Goal: Task Accomplishment & Management: Use online tool/utility

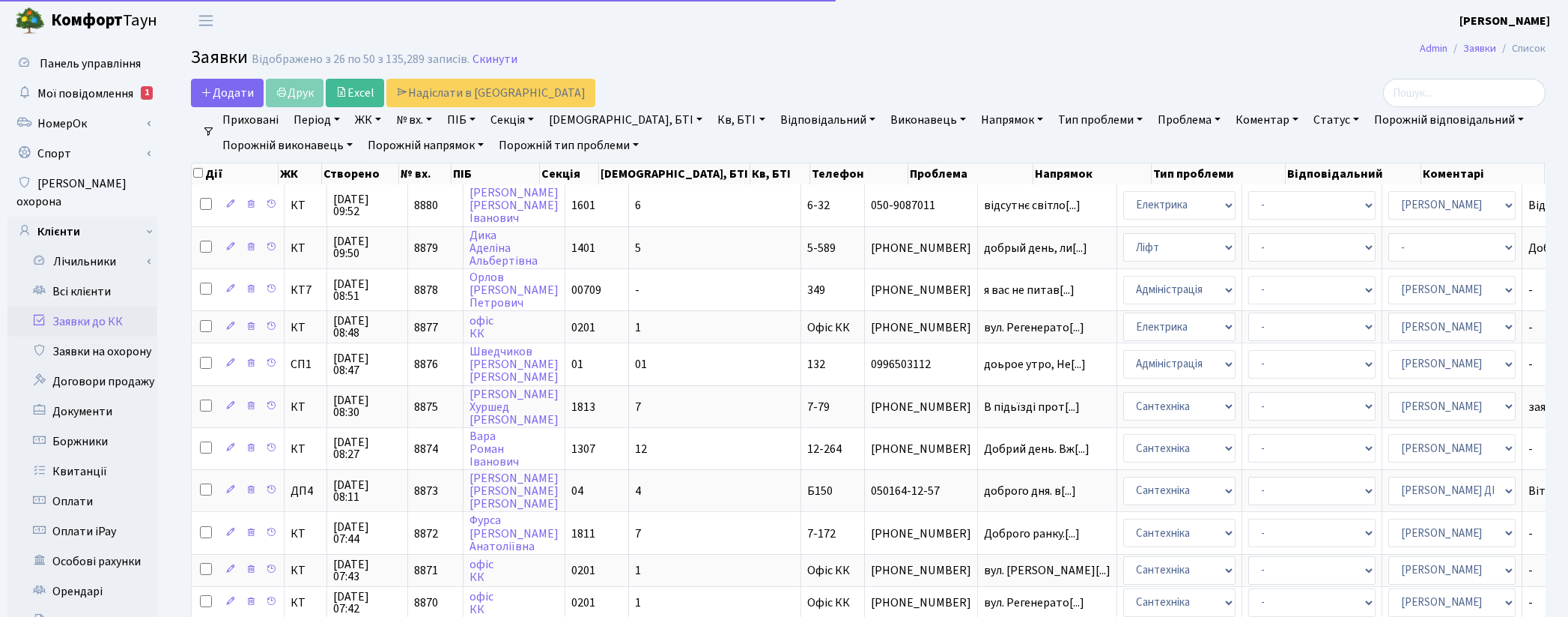
select select "25"
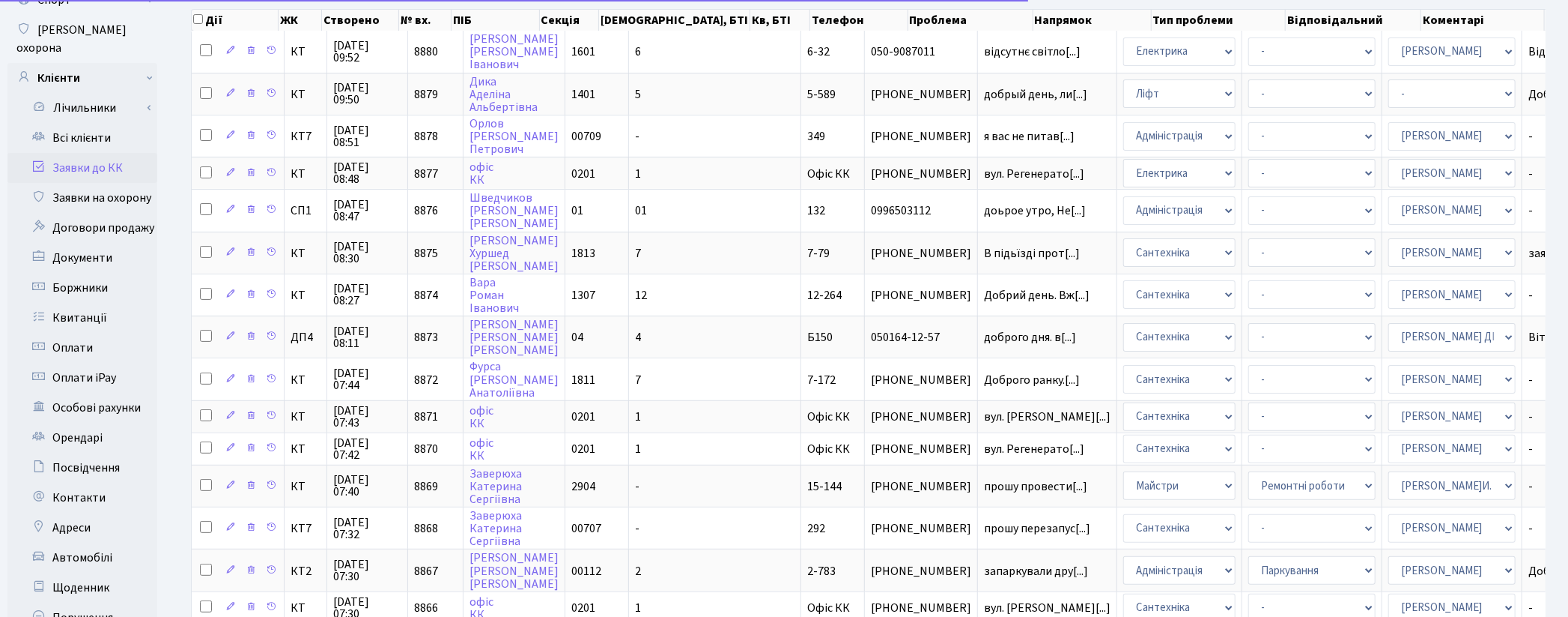
scroll to position [83, 0]
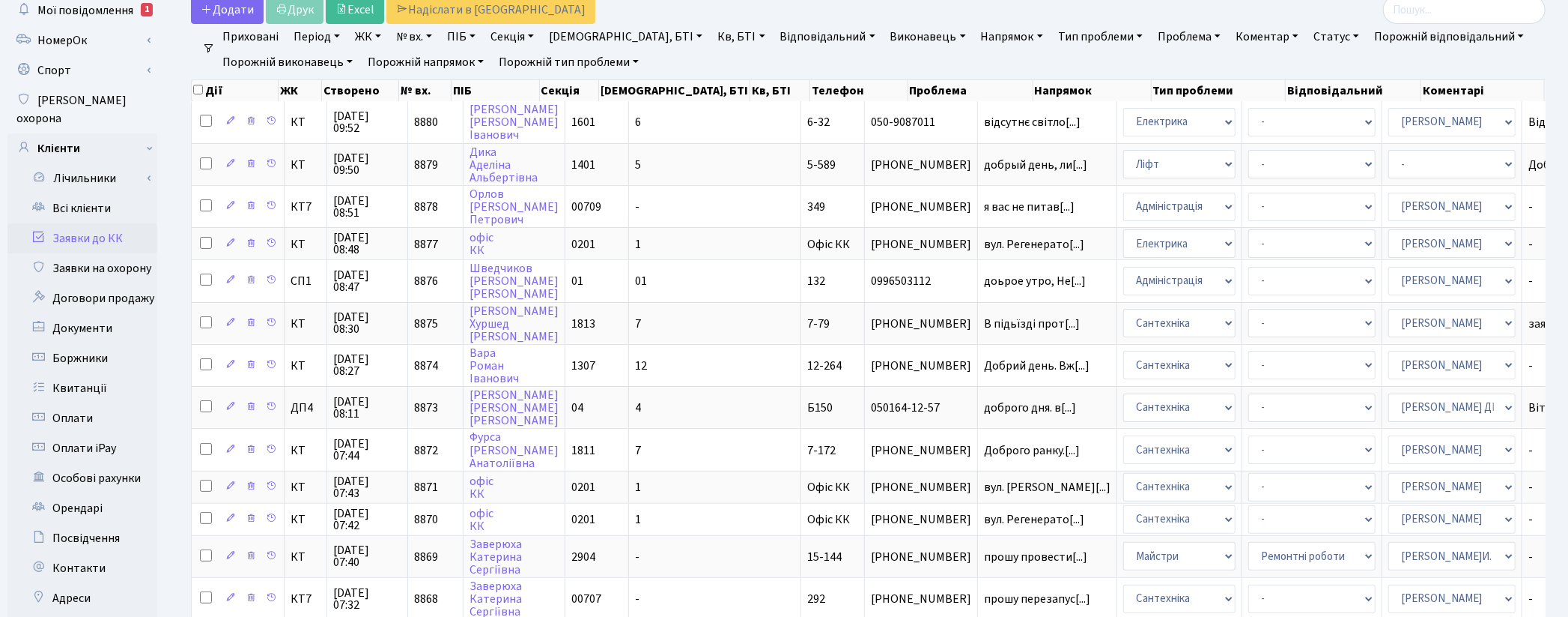
click at [116, 223] on link "Заявки до КК" at bounding box center [82, 239] width 150 height 30
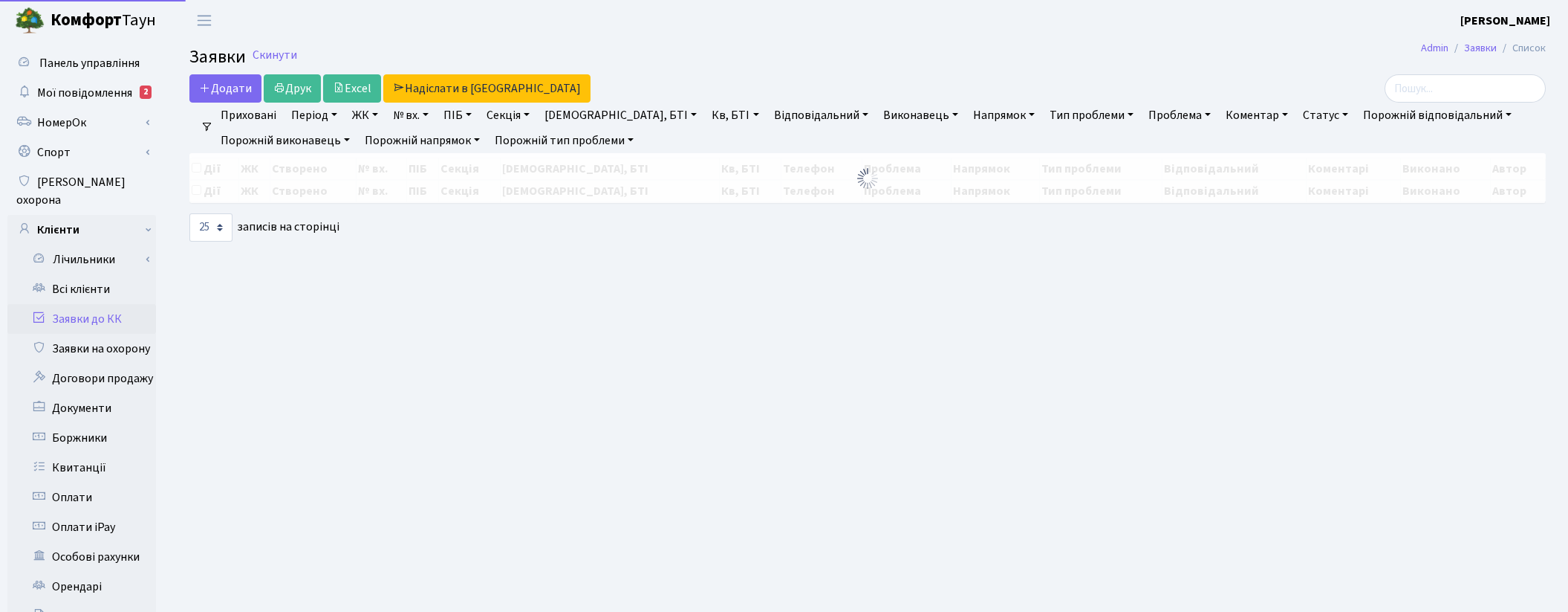
select select "25"
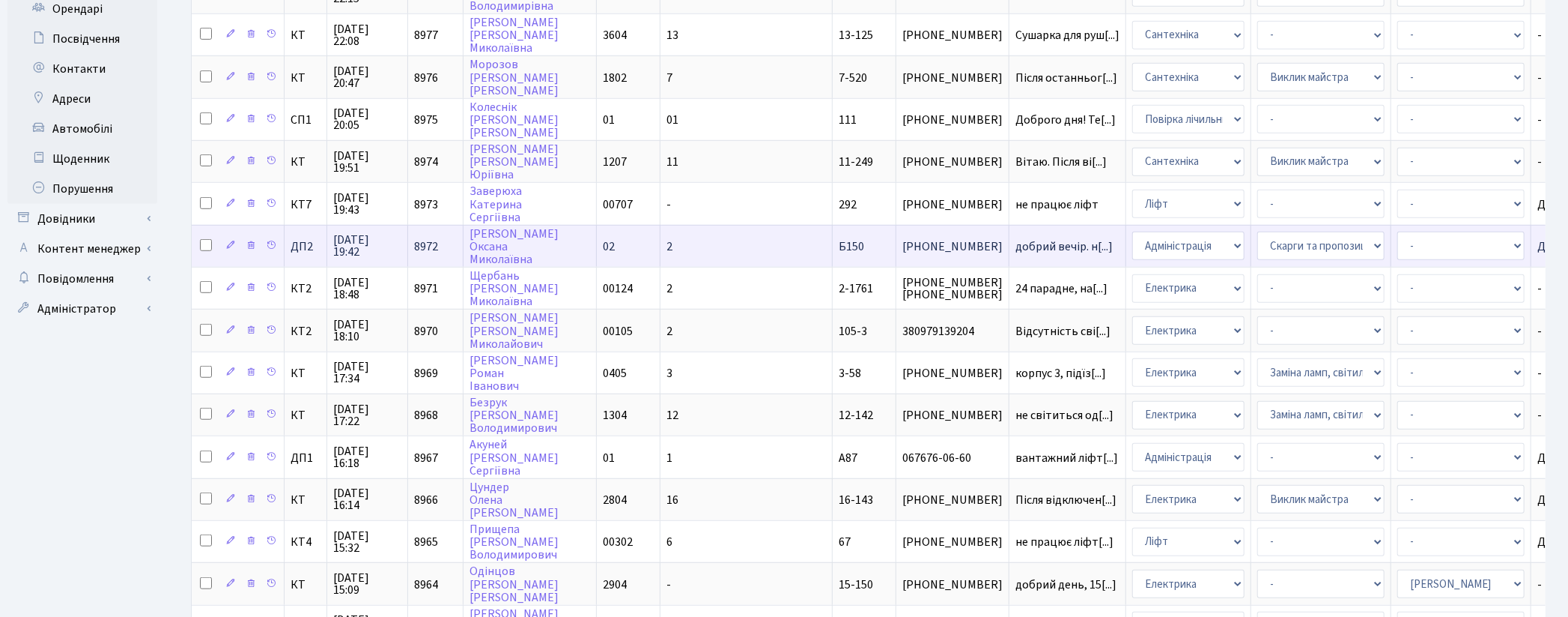
scroll to position [666, 0]
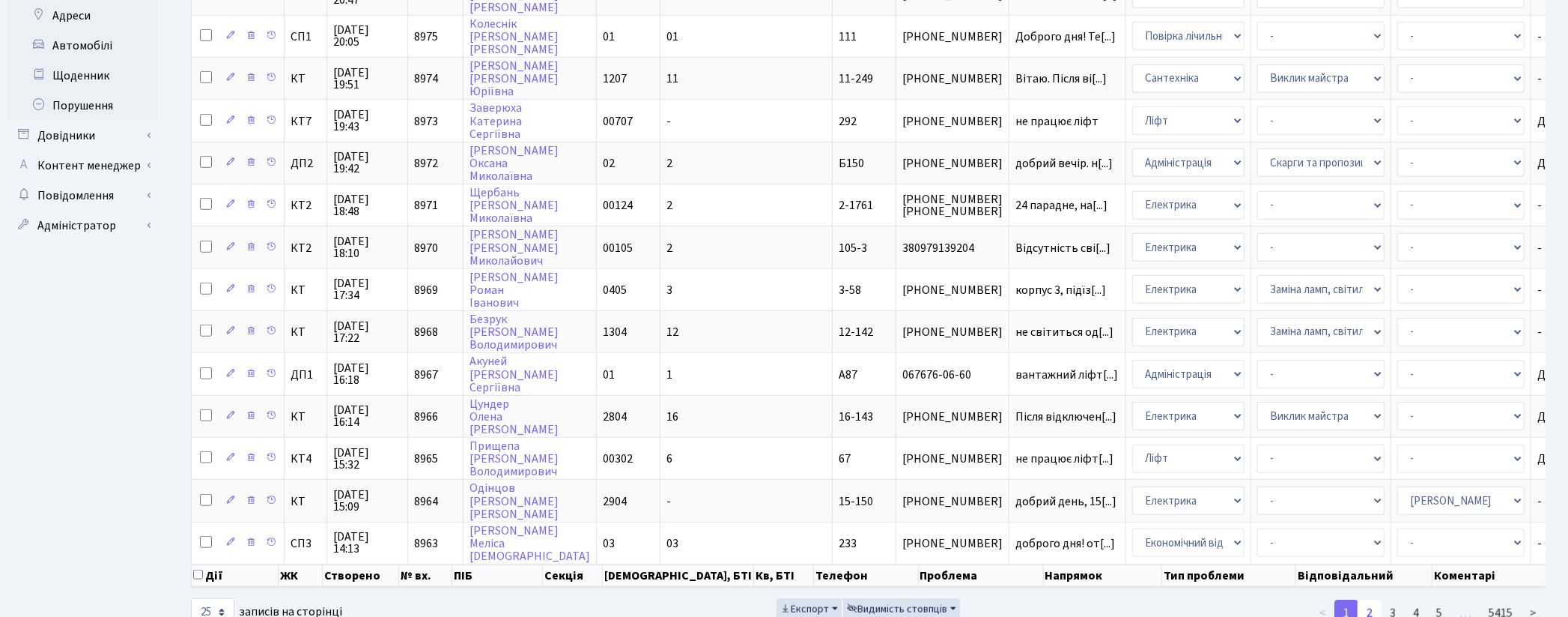
click at [1377, 599] on link "2" at bounding box center [1369, 613] width 24 height 27
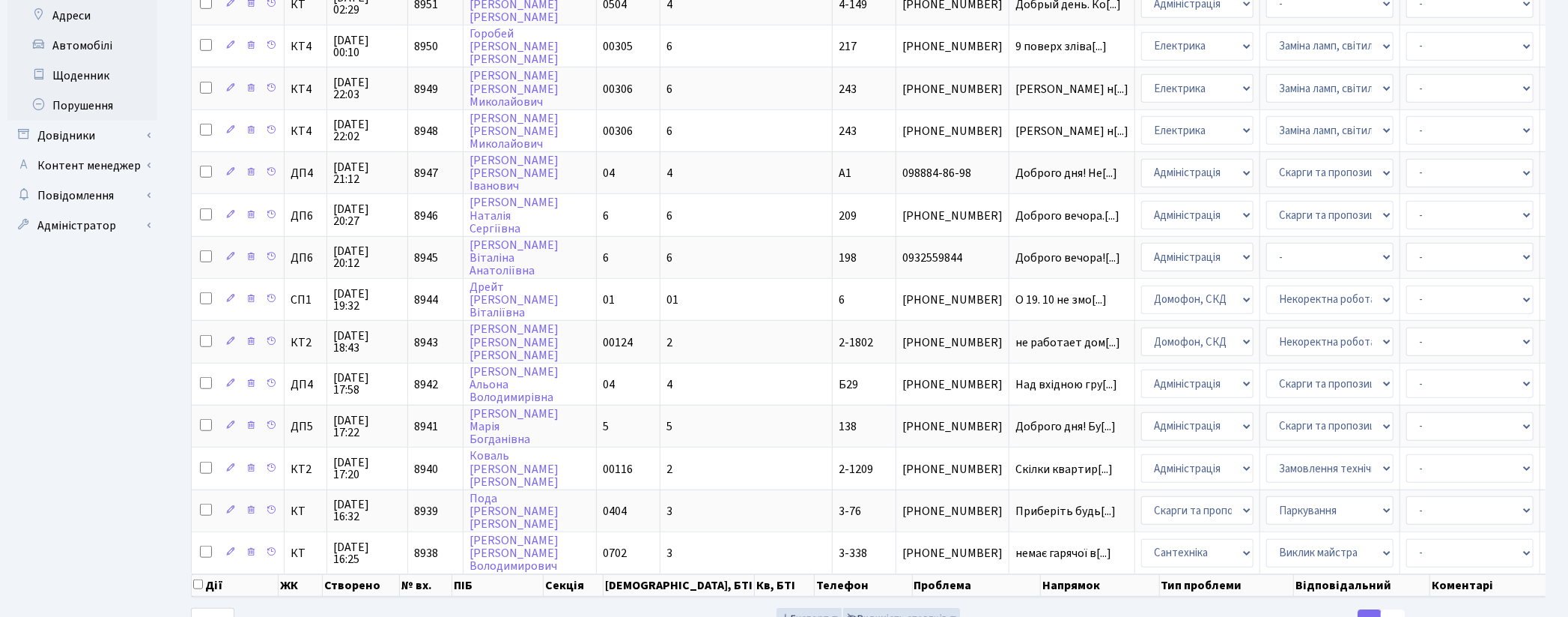
click at [1402, 609] on link "3" at bounding box center [1393, 623] width 24 height 27
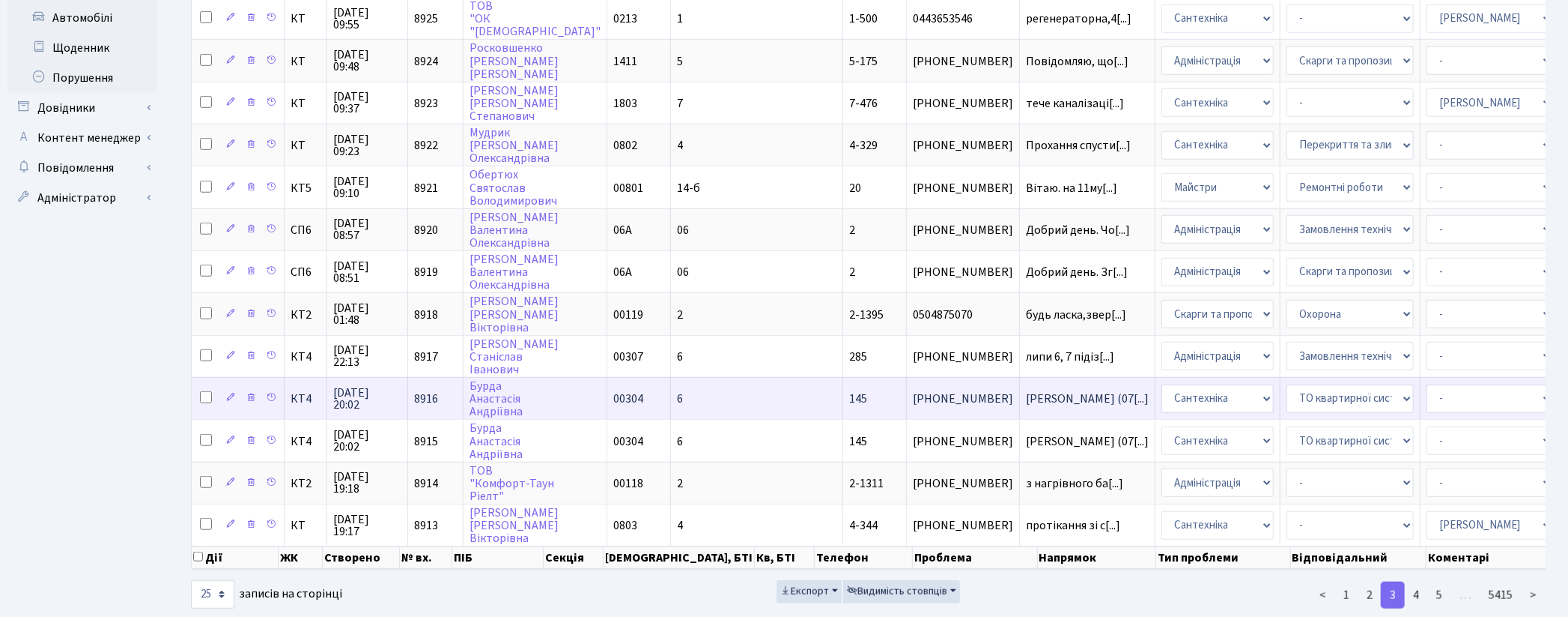
scroll to position [694, 0]
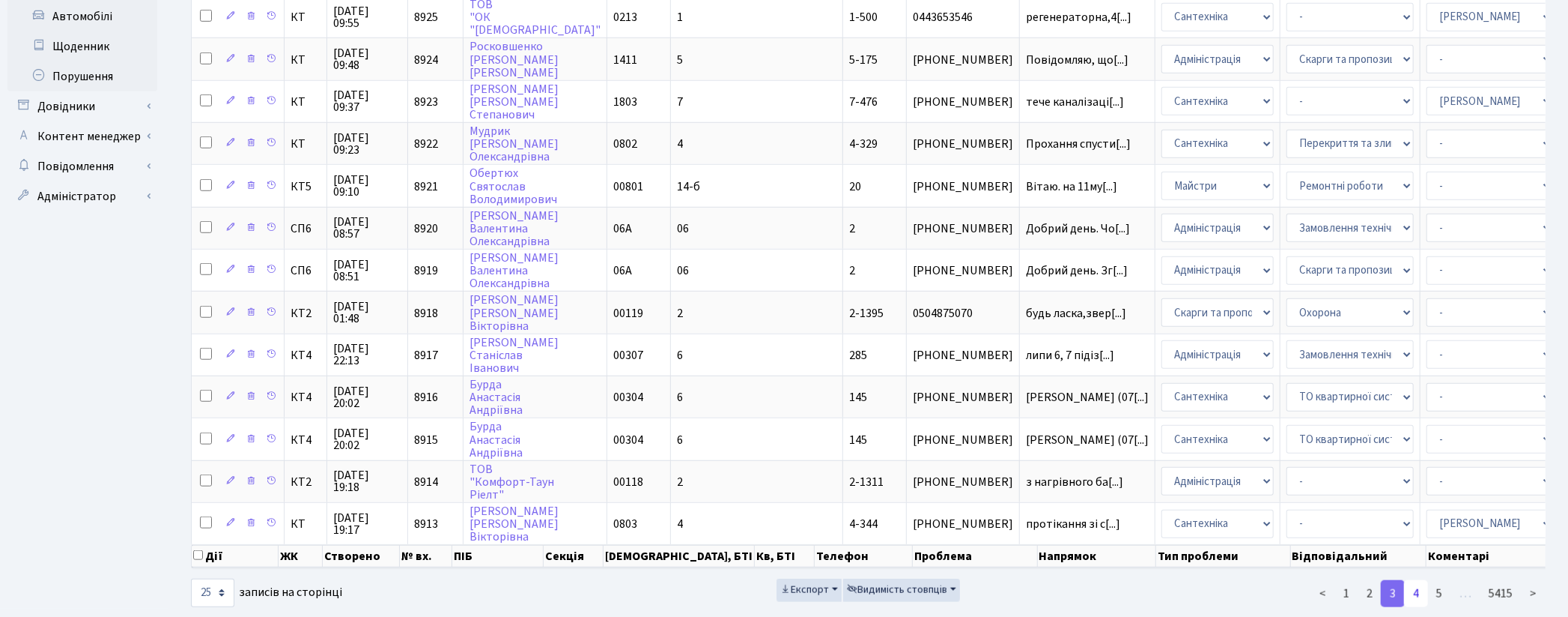
click at [1421, 580] on link "4" at bounding box center [1416, 594] width 24 height 27
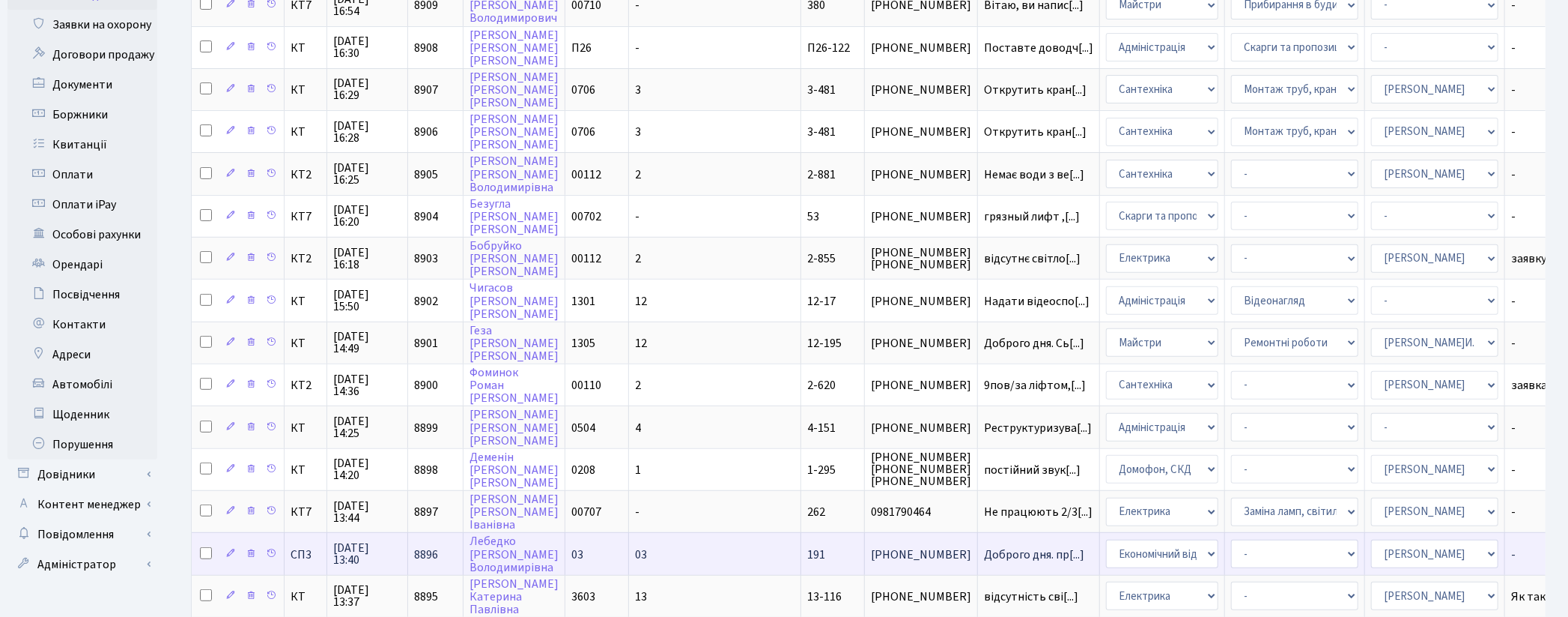
scroll to position [291, 0]
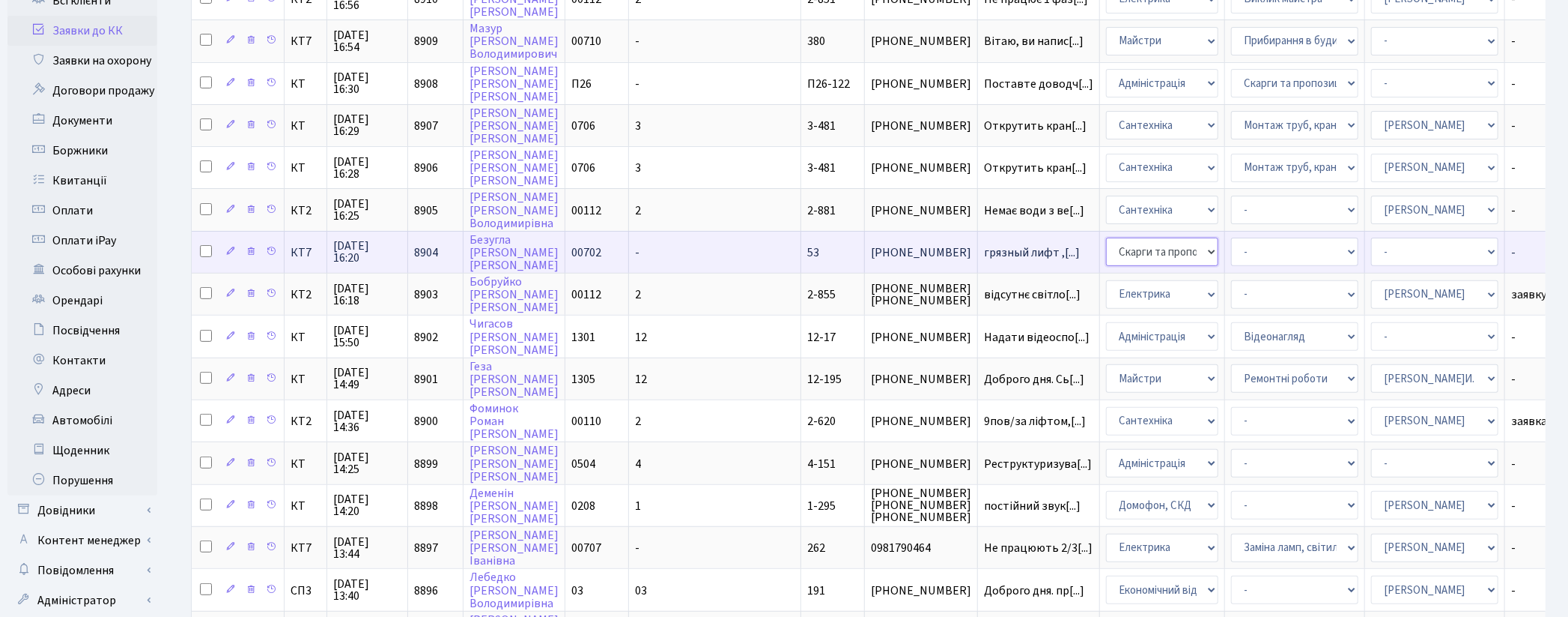
click at [1106, 239] on select "- Адміністрація Домофон, СКД Ліфт Майстри Сантехніка Економічний відділ Електри…" at bounding box center [1162, 252] width 112 height 29
select select "1"
click at [1371, 239] on select "- Адміністратор ЖК ДП Адміністратор ЖК КТ Адміністратор ЖК СП Вижул В. В. Горді…" at bounding box center [1435, 252] width 128 height 29
select select "18"
click at [1365, 255] on td "- Адміністратор ЖК ДП Адміністратор ЖК КТ Адміністратор ЖК СП Вижул В. В. Горді…" at bounding box center [1436, 251] width 140 height 42
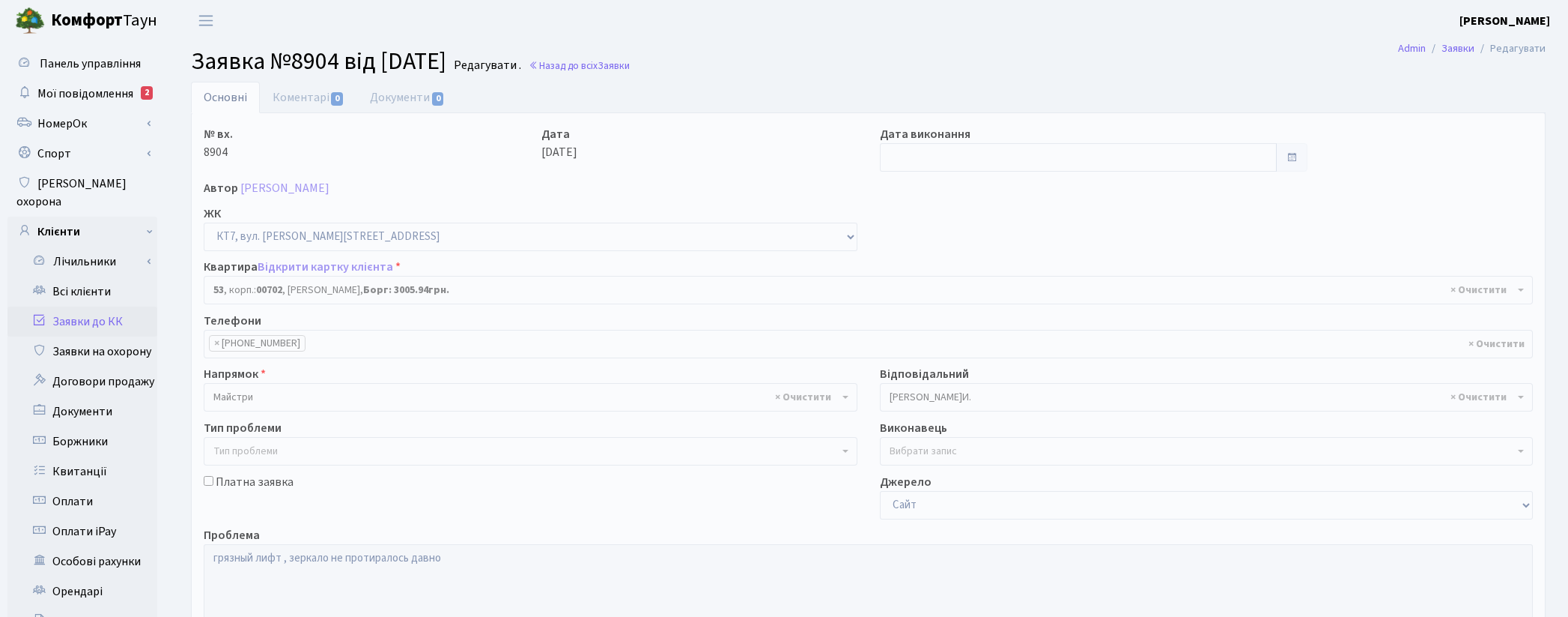
select select "18419"
click at [68, 311] on link "Заявки до КК" at bounding box center [82, 322] width 150 height 30
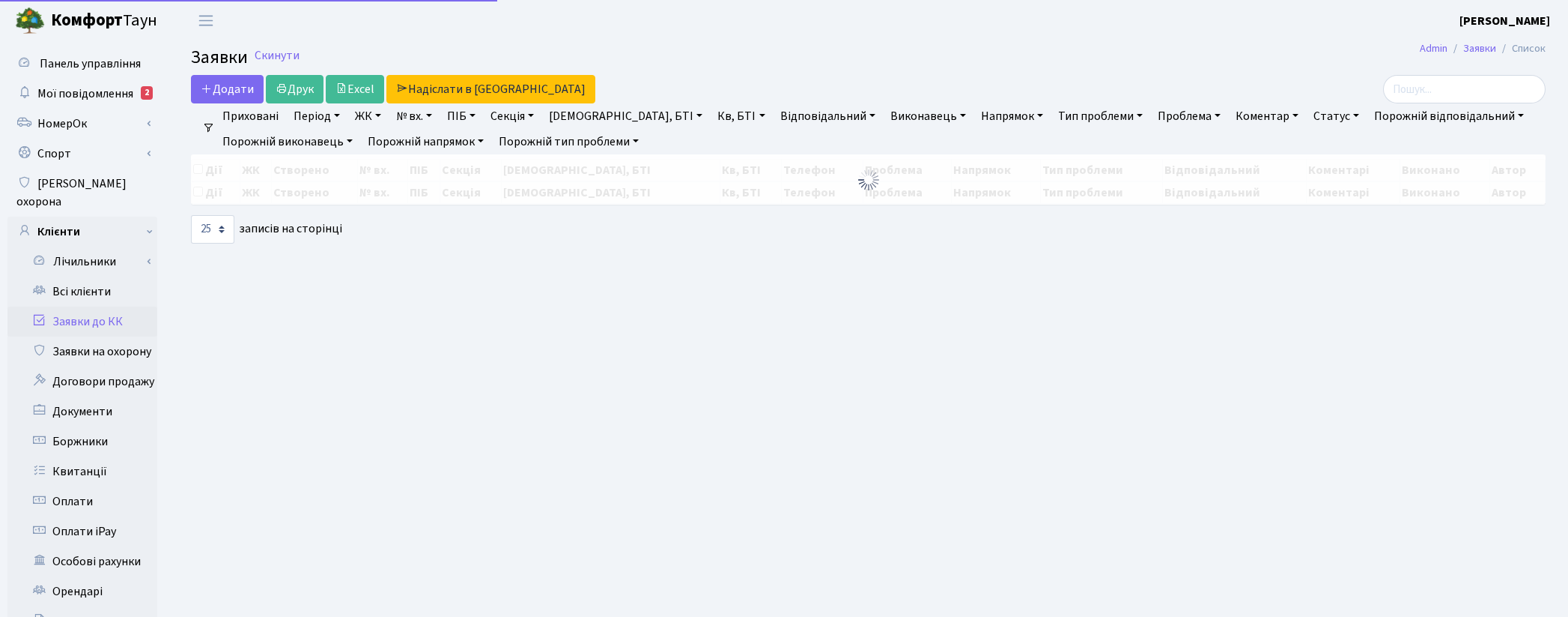
select select "25"
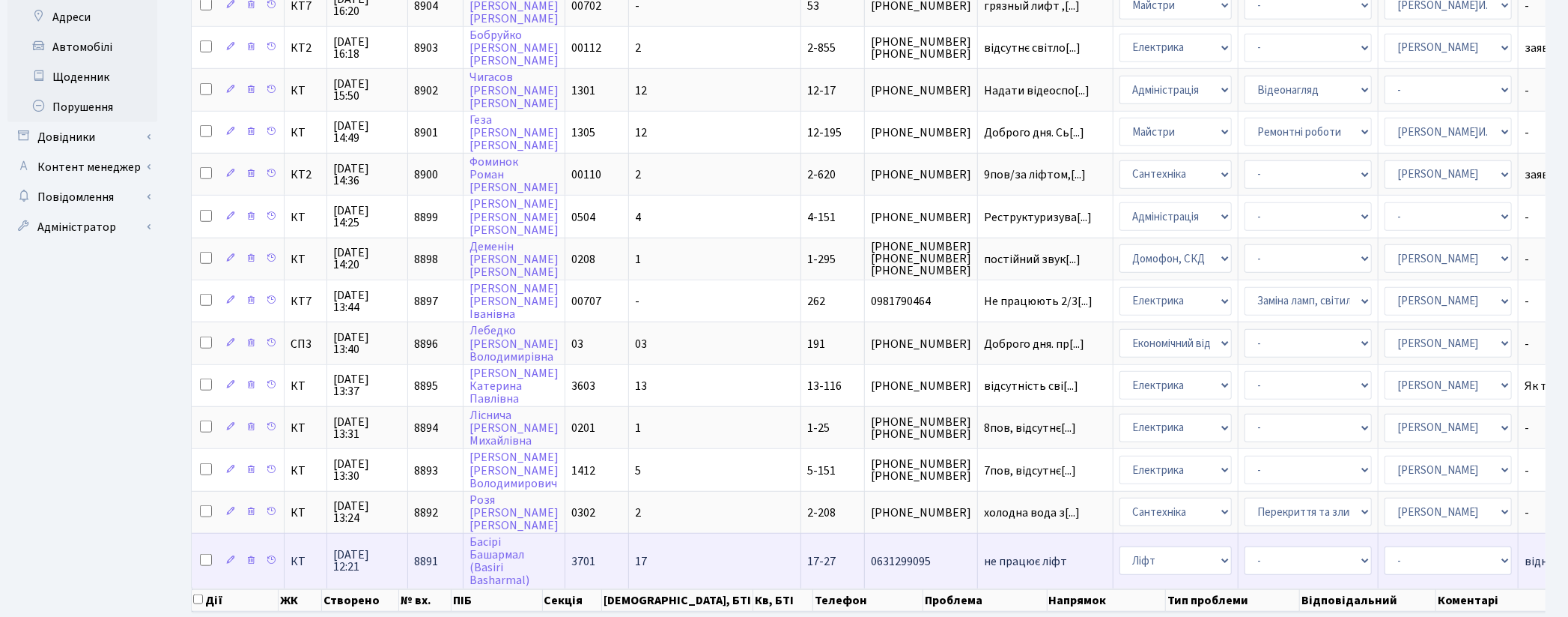
scroll to position [624, 0]
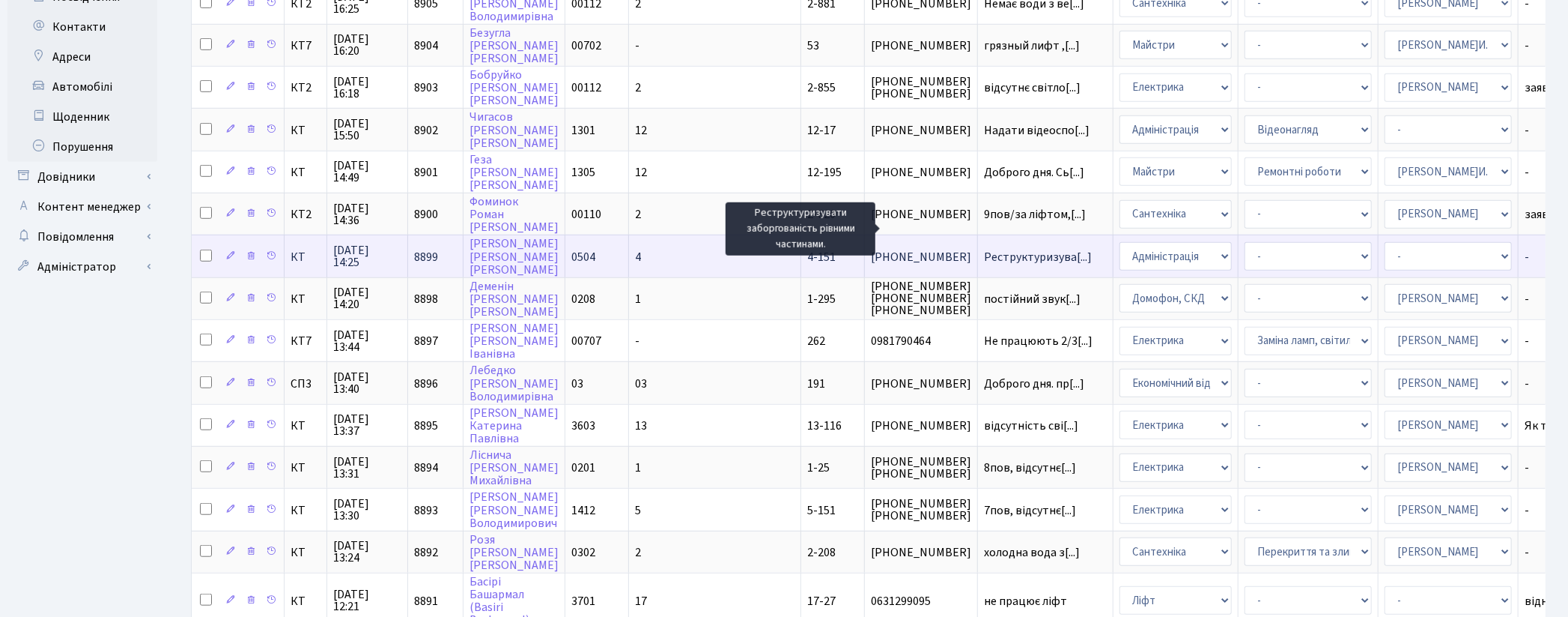
click at [984, 249] on span "Реструктуризува[...]" at bounding box center [1038, 257] width 108 height 17
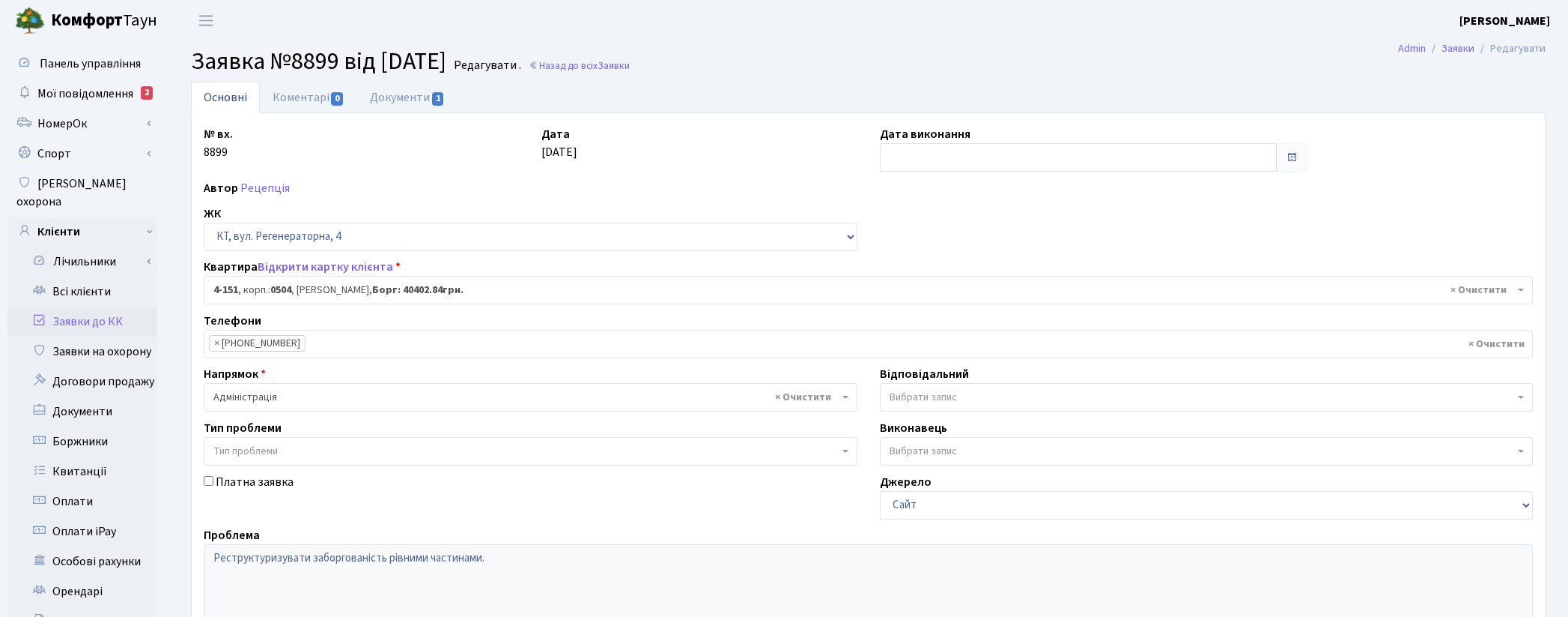
select select "1147"
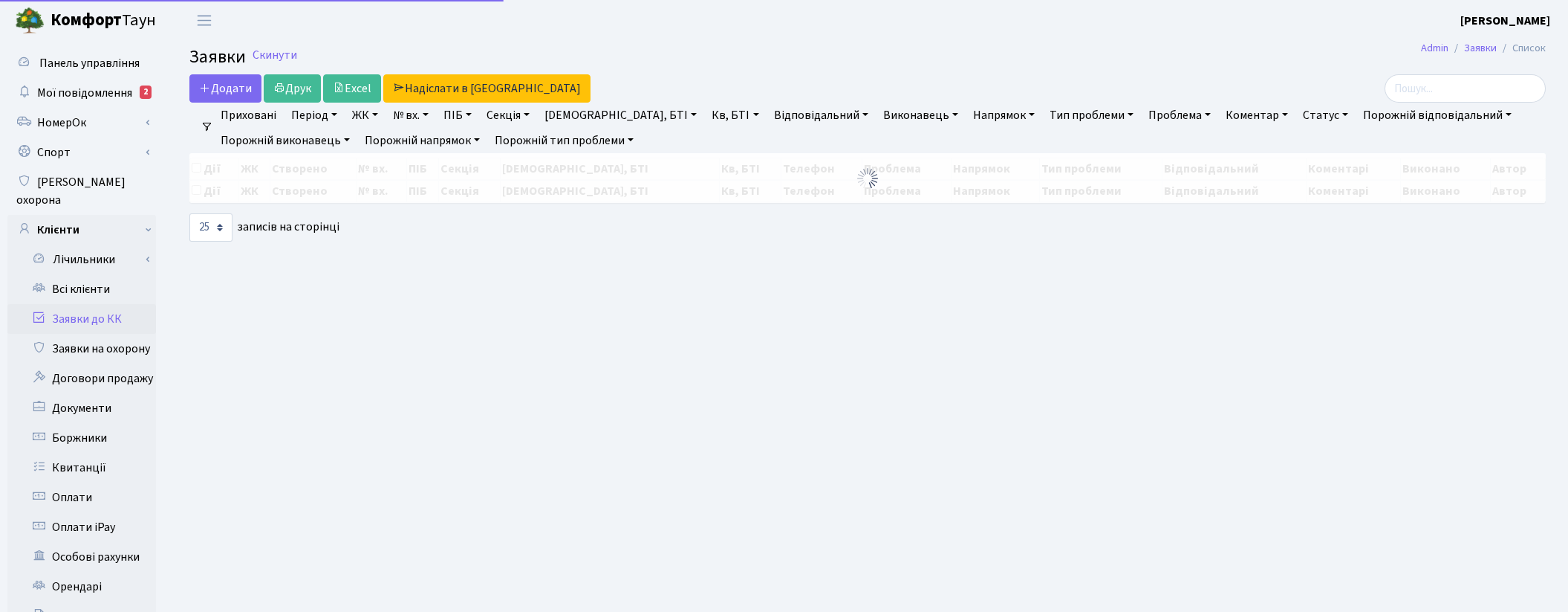
select select "25"
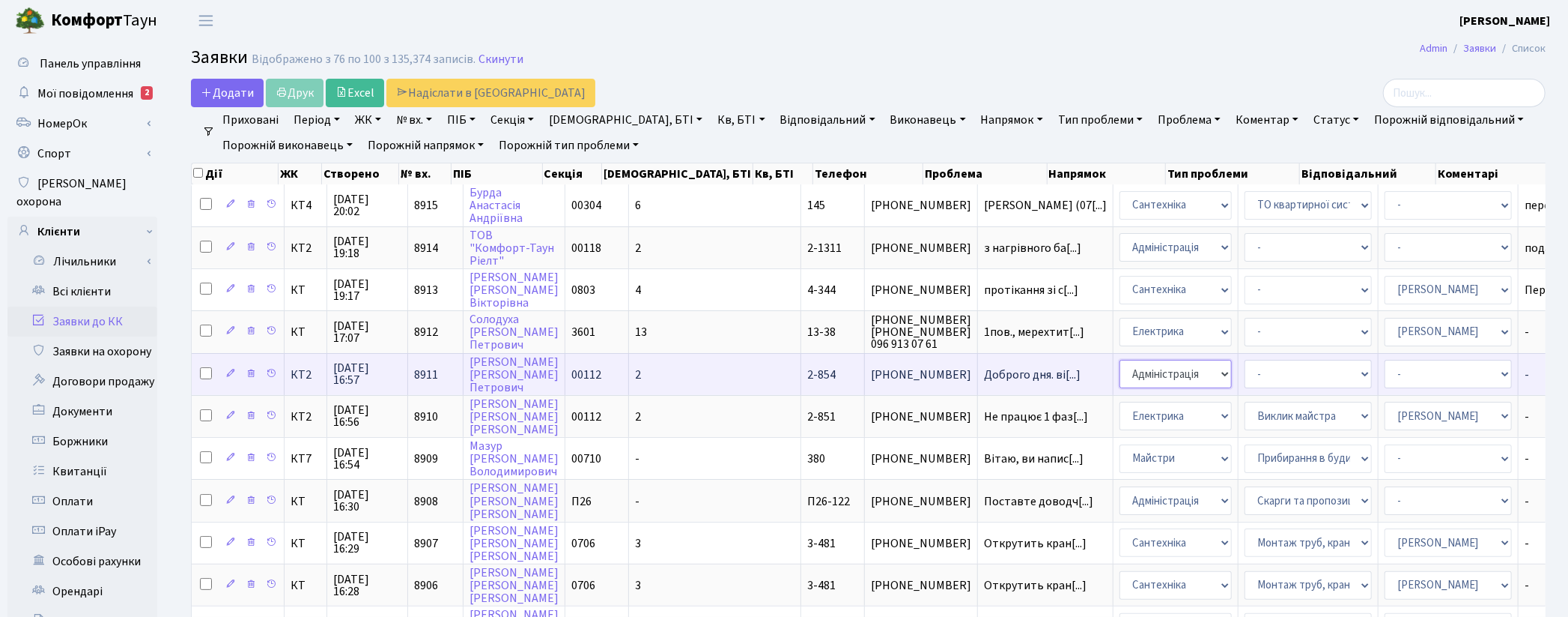
click at [1120, 374] on select "- Адміністрація Домофон, СКД Ліфт Майстри Сантехніка Економічний відділ Електри…" at bounding box center [1176, 374] width 112 height 29
select select "3"
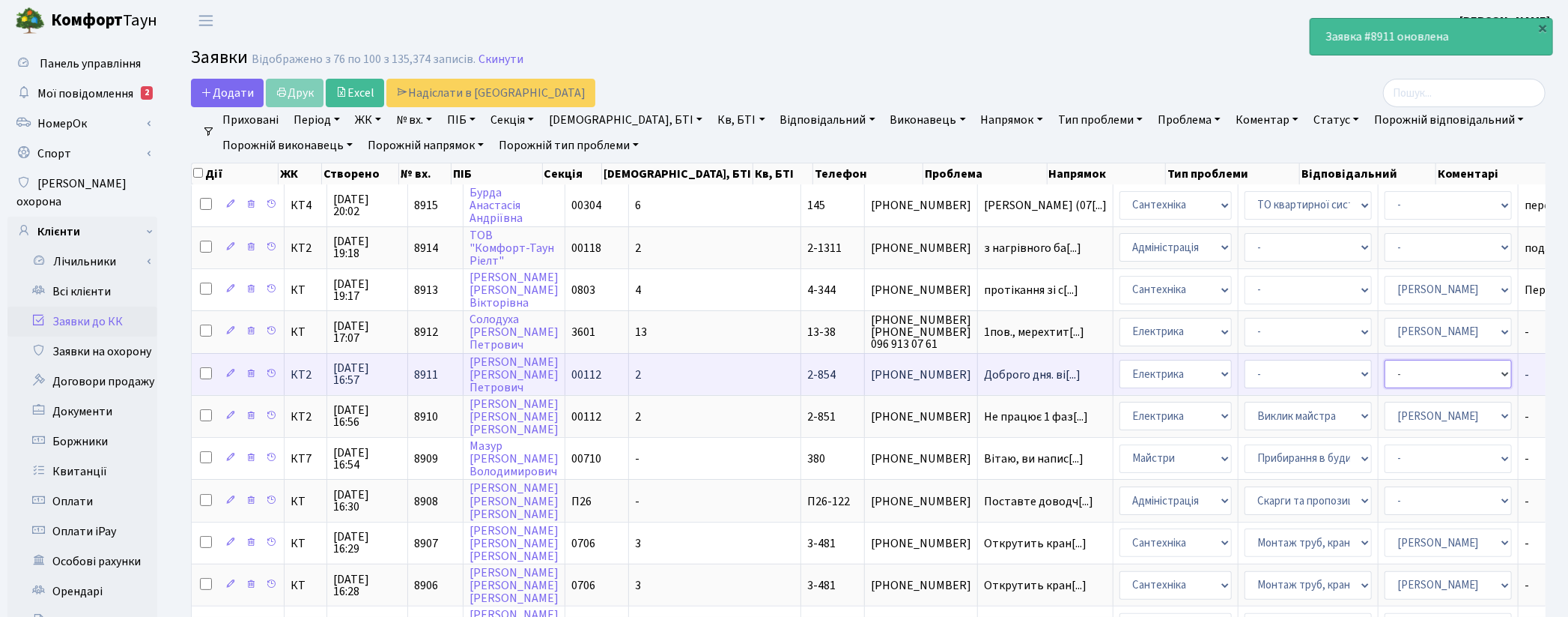
click at [1385, 361] on select "- Адміністратор ЖК ДП Адміністратор ЖК КТ Адміністратор ЖК СП Вижул В. В. Горді…" at bounding box center [1448, 374] width 128 height 29
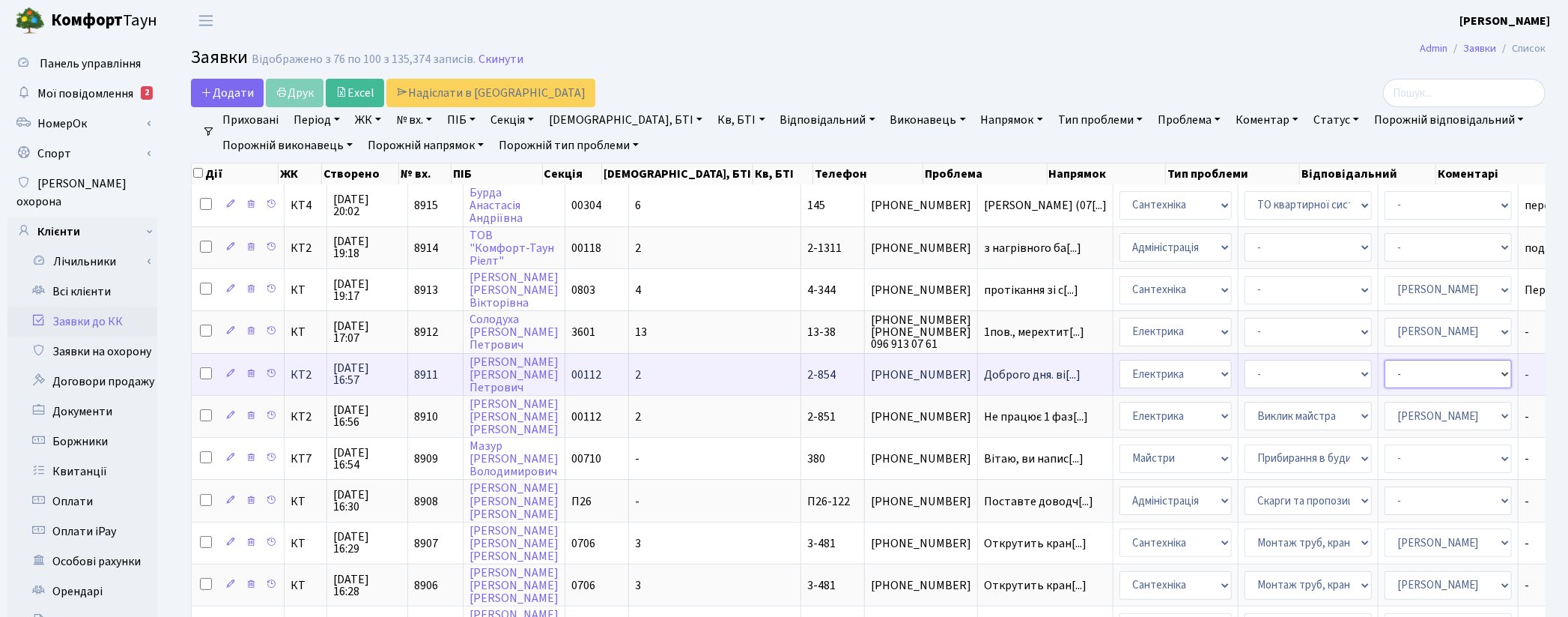
select select "22"
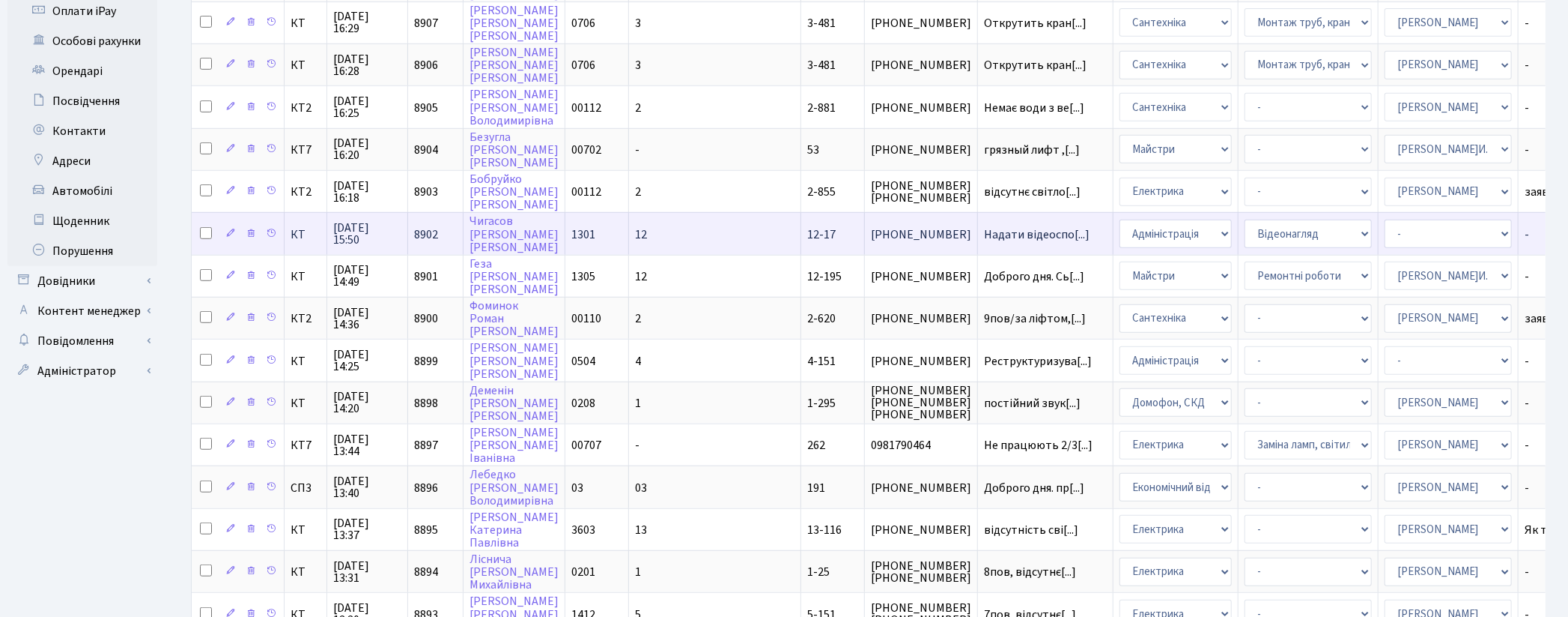
scroll to position [707, 0]
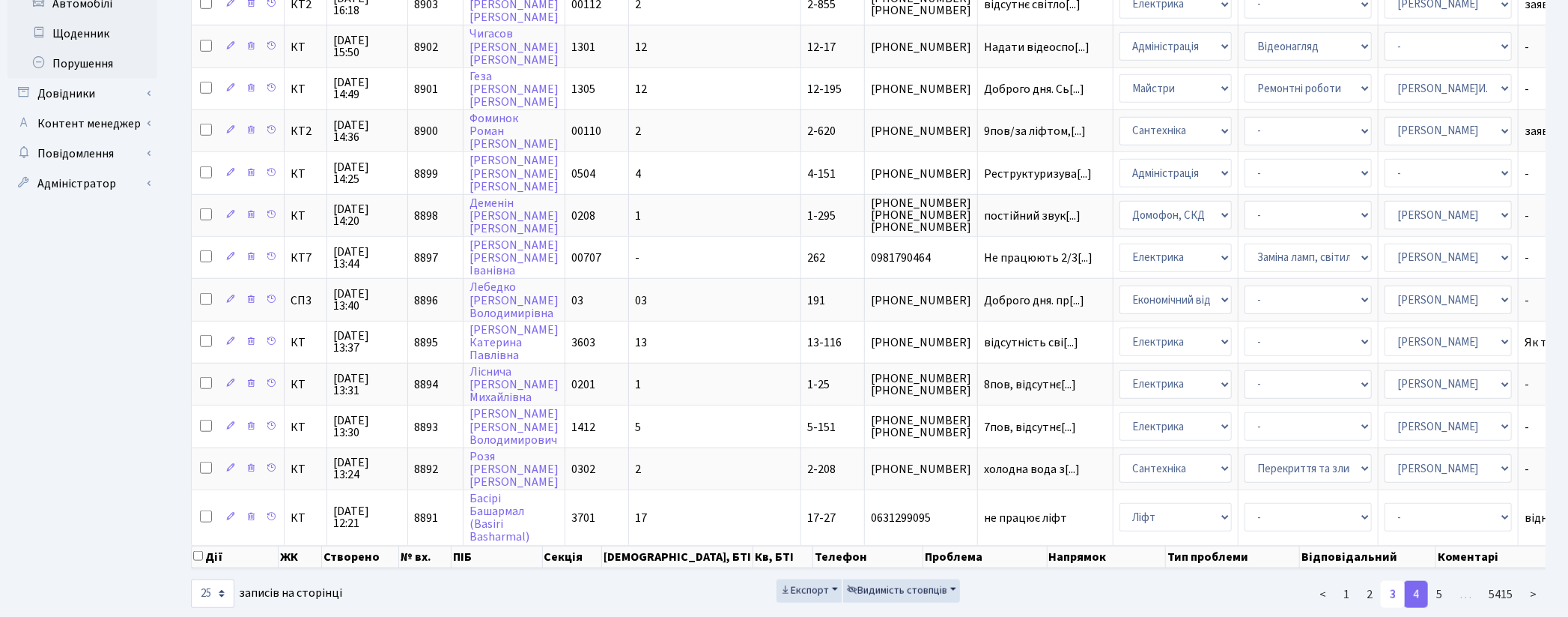
click at [1393, 581] on link "3" at bounding box center [1393, 595] width 24 height 27
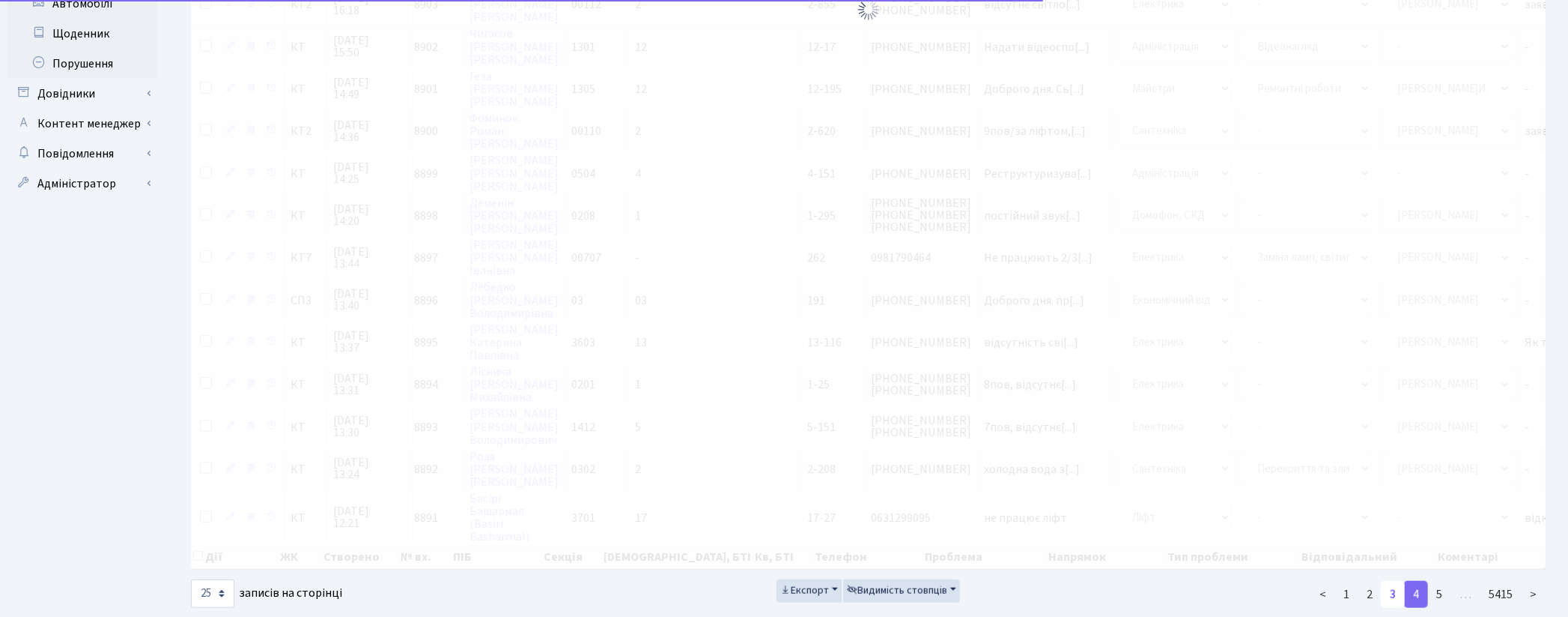
scroll to position [694, 0]
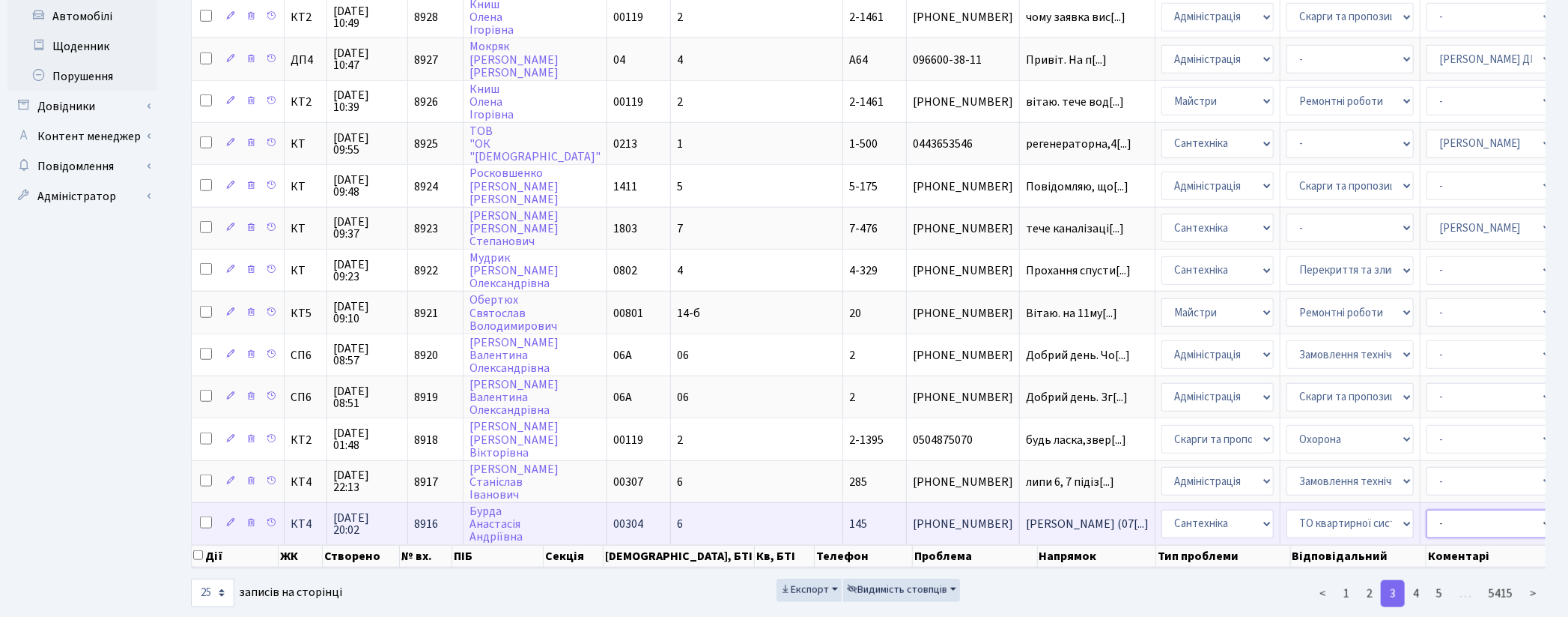
click at [1427, 509] on select "- Адміністратор ЖК ДП Адміністратор ЖК КТ Адміністратор ЖК СП [PERSON_NAME] [PE…" at bounding box center [1491, 524] width 128 height 29
select select "67"
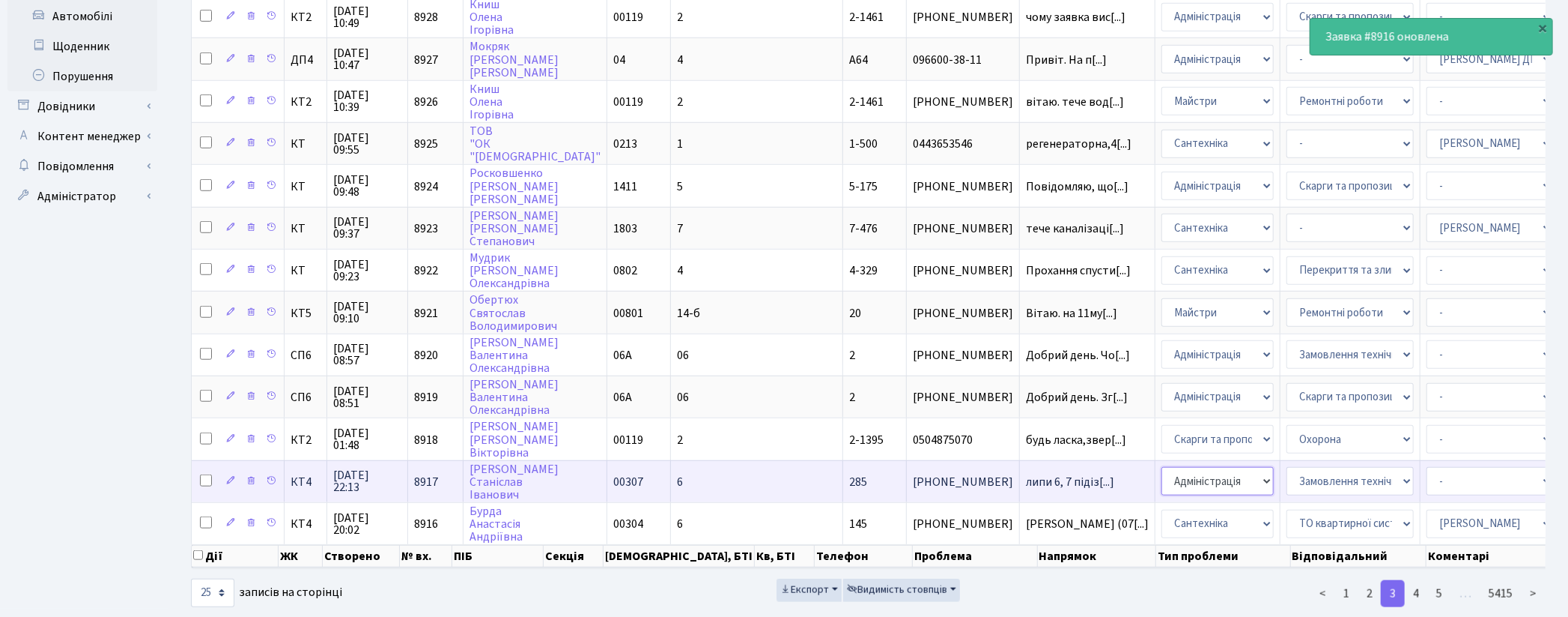
click at [1161, 467] on select "- Адміністрація Домофон, СКД Ліфт Майстри Сантехніка Економічний відділ Електри…" at bounding box center [1217, 481] width 112 height 29
click at [1427, 467] on select "- Адміністратор ЖК ДП Адміністратор ЖК КТ Адміністратор ЖК СП Вижул В. В. Горді…" at bounding box center [1491, 481] width 128 height 29
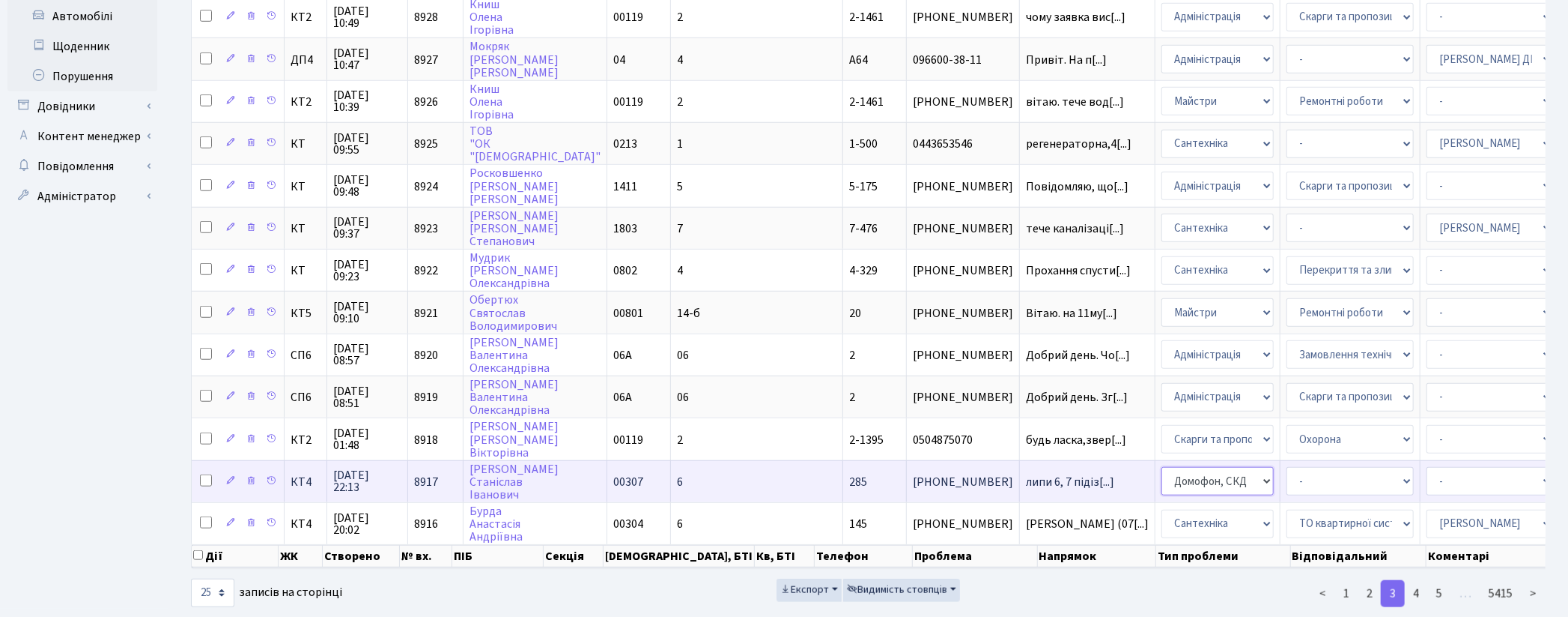
click at [1161, 467] on select "- Адміністрація Домофон, СКД Ліфт Майстри Сантехніка Економічний відділ Електри…" at bounding box center [1217, 481] width 112 height 29
select select "16"
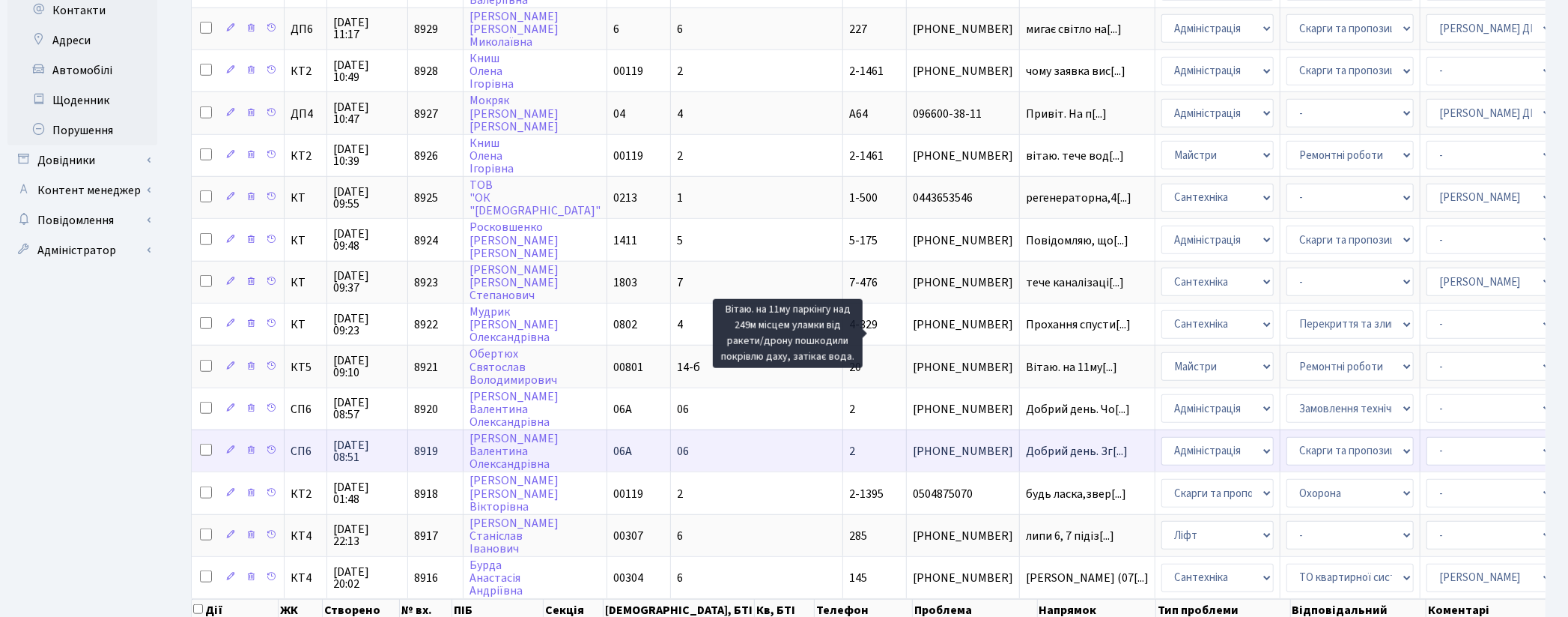
scroll to position [611, 0]
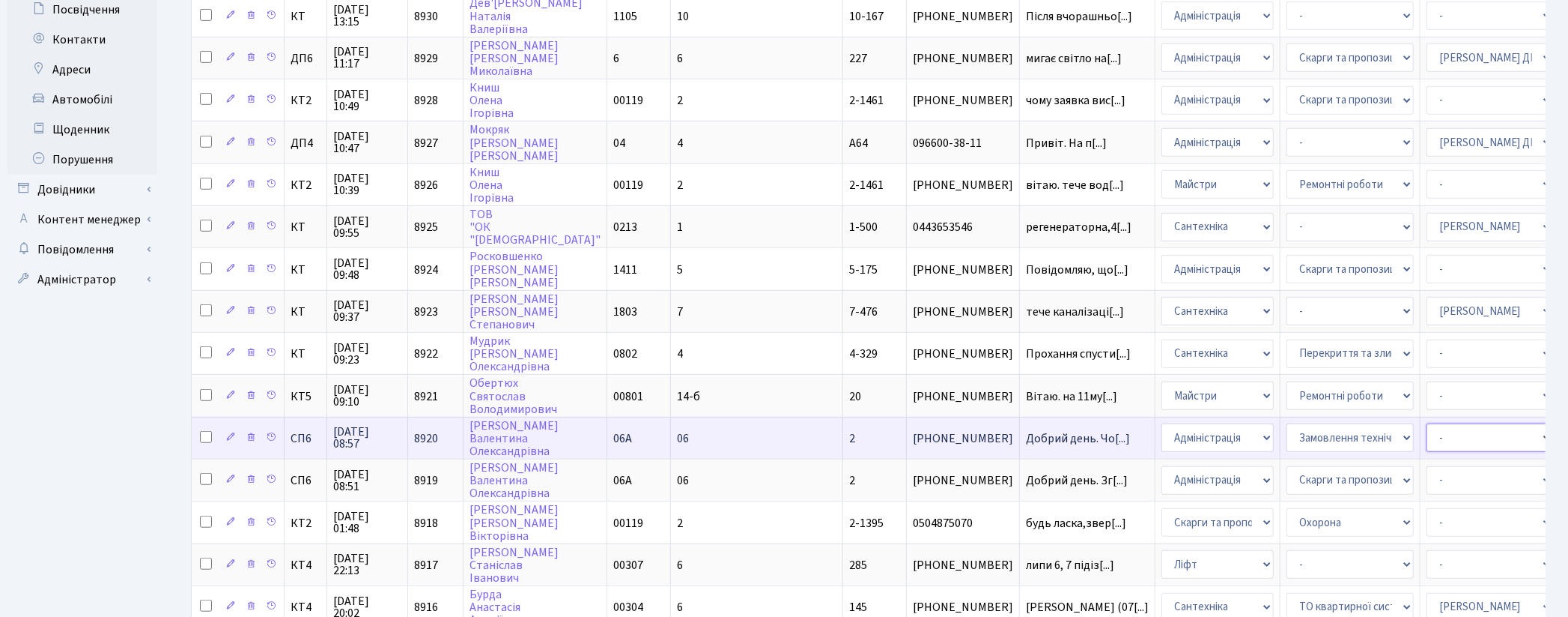
click at [1427, 424] on select "- Адміністратор ЖК ДП Адміністратор ЖК КТ Адміністратор ЖК СП [PERSON_NAME] [PE…" at bounding box center [1491, 438] width 128 height 29
select select "85"
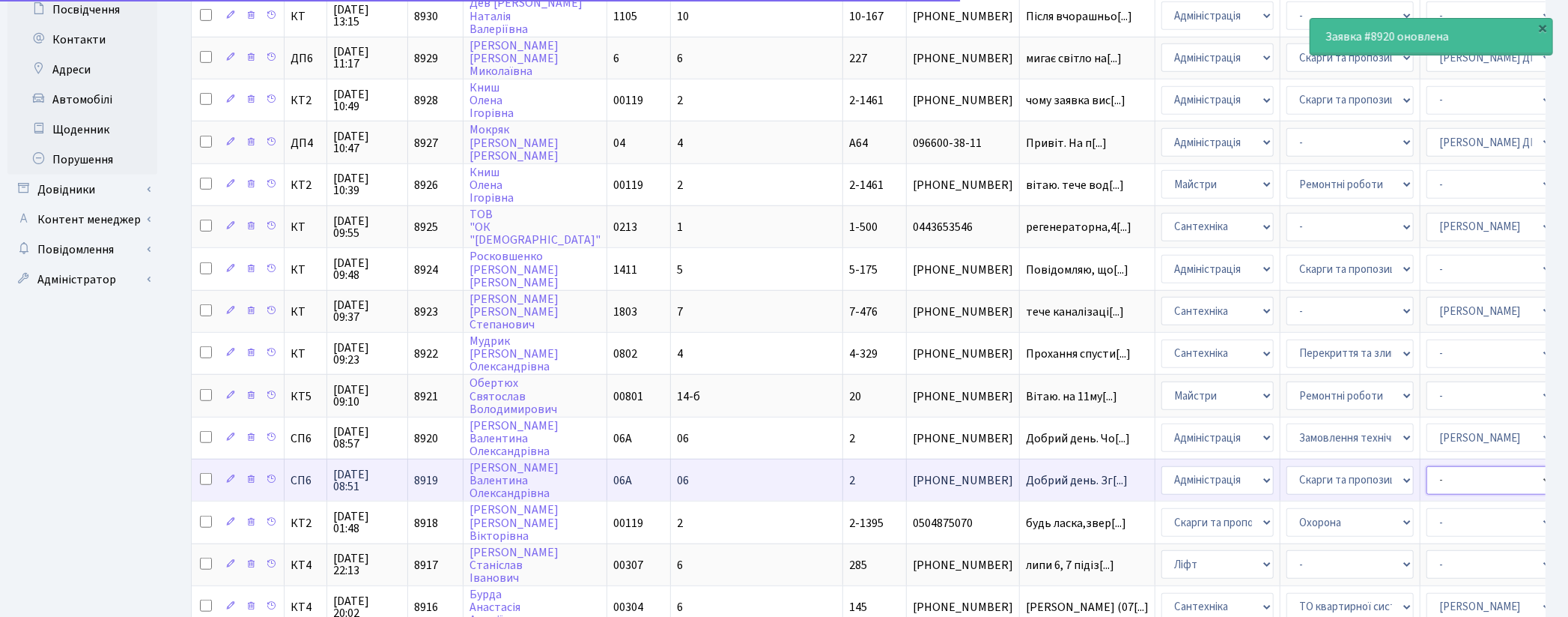
click at [1427, 466] on select "- Адміністратор ЖК ДП Адміністратор ЖК КТ Адміністратор ЖК СП [PERSON_NAME] [PE…" at bounding box center [1491, 481] width 128 height 29
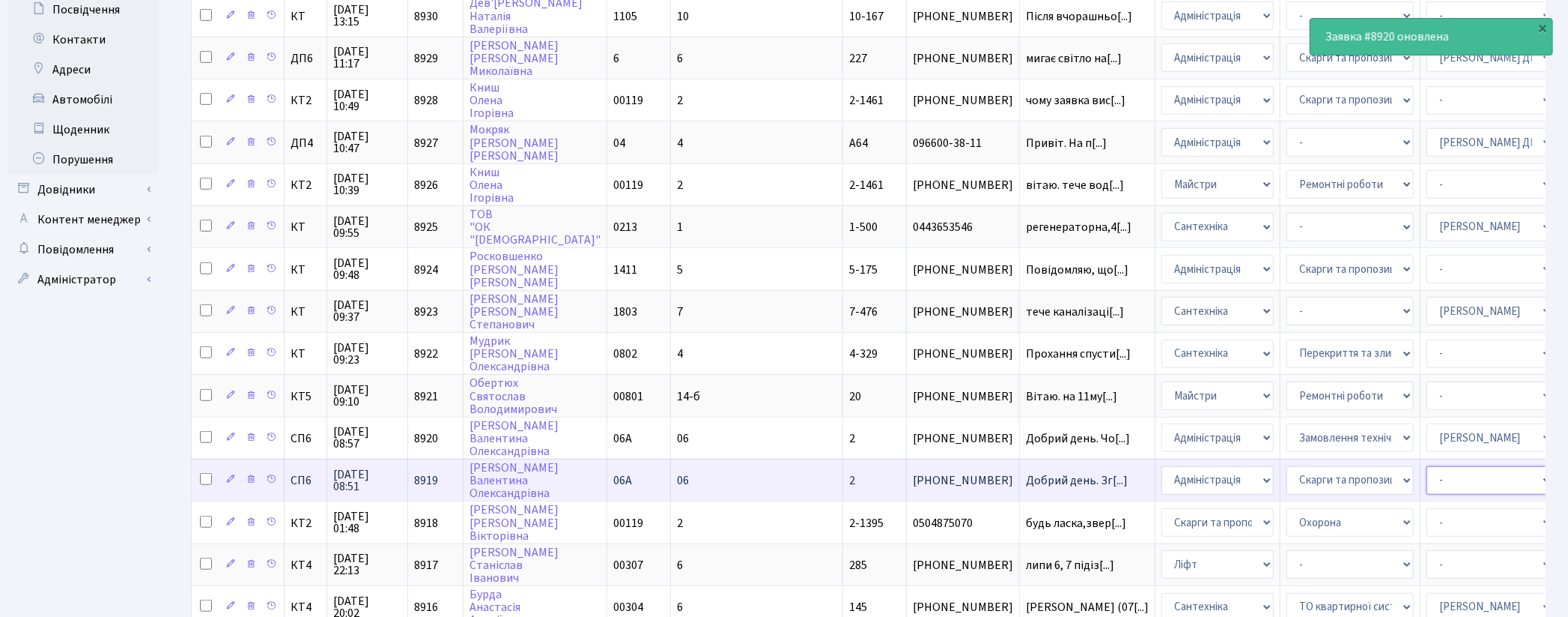
select select "85"
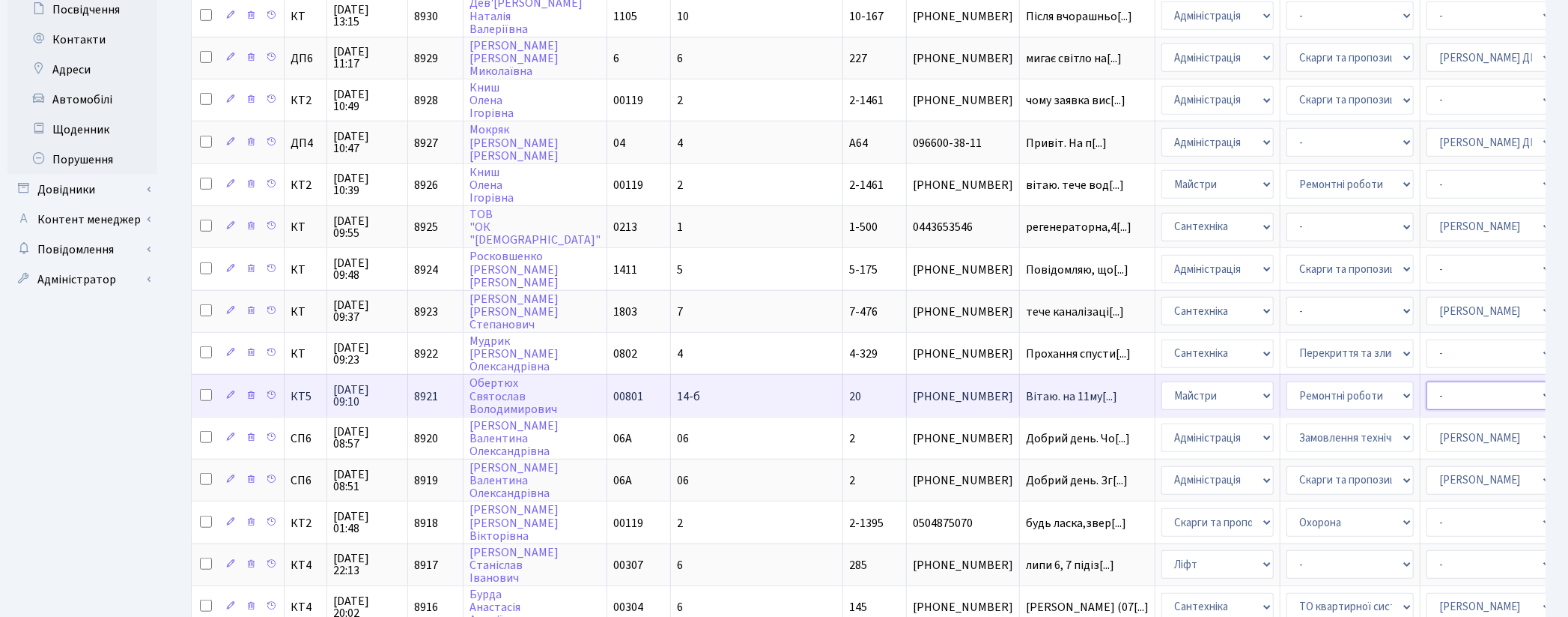
click at [1427, 382] on select "- Адміністратор ЖК ДП Адміністратор ЖК КТ Адміністратор ЖК СП [PERSON_NAME] [PE…" at bounding box center [1491, 396] width 128 height 29
select select "18"
click at [1427, 382] on select "- Адміністратор ЖК ДП Адміністратор ЖК КТ Адміністратор ЖК СП [PERSON_NAME] [PE…" at bounding box center [1491, 396] width 128 height 29
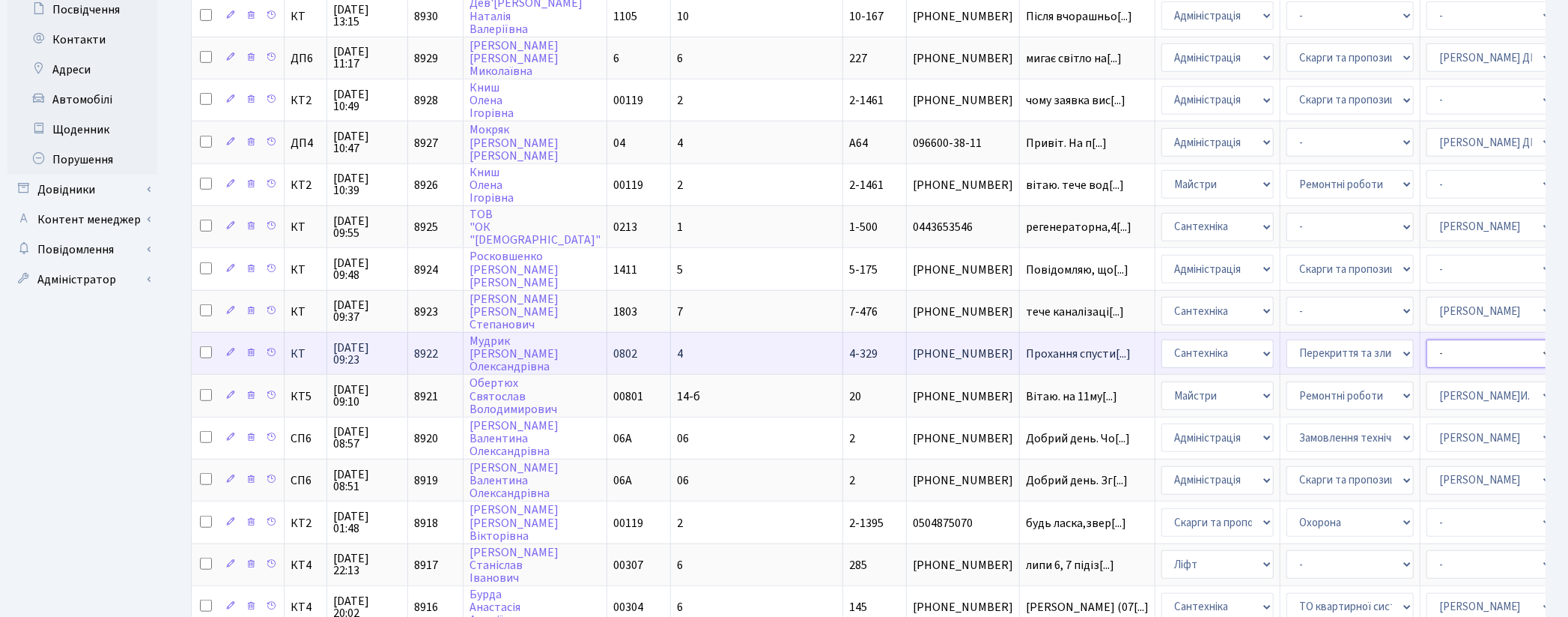
click at [1427, 339] on select "- Адміністратор ЖК ДП Адміністратор ЖК КТ Адміністратор ЖК СП Вижул В. В. Горді…" at bounding box center [1491, 354] width 128 height 29
select select "67"
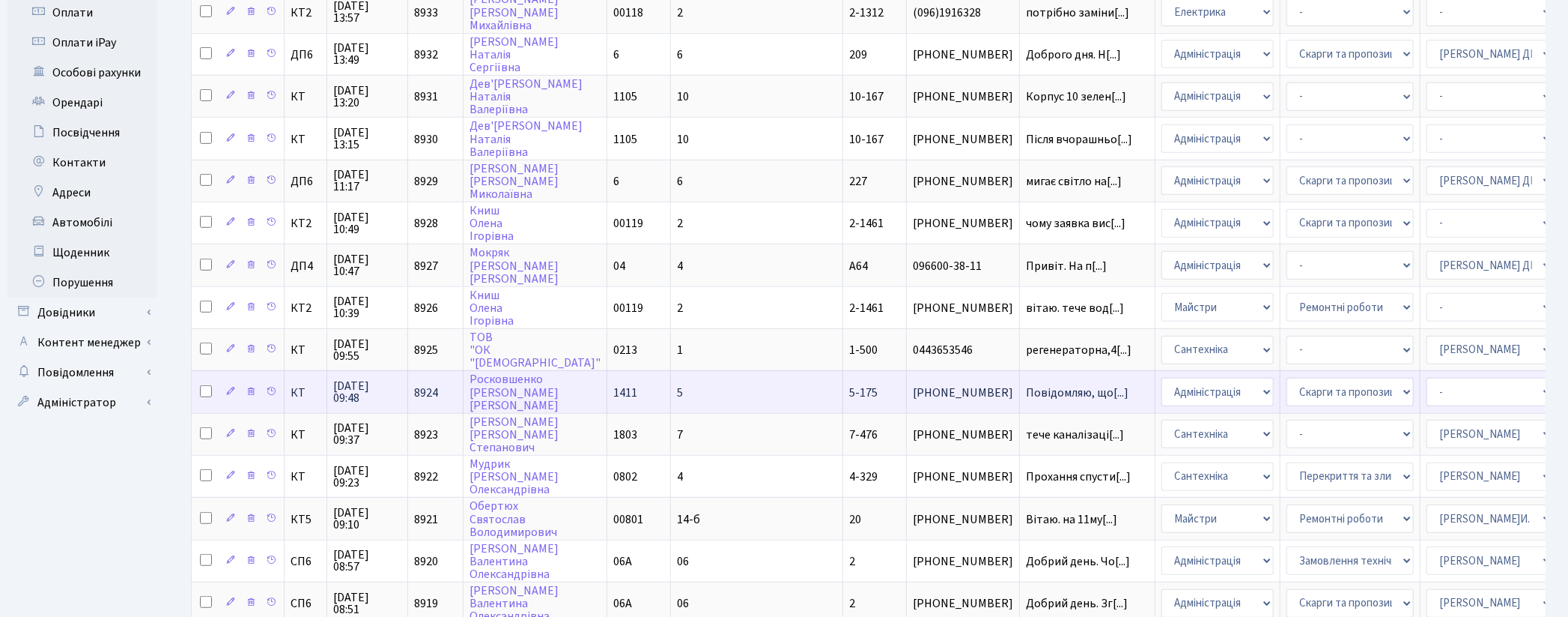
scroll to position [445, 0]
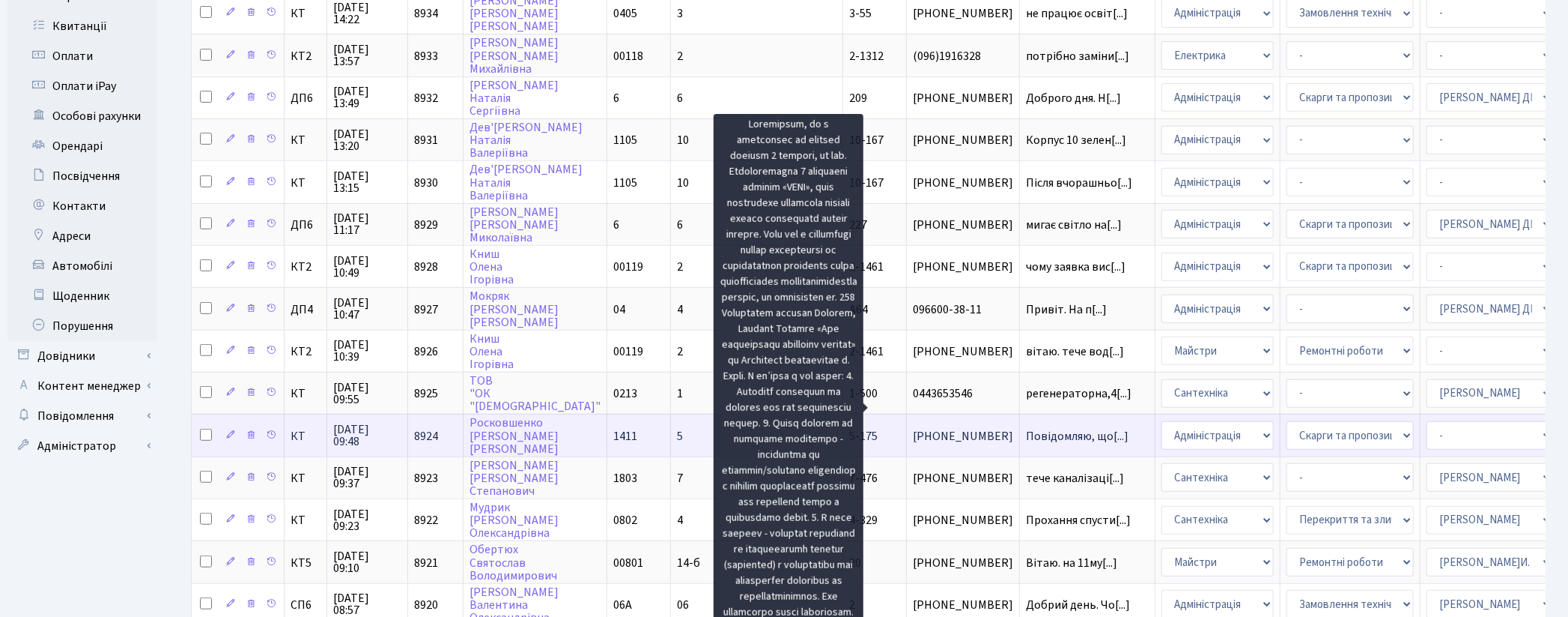
click at [1026, 428] on span "Повідомляю, що[...]" at bounding box center [1077, 436] width 103 height 17
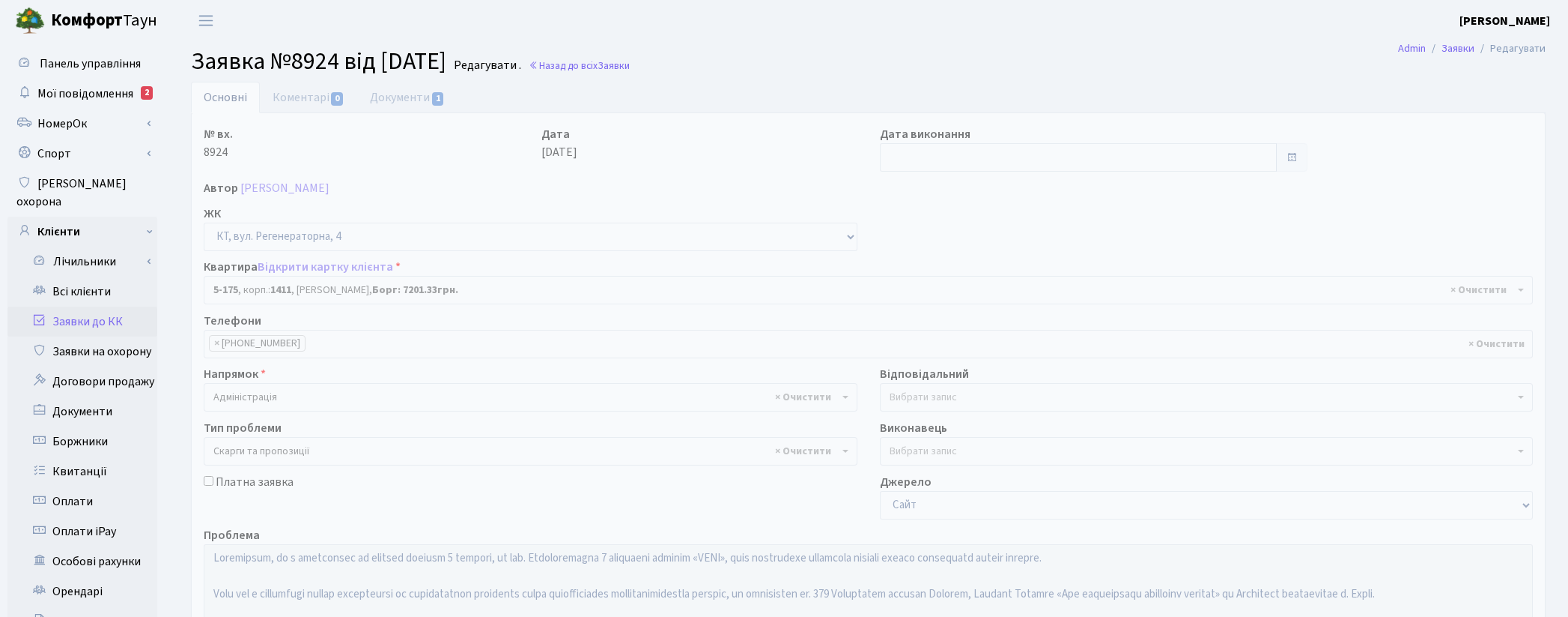
select select "2333"
select select "55"
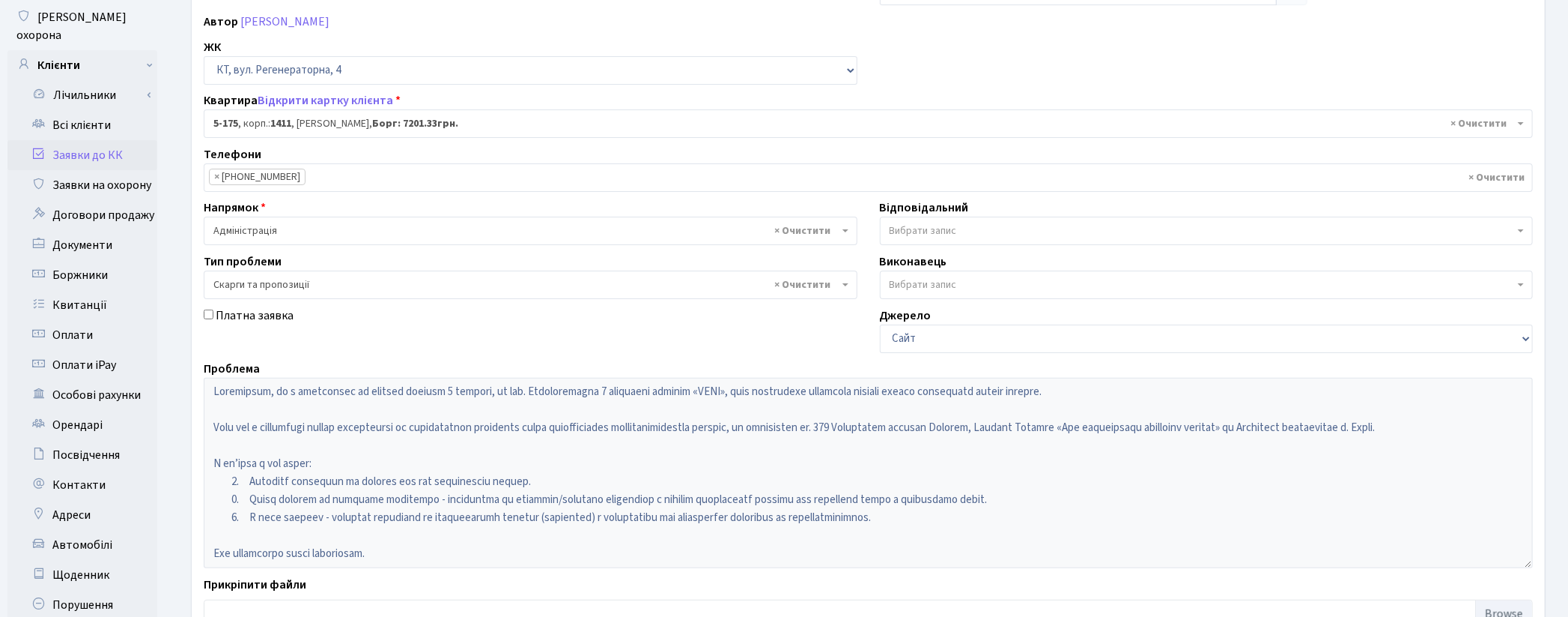
click at [431, 340] on div "Платна заявка" at bounding box center [530, 330] width 676 height 46
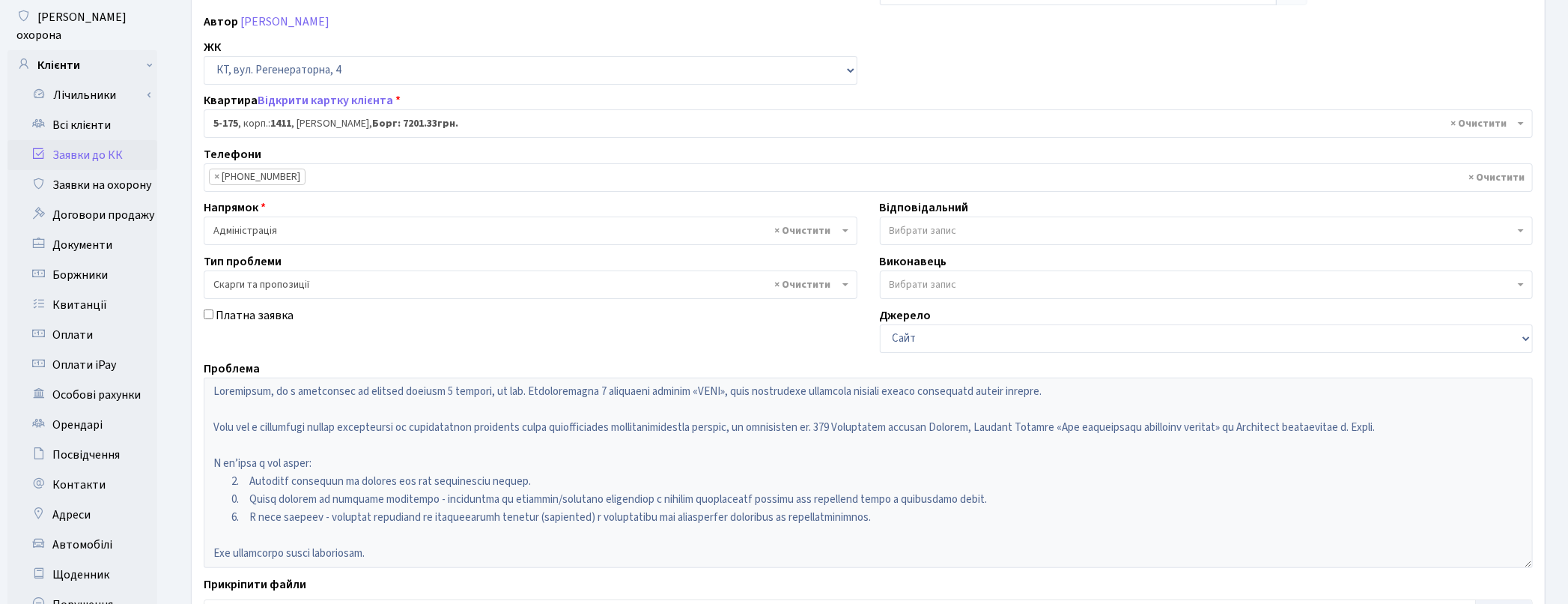
click at [349, 227] on span "× Адміністрація" at bounding box center [526, 231] width 625 height 15
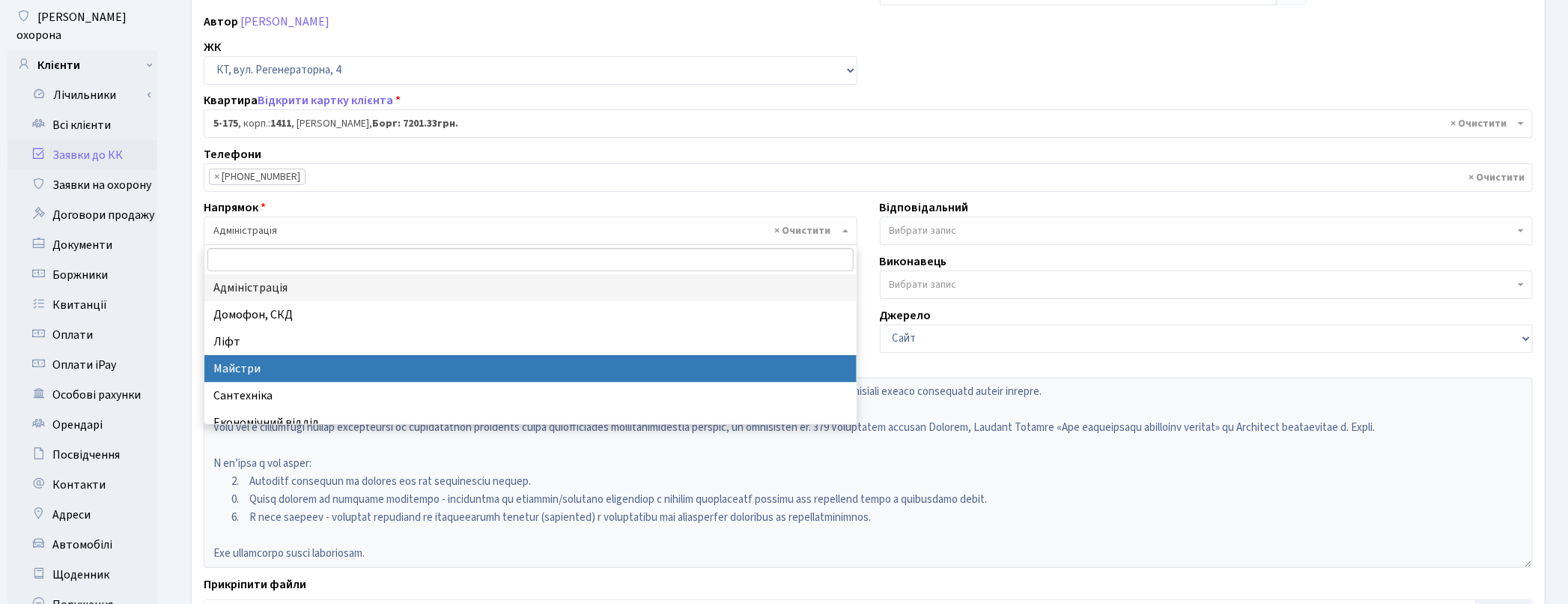
select select "1"
select select
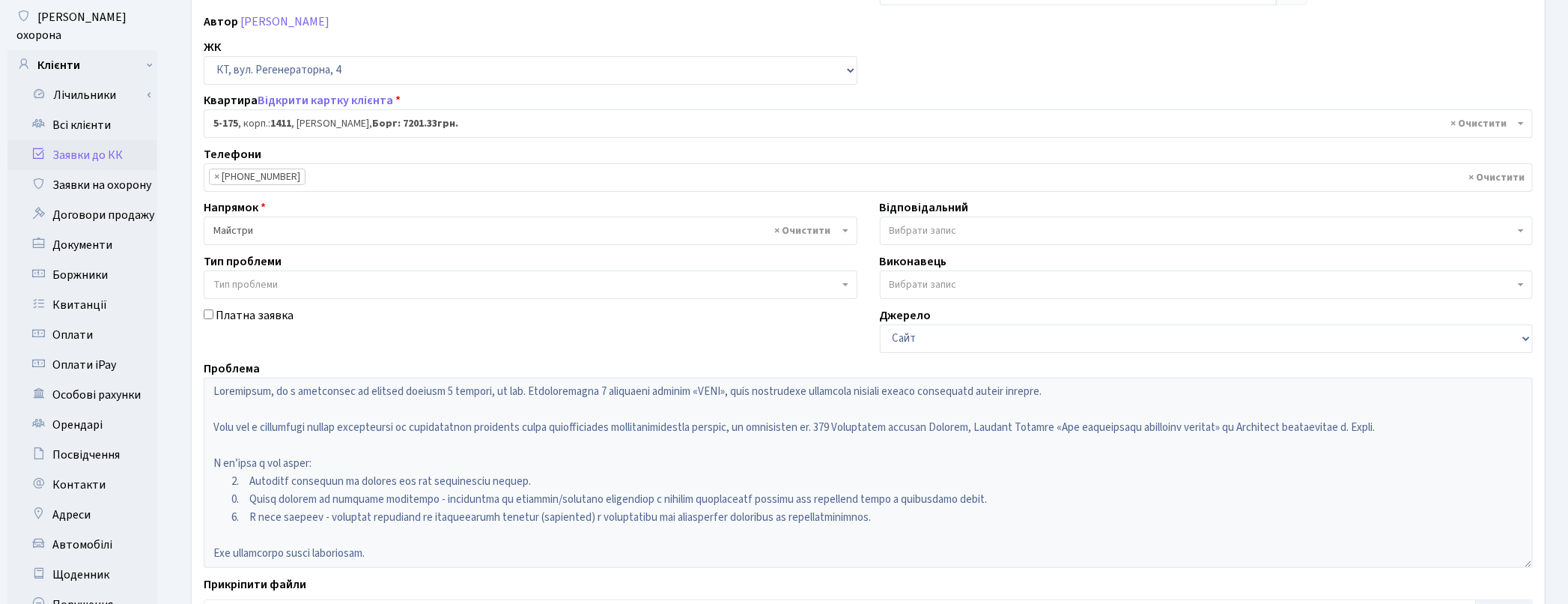
click at [915, 228] on span "Вибрати запис" at bounding box center [923, 231] width 68 height 15
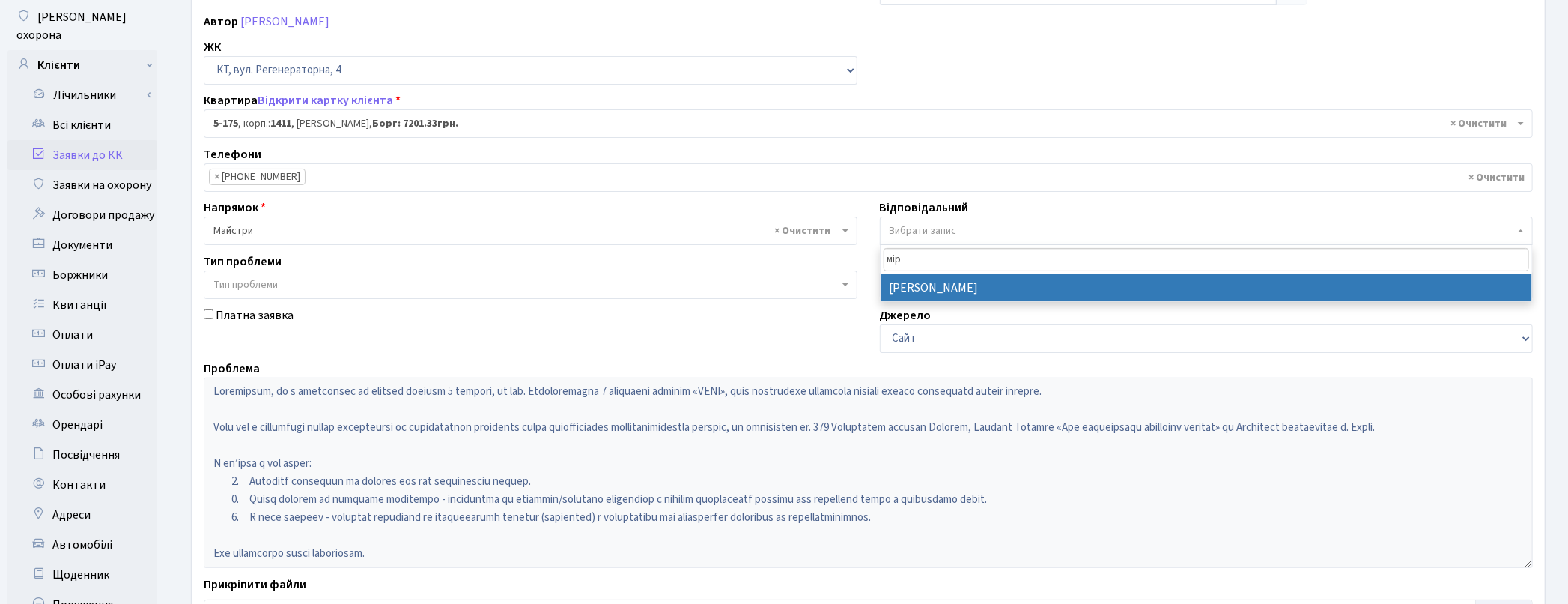
type input "мір"
select select "26"
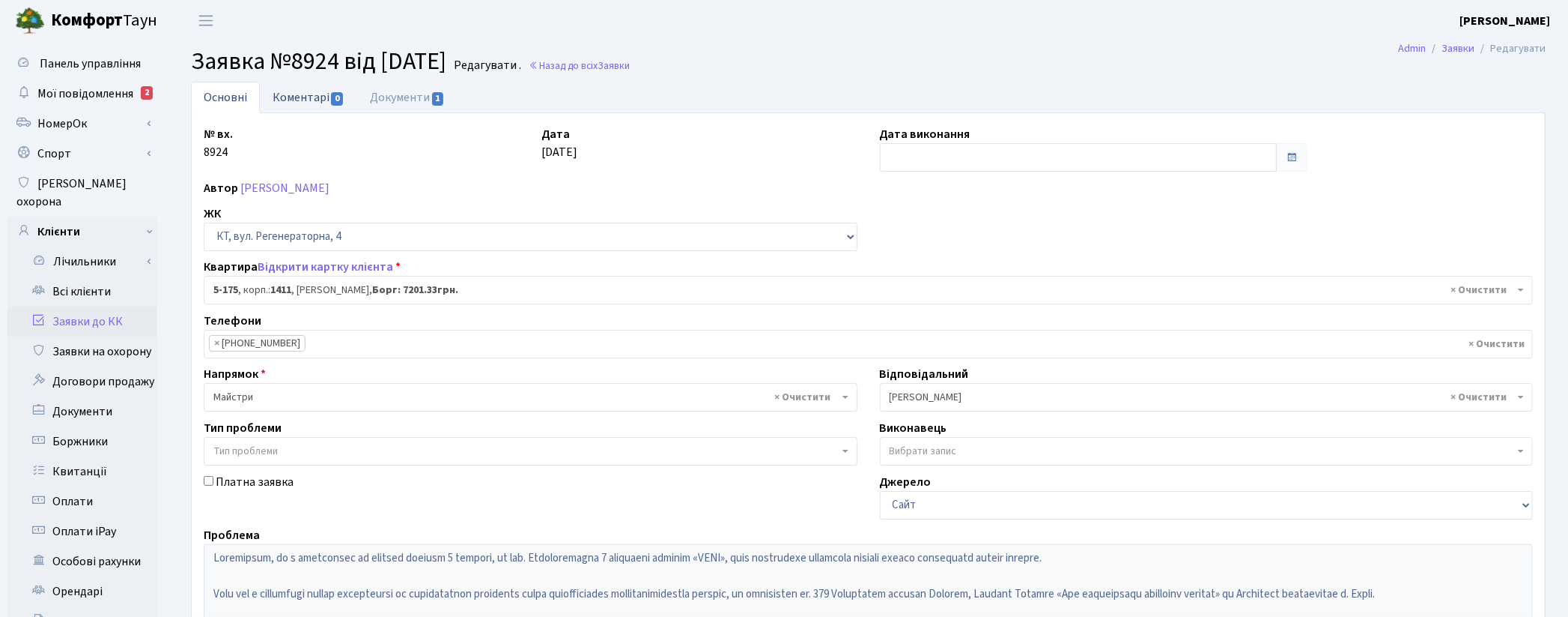
click at [301, 97] on link "Коментарі 0" at bounding box center [309, 97] width 97 height 30
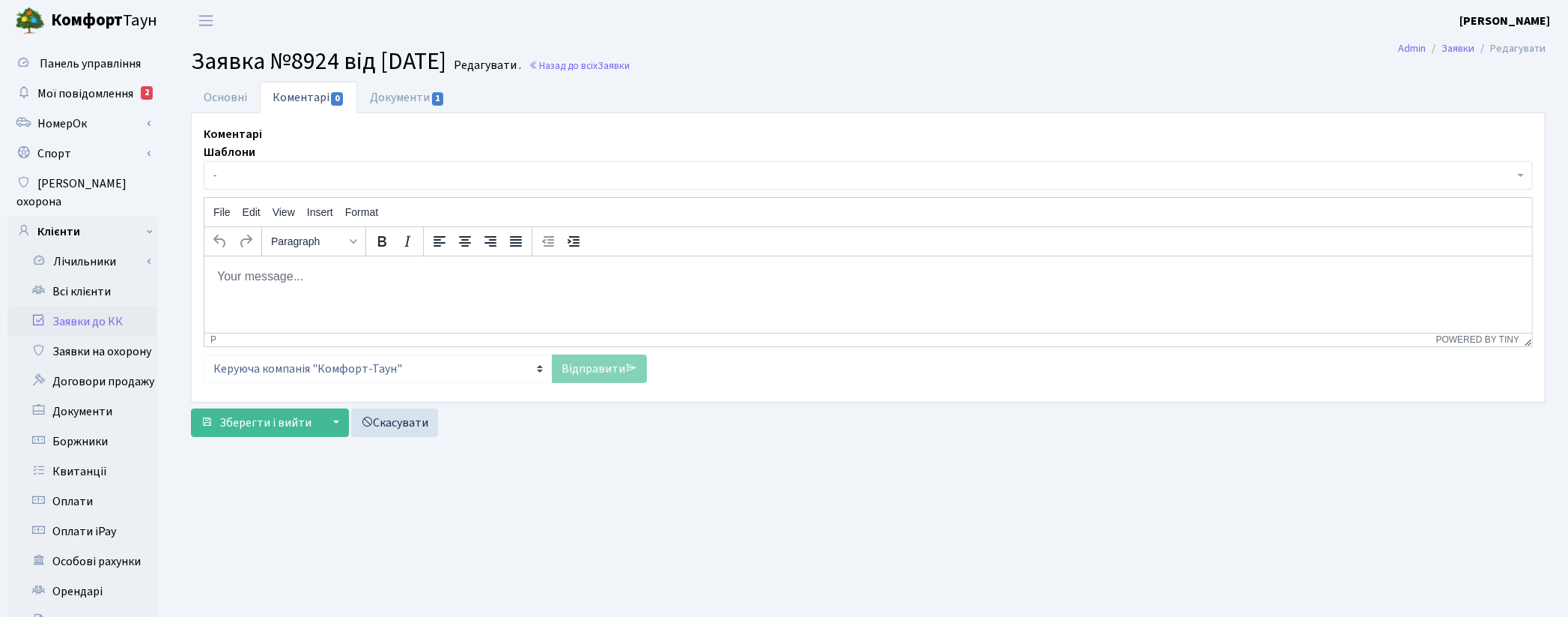
click at [305, 264] on html at bounding box center [867, 275] width 1328 height 41
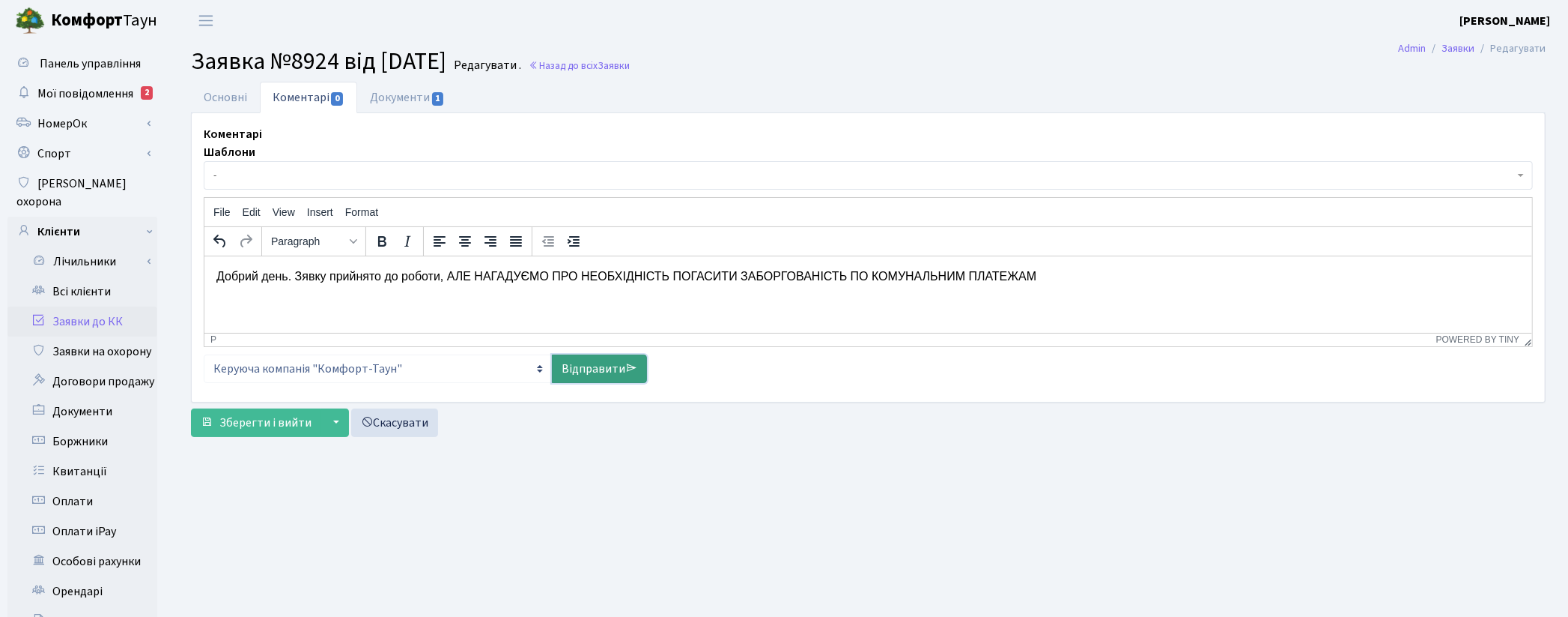
click at [603, 368] on link "Відправити" at bounding box center [599, 369] width 95 height 29
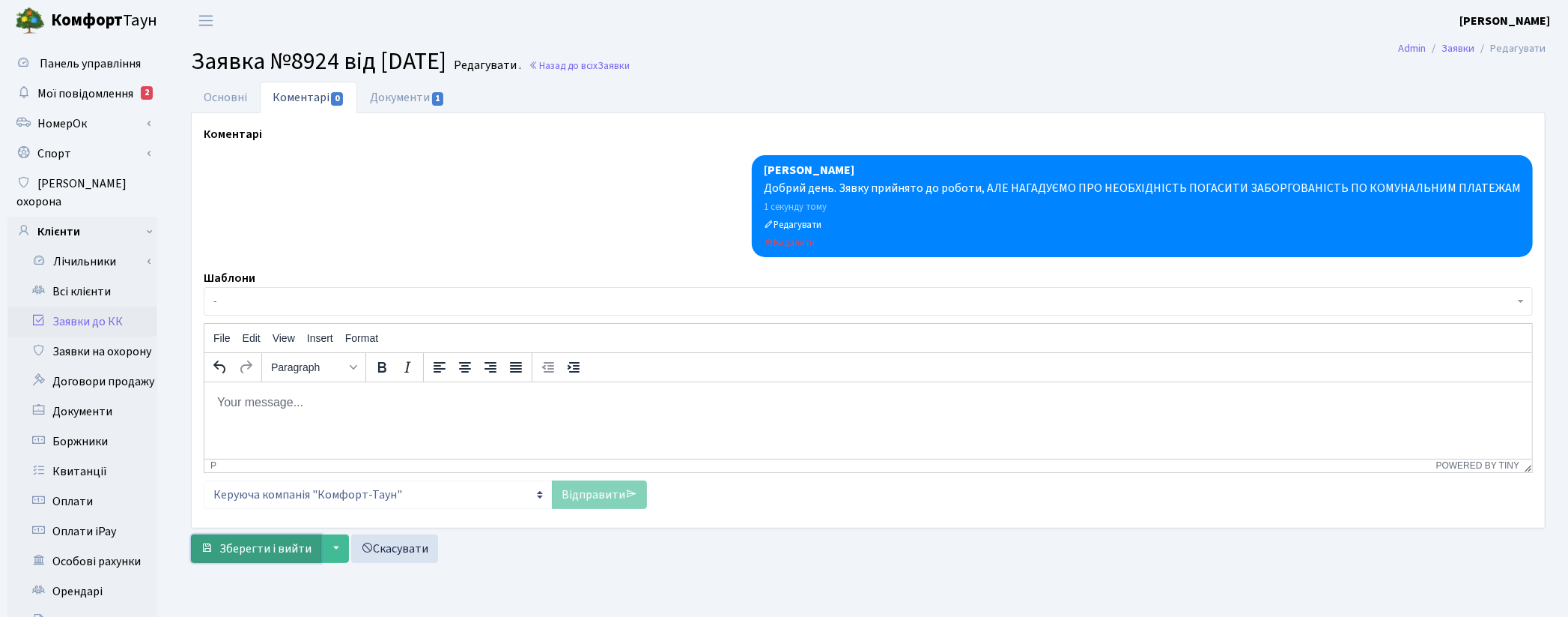
click at [267, 540] on span "Зберегти і вийти" at bounding box center [265, 548] width 92 height 17
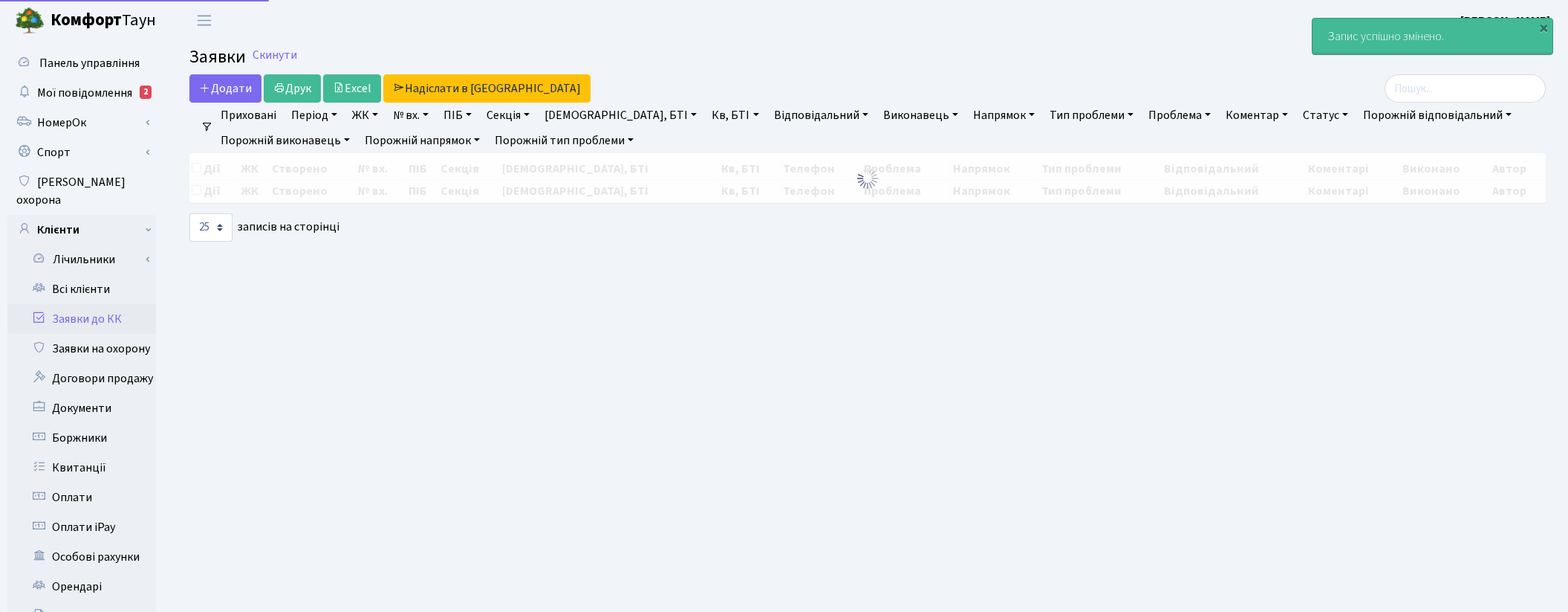
select select "25"
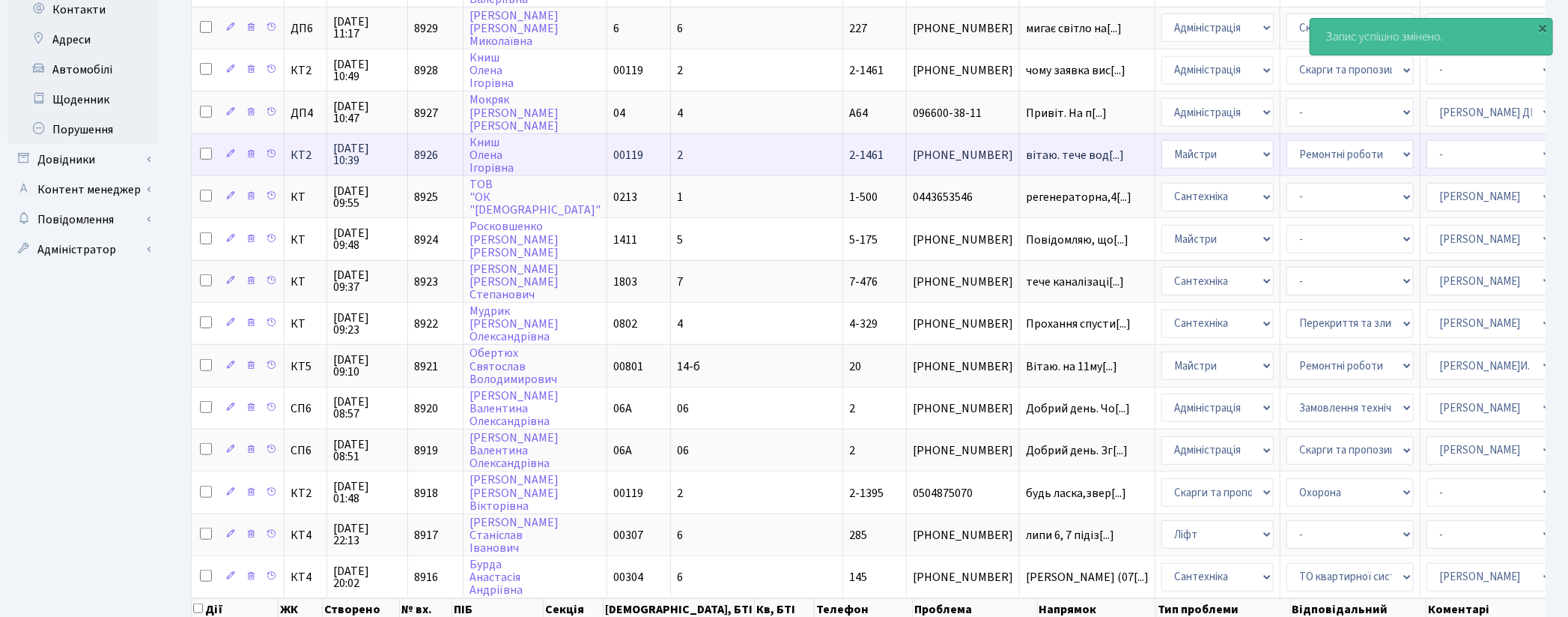
scroll to position [666, 0]
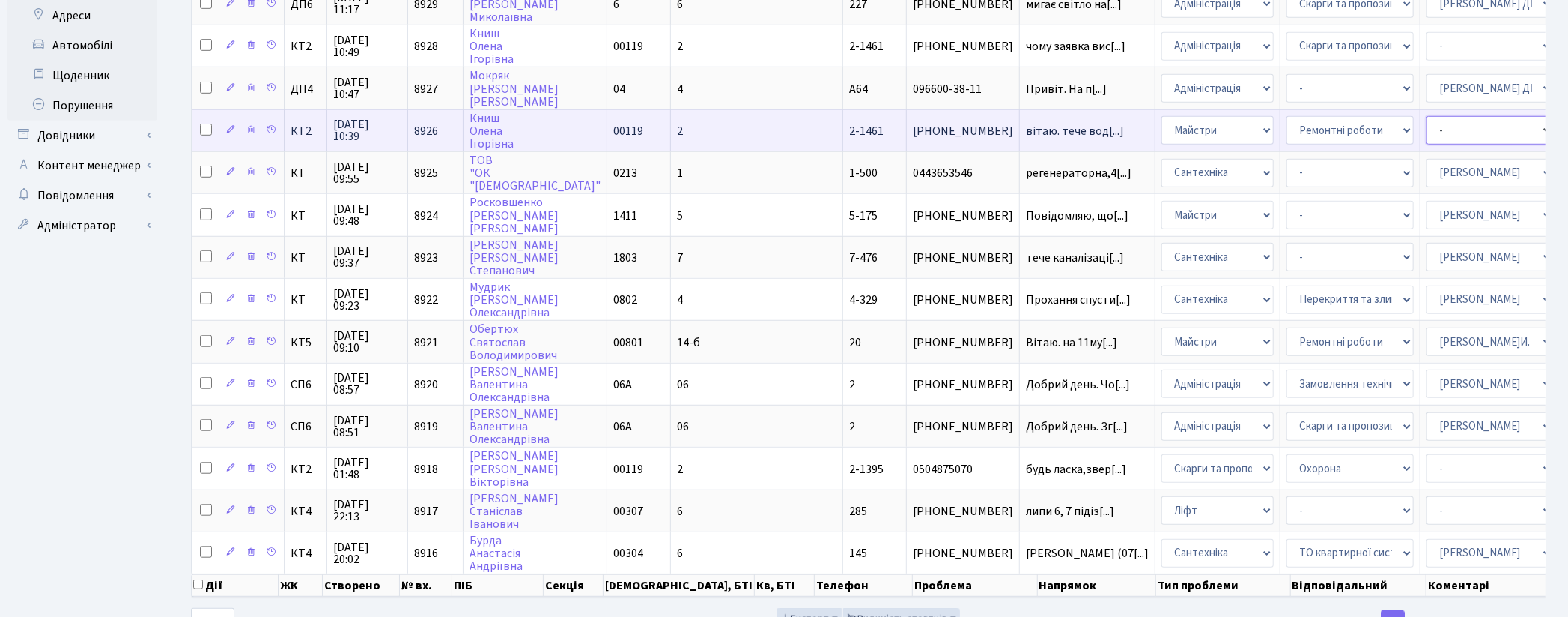
click at [1427, 117] on select "- Адміністратор ЖК ДП Адміністратор ЖК КТ Адміністратор ЖК СП [PERSON_NAME] [PE…" at bounding box center [1491, 131] width 128 height 29
select select "42"
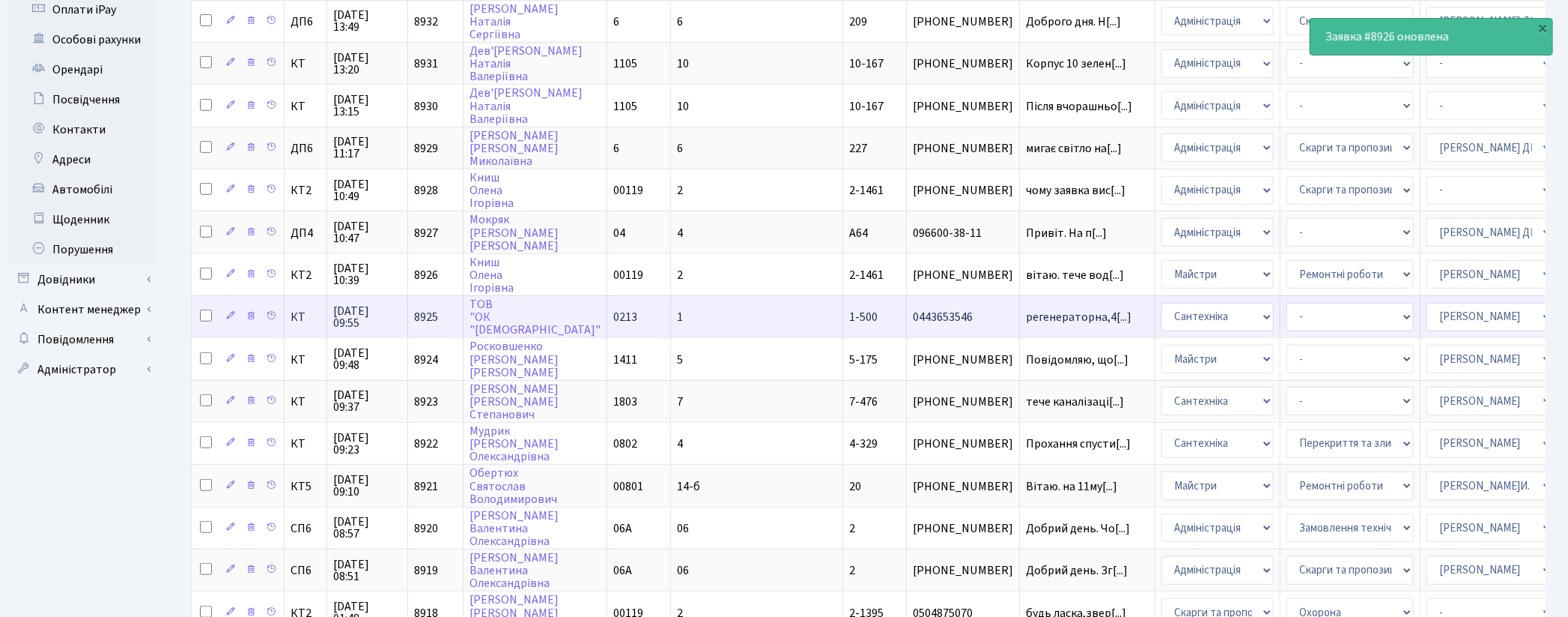
scroll to position [499, 0]
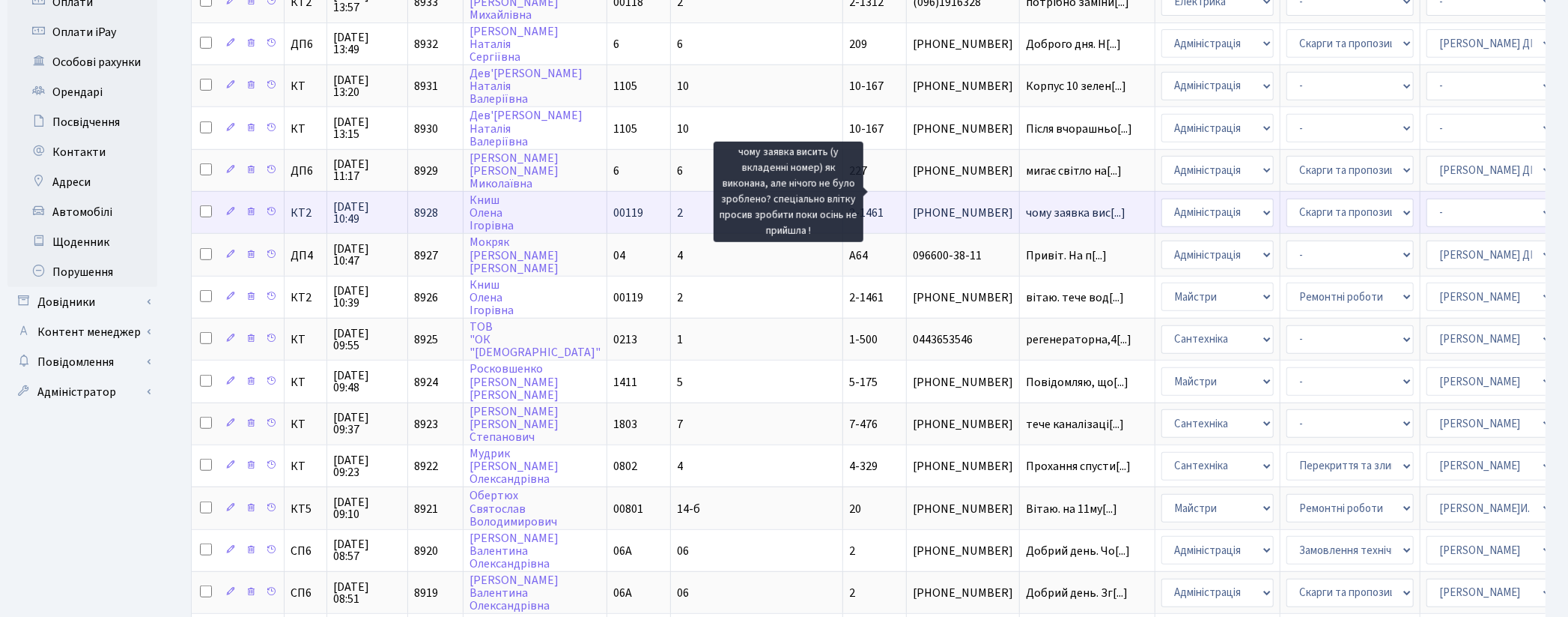
click at [1026, 204] on span "чому заявка вис[...]" at bounding box center [1075, 212] width 100 height 17
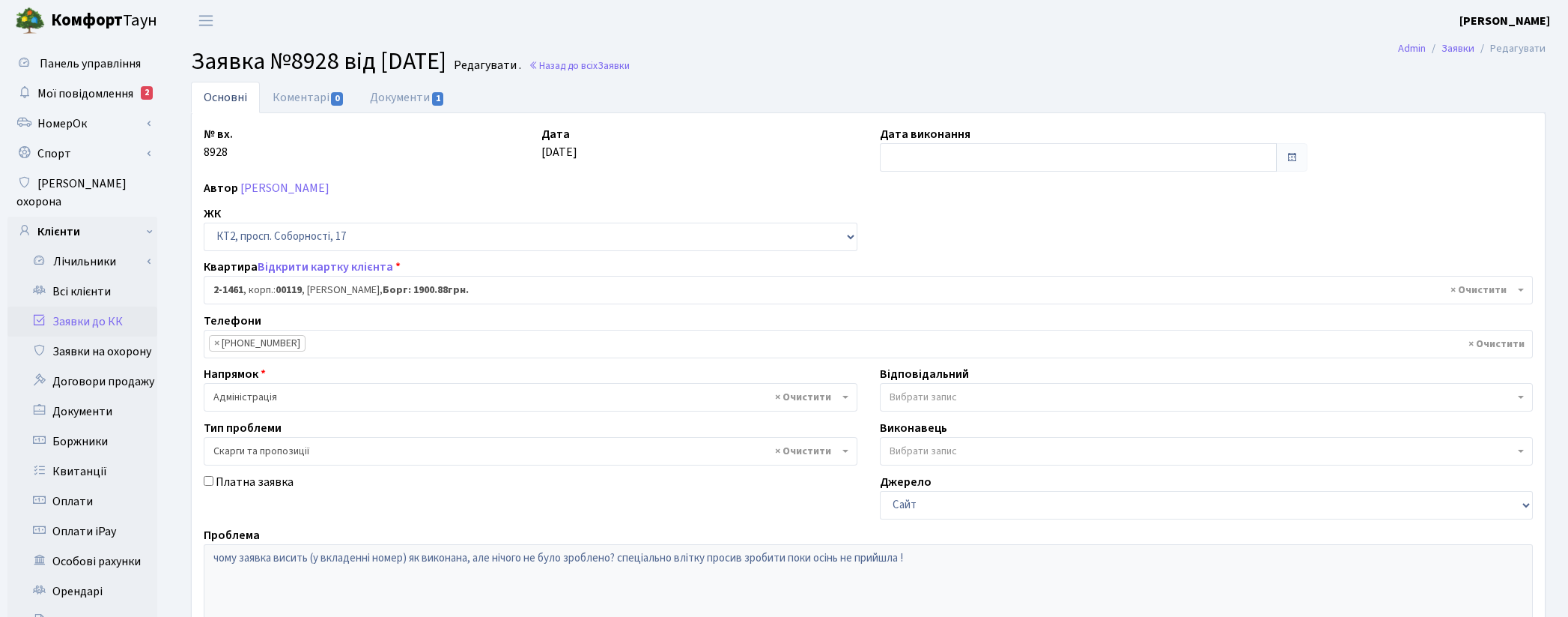
select select "13076"
select select "55"
click at [298, 263] on link "Відкрити картку клієнта" at bounding box center [325, 267] width 136 height 17
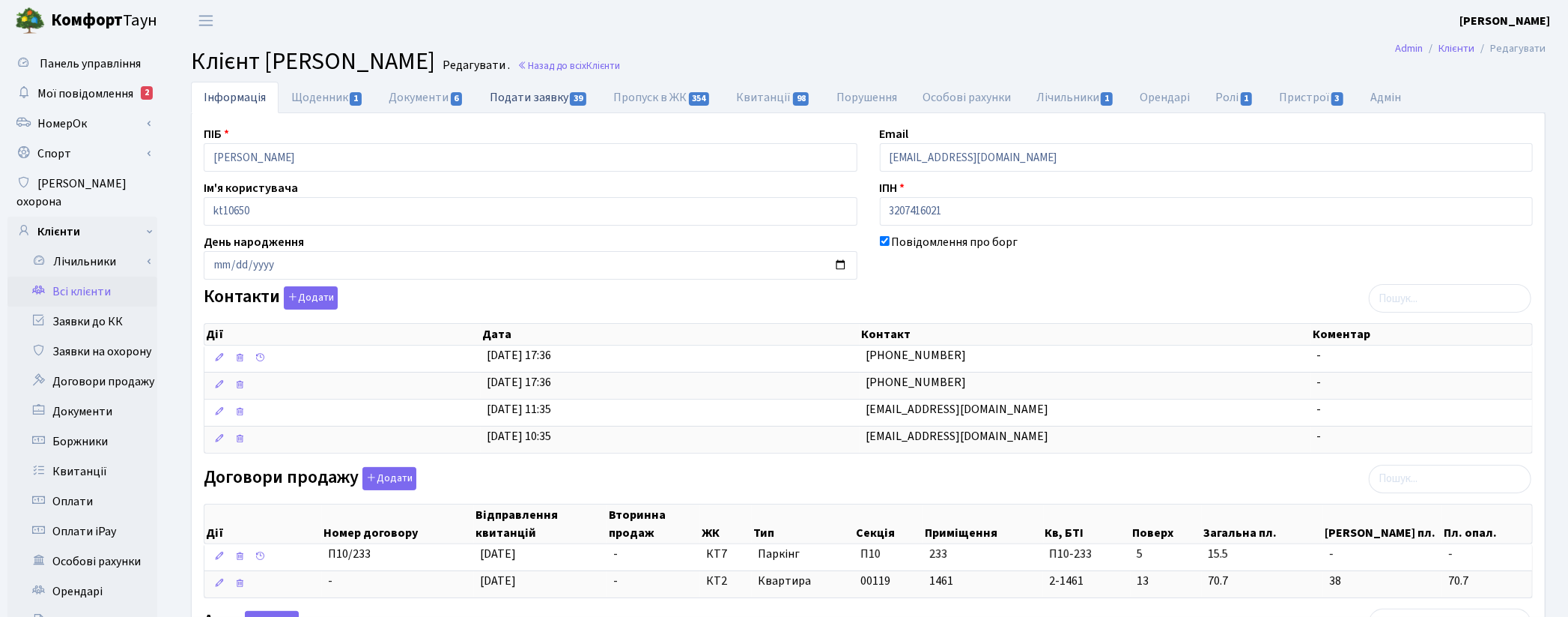
click at [500, 96] on link "Подати заявку 39" at bounding box center [538, 97] width 124 height 30
select select "25"
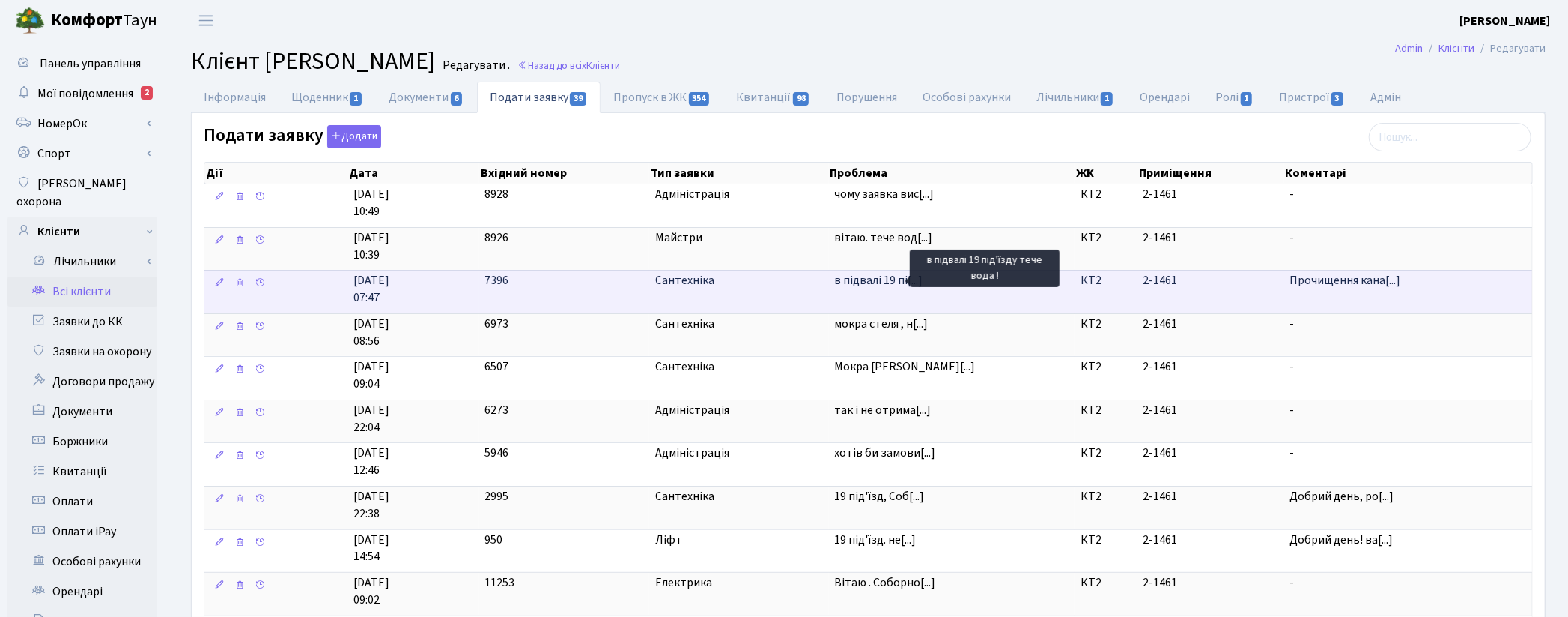
click at [867, 277] on span "в підвалі 19 пі[...]" at bounding box center [879, 280] width 89 height 17
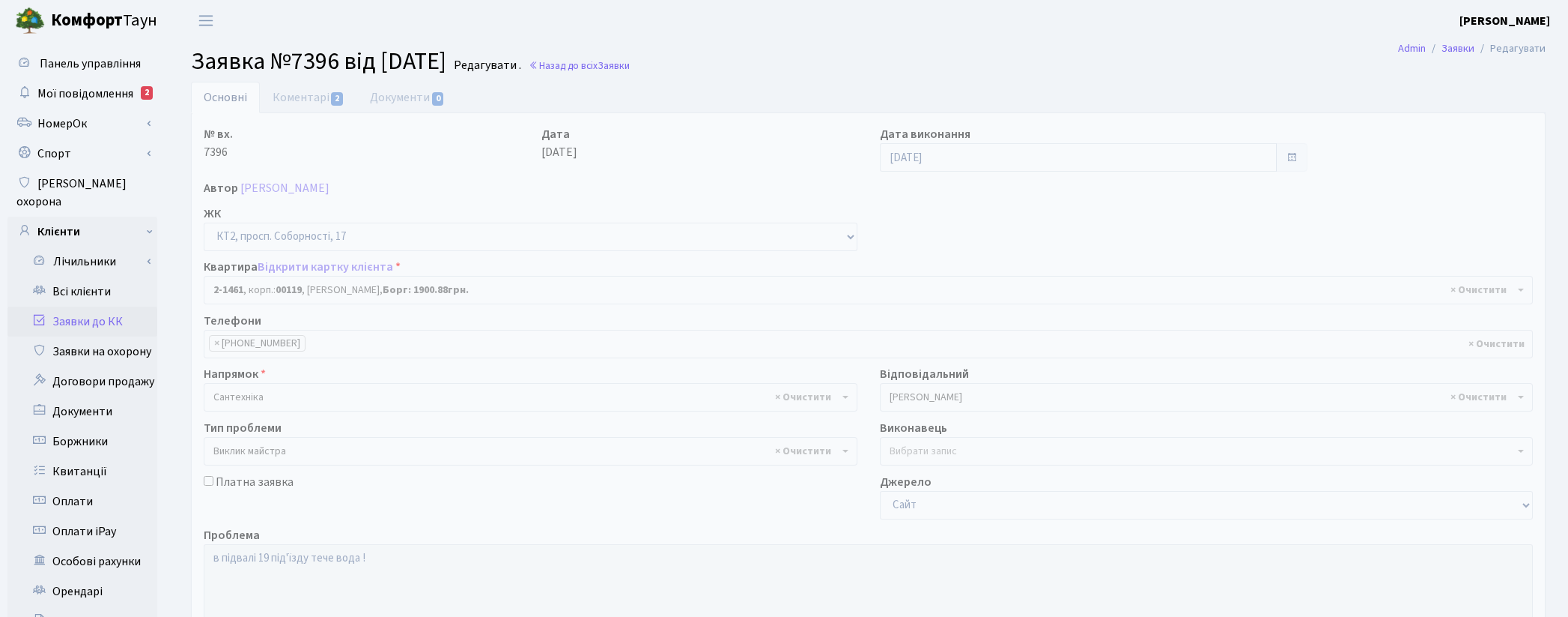
select select "13076"
select select "29"
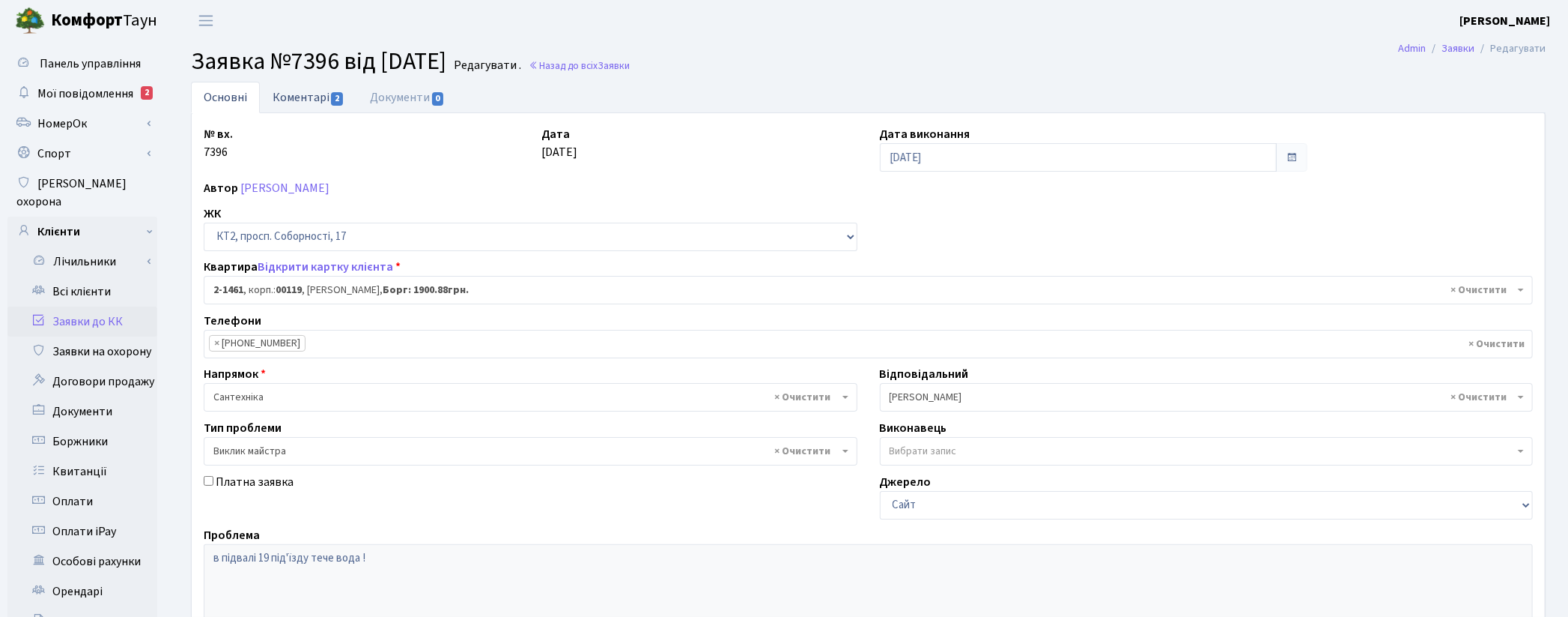
click at [293, 97] on link "Коментарі 2" at bounding box center [309, 97] width 97 height 30
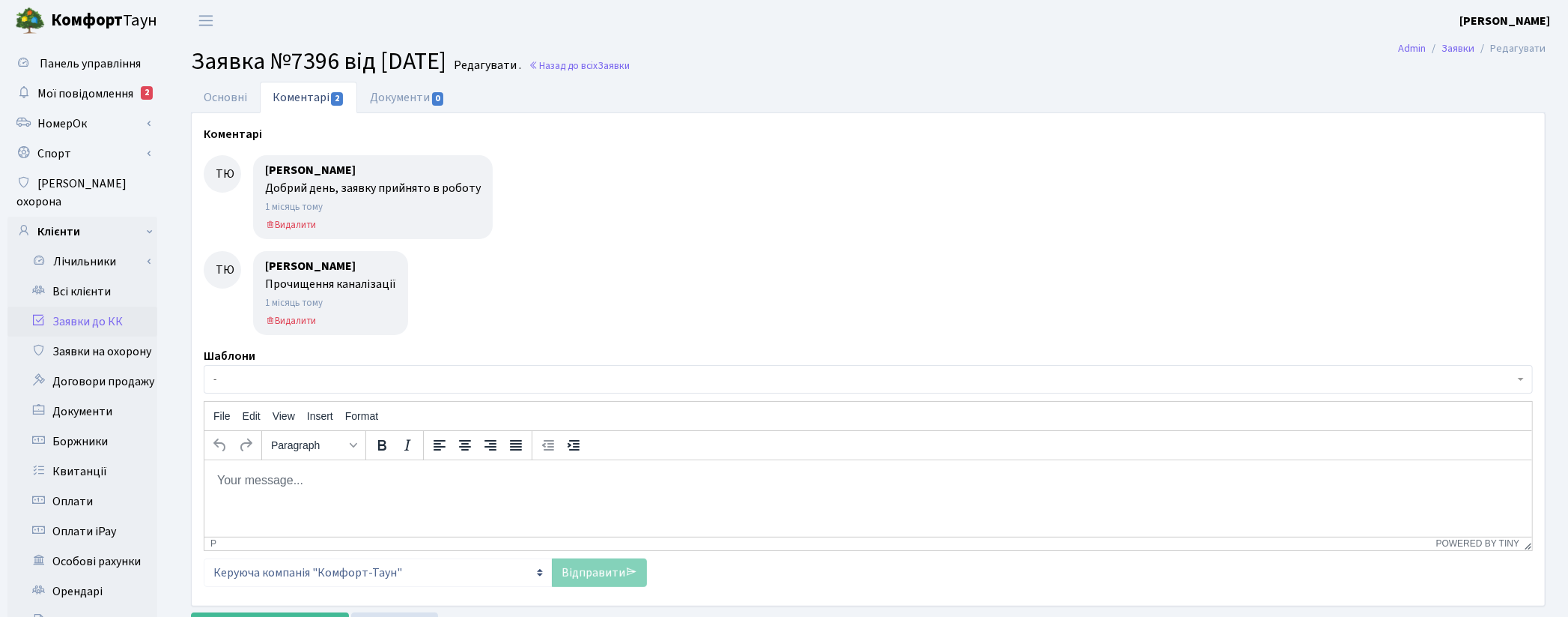
click at [111, 307] on link "Заявки до КК" at bounding box center [82, 322] width 150 height 30
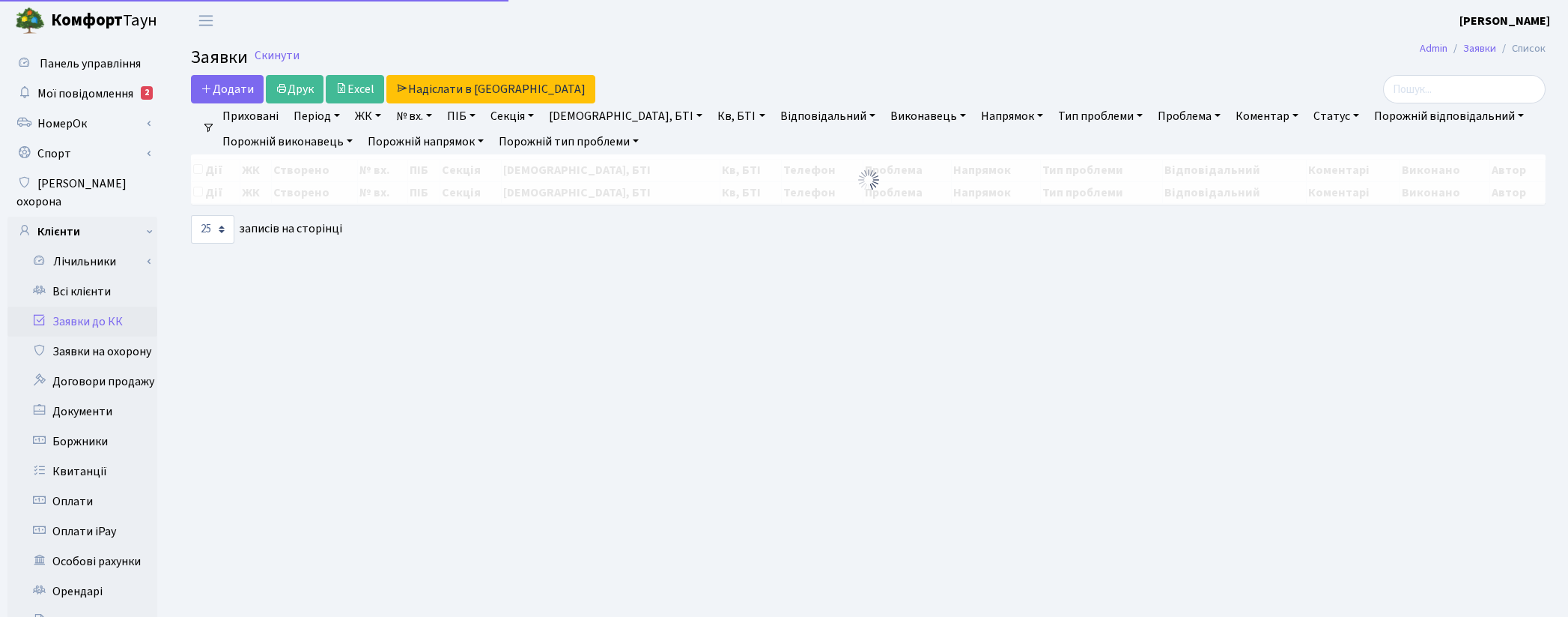
select select "25"
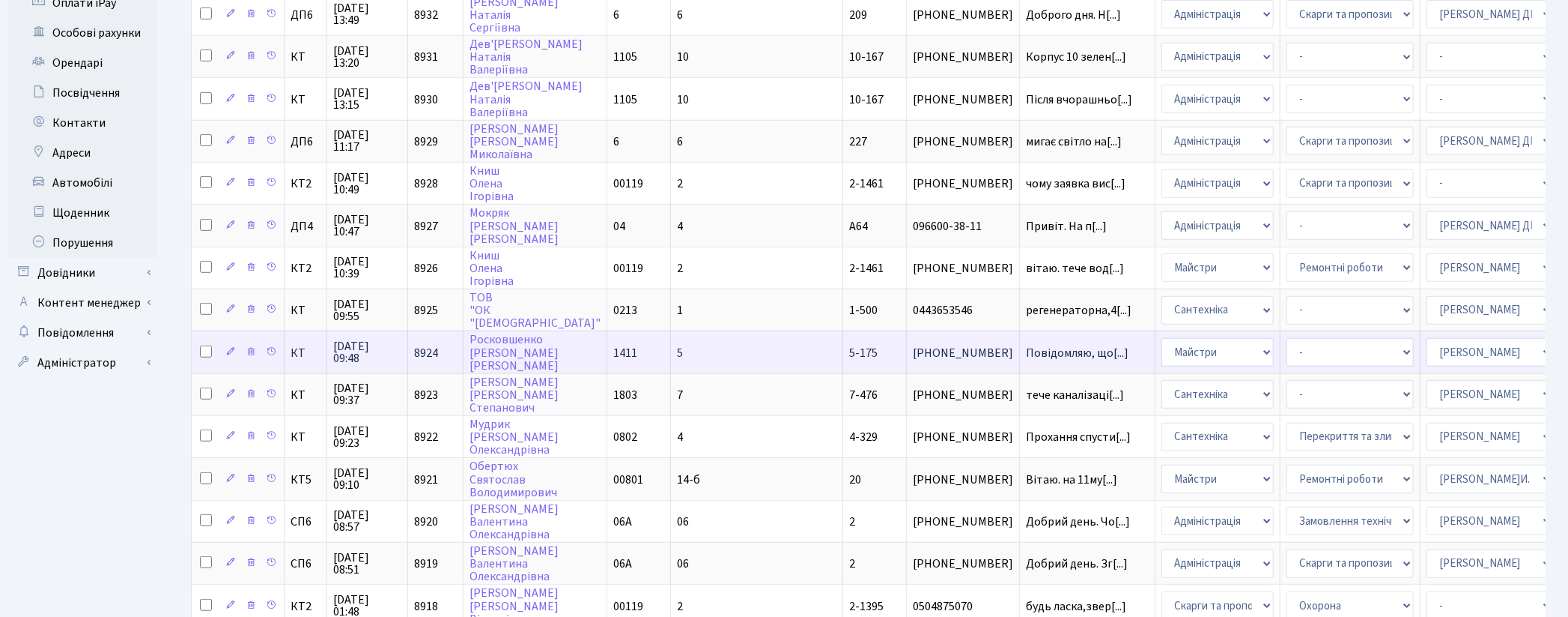
scroll to position [445, 0]
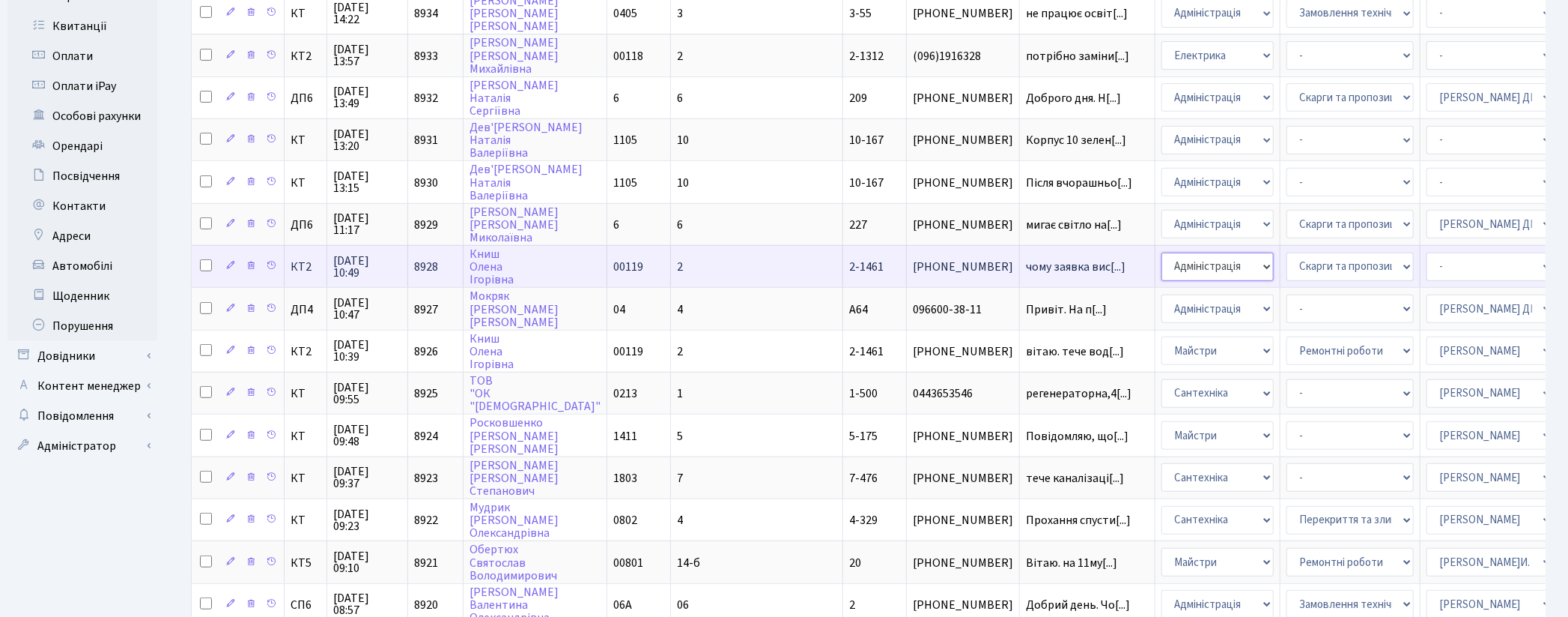
click at [1161, 252] on select "- Адміністрація Домофон, СКД Ліфт Майстри Сантехніка Економічний відділ Електри…" at bounding box center [1217, 267] width 112 height 29
select select "1"
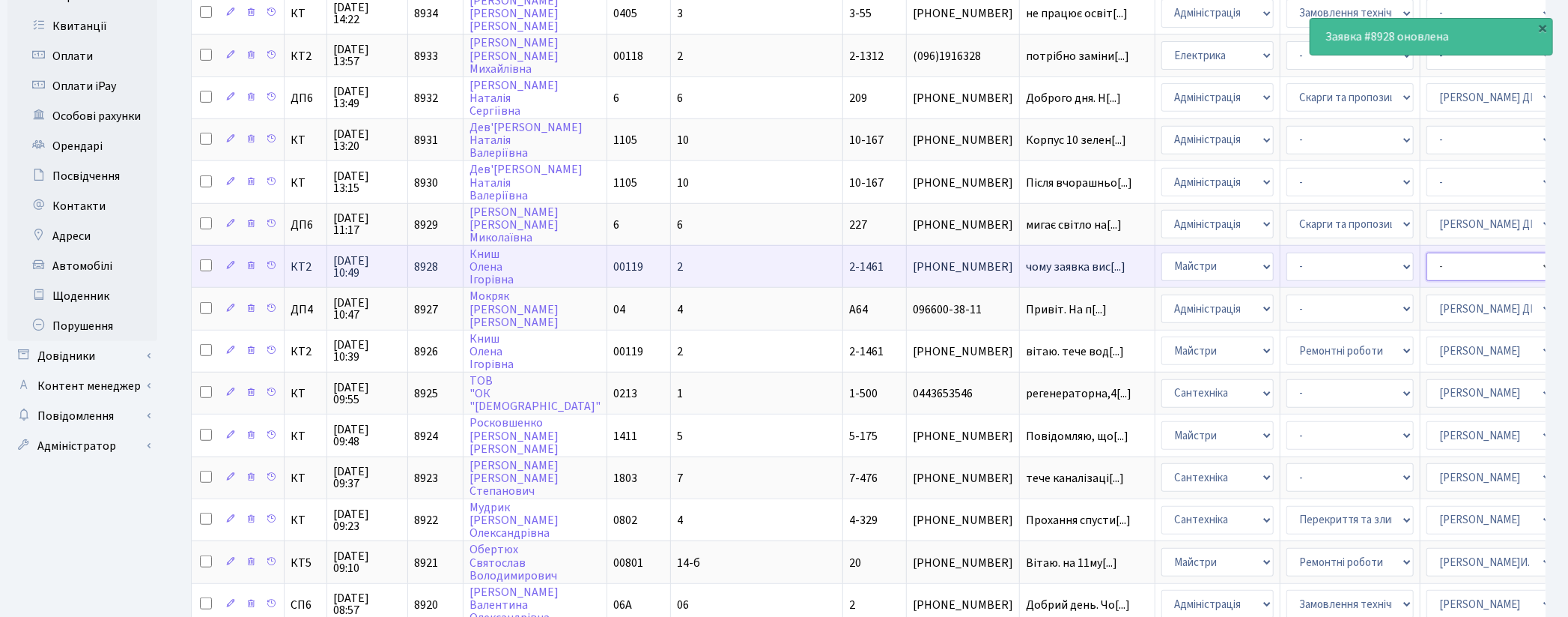
click at [1427, 252] on select "- Адміністратор ЖК ДП Адміністратор ЖК КТ Адміністратор ЖК СП [PERSON_NAME] [PE…" at bounding box center [1491, 267] width 128 height 29
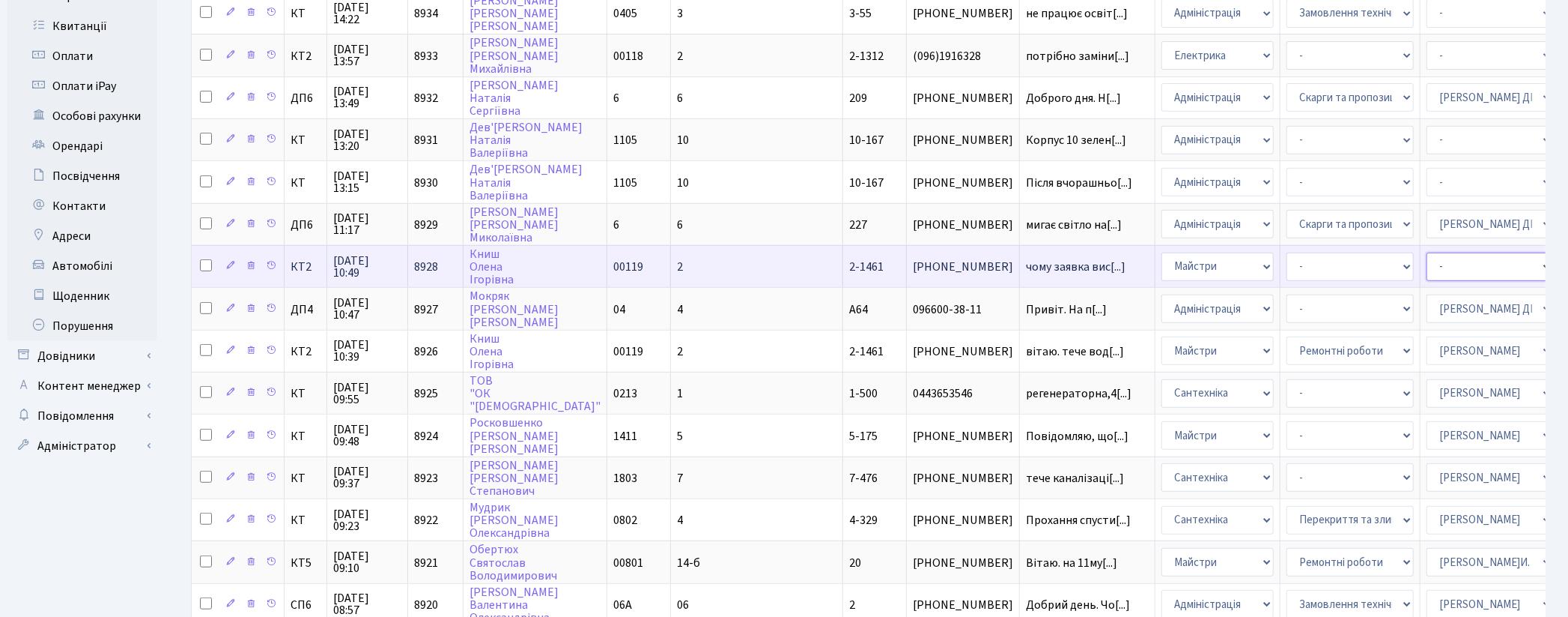
select select "42"
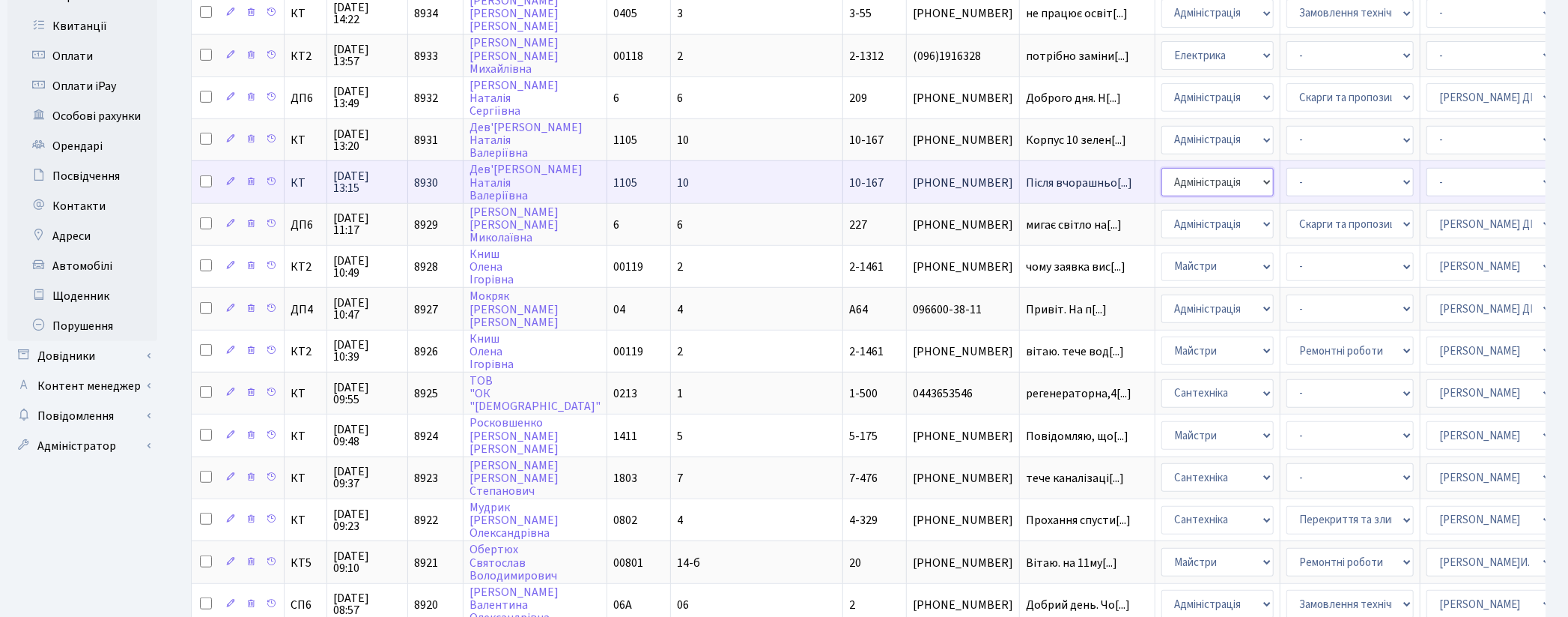
click at [1161, 168] on select "- Адміністрація Домофон, СКД Ліфт Майстри Сантехніка Економічний відділ Електри…" at bounding box center [1217, 182] width 112 height 29
select select "2"
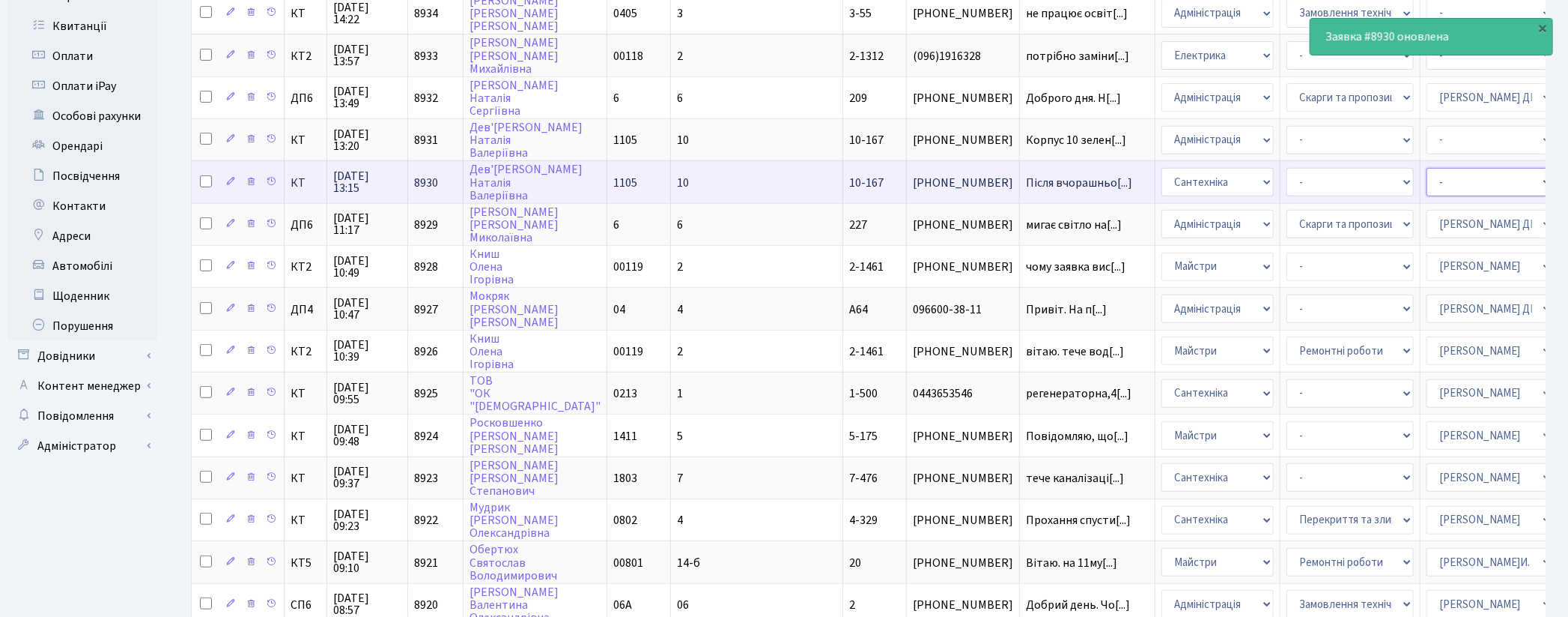
click at [1427, 168] on select "- Адміністратор ЖК ДП Адміністратор ЖК КТ Адміністратор ЖК СП [PERSON_NAME] [PE…" at bounding box center [1491, 182] width 128 height 29
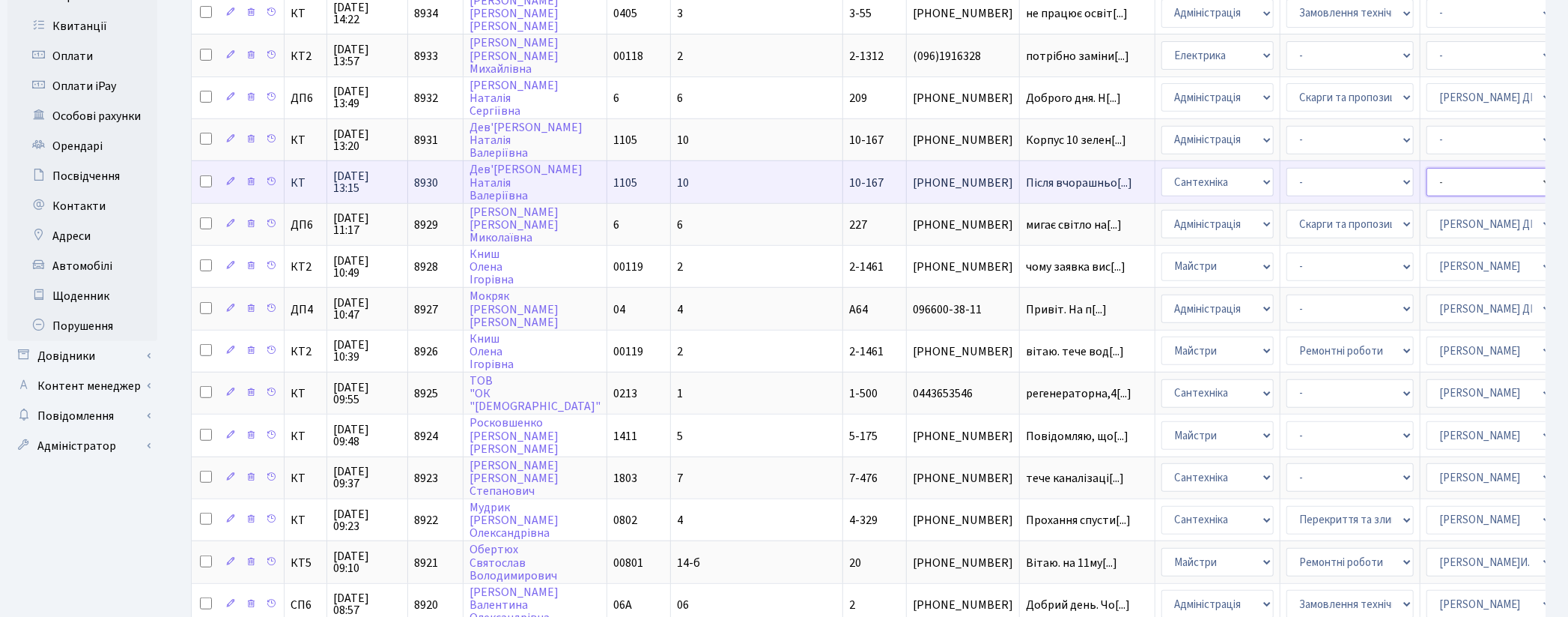
select select "67"
click at [1427, 168] on select "- Адміністратор ЖК ДП Адміністратор ЖК КТ Адміністратор ЖК СП [PERSON_NAME] [PE…" at bounding box center [1491, 182] width 128 height 29
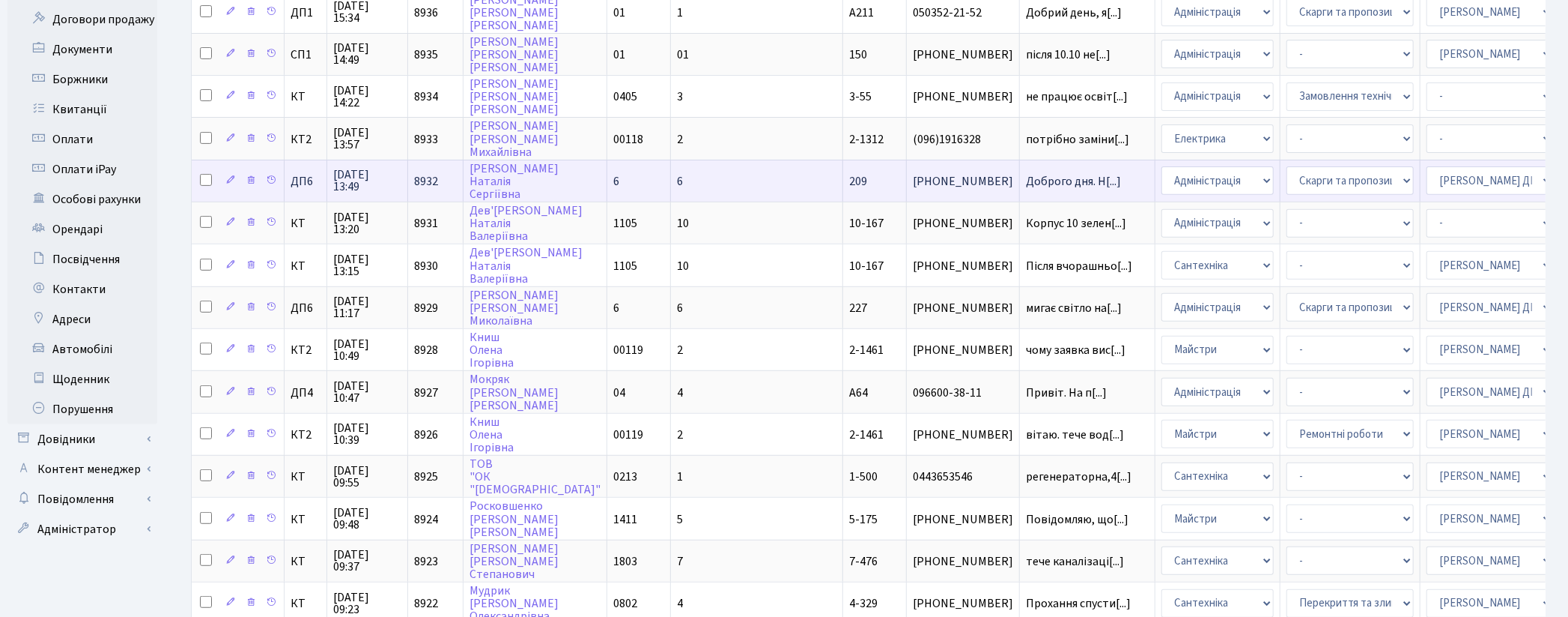
scroll to position [279, 0]
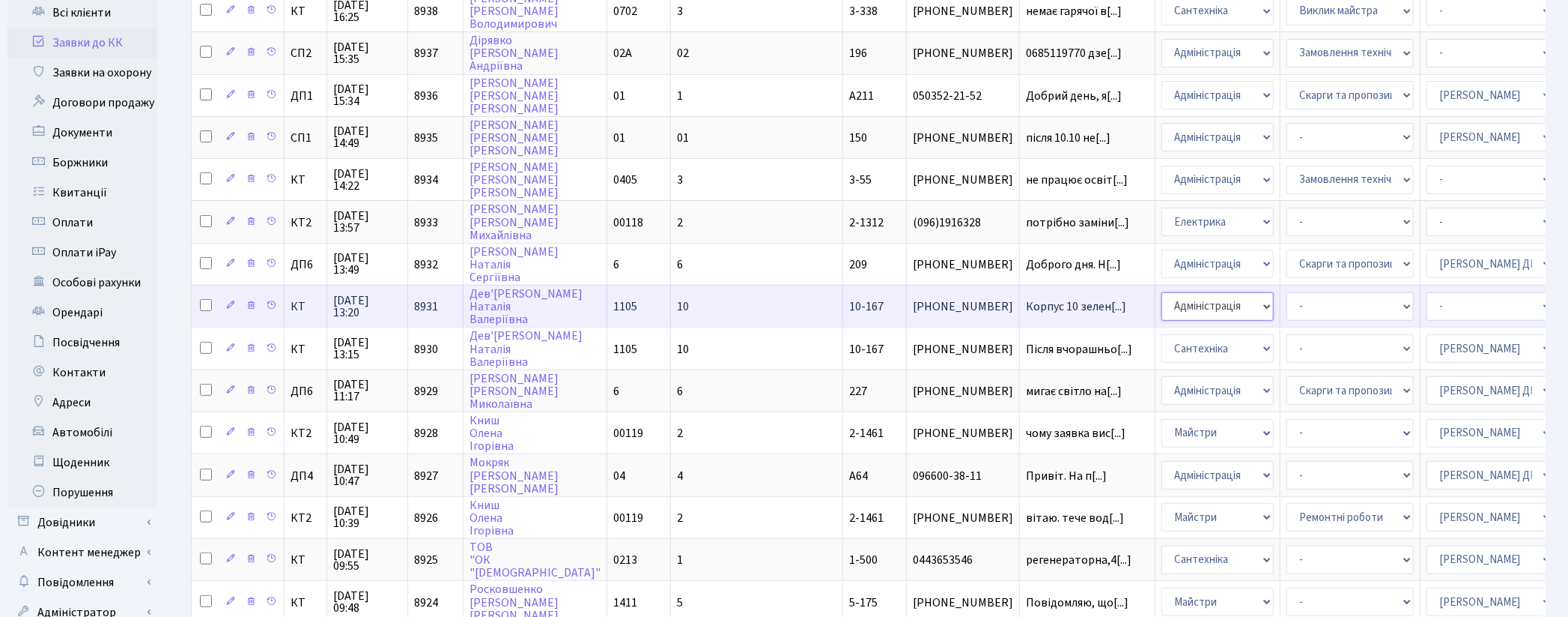
click at [1161, 292] on select "- Адміністрація Домофон, СКД Ліфт Майстри Сантехніка Економічний відділ Електри…" at bounding box center [1217, 307] width 112 height 29
select select "1"
click at [1427, 292] on select "- Адміністратор ЖК ДП Адміністратор ЖК КТ Адміністратор ЖК СП [PERSON_NAME] [PE…" at bounding box center [1491, 307] width 128 height 29
select select "42"
click at [1427, 292] on select "- Адміністратор ЖК ДП Адміністратор ЖК КТ Адміністратор ЖК СП [PERSON_NAME] [PE…" at bounding box center [1491, 307] width 128 height 29
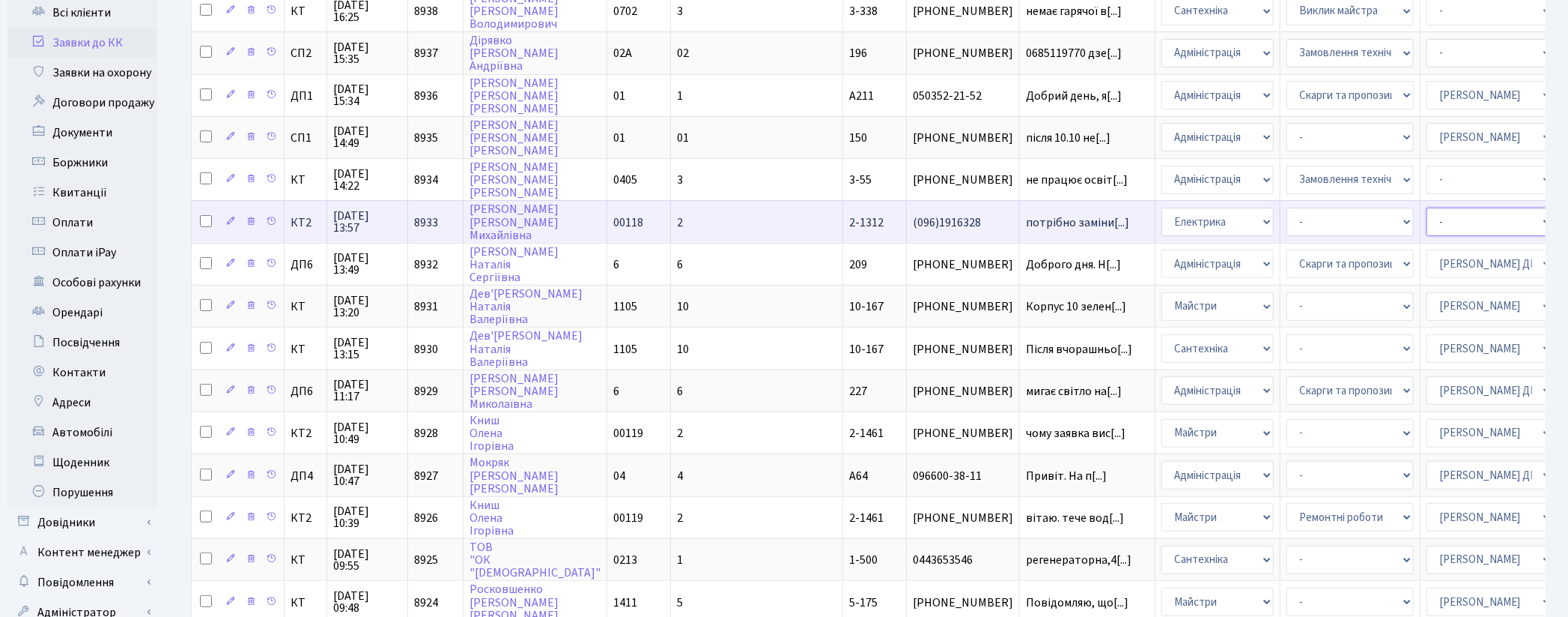
click at [1427, 208] on select "- Адміністратор ЖК ДП Адміністратор ЖК КТ Адміністратор ЖК СП [PERSON_NAME] [PE…" at bounding box center [1491, 222] width 128 height 29
select select "22"
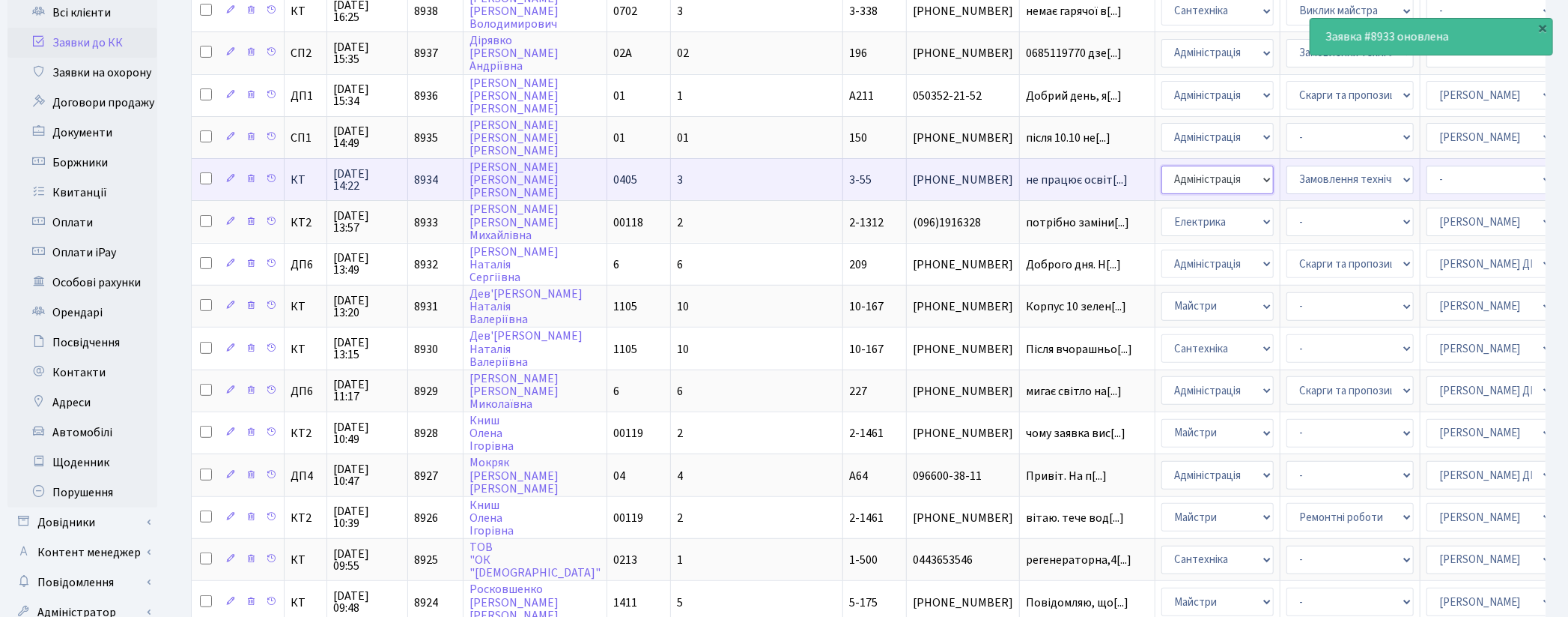
click at [1161, 168] on select "- Адміністрація Домофон, СКД Ліфт Майстри Сантехніка Економічний відділ Електри…" at bounding box center [1217, 180] width 112 height 29
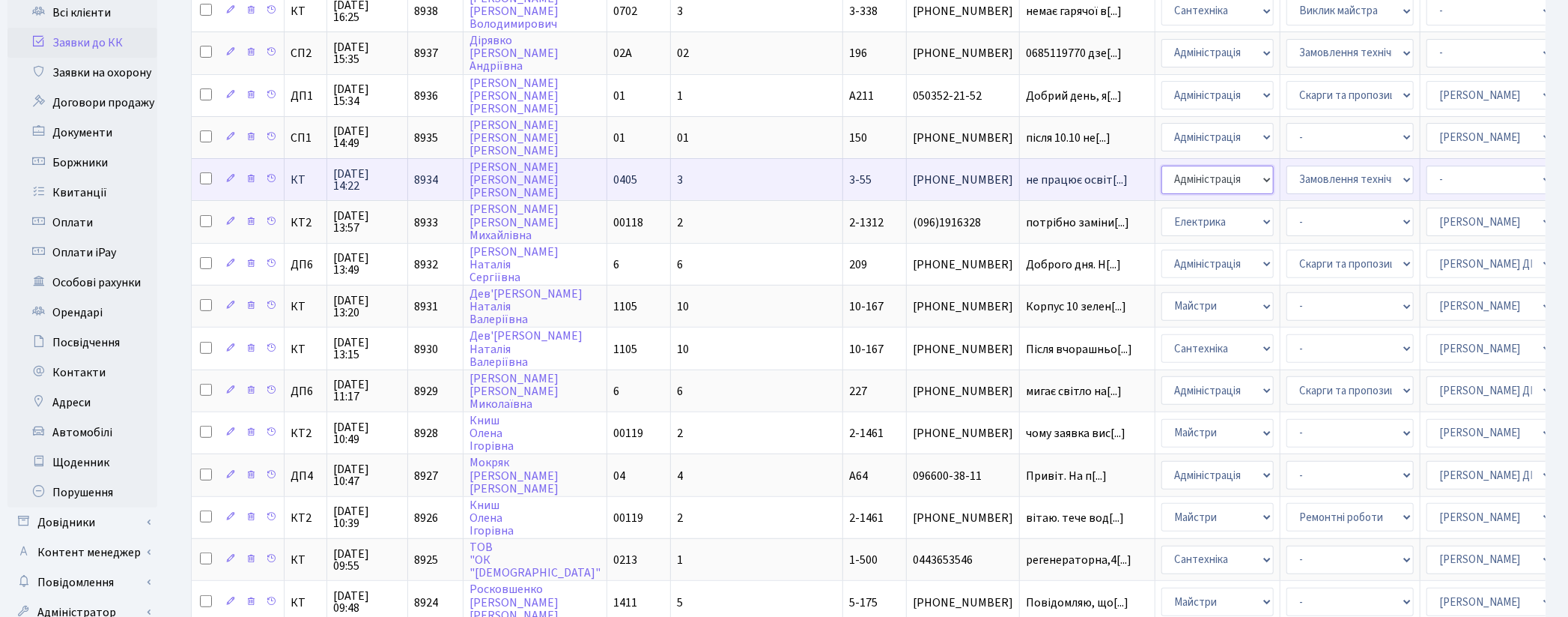
select select "3"
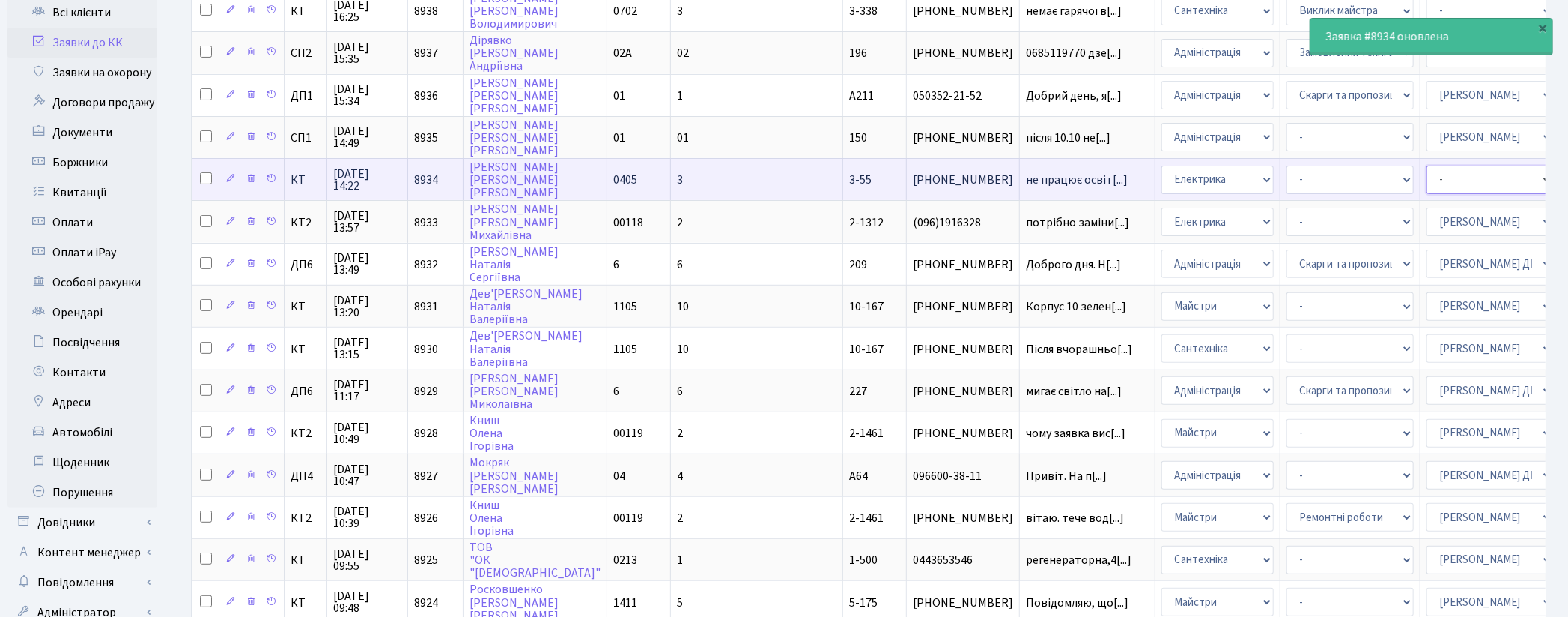
click at [1427, 176] on select "- Адміністратор ЖК ДП Адміністратор ЖК КТ Адміністратор ЖК СП Вижул В. В. Горді…" at bounding box center [1491, 180] width 128 height 29
select select "22"
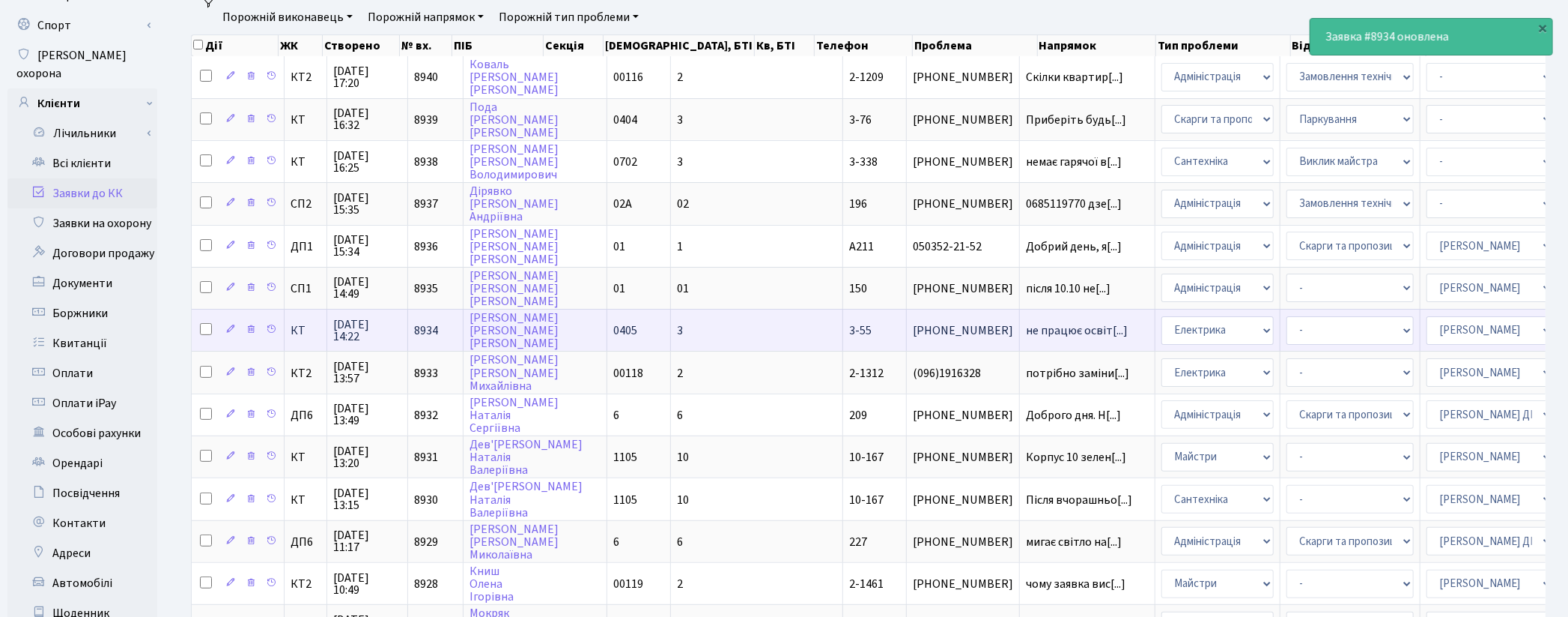
scroll to position [113, 0]
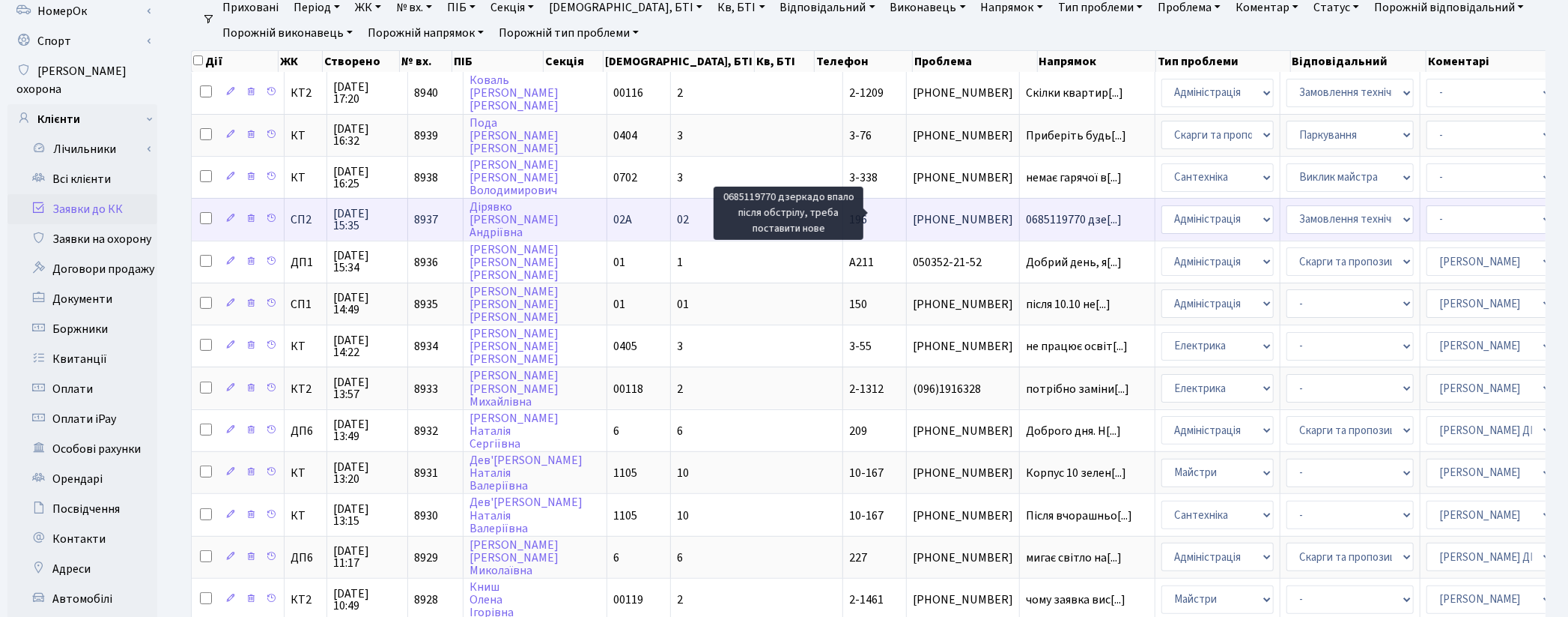
click at [1026, 212] on span "0685119770 дзе[...]" at bounding box center [1074, 220] width 96 height 17
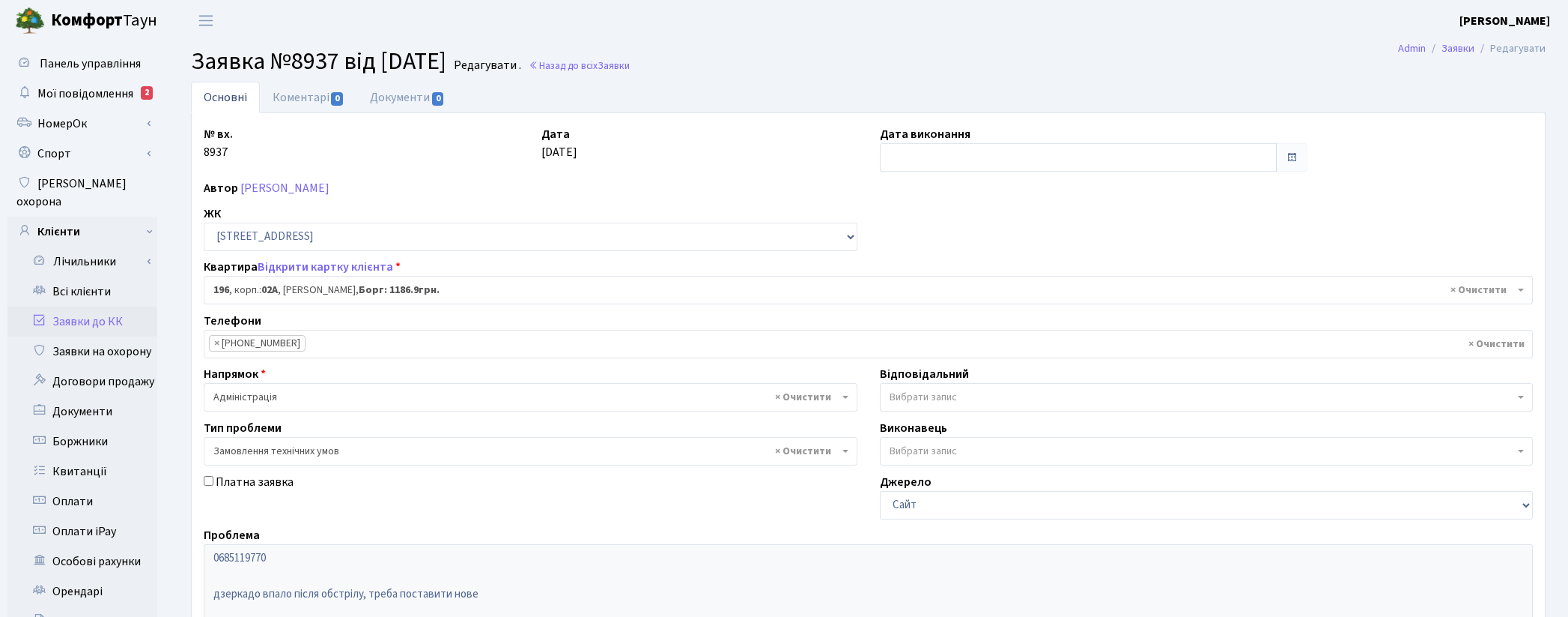
select select "20446"
select select "15"
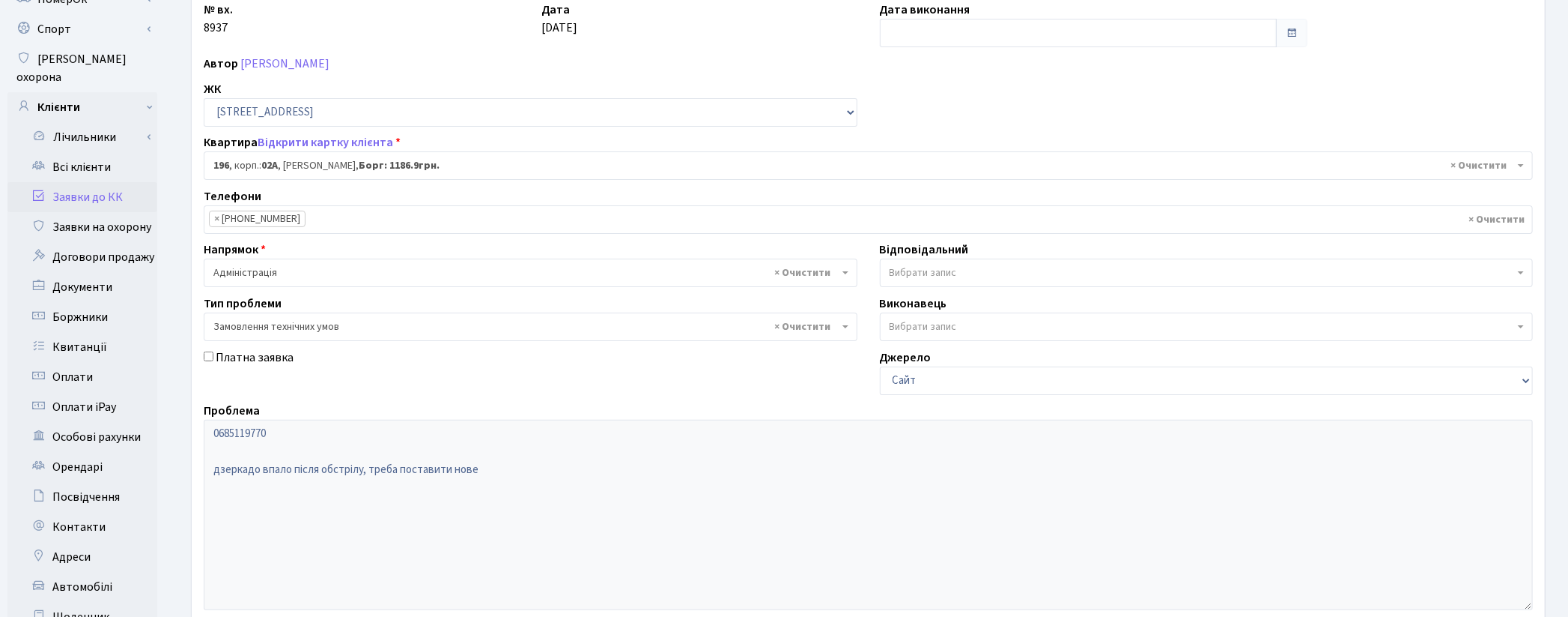
scroll to position [166, 0]
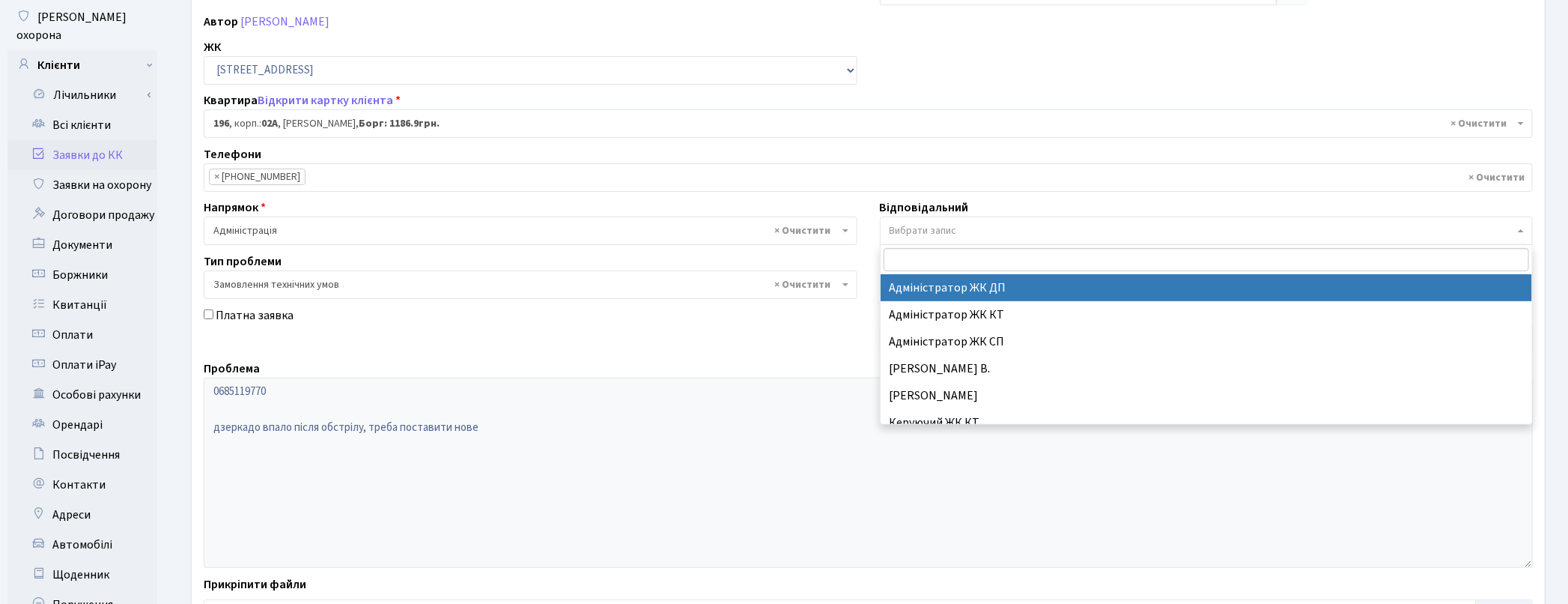
click at [920, 228] on span "Вибрати запис" at bounding box center [923, 231] width 68 height 15
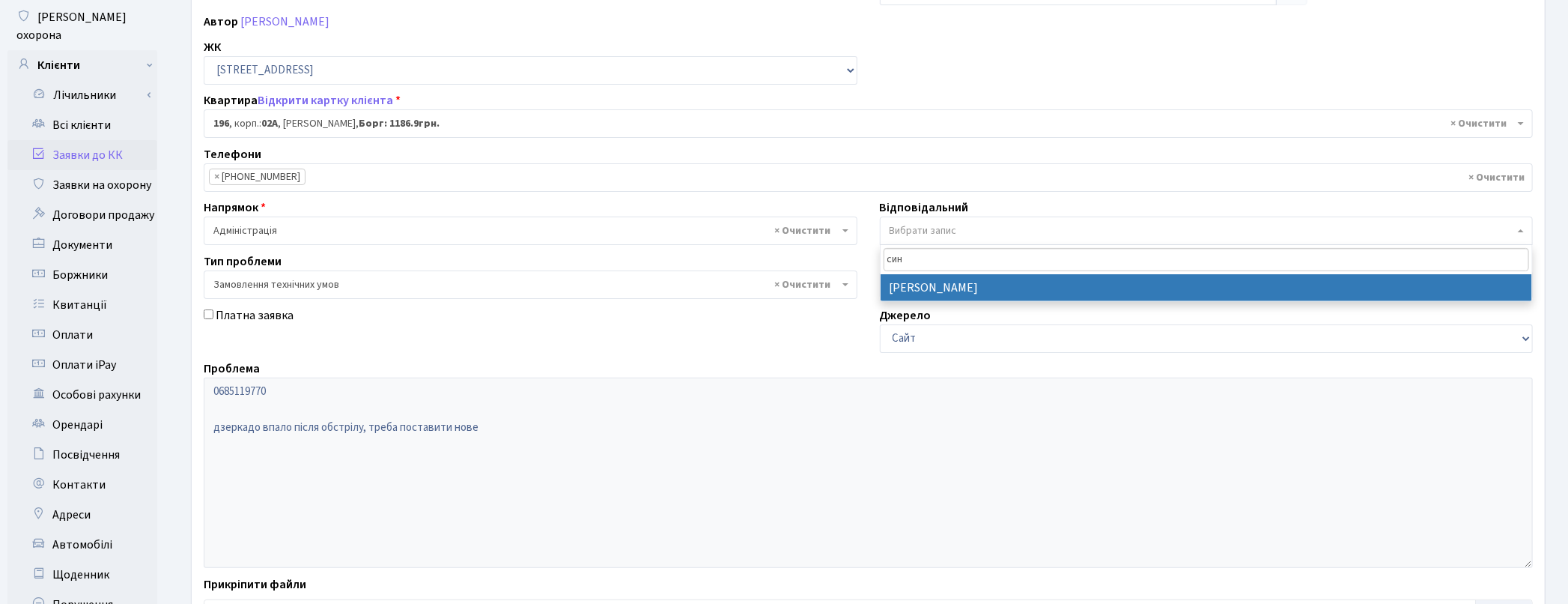
type input "син"
select select "85"
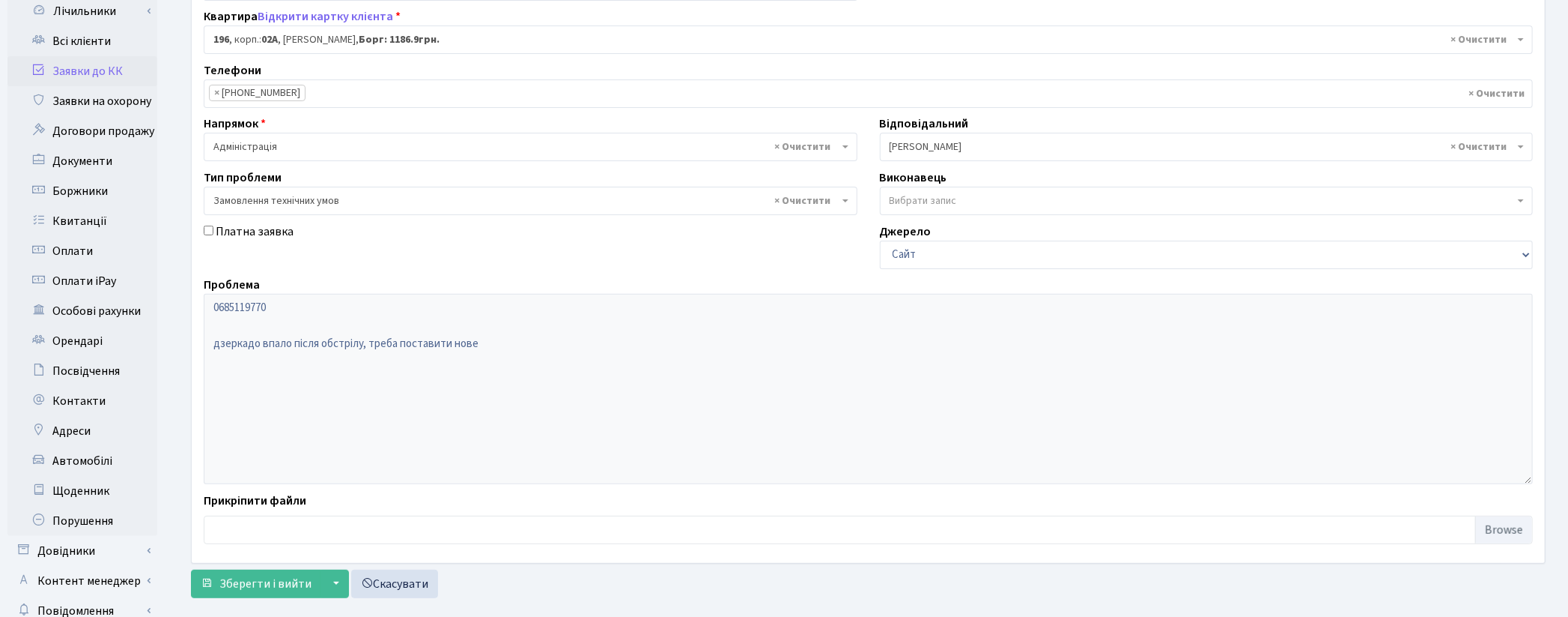
scroll to position [315, 0]
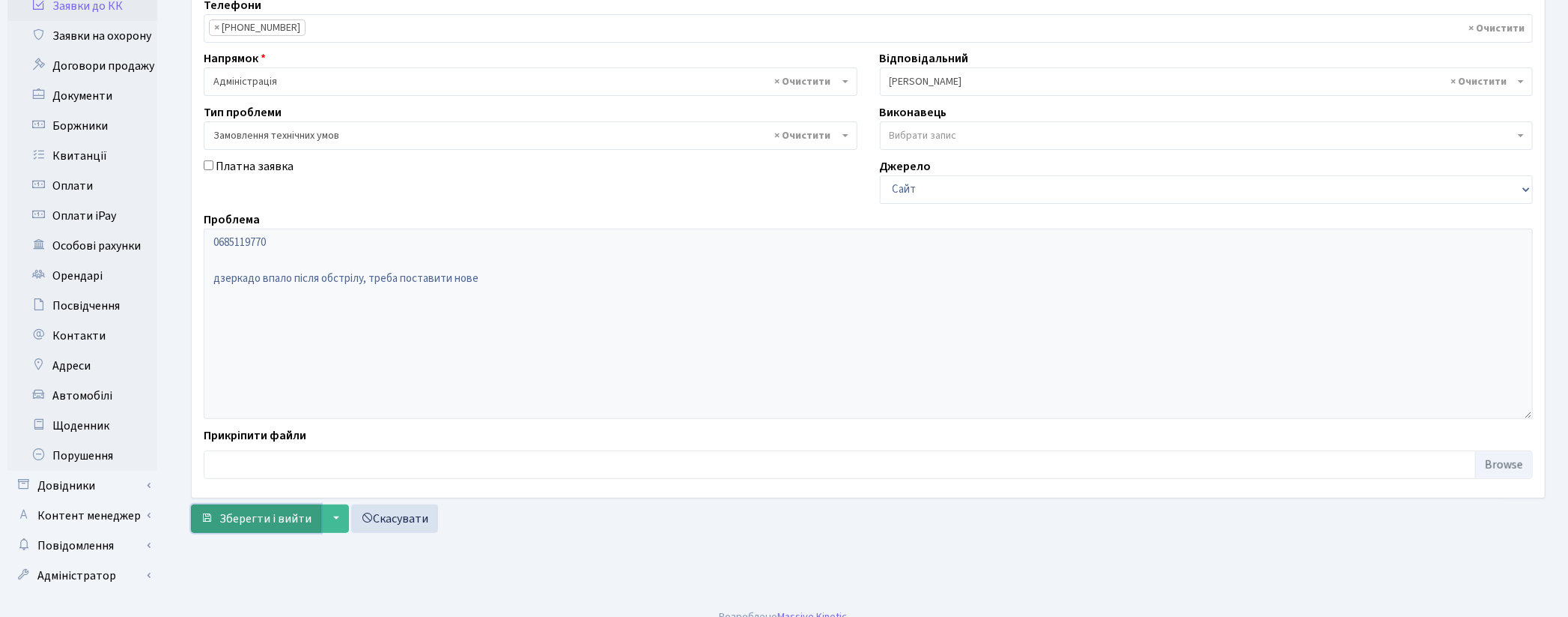
click at [275, 532] on button "Зберегти і вийти" at bounding box center [255, 519] width 130 height 29
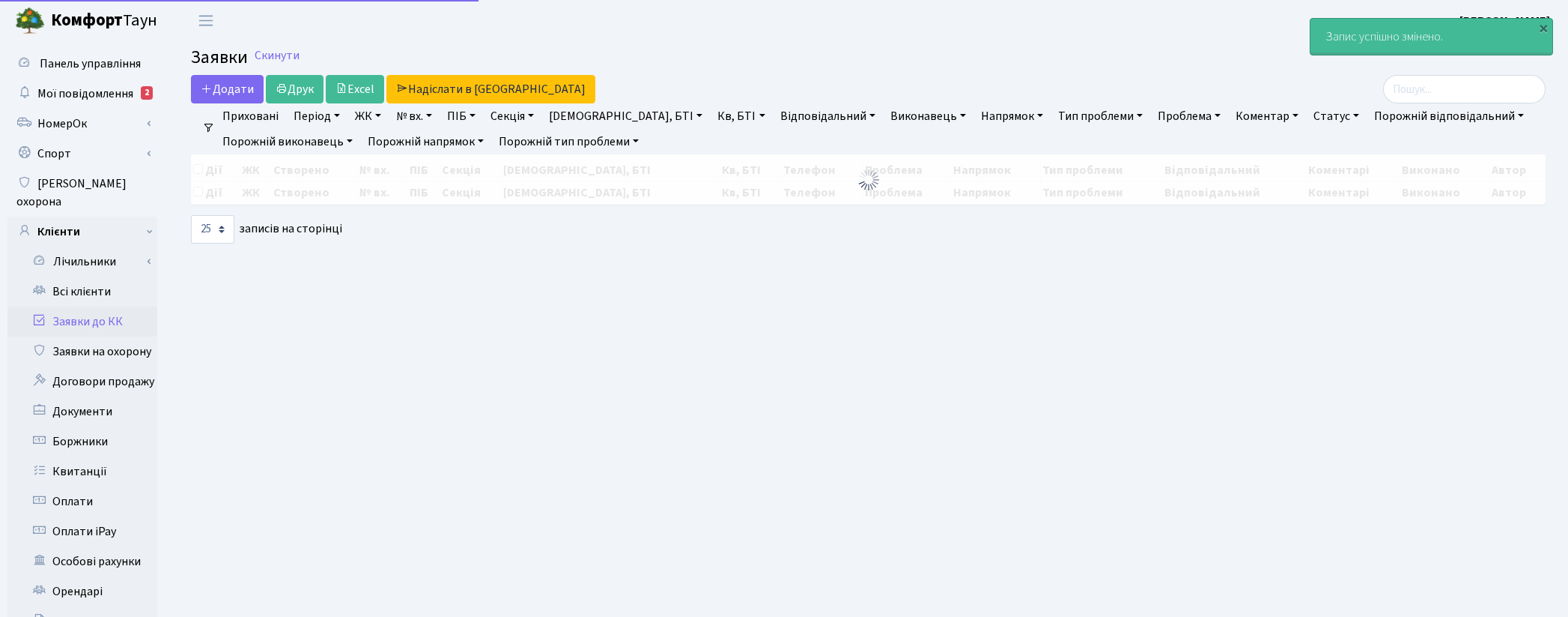
select select "25"
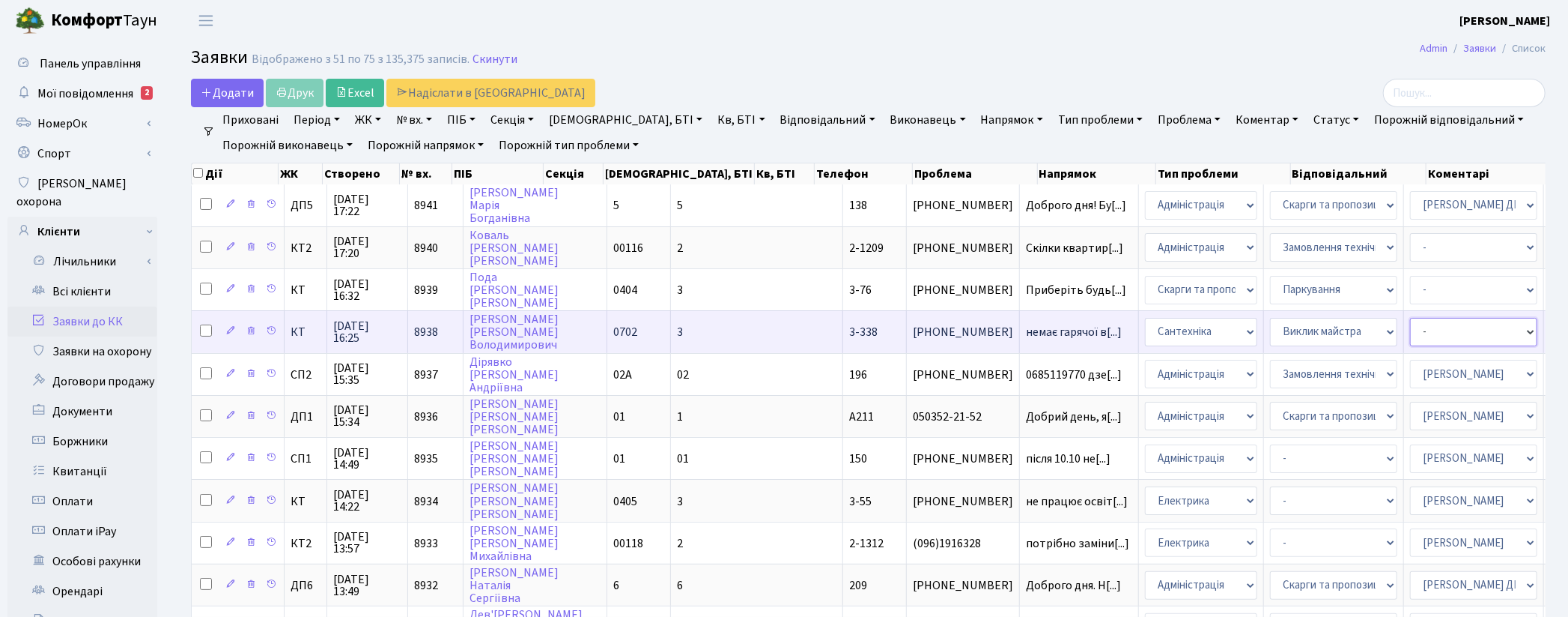
click at [1410, 321] on select "- Адміністратор ЖК ДП Адміністратор ЖК КТ Адміністратор ЖК СП [PERSON_NAME] [PE…" at bounding box center [1474, 332] width 128 height 29
select select "67"
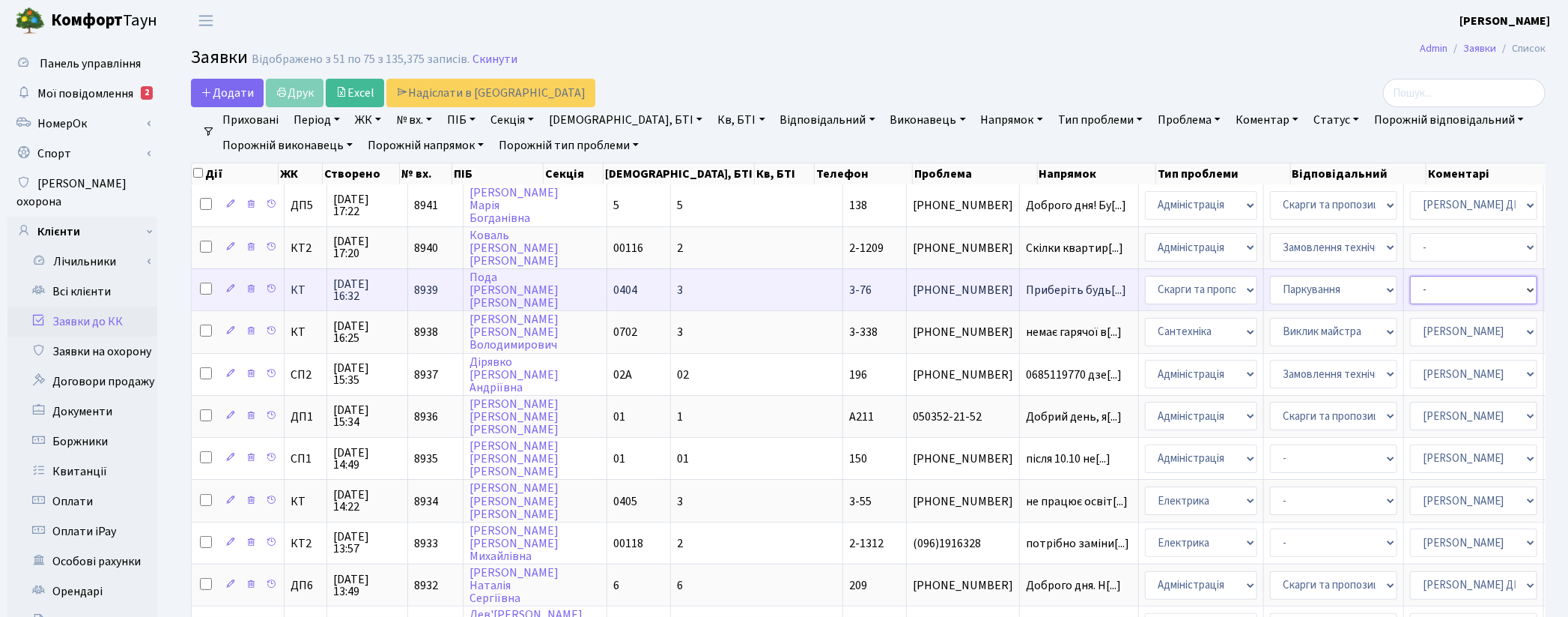
click at [1410, 286] on select "- Адміністратор ЖК ДП Адміністратор ЖК КТ Адміністратор ЖК СП Вижул В. В. Горді…" at bounding box center [1474, 291] width 128 height 29
select select "25"
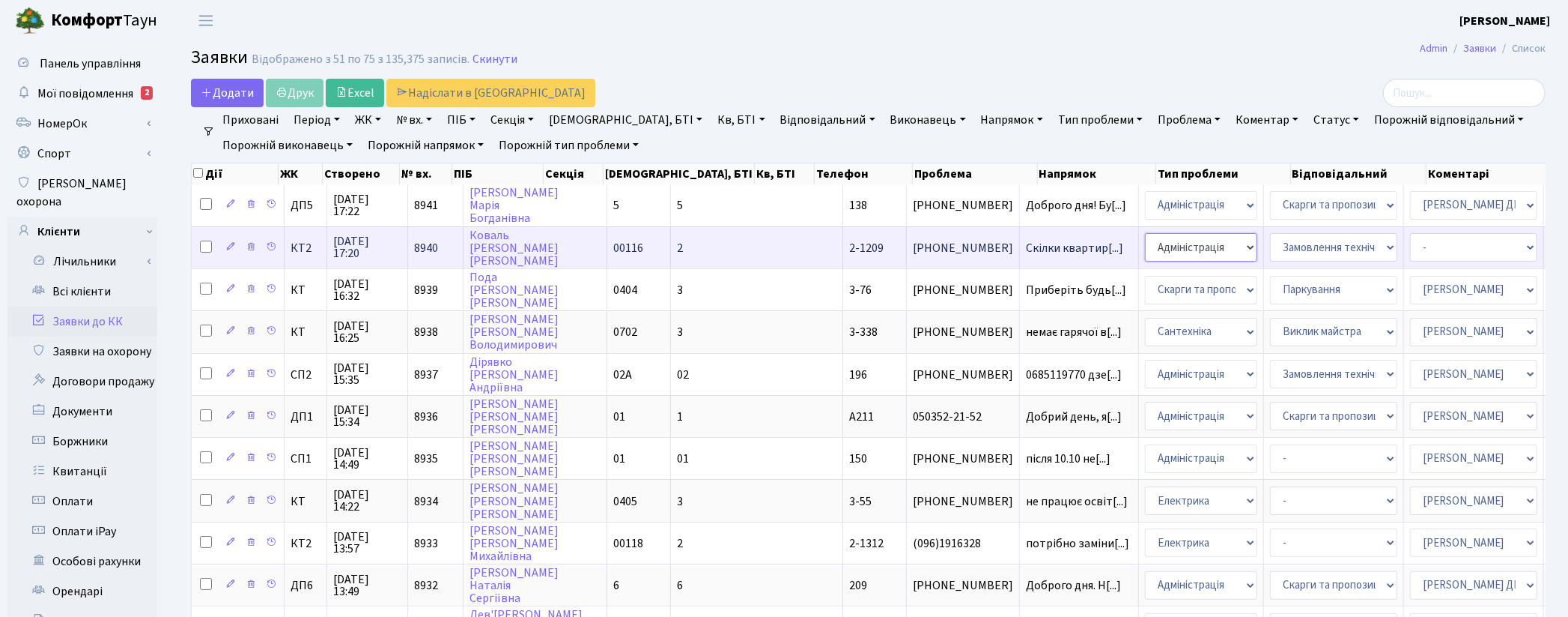
click at [1145, 242] on select "- Адміністрація Домофон, СКД Ліфт Майстри Сантехніка Економічний відділ Електри…" at bounding box center [1201, 247] width 112 height 29
select select "1"
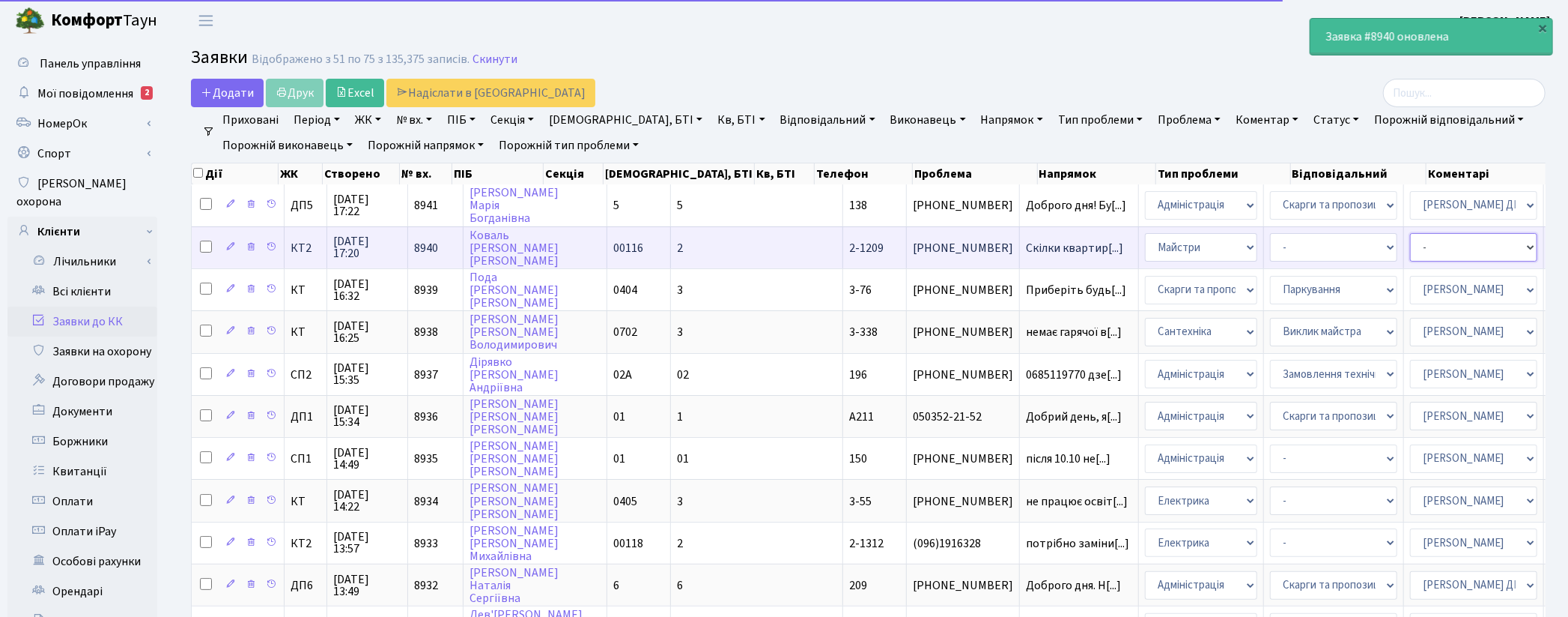
click at [1410, 238] on select "- Адміністратор ЖК ДП Адміністратор ЖК КТ Адміністратор ЖК СП [PERSON_NAME] [PE…" at bounding box center [1474, 247] width 128 height 29
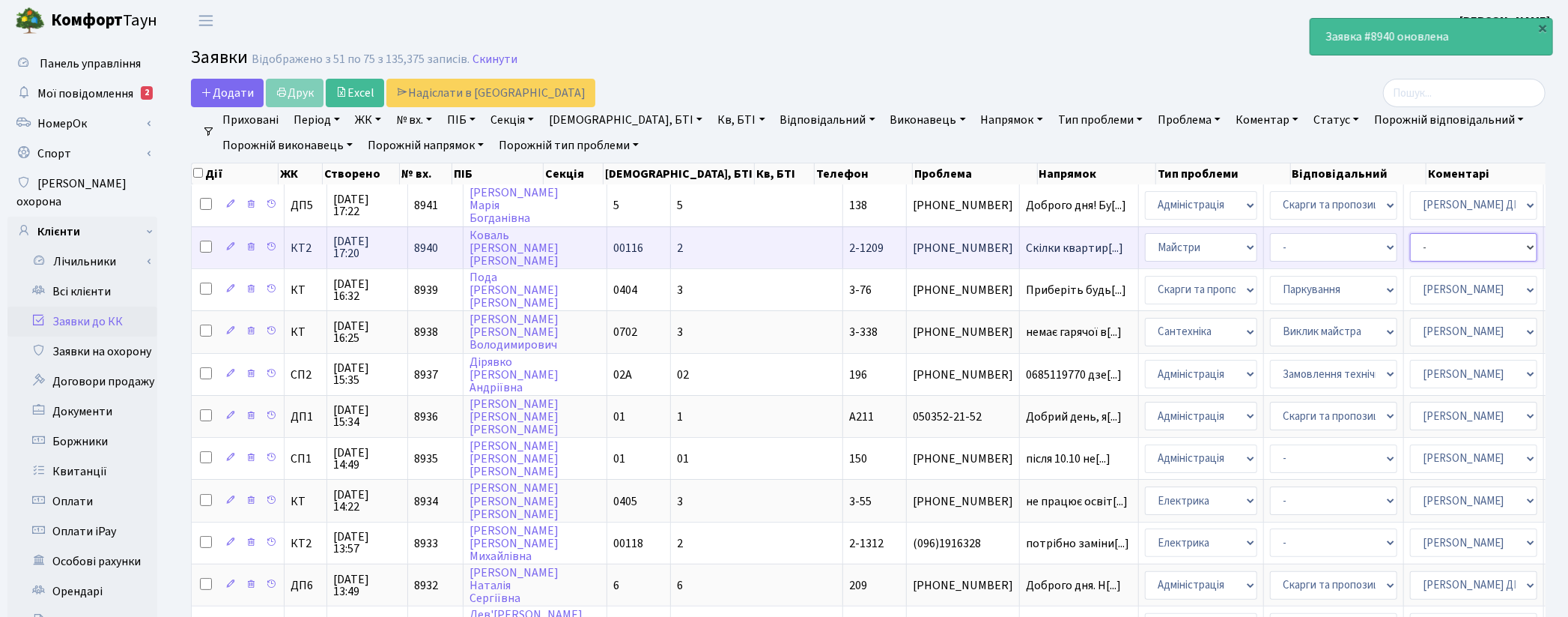
select select "42"
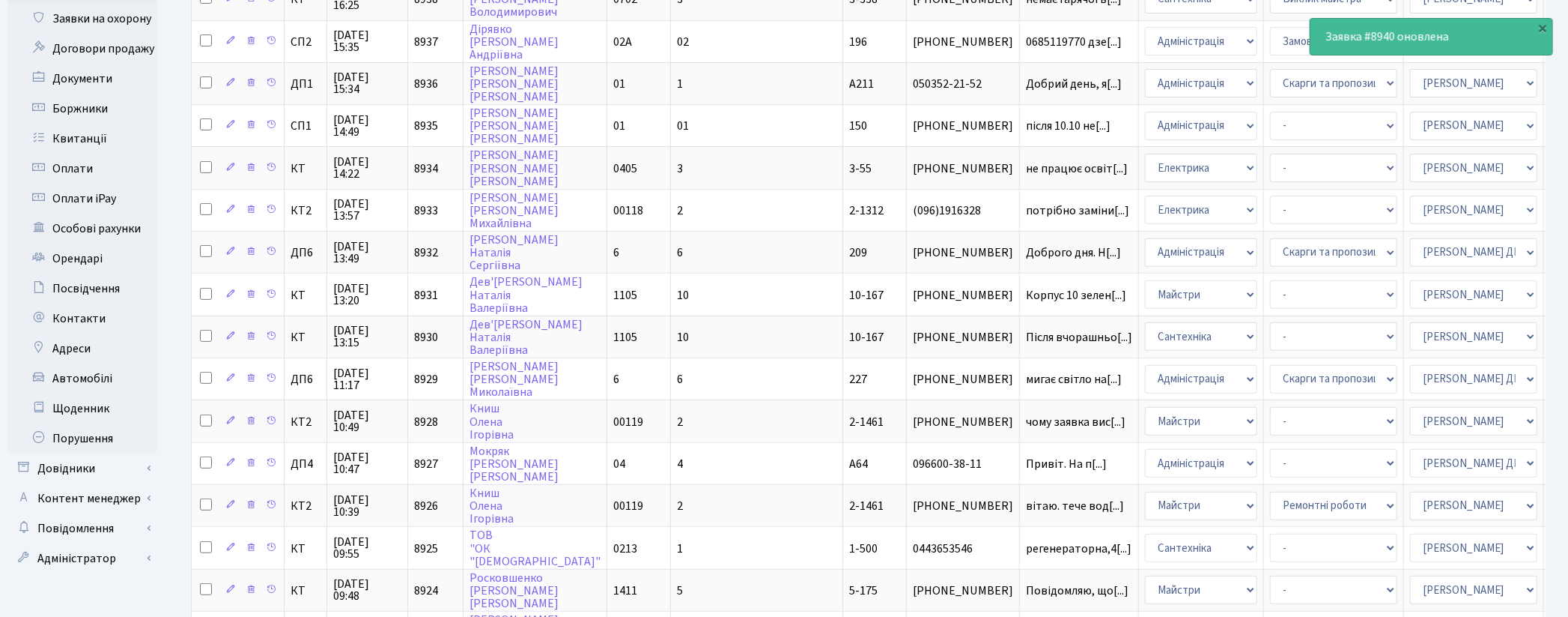
scroll to position [694, 0]
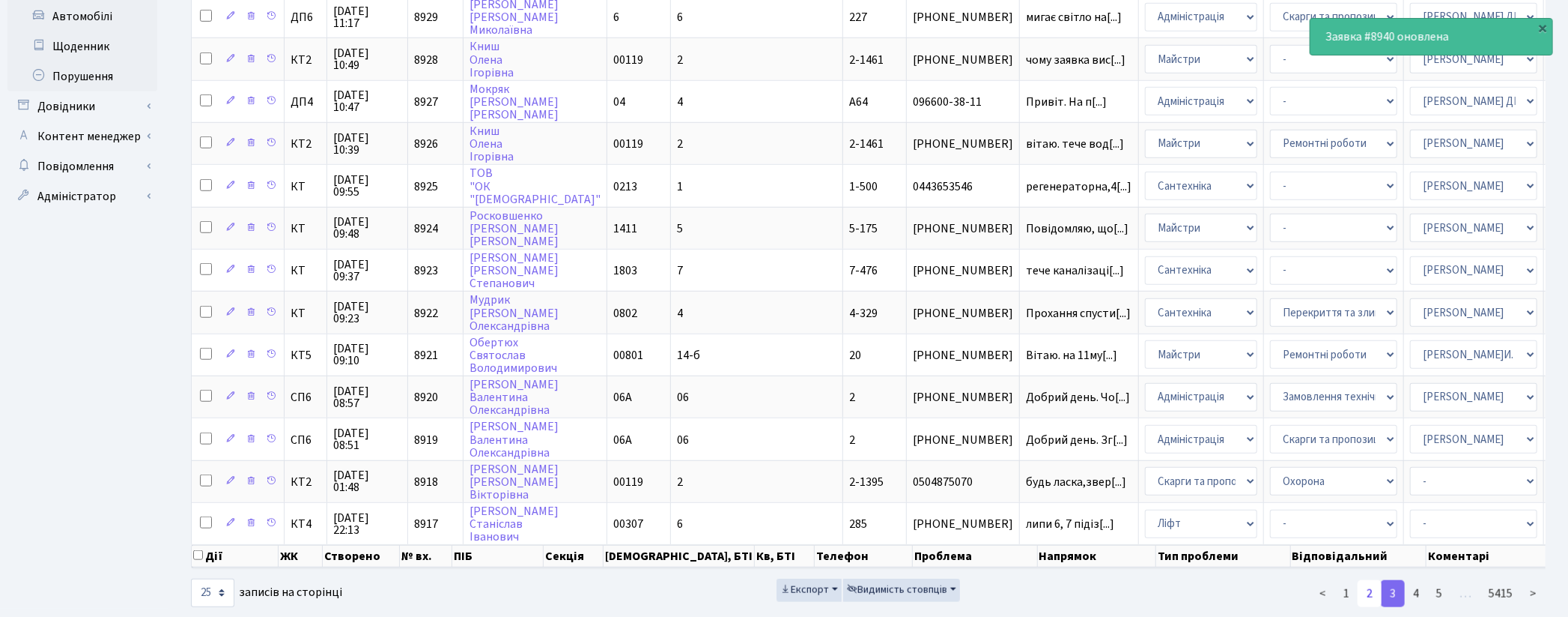
click at [1370, 580] on link "2" at bounding box center [1369, 594] width 24 height 27
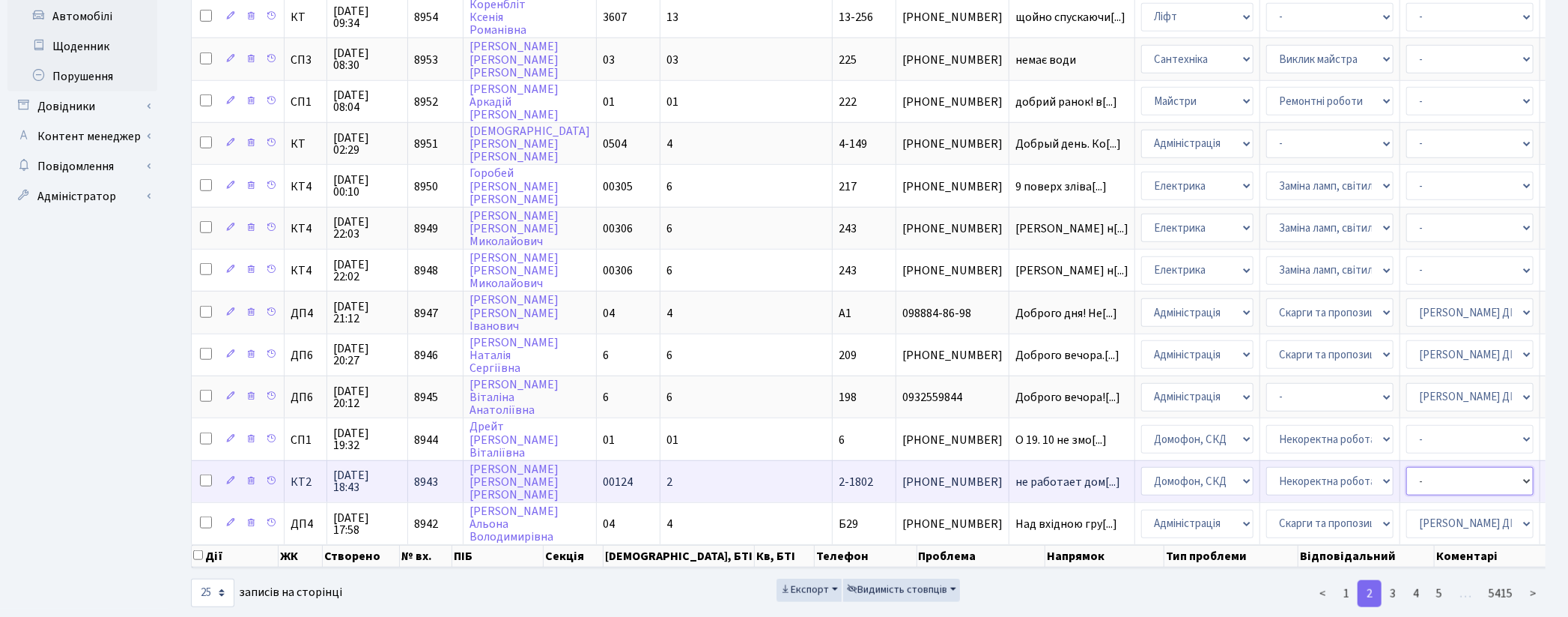
click at [1406, 467] on select "- Адміністратор ЖК ДП Адміністратор ЖК КТ Адміністратор ЖК СП [PERSON_NAME] [PE…" at bounding box center [1470, 481] width 128 height 29
select select "22"
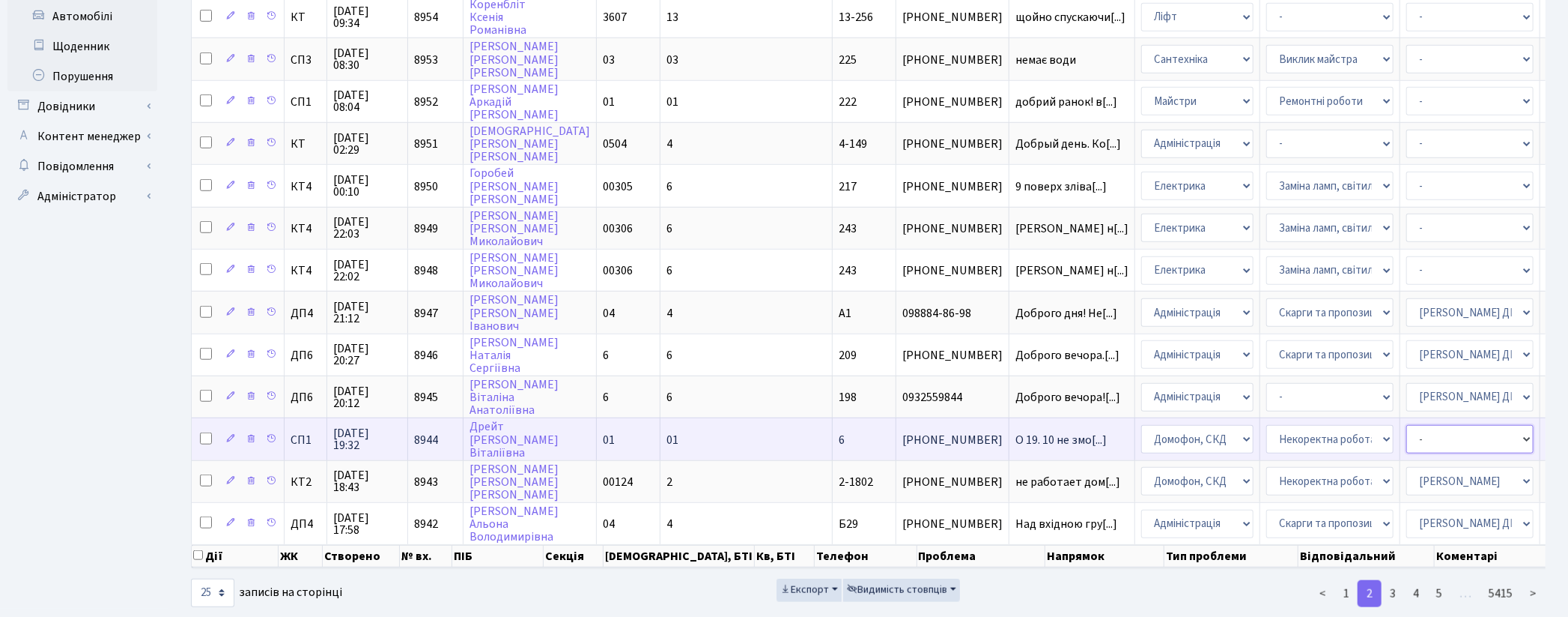
click at [1406, 425] on select "- Адміністратор ЖК ДП Адміністратор ЖК КТ Адміністратор ЖК СП [PERSON_NAME] [PE…" at bounding box center [1470, 439] width 128 height 29
select select "85"
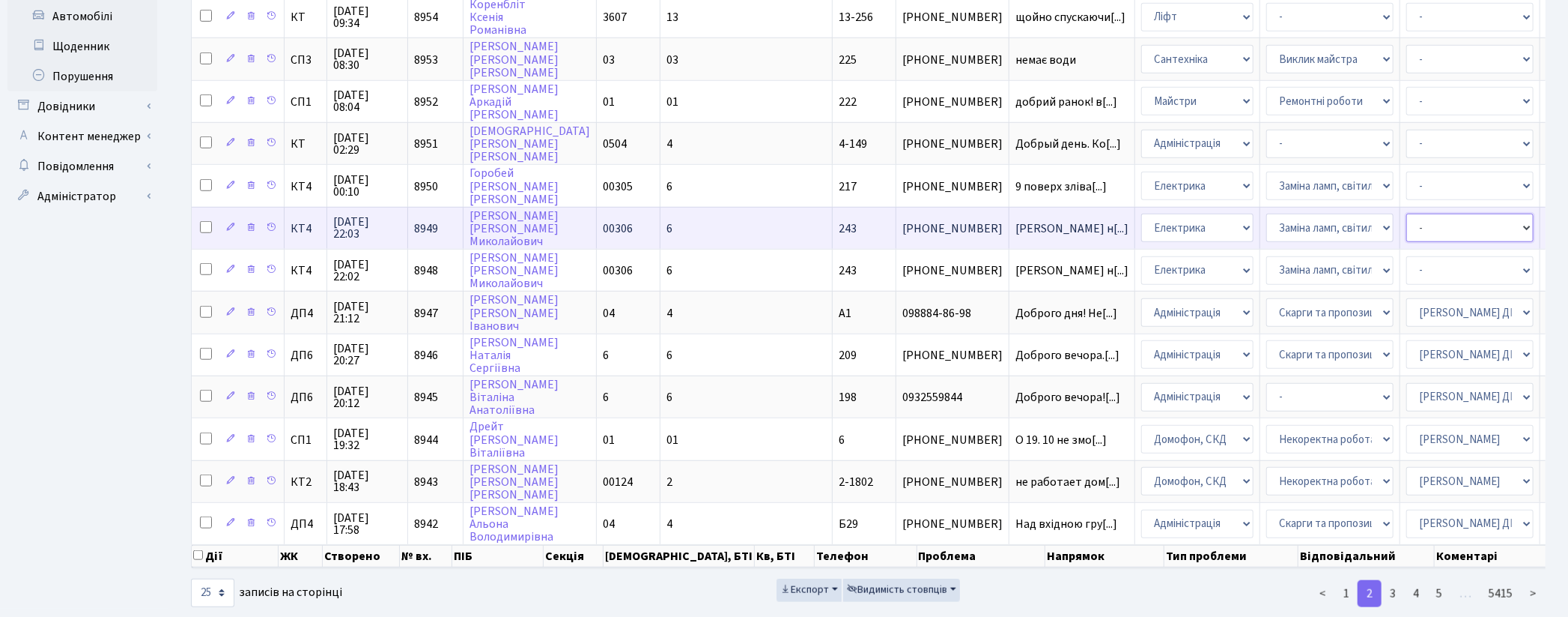
click at [1406, 214] on select "- Адміністратор ЖК ДП Адміністратор ЖК КТ Адміністратор ЖК СП [PERSON_NAME] [PE…" at bounding box center [1470, 228] width 128 height 29
select select "22"
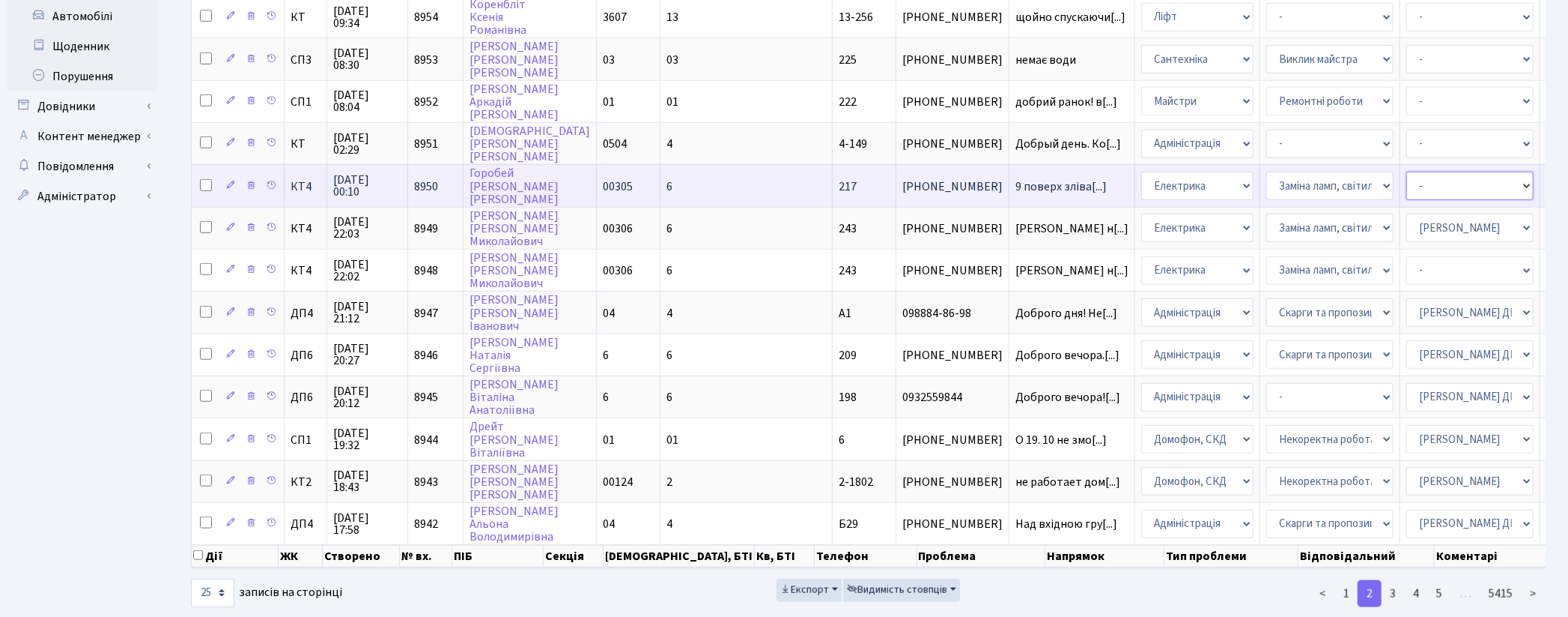
click at [1406, 172] on select "- Адміністратор ЖК ДП Адміністратор ЖК КТ Адміністратор ЖК СП Вижул В. В. Горді…" at bounding box center [1470, 186] width 128 height 29
select select "22"
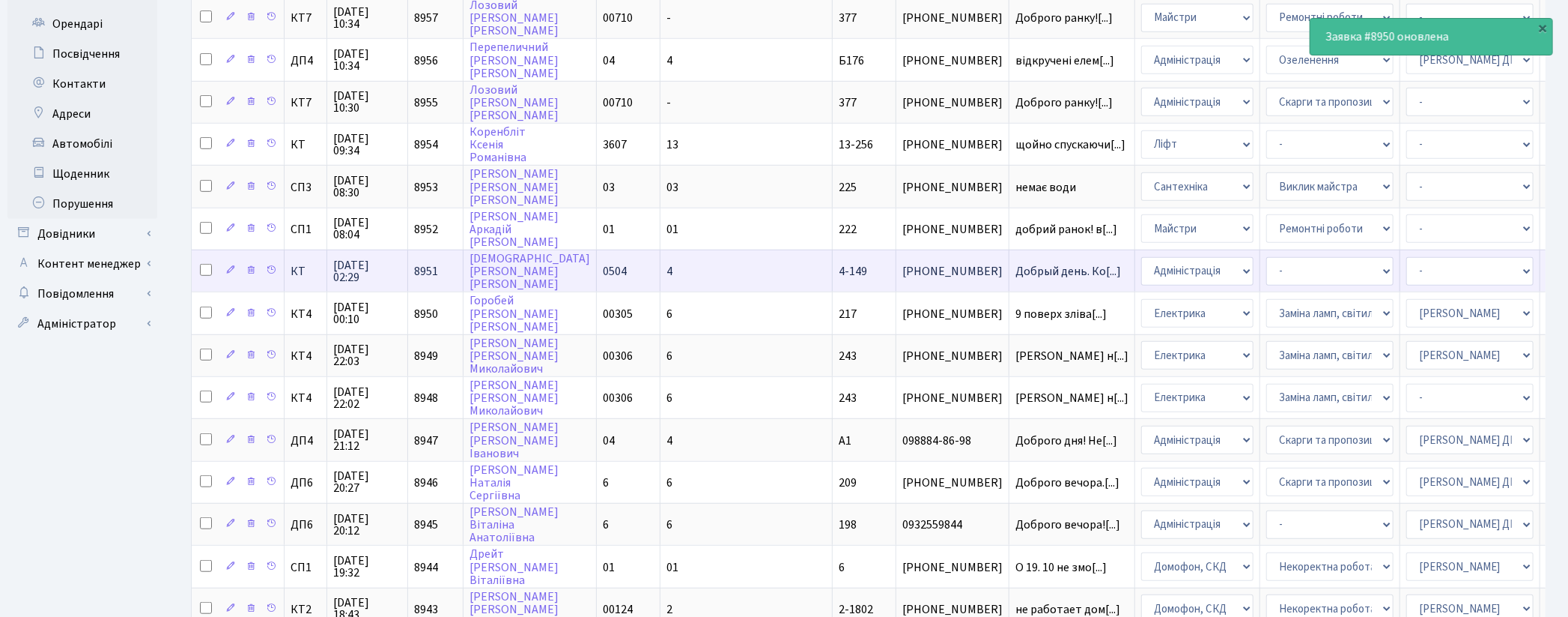
scroll to position [528, 0]
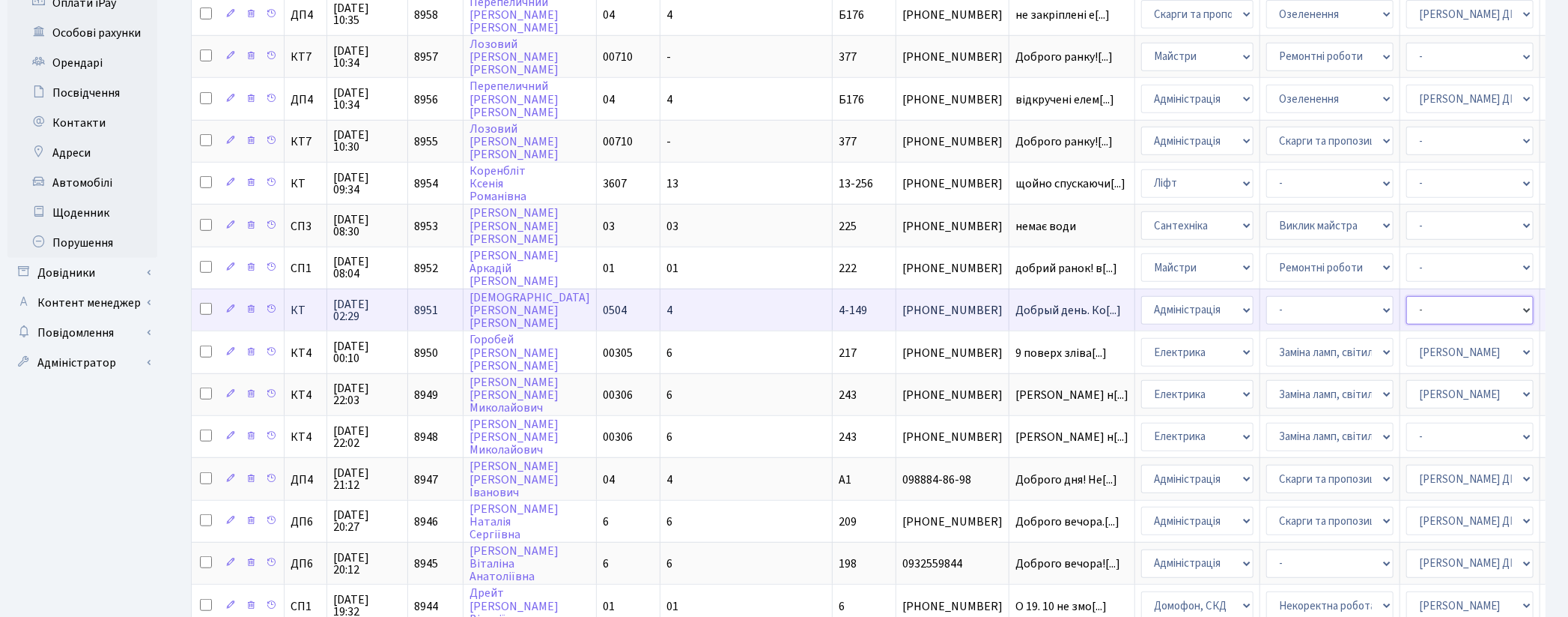
click at [1406, 296] on select "- Адміністратор ЖК ДП Адміністратор ЖК КТ Адміністратор ЖК СП [PERSON_NAME] [PE…" at bounding box center [1470, 310] width 128 height 29
click at [1406, 296] on select "- Адміністратор ЖК ДП Адміністратор ЖК КТ Адміністратор ЖК СП Вижул В. В. Горді…" at bounding box center [1470, 310] width 128 height 29
select select "25"
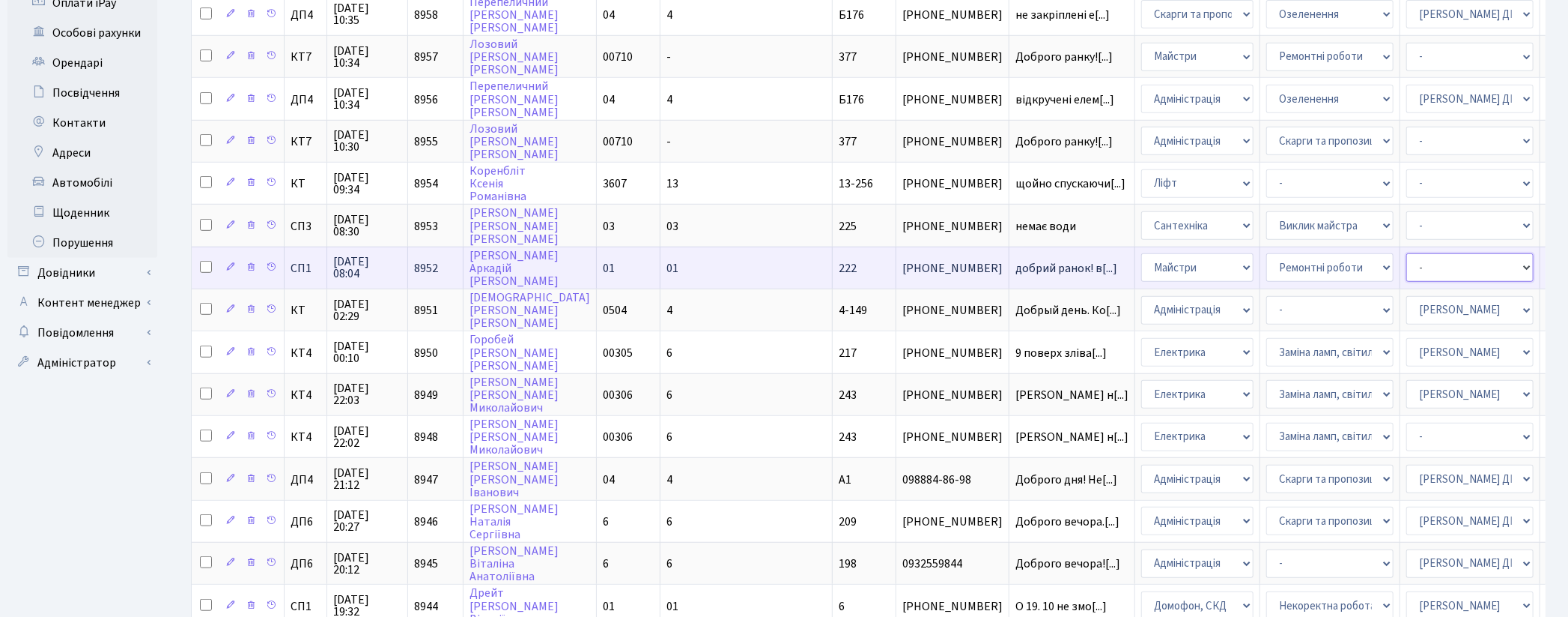
click at [1406, 253] on select "- Адміністратор ЖК ДП Адміністратор ЖК КТ Адміністратор ЖК СП Вижул В. В. Горді…" at bounding box center [1470, 267] width 128 height 29
select select "85"
click at [1406, 253] on select "- Адміністратор ЖК ДП Адміністратор ЖК КТ Адміністратор ЖК СП Вижул В. В. Горді…" at bounding box center [1470, 267] width 128 height 29
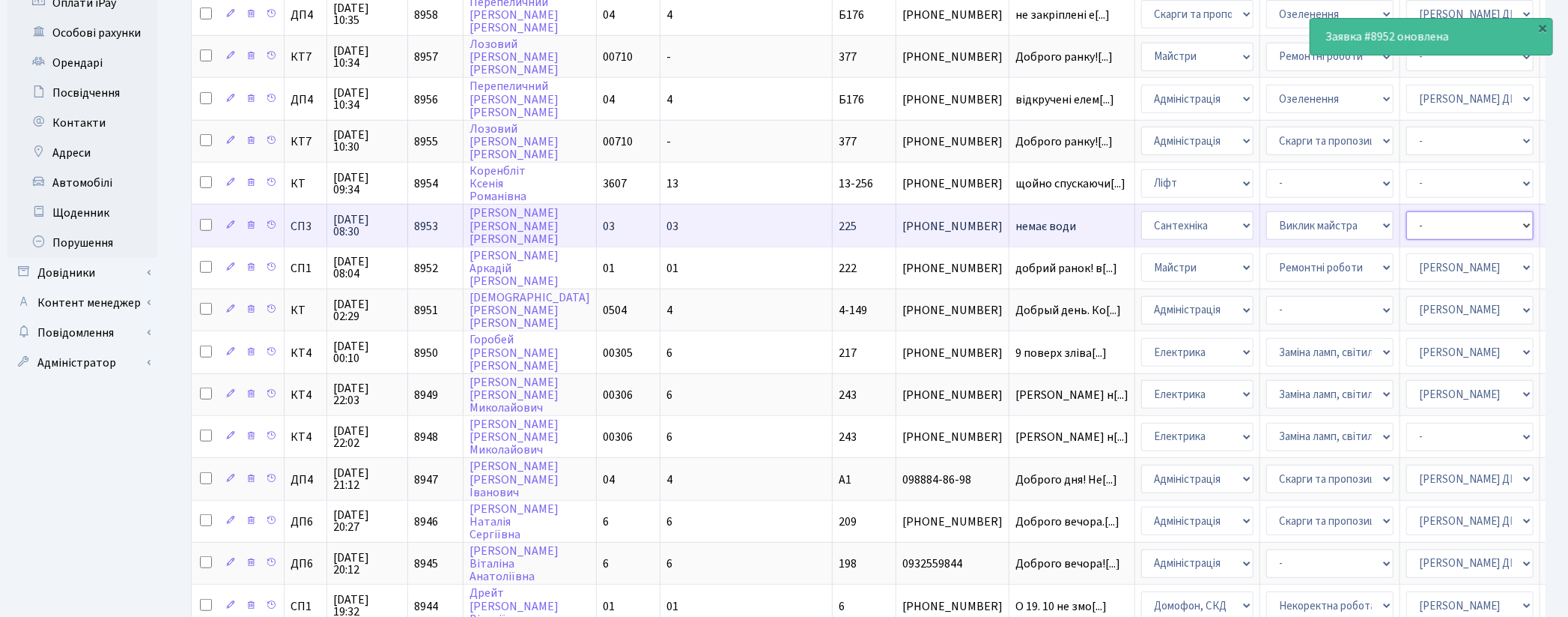
click at [1406, 212] on select "- Адміністратор ЖК ДП Адміністратор ЖК КТ Адміністратор ЖК СП Вижул В. В. Горді…" at bounding box center [1470, 226] width 128 height 29
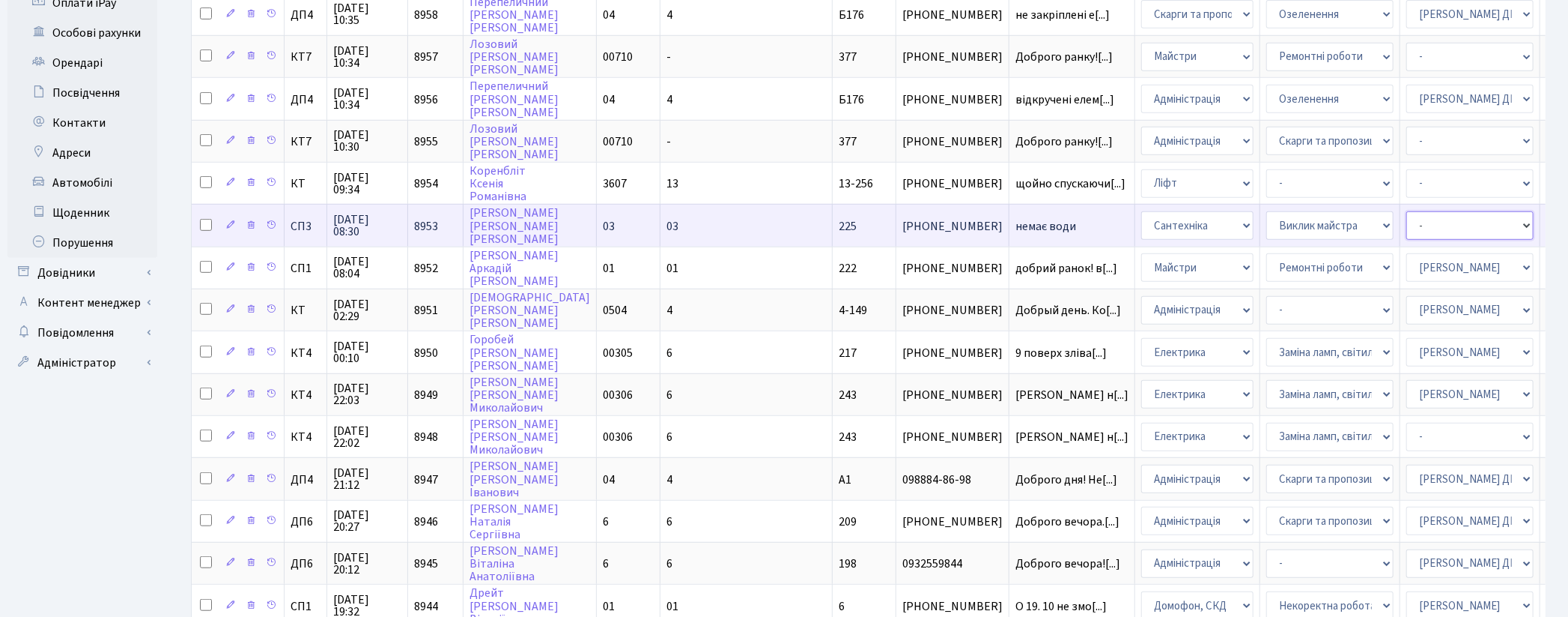
select select "85"
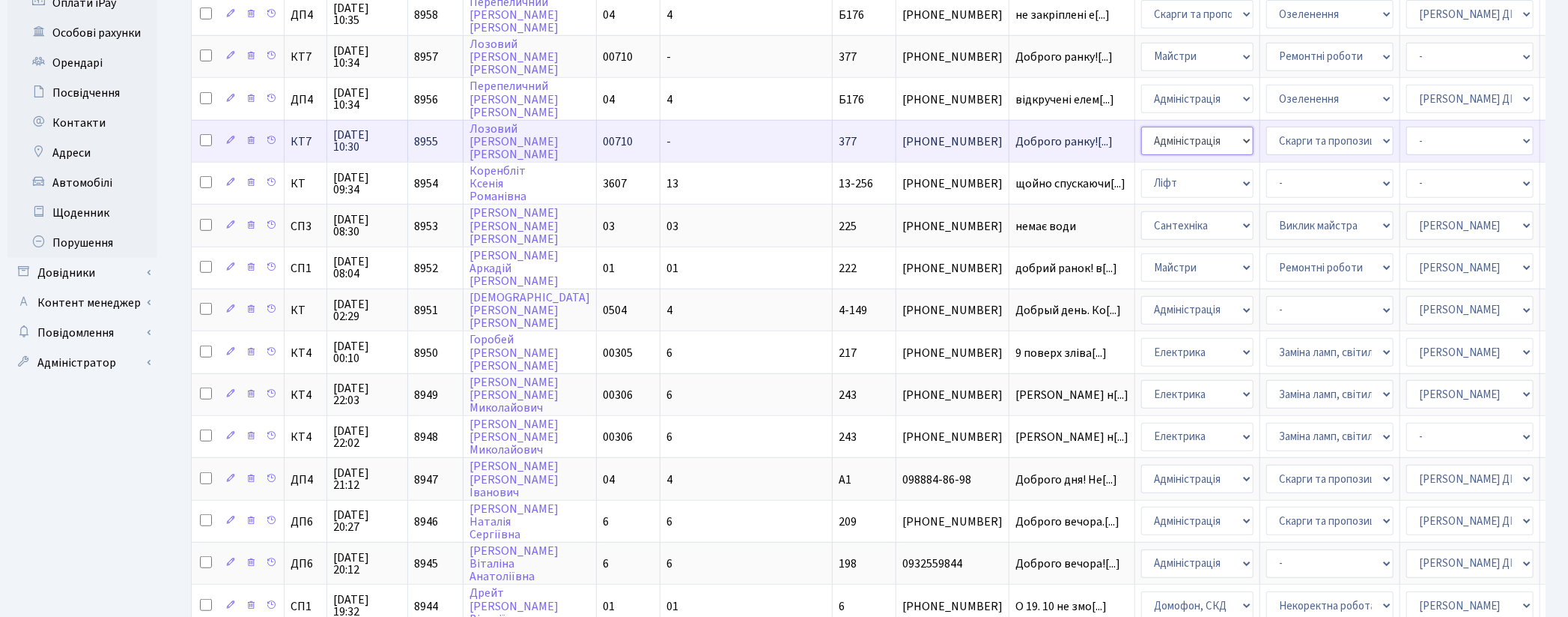
click at [1141, 127] on select "- Адміністрація Домофон, СКД Ліфт Майстри Сантехніка Економічний відділ Електри…" at bounding box center [1197, 141] width 112 height 29
select select "1"
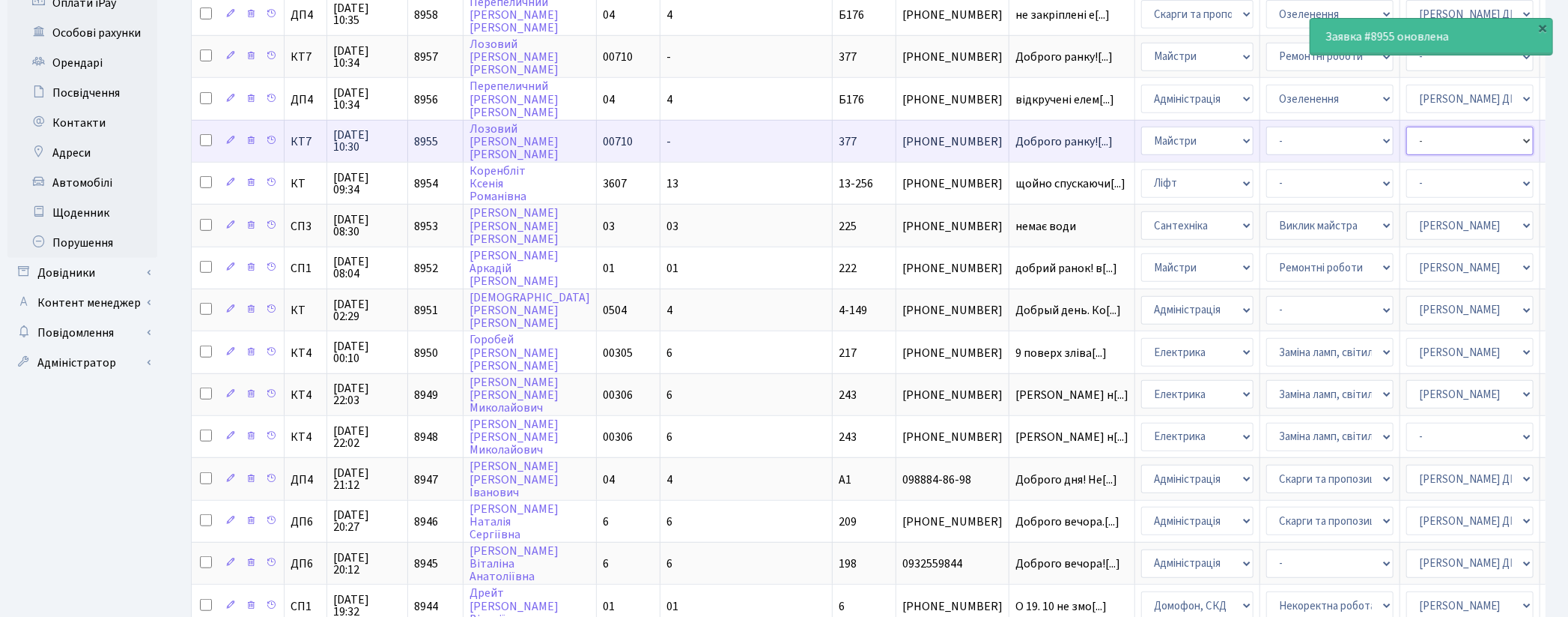
click at [1406, 127] on select "- Адміністратор ЖК ДП Адміністратор ЖК КТ Адміністратор ЖК СП Вижул В. В. Горді…" at bounding box center [1470, 141] width 128 height 29
select select "18"
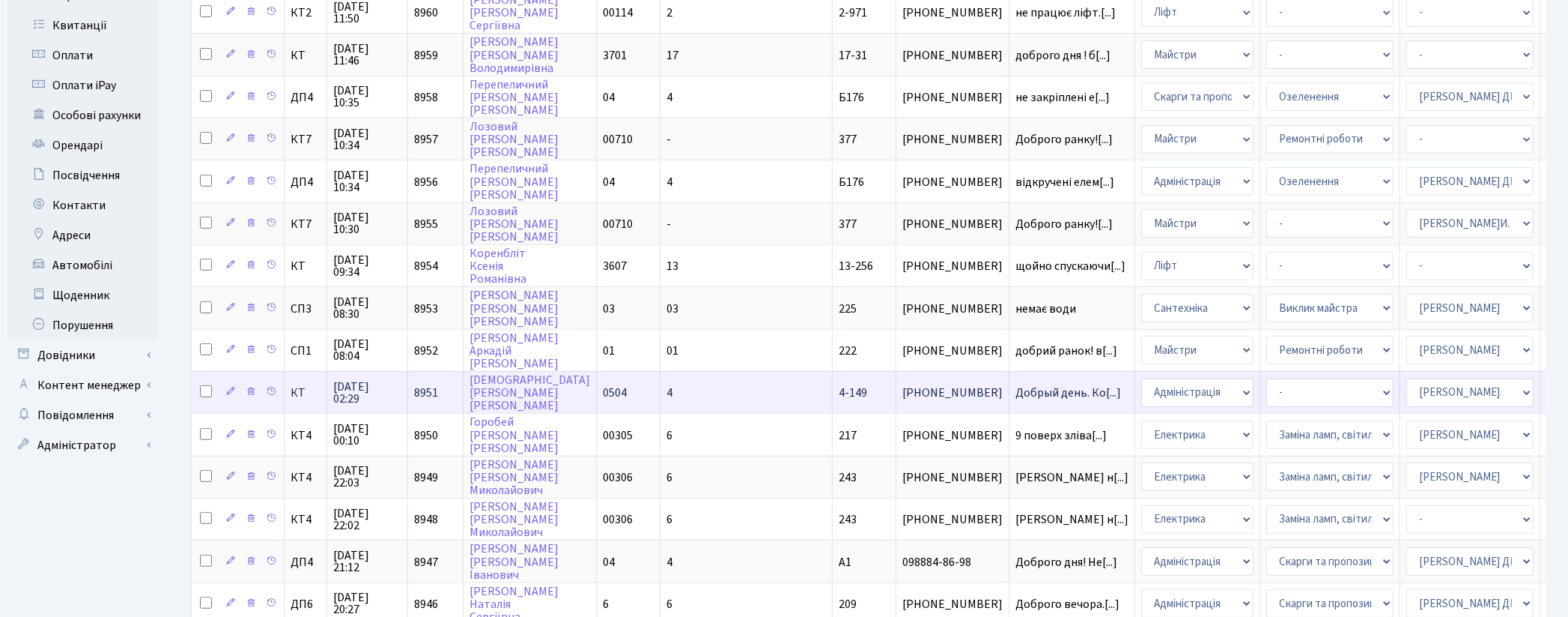
scroll to position [445, 0]
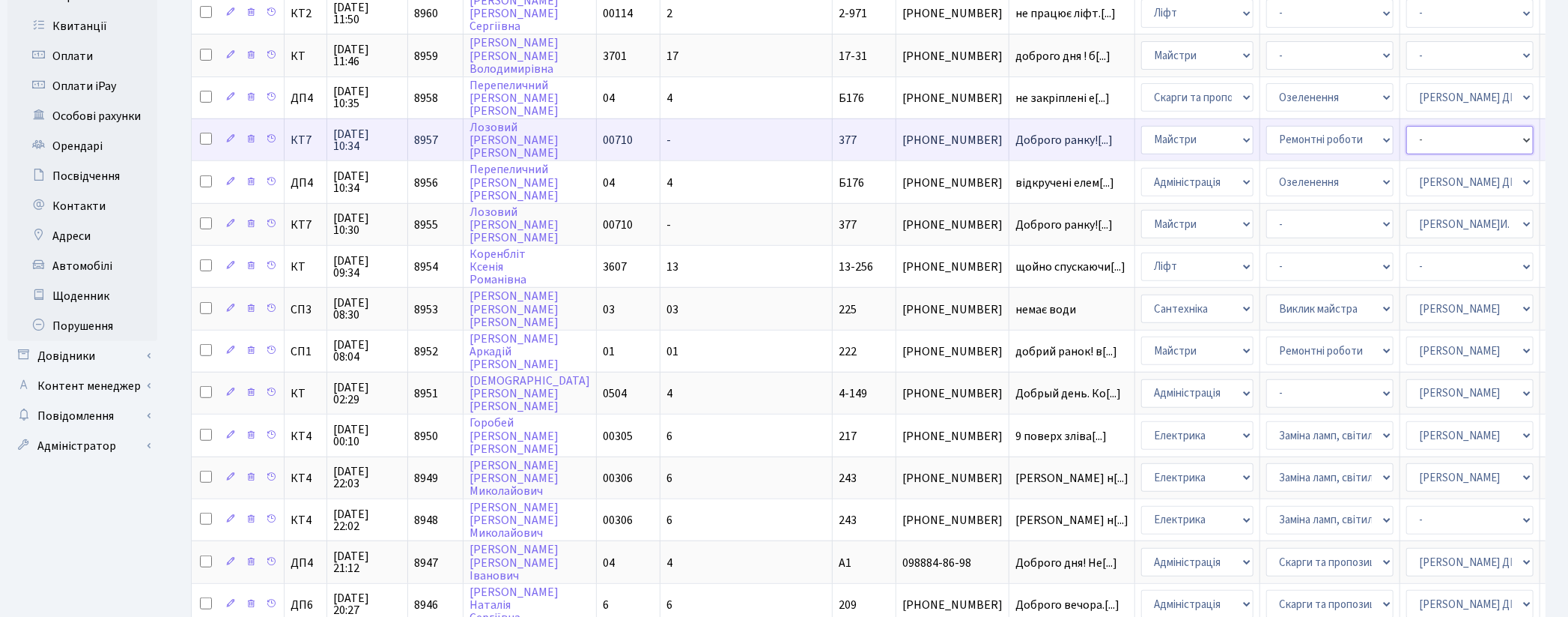
click at [1406, 126] on select "- Адміністратор ЖК ДП Адміністратор ЖК КТ Адміністратор ЖК СП Вижул В. В. Горді…" at bounding box center [1470, 140] width 128 height 29
select select "18"
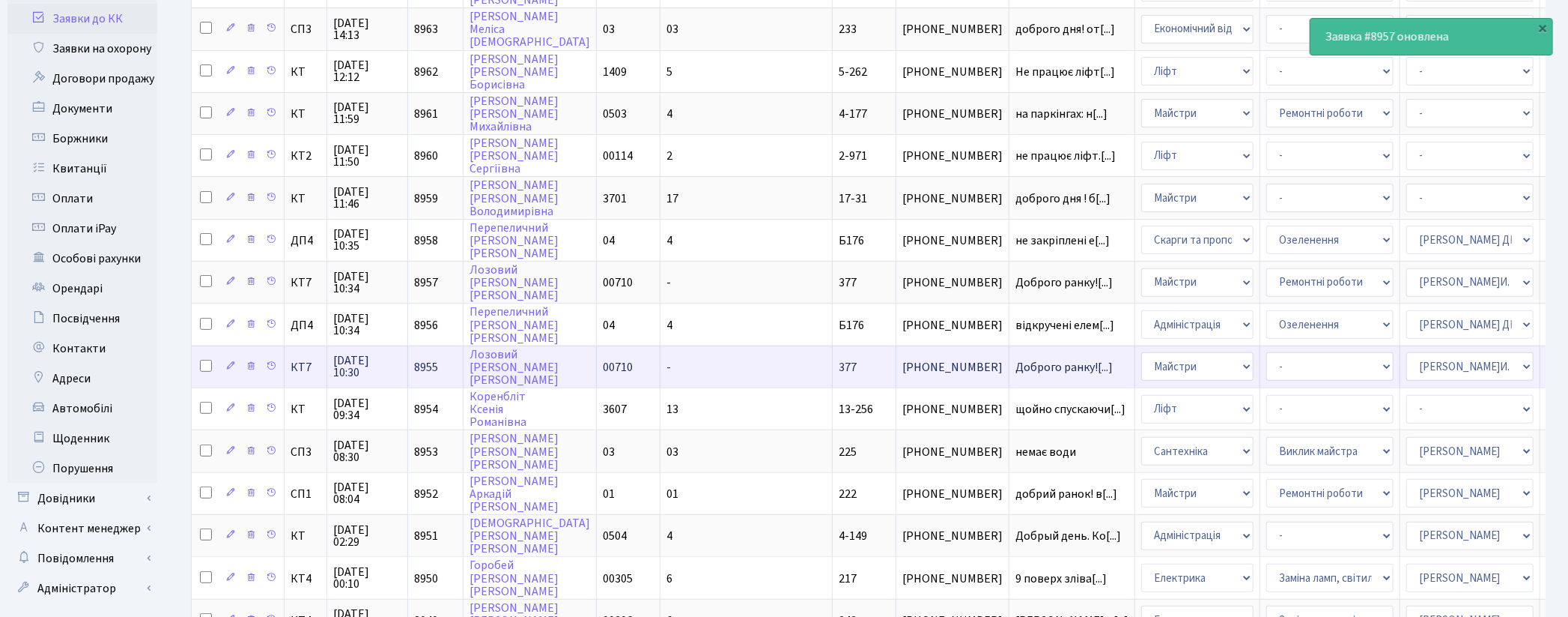
scroll to position [279, 0]
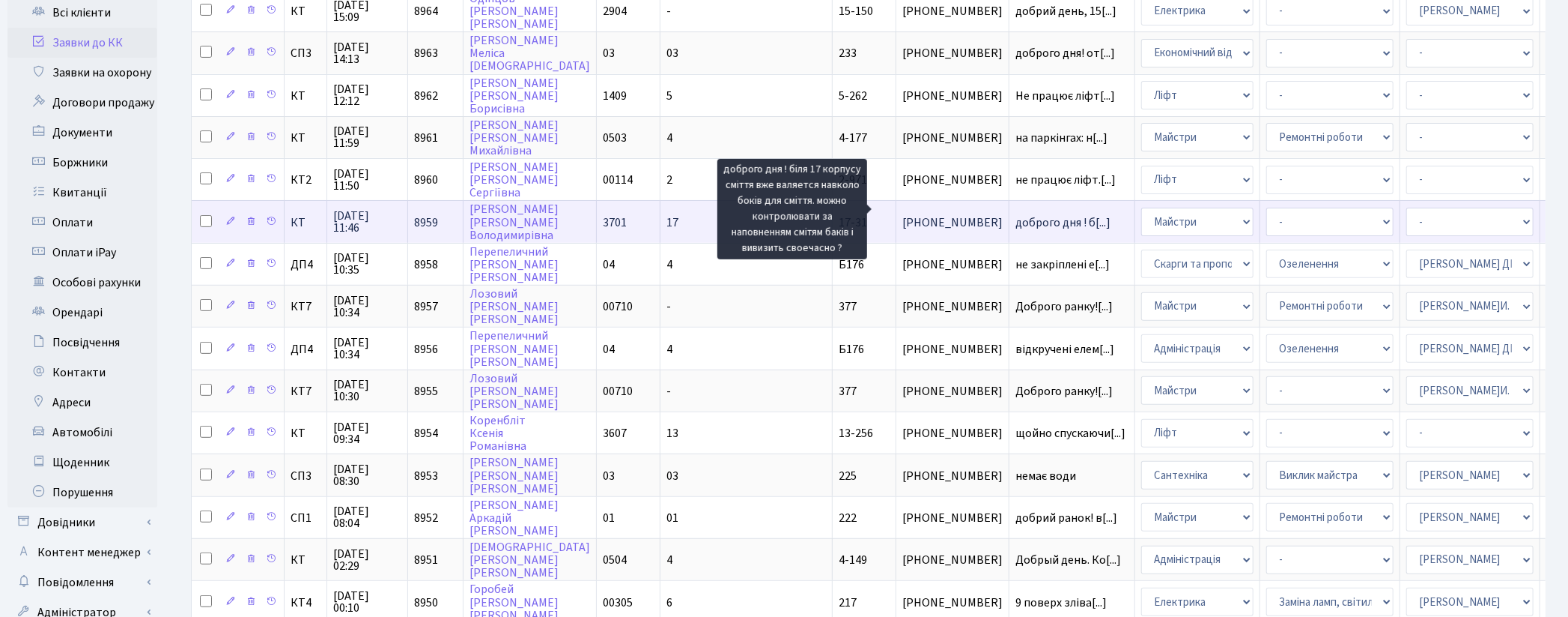
click at [1015, 215] on span "доброго дня ! б[...]" at bounding box center [1062, 223] width 95 height 17
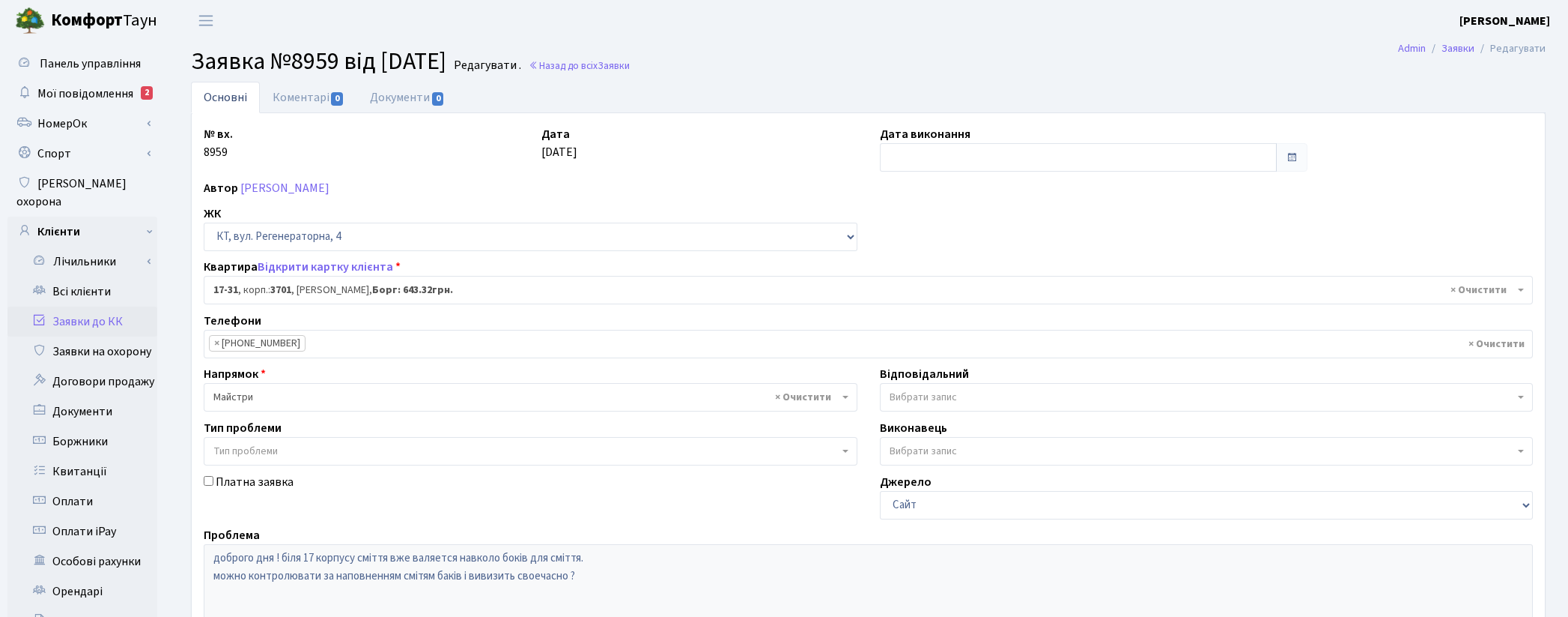
select select "8985"
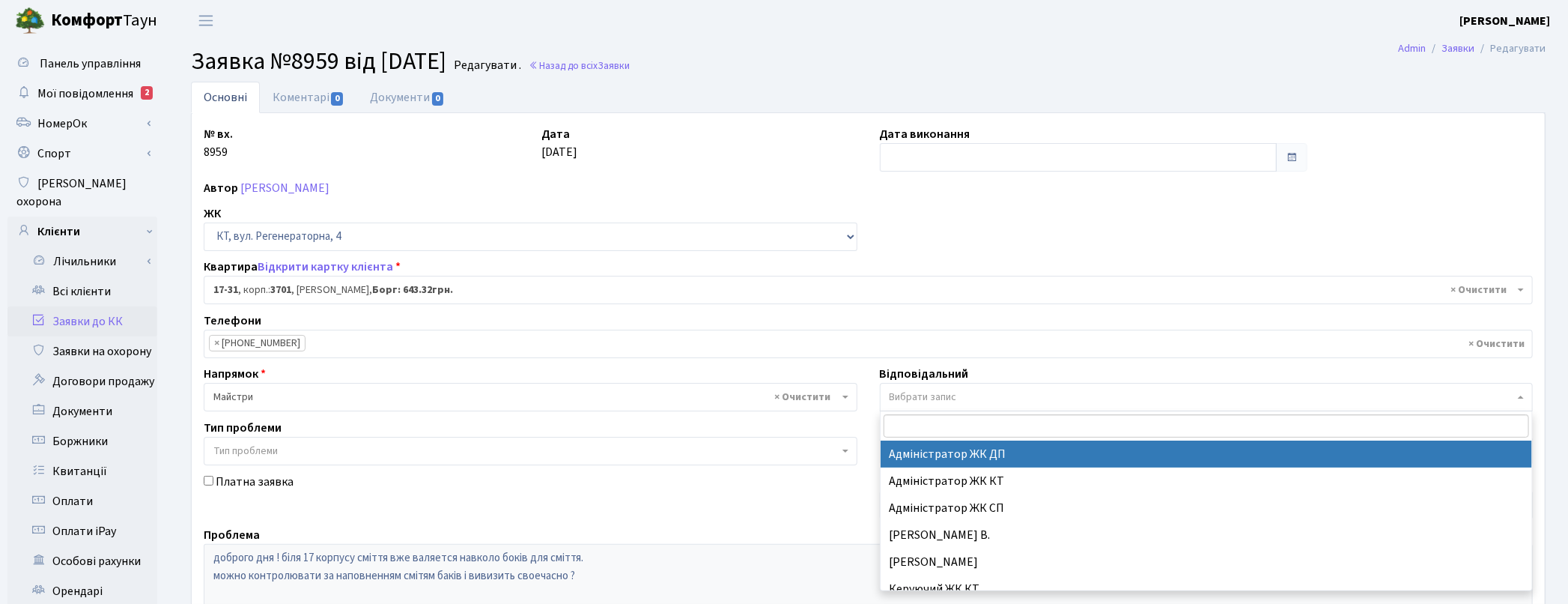
click at [996, 393] on span "Вибрати запис" at bounding box center [1202, 397] width 625 height 15
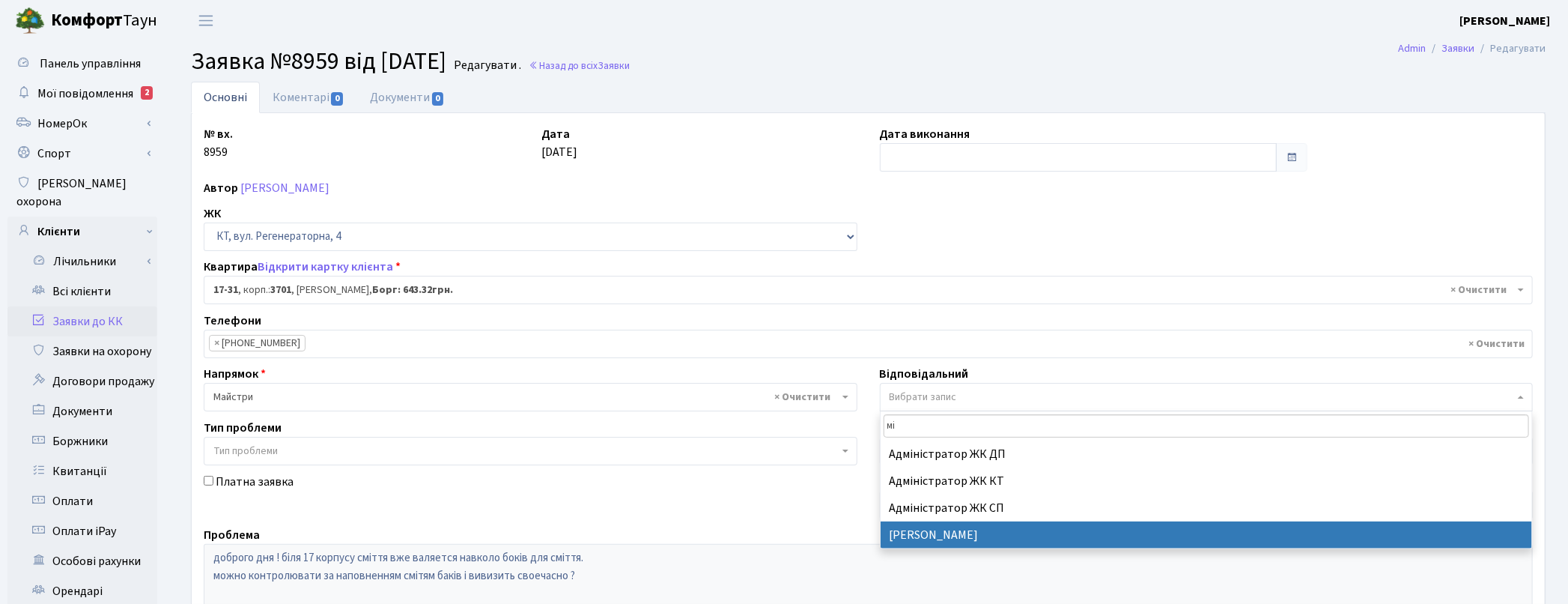
type input "мі"
select select "26"
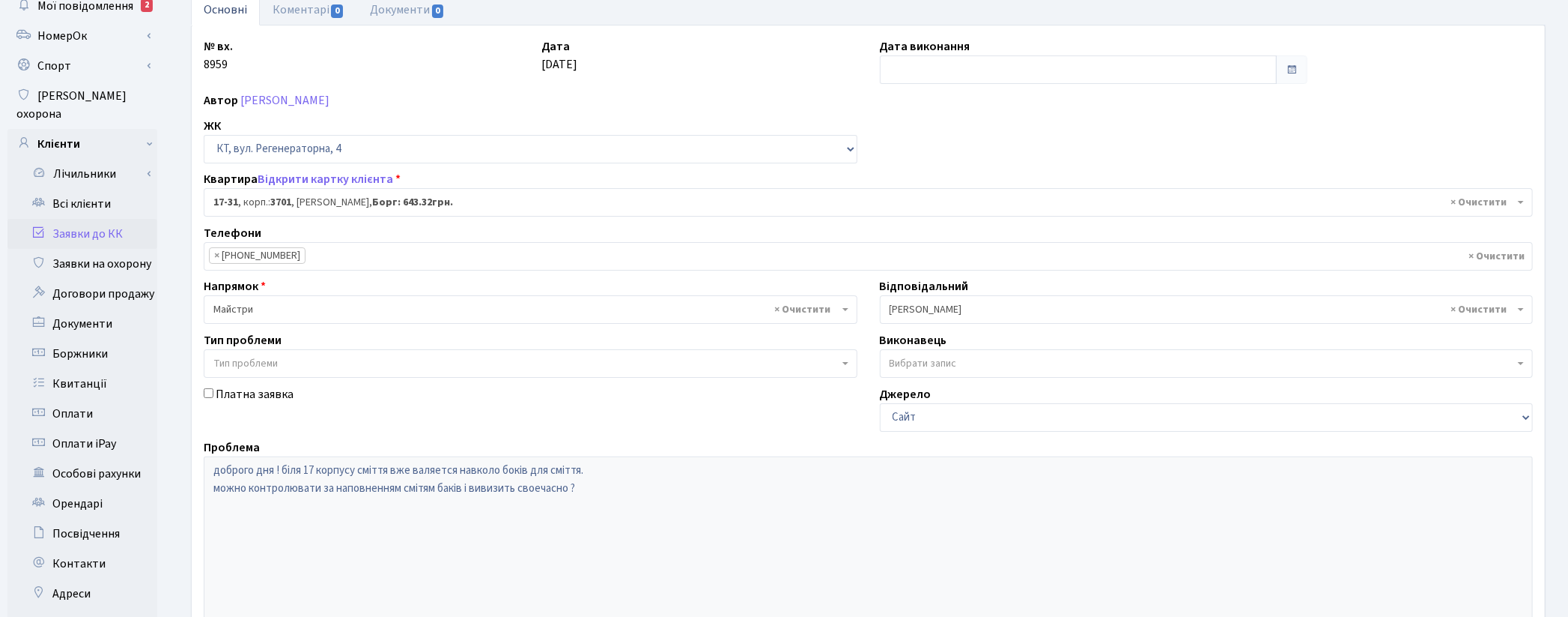
scroll to position [315, 0]
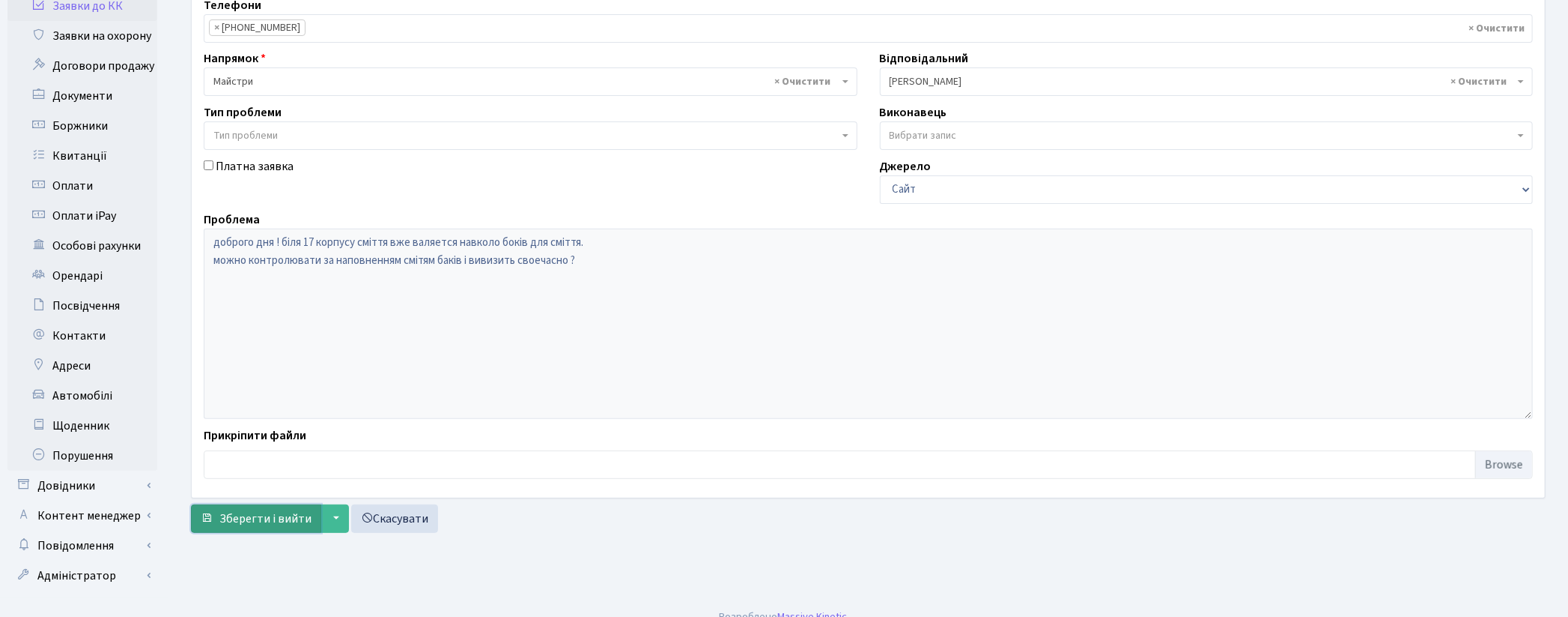
click at [266, 512] on span "Зберегти і вийти" at bounding box center [265, 518] width 92 height 17
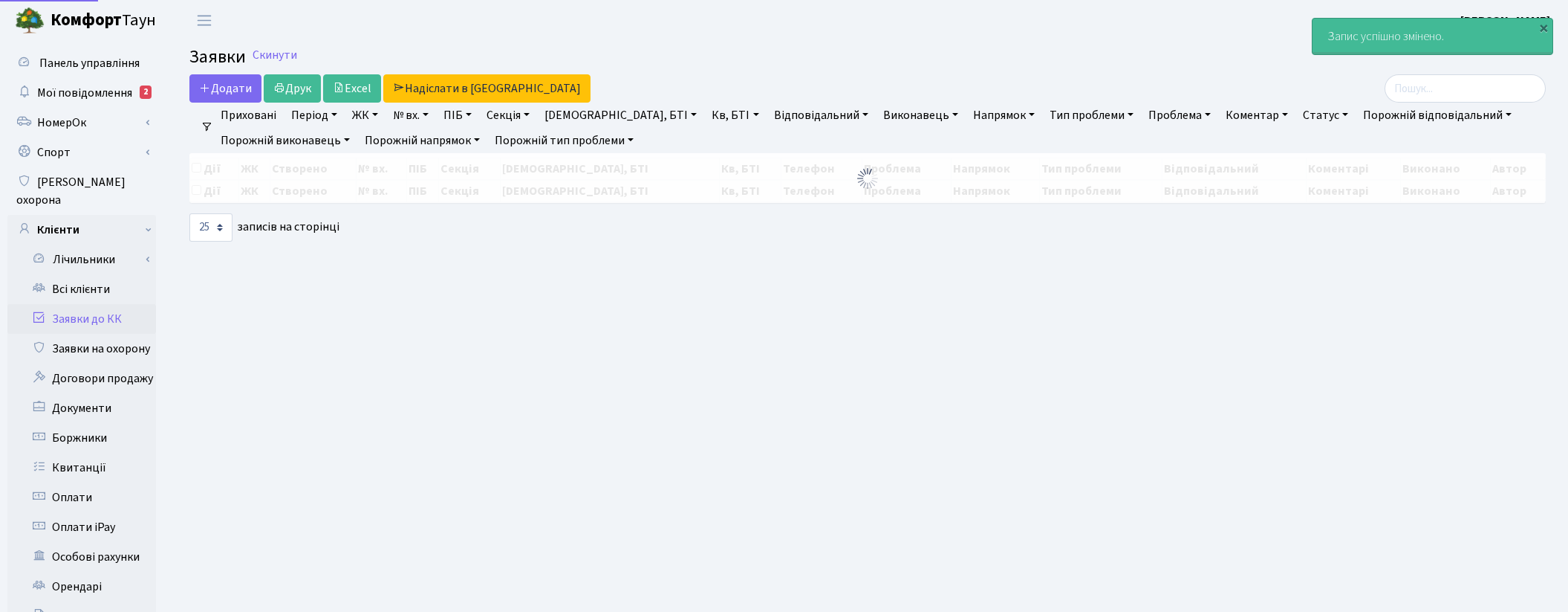
select select "25"
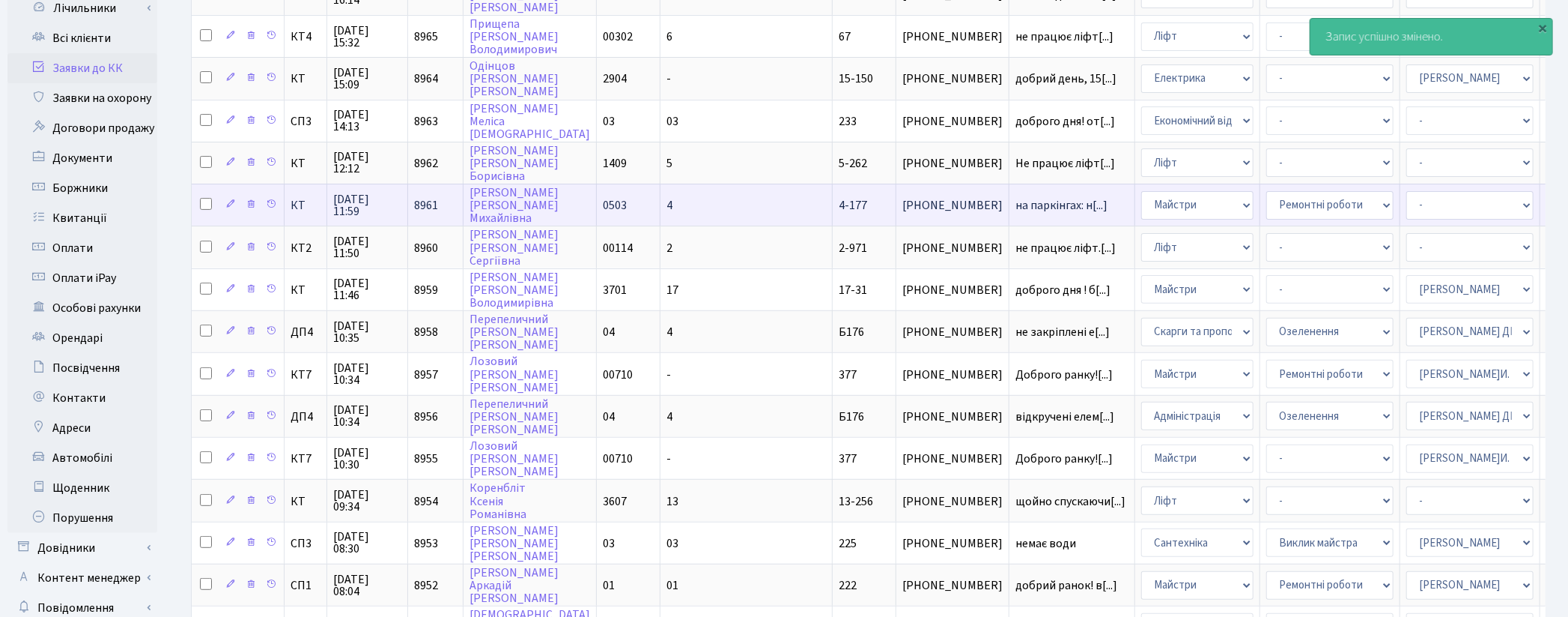
scroll to position [250, 0]
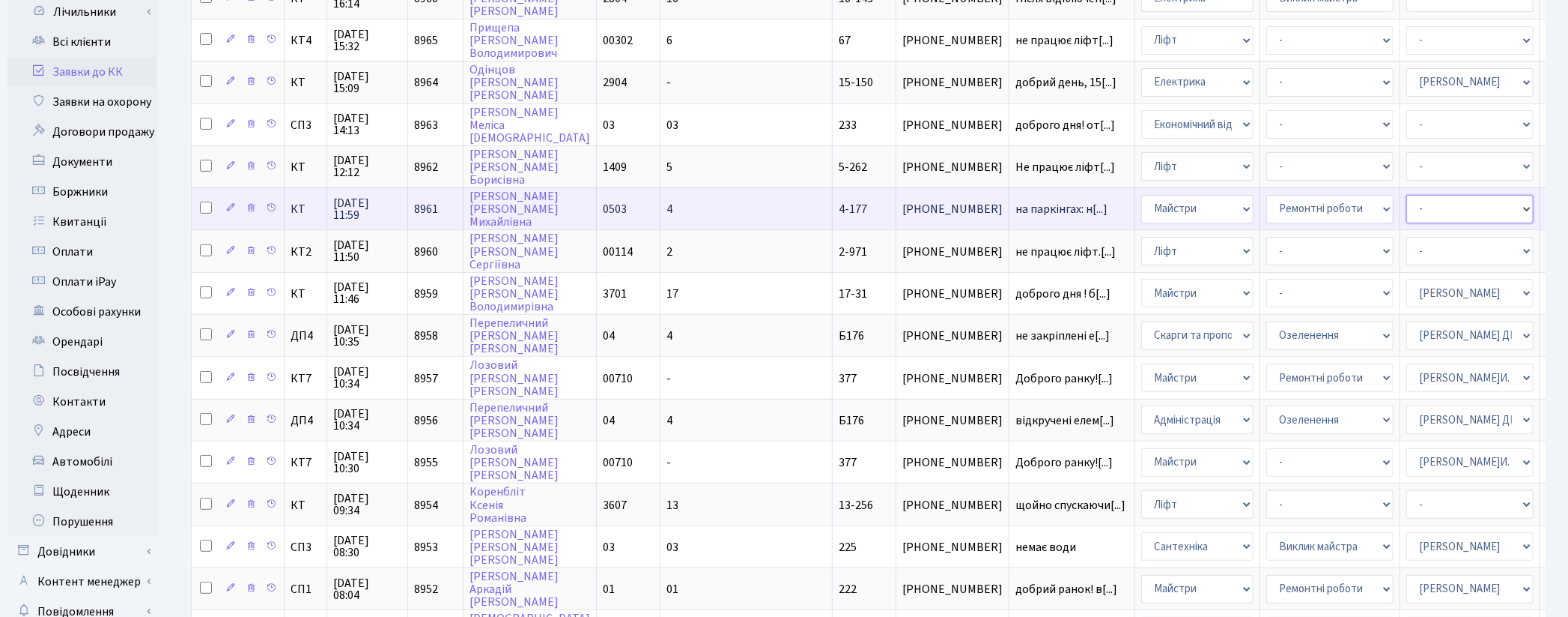
click at [1406, 204] on select "- Адміністратор ЖК ДП Адміністратор ЖК КТ Адміністратор ЖК СП [PERSON_NAME] [PE…" at bounding box center [1470, 209] width 128 height 29
select select "18"
click at [1406, 204] on select "- Адміністратор ЖК ДП Адміністратор ЖК КТ Адміністратор ЖК СП [PERSON_NAME] [PE…" at bounding box center [1470, 209] width 128 height 29
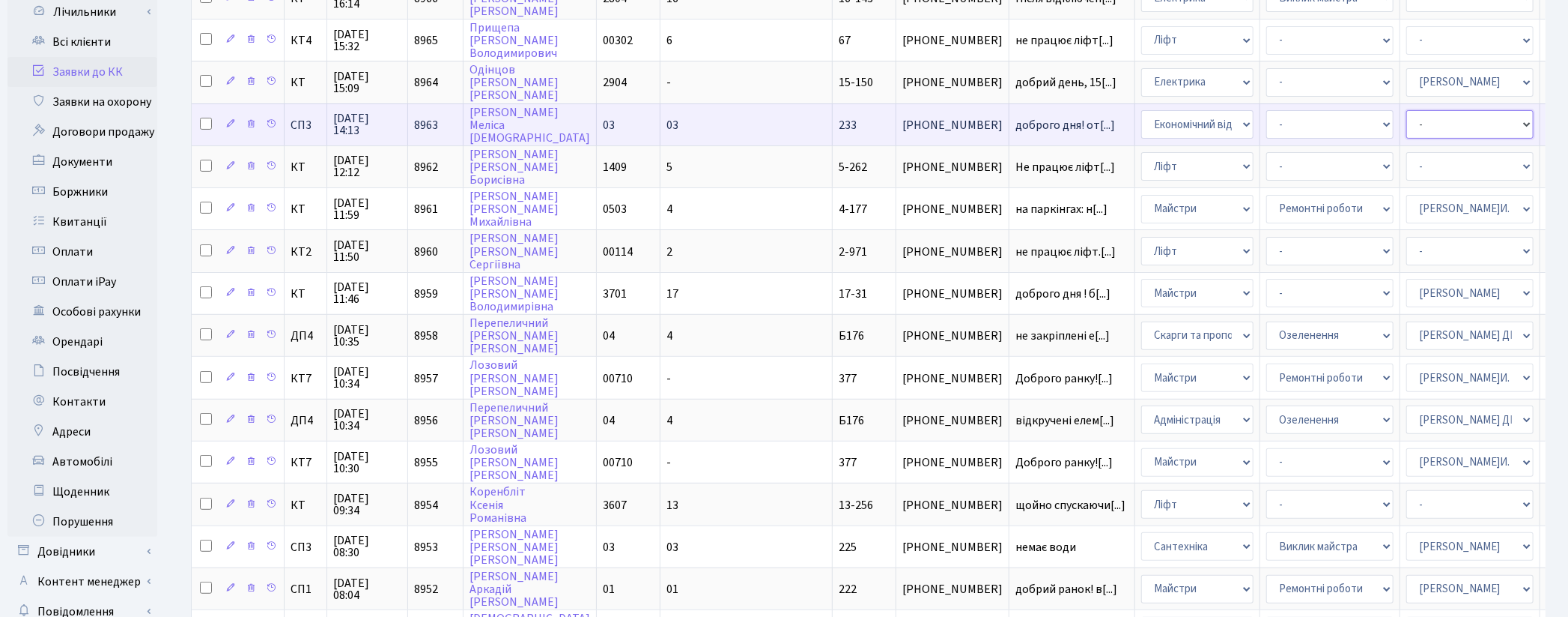
click at [1406, 117] on select "- Адміністратор ЖК ДП Адміністратор ЖК КТ Адміністратор ЖК СП [PERSON_NAME] [PE…" at bounding box center [1470, 125] width 128 height 29
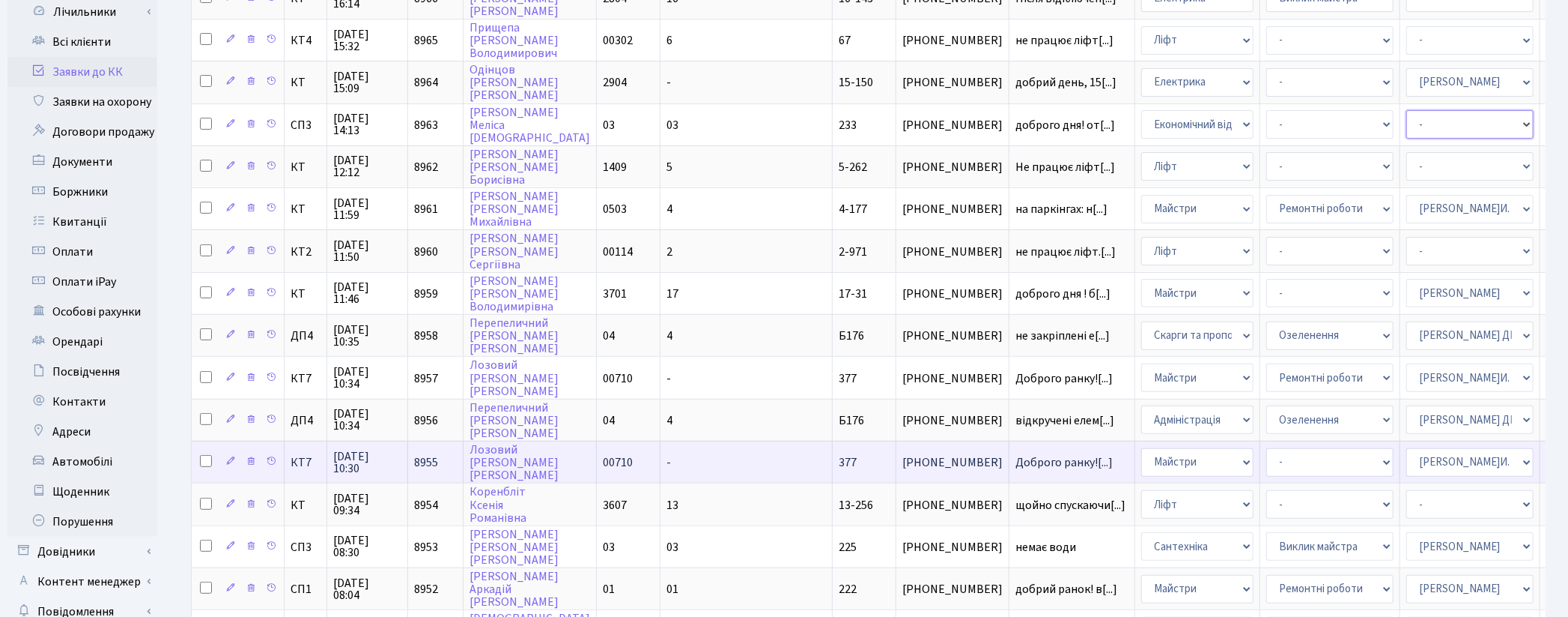
select select "33"
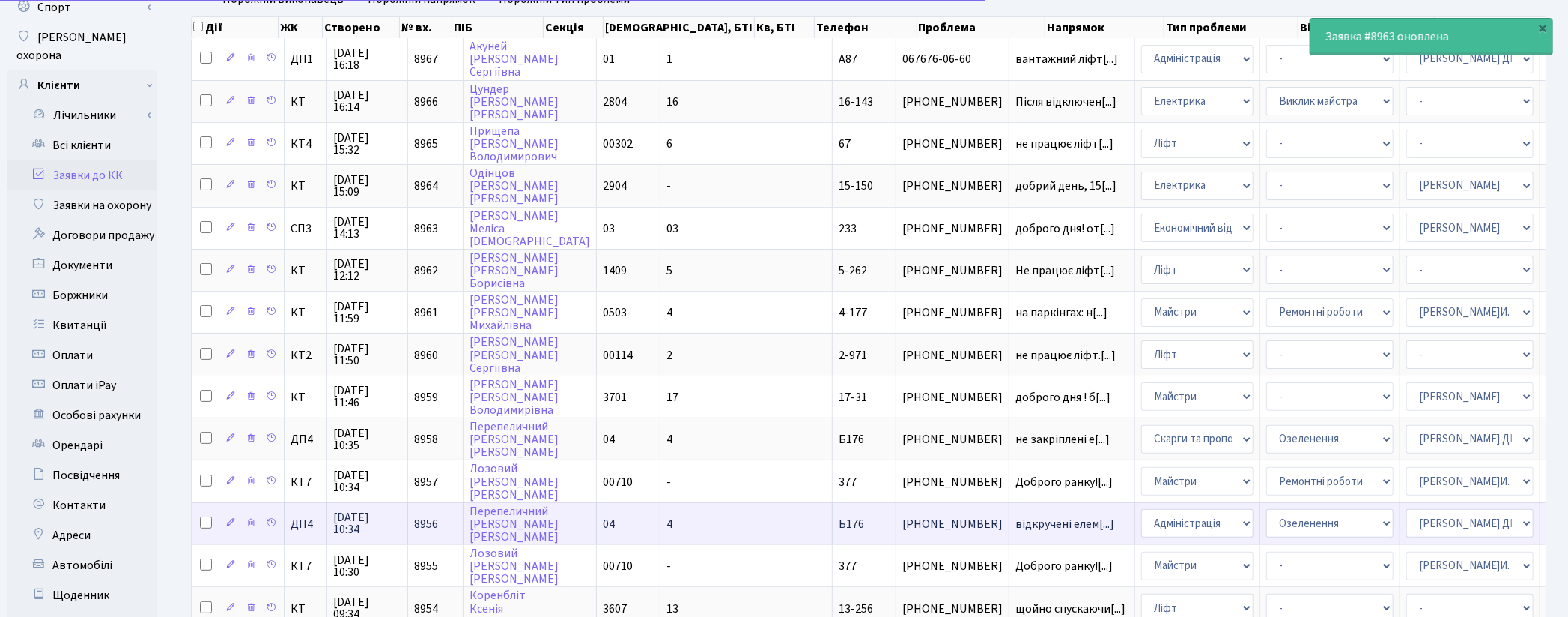
scroll to position [0, 0]
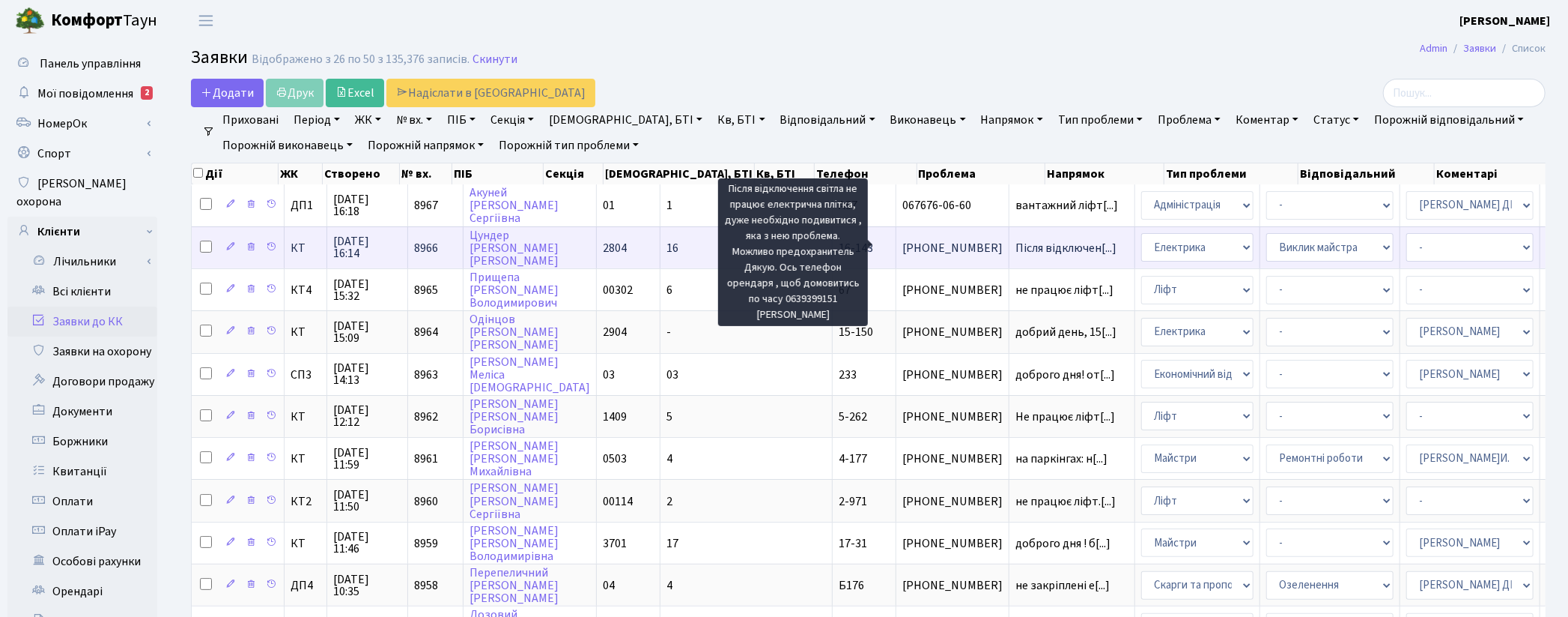
click at [1015, 239] on span "Після відключен[...]" at bounding box center [1066, 247] width 101 height 17
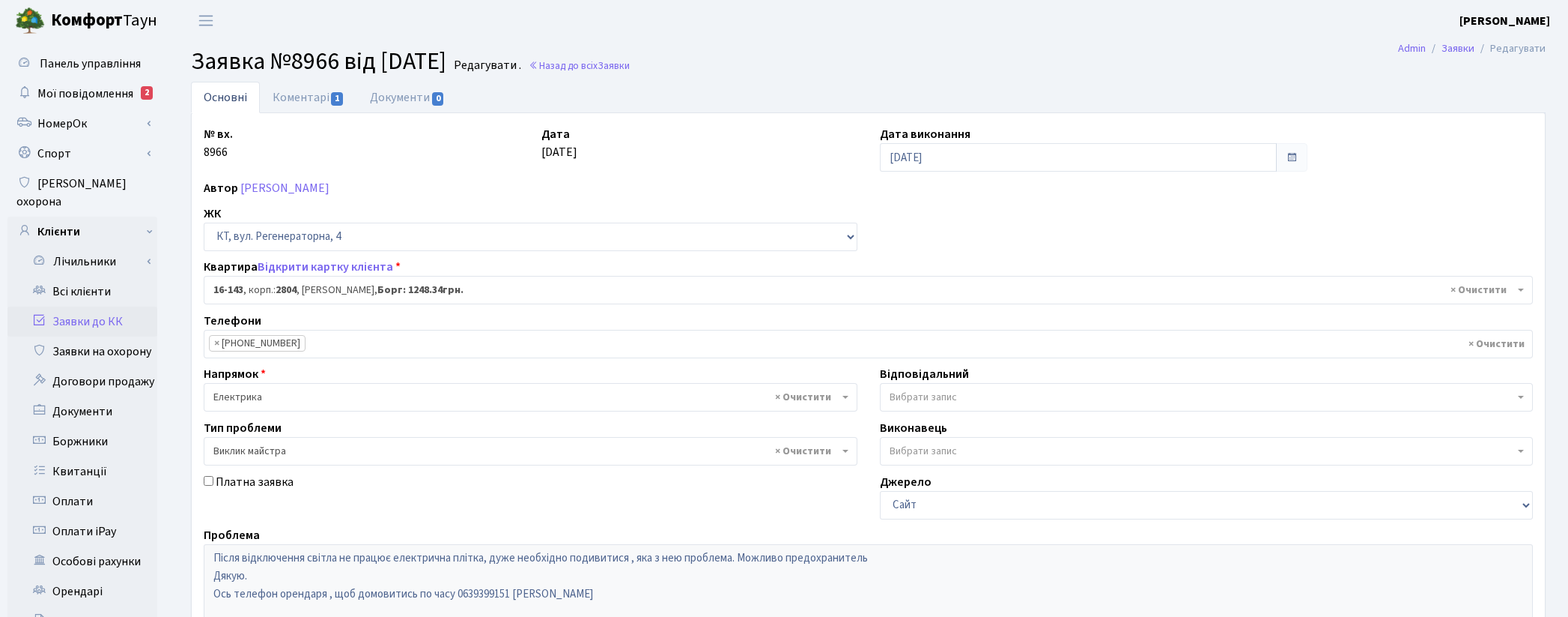
select select "8704"
select select "29"
click at [288, 92] on link "Коментарі 1" at bounding box center [309, 97] width 97 height 30
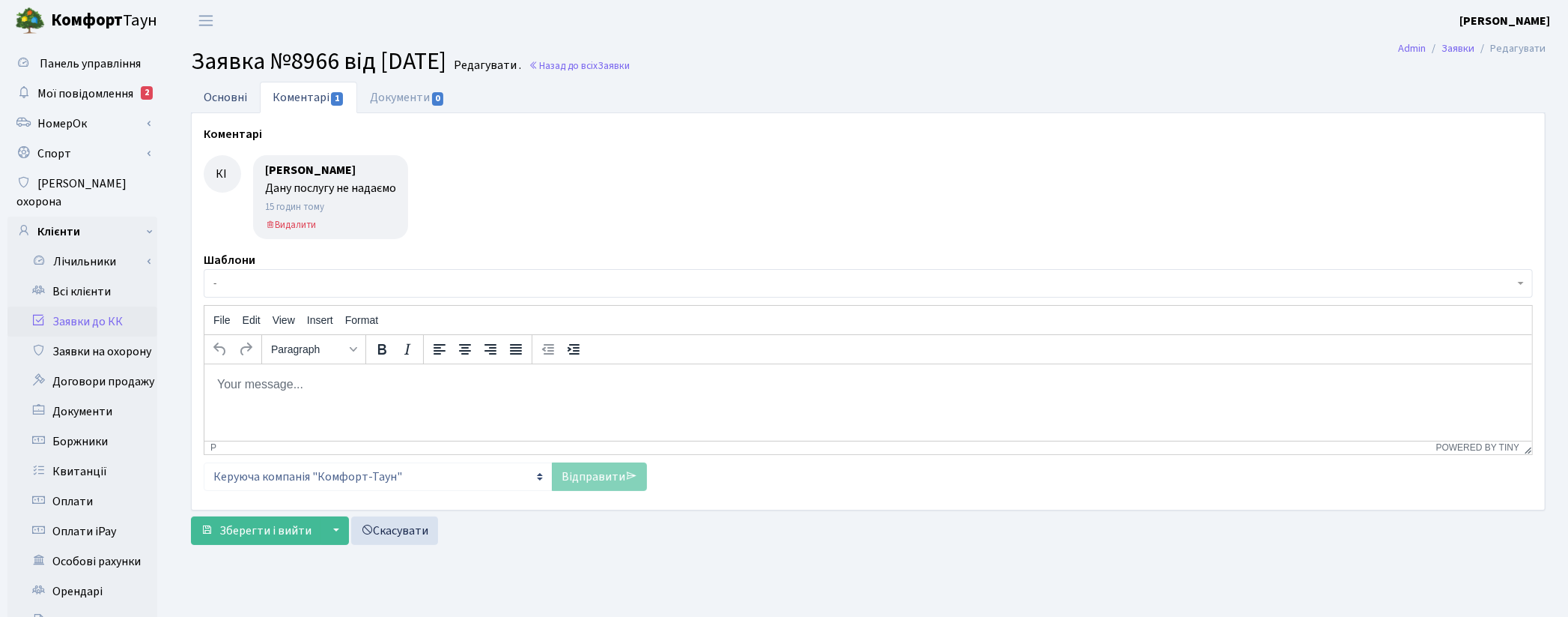
click at [230, 105] on link "Основні" at bounding box center [225, 97] width 69 height 30
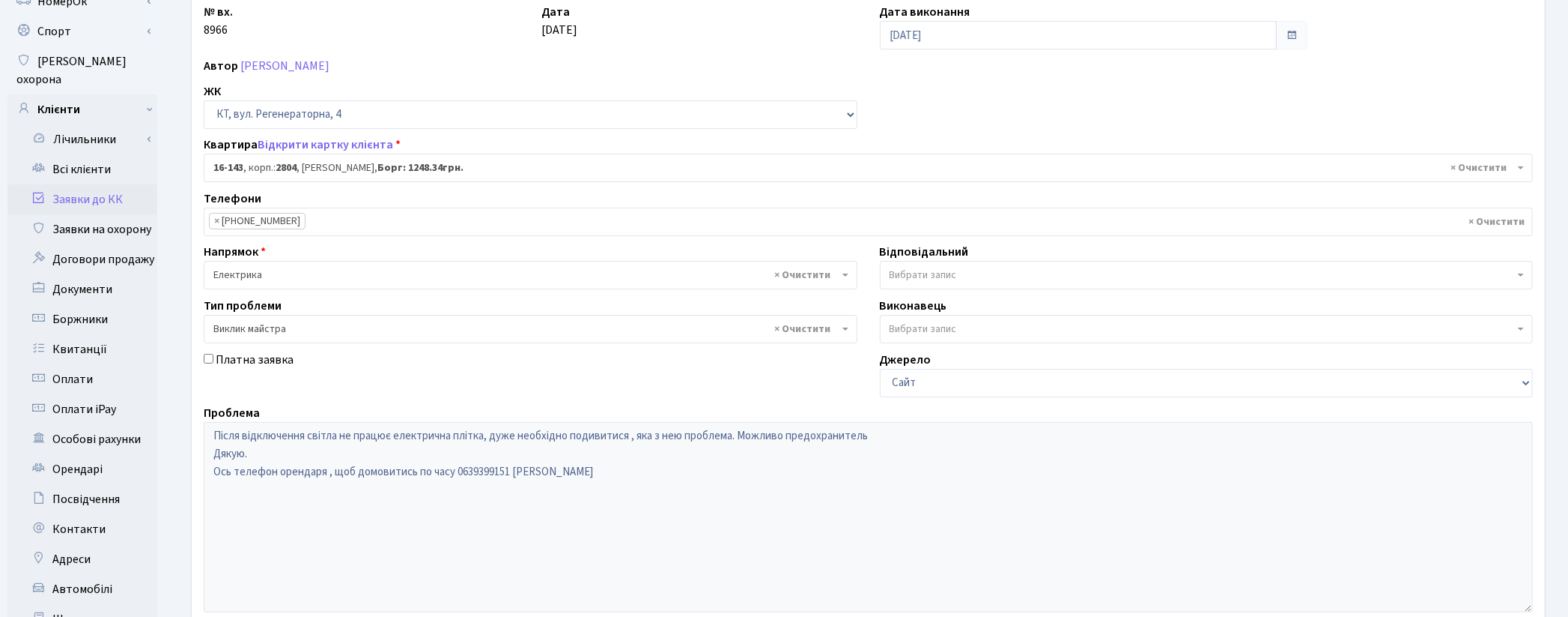
scroll to position [315, 0]
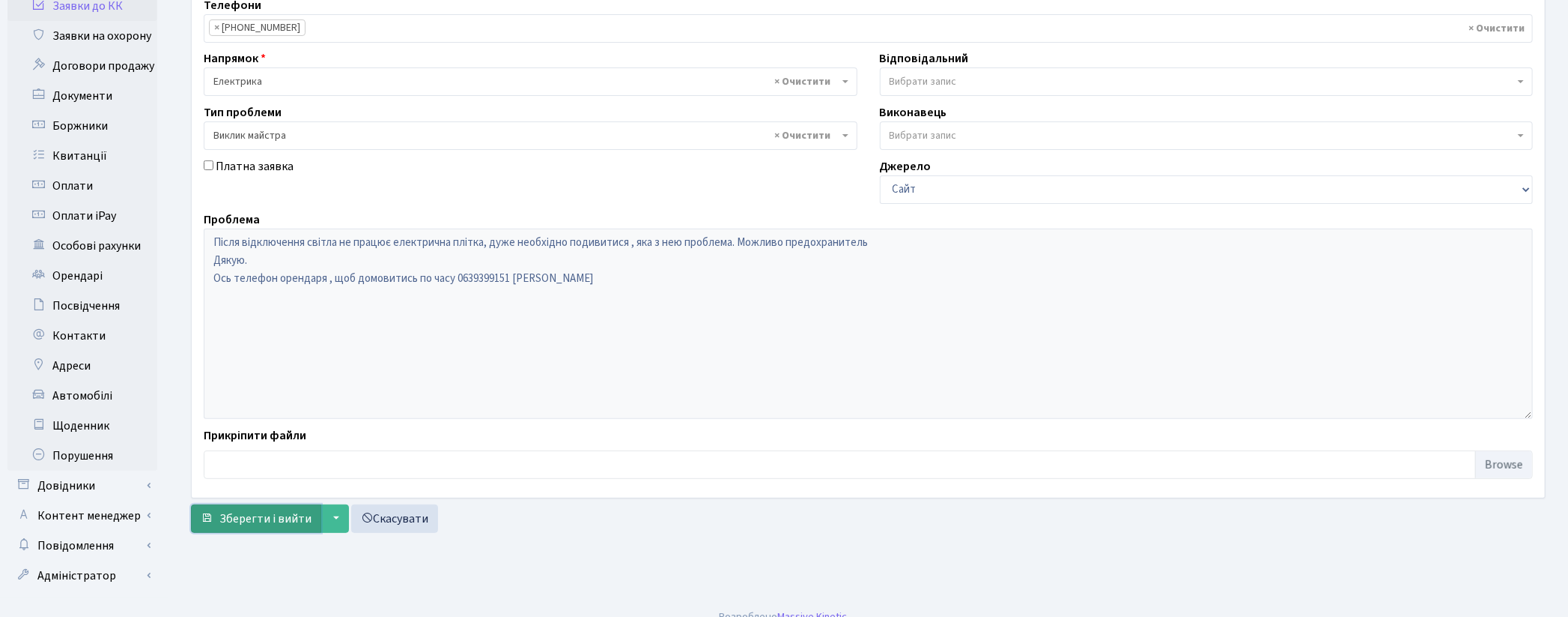
click at [250, 512] on span "Зберегти і вийти" at bounding box center [265, 518] width 92 height 17
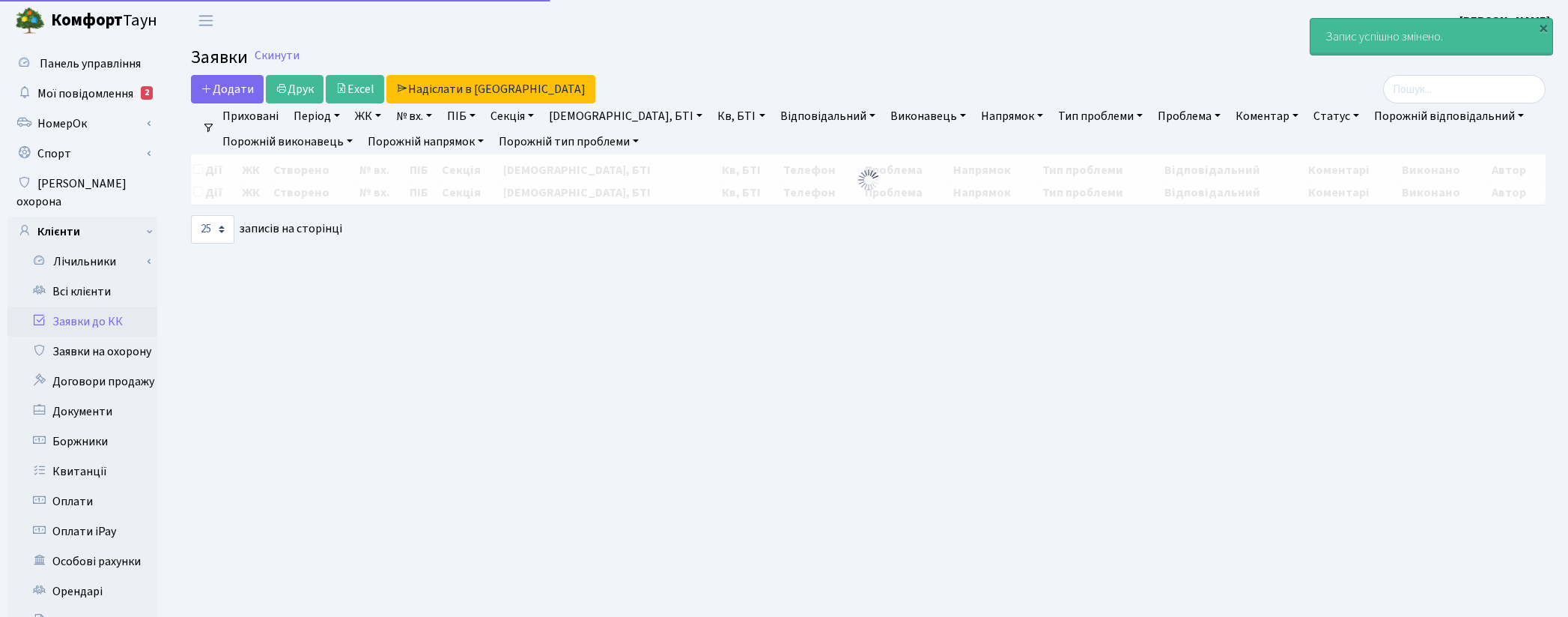
select select "25"
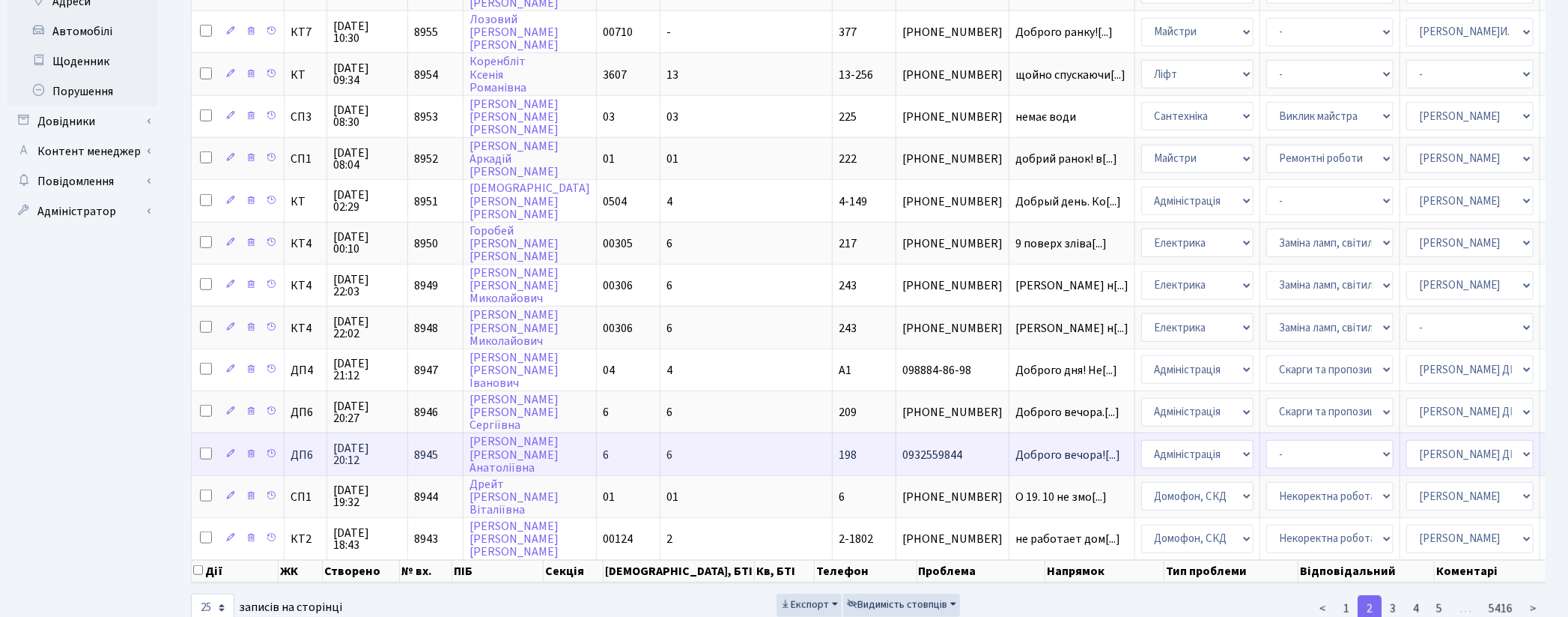
scroll to position [694, 0]
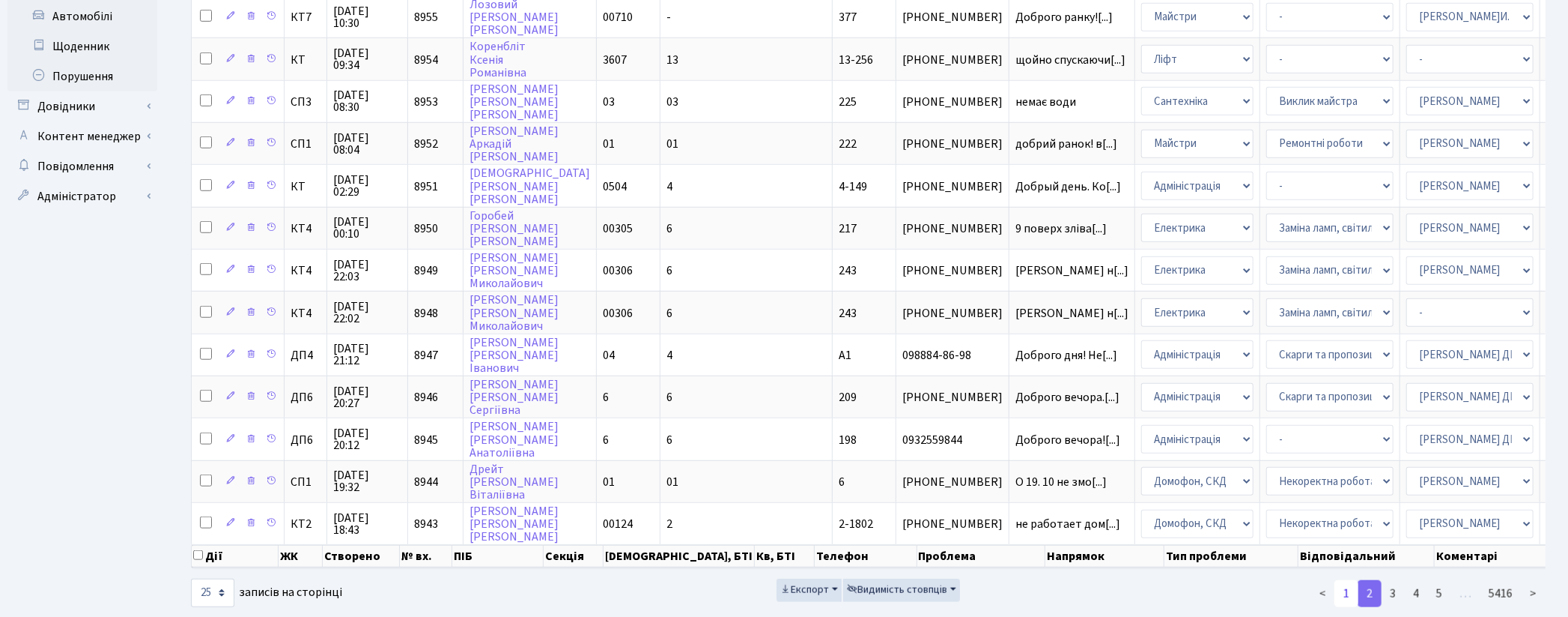
click at [1344, 580] on link "1" at bounding box center [1346, 594] width 24 height 27
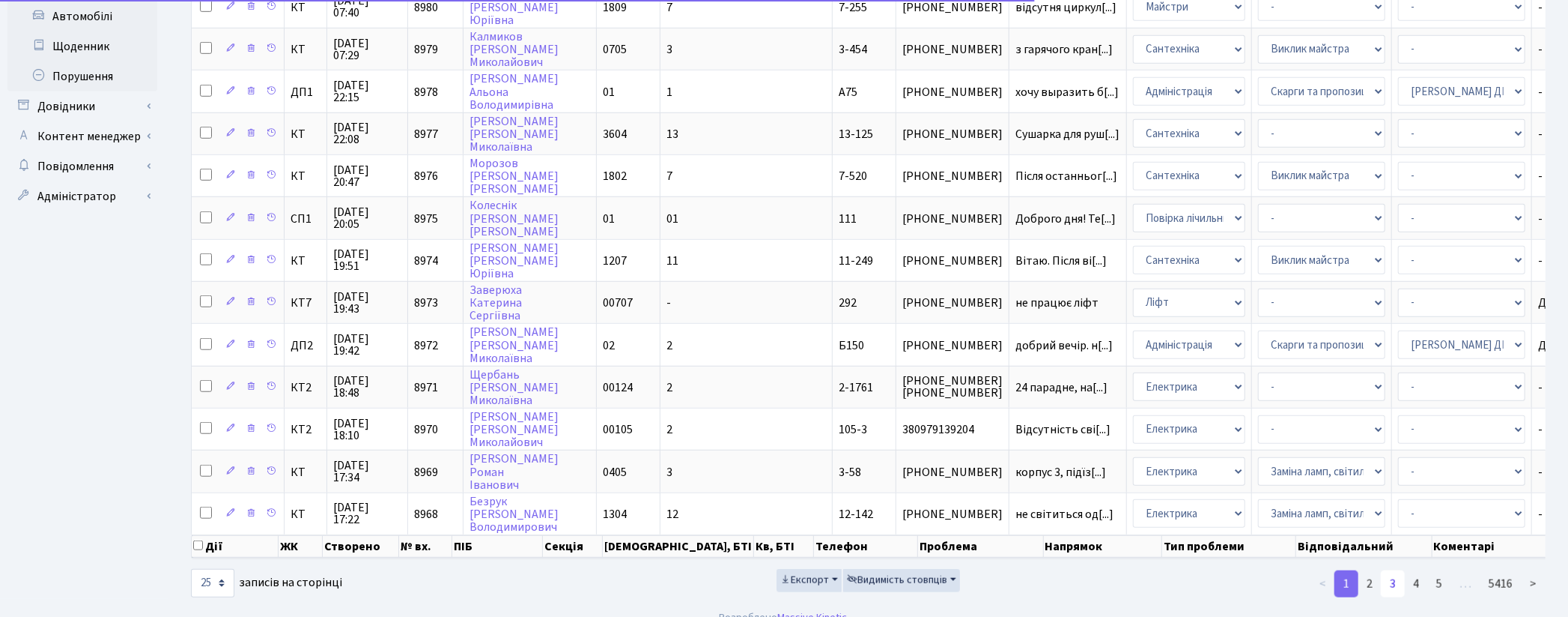
scroll to position [686, 0]
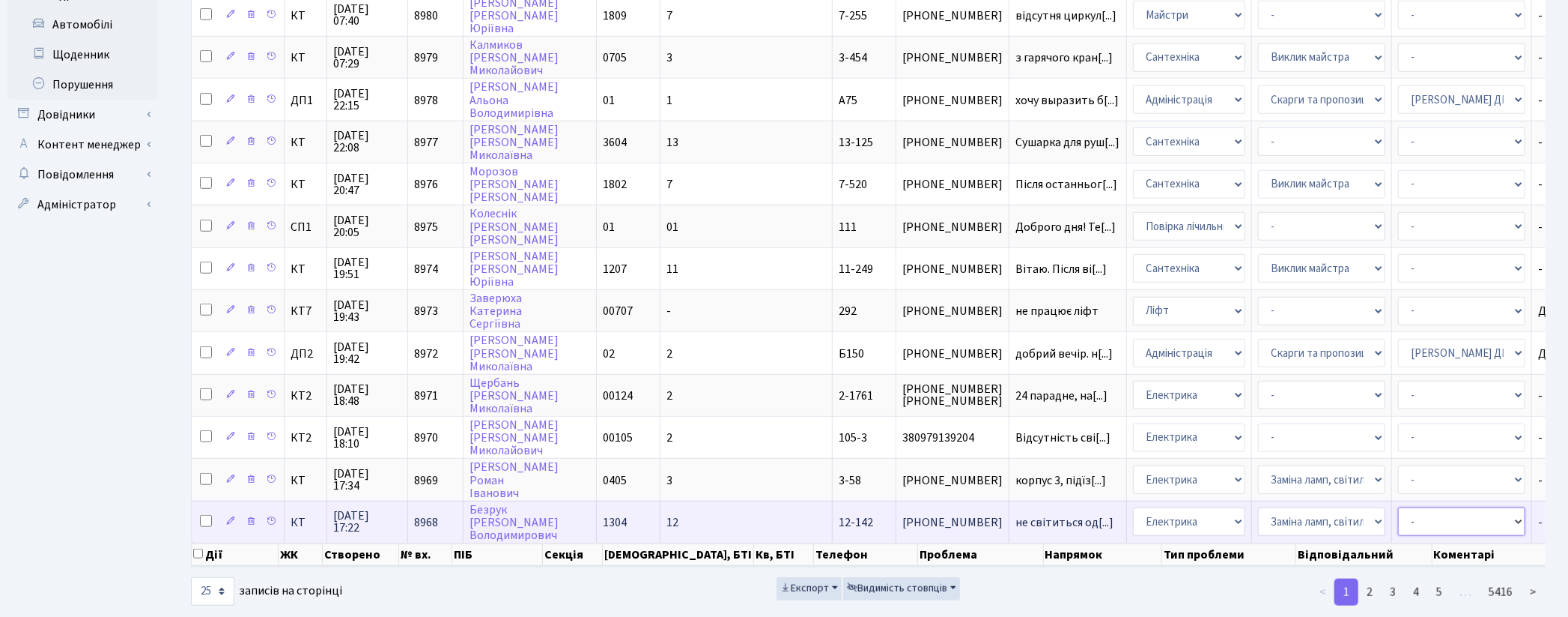
click at [1398, 508] on select "- Адміністратор ЖК ДП Адміністратор ЖК КТ Адміністратор ЖК СП Вижул В. В. Горді…" at bounding box center [1462, 522] width 128 height 29
select select "22"
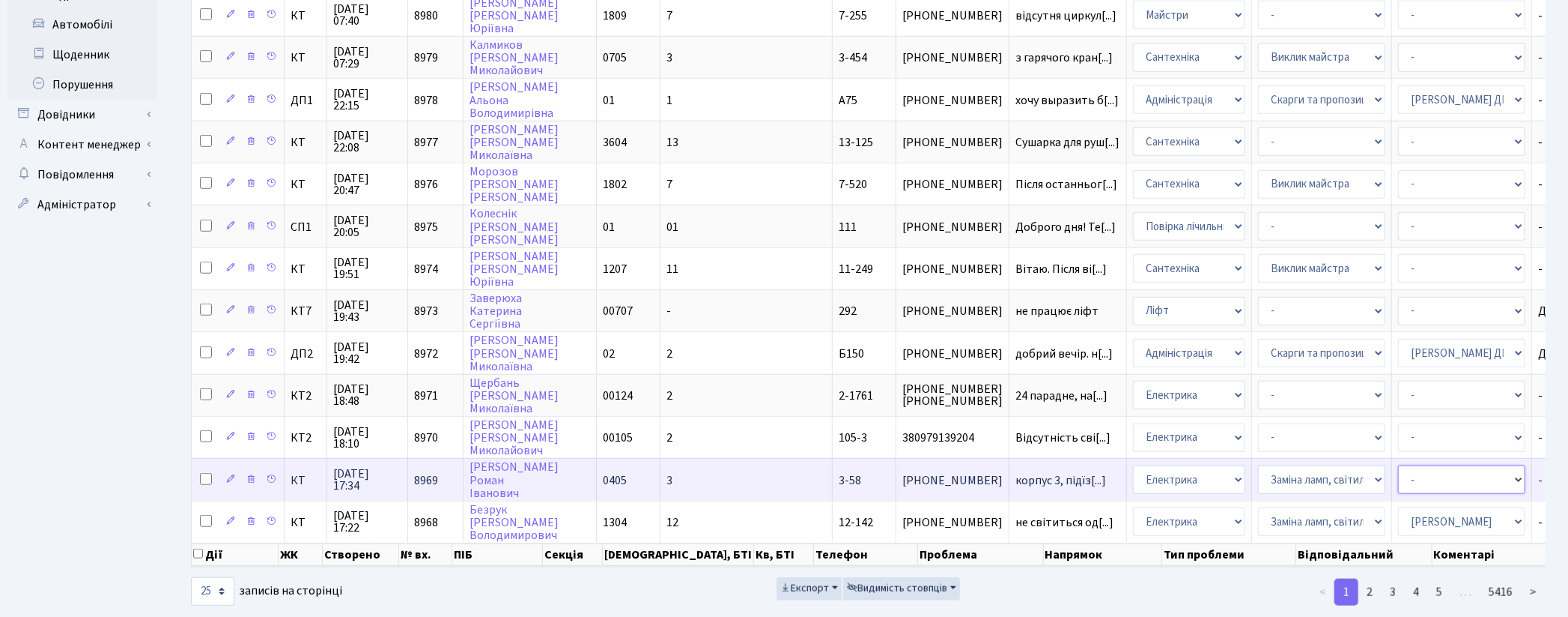
click at [1398, 465] on select "- Адміністратор ЖК ДП Адміністратор ЖК КТ Адміністратор ЖК СП [PERSON_NAME] [PE…" at bounding box center [1462, 480] width 128 height 29
select select "22"
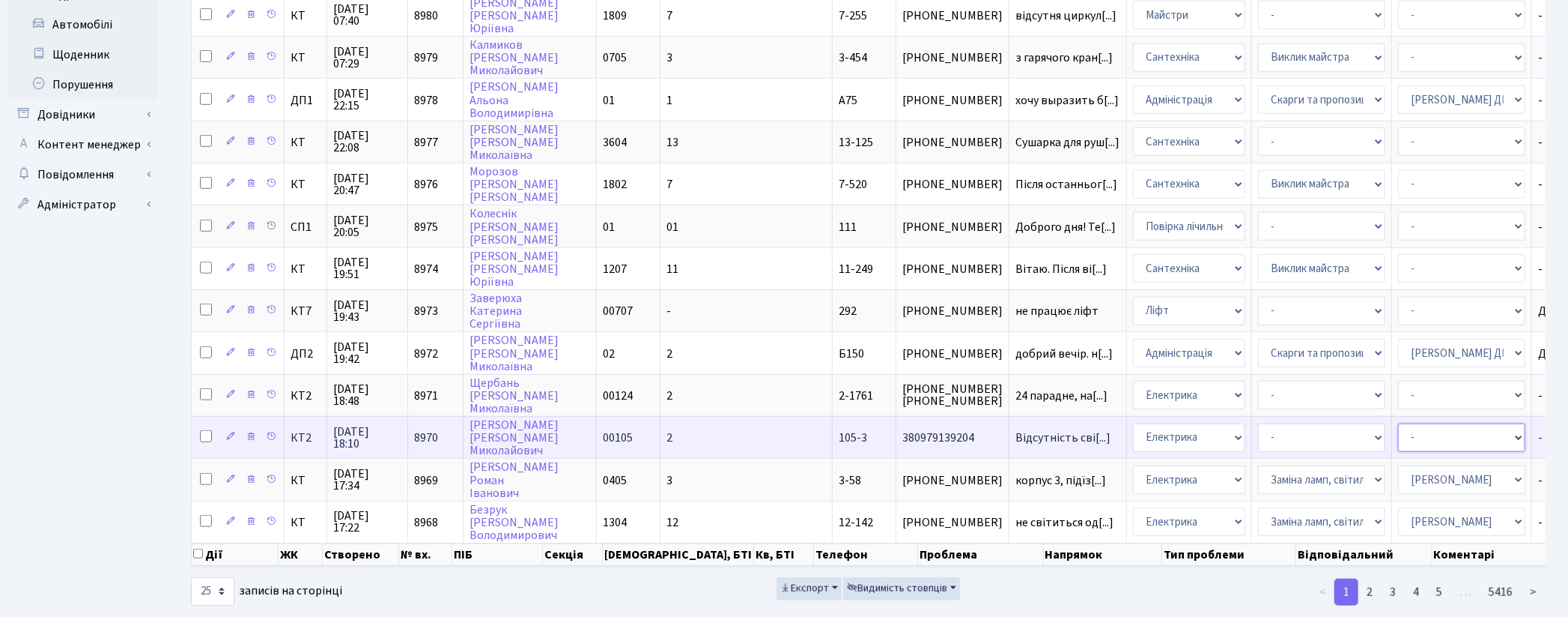
click at [1398, 424] on select "- Адміністратор ЖК ДП Адміністратор ЖК КТ Адміністратор ЖК СП Вижул В. В. Горді…" at bounding box center [1462, 438] width 128 height 29
select select "22"
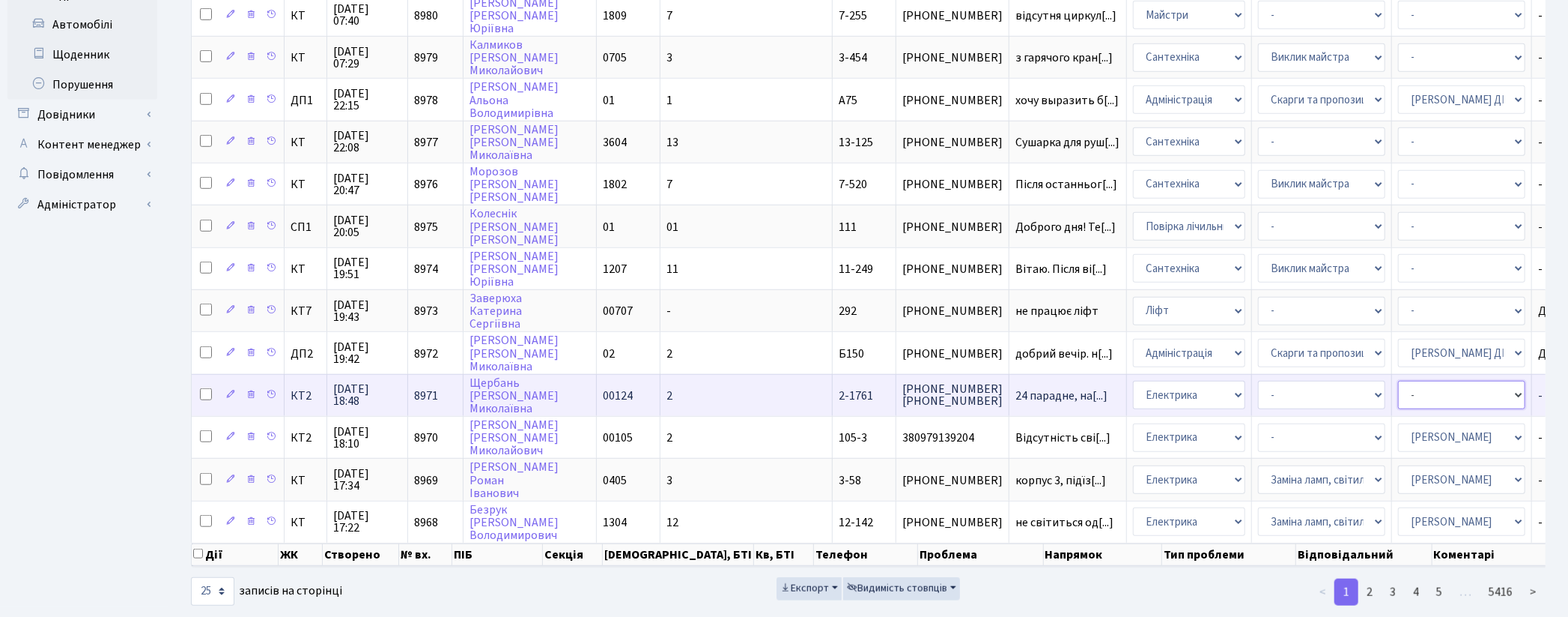
click at [1398, 381] on select "- Адміністратор ЖК ДП Адміністратор ЖК КТ Адміністратор ЖК СП Вижул В. В. Горді…" at bounding box center [1462, 395] width 128 height 29
select select "22"
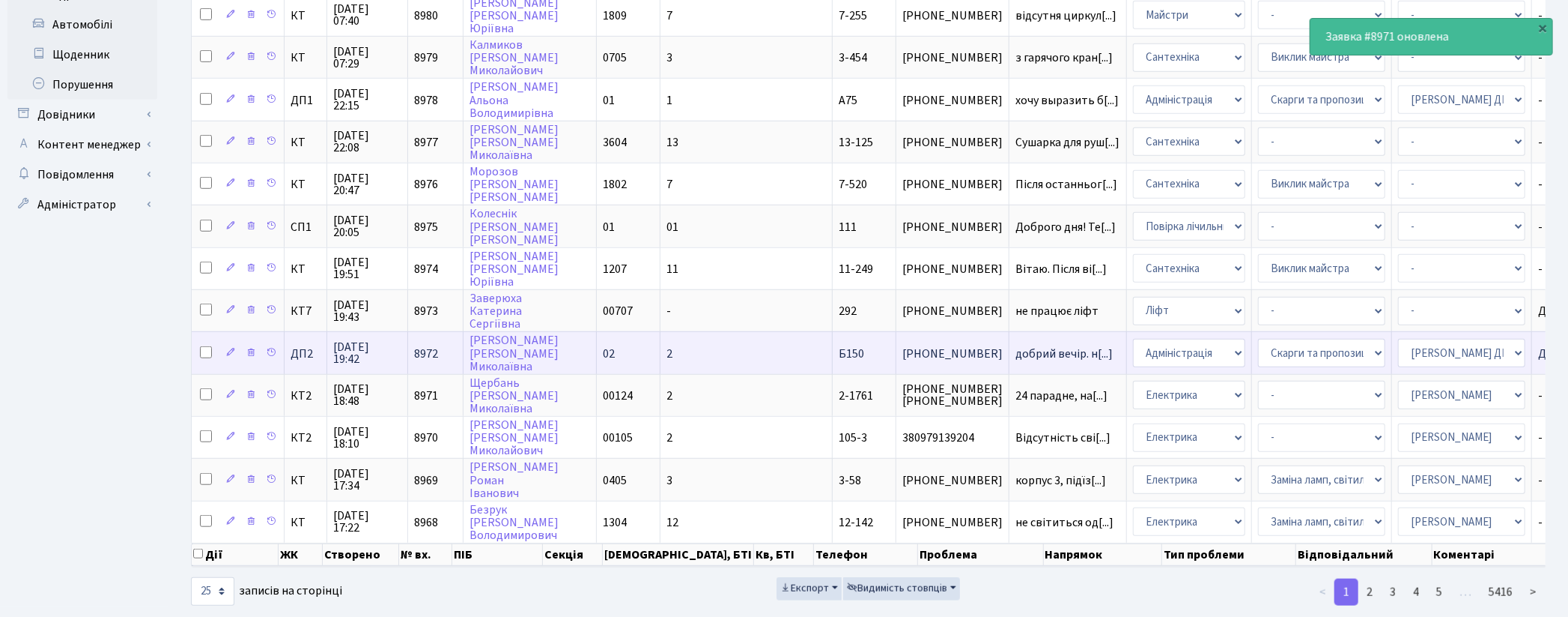
scroll to position [603, 0]
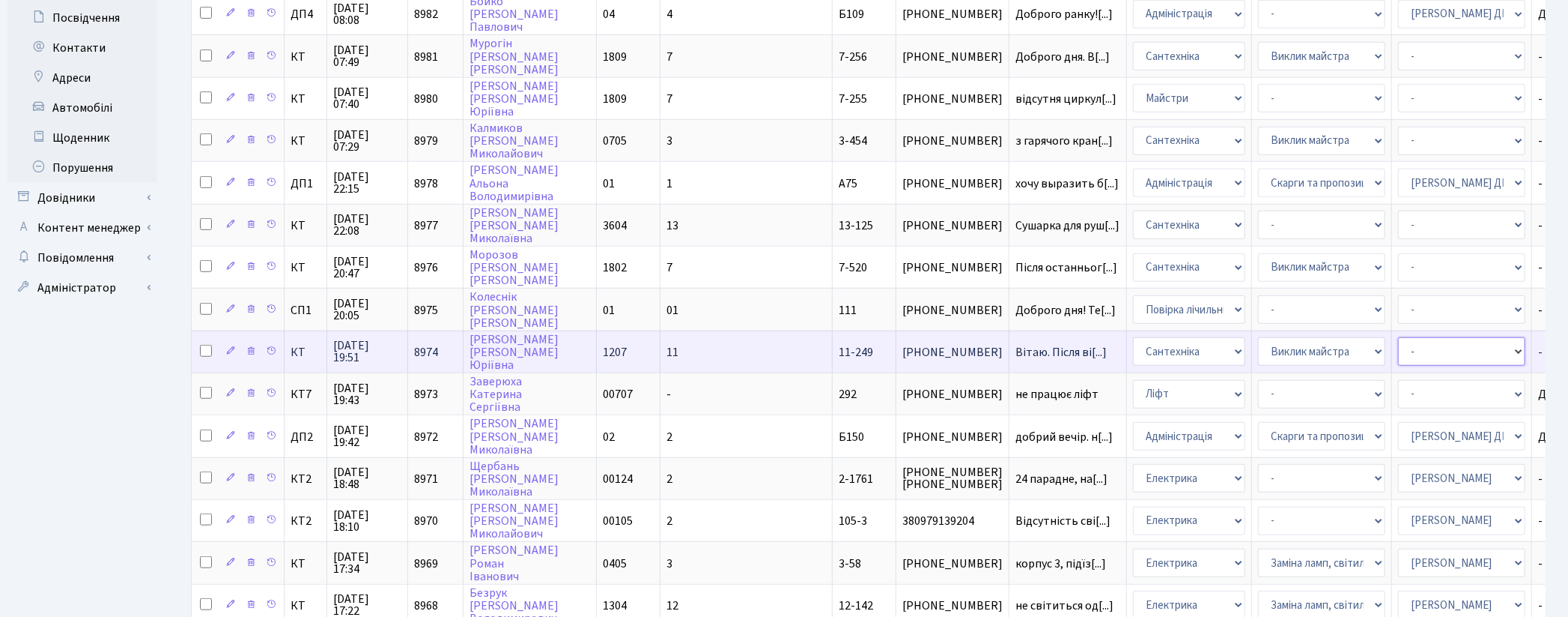
click at [1398, 338] on select "- Адміністратор ЖК ДП Адміністратор ЖК КТ Адміністратор ЖК СП Вижул В. В. Горді…" at bounding box center [1462, 352] width 128 height 29
select select "67"
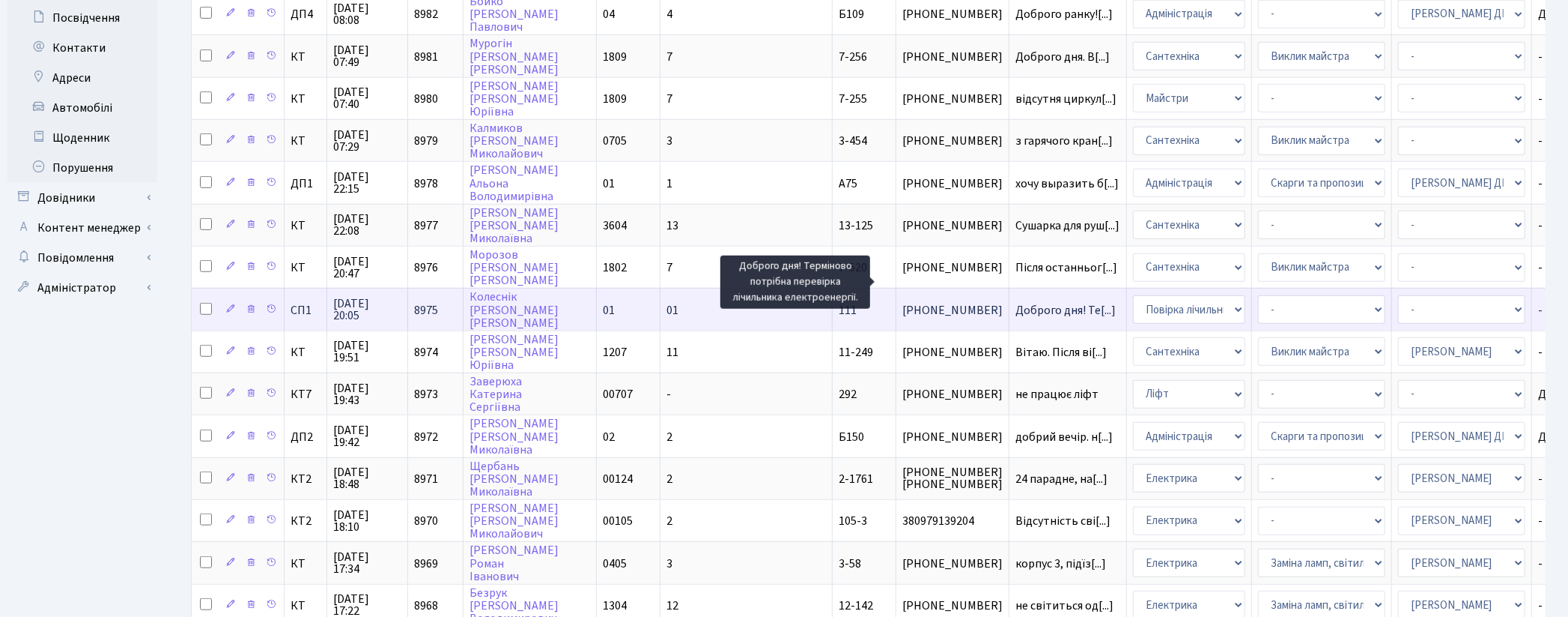
click at [1015, 302] on span "Доброго дня! Те[...]" at bounding box center [1066, 310] width 100 height 17
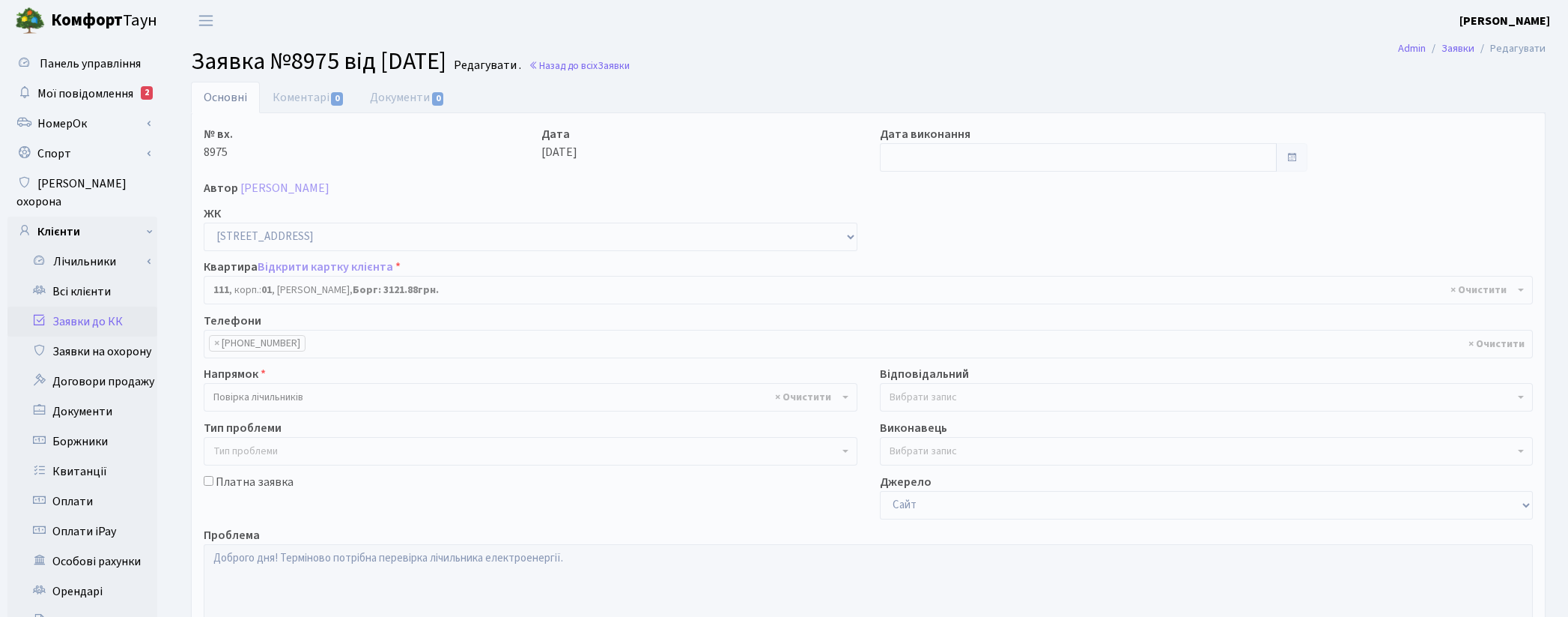
select select "20036"
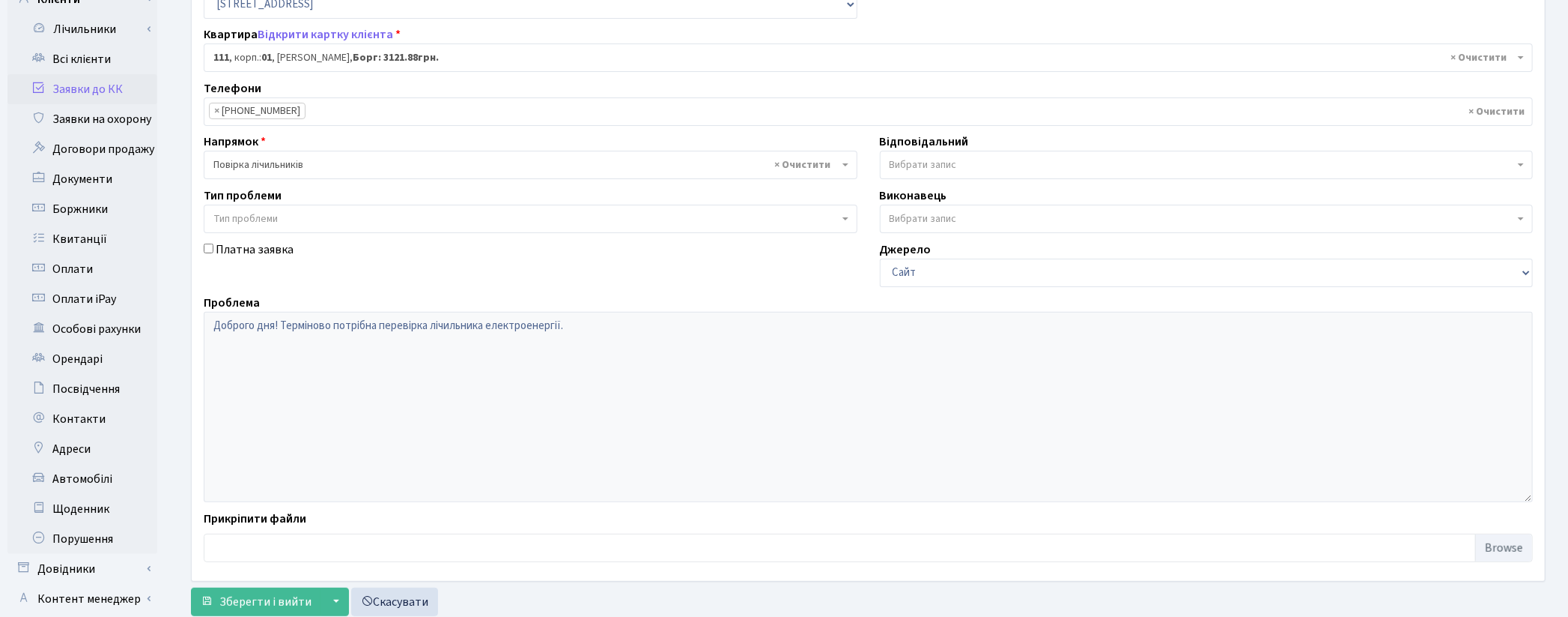
scroll to position [315, 0]
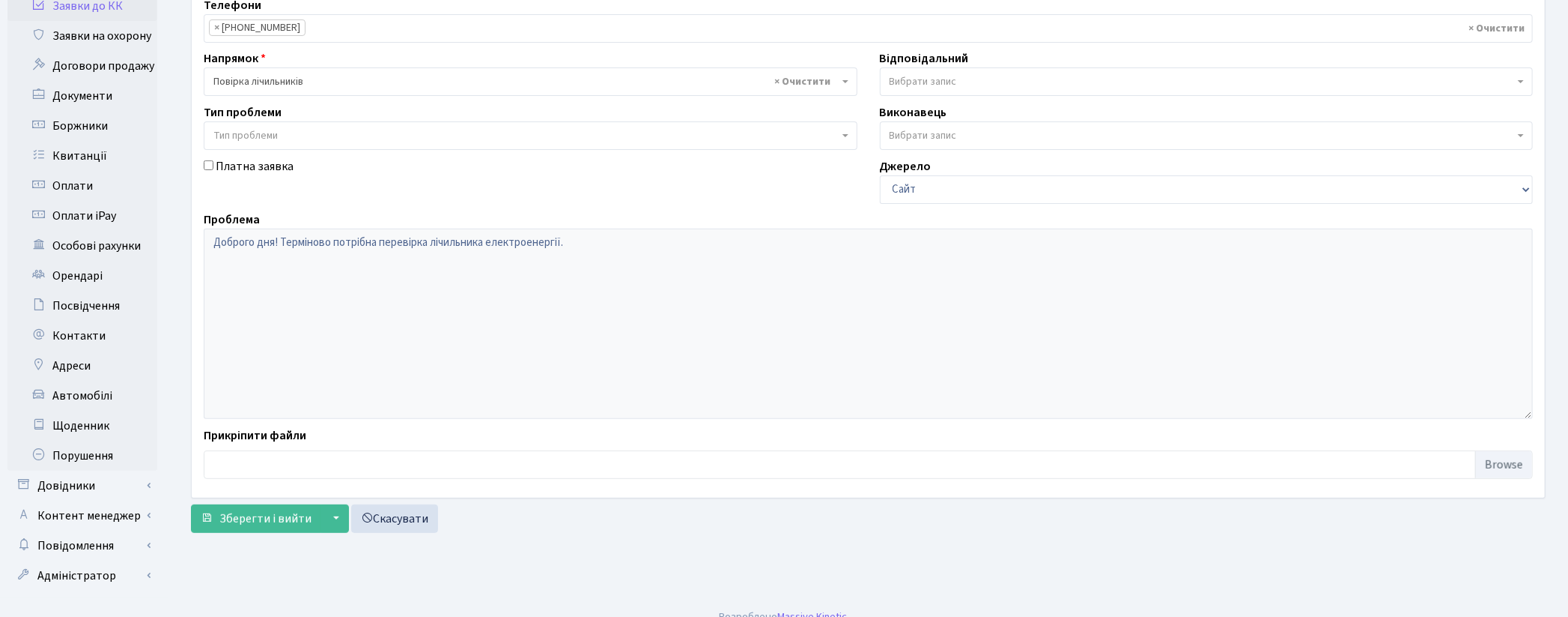
click at [439, 176] on div "Платна заявка" at bounding box center [530, 180] width 676 height 46
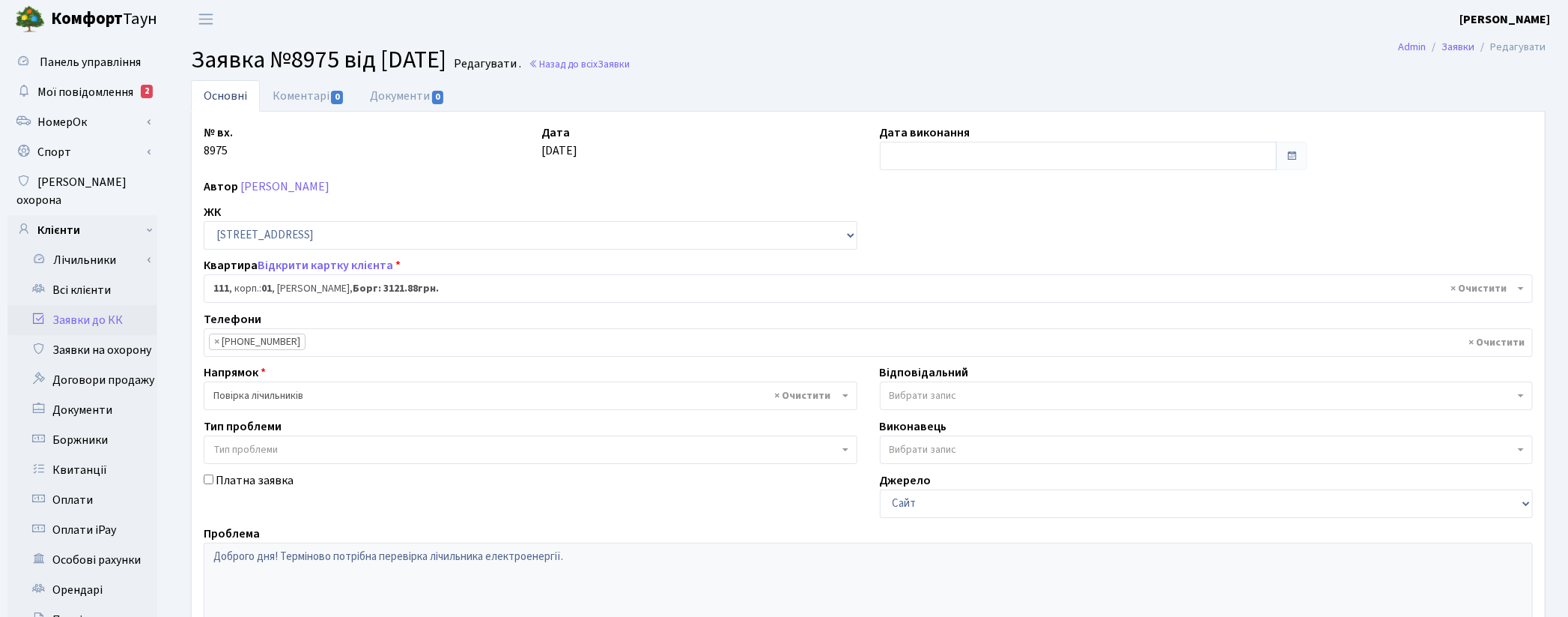
scroll to position [0, 0]
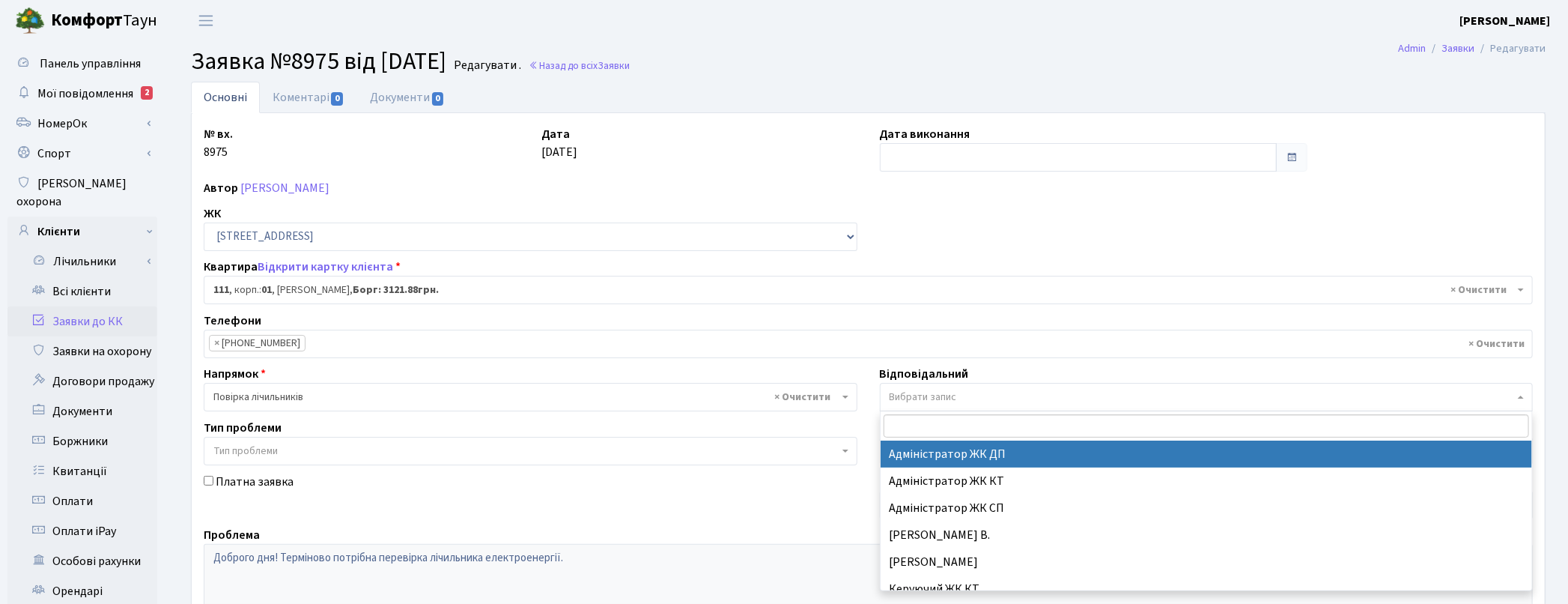
click at [944, 399] on span "Вибрати запис" at bounding box center [923, 397] width 68 height 15
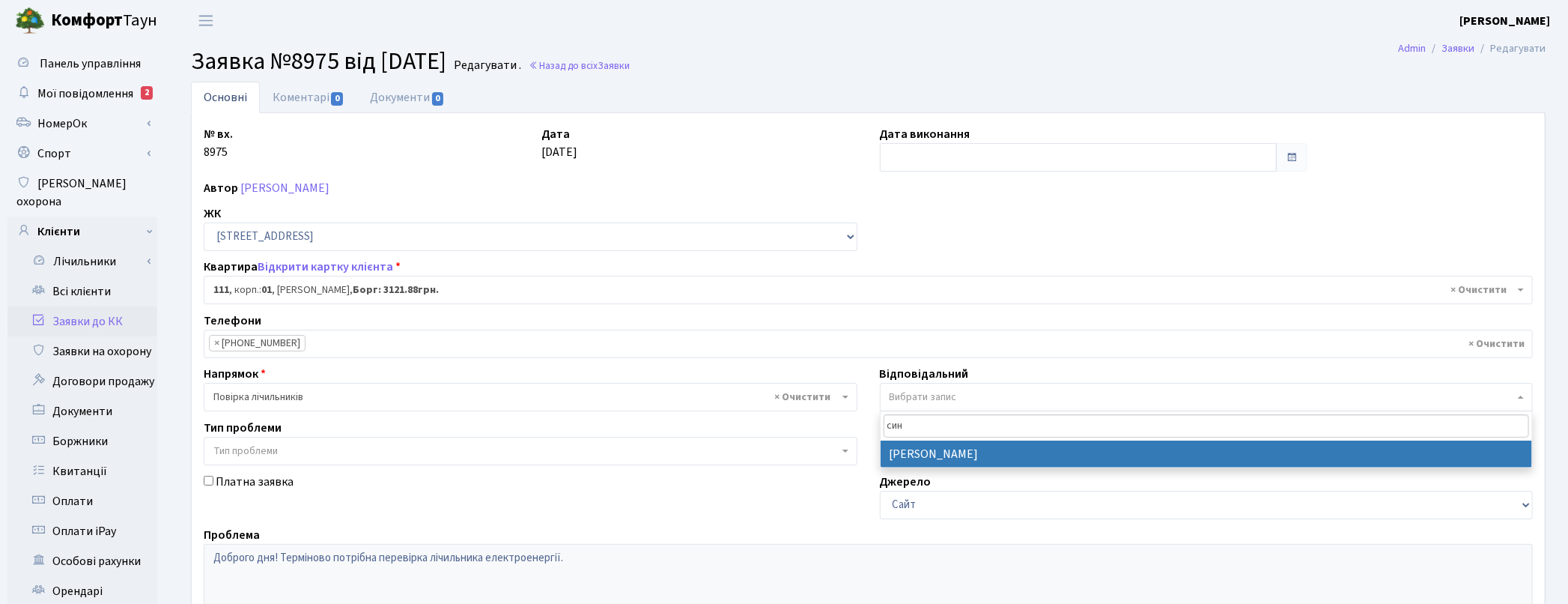
type input "син"
select select "85"
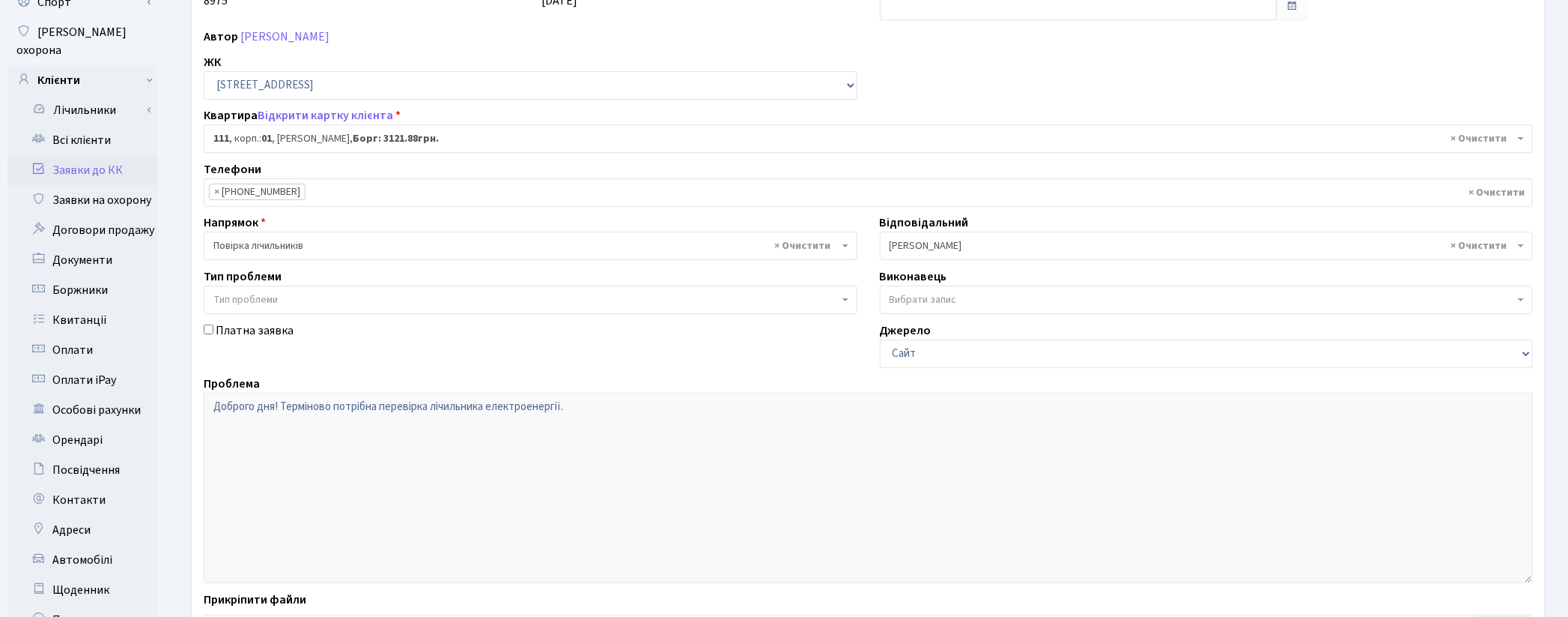
scroll to position [315, 0]
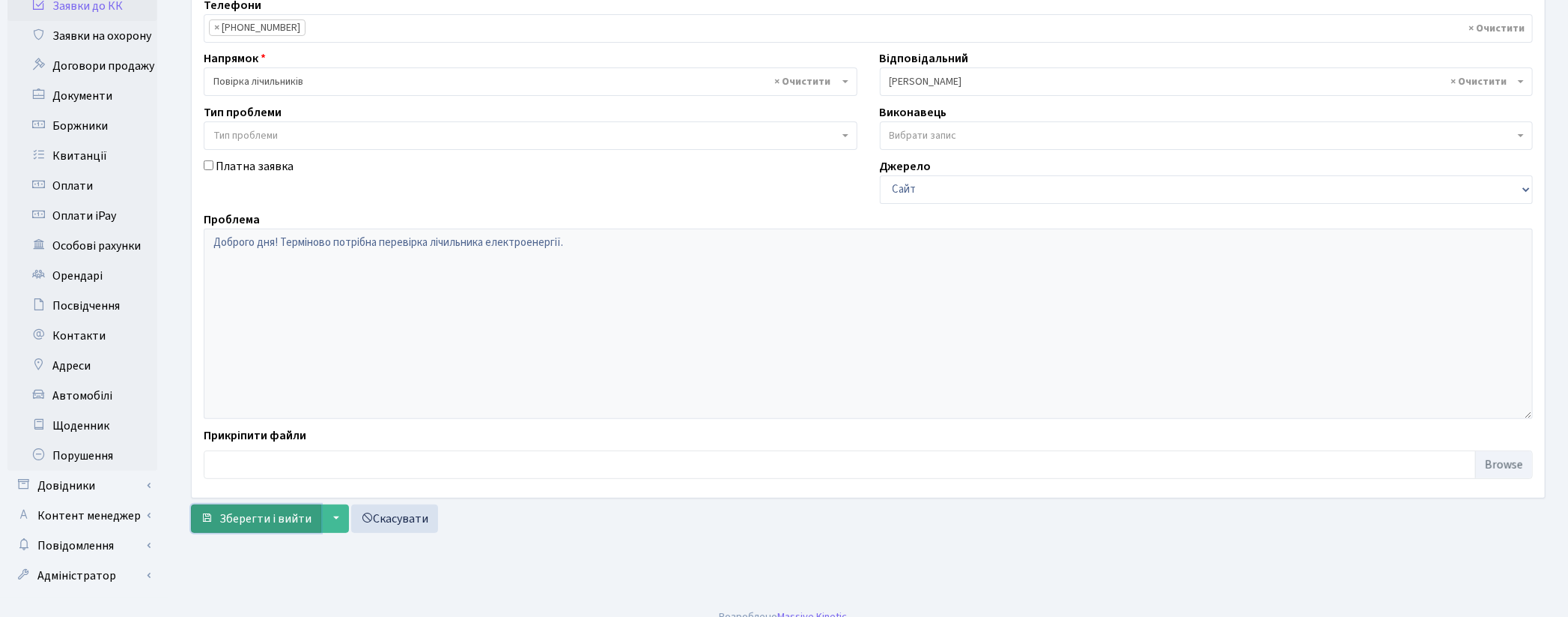
click at [266, 524] on span "Зберегти і вийти" at bounding box center [265, 518] width 92 height 17
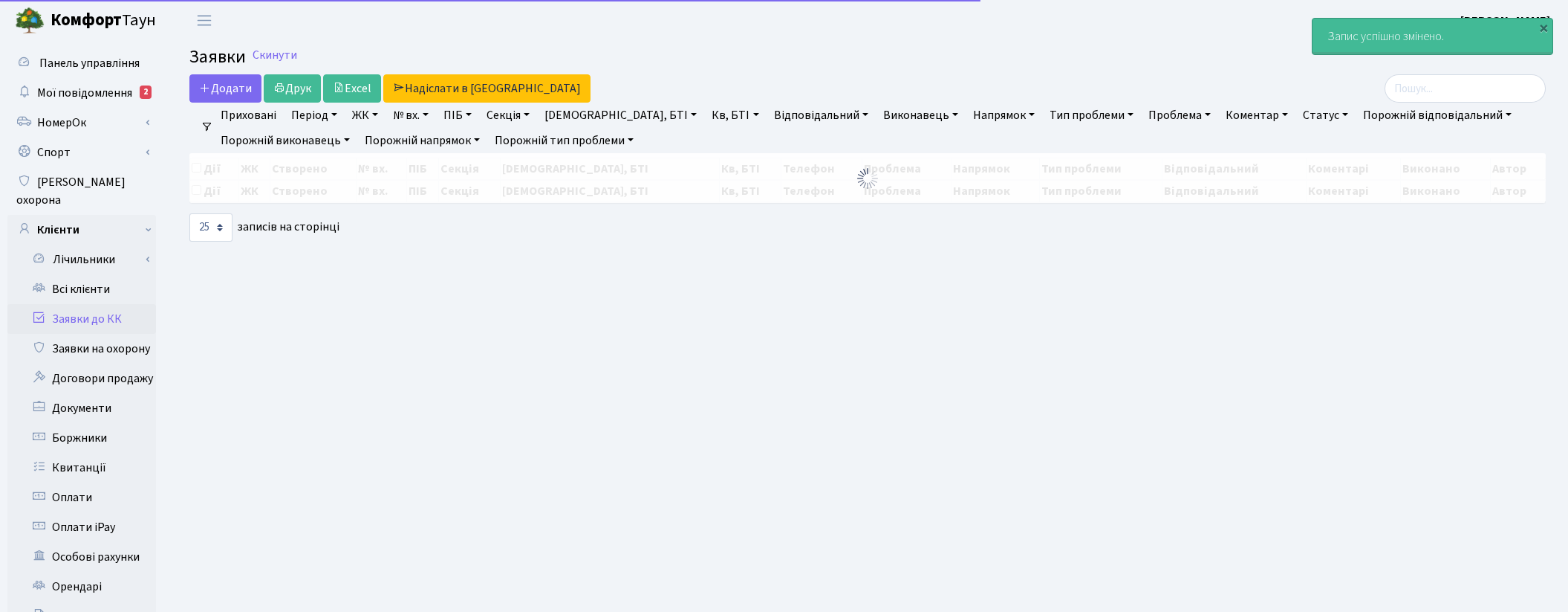
select select "25"
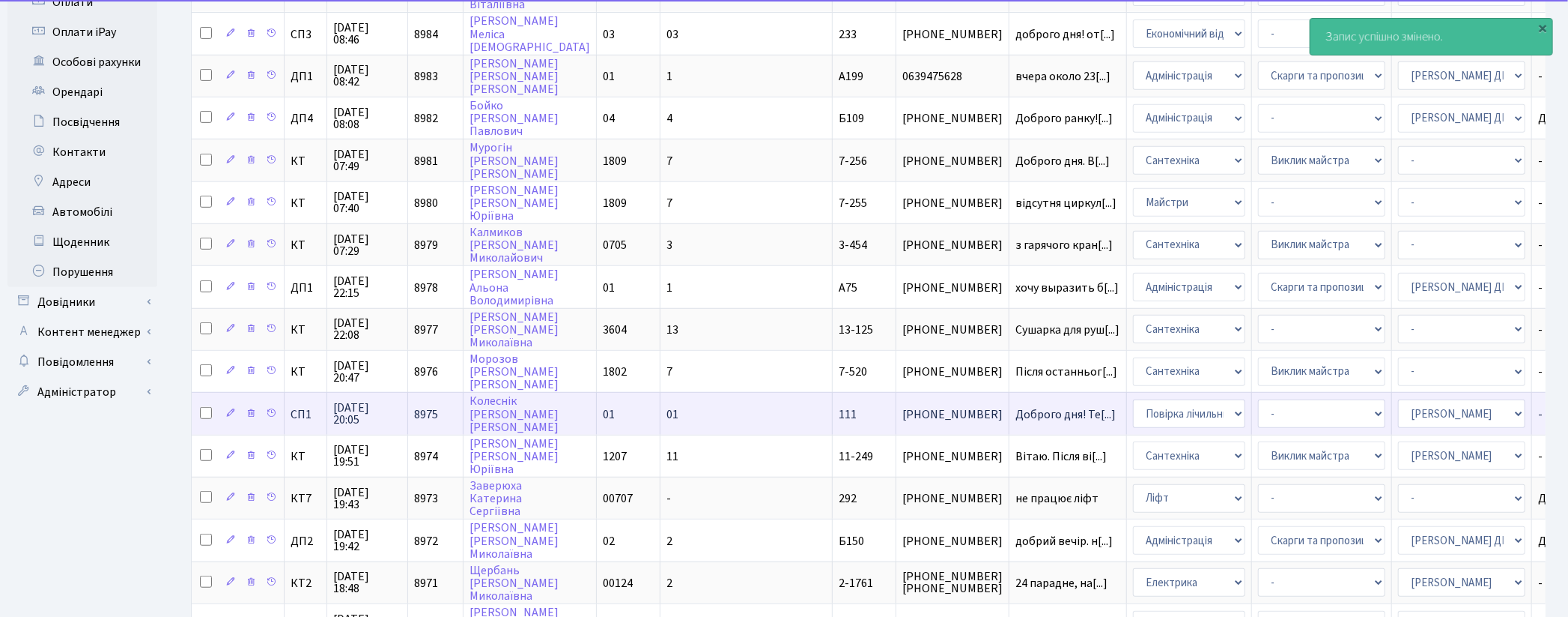
scroll to position [686, 0]
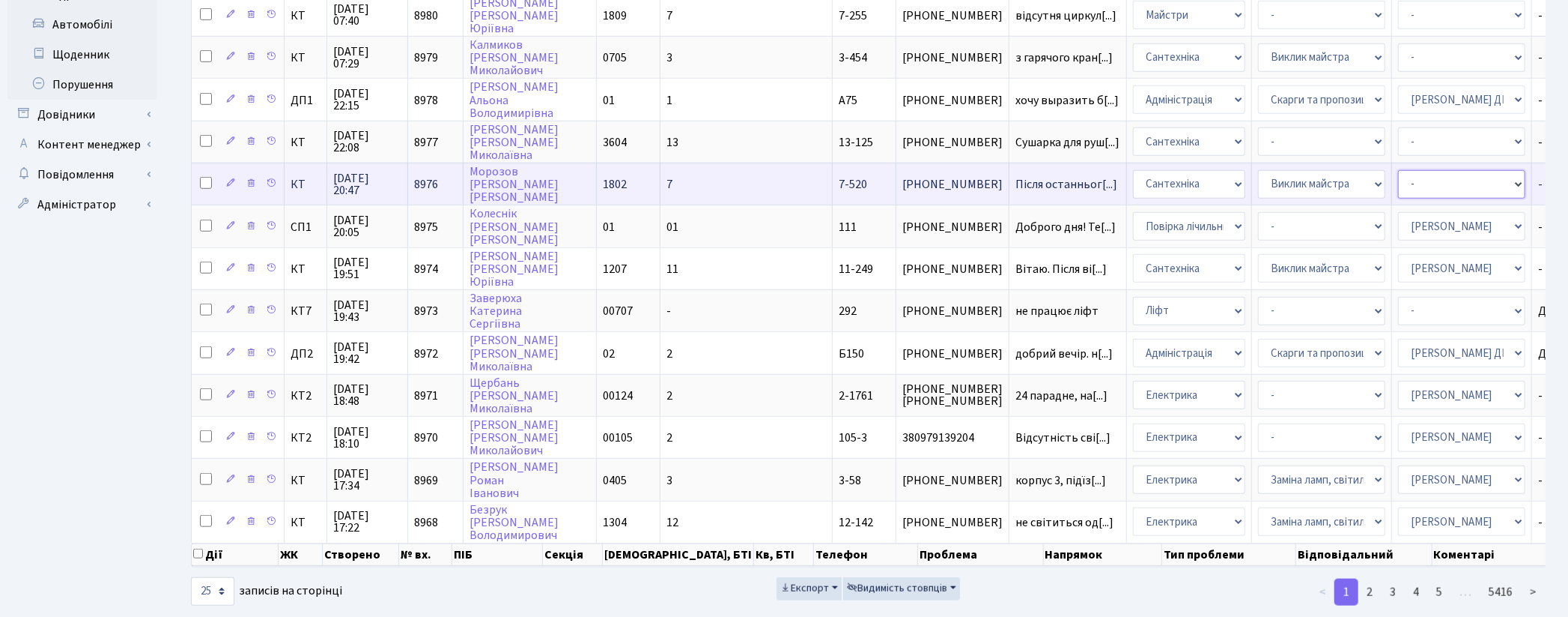
click at [1398, 170] on select "- Адміністратор ЖК ДП Адміністратор ЖК КТ Адміністратор ЖК СП [PERSON_NAME] [PE…" at bounding box center [1462, 184] width 128 height 29
select select "67"
click at [1398, 170] on select "- Адміністратор ЖК ДП Адміністратор ЖК КТ Адміністратор ЖК СП [PERSON_NAME] [PE…" at bounding box center [1462, 184] width 128 height 29
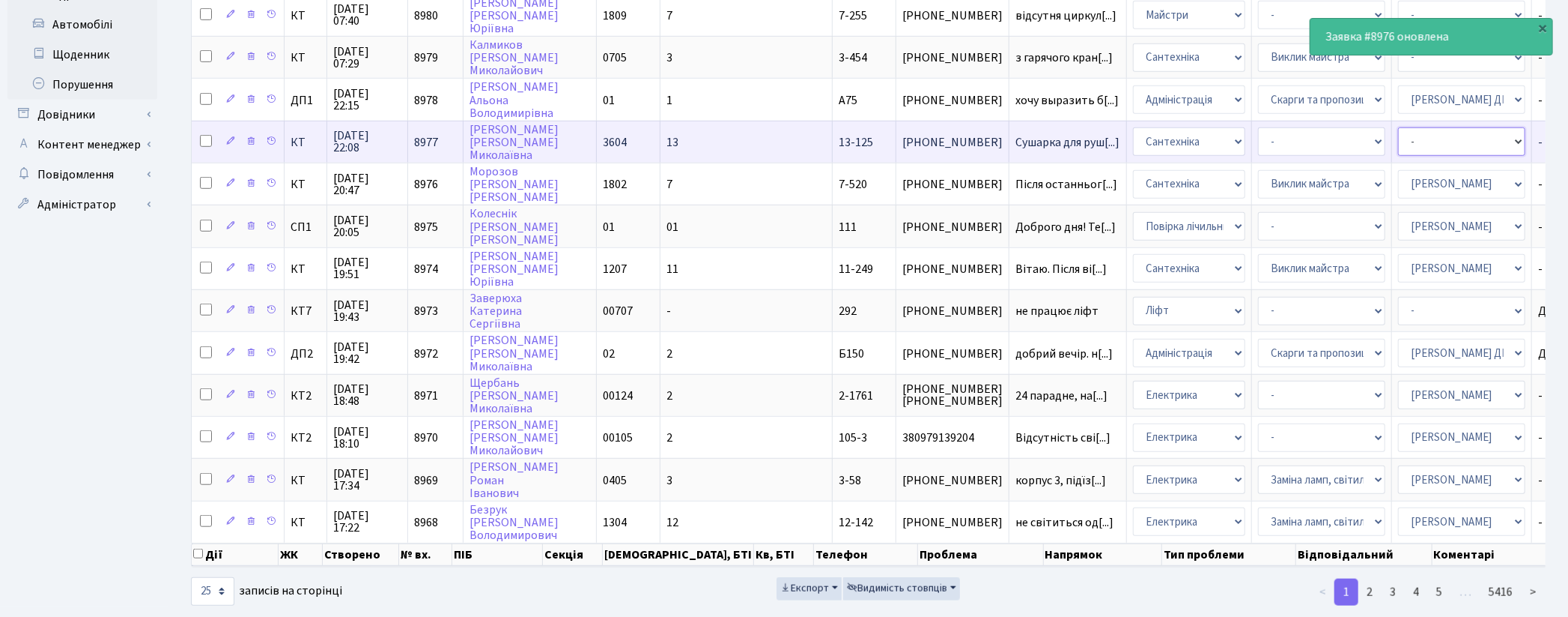
click at [1398, 128] on select "- Адміністратор ЖК ДП Адміністратор ЖК КТ Адміністратор ЖК СП [PERSON_NAME] [PE…" at bounding box center [1462, 142] width 128 height 29
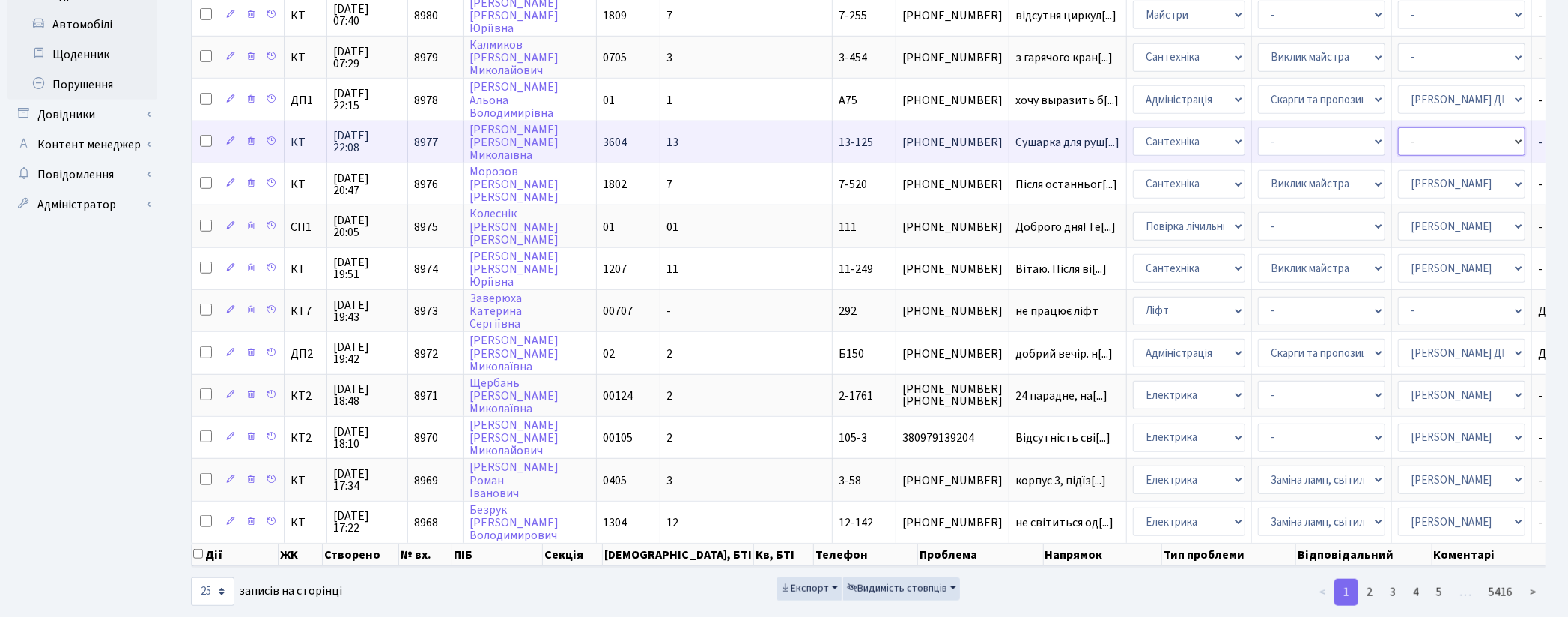
select select "67"
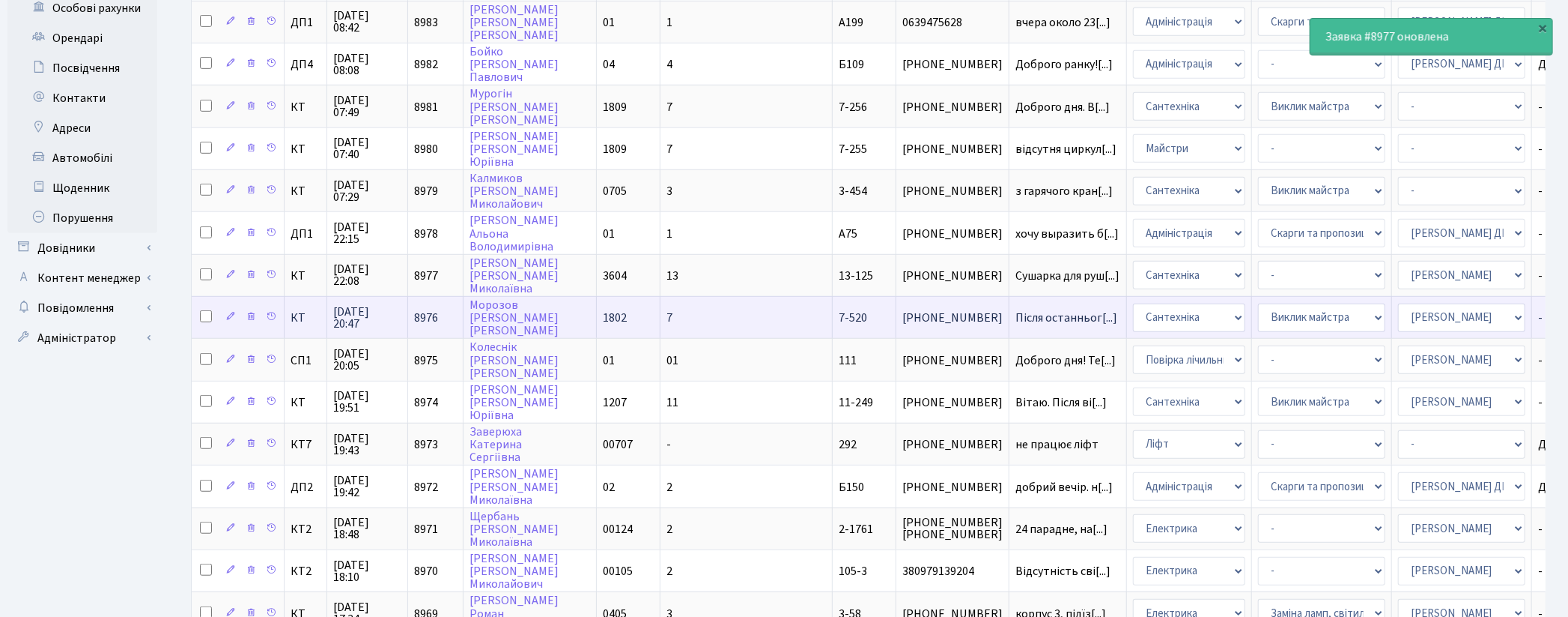
scroll to position [520, 0]
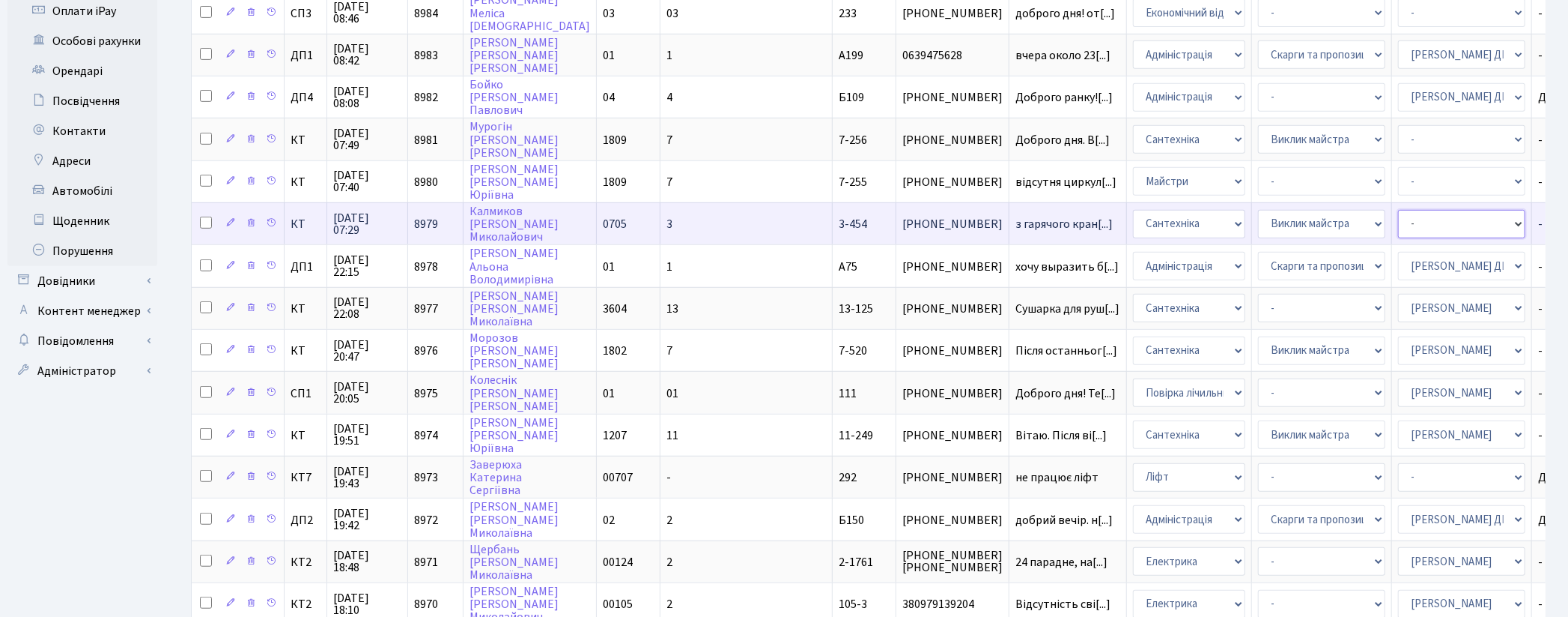
click at [1398, 210] on select "- Адміністратор ЖК ДП Адміністратор ЖК КТ Адміністратор ЖК СП Вижул В. В. Горді…" at bounding box center [1462, 224] width 128 height 29
select select "67"
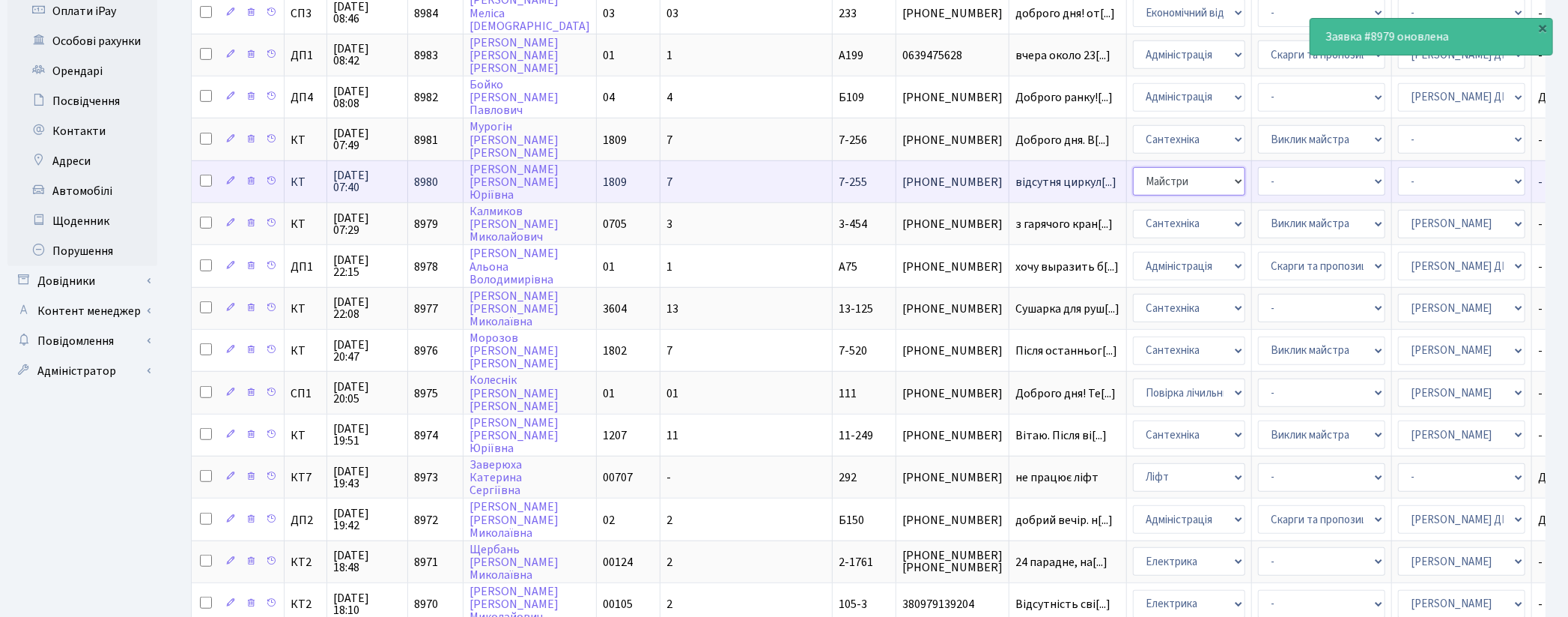
click at [1133, 167] on select "- Адміністрація Домофон, СКД Ліфт Майстри Сантехніка Економічний відділ Електри…" at bounding box center [1189, 181] width 112 height 29
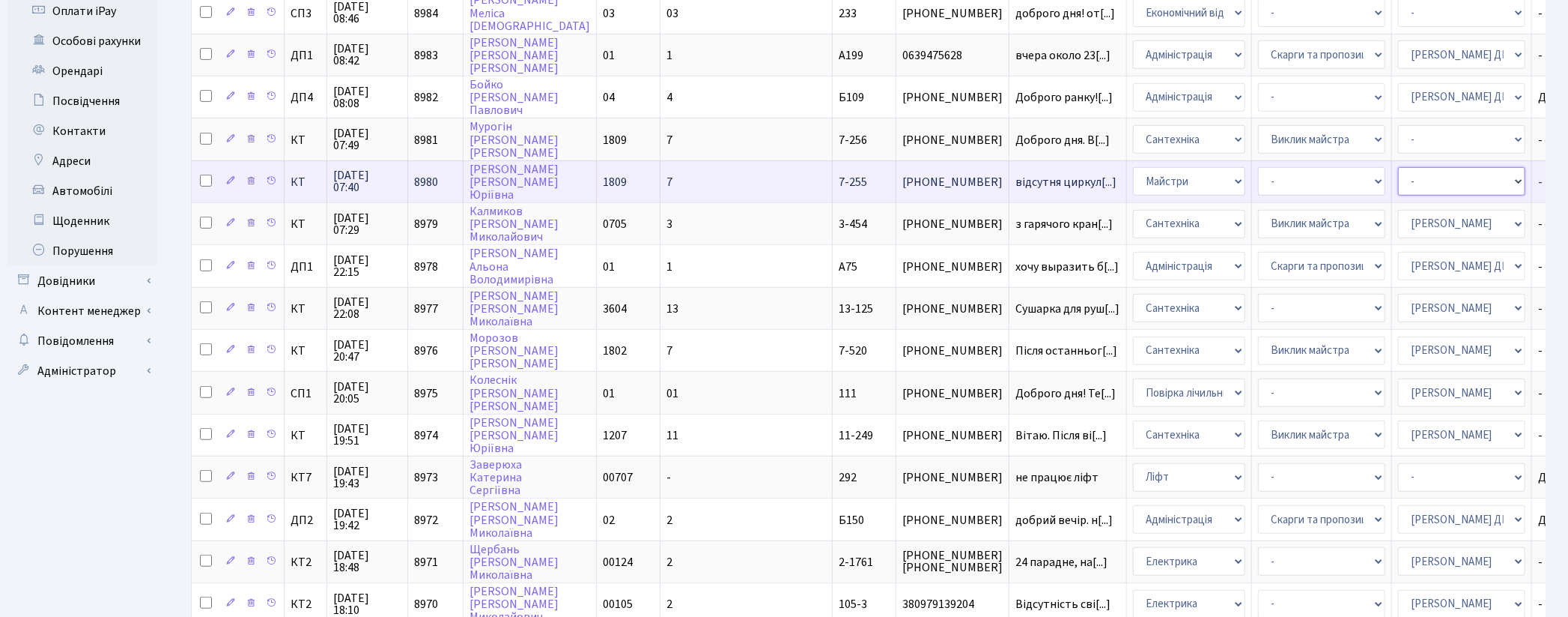
click at [1398, 167] on select "- Адміністратор ЖК ДП Адміністратор ЖК КТ Адміністратор ЖК СП Вижул В. В. Горді…" at bounding box center [1462, 181] width 128 height 29
select select "67"
click at [1398, 167] on select "- Адміністратор ЖК ДП Адміністратор ЖК КТ Адміністратор ЖК СП Вижул В. В. Горді…" at bounding box center [1462, 181] width 128 height 29
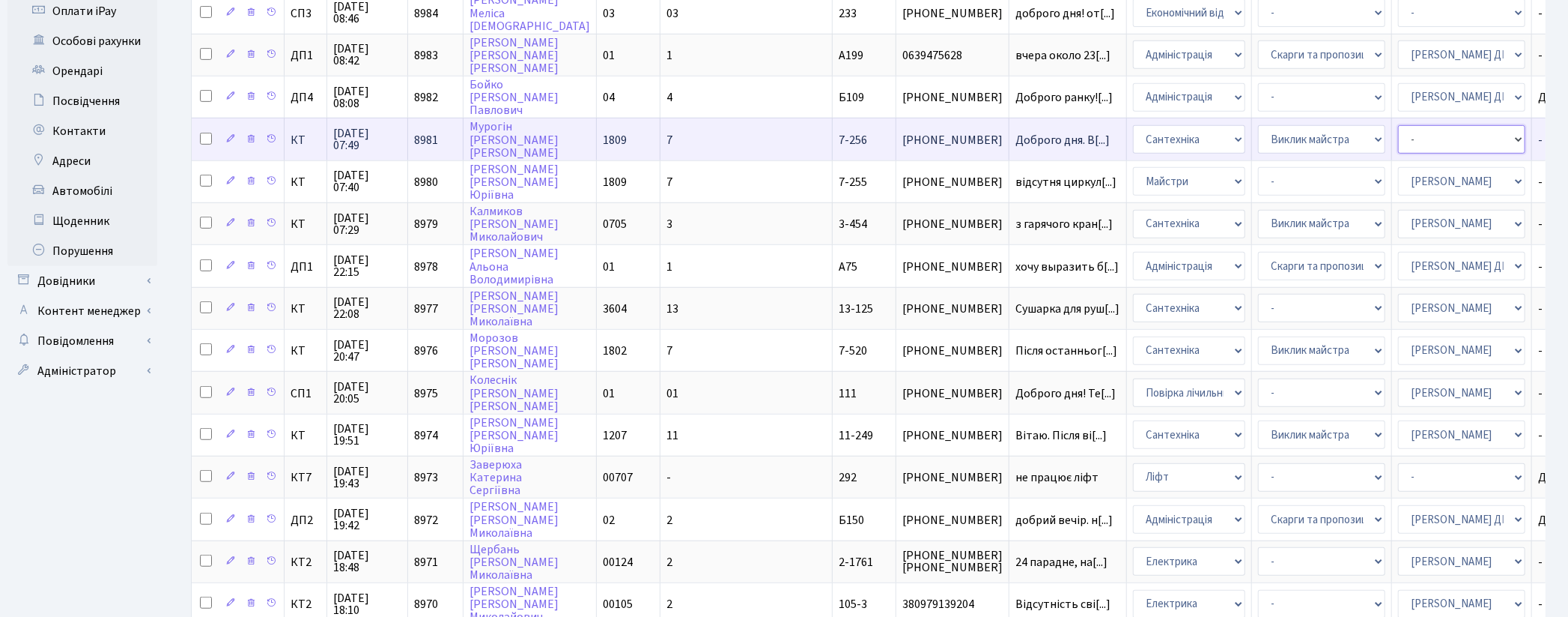
click at [1398, 125] on select "- Адміністратор ЖК ДП Адміністратор ЖК КТ Адміністратор ЖК СП Вижул В. В. Горді…" at bounding box center [1462, 140] width 128 height 29
select select "67"
click at [1398, 125] on select "- Адміністратор ЖК ДП Адміністратор ЖК КТ Адміністратор ЖК СП Вижул В. В. Горді…" at bounding box center [1462, 140] width 128 height 29
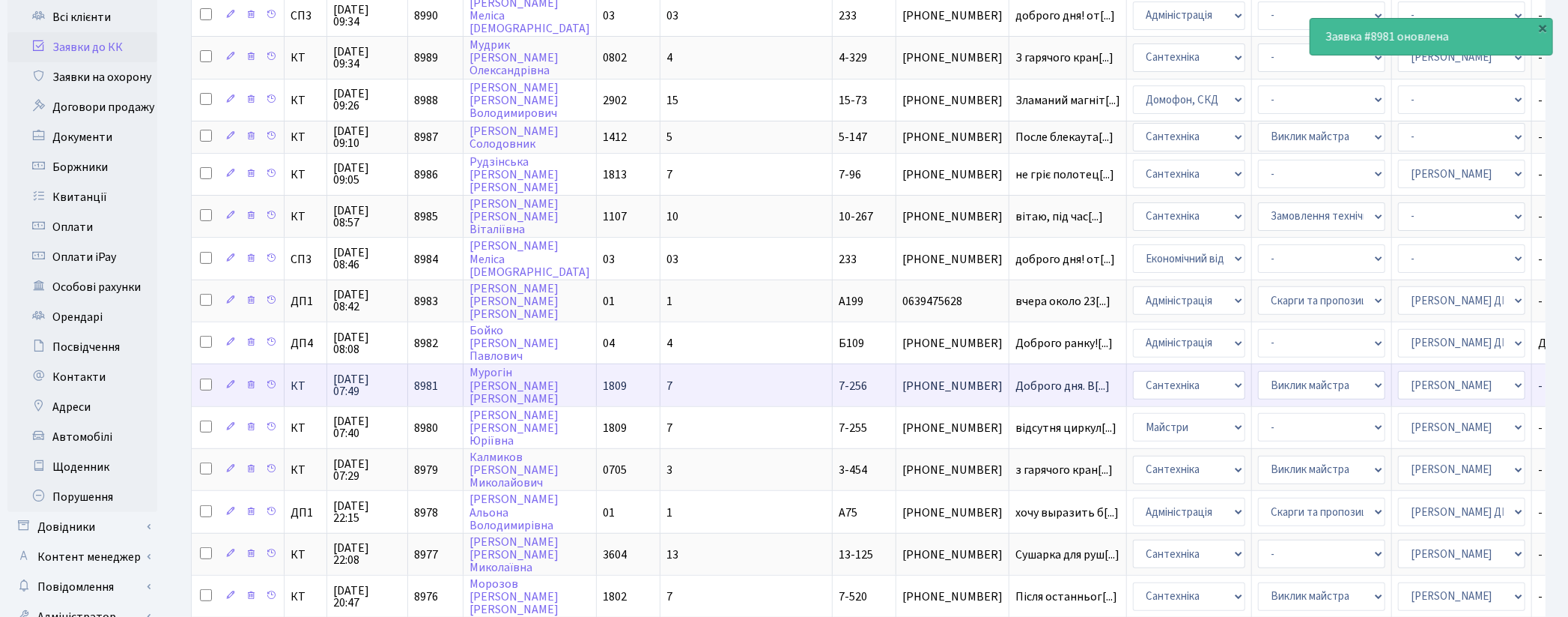
scroll to position [271, 0]
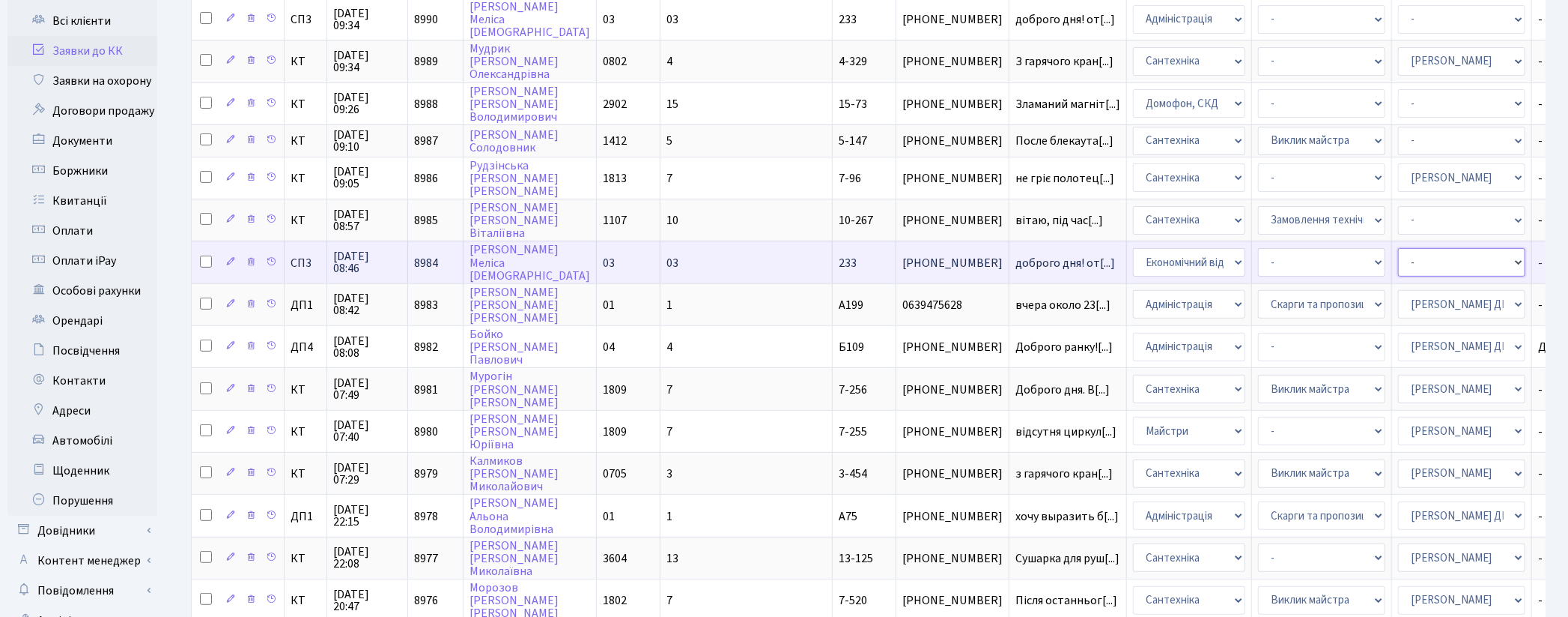
click at [1398, 255] on select "- Адміністратор ЖК ДП Адміністратор ЖК КТ Адміністратор ЖК СП Вижул В. В. Горді…" at bounding box center [1462, 263] width 128 height 29
select select "33"
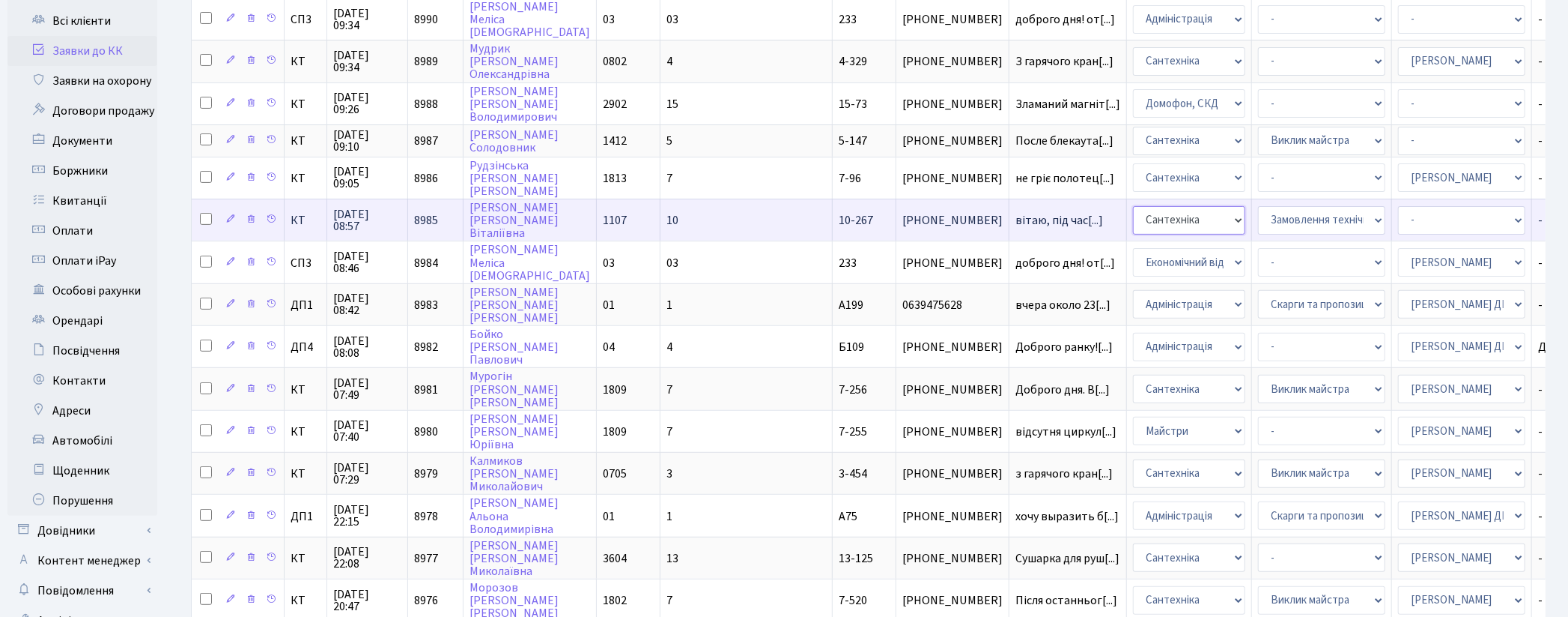
click at [1133, 206] on select "- Адміністрація Домофон, СКД Ліфт Майстри Сантехніка Економічний відділ Електри…" at bounding box center [1189, 220] width 112 height 29
select select "1"
click at [1398, 210] on select "- Адміністратор ЖК ДП Адміністратор ЖК КТ Адміністратор ЖК СП Вижул В. В. Горді…" at bounding box center [1462, 220] width 128 height 29
select select "42"
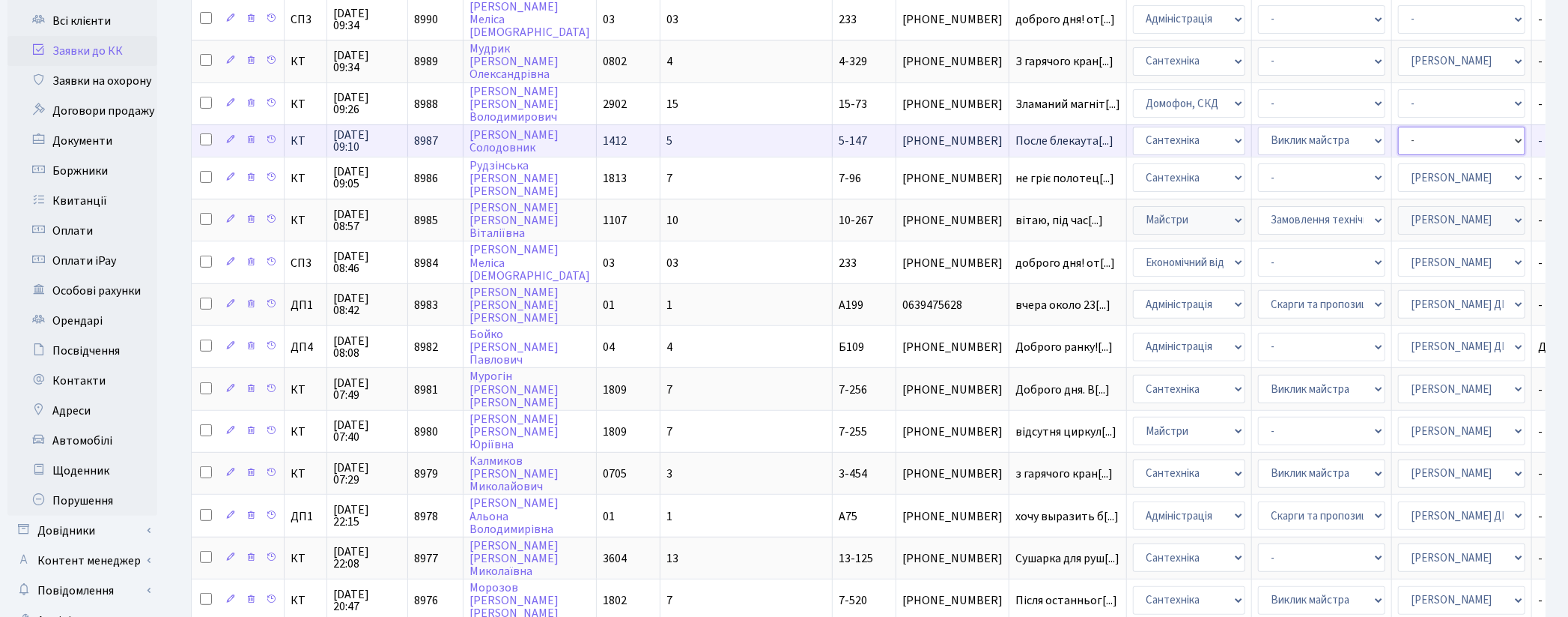
click at [1398, 132] on select "- Адміністратор ЖК ДП Адміністратор ЖК КТ Адміністратор ЖК СП Вижул В. В. Горді…" at bounding box center [1462, 141] width 128 height 29
select select "67"
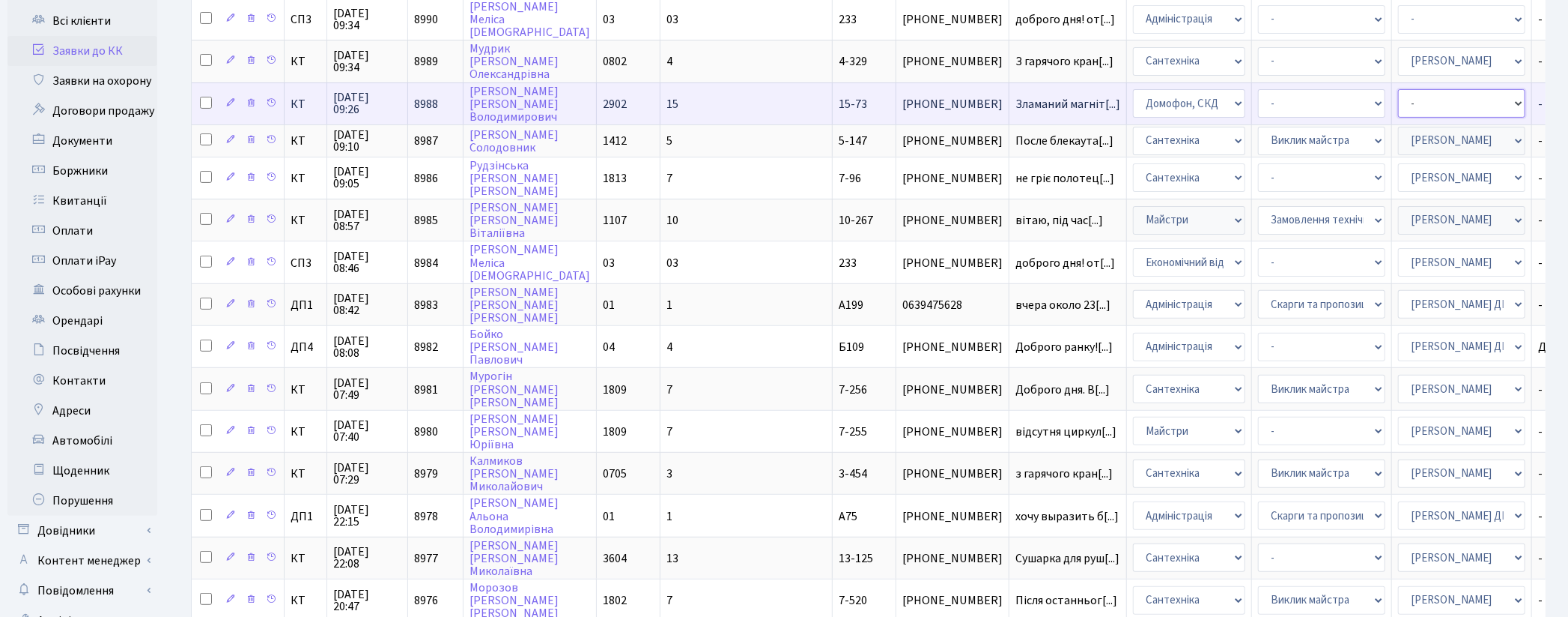
click at [1398, 94] on select "- Адміністратор ЖК ДП Адміністратор ЖК КТ Адміністратор ЖК СП Вижул В. В. Горді…" at bounding box center [1462, 104] width 128 height 29
select select "22"
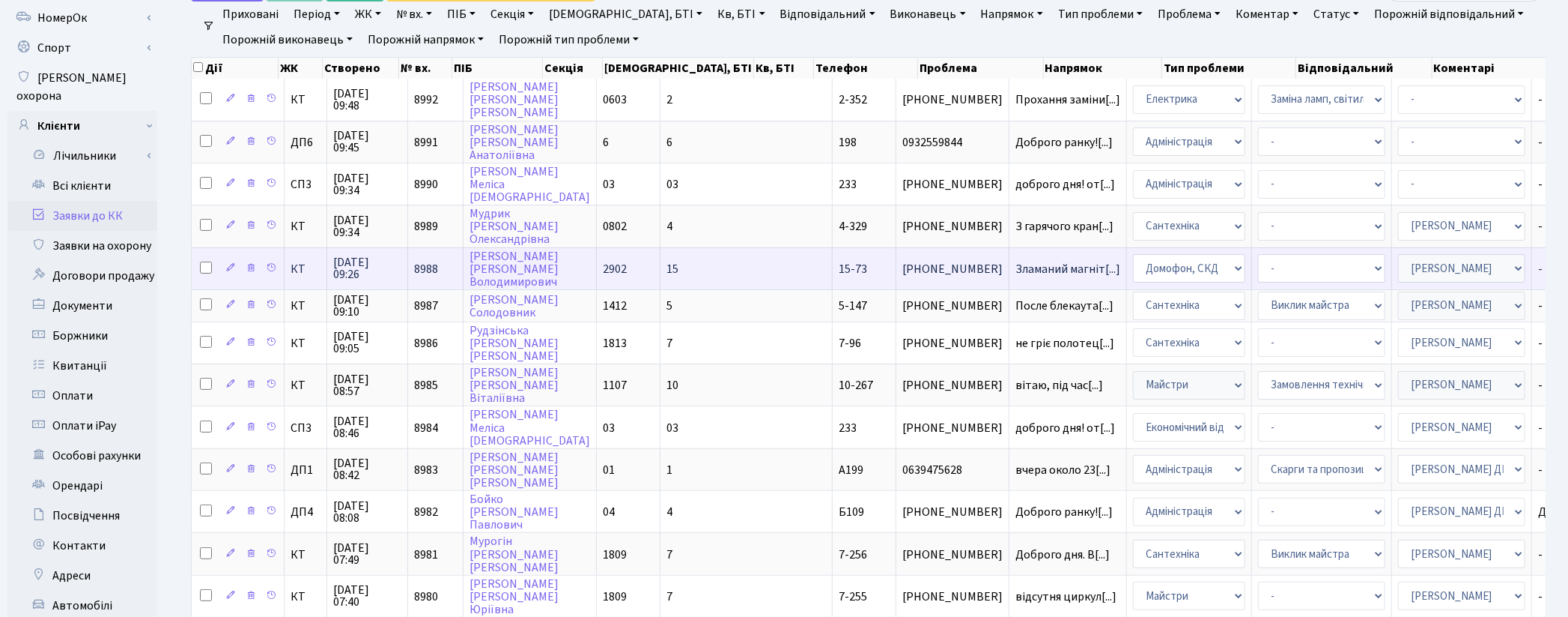
scroll to position [104, 0]
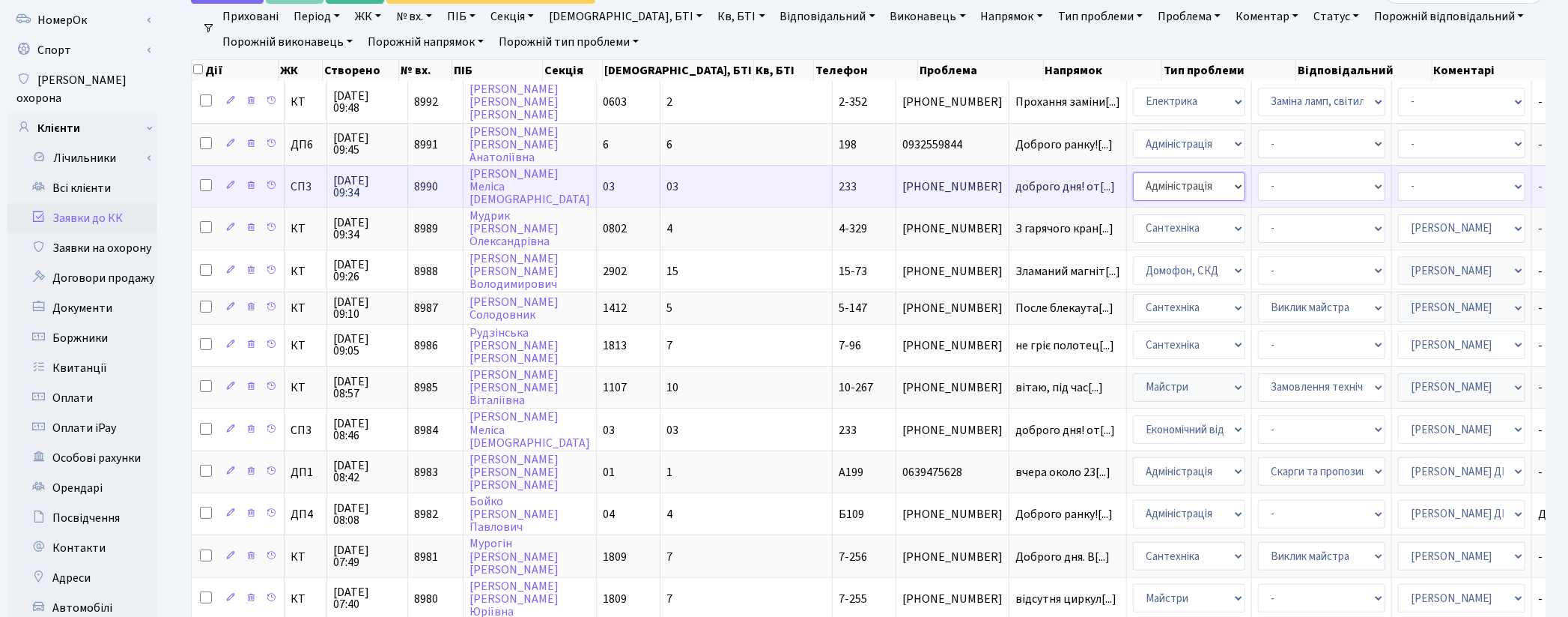
click at [1133, 180] on select "- Адміністрація Домофон, СКД Ліфт Майстри Сантехніка Економічний відділ Електри…" at bounding box center [1189, 187] width 112 height 29
select select "9"
click at [1398, 176] on select "- Адміністратор ЖК ДП Адміністратор ЖК КТ Адміністратор ЖК СП Вижул В. В. Горді…" at bounding box center [1462, 187] width 128 height 29
select select "33"
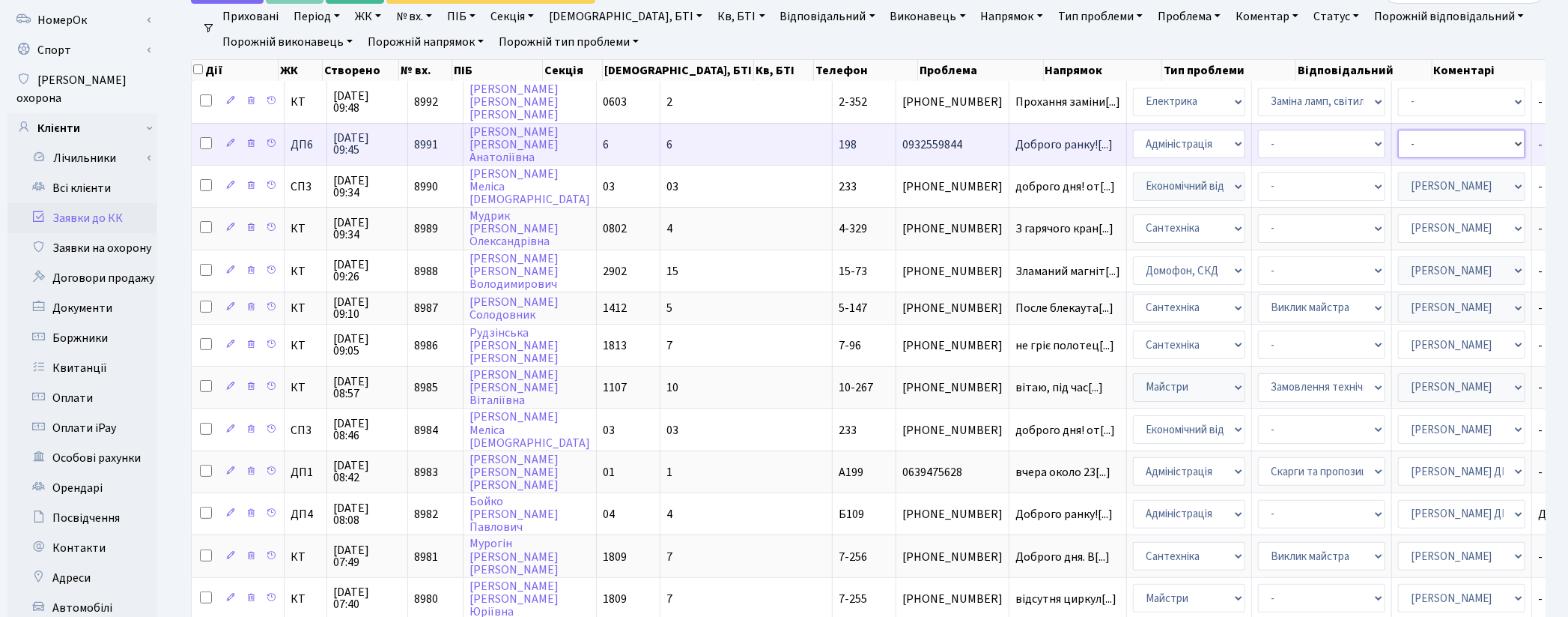
click at [1398, 137] on select "- Адміністратор ЖК ДП Адміністратор ЖК КТ Адміністратор ЖК СП Вижул В. В. Горді…" at bounding box center [1462, 144] width 128 height 29
select select "94"
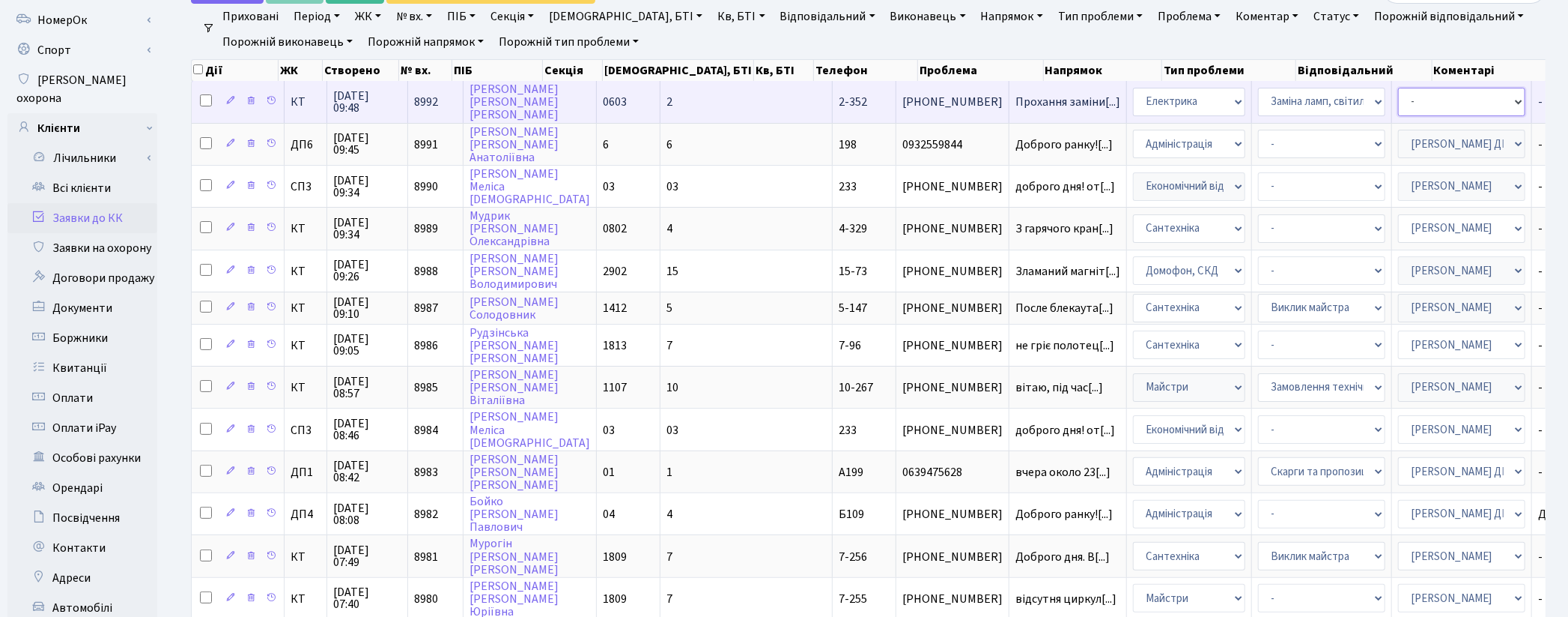
click at [1398, 101] on select "- Адміністратор ЖК ДП Адміністратор ЖК КТ Адміністратор ЖК СП Вижул В. В. Горді…" at bounding box center [1462, 102] width 128 height 29
select select "22"
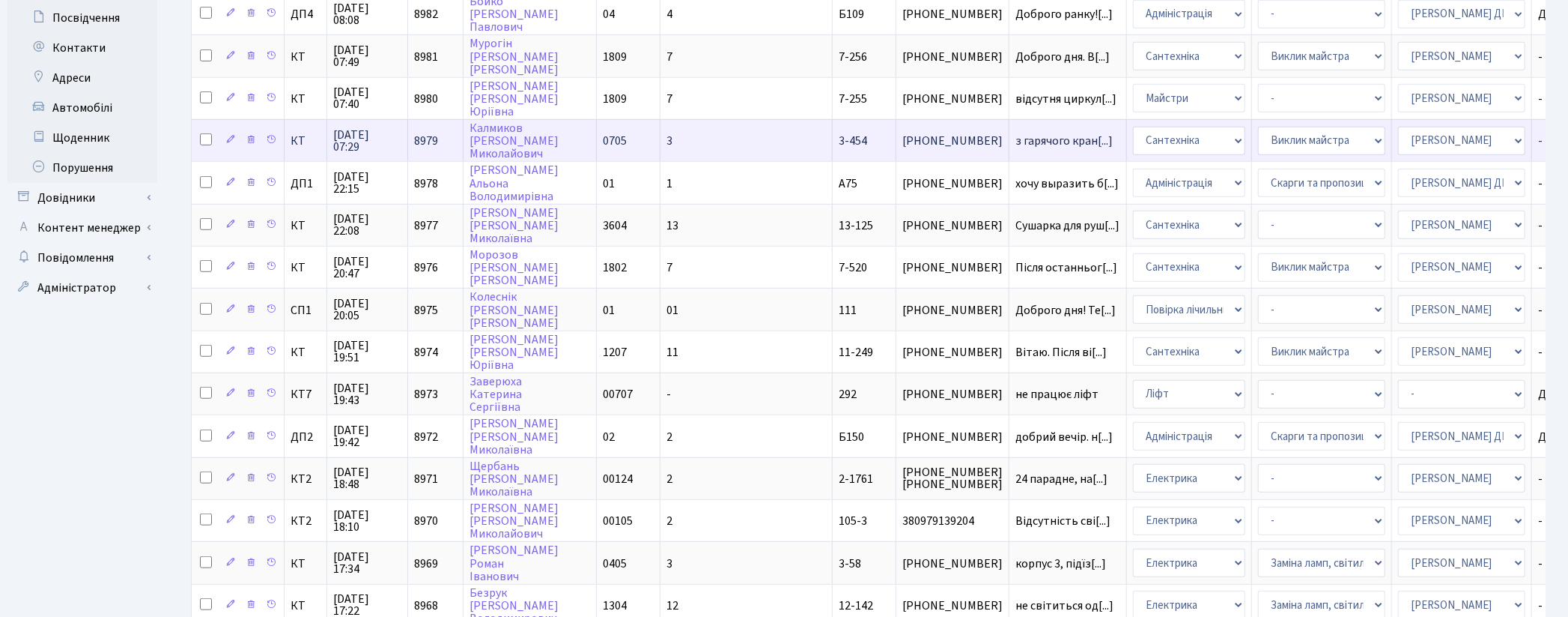
scroll to position [686, 0]
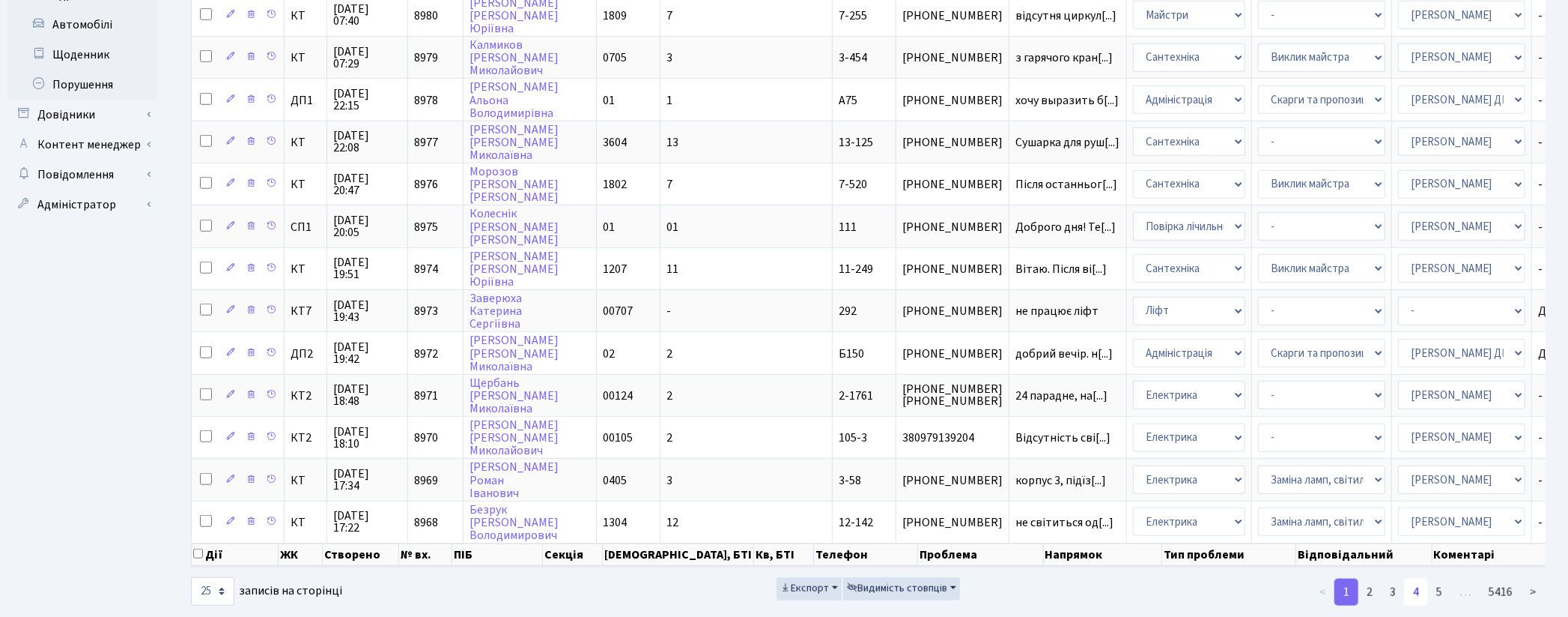
click at [1414, 579] on link "4" at bounding box center [1416, 592] width 24 height 27
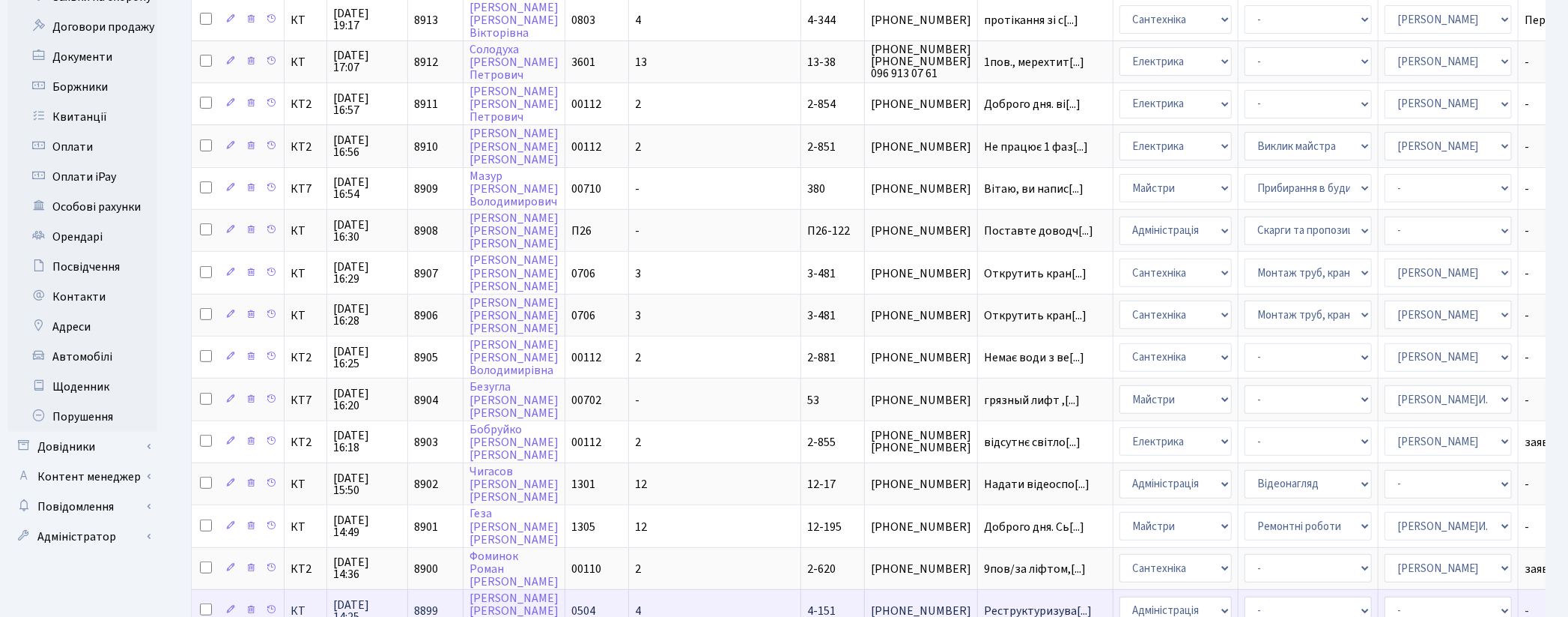
scroll to position [354, 0]
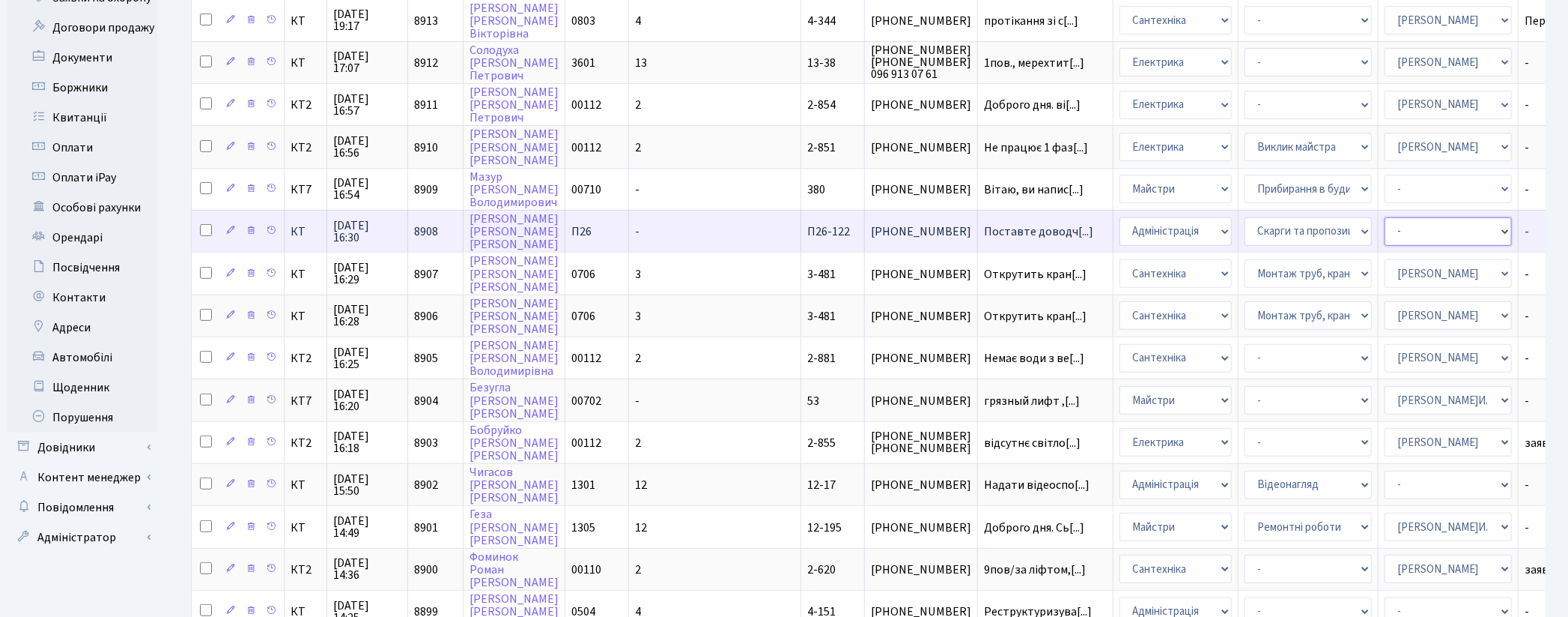
click at [1385, 219] on select "- Адміністратор ЖК ДП Адміністратор ЖК КТ Адміністратор ЖК СП Вижул В. В. Горді…" at bounding box center [1448, 231] width 128 height 29
select select "18"
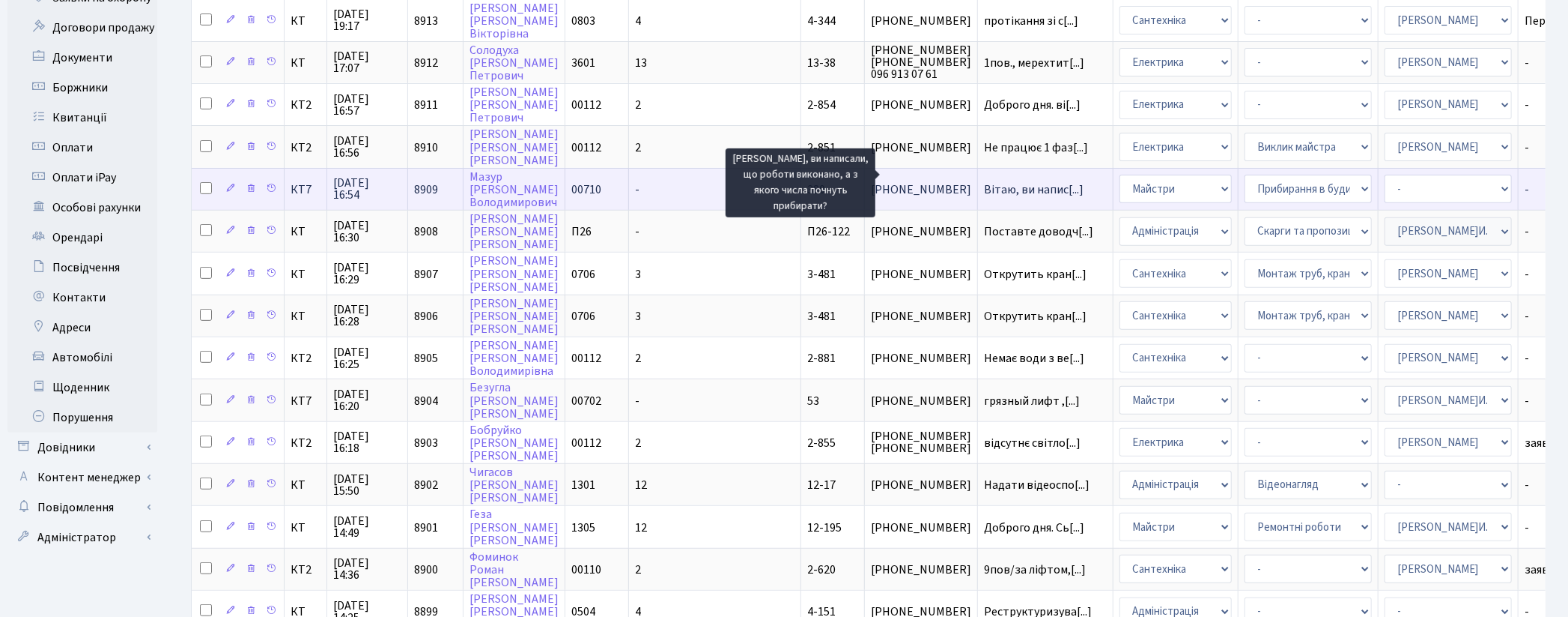
click at [984, 181] on span "Вітаю, ви напис[...]" at bounding box center [1034, 189] width 100 height 17
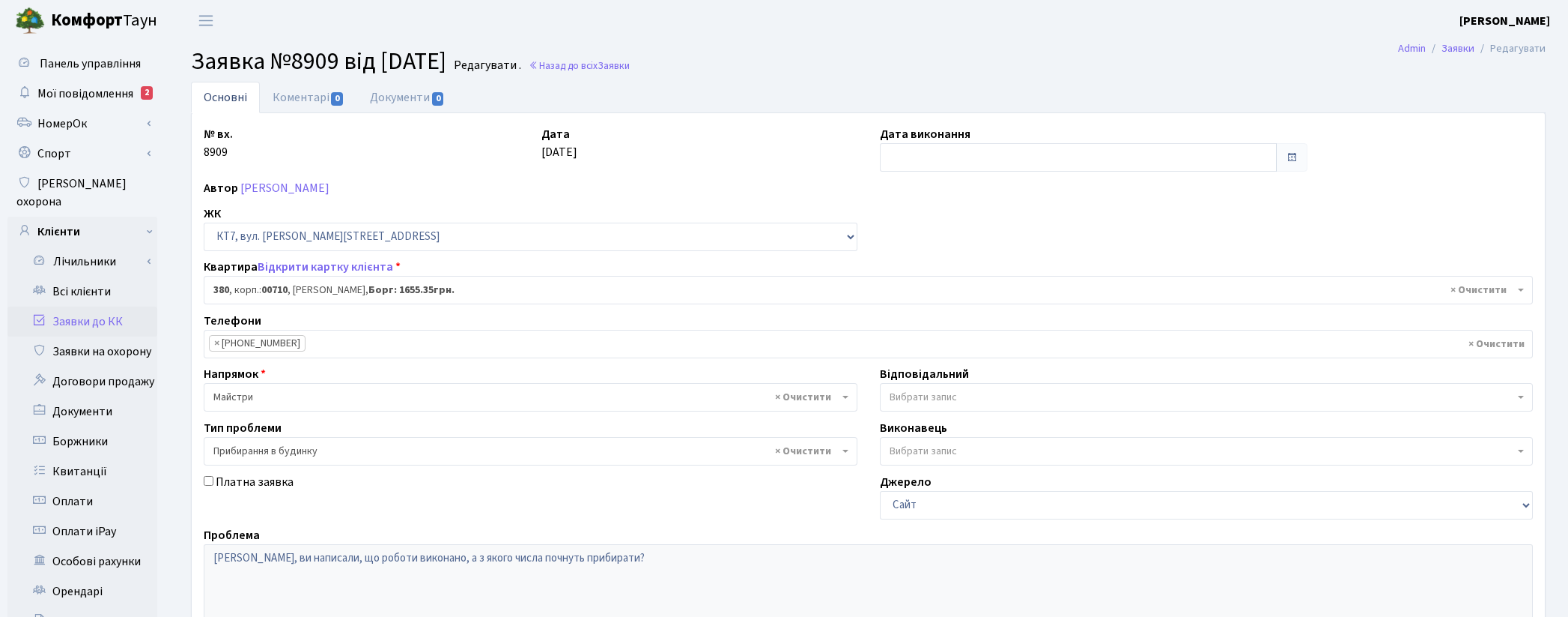
select select "18918"
select select "58"
click at [333, 265] on link "Відкрити картку клієнта" at bounding box center [325, 267] width 136 height 17
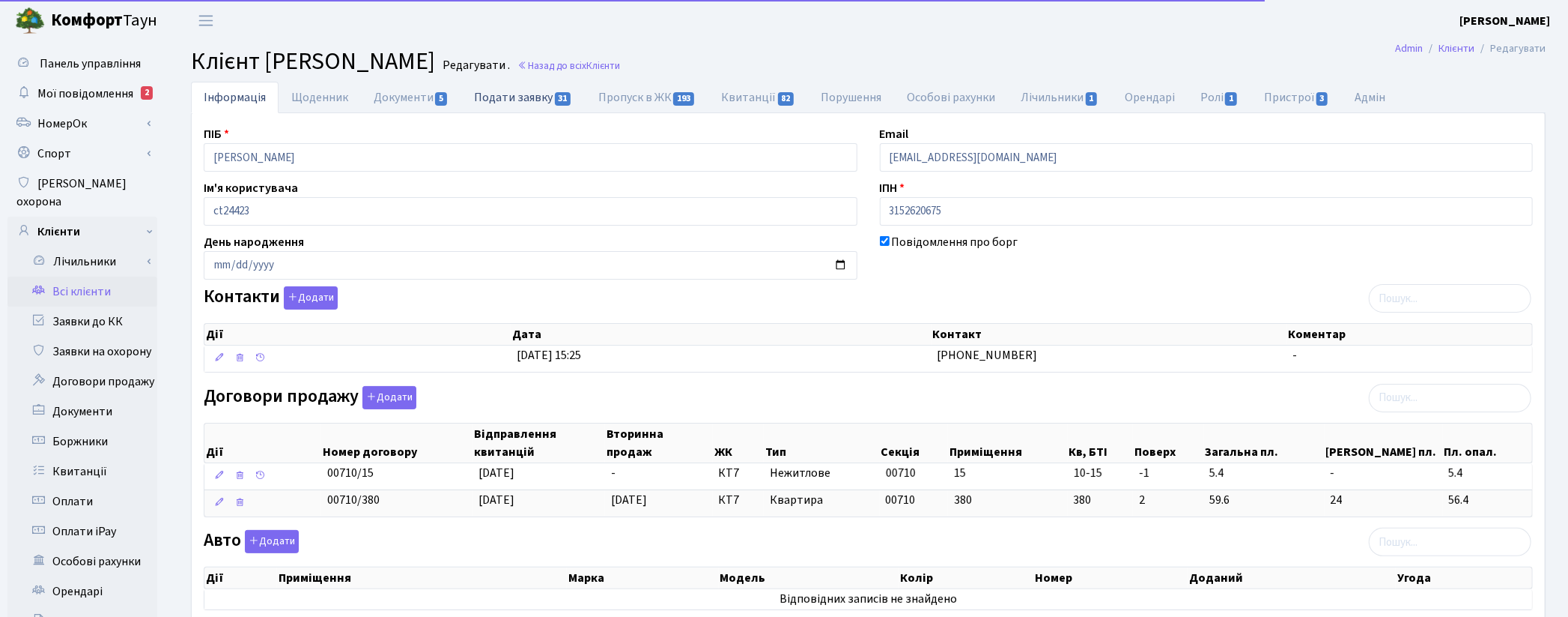
click at [507, 92] on link "Подати заявку 31" at bounding box center [522, 97] width 124 height 30
select select "25"
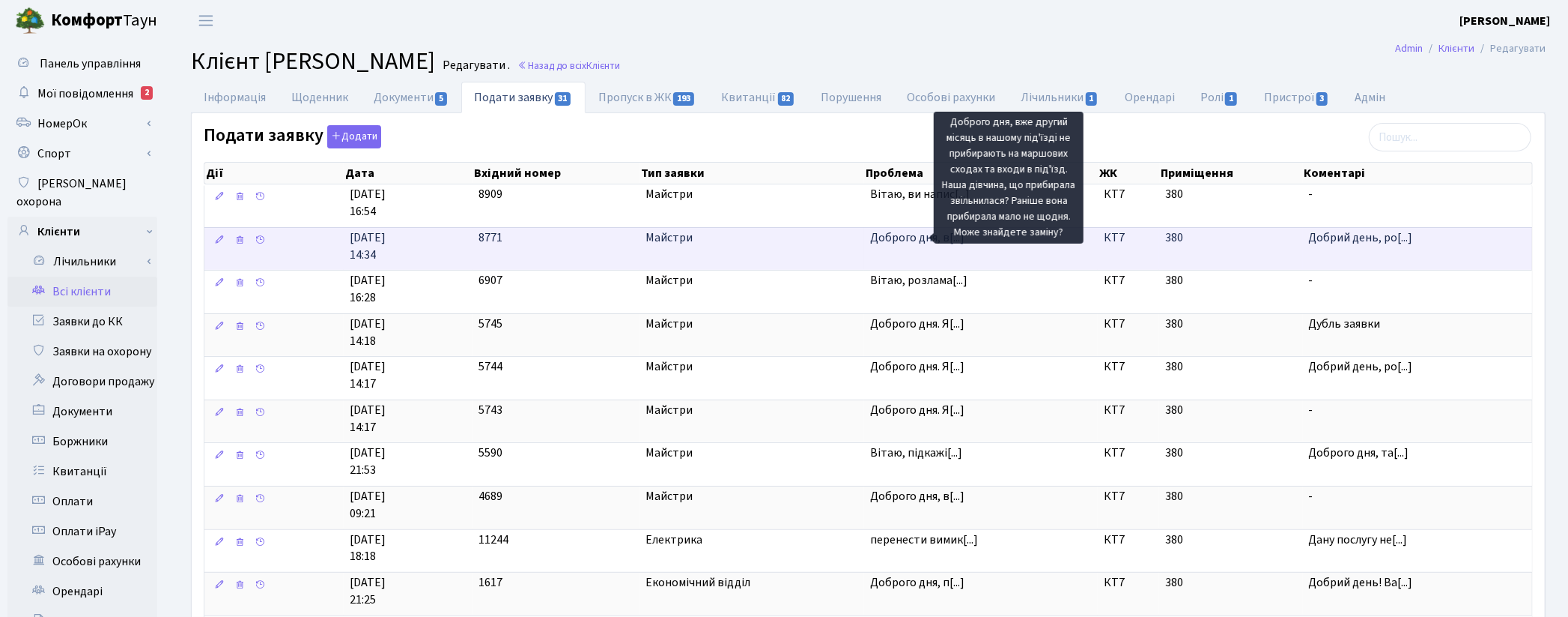
click at [909, 238] on span "Доброго дня, в[...]" at bounding box center [917, 237] width 94 height 17
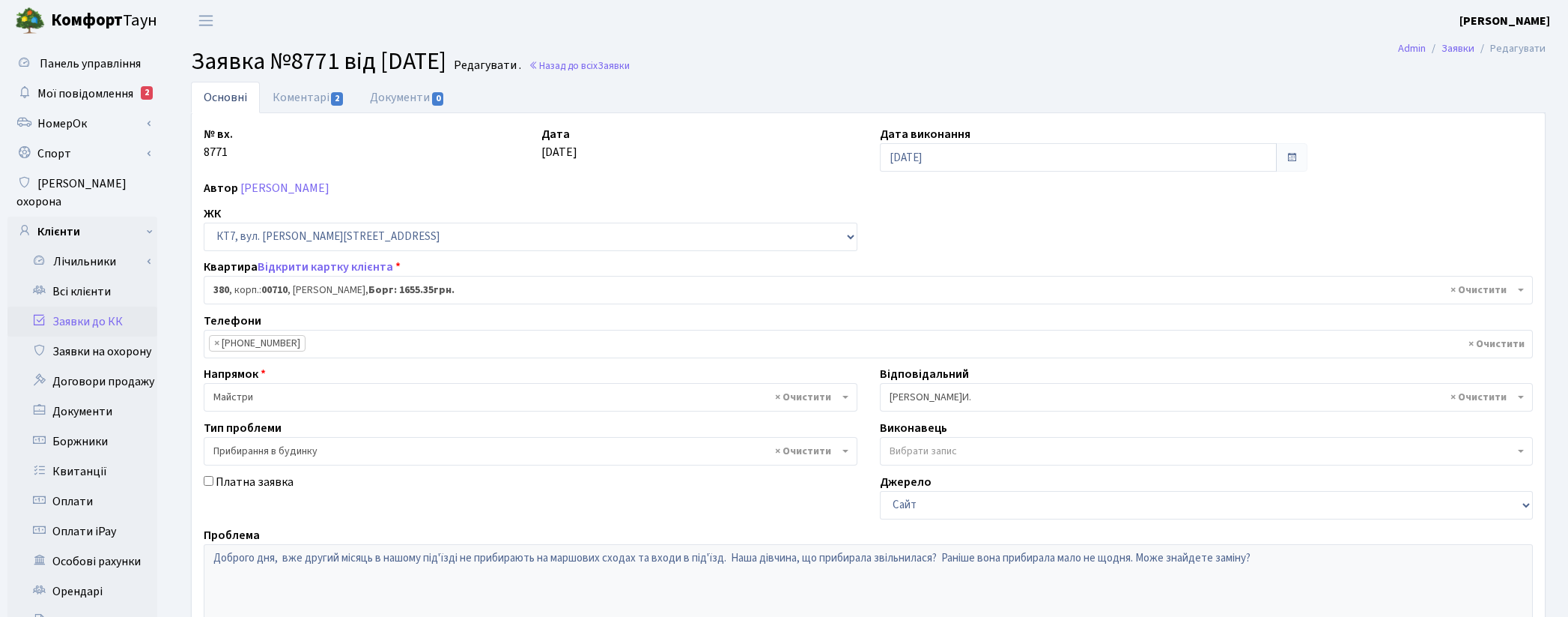
select select "18918"
select select "58"
click at [283, 99] on link "Коментарі 2" at bounding box center [309, 97] width 97 height 30
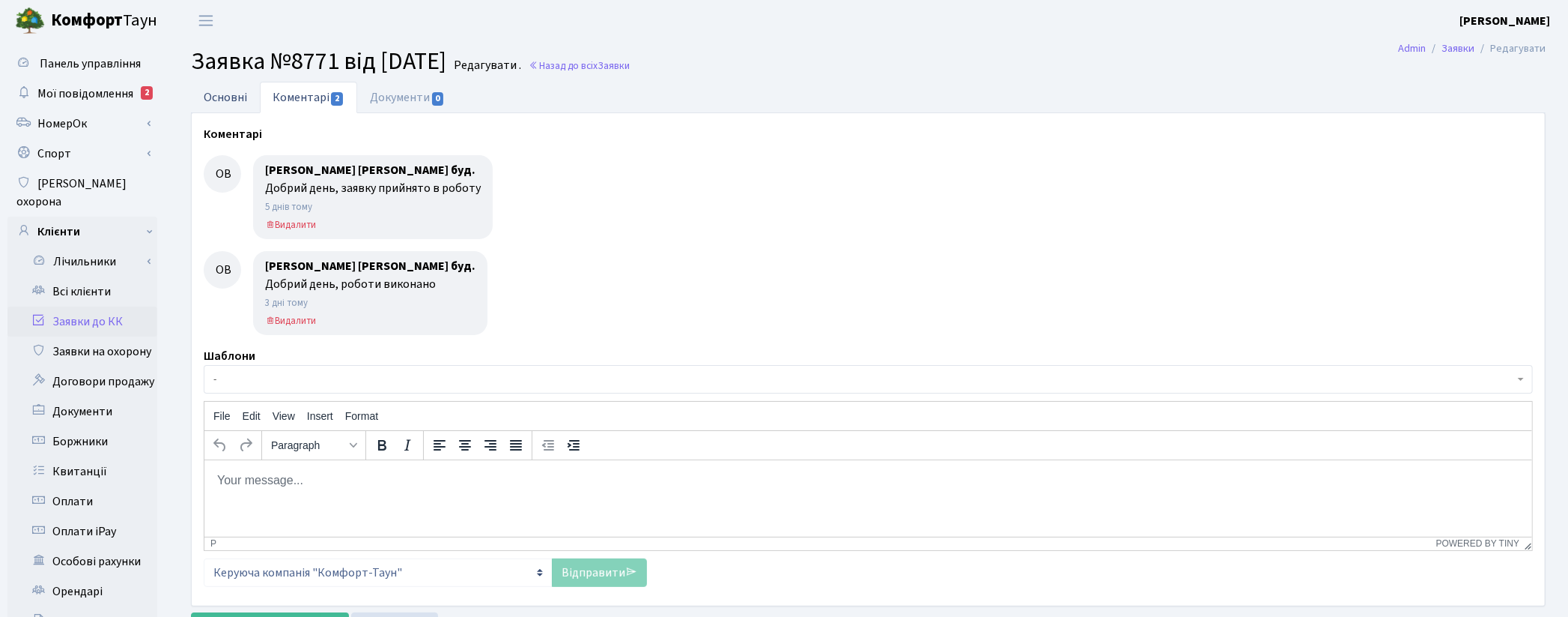
click at [237, 99] on link "Основні" at bounding box center [225, 97] width 69 height 30
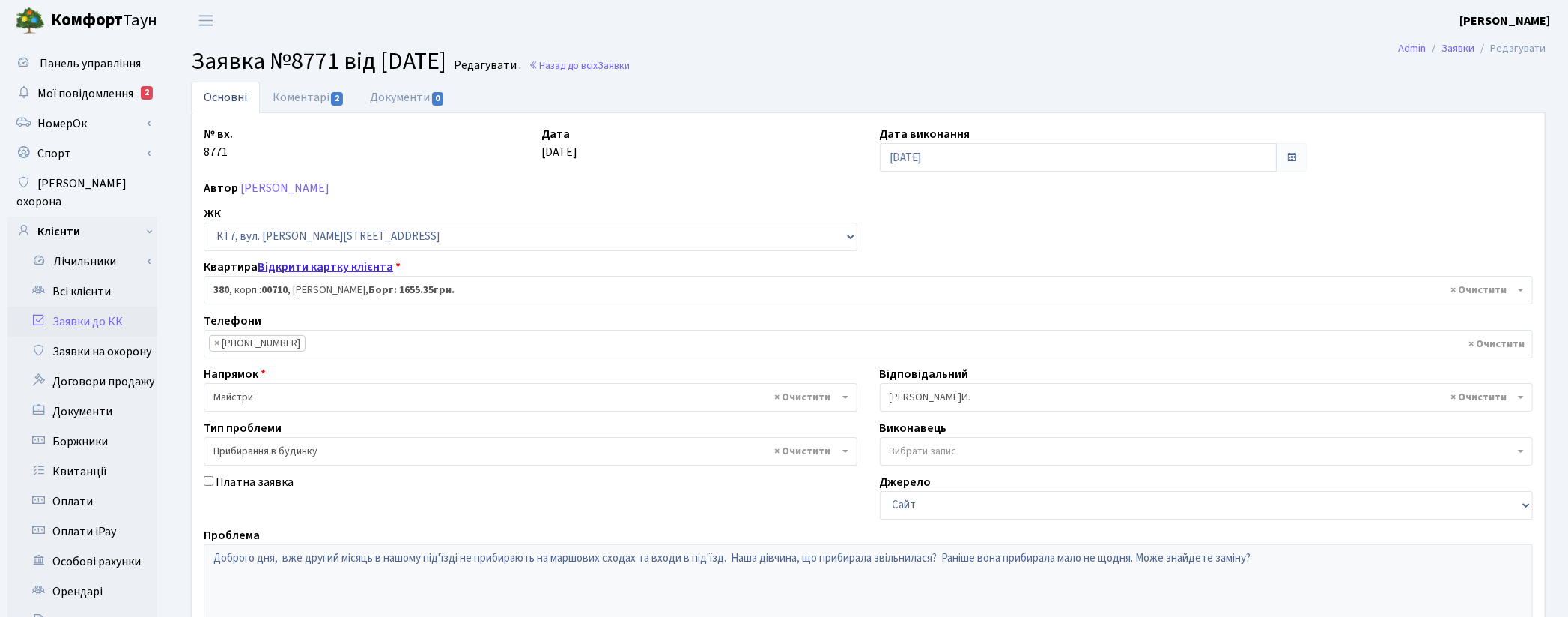
click at [325, 263] on link "Відкрити картку клієнта" at bounding box center [325, 267] width 136 height 17
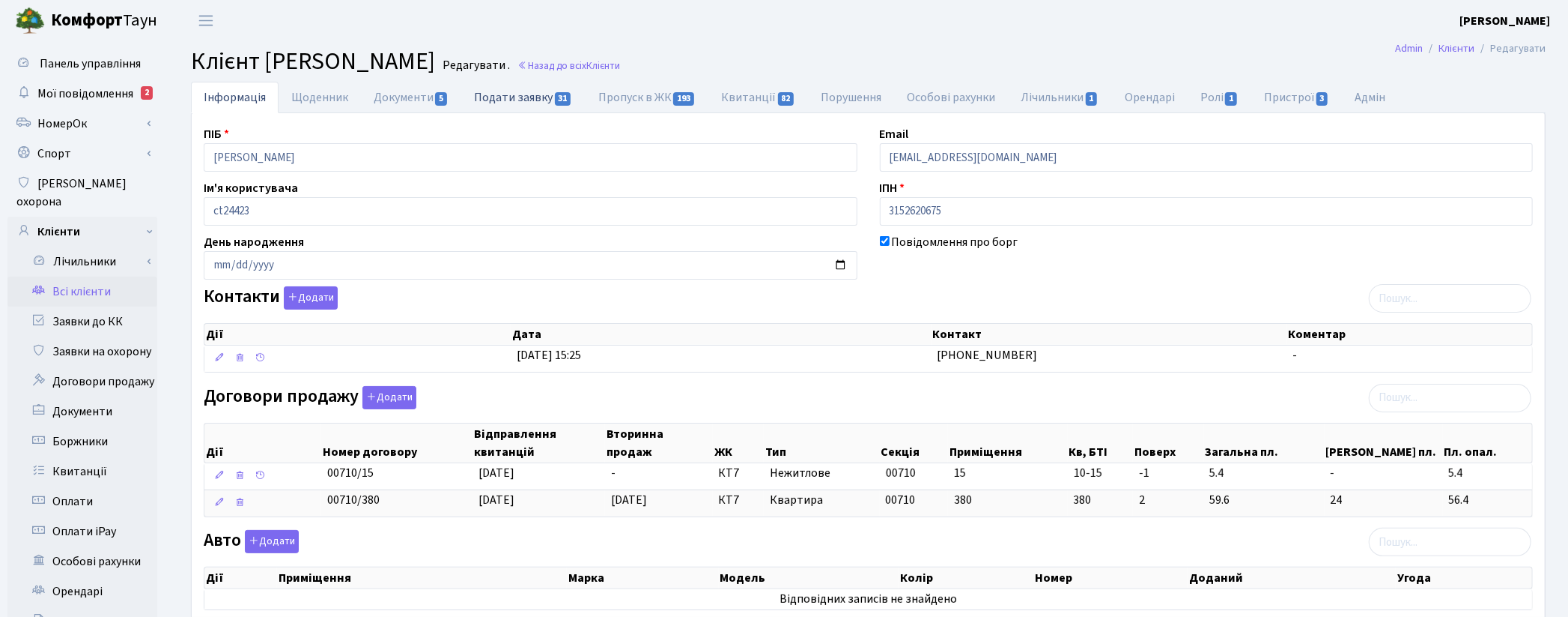
click at [494, 94] on link "Подати заявку 31" at bounding box center [522, 97] width 124 height 30
select select "25"
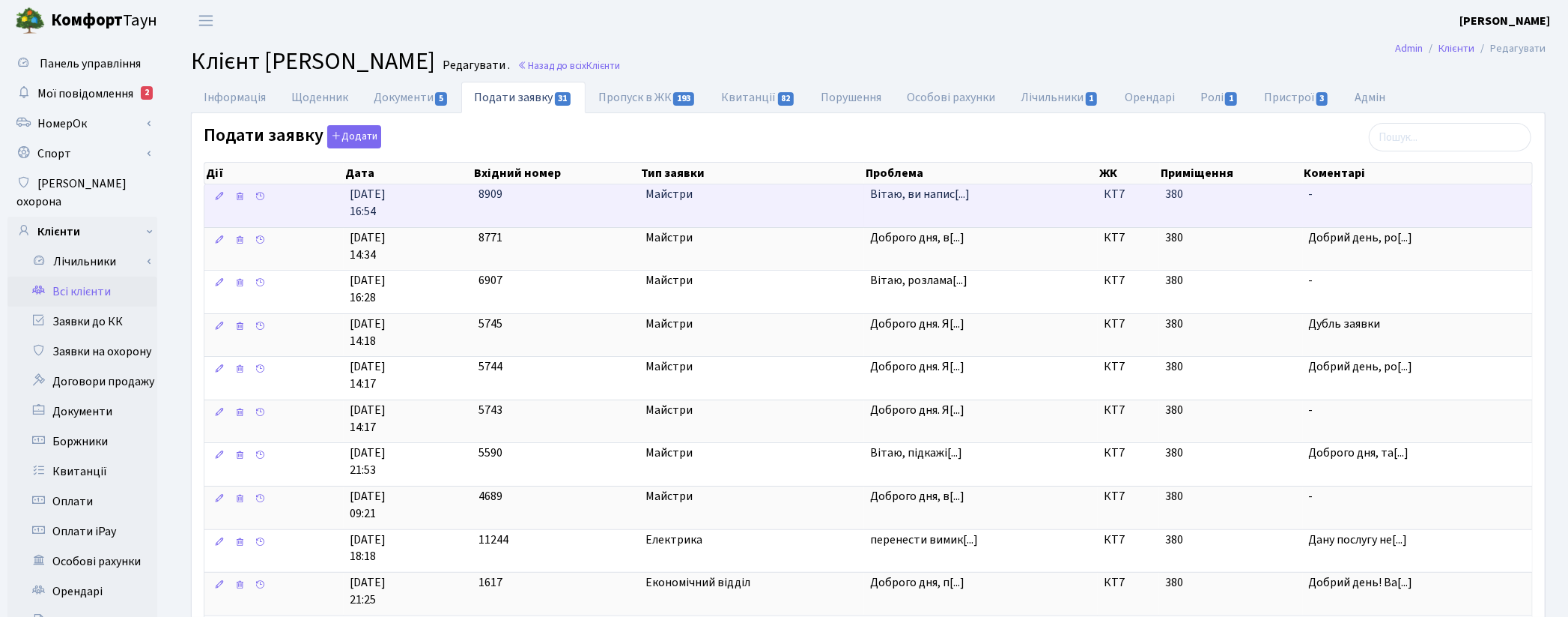
click at [1080, 191] on span "Вітаю, ви напис[...]" at bounding box center [981, 195] width 222 height 18
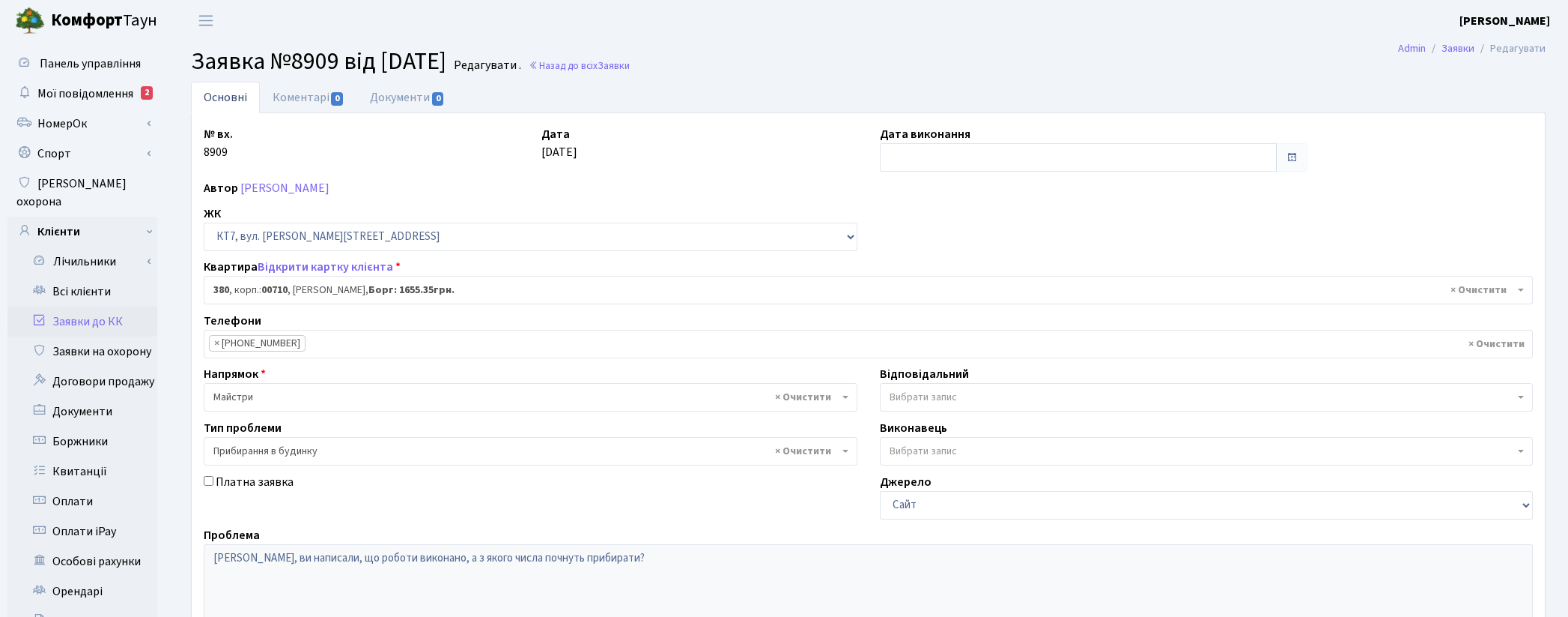
select select "18918"
select select "58"
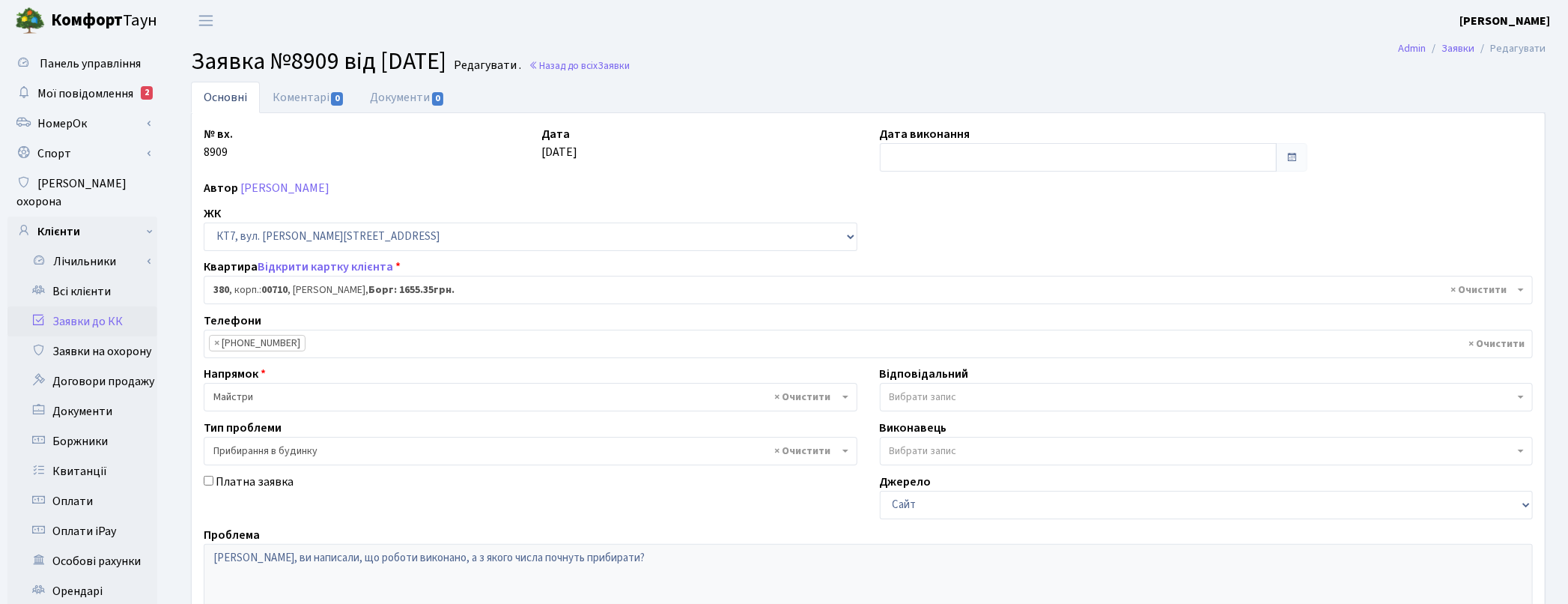
click at [999, 393] on span "Вибрати запис" at bounding box center [1202, 397] width 625 height 15
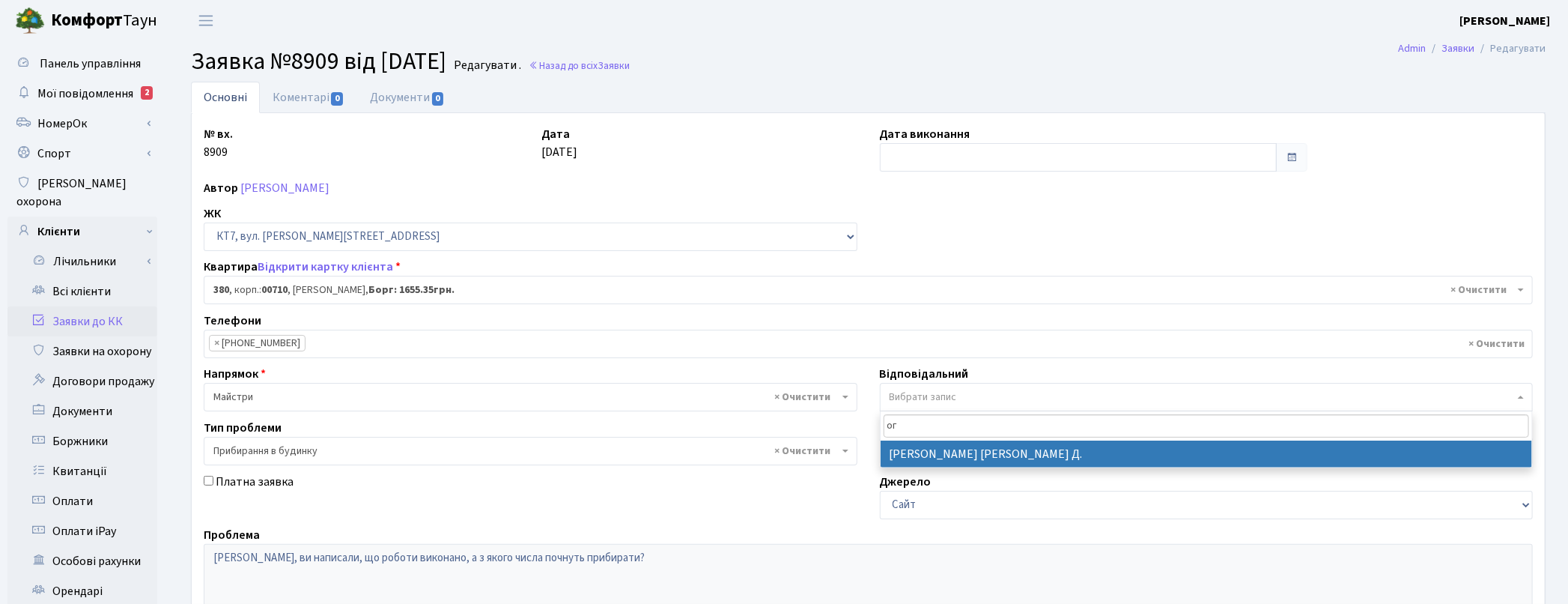
type input "ог"
select select "62"
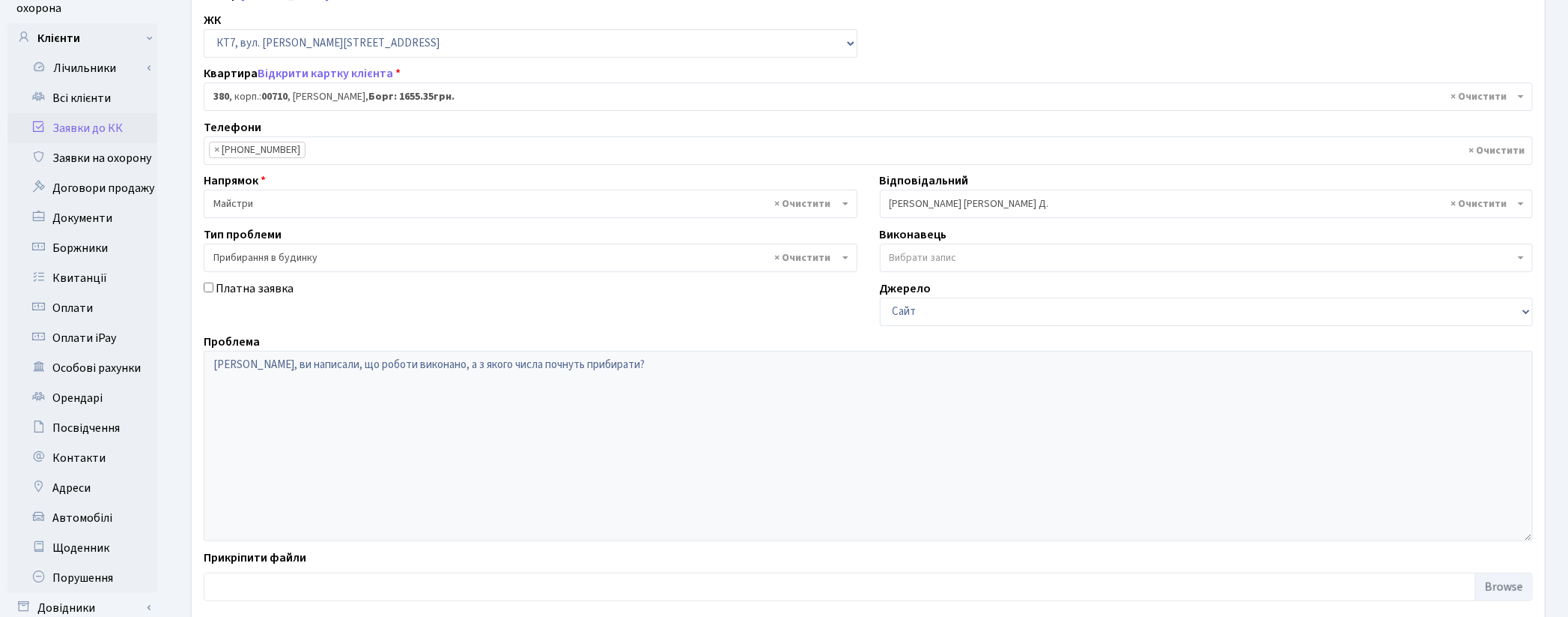
scroll to position [315, 0]
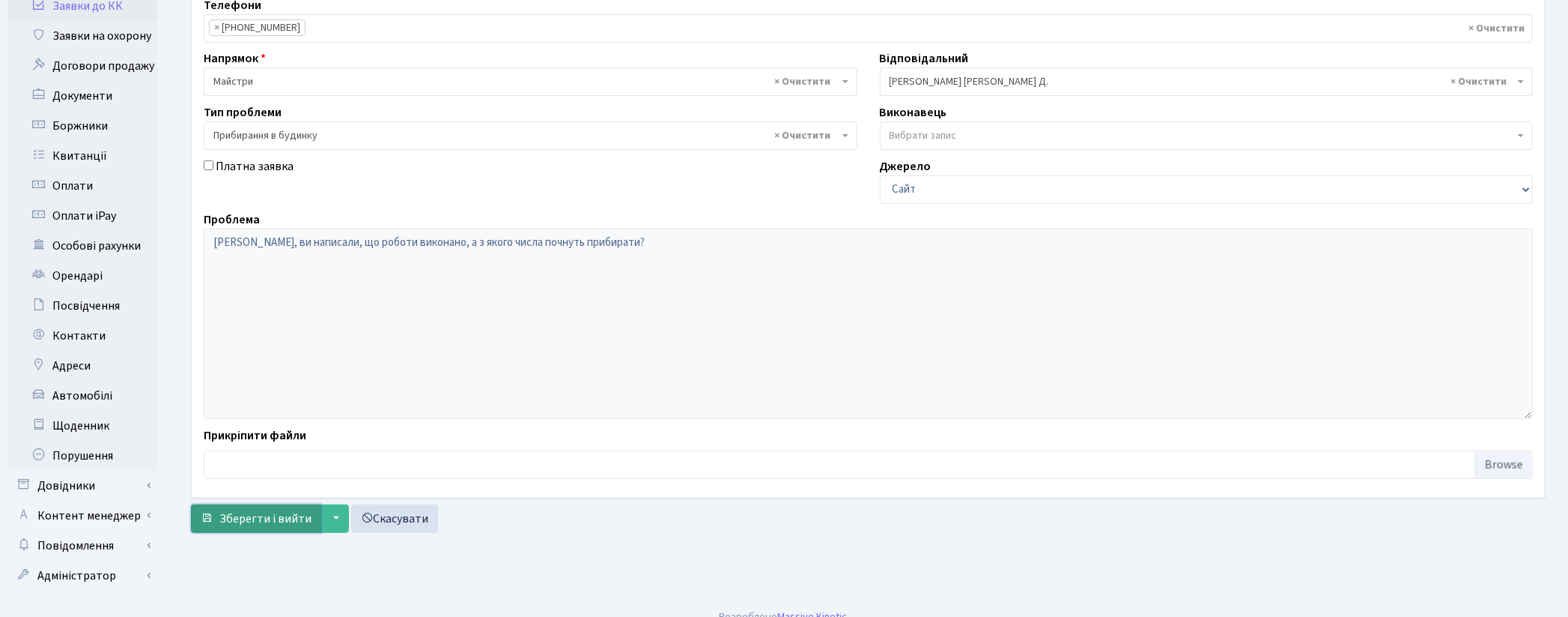
click at [258, 519] on span "Зберегти і вийти" at bounding box center [265, 518] width 92 height 17
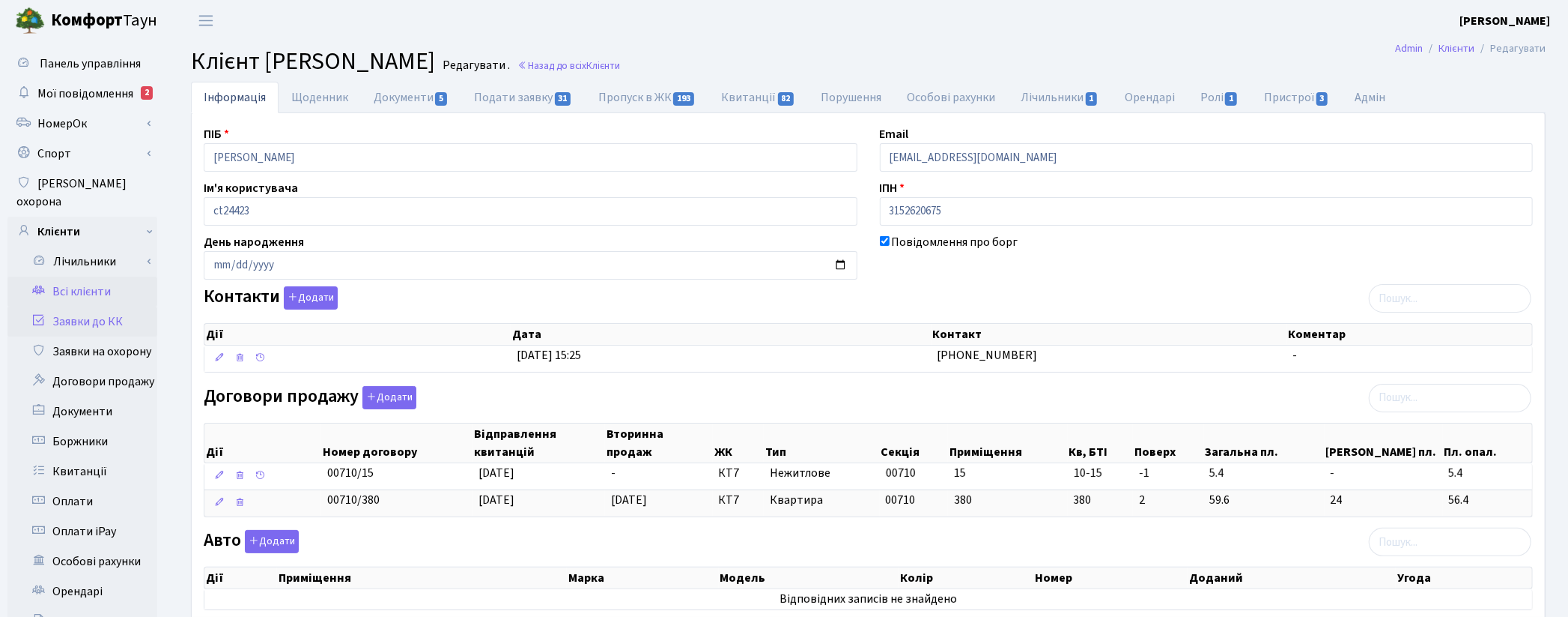
click at [61, 307] on link "Заявки до КК" at bounding box center [82, 322] width 150 height 30
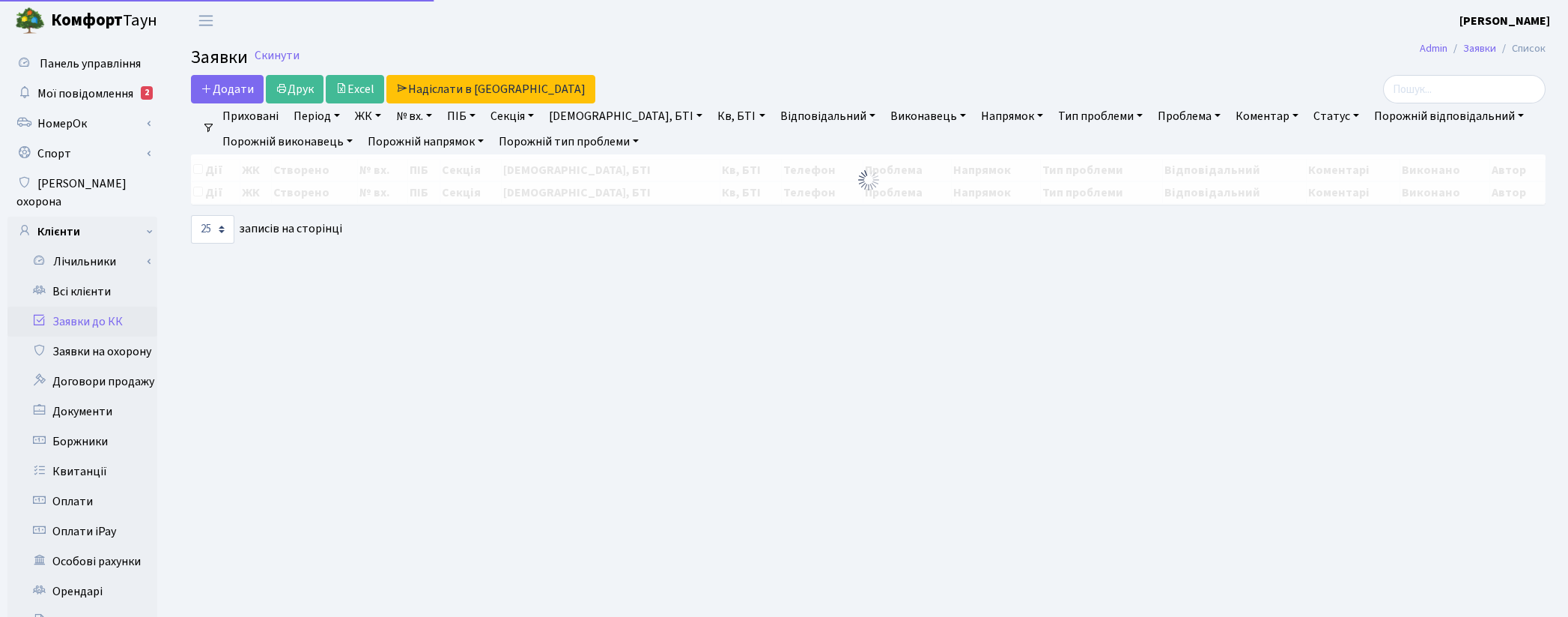
select select "25"
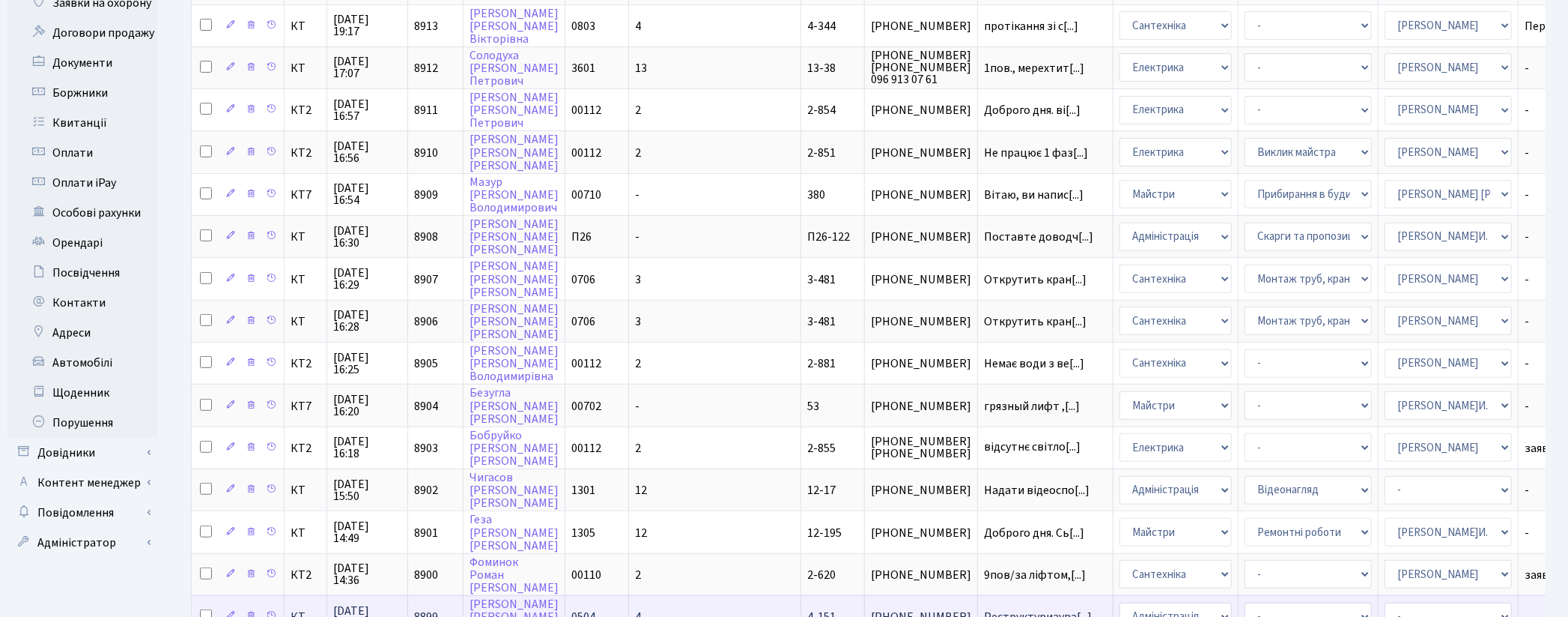
scroll to position [166, 0]
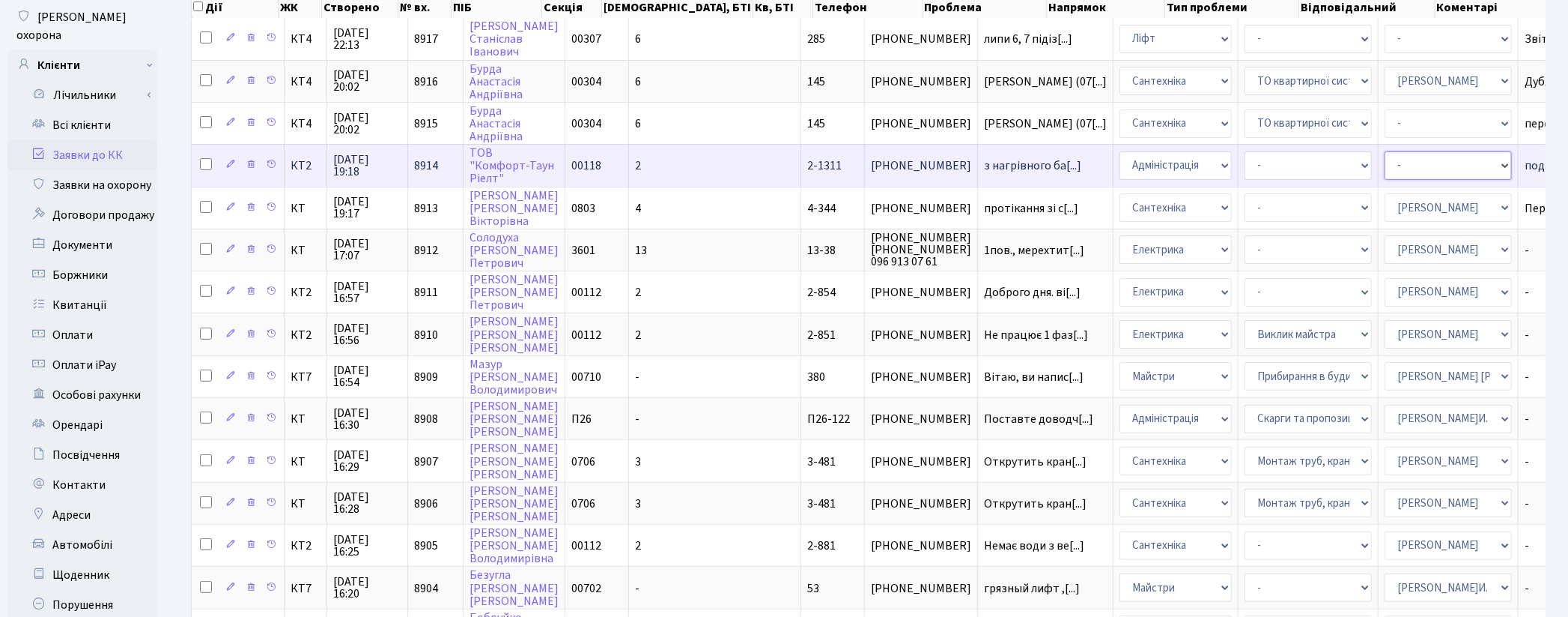
click at [1385, 164] on select "- Адміністратор ЖК ДП Адміністратор ЖК КТ Адміністратор ЖК СП Вижул В. В. Горді…" at bounding box center [1448, 166] width 128 height 29
select select "67"
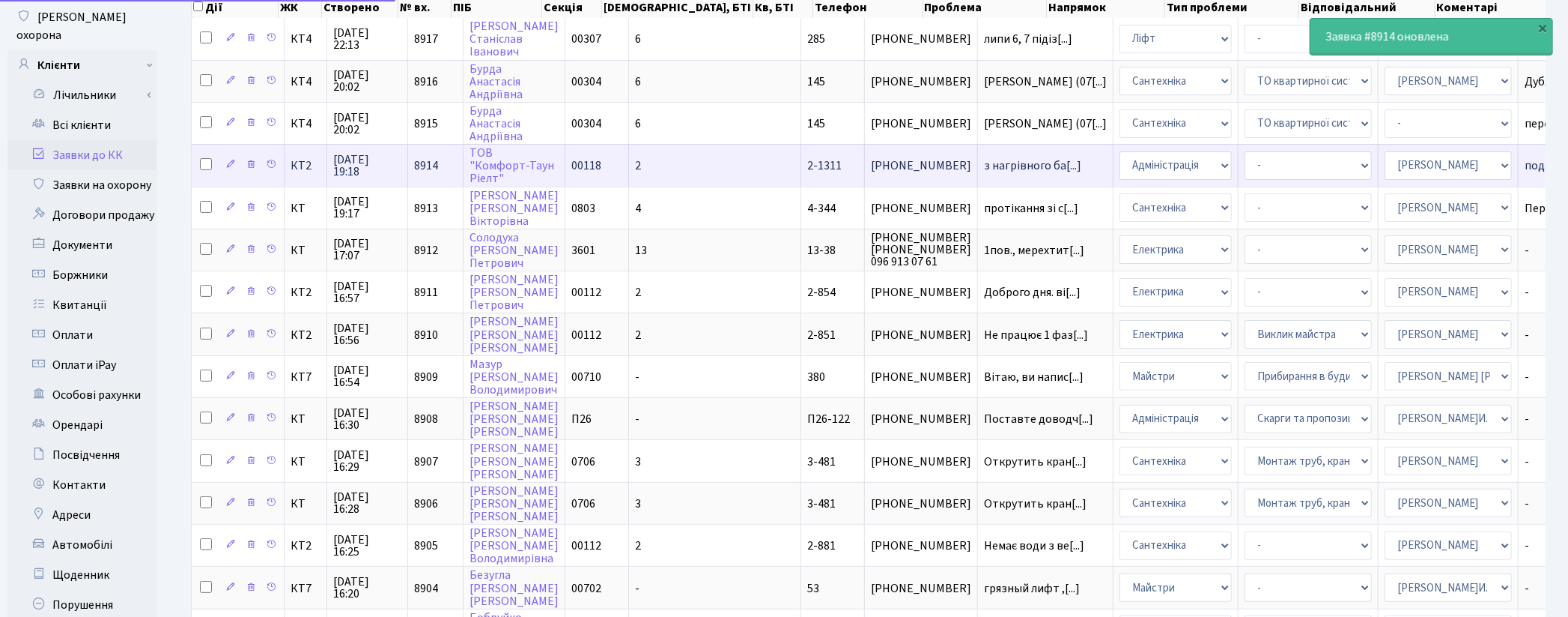
click at [1385, 164] on select "- Адміністратор ЖК ДП Адміністратор ЖК КТ Адміністратор ЖК СП Вижул В. В. Горді…" at bounding box center [1448, 166] width 128 height 29
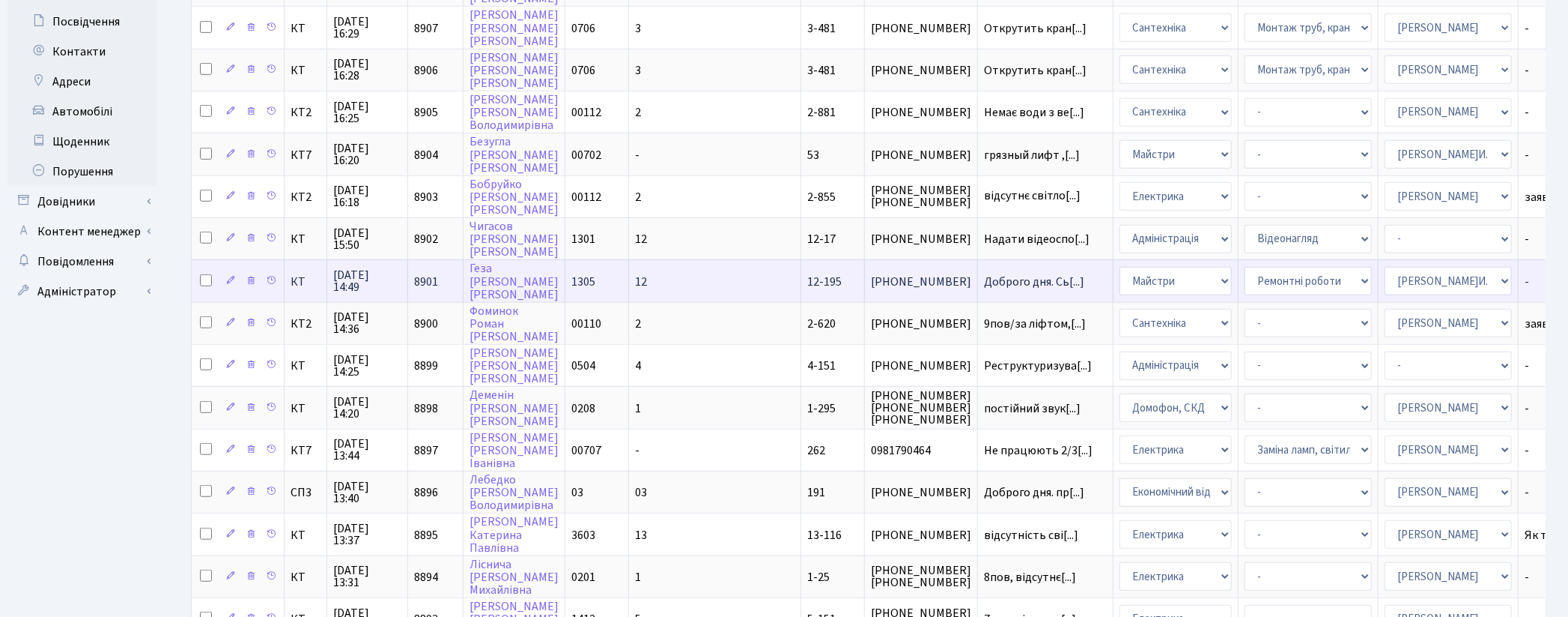
scroll to position [694, 0]
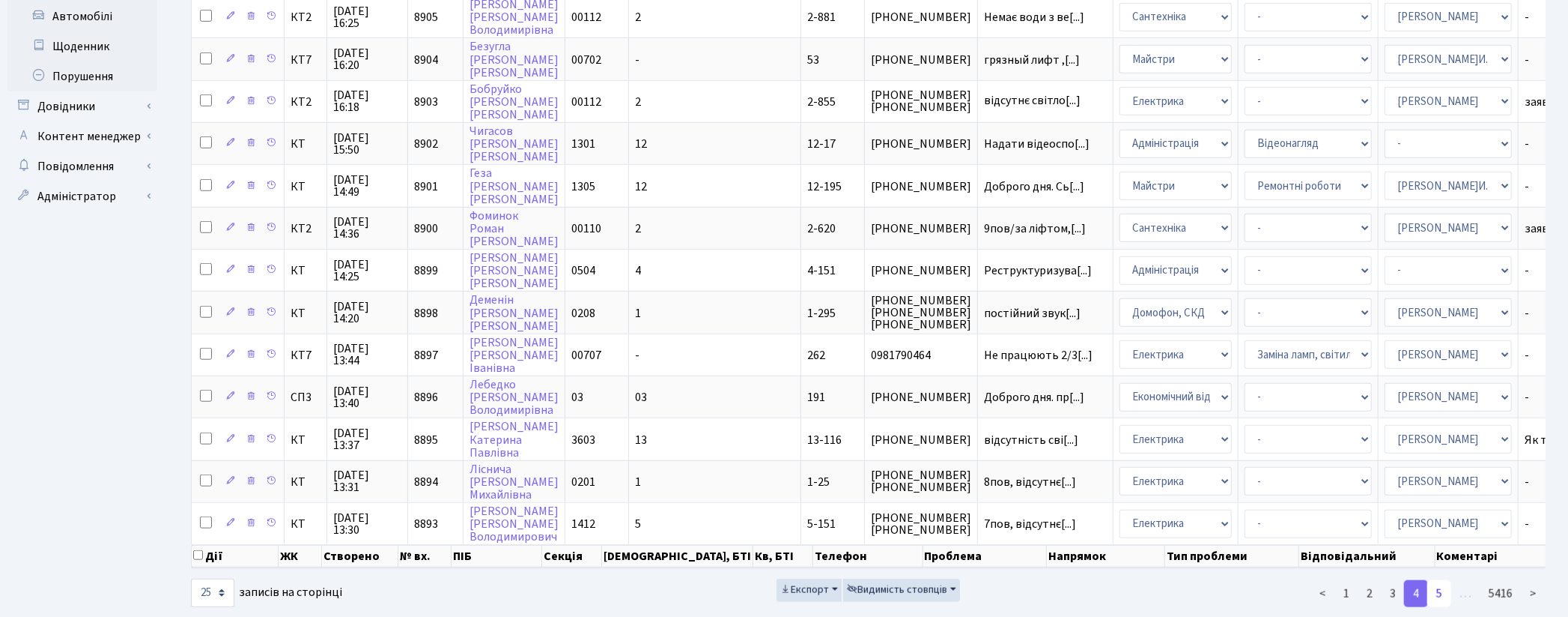
click at [1440, 580] on link "5" at bounding box center [1440, 594] width 24 height 27
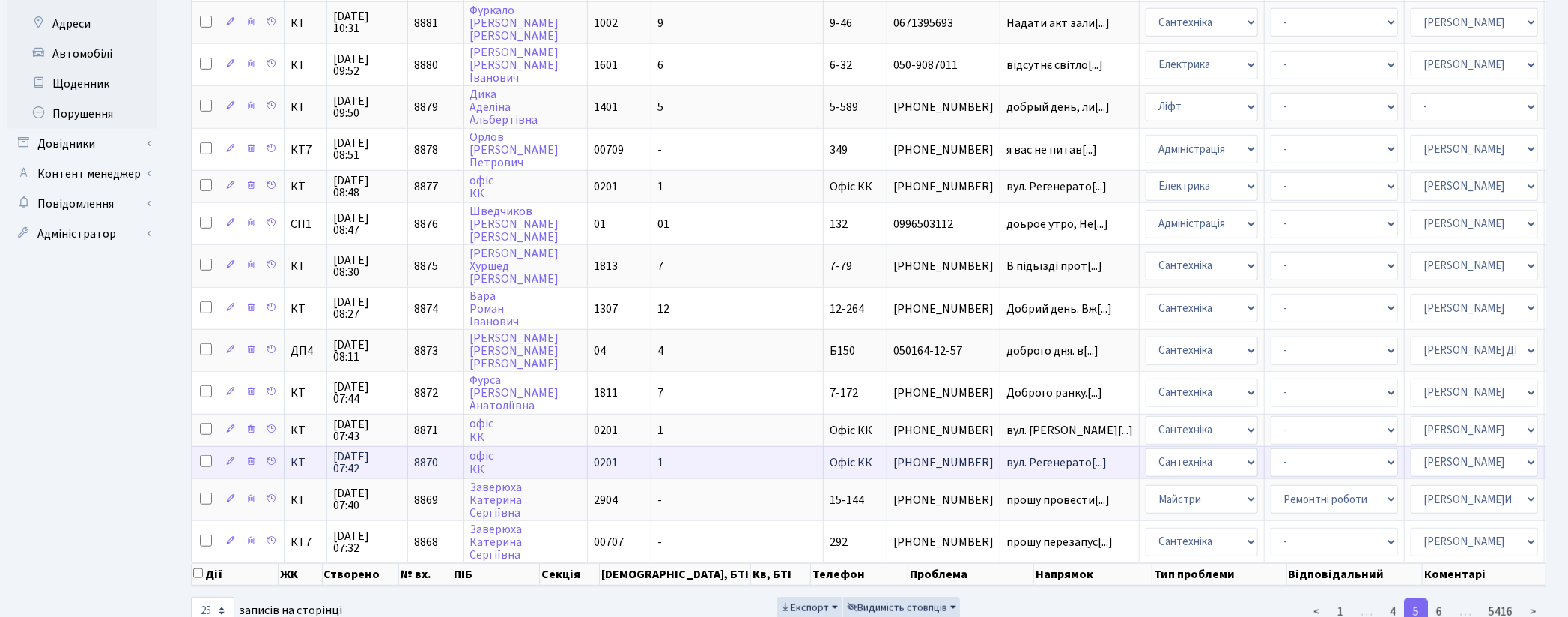
scroll to position [682, 0]
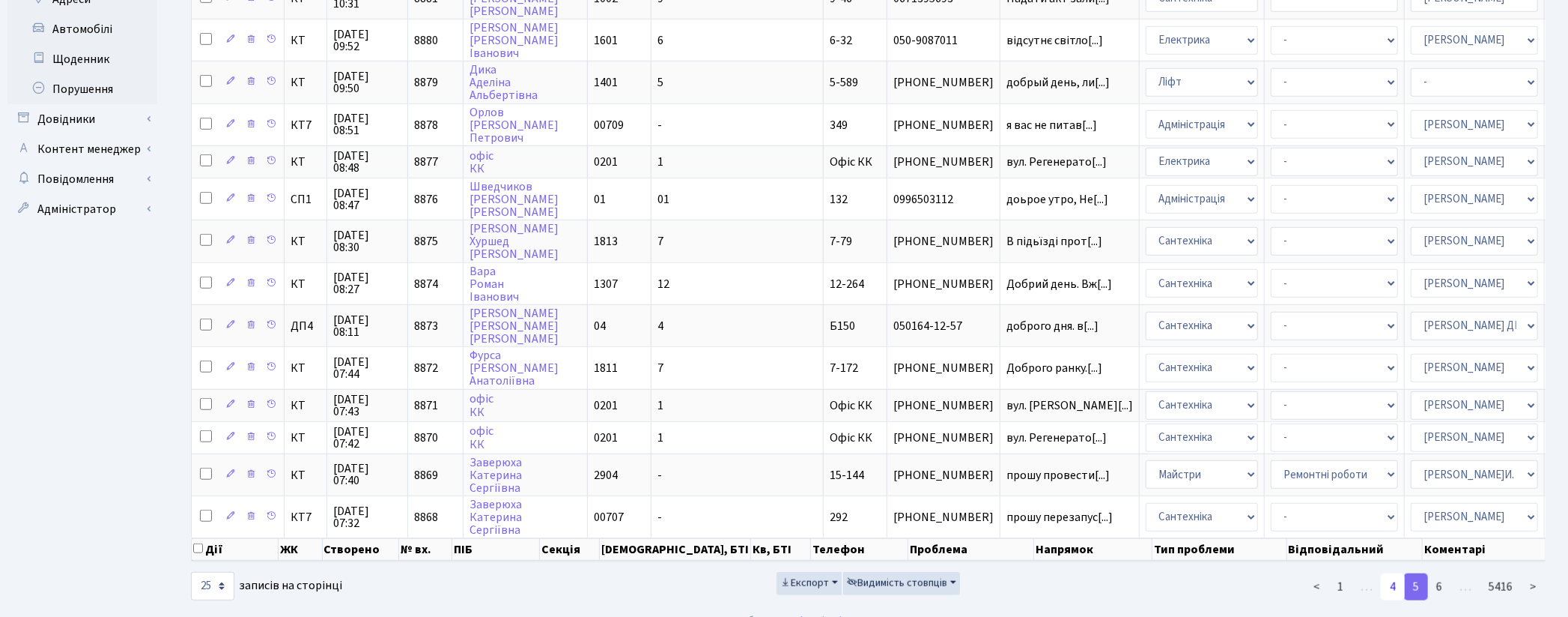
drag, startPoint x: 1389, startPoint y: 568, endPoint x: 1397, endPoint y: 564, distance: 8.9
click at [1389, 573] on link "4" at bounding box center [1393, 587] width 24 height 27
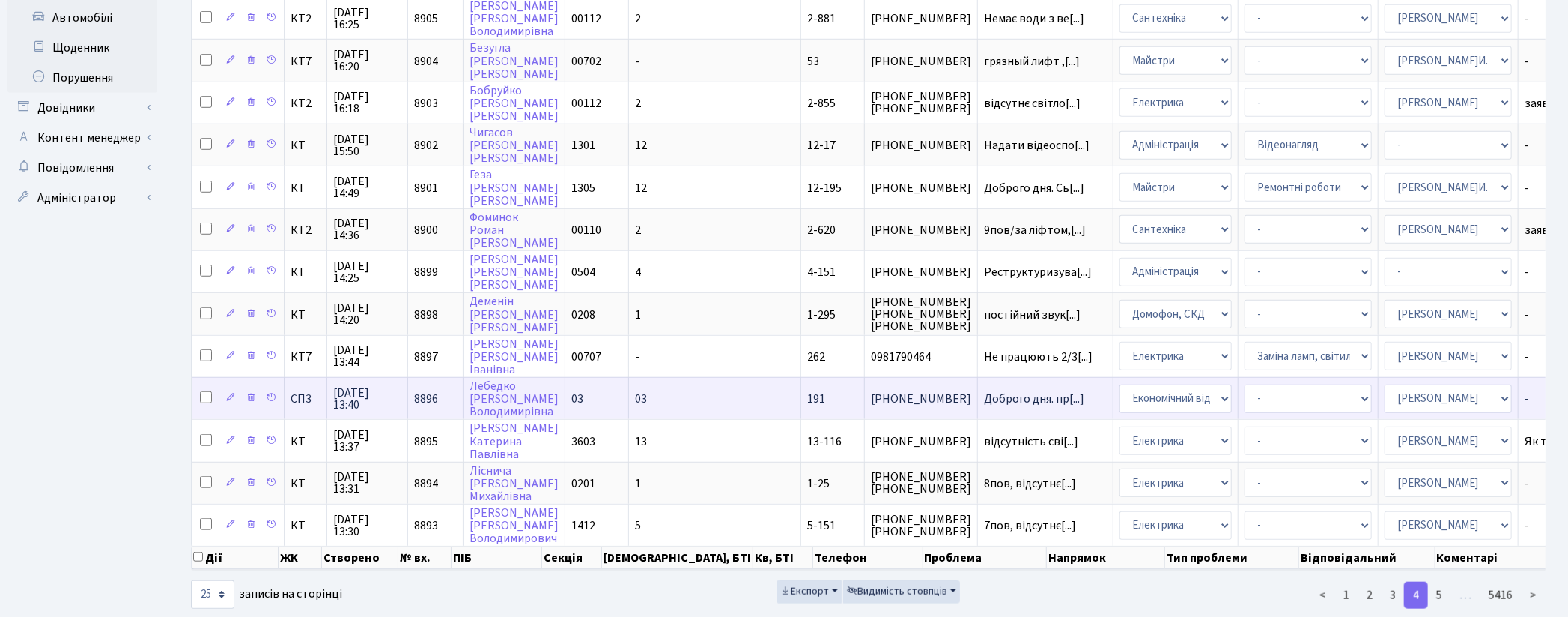
scroll to position [694, 0]
click at [1387, 580] on link "3" at bounding box center [1393, 594] width 24 height 27
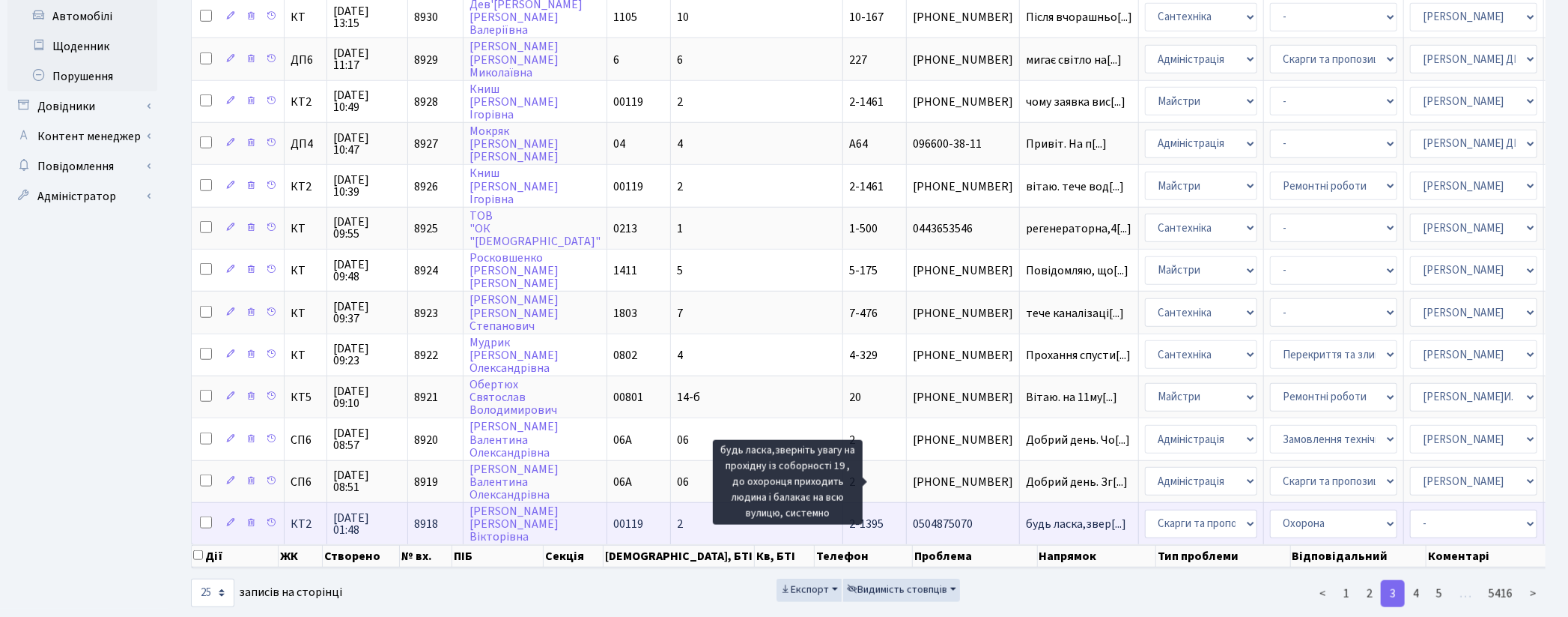
click at [1026, 516] on span "будь ласка,звер[...]" at bounding box center [1076, 524] width 100 height 17
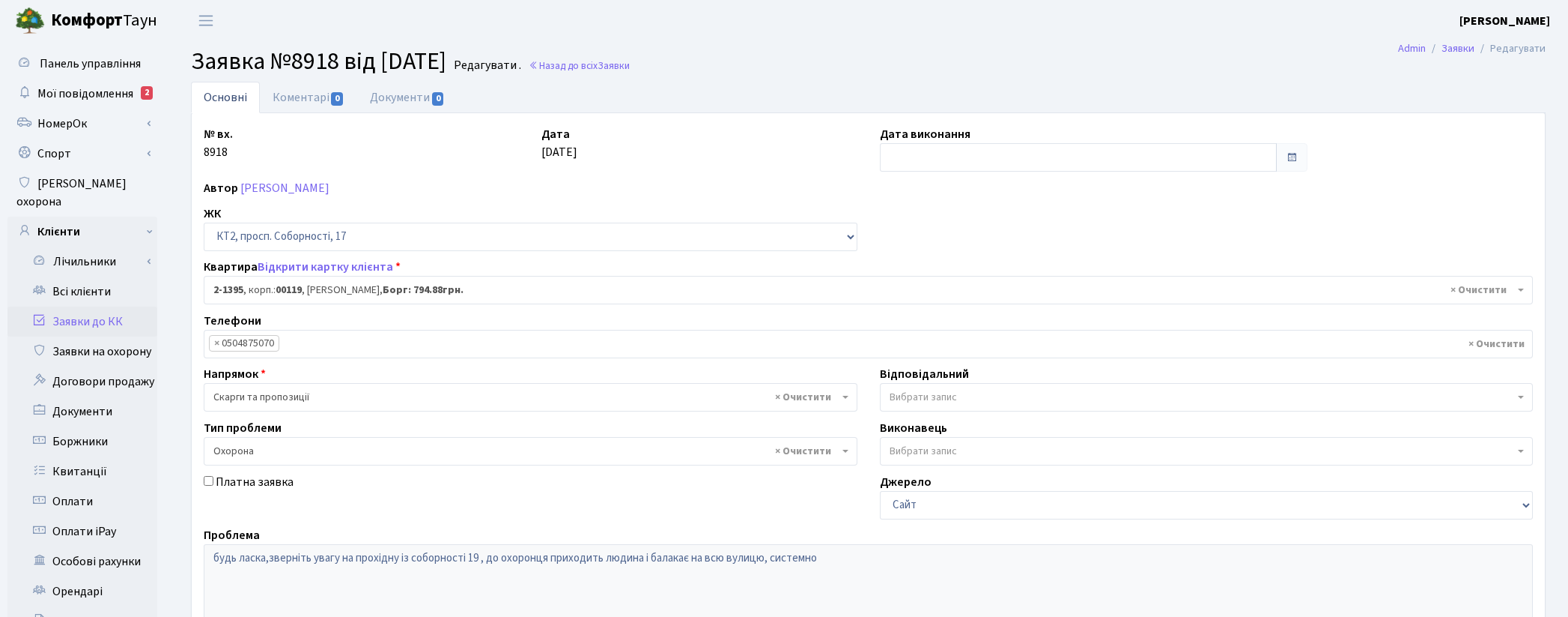
select select "13010"
select select "69"
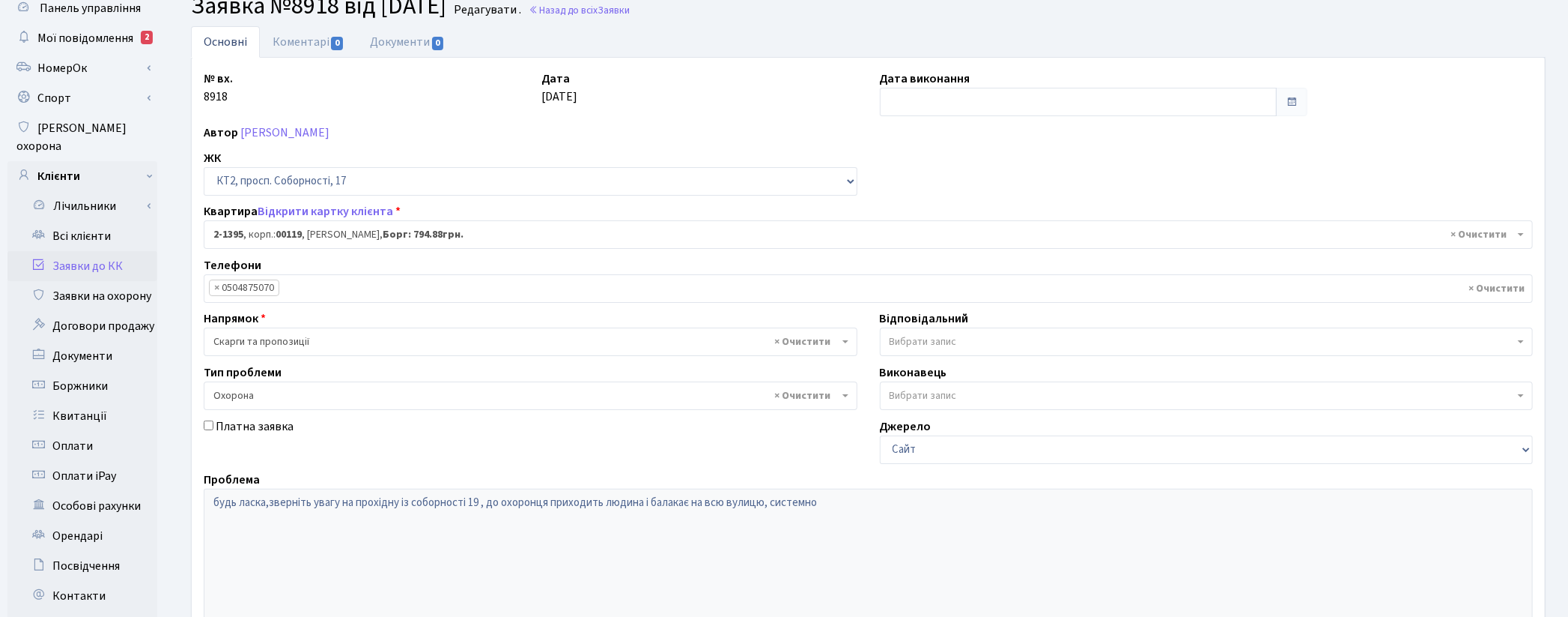
scroll to position [83, 0]
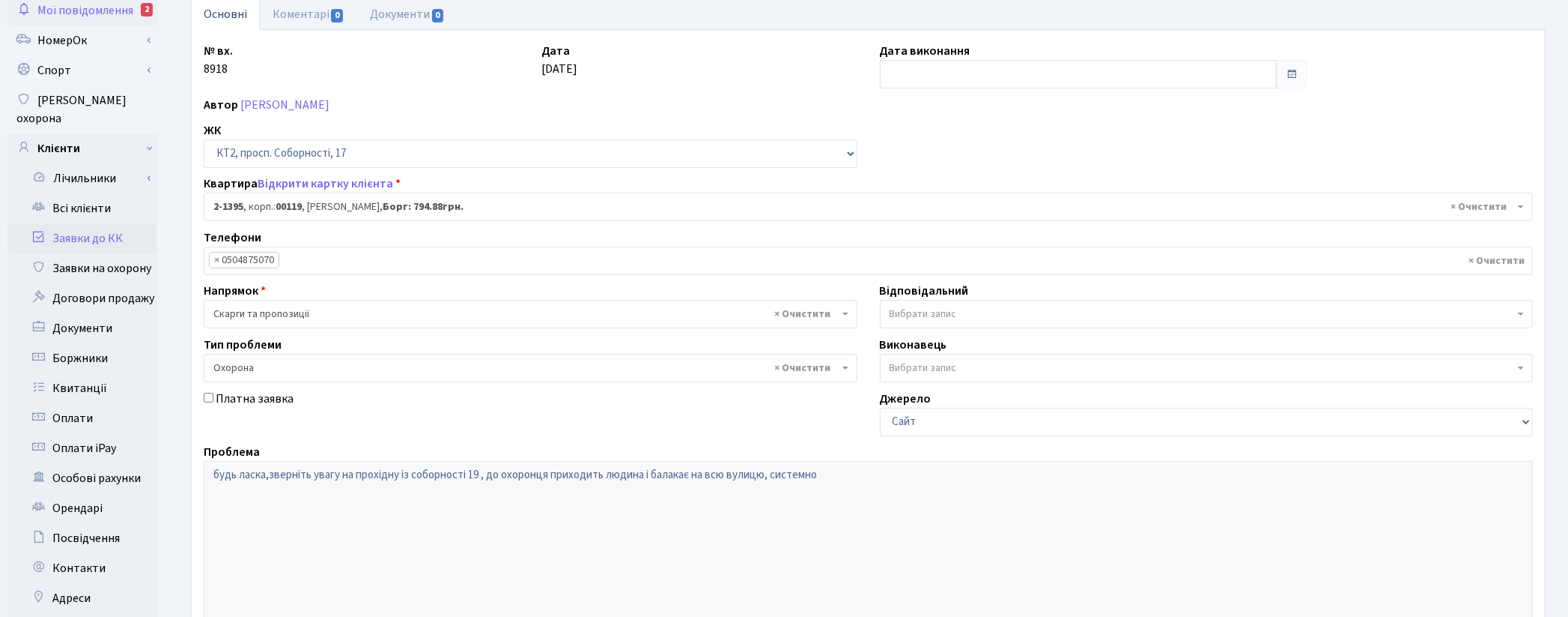
click at [78, 18] on span "Мої повідомлення" at bounding box center [85, 10] width 96 height 17
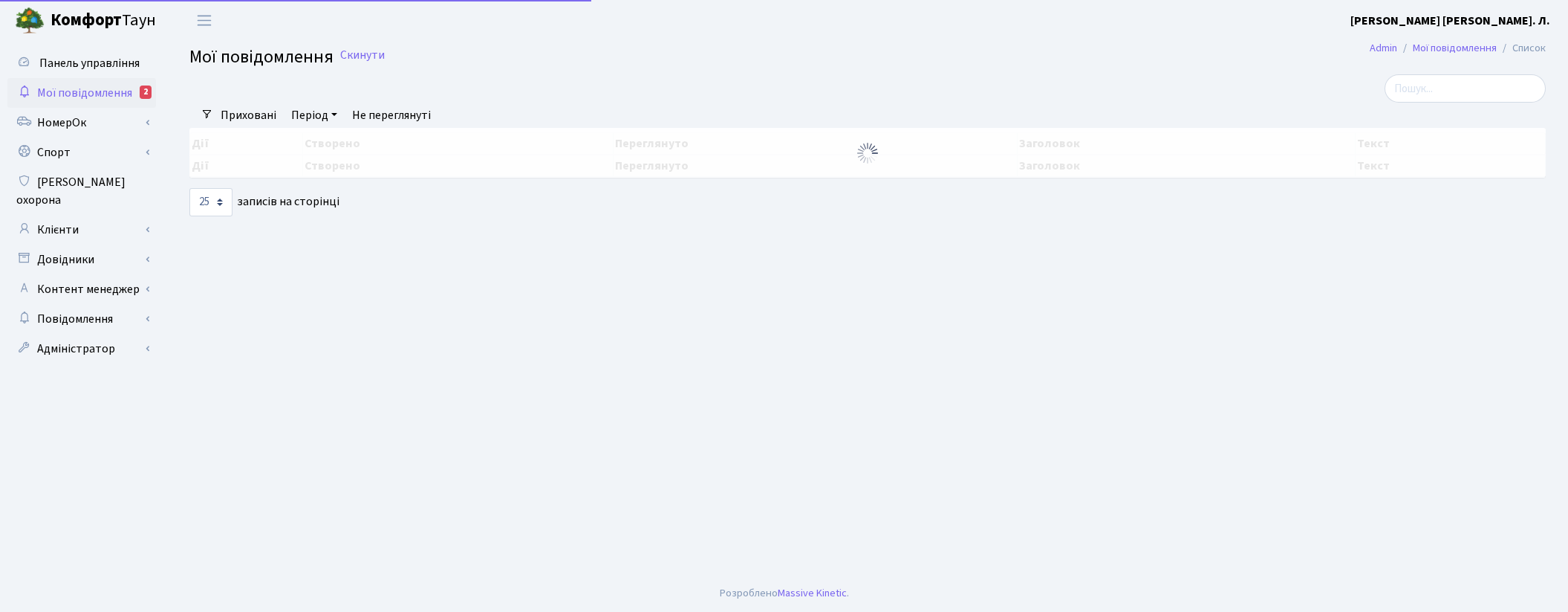
select select "25"
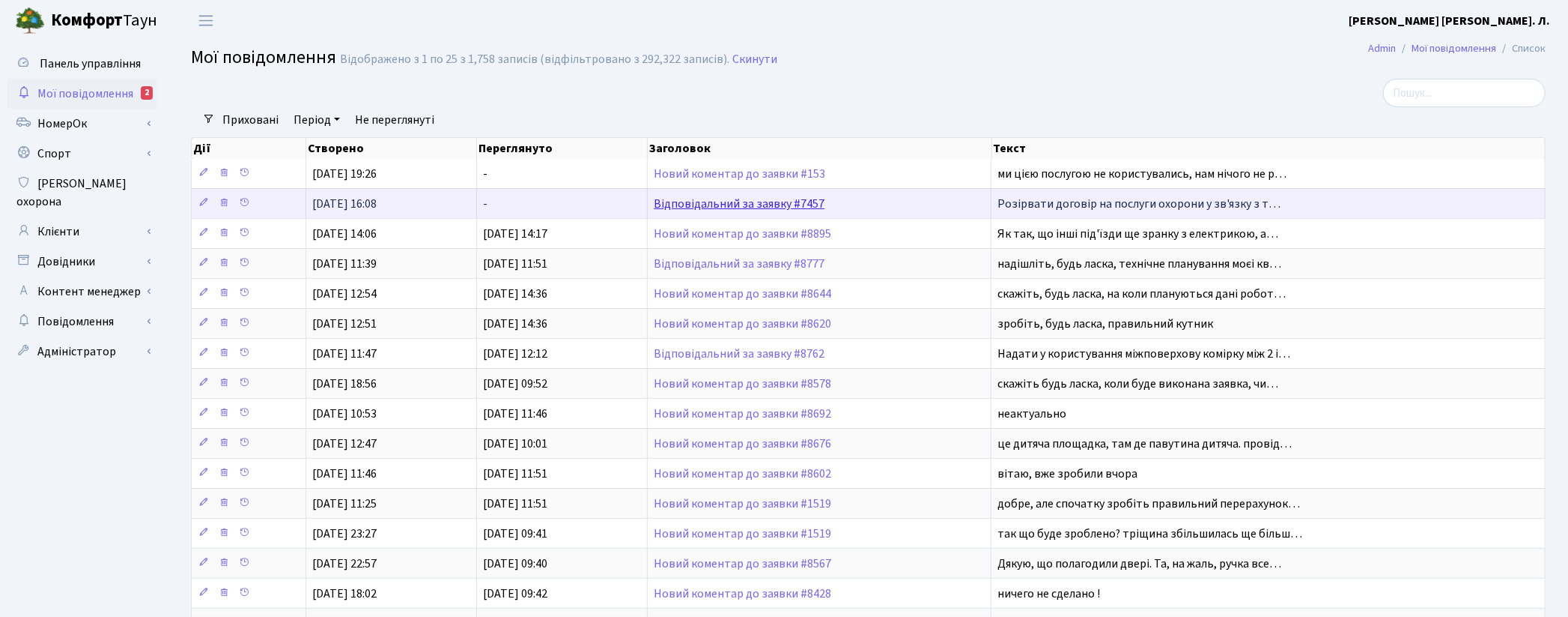
click at [742, 203] on link "Відповідальний за заявку #7457" at bounding box center [739, 204] width 171 height 17
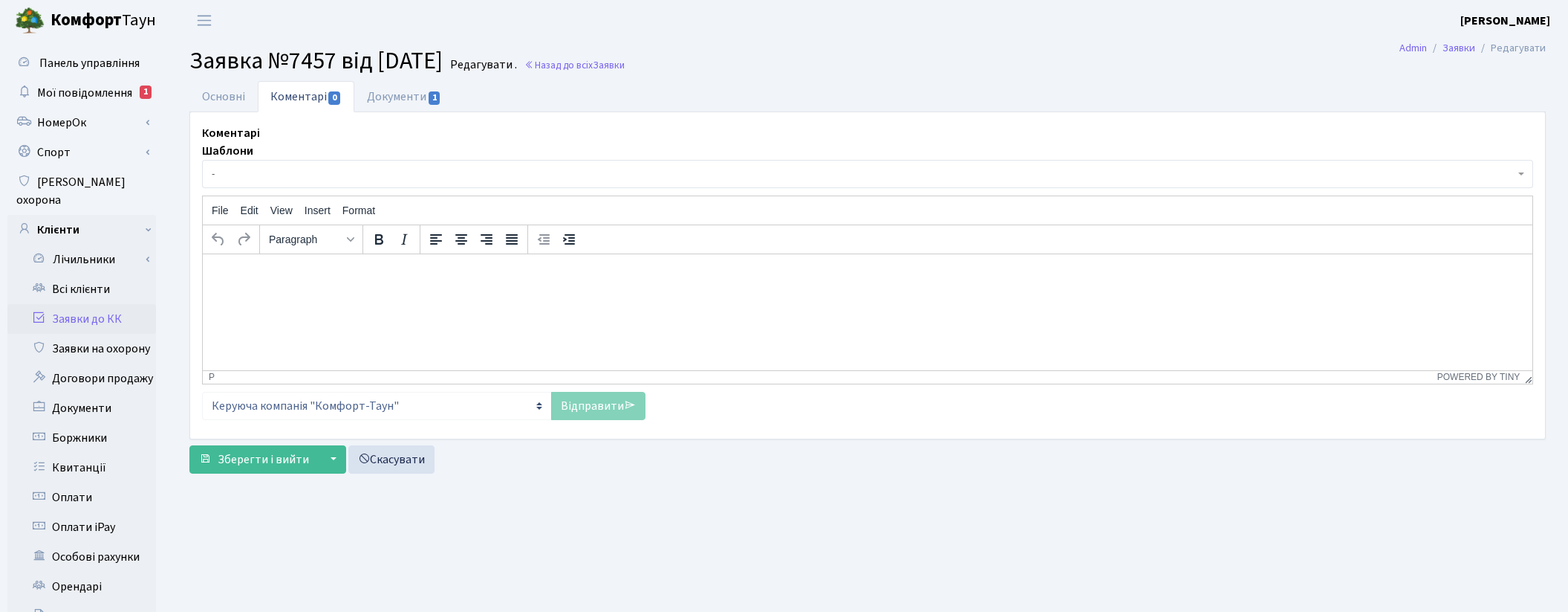
select select "16348"
select select "69"
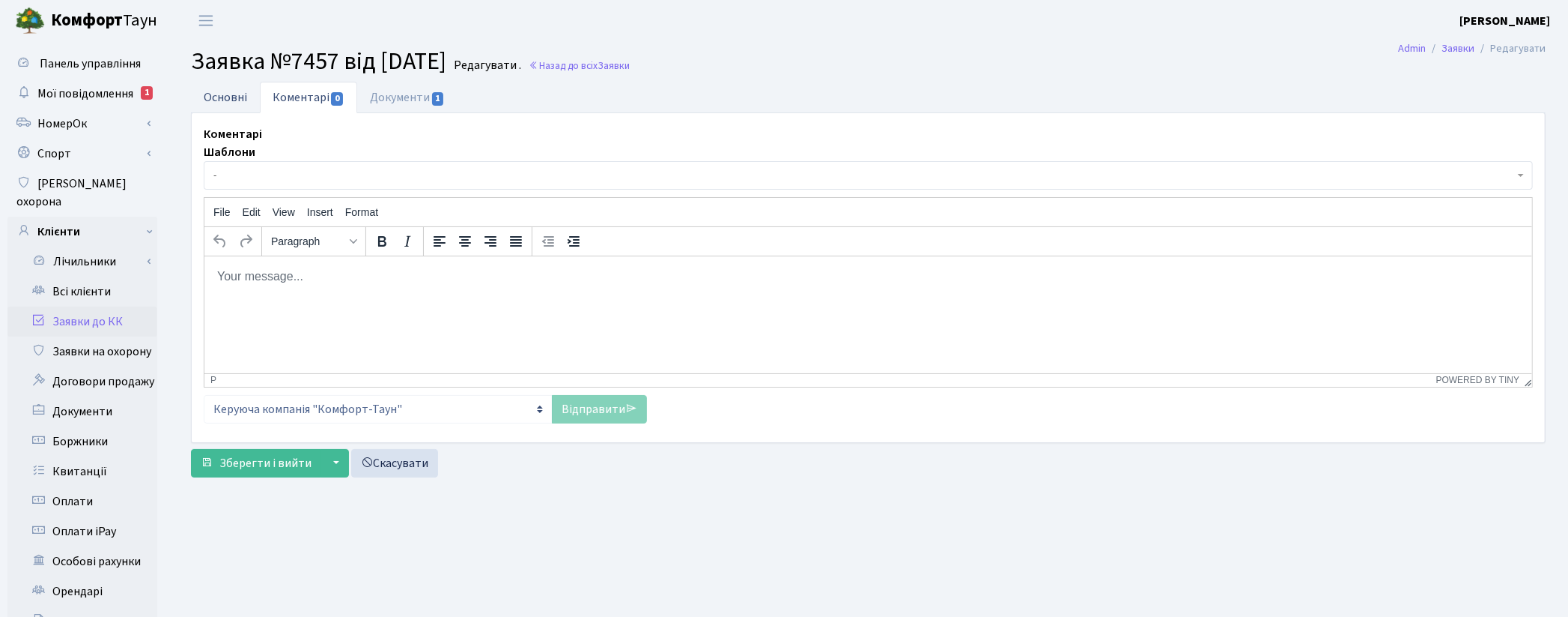
click at [227, 96] on link "Основні" at bounding box center [225, 97] width 69 height 30
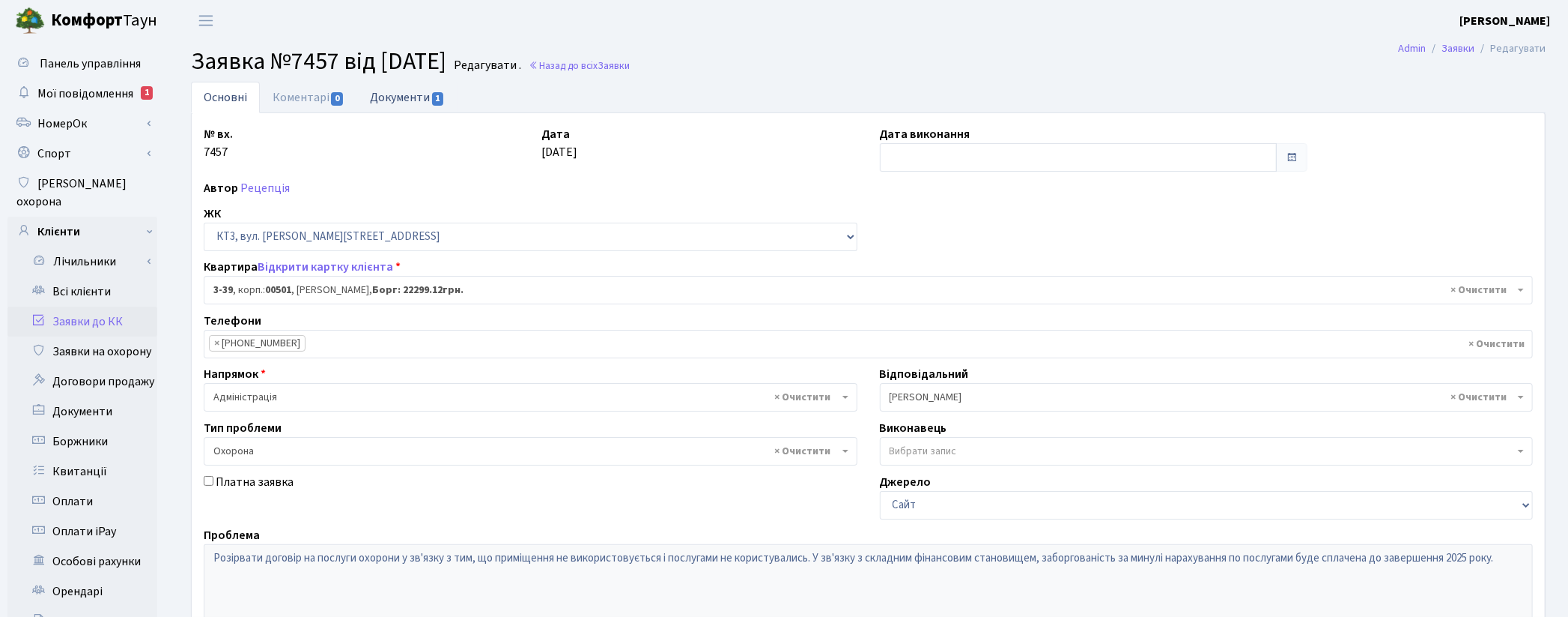
click at [405, 94] on link "Документи 1" at bounding box center [408, 97] width 100 height 30
select select "25"
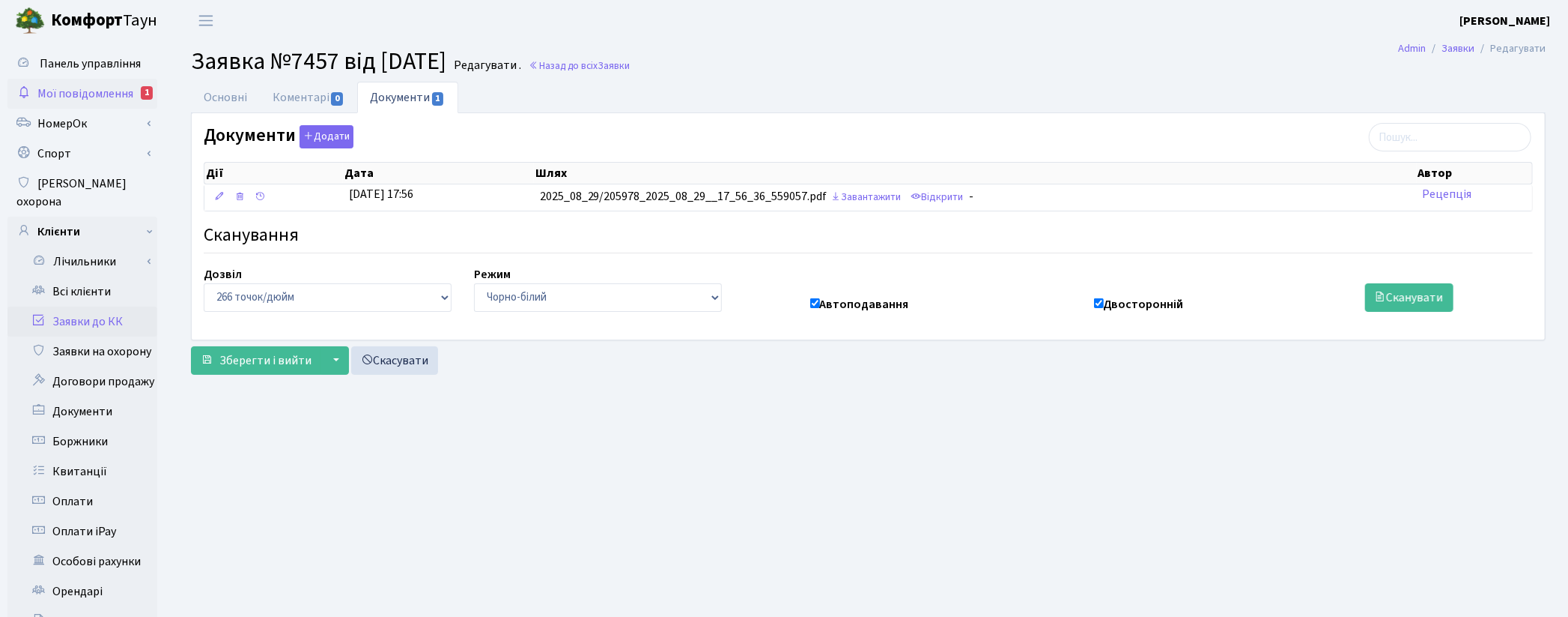
click at [68, 99] on span "Мої повідомлення" at bounding box center [85, 93] width 96 height 17
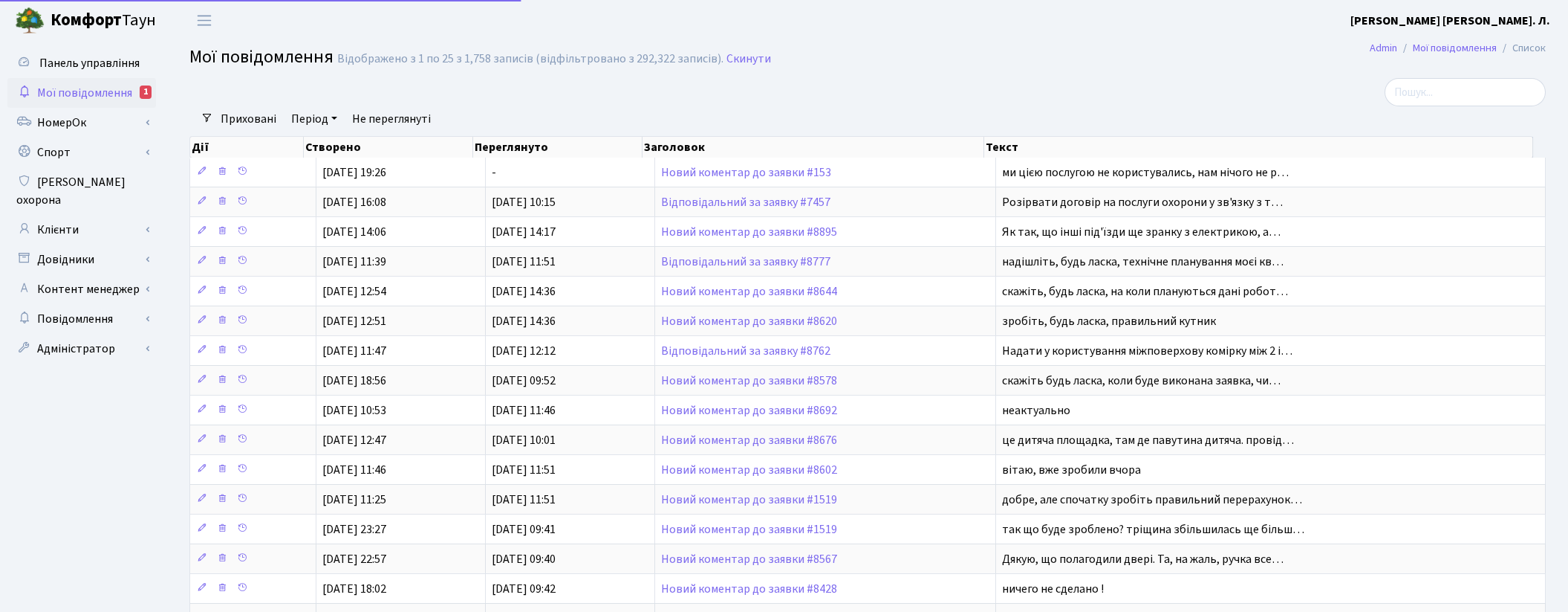
select select "25"
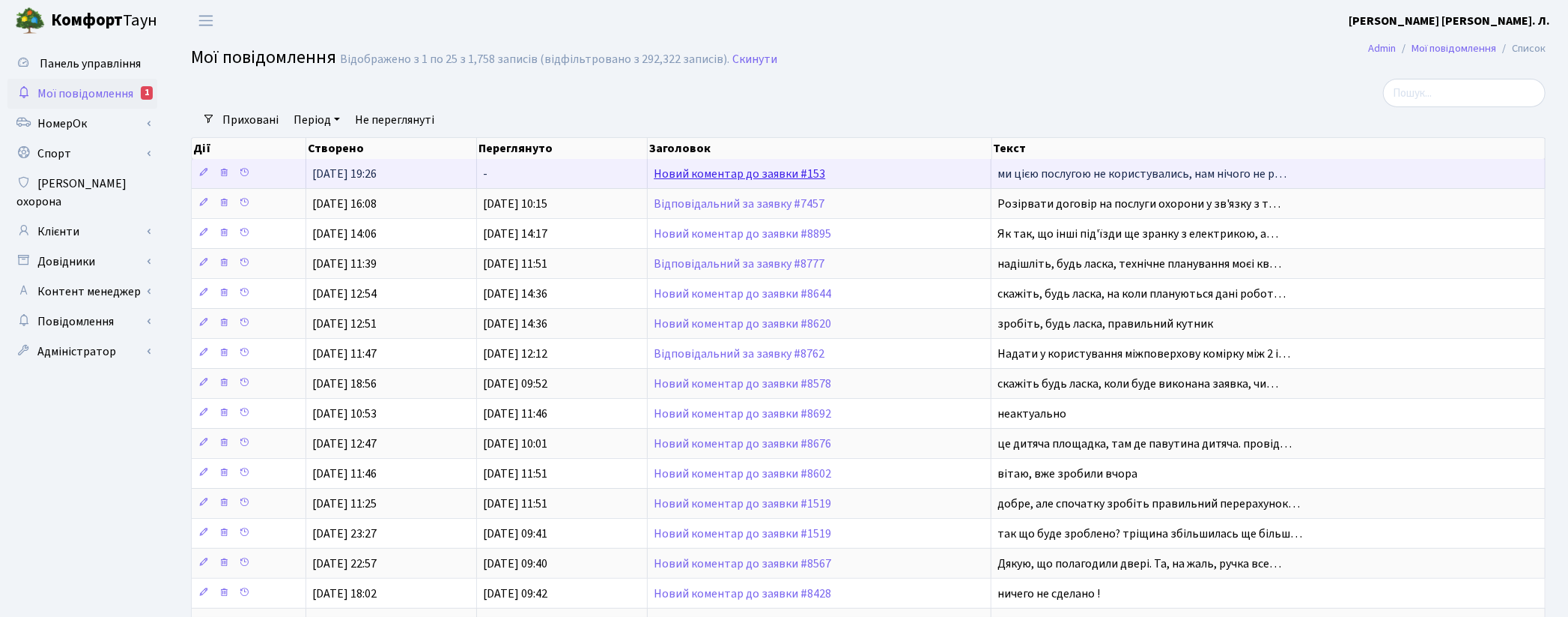
click at [758, 178] on link "Новий коментар до заявки #153" at bounding box center [739, 174] width 171 height 17
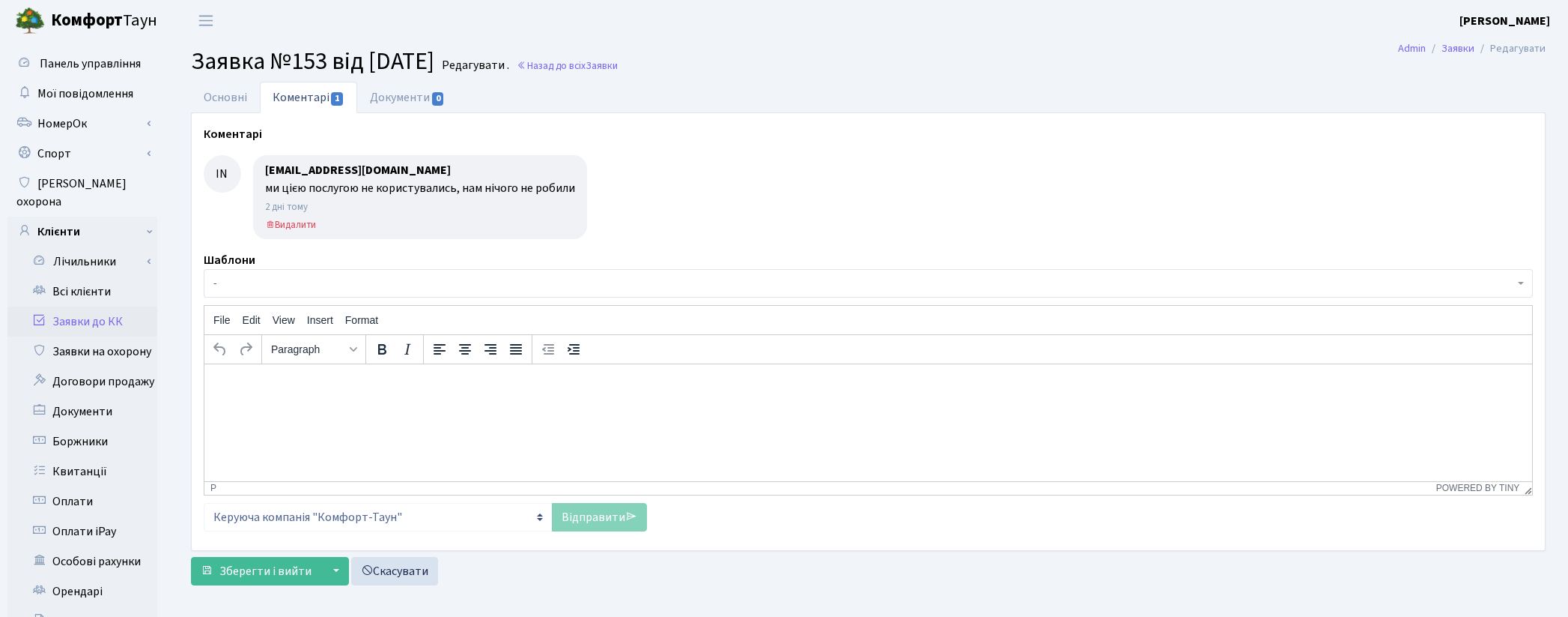
select select "12926"
select select "40"
click at [234, 92] on link "Основні" at bounding box center [225, 97] width 69 height 30
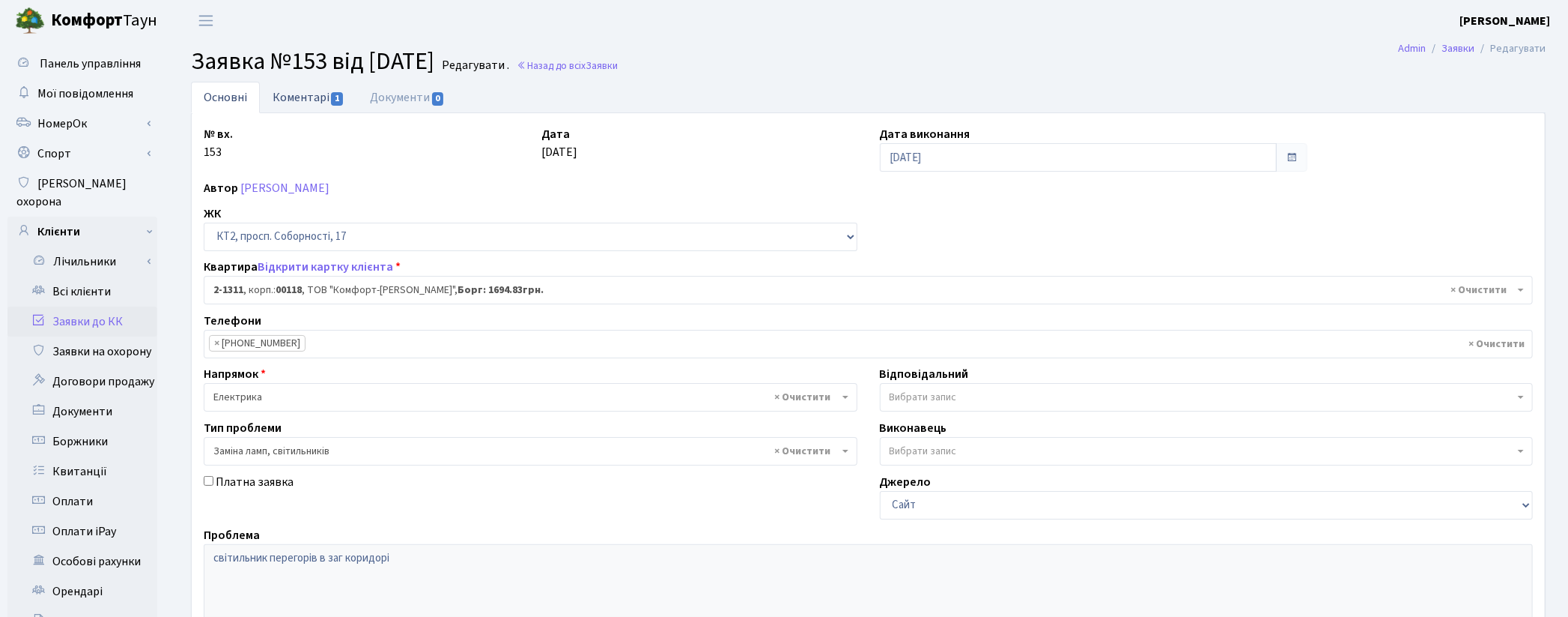
click at [288, 99] on link "Коментарі 1" at bounding box center [309, 97] width 97 height 30
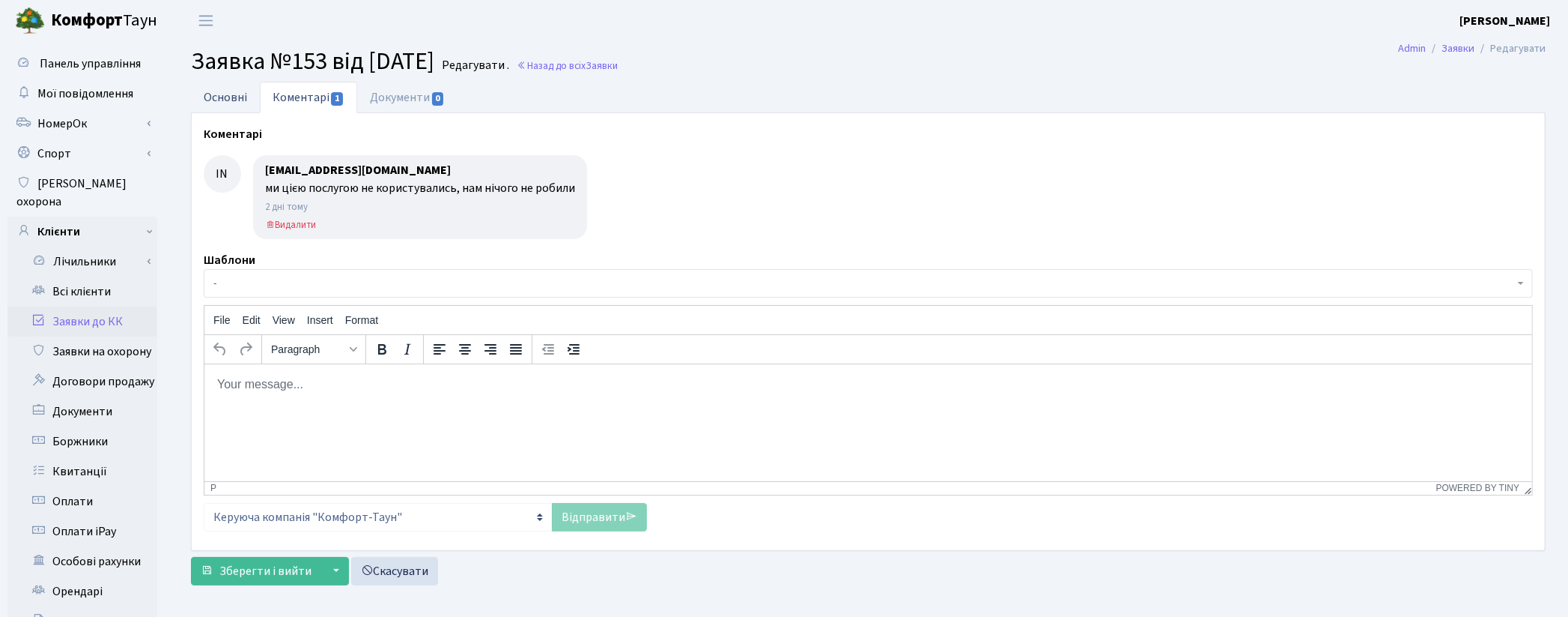
click at [234, 93] on link "Основні" at bounding box center [225, 97] width 69 height 30
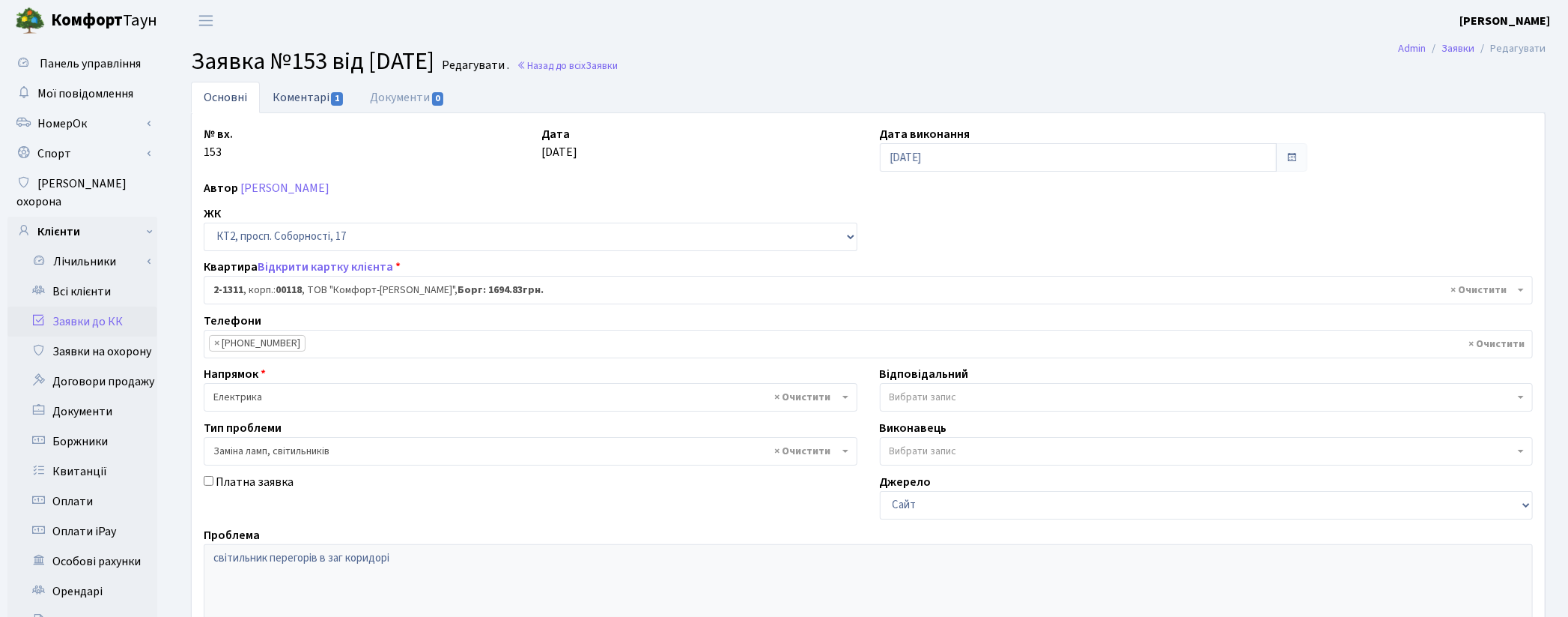
click at [295, 105] on link "Коментарі 1" at bounding box center [309, 97] width 97 height 30
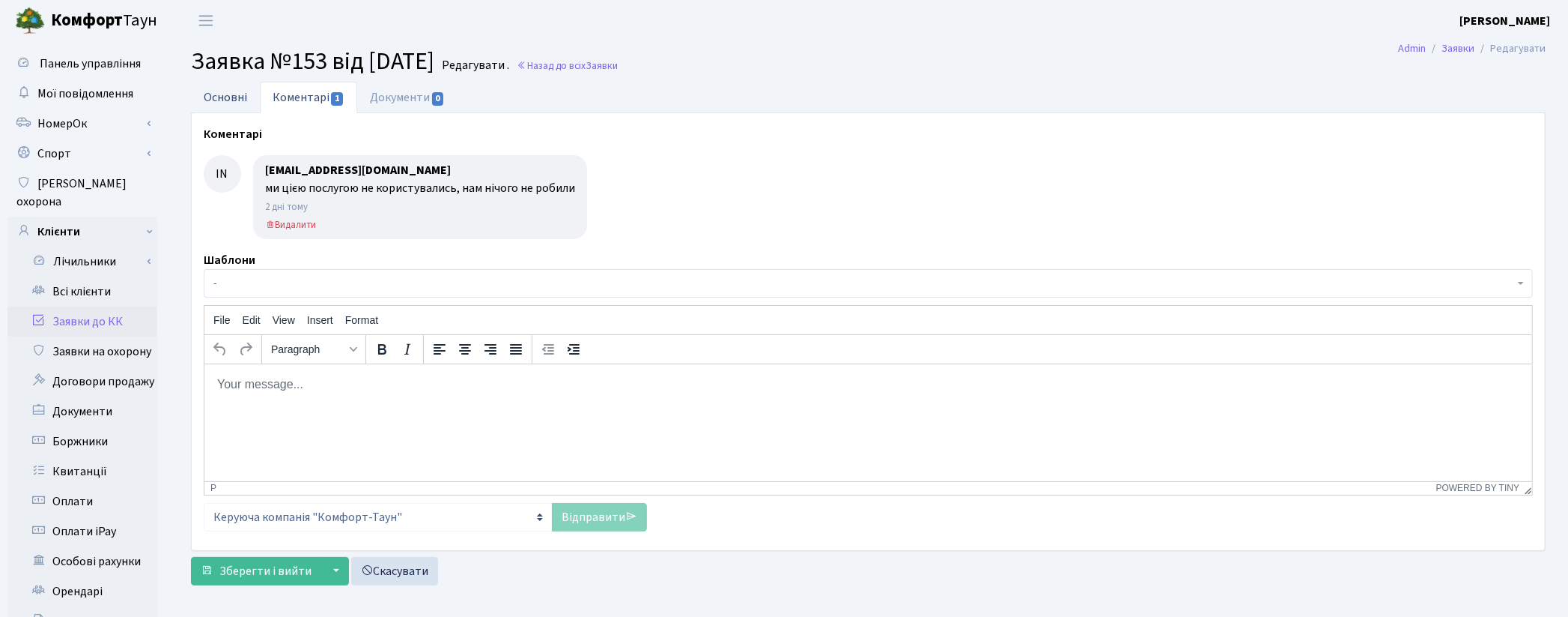
click at [225, 92] on link "Основні" at bounding box center [225, 97] width 69 height 30
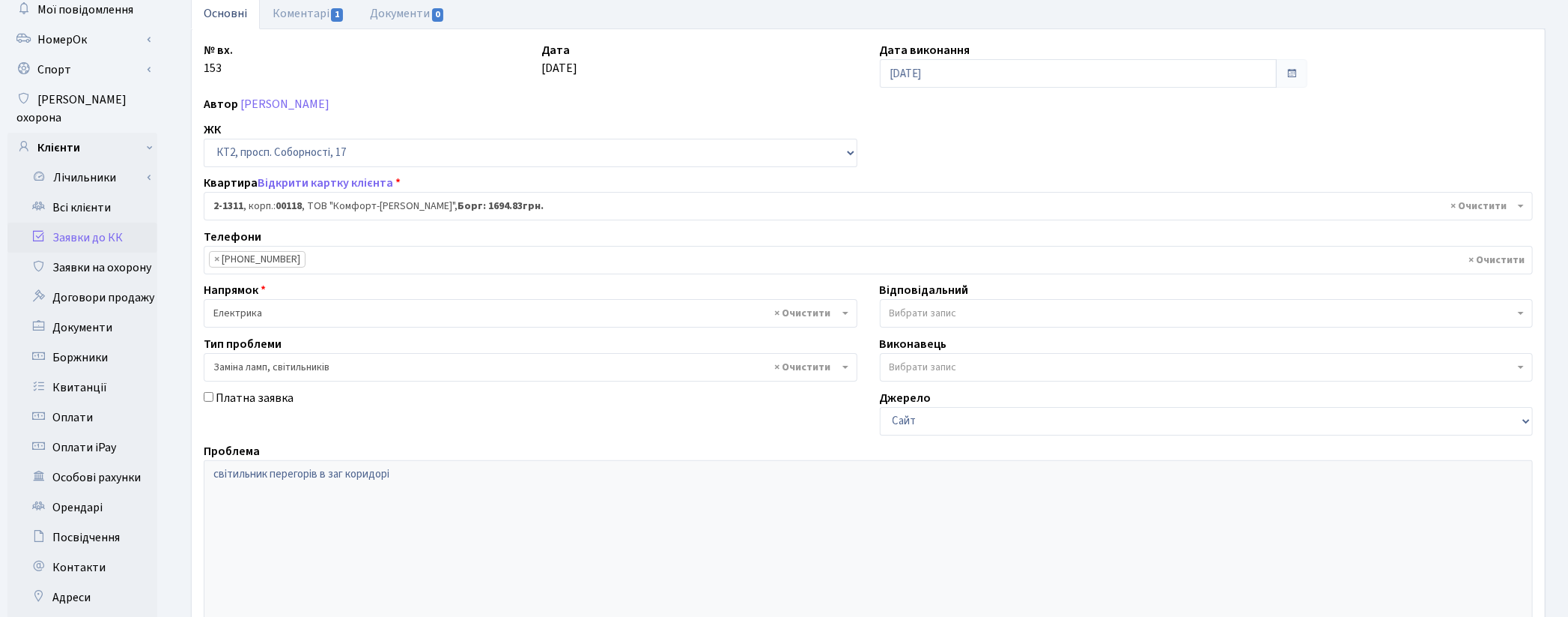
scroll to position [83, 0]
click at [459, 99] on div "Автор Васьковська Юлія Ріелт" at bounding box center [868, 105] width 1352 height 18
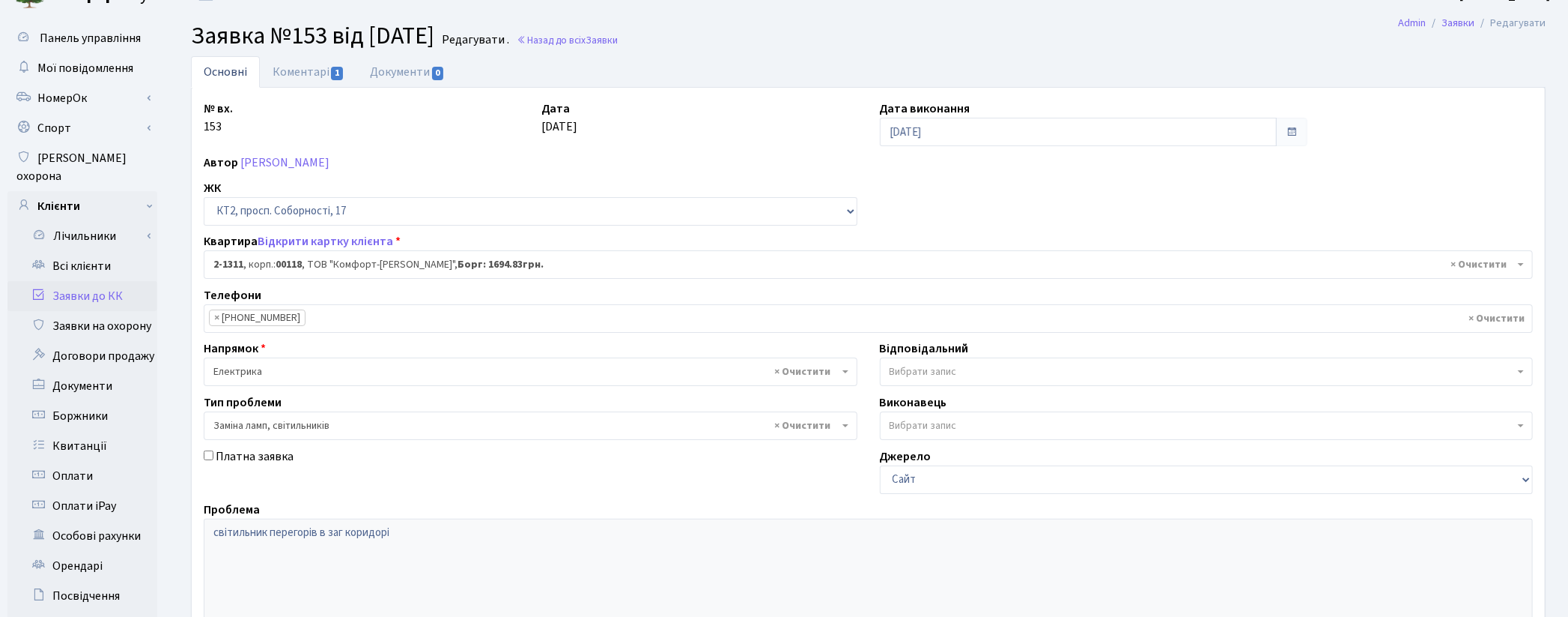
scroll to position [0, 0]
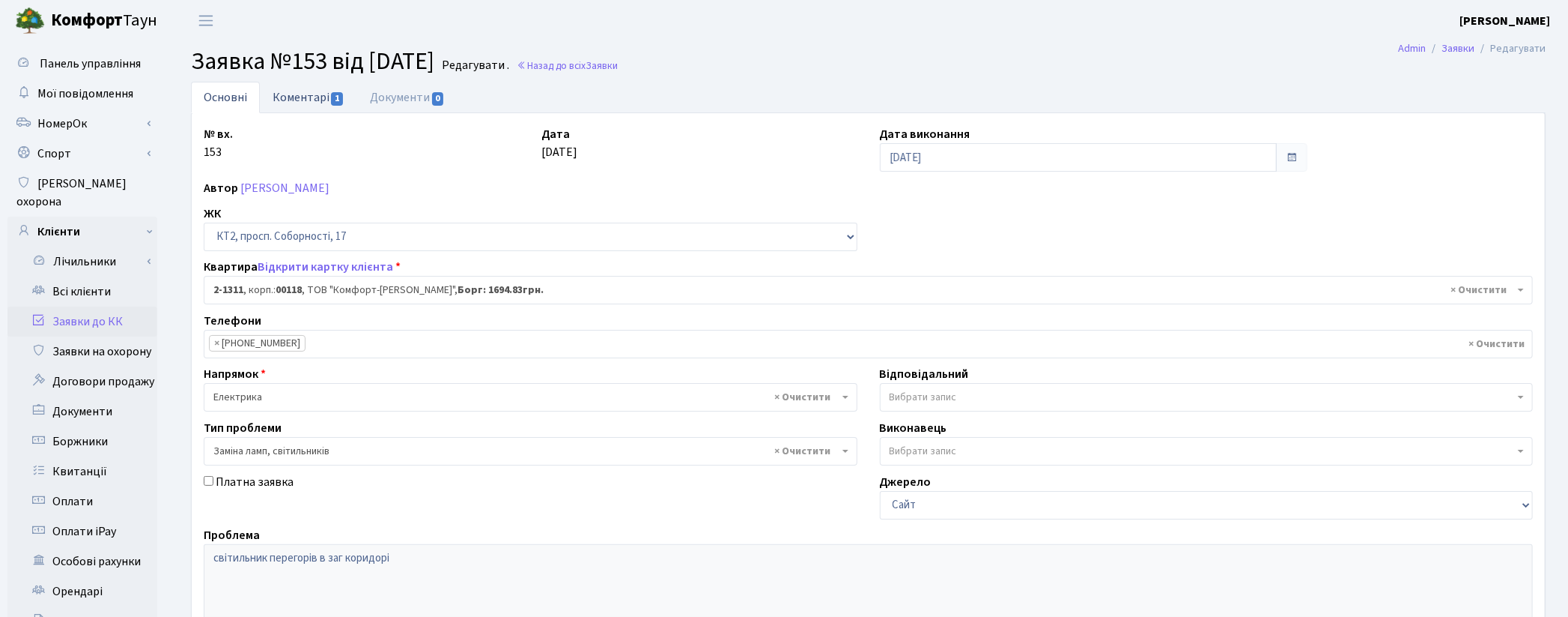
click at [296, 98] on link "Коментарі 1" at bounding box center [309, 97] width 97 height 30
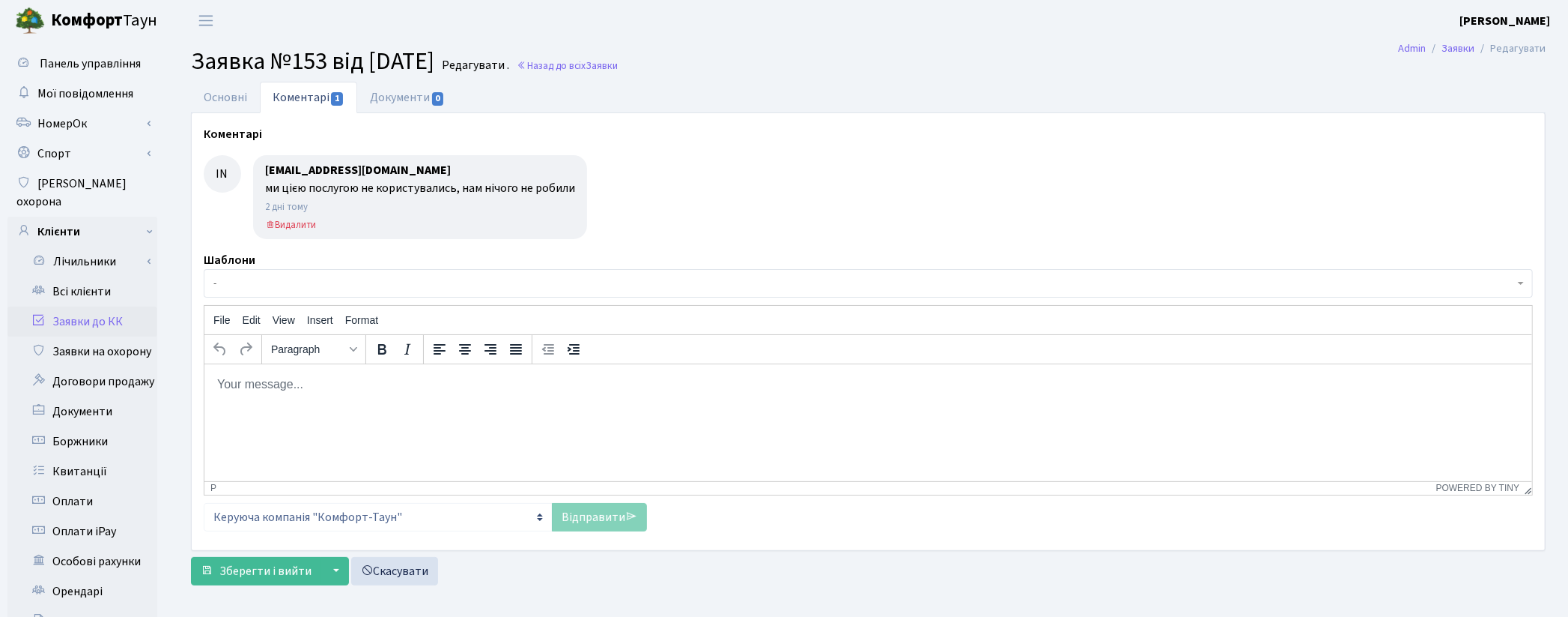
click at [100, 307] on link "Заявки до КК" at bounding box center [82, 322] width 150 height 30
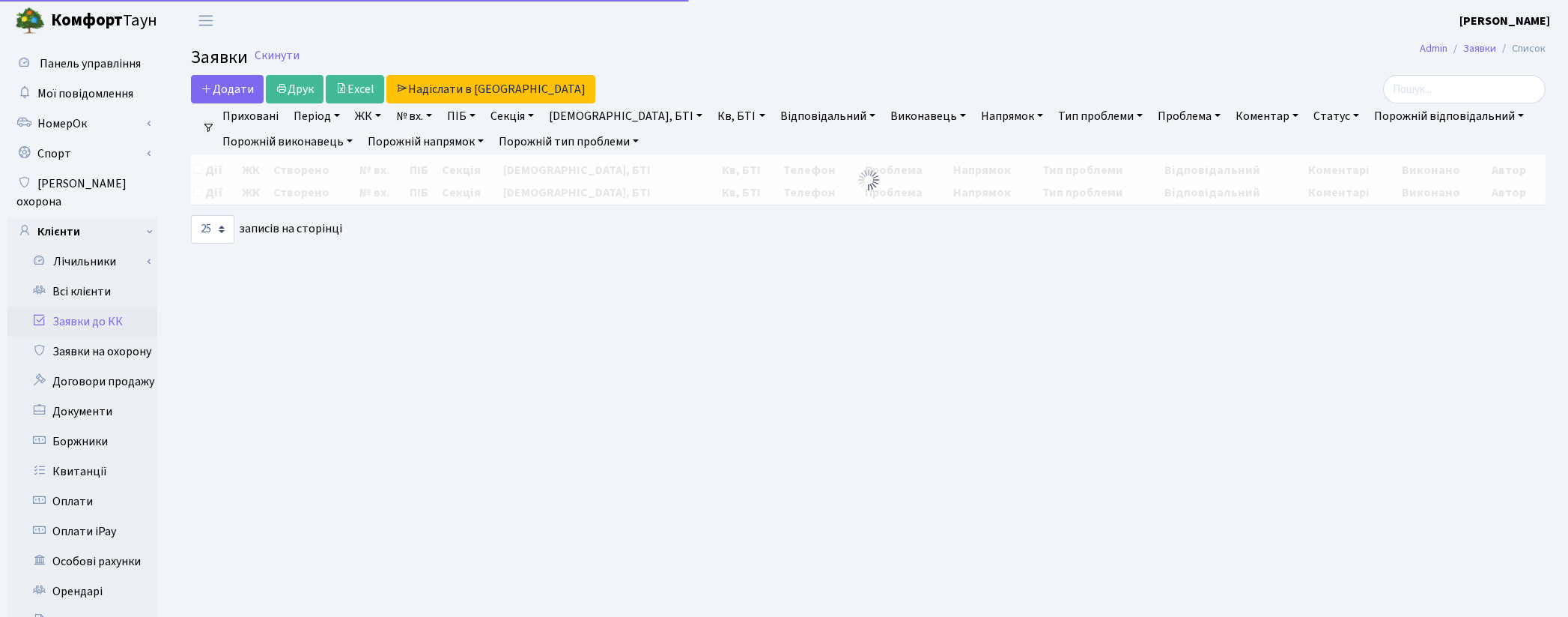
select select "25"
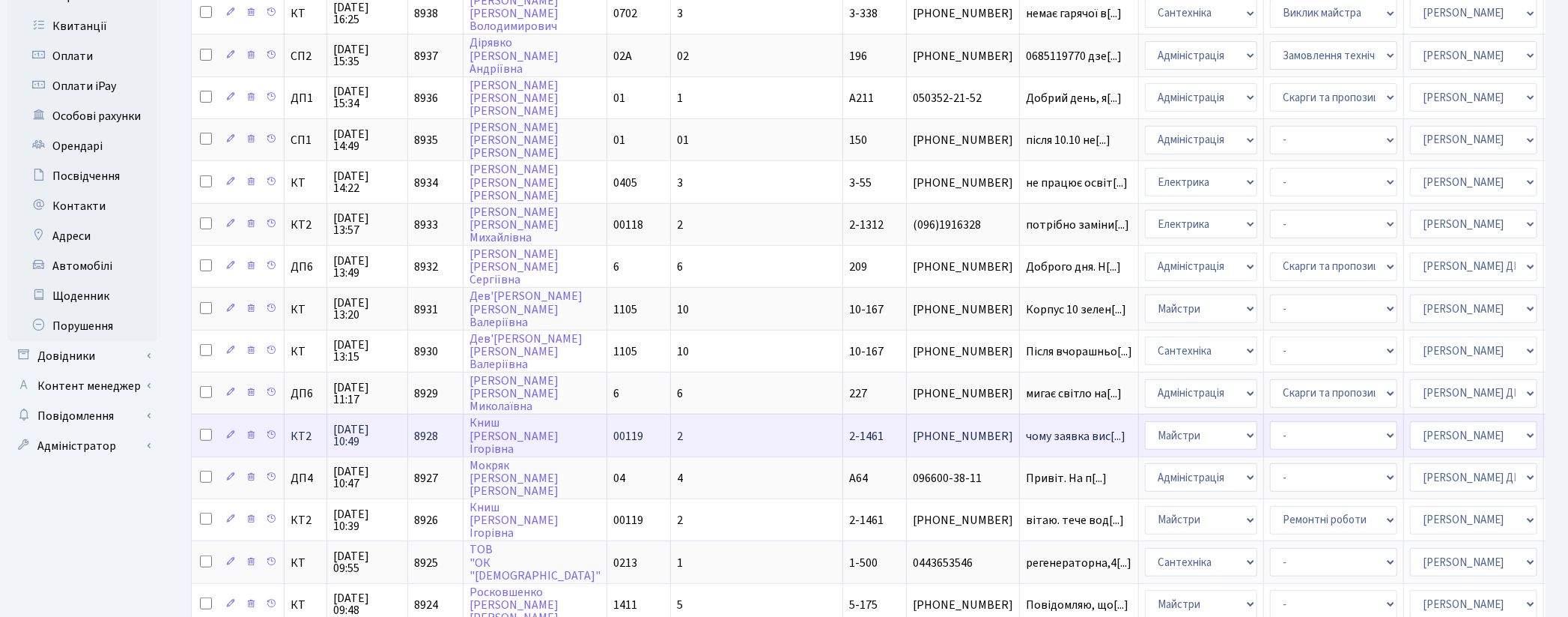
scroll to position [694, 0]
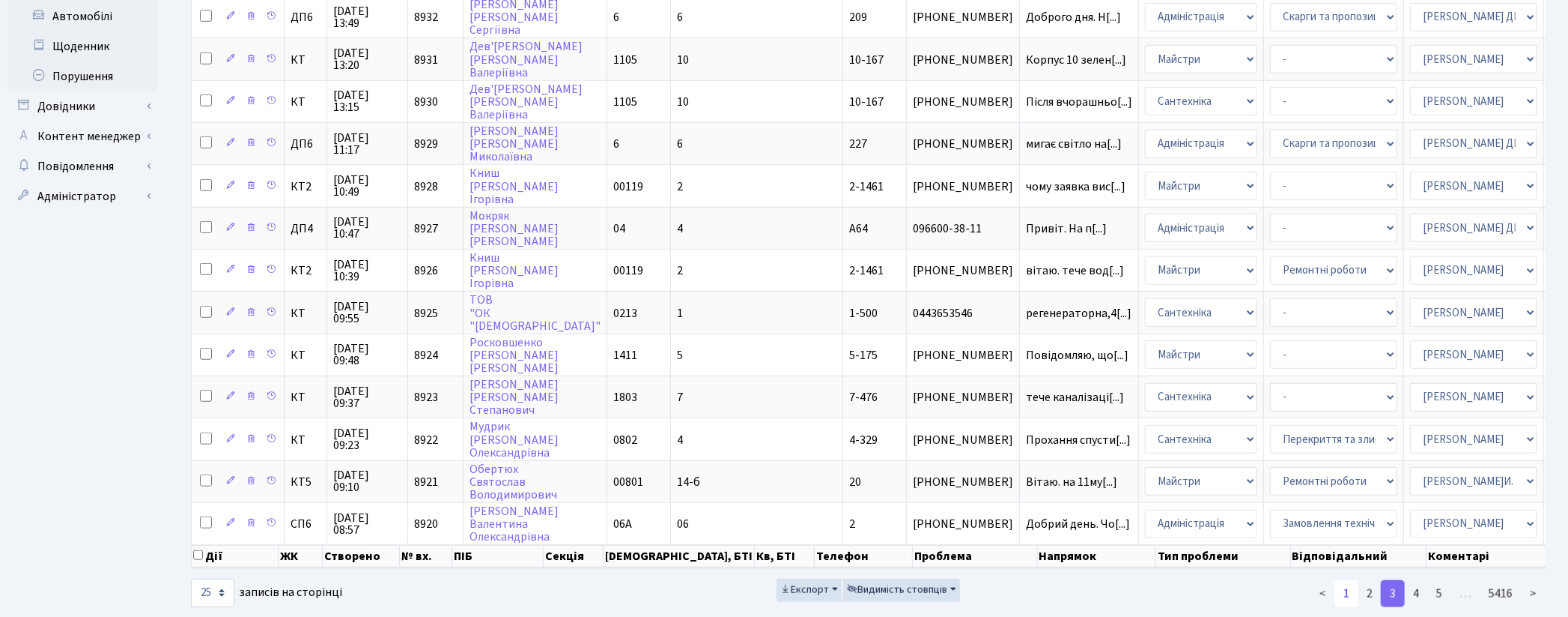
click at [1346, 580] on link "1" at bounding box center [1346, 594] width 24 height 27
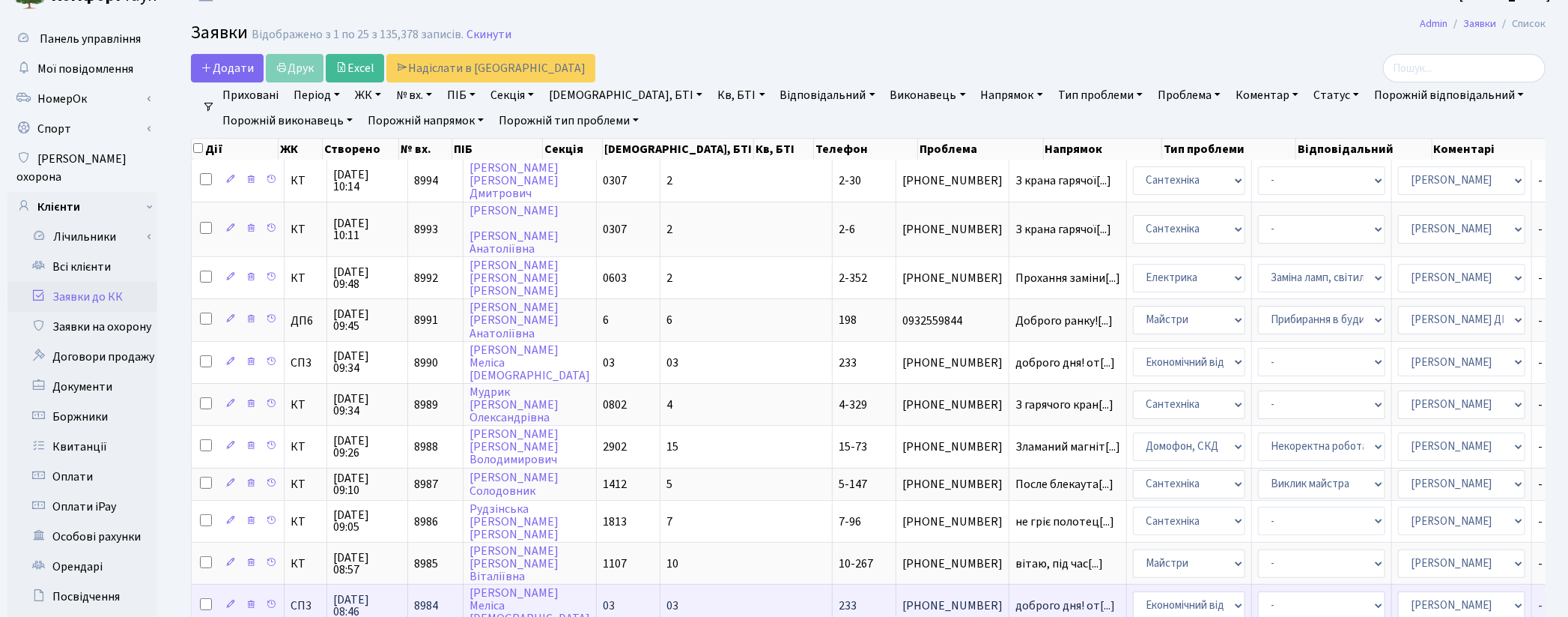
scroll to position [0, 0]
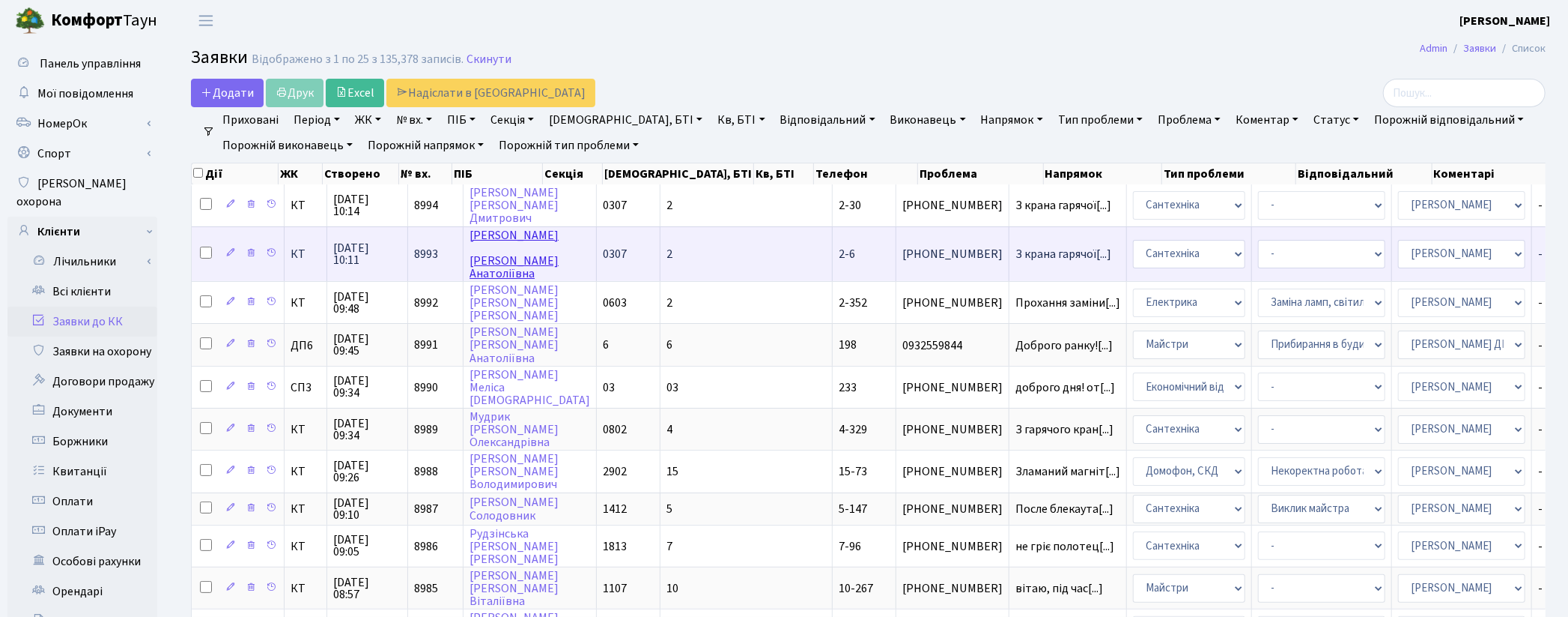
click at [502, 267] on link "Романцова Олена Анатоліївна" at bounding box center [514, 254] width 89 height 55
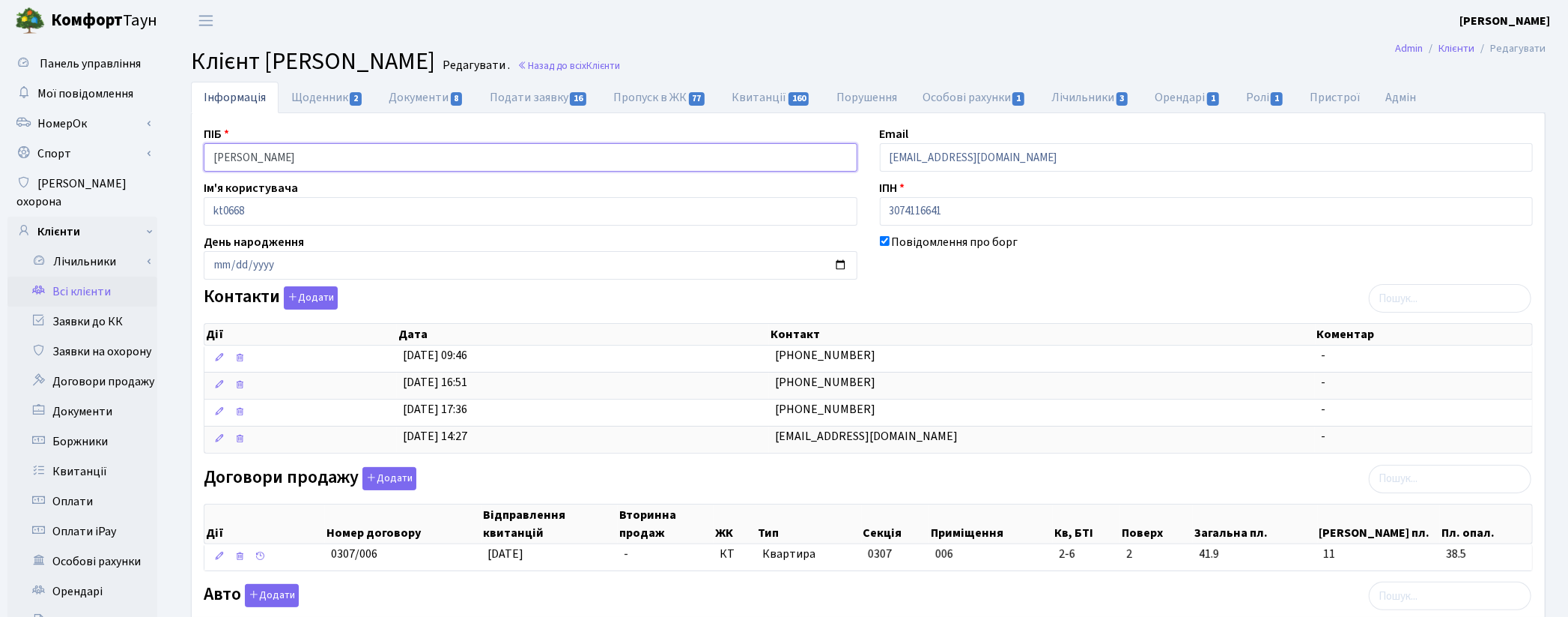
click at [274, 160] on input "[PERSON_NAME]" at bounding box center [530, 157] width 654 height 29
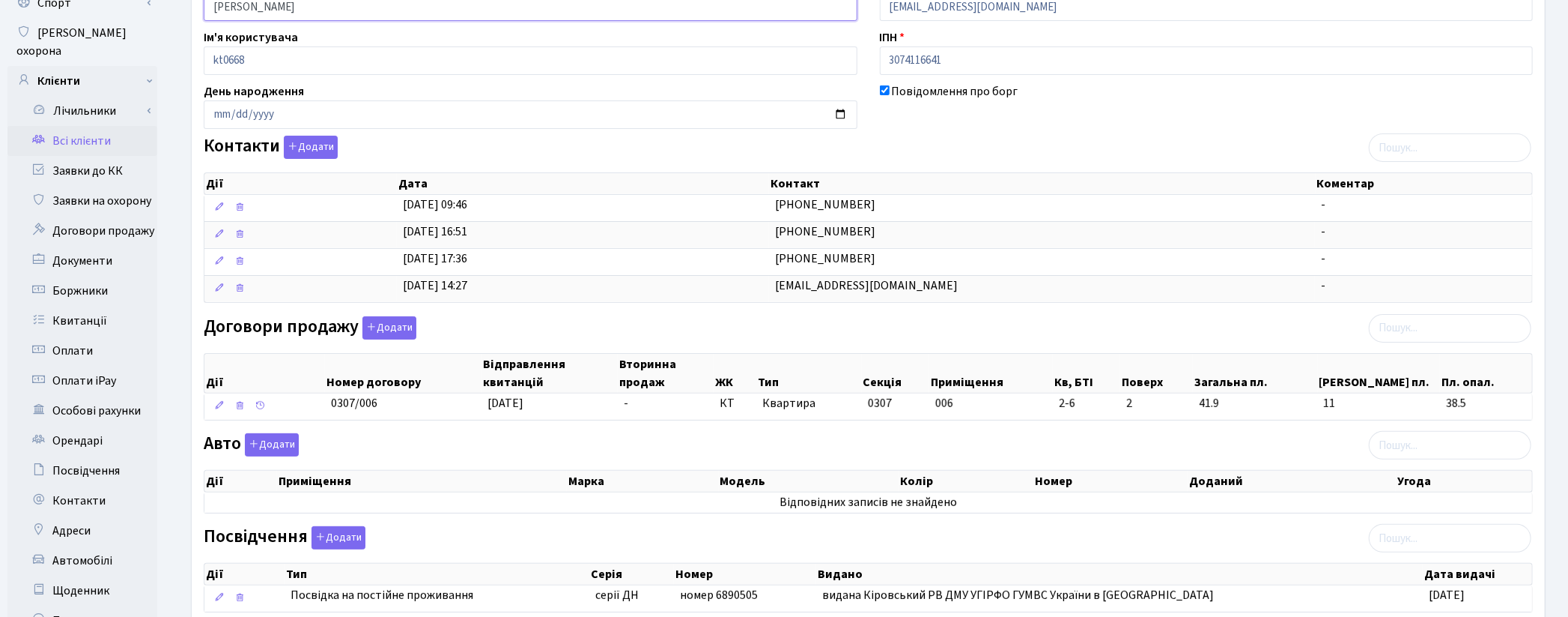
scroll to position [381, 0]
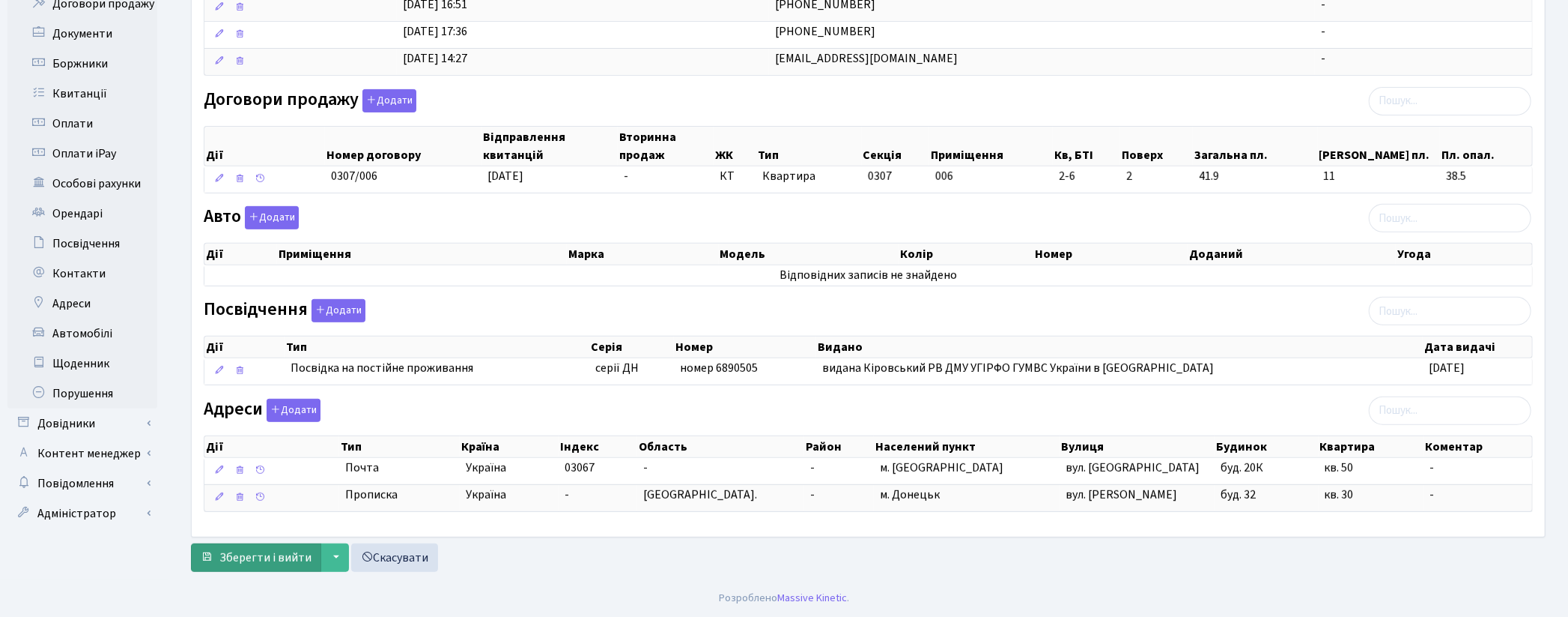
type input "[PERSON_NAME]"
click at [257, 553] on span "Зберегти і вийти" at bounding box center [265, 557] width 92 height 17
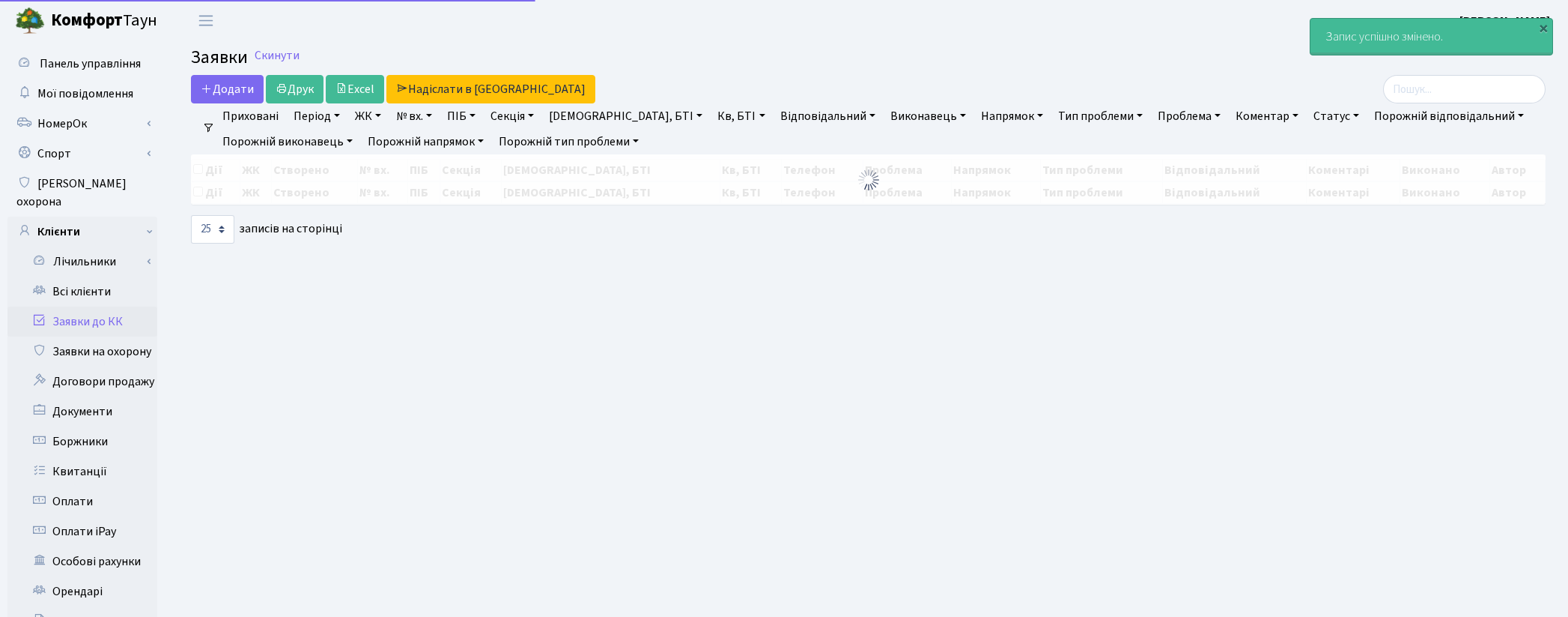
select select "25"
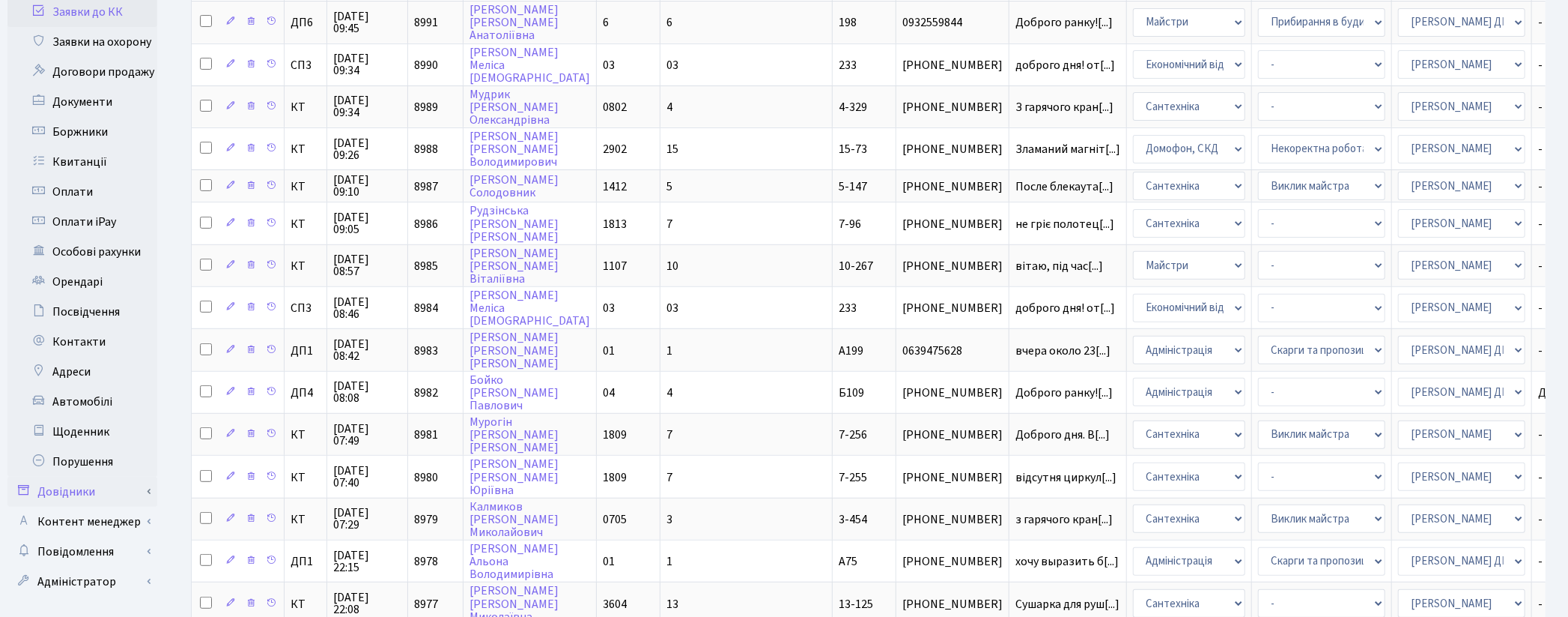
scroll to position [354, 0]
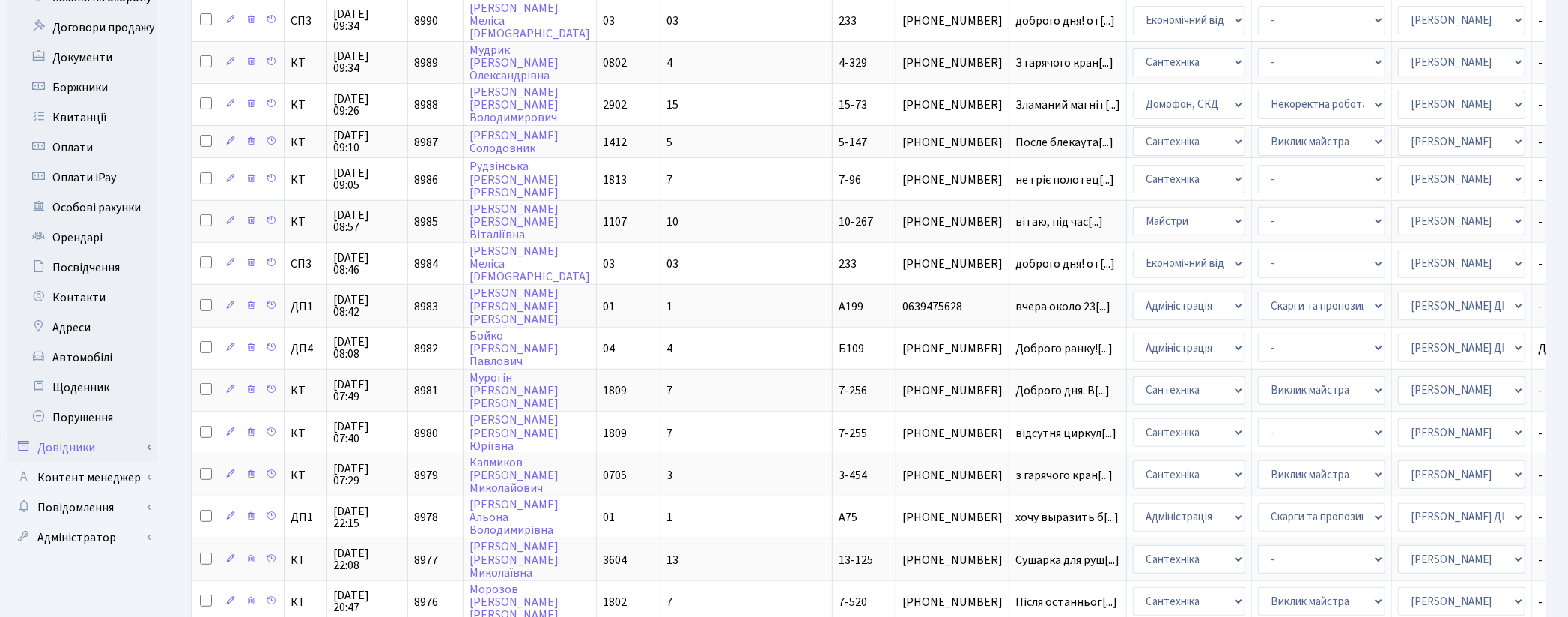
click at [80, 436] on link "Довідники" at bounding box center [82, 448] width 150 height 30
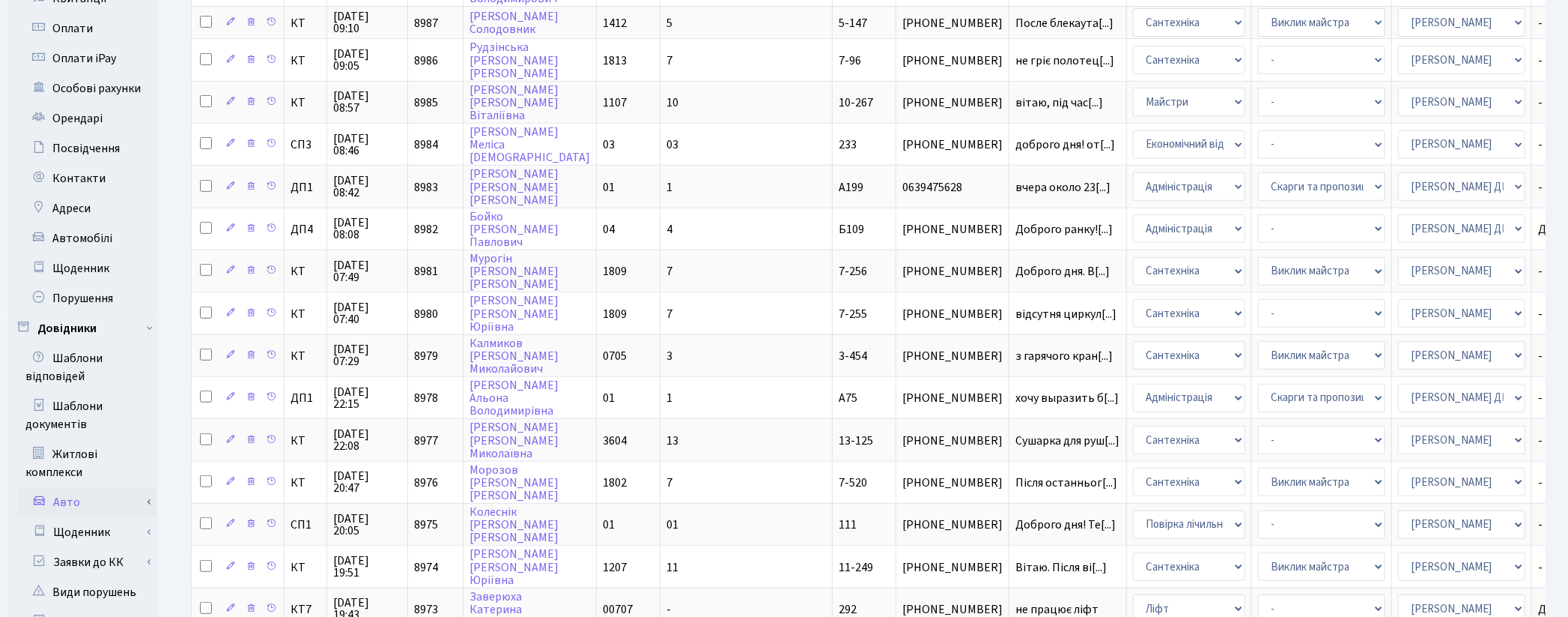
scroll to position [686, 0]
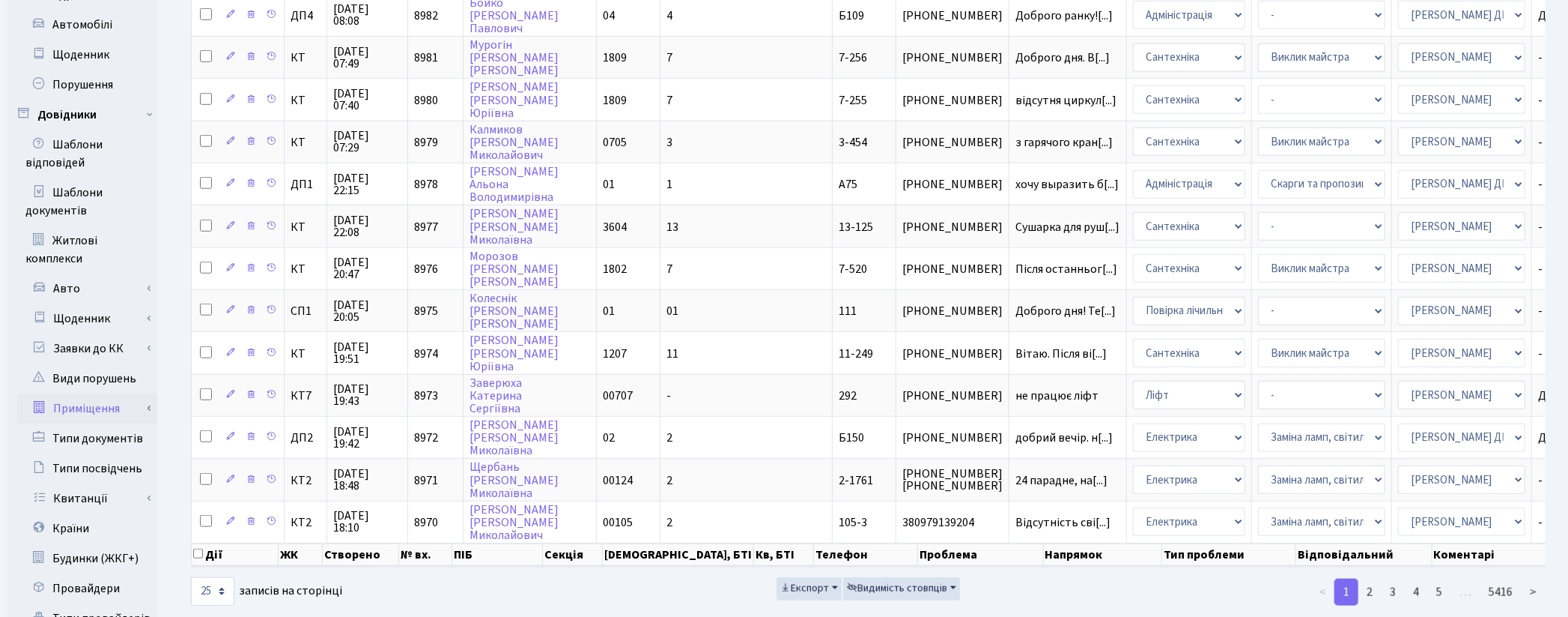
click at [106, 394] on link "Приміщення" at bounding box center [88, 409] width 140 height 30
click at [98, 424] on link "Всі приміщення" at bounding box center [88, 439] width 140 height 30
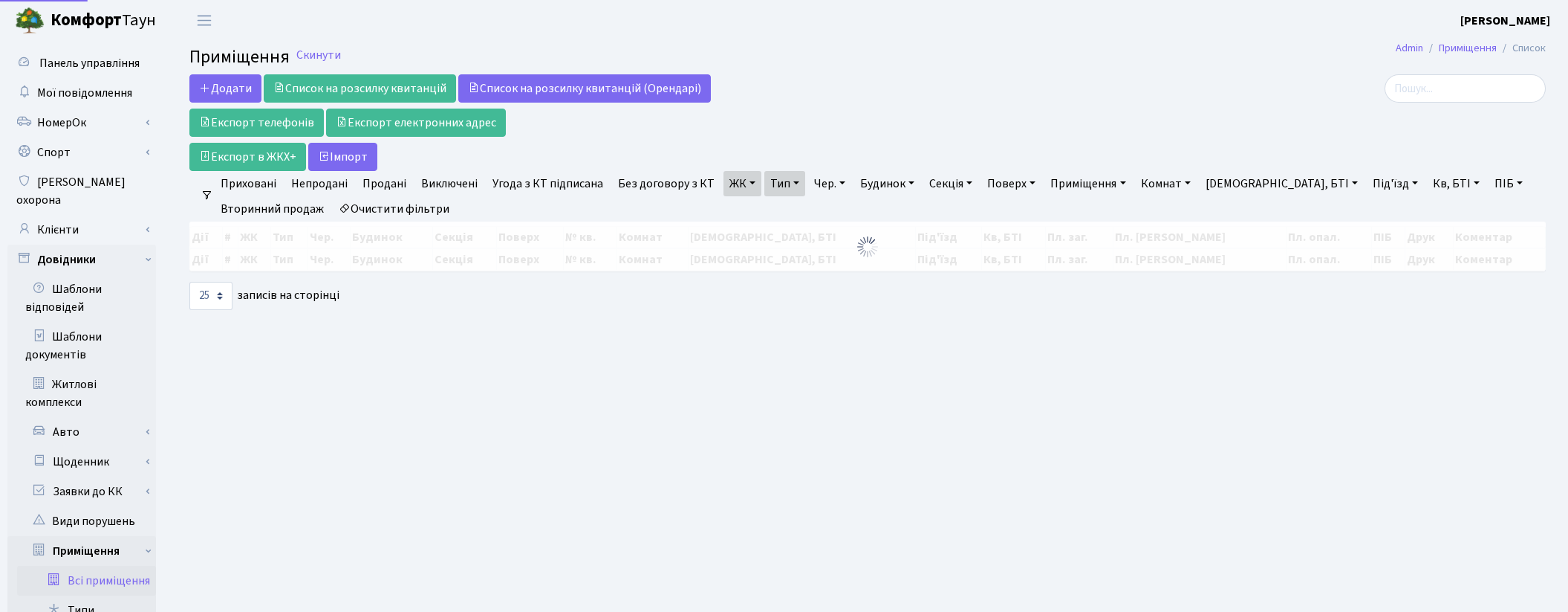
select select "25"
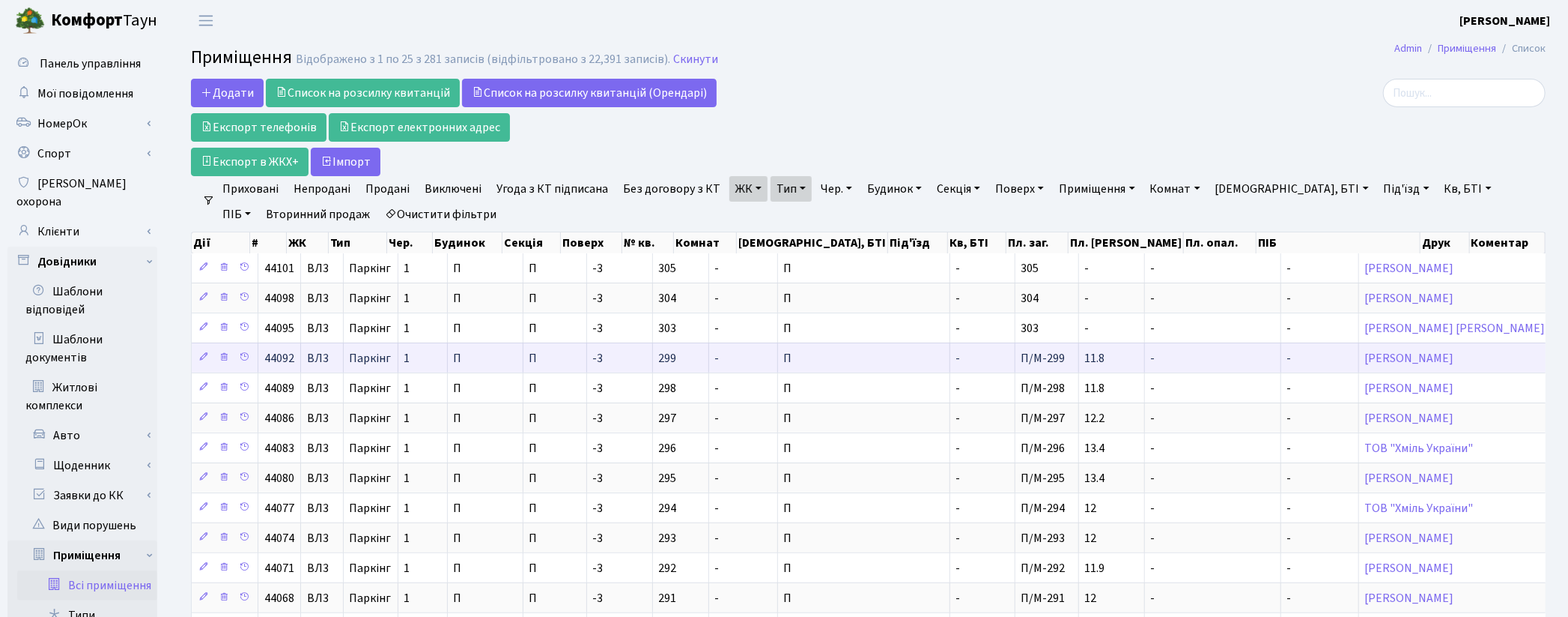
click at [732, 365] on td "-" at bounding box center [743, 358] width 69 height 30
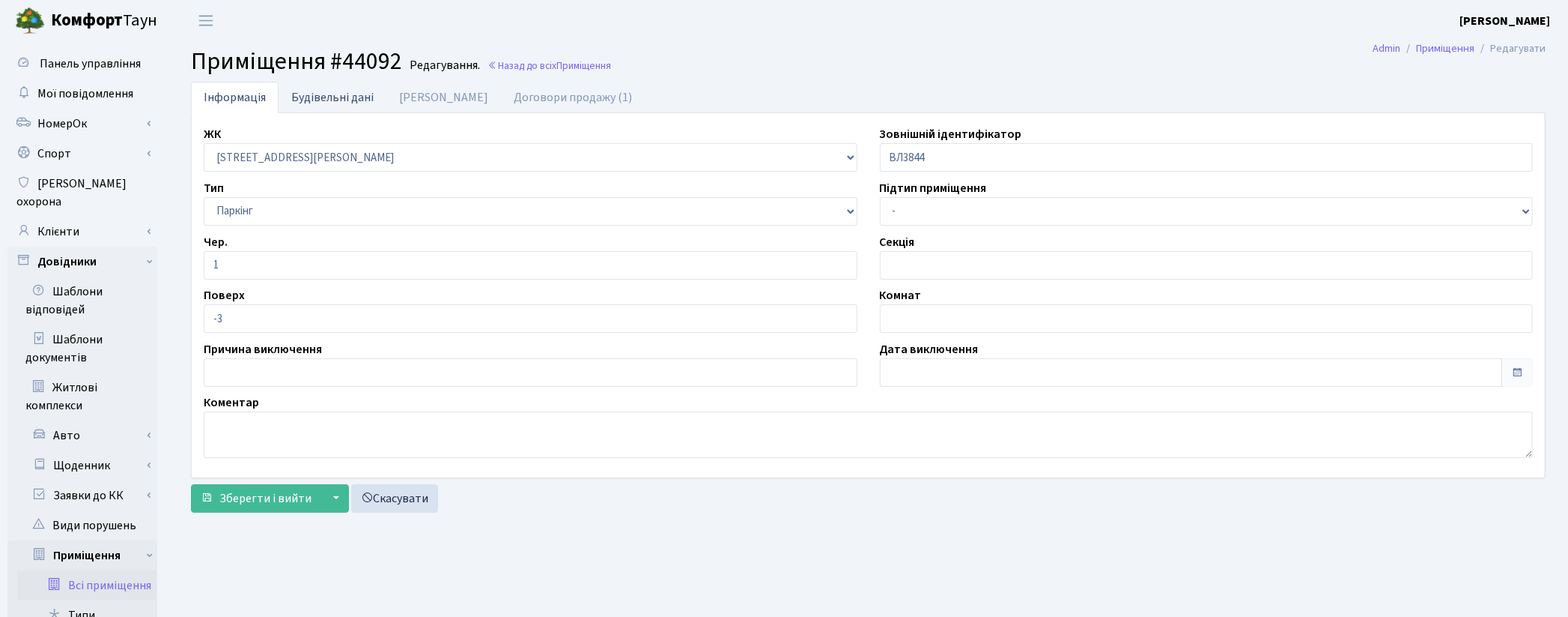
click at [337, 101] on link "Будівельні дані" at bounding box center [332, 97] width 108 height 30
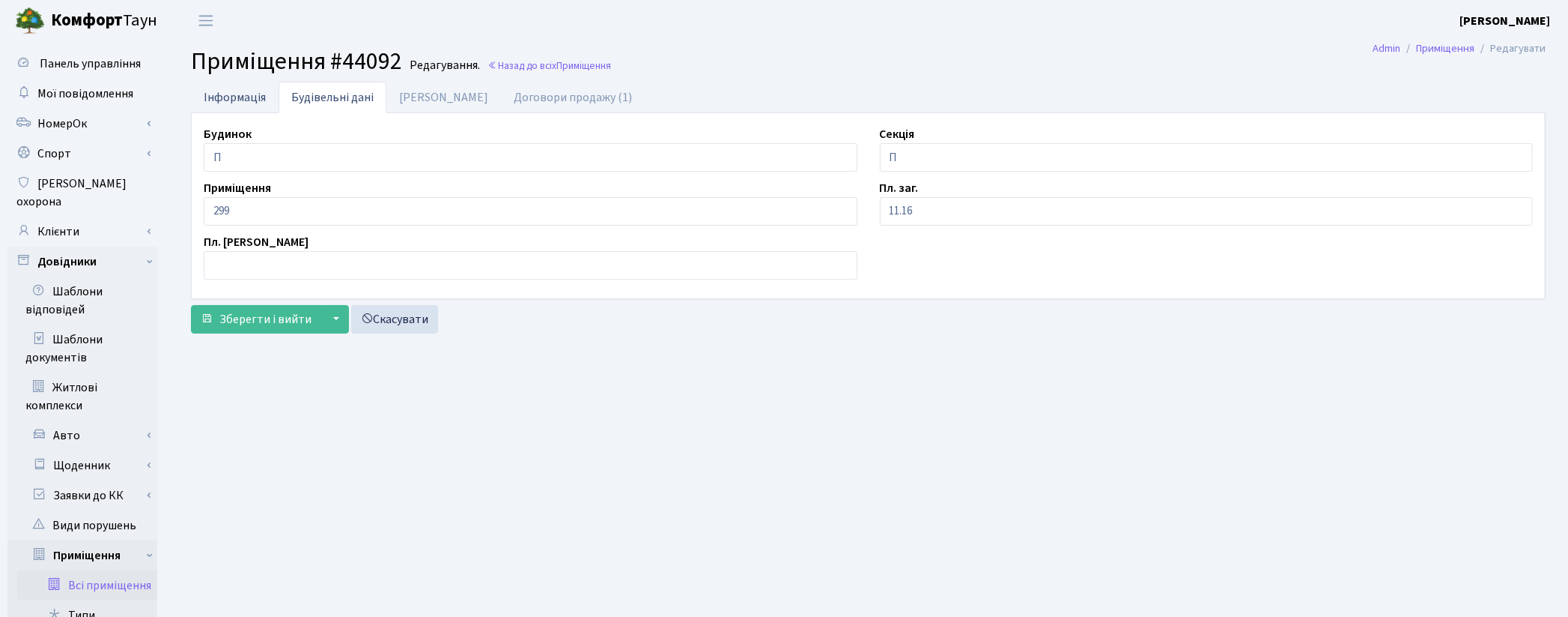
click at [234, 94] on link "Інформація" at bounding box center [234, 97] width 88 height 30
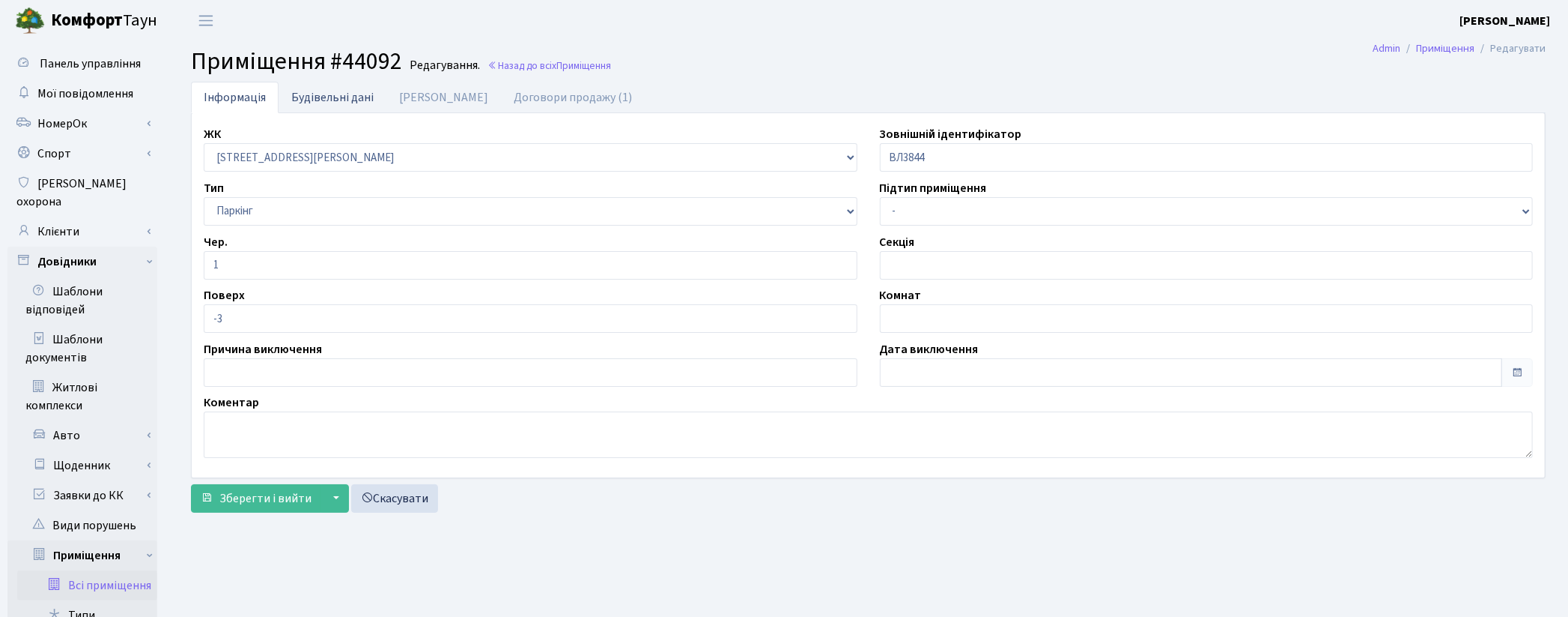
click at [352, 105] on link "Будівельні дані" at bounding box center [332, 97] width 108 height 30
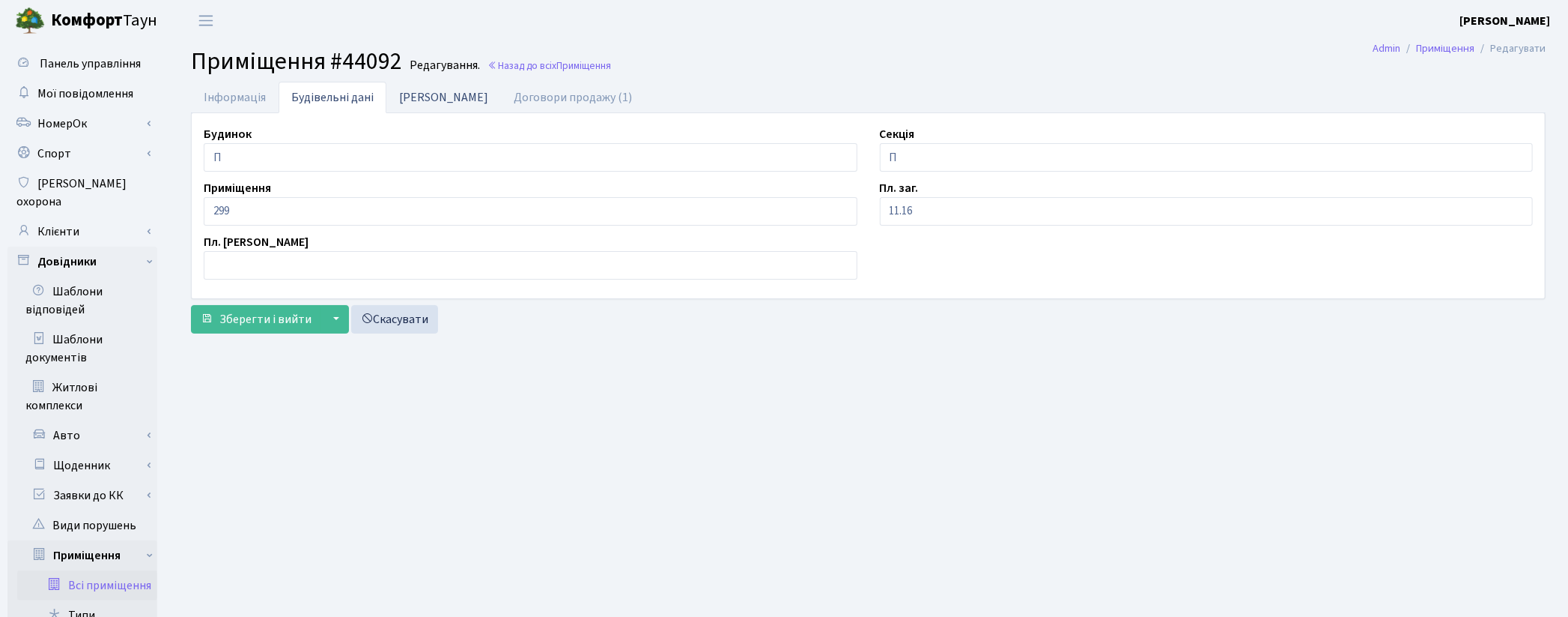
click at [421, 101] on link "[PERSON_NAME]" at bounding box center [443, 97] width 115 height 30
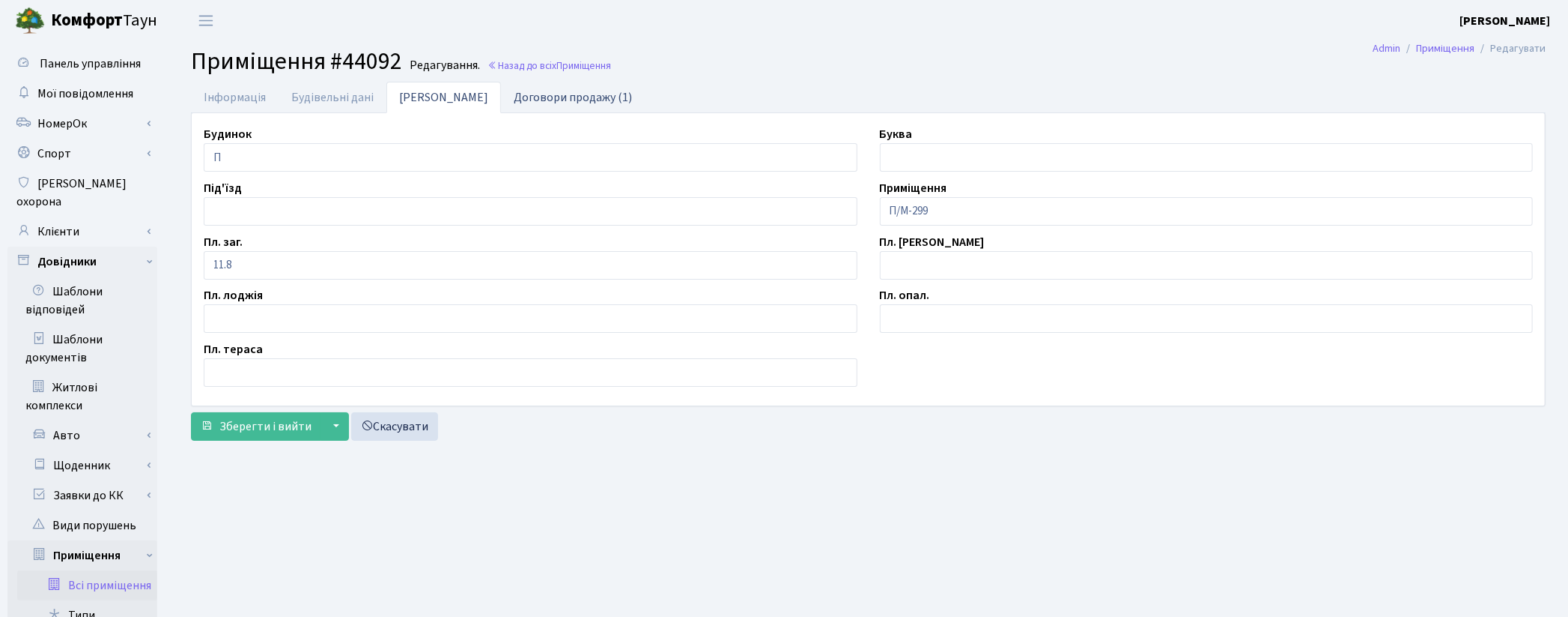
click at [501, 101] on link "Договори продажу (1)" at bounding box center [573, 97] width 144 height 30
select select "25"
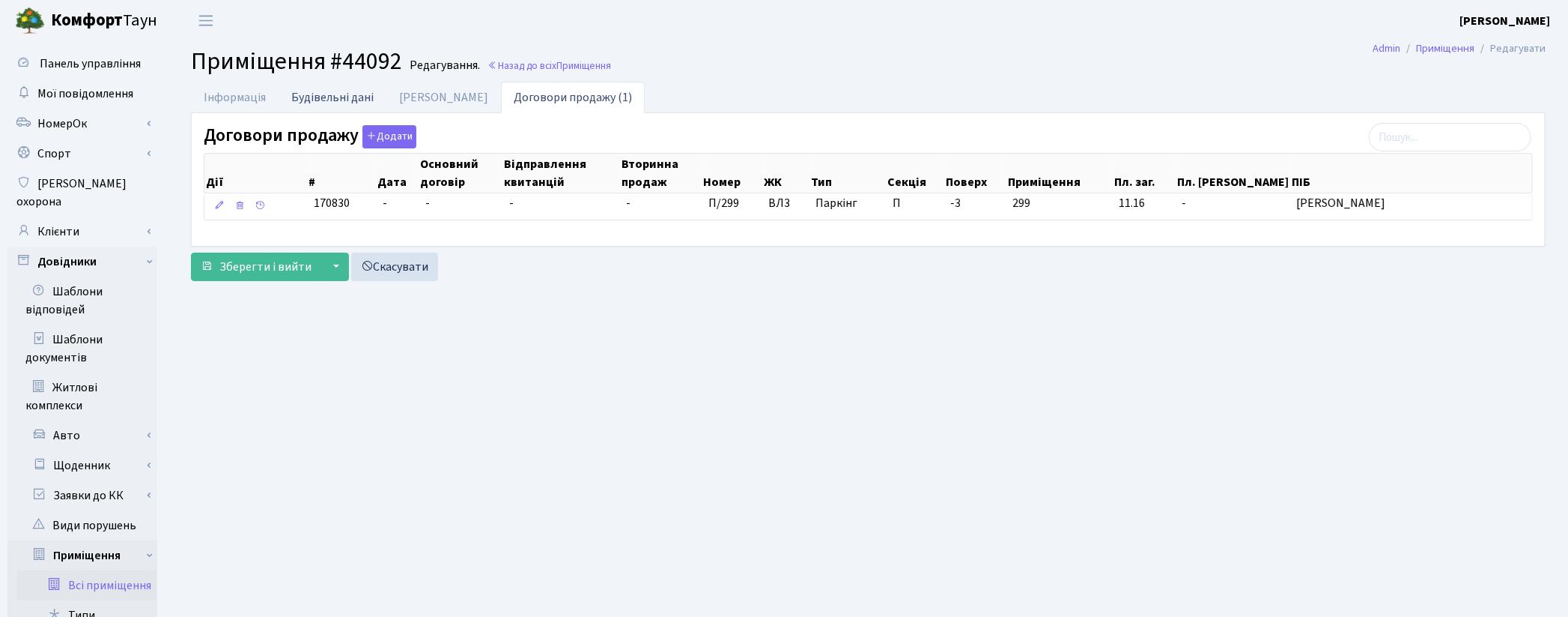
click at [346, 96] on link "Будівельні дані" at bounding box center [332, 97] width 108 height 30
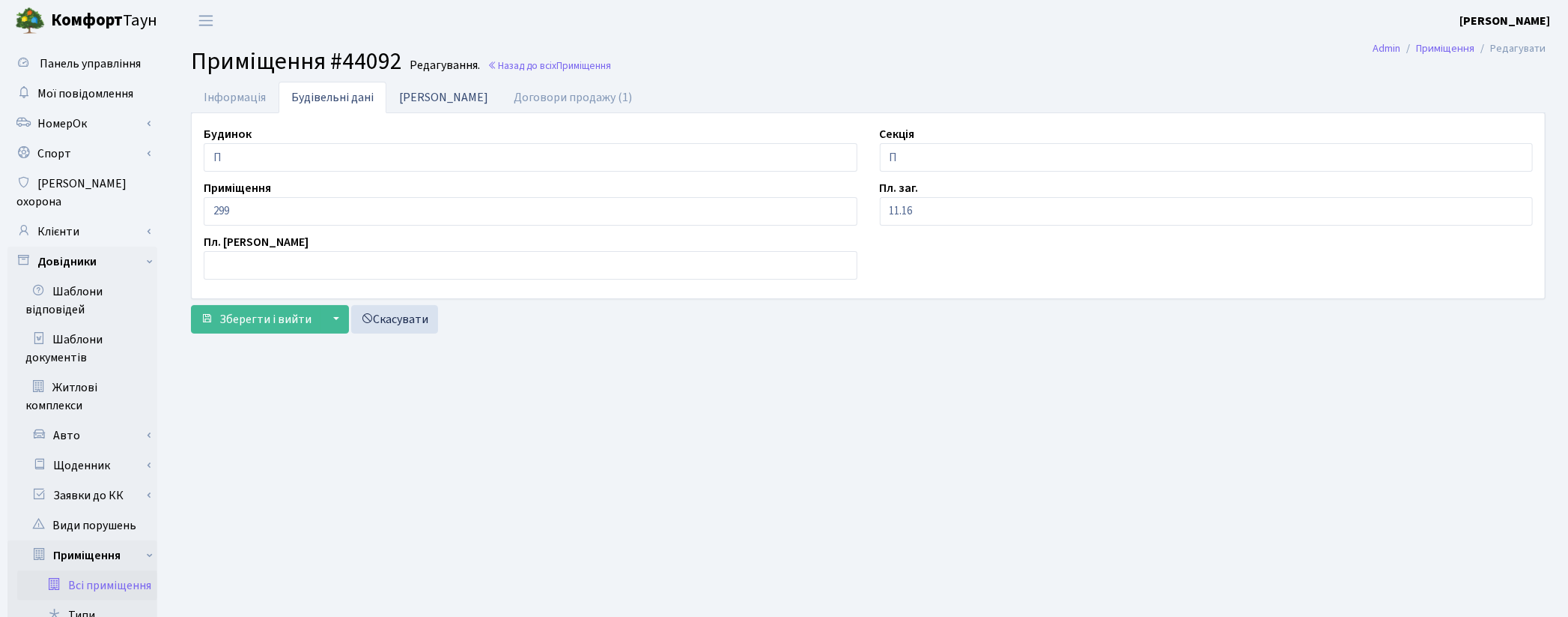
click at [411, 101] on link "[PERSON_NAME]" at bounding box center [443, 97] width 115 height 30
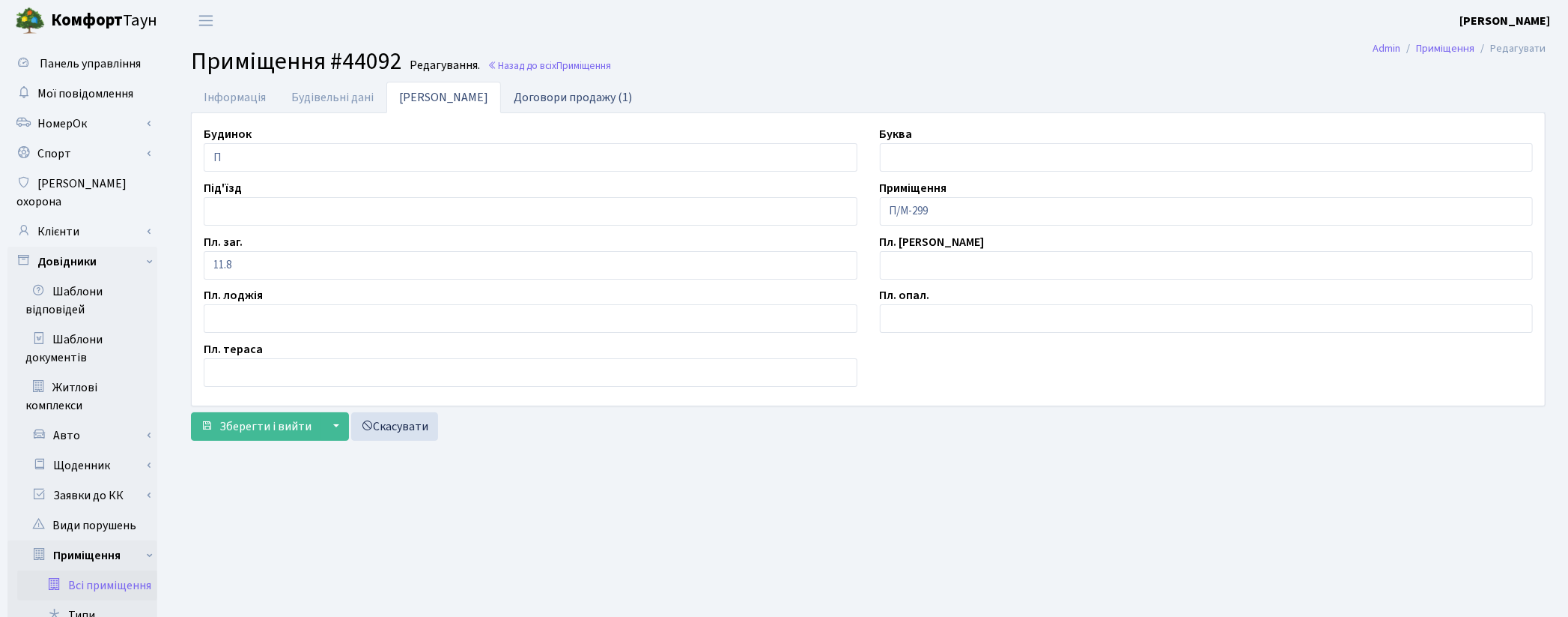
click at [530, 95] on link "Договори продажу (1)" at bounding box center [573, 97] width 144 height 30
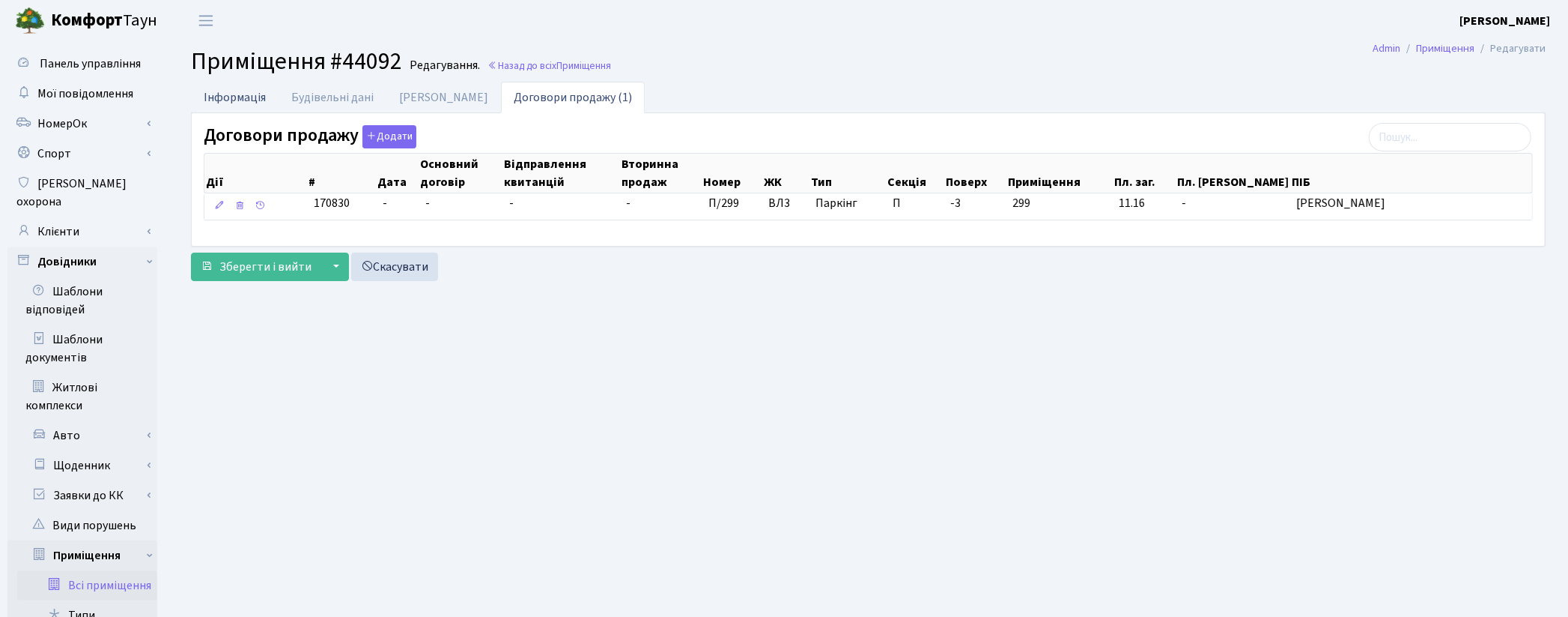
click at [217, 98] on link "Інформація" at bounding box center [234, 97] width 88 height 30
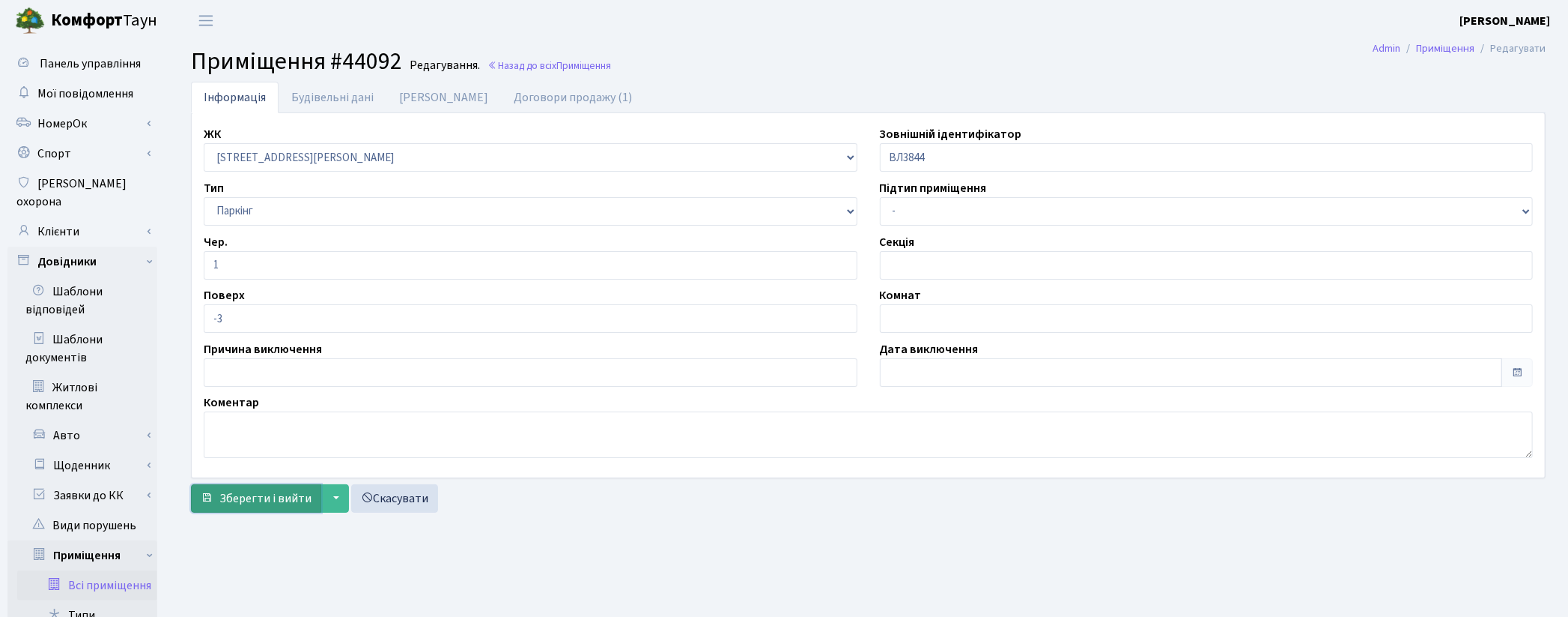
click at [285, 500] on span "Зберегти і вийти" at bounding box center [265, 498] width 92 height 17
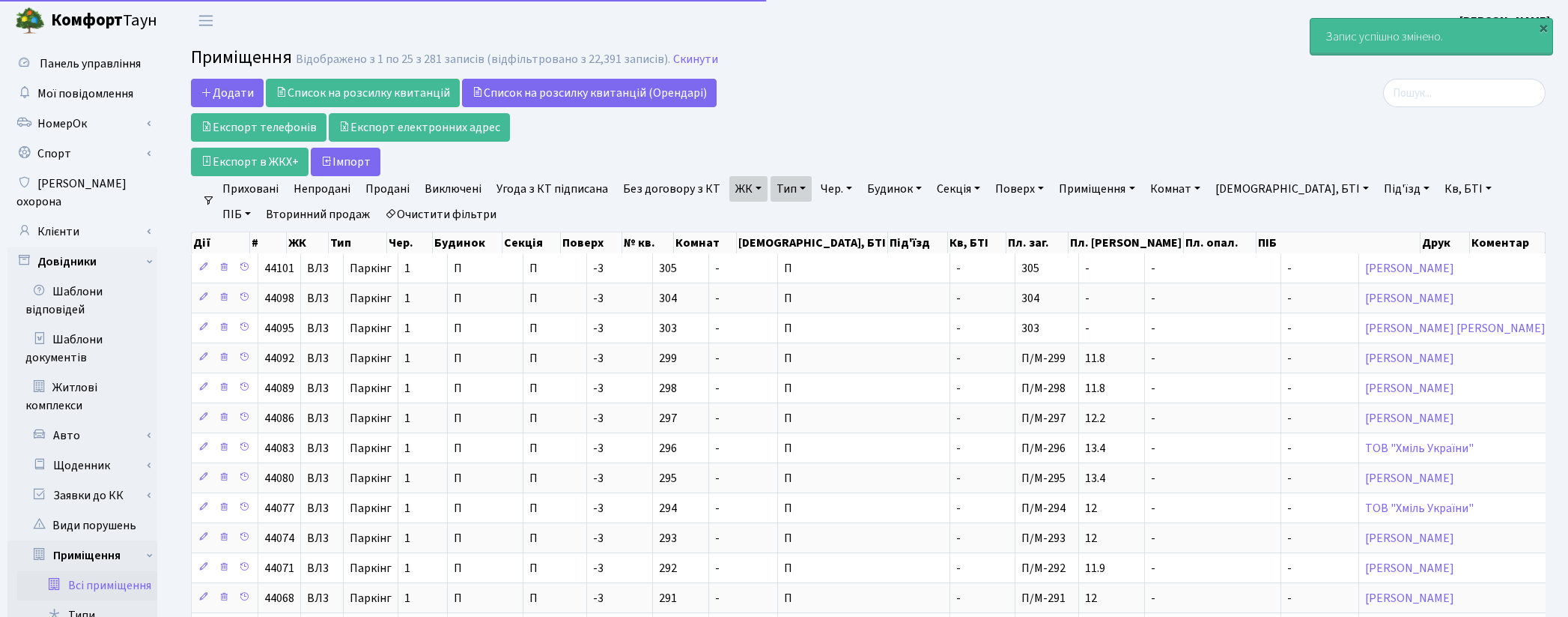
select select "25"
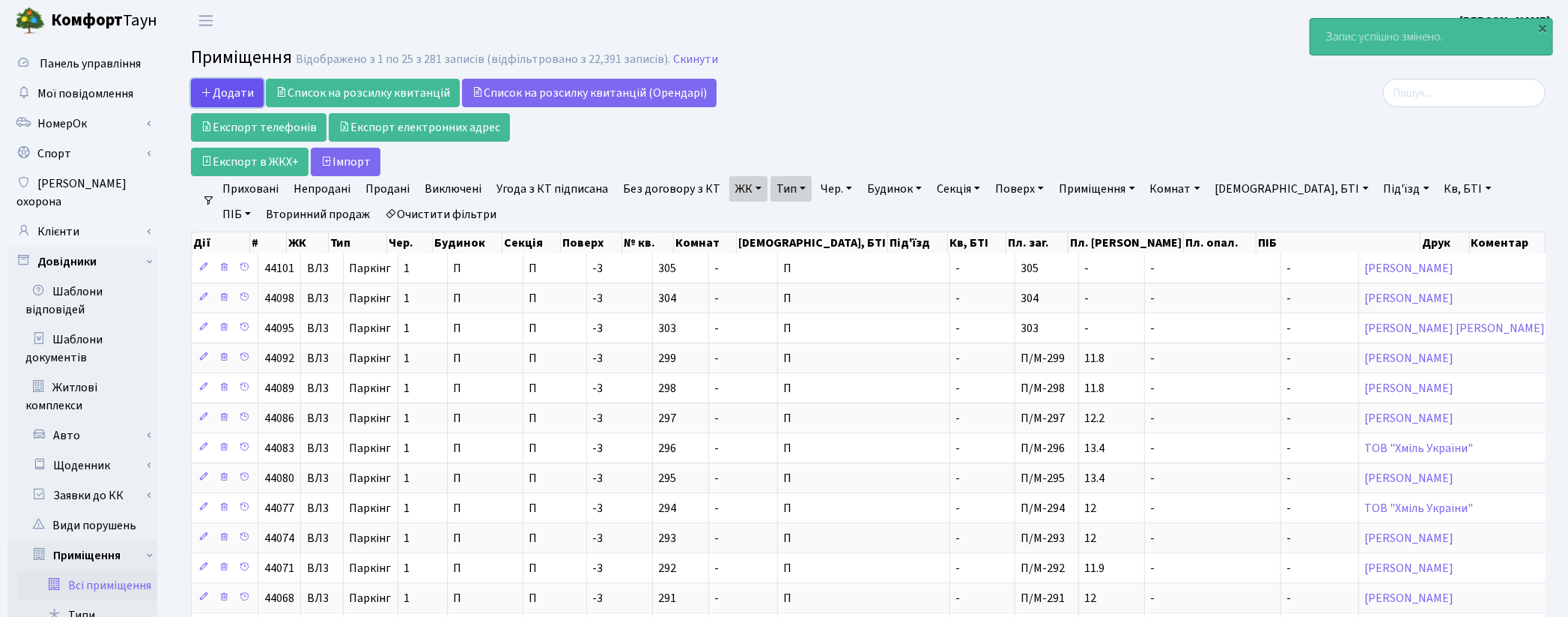
click at [201, 89] on icon at bounding box center [207, 92] width 12 height 12
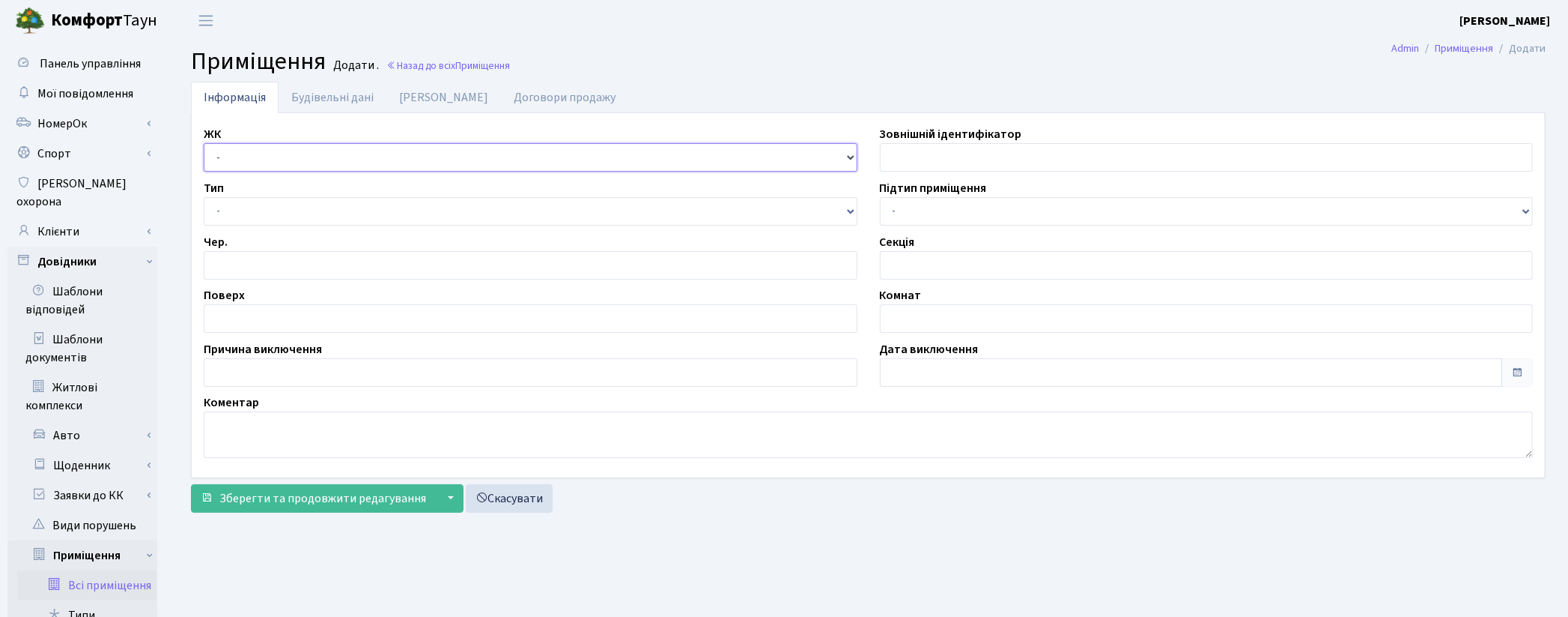
click at [258, 166] on select "- КТ, вул. Регенераторна, 4 ЦП, вул. Джона Маккейна, 7 ТХ, вул. Ділова, 1/2 КТ2…" at bounding box center [530, 157] width 654 height 29
select select "322"
click at [203, 143] on select "- КТ, вул. Регенераторна, 4 ЦП, вул. Джона Маккейна, 7 ТХ, вул. Ділова, 1/2 КТ2…" at bounding box center [530, 157] width 654 height 29
click at [244, 208] on select "- Квартира Комерція Нежитлове Паркінг П1001" at bounding box center [530, 212] width 654 height 29
select select "270"
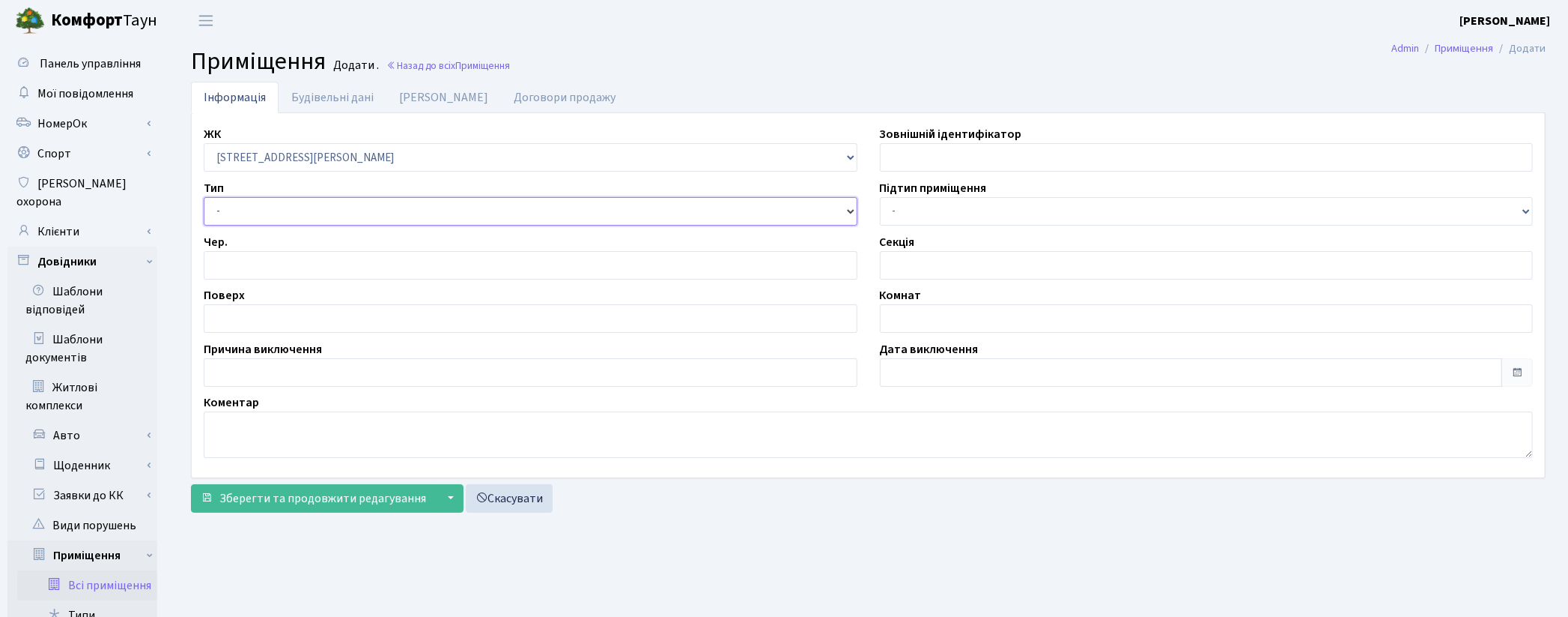
click at [203, 197] on select "- Квартира Комерція Нежитлове Паркінг П1001" at bounding box center [530, 212] width 654 height 29
click at [235, 265] on input "number" at bounding box center [530, 266] width 654 height 29
type input "1"
click at [215, 323] on input "text" at bounding box center [530, 318] width 654 height 29
type input "-3"
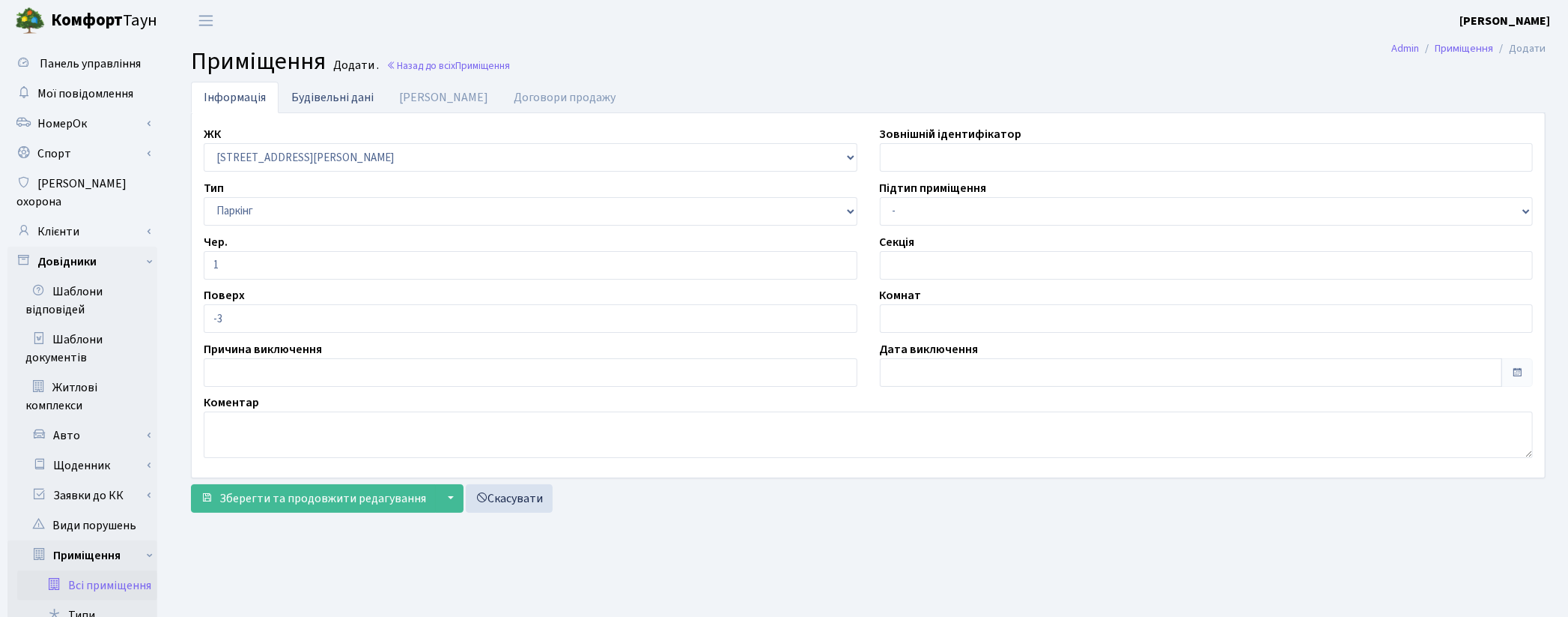
click at [342, 95] on link "Будівельні дані" at bounding box center [332, 97] width 108 height 30
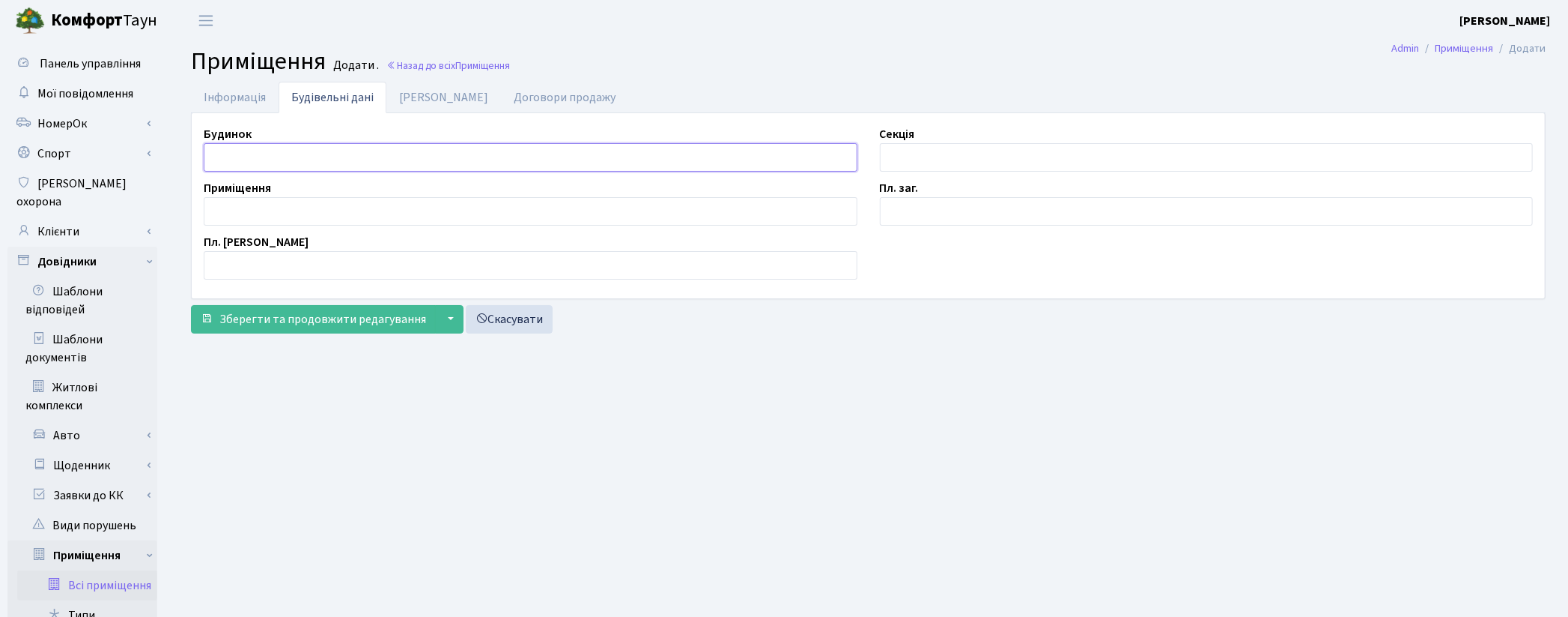
click at [227, 153] on input "text" at bounding box center [530, 157] width 654 height 29
type input "G"
type input "П"
click at [908, 150] on input "text" at bounding box center [1207, 157] width 654 height 29
type input "G"
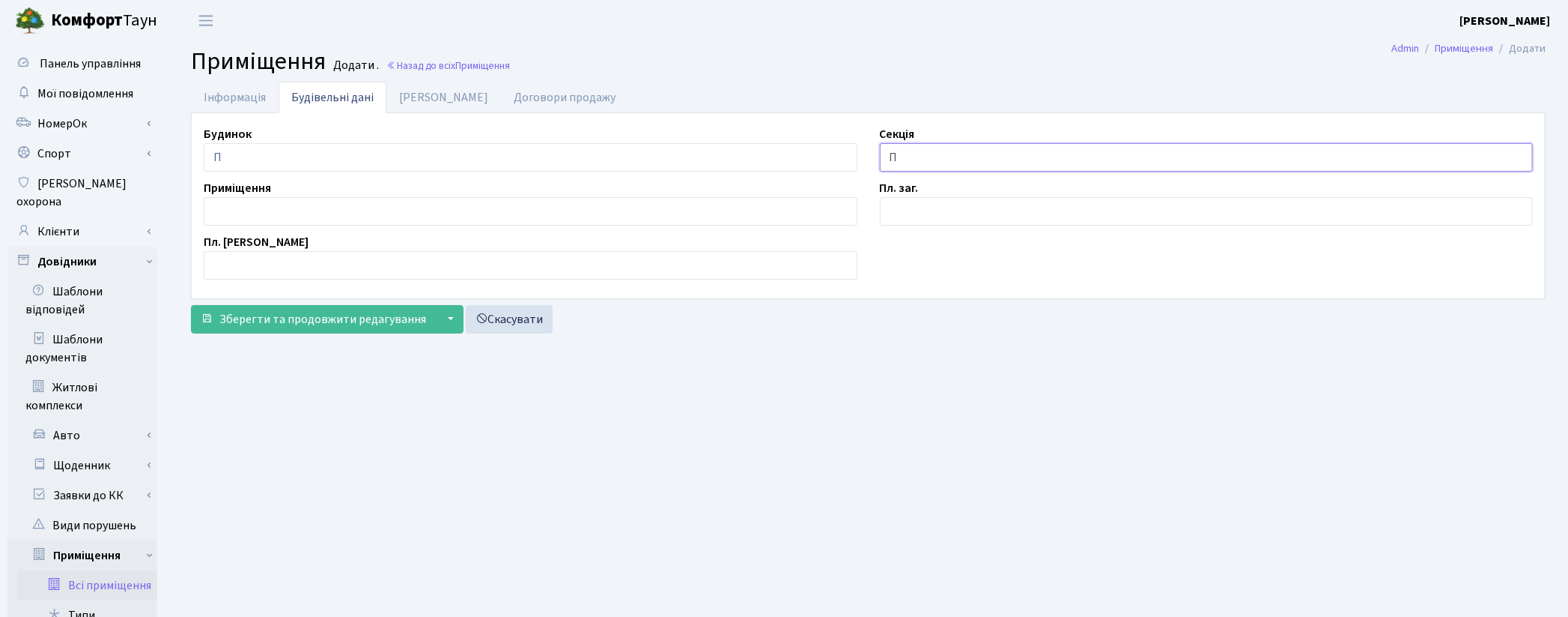
type input "П"
click at [251, 215] on input "text" at bounding box center [530, 212] width 654 height 29
type input "10"
click at [901, 220] on input "text" at bounding box center [1207, 212] width 654 height 29
type input "2.1"
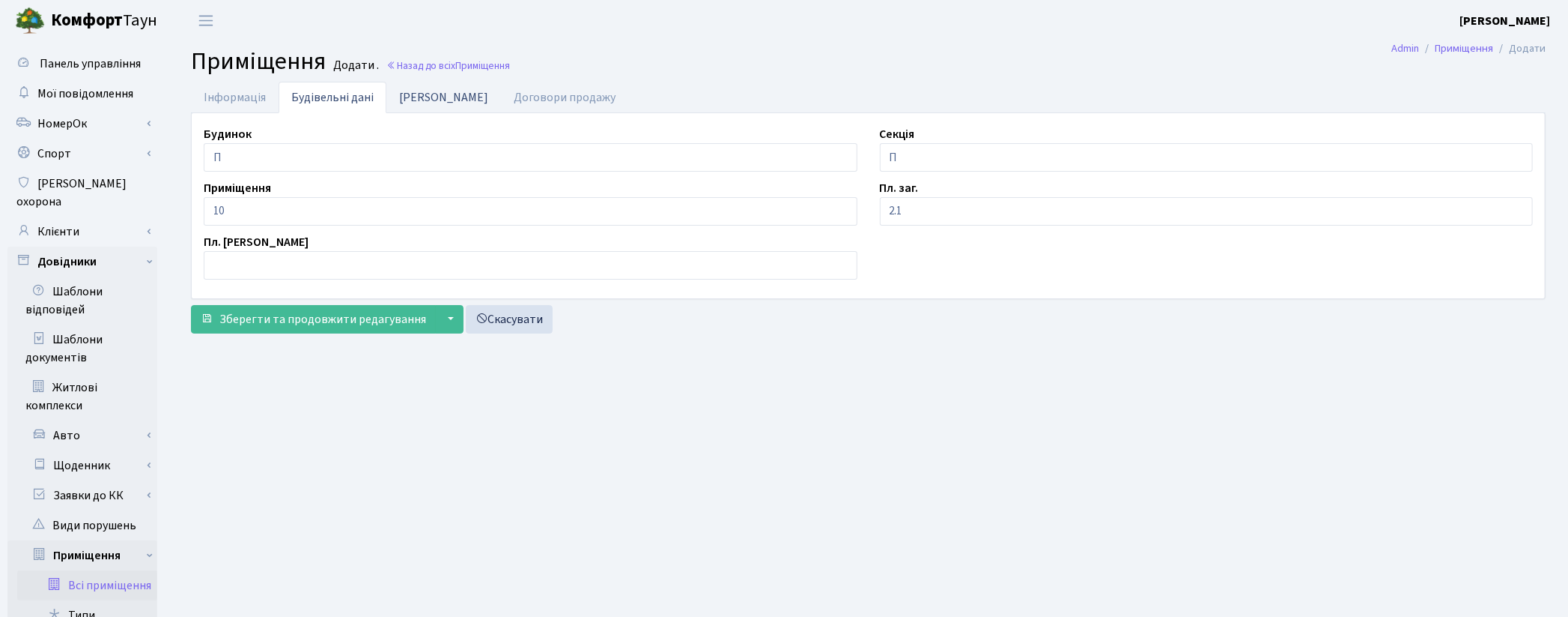
click at [424, 100] on link "Дані БТІ" at bounding box center [443, 97] width 115 height 30
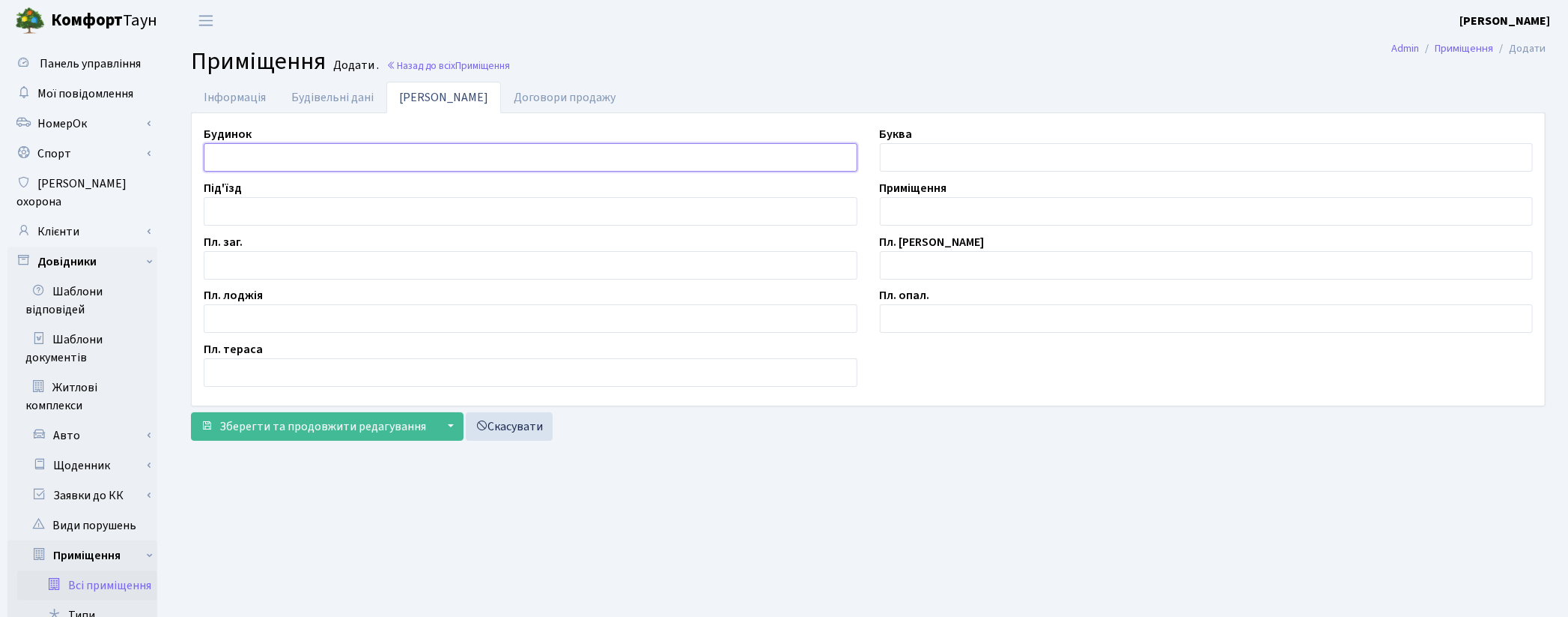
click at [239, 163] on input "text" at bounding box center [530, 157] width 654 height 29
type input "П"
click at [286, 266] on input "text" at bounding box center [530, 266] width 654 height 29
type input "2.1"
click at [938, 220] on input "text" at bounding box center [1207, 212] width 654 height 29
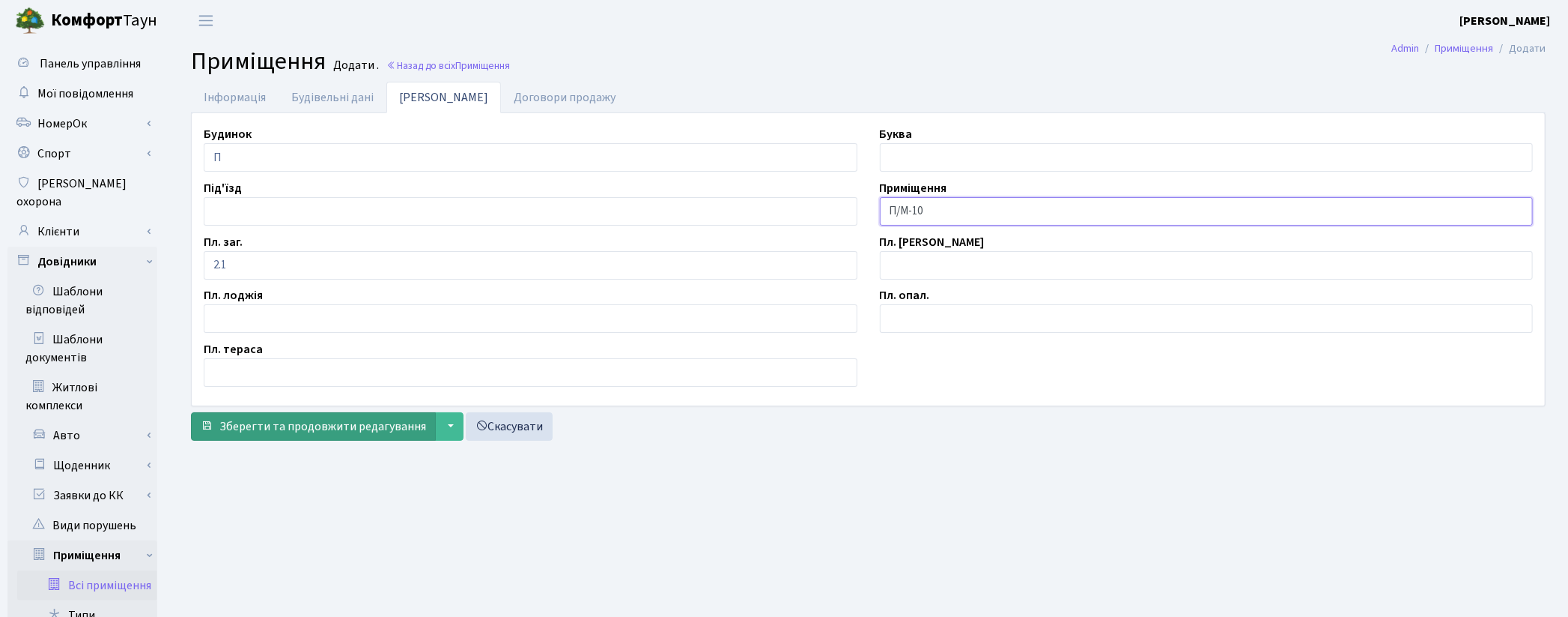
type input "П/М-10"
click at [313, 428] on span "Зберегти та продовжити редагування" at bounding box center [322, 426] width 207 height 17
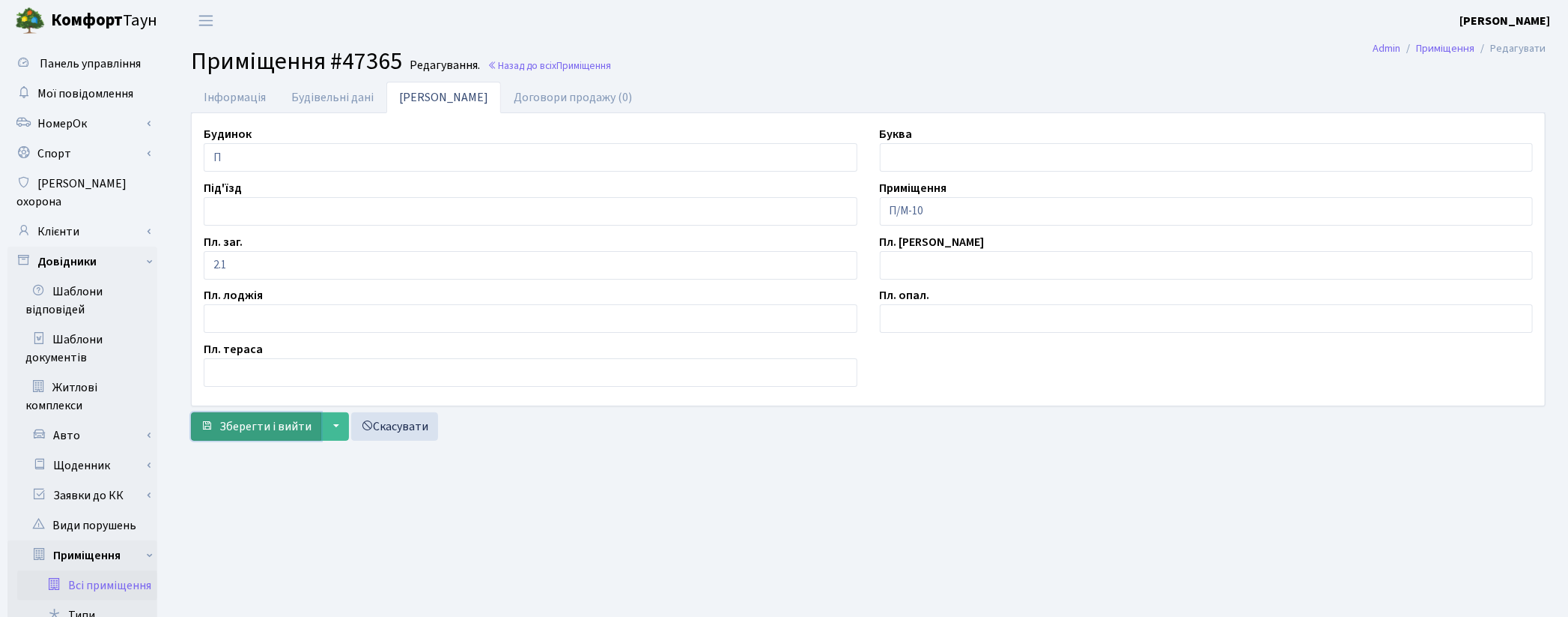
click at [286, 424] on span "Зберегти і вийти" at bounding box center [265, 426] width 92 height 17
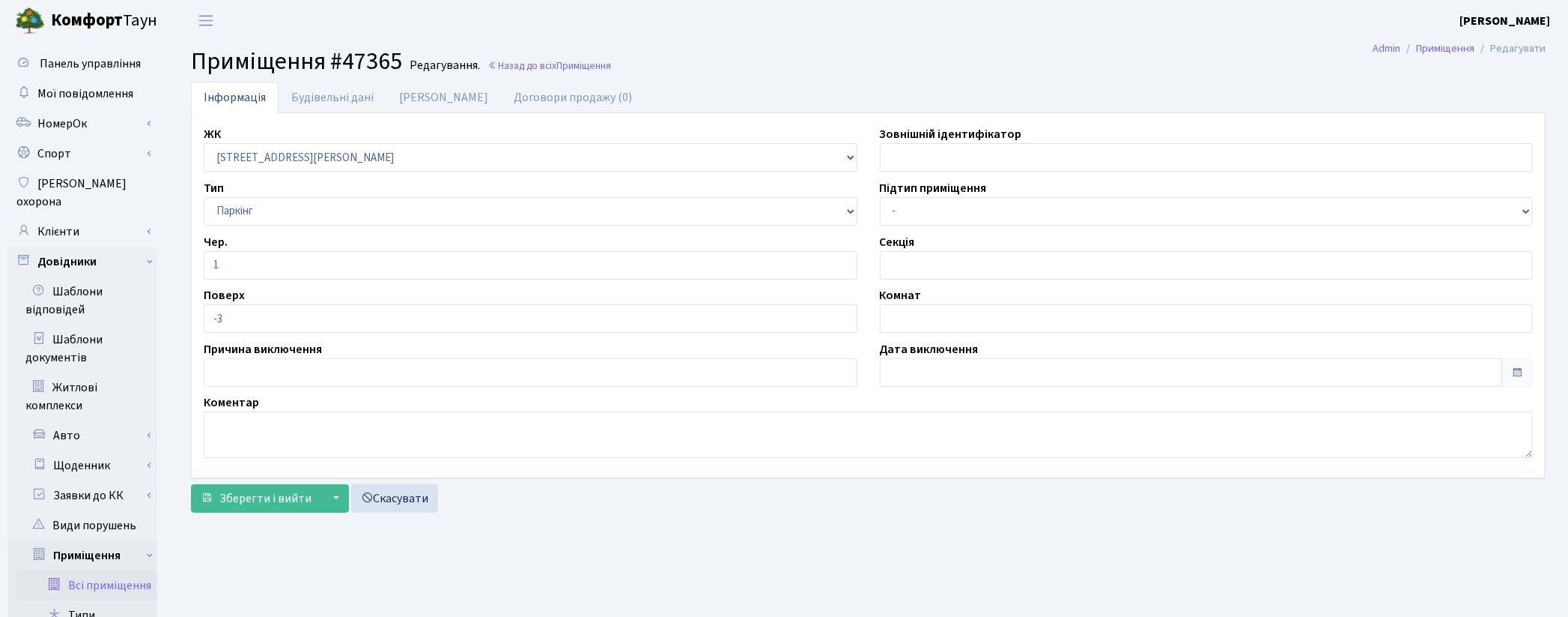
click at [124, 571] on link "Всі приміщення" at bounding box center [88, 586] width 140 height 30
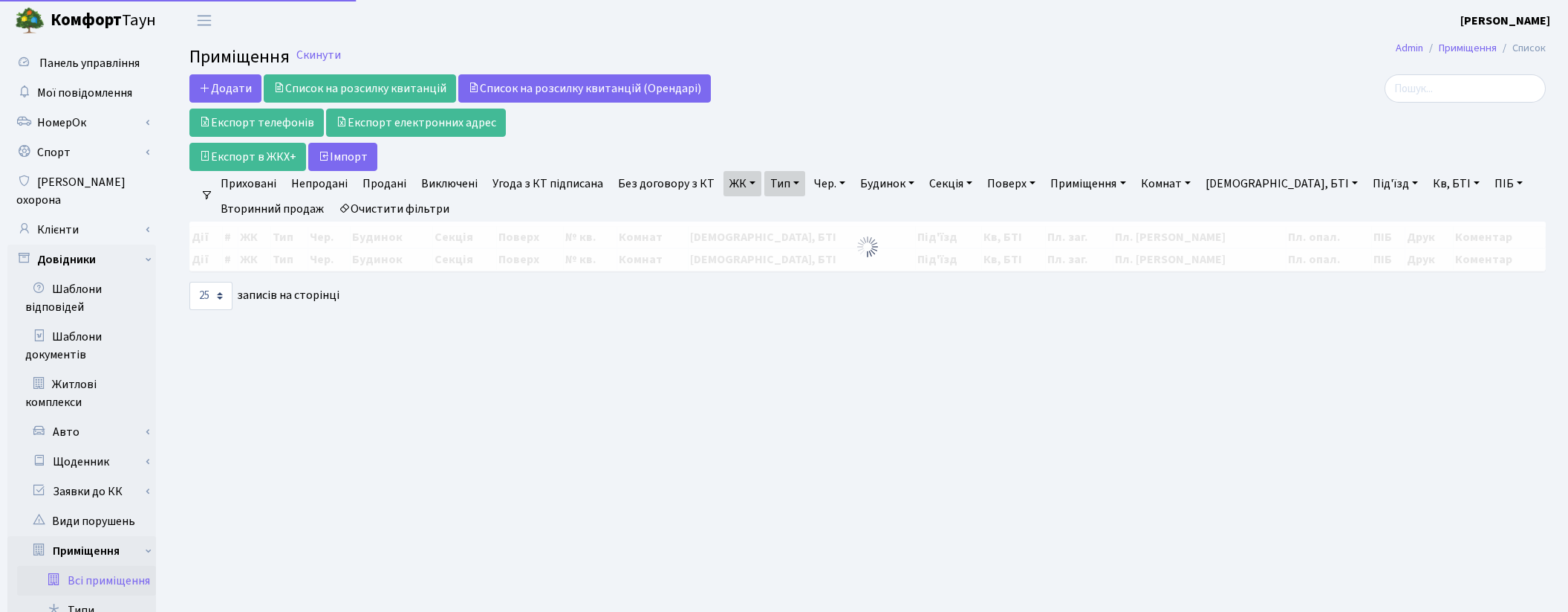
select select "25"
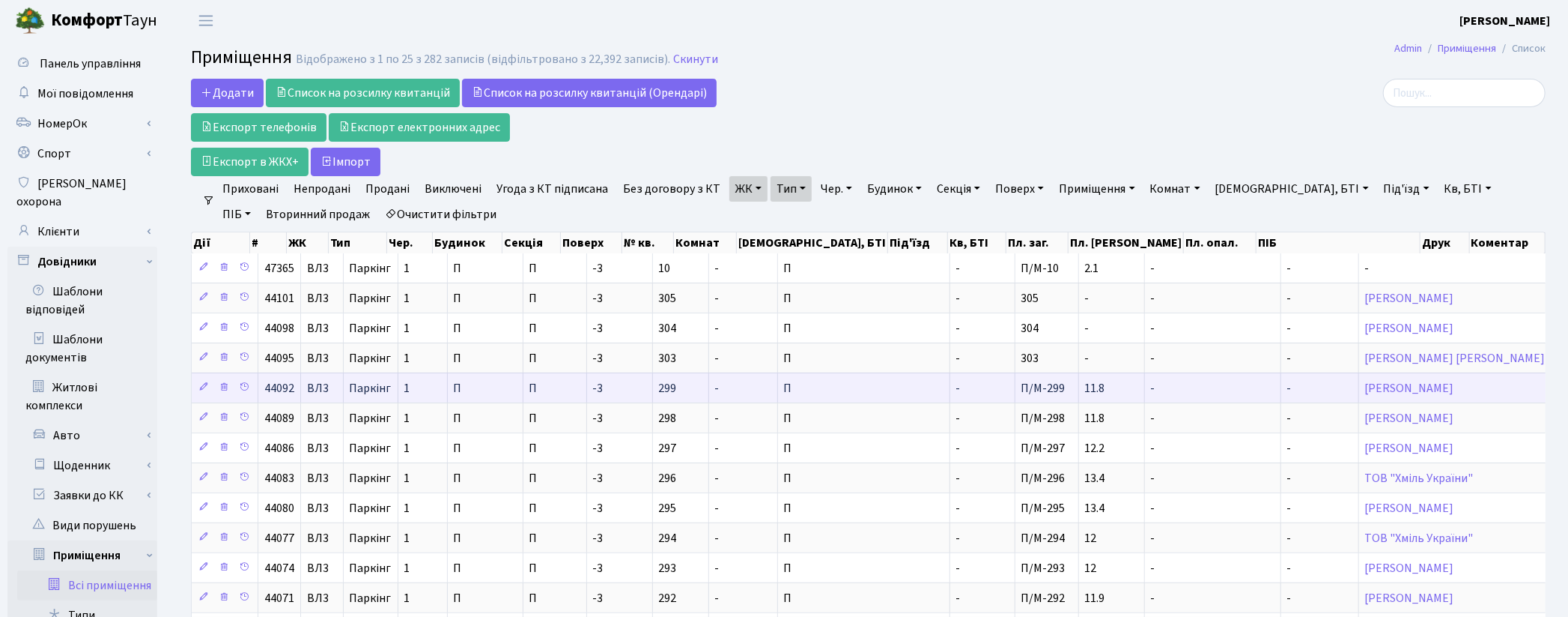
click at [1022, 391] on span "П/М-299" at bounding box center [1043, 388] width 44 height 17
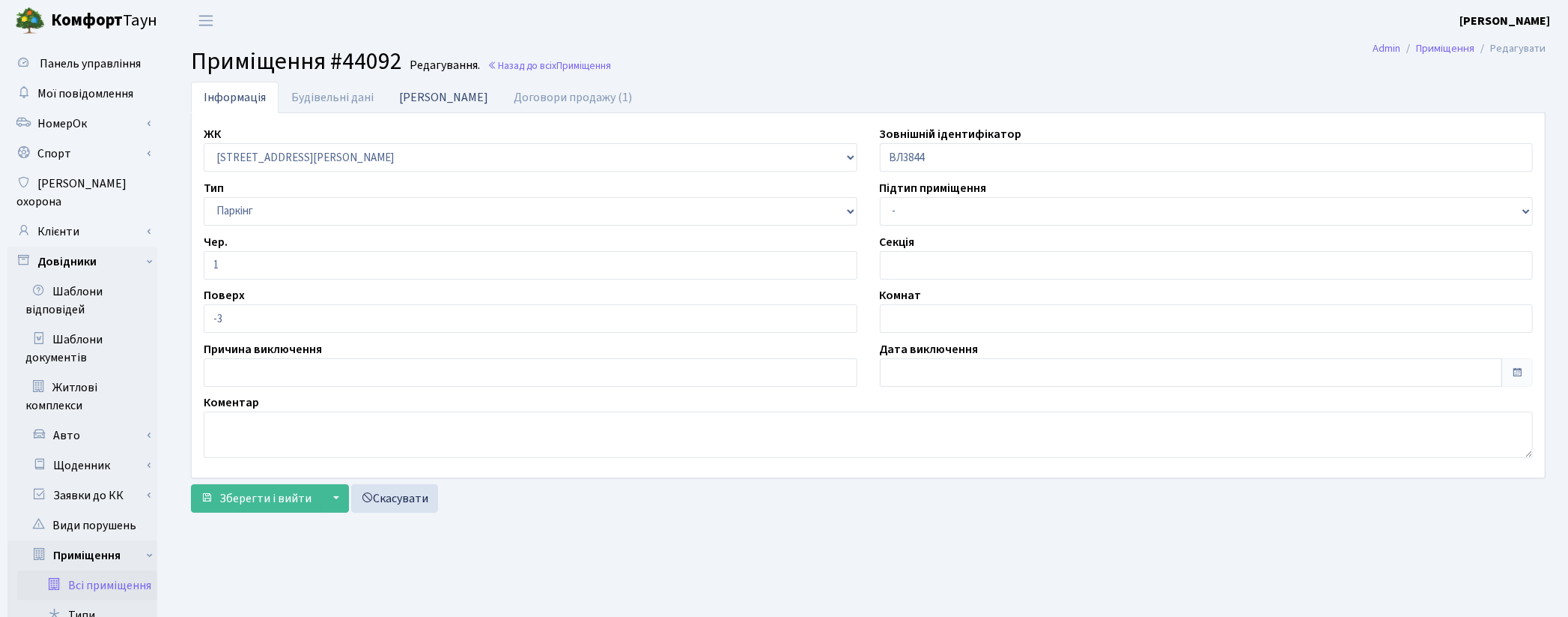
click at [411, 94] on link "[PERSON_NAME]" at bounding box center [443, 97] width 115 height 30
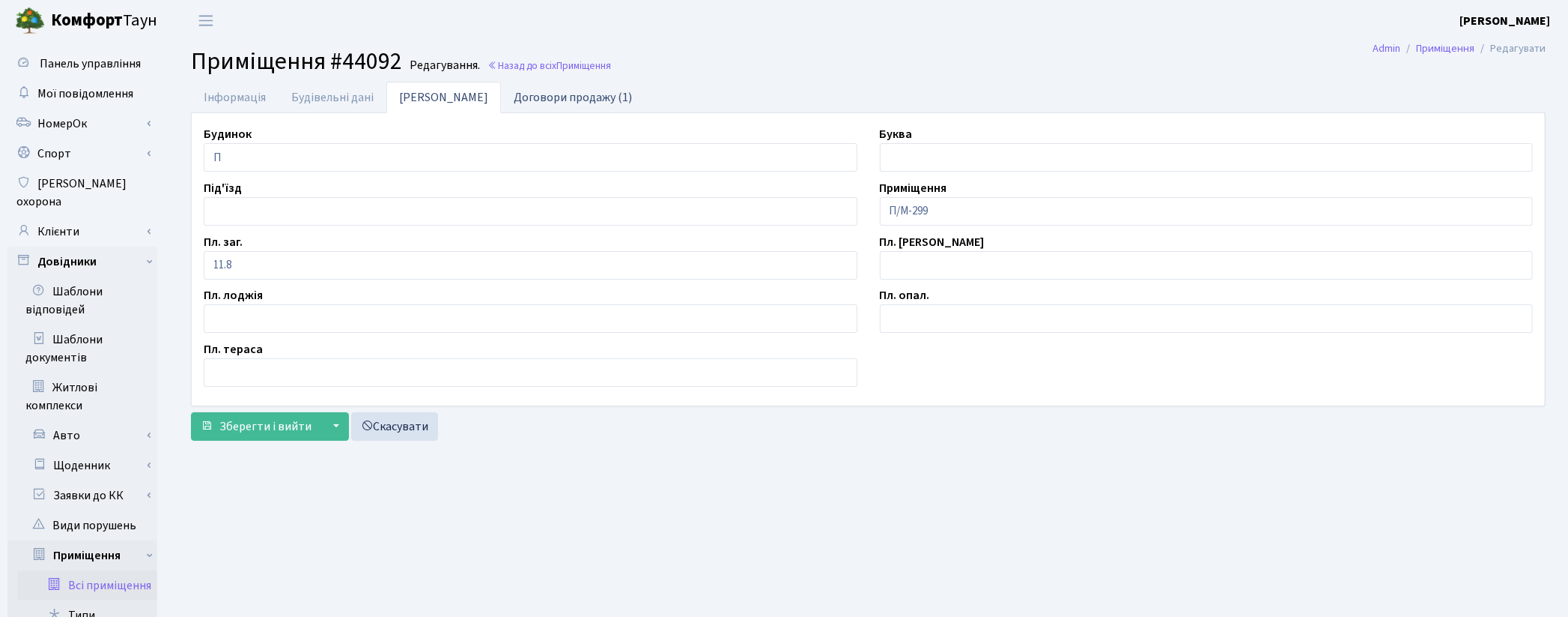
click at [510, 109] on link "Договори продажу (1)" at bounding box center [573, 97] width 144 height 30
select select "25"
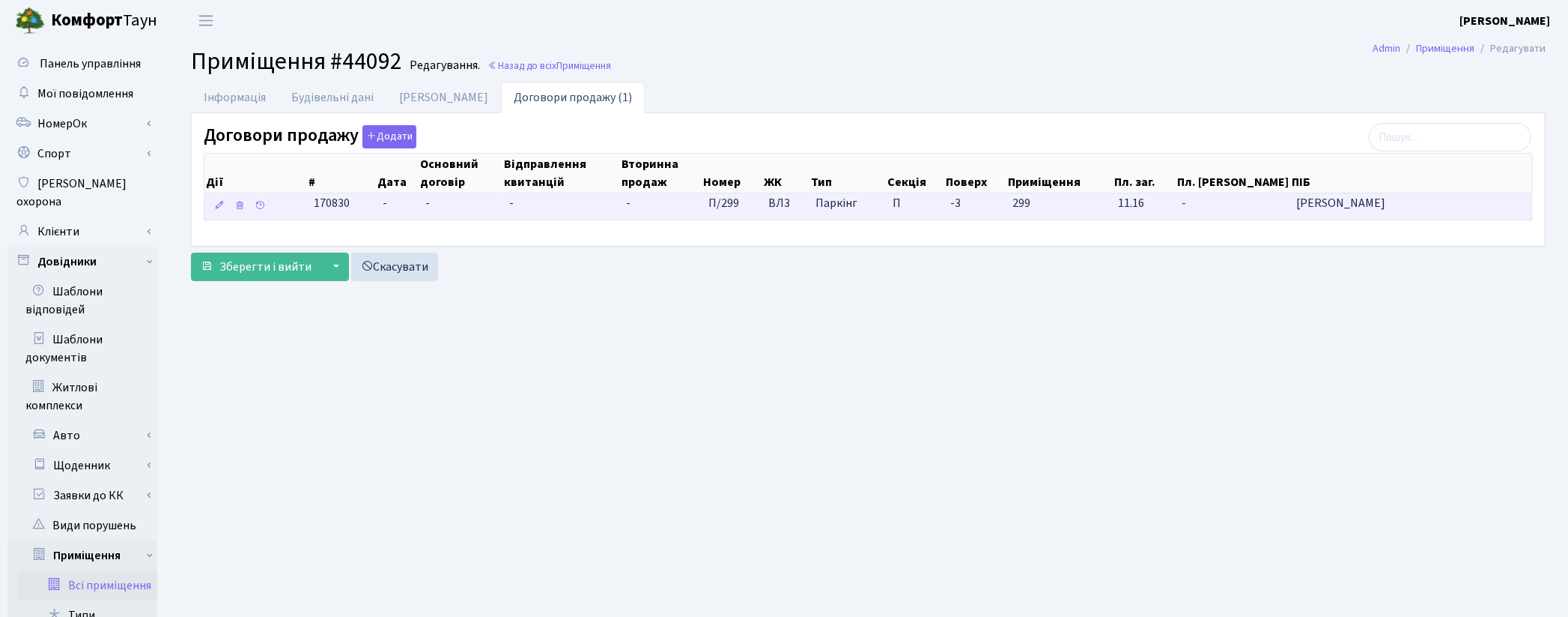
click at [743, 213] on td "П/299" at bounding box center [733, 206] width 61 height 26
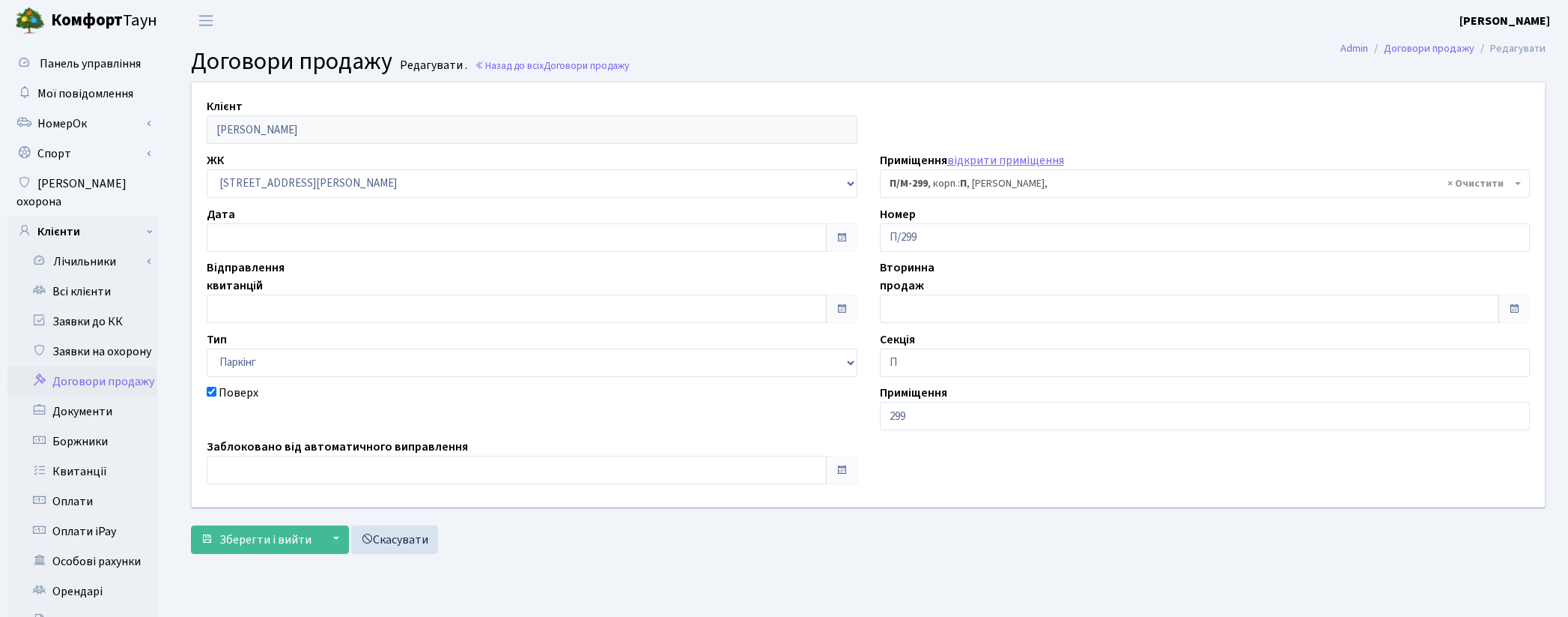
select select "44092"
click at [108, 367] on link "Договори продажу" at bounding box center [82, 382] width 150 height 30
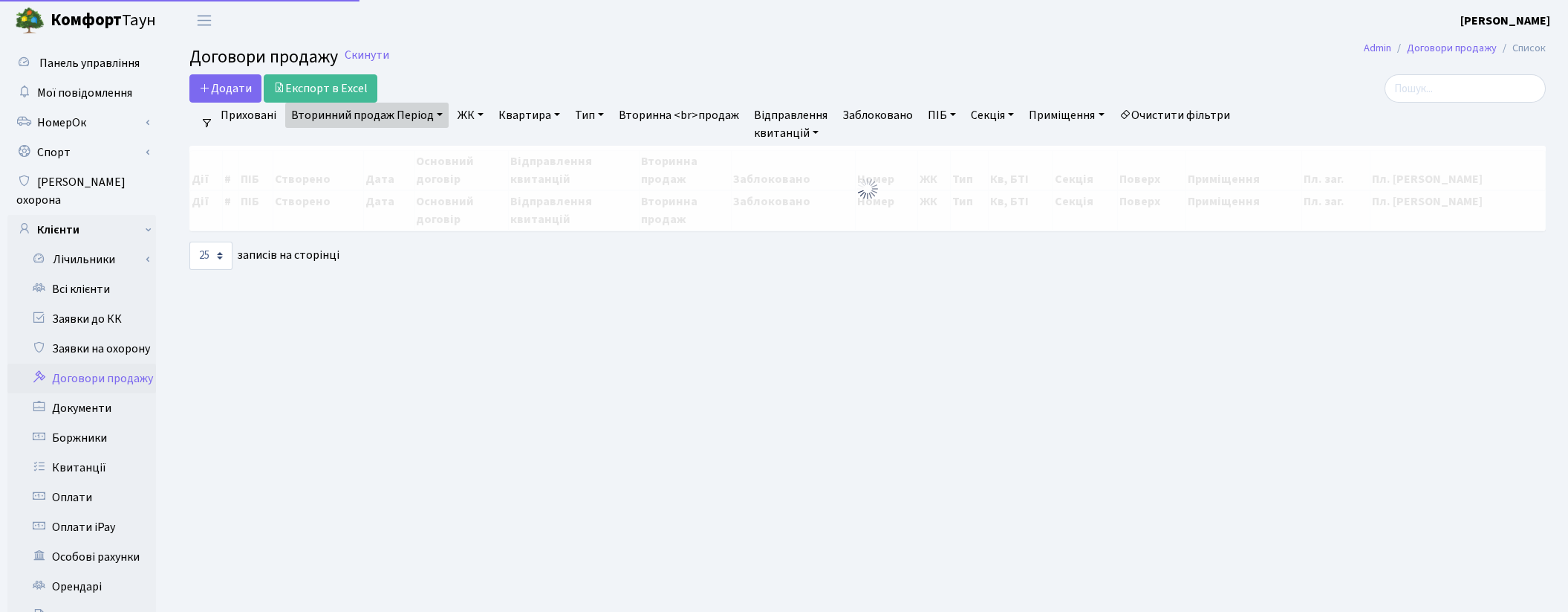
select select "25"
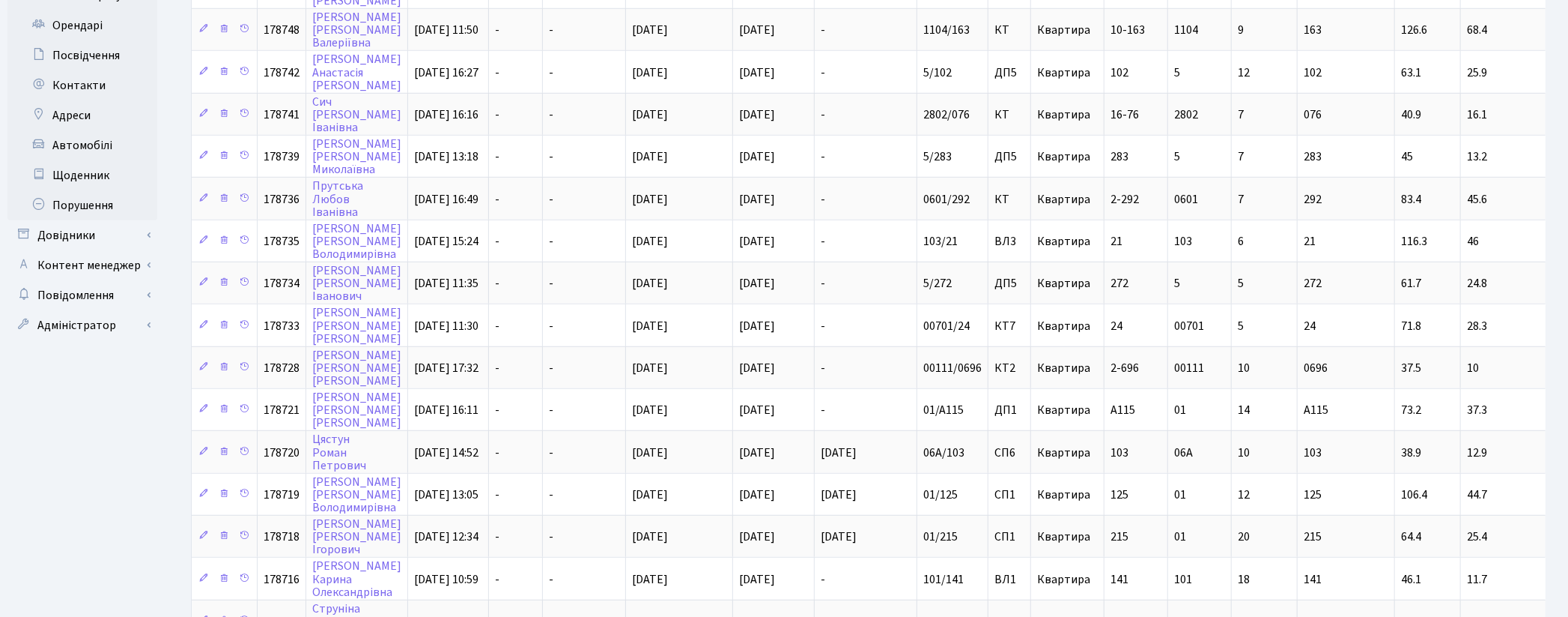
scroll to position [583, 0]
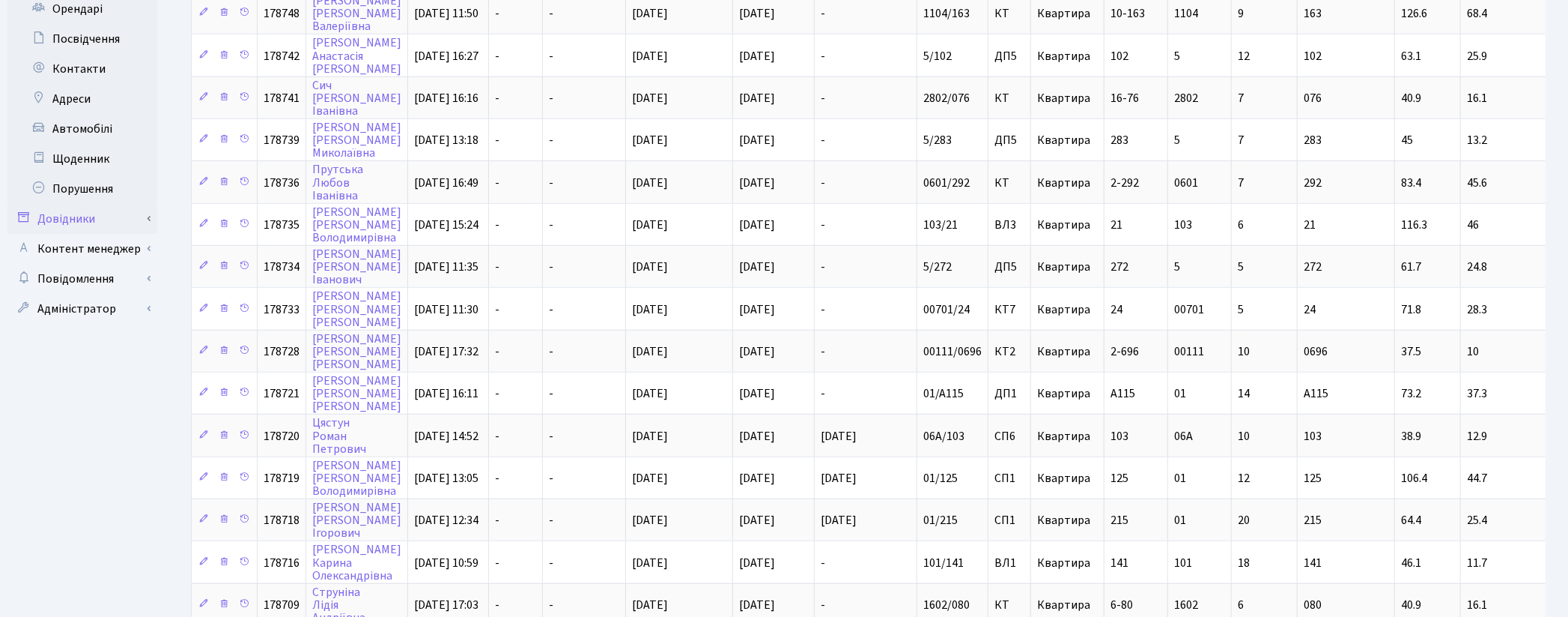
click at [77, 204] on link "Довідники" at bounding box center [82, 219] width 150 height 30
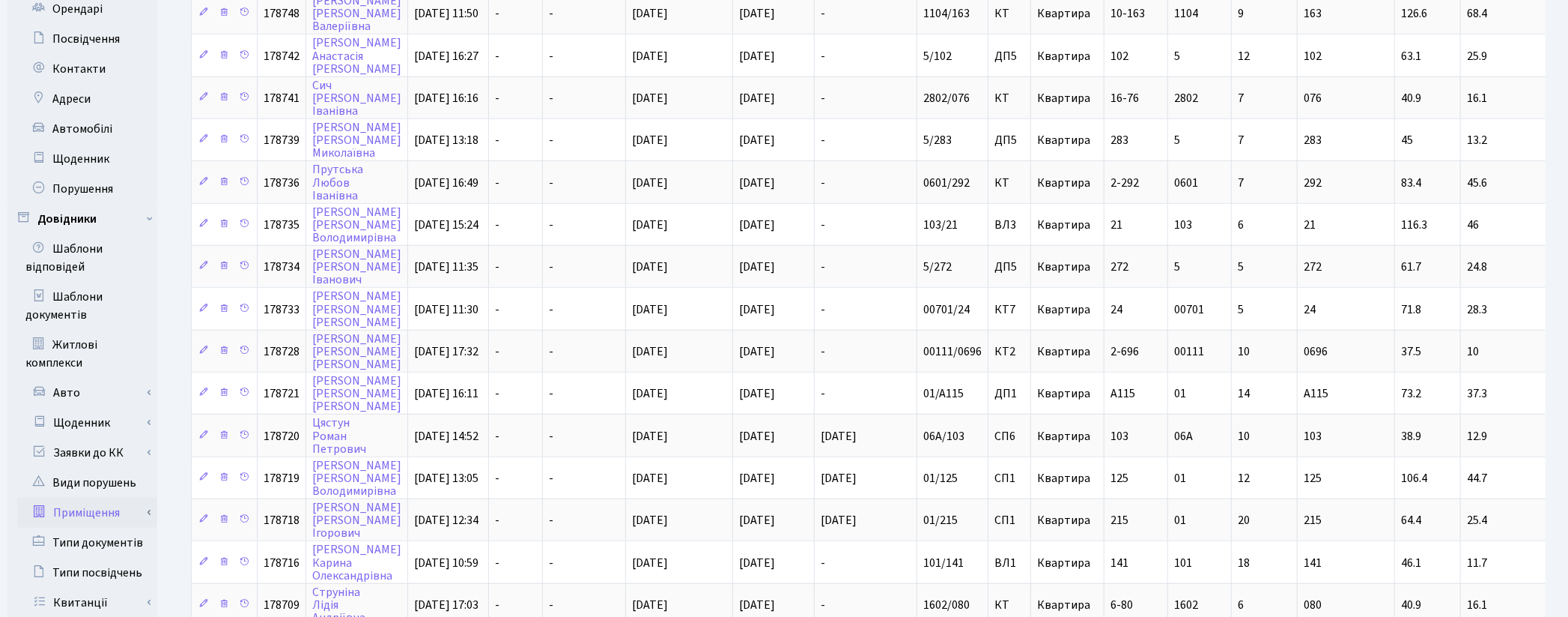
click at [103, 497] on link "Приміщення" at bounding box center [88, 512] width 140 height 30
click at [104, 528] on link "Всі приміщення" at bounding box center [88, 543] width 140 height 30
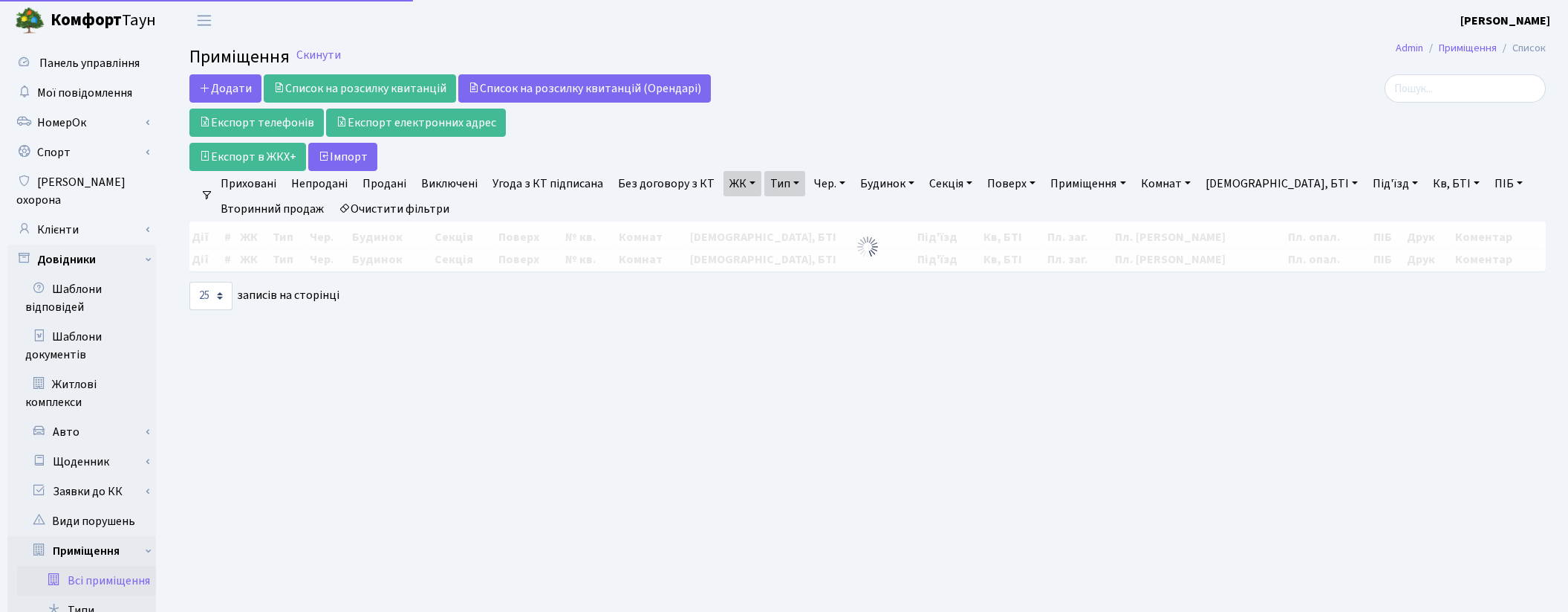
select select "25"
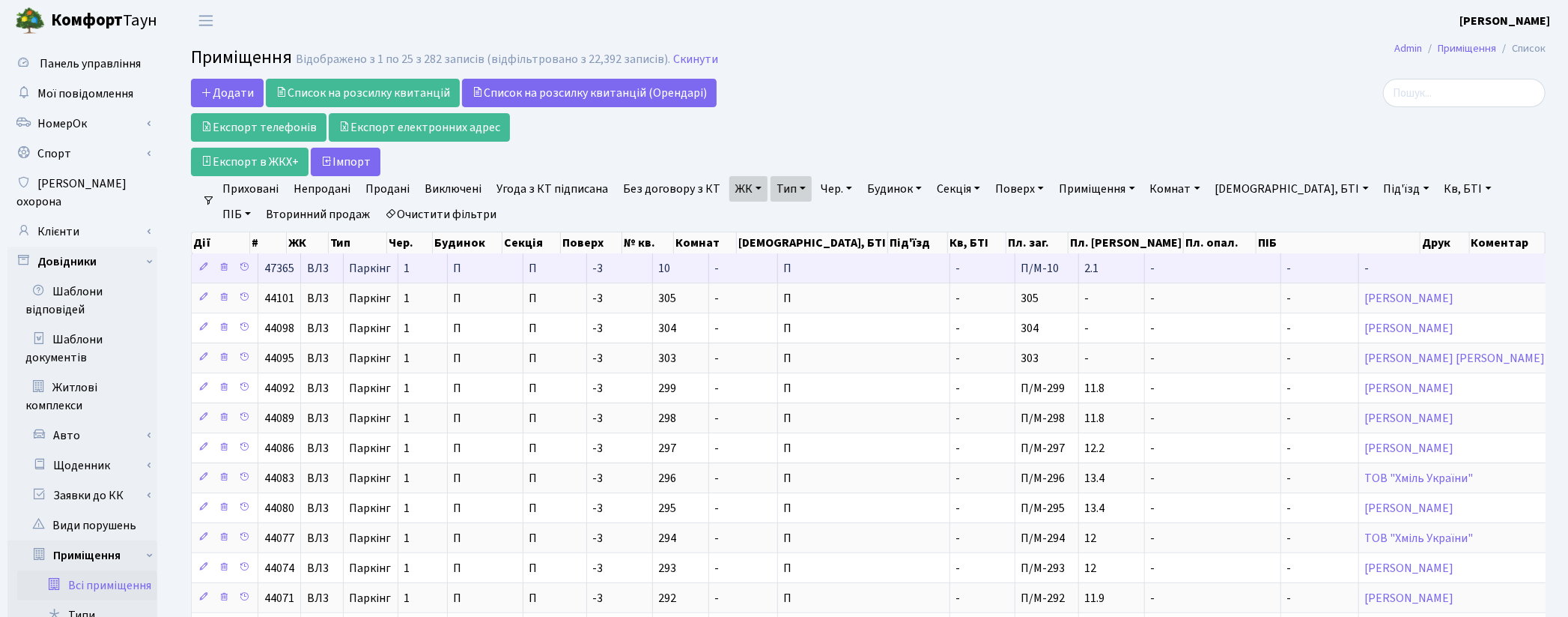
click at [951, 267] on td "-" at bounding box center [983, 267] width 65 height 30
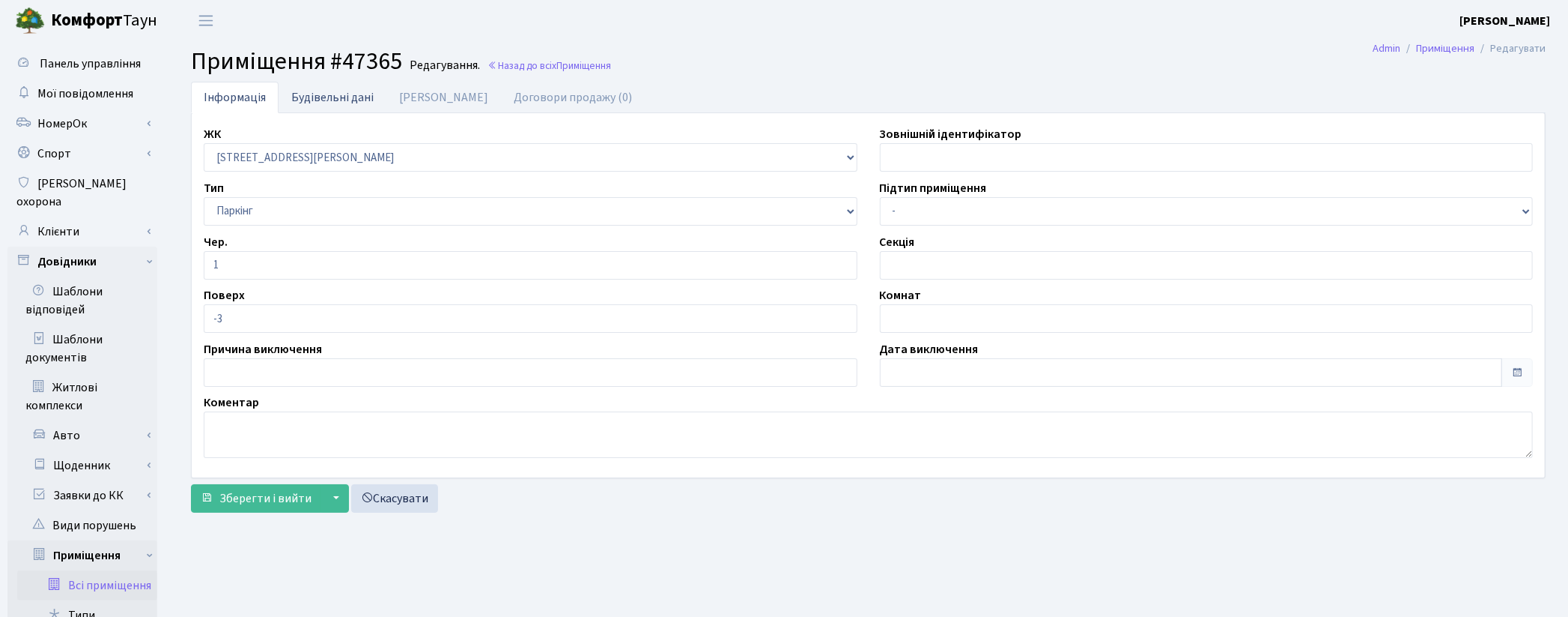
click at [317, 103] on link "Будівельні дані" at bounding box center [332, 97] width 108 height 30
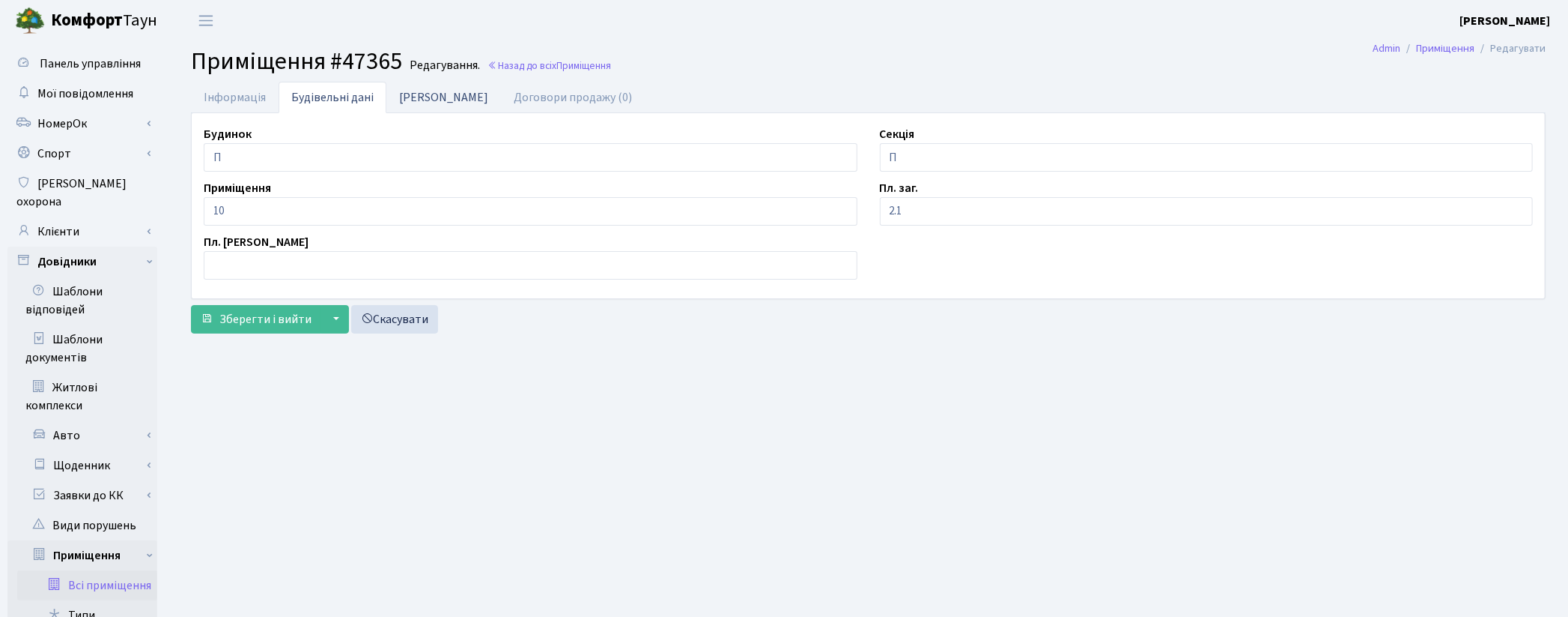
click at [416, 101] on link "Дані БТІ" at bounding box center [443, 97] width 115 height 30
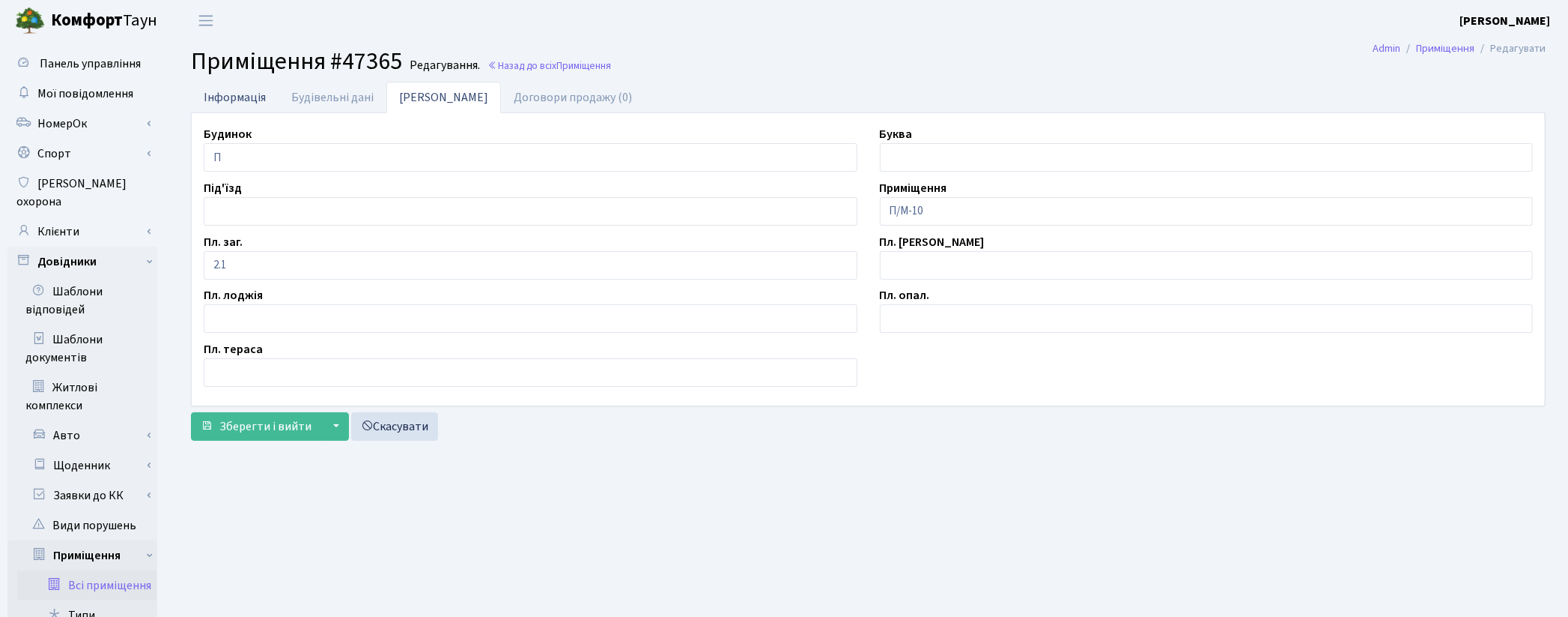
click at [225, 99] on link "Інформація" at bounding box center [234, 97] width 88 height 30
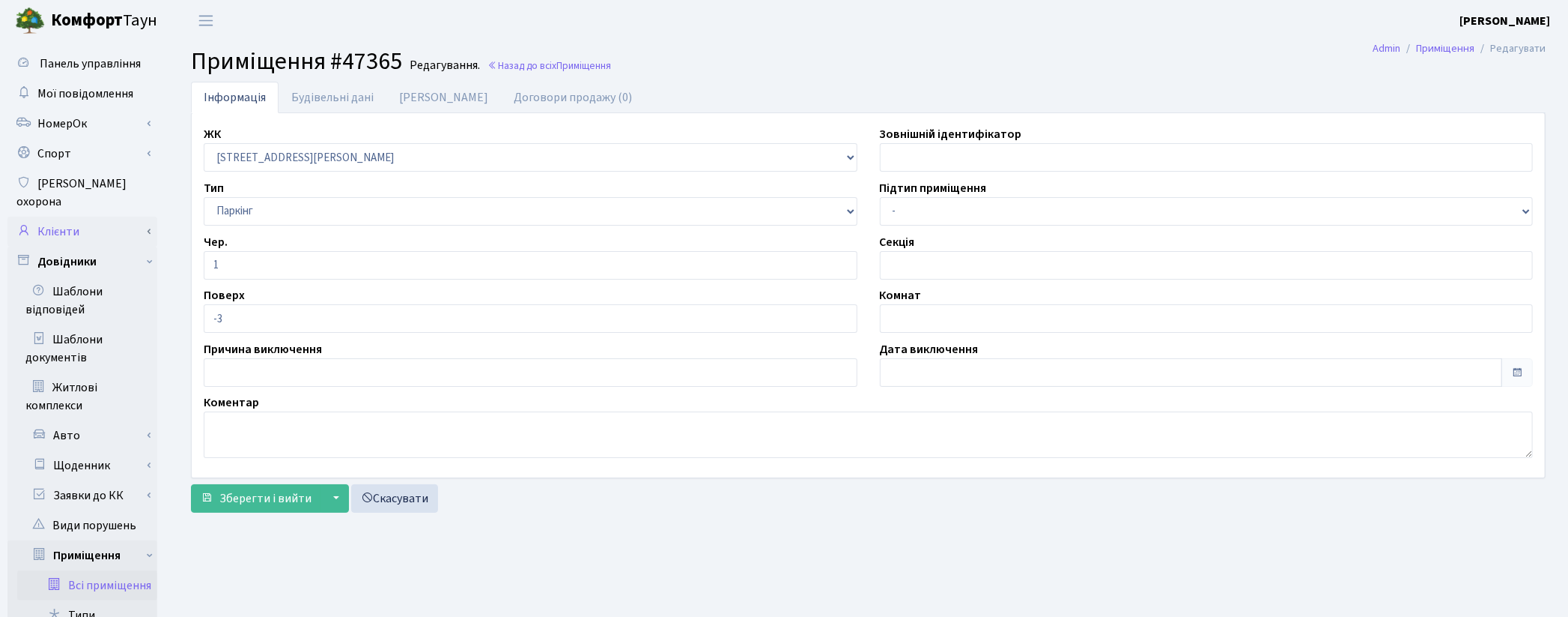
click at [65, 216] on link "Клієнти" at bounding box center [82, 231] width 150 height 30
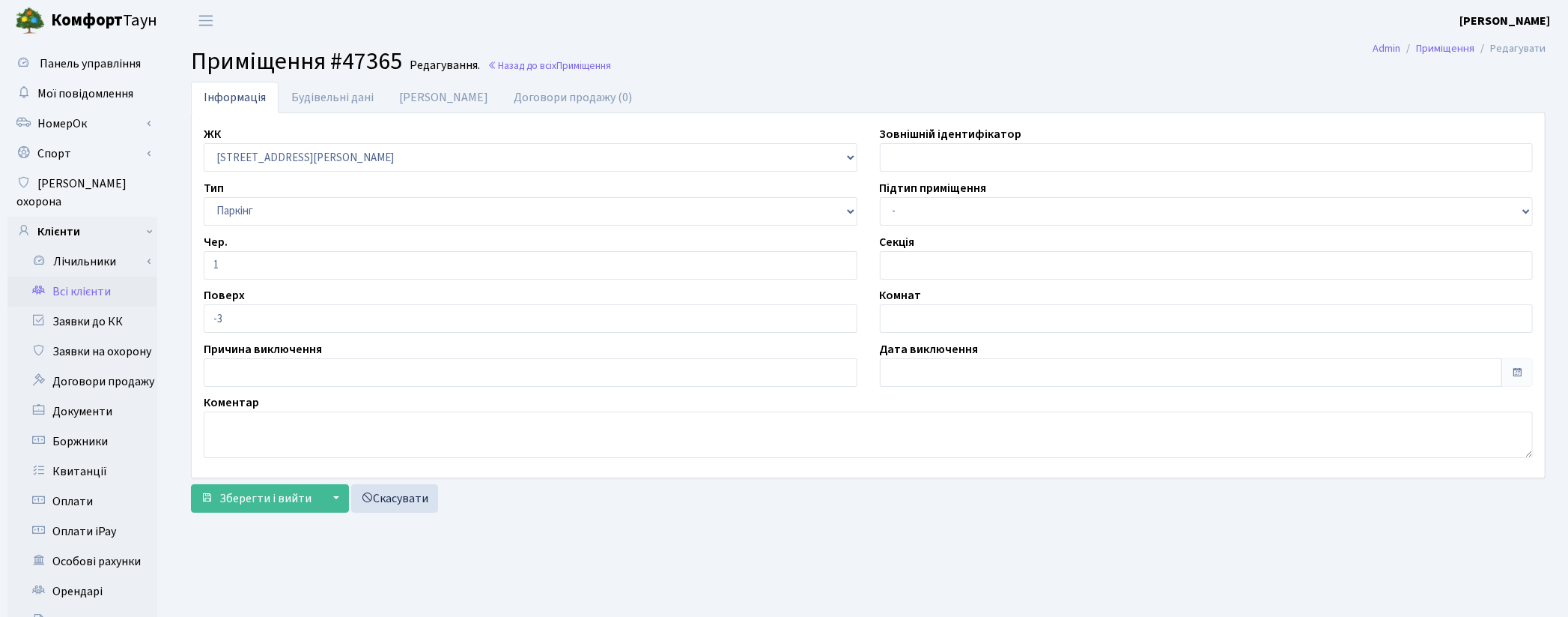
click at [81, 276] on link "Всі клієнти" at bounding box center [82, 291] width 150 height 30
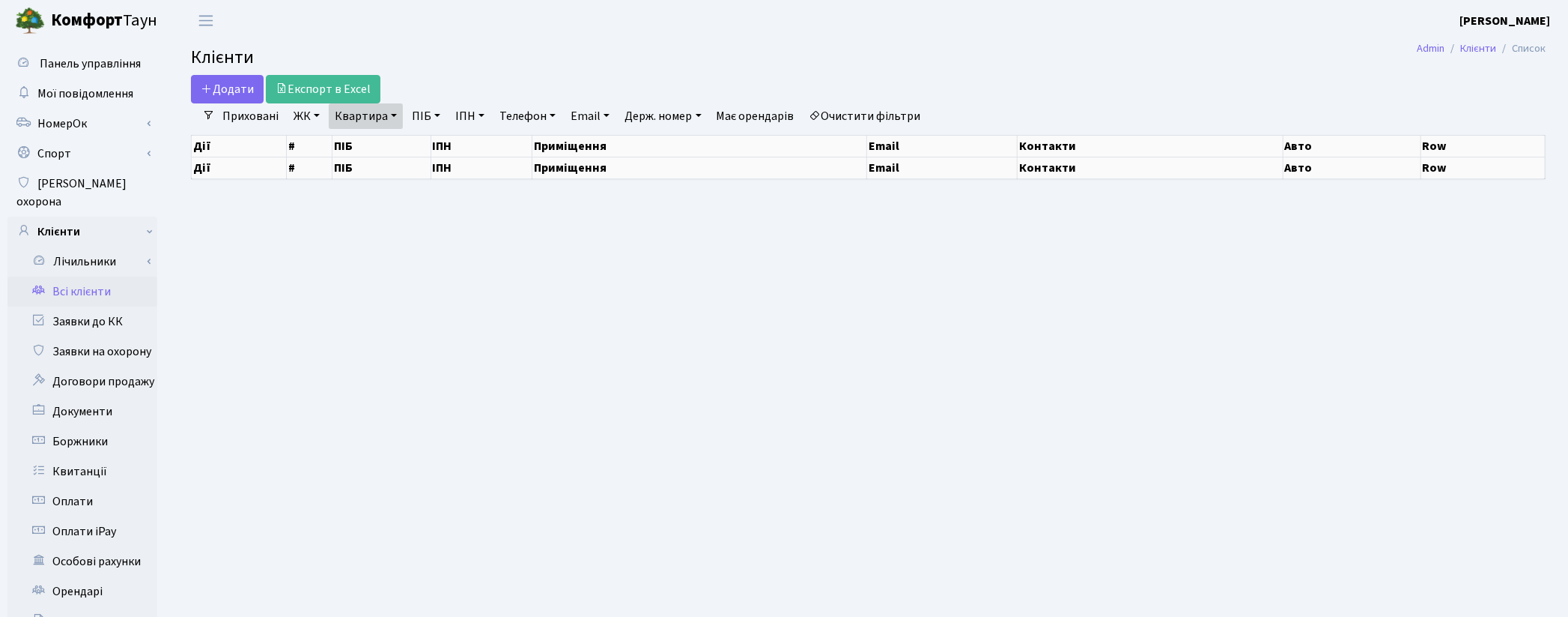
select select "25"
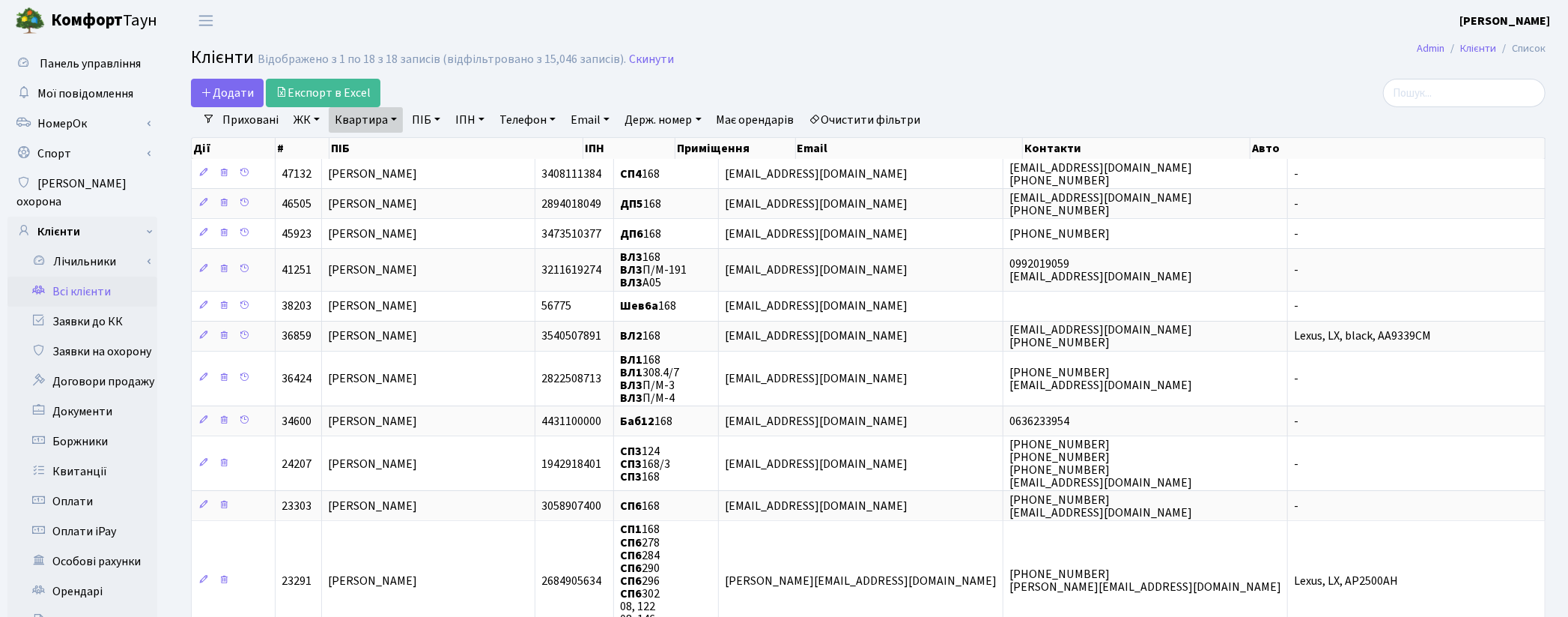
click at [332, 121] on link "Квартира" at bounding box center [365, 120] width 74 height 26
click at [375, 135] on input "168" at bounding box center [373, 149] width 88 height 29
type input "1"
type input "2-1692"
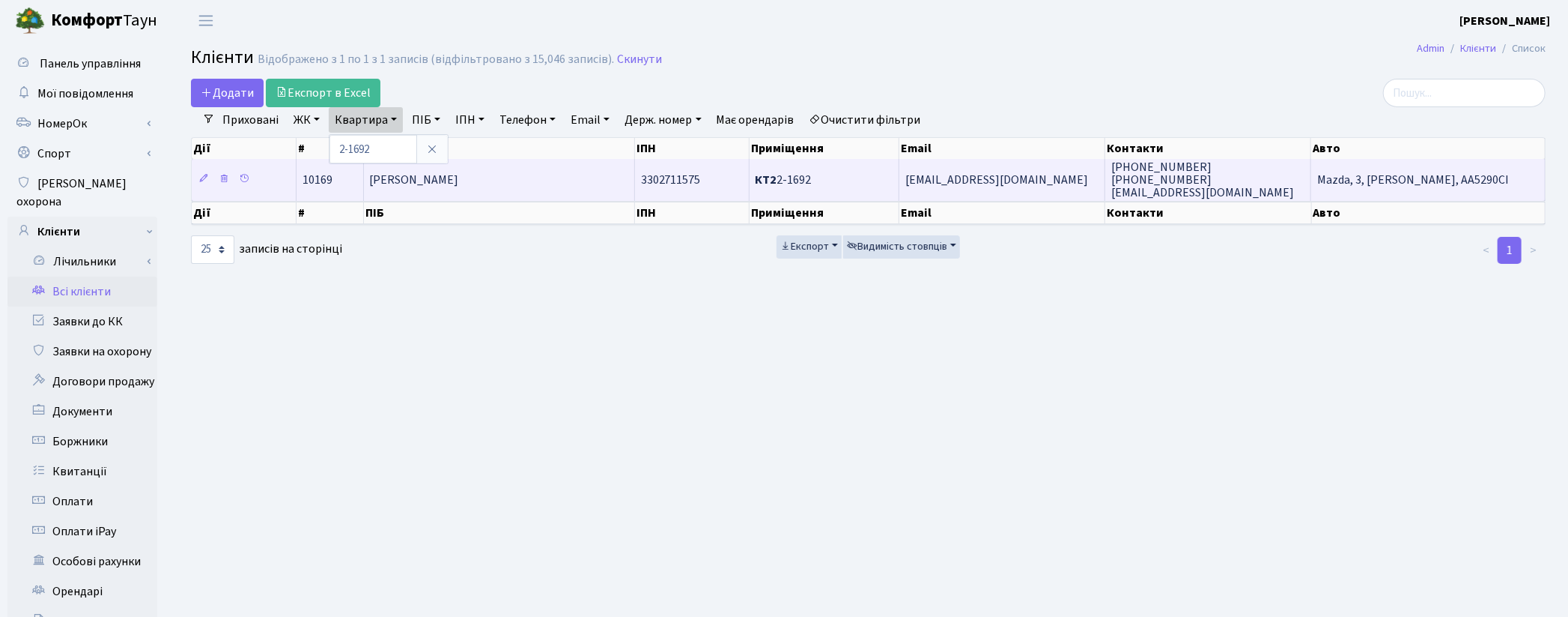
click at [459, 176] on span "[PERSON_NAME]" at bounding box center [415, 180] width 89 height 17
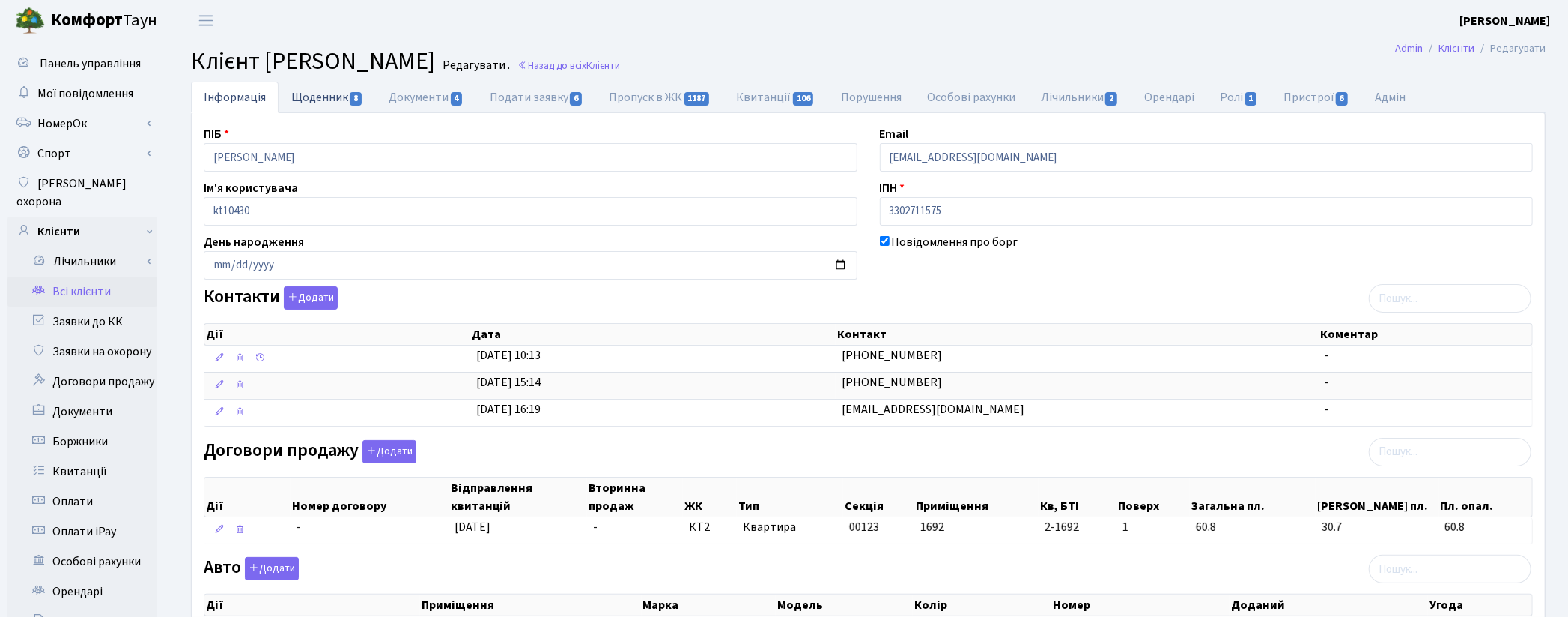
click at [339, 95] on link "Щоденник 8" at bounding box center [327, 97] width 97 height 30
select select "25"
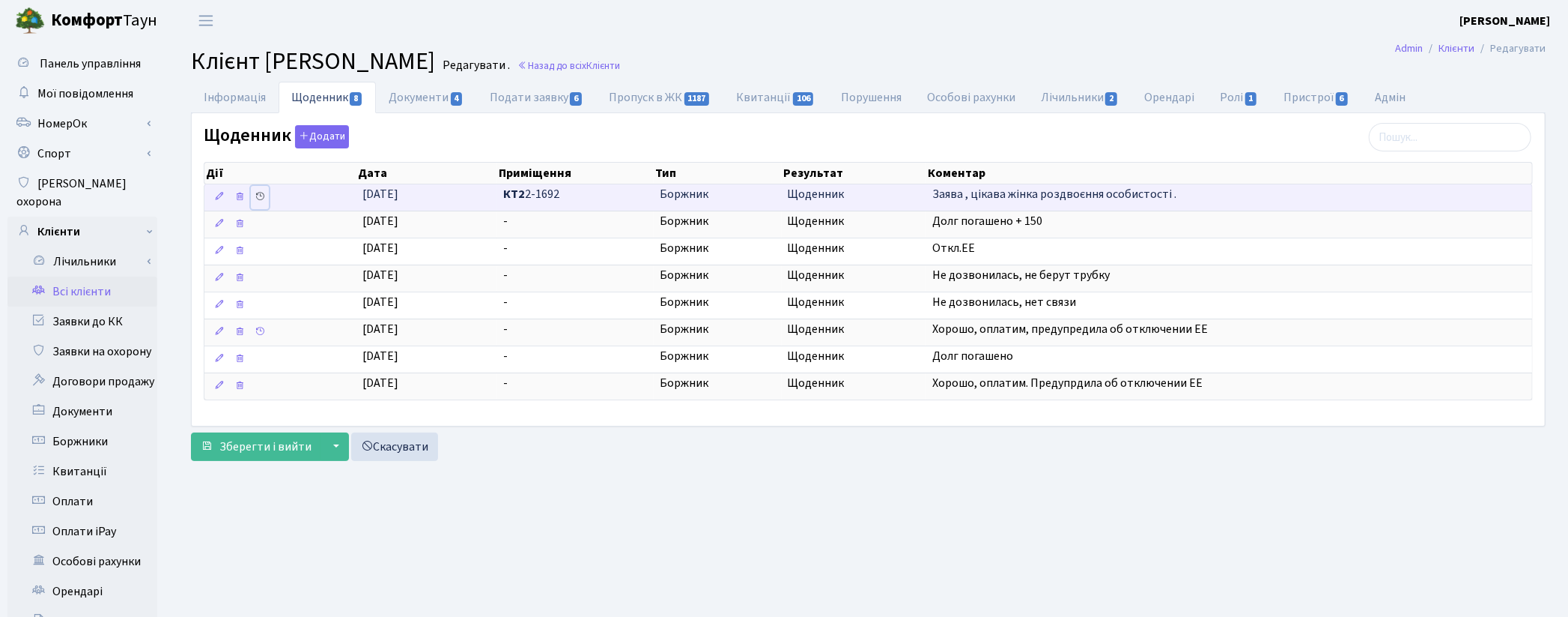
click at [260, 196] on icon at bounding box center [259, 196] width 10 height 10
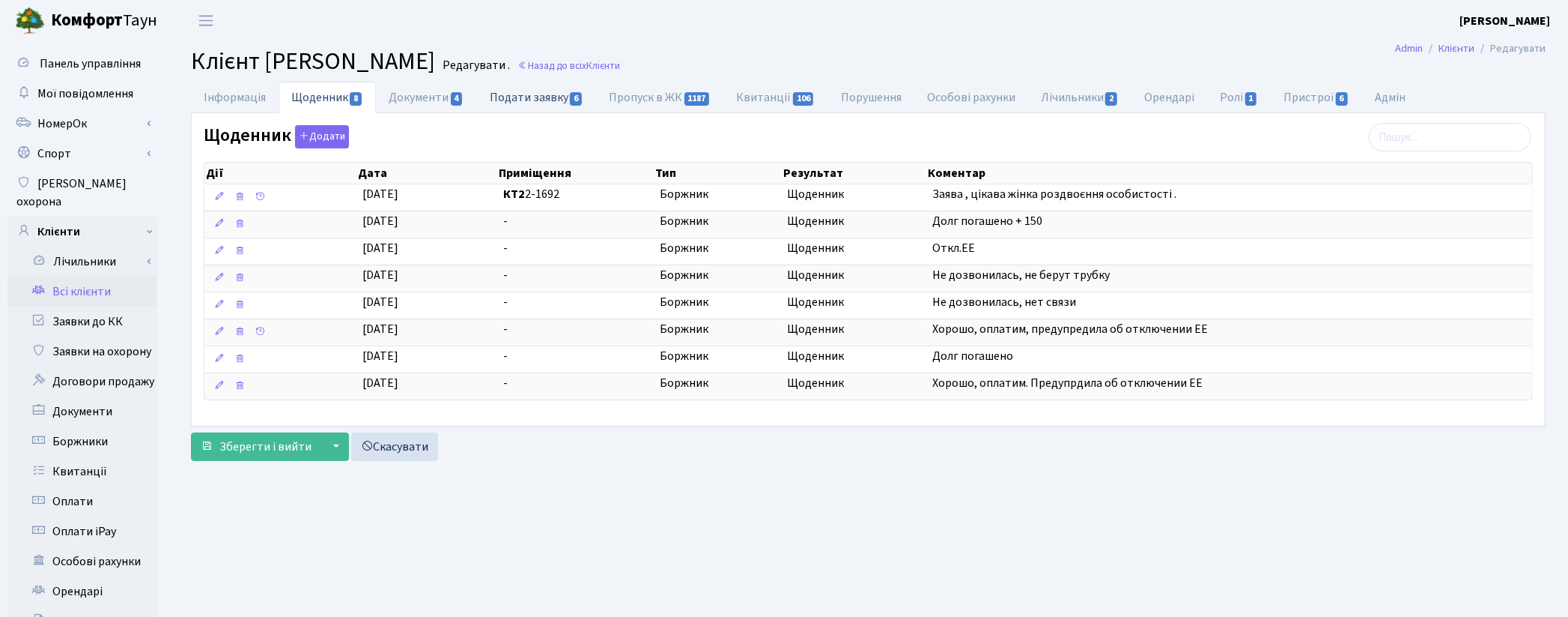
click at [497, 93] on link "Подати заявку 6" at bounding box center [536, 97] width 119 height 30
select select "25"
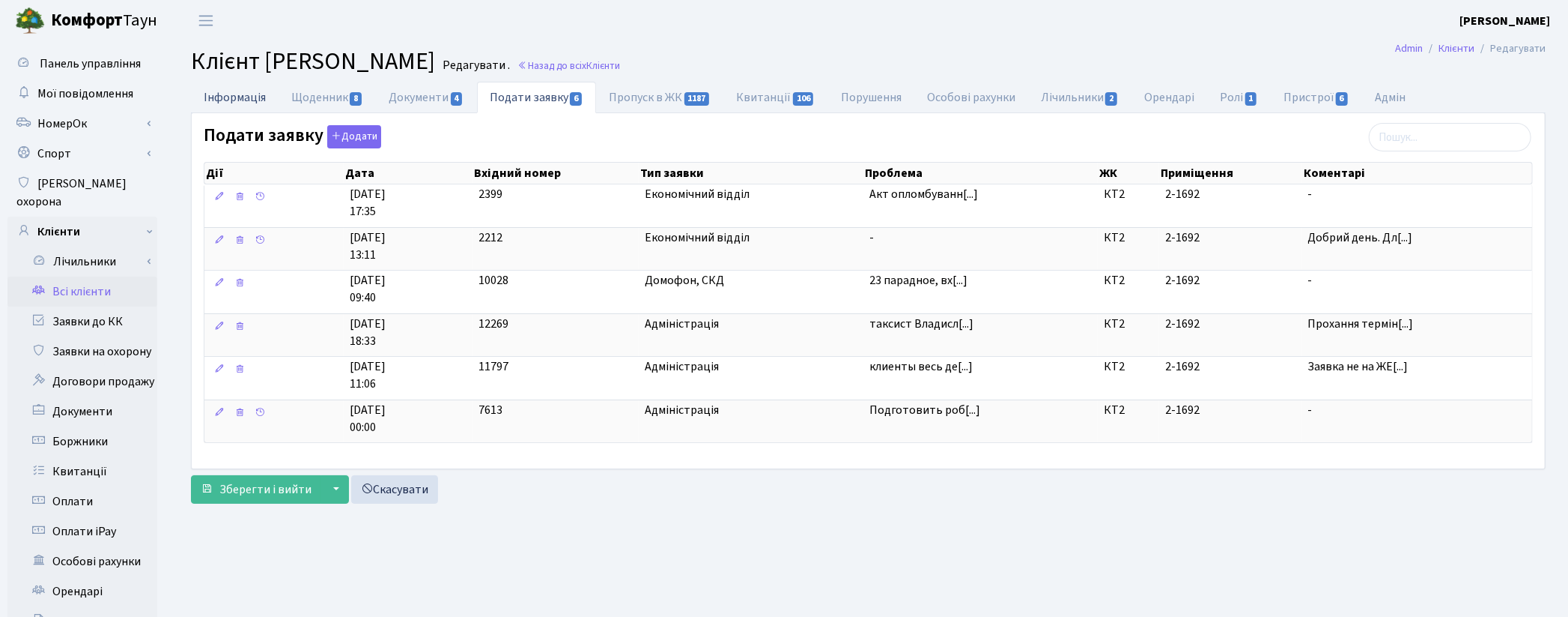
click at [246, 103] on link "Інформація" at bounding box center [234, 97] width 88 height 30
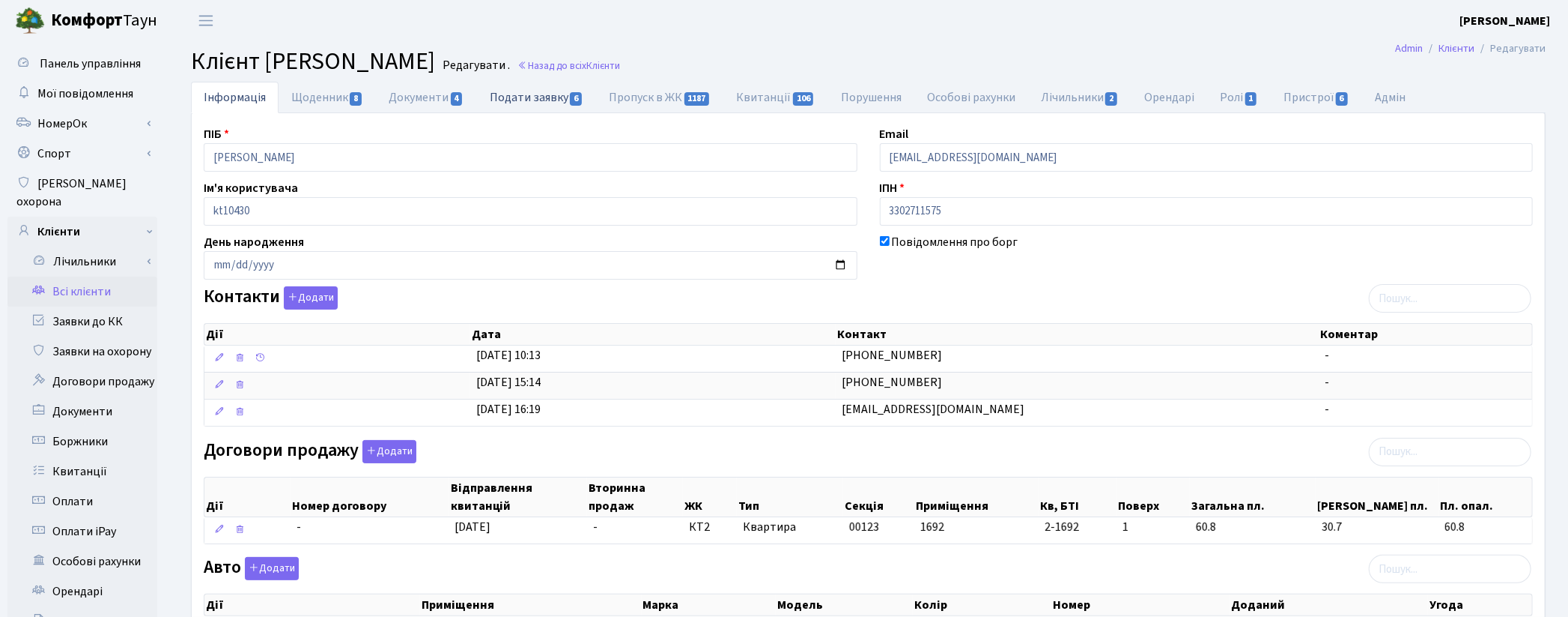
click at [538, 106] on link "Подати заявку 6" at bounding box center [536, 97] width 119 height 30
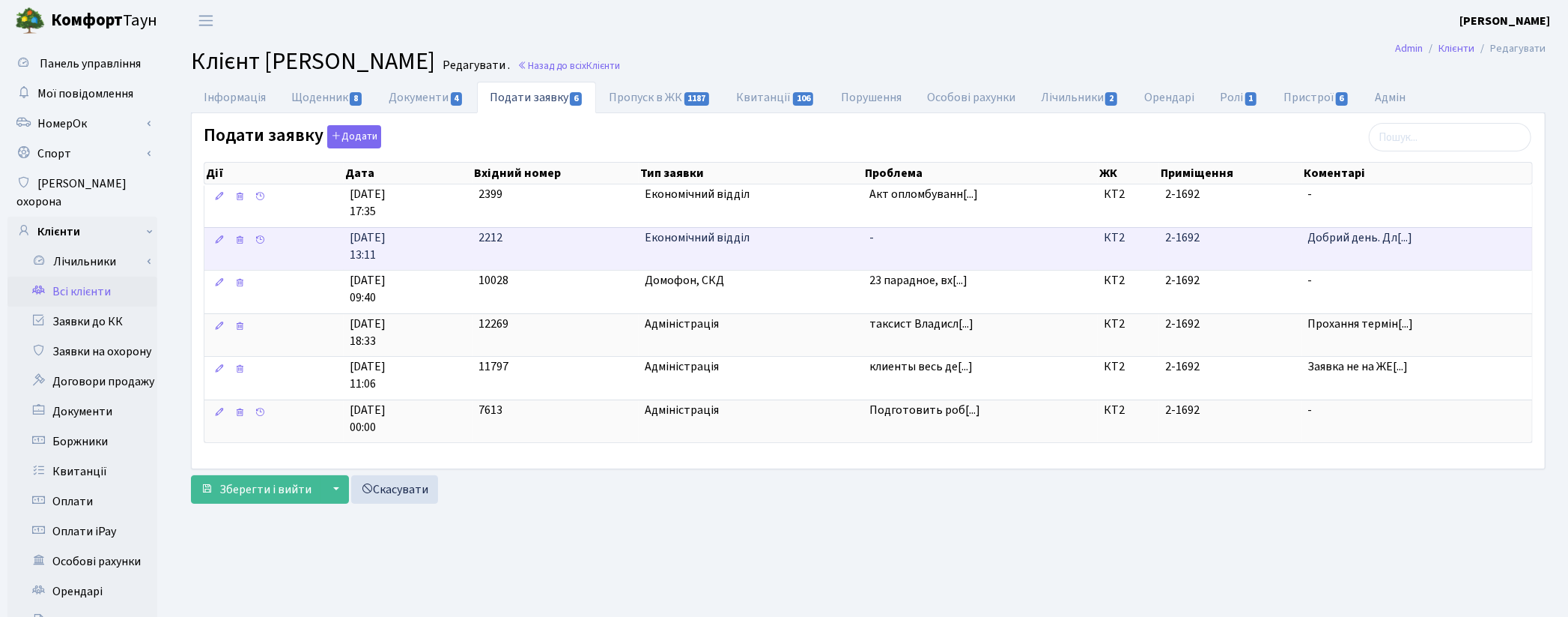
click at [895, 243] on span "-" at bounding box center [980, 238] width 223 height 18
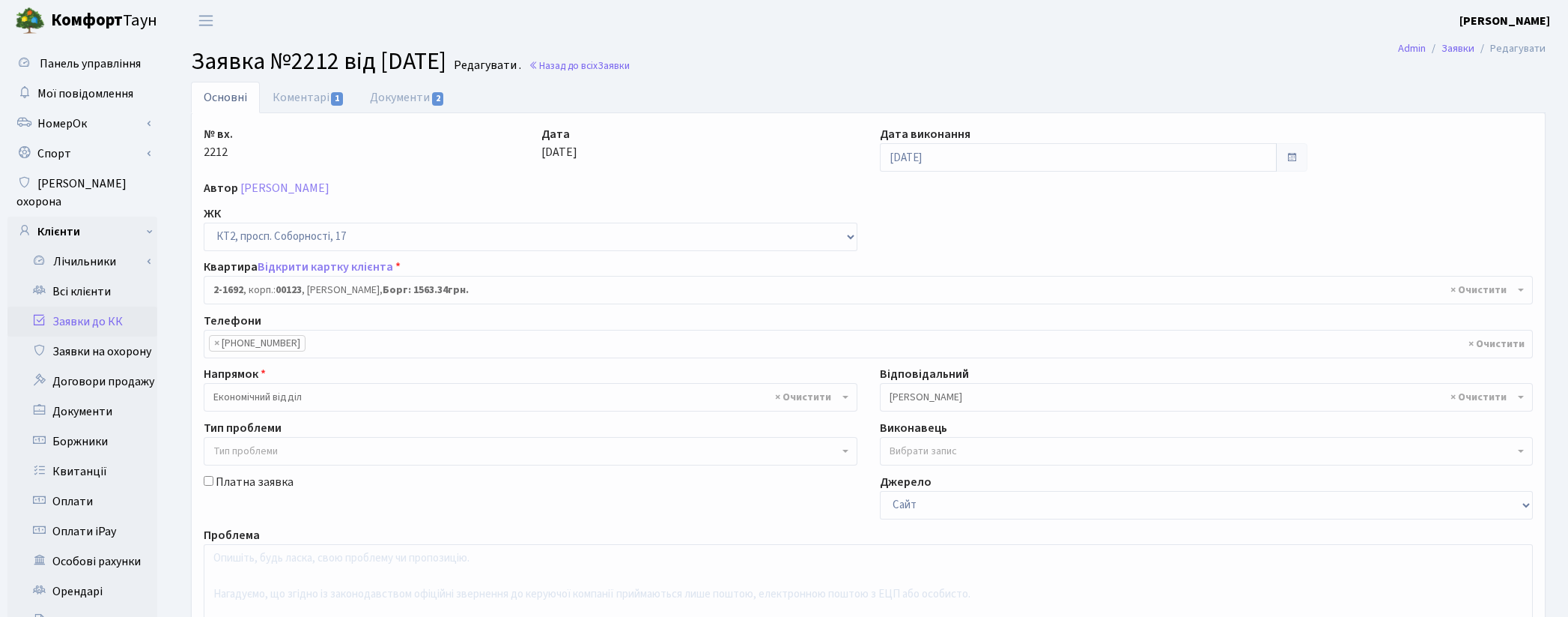
select select "13307"
click at [377, 98] on link "Документи 2" at bounding box center [408, 97] width 100 height 30
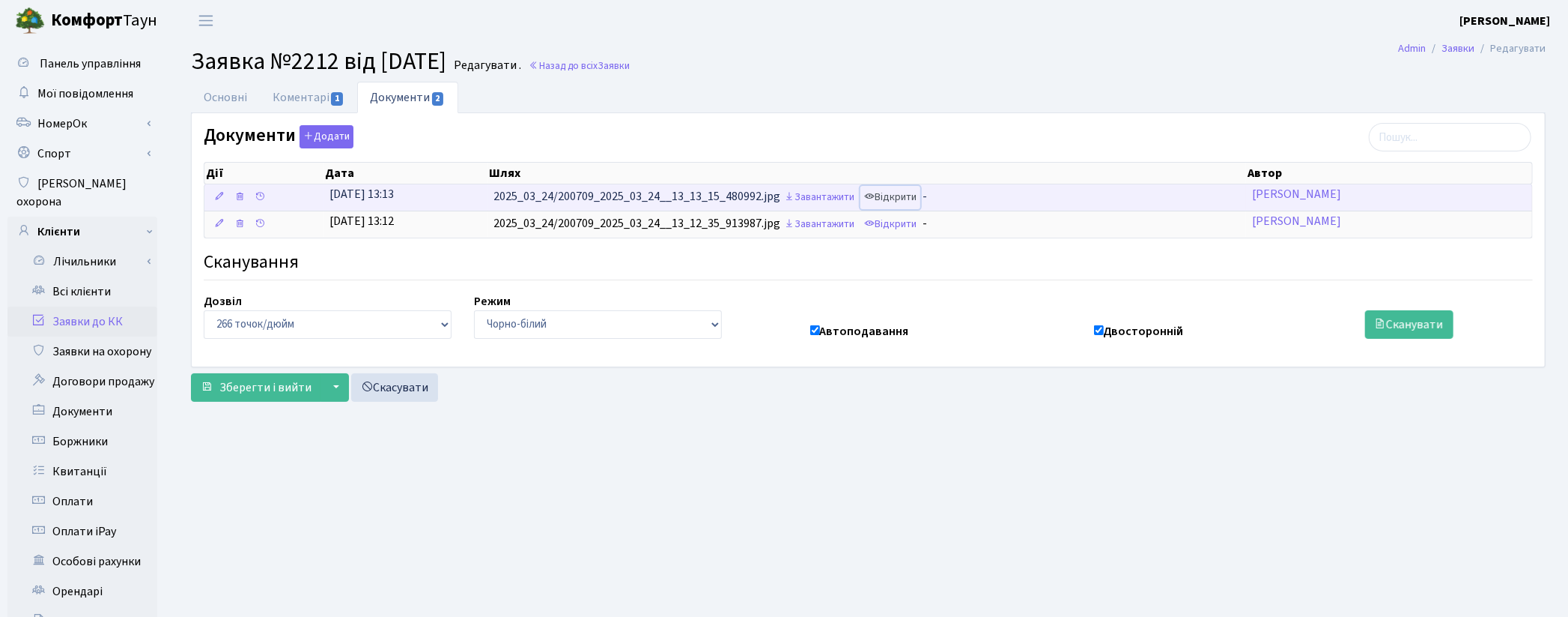
click at [909, 201] on link "Відкрити" at bounding box center [890, 197] width 60 height 23
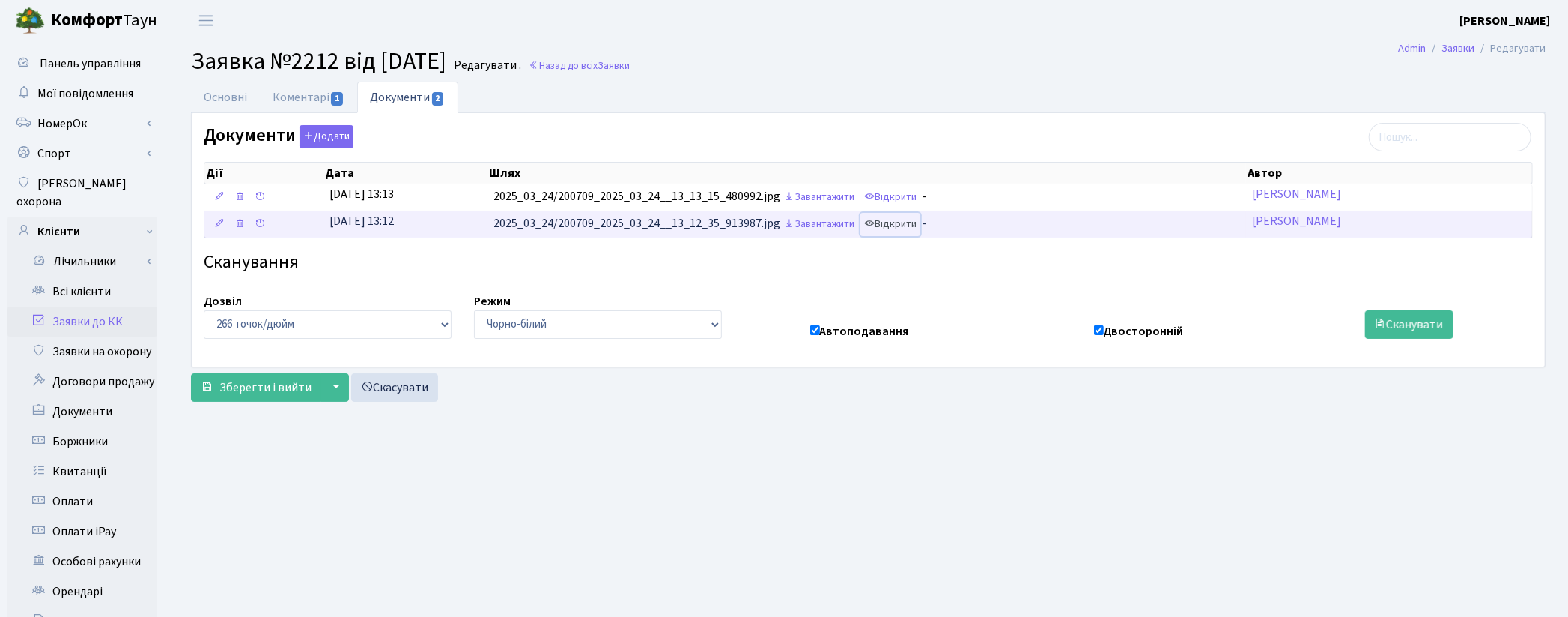
click at [907, 219] on link "Відкрити" at bounding box center [890, 224] width 60 height 23
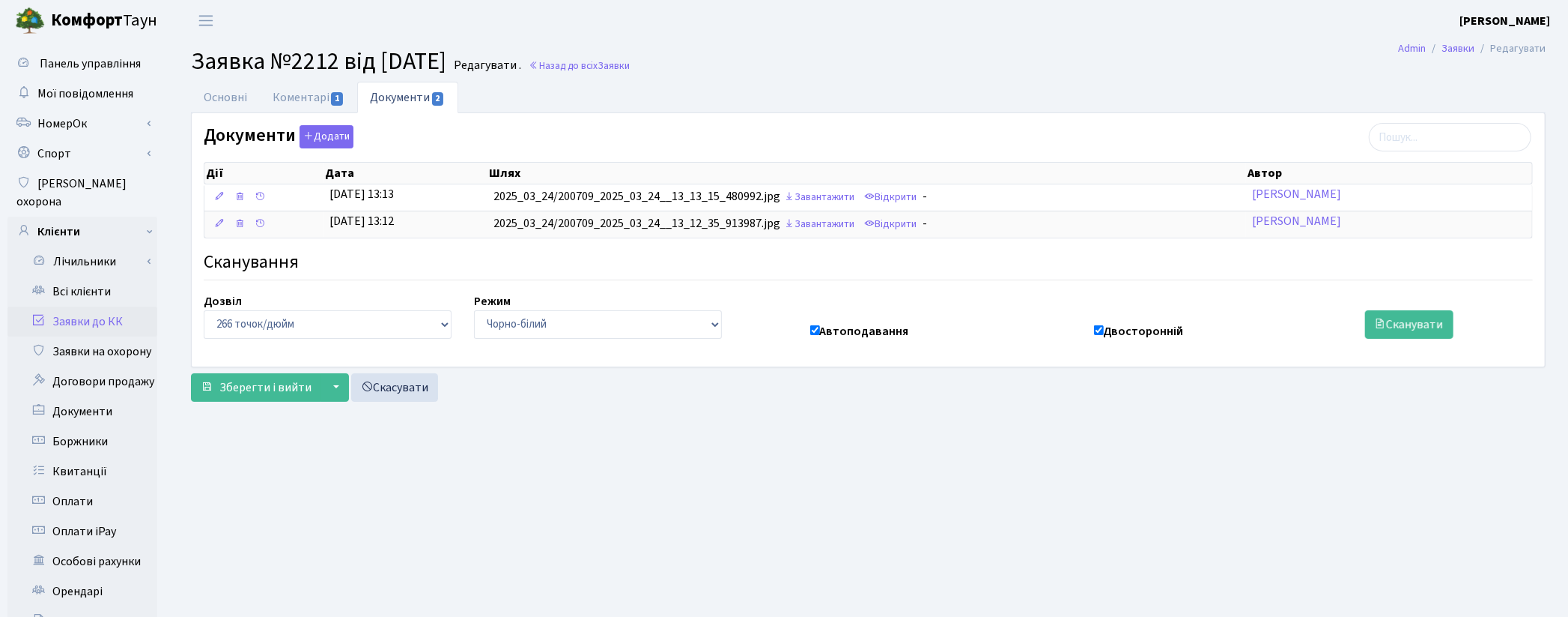
click at [100, 307] on link "Заявки до КК" at bounding box center [82, 322] width 150 height 30
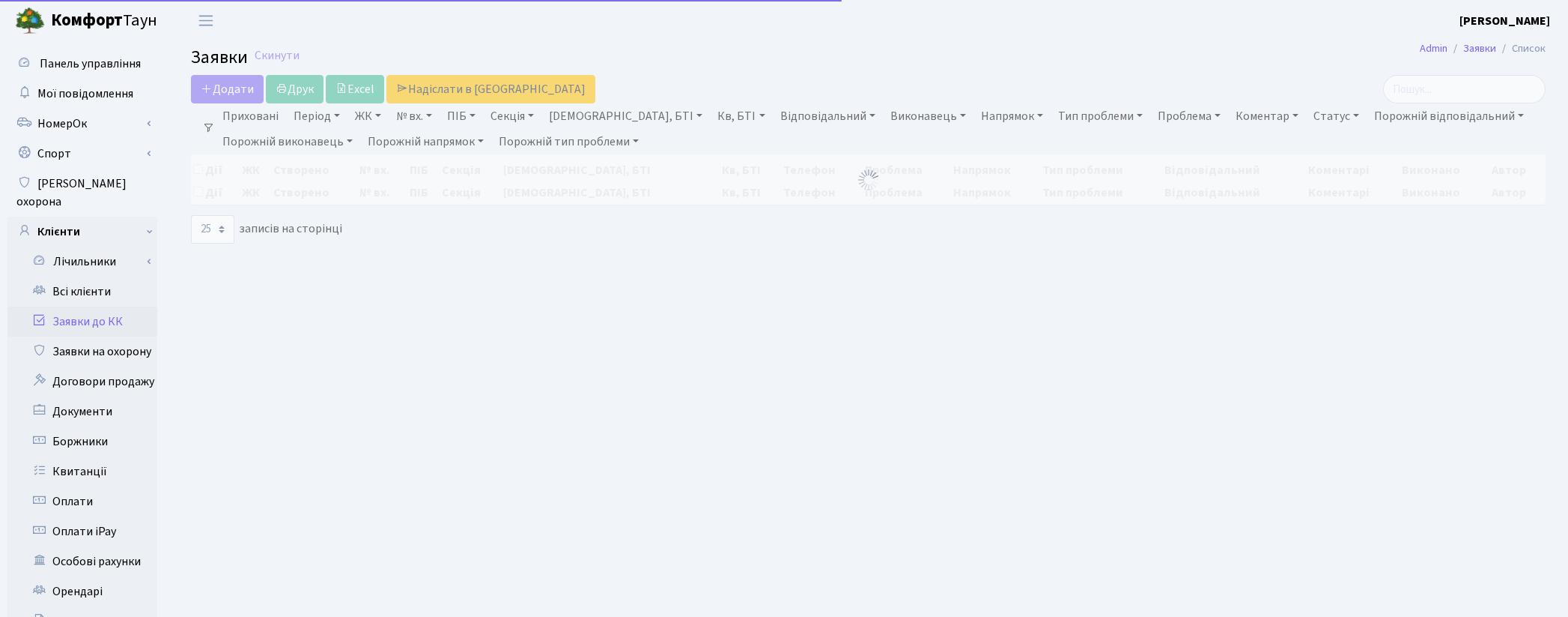
select select "25"
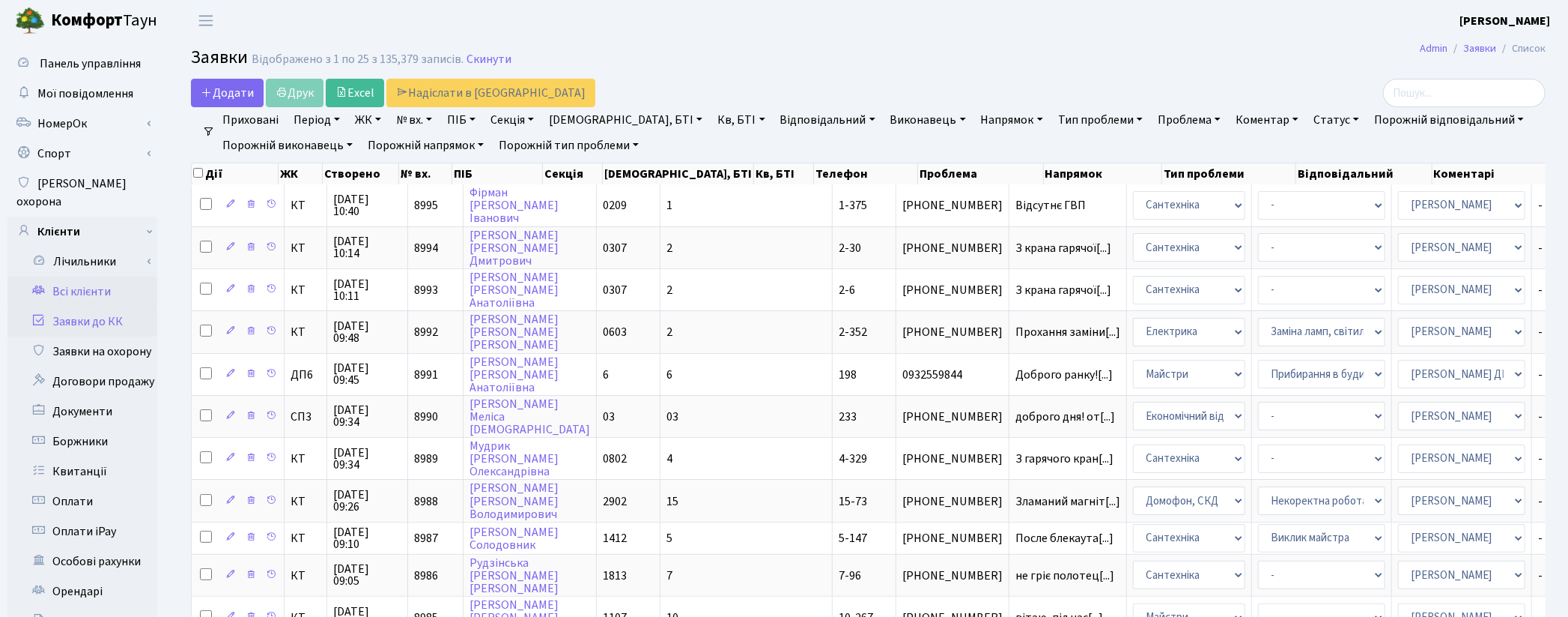
click at [72, 279] on link "Всі клієнти" at bounding box center [82, 291] width 150 height 30
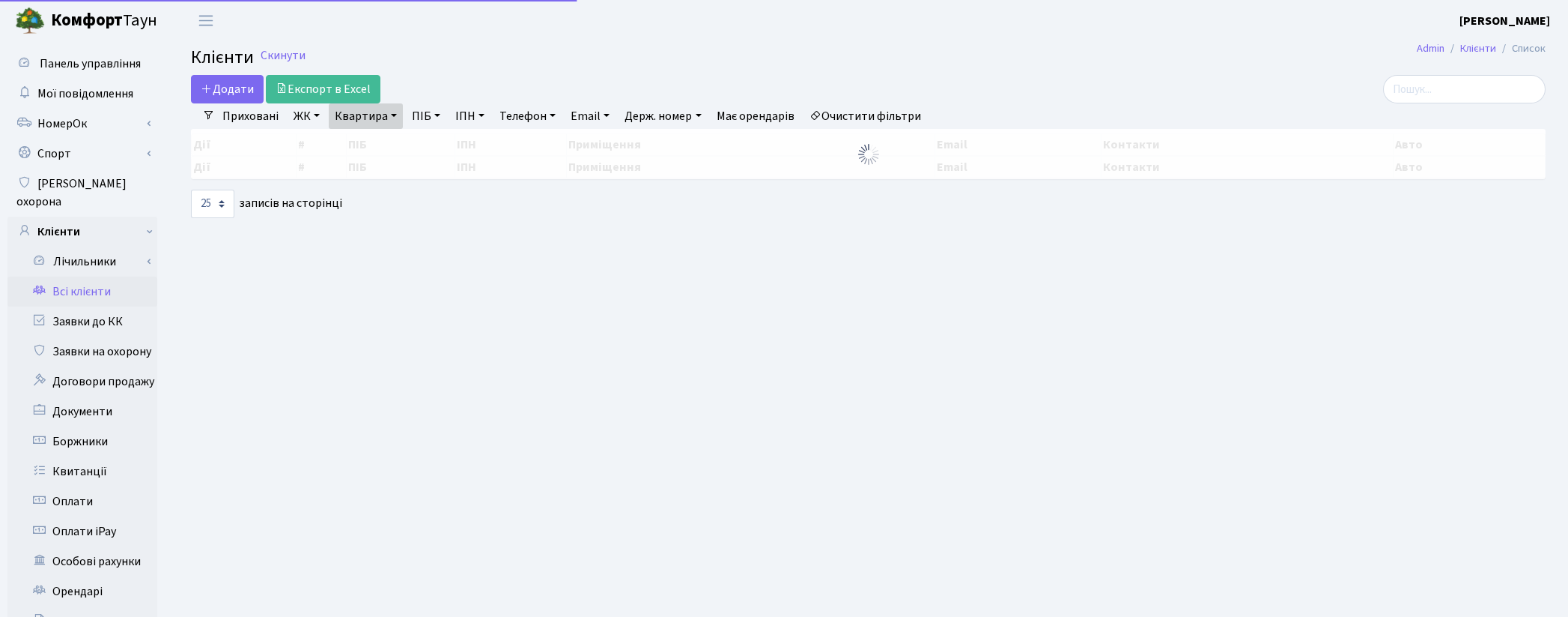
select select "25"
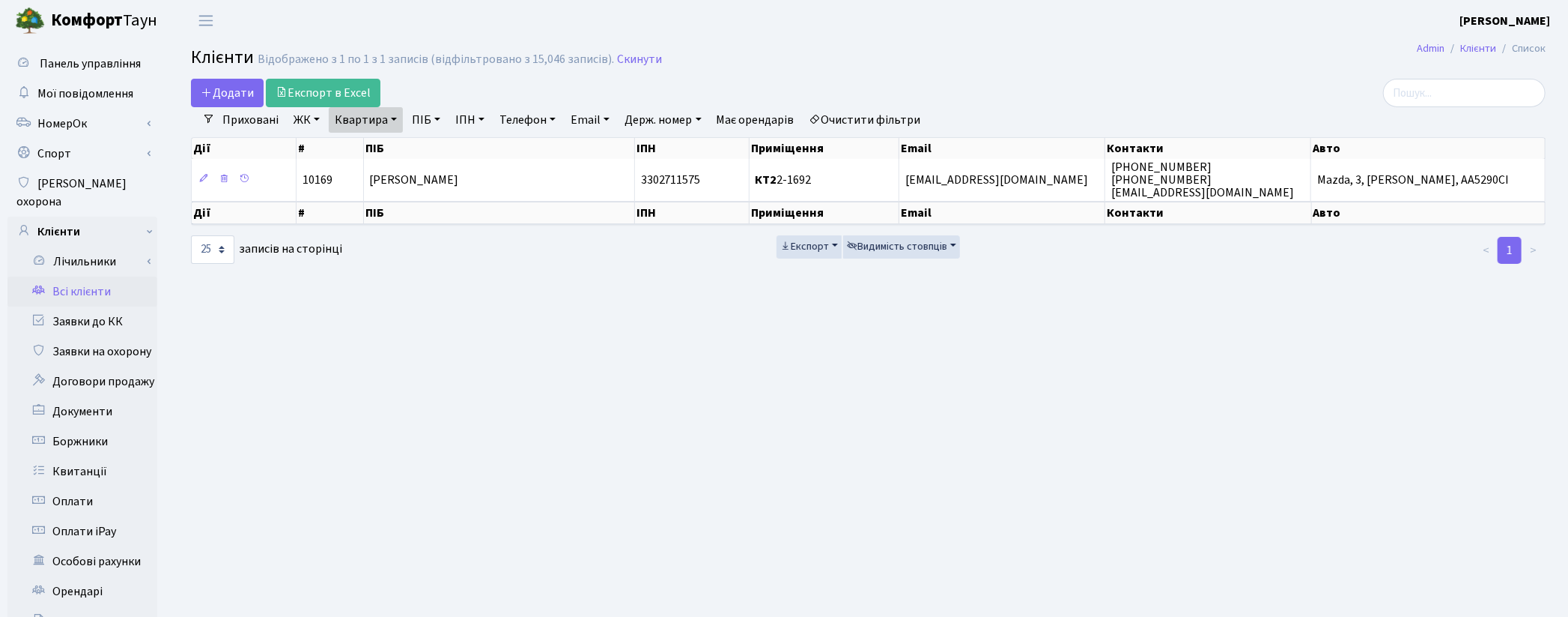
click at [866, 117] on link "Очистити фільтри" at bounding box center [865, 120] width 124 height 26
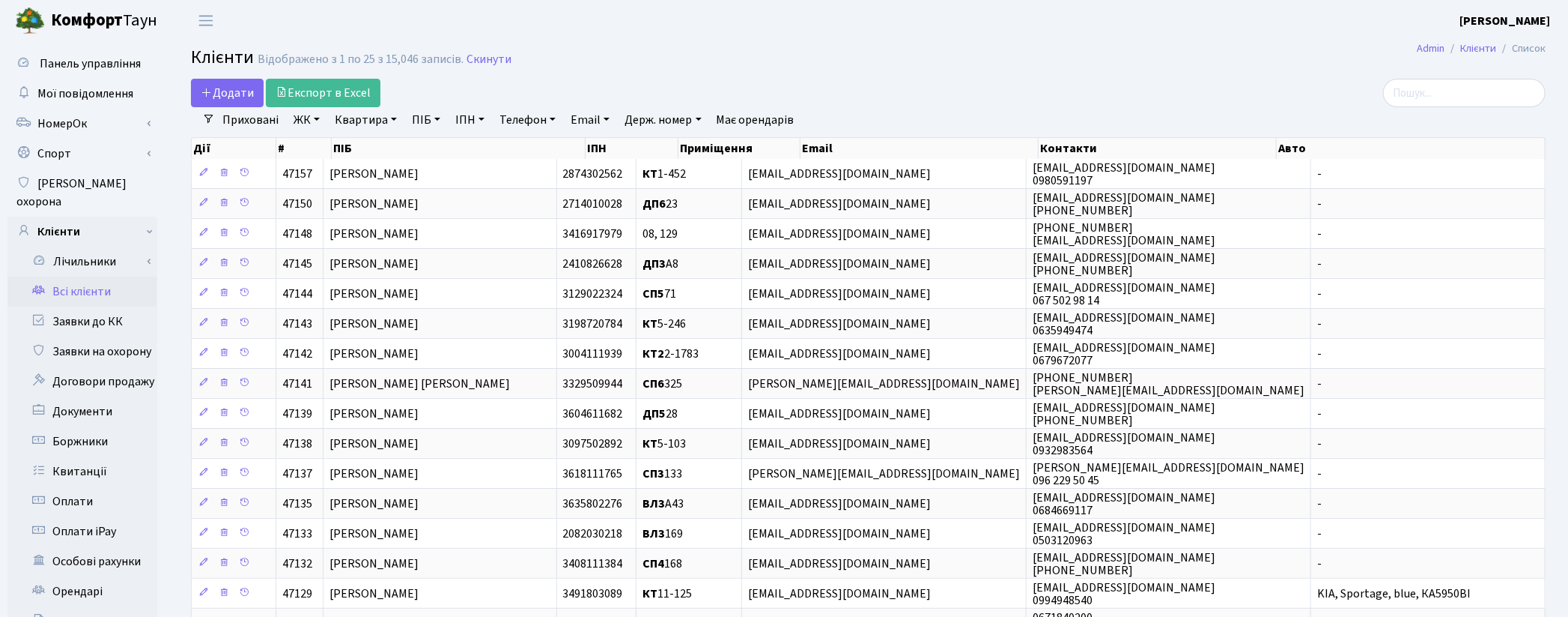
click at [425, 129] on link "ПІБ" at bounding box center [426, 120] width 41 height 26
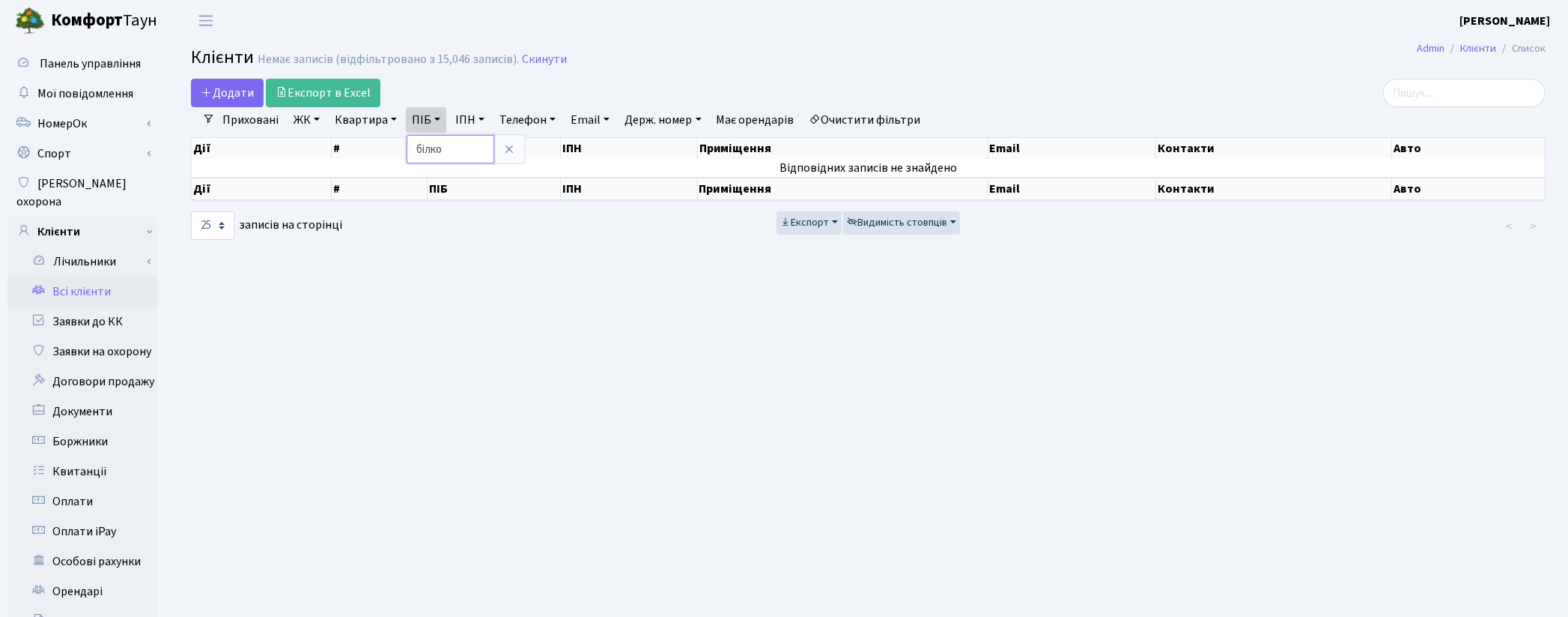
type input "білко"
click at [919, 125] on link "Очистити фільтри" at bounding box center [865, 120] width 124 height 26
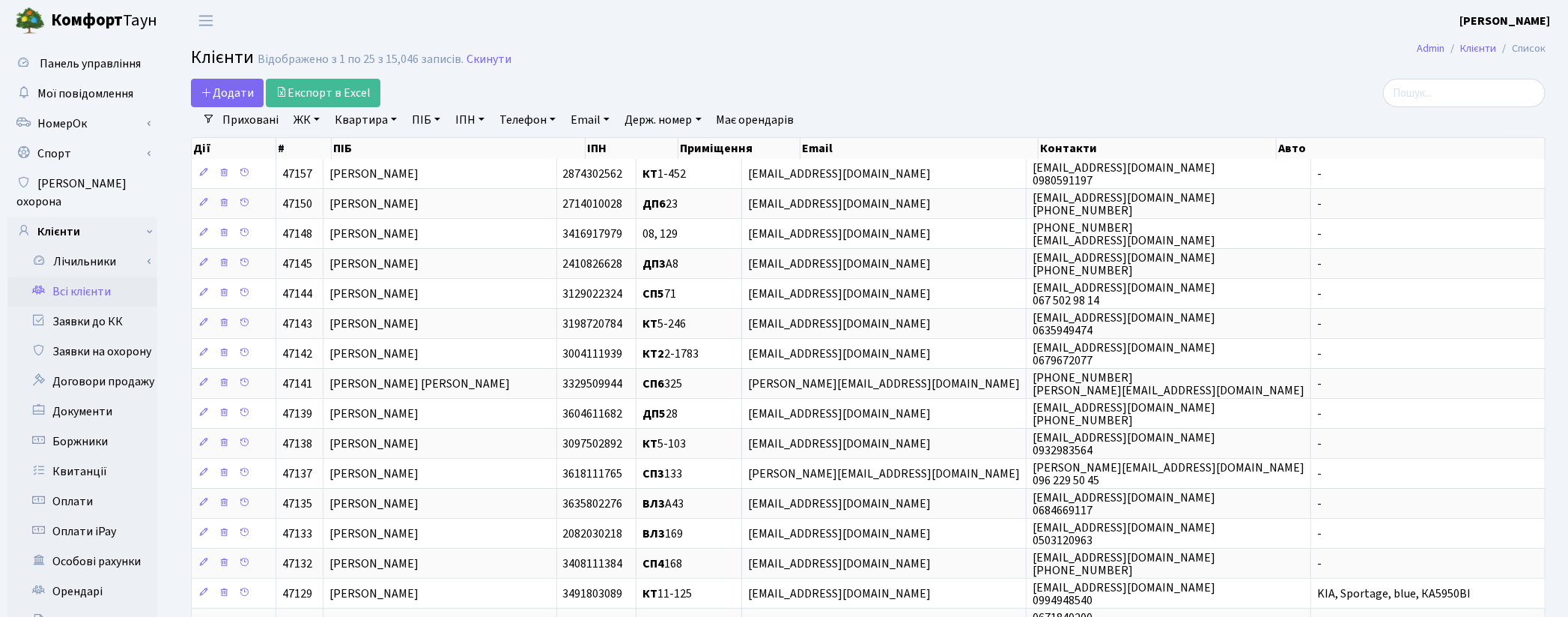
click at [362, 117] on link "Квартира" at bounding box center [365, 120] width 74 height 26
type input "2-1692"
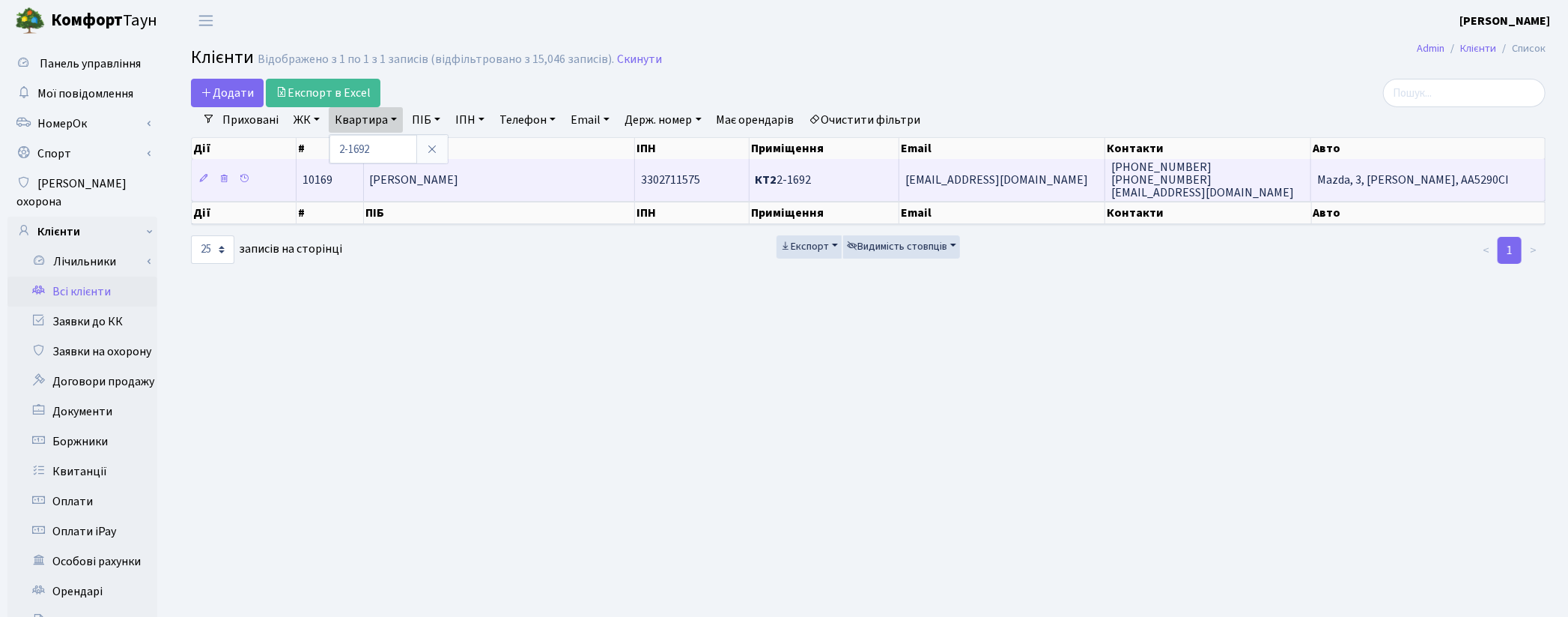
click at [599, 176] on td "Капустін Ілля Володимирович" at bounding box center [499, 180] width 271 height 42
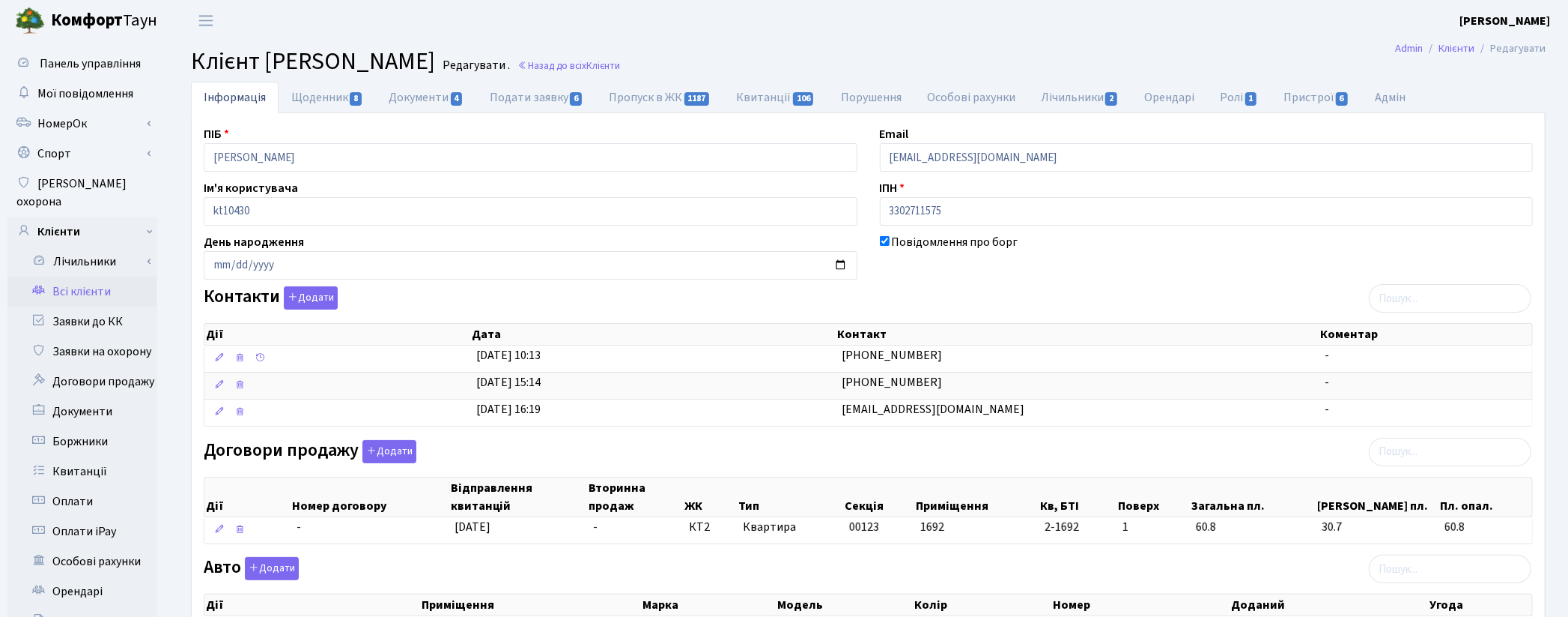
click at [1101, 456] on div "Договори продажу Додати Дії Номер договору Відправлення квитанцій Вторинна прод…" at bounding box center [868, 495] width 1352 height 110
click at [111, 307] on link "Заявки до КК" at bounding box center [82, 322] width 150 height 30
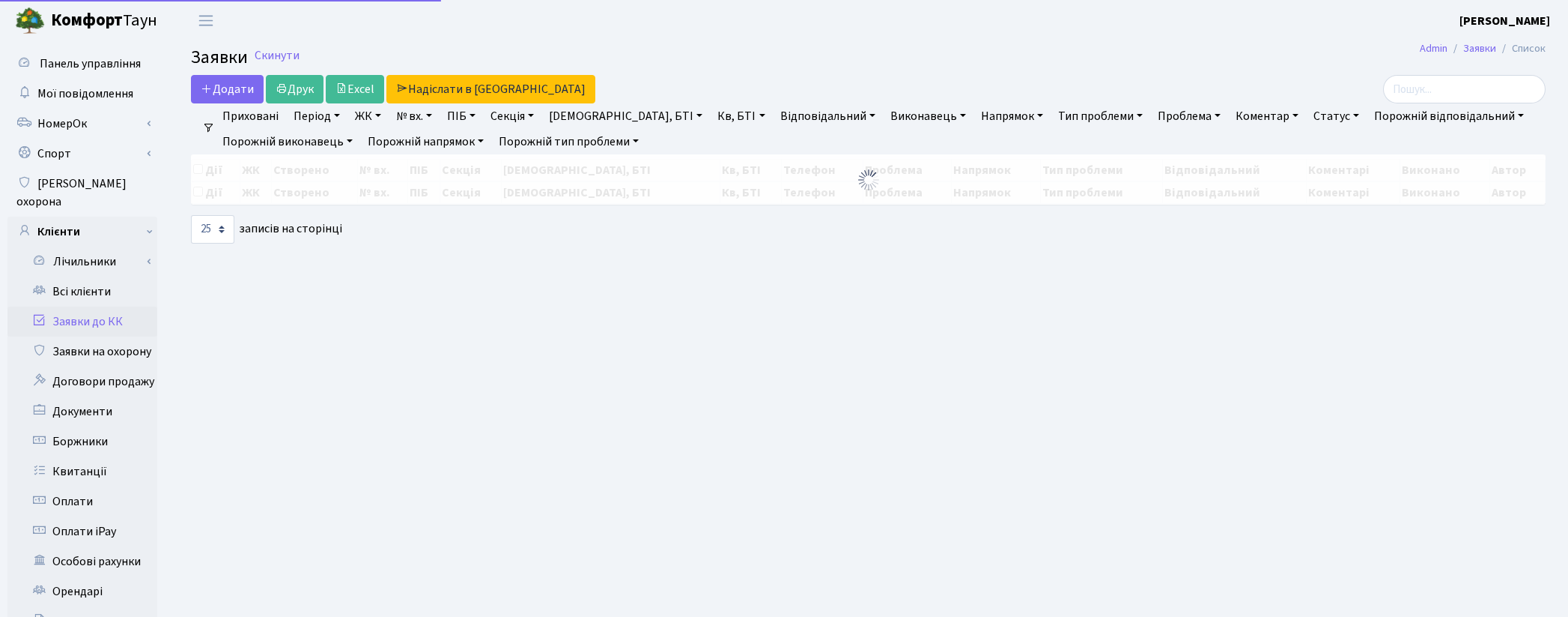
select select "25"
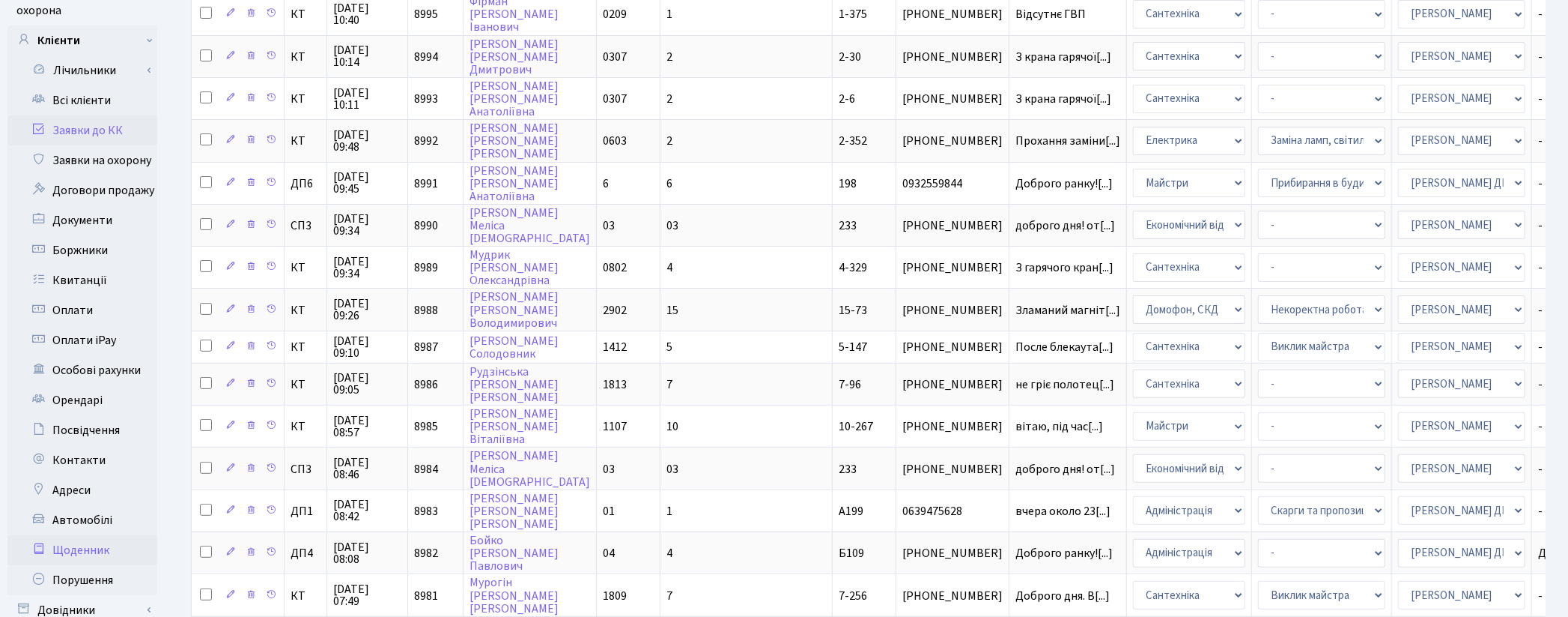
scroll to position [520, 0]
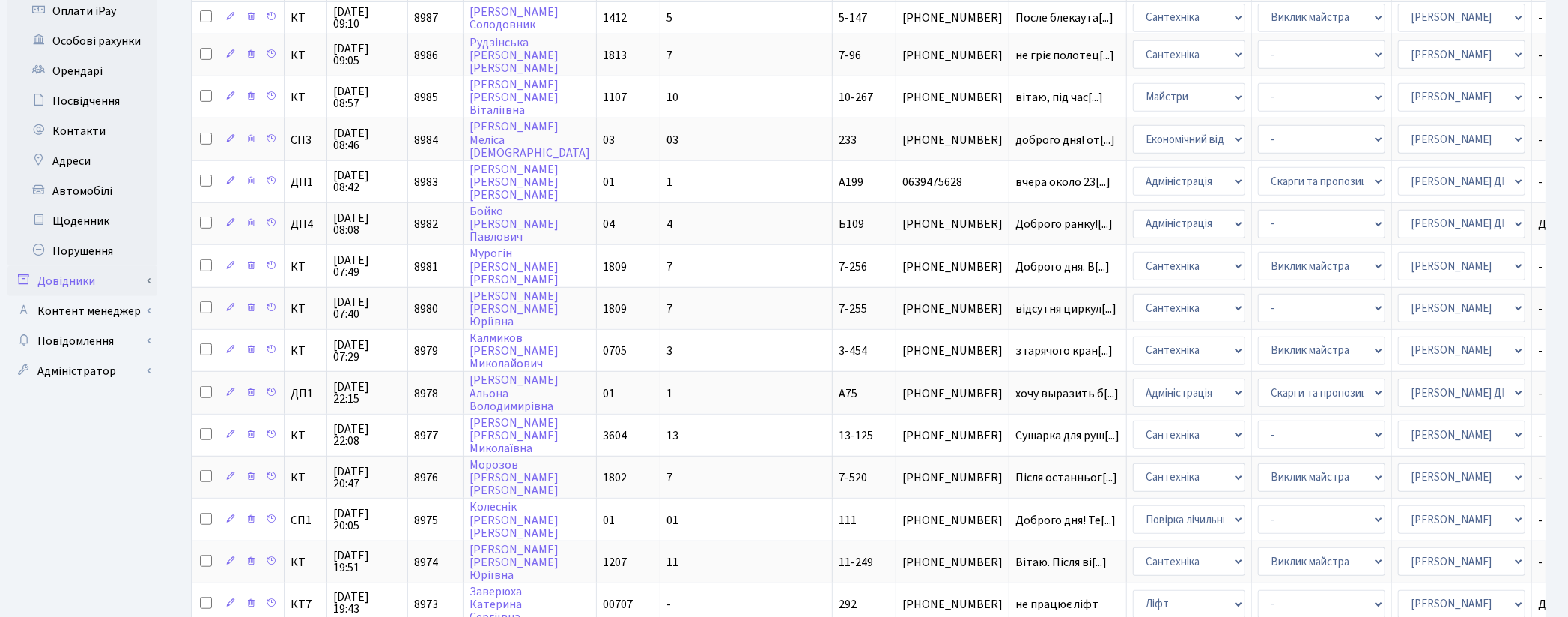
click at [89, 266] on link "Довідники" at bounding box center [82, 281] width 150 height 30
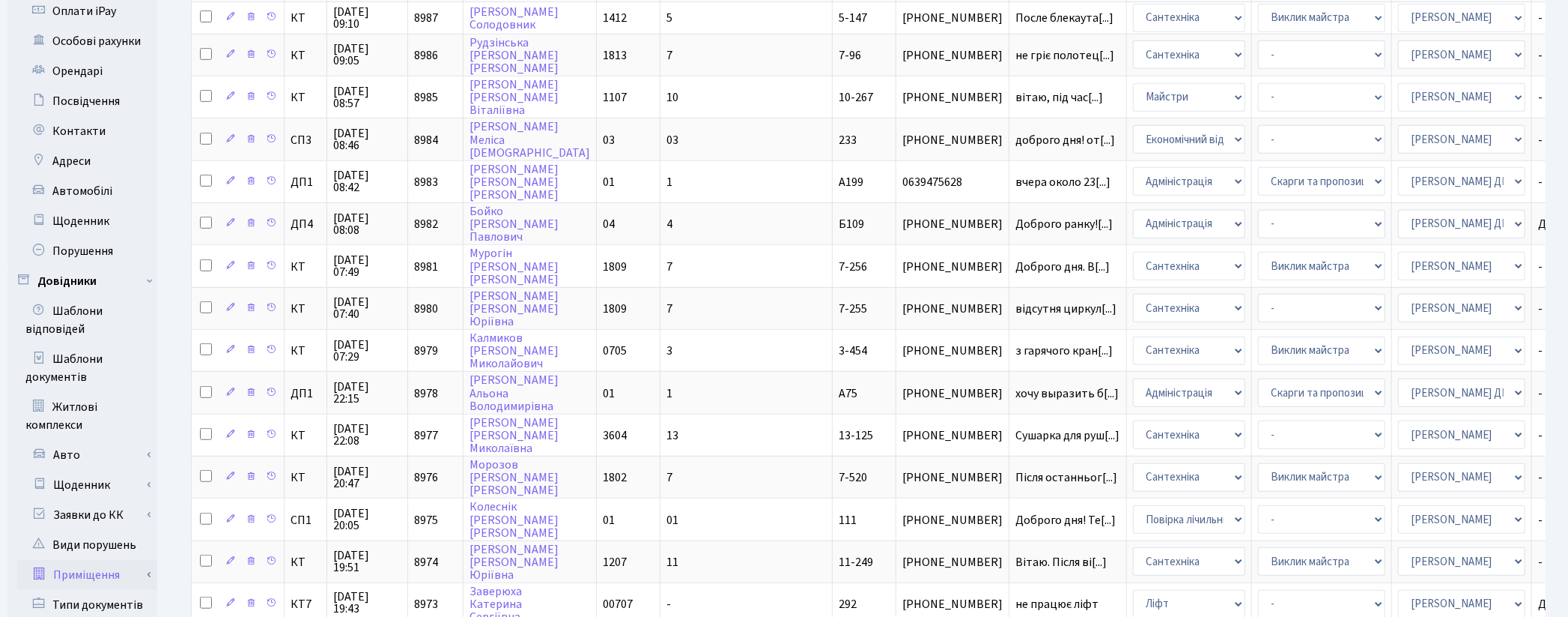
click at [116, 560] on link "Приміщення" at bounding box center [88, 575] width 140 height 30
click at [116, 590] on link "Всі приміщення" at bounding box center [88, 605] width 140 height 30
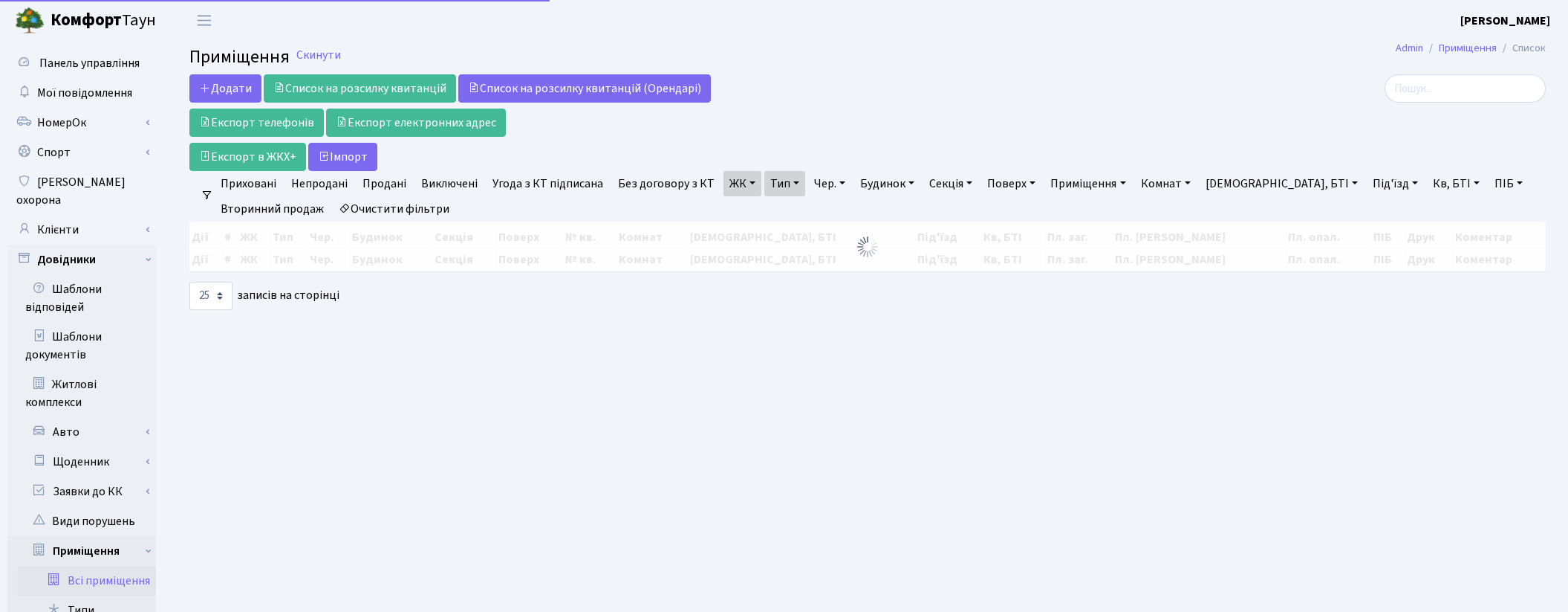
select select "25"
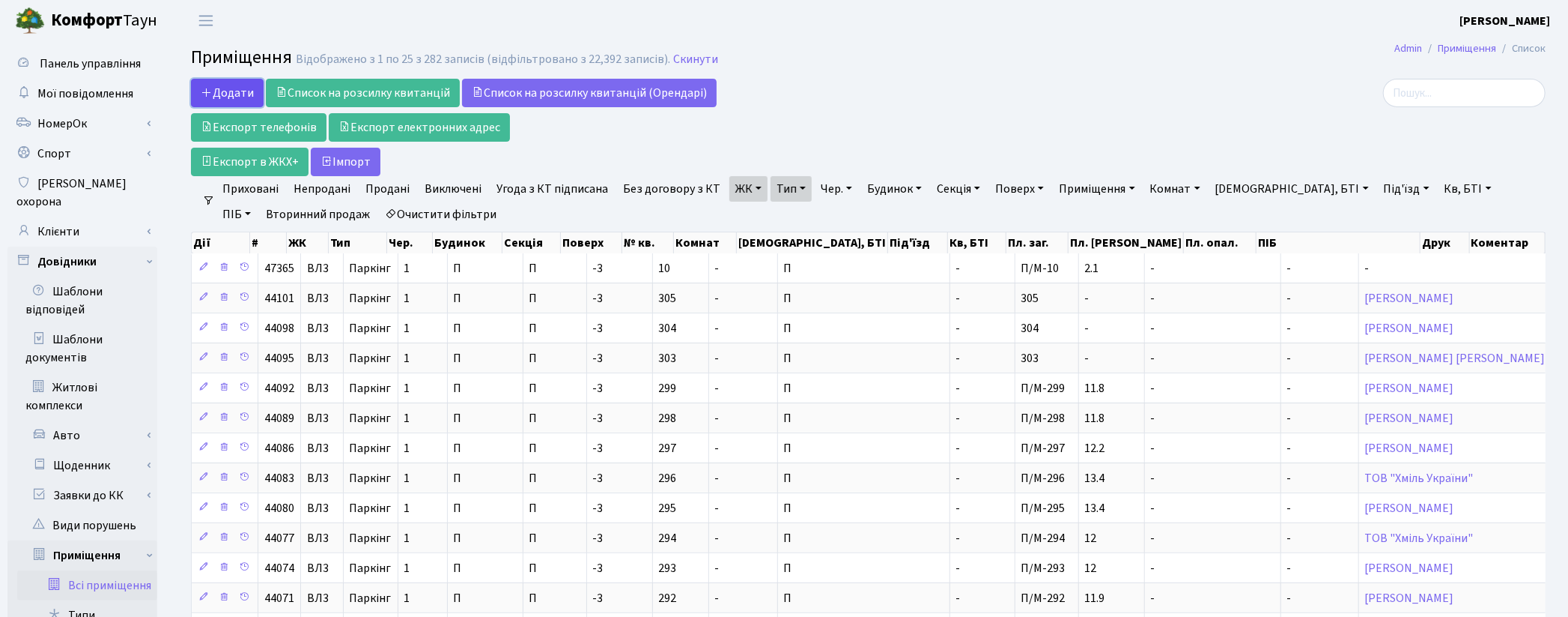
click at [226, 92] on span "Додати" at bounding box center [227, 93] width 53 height 17
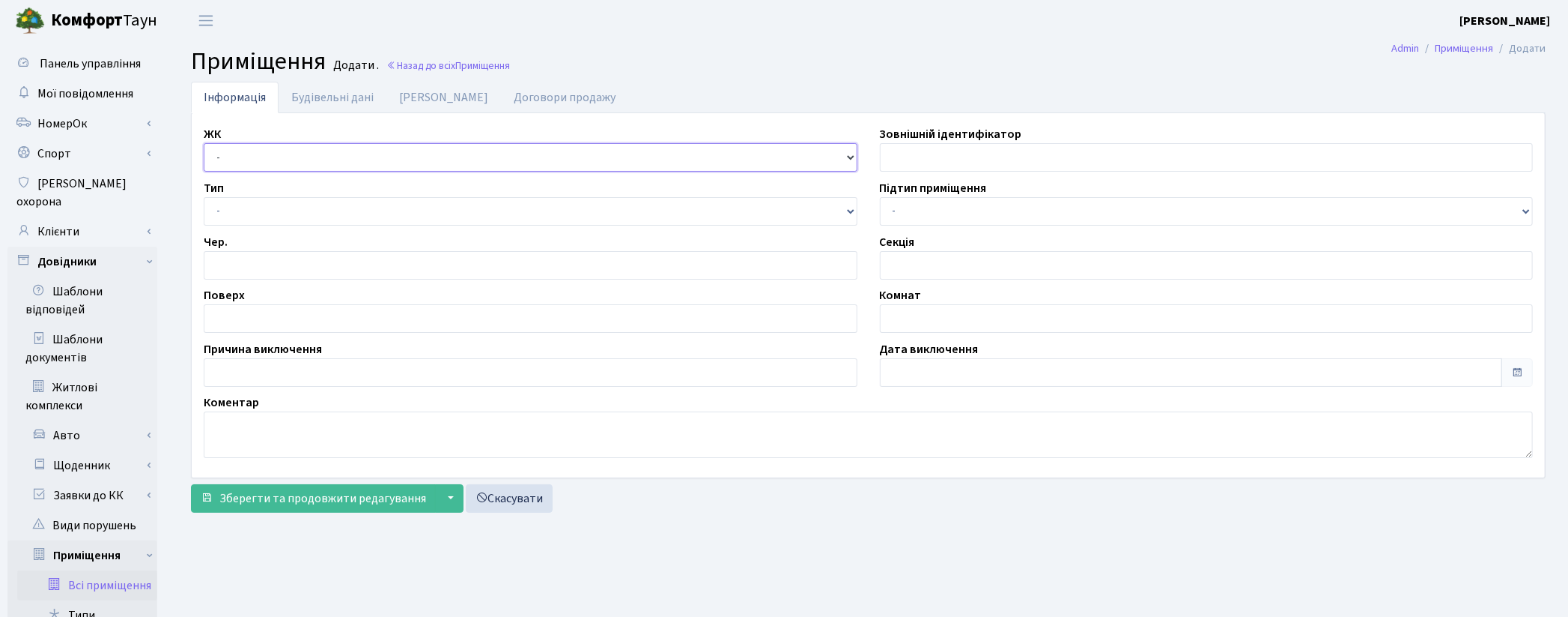
click at [328, 164] on select "- КТ, вул. Регенераторна, 4 ЦП, вул. Джона Маккейна, 7 ТХ, вул. Ділова, 1/2 КТ2…" at bounding box center [530, 157] width 654 height 29
select select "322"
click at [203, 143] on select "- КТ, вул. Регенераторна, 4 ЦП, вул. Джона Маккейна, 7 ТХ, вул. Ділова, 1/2 КТ2…" at bounding box center [530, 157] width 654 height 29
click at [225, 217] on select "- Квартира Комерція Нежитлове Паркінг П1001" at bounding box center [530, 212] width 654 height 29
select select "270"
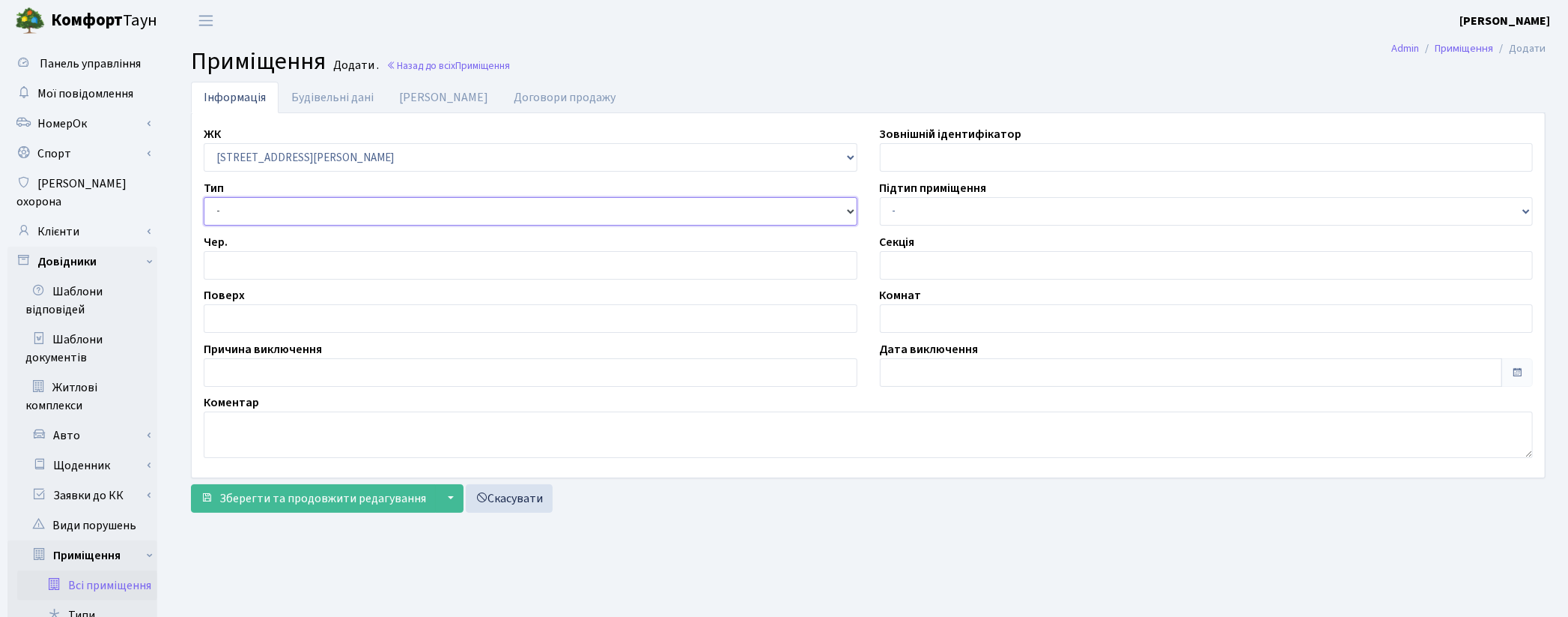
click at [203, 197] on select "- Квартира Комерція Нежитлове Паркінг П1001" at bounding box center [530, 212] width 654 height 29
click at [249, 267] on input "number" at bounding box center [530, 266] width 654 height 29
type input "1"
click at [238, 318] on input "text" at bounding box center [530, 318] width 654 height 29
type input "-3"
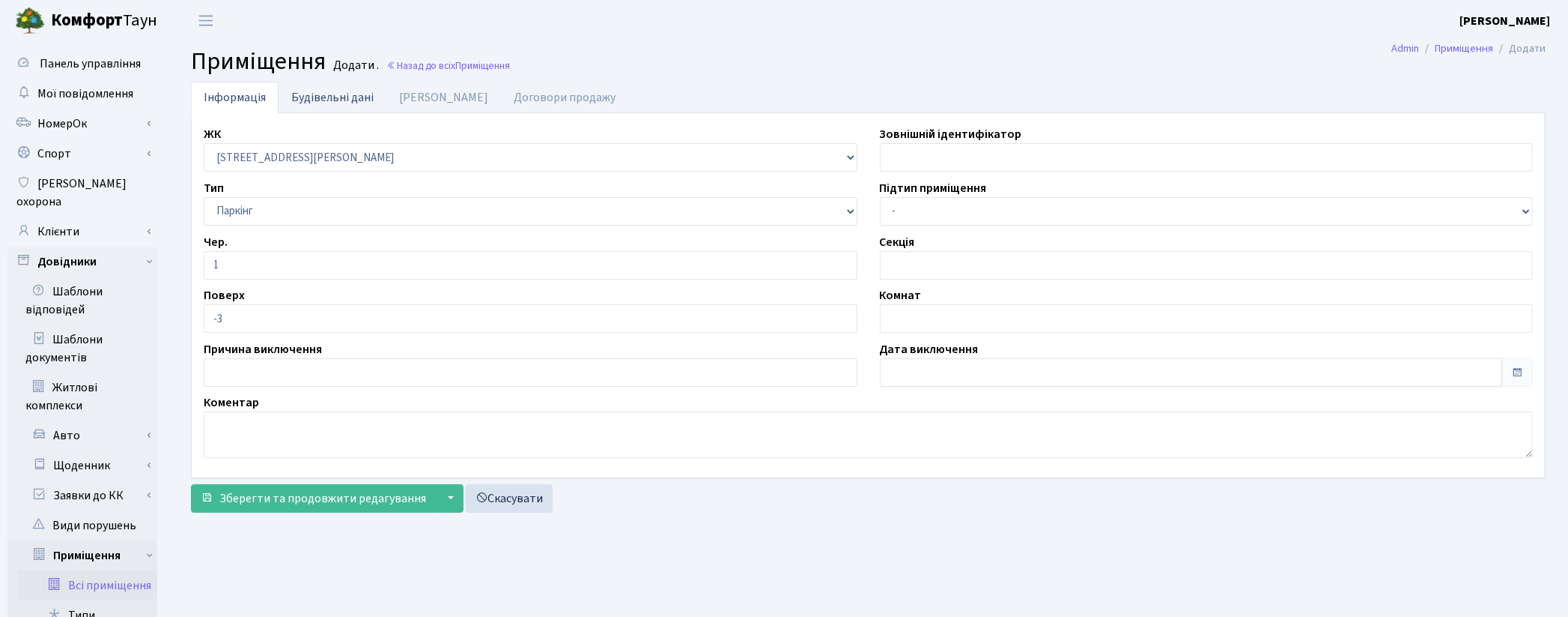
click at [303, 97] on link "Будівельні дані" at bounding box center [332, 97] width 108 height 30
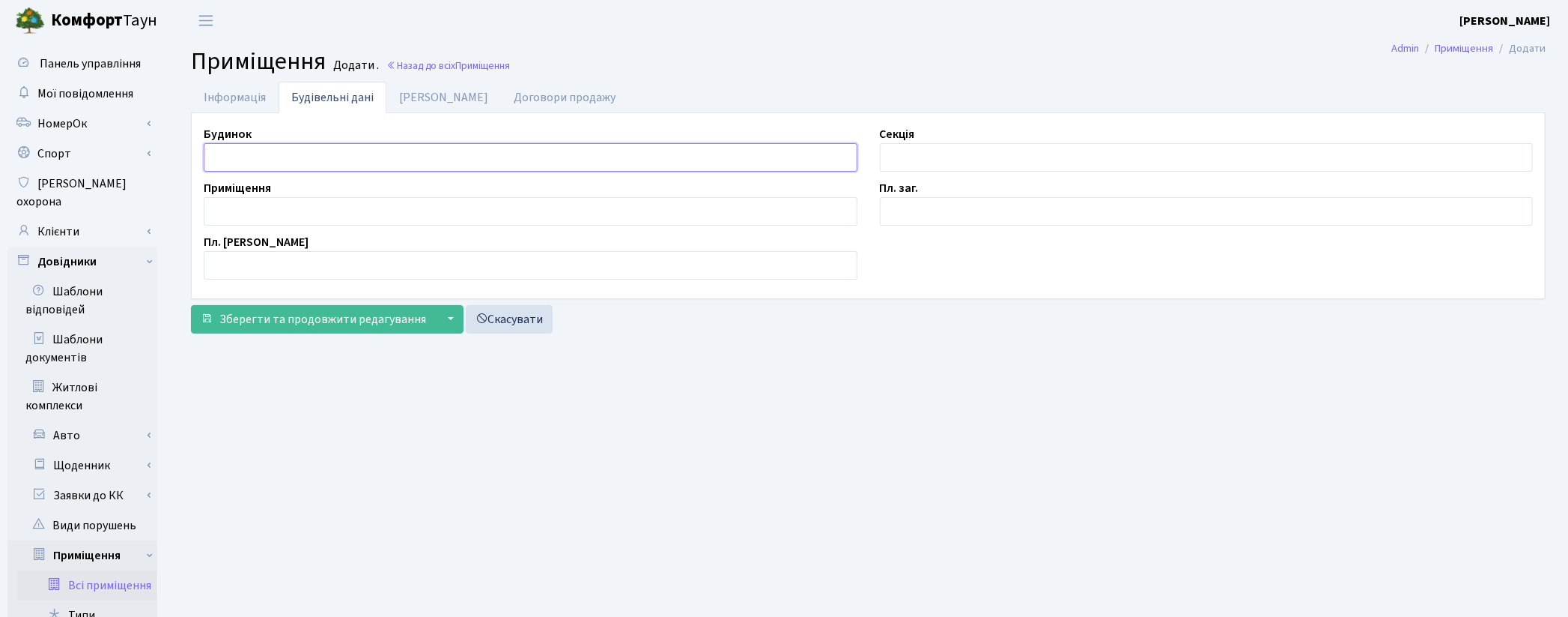
click at [251, 166] on input "text" at bounding box center [530, 157] width 654 height 29
type input "п"
type input "П"
click at [904, 162] on input "text" at bounding box center [1207, 157] width 654 height 29
type input "П"
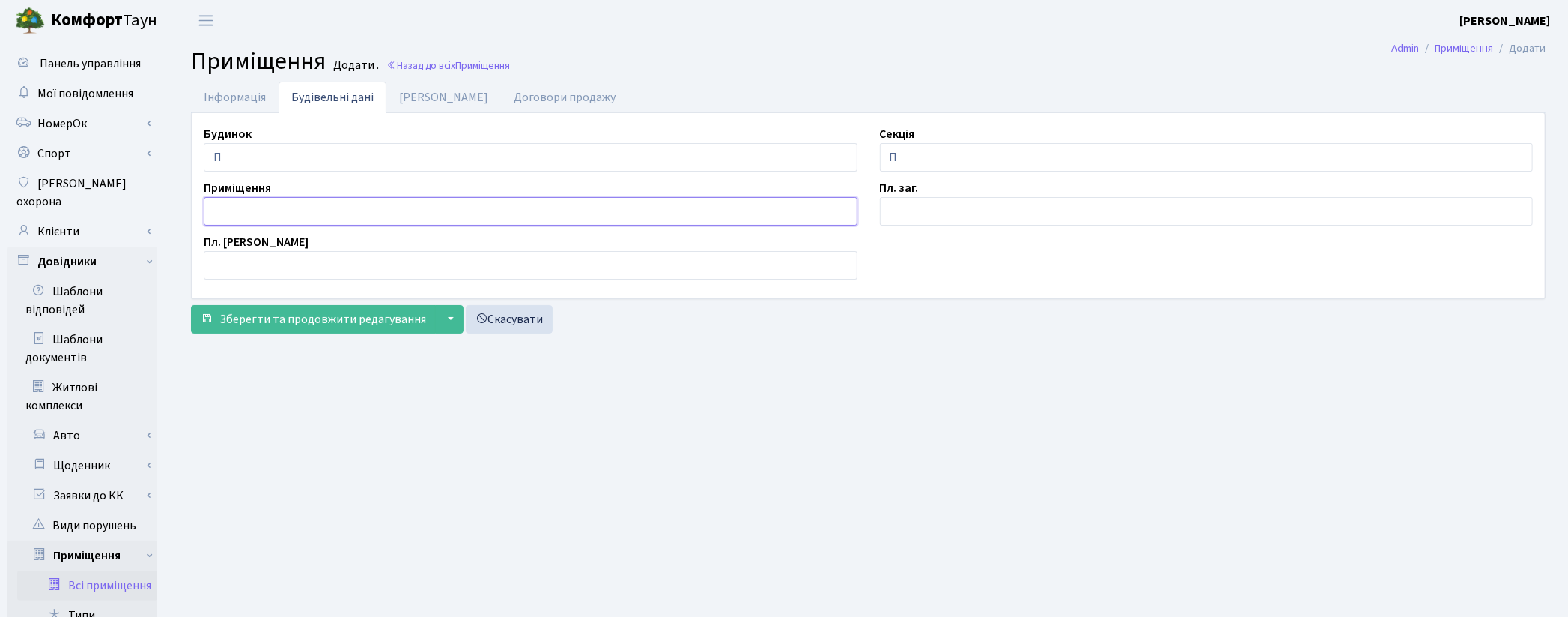
click at [251, 220] on input "text" at bounding box center [530, 212] width 654 height 29
type input "19"
click at [908, 214] on input "text" at bounding box center [1207, 212] width 654 height 29
type input "2.1"
click at [429, 99] on link "Дані БТІ" at bounding box center [443, 97] width 115 height 30
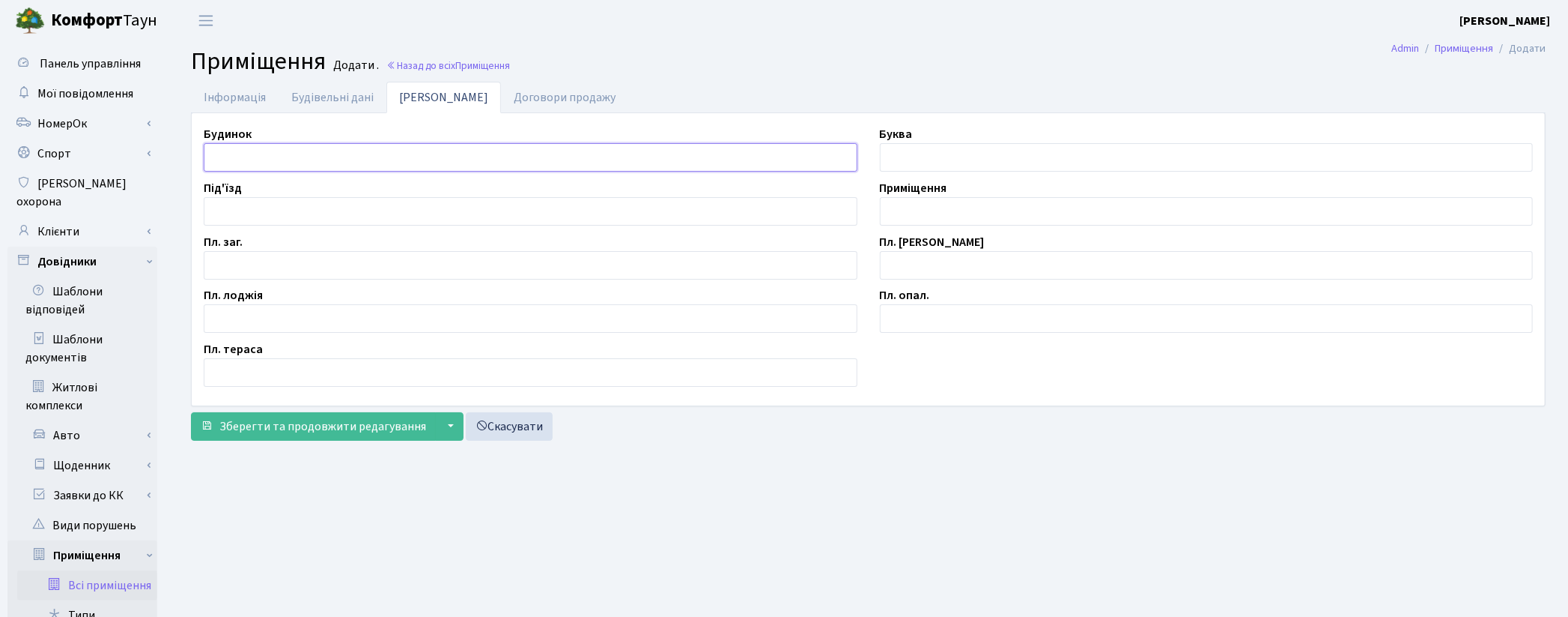
click at [223, 160] on input "text" at bounding box center [530, 157] width 654 height 29
click at [695, 528] on main "Admin Приміщення Додати Приміщення Додати . Назад до всіх Приміщення Інформація…" at bounding box center [868, 520] width 1400 height 956
click at [331, 104] on link "Будівельні дані" at bounding box center [332, 97] width 108 height 30
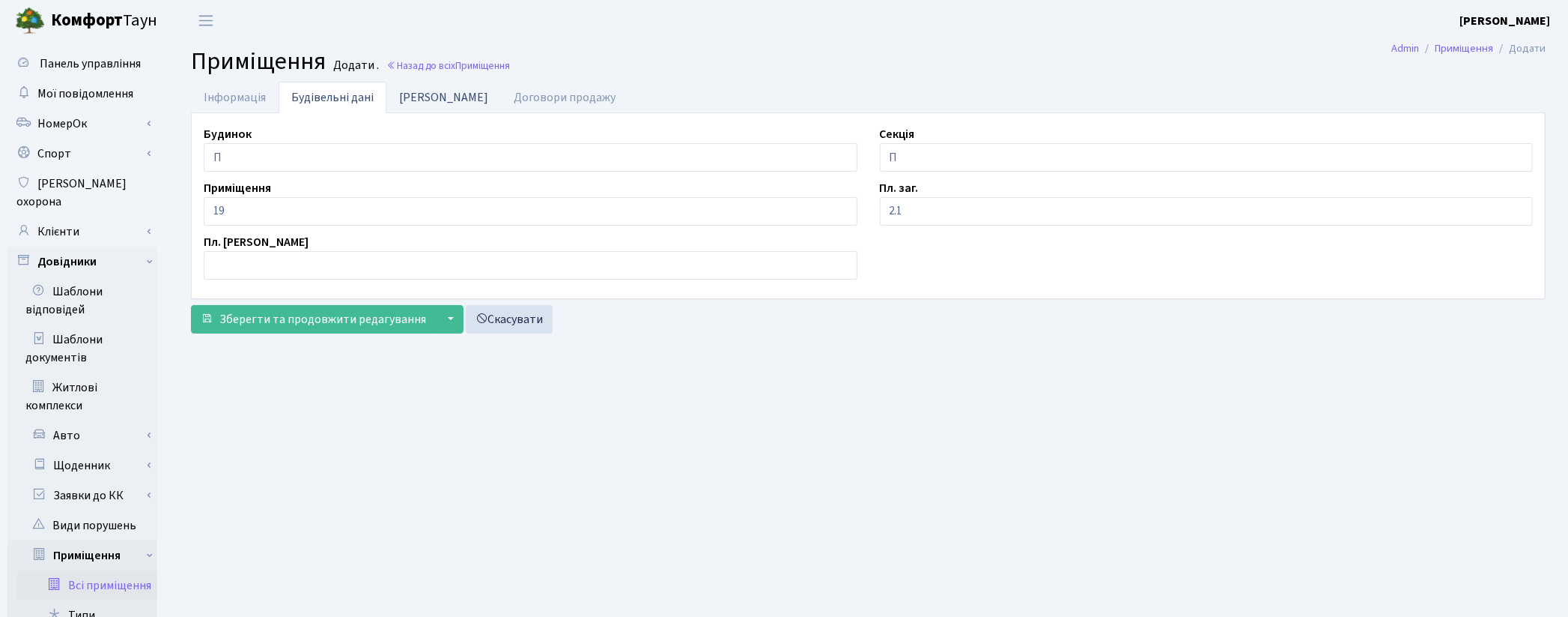
click at [420, 101] on link "Дані БТІ" at bounding box center [443, 97] width 115 height 30
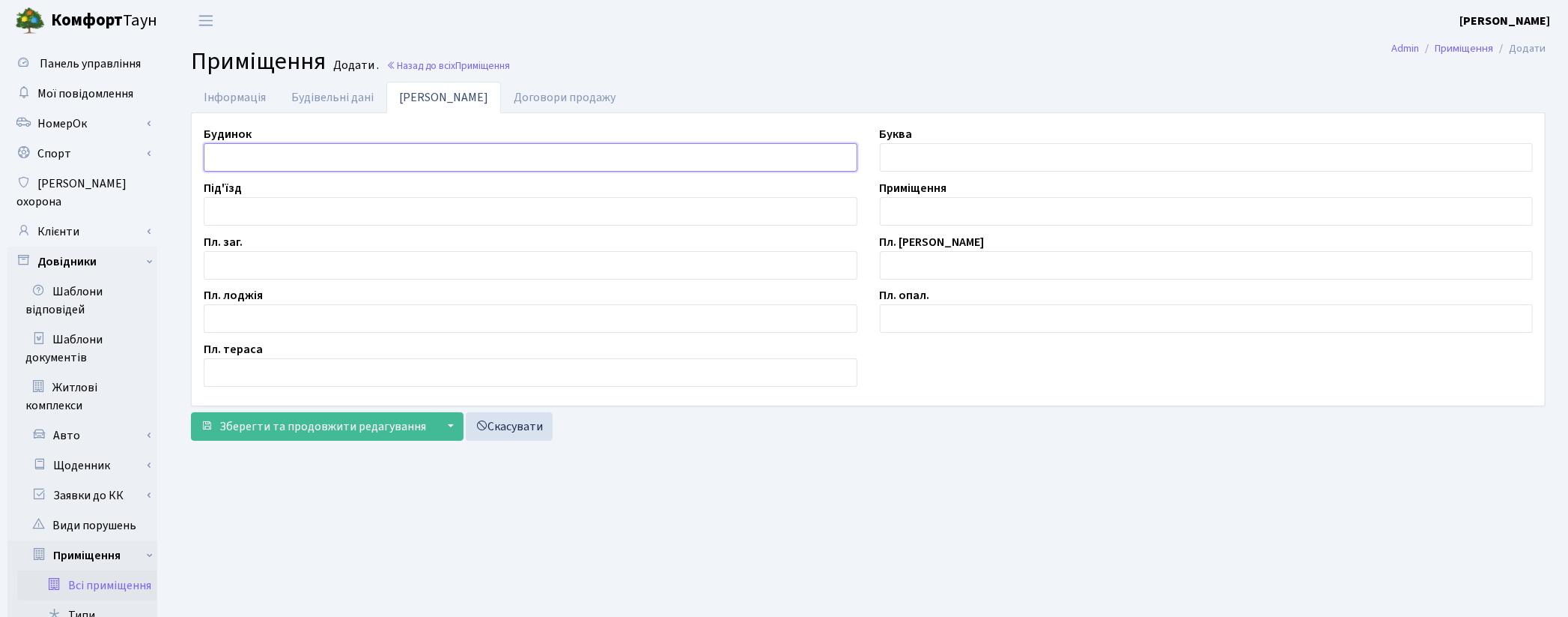
click at [336, 160] on input "text" at bounding box center [530, 157] width 654 height 29
type input "П"
click at [969, 210] on input "text" at bounding box center [1207, 212] width 654 height 29
type input "П/М-19"
click at [931, 270] on input "text" at bounding box center [1207, 266] width 654 height 29
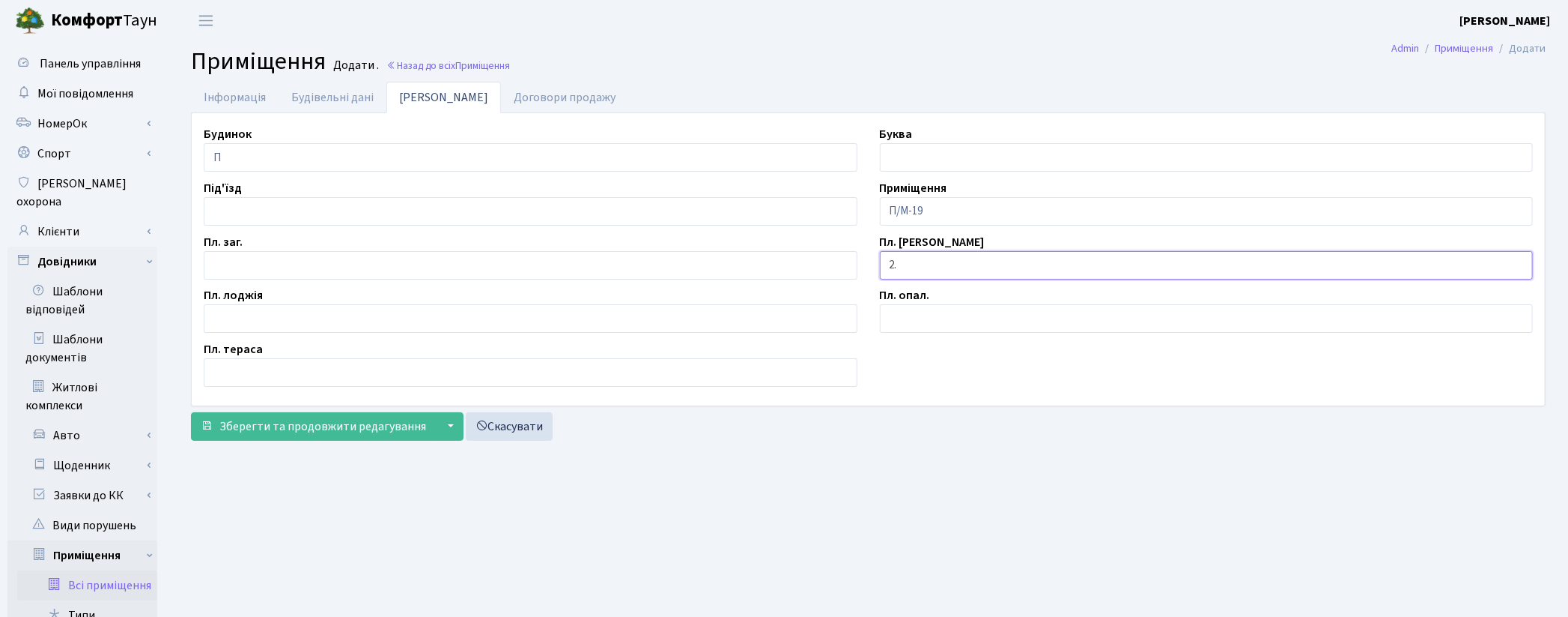
type input "2"
click at [334, 266] on input "text" at bounding box center [530, 266] width 654 height 29
type input "2.1"
click at [333, 429] on span "Зберегти та продовжити редагування" at bounding box center [322, 426] width 207 height 17
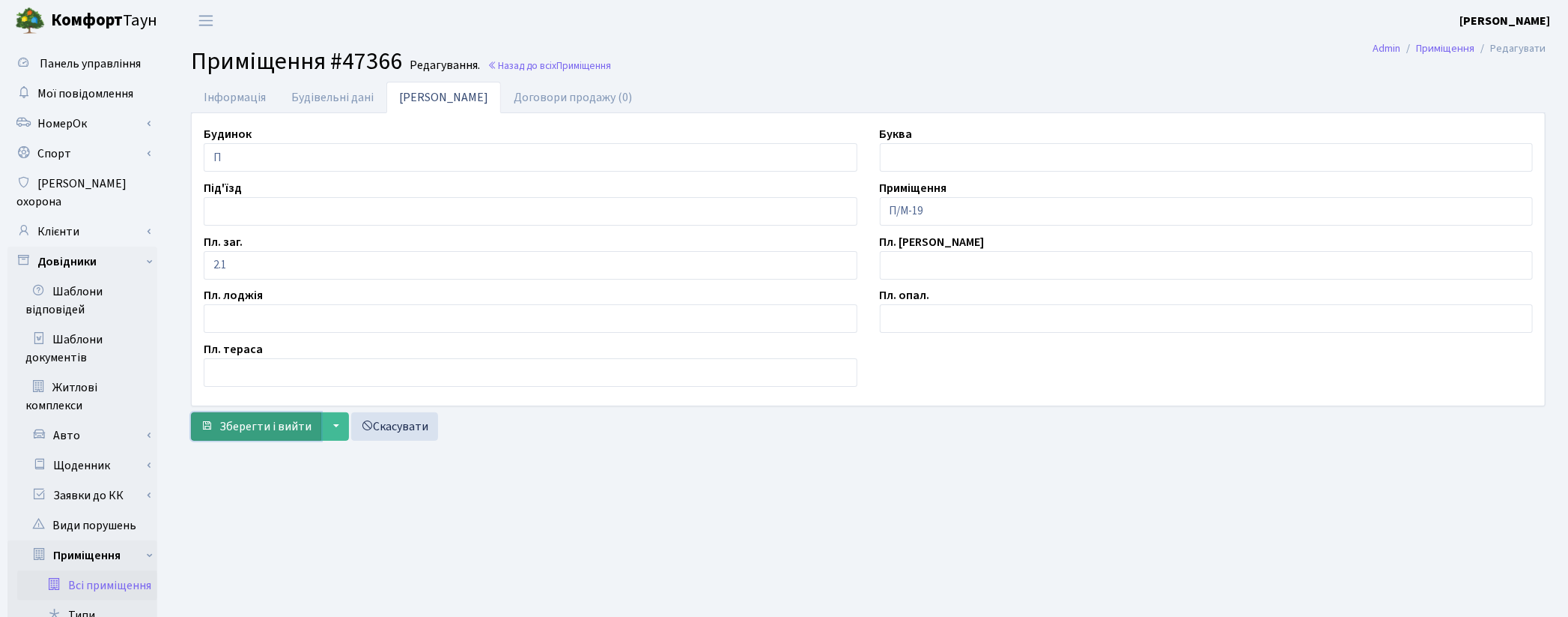
click at [254, 425] on span "Зберегти і вийти" at bounding box center [265, 426] width 92 height 17
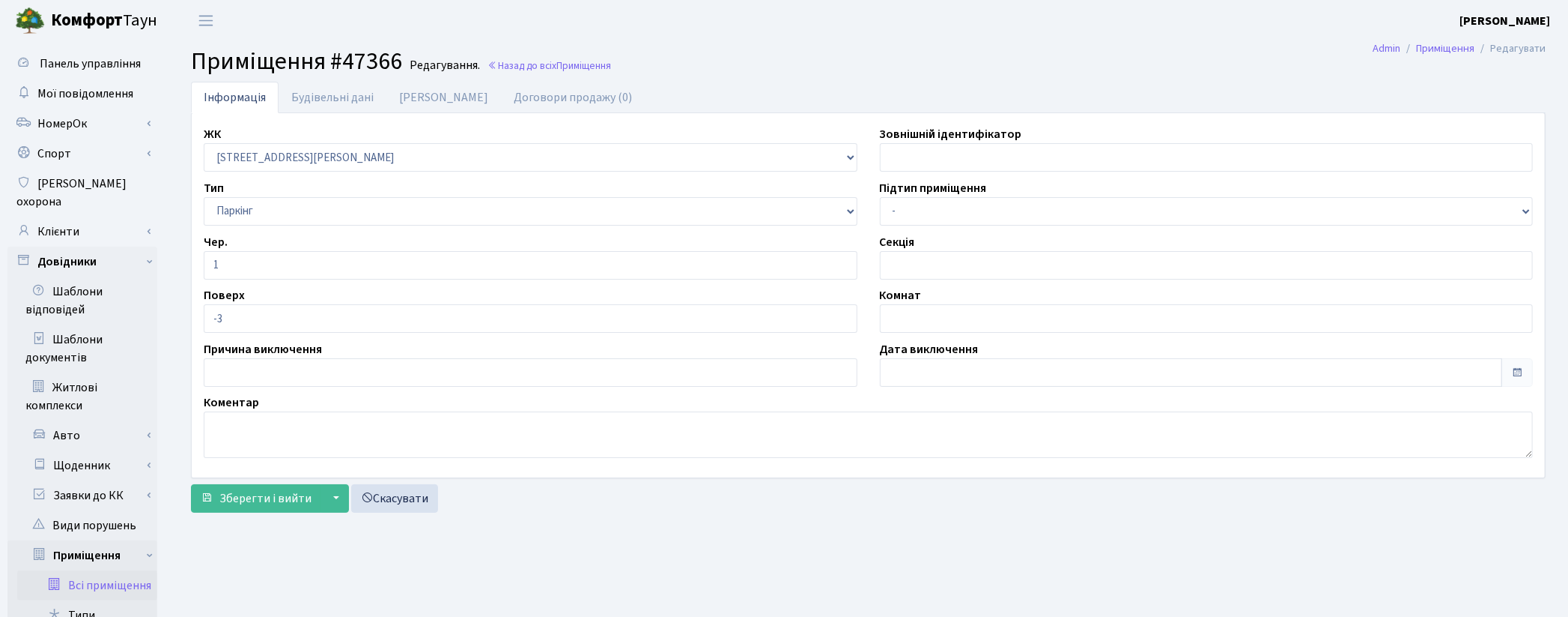
click at [81, 571] on link "Всі приміщення" at bounding box center [88, 586] width 140 height 30
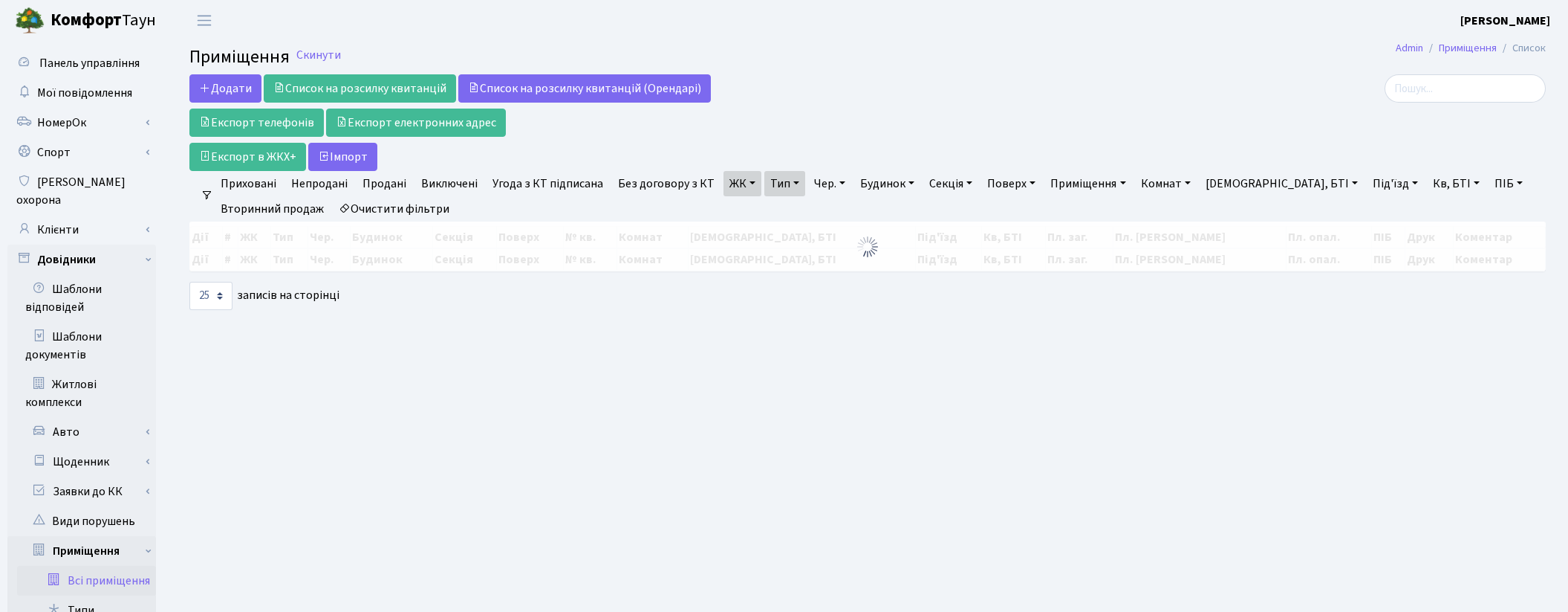
select select "25"
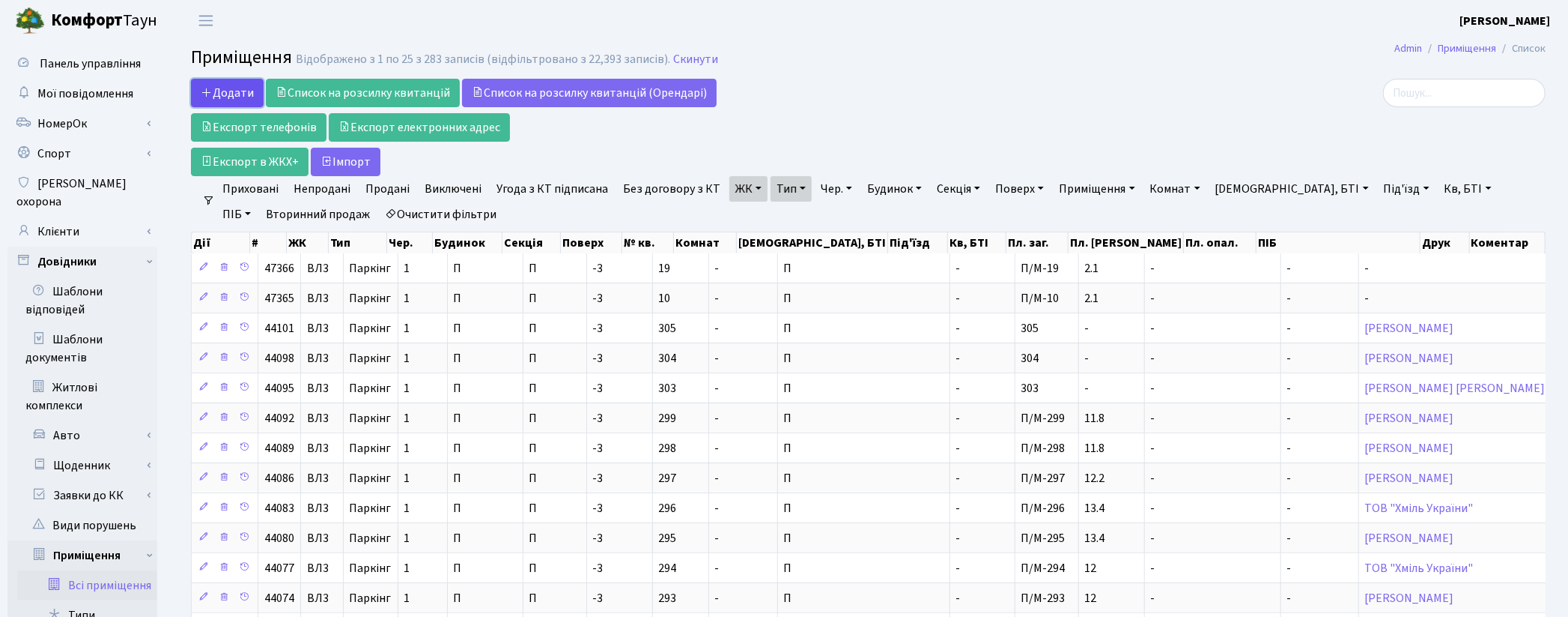
click at [246, 95] on span "Додати" at bounding box center [227, 93] width 53 height 17
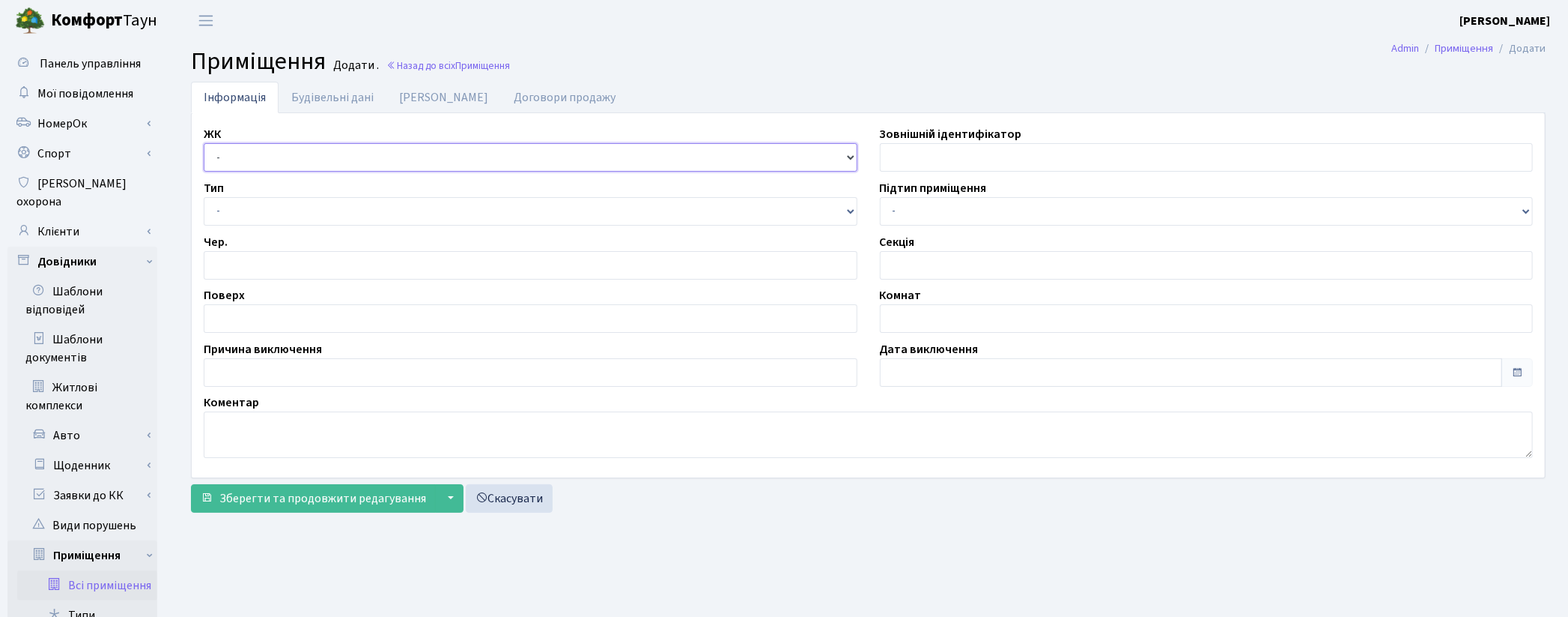
click at [275, 160] on select "- КТ, вул. Регенераторна, [GEOGRAPHIC_DATA], вул. [PERSON_NAME], [GEOGRAPHIC_DA…" at bounding box center [530, 157] width 654 height 29
select select "322"
click at [203, 143] on select "- КТ, вул. Регенераторна, [GEOGRAPHIC_DATA], вул. [PERSON_NAME], [GEOGRAPHIC_DA…" at bounding box center [530, 157] width 654 height 29
click at [223, 210] on select "- Квартира Комерція Нежитлове Паркінг П1001" at bounding box center [530, 212] width 654 height 29
select select "270"
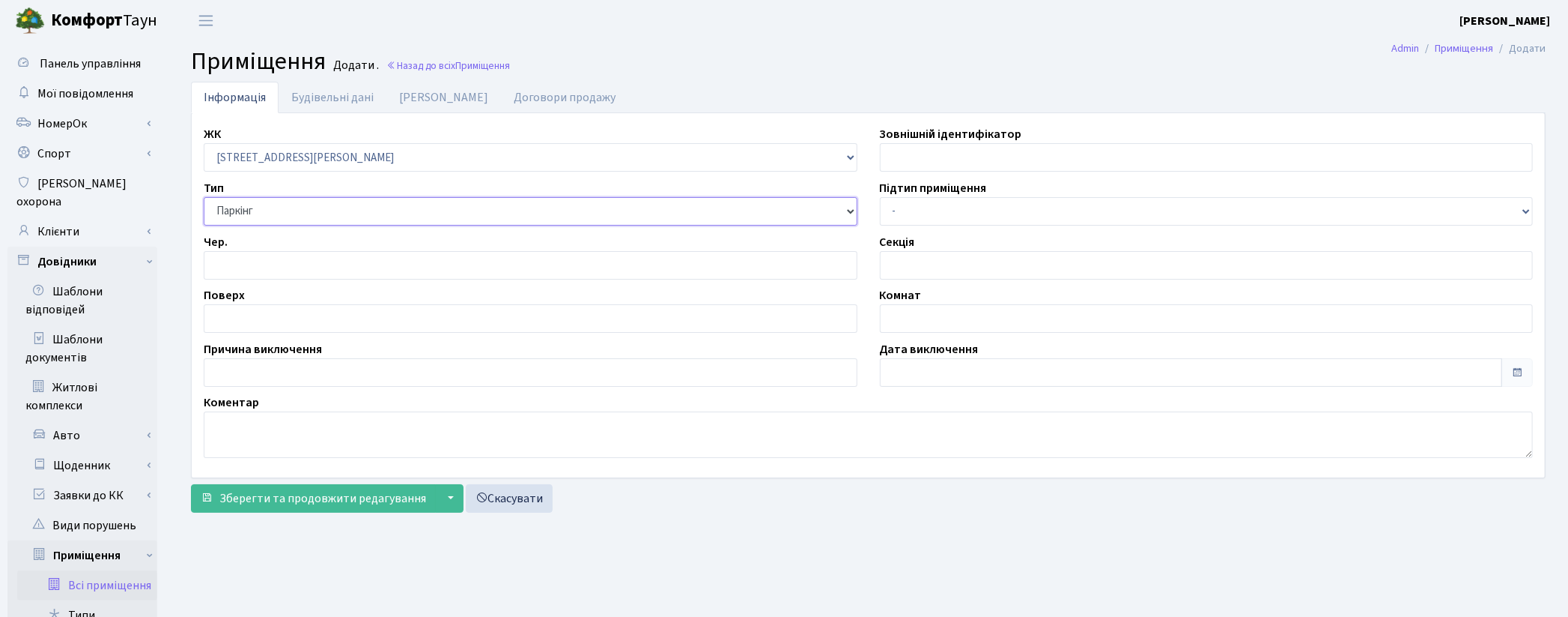
click at [203, 197] on select "- Квартира Комерція Нежитлове Паркінг П1001" at bounding box center [530, 212] width 654 height 29
click at [277, 264] on input "number" at bounding box center [530, 266] width 654 height 29
type input "1"
click at [262, 319] on input "text" at bounding box center [530, 318] width 654 height 29
type input "-3"
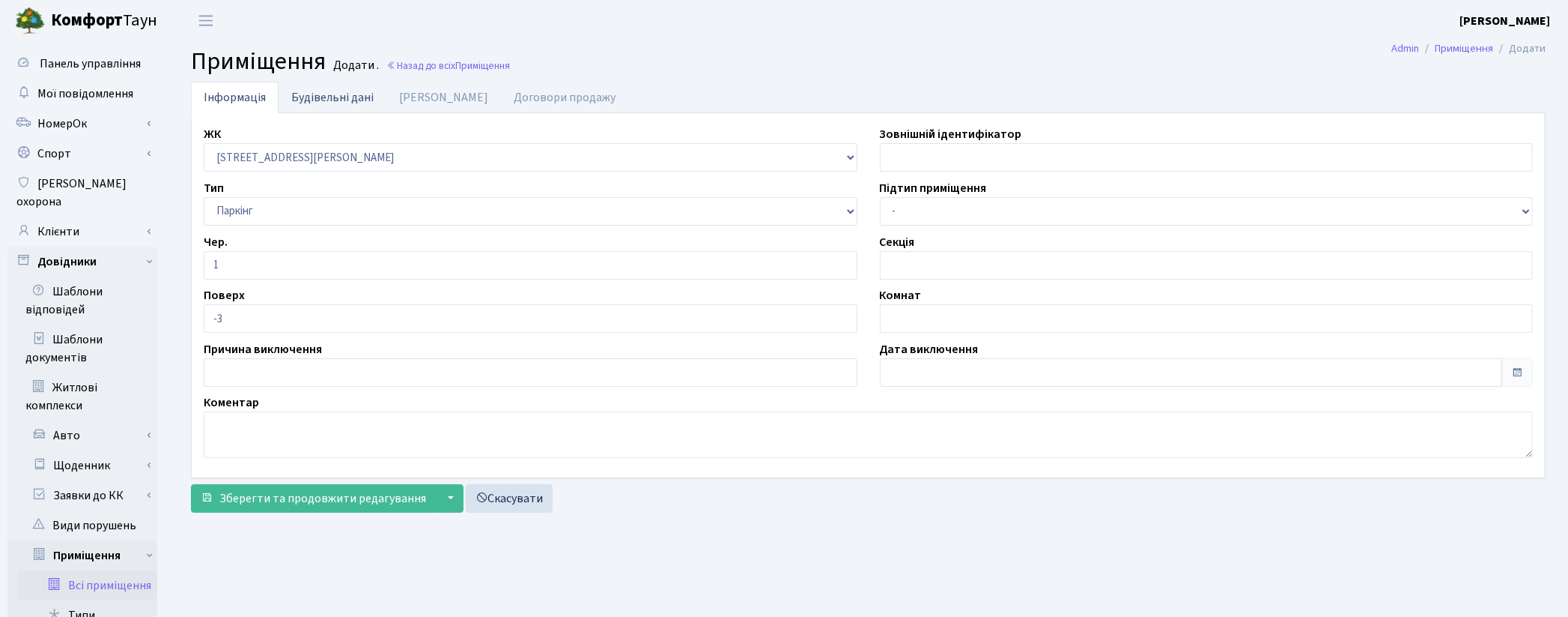
click at [345, 93] on link "Будівельні дані" at bounding box center [332, 97] width 108 height 30
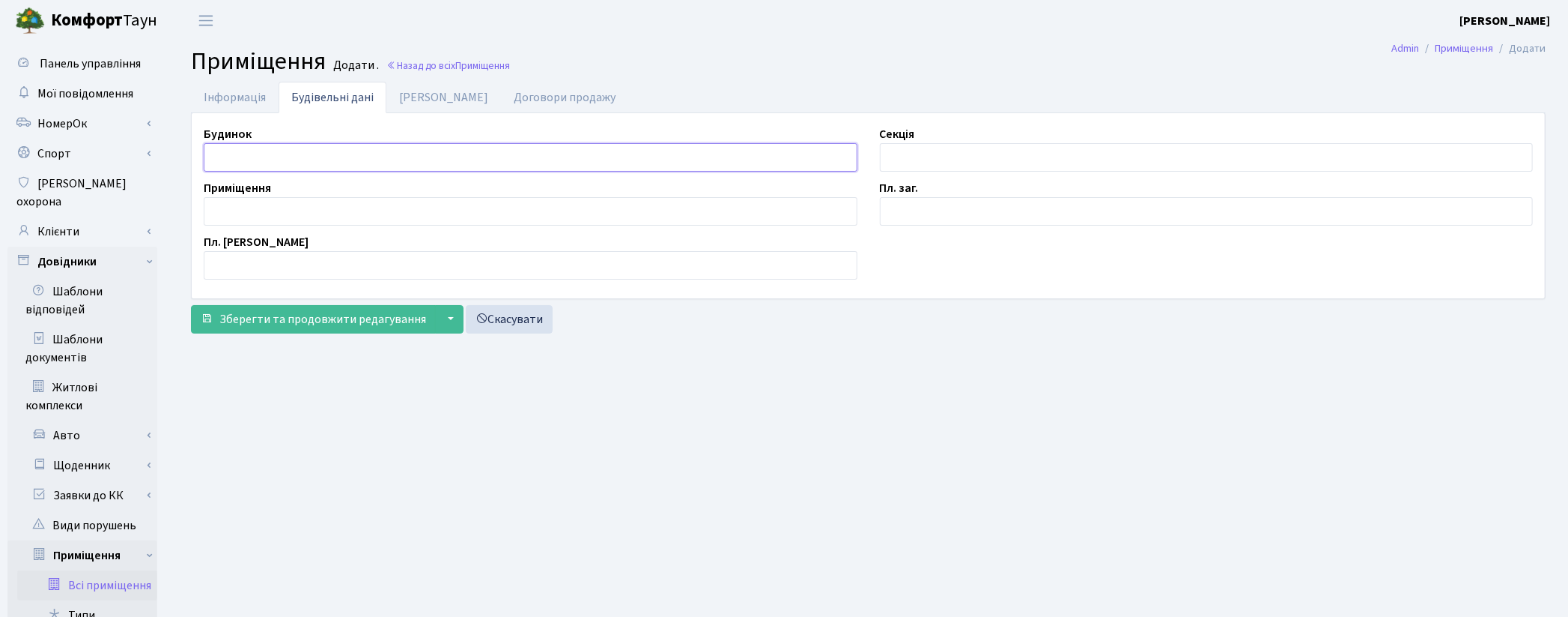
click at [267, 144] on input "text" at bounding box center [530, 157] width 654 height 29
type input "П"
click at [894, 153] on input "text" at bounding box center [1207, 157] width 654 height 29
type input "П"
click at [243, 208] on input "text" at bounding box center [530, 212] width 654 height 29
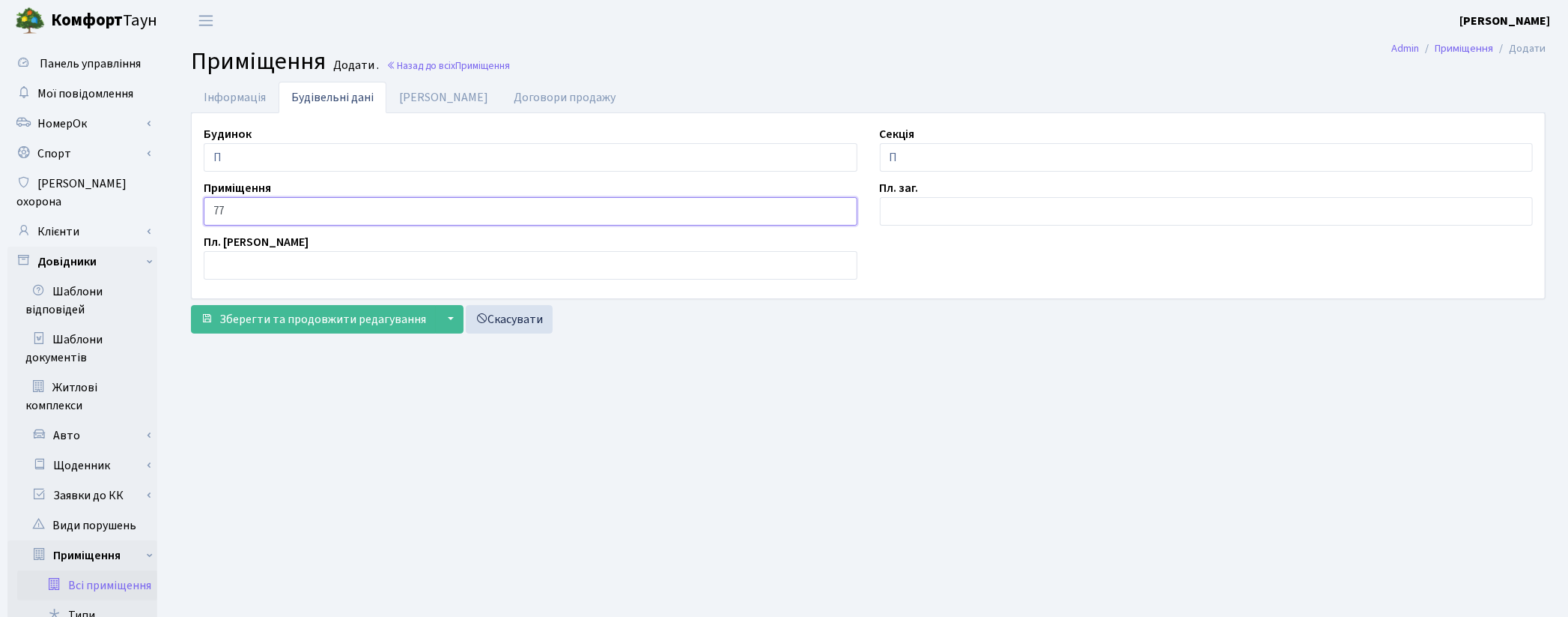
type input "77"
click at [908, 206] on input "text" at bounding box center [1207, 212] width 654 height 29
type input "2.1"
click at [412, 96] on link "Дані БТІ" at bounding box center [443, 97] width 115 height 30
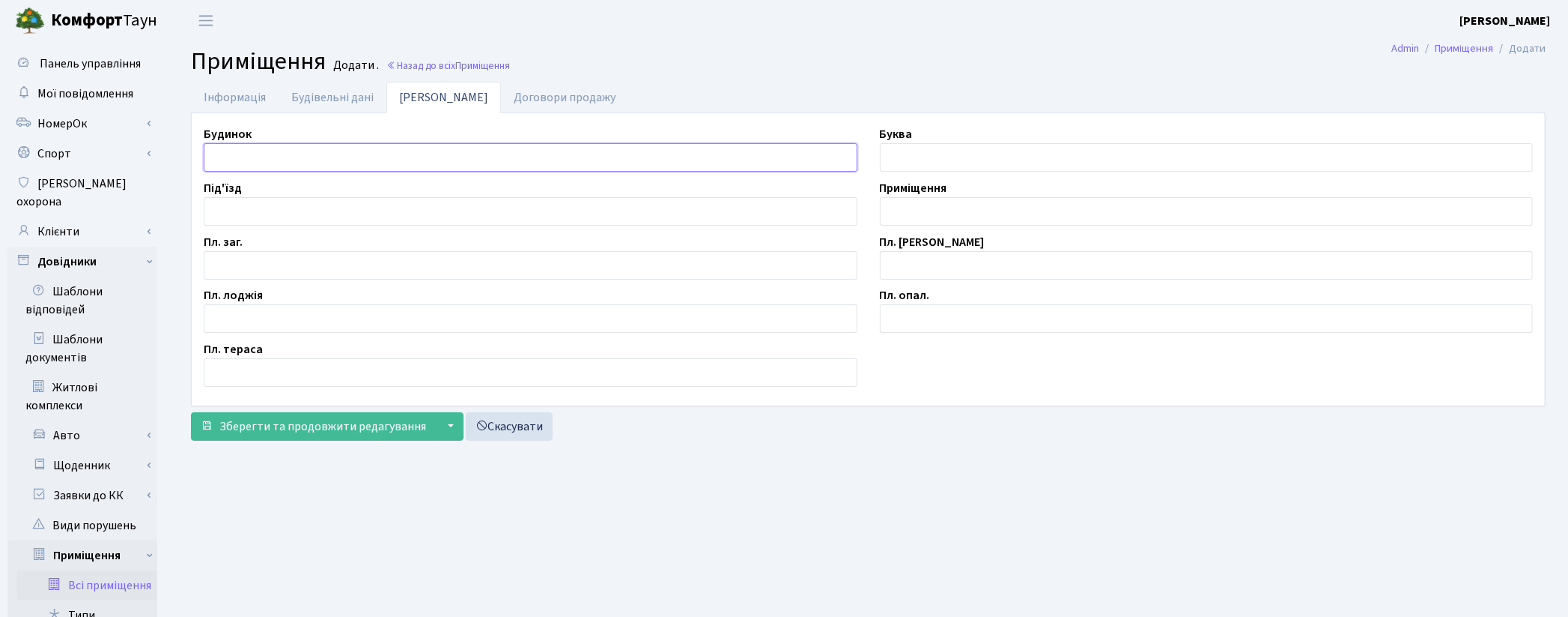
click at [294, 157] on input "text" at bounding box center [530, 157] width 654 height 29
type input "П"
click at [899, 212] on input "text" at bounding box center [1207, 212] width 654 height 29
type input "П/М-77"
click at [288, 259] on input "text" at bounding box center [530, 266] width 654 height 29
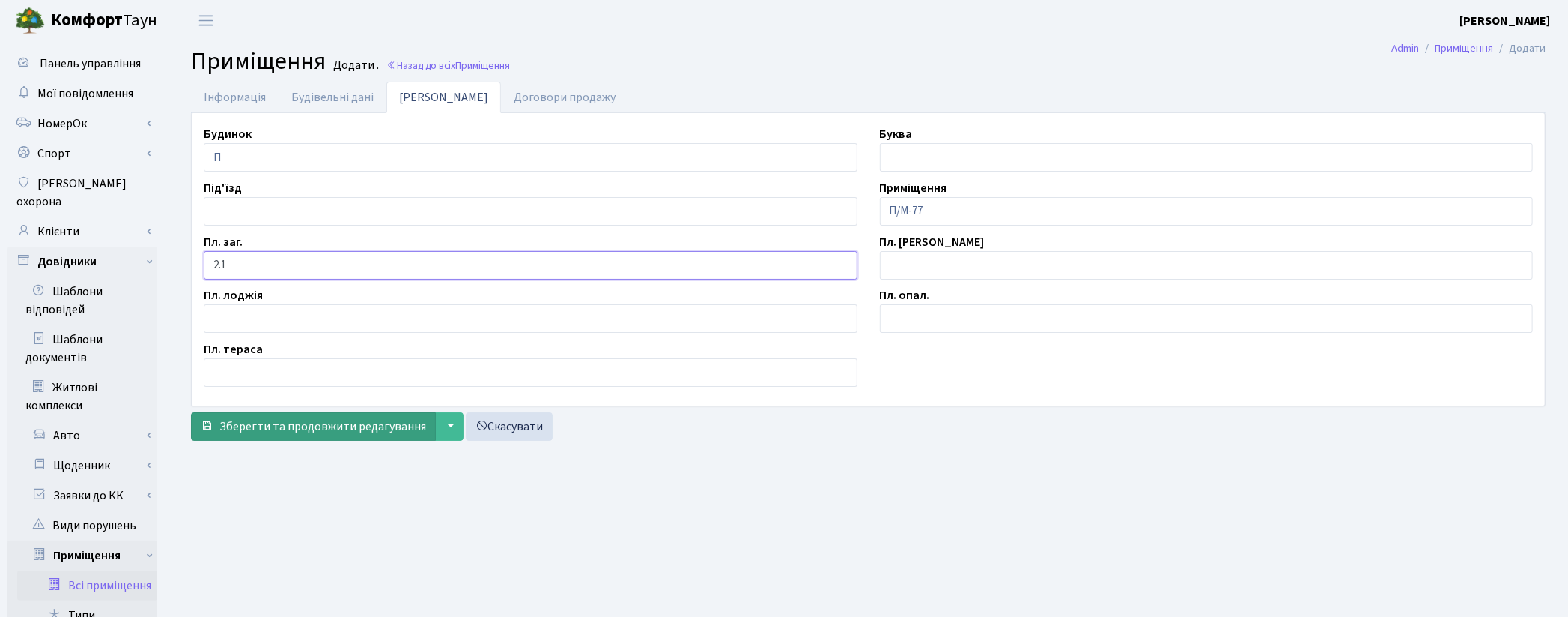
type input "2.1"
click at [386, 425] on span "Зберегти та продовжити редагування" at bounding box center [322, 426] width 207 height 17
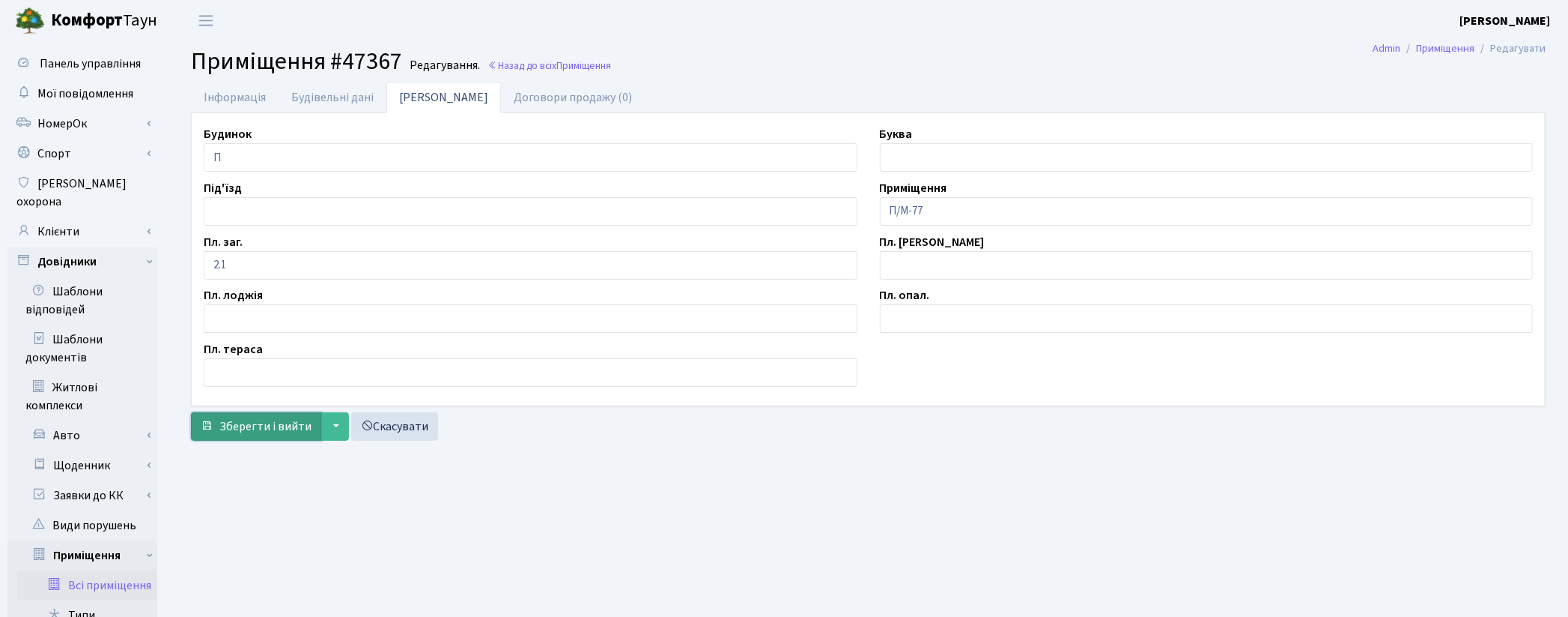
click at [268, 437] on button "Зберегти і вийти" at bounding box center [255, 426] width 130 height 29
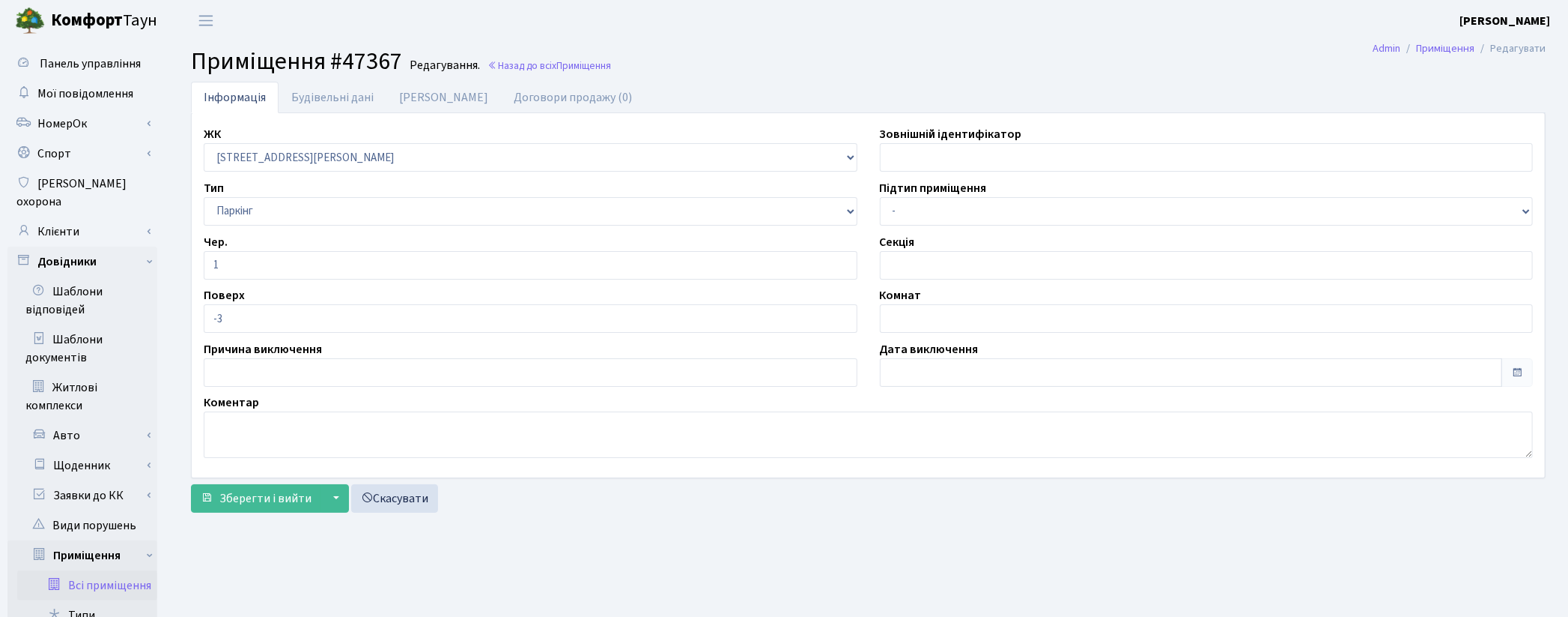
click at [114, 571] on link "Всі приміщення" at bounding box center [88, 586] width 140 height 30
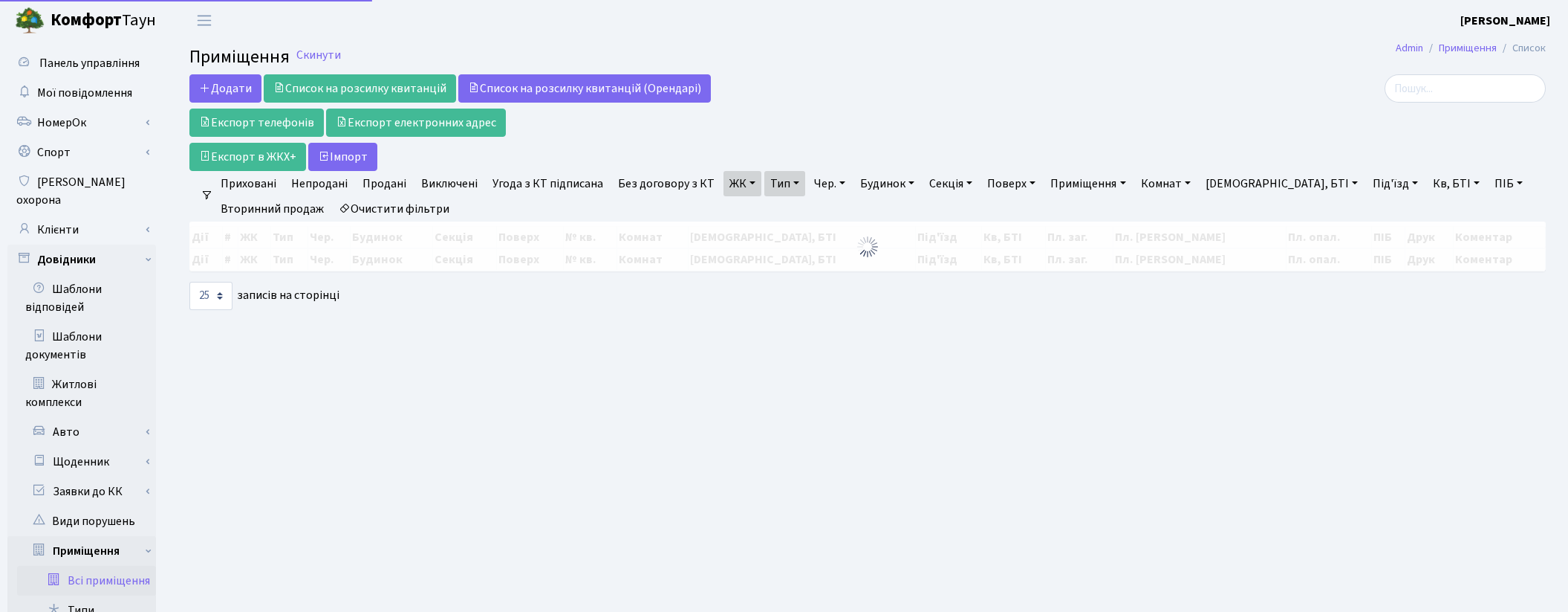
select select "25"
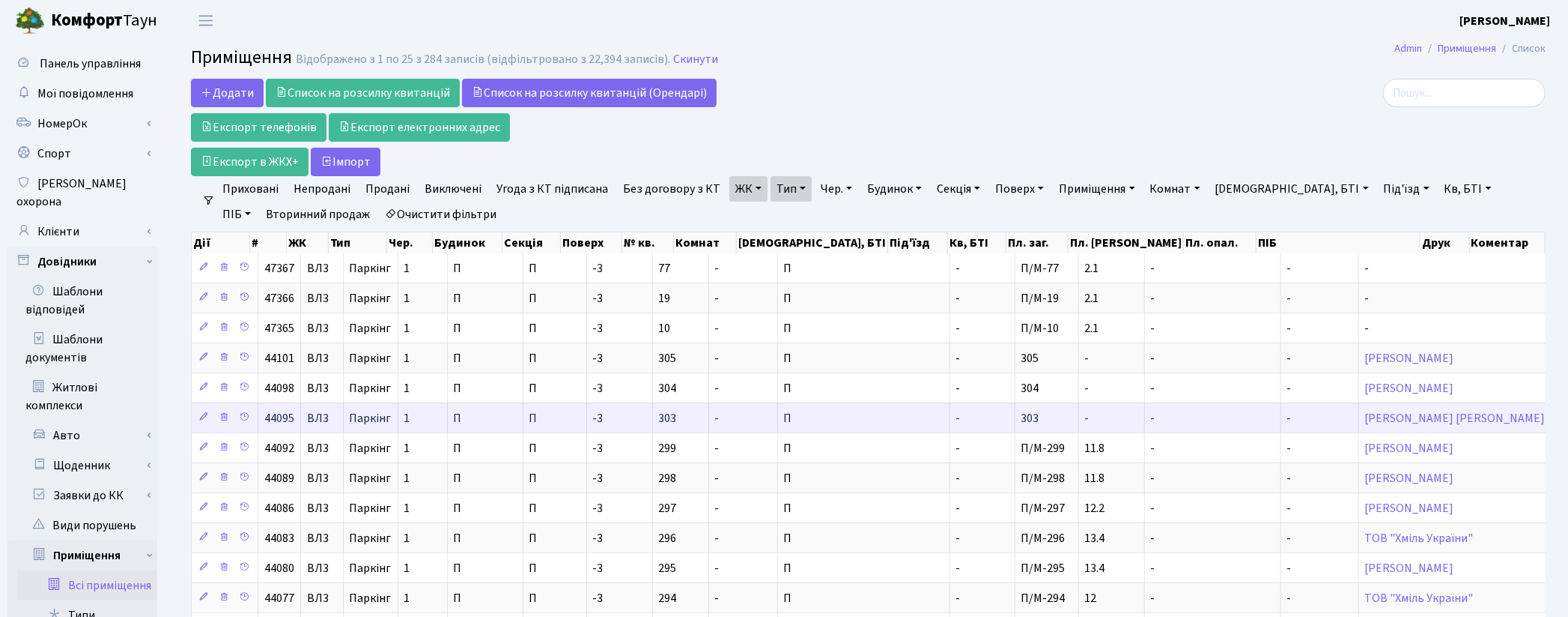
click at [951, 425] on td "-" at bounding box center [983, 417] width 65 height 30
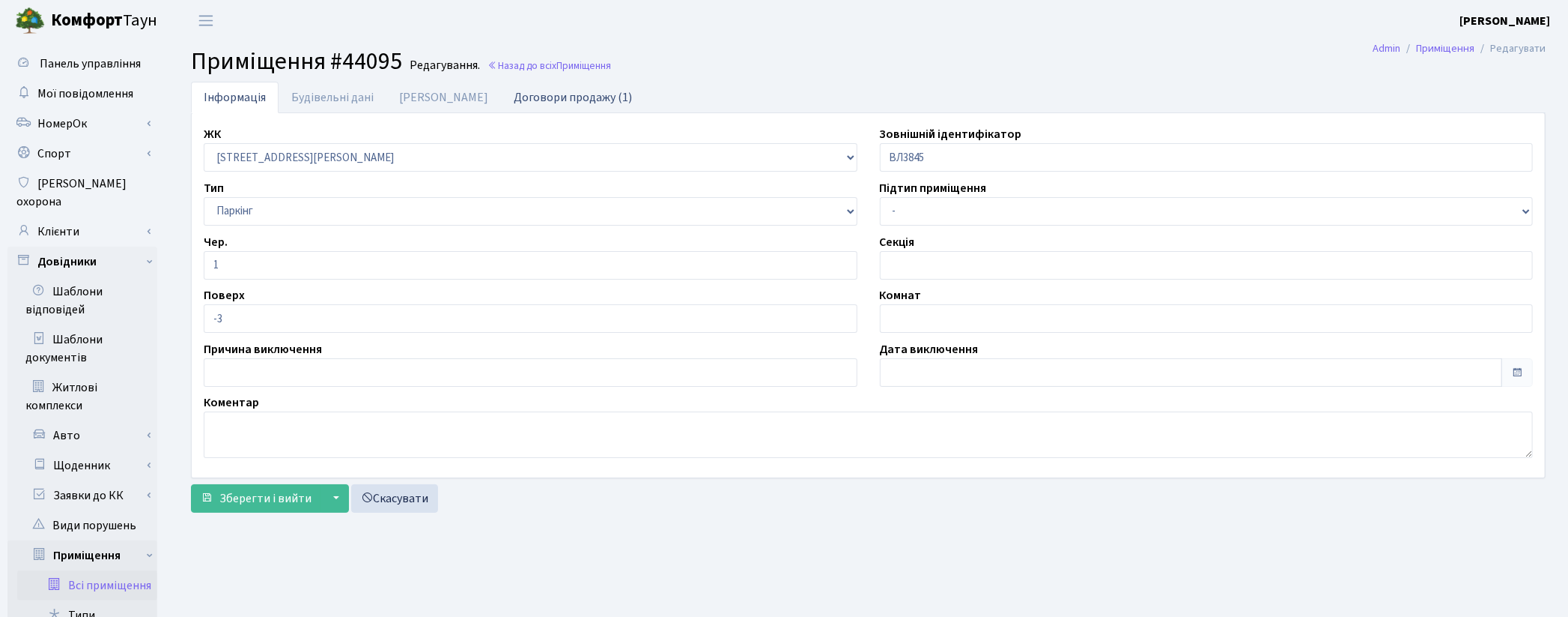
click at [535, 93] on link "Договори продажу (1)" at bounding box center [573, 97] width 144 height 30
select select "25"
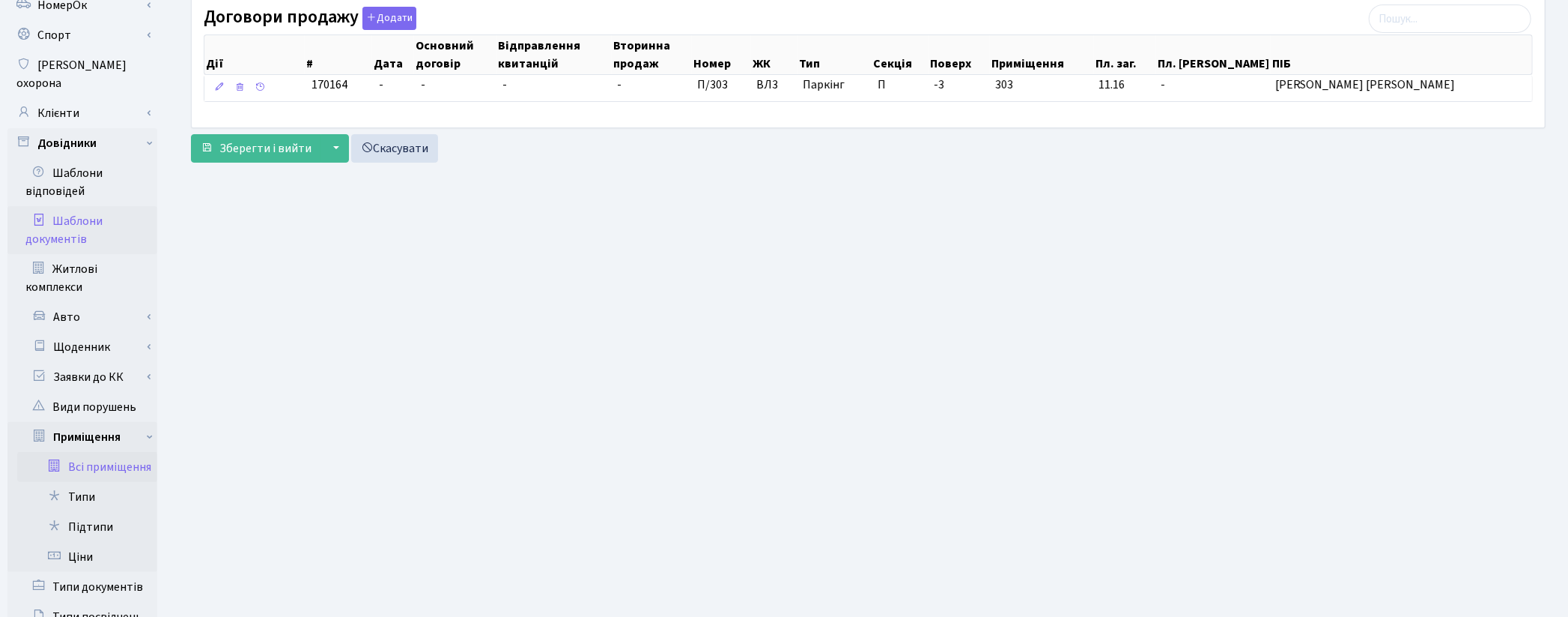
scroll to position [166, 0]
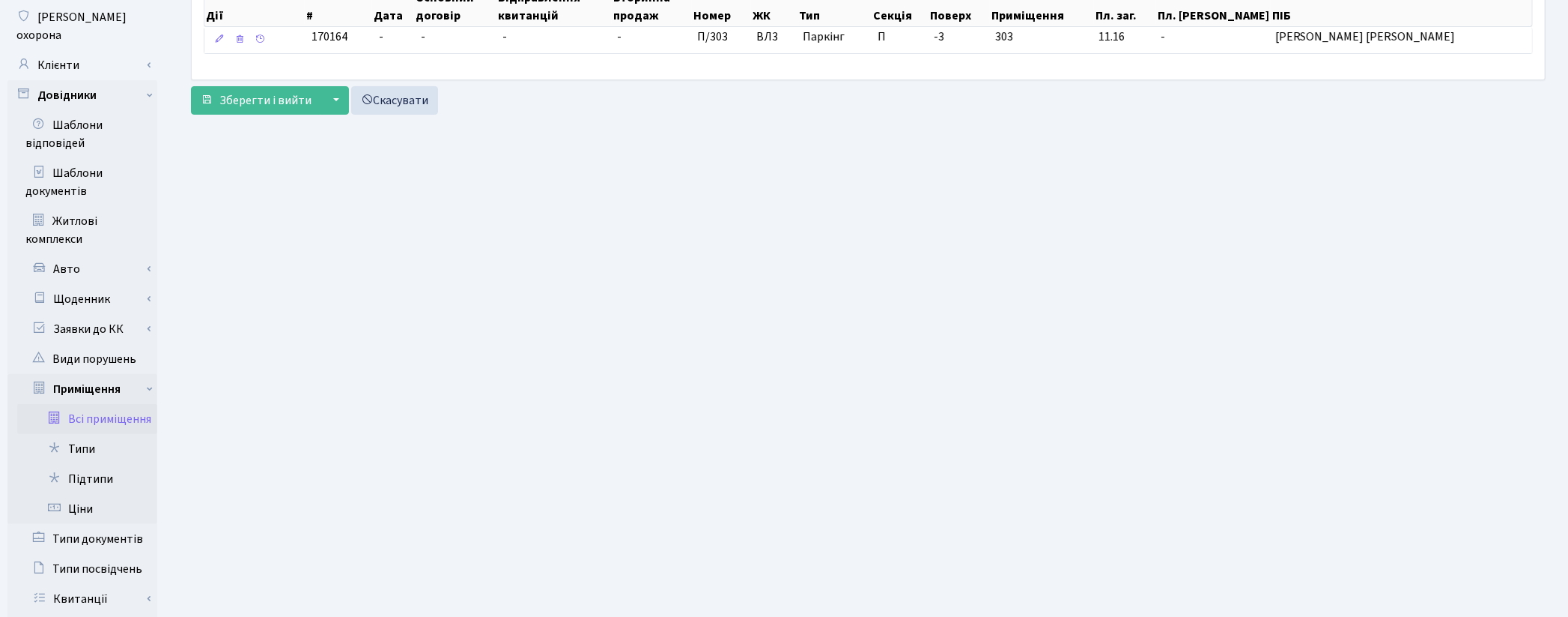
click at [116, 404] on link "Всі приміщення" at bounding box center [88, 419] width 140 height 30
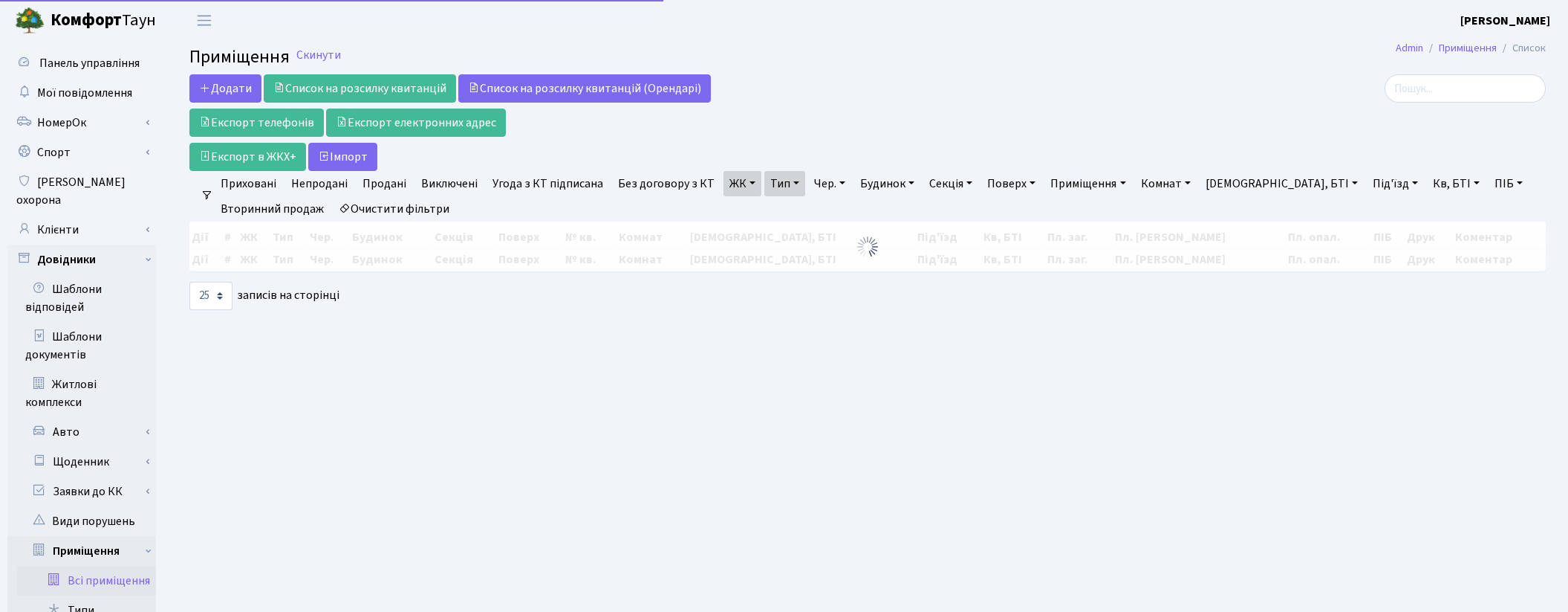
select select "25"
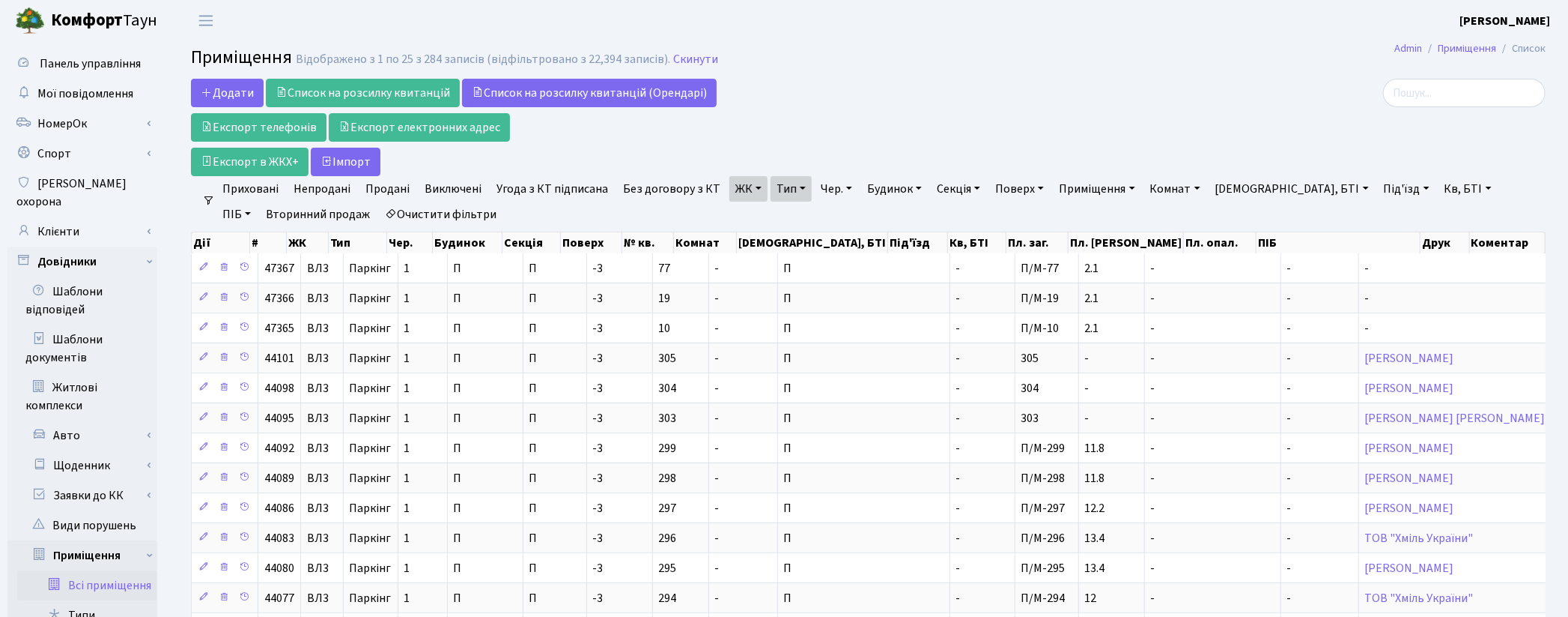
click at [420, 216] on link "Очистити фільтри" at bounding box center [440, 215] width 124 height 26
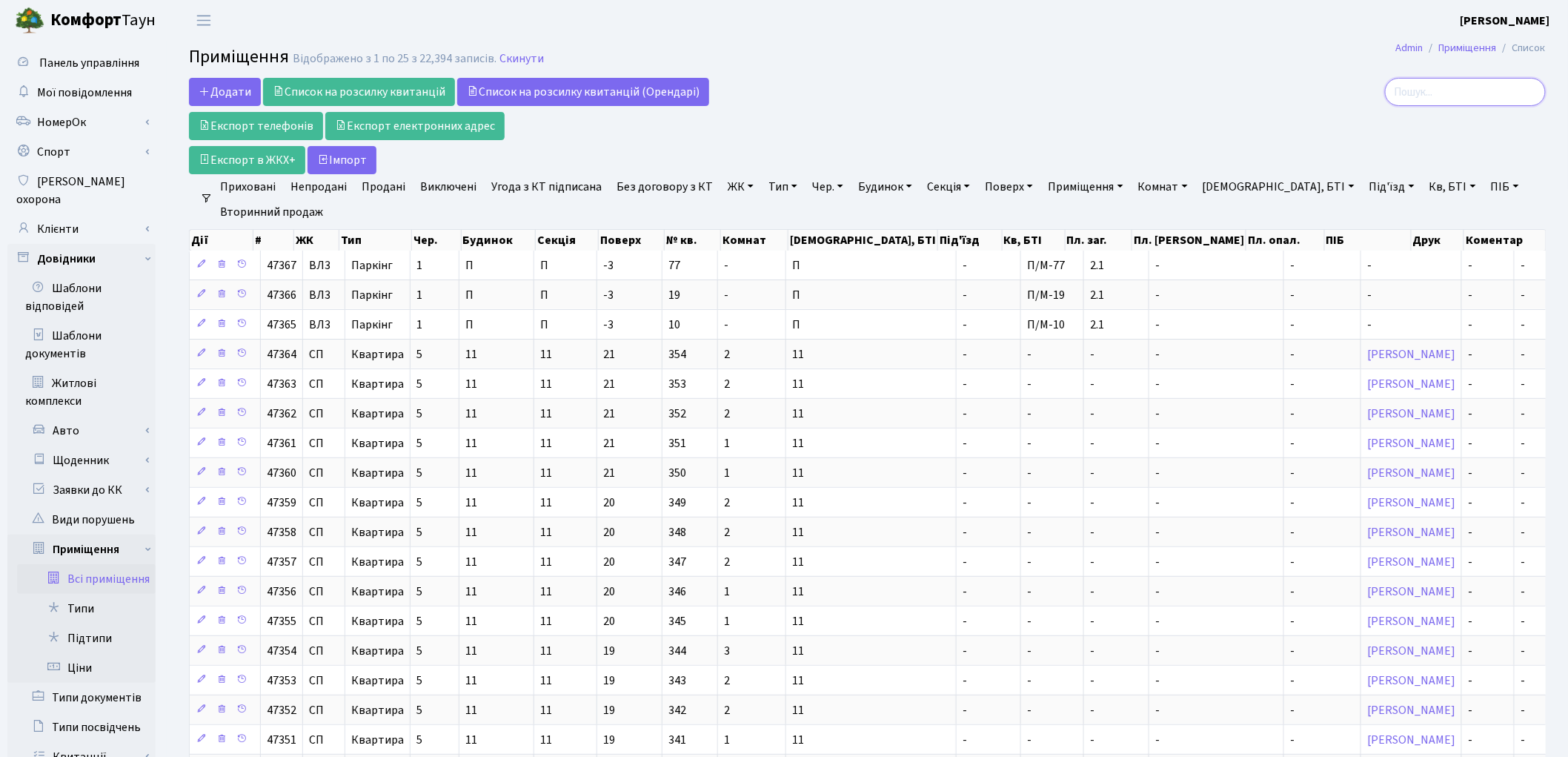
click at [1463, 90] on input "search" at bounding box center [1465, 92] width 161 height 28
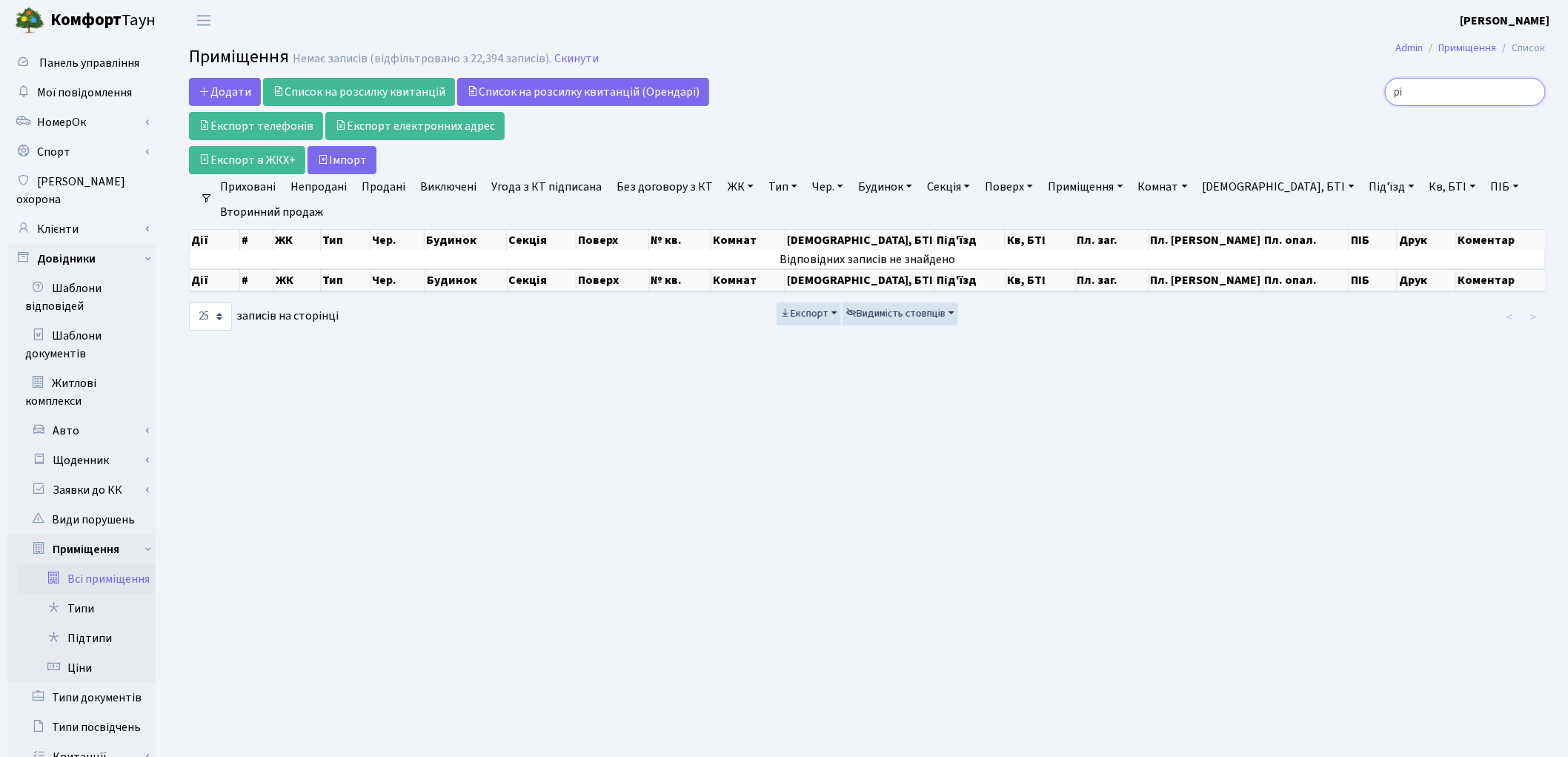
type input "р"
type input "Р"
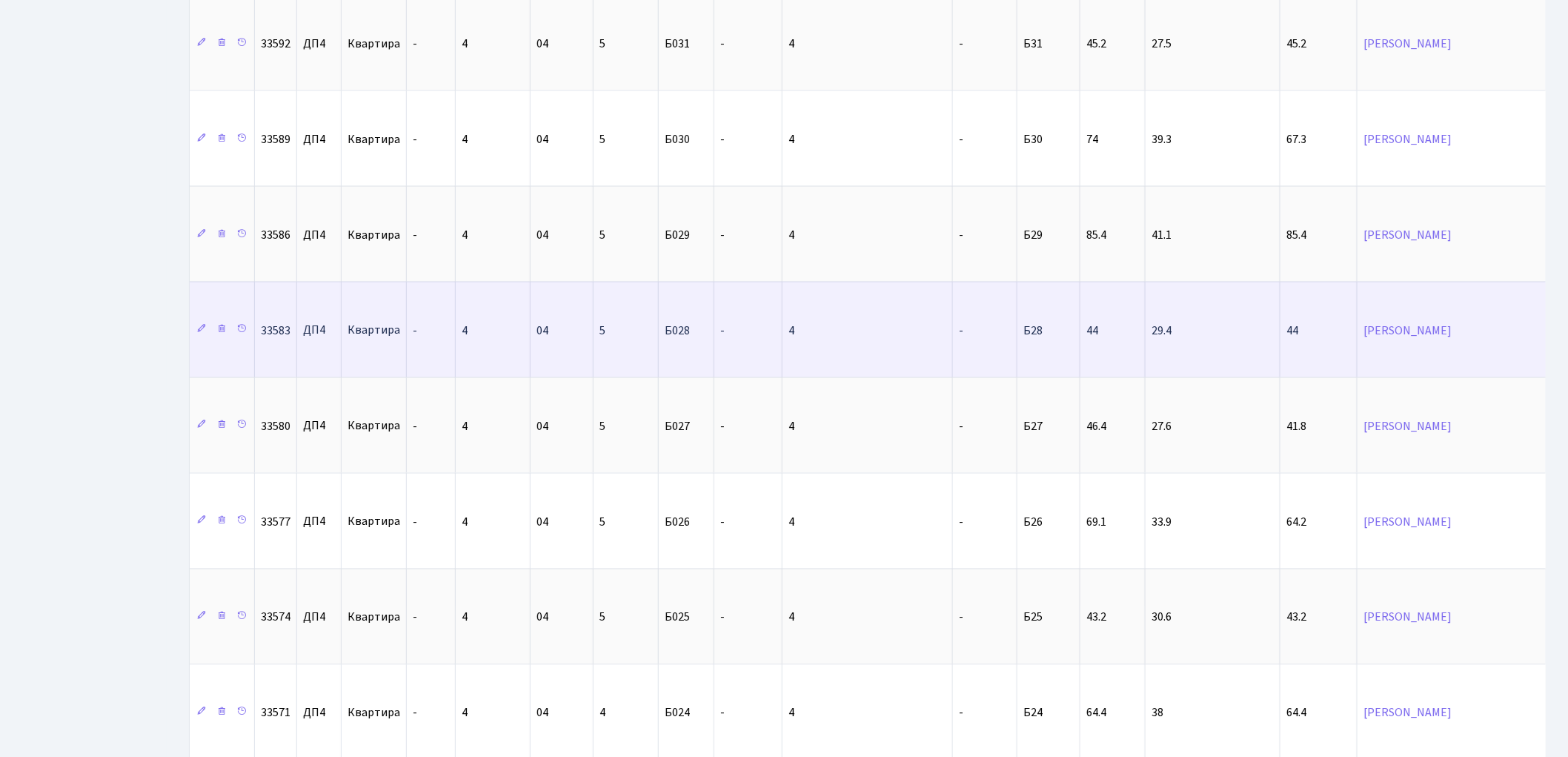
scroll to position [1104, 0]
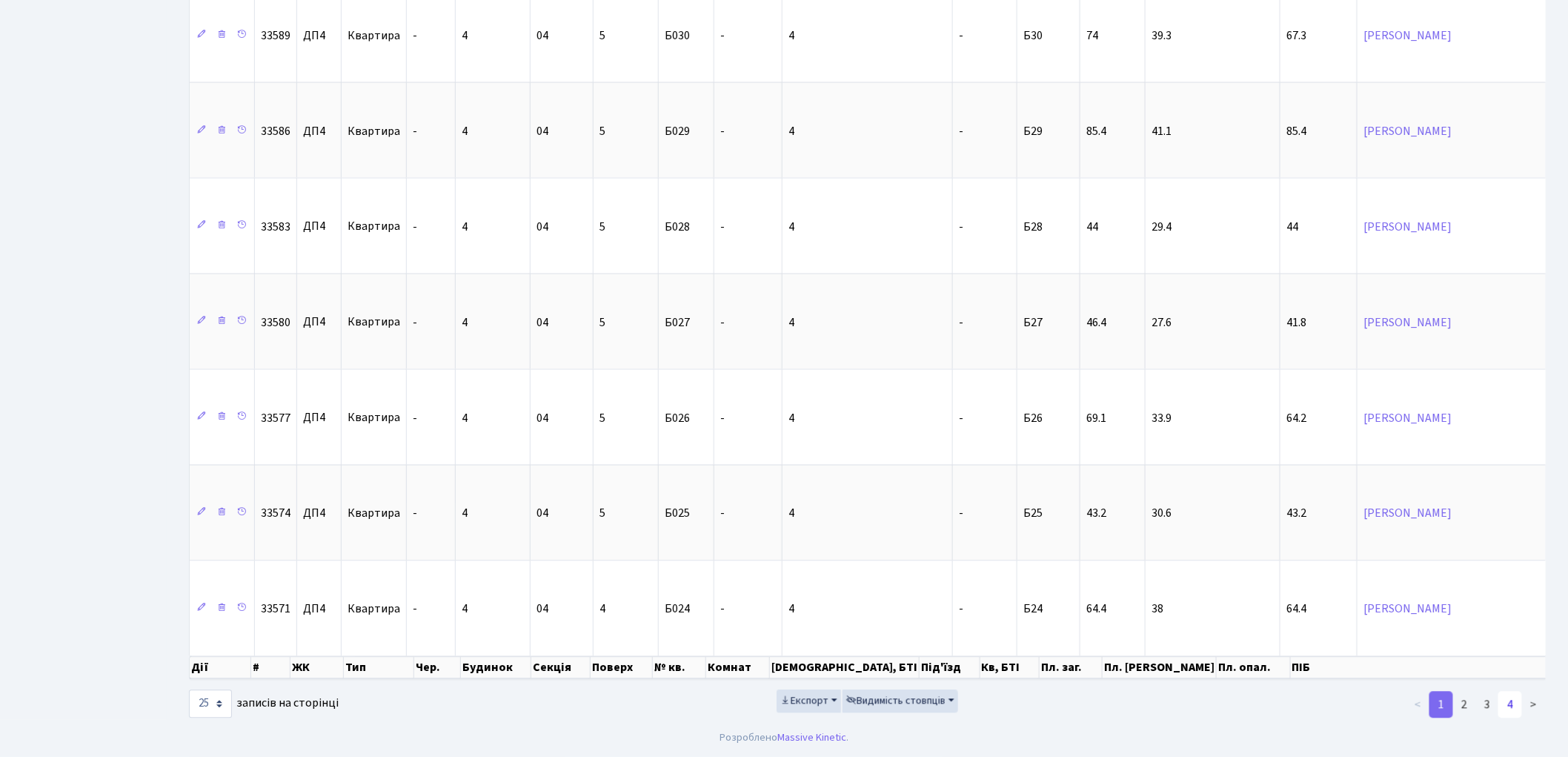
type input "335"
click at [1514, 609] on link "4" at bounding box center [1510, 705] width 24 height 27
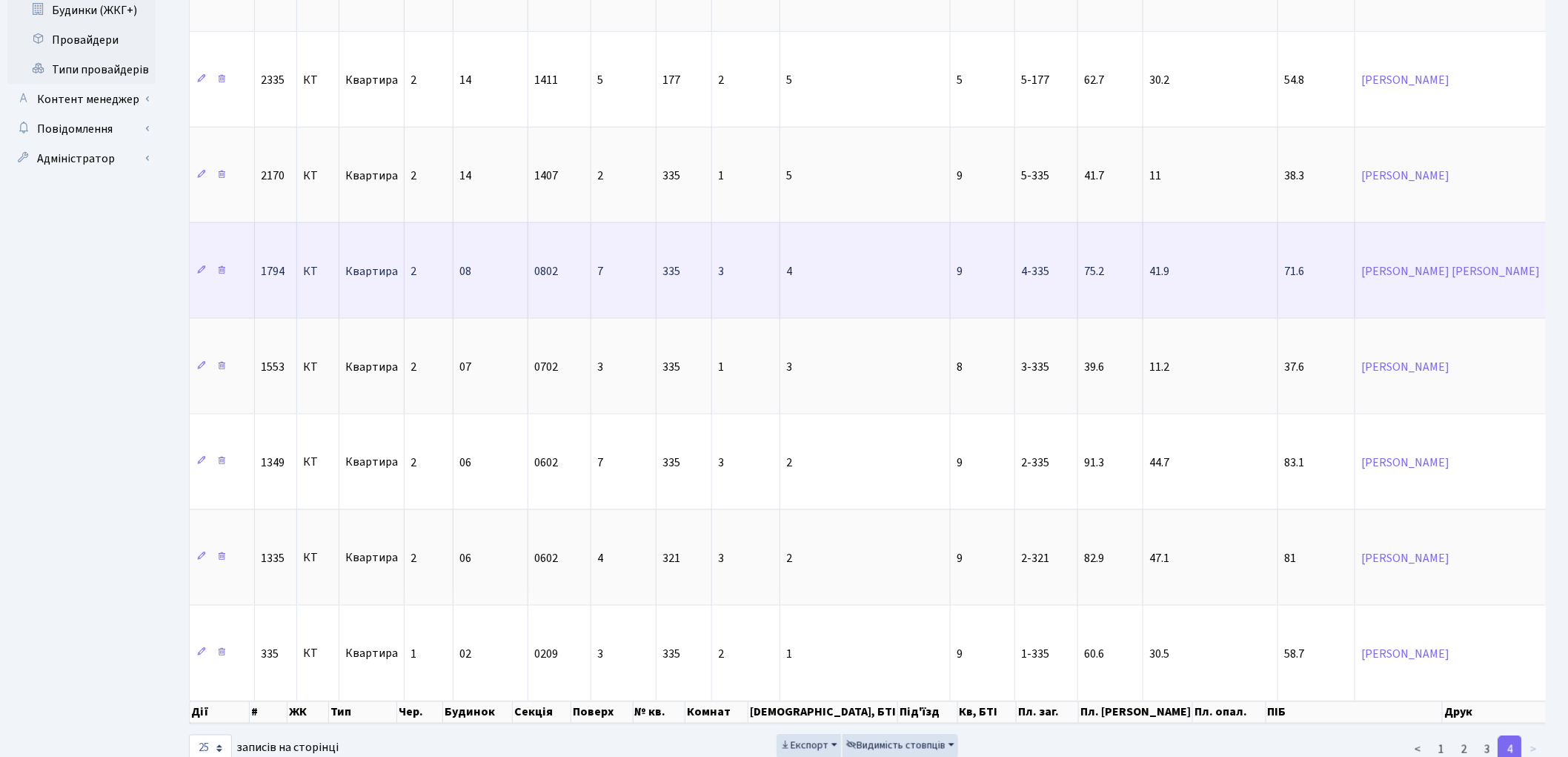
scroll to position [871, 0]
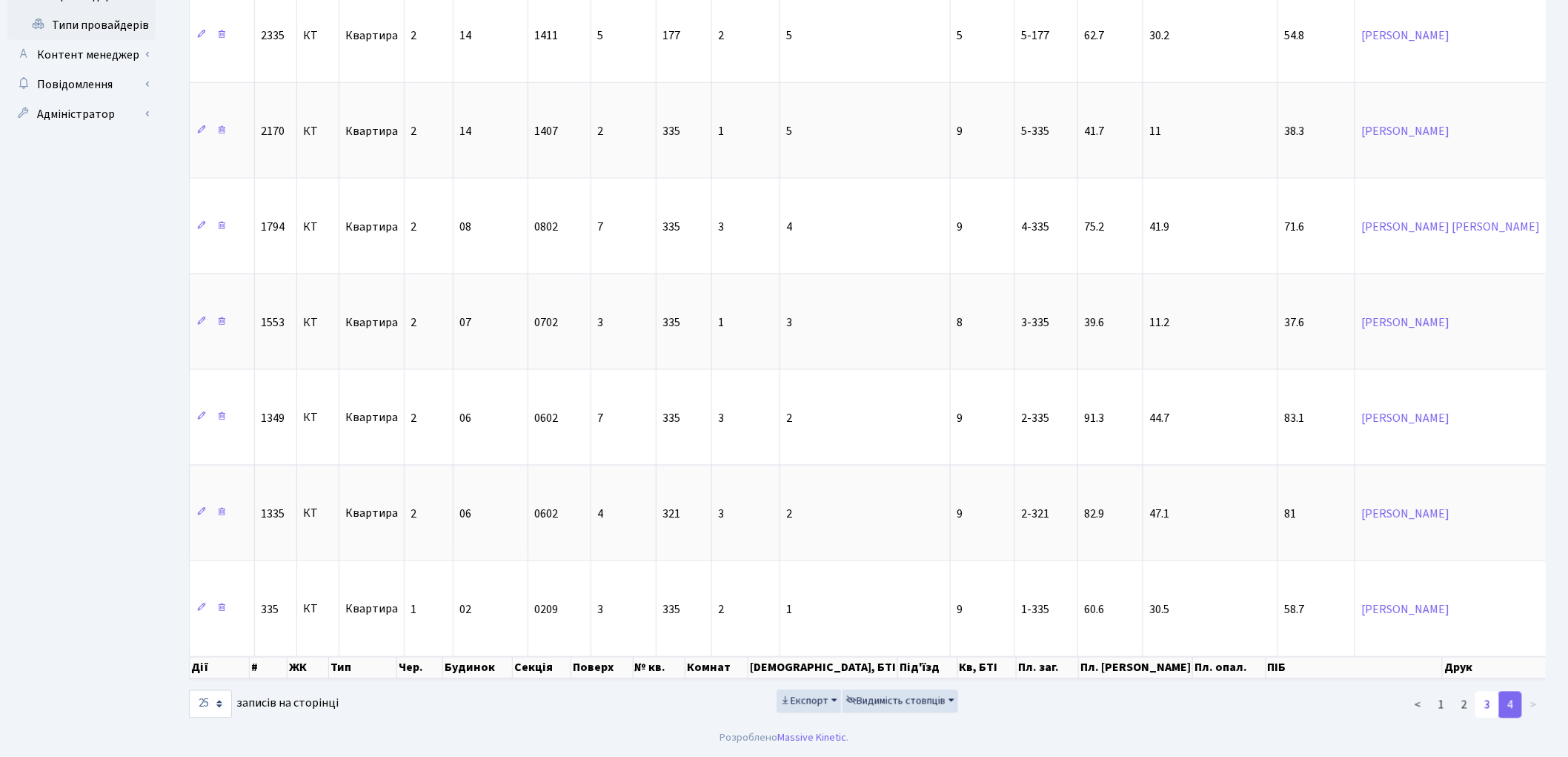
click at [1489, 609] on link "3" at bounding box center [1487, 705] width 24 height 27
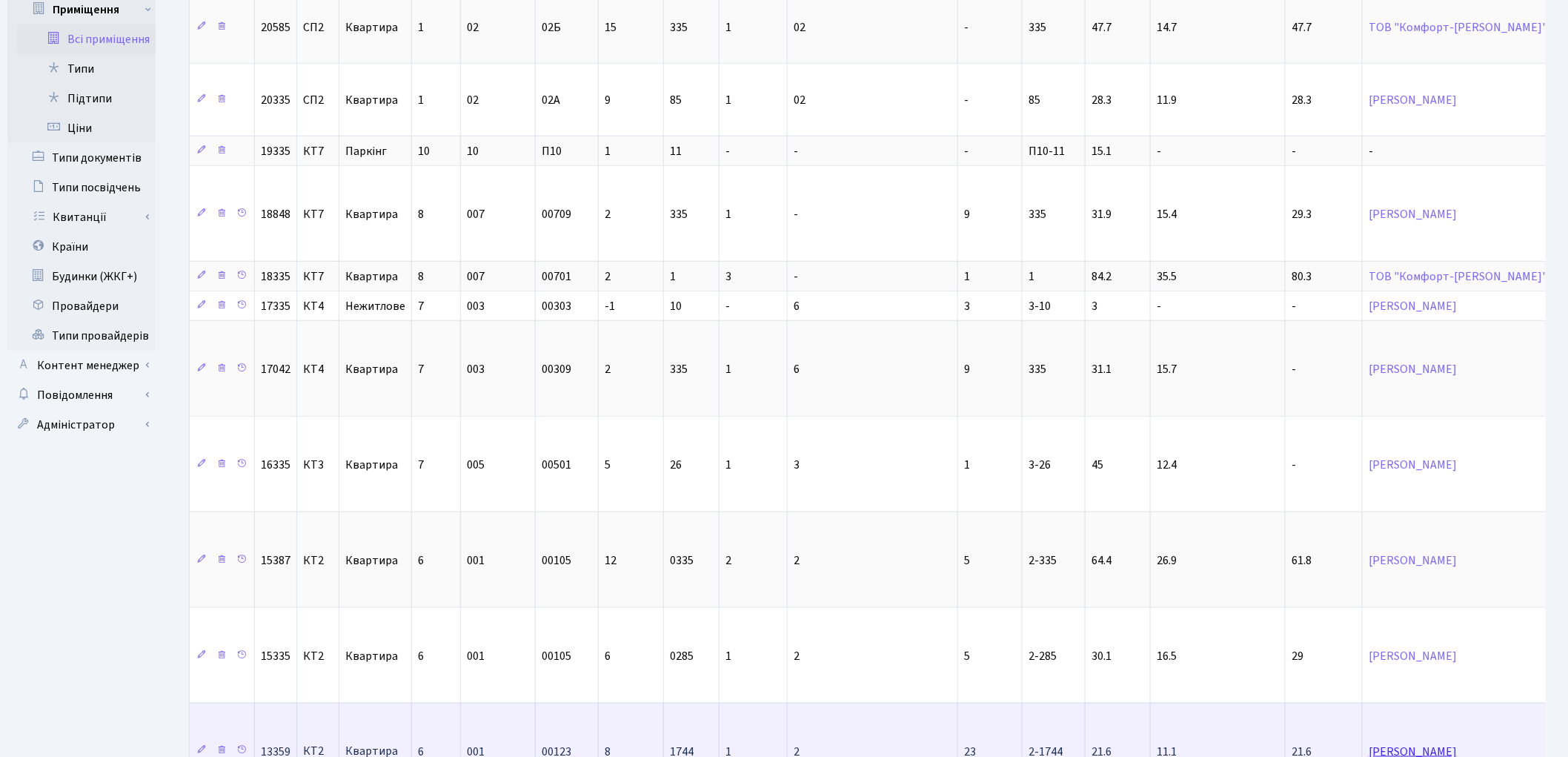
scroll to position [498, 0]
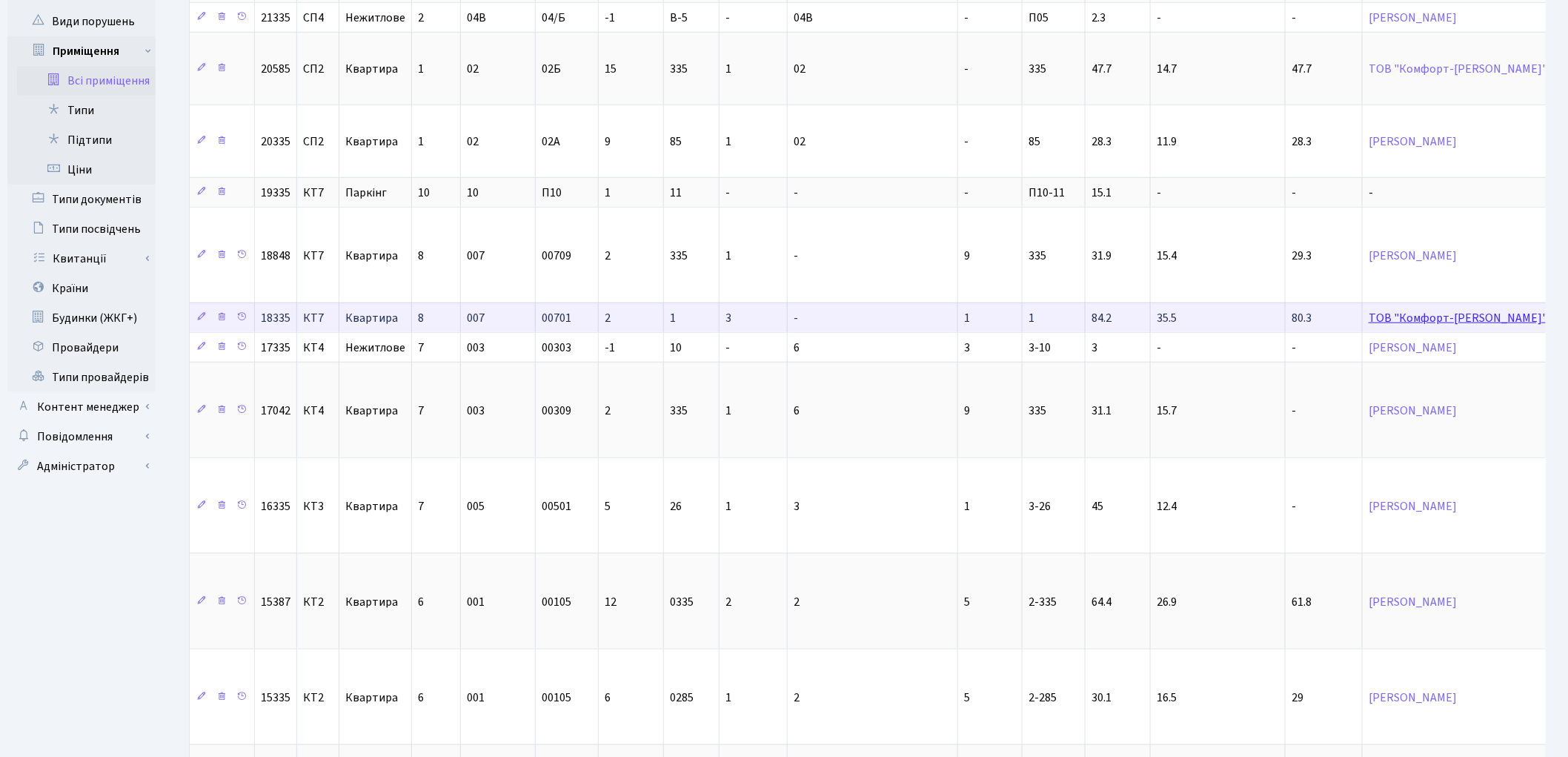
click at [1368, 324] on link "ТОВ "Комфорт-[PERSON_NAME]"" at bounding box center [1458, 317] width 178 height 17
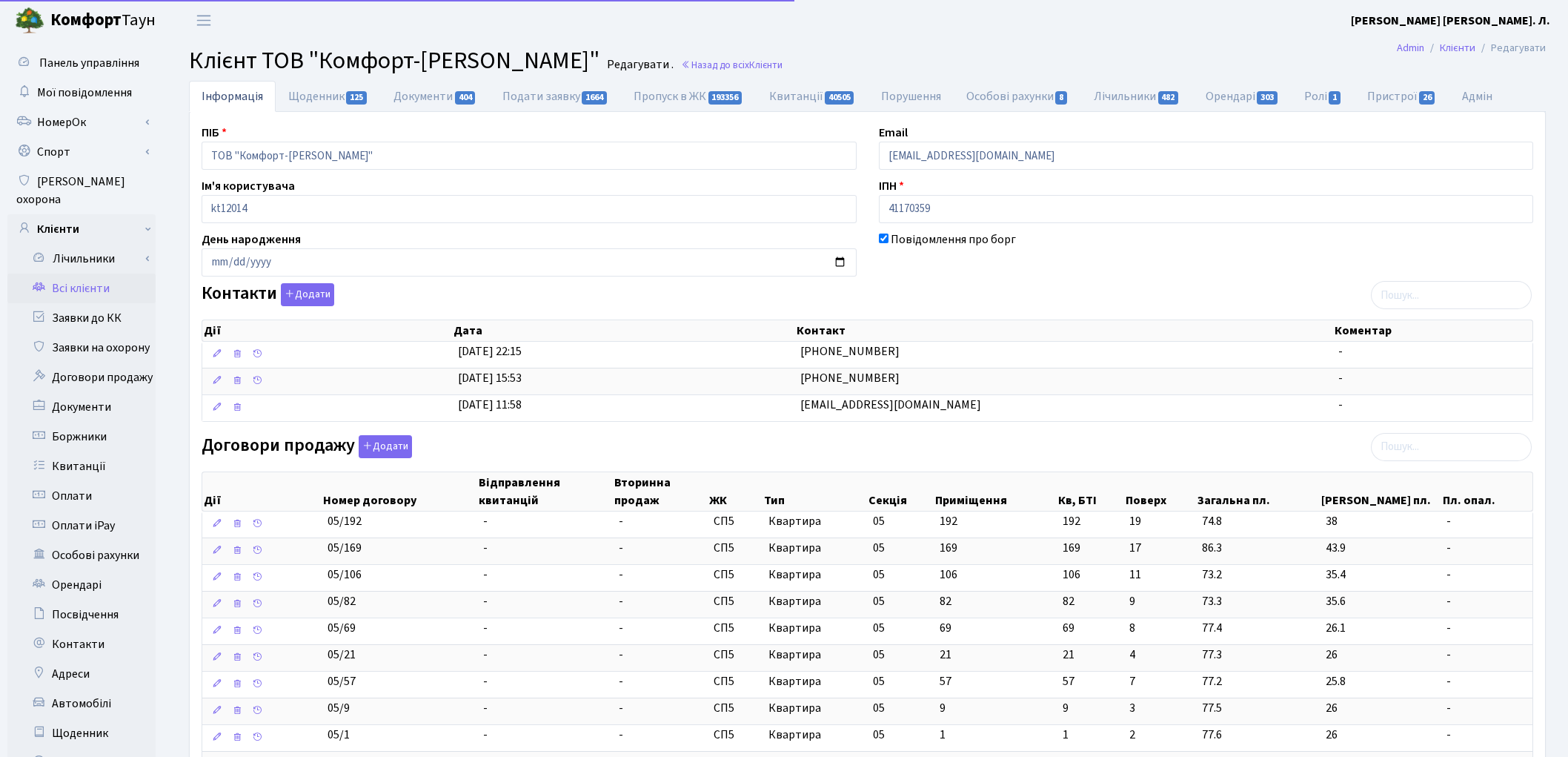
select select "25"
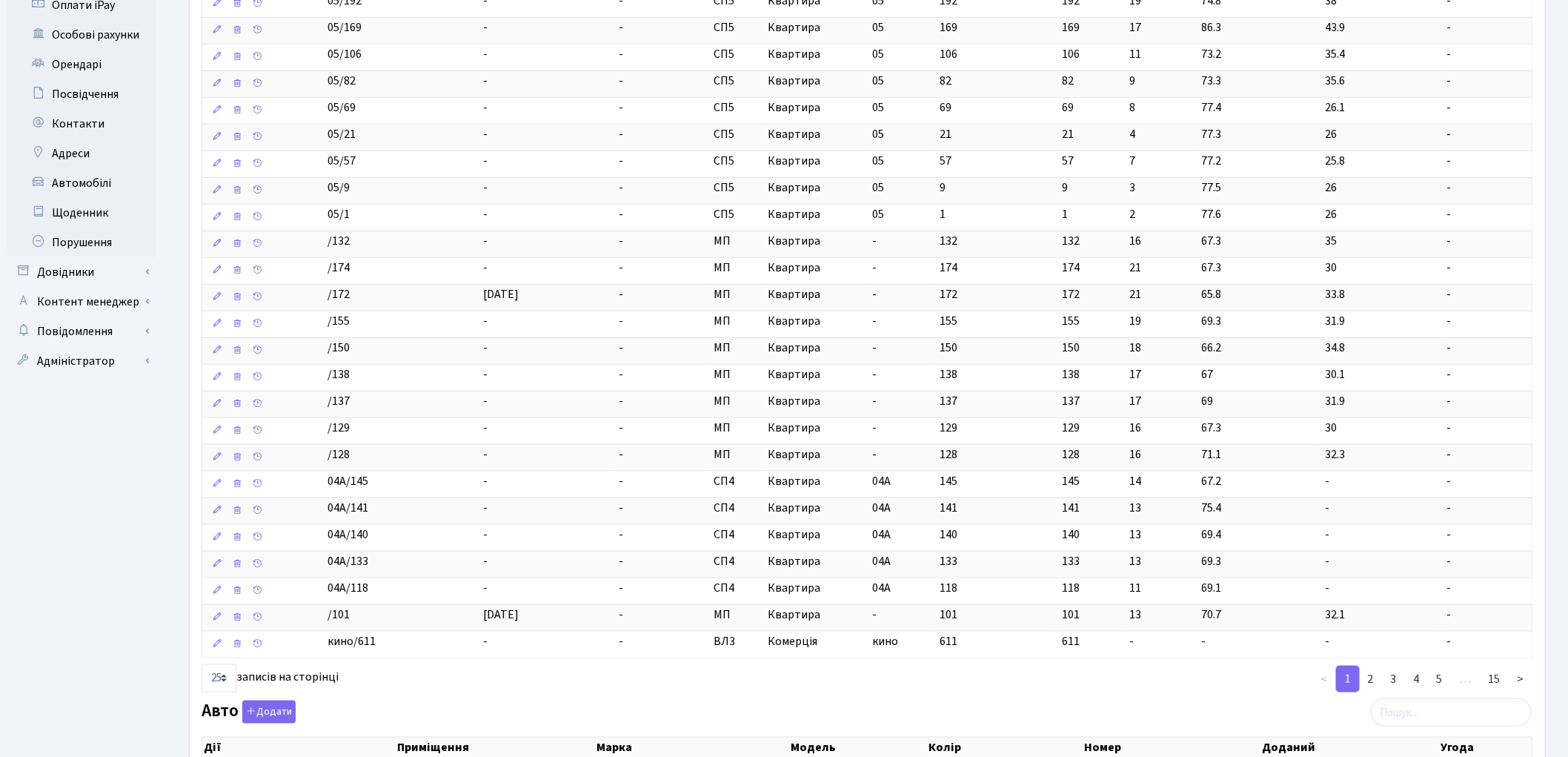
scroll to position [823, 0]
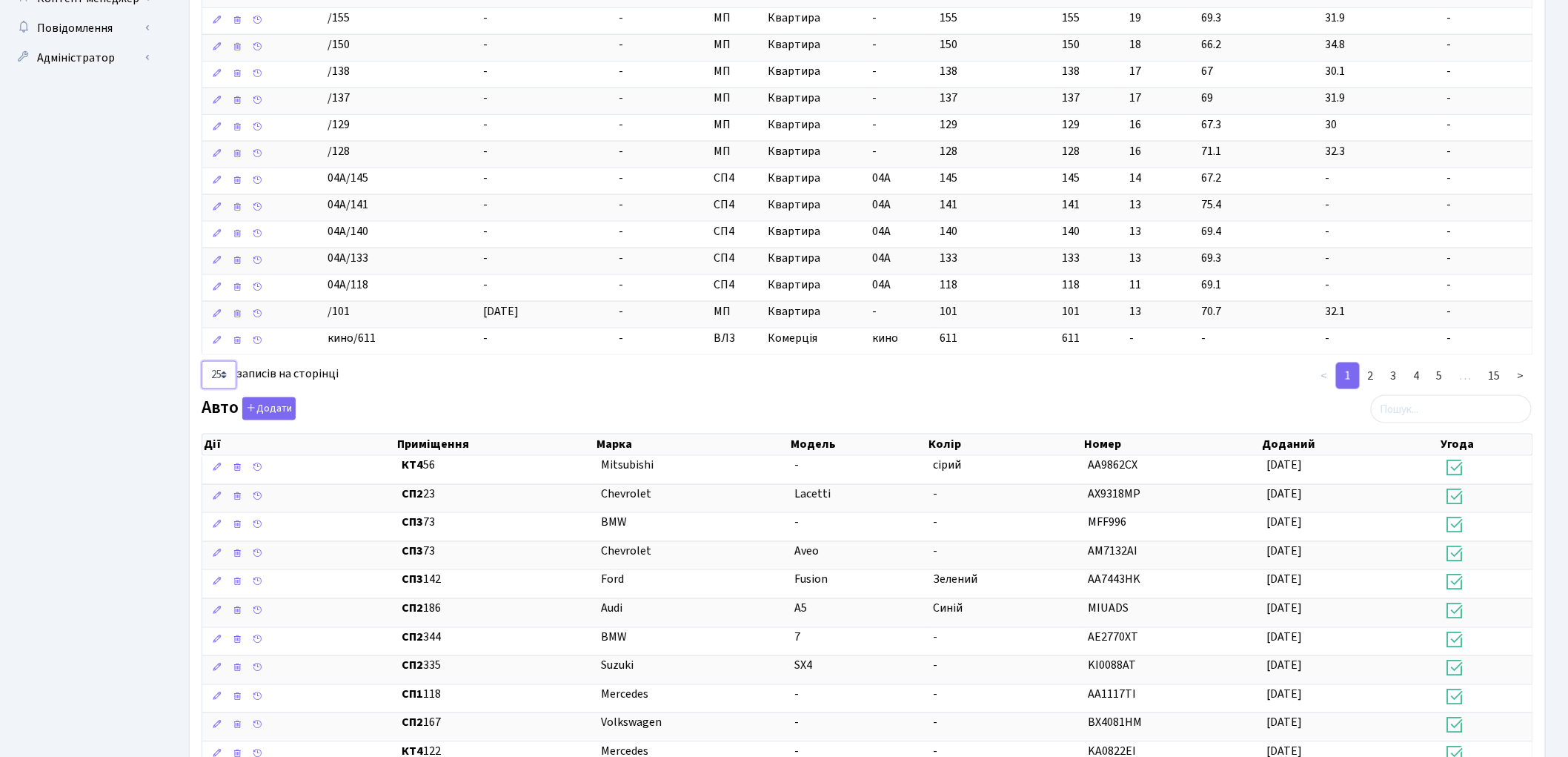
click at [226, 382] on select "10 25 50 100" at bounding box center [219, 375] width 35 height 28
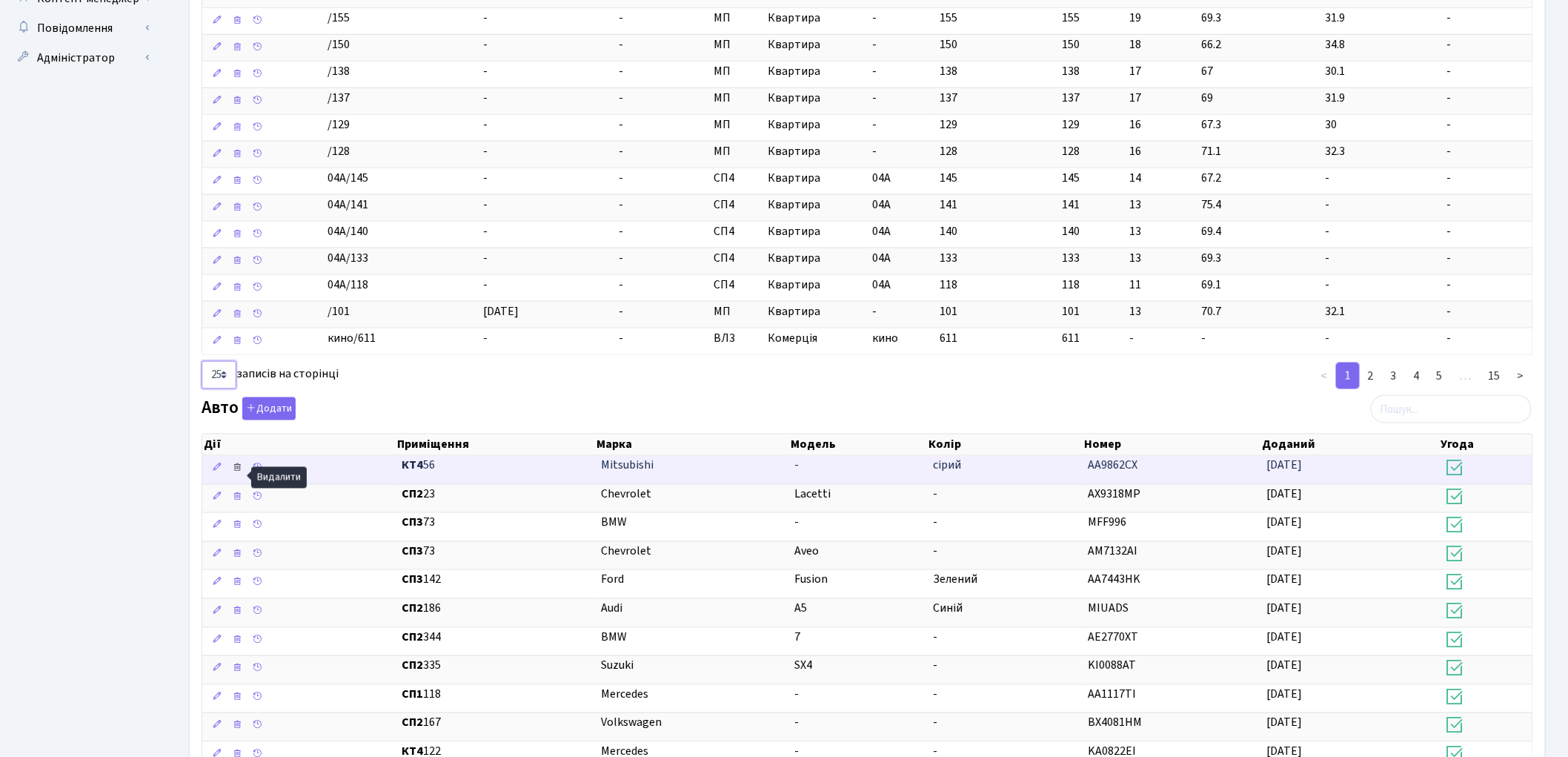
select select "100"
click at [201, 368] on select "10 25 50 100" at bounding box center [219, 375] width 35 height 28
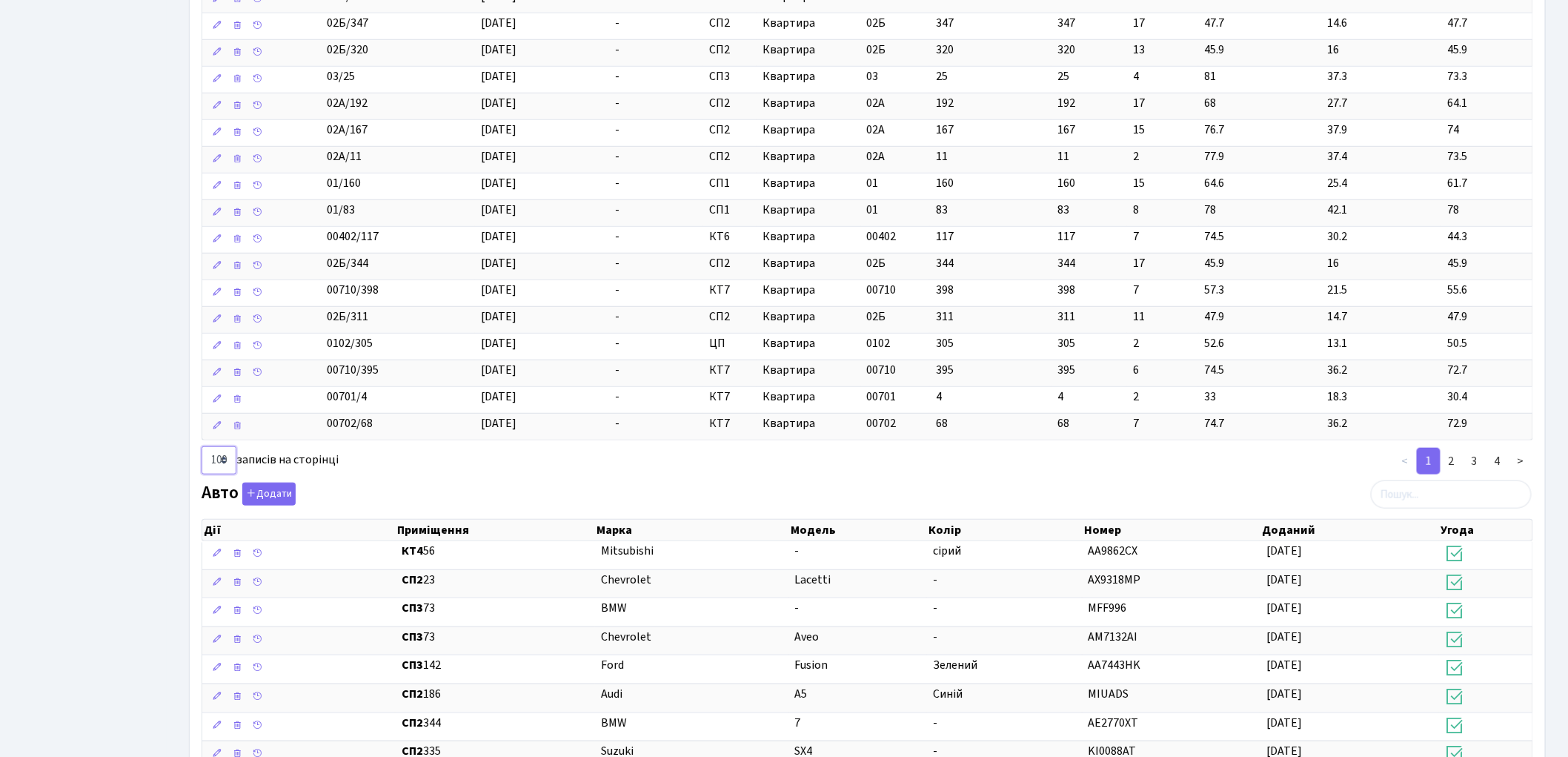
scroll to position [2882, 0]
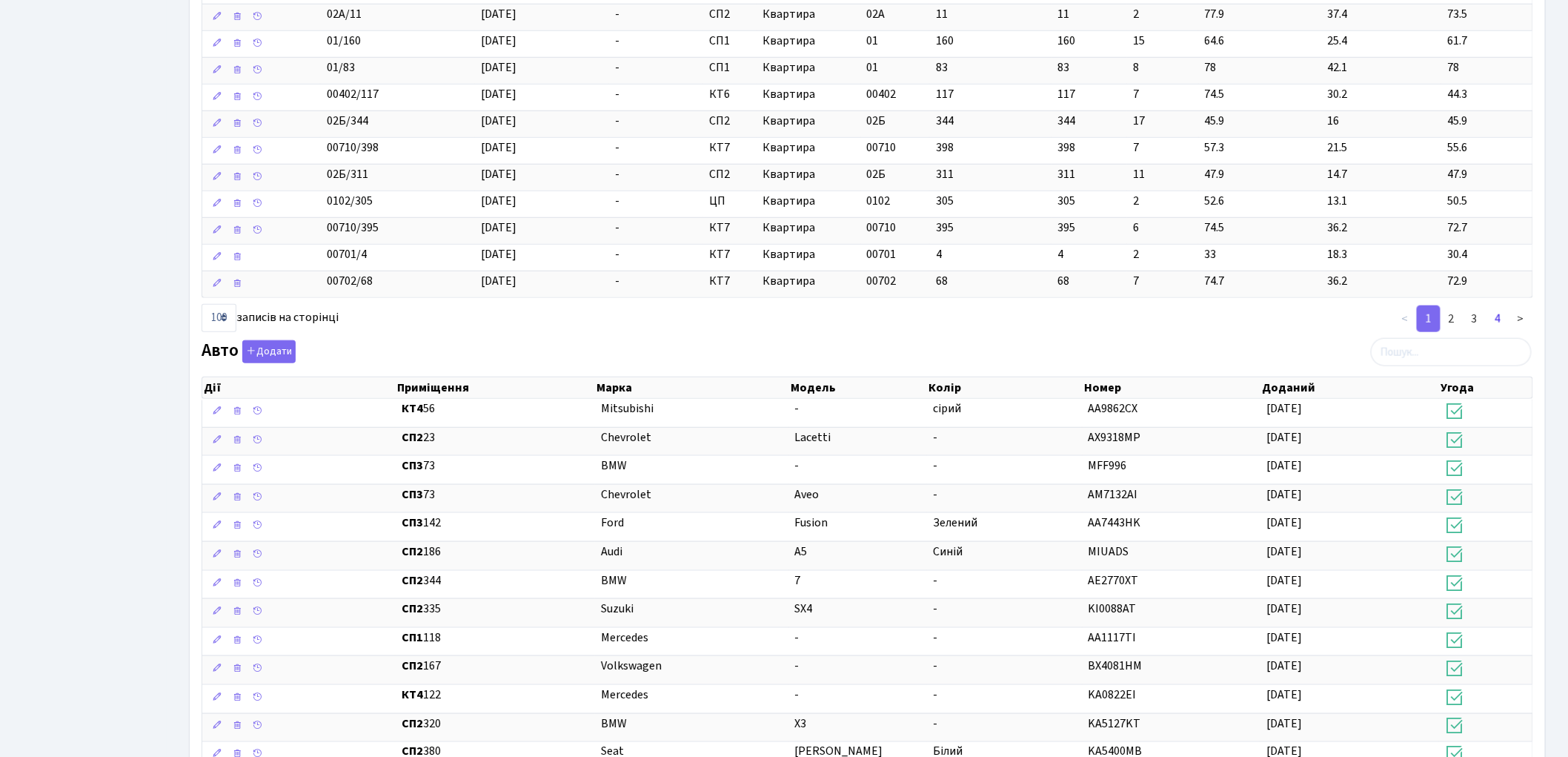
click at [1501, 332] on link "4" at bounding box center [1498, 319] width 24 height 27
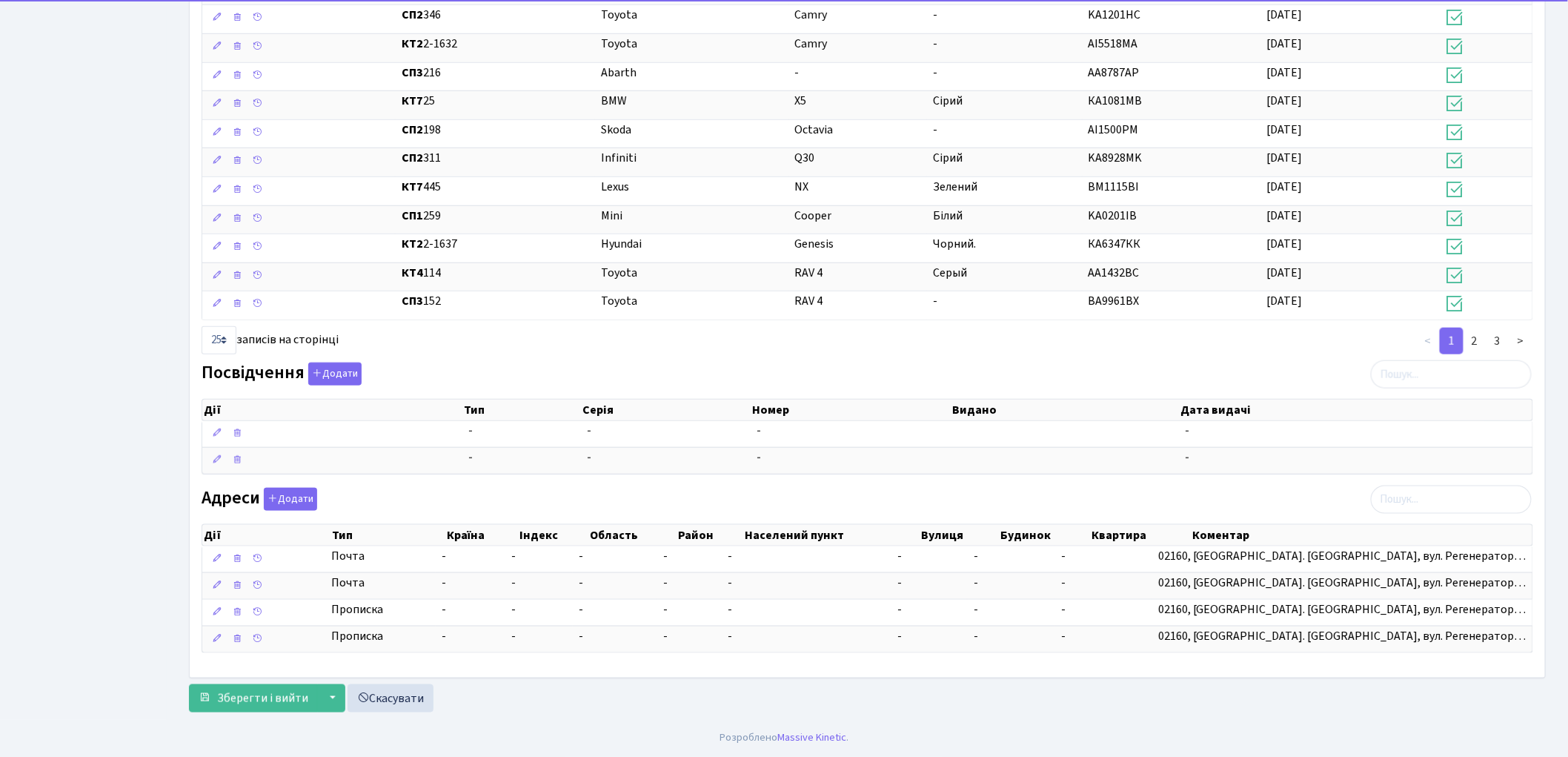
scroll to position [2011, 0]
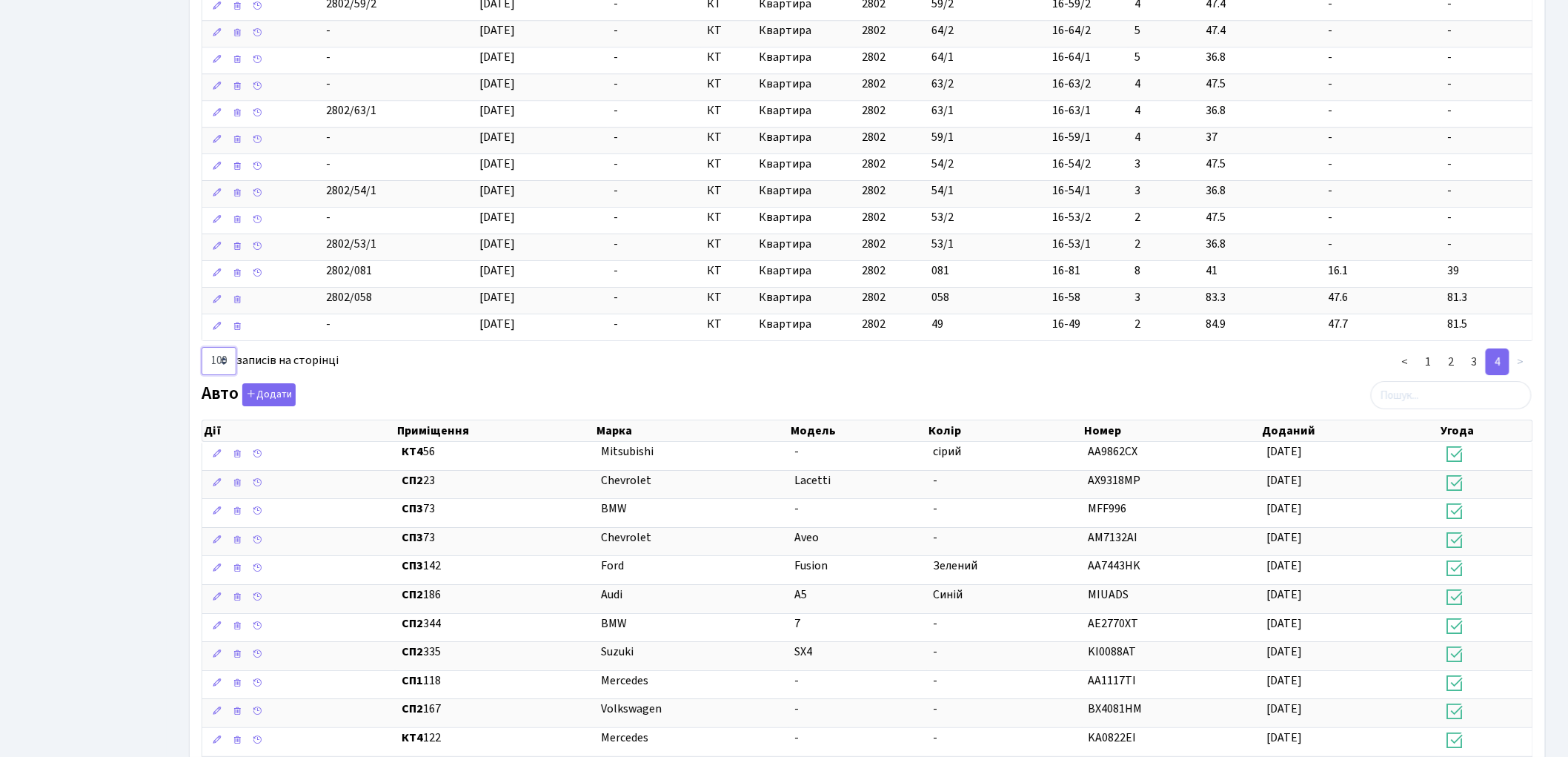
click at [224, 375] on select "10 25 50 100" at bounding box center [219, 361] width 35 height 28
click at [201, 363] on select "10 25 50 100" at bounding box center [219, 361] width 35 height 28
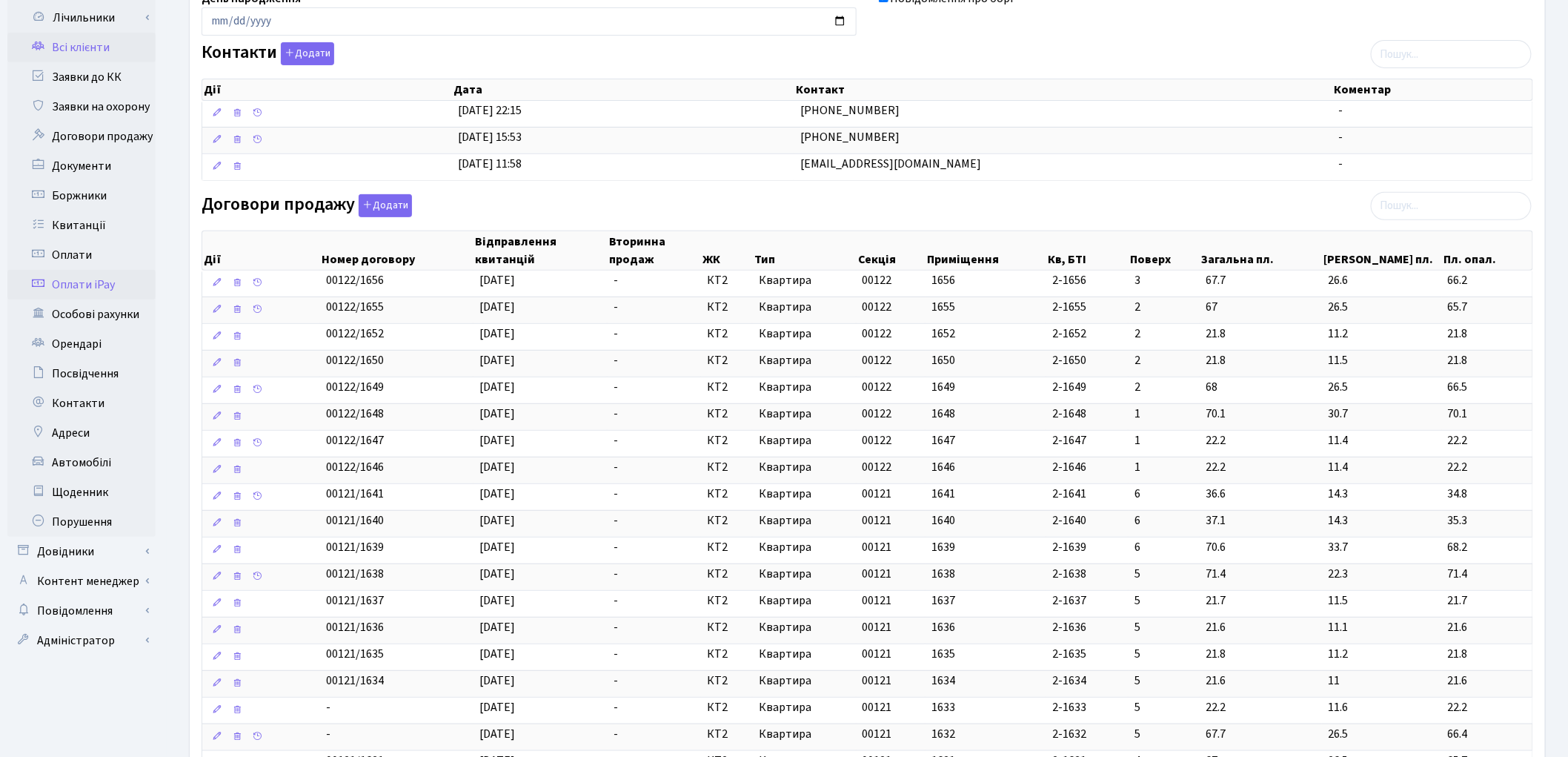
scroll to position [234, 0]
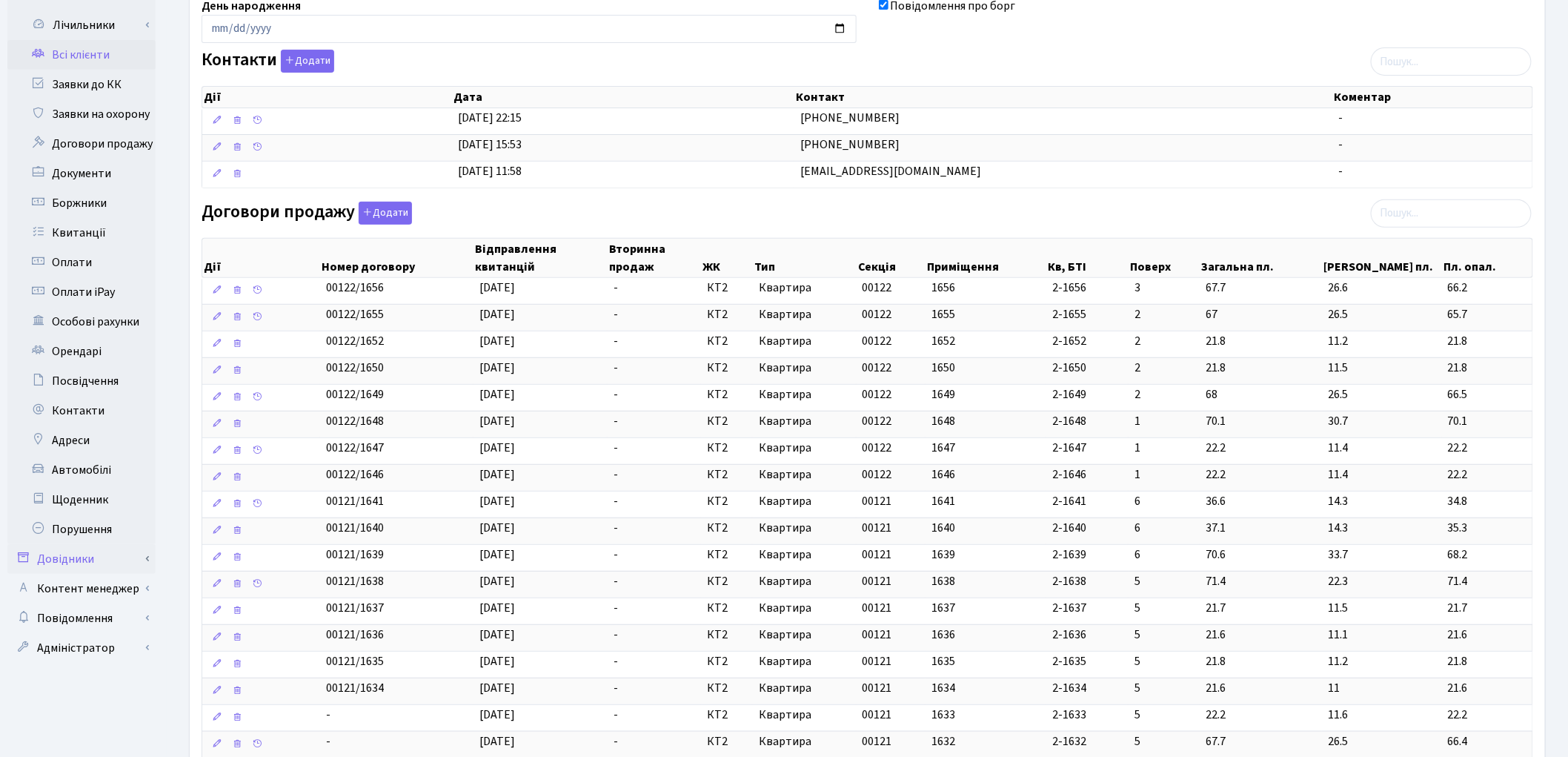
click at [127, 544] on link "Довідники" at bounding box center [81, 559] width 148 height 30
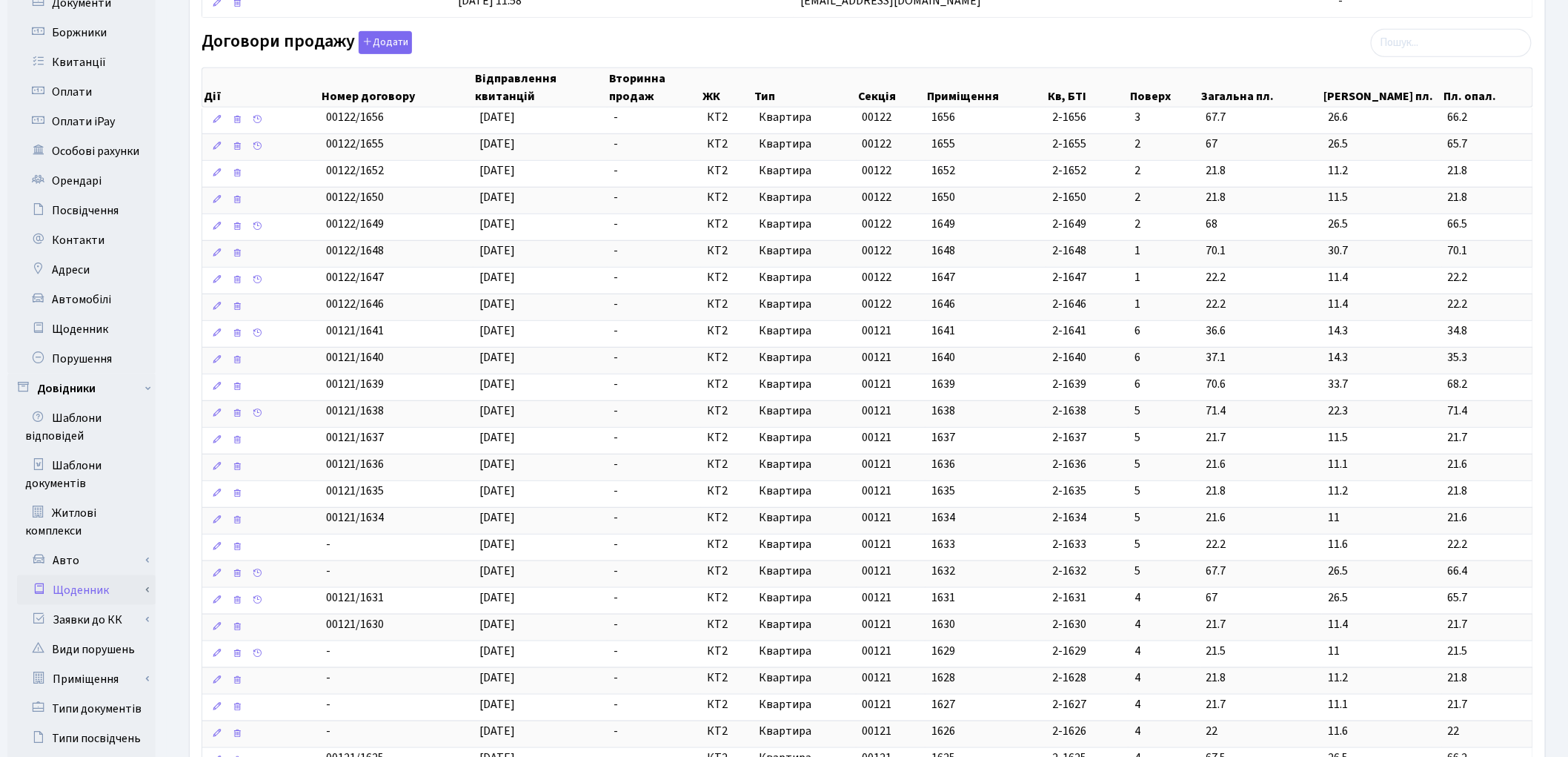
scroll to position [564, 0]
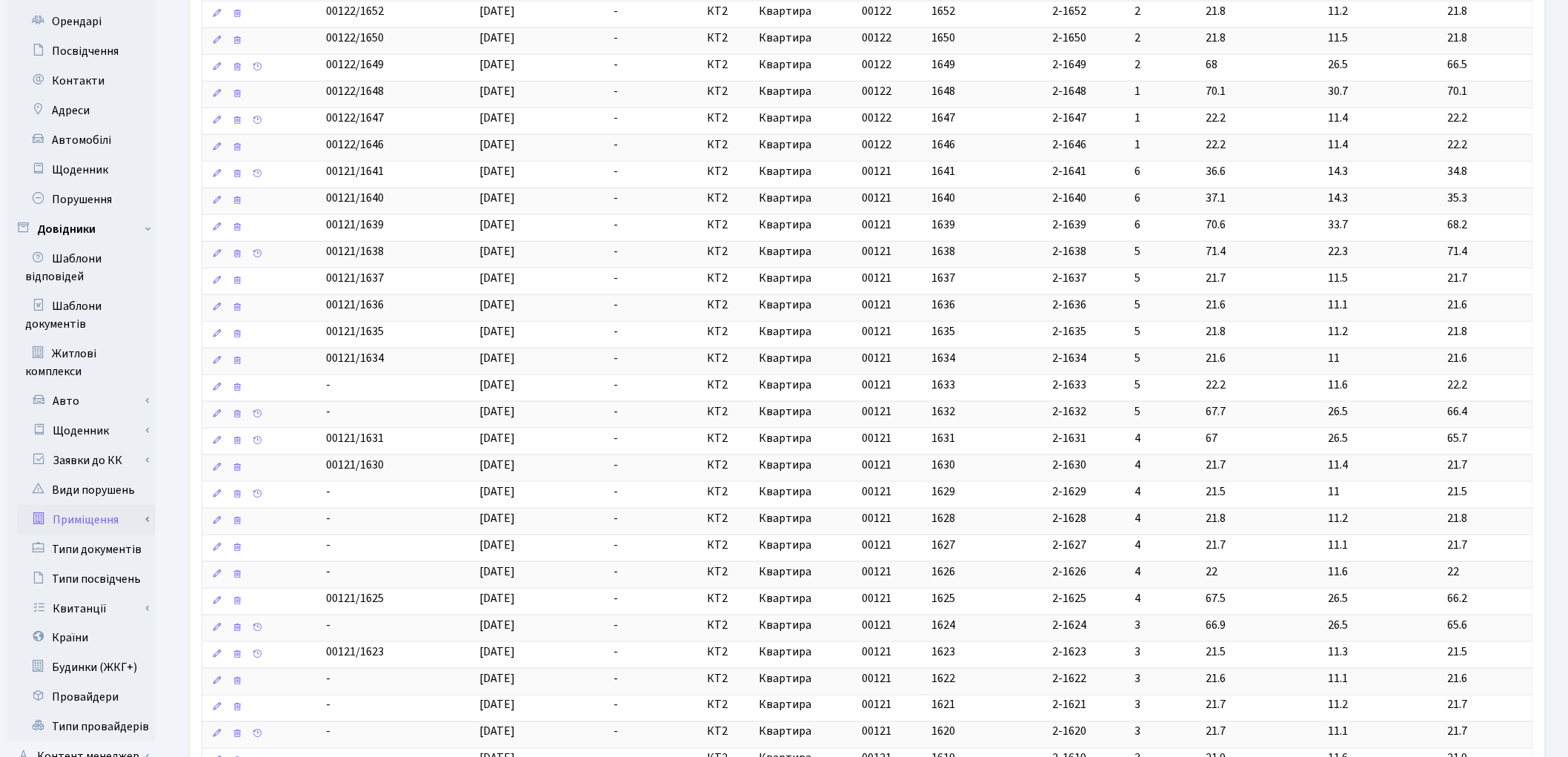
click at [102, 504] on link "Приміщення" at bounding box center [87, 519] width 139 height 30
click at [102, 534] on link "Всі приміщення" at bounding box center [87, 549] width 139 height 30
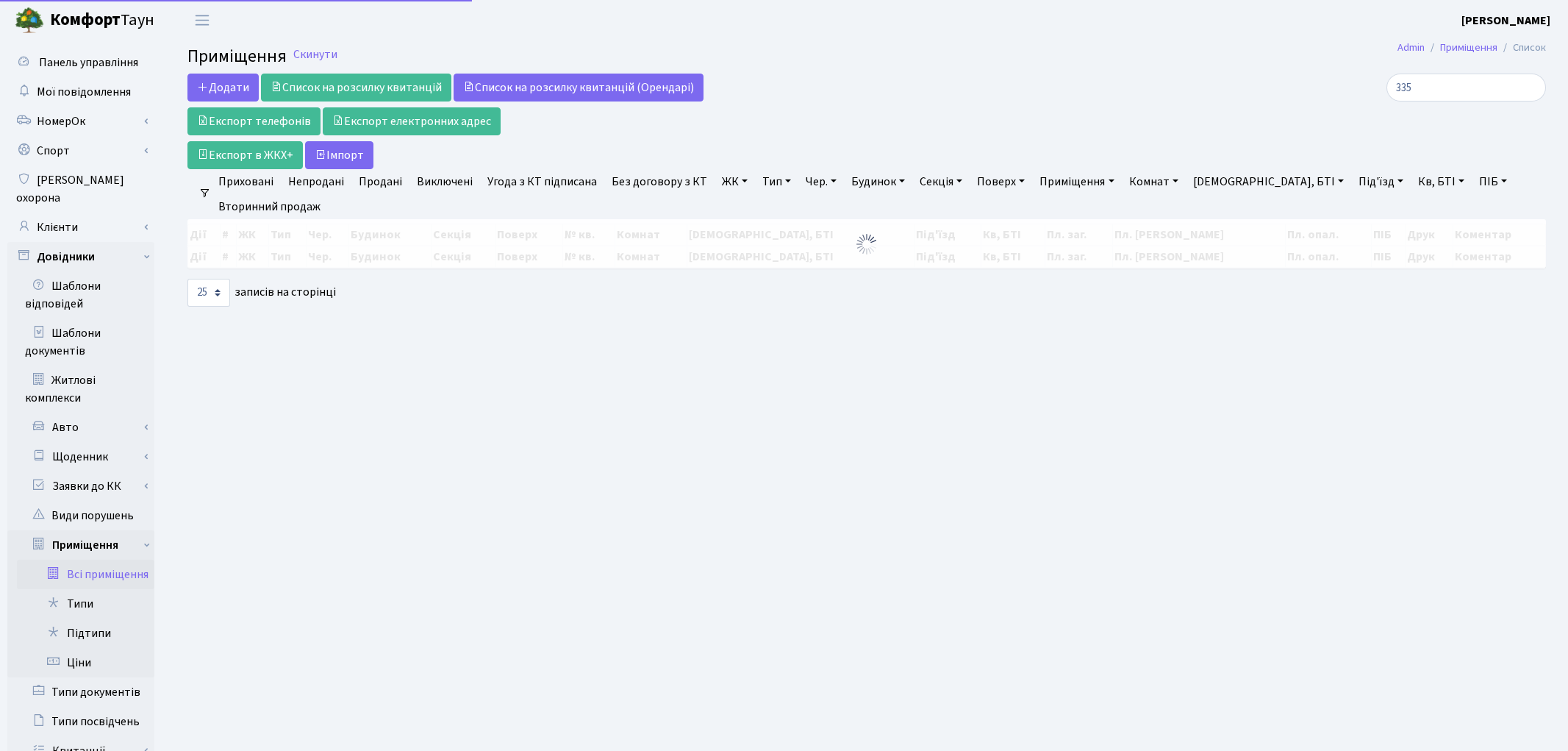
select select "25"
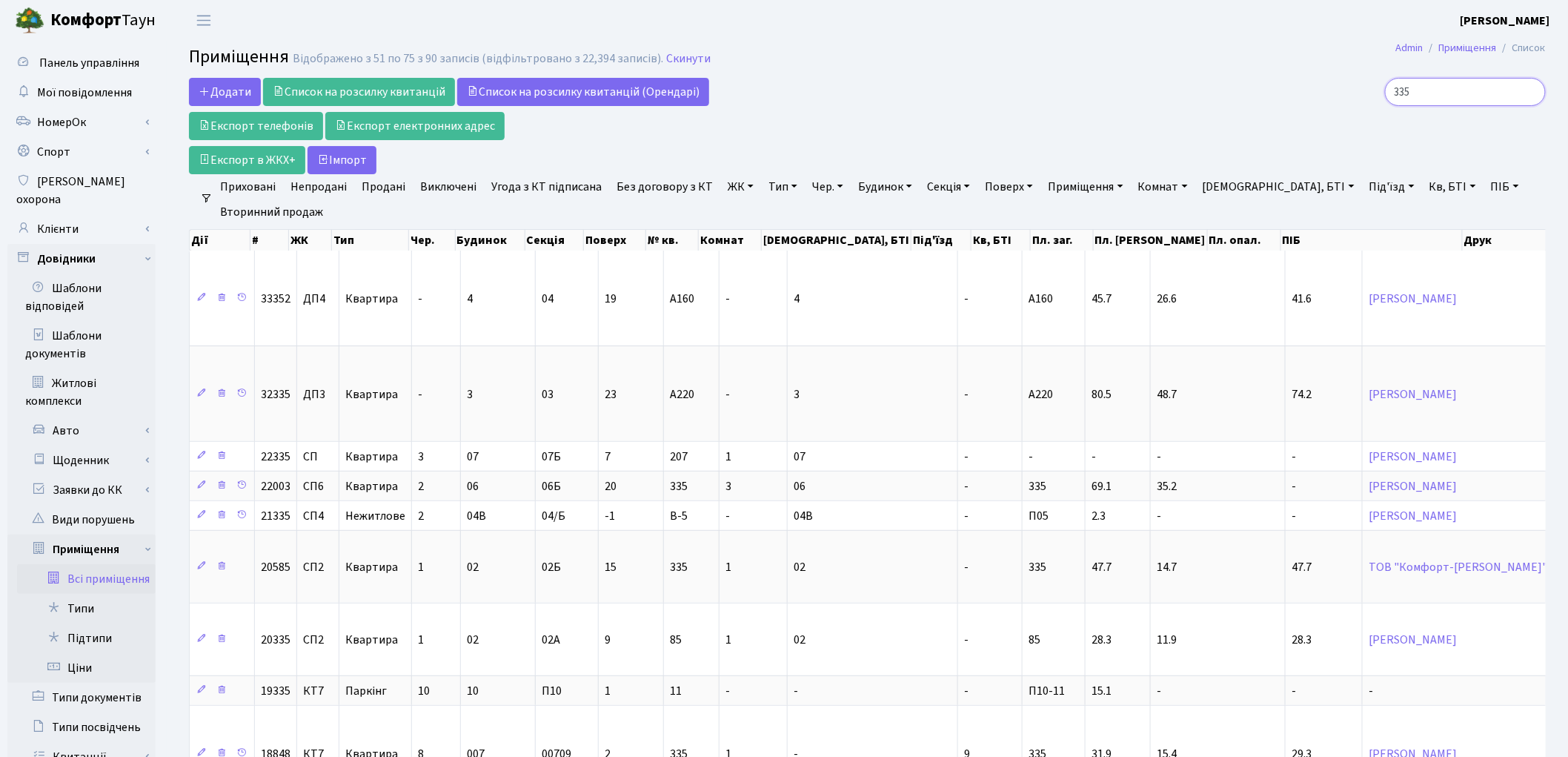
drag, startPoint x: 1443, startPoint y: 92, endPoint x: 1387, endPoint y: 84, distance: 56.6
click at [1387, 84] on div "335" at bounding box center [1327, 92] width 437 height 28
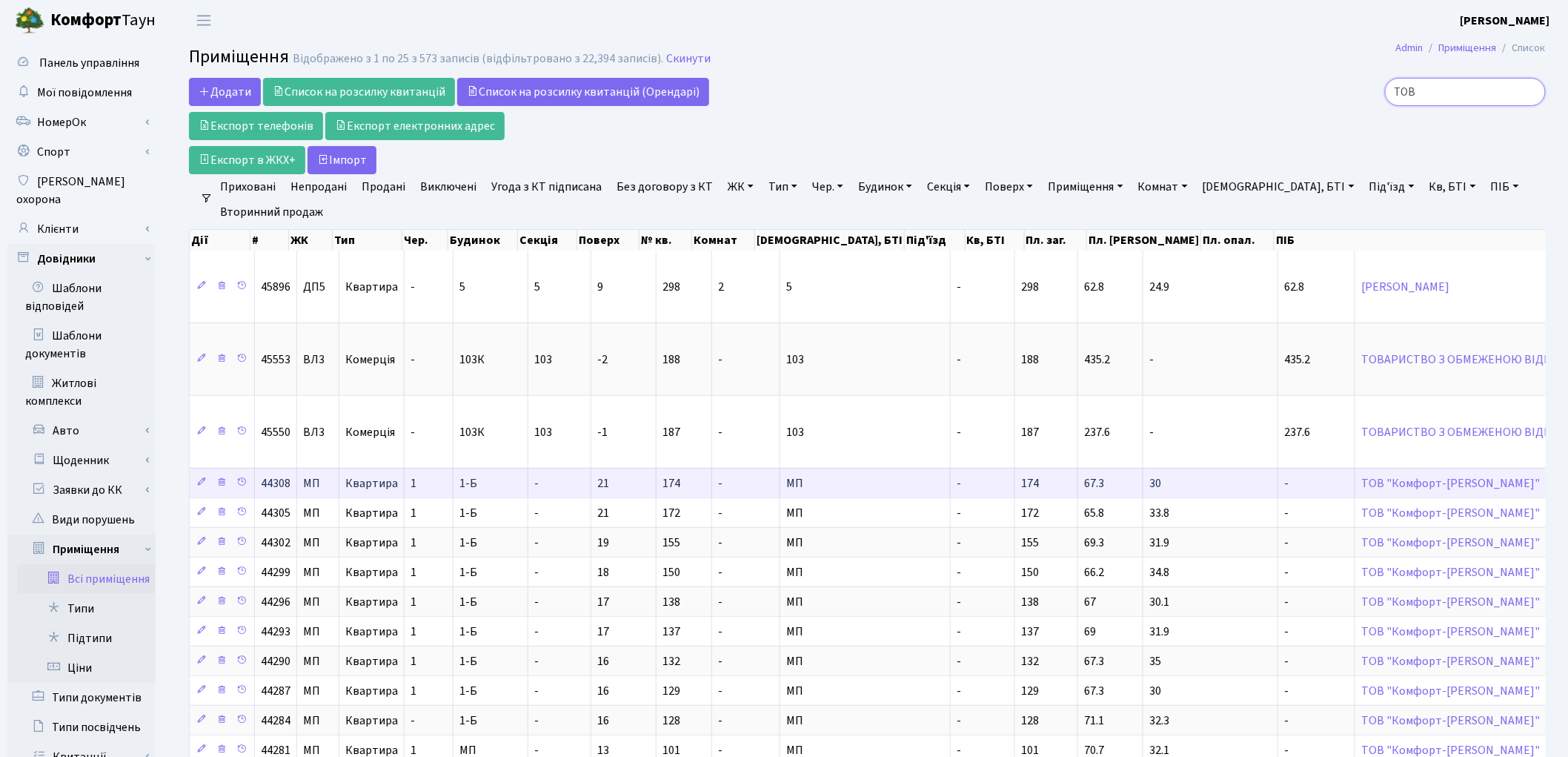
type input "ТОВ"
click at [1362, 490] on td "ТОВ "Комфорт-[PERSON_NAME]"" at bounding box center [1559, 482] width 410 height 30
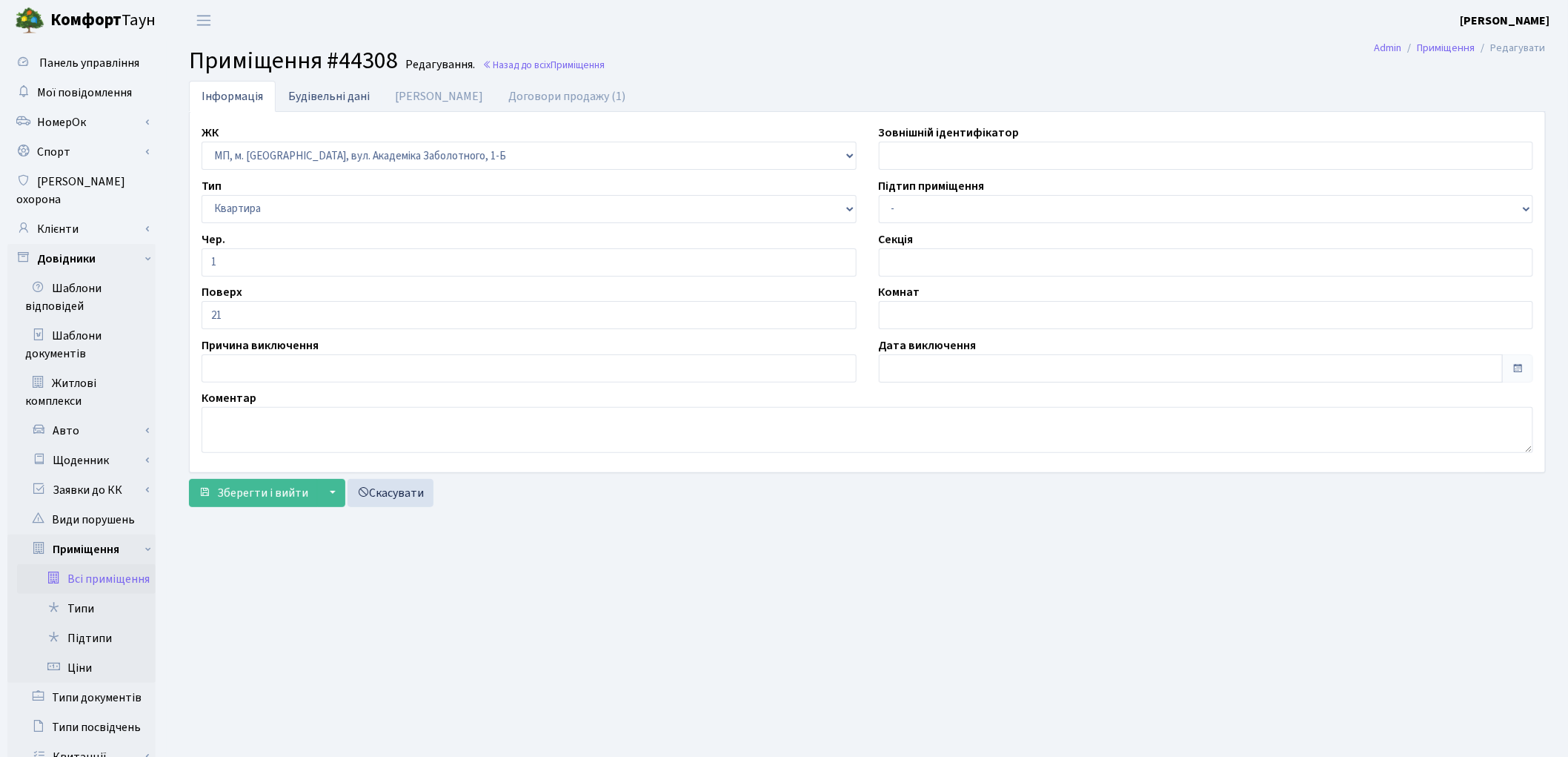
click at [317, 97] on link "Будівельні дані" at bounding box center [328, 96] width 107 height 30
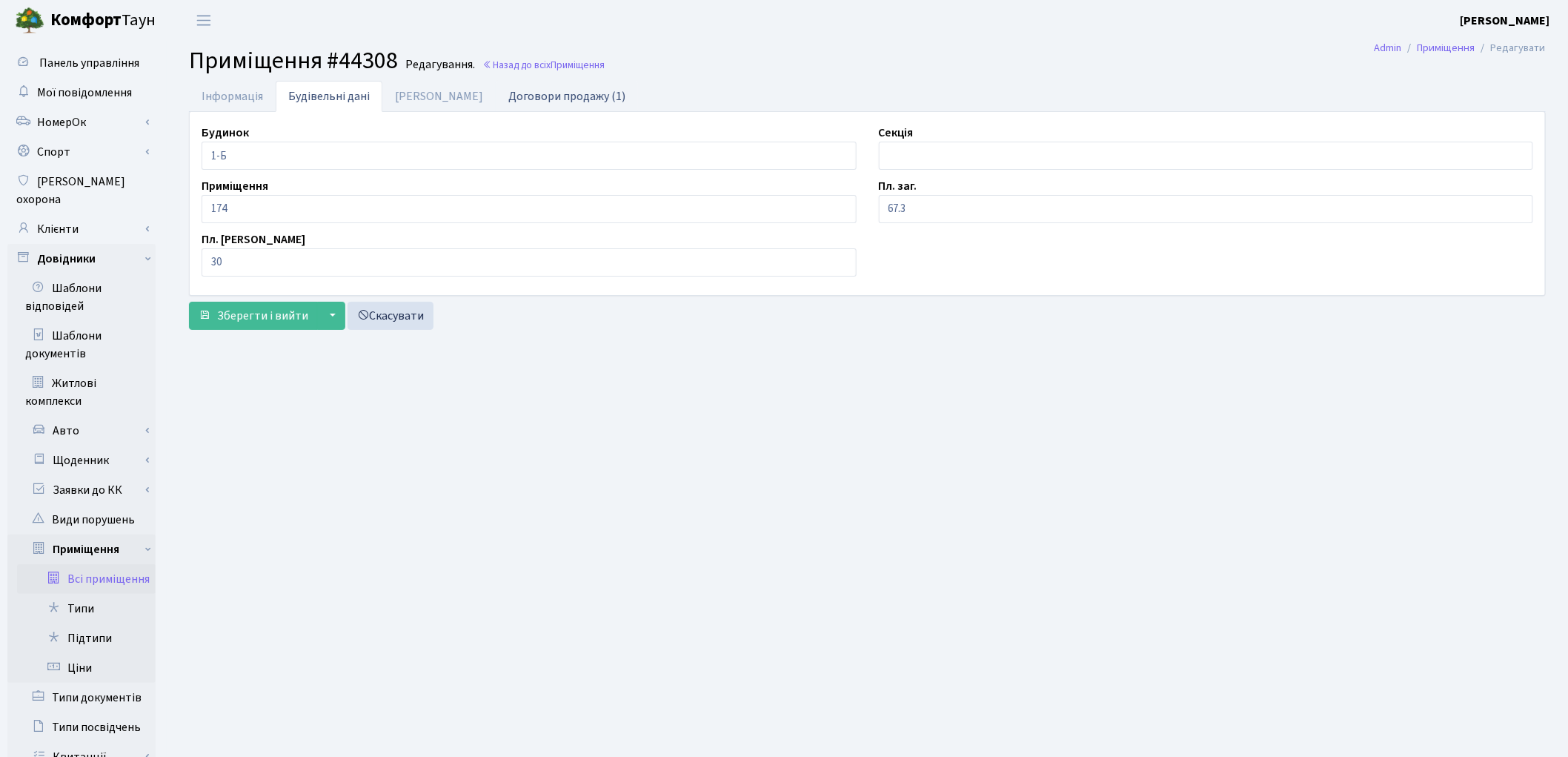
click at [496, 95] on link "Договори продажу (1)" at bounding box center [567, 96] width 142 height 30
select select "25"
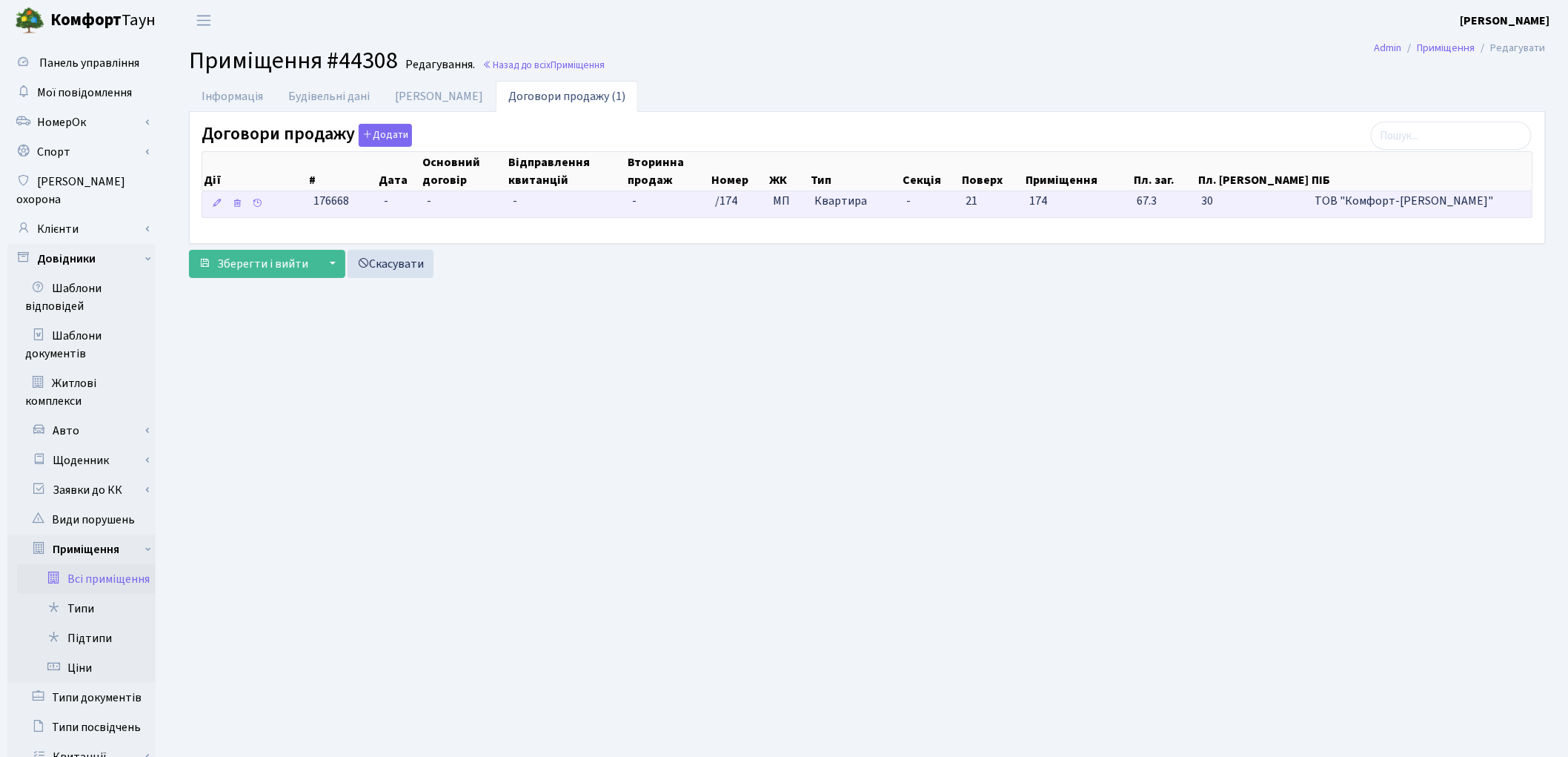
click at [1474, 202] on span "ТОВ "Комфорт-[PERSON_NAME]"" at bounding box center [1421, 201] width 211 height 17
drag, startPoint x: 1315, startPoint y: 204, endPoint x: 1462, endPoint y: 202, distance: 147.0
click at [1462, 202] on span "ТОВ "Комфорт-[PERSON_NAME]"" at bounding box center [1421, 201] width 211 height 17
copy span "ТОВ "Комфорт-[PERSON_NAME]""
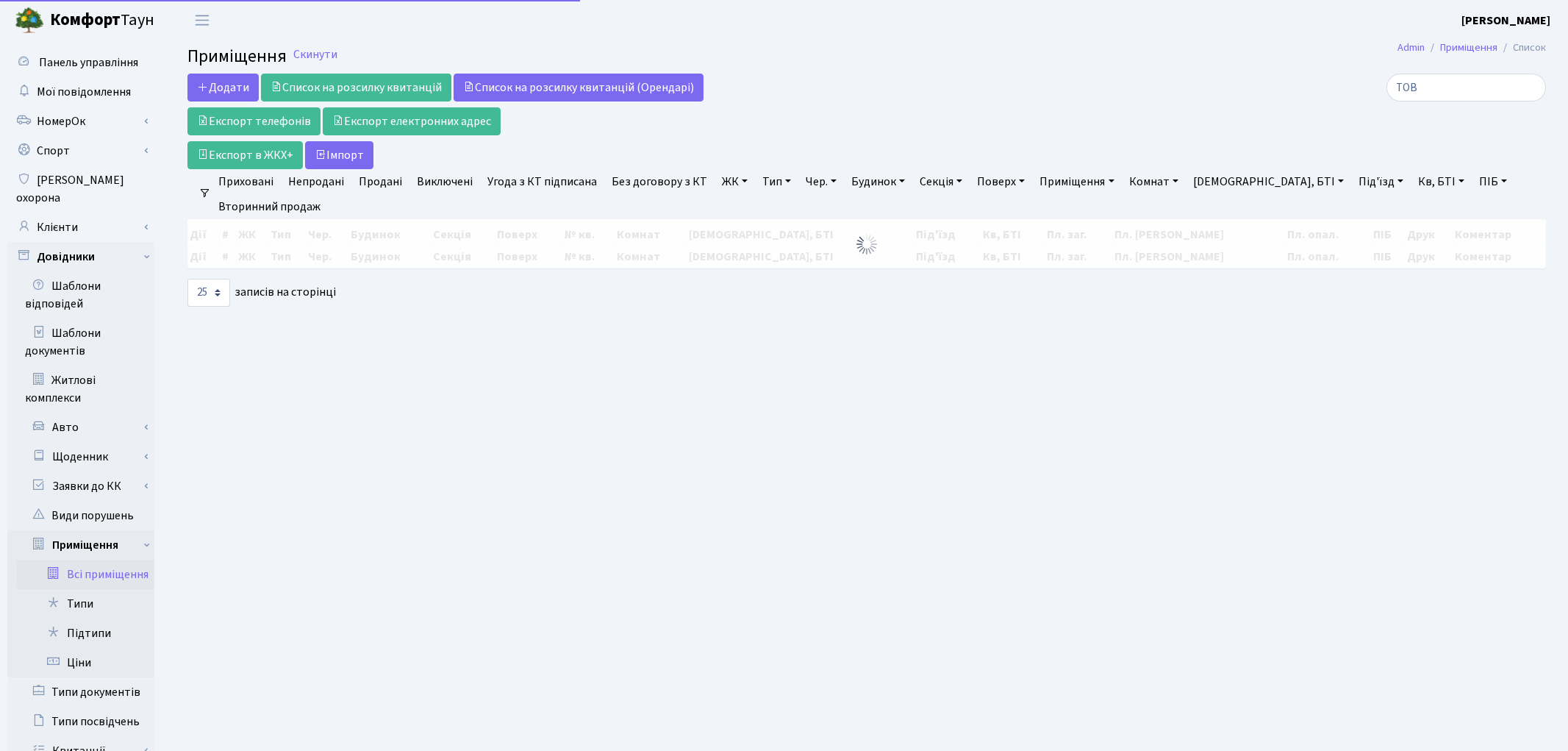
select select "25"
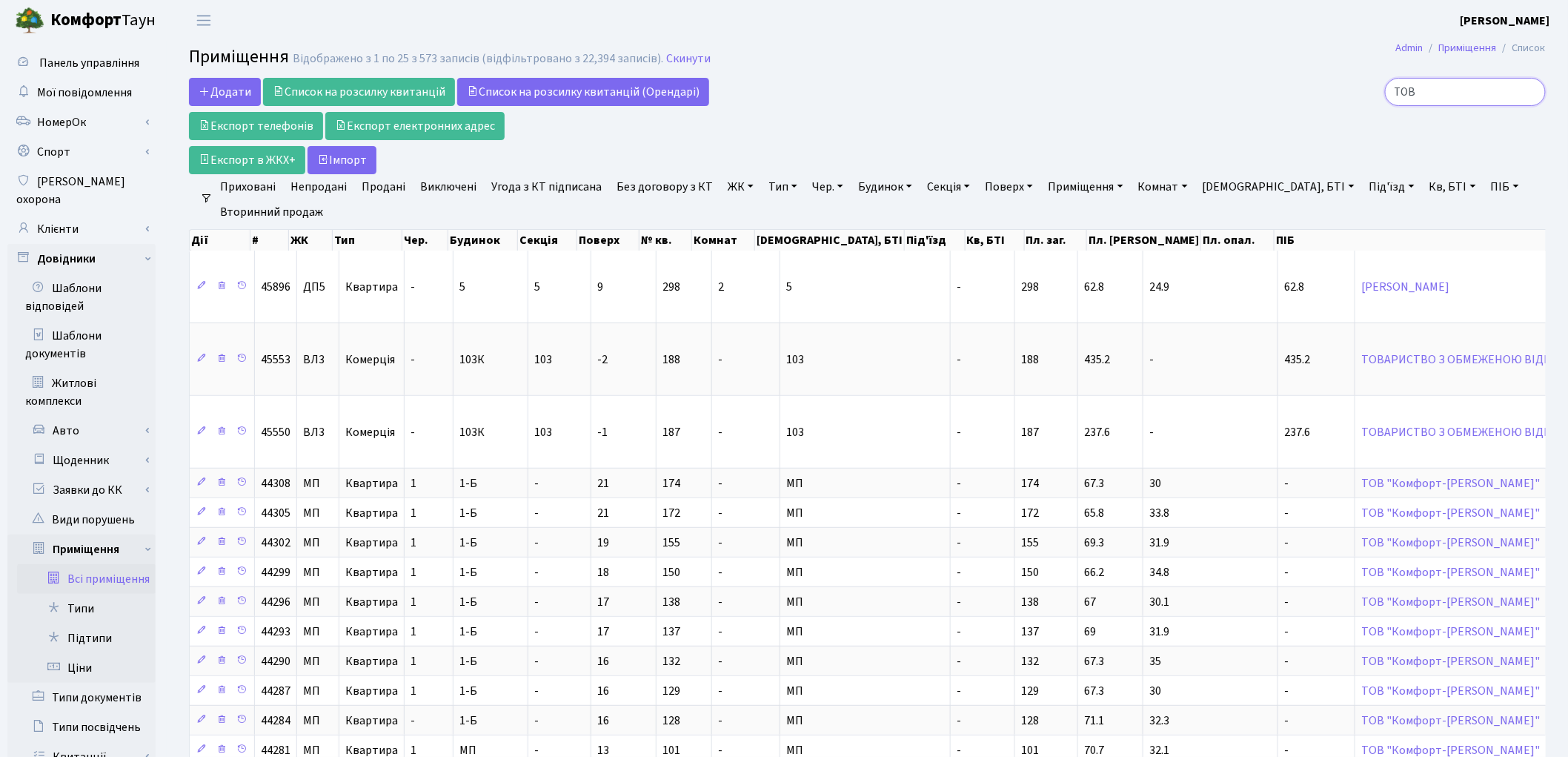
drag, startPoint x: 1412, startPoint y: 89, endPoint x: 1439, endPoint y: 84, distance: 27.5
click at [1440, 87] on input "ТОВ" at bounding box center [1465, 92] width 161 height 28
paste input ""Комфорт-[PERSON_NAME]""
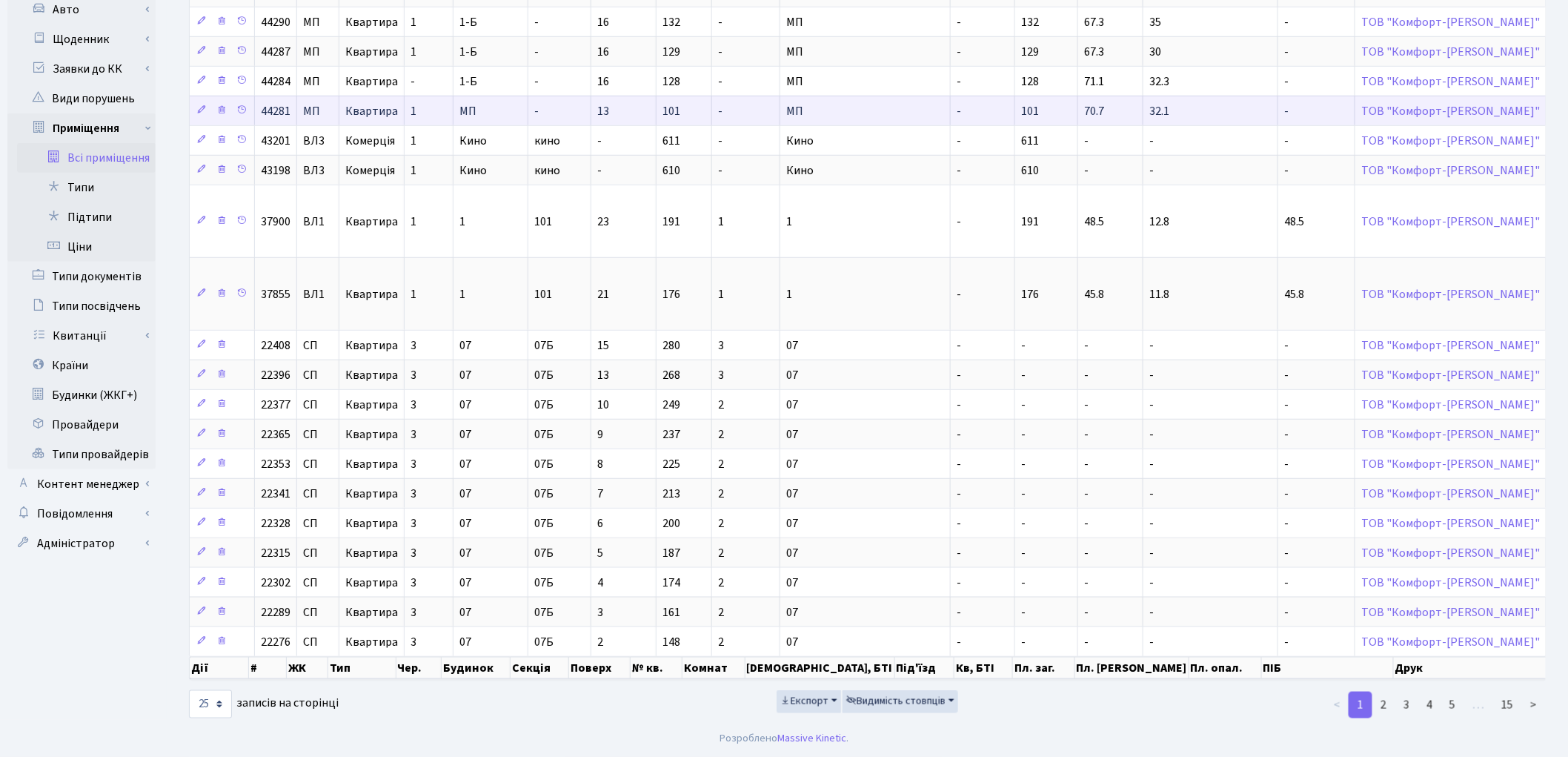
scroll to position [440, 0]
type input "ТОВ "Комфорт-Таун Ріелт""
click at [223, 703] on select "10 25 50 100 250 500 1,000" at bounding box center [210, 704] width 43 height 28
click at [189, 690] on select "10 25 50 100 250 500 1,000" at bounding box center [210, 704] width 43 height 28
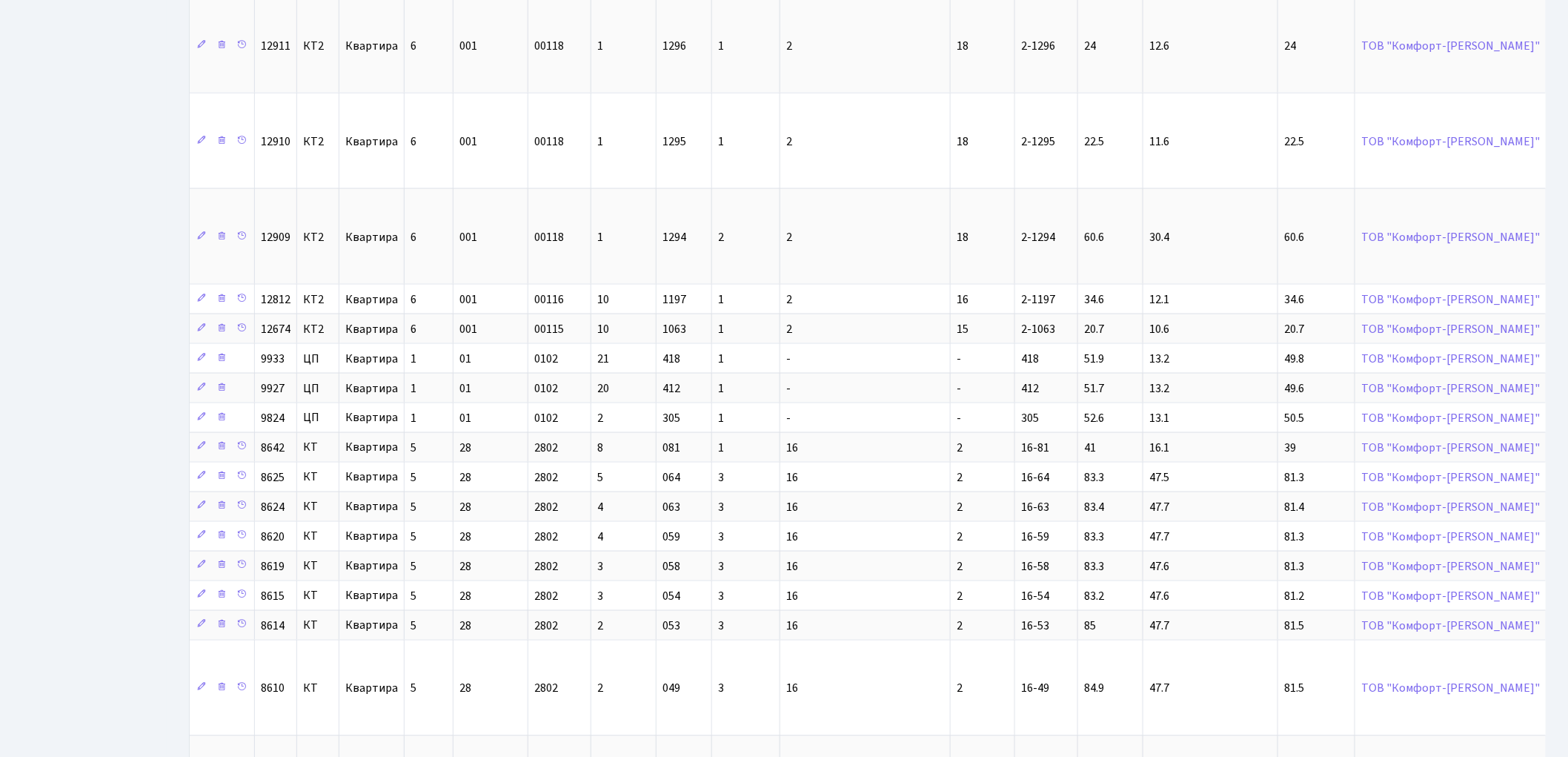
scroll to position [15336, 0]
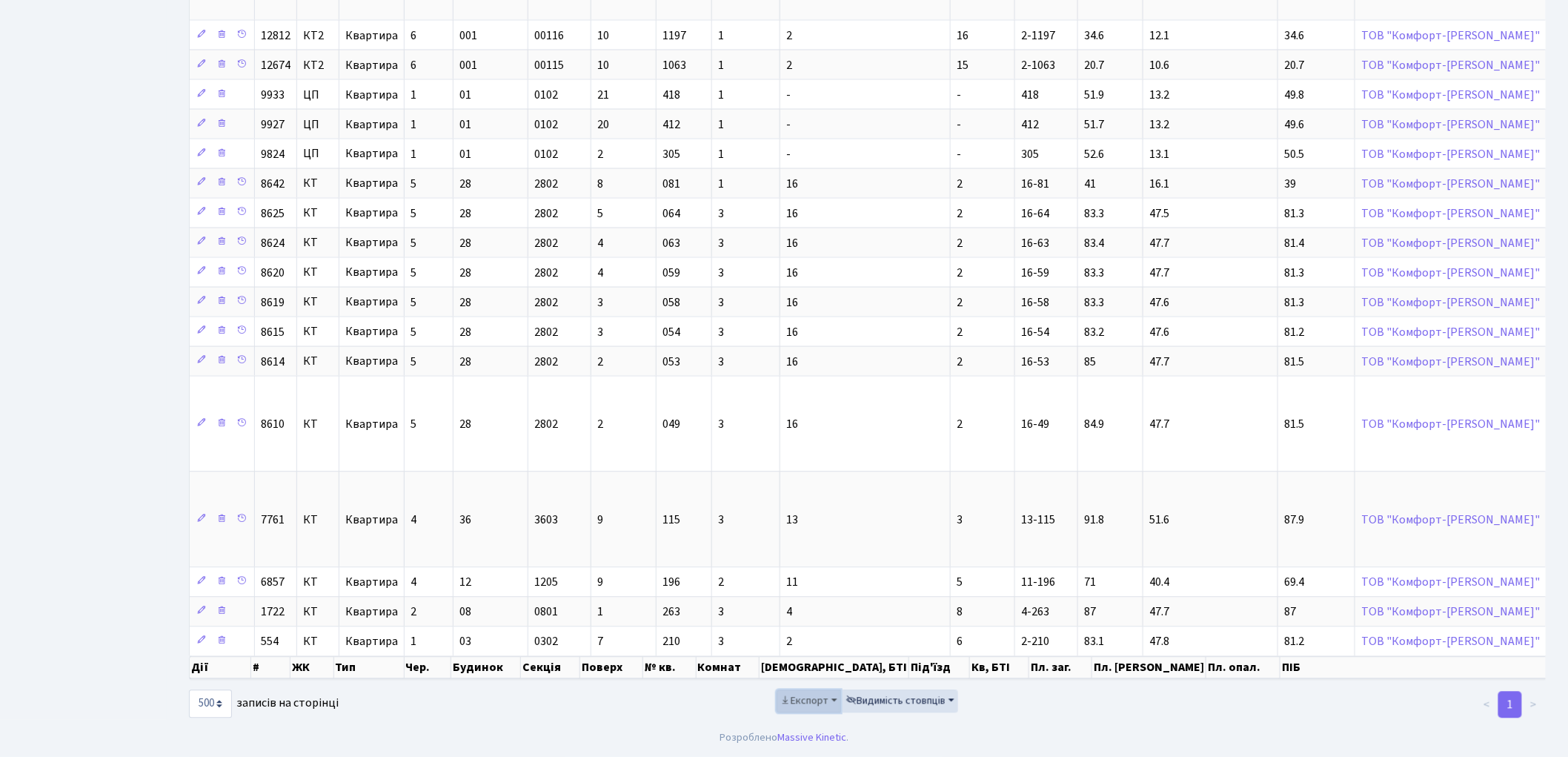
click at [809, 708] on button "Експорт" at bounding box center [809, 701] width 65 height 23
click at [809, 605] on span "Excel" at bounding box center [806, 609] width 24 height 16
click at [223, 702] on select "10 25 50 100 250 500 1,000" at bounding box center [210, 704] width 43 height 28
select select "25"
click at [189, 690] on select "10 25 50 100 250 500 1,000" at bounding box center [210, 704] width 43 height 28
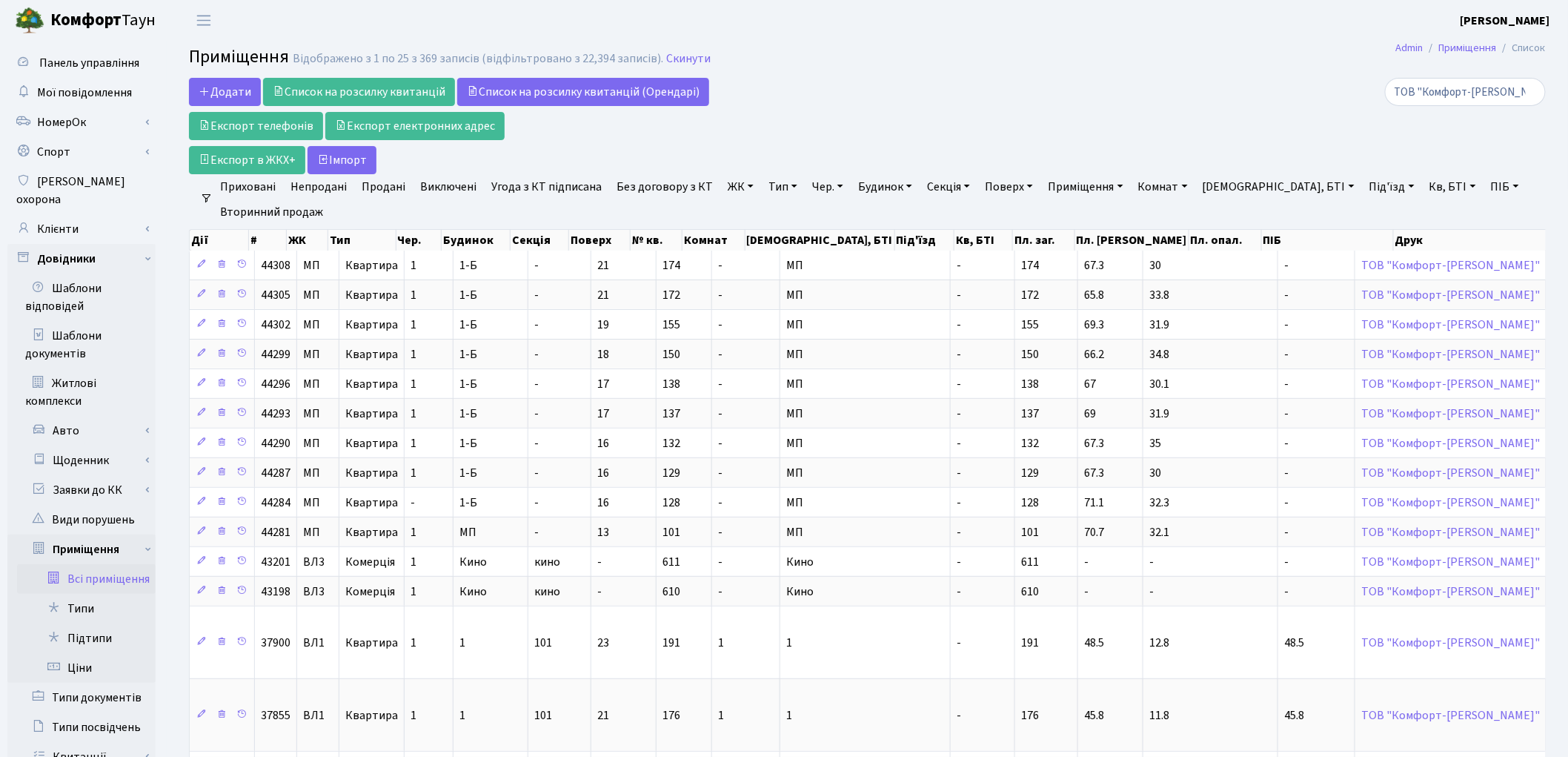
scroll to position [82, 0]
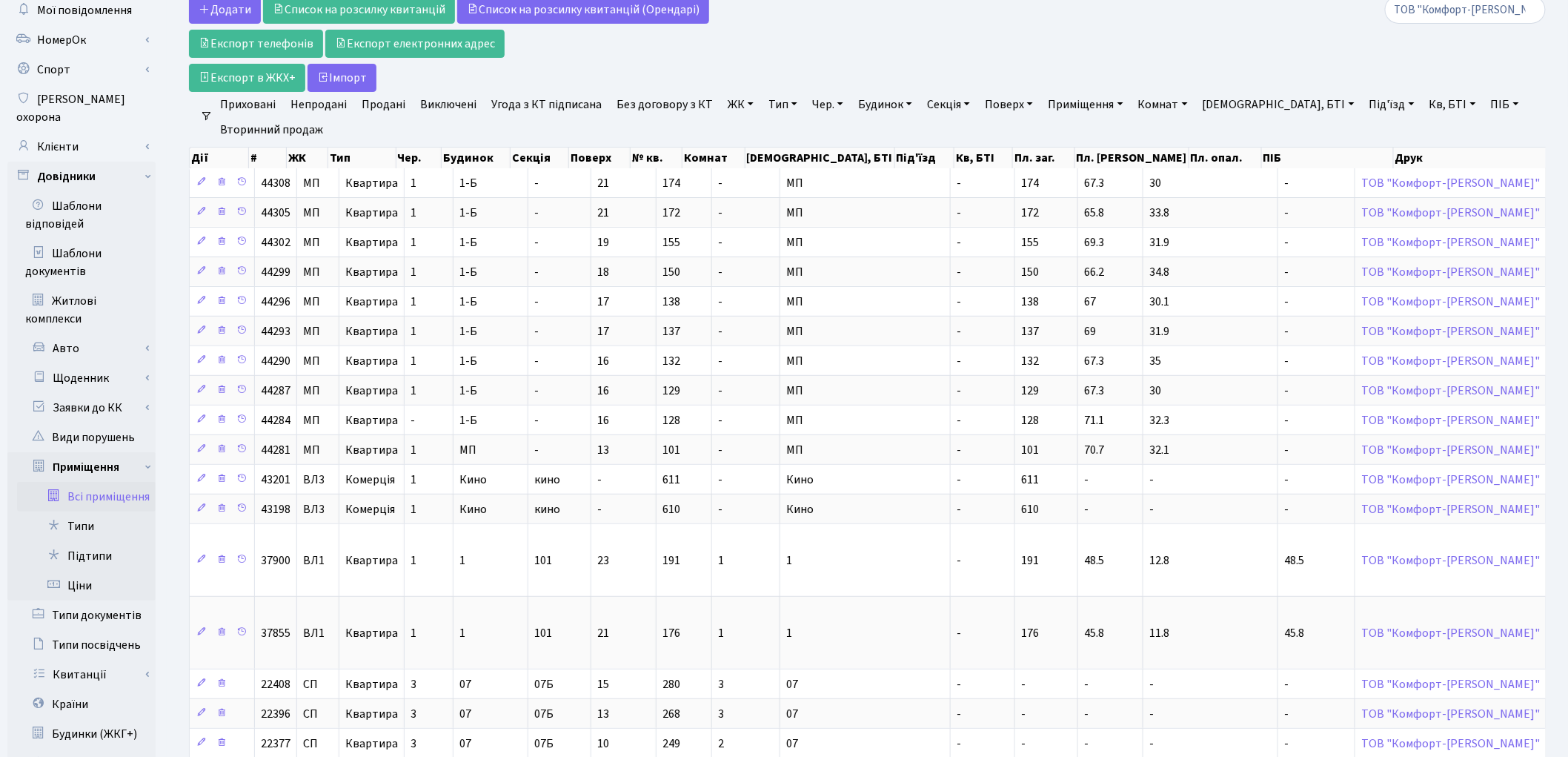
click at [139, 482] on link "Всі приміщення" at bounding box center [87, 497] width 139 height 30
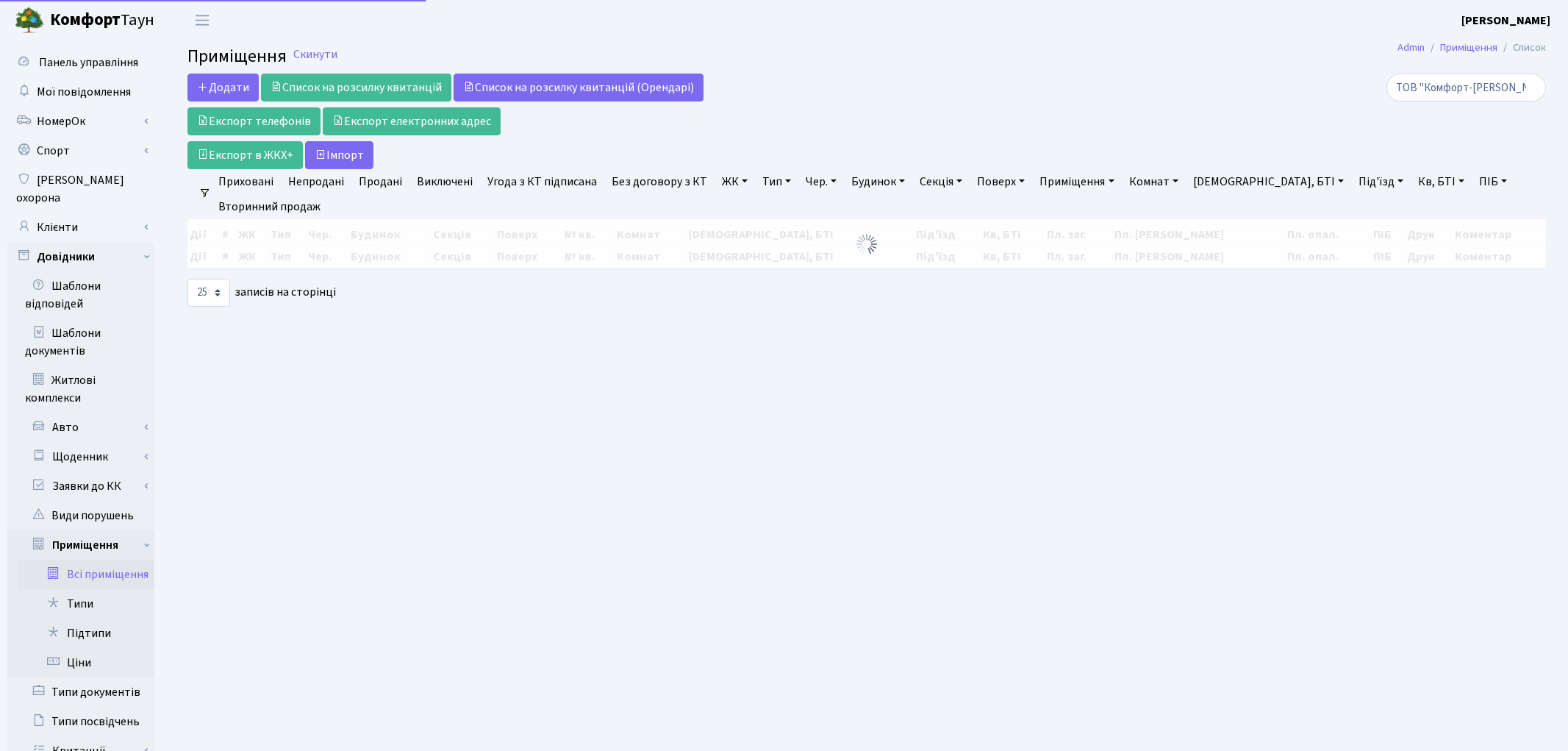
select select "25"
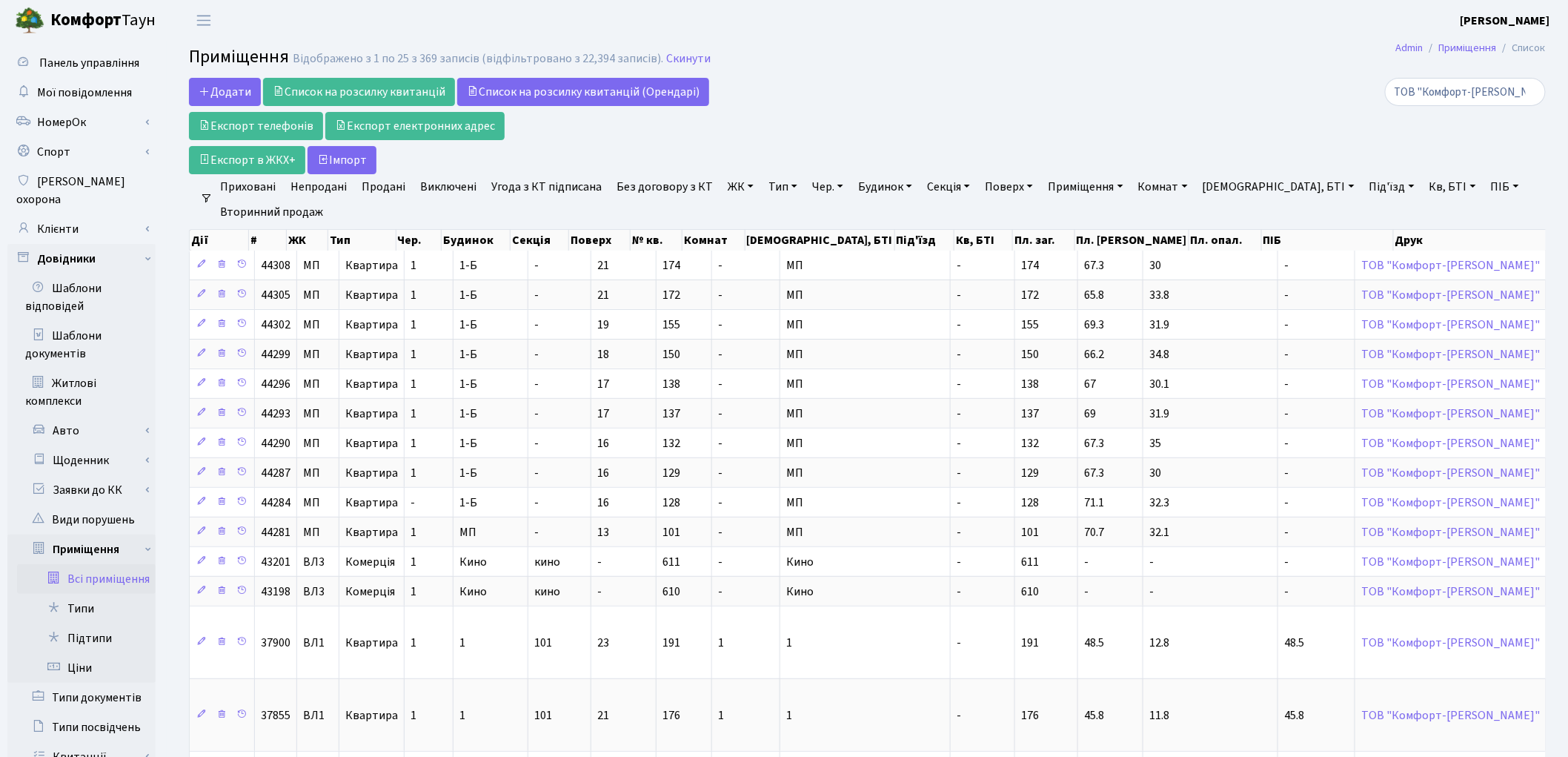
click at [728, 188] on link "ЖК" at bounding box center [741, 187] width 38 height 25
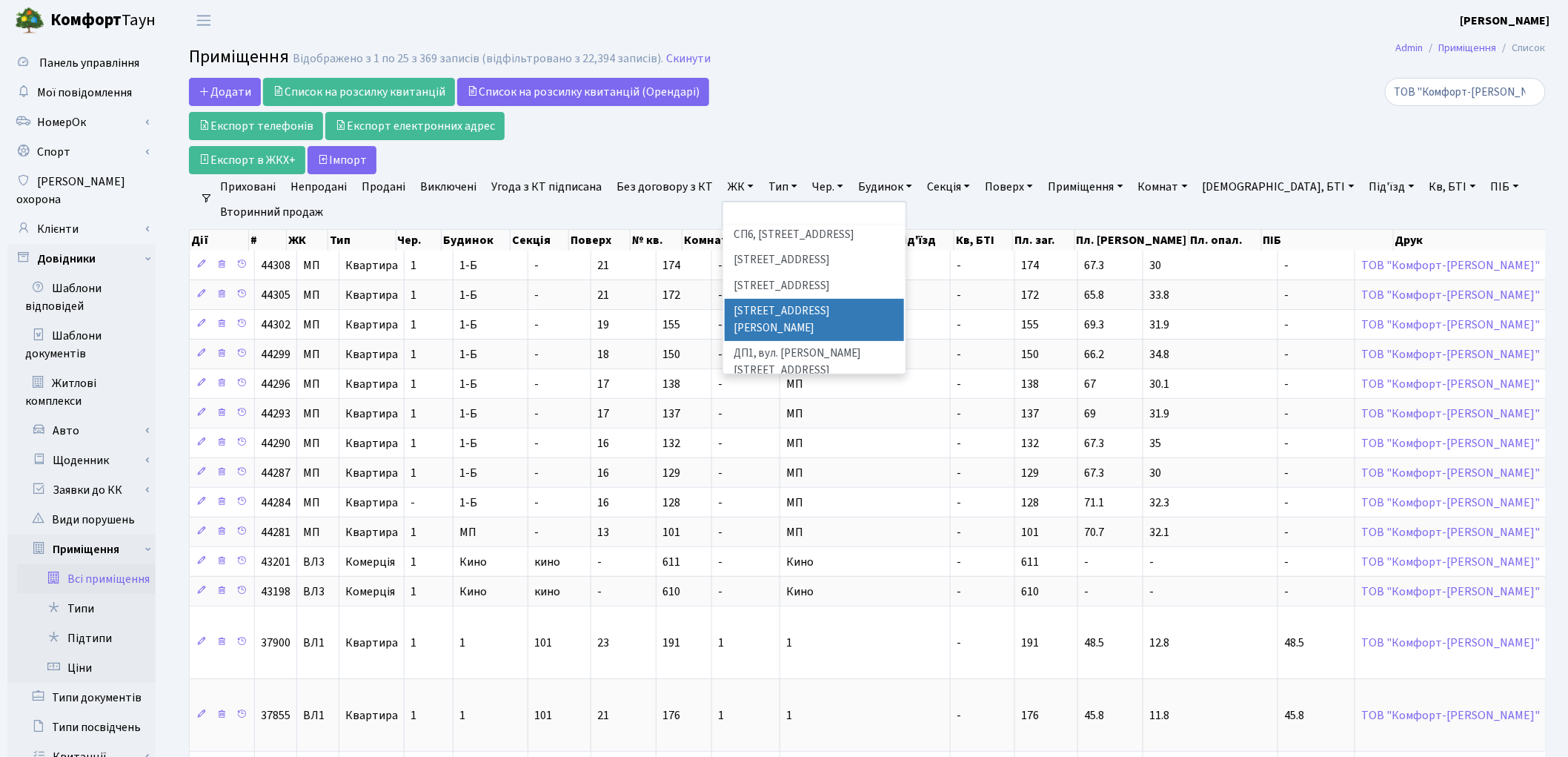
click at [787, 298] on li "[STREET_ADDRESS][PERSON_NAME]" at bounding box center [814, 320] width 179 height 43
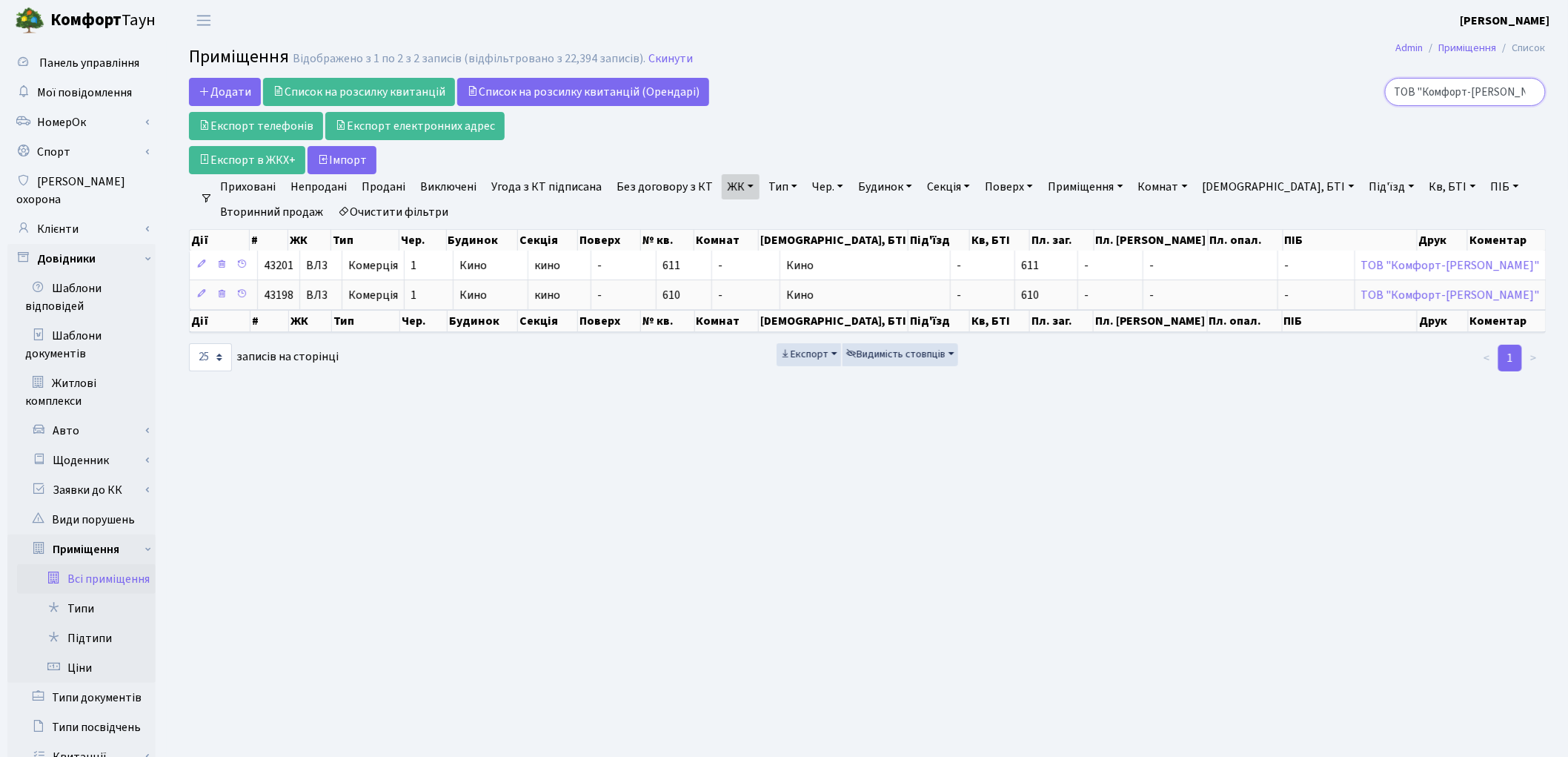
scroll to position [0, 17]
drag, startPoint x: 1409, startPoint y: 86, endPoint x: 1580, endPoint y: 32, distance: 179.3
click at [1568, 62] on html "Комфорт Таун Котенко К. Л. Мій обліковий запис Вийти Панель управління Мої пові…" at bounding box center [784, 512] width 1568 height 1024
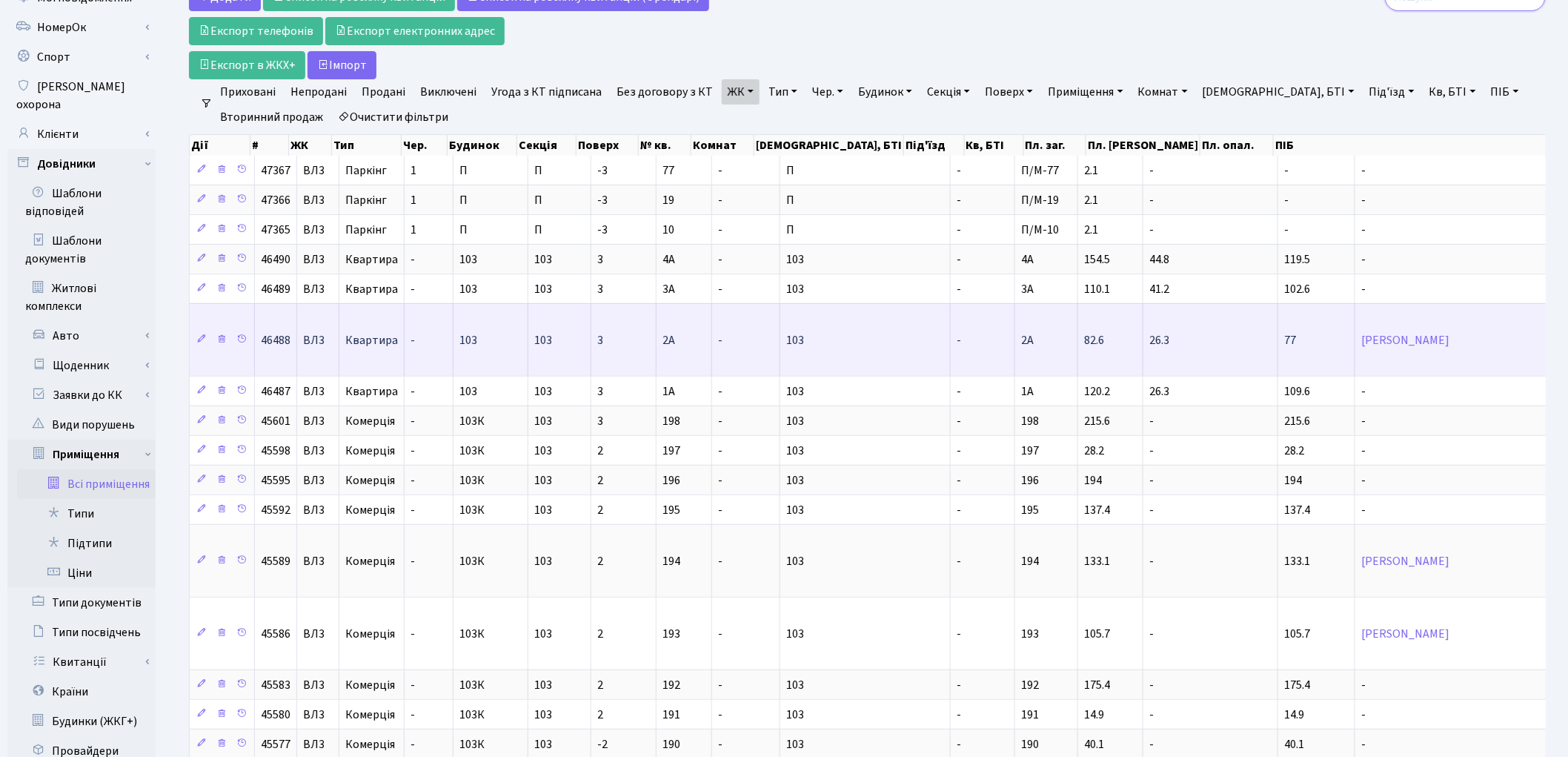
scroll to position [0, 0]
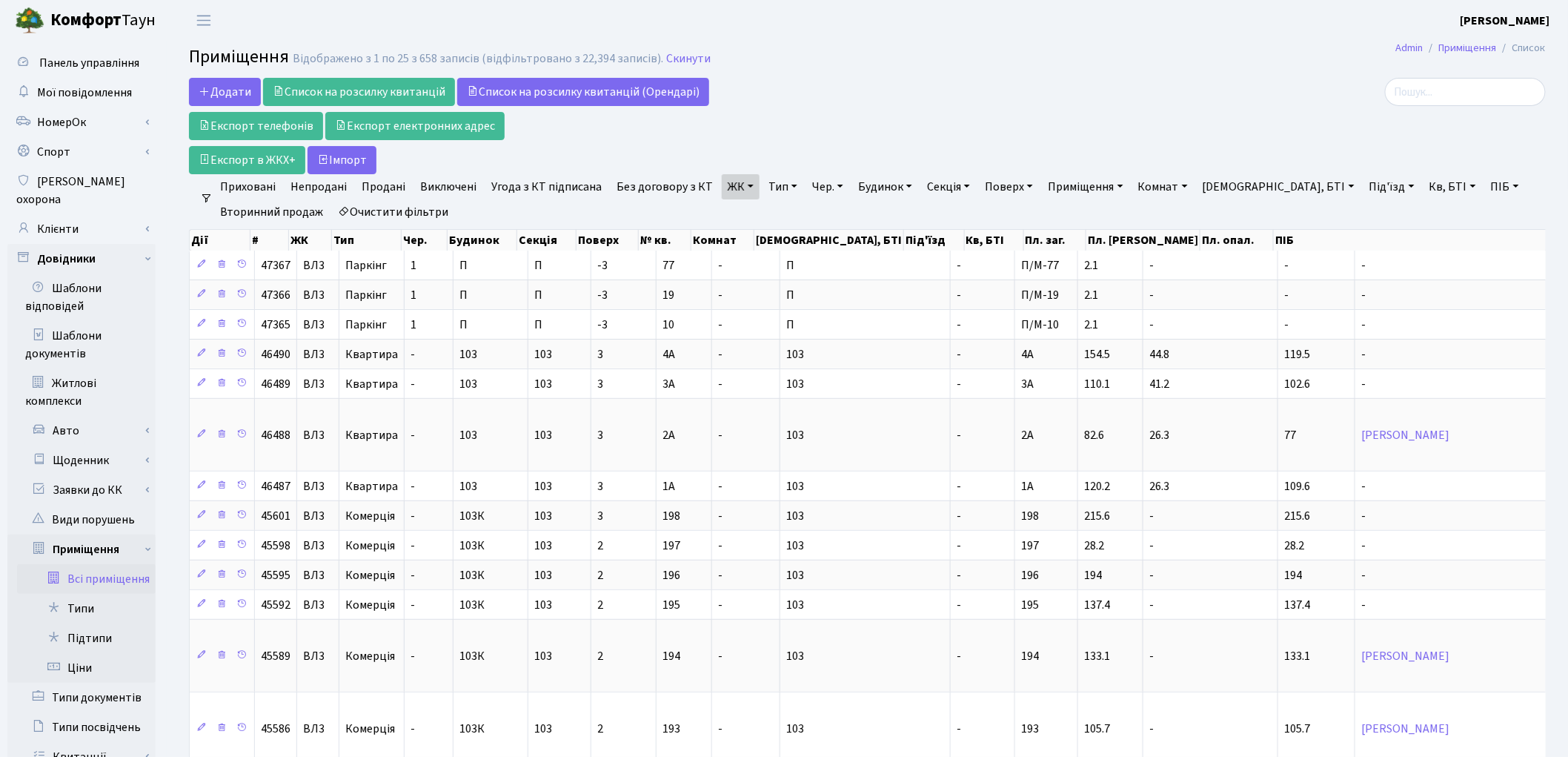
click at [731, 193] on link "ЖК" at bounding box center [741, 187] width 38 height 25
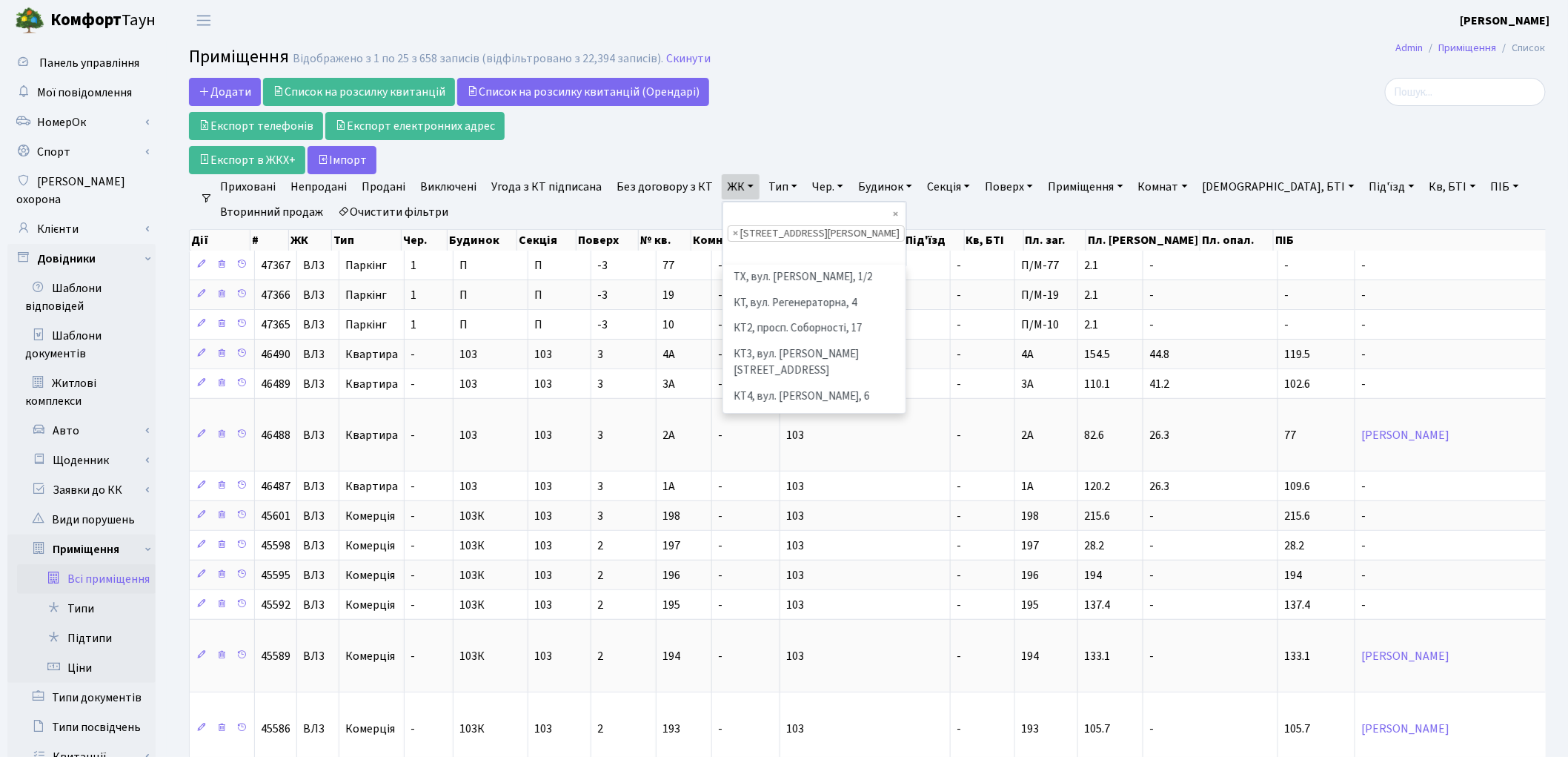
scroll to position [408, 0]
click at [753, 341] on li "[STREET_ADDRESS][PERSON_NAME]" at bounding box center [814, 362] width 179 height 43
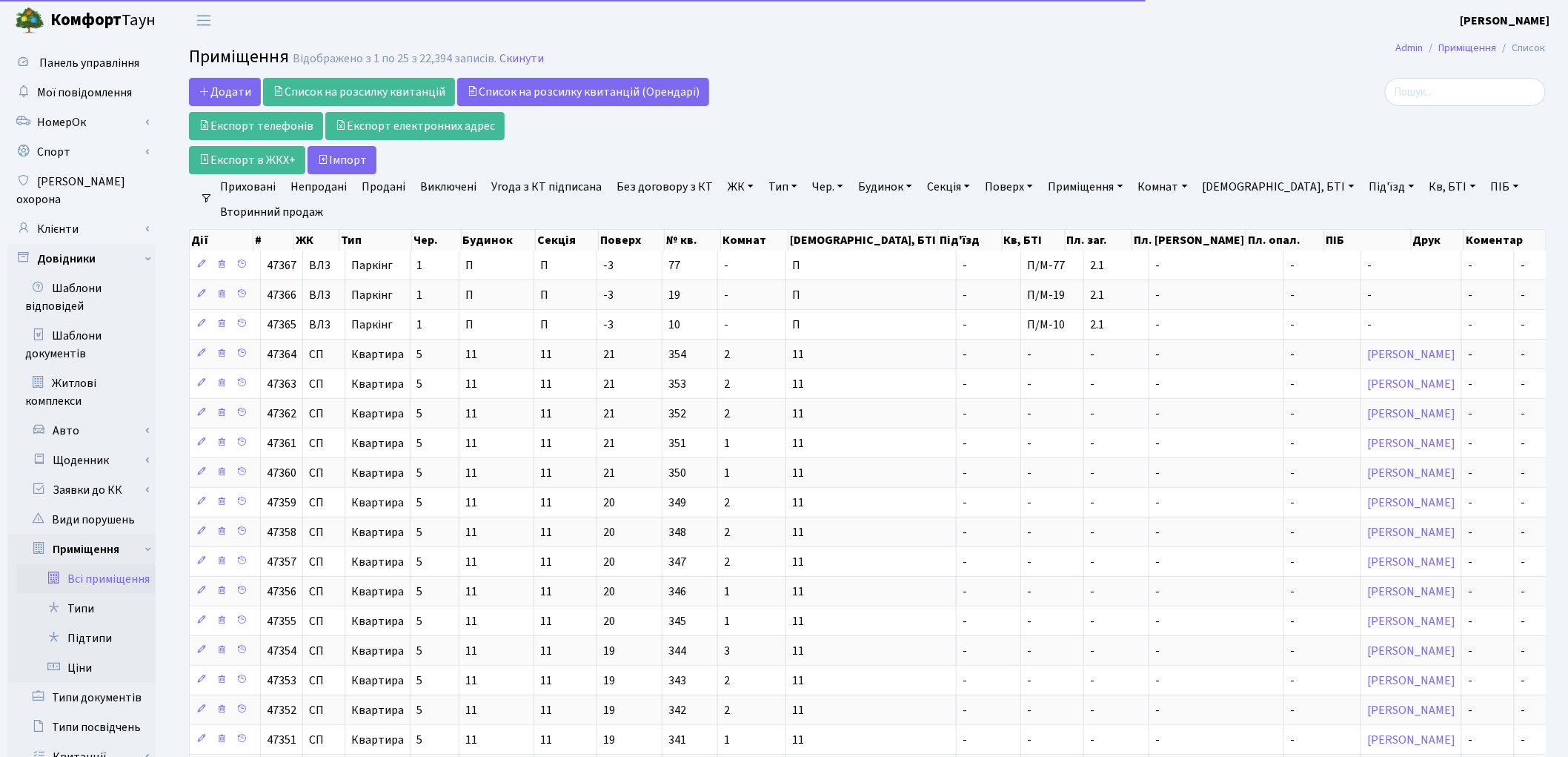
click at [780, 189] on link "Тип" at bounding box center [783, 187] width 41 height 25
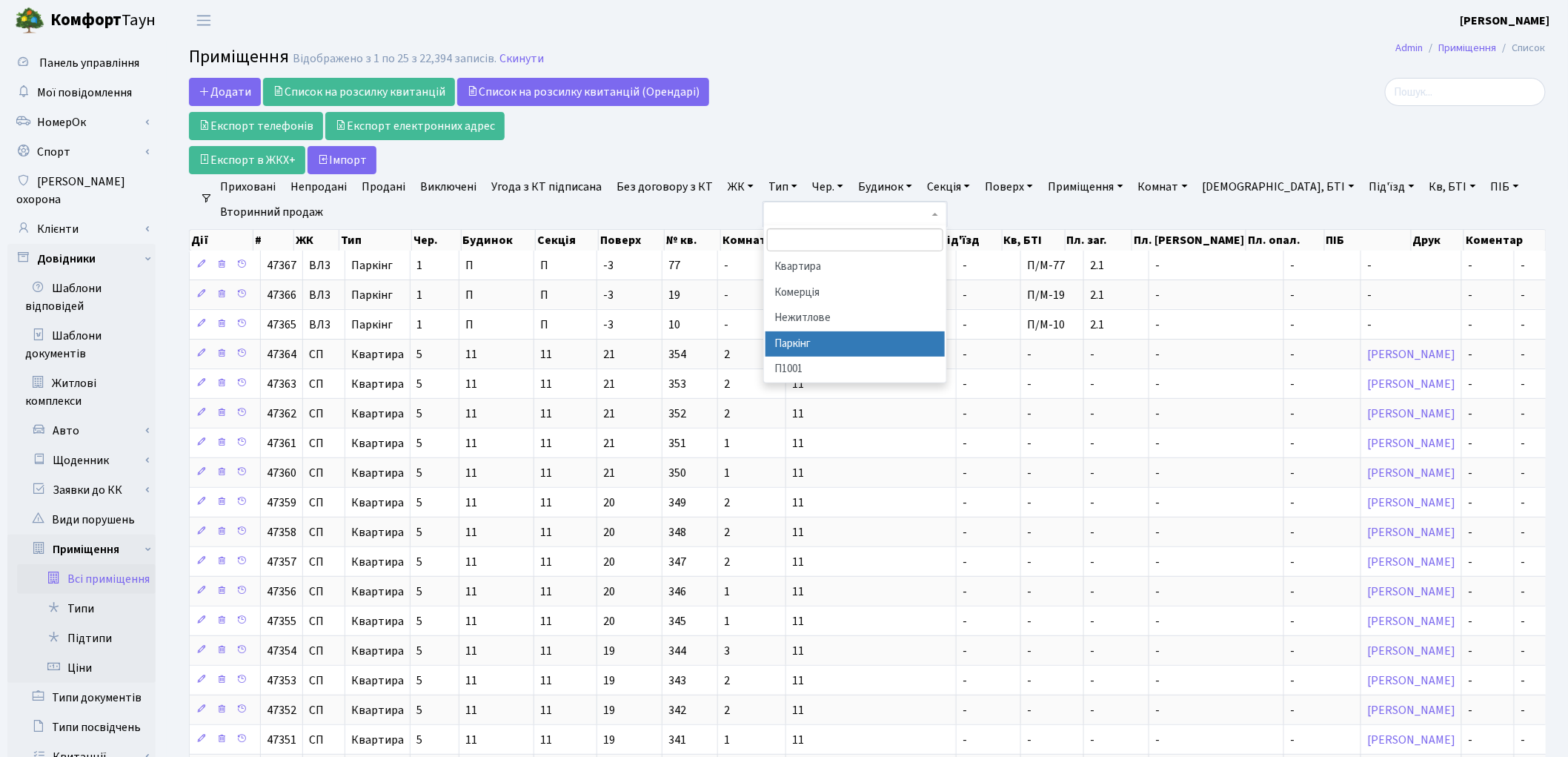
click at [814, 350] on li "Паркінг" at bounding box center [855, 344] width 179 height 26
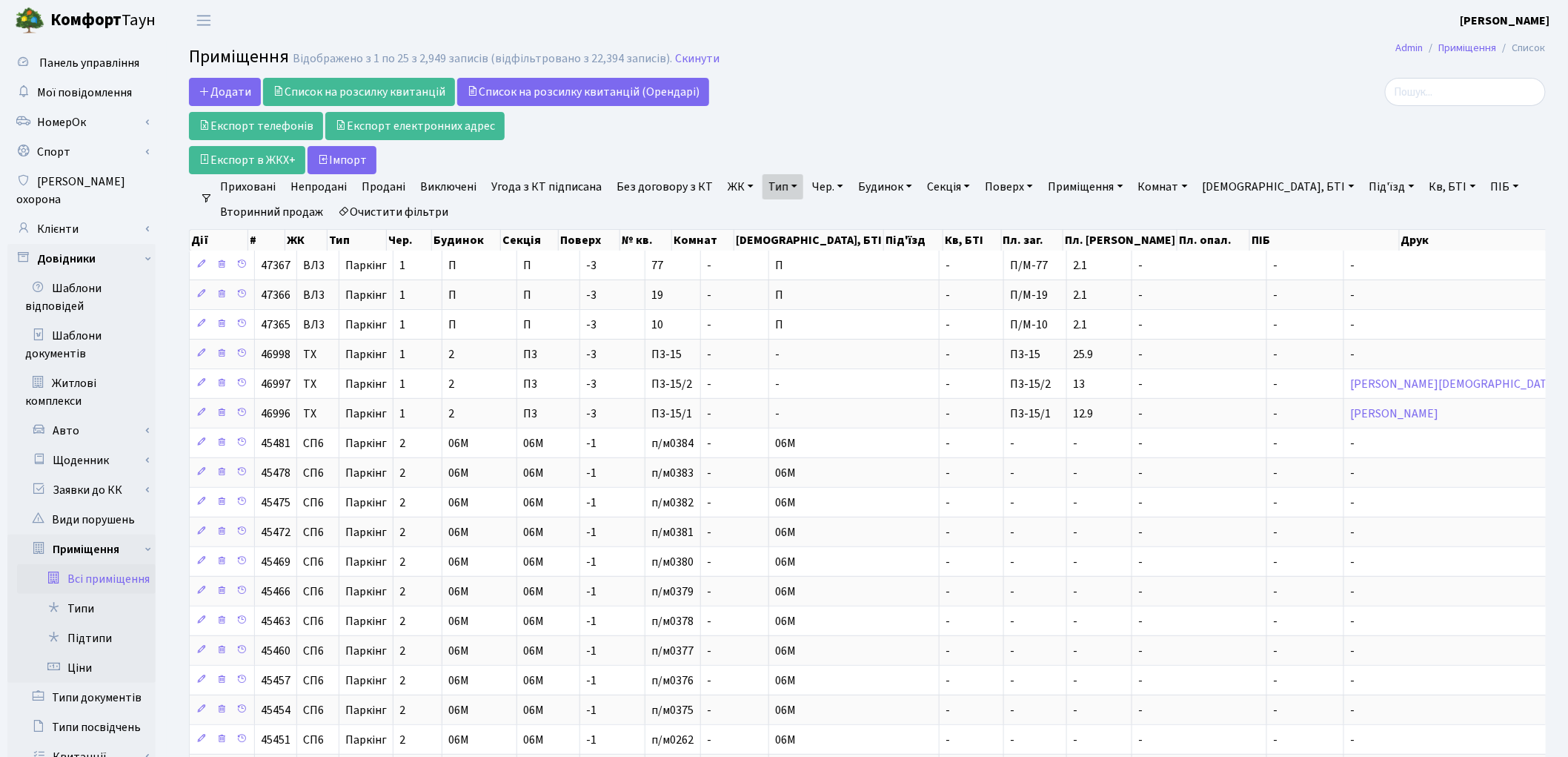
click at [728, 189] on link "ЖК" at bounding box center [741, 187] width 38 height 25
click at [761, 381] on li "[STREET_ADDRESS][PERSON_NAME]" at bounding box center [814, 403] width 179 height 43
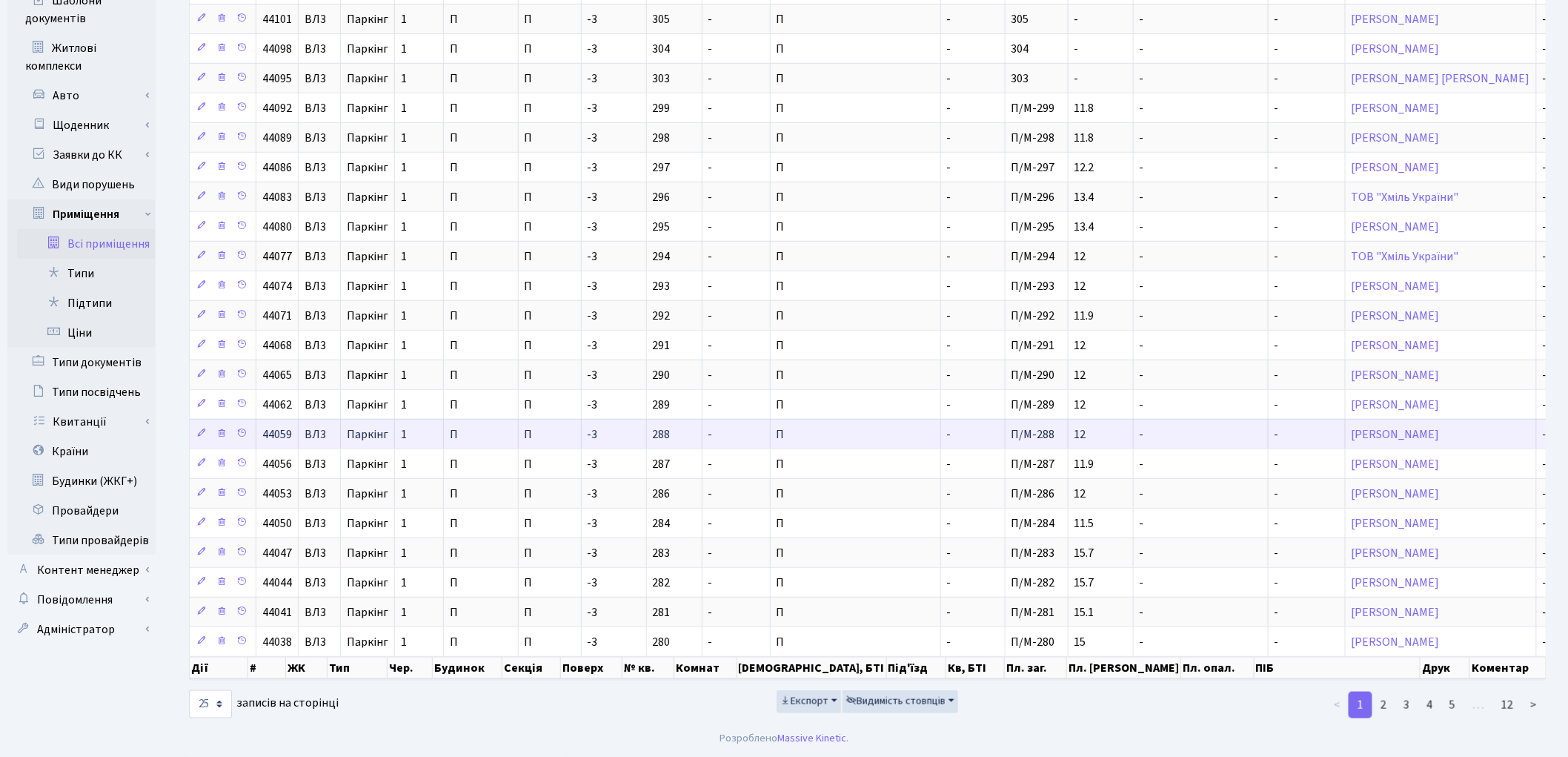
scroll to position [341, 0]
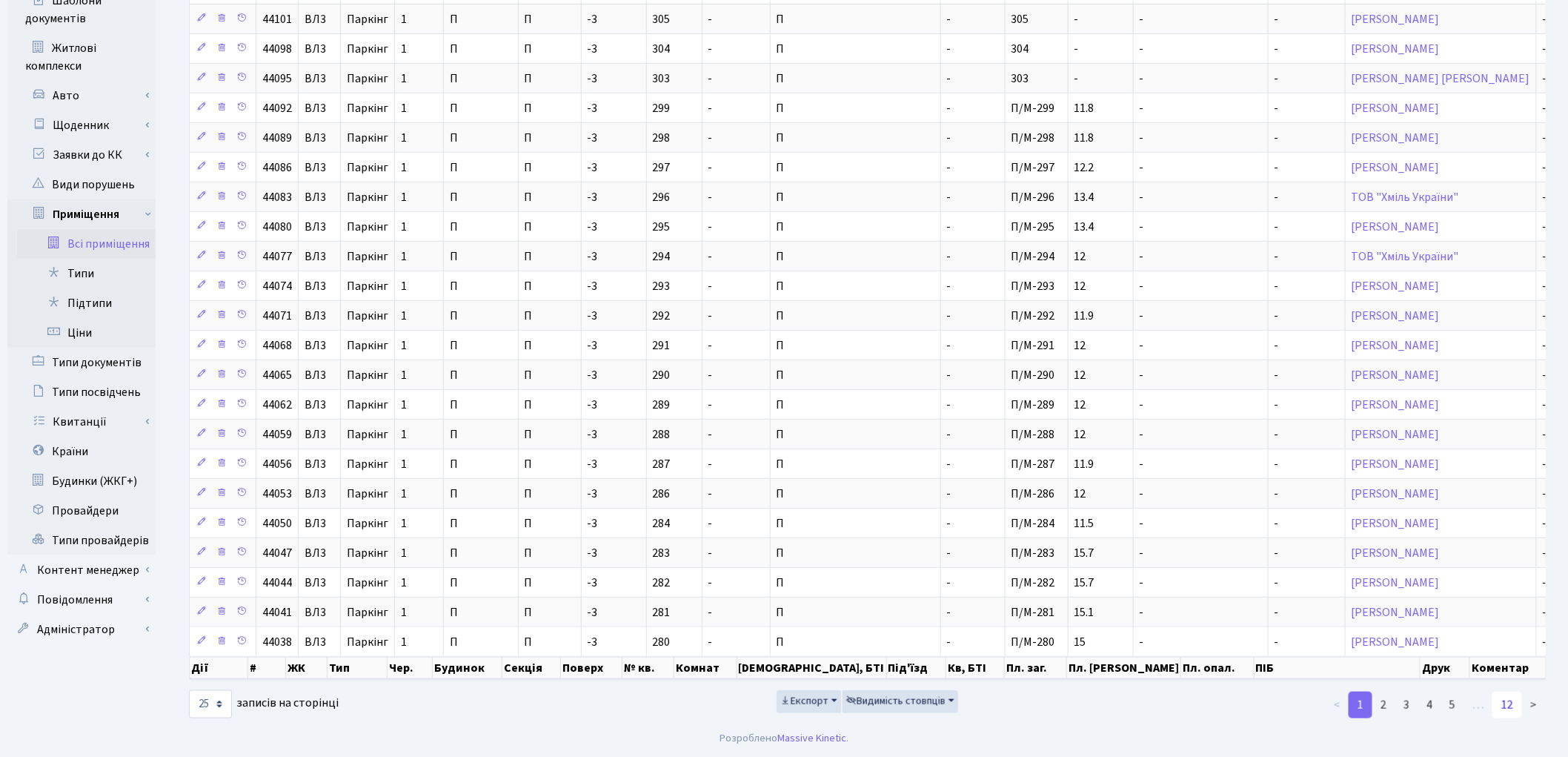
click at [1510, 705] on link "12" at bounding box center [1507, 705] width 30 height 27
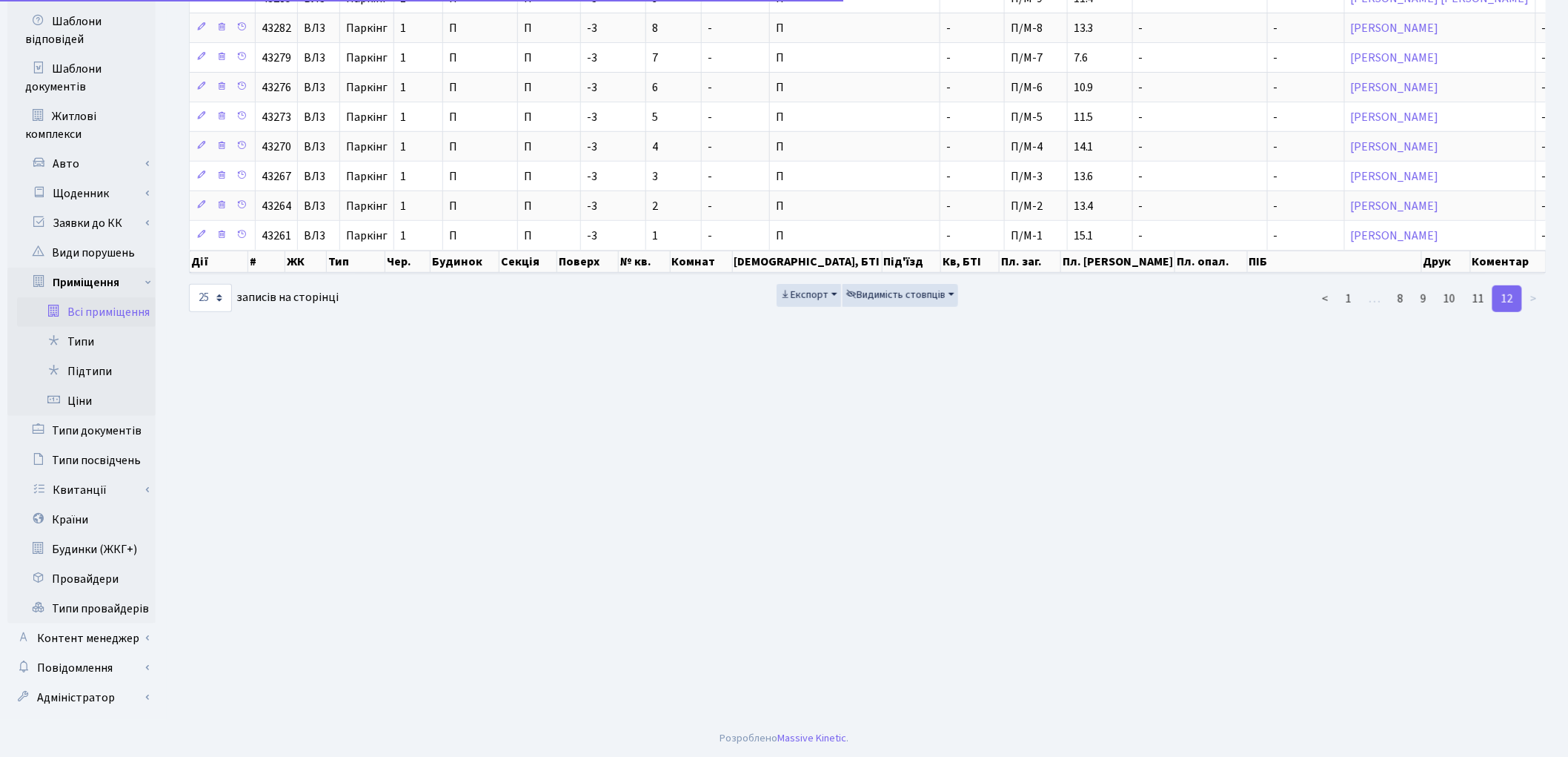
scroll to position [0, 0]
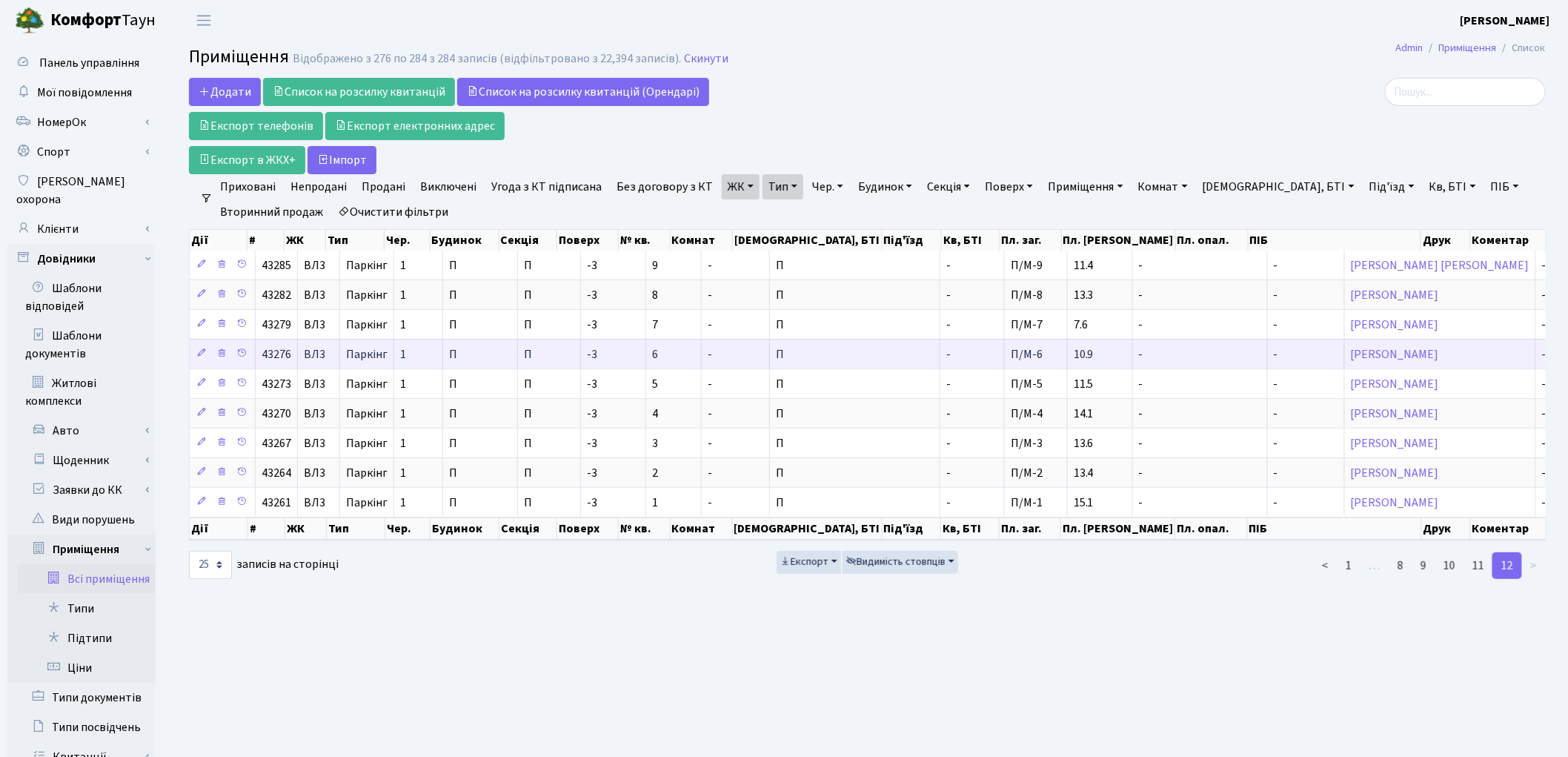
click at [1068, 352] on td "10.9" at bounding box center [1100, 354] width 65 height 30
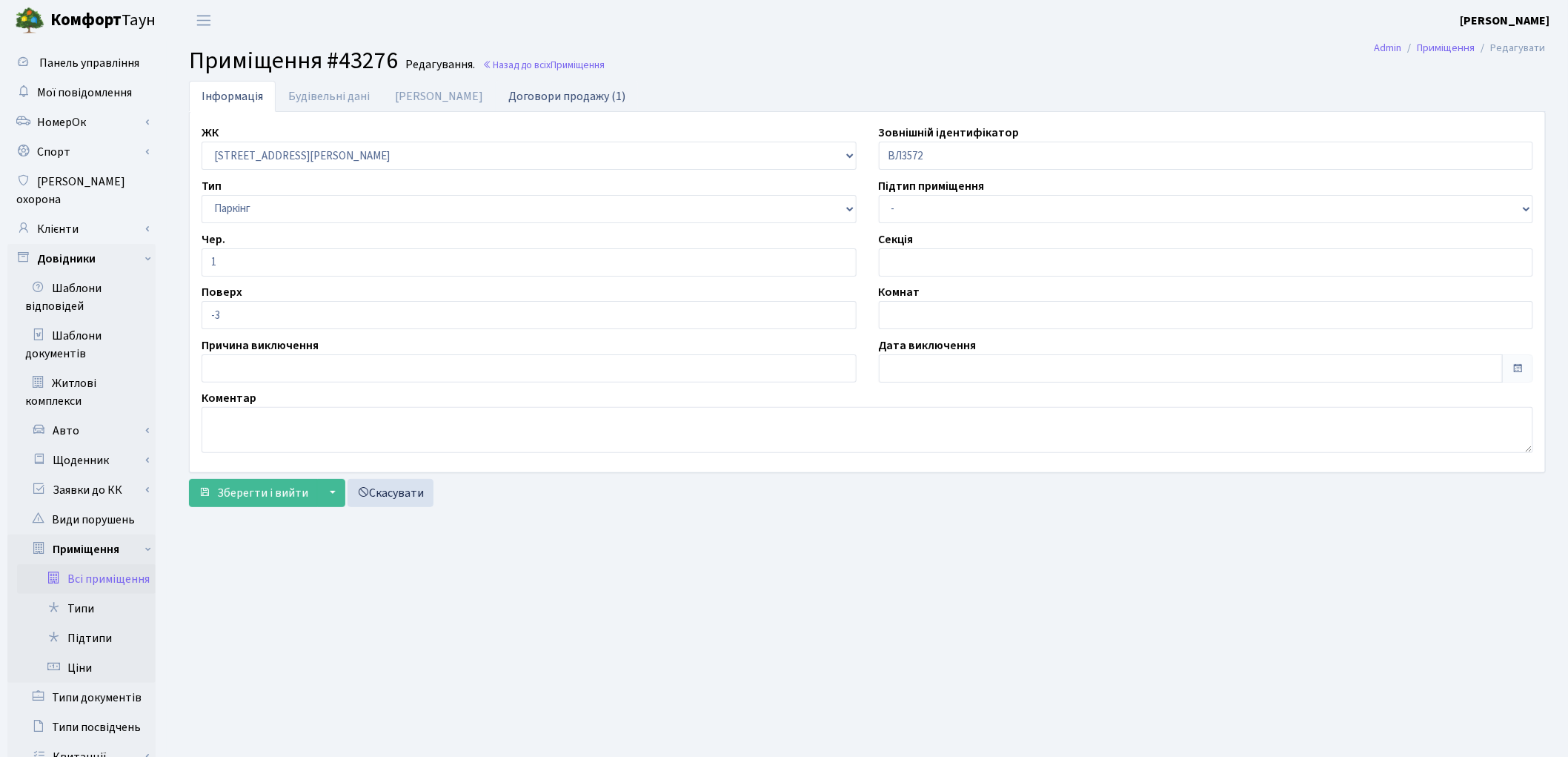
click at [526, 93] on link "Договори продажу (1)" at bounding box center [567, 96] width 142 height 30
select select "25"
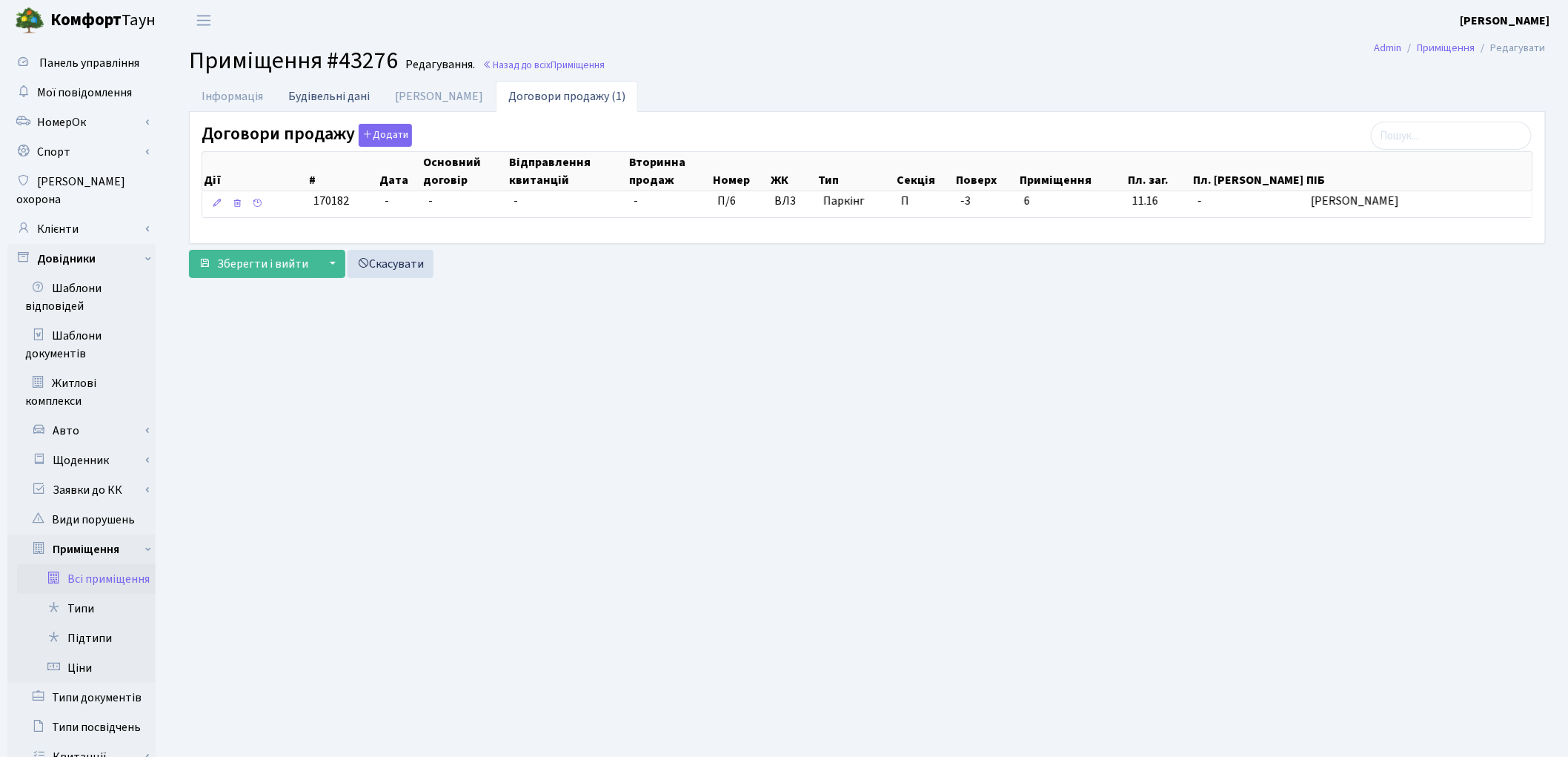
click at [330, 103] on link "Будівельні дані" at bounding box center [328, 96] width 107 height 30
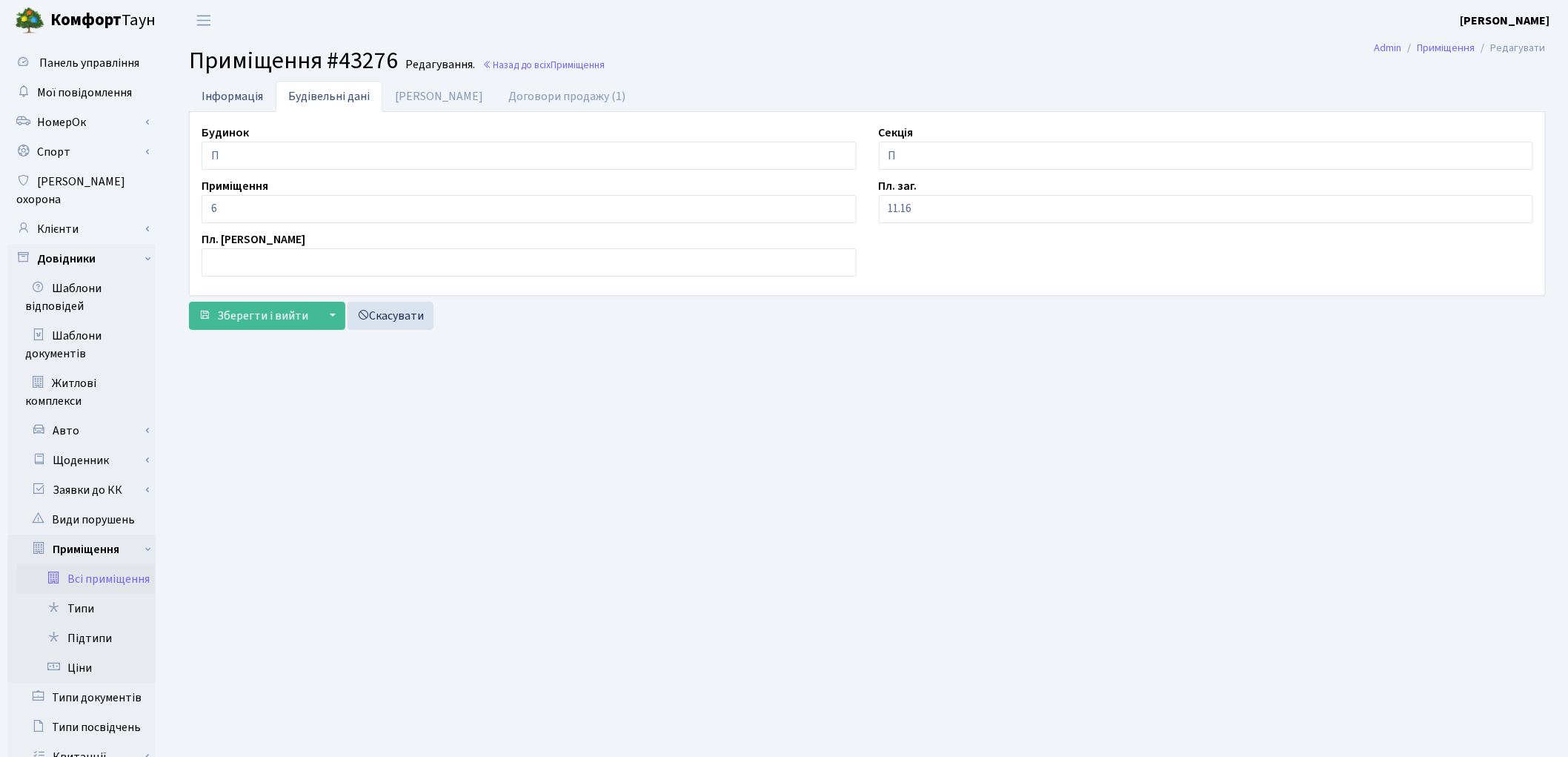
click at [228, 103] on link "Інформація" at bounding box center [232, 96] width 87 height 30
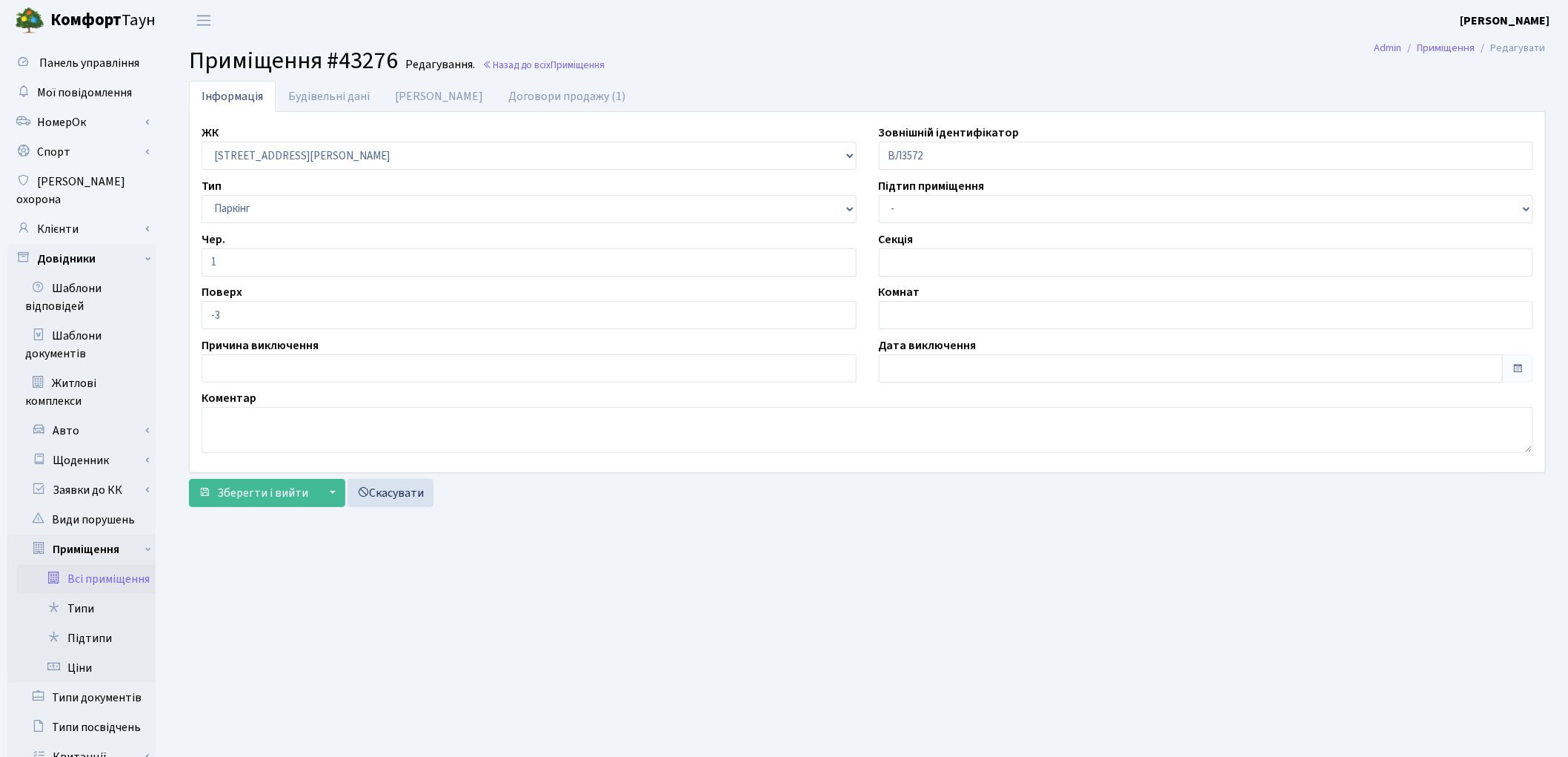
click at [140, 564] on link "Всі приміщення" at bounding box center [87, 579] width 139 height 30
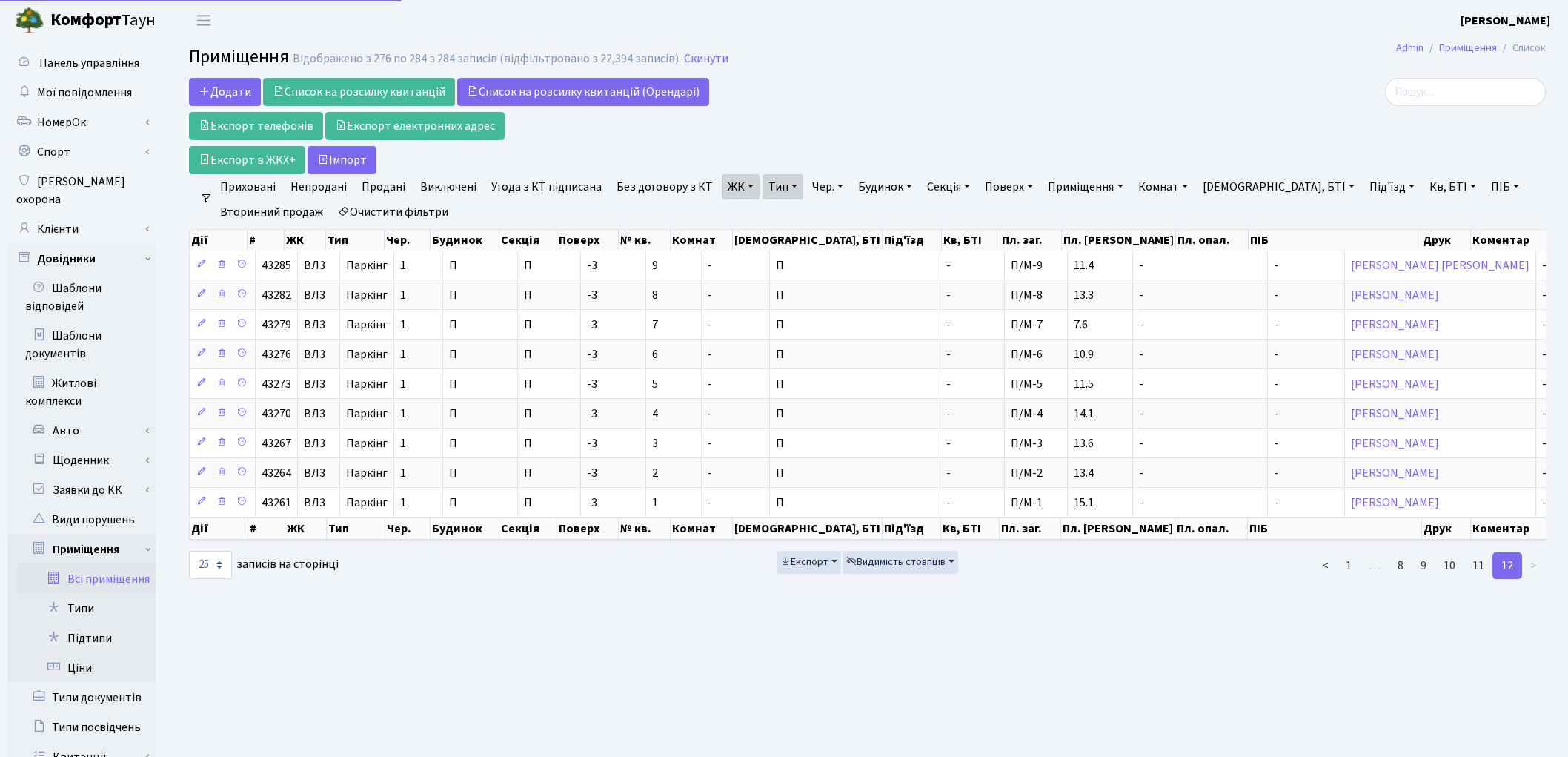
select select "25"
click at [1349, 571] on link "1" at bounding box center [1349, 566] width 24 height 27
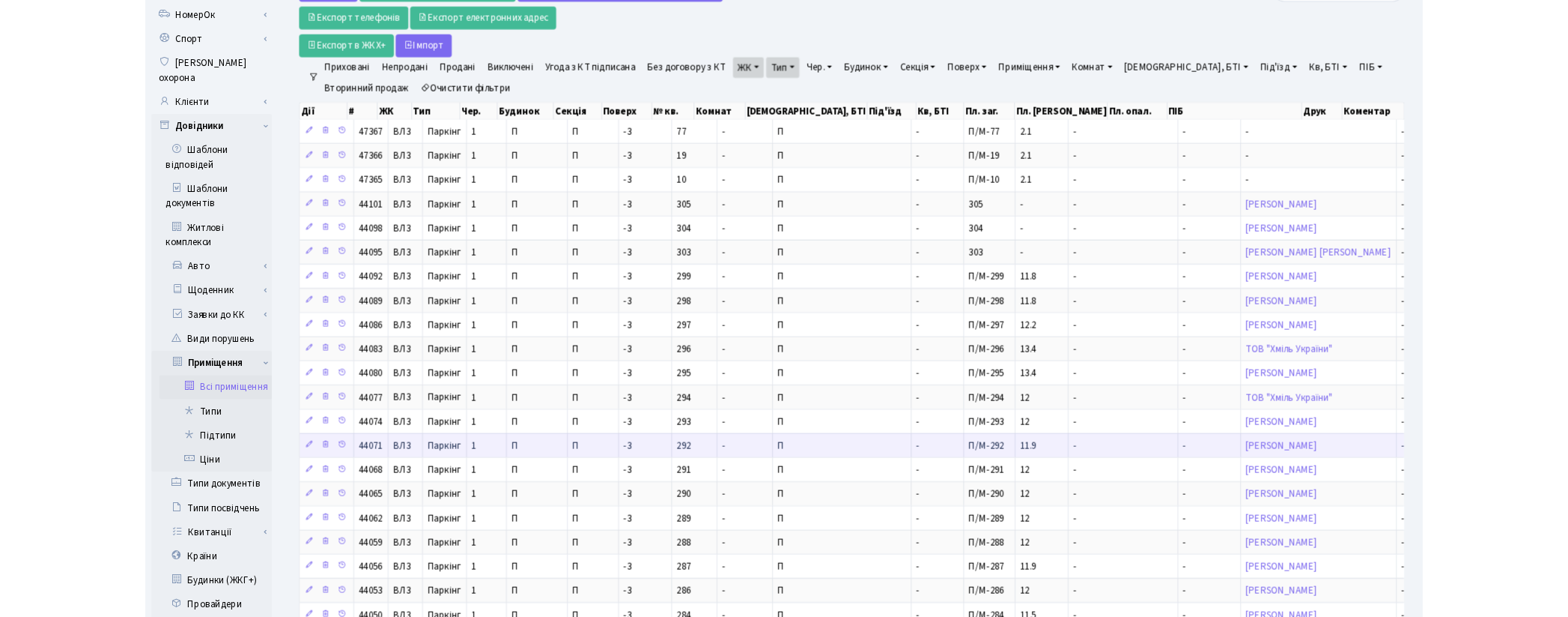
scroll to position [11, 0]
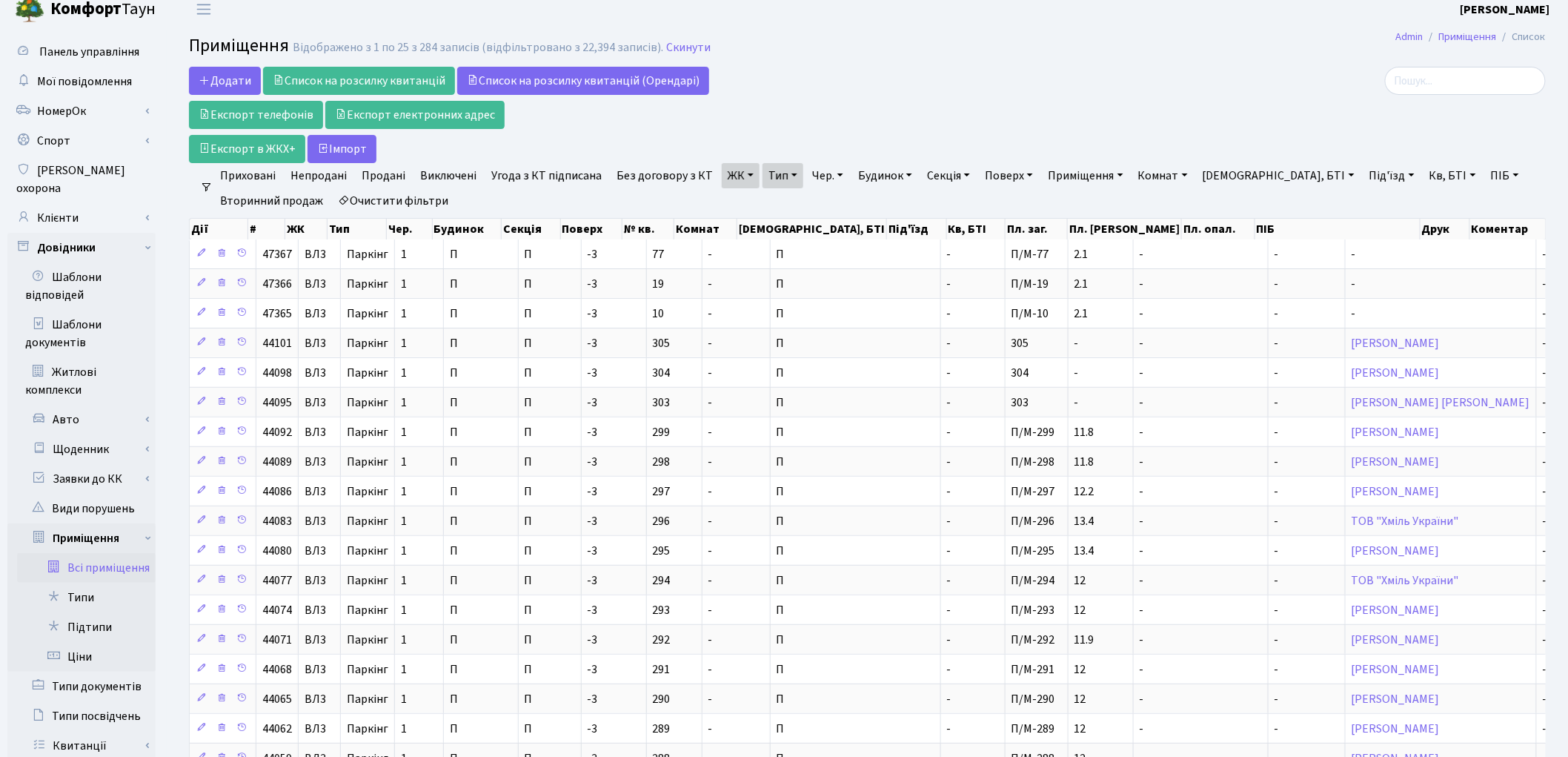
click at [1149, 69] on div at bounding box center [1327, 81] width 437 height 28
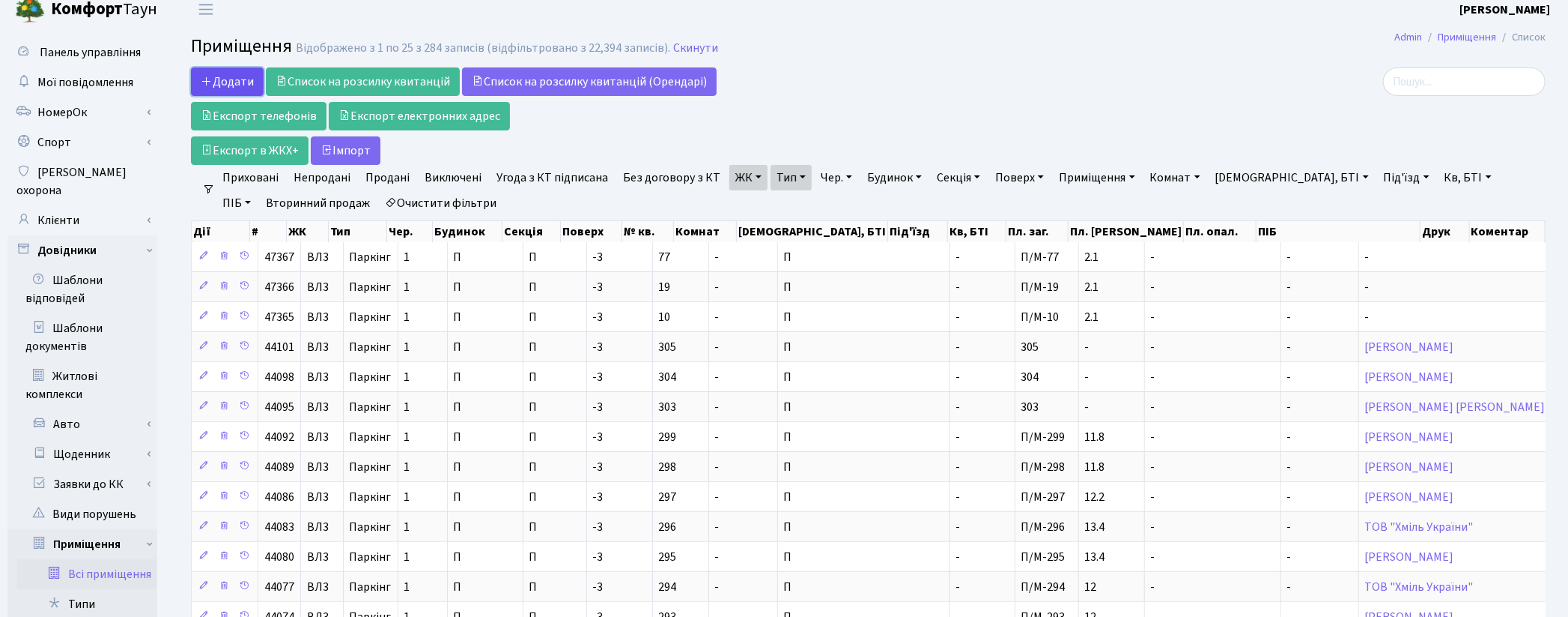
click at [233, 84] on span "Додати" at bounding box center [227, 81] width 53 height 17
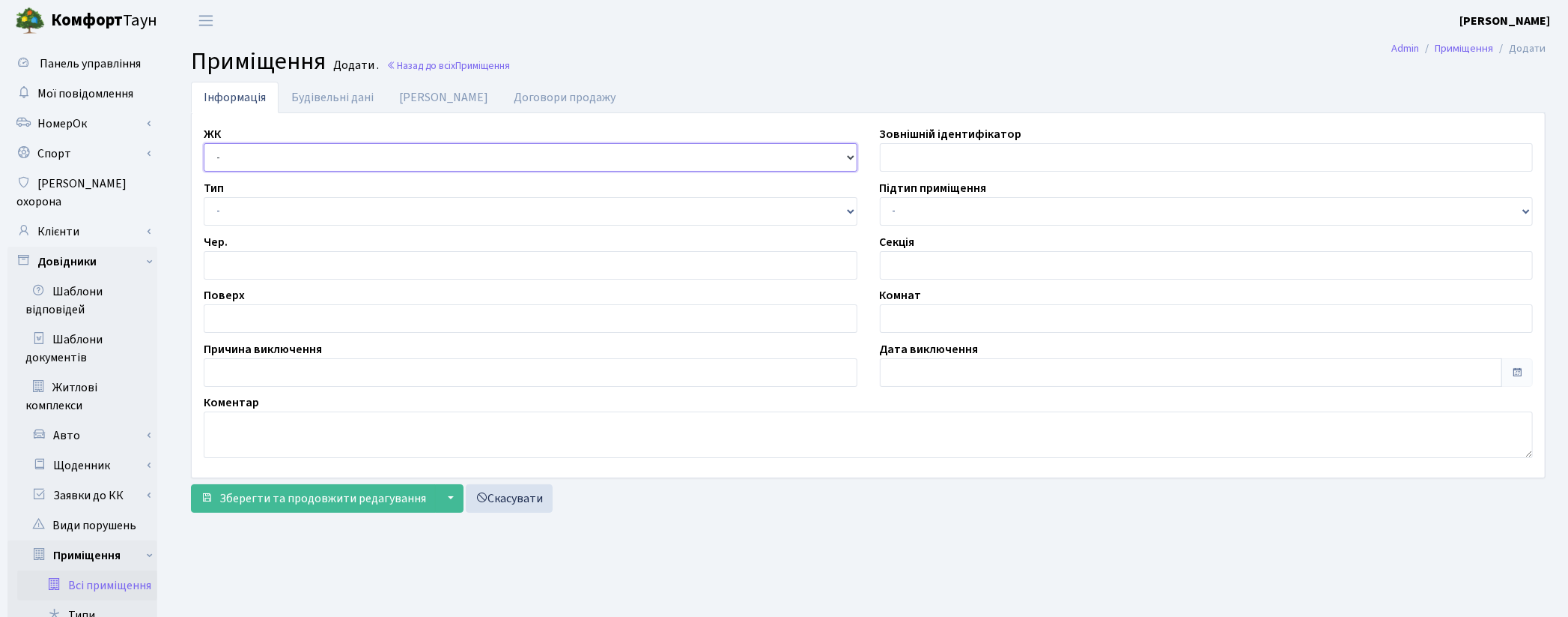
click at [222, 164] on select "- КТ, вул. Регенераторна, [GEOGRAPHIC_DATA], вул. [PERSON_NAME], [GEOGRAPHIC_DA…" at bounding box center [530, 157] width 654 height 29
select select "322"
click at [203, 143] on select "- КТ, вул. Регенераторна, [GEOGRAPHIC_DATA], вул. [PERSON_NAME], [GEOGRAPHIC_DA…" at bounding box center [530, 157] width 654 height 29
click at [222, 207] on select "- Квартира Комерція Нежитлове Паркінг П1001" at bounding box center [530, 212] width 654 height 29
select select "270"
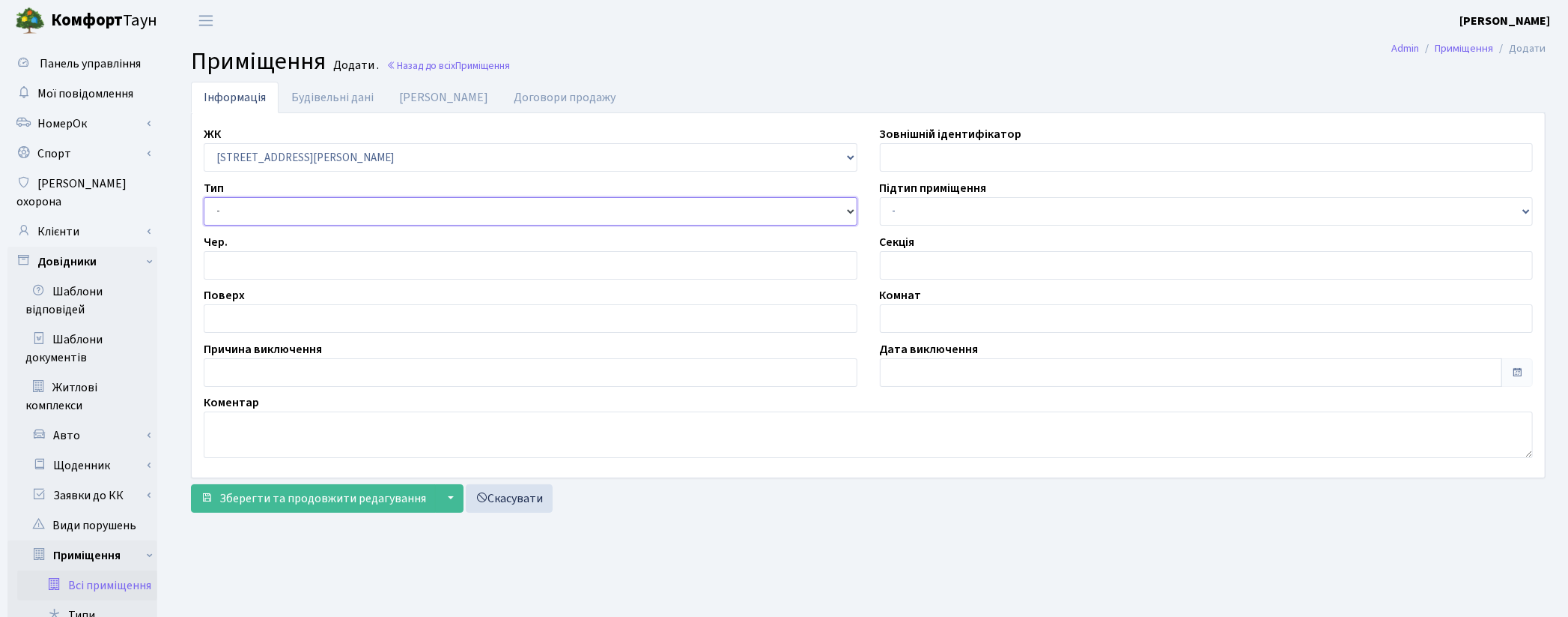
click at [203, 197] on select "- Квартира Комерція Нежитлове Паркінг П1001" at bounding box center [530, 212] width 654 height 29
click at [232, 268] on input "number" at bounding box center [530, 266] width 654 height 29
type input "1"
click at [242, 312] on input "text" at bounding box center [530, 318] width 654 height 29
type input "-3"
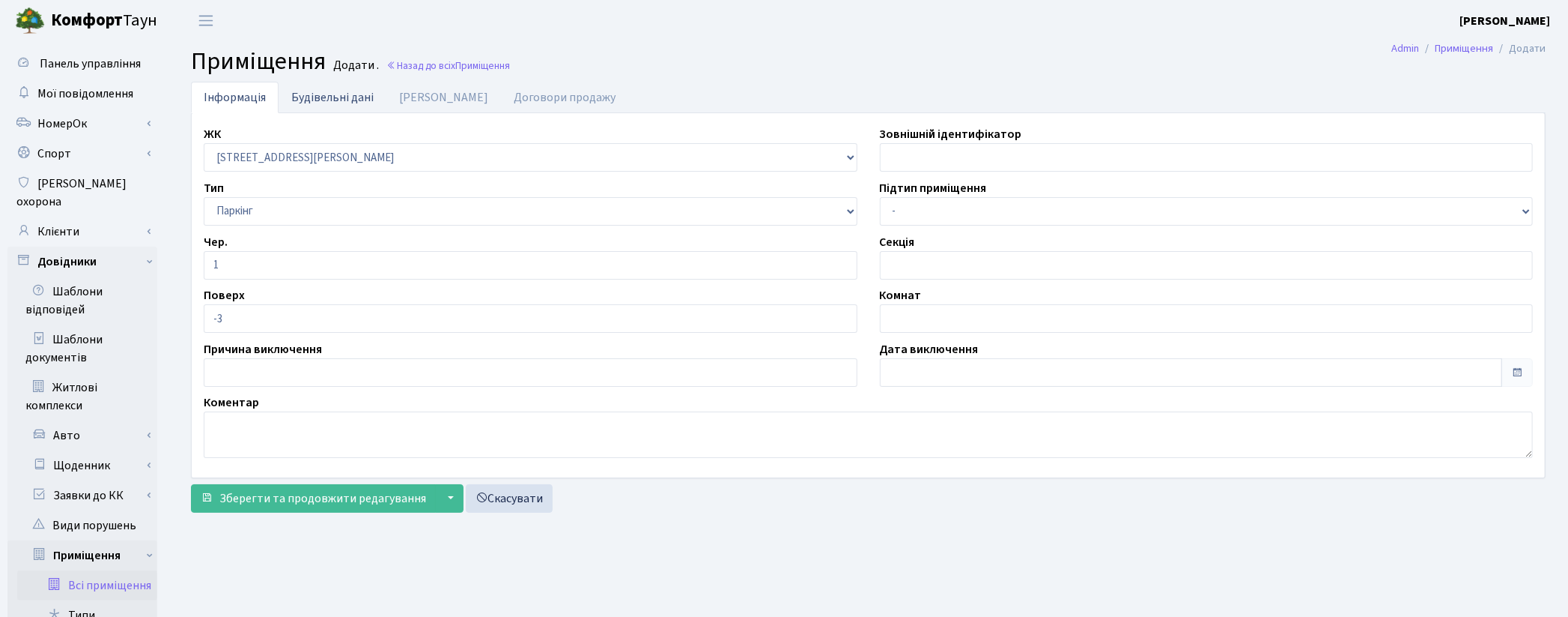
click at [357, 103] on link "Будівельні дані" at bounding box center [332, 97] width 108 height 30
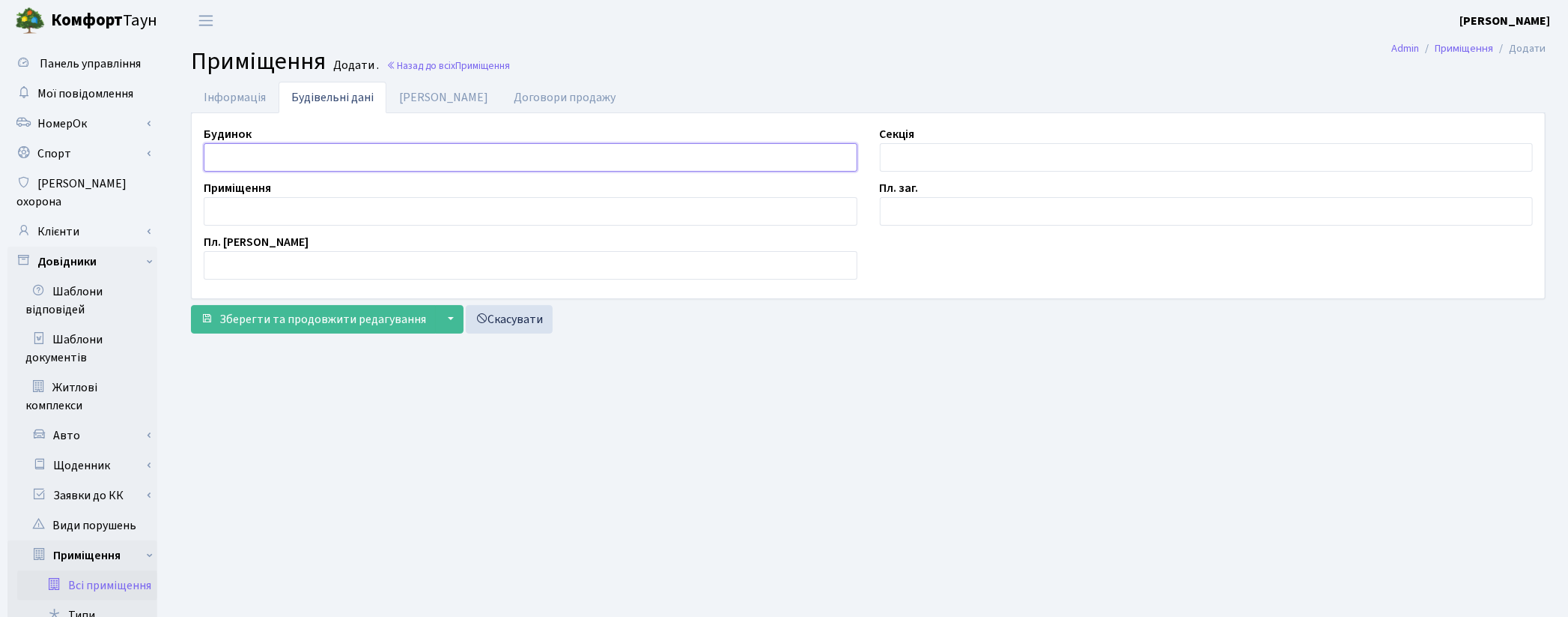
click at [223, 163] on input "text" at bounding box center [530, 157] width 654 height 29
type input "П"
click at [895, 146] on input "text" at bounding box center [1207, 157] width 654 height 29
type input "П"
click at [332, 214] on input "text" at bounding box center [530, 212] width 654 height 29
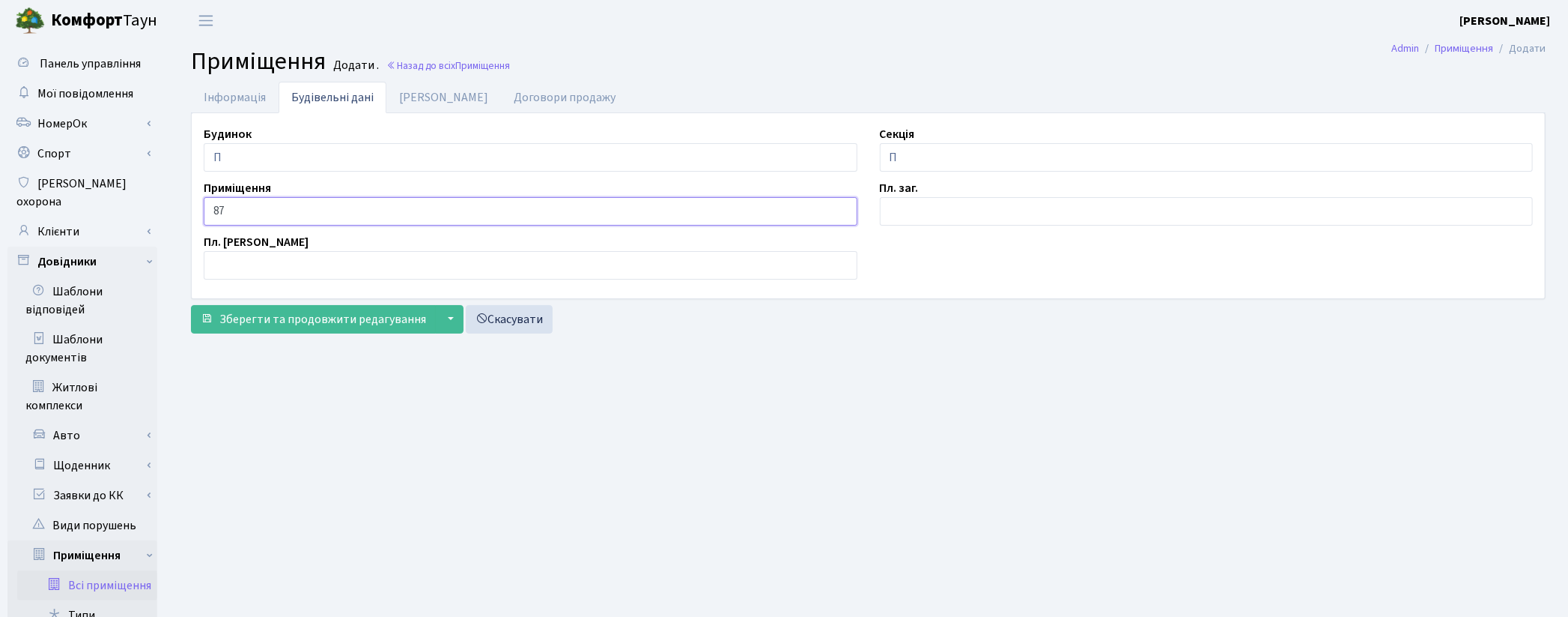
type input "87"
click at [938, 207] on input "text" at bounding box center [1207, 212] width 654 height 29
type input "2.1"
click at [420, 104] on link "Дані БТІ" at bounding box center [443, 97] width 115 height 30
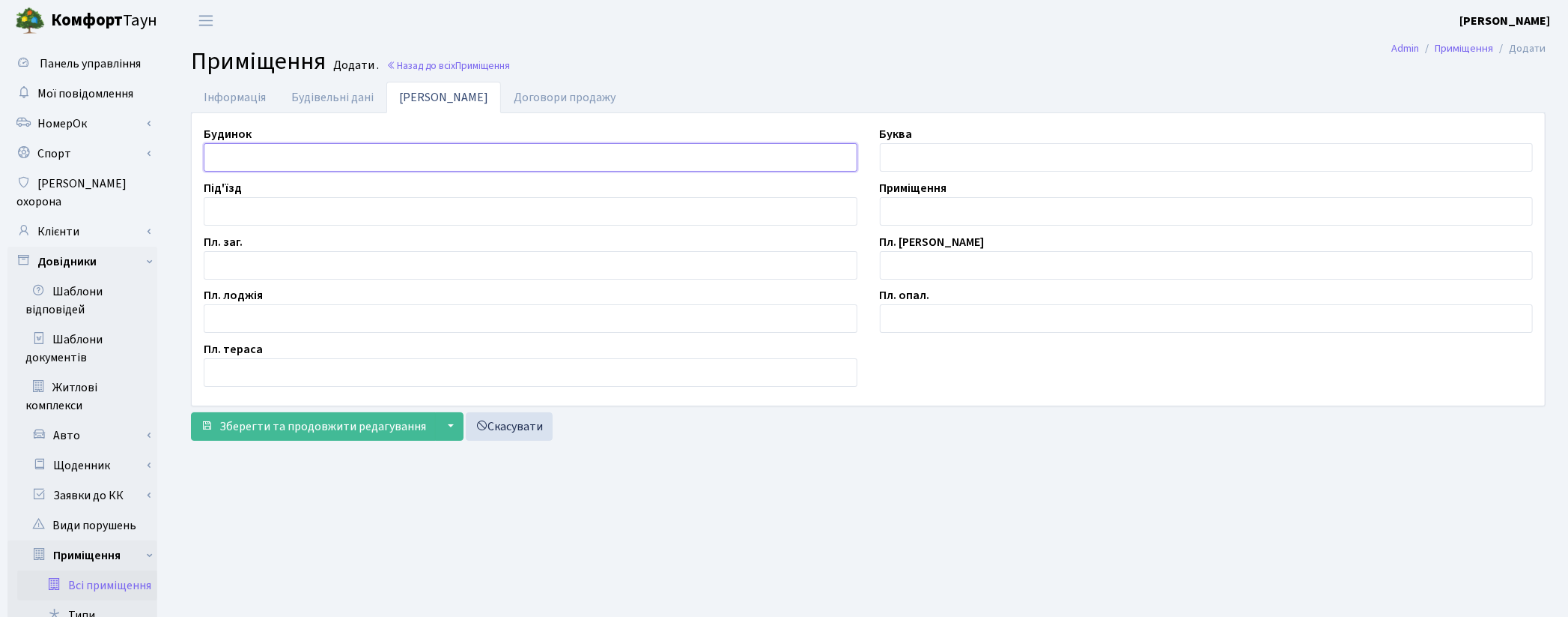
click at [255, 162] on input "text" at bounding box center [530, 157] width 654 height 29
type input "П"
click at [250, 270] on input "text" at bounding box center [530, 266] width 654 height 29
type input "2.1"
click at [904, 217] on input "text" at bounding box center [1207, 212] width 654 height 29
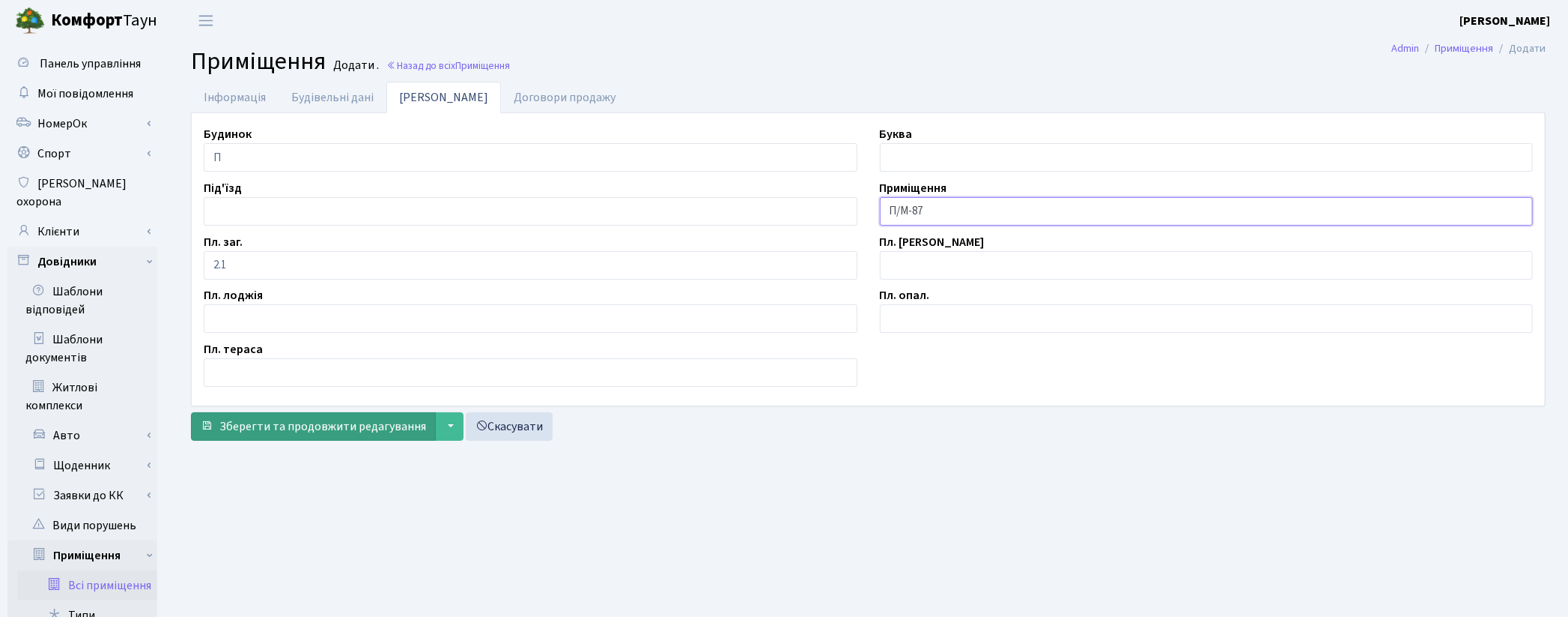
type input "П/М-87"
click at [361, 430] on span "Зберегти та продовжити редагування" at bounding box center [322, 426] width 207 height 17
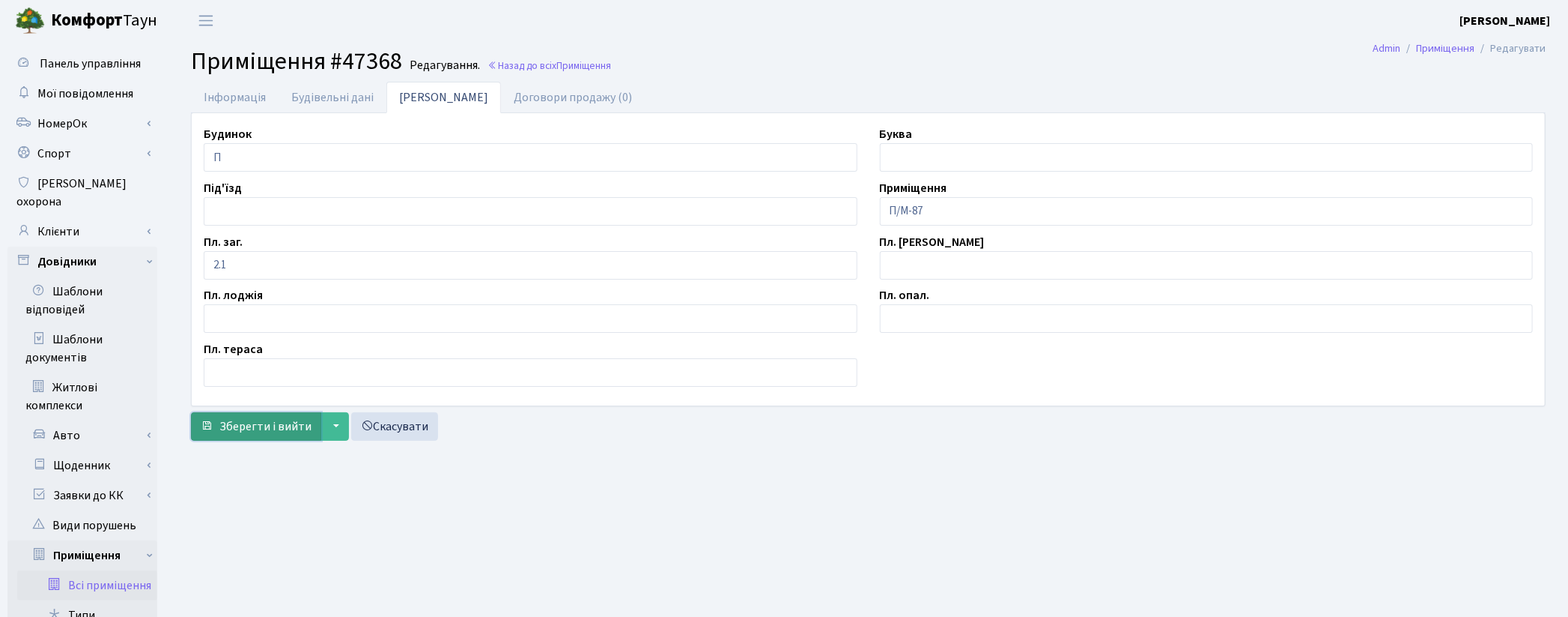
click at [241, 431] on span "Зберегти і вийти" at bounding box center [265, 426] width 92 height 17
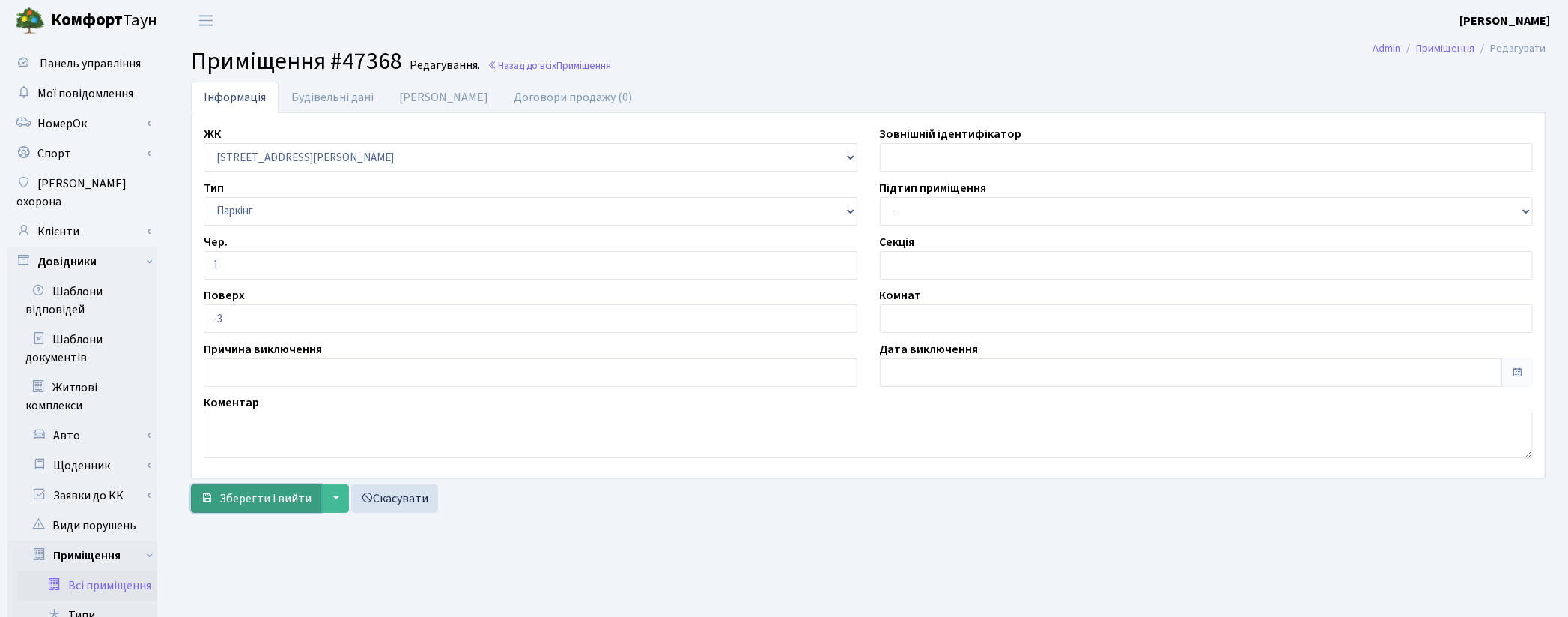
click at [240, 492] on span "Зберегти і вийти" at bounding box center [265, 498] width 92 height 17
click at [111, 573] on link "Всі приміщення" at bounding box center [88, 586] width 140 height 30
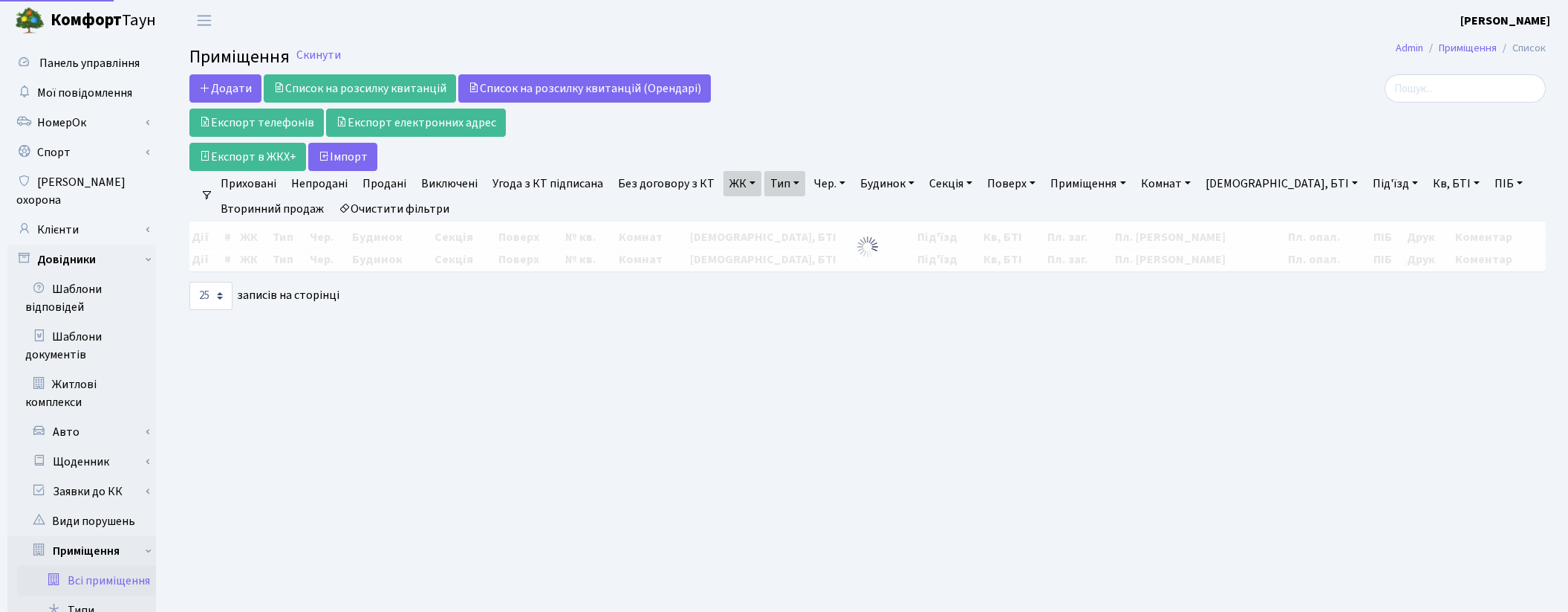
select select "25"
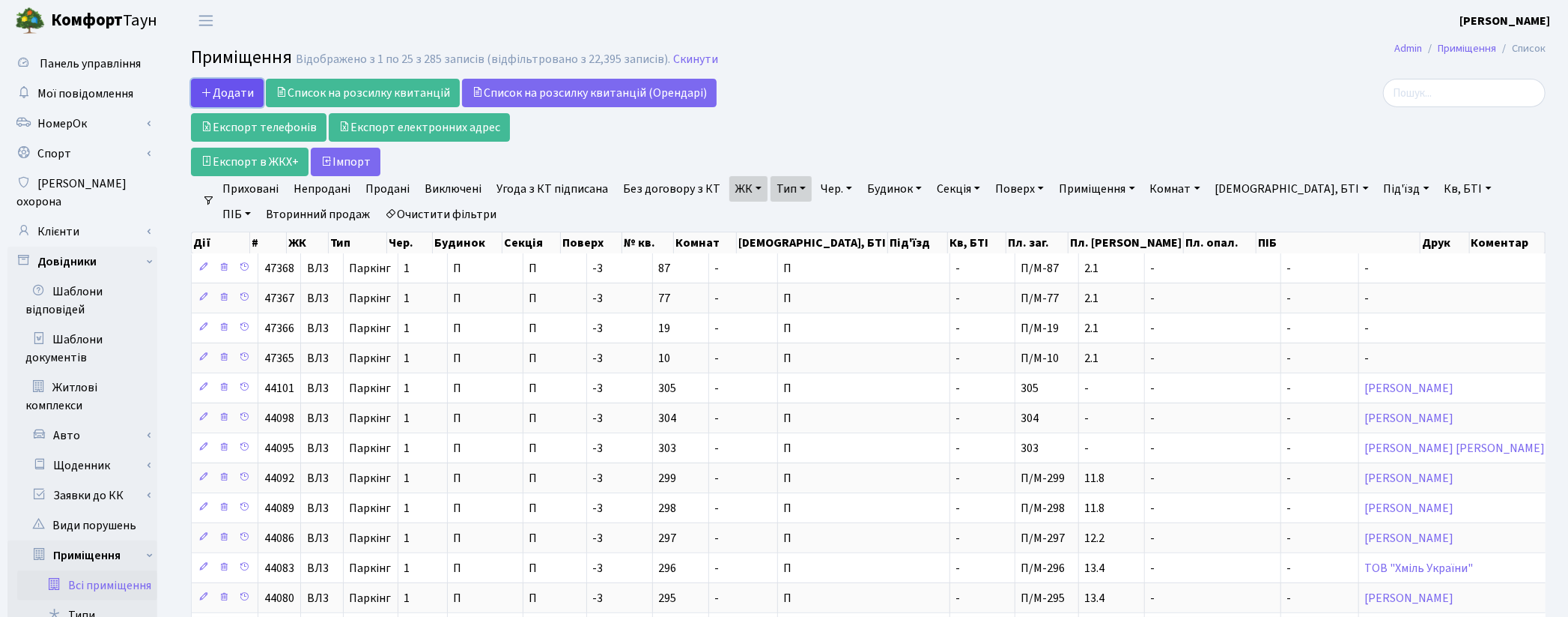
click at [238, 95] on span "Додати" at bounding box center [227, 93] width 53 height 17
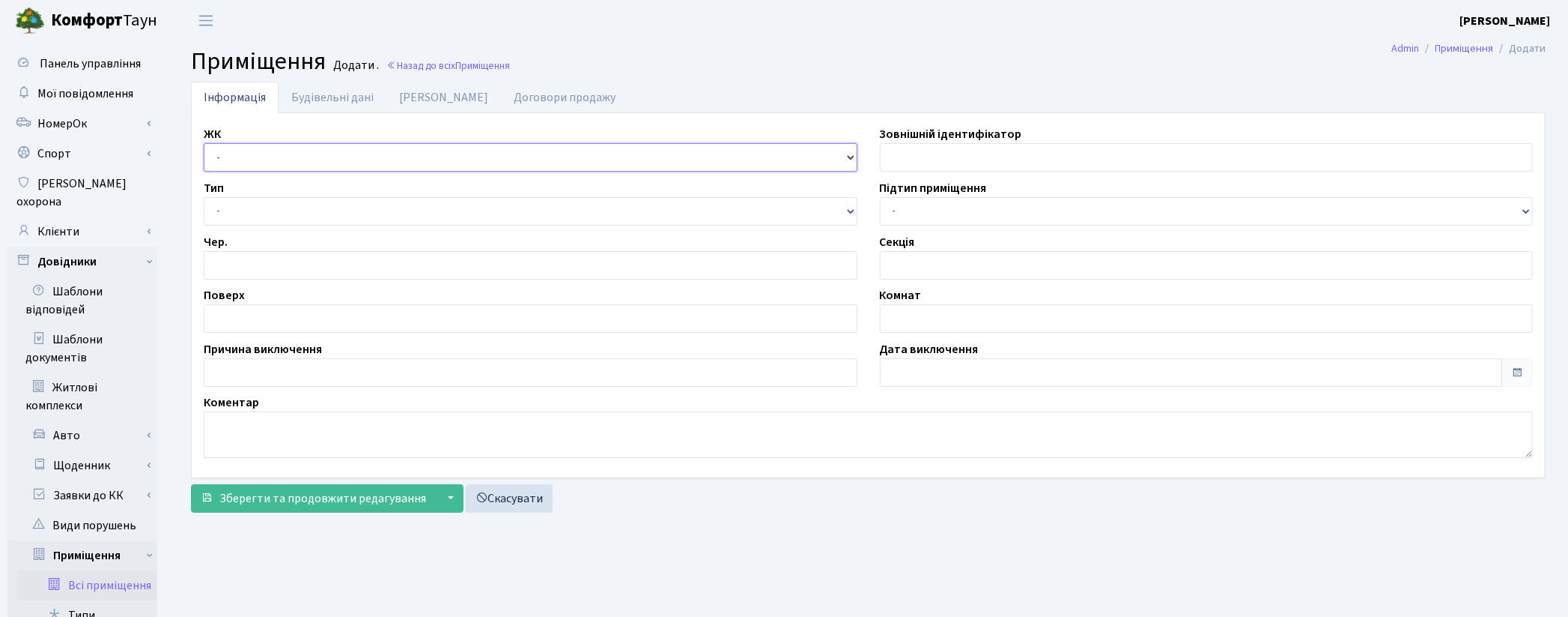
click at [235, 160] on select "- КТ, вул. Регенераторна, [GEOGRAPHIC_DATA], вул. [PERSON_NAME], [GEOGRAPHIC_DA…" at bounding box center [530, 157] width 654 height 29
select select "322"
click at [203, 143] on select "- КТ, вул. Регенераторна, [GEOGRAPHIC_DATA], вул. [PERSON_NAME], [GEOGRAPHIC_DA…" at bounding box center [530, 157] width 654 height 29
click at [253, 216] on select "- Квартира Комерція Нежитлове Паркінг П1001" at bounding box center [530, 212] width 654 height 29
select select "270"
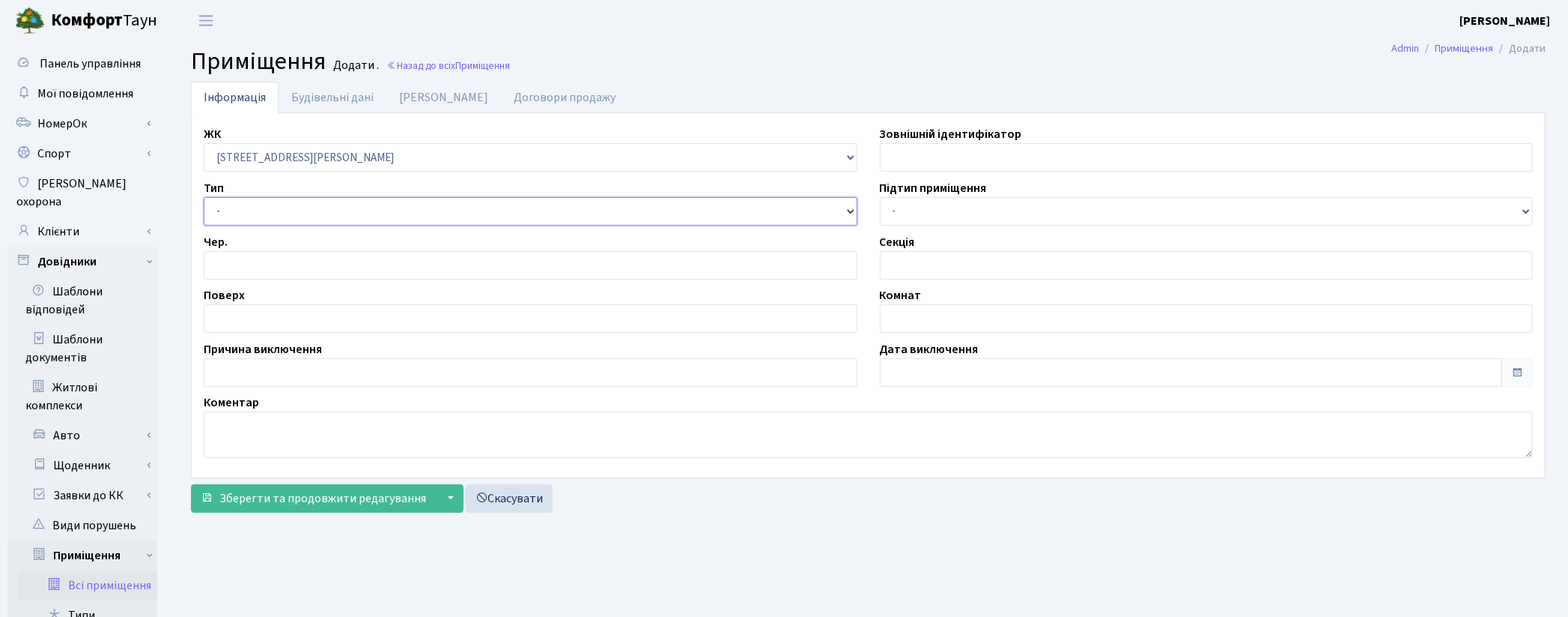
click at [203, 197] on select "- Квартира Комерція Нежитлове Паркінг П1001" at bounding box center [530, 212] width 654 height 29
click at [247, 264] on input "number" at bounding box center [530, 266] width 654 height 29
type input "1"
click at [249, 311] on input "text" at bounding box center [530, 318] width 654 height 29
type input "-3"
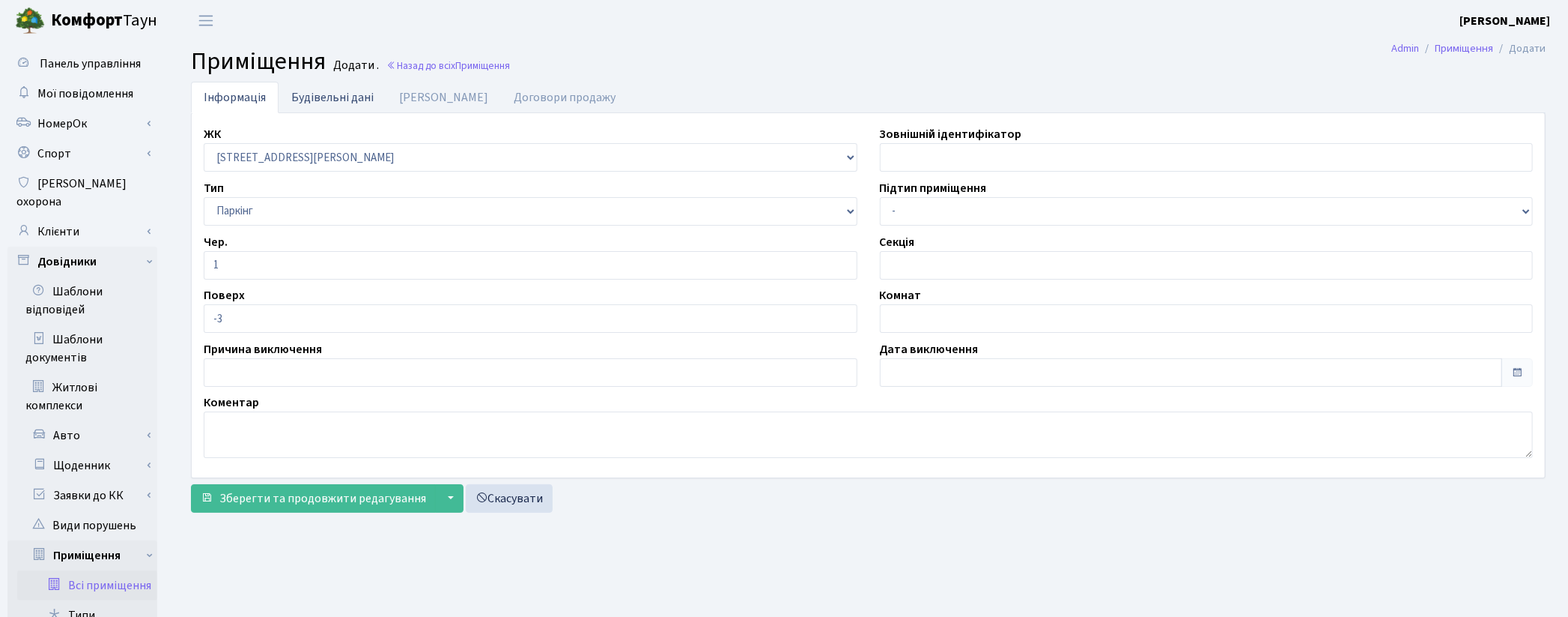
click at [305, 99] on link "Будівельні дані" at bounding box center [332, 97] width 108 height 30
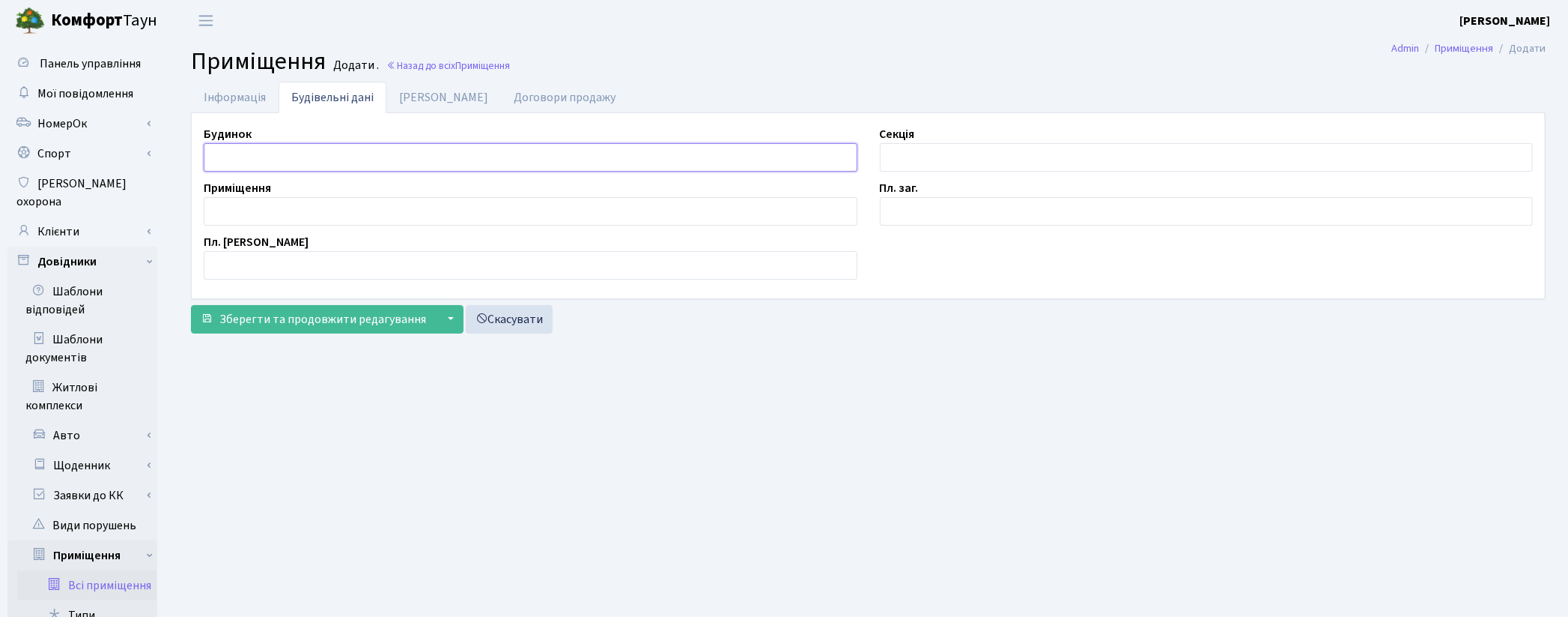
click at [259, 153] on input "text" at bounding box center [530, 157] width 654 height 29
type input "П"
click at [896, 162] on input "text" at bounding box center [1207, 157] width 654 height 29
type input "П"
click at [298, 210] on input "text" at bounding box center [530, 212] width 654 height 29
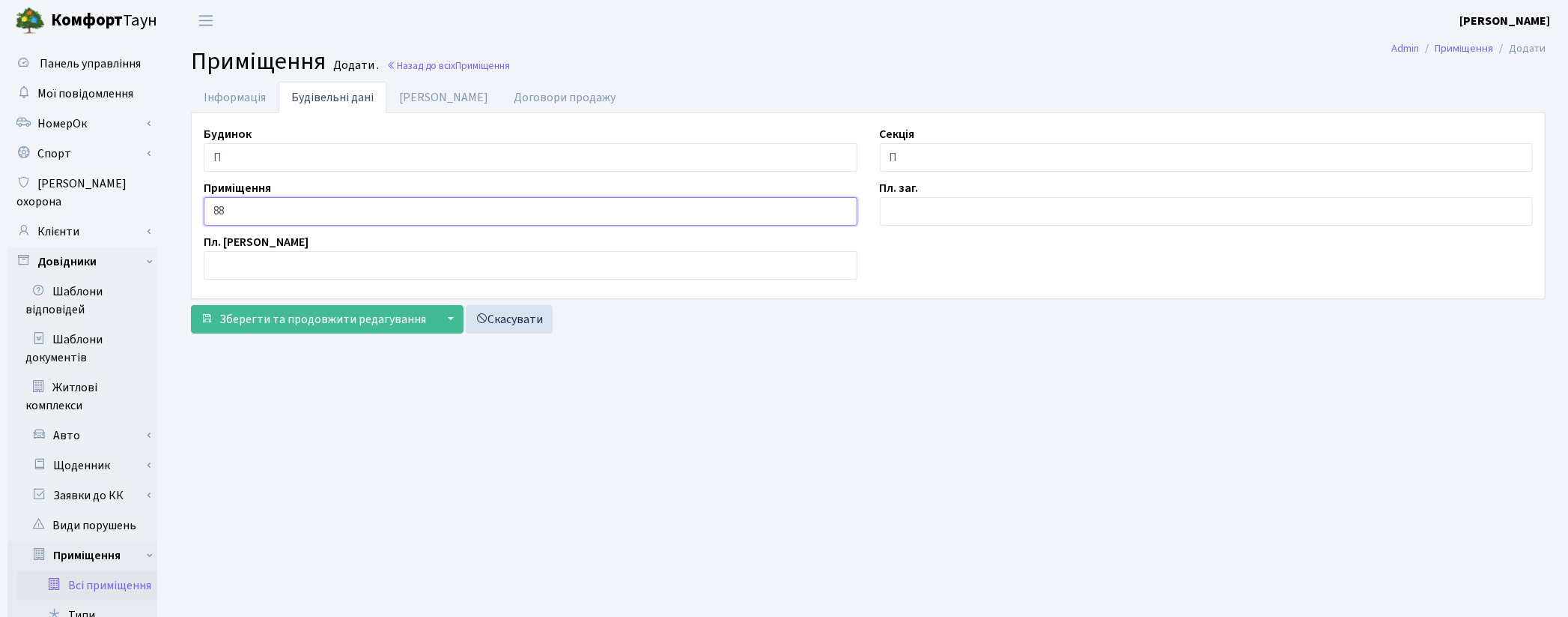
type input "88"
click at [941, 203] on input "text" at bounding box center [1207, 212] width 654 height 29
type input "2.3"
click at [433, 104] on link "[PERSON_NAME]" at bounding box center [443, 97] width 115 height 30
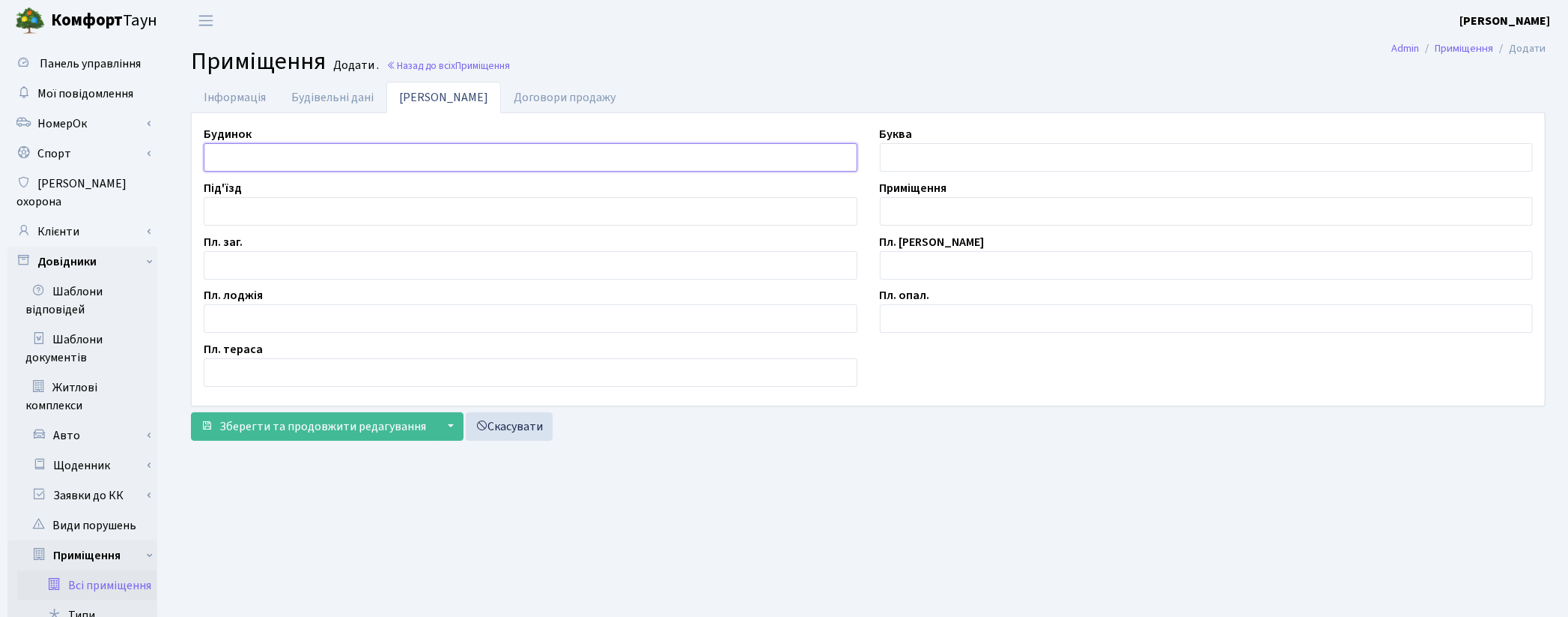
click at [310, 153] on input "text" at bounding box center [530, 157] width 654 height 29
type input "П"
click at [239, 272] on input "text" at bounding box center [530, 266] width 654 height 29
type input "2.3"
click at [909, 218] on input "text" at bounding box center [1207, 212] width 654 height 29
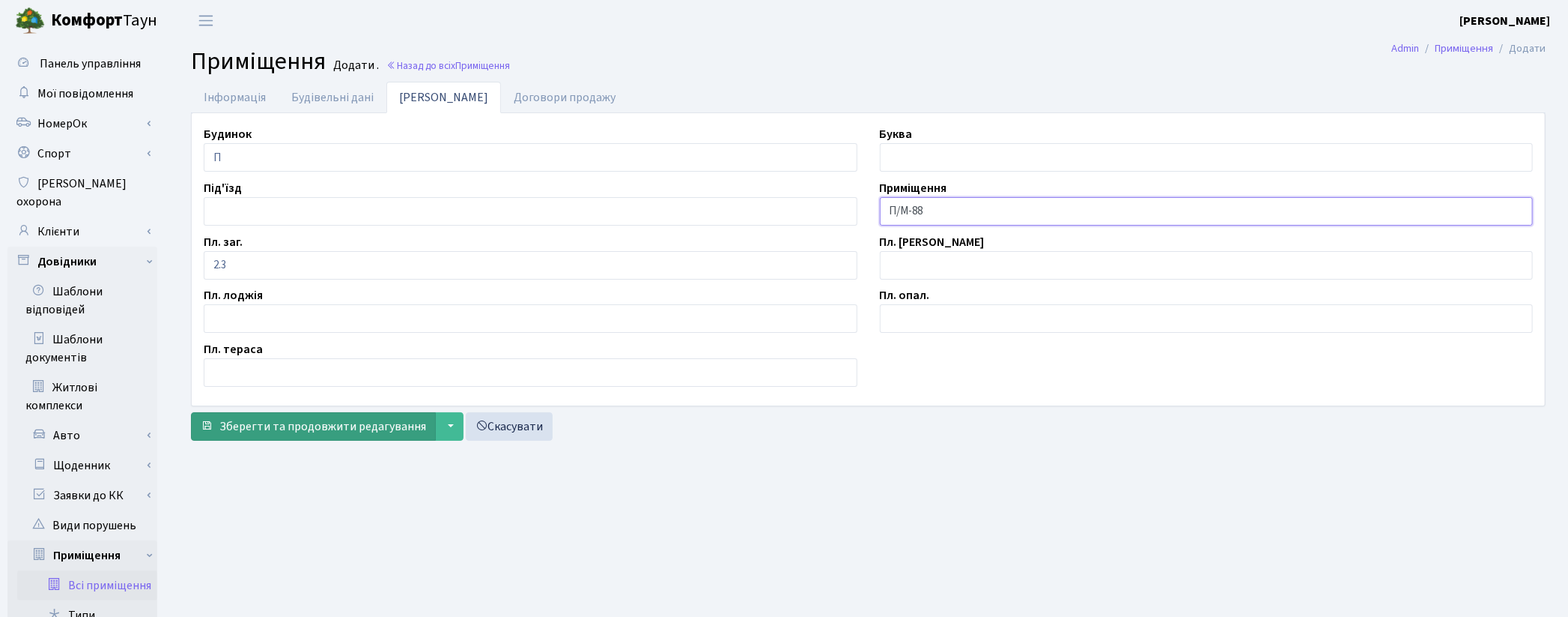
type input "П/М-88"
click at [364, 425] on span "Зберегти та продовжити редагування" at bounding box center [322, 426] width 207 height 17
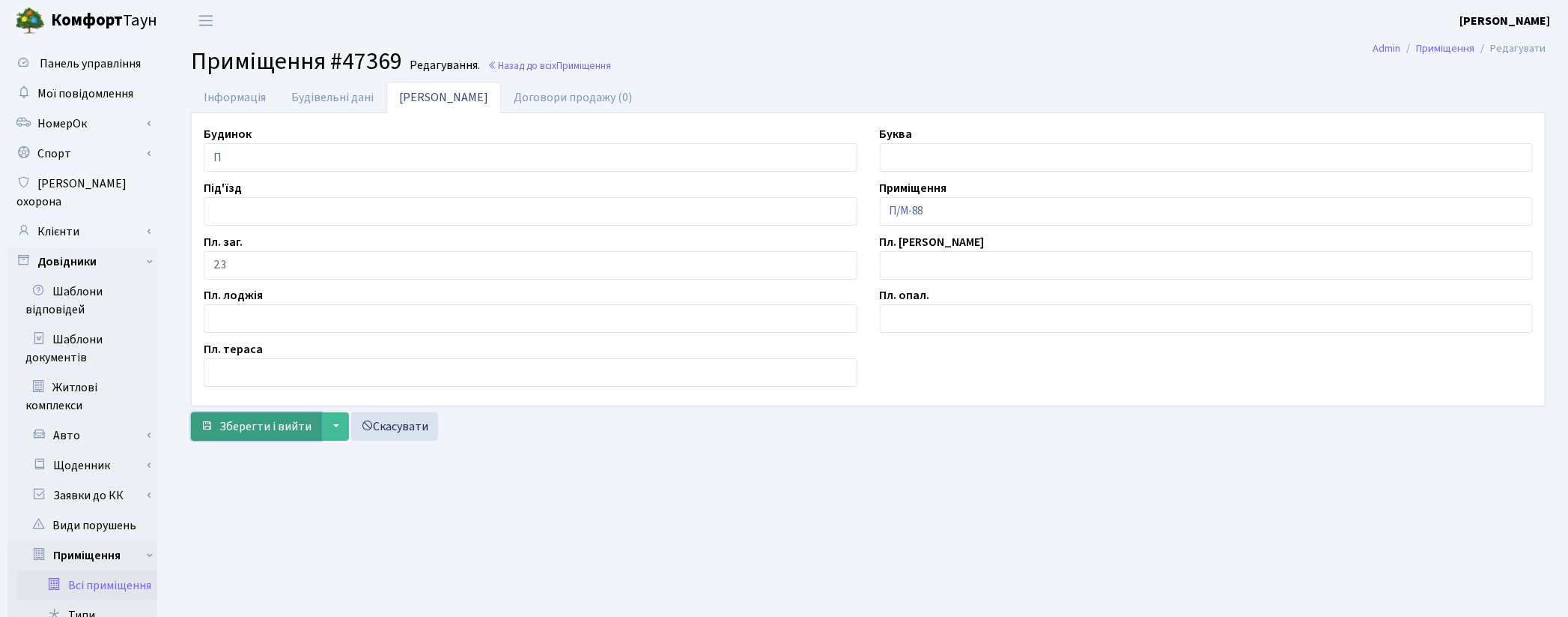
click at [302, 436] on button "Зберегти і вийти" at bounding box center [255, 426] width 130 height 29
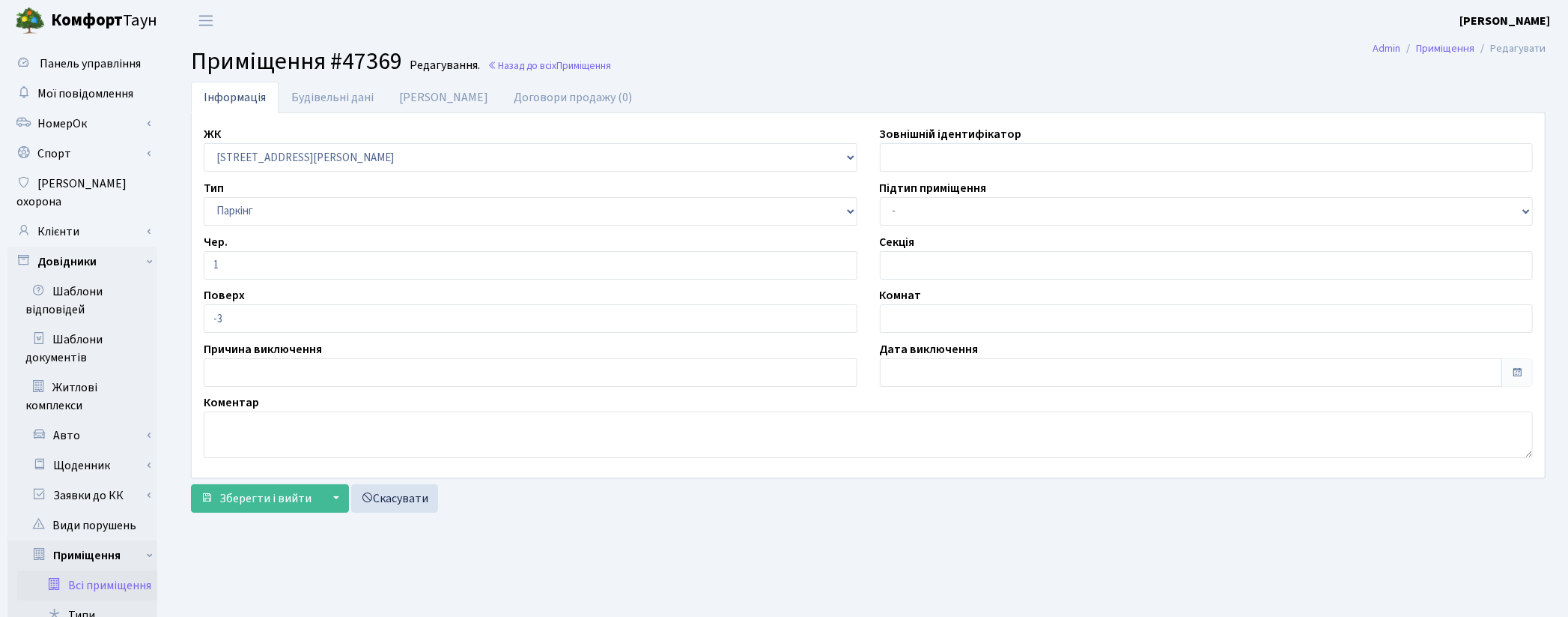
click at [139, 571] on link "Всі приміщення" at bounding box center [88, 586] width 140 height 30
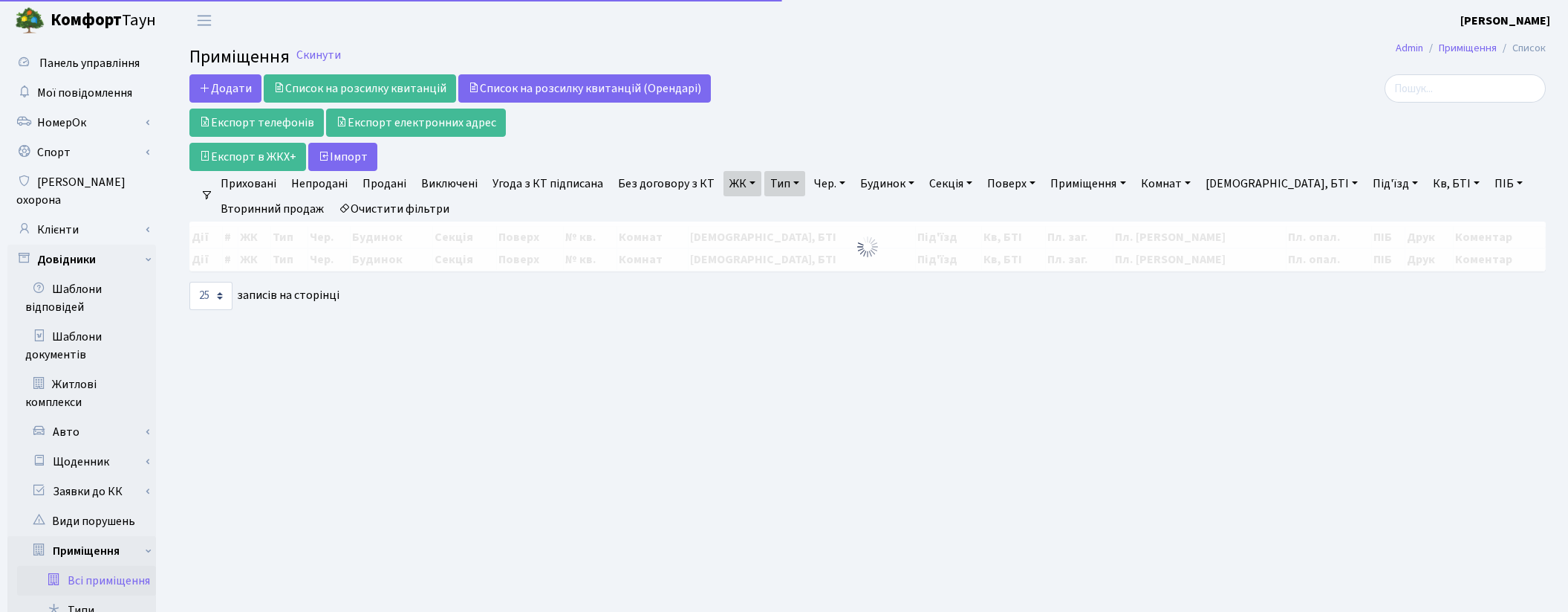
select select "25"
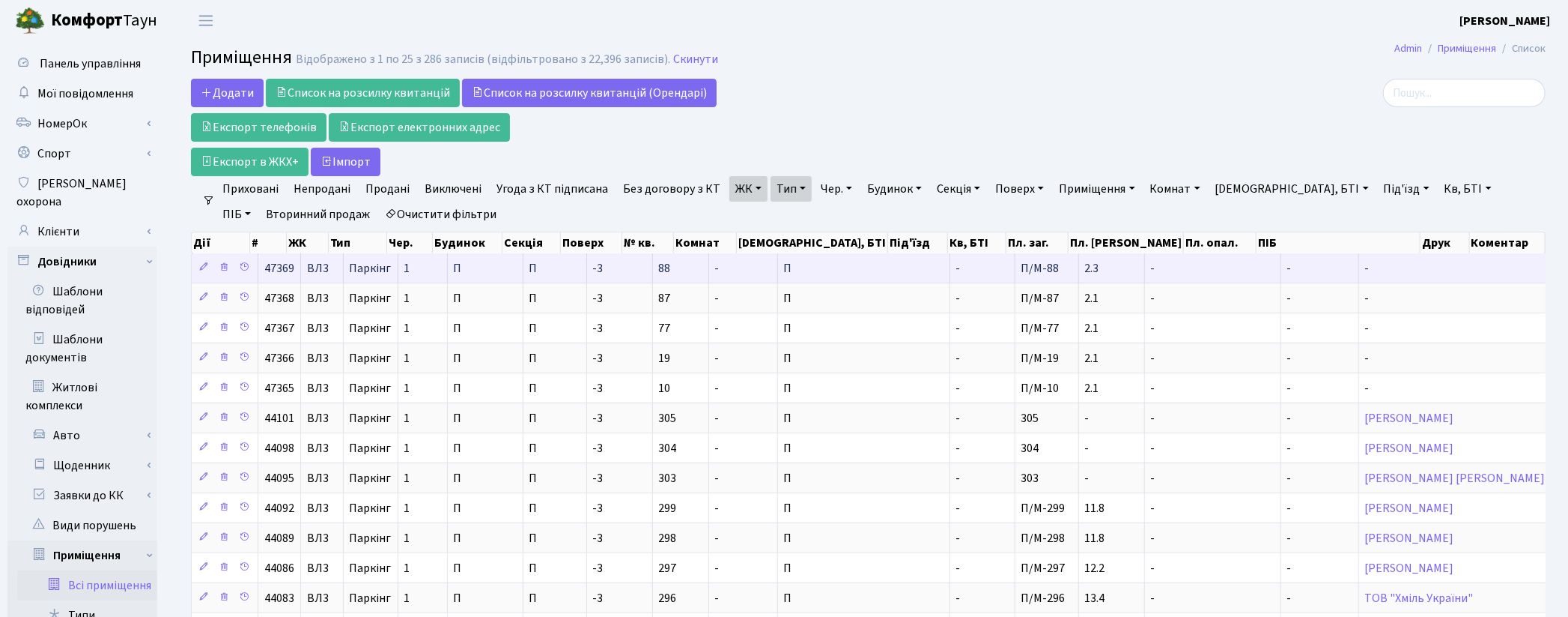
click at [951, 271] on td "-" at bounding box center [983, 267] width 65 height 30
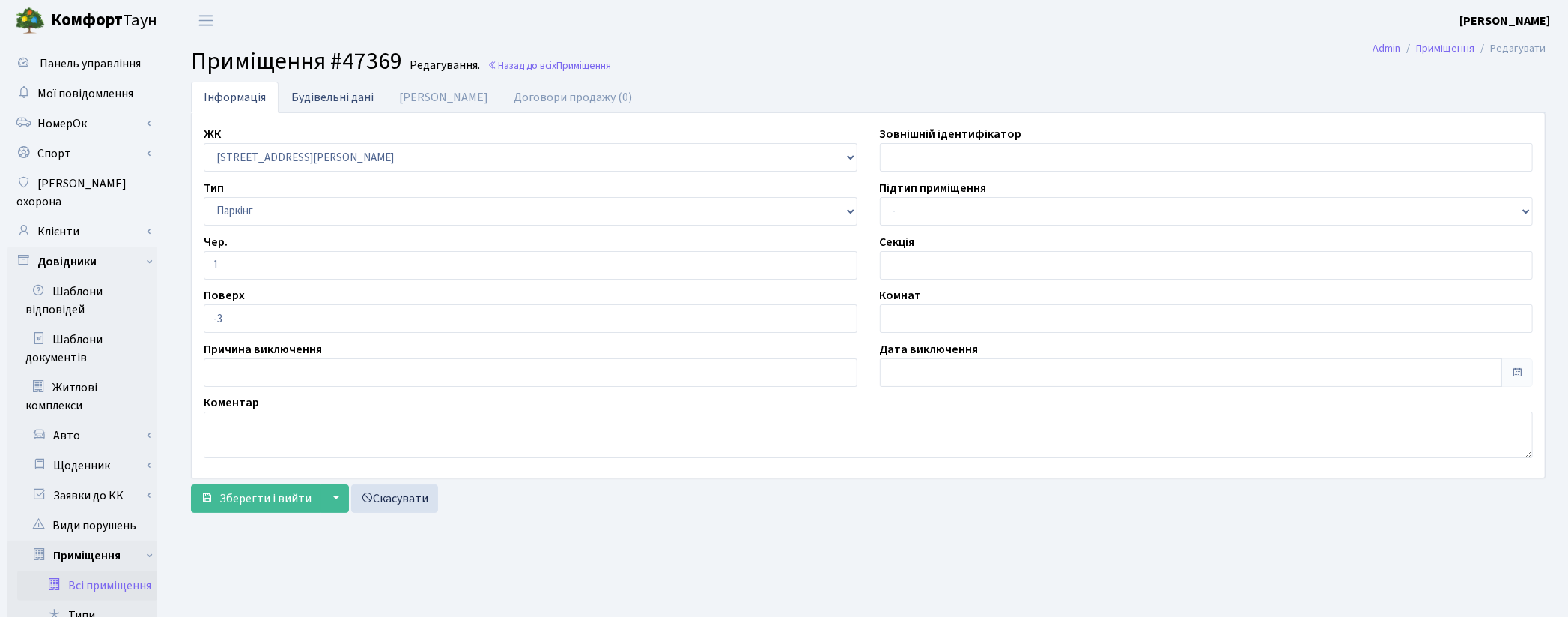
click at [336, 104] on link "Будівельні дані" at bounding box center [332, 97] width 108 height 30
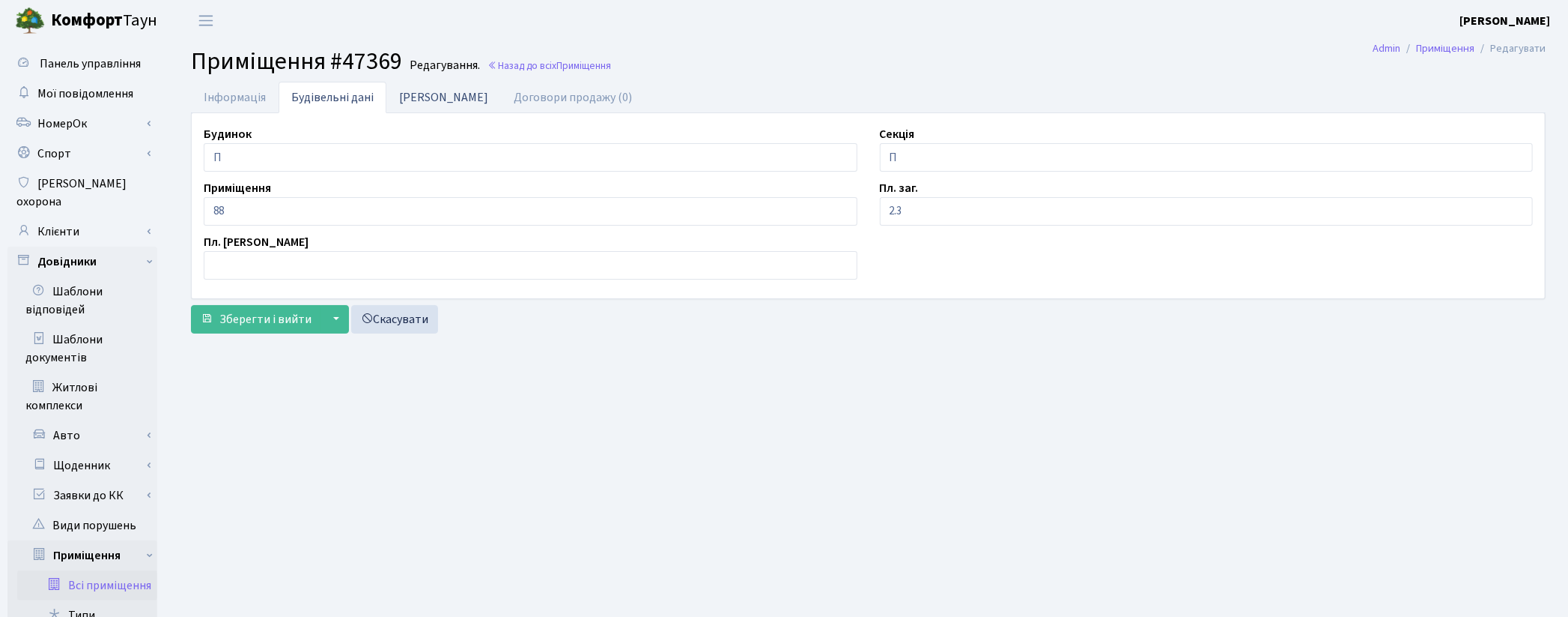
click at [423, 95] on link "Дані БТІ" at bounding box center [443, 97] width 115 height 30
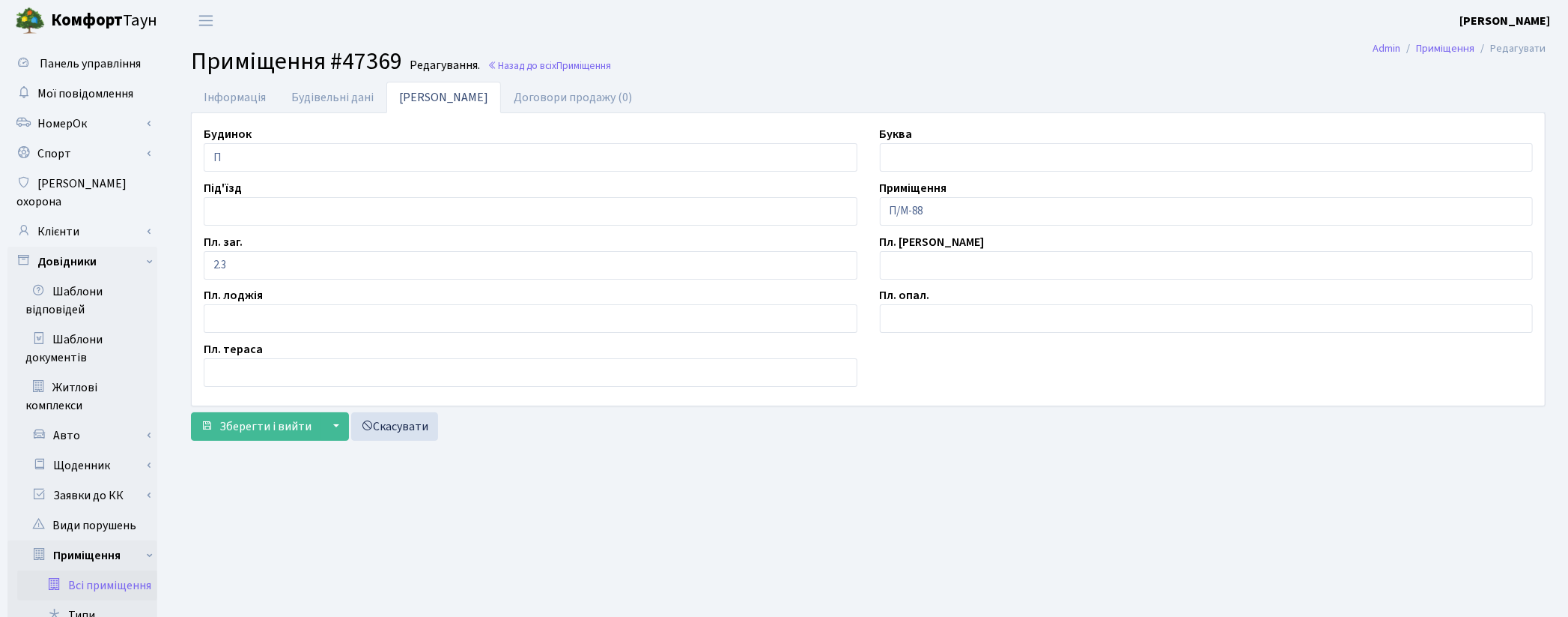
click at [100, 573] on link "Всі приміщення" at bounding box center [88, 586] width 140 height 30
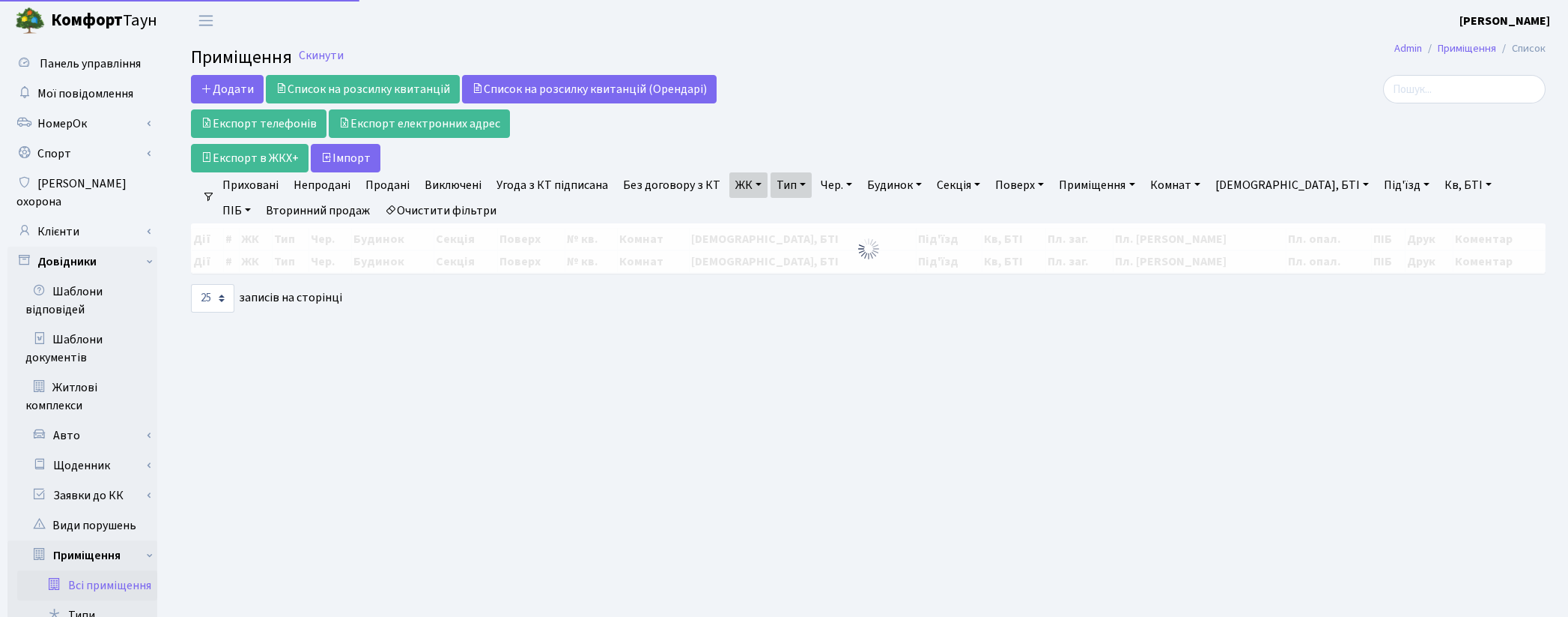
select select "25"
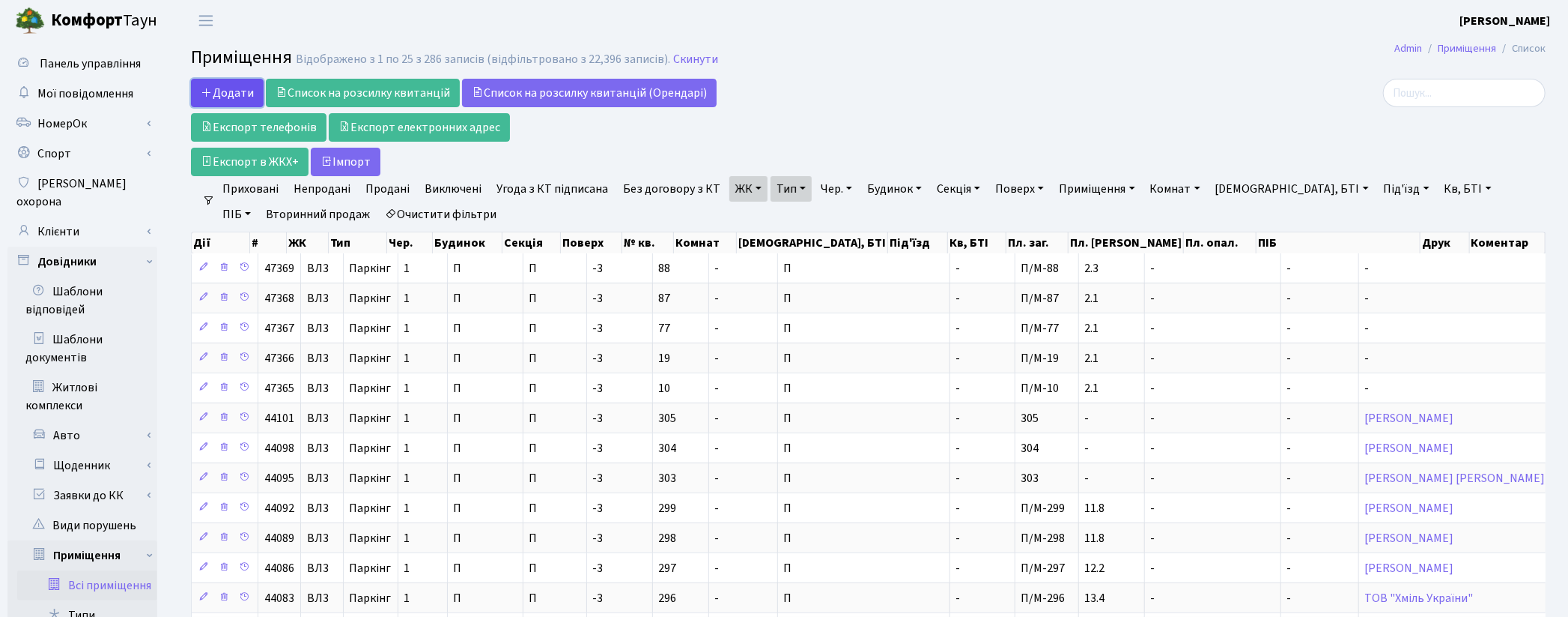
click at [235, 92] on span "Додати" at bounding box center [227, 93] width 53 height 17
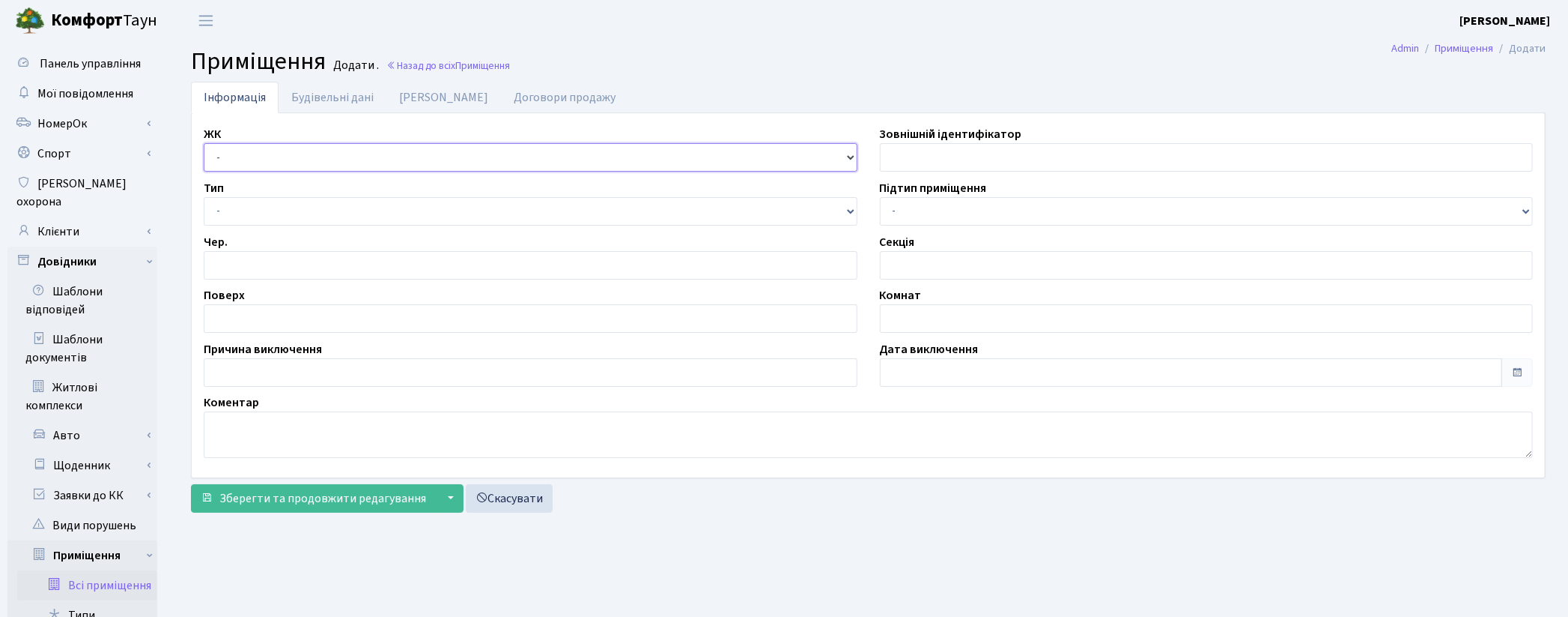
click at [235, 153] on select "- КТ, вул. Регенераторна, 4 ЦП, вул. Джона Маккейна, 7 ТХ, вул. Ділова, 1/2 КТ2…" at bounding box center [530, 157] width 654 height 29
select select "322"
click at [203, 143] on select "- КТ, вул. Регенераторна, 4 ЦП, вул. Джона Маккейна, 7 ТХ, вул. Ділова, 1/2 КТ2…" at bounding box center [530, 157] width 654 height 29
click at [266, 207] on select "- Квартира Комерція Нежитлове Паркінг П1001" at bounding box center [530, 212] width 654 height 29
select select "270"
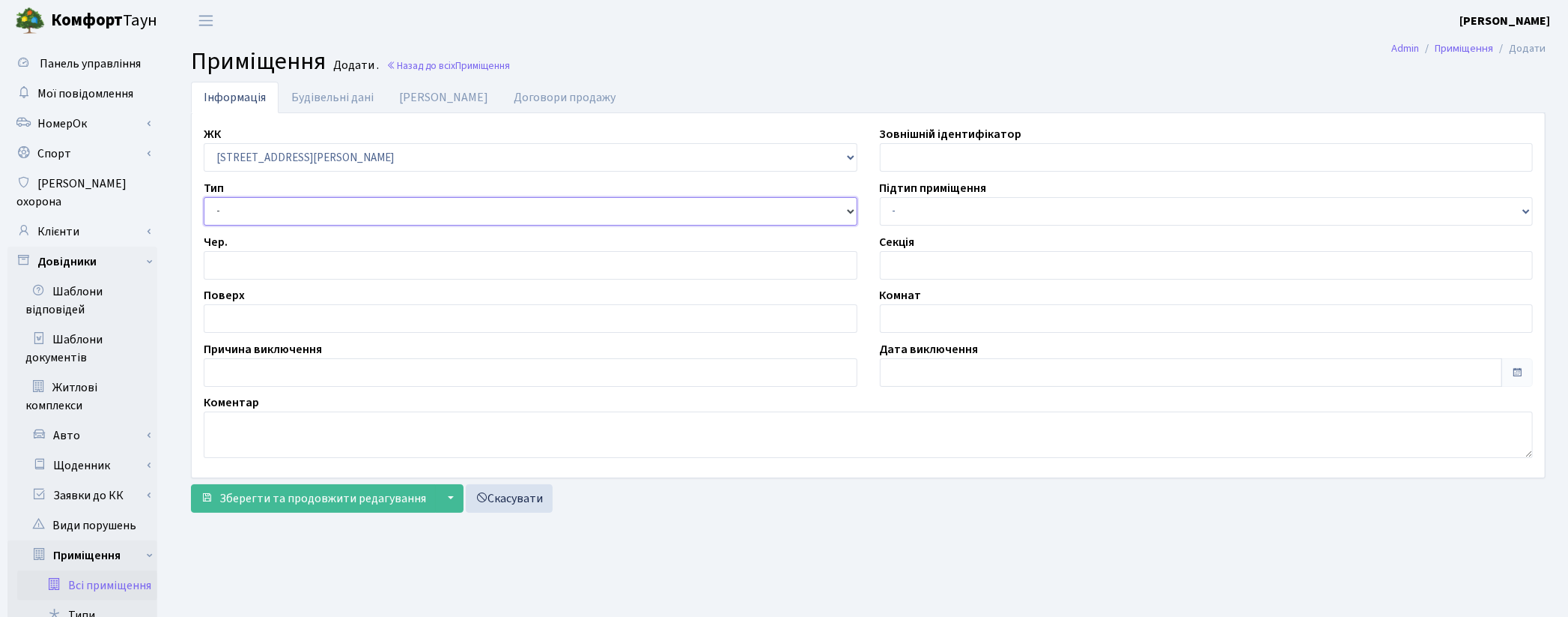
click at [203, 197] on select "- Квартира Комерція Нежитлове Паркінг П1001" at bounding box center [530, 212] width 654 height 29
click at [242, 267] on input "number" at bounding box center [530, 266] width 654 height 29
type input "1"
click at [213, 313] on input "text" at bounding box center [530, 318] width 654 height 29
type input "-3"
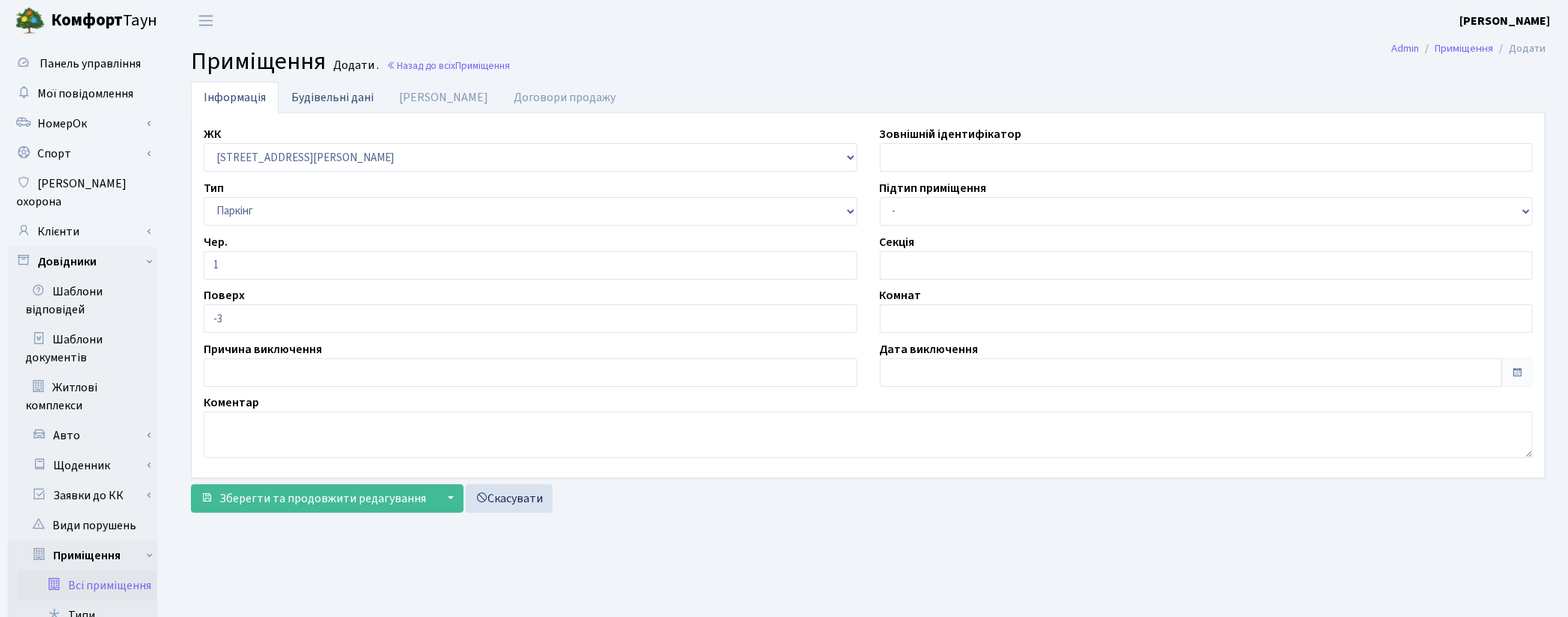
click at [354, 92] on link "Будівельні дані" at bounding box center [332, 97] width 108 height 30
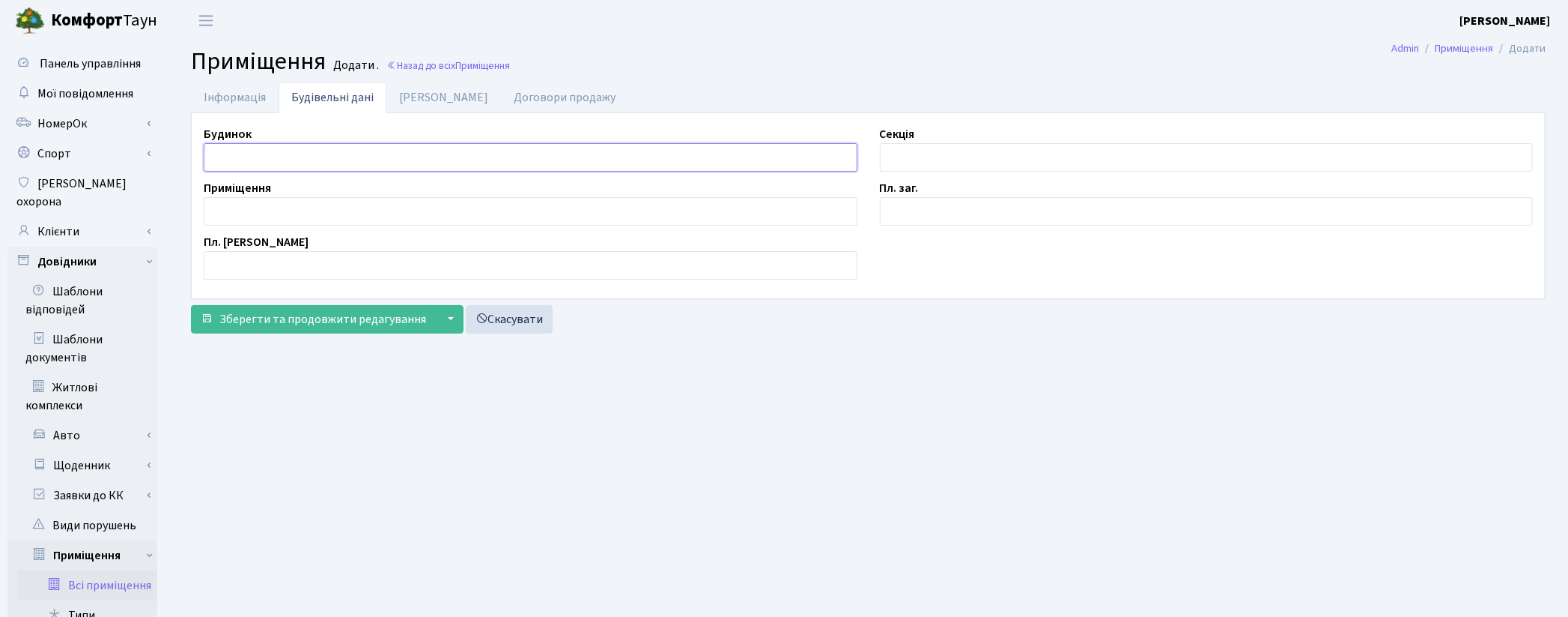
click at [237, 160] on input "text" at bounding box center [530, 157] width 654 height 29
type input "П"
click at [921, 153] on input "text" at bounding box center [1207, 157] width 654 height 29
type input "П"
click at [412, 207] on input "text" at bounding box center [530, 212] width 654 height 29
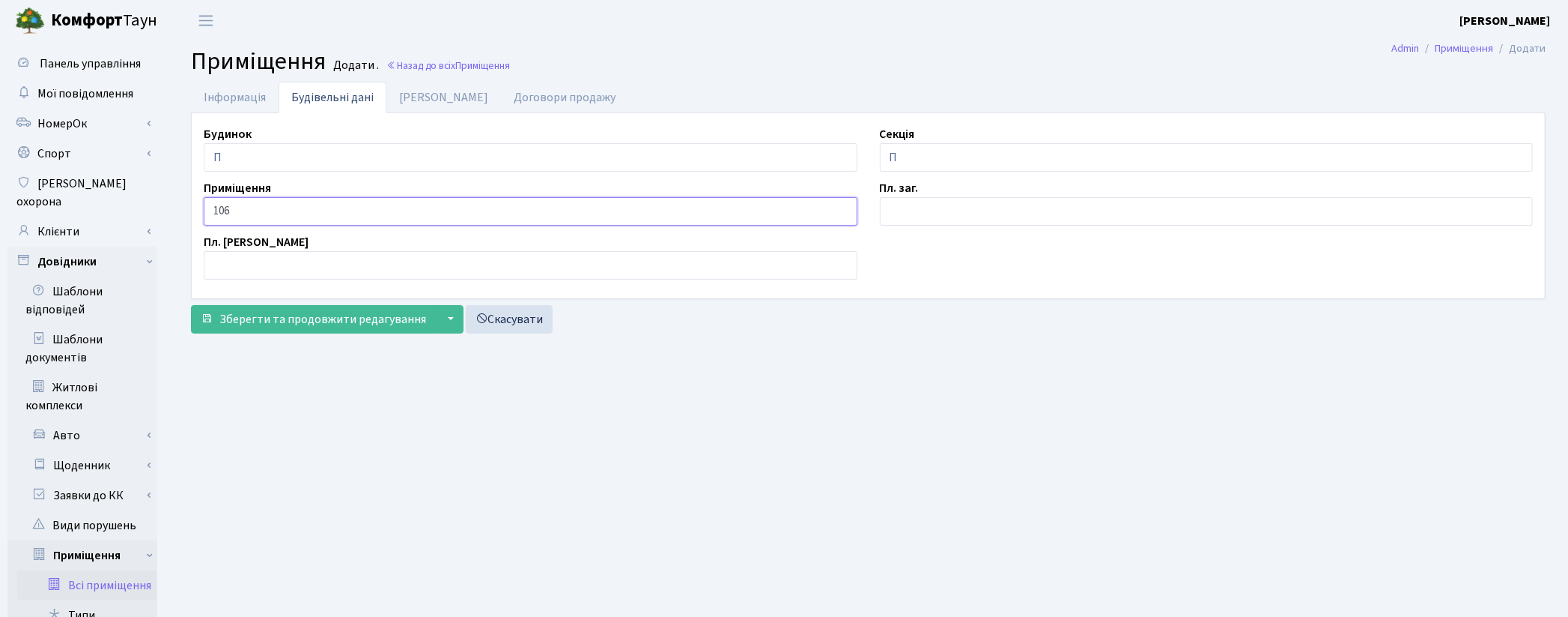
type input "106"
click at [948, 208] on input "text" at bounding box center [1207, 212] width 654 height 29
type input "2.3"
click at [401, 99] on link "Дані БТІ" at bounding box center [443, 97] width 115 height 30
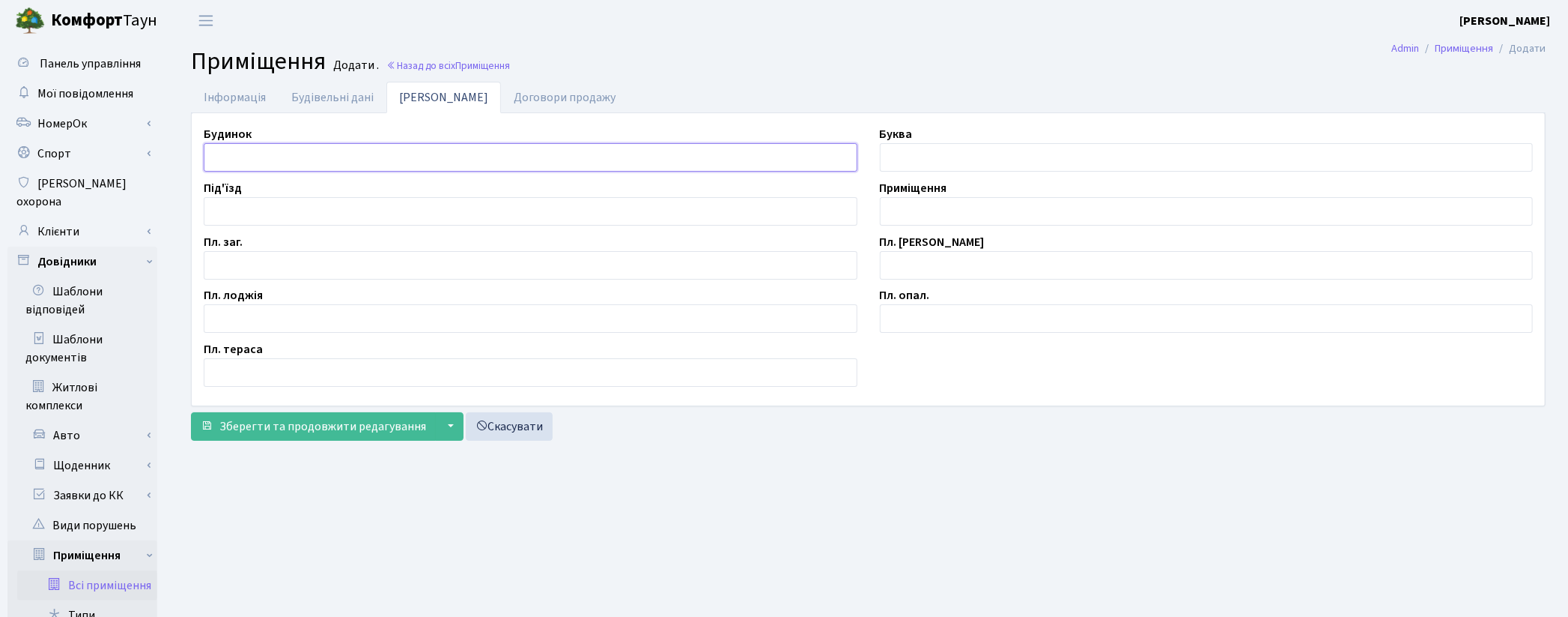
click at [217, 153] on input "text" at bounding box center [530, 157] width 654 height 29
type input "П"
click at [896, 208] on input "text" at bounding box center [1207, 212] width 654 height 29
type input "П/М-106"
click at [336, 264] on input "text" at bounding box center [530, 266] width 654 height 29
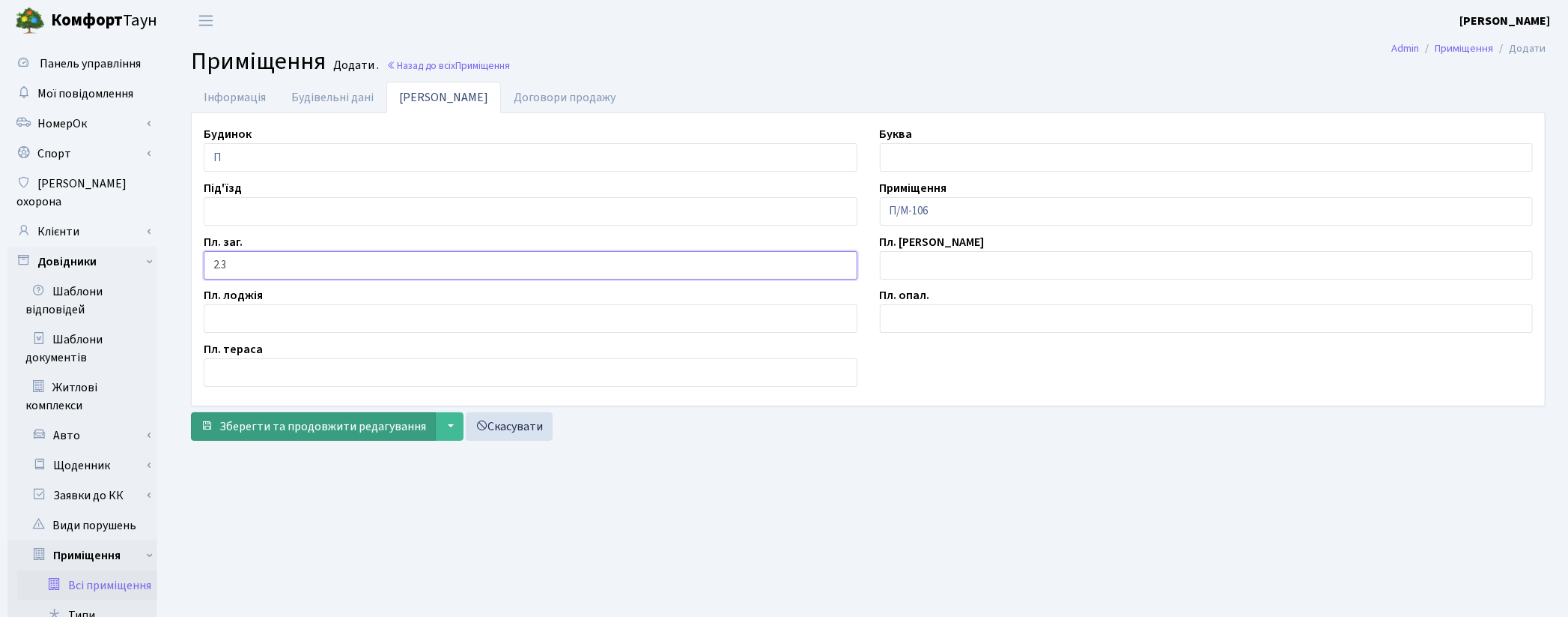
type input "2.3"
click at [313, 425] on span "Зберегти та продовжити редагування" at bounding box center [322, 426] width 207 height 17
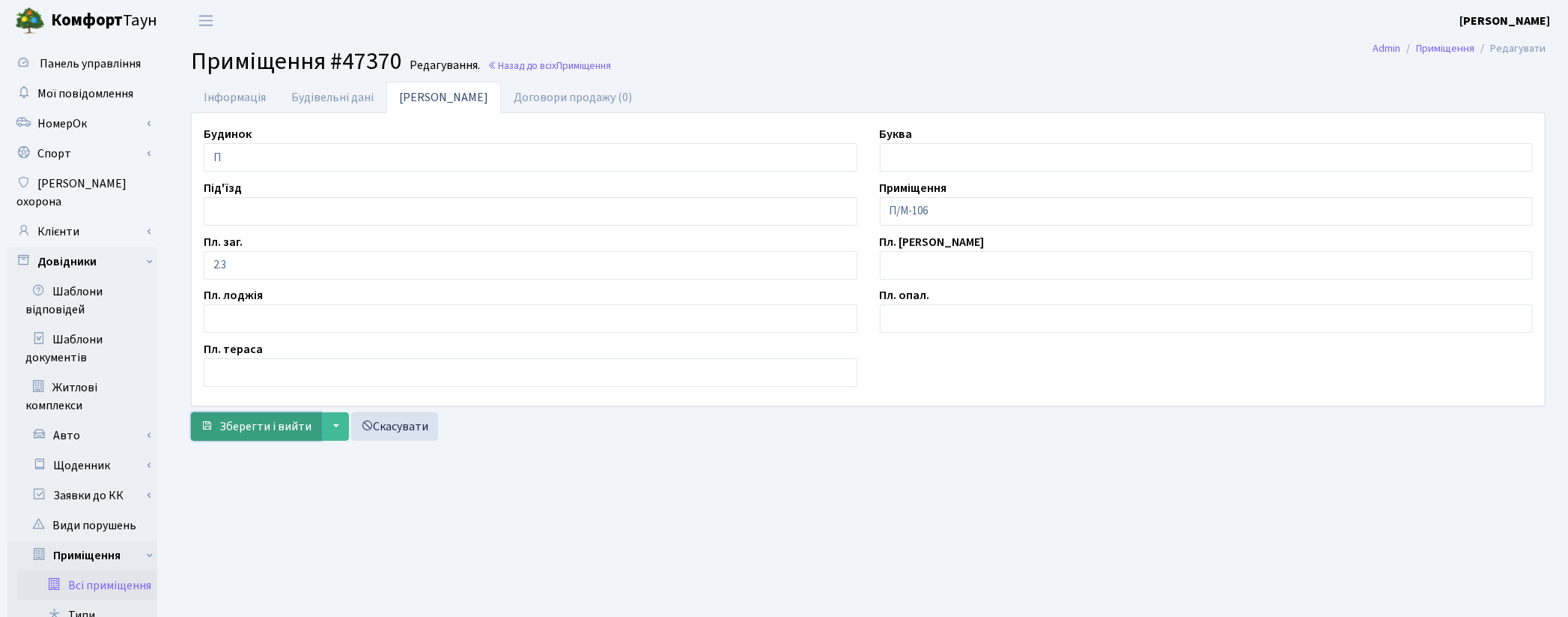
click at [288, 435] on span "Зберегти і вийти" at bounding box center [265, 426] width 92 height 17
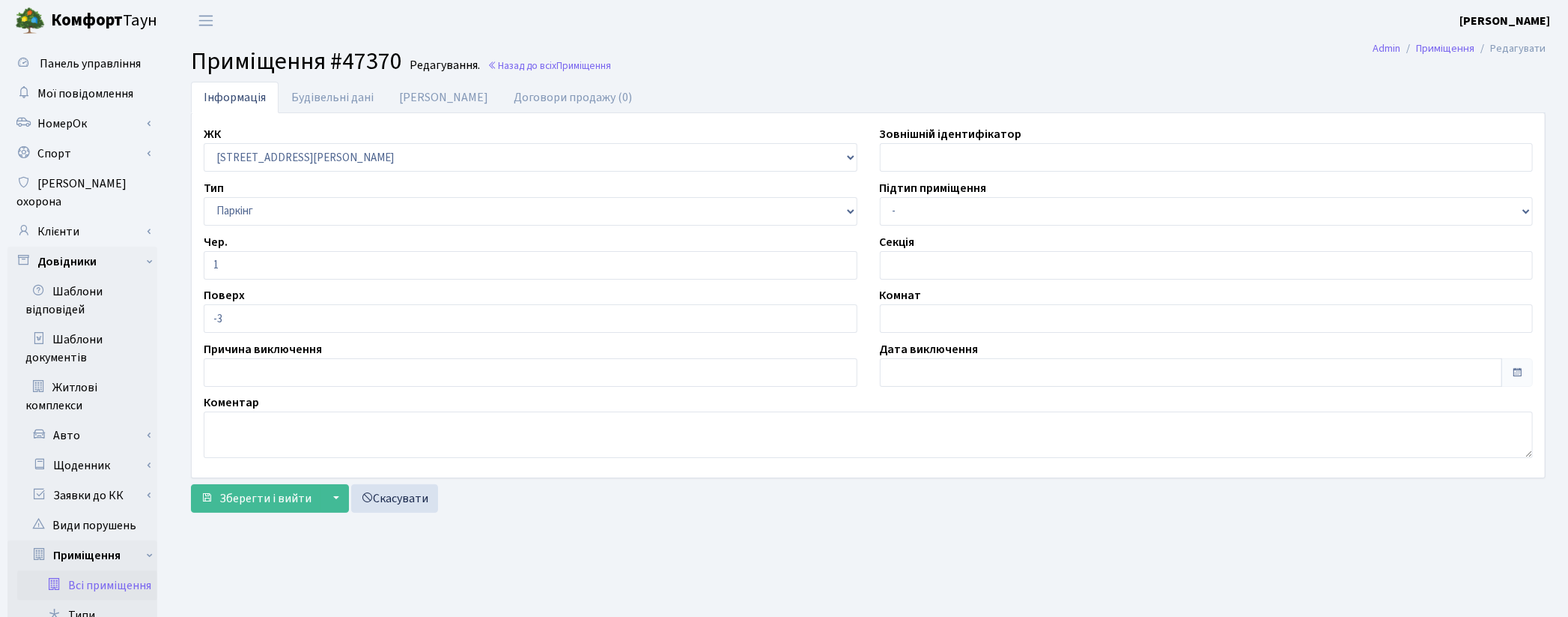
click at [116, 571] on link "Всі приміщення" at bounding box center [88, 586] width 140 height 30
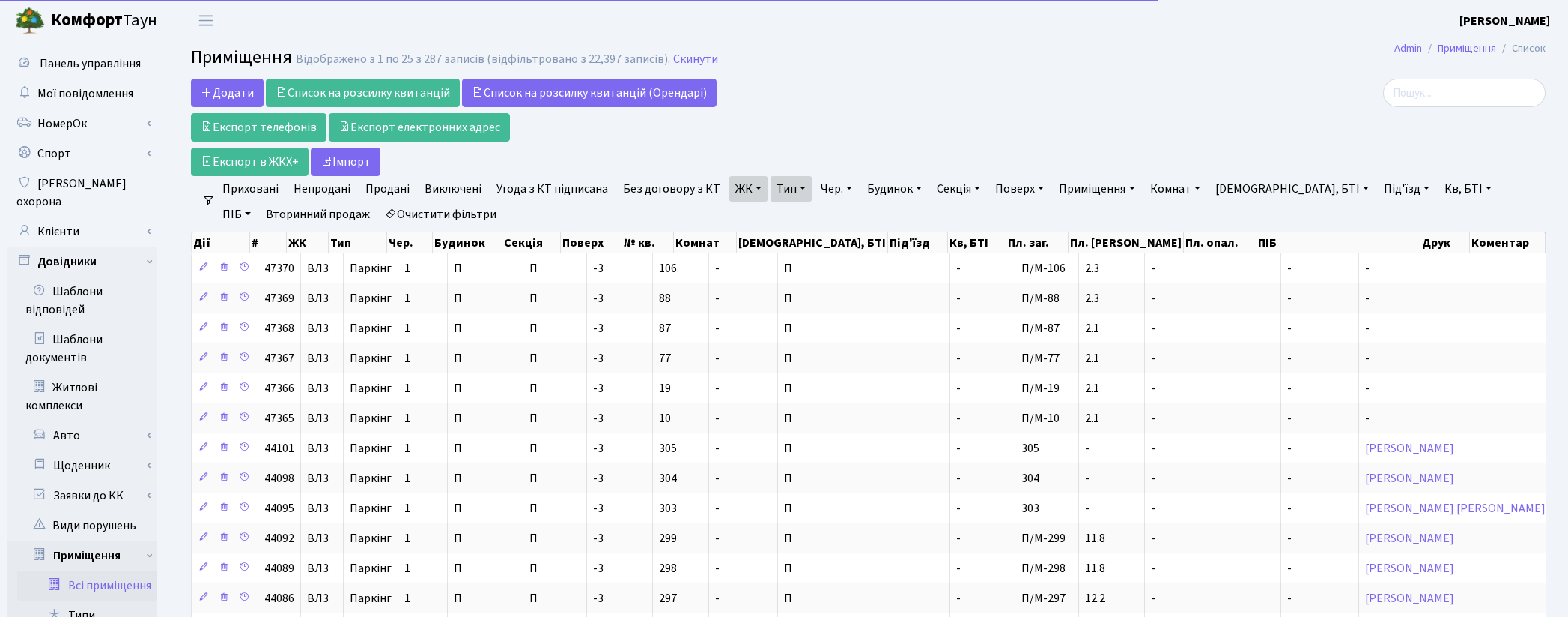
select select "25"
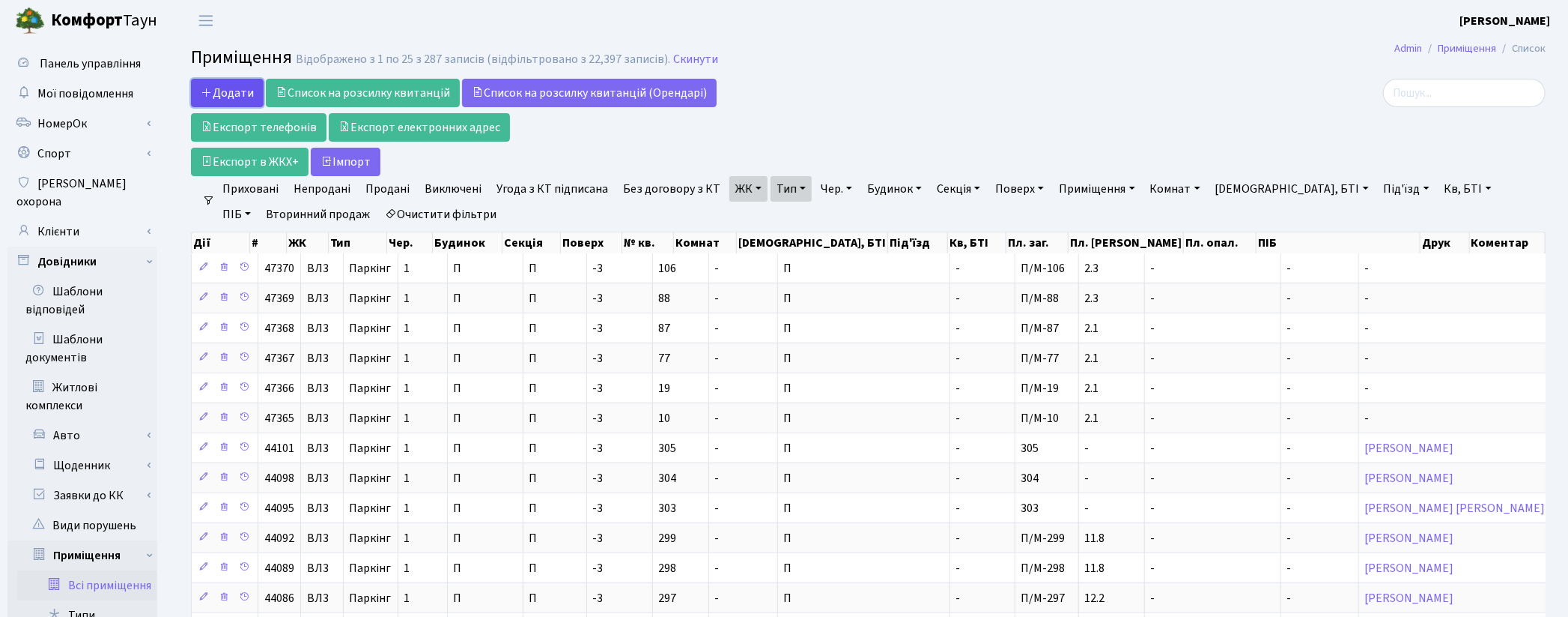
click at [222, 90] on span "Додати" at bounding box center [227, 93] width 53 height 17
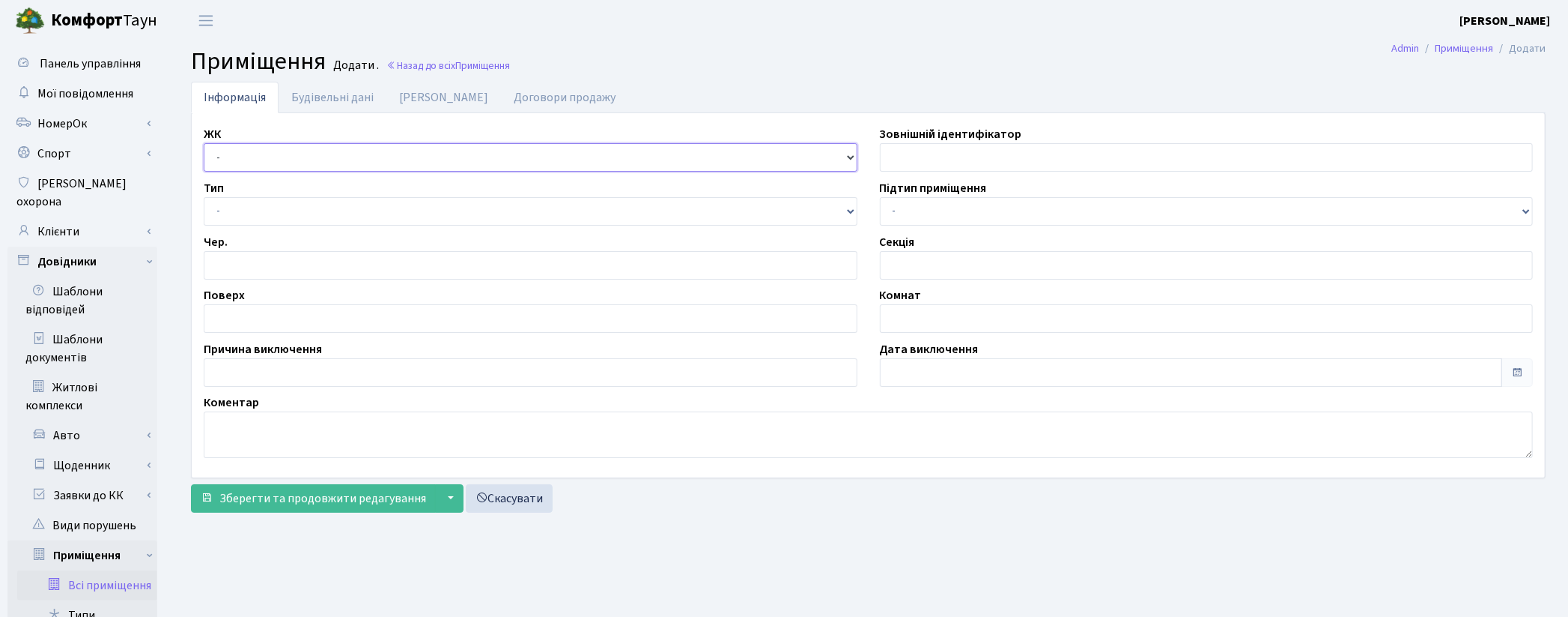
click at [293, 153] on select "- КТ, вул. Регенераторна, [GEOGRAPHIC_DATA], вул. [PERSON_NAME], [GEOGRAPHIC_DA…" at bounding box center [530, 157] width 654 height 29
select select "322"
click at [203, 143] on select "- КТ, вул. Регенераторна, 4 ЦП, вул. Джона Маккейна, 7 ТХ, вул. Ділова, 1/2 КТ2…" at bounding box center [530, 157] width 654 height 29
click at [230, 215] on select "- Квартира Комерція Нежитлове Паркінг П1001" at bounding box center [530, 212] width 654 height 29
click at [203, 197] on select "- Квартира Комерція Нежитлове Паркінг П1001" at bounding box center [530, 212] width 654 height 29
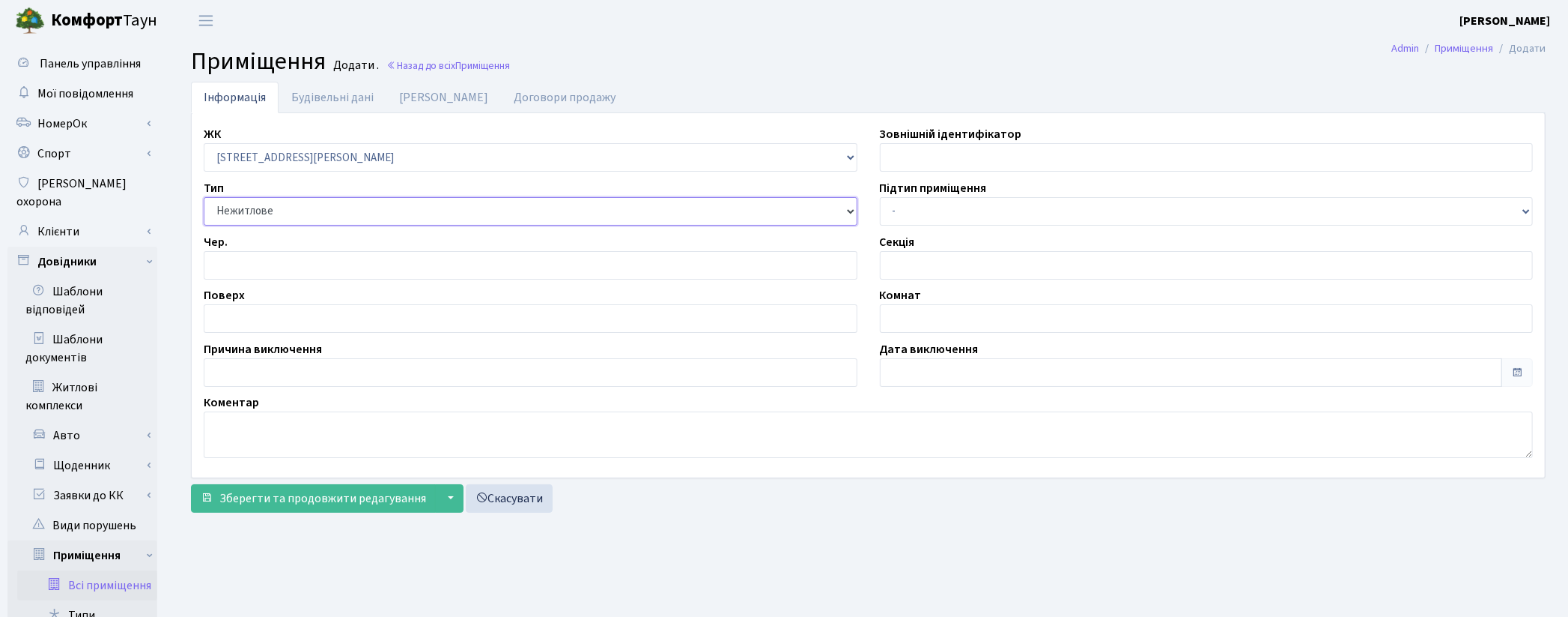
click at [241, 206] on select "- Квартира Комерція Нежитлове Паркінг П1001" at bounding box center [530, 212] width 654 height 29
select select "270"
click at [203, 197] on select "- Квартира Комерція Нежитлове Паркінг П1001" at bounding box center [530, 212] width 654 height 29
click at [250, 271] on input "number" at bounding box center [530, 266] width 654 height 29
type input "1"
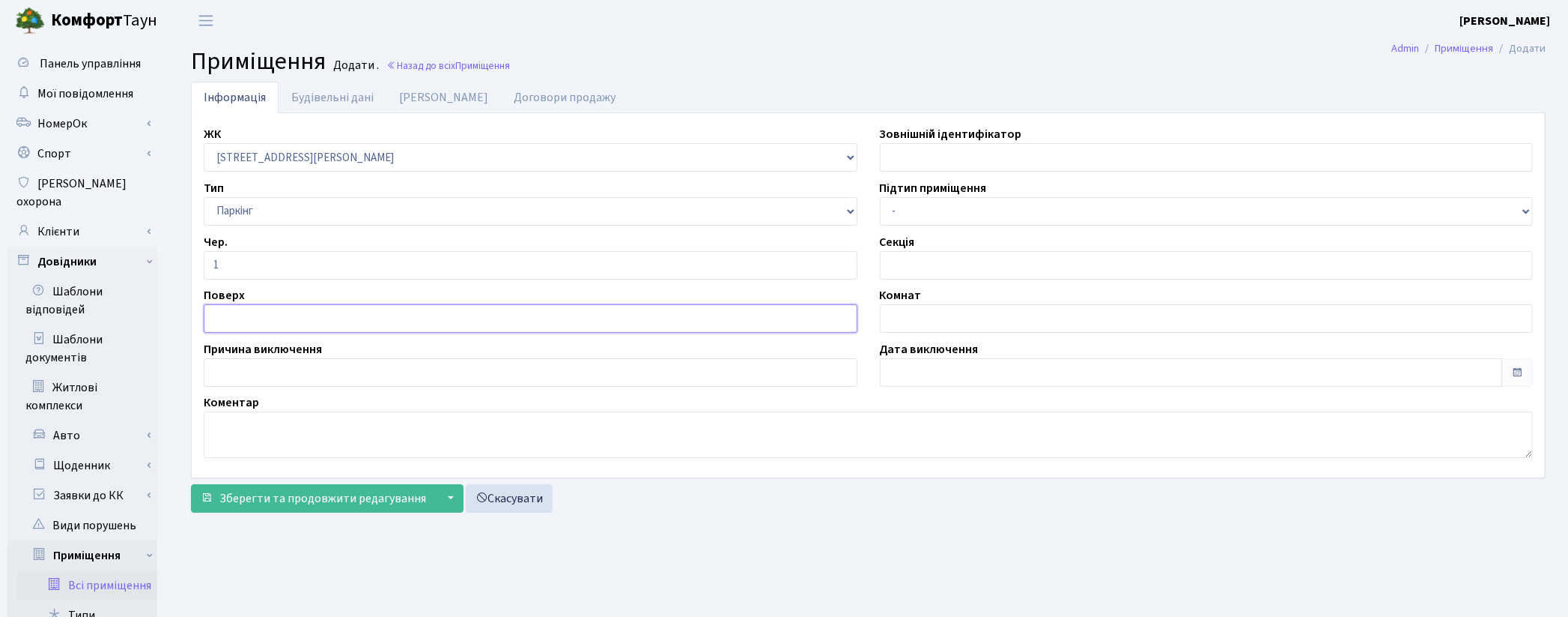
click at [278, 312] on input "text" at bounding box center [530, 318] width 654 height 29
type input "-3"
click at [315, 97] on link "Будівельні дані" at bounding box center [332, 97] width 108 height 30
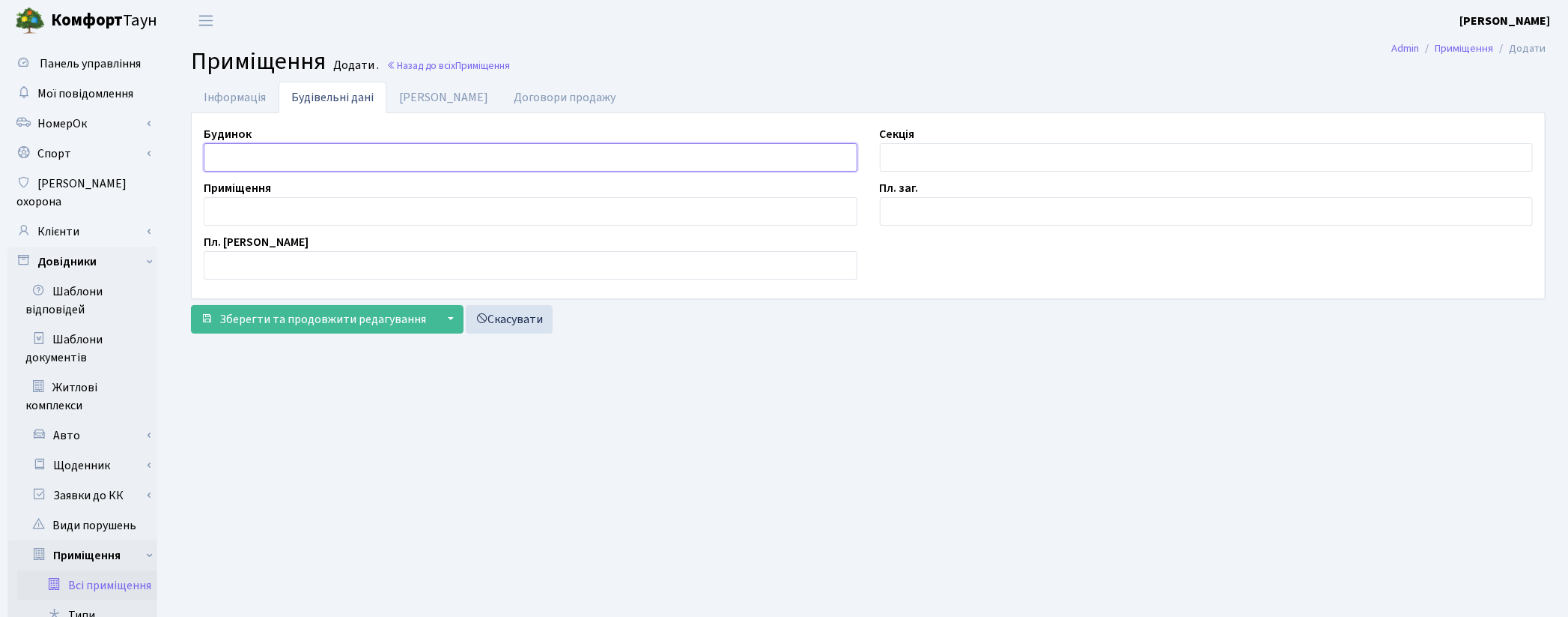
click at [286, 151] on input "text" at bounding box center [530, 157] width 654 height 29
type input "П"
click at [902, 146] on input "text" at bounding box center [1207, 157] width 654 height 29
type input "П"
click at [249, 201] on input "text" at bounding box center [530, 212] width 654 height 29
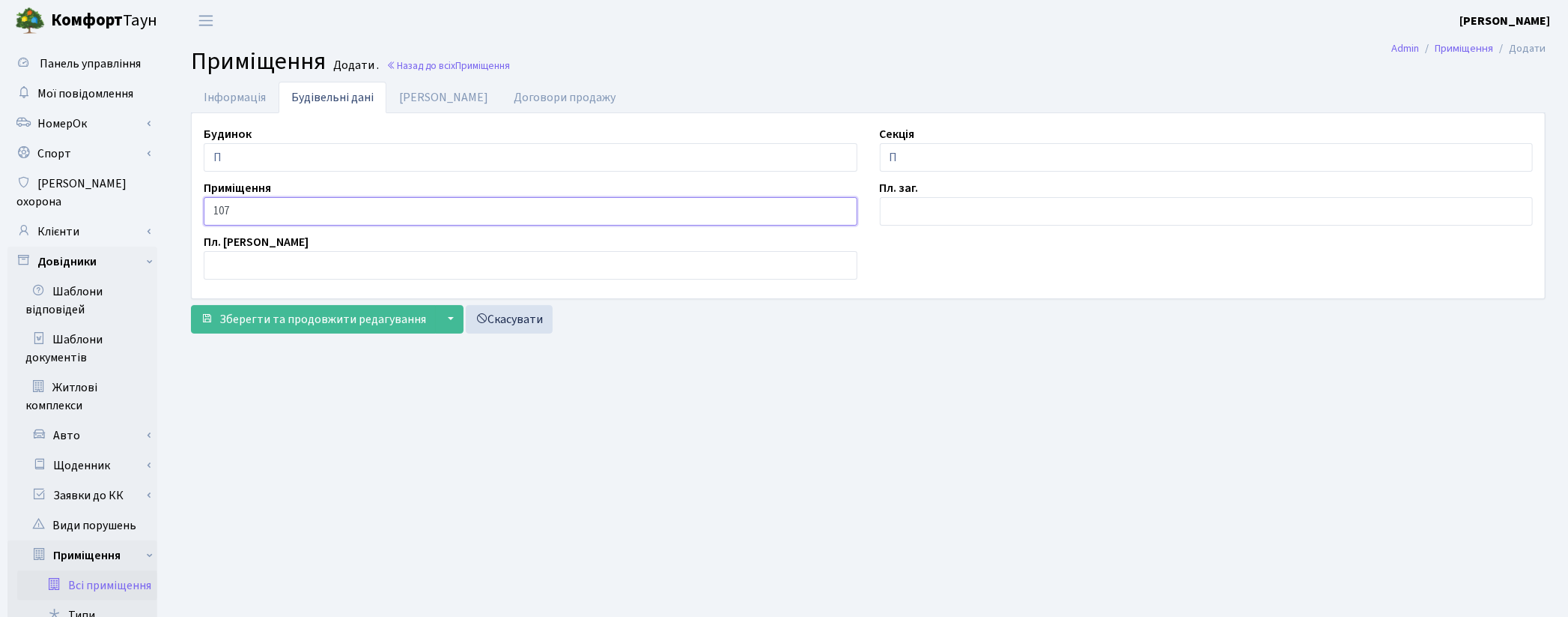
type input "107"
click at [896, 200] on input "text" at bounding box center [1207, 212] width 654 height 29
type input "2.3"
click at [412, 90] on link "Дані БТІ" at bounding box center [443, 97] width 115 height 30
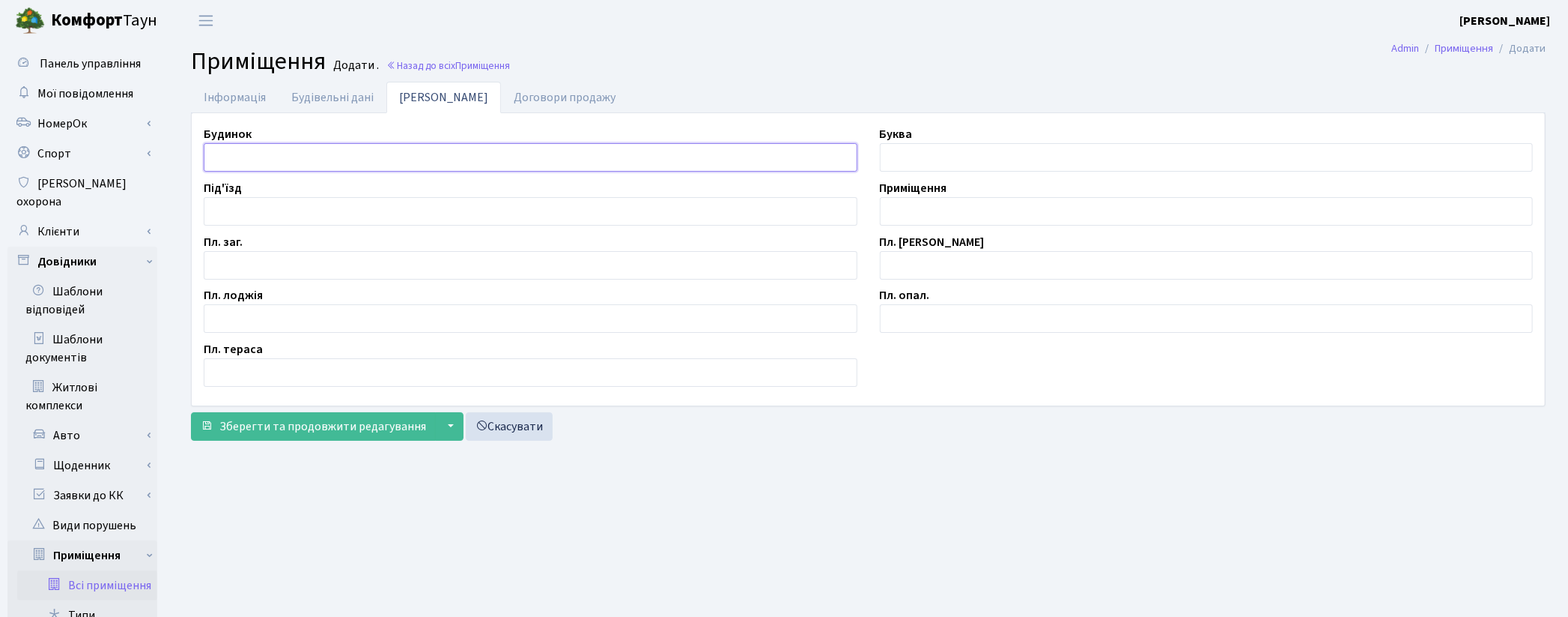
click at [303, 153] on input "text" at bounding box center [530, 157] width 654 height 29
type input "П"
click at [975, 219] on input "text" at bounding box center [1207, 212] width 654 height 29
type input "П/М-107"
click at [274, 260] on input "text" at bounding box center [530, 266] width 654 height 29
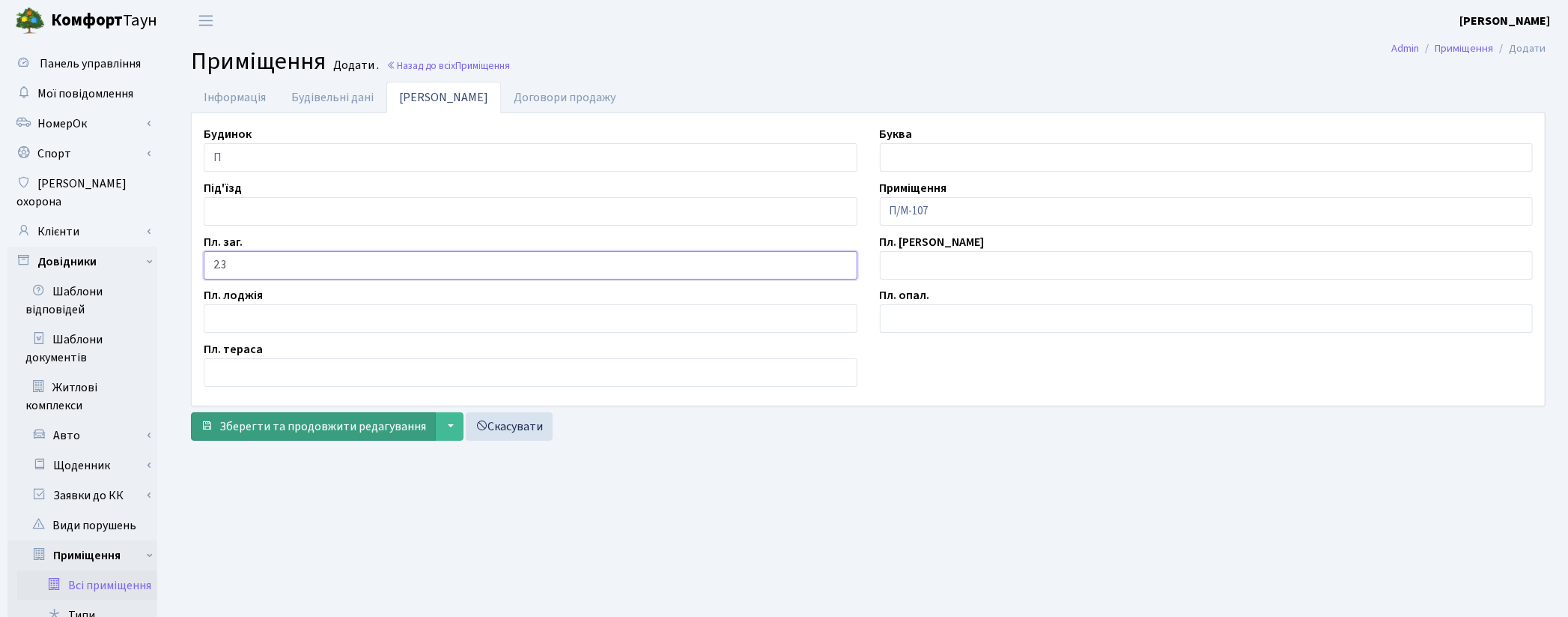
type input "2.3"
click at [268, 427] on span "Зберегти та продовжити редагування" at bounding box center [322, 426] width 207 height 17
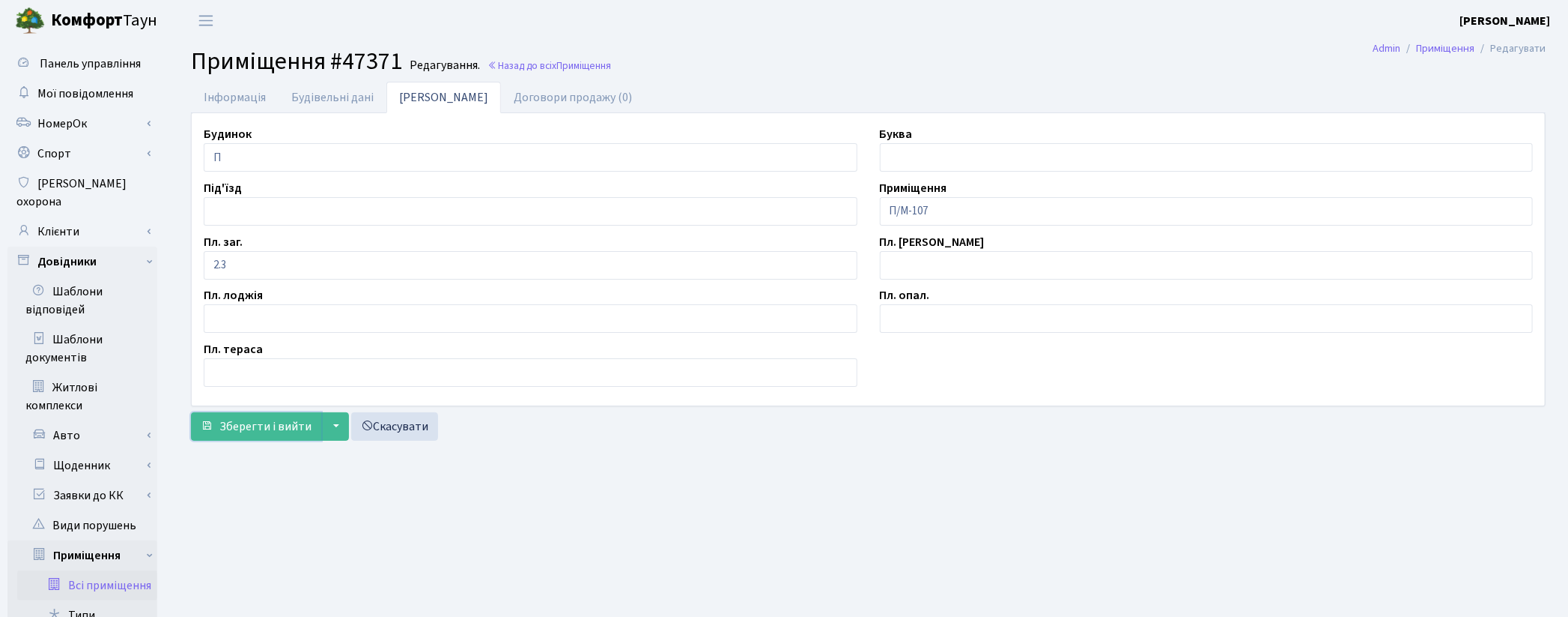
drag, startPoint x: 0, startPoint y: 0, endPoint x: 290, endPoint y: 424, distance: 513.7
click at [279, 425] on span "Зберегти і вийти" at bounding box center [265, 426] width 92 height 17
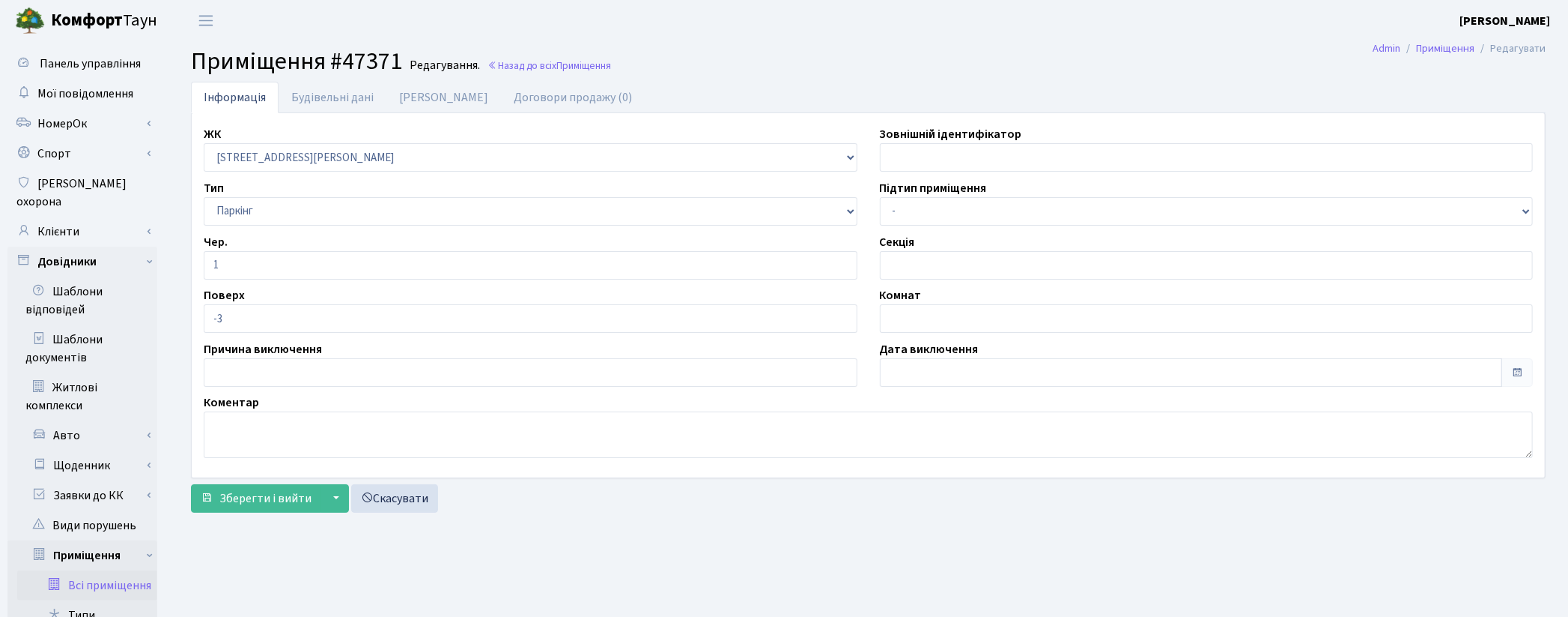
click at [123, 571] on link "Всі приміщення" at bounding box center [88, 586] width 140 height 30
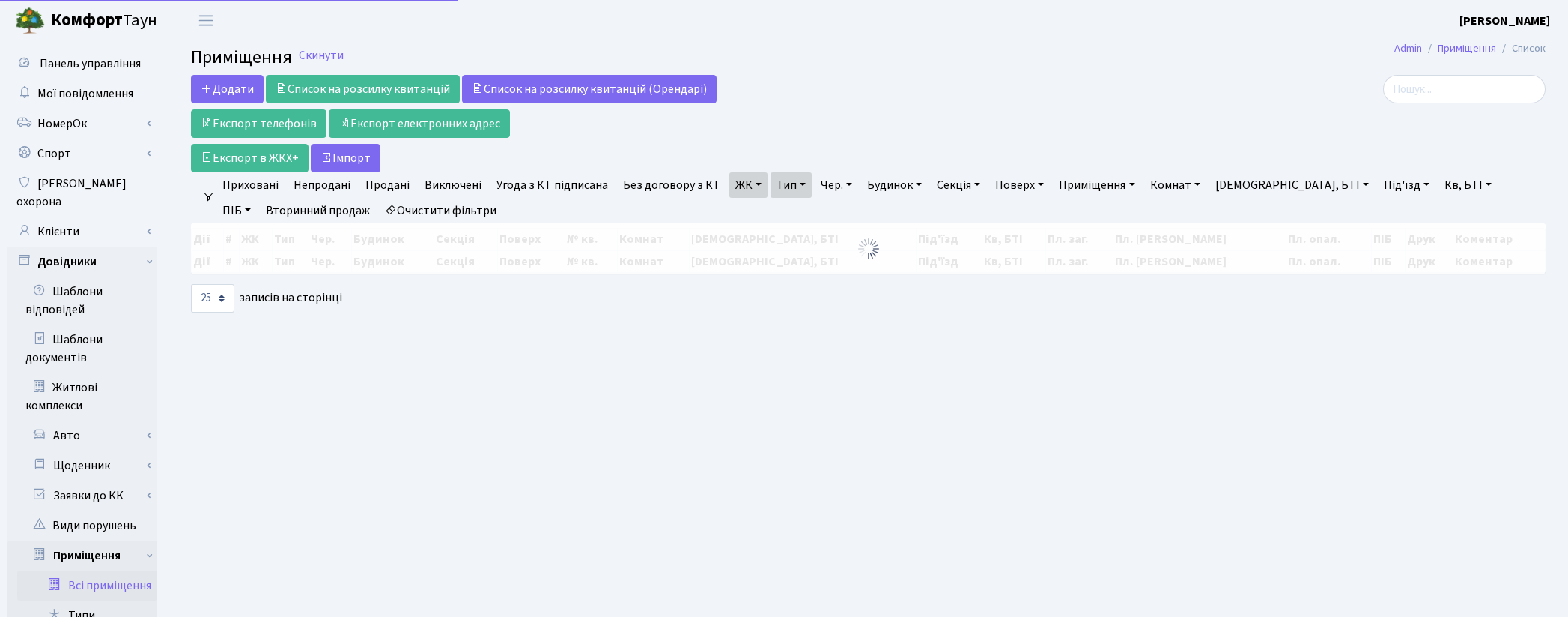
select select "25"
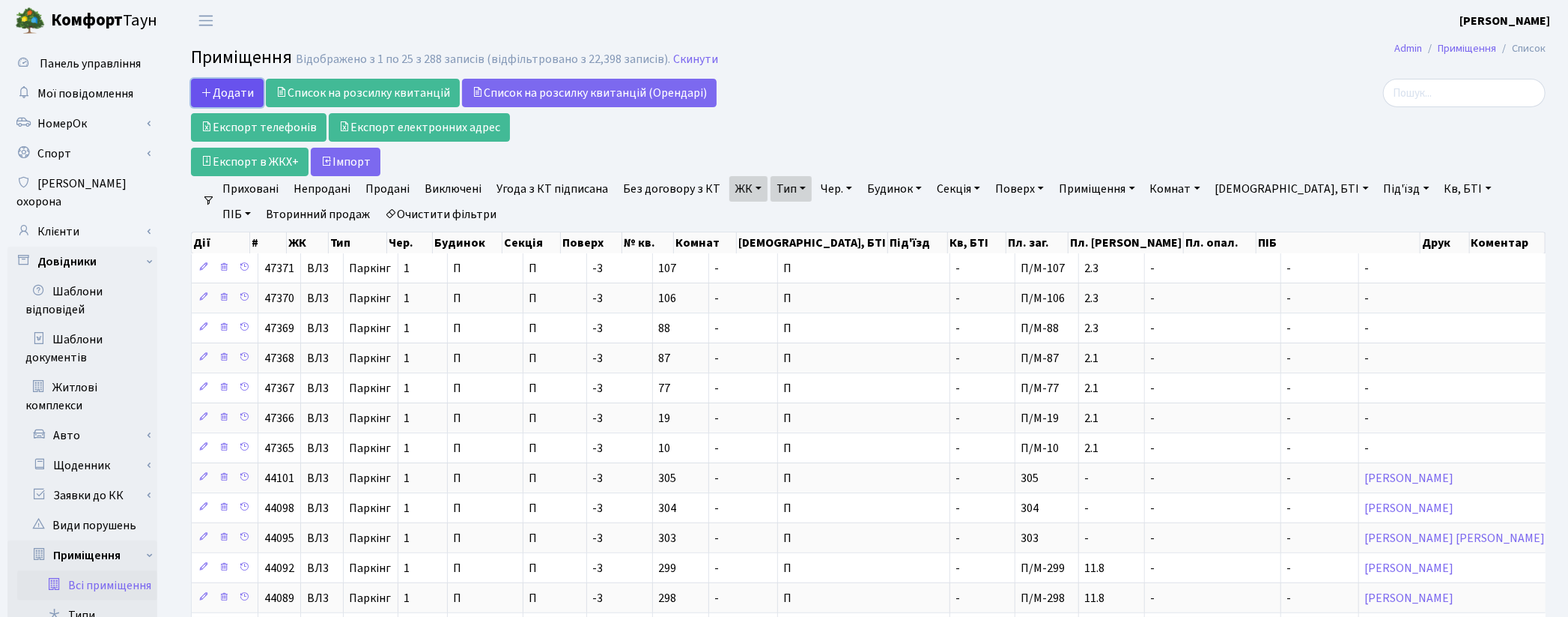
click at [214, 91] on span "Додати" at bounding box center [227, 93] width 53 height 17
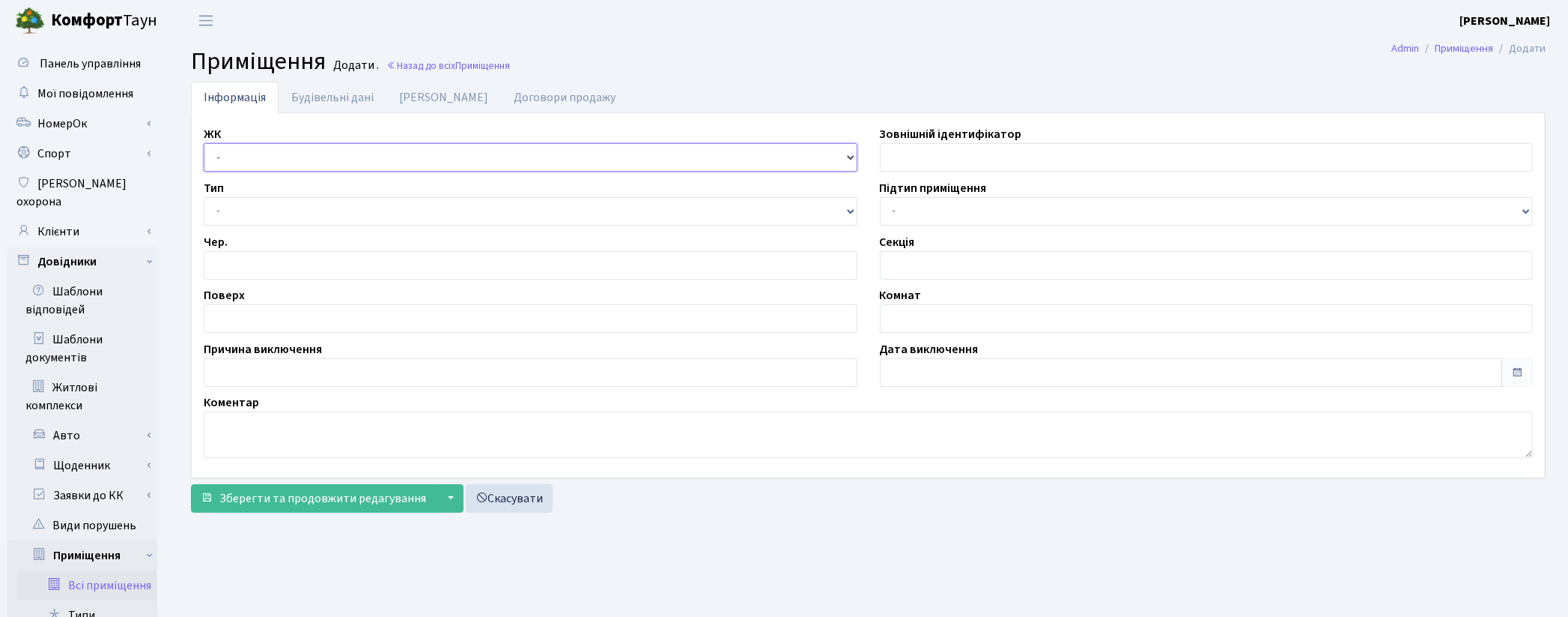
click at [276, 165] on select "- КТ, вул. Регенераторна, 4 ЦП, вул. Джона Маккейна, 7 ТХ, вул. Ділова, 1/2 КТ2…" at bounding box center [530, 157] width 654 height 29
select select "322"
click at [203, 143] on select "- КТ, вул. Регенераторна, 4 ЦП, вул. Джона Маккейна, 7 ТХ, вул. Ділова, 1/2 КТ2…" at bounding box center [530, 157] width 654 height 29
click at [229, 215] on select "- Квартира Комерція Нежитлове Паркінг П1001" at bounding box center [530, 212] width 654 height 29
select select "270"
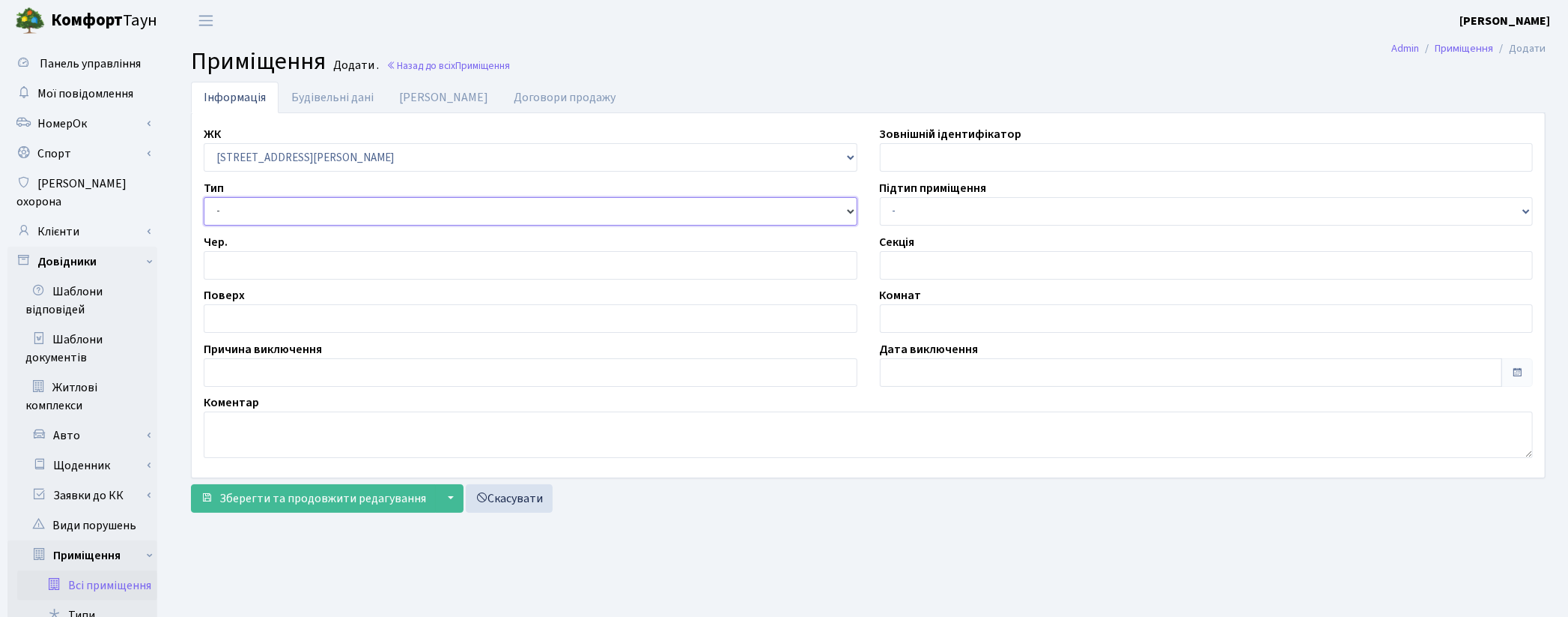
click at [203, 197] on select "- Квартира Комерція Нежитлове Паркінг П1001" at bounding box center [530, 212] width 654 height 29
click at [228, 267] on input "number" at bounding box center [530, 266] width 654 height 29
type input "1"
click at [232, 318] on input "text" at bounding box center [530, 318] width 654 height 29
type input "-3"
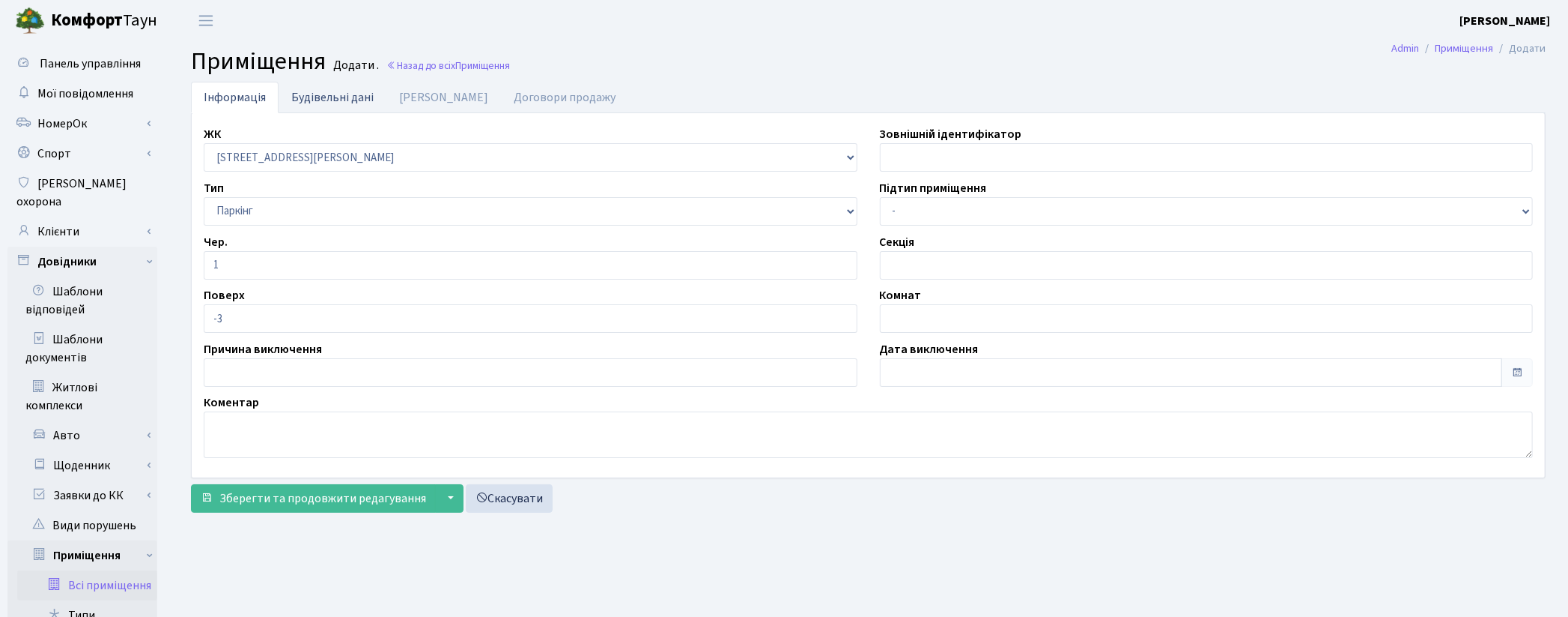
click at [333, 102] on link "Будівельні дані" at bounding box center [332, 97] width 108 height 30
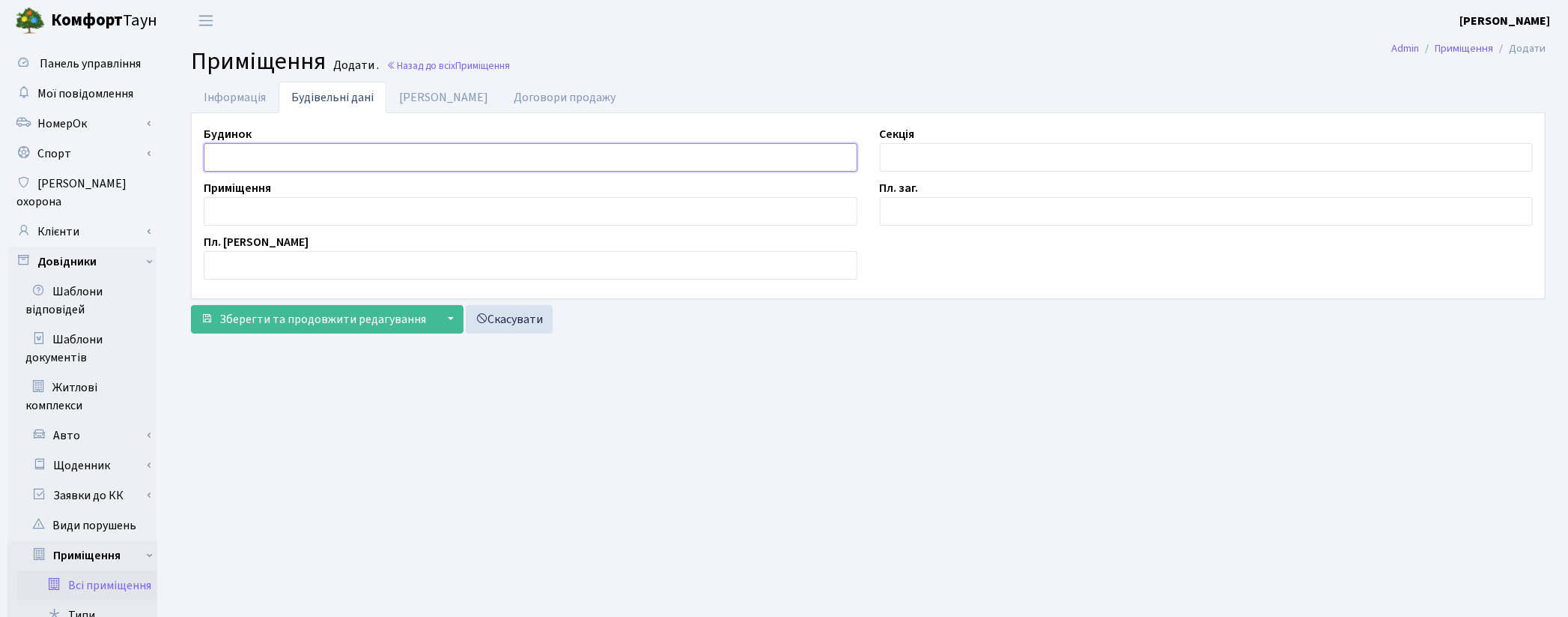
click at [270, 160] on input "text" at bounding box center [530, 157] width 654 height 29
type input "П"
click at [914, 150] on input "text" at bounding box center [1207, 157] width 654 height 29
type input "П"
click at [272, 210] on input "text" at bounding box center [530, 212] width 654 height 29
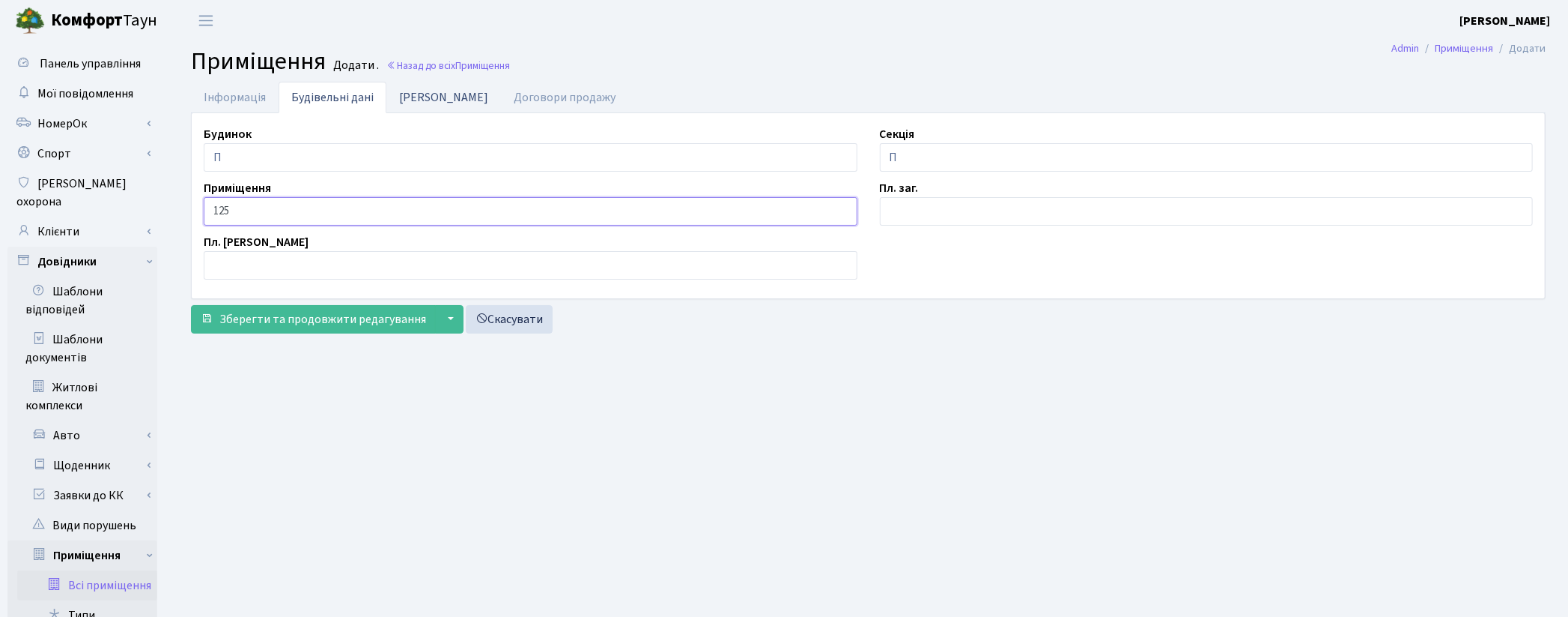
type input "125"
click at [403, 93] on link "Дані БТІ" at bounding box center [443, 97] width 115 height 30
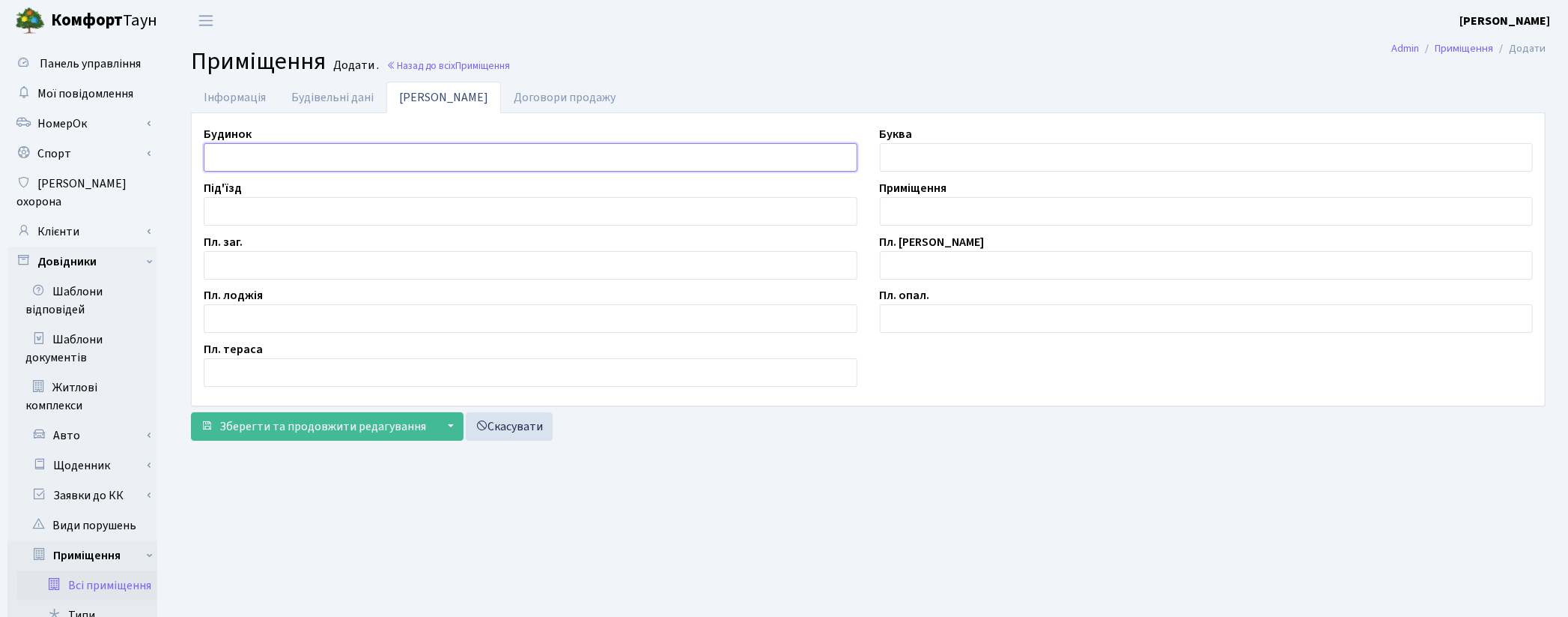
click at [287, 155] on input "text" at bounding box center [530, 157] width 654 height 29
type input "П"
click at [924, 208] on input "text" at bounding box center [1207, 212] width 654 height 29
type input "П/М-125"
click at [237, 268] on input "text" at bounding box center [530, 266] width 654 height 29
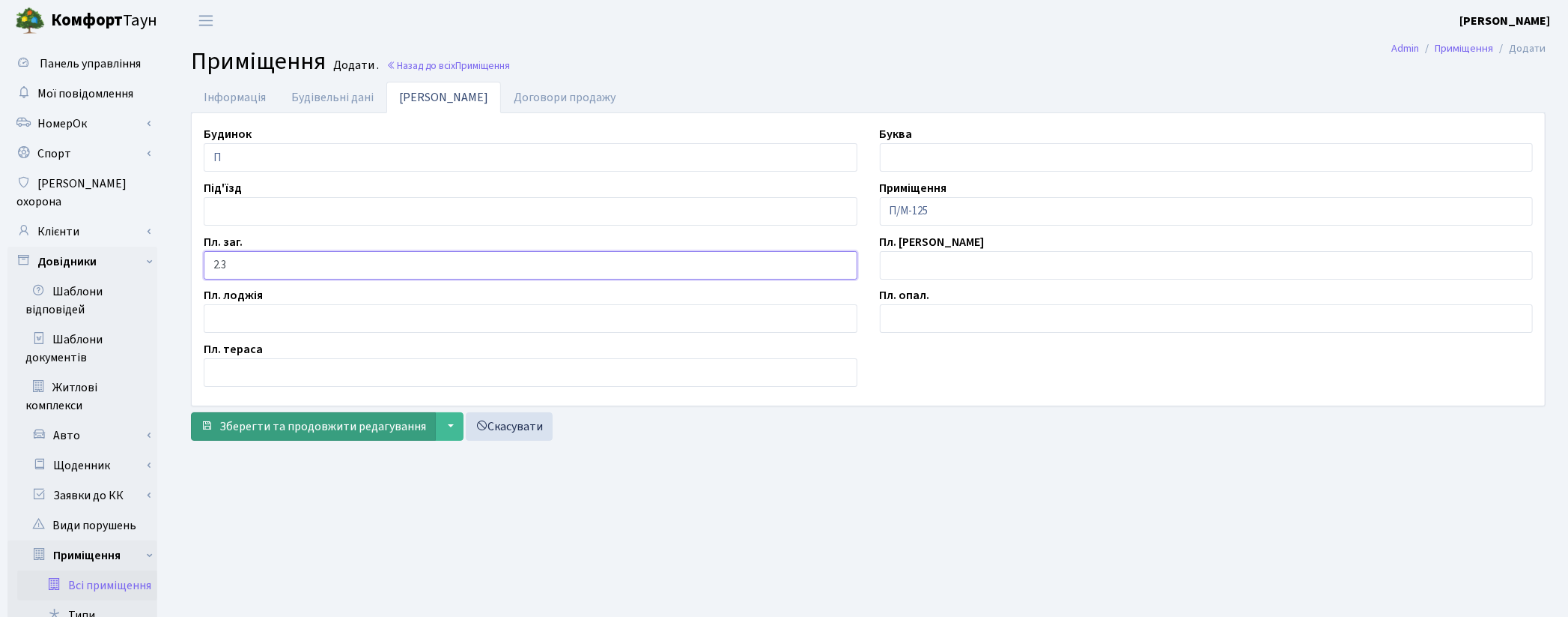
type input "2.3"
click at [280, 421] on span "Зберегти та продовжити редагування" at bounding box center [322, 426] width 207 height 17
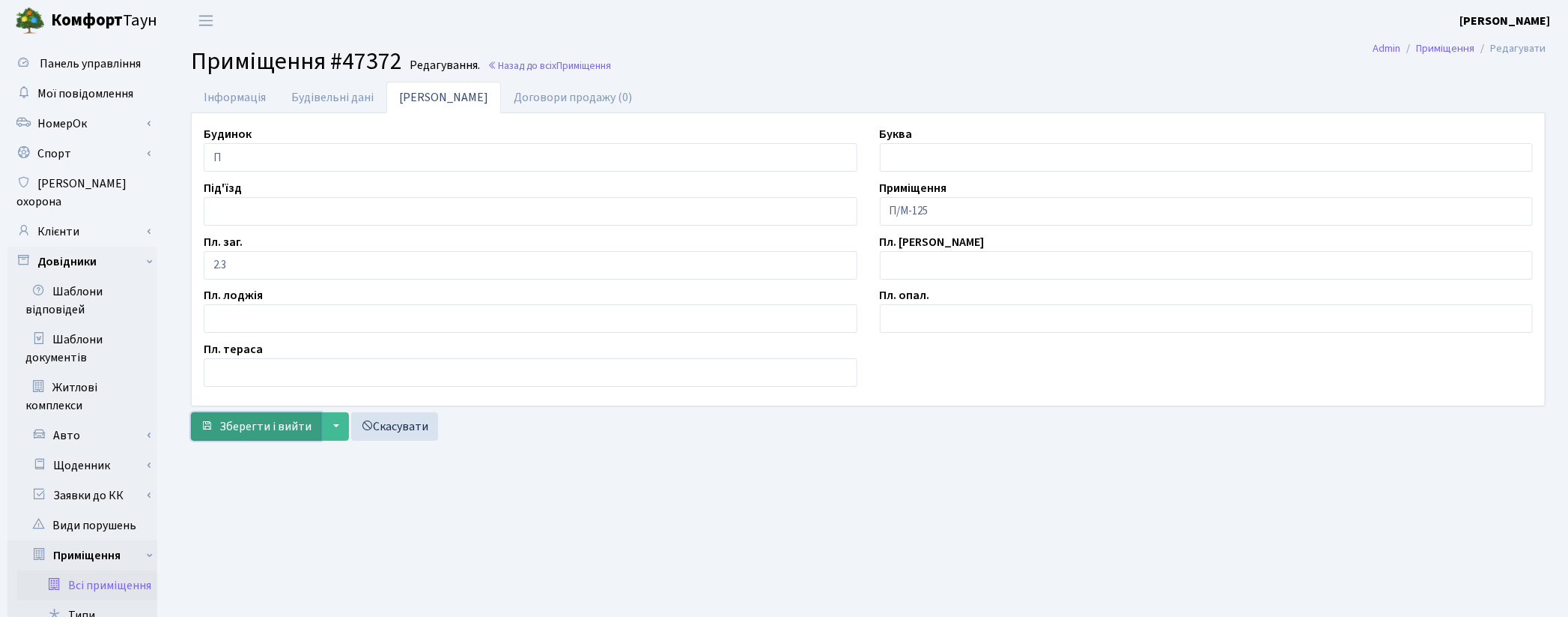
click at [278, 420] on span "Зберегти і вийти" at bounding box center [265, 426] width 92 height 17
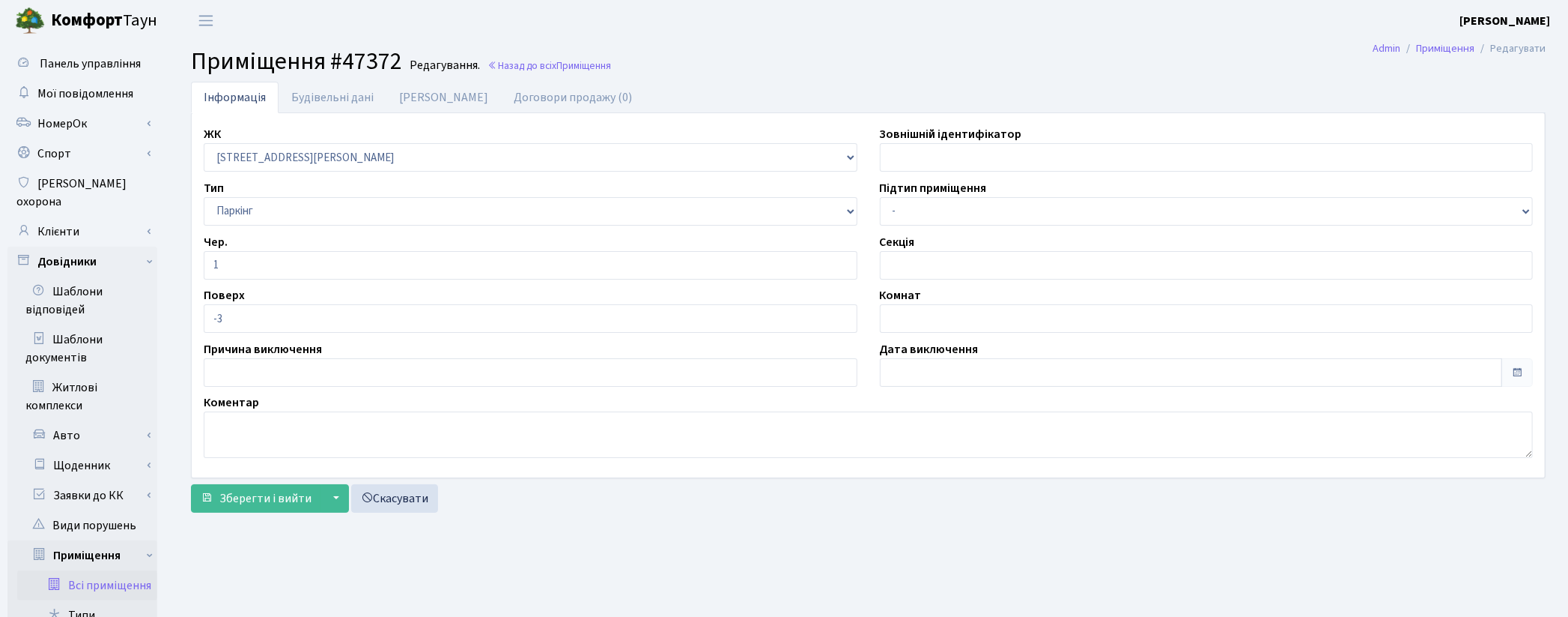
click at [108, 573] on link "Всі приміщення" at bounding box center [88, 586] width 140 height 30
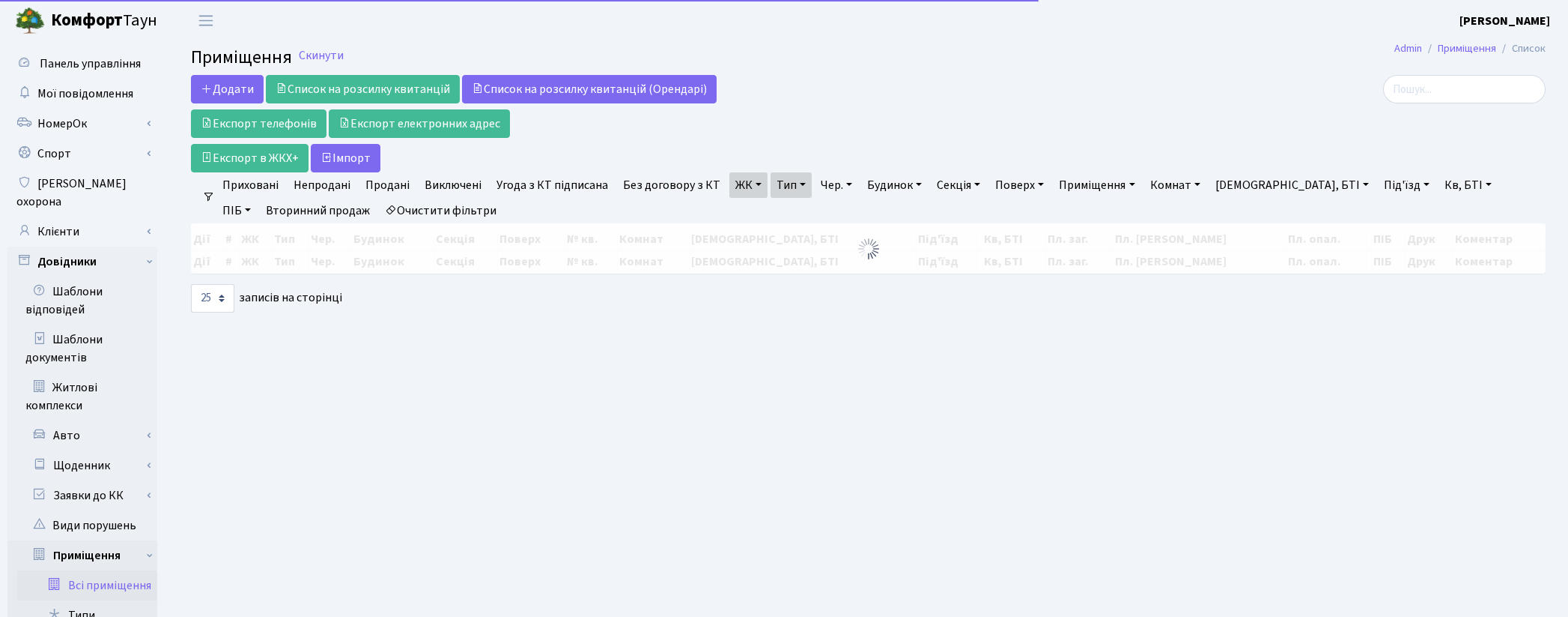
select select "25"
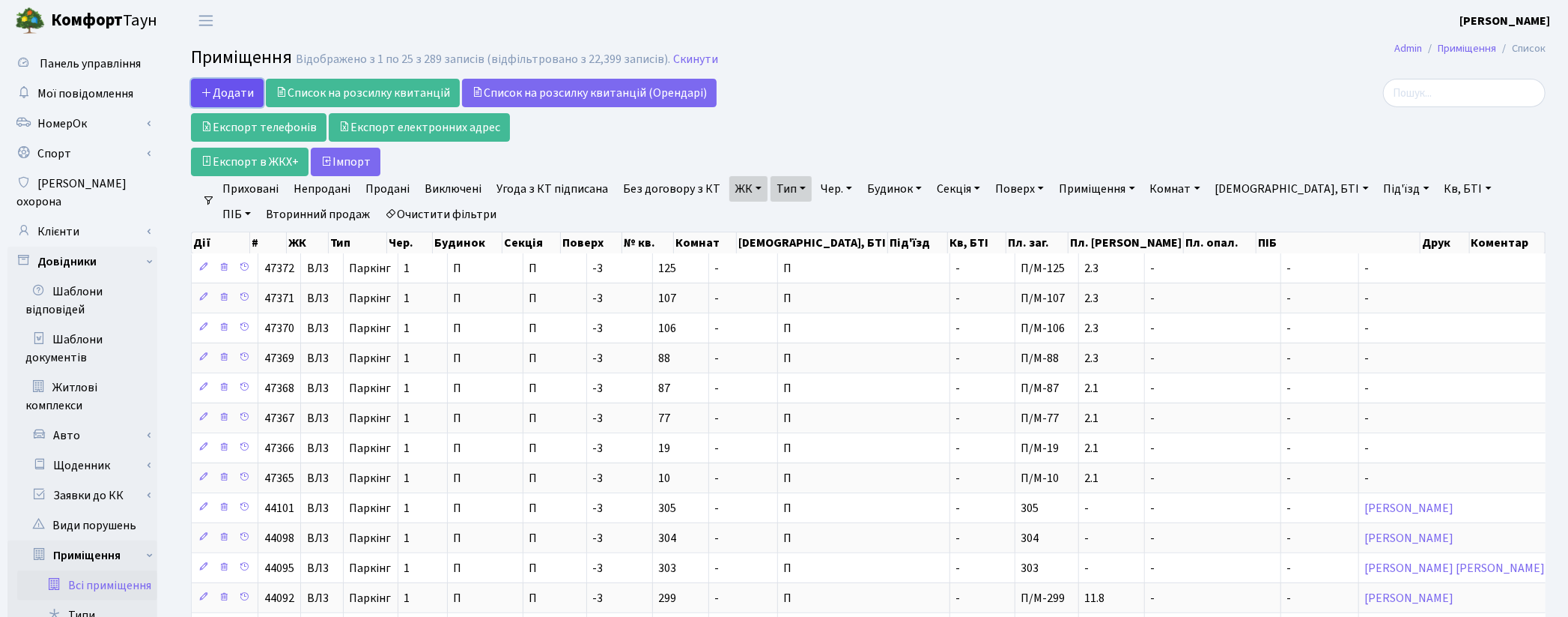
click at [219, 96] on span "Додати" at bounding box center [227, 93] width 53 height 17
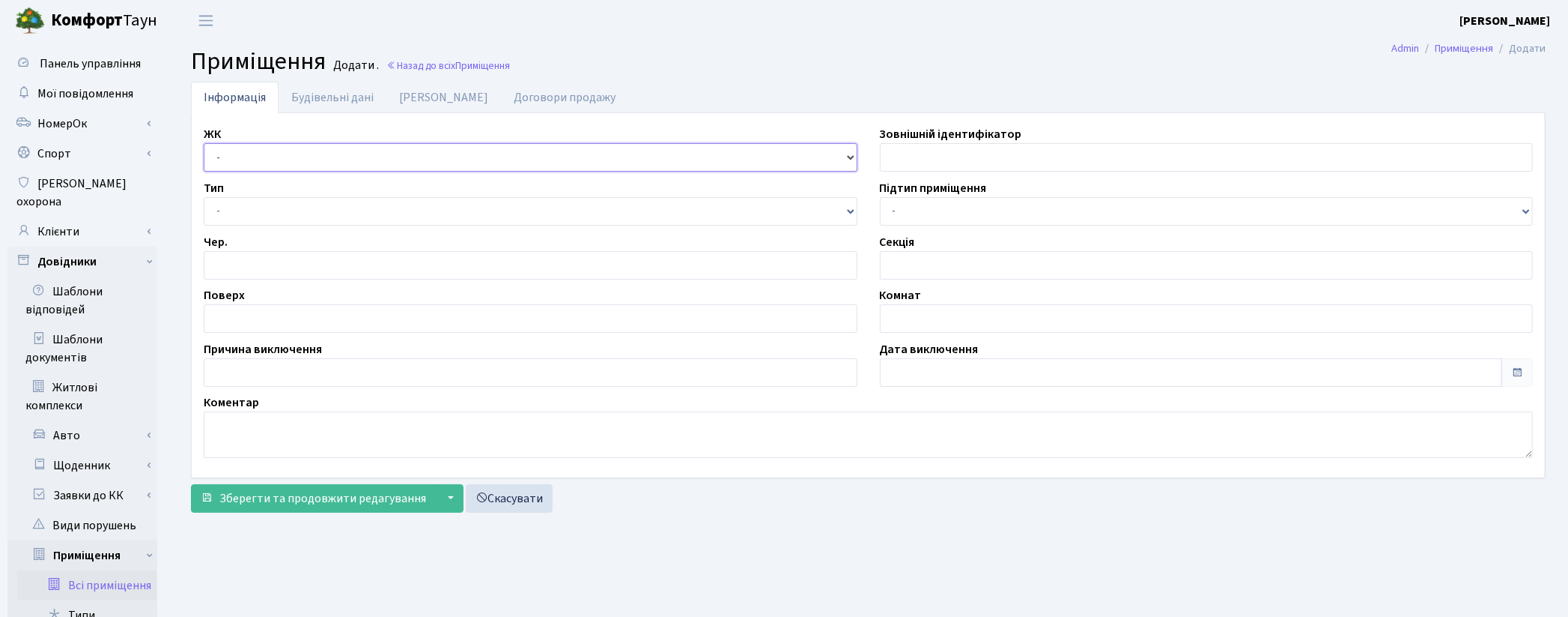
click at [225, 162] on select "- КТ, вул. Регенераторна, 4 ЦП, вул. Джона Маккейна, 7 ТХ, вул. Ділова, 1/2 КТ2…" at bounding box center [530, 157] width 654 height 29
select select "322"
click at [203, 143] on select "- КТ, вул. Регенераторна, 4 ЦП, вул. Джона Маккейна, 7 ТХ, вул. Ділова, 1/2 КТ2…" at bounding box center [530, 157] width 654 height 29
click at [280, 208] on select "- Квартира Комерція Нежитлове Паркінг П1001" at bounding box center [530, 212] width 654 height 29
select select "270"
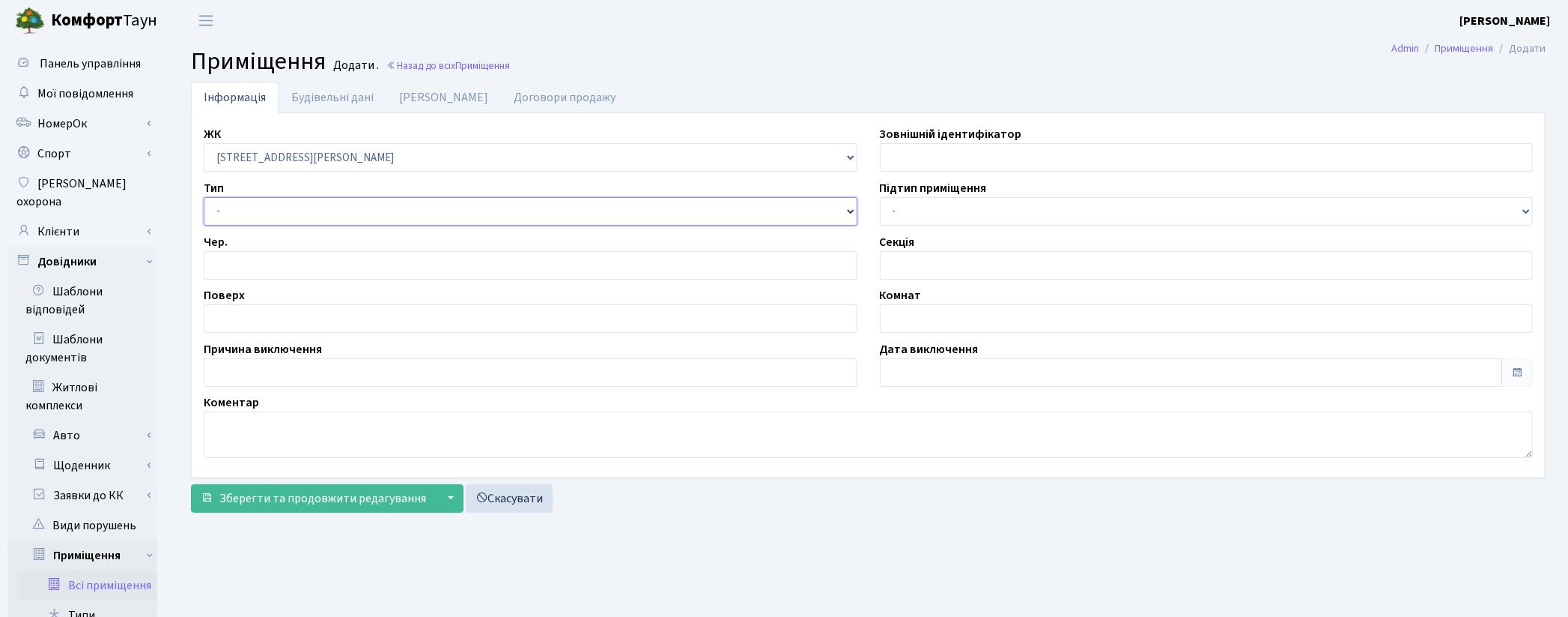
click at [203, 197] on select "- Квартира Комерція Нежитлове Паркінг П1001" at bounding box center [530, 212] width 654 height 29
click at [271, 255] on input "number" at bounding box center [530, 266] width 654 height 29
type input "1"
click at [267, 326] on input "text" at bounding box center [530, 318] width 654 height 29
type input "-3"
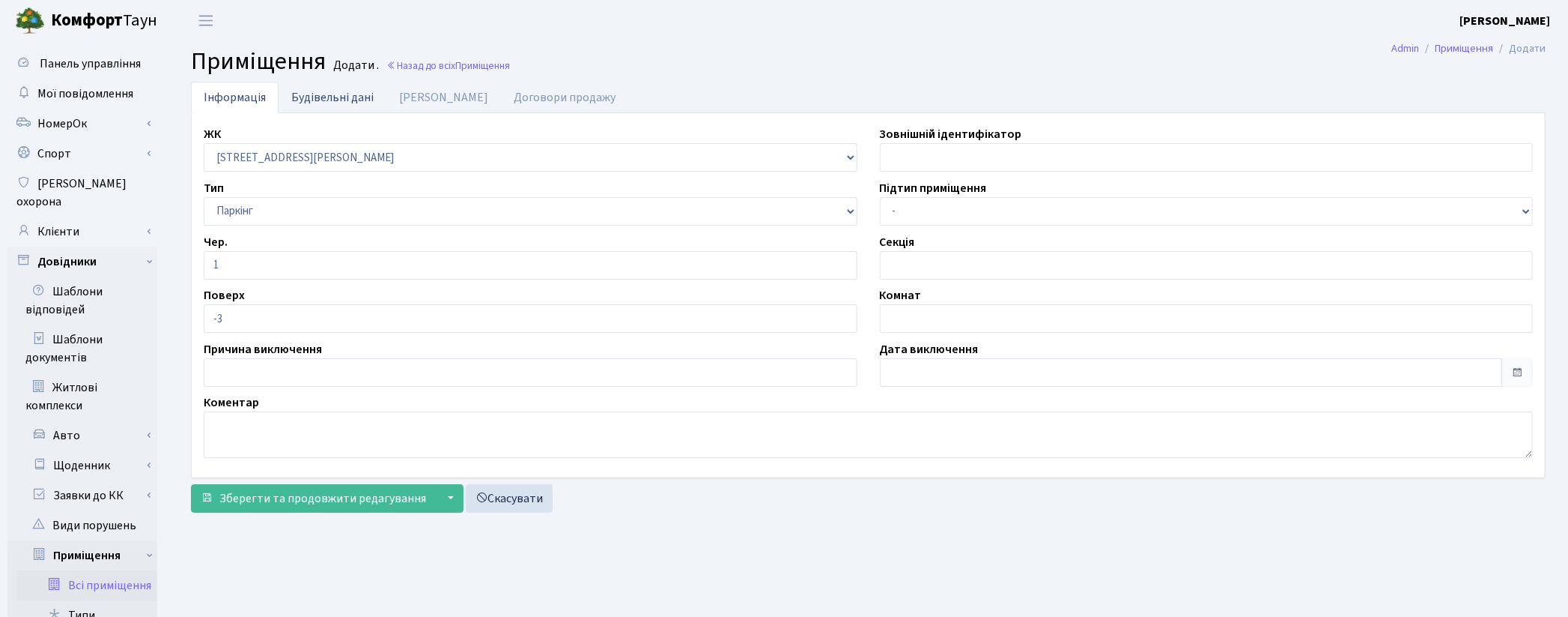
click at [312, 101] on link "Будівельні дані" at bounding box center [332, 97] width 108 height 30
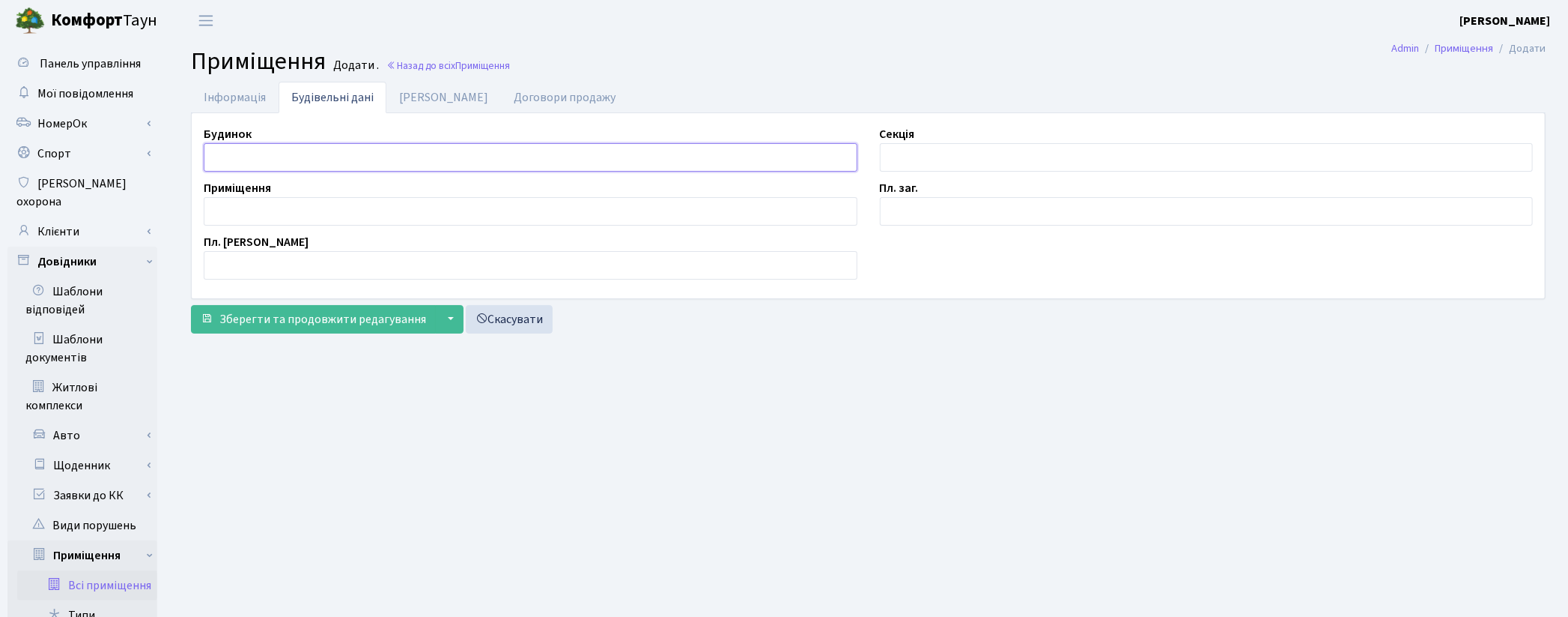
click at [274, 153] on input "text" at bounding box center [530, 157] width 654 height 29
type input "П"
click at [924, 164] on input "text" at bounding box center [1207, 157] width 654 height 29
type input "П"
click at [349, 210] on input "text" at bounding box center [530, 212] width 654 height 29
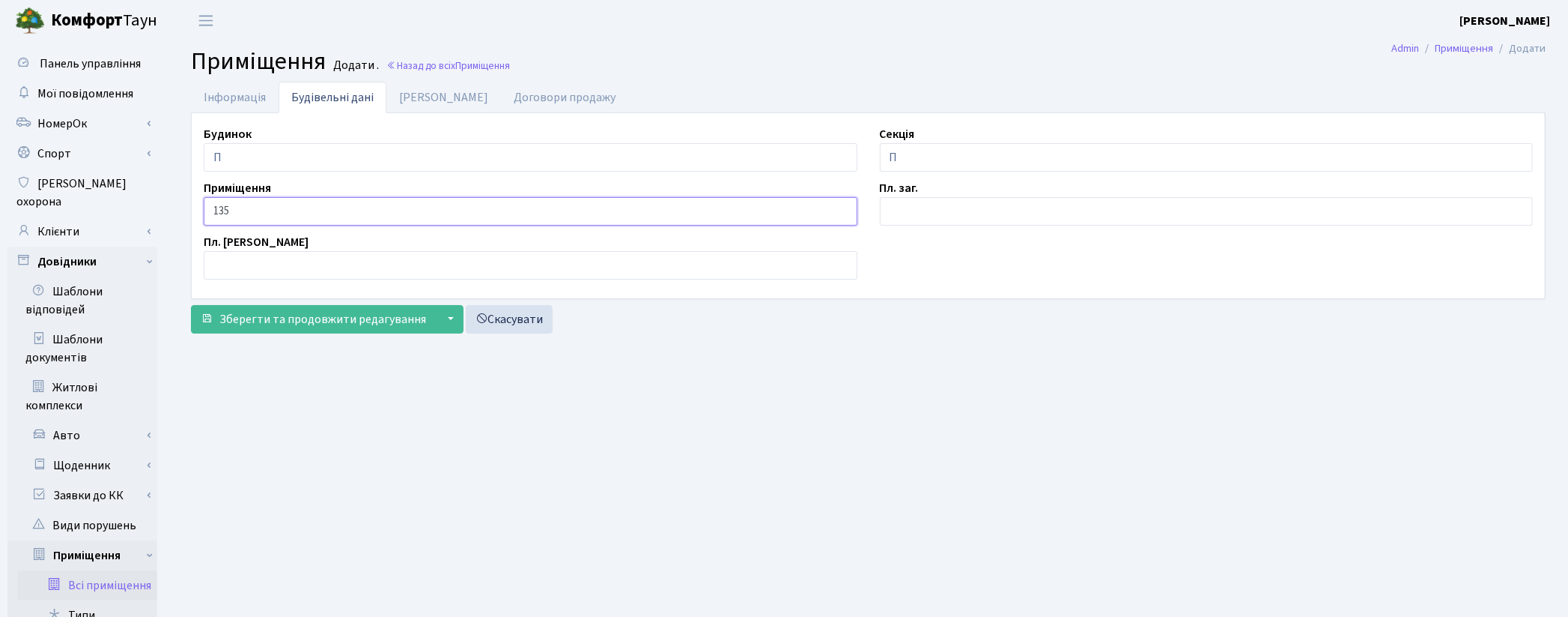
type input "135"
click at [939, 215] on input "text" at bounding box center [1207, 212] width 654 height 29
type input "2.3"
click at [425, 97] on link "Дані БТІ" at bounding box center [443, 97] width 115 height 30
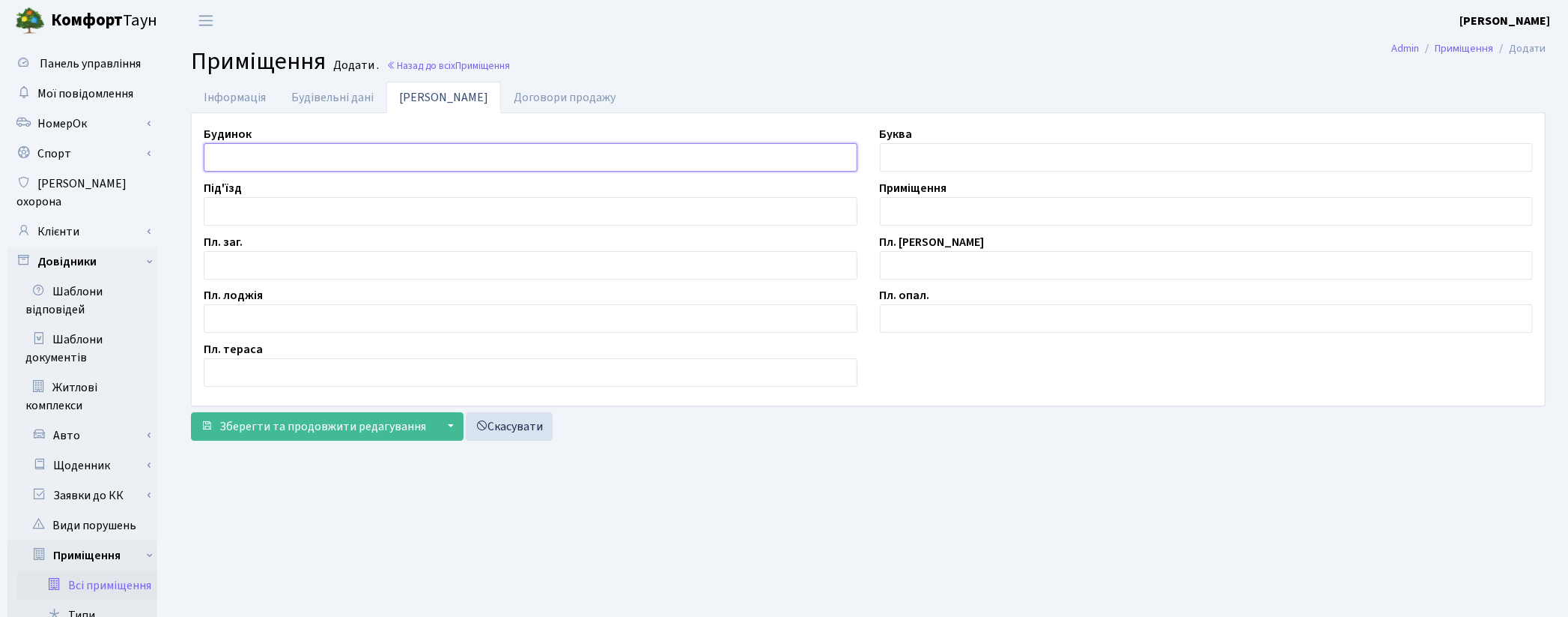
click at [301, 157] on input "text" at bounding box center [530, 157] width 654 height 29
type input "П"
click at [251, 268] on input "text" at bounding box center [530, 266] width 654 height 29
type input "2.3"
click at [915, 215] on input "text" at bounding box center [1207, 212] width 654 height 29
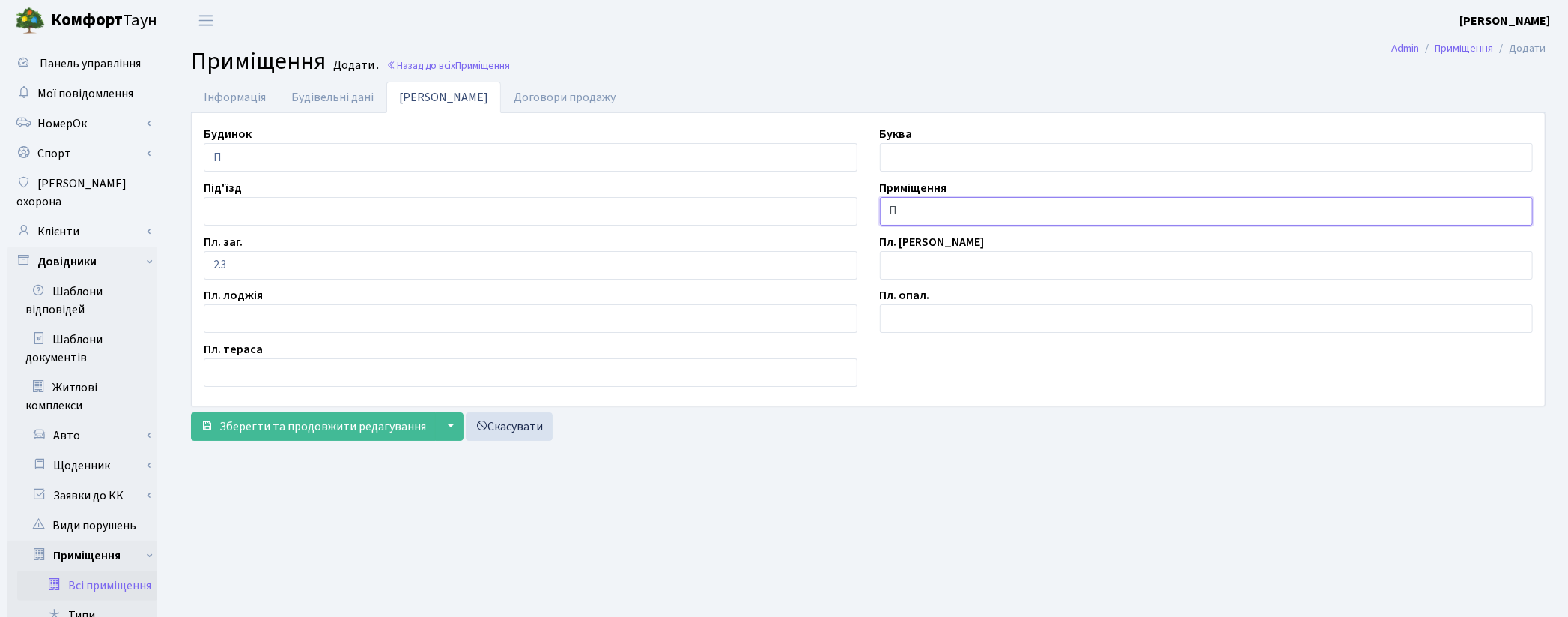
type input "П"
click at [857, 548] on main "Admin Приміщення Додати Приміщення Додати . Назад до всіх Приміщення Інформація…" at bounding box center [868, 520] width 1400 height 956
click at [57, 217] on link "Клієнти" at bounding box center [82, 231] width 150 height 30
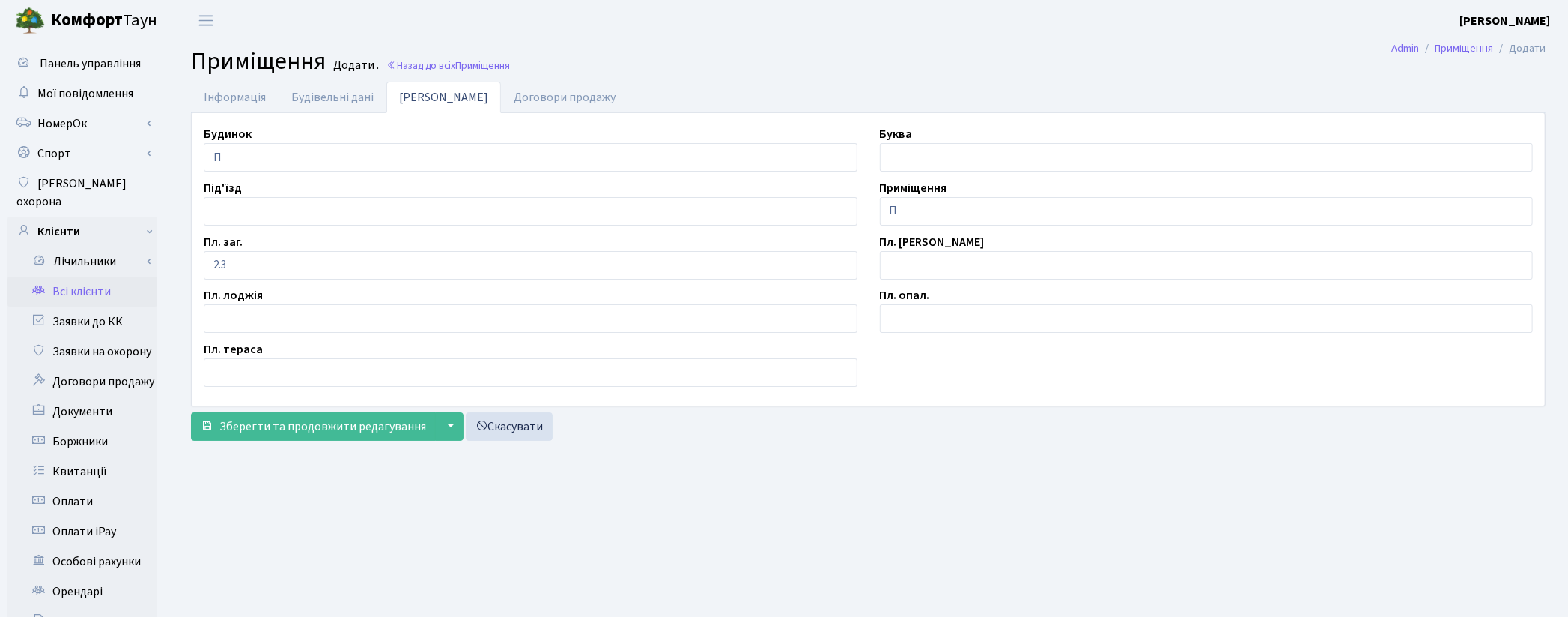
click at [85, 279] on link "Всі клієнти" at bounding box center [82, 291] width 150 height 30
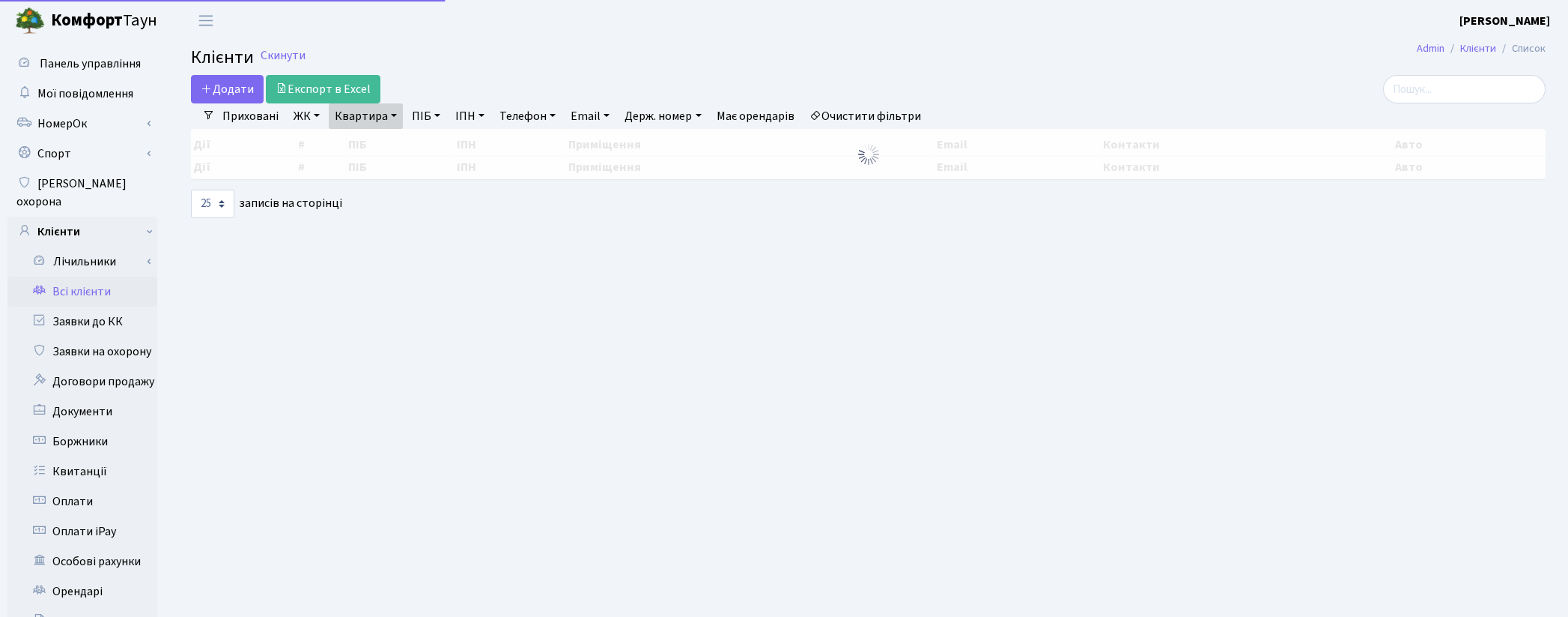
select select "25"
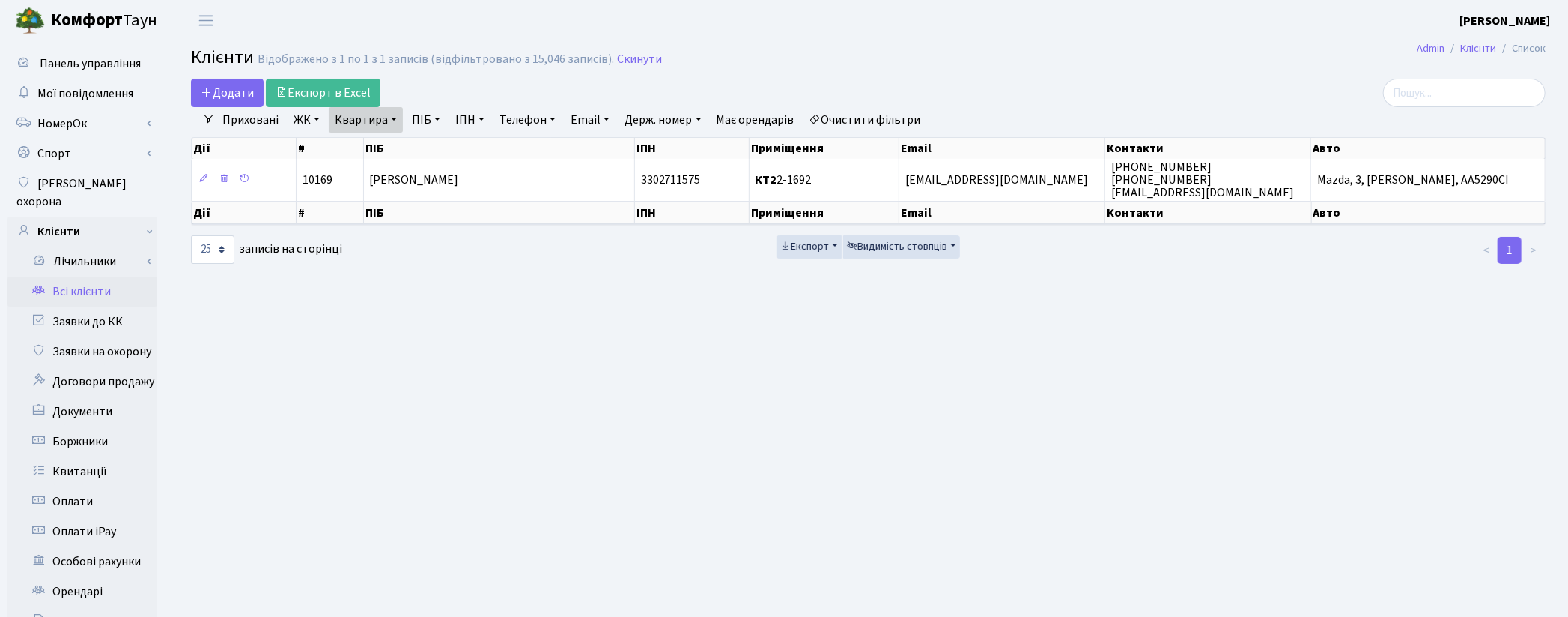
click at [899, 121] on link "Очистити фільтри" at bounding box center [865, 120] width 124 height 26
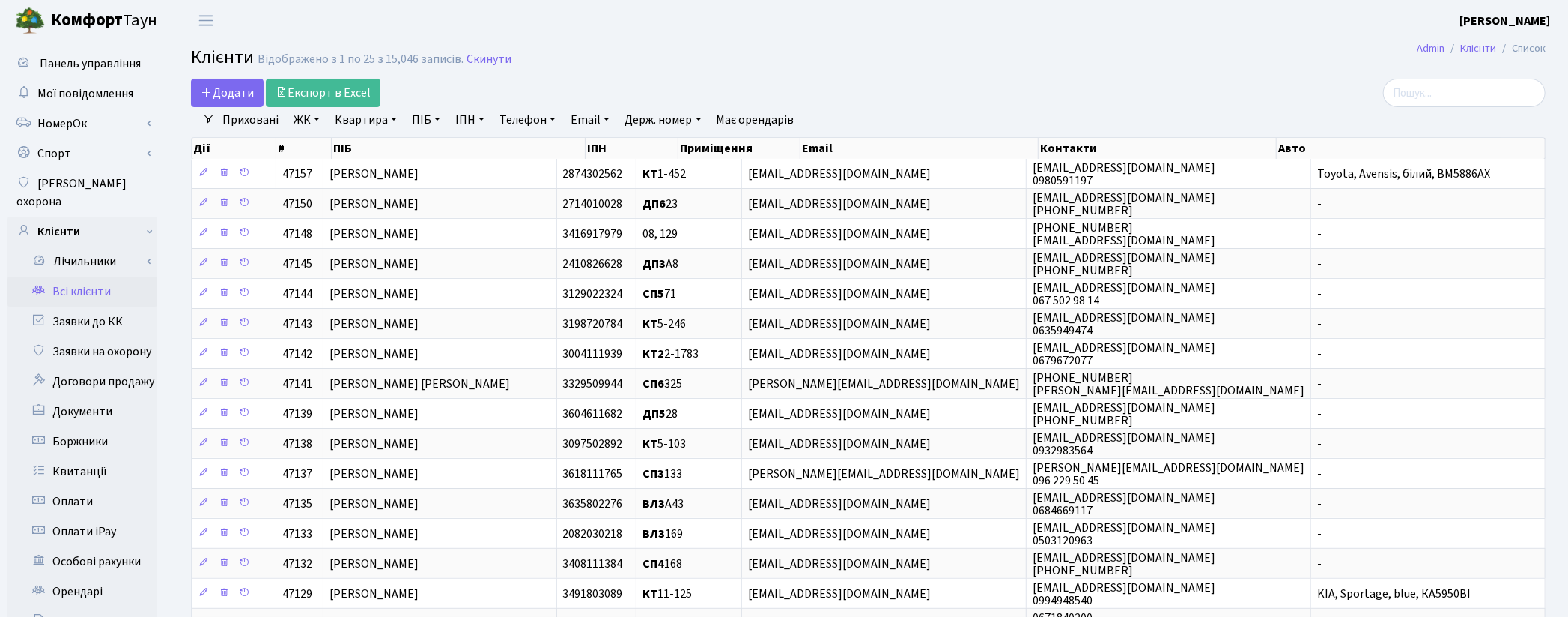
click at [377, 122] on link "Квартира" at bounding box center [365, 120] width 74 height 26
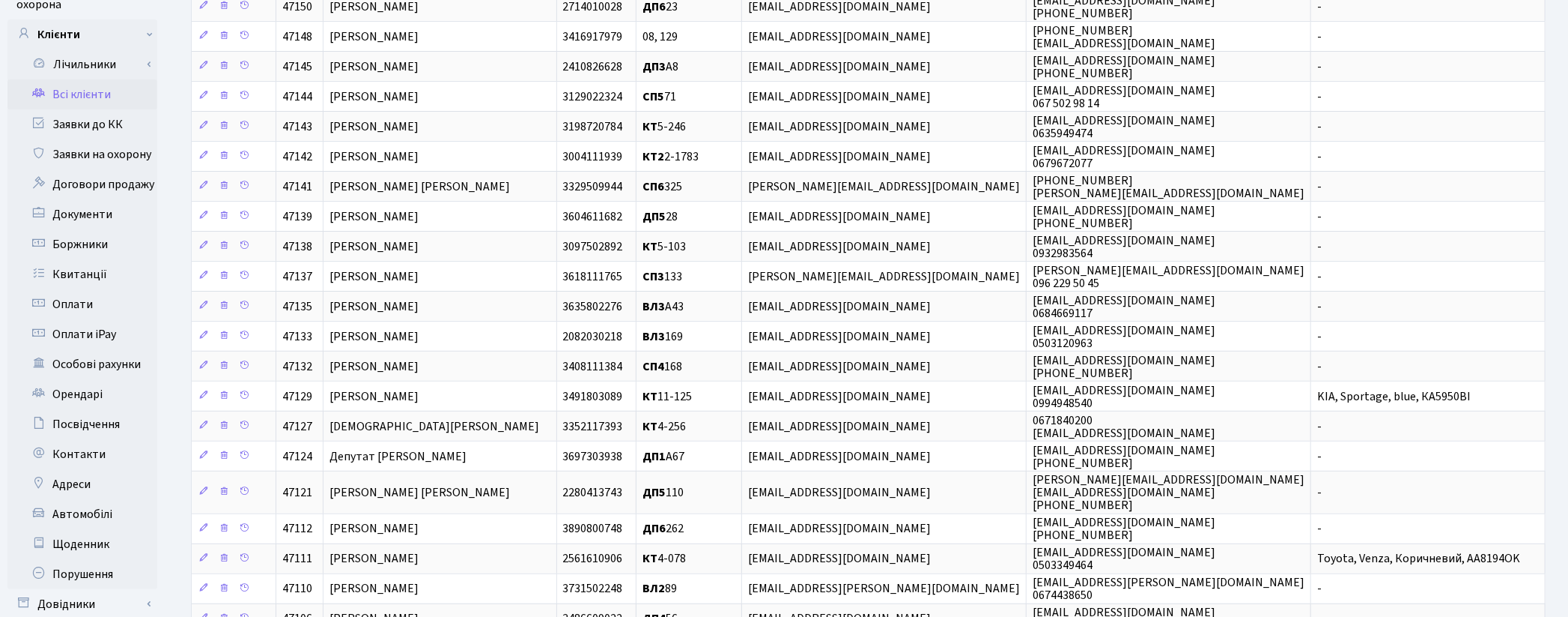
scroll to position [409, 0]
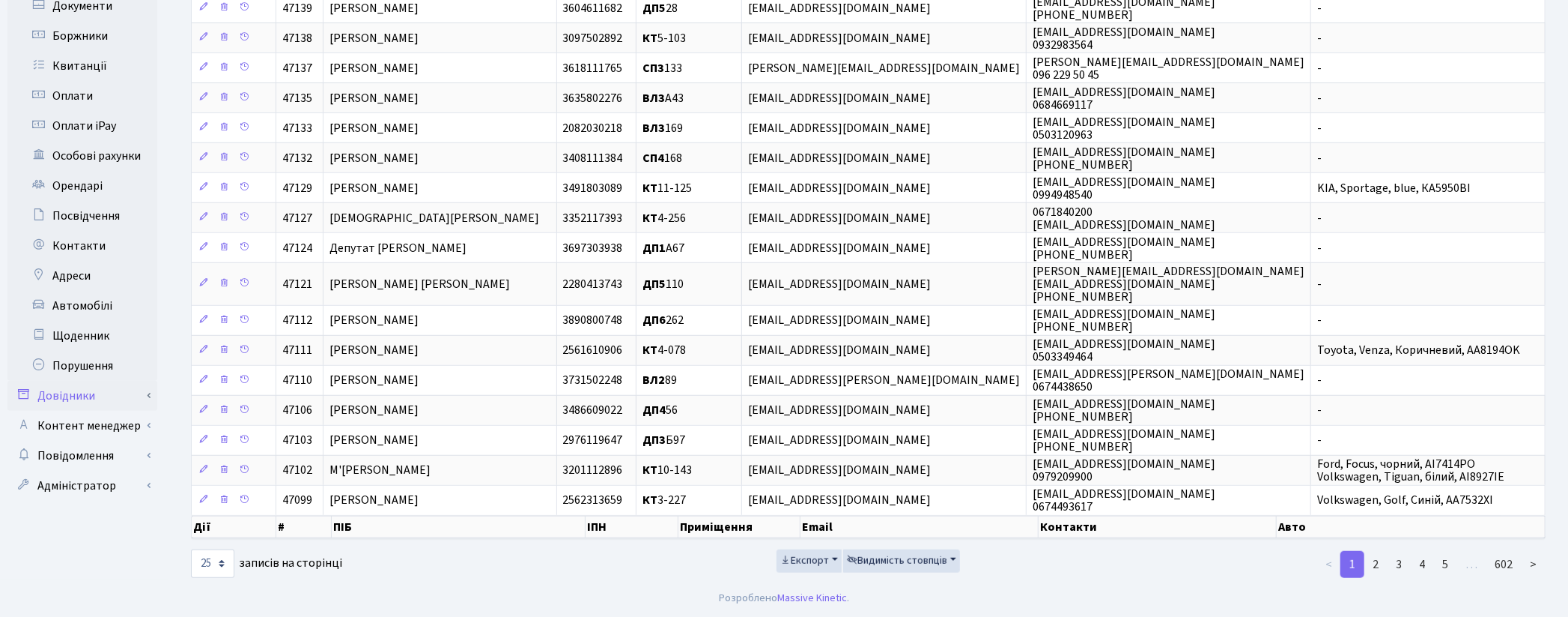
click at [108, 381] on link "Довідники" at bounding box center [82, 396] width 150 height 30
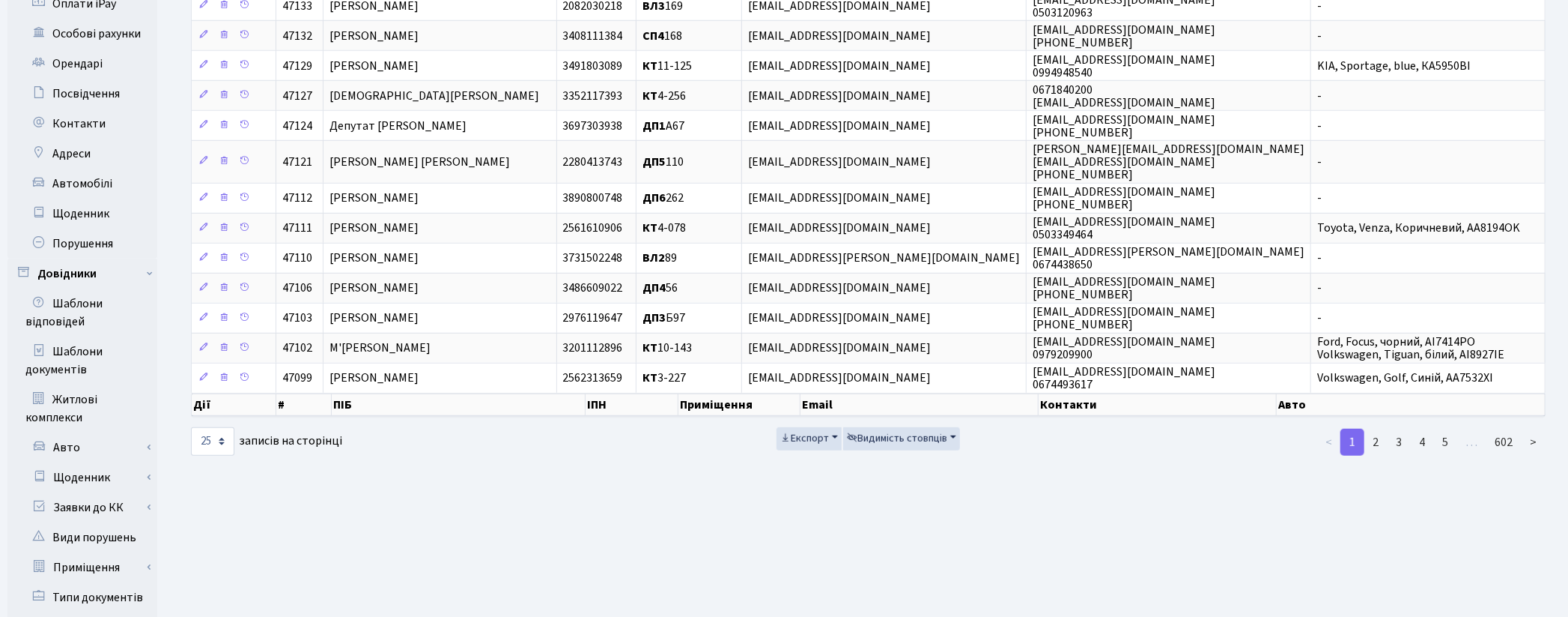
scroll to position [742, 0]
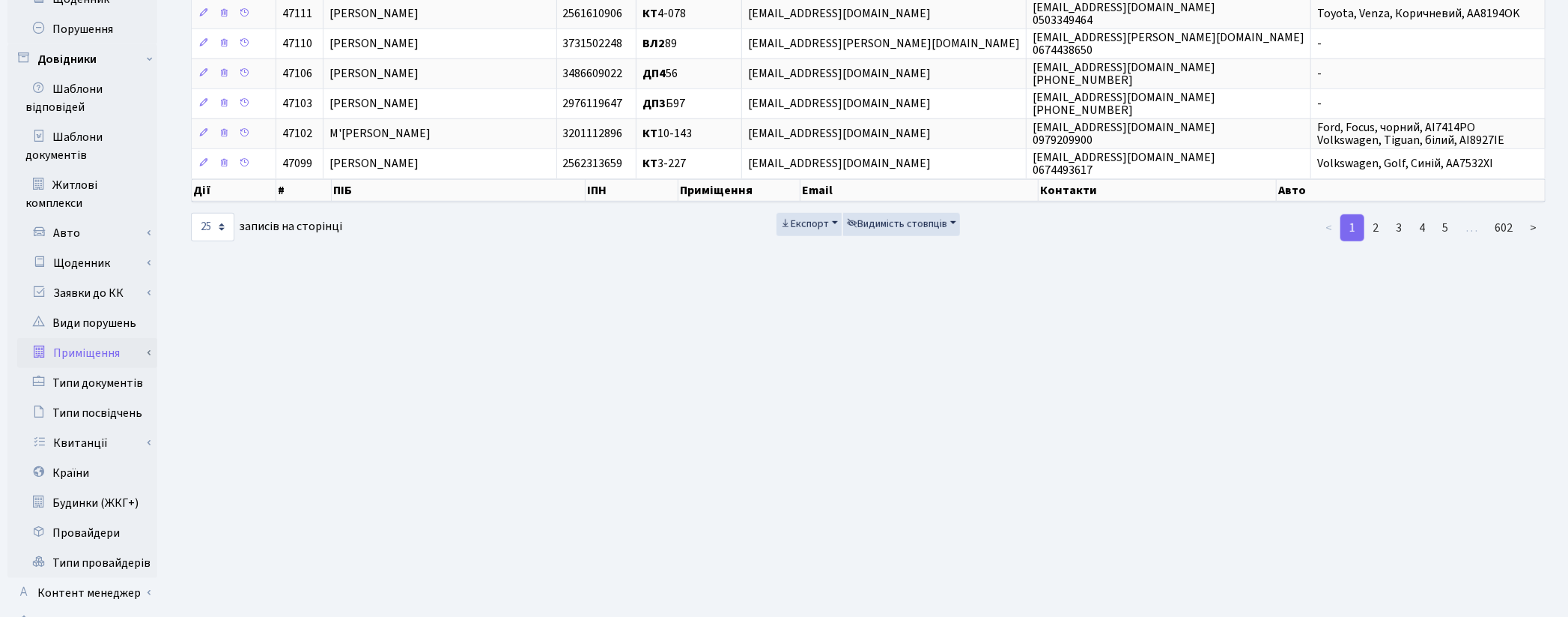
click at [93, 340] on link "Приміщення" at bounding box center [88, 353] width 140 height 30
click at [100, 368] on link "Всі приміщення" at bounding box center [88, 383] width 140 height 30
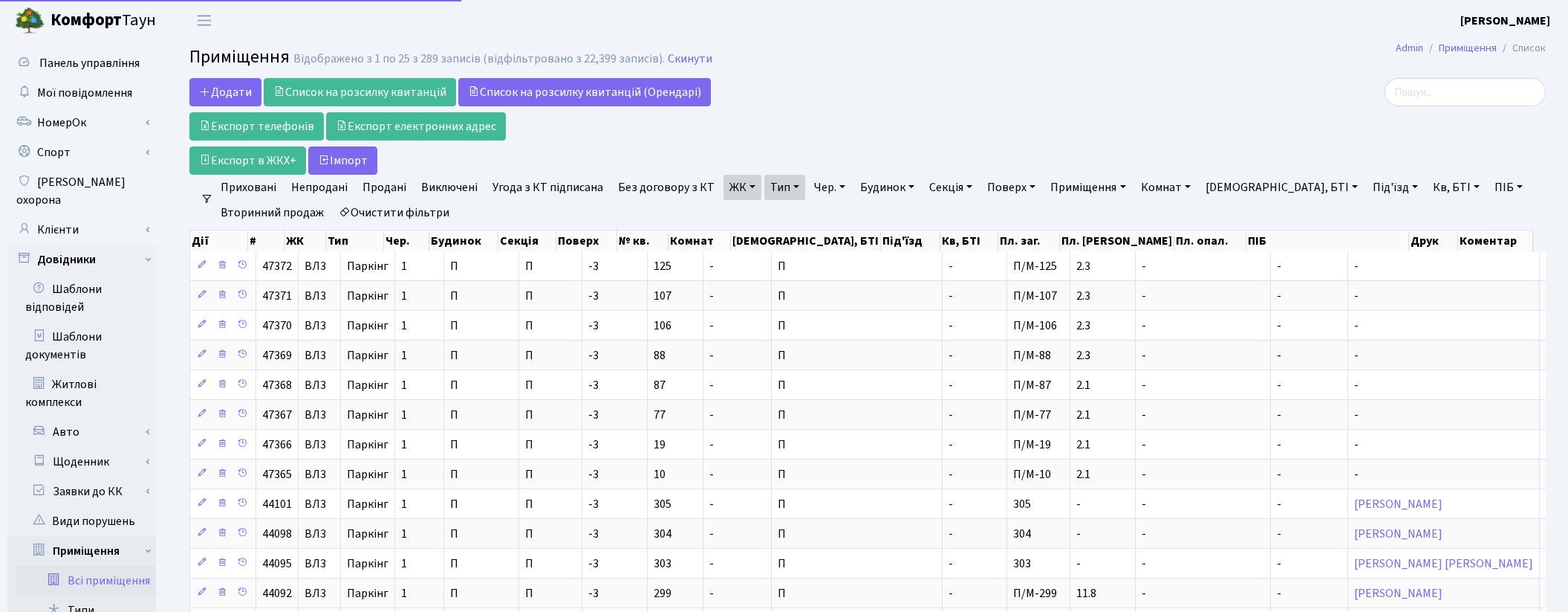
select select "25"
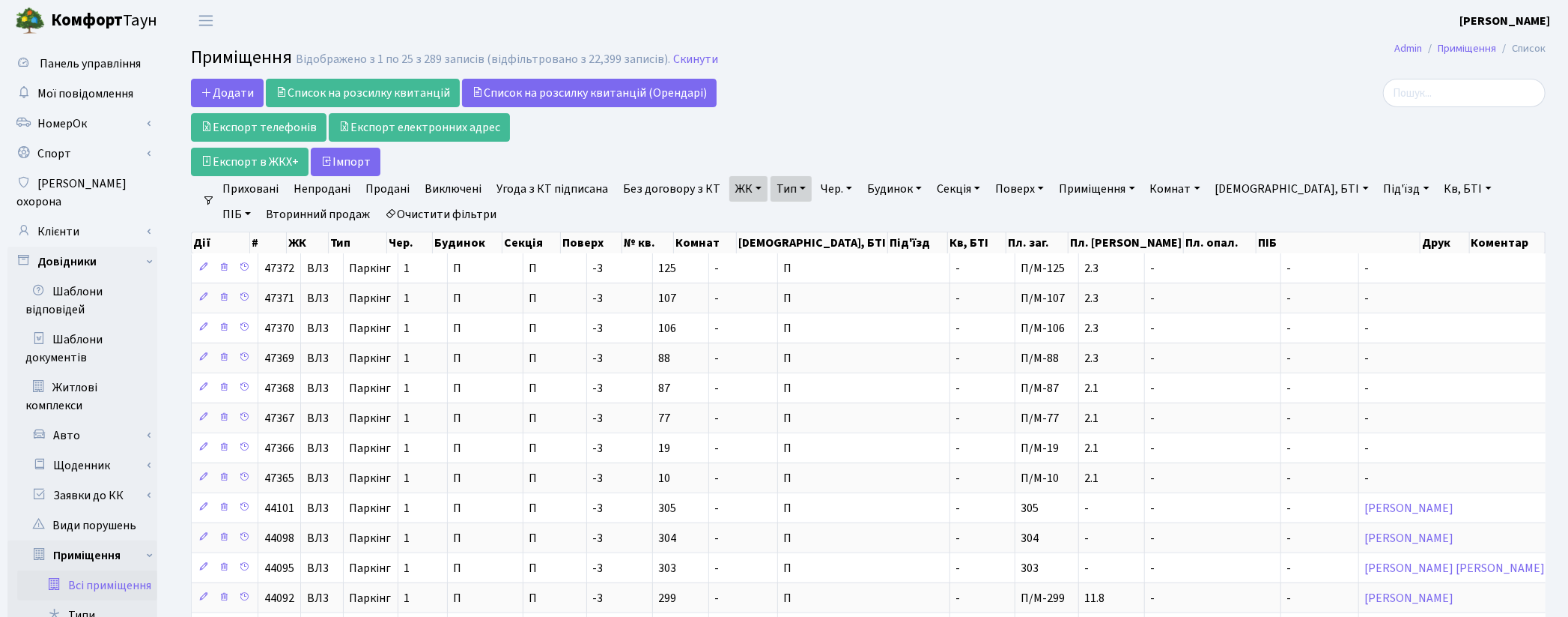
click at [382, 208] on link "Очистити фільтри" at bounding box center [440, 215] width 124 height 26
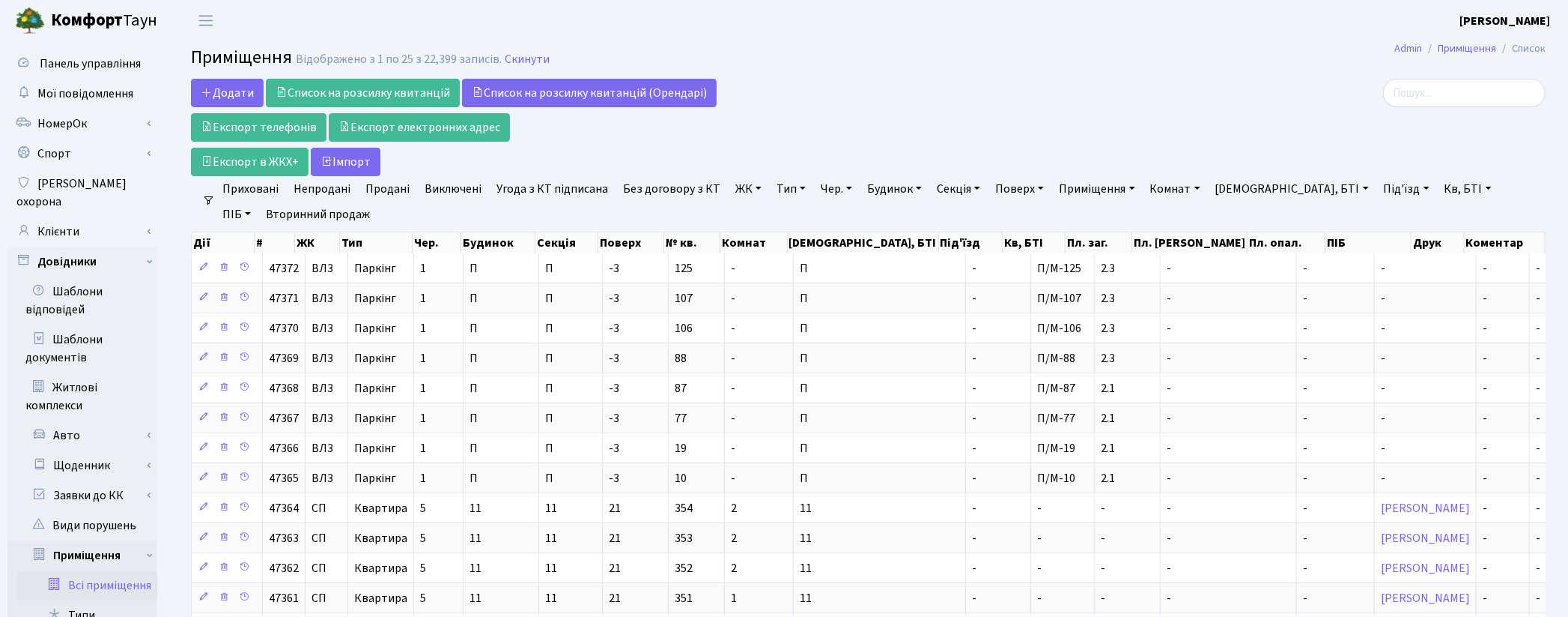
click at [795, 188] on link "Тип" at bounding box center [791, 189] width 41 height 26
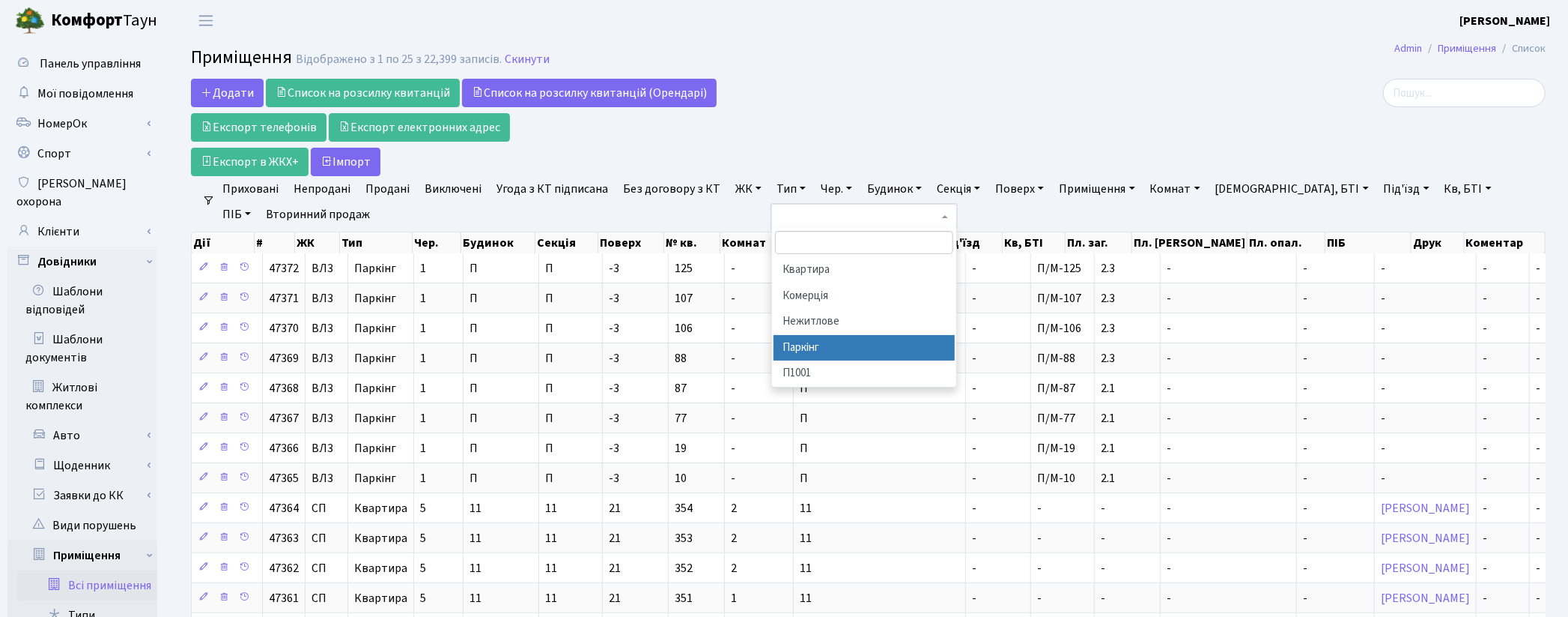
click at [829, 340] on li "Паркінг" at bounding box center [864, 348] width 181 height 26
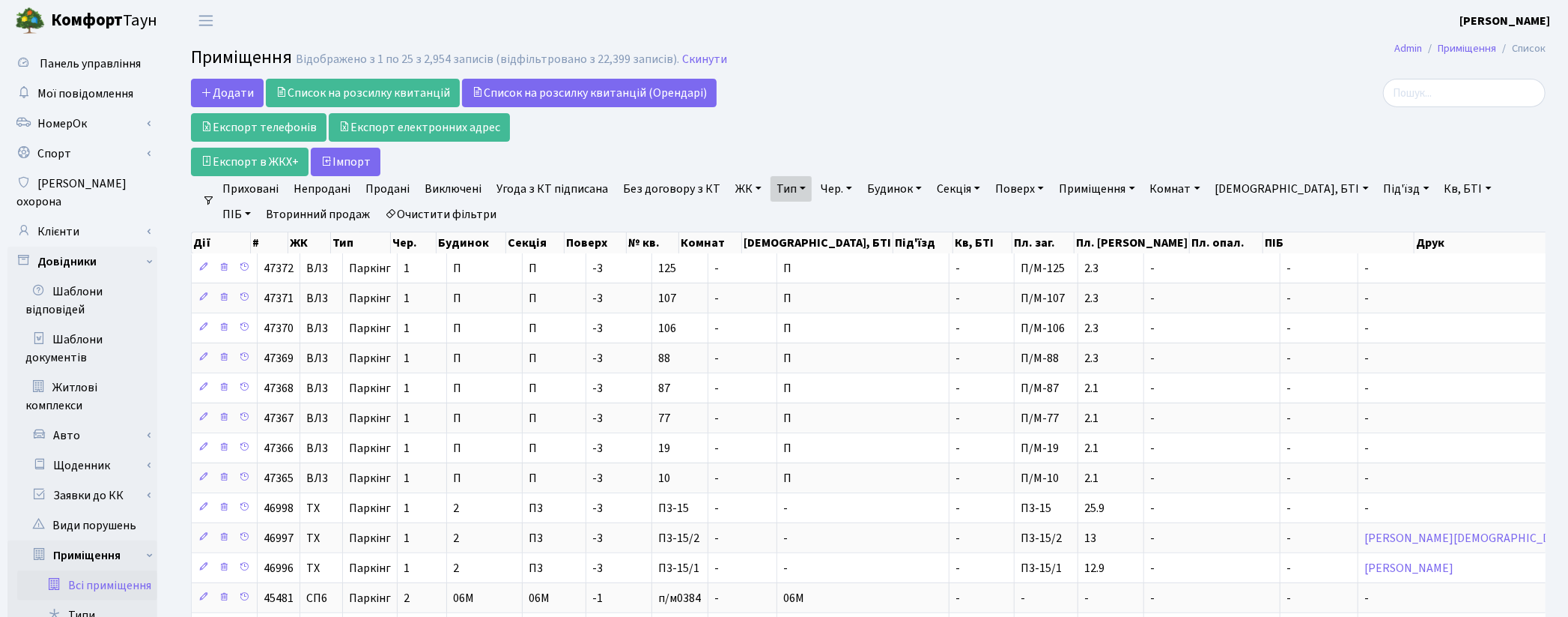
click at [833, 190] on link "Чер." at bounding box center [837, 189] width 43 height 26
click at [852, 141] on div "Додати Список на розсилку квитанцій Список на розсилку квитанцій (Орендарі) Екс…" at bounding box center [638, 128] width 896 height 97
click at [743, 190] on link "ЖК" at bounding box center [749, 189] width 38 height 26
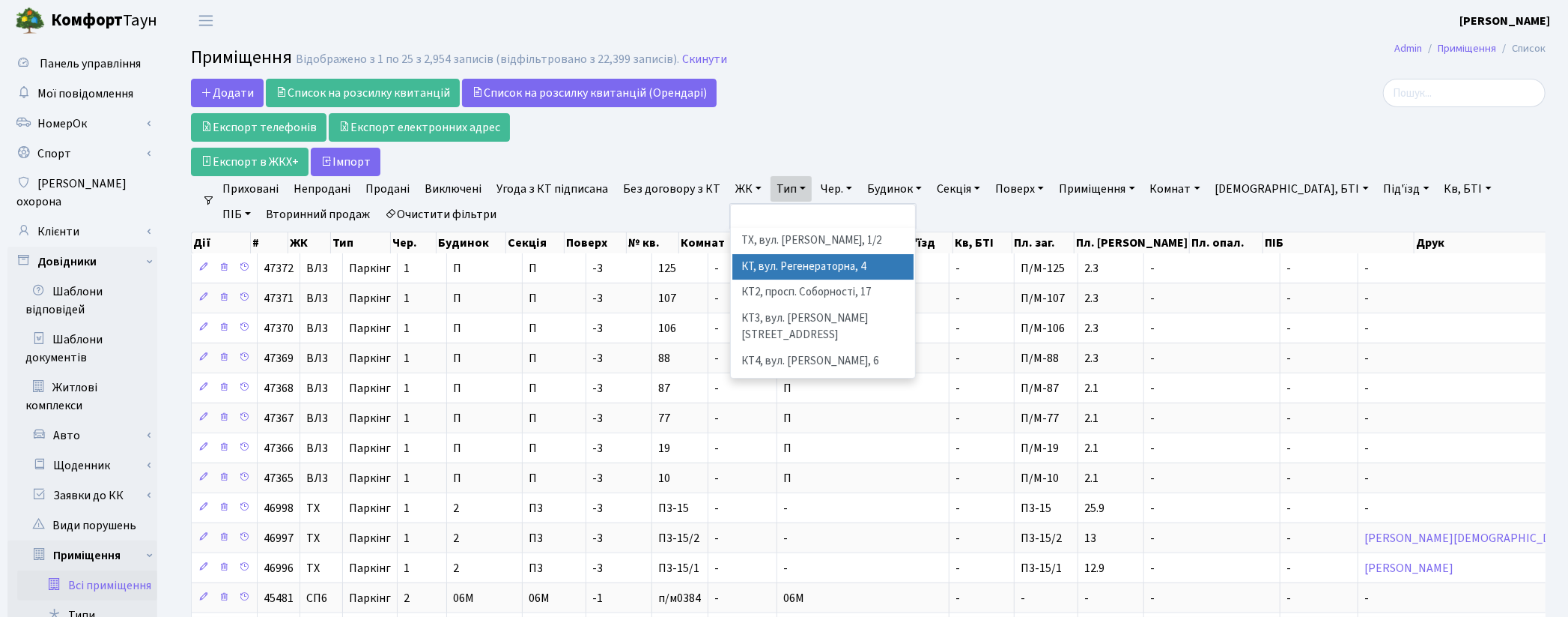
click at [798, 267] on li "КТ, вул. Регенераторна, 4" at bounding box center [822, 267] width 181 height 26
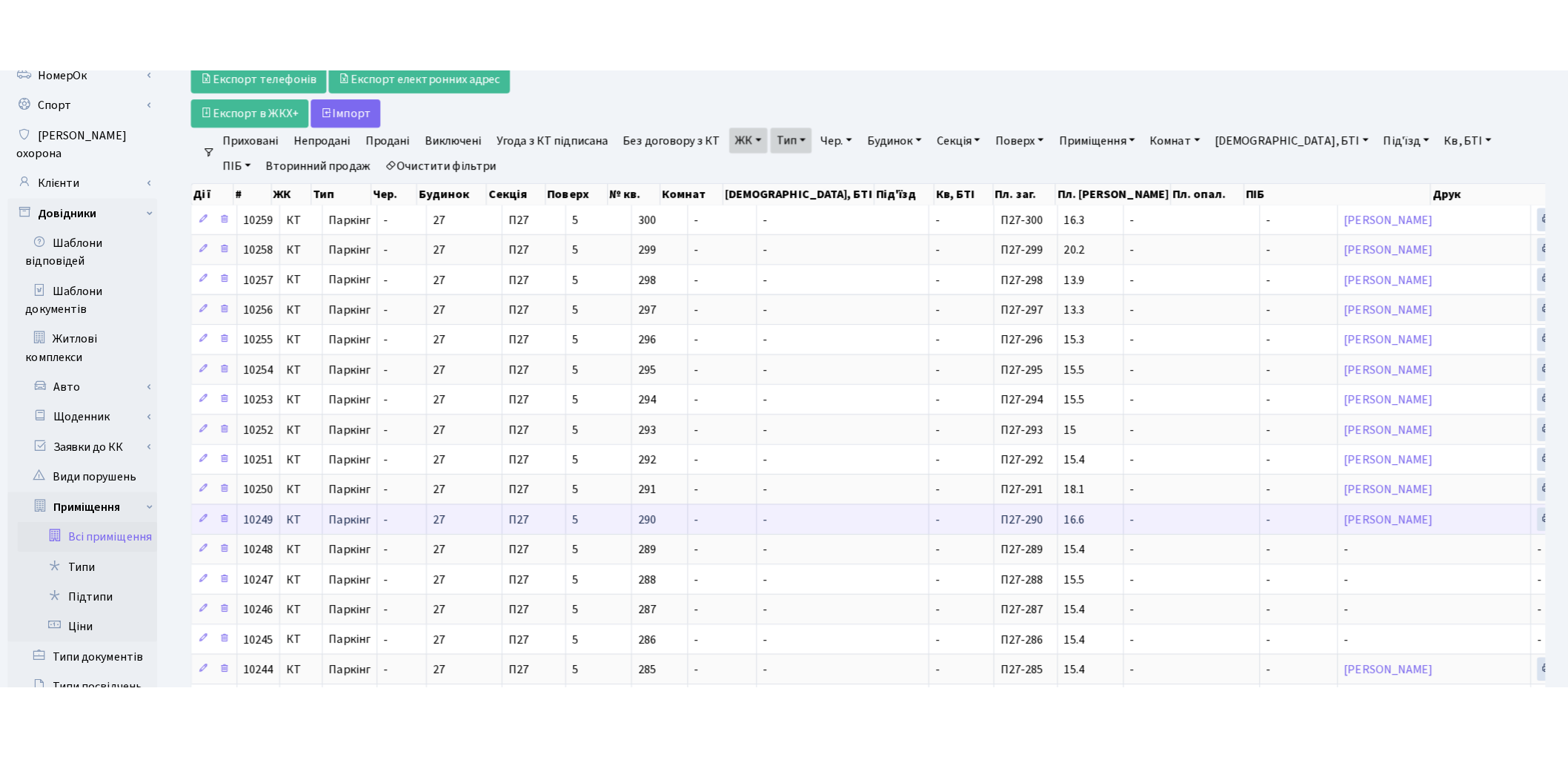
scroll to position [82, 0]
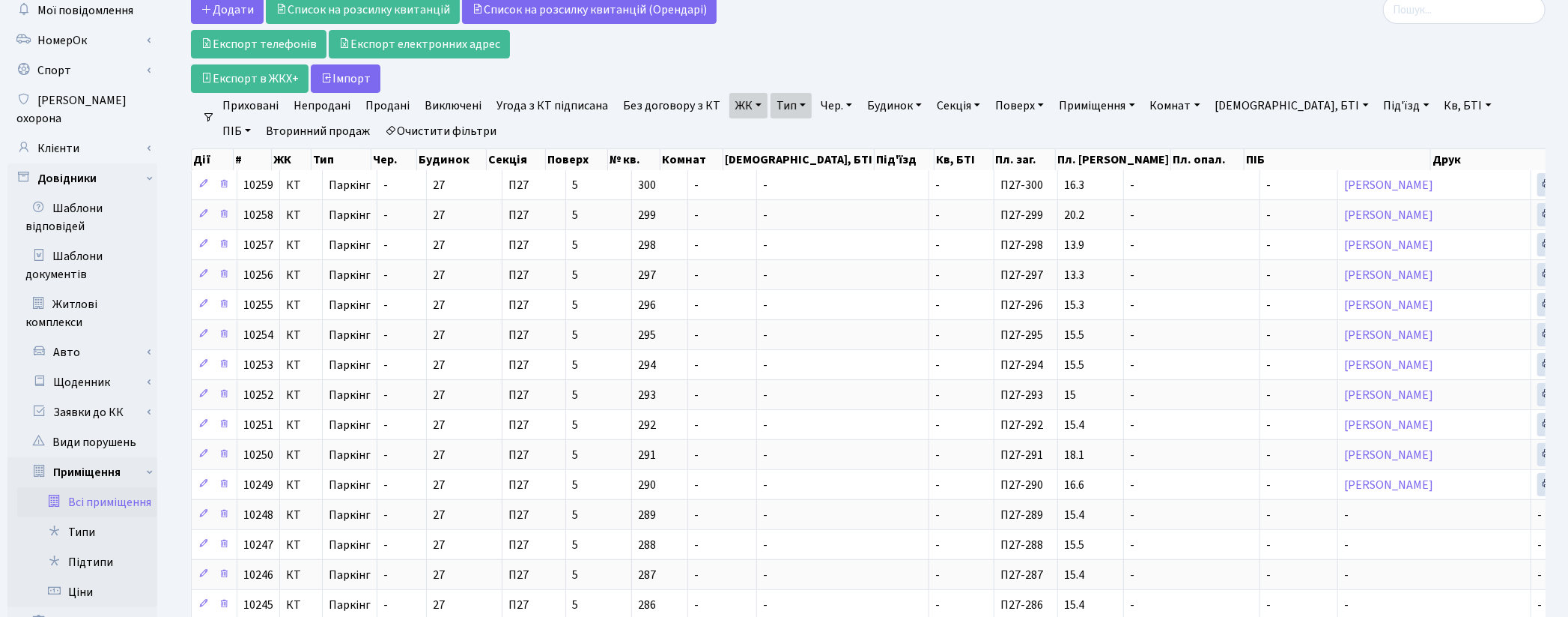
click at [327, 111] on link "Непродані" at bounding box center [322, 105] width 69 height 26
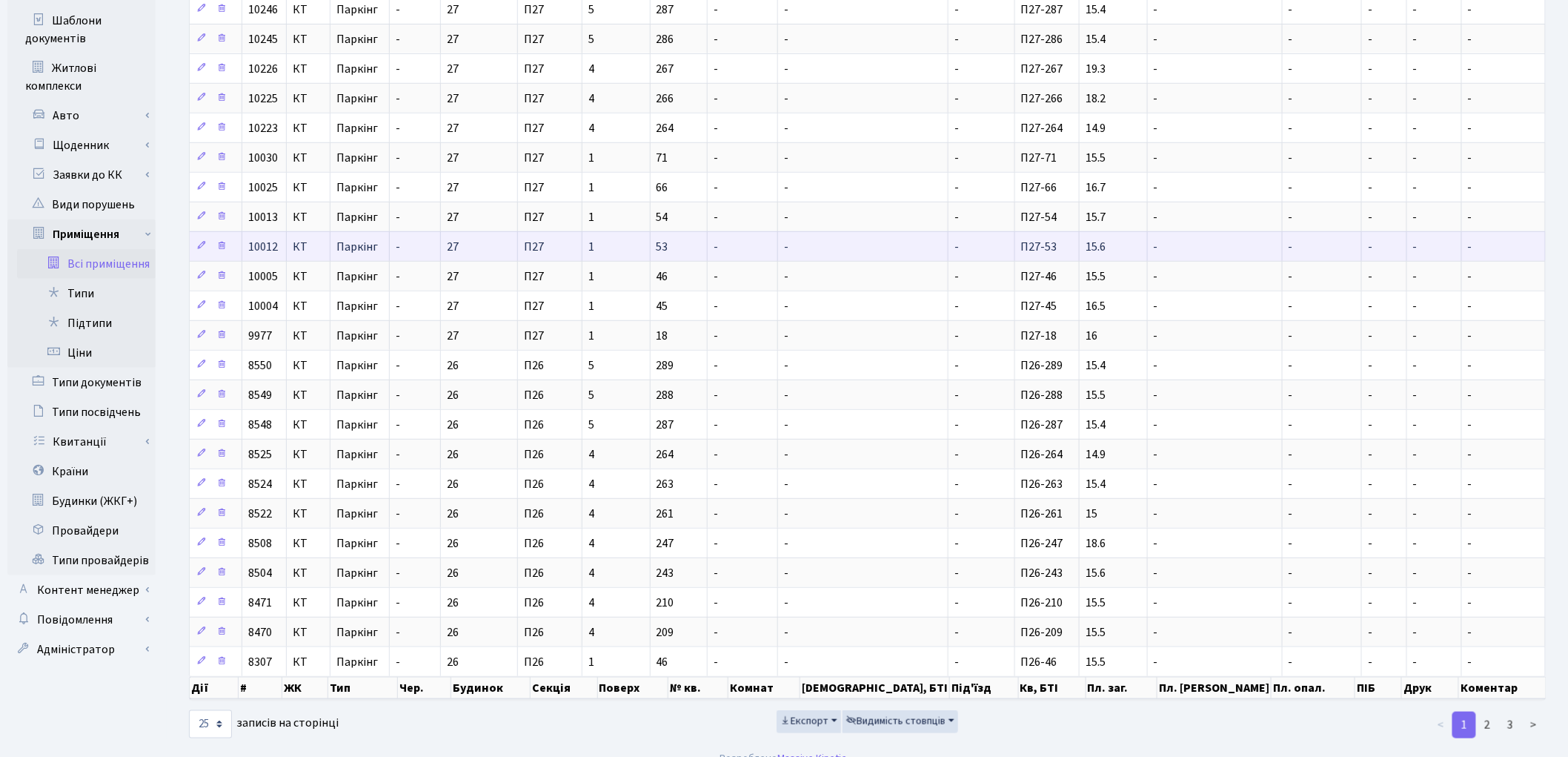
scroll to position [341, 0]
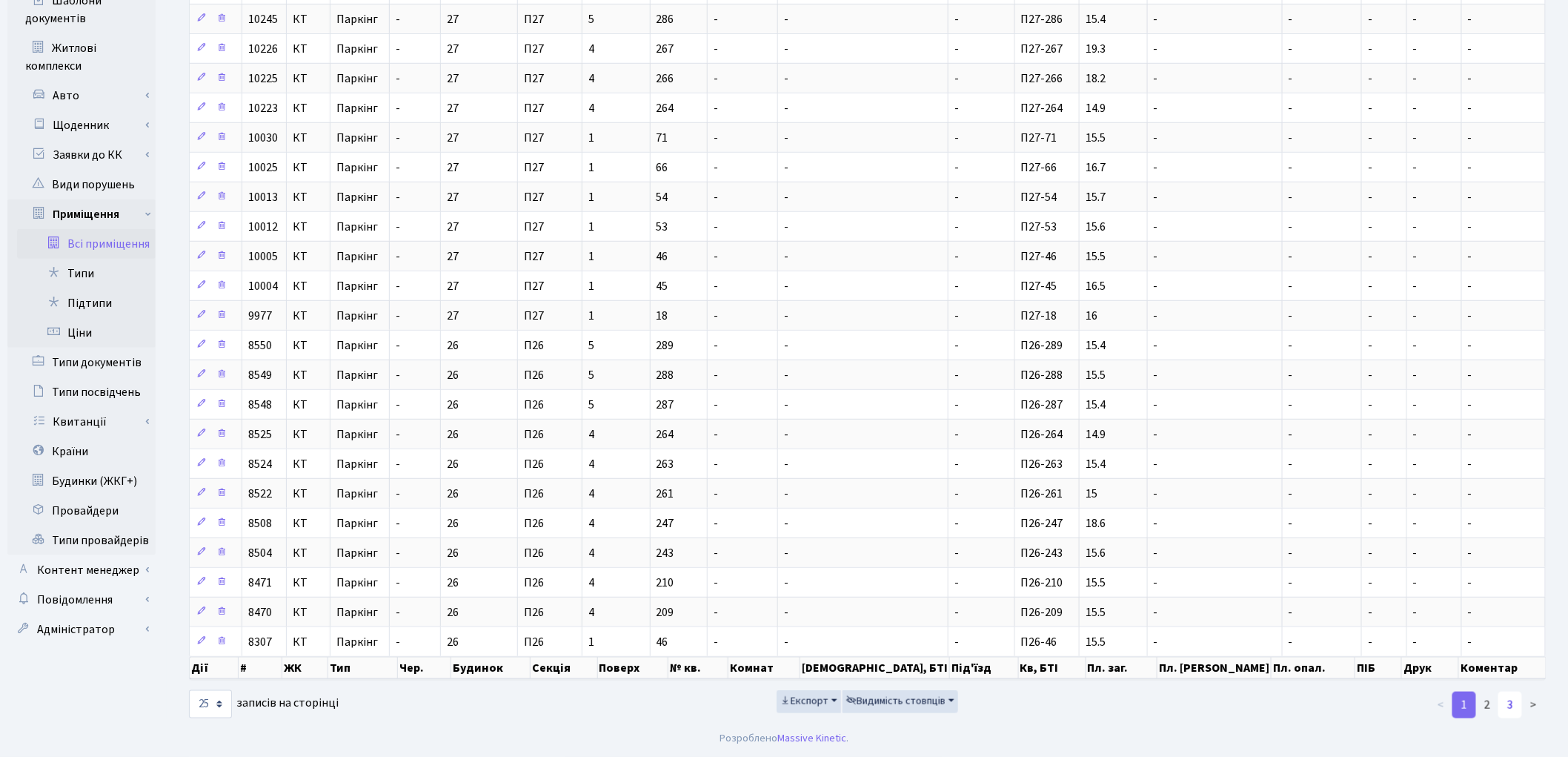
click at [1513, 609] on link "3" at bounding box center [1510, 705] width 24 height 27
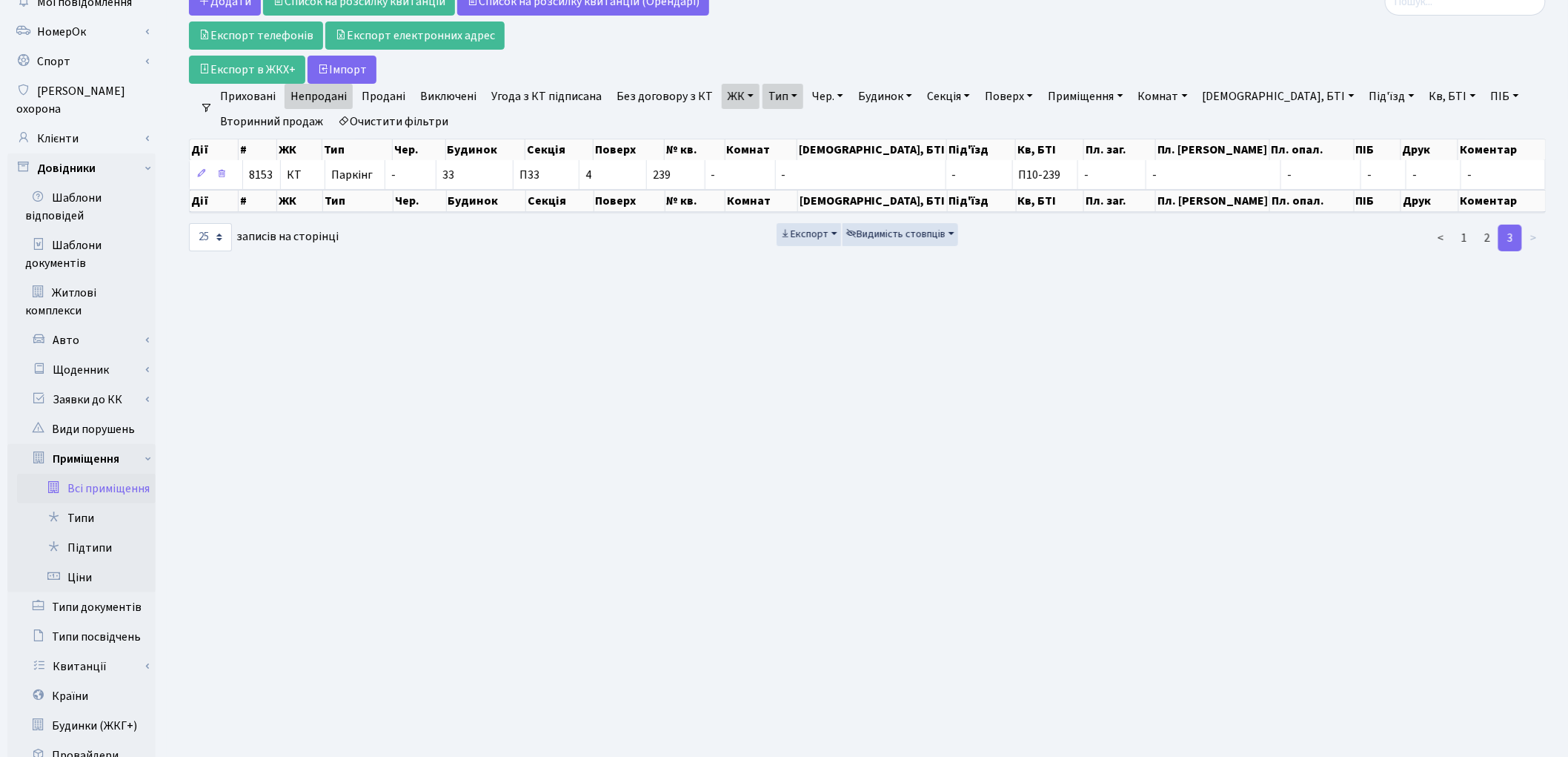
scroll to position [2, 0]
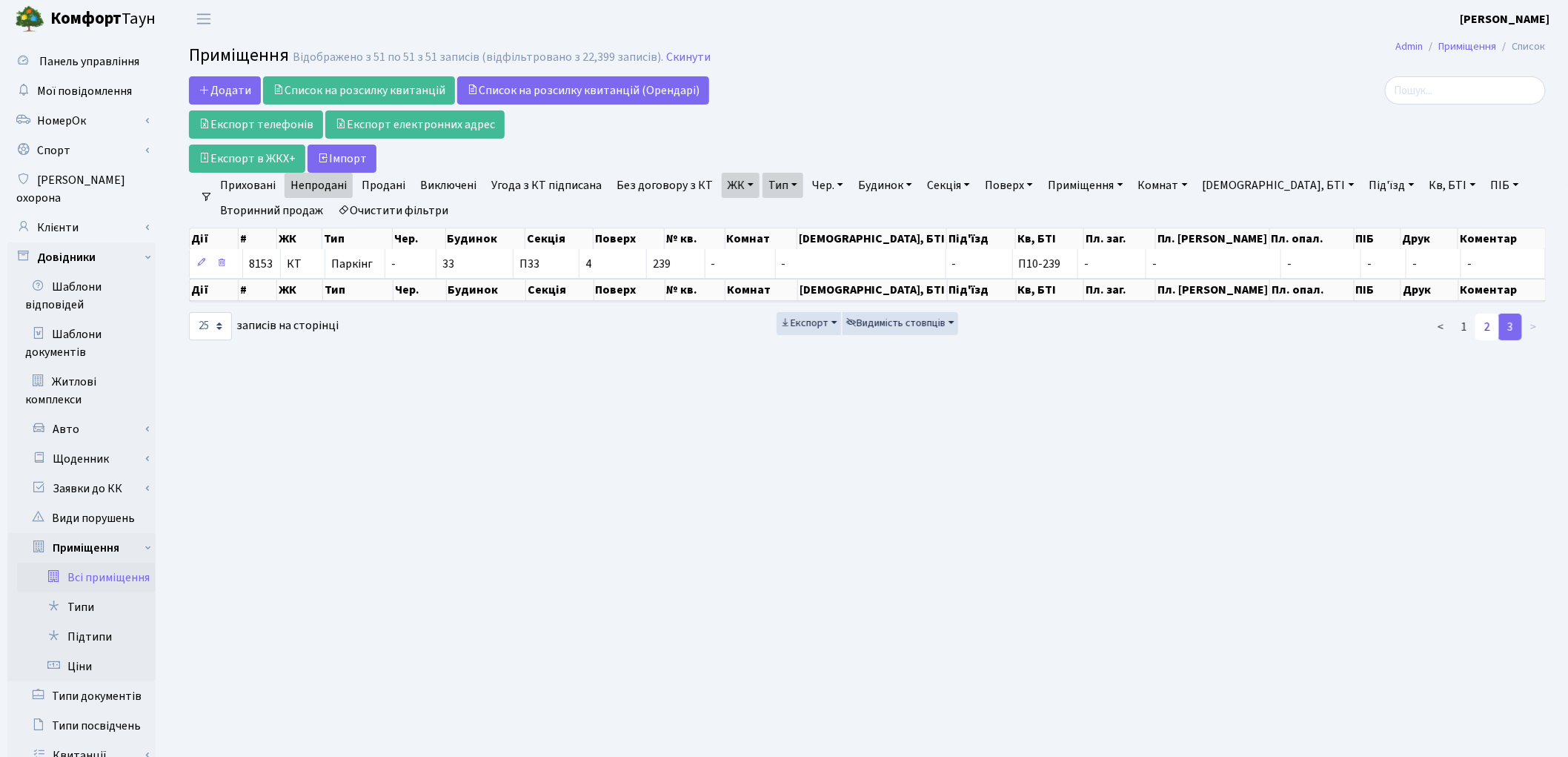
click at [1482, 334] on link "2" at bounding box center [1487, 327] width 24 height 27
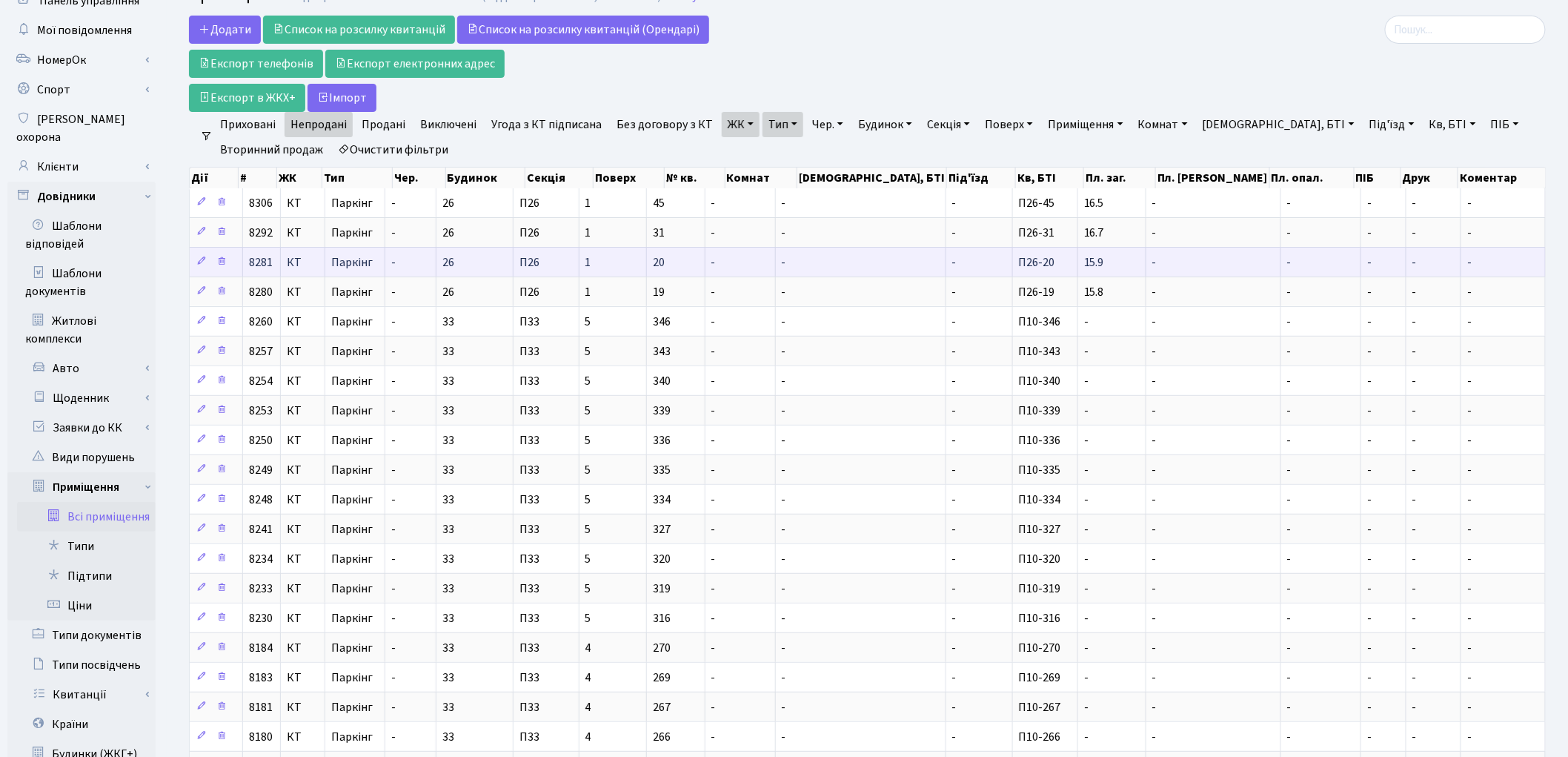
scroll to position [0, 0]
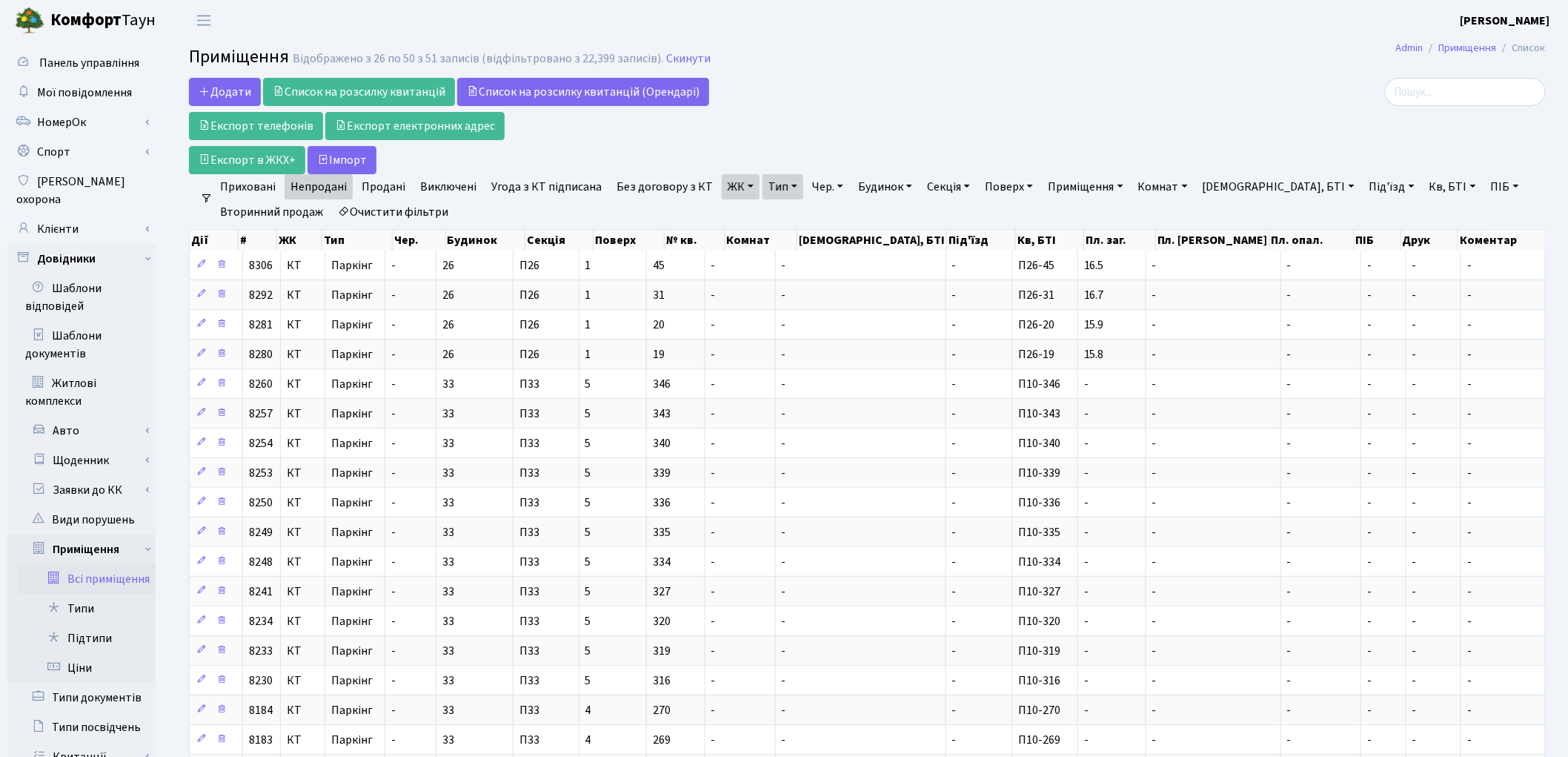
click at [1424, 190] on link "Кв, БТІ" at bounding box center [1453, 187] width 58 height 25
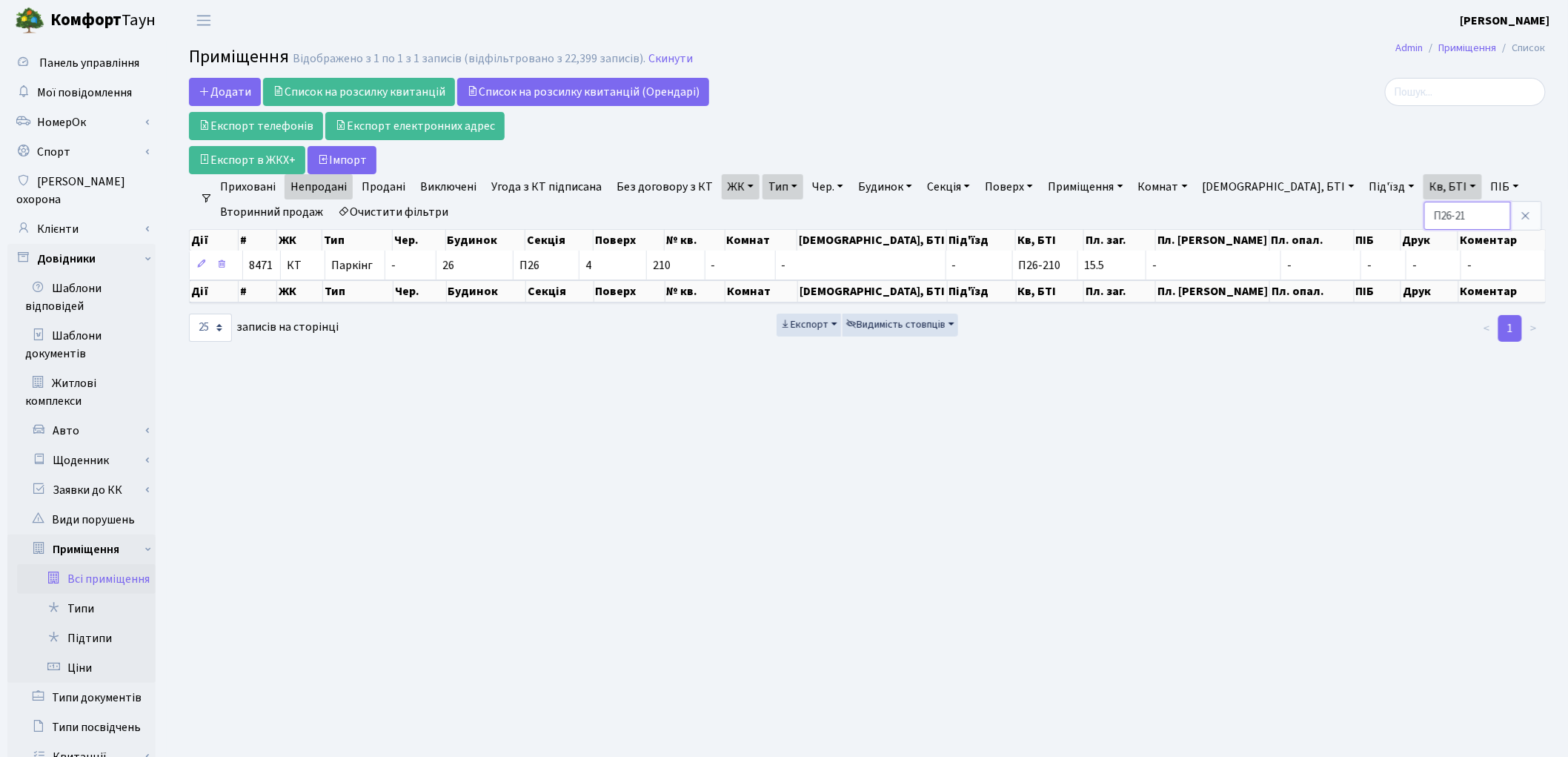
click at [1424, 219] on input "П26-21" at bounding box center [1468, 215] width 87 height 28
type input "П27-21"
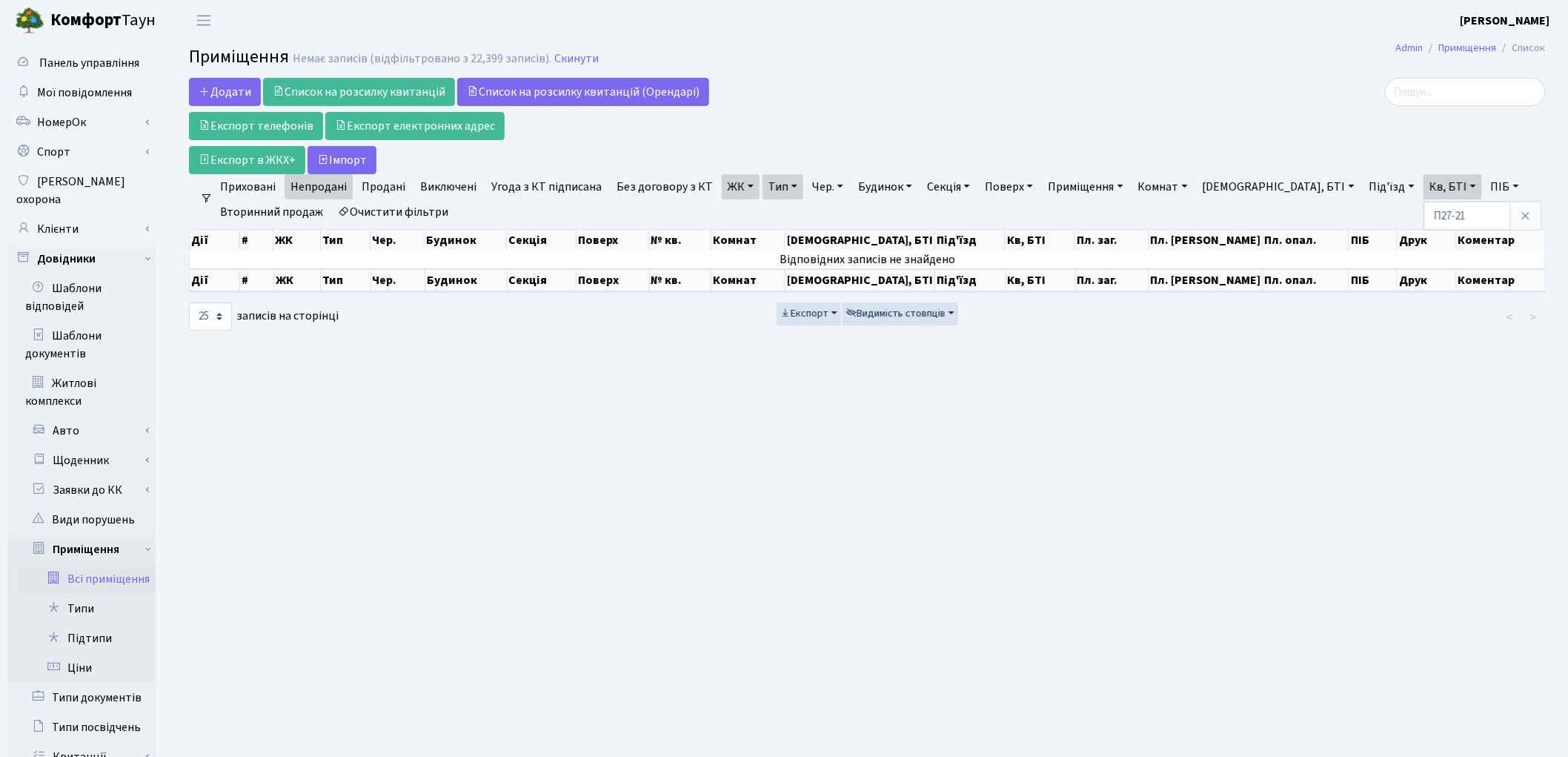
click at [389, 213] on link "Очистити фільтри" at bounding box center [393, 212] width 122 height 25
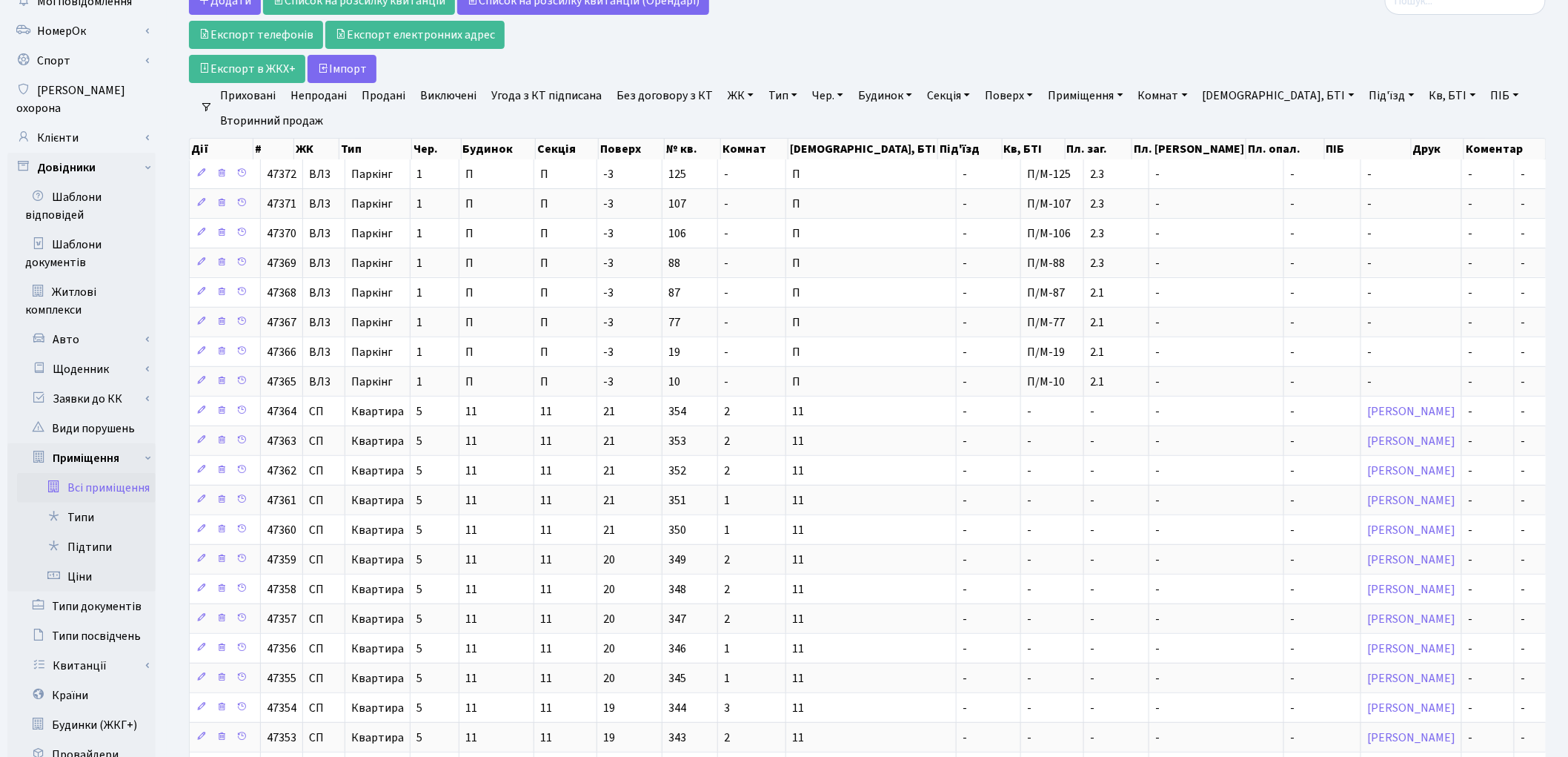
scroll to position [82, 0]
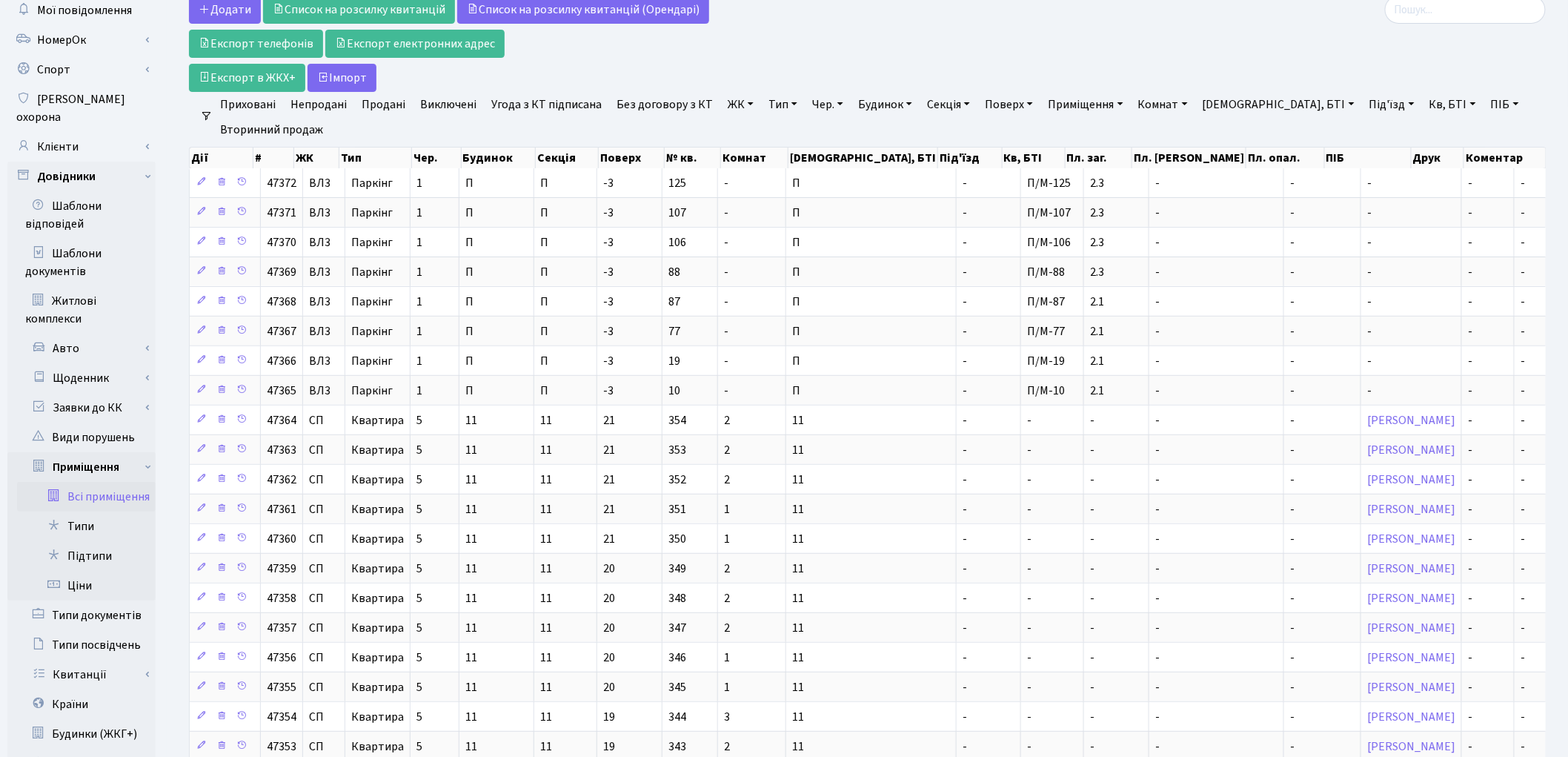
click at [129, 482] on link "Всі приміщення" at bounding box center [87, 497] width 139 height 30
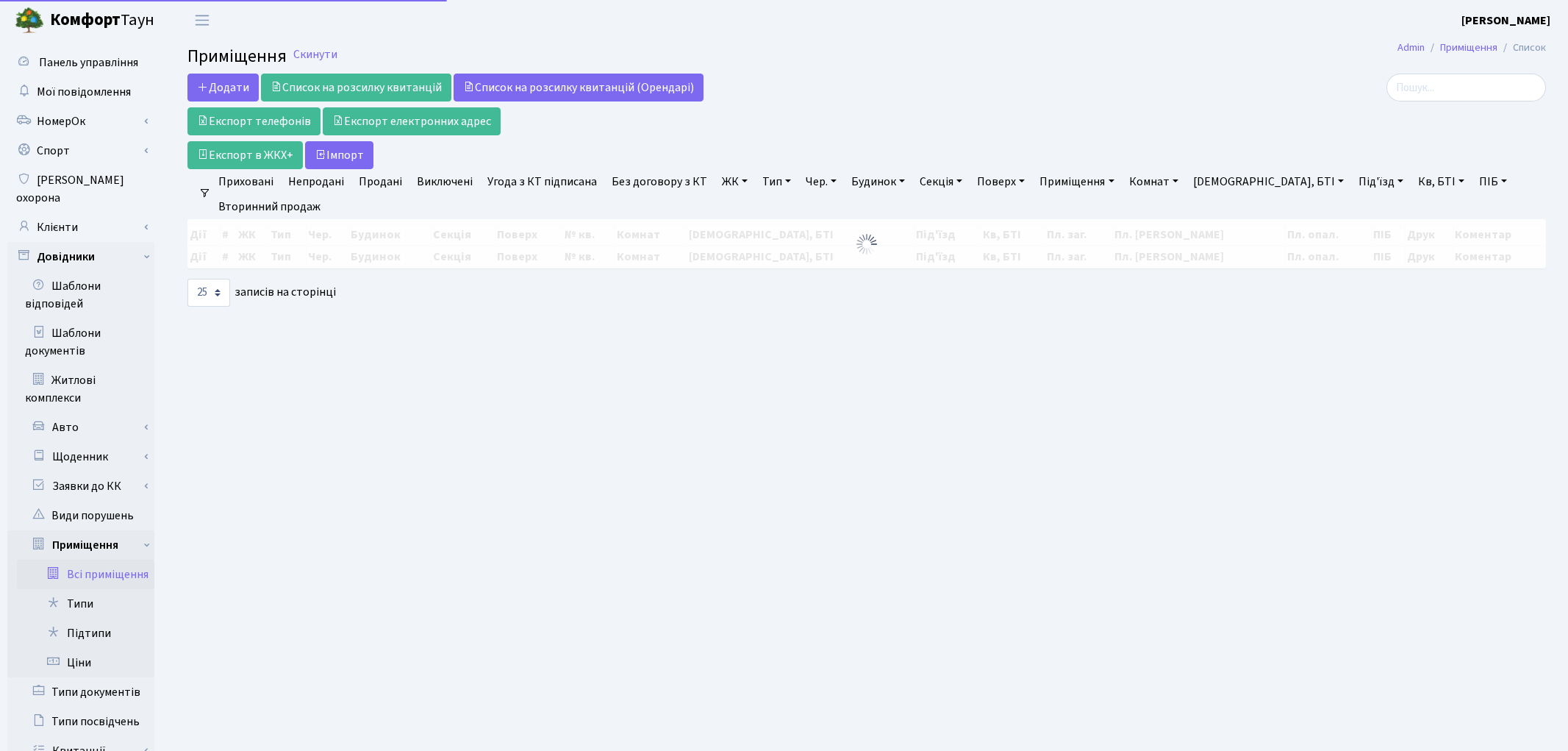
select select "25"
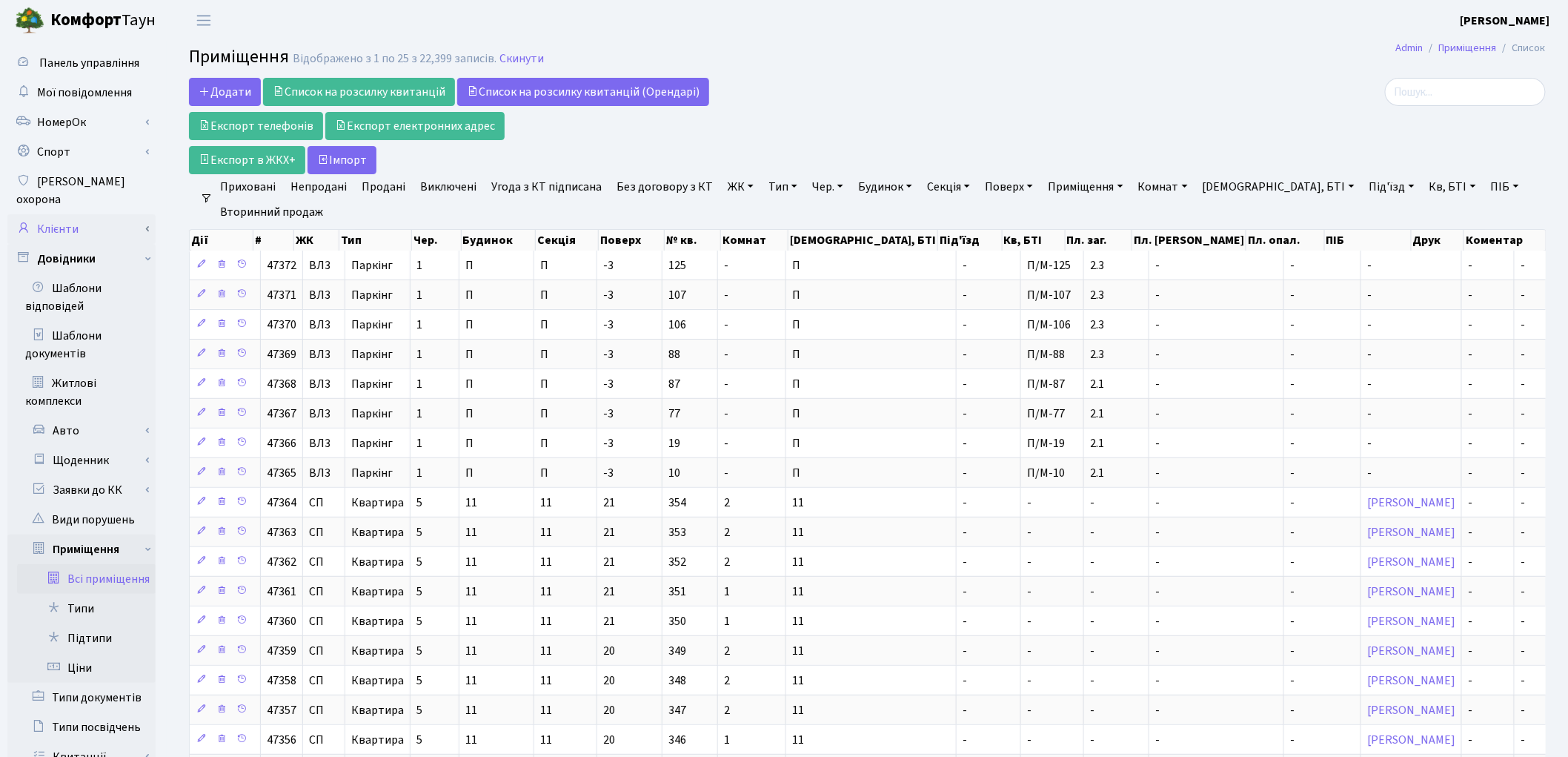
click at [47, 214] on link "Клієнти" at bounding box center [81, 229] width 148 height 30
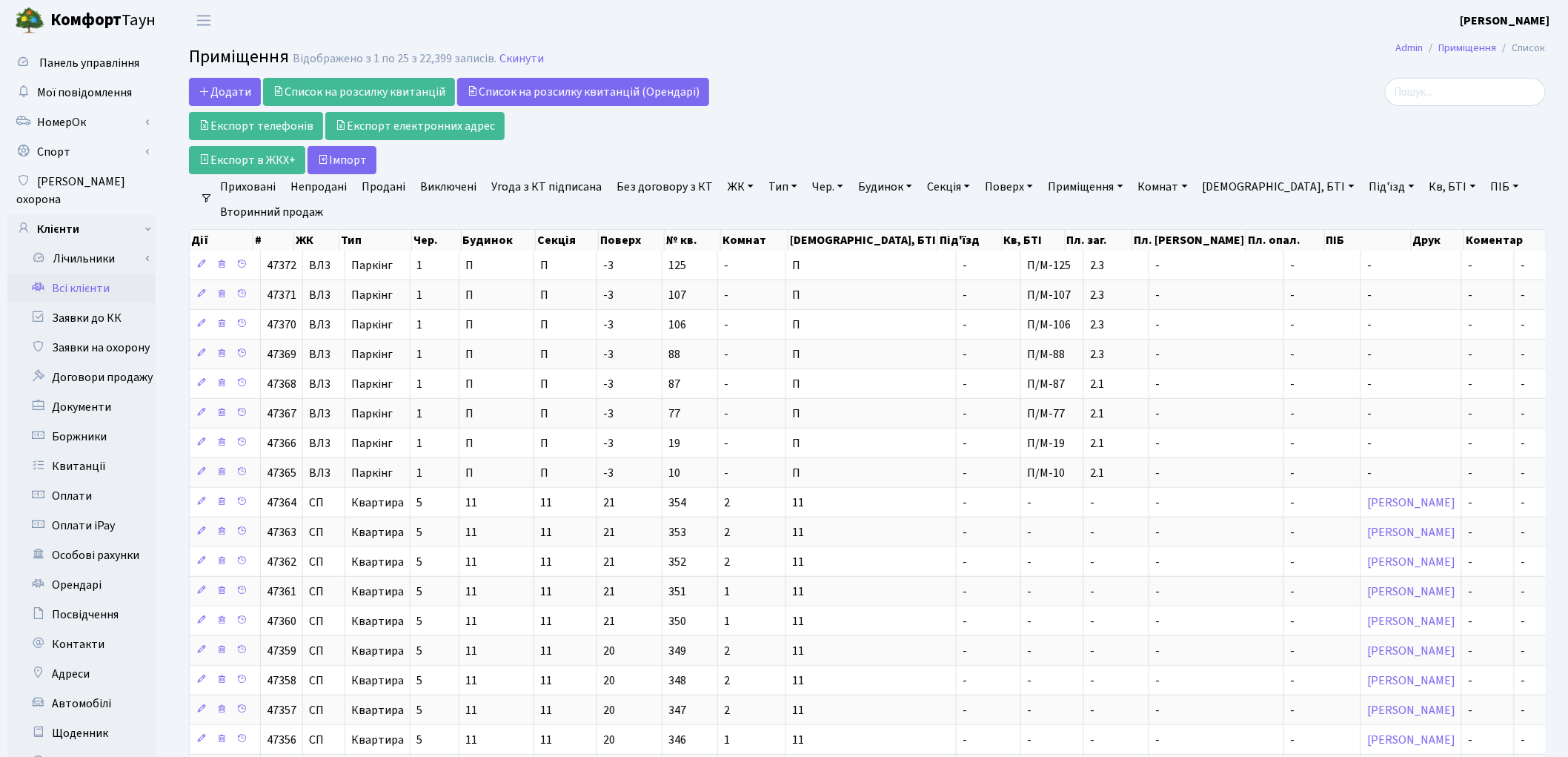
click at [103, 273] on link "Всі клієнти" at bounding box center [81, 288] width 148 height 30
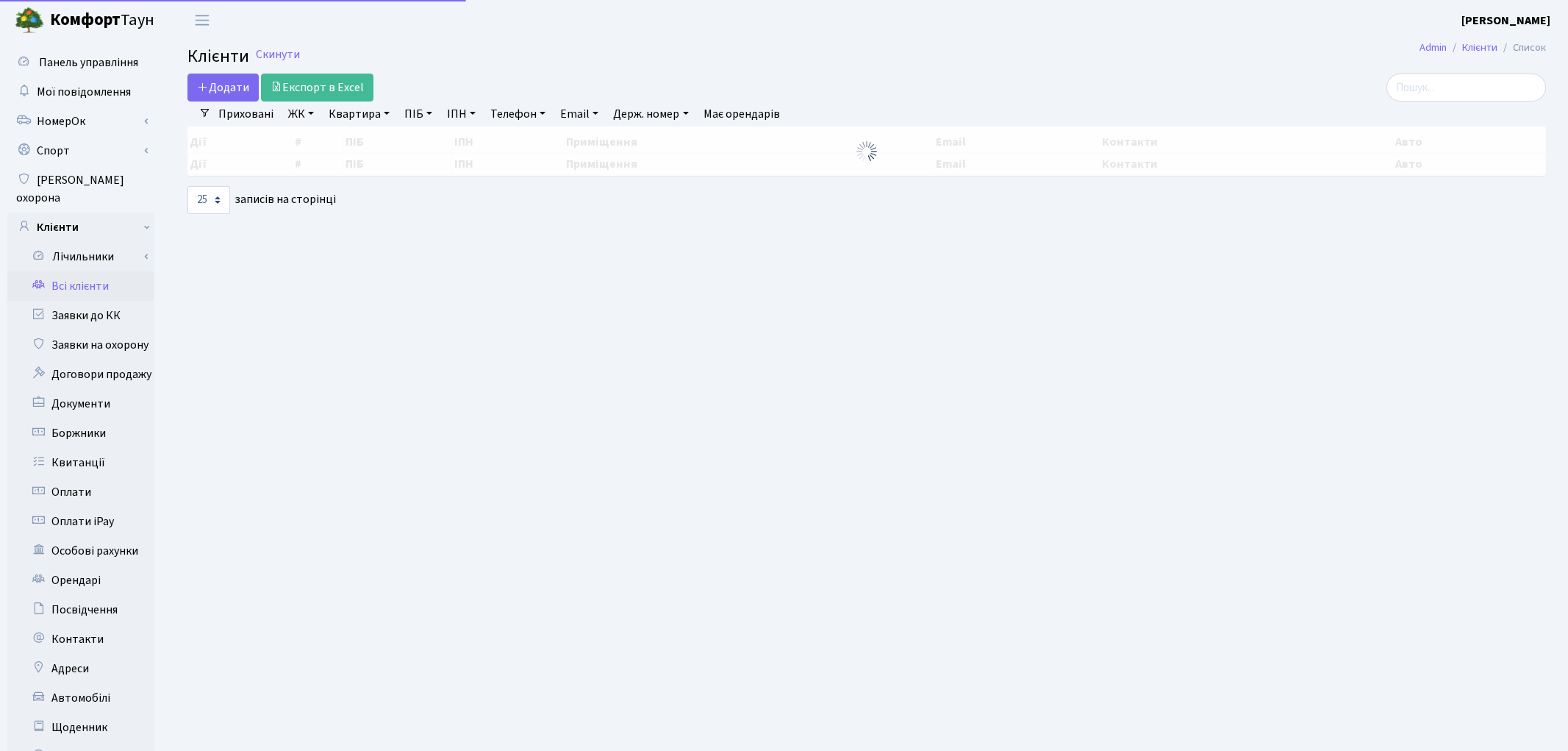
select select "25"
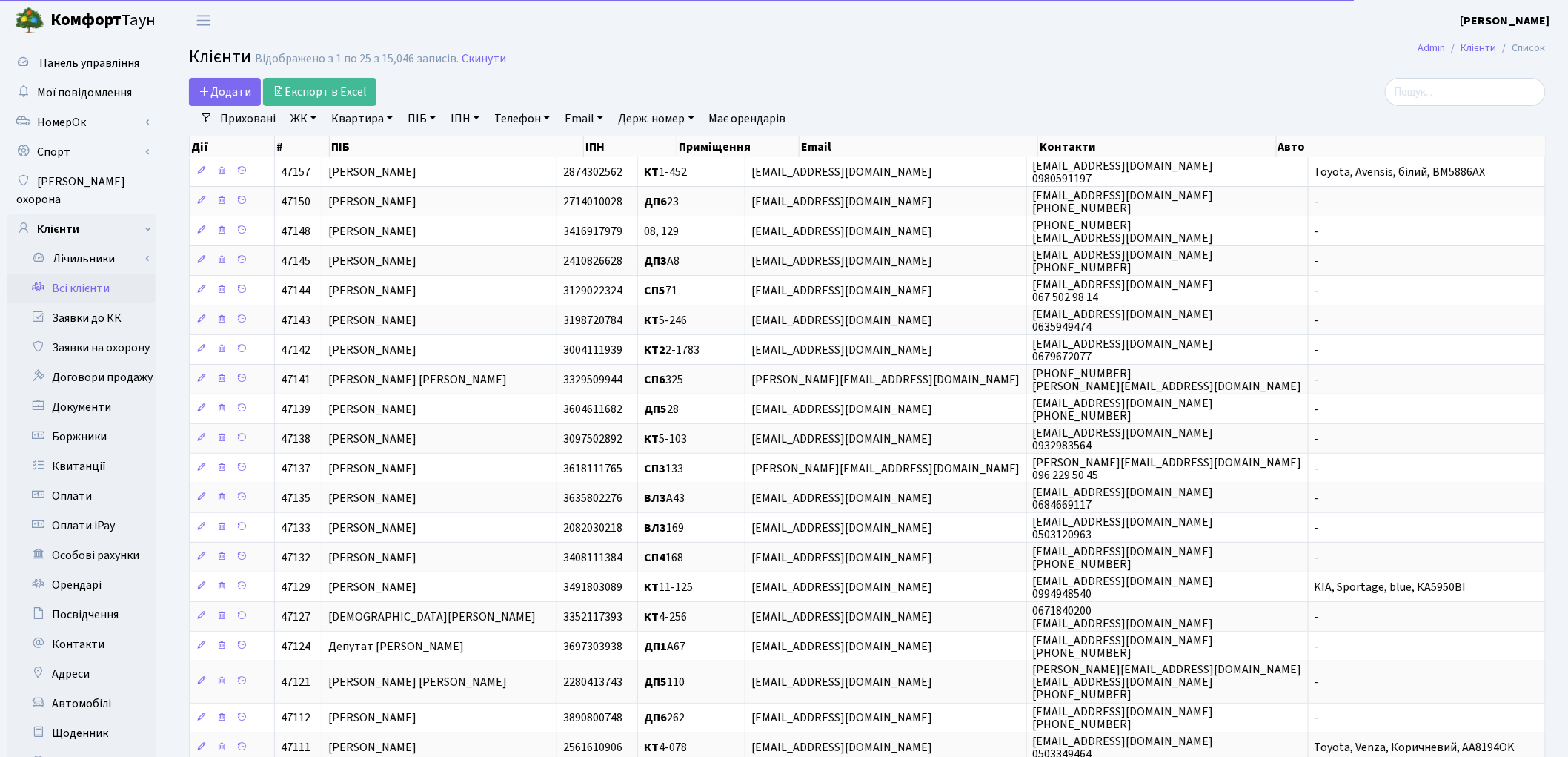
click at [345, 115] on link "Квартира" at bounding box center [361, 118] width 73 height 25
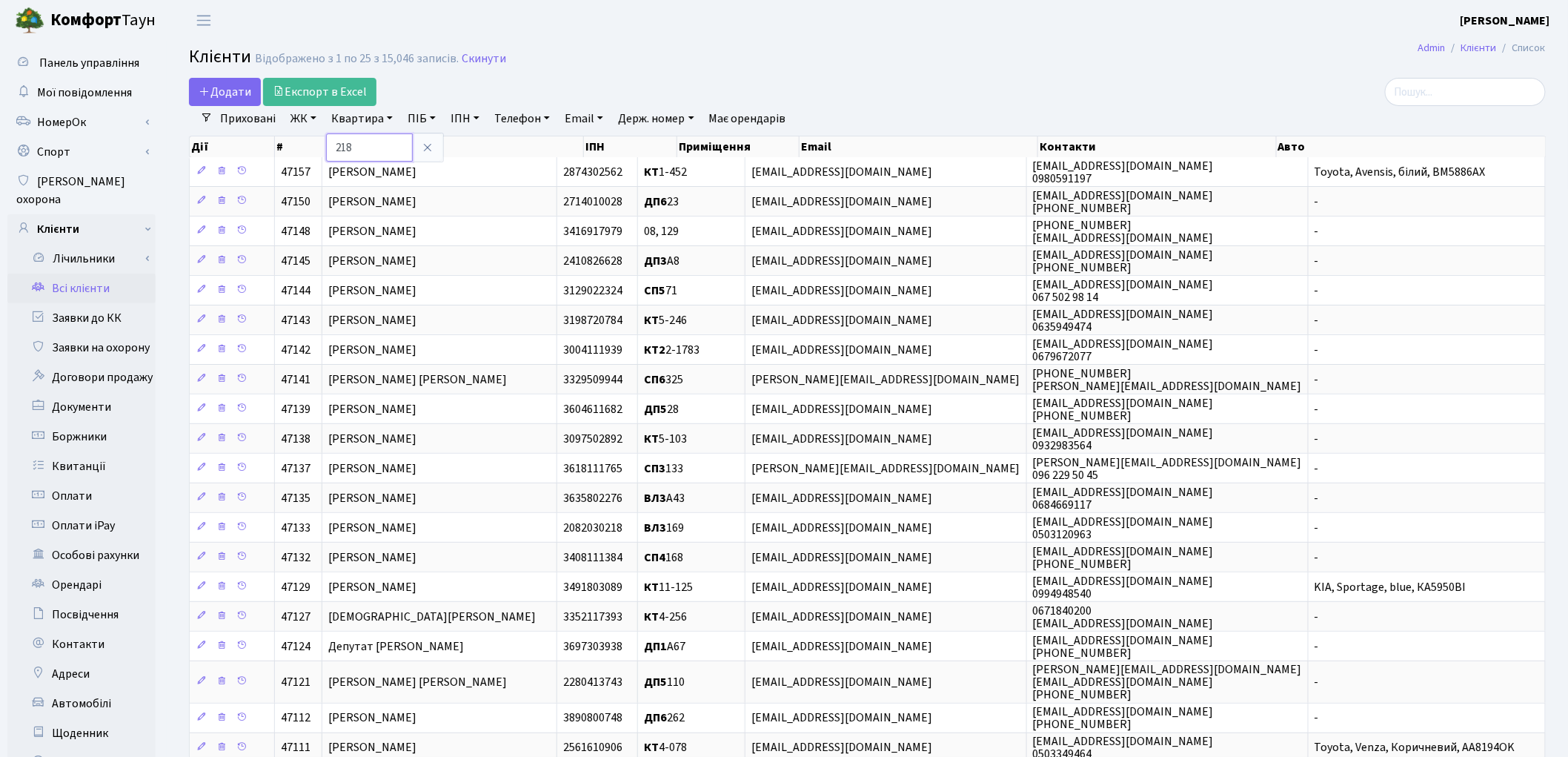
type input "218"
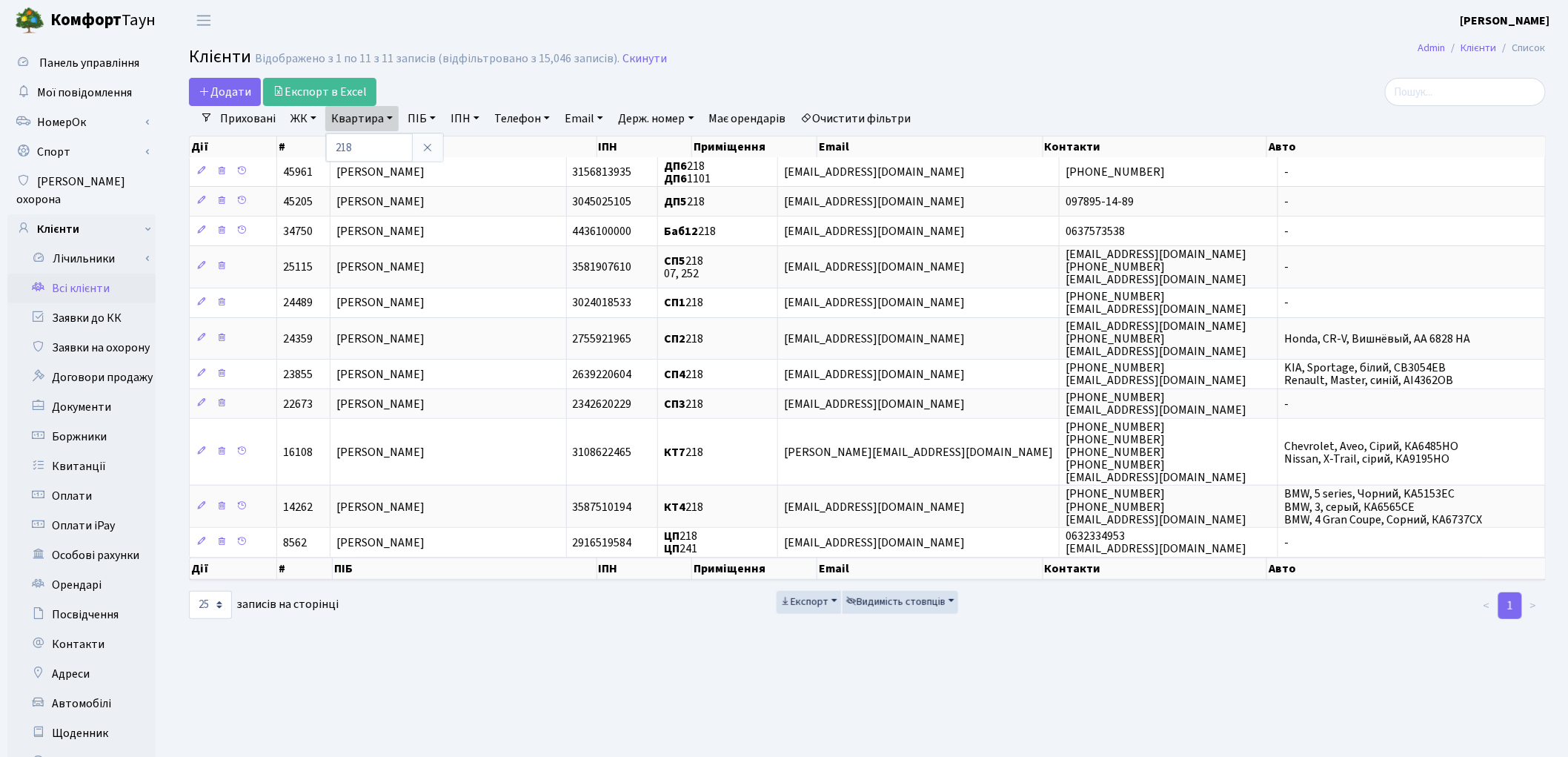
click at [293, 122] on link "ЖК" at bounding box center [304, 118] width 38 height 25
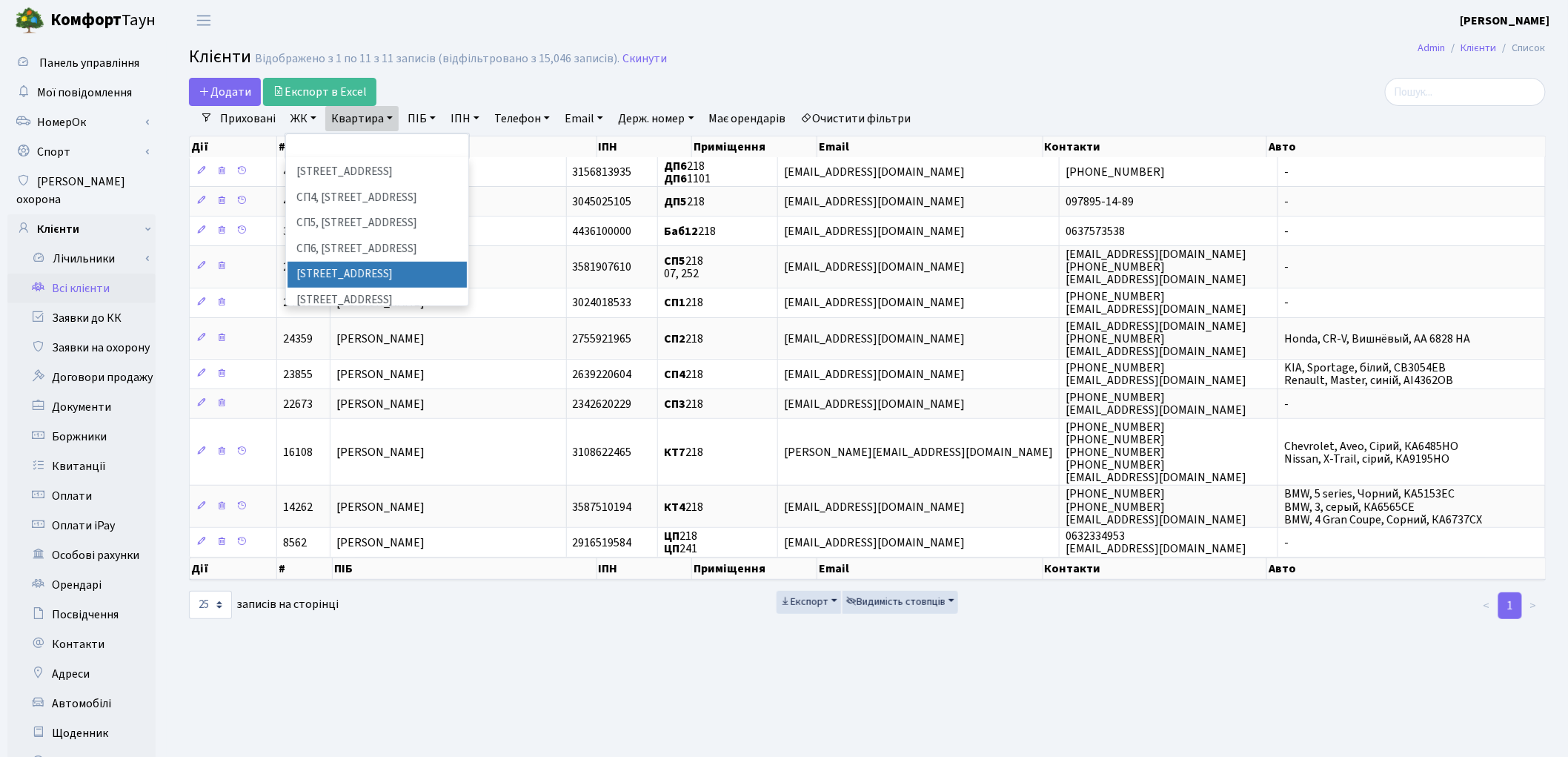
click at [381, 261] on li "[STREET_ADDRESS]" at bounding box center [376, 274] width 179 height 26
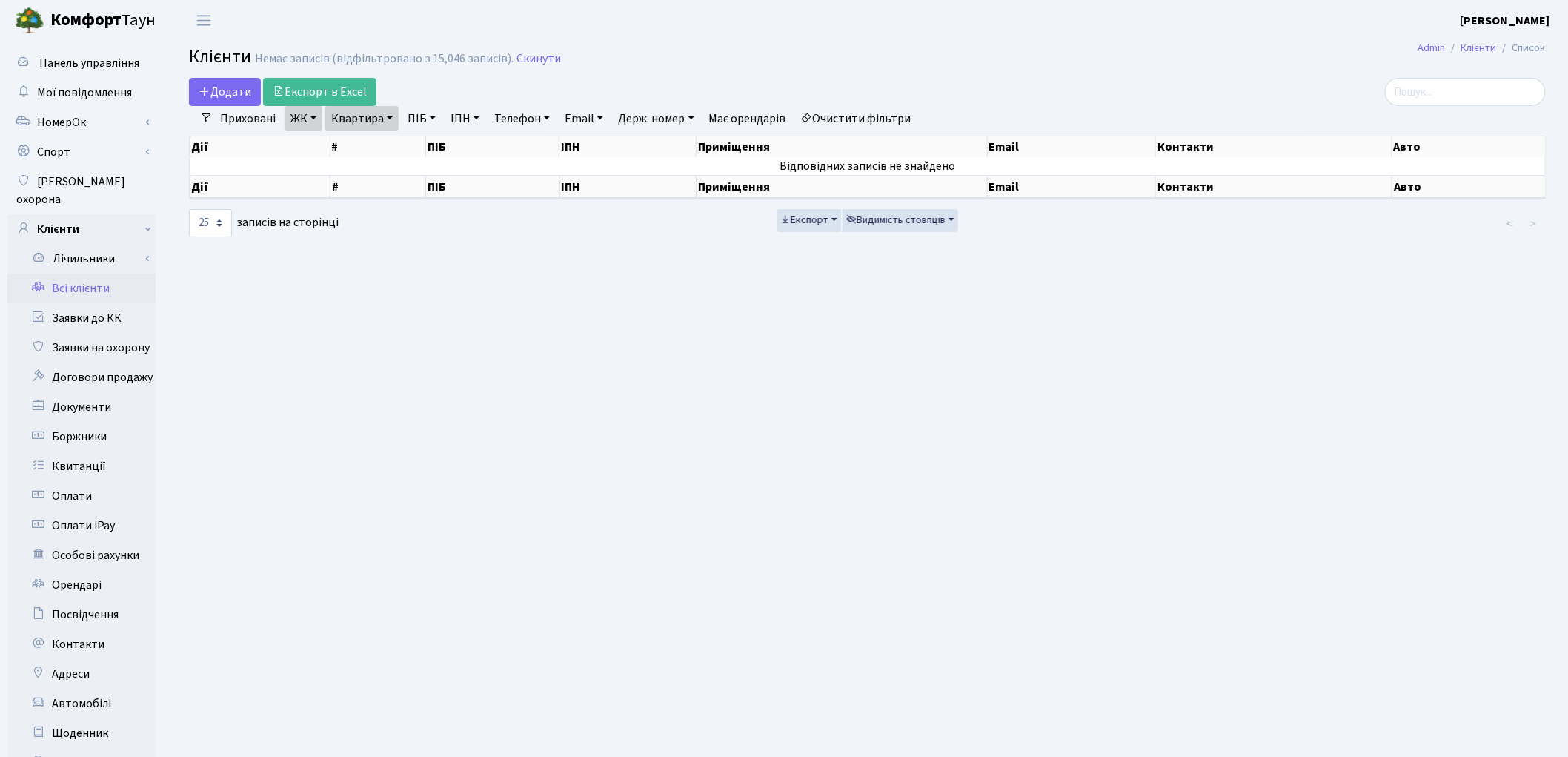
click at [893, 119] on link "Очистити фільтри" at bounding box center [855, 118] width 122 height 25
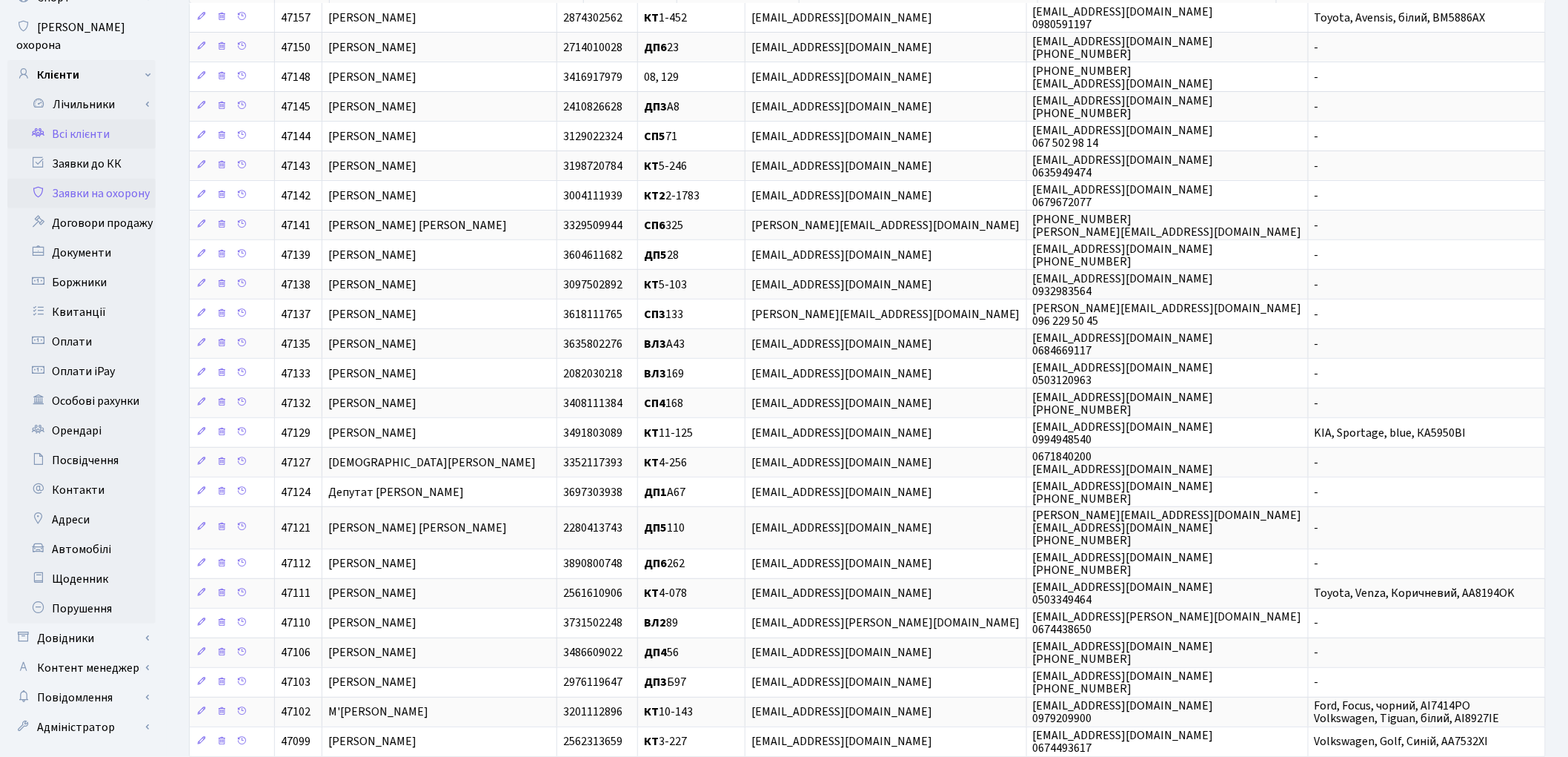
scroll to position [257, 0]
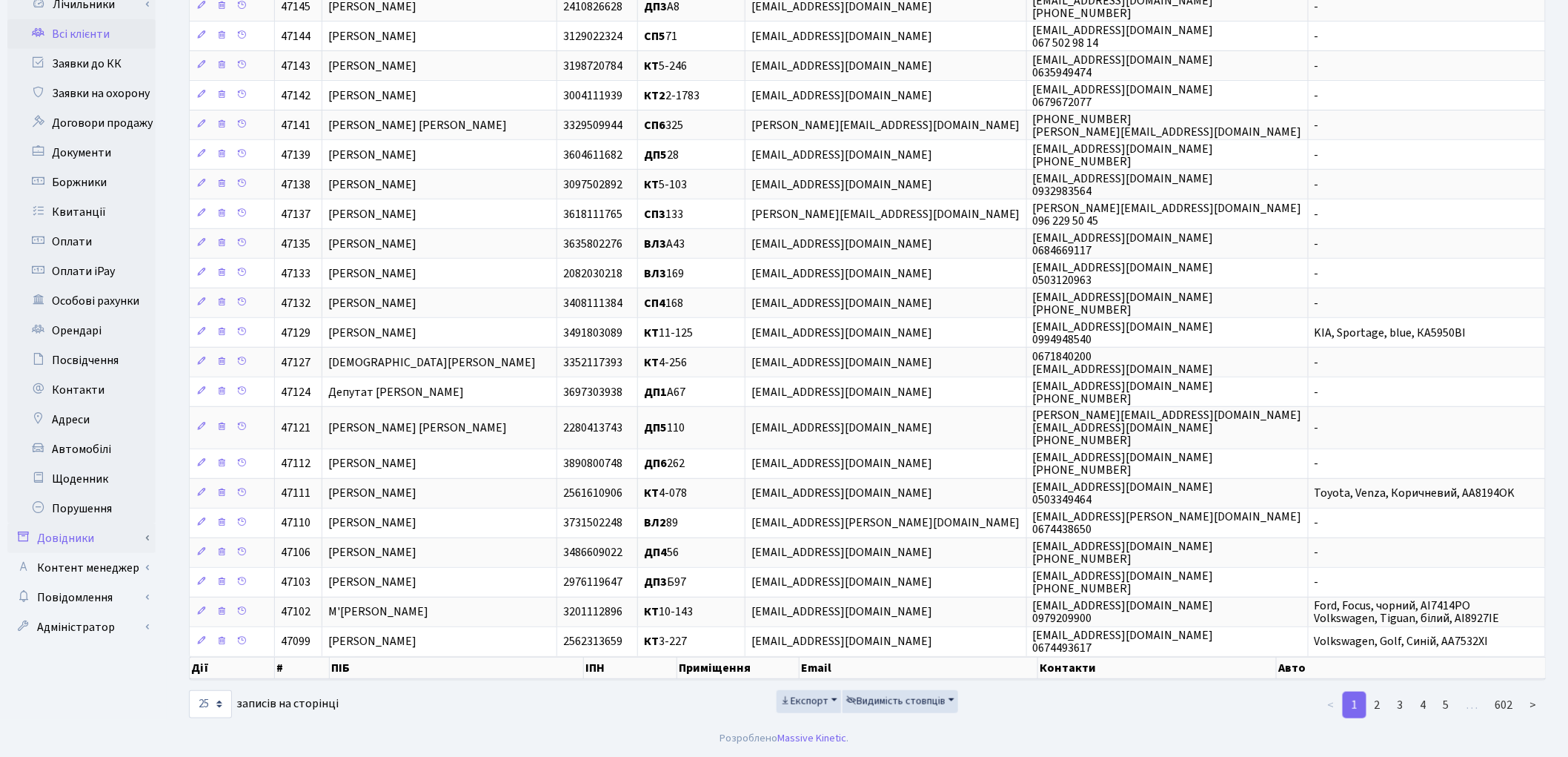
click at [74, 523] on link "Довідники" at bounding box center [81, 538] width 148 height 30
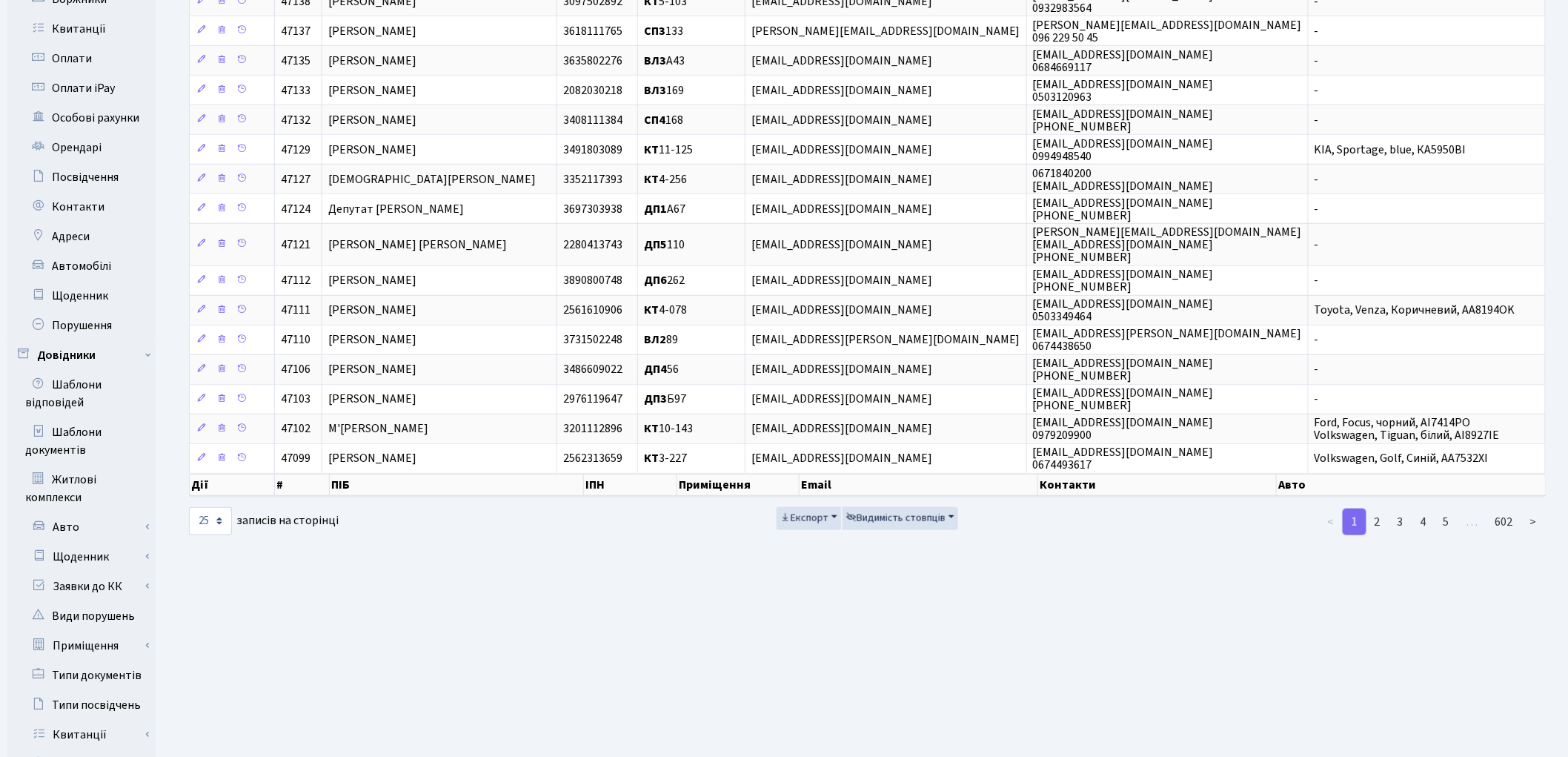
scroll to position [663, 0]
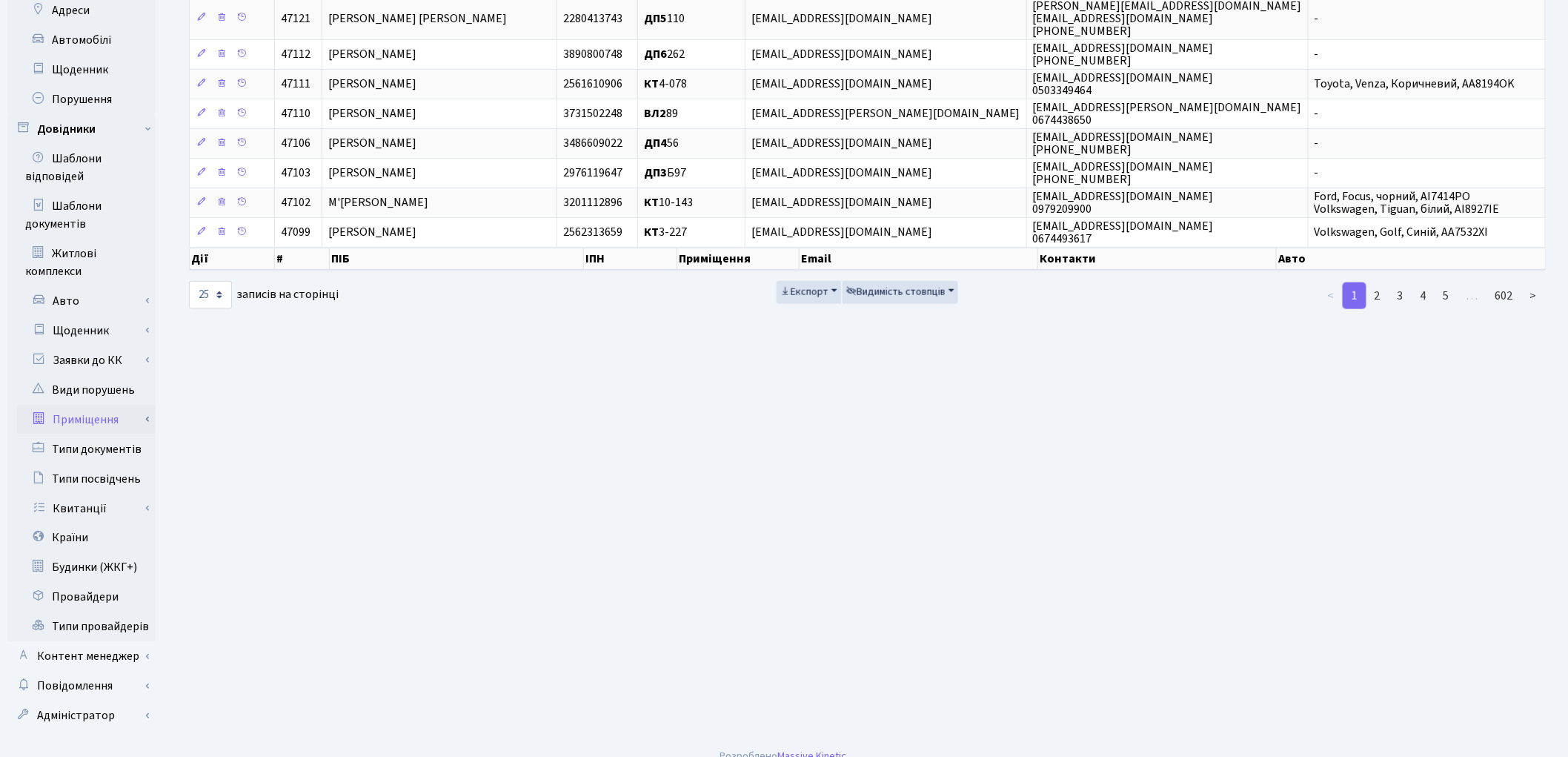
click at [112, 405] on link "Приміщення" at bounding box center [87, 420] width 139 height 30
click at [115, 434] on link "Всі приміщення" at bounding box center [87, 449] width 139 height 30
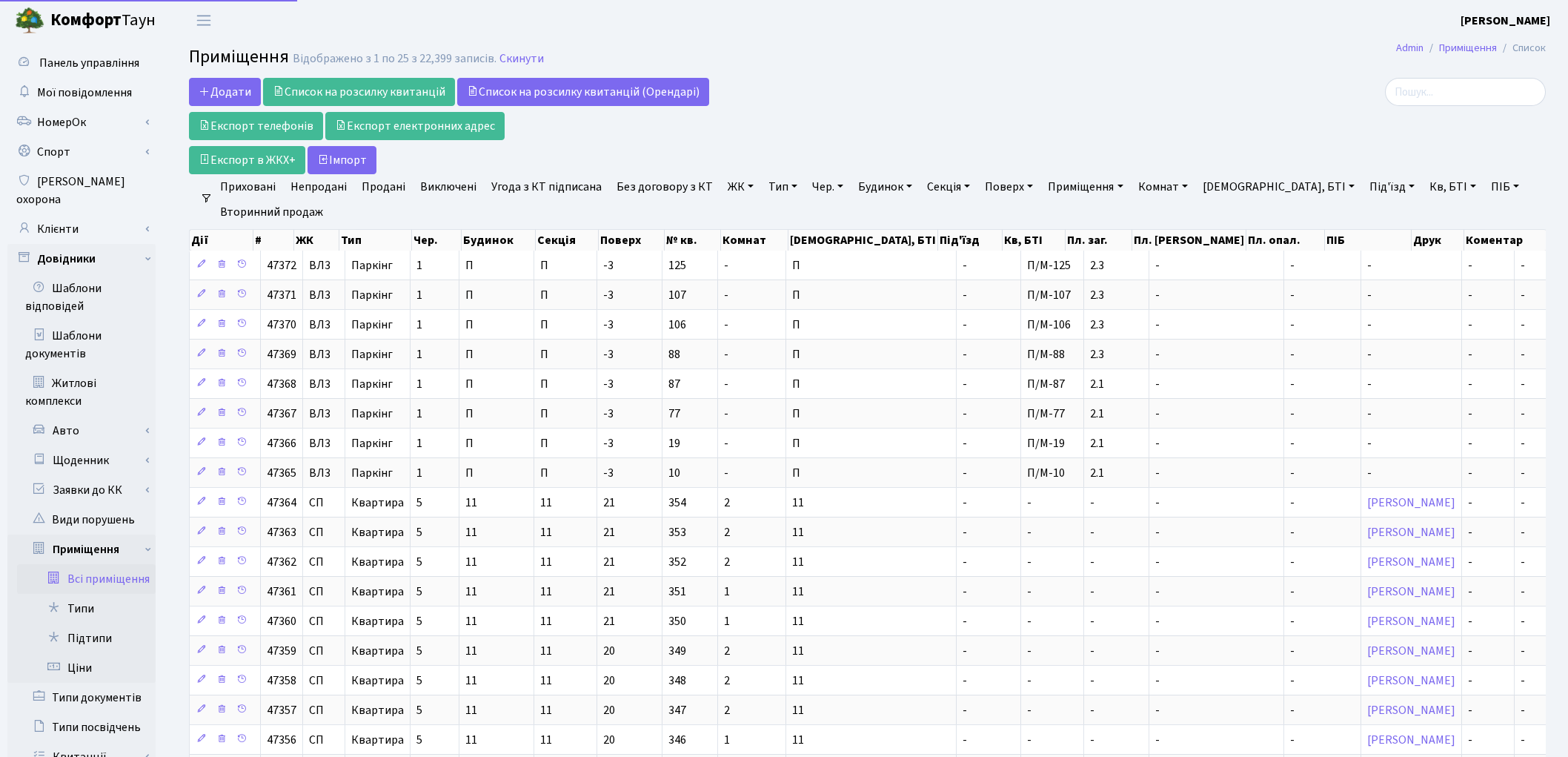
select select "25"
click at [734, 195] on link "ЖК" at bounding box center [741, 187] width 38 height 25
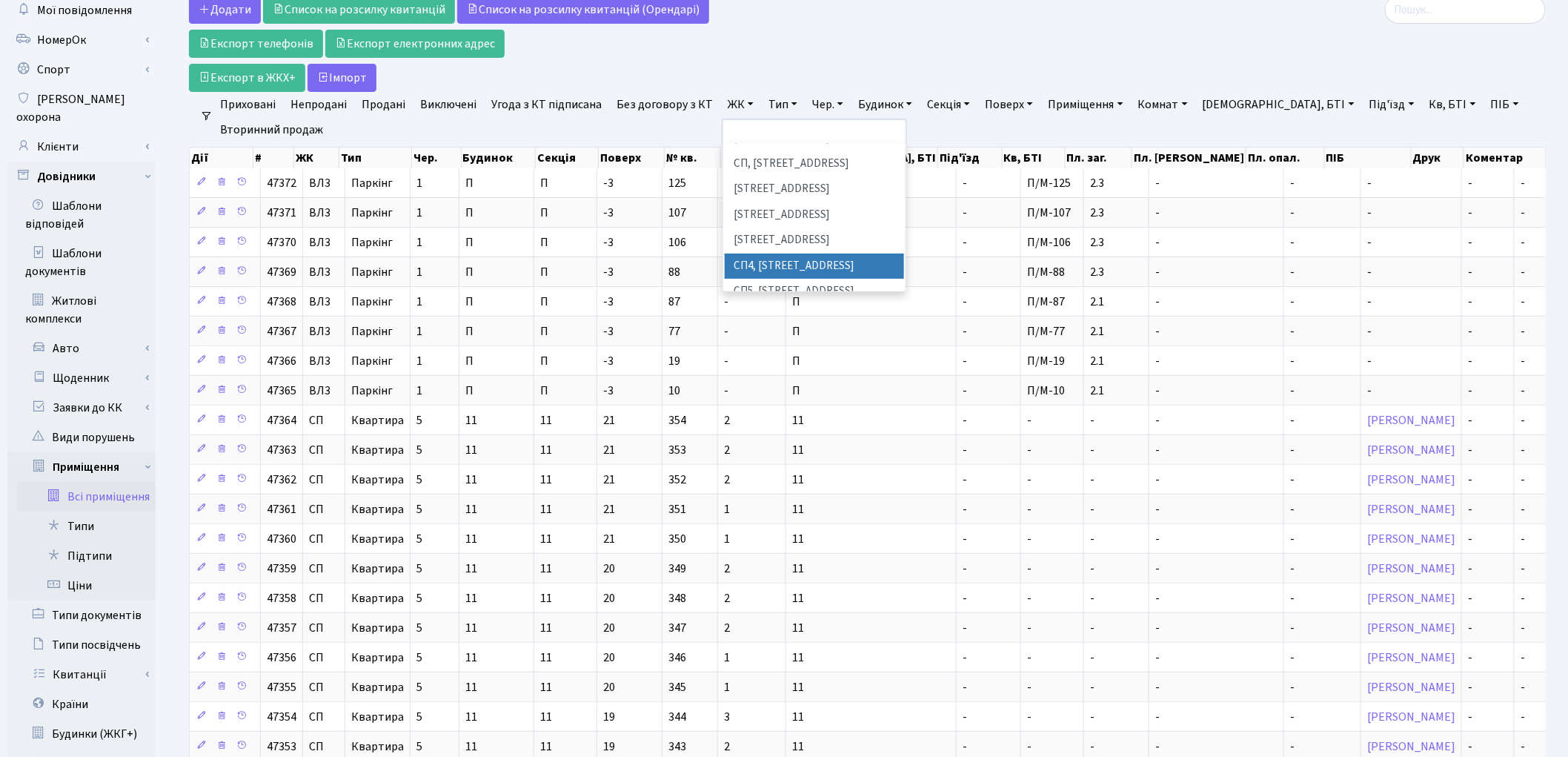
scroll to position [329, 0]
click at [763, 248] on li "[STREET_ADDRESS]" at bounding box center [814, 260] width 179 height 26
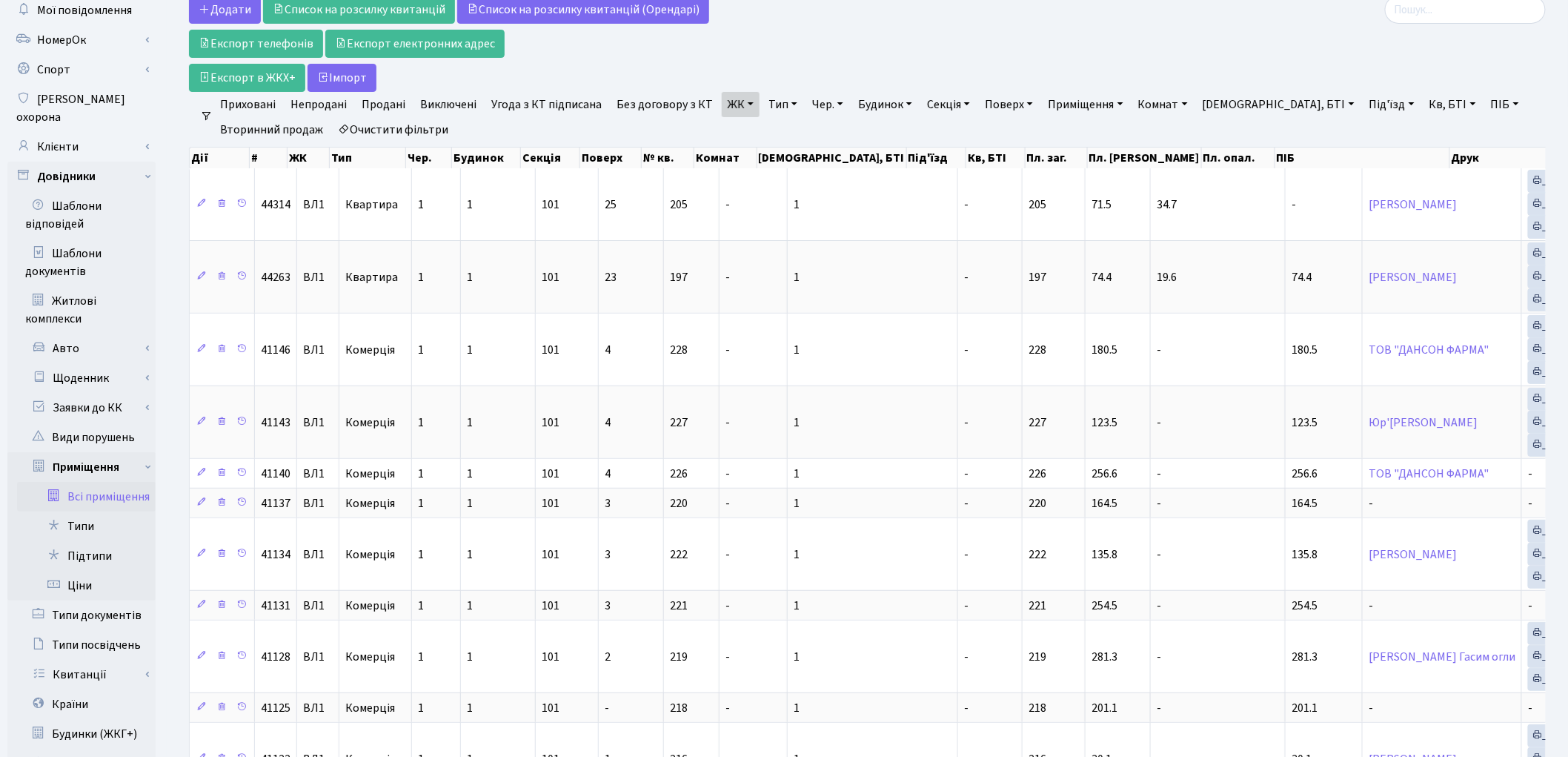
click at [1424, 107] on link "Кв, БТІ" at bounding box center [1453, 104] width 58 height 25
type input "218"
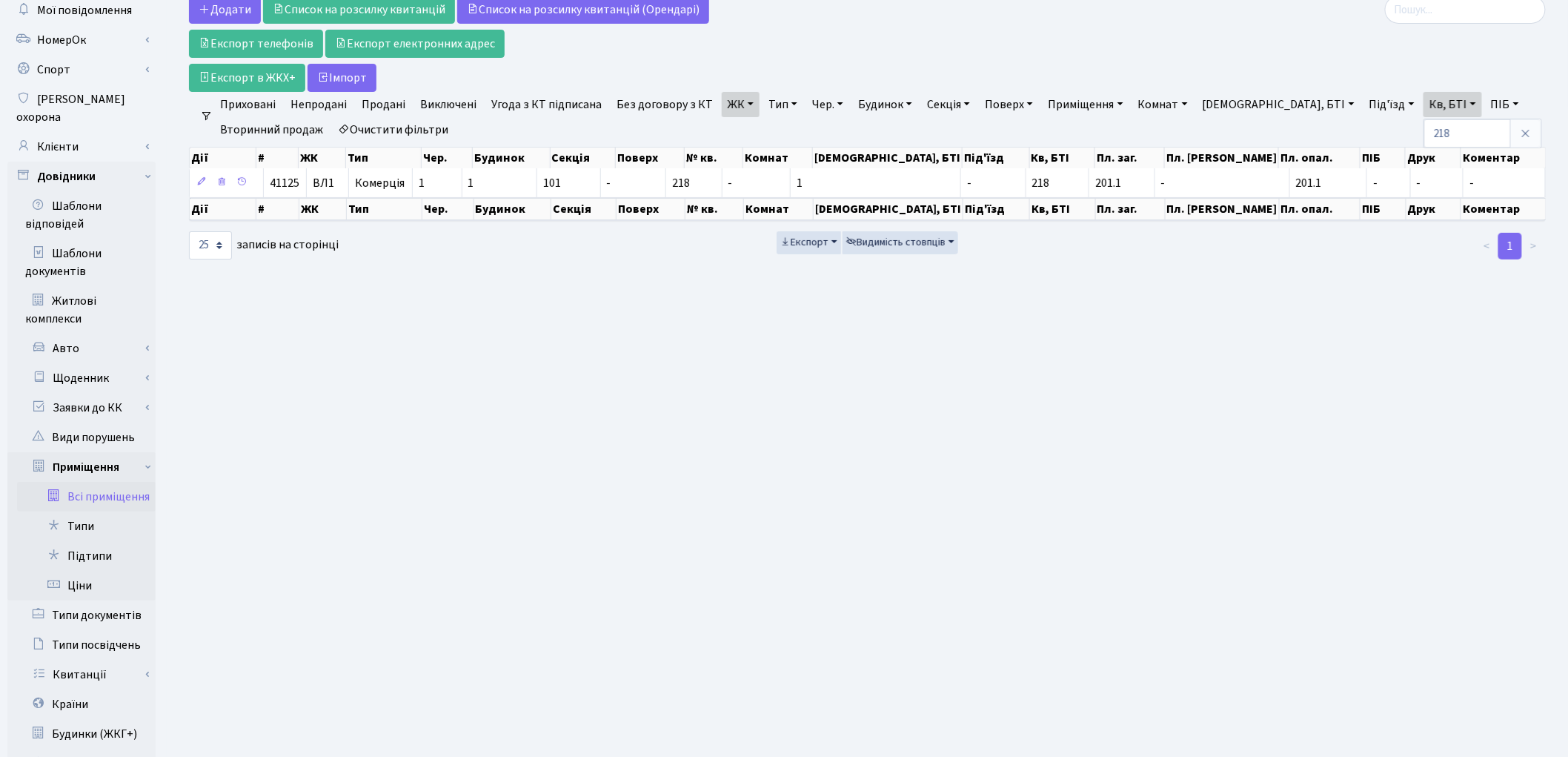
click at [1308, 546] on main "Admin Приміщення Список Приміщення Відображено з 1 по 1 з 1 записів (відфільтро…" at bounding box center [867, 431] width 1401 height 946
click at [122, 482] on link "Всі приміщення" at bounding box center [87, 497] width 139 height 30
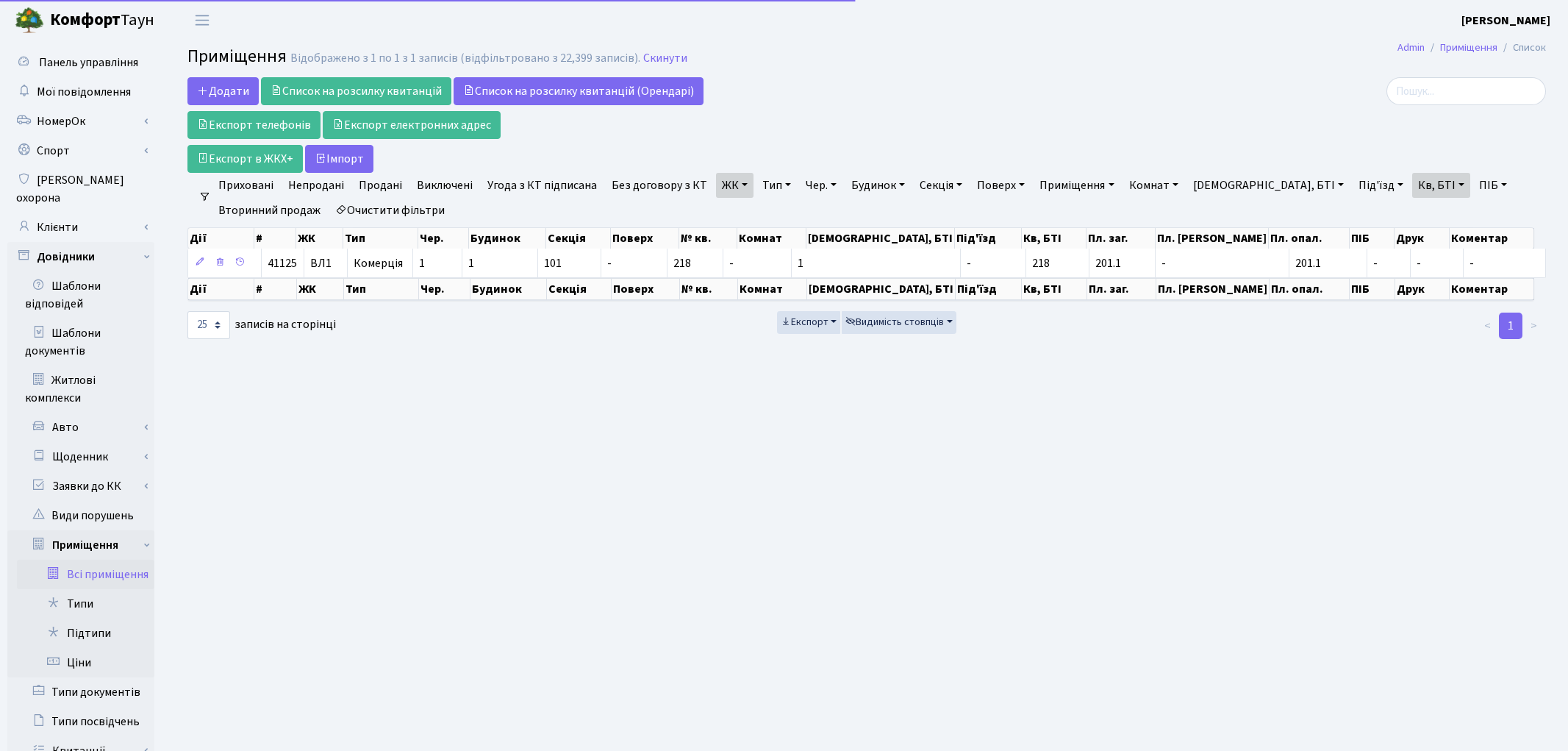
select select "25"
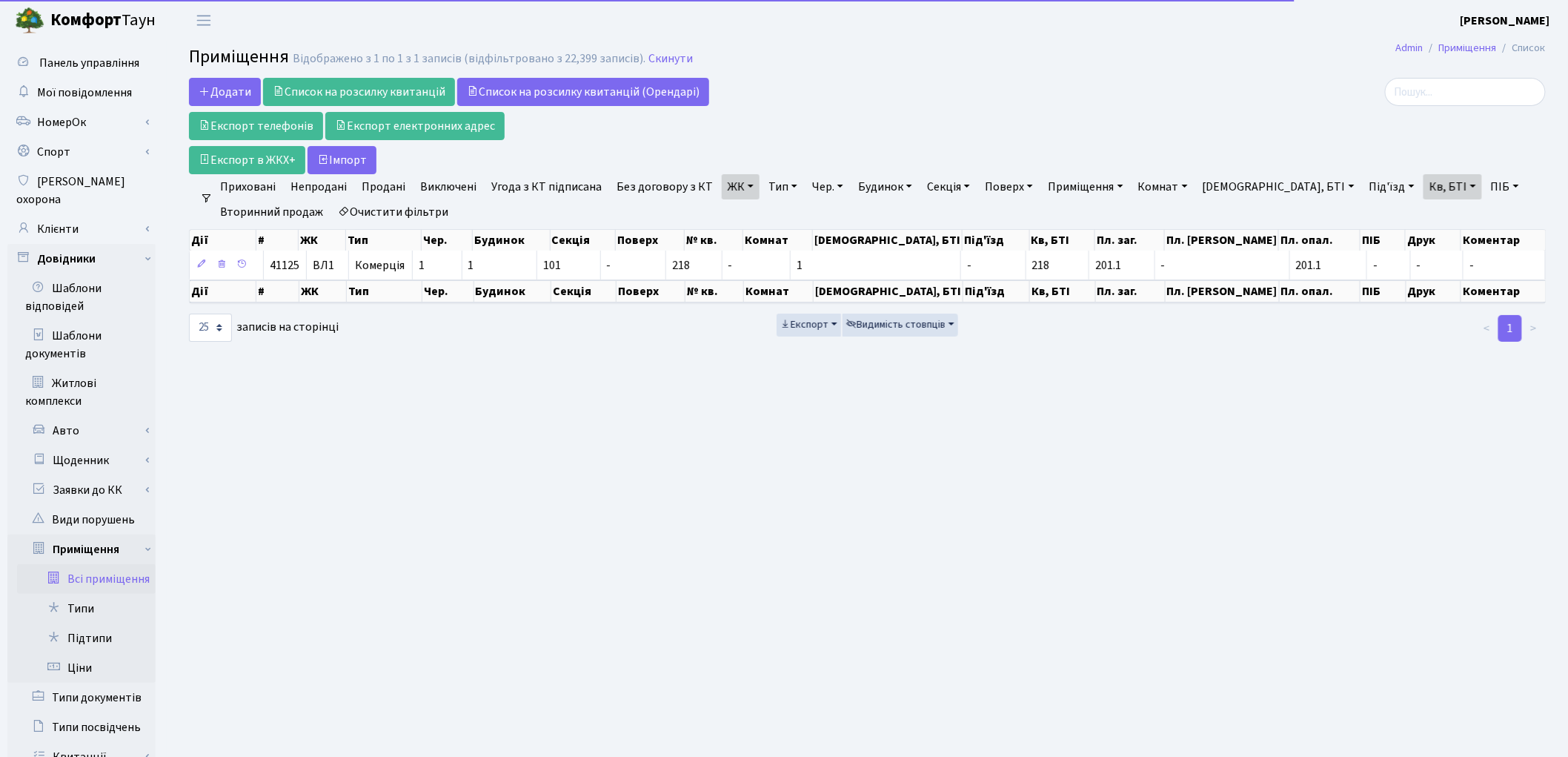
click at [425, 206] on link "Очистити фільтри" at bounding box center [393, 212] width 122 height 25
select select
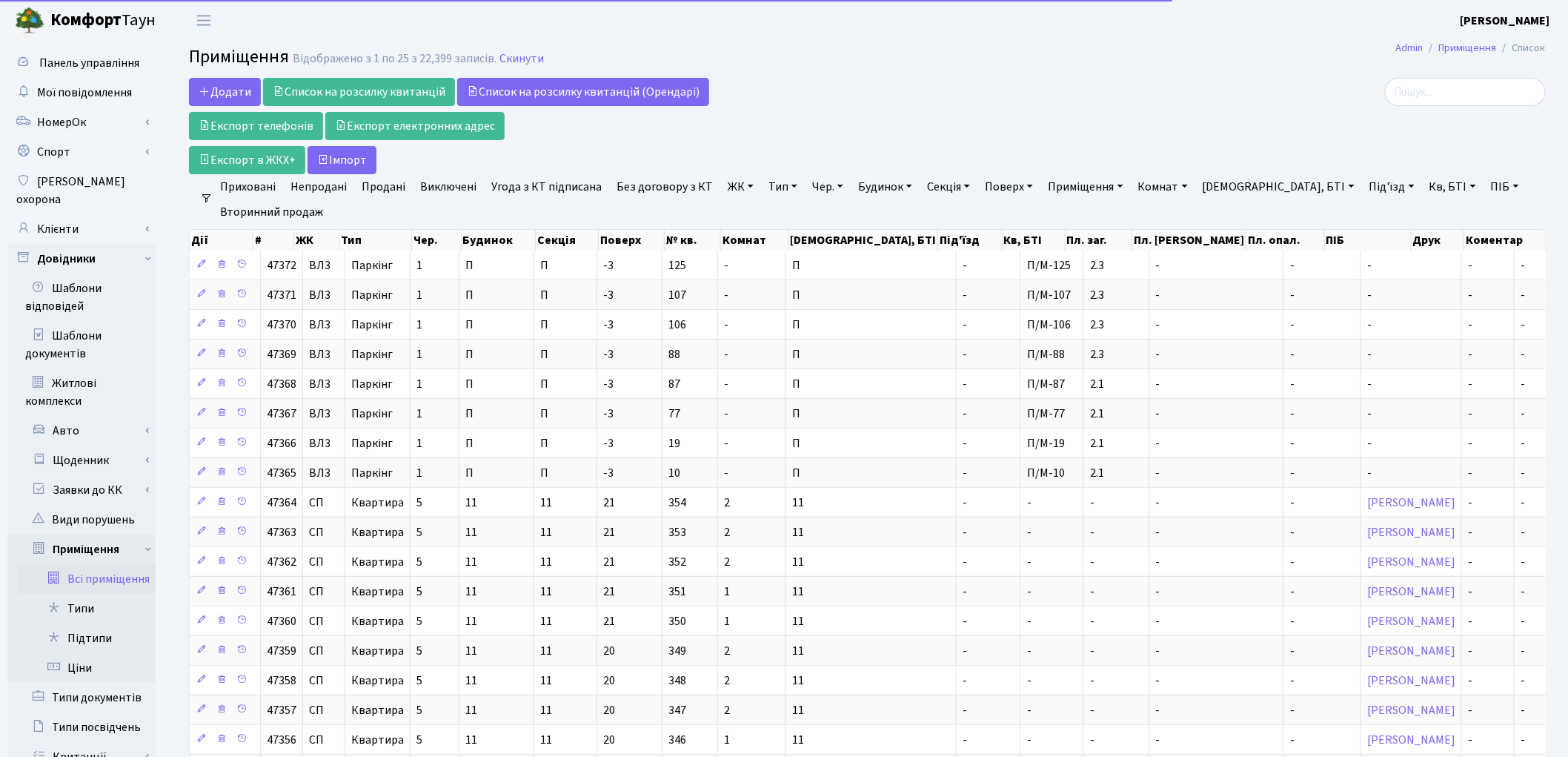
click at [736, 186] on link "ЖК" at bounding box center [741, 187] width 38 height 25
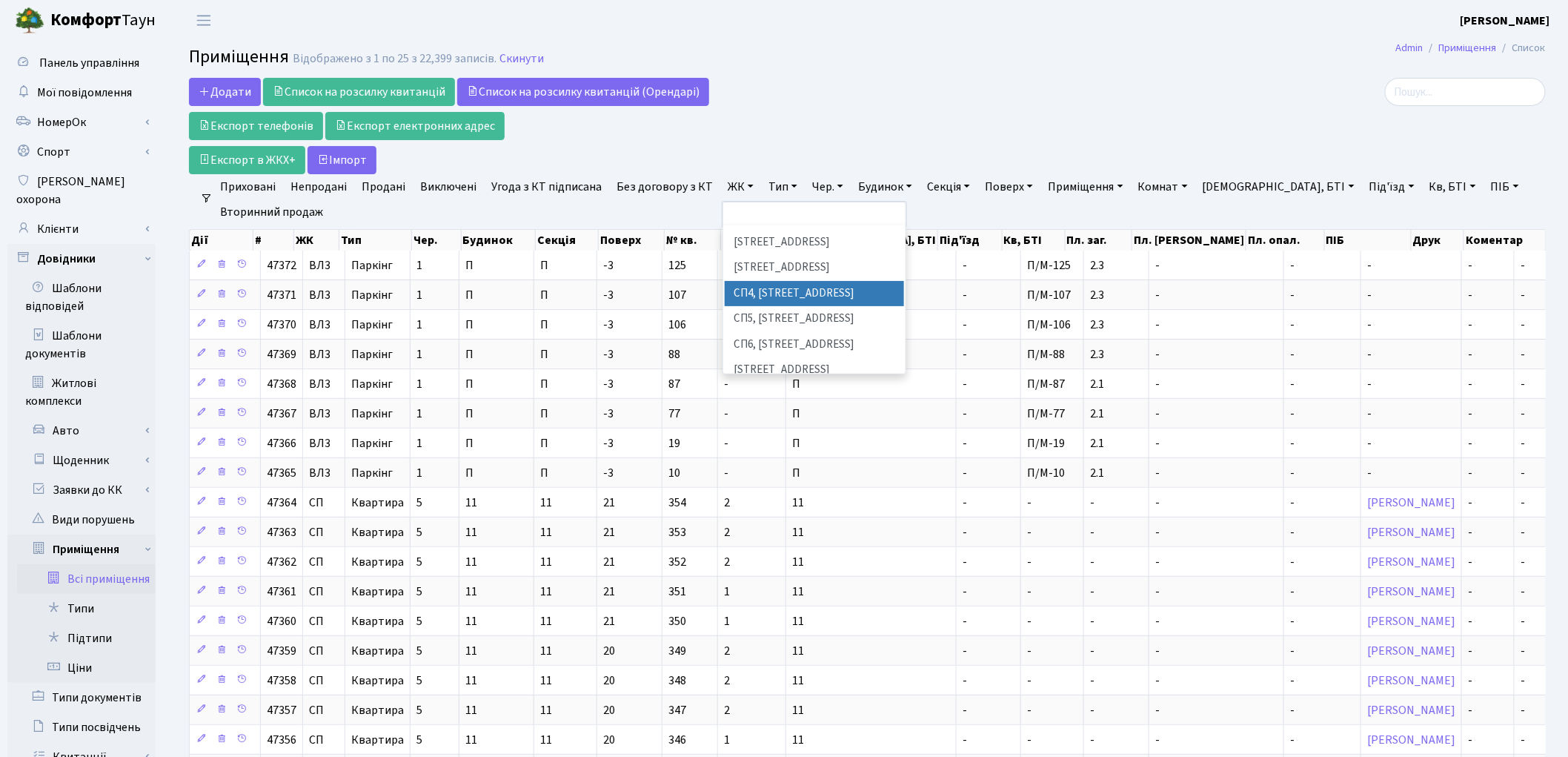
scroll to position [329, 0]
click at [783, 381] on li "[STREET_ADDRESS][PERSON_NAME]" at bounding box center [814, 403] width 179 height 43
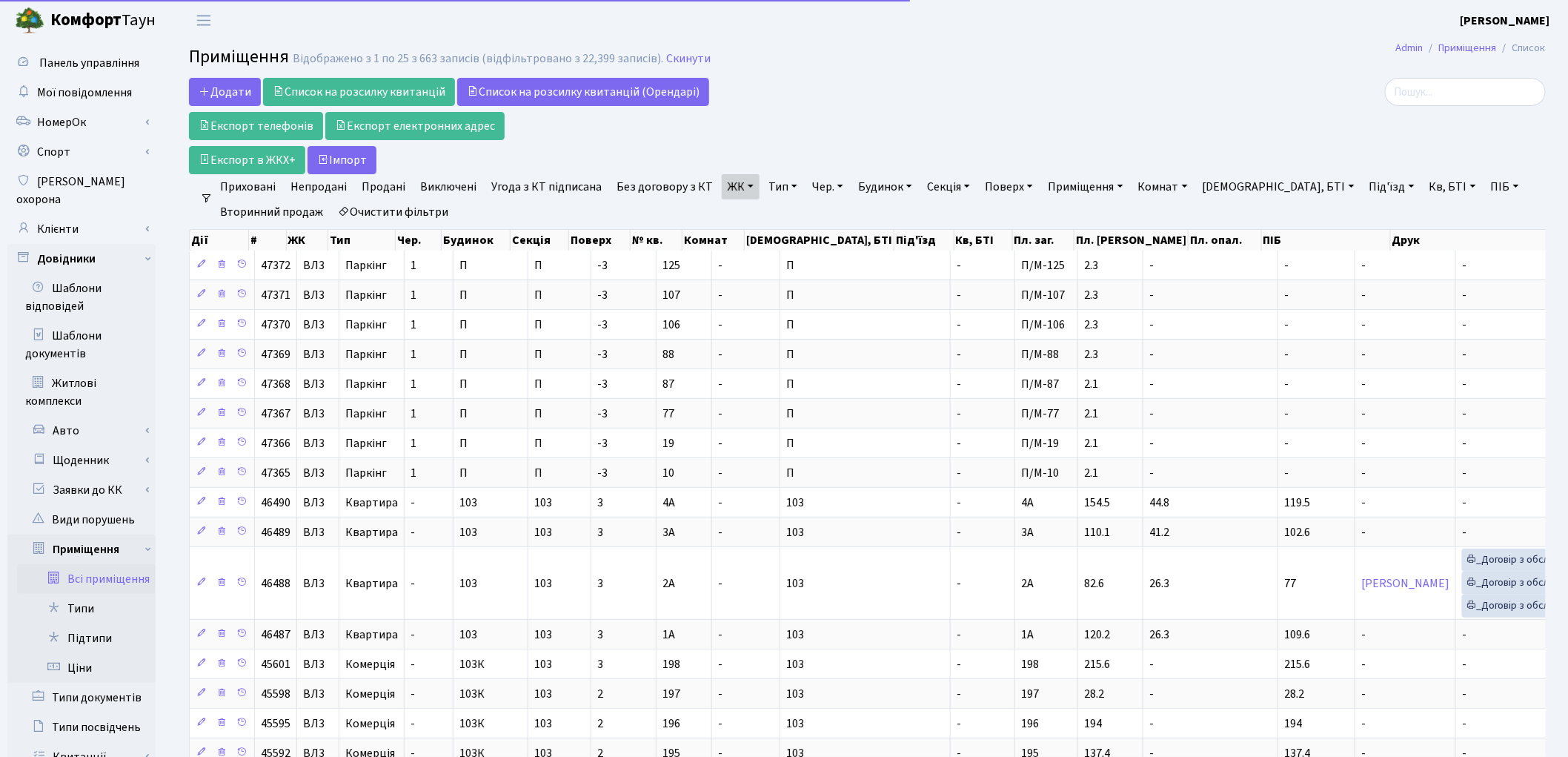
click at [769, 182] on link "Тип" at bounding box center [783, 187] width 41 height 25
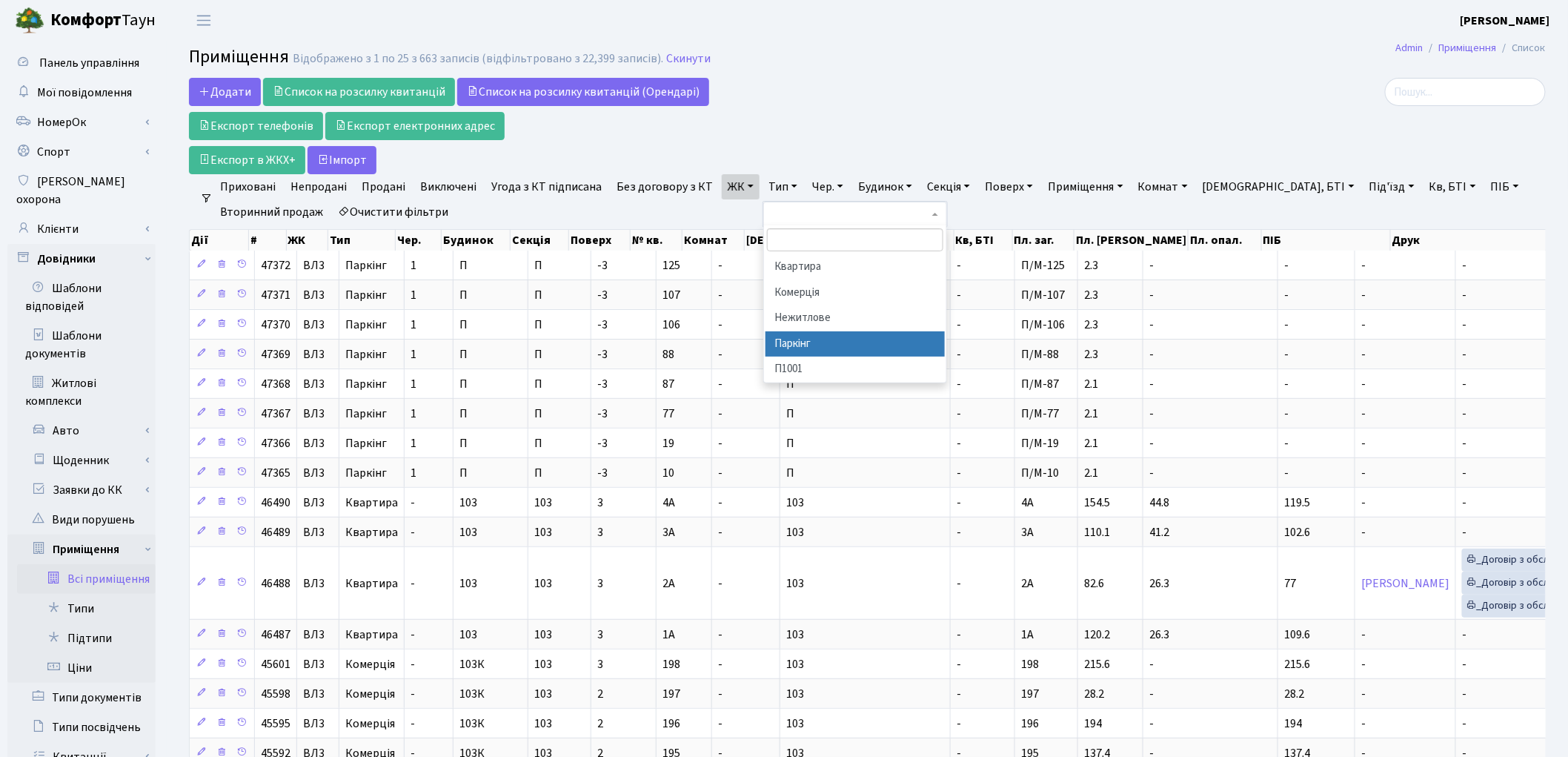
click at [809, 338] on li "Паркінг" at bounding box center [855, 344] width 179 height 26
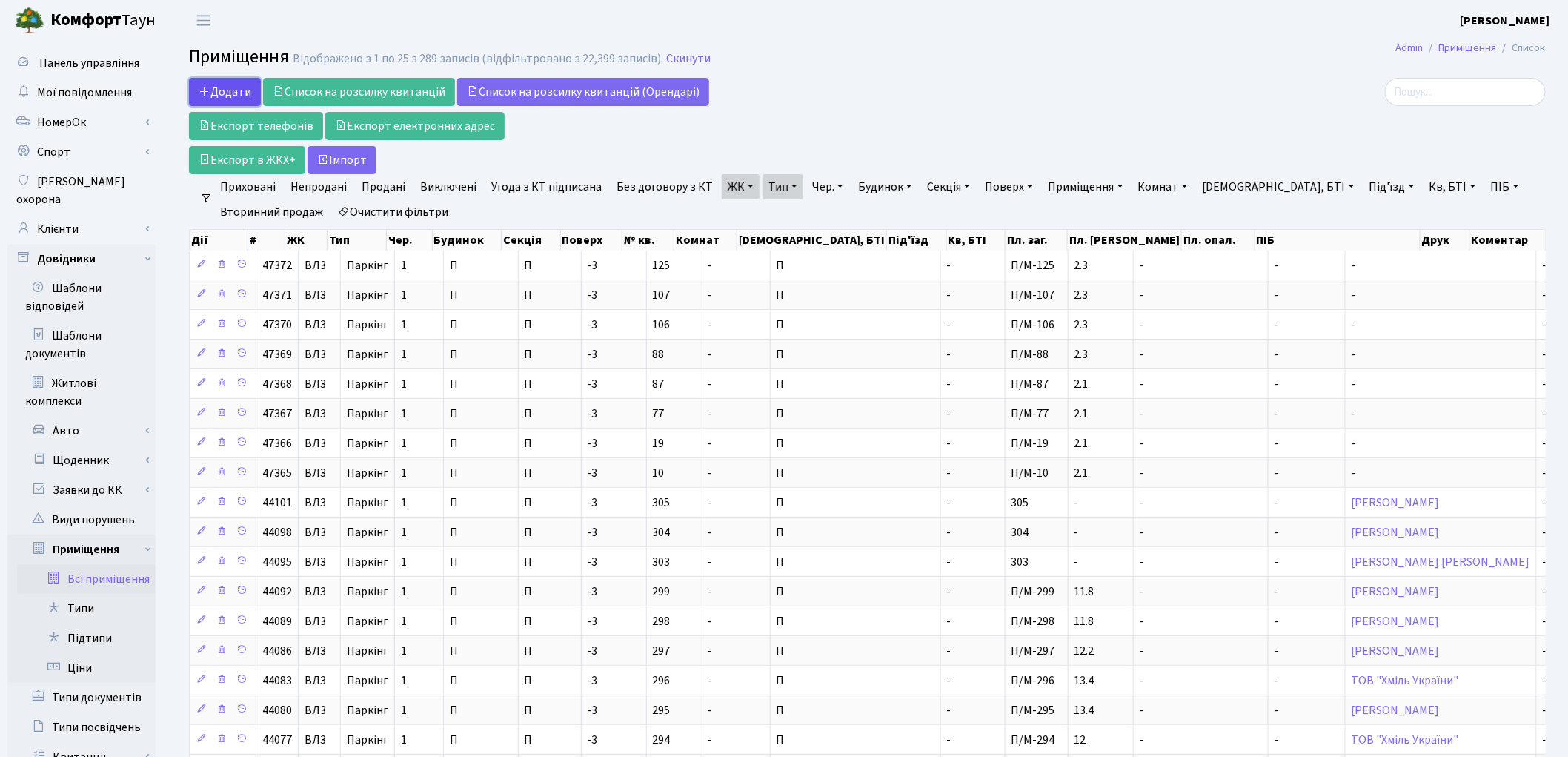
click at [215, 97] on span "Додати" at bounding box center [225, 92] width 53 height 17
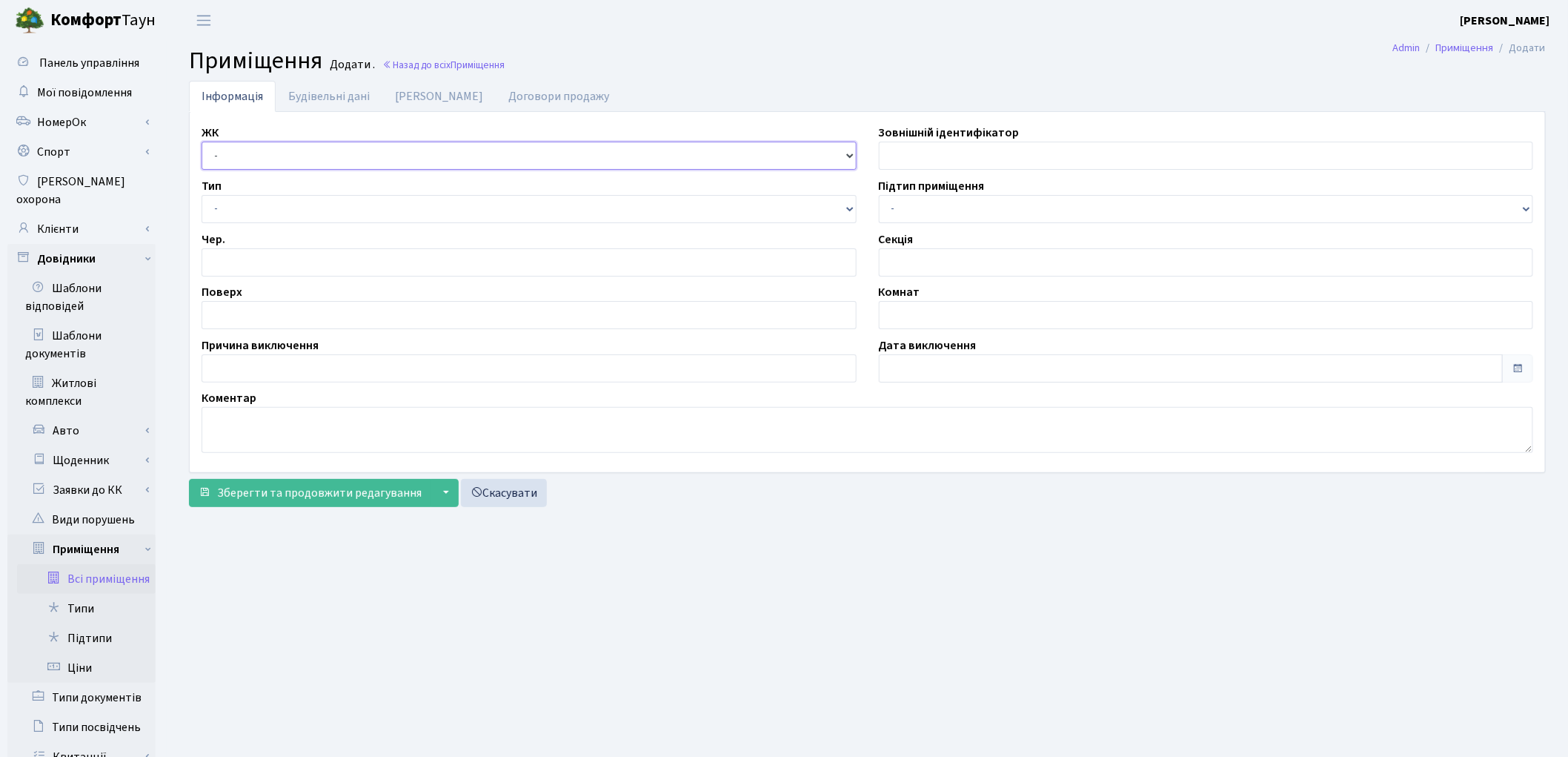
click at [271, 159] on select "- КТ, вул. Регенераторна, [GEOGRAPHIC_DATA], вул. [PERSON_NAME], [GEOGRAPHIC_DA…" at bounding box center [529, 156] width 655 height 28
select select "321"
click at [201, 141] on select "- КТ, вул. Регенераторна, [GEOGRAPHIC_DATA], вул. [PERSON_NAME], [GEOGRAPHIC_DA…" at bounding box center [529, 156] width 655 height 28
click at [267, 211] on select "- Квартира Комерція Нежитлове Паркінг П1001" at bounding box center [529, 209] width 655 height 28
select select "270"
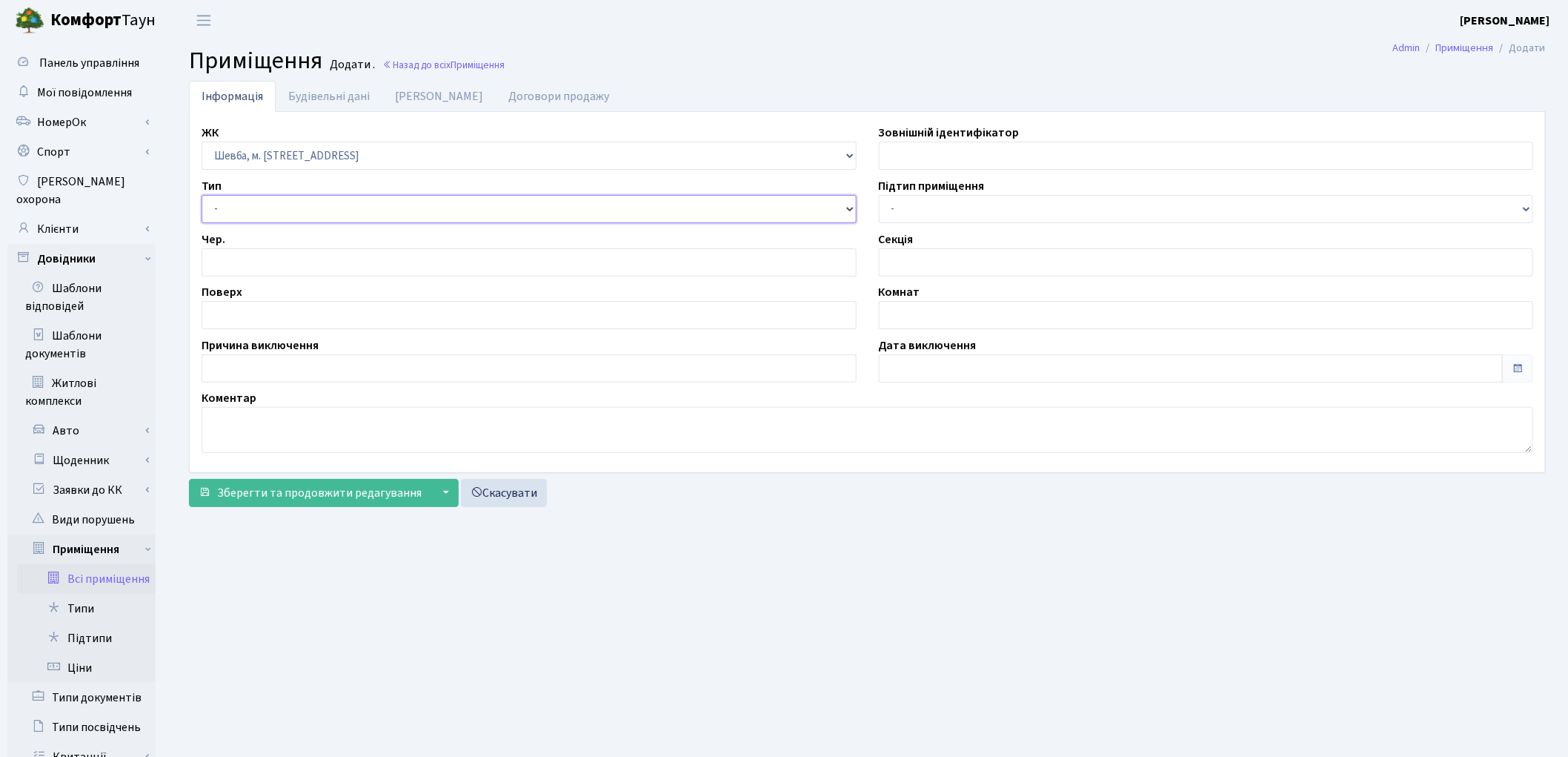
click at [201, 195] on select "- Квартира Комерція Нежитлове Паркінг П1001" at bounding box center [529, 209] width 655 height 28
click at [265, 264] on input "number" at bounding box center [529, 263] width 655 height 28
type input "1"
drag, startPoint x: 225, startPoint y: 314, endPoint x: 285, endPoint y: 276, distance: 71.0
click at [237, 315] on input "text" at bounding box center [529, 315] width 655 height 28
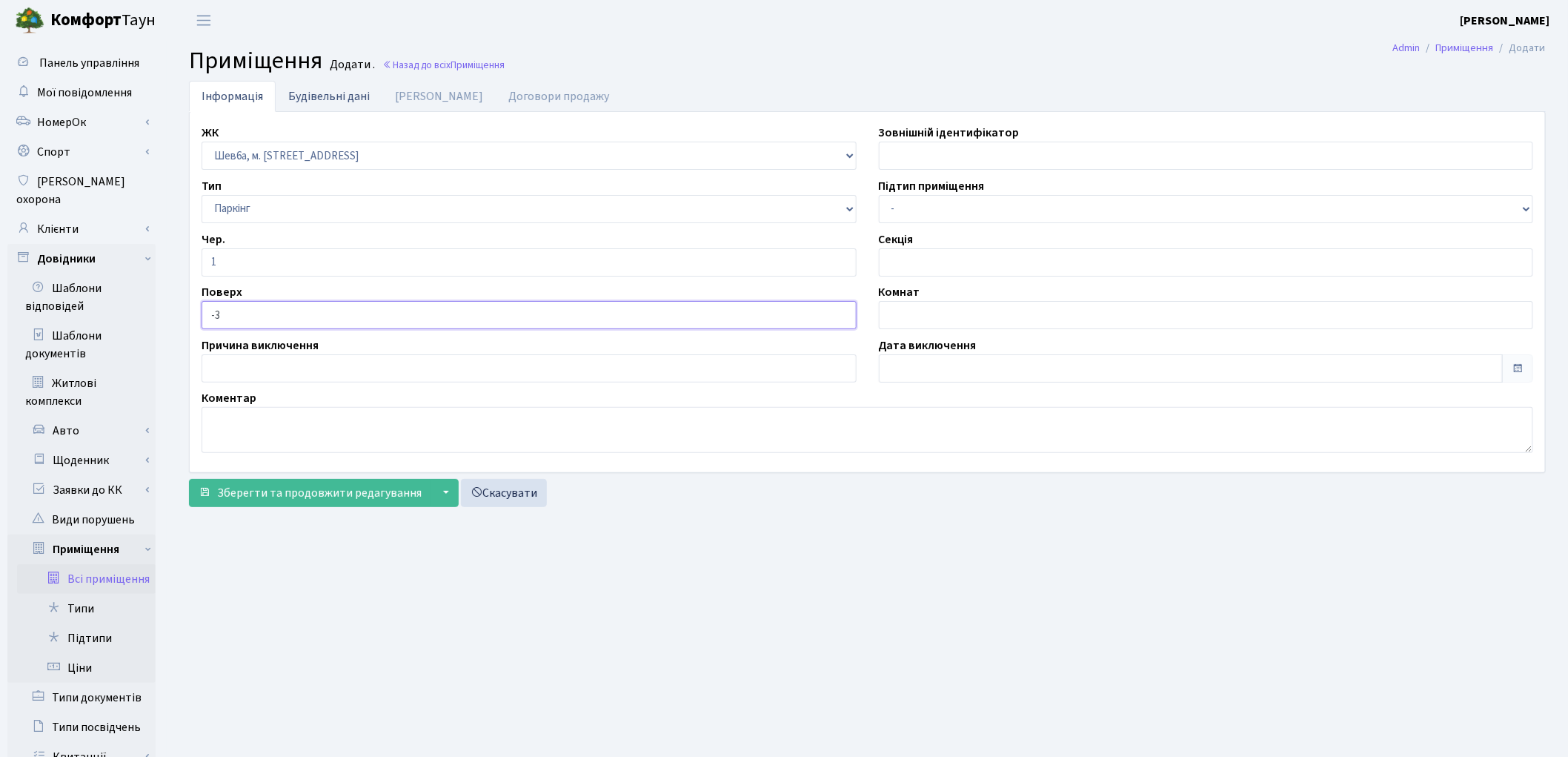
type input "-3"
click at [313, 109] on link "Будівельні дані" at bounding box center [328, 96] width 107 height 30
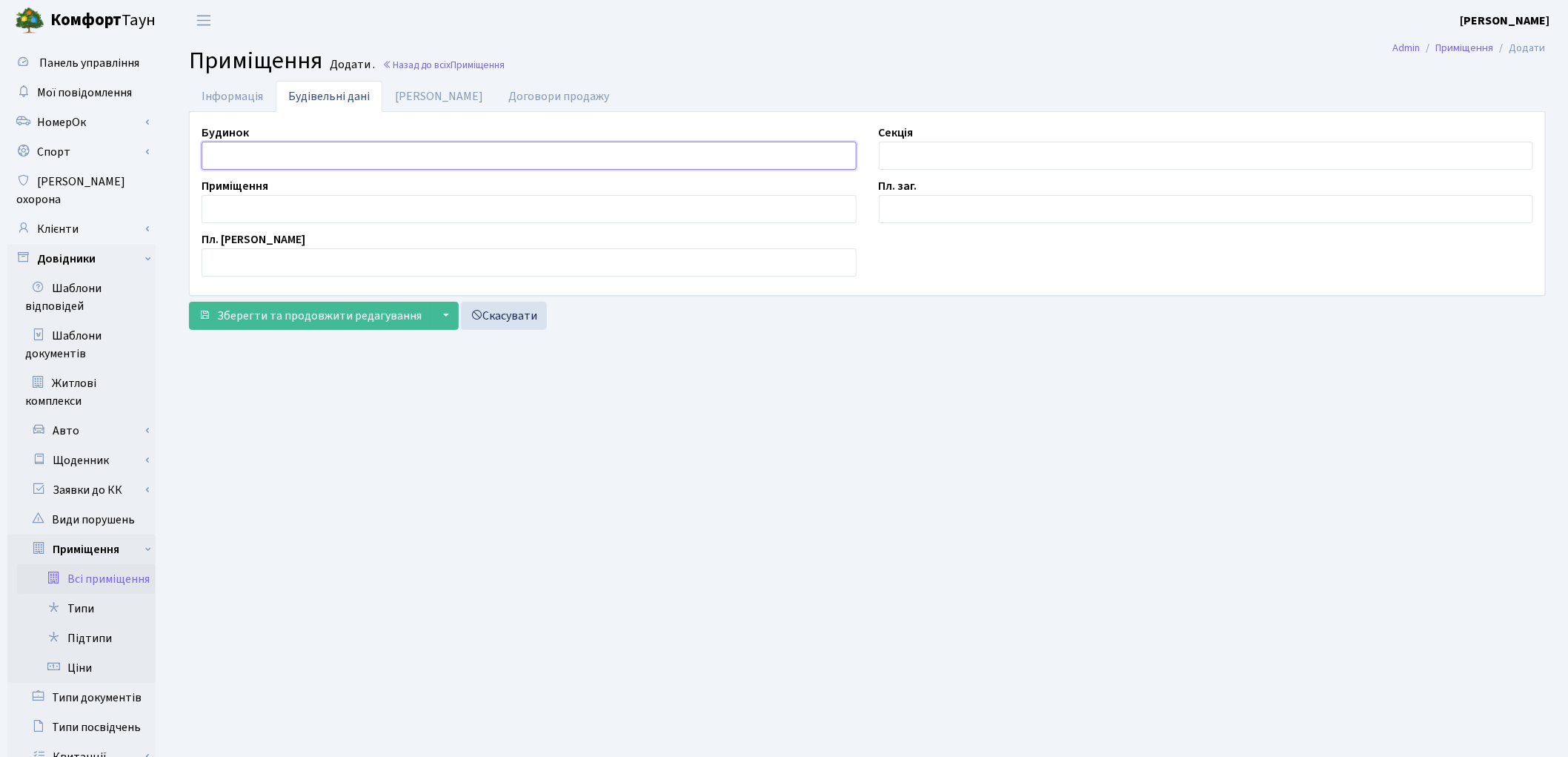
click at [238, 142] on input "text" at bounding box center [529, 156] width 655 height 28
type input "П"
click at [896, 146] on input "text" at bounding box center [1207, 156] width 655 height 28
type input "П"
click at [417, 201] on input "text" at bounding box center [529, 209] width 655 height 28
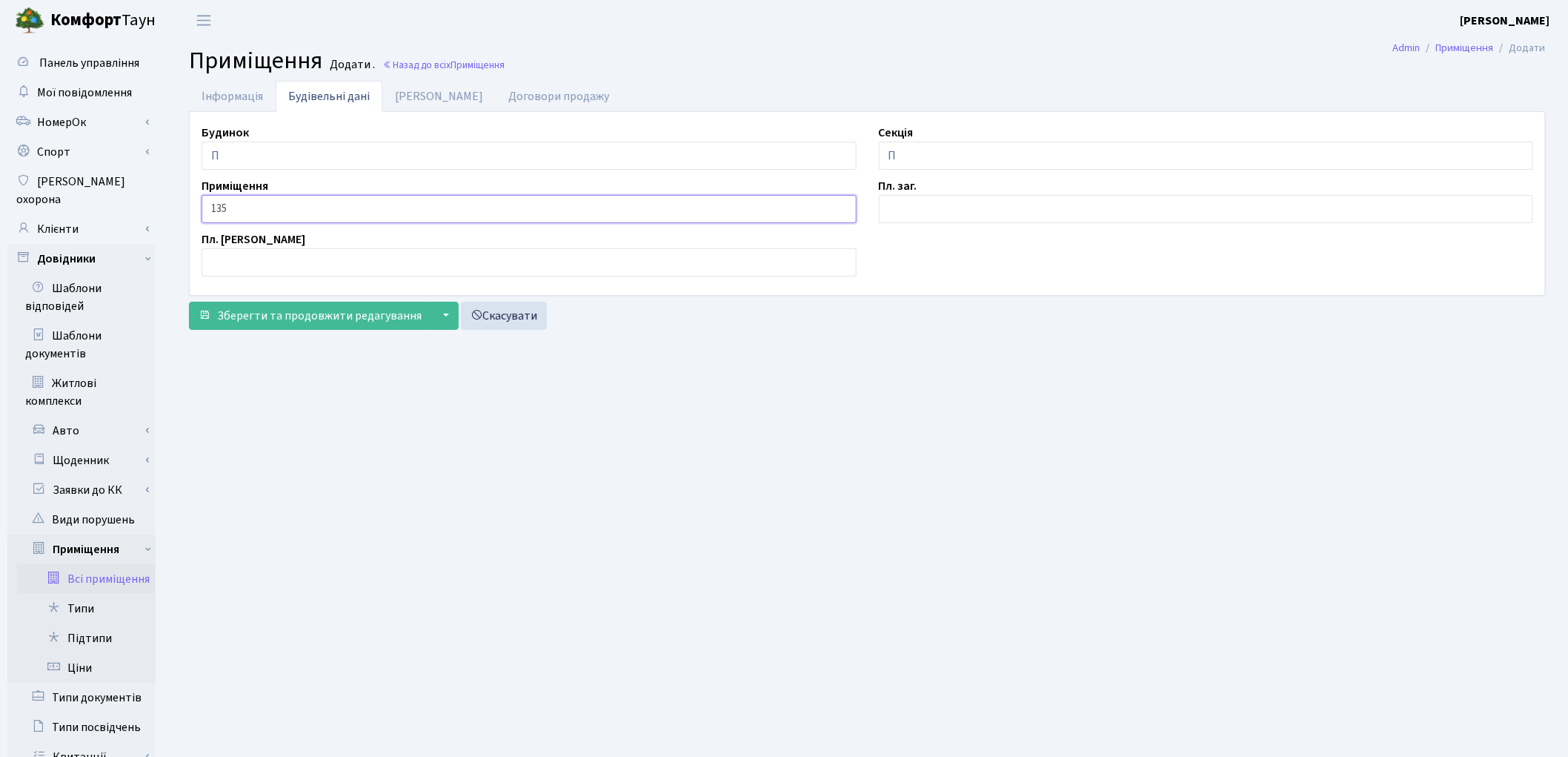
type input "135"
click at [936, 215] on input "text" at bounding box center [1207, 209] width 655 height 28
type input "2.3"
click at [421, 109] on link "[PERSON_NAME]" at bounding box center [439, 96] width 114 height 30
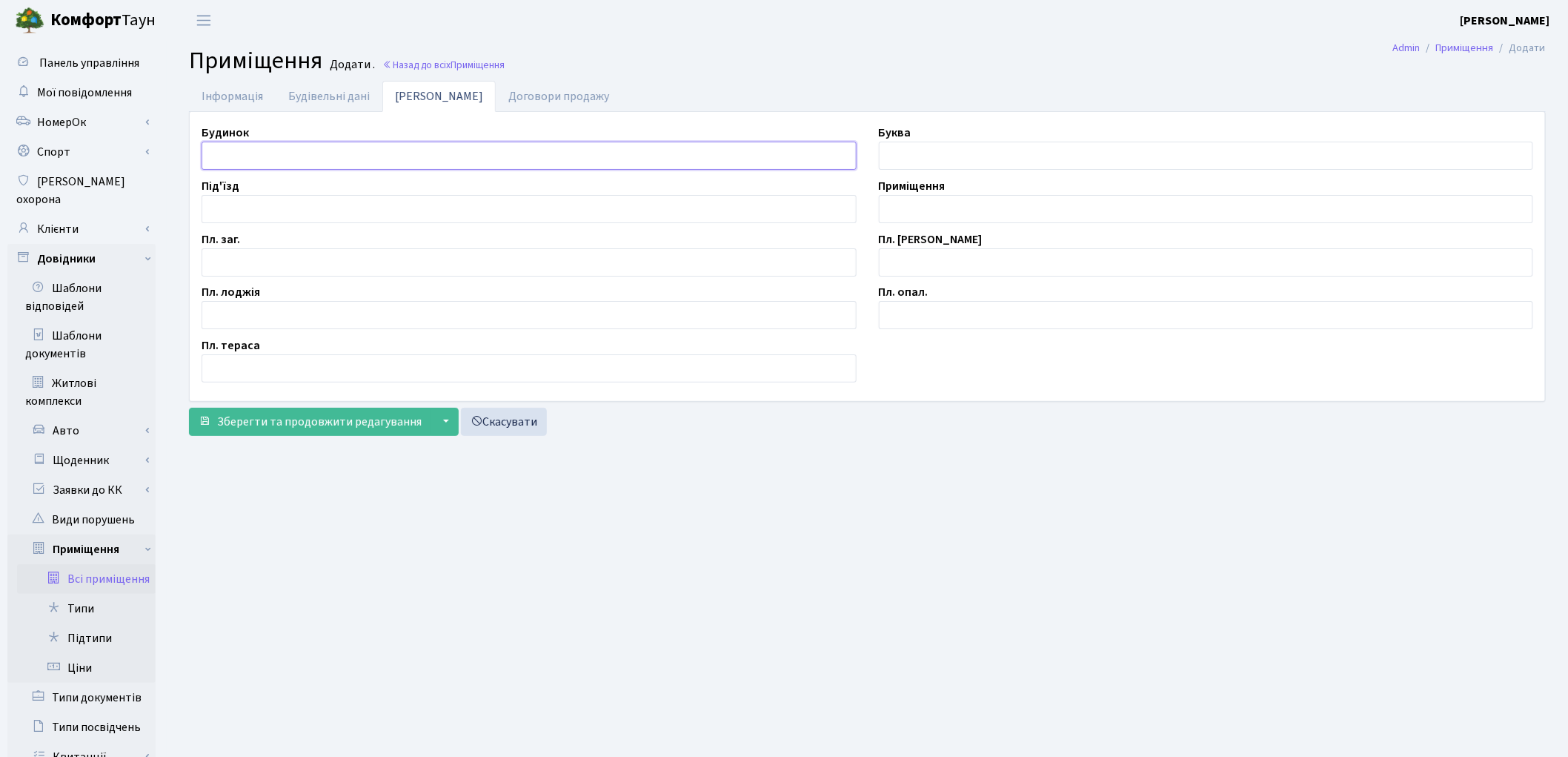
click at [307, 143] on input "text" at bounding box center [529, 156] width 655 height 28
type input "П"
click at [931, 159] on input "text" at bounding box center [1207, 156] width 655 height 28
type input "П"
click at [227, 260] on input "text" at bounding box center [529, 263] width 655 height 28
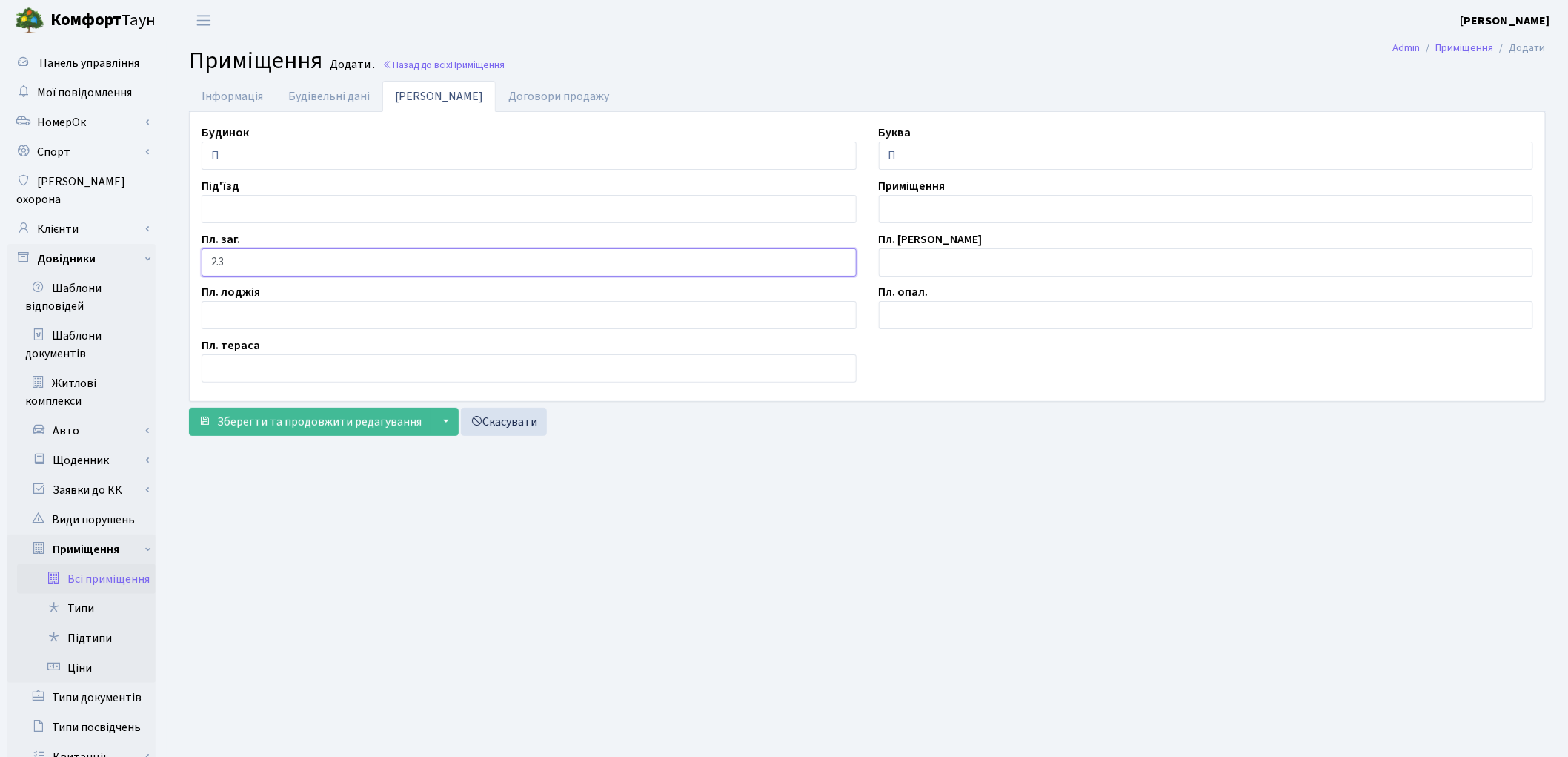
type input "2.3"
click at [931, 262] on input "text" at bounding box center [1207, 263] width 655 height 28
click at [919, 209] on input "text" at bounding box center [1207, 209] width 655 height 28
type input "П/М-135"
click at [320, 420] on span "Зберегти та продовжити редагування" at bounding box center [319, 422] width 204 height 17
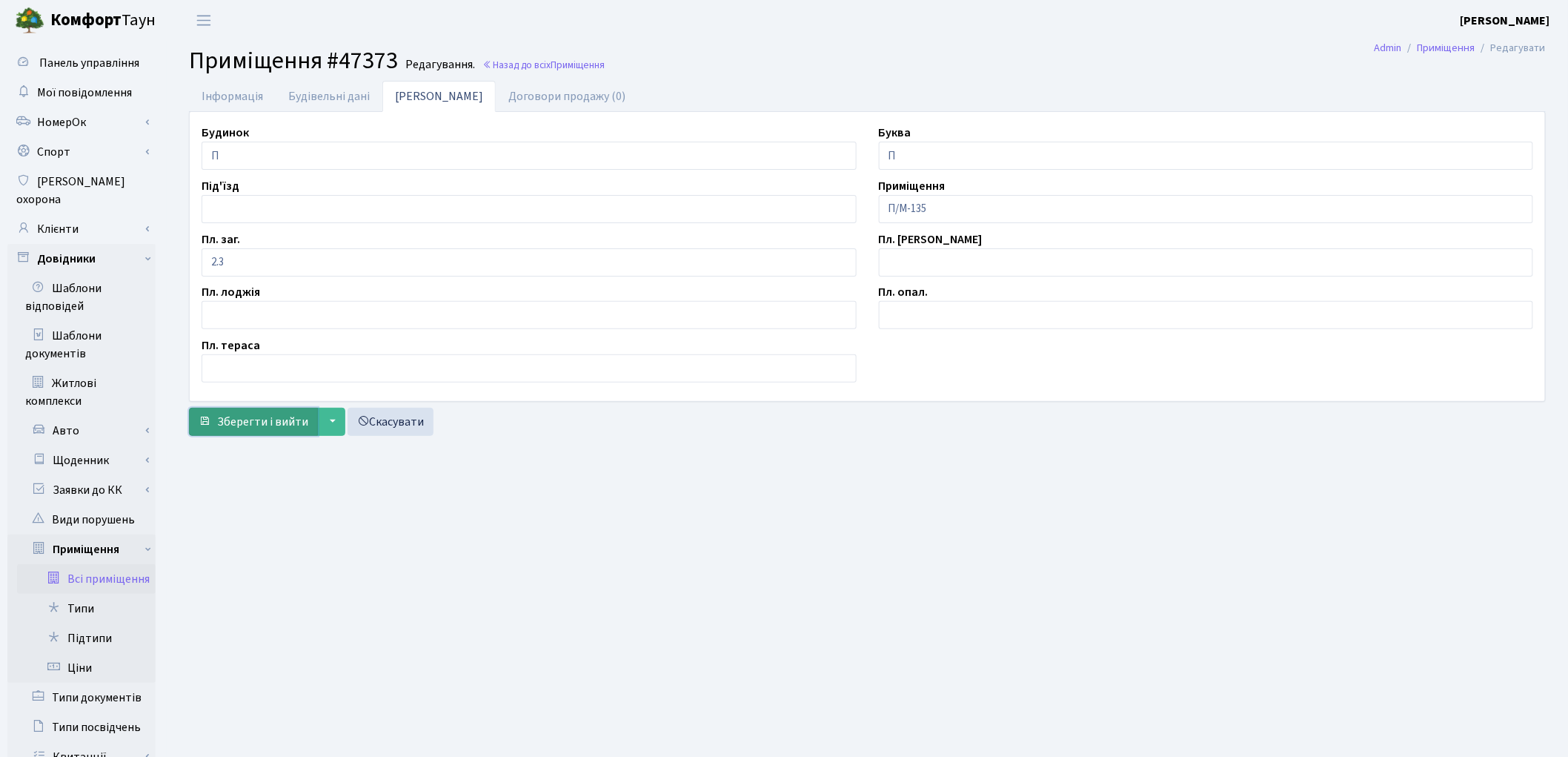
click at [267, 426] on span "Зберегти і вийти" at bounding box center [262, 422] width 91 height 17
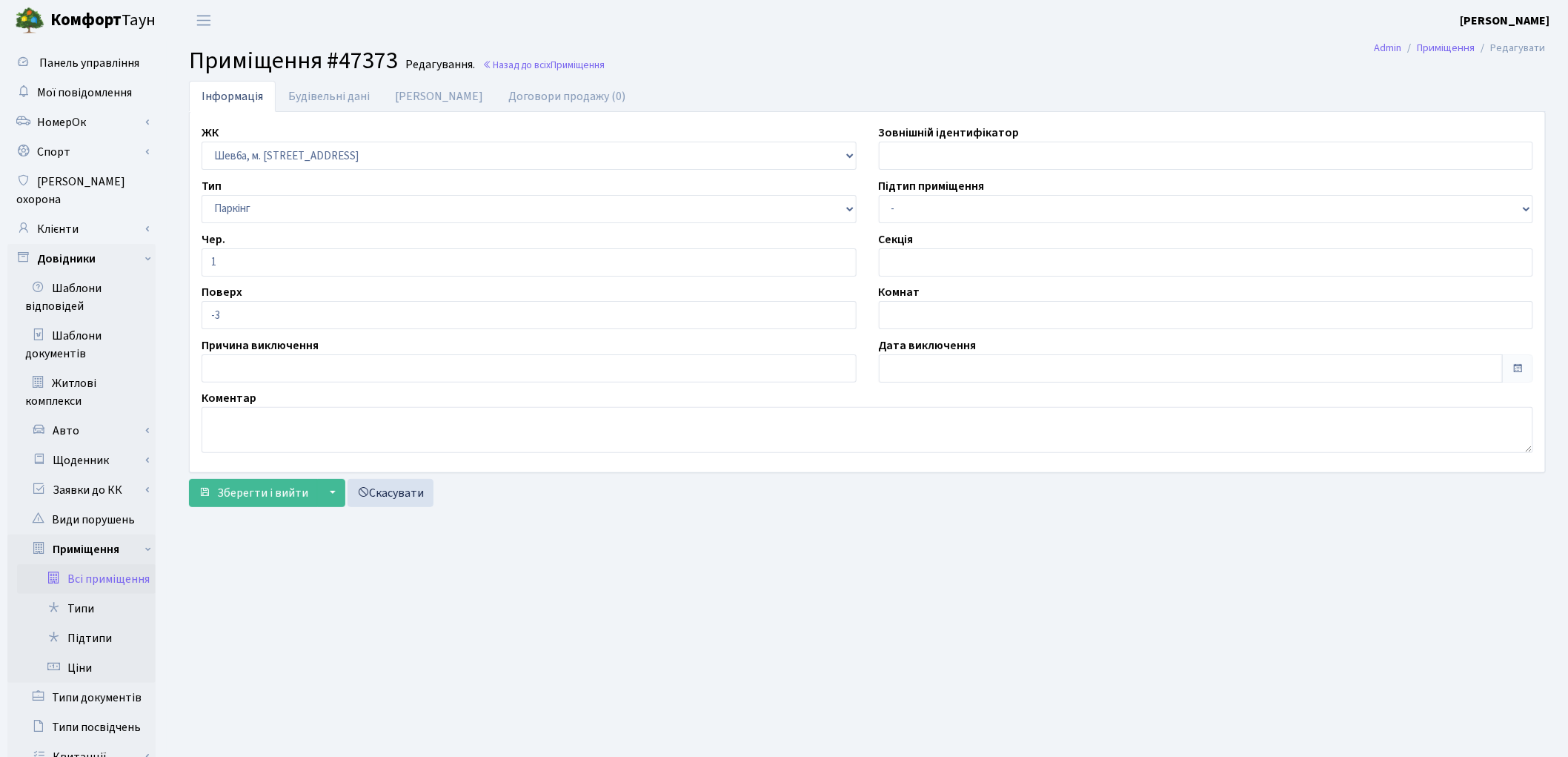
click at [97, 567] on link "Всі приміщення" at bounding box center [87, 579] width 139 height 30
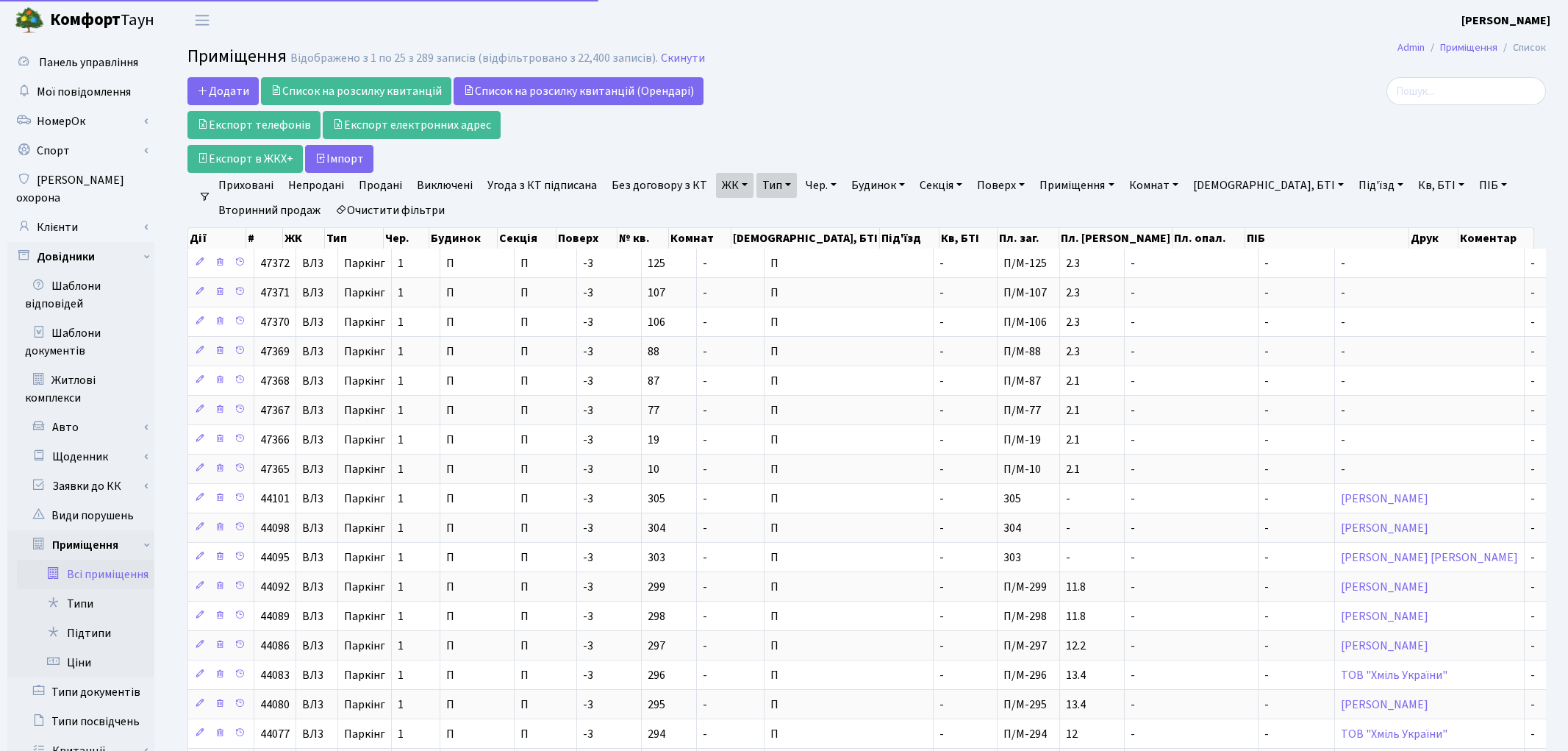
select select "25"
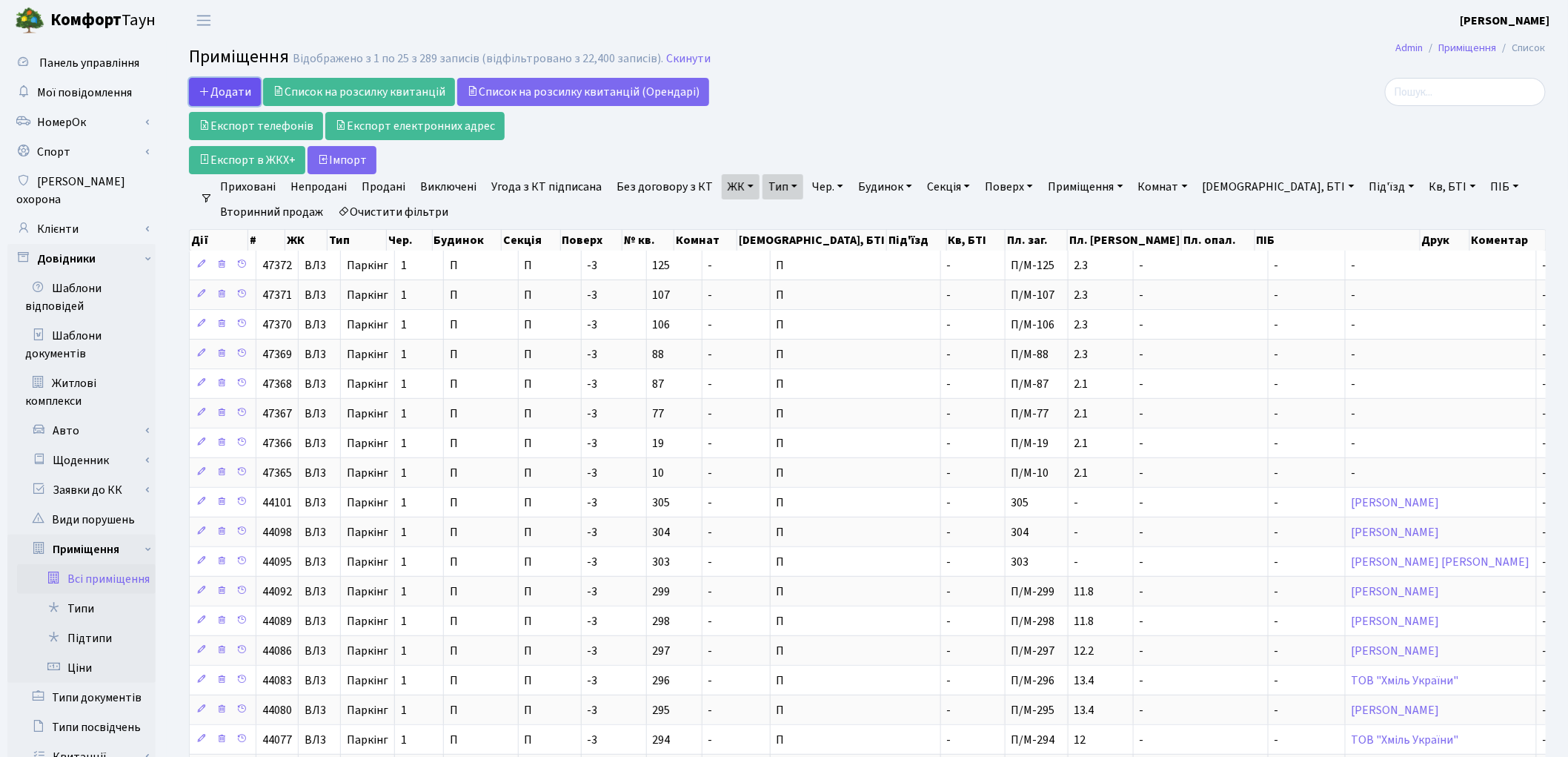
click at [227, 84] on span "Додати" at bounding box center [225, 92] width 53 height 17
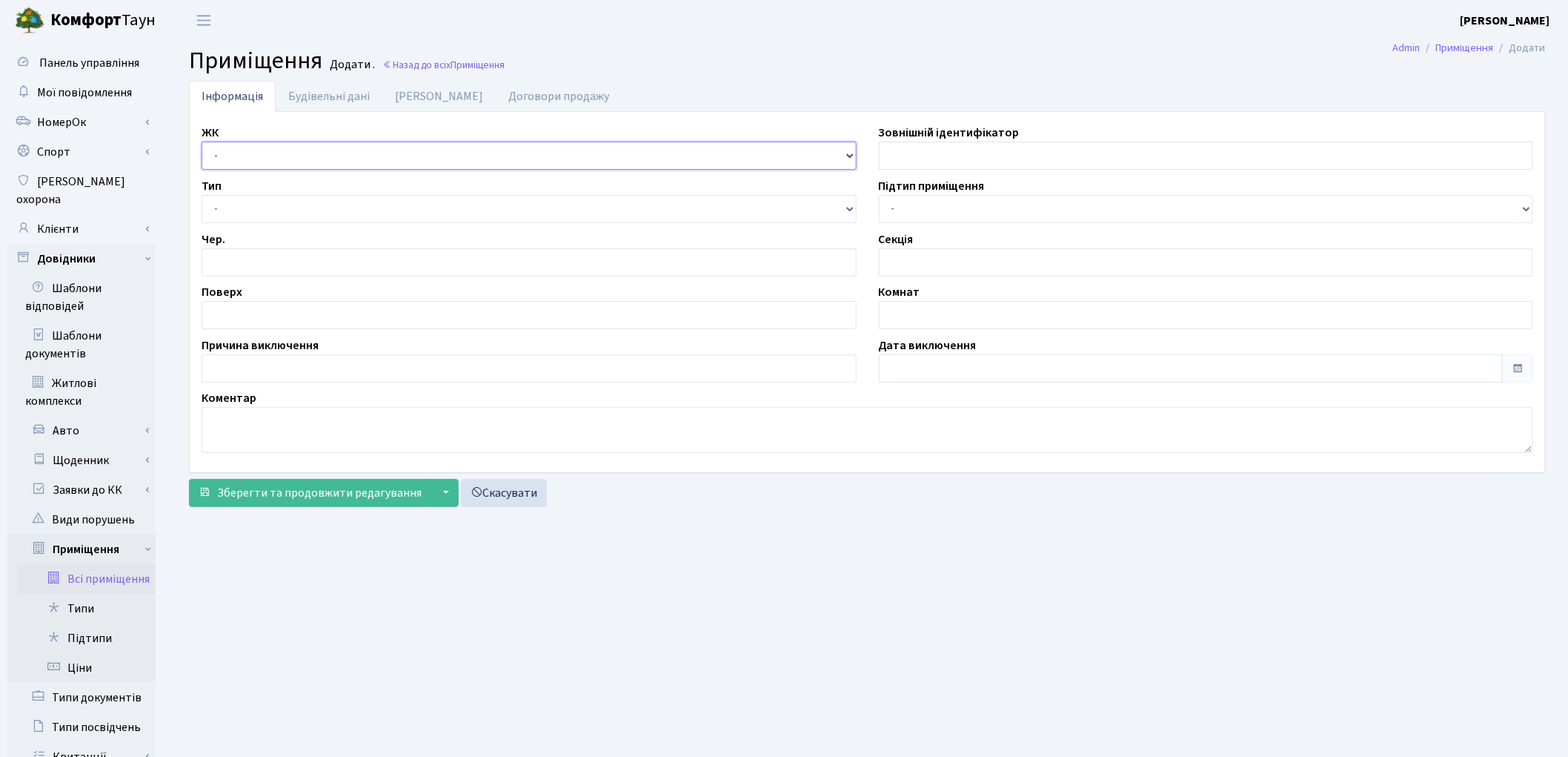
click at [236, 148] on select "- КТ, вул. Регенераторна, [GEOGRAPHIC_DATA], вул. [PERSON_NAME], [GEOGRAPHIC_DA…" at bounding box center [529, 156] width 655 height 28
select select "322"
click at [201, 141] on select "- КТ, вул. Регенераторна, [GEOGRAPHIC_DATA], вул. [PERSON_NAME], [GEOGRAPHIC_DA…" at bounding box center [529, 156] width 655 height 28
click at [230, 208] on select "- Квартира Комерція Нежитлове Паркінг П1001" at bounding box center [529, 209] width 655 height 28
select select "270"
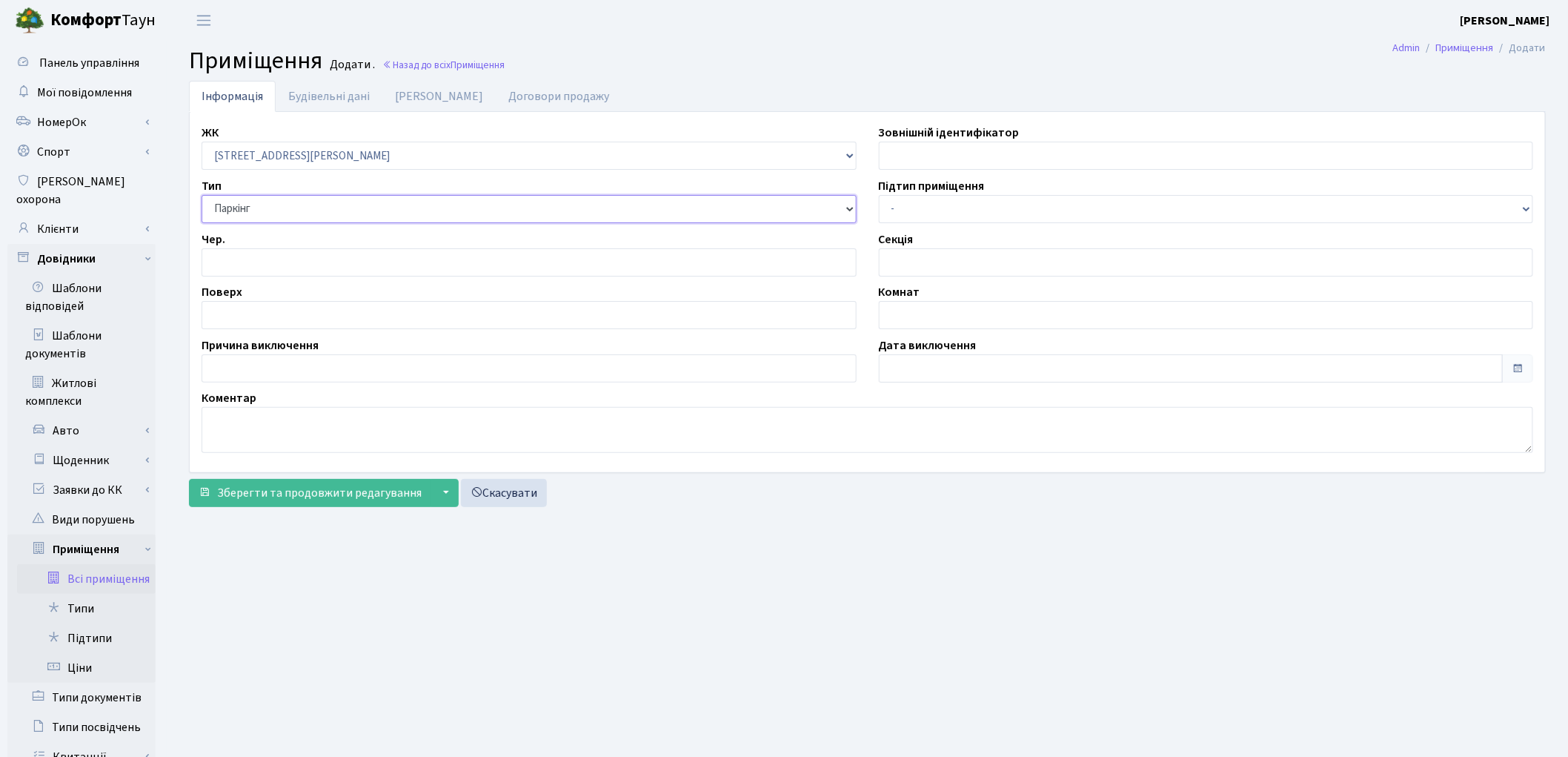
click at [201, 195] on select "- Квартира Комерція Нежитлове Паркінг П1001" at bounding box center [529, 209] width 655 height 28
click at [241, 265] on input "number" at bounding box center [529, 263] width 655 height 28
type input "1"
click at [223, 314] on input "text" at bounding box center [529, 315] width 655 height 28
type input "-3"
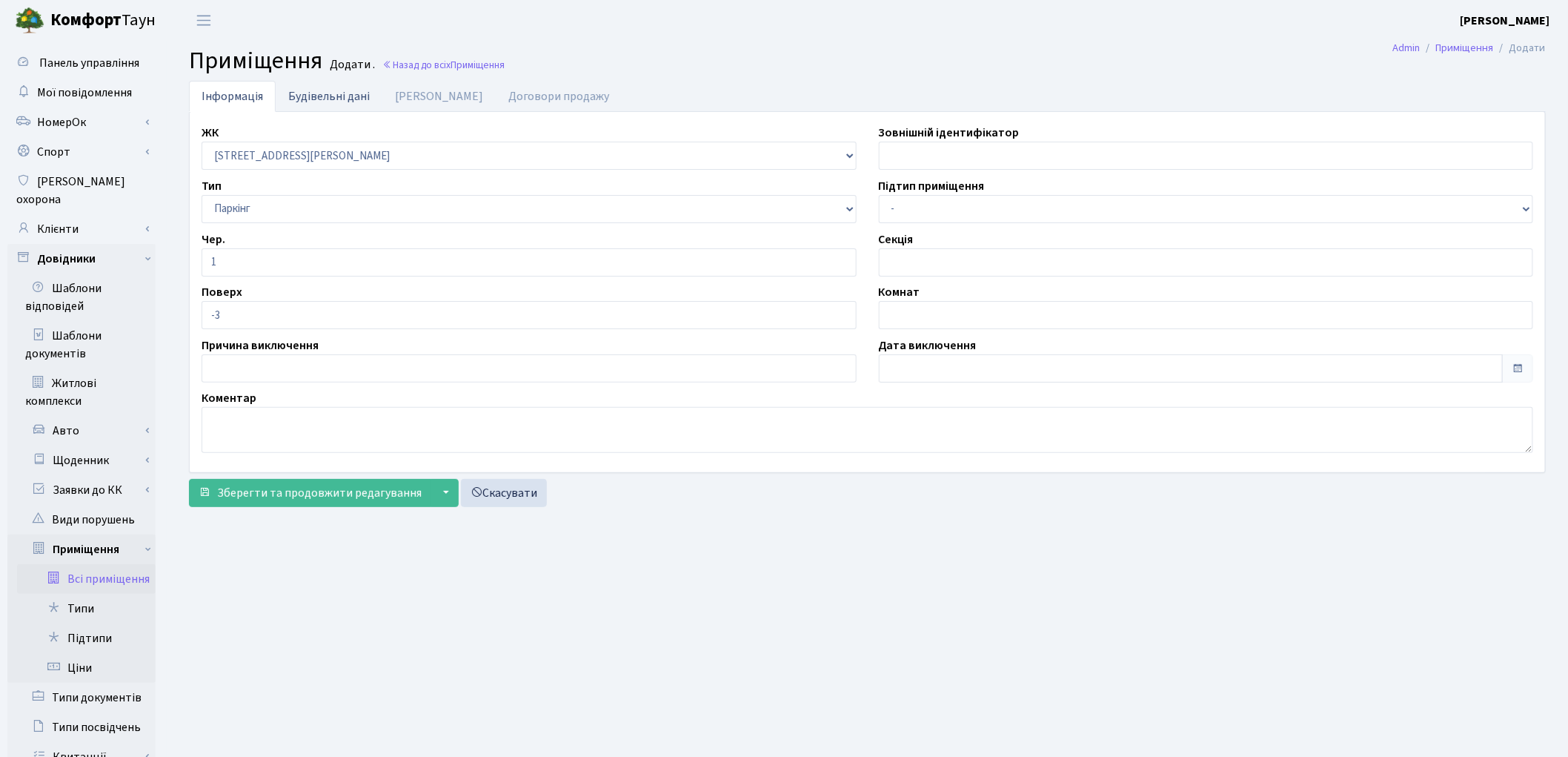
click at [350, 101] on link "Будівельні дані" at bounding box center [328, 96] width 107 height 30
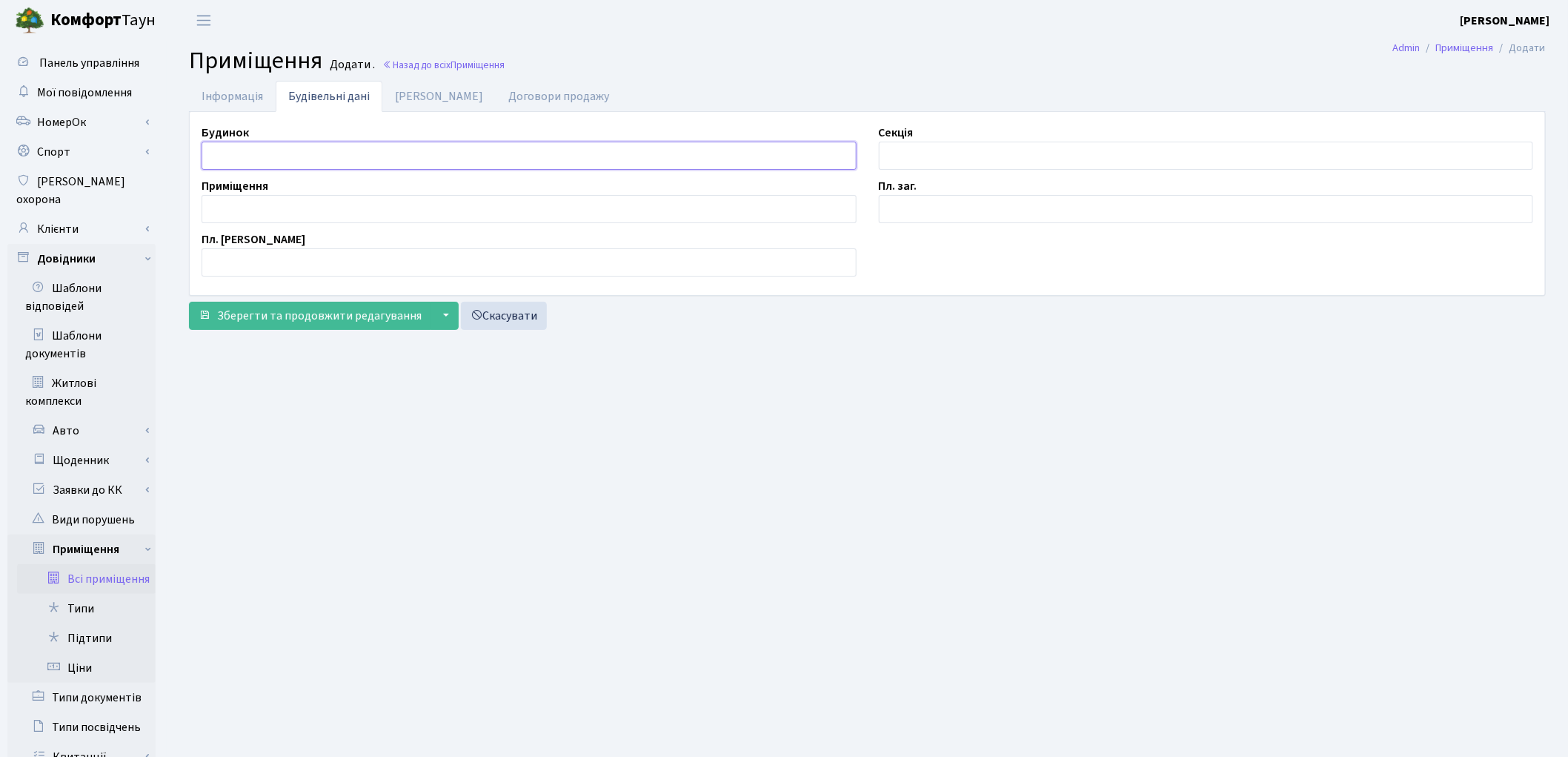
click at [234, 152] on input "text" at bounding box center [529, 156] width 655 height 28
type input "П"
click at [953, 167] on input "text" at bounding box center [1207, 156] width 655 height 28
type input "П"
click at [261, 203] on input "text" at bounding box center [529, 209] width 655 height 28
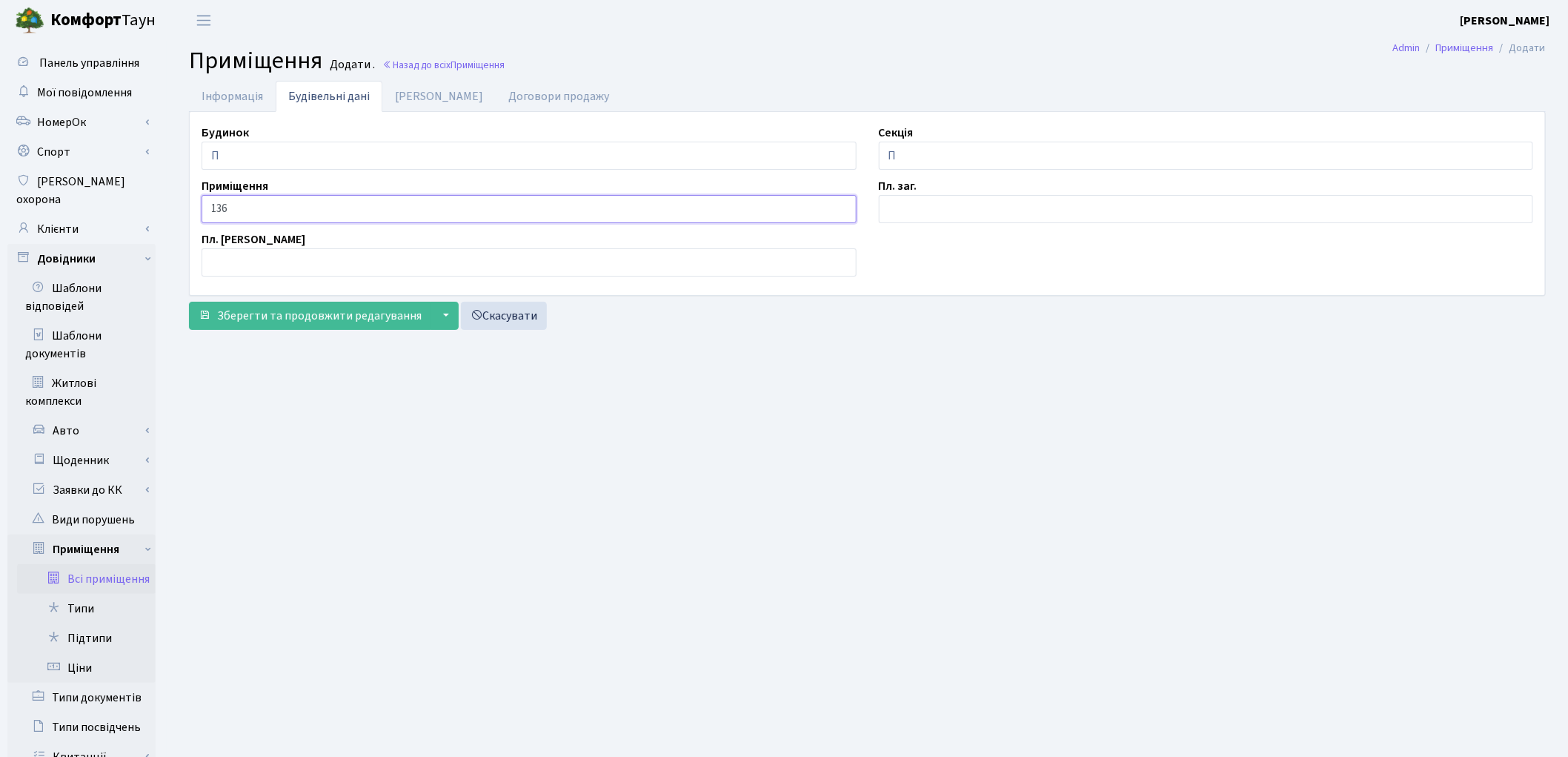
type input "136"
click at [894, 209] on input "text" at bounding box center [1207, 209] width 655 height 28
type input "2.3"
click at [430, 93] on link "[PERSON_NAME]" at bounding box center [439, 96] width 114 height 30
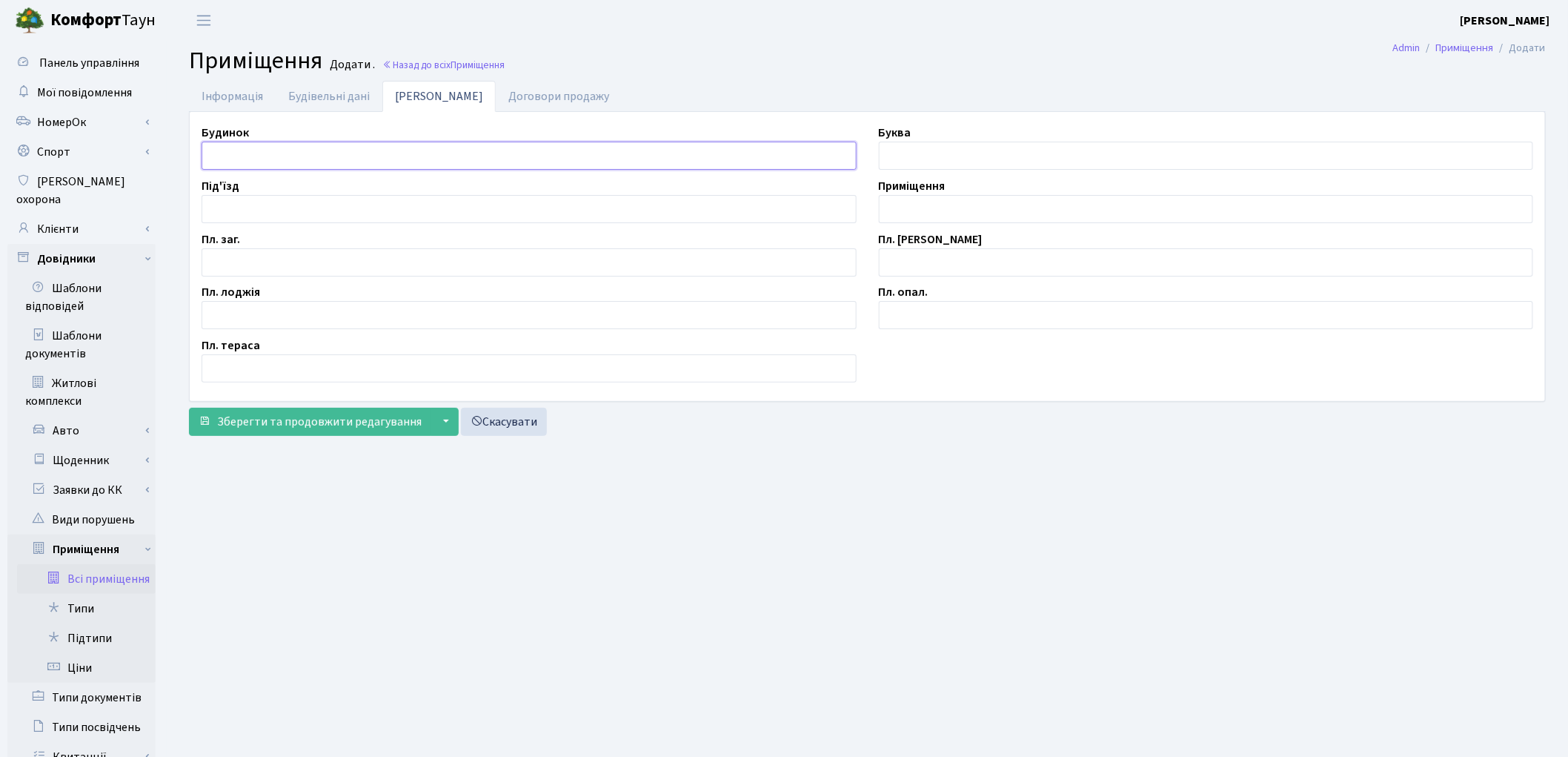
click at [230, 156] on input "text" at bounding box center [529, 156] width 655 height 28
type input "П"
click at [252, 264] on input "text" at bounding box center [529, 263] width 655 height 28
type input "2.3"
click at [972, 217] on input "text" at bounding box center [1207, 209] width 655 height 28
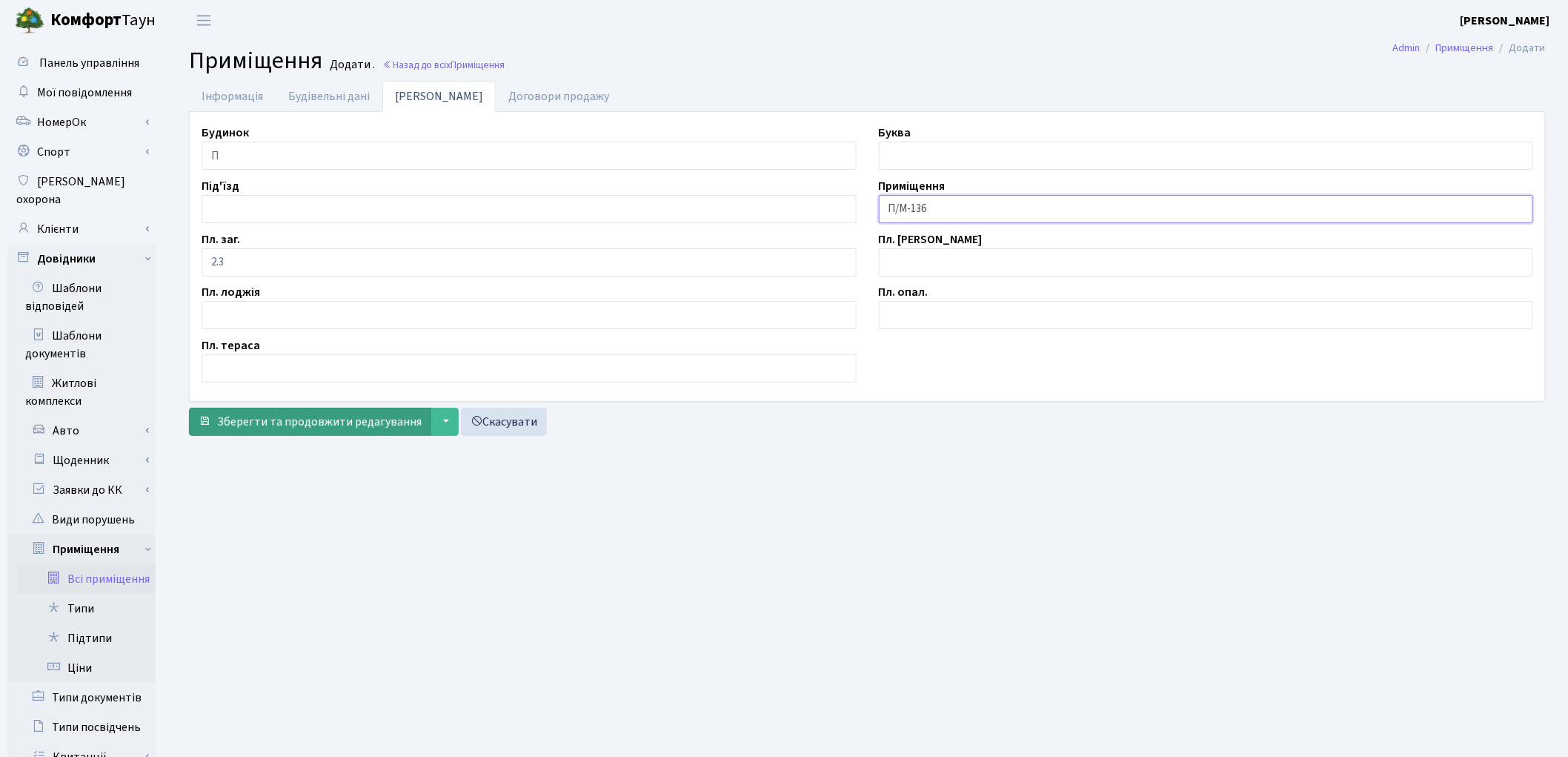
type input "П/М-136"
click at [350, 421] on span "Зберегти та продовжити редагування" at bounding box center [319, 422] width 204 height 17
click at [306, 418] on button "Зберегти і вийти" at bounding box center [253, 422] width 129 height 28
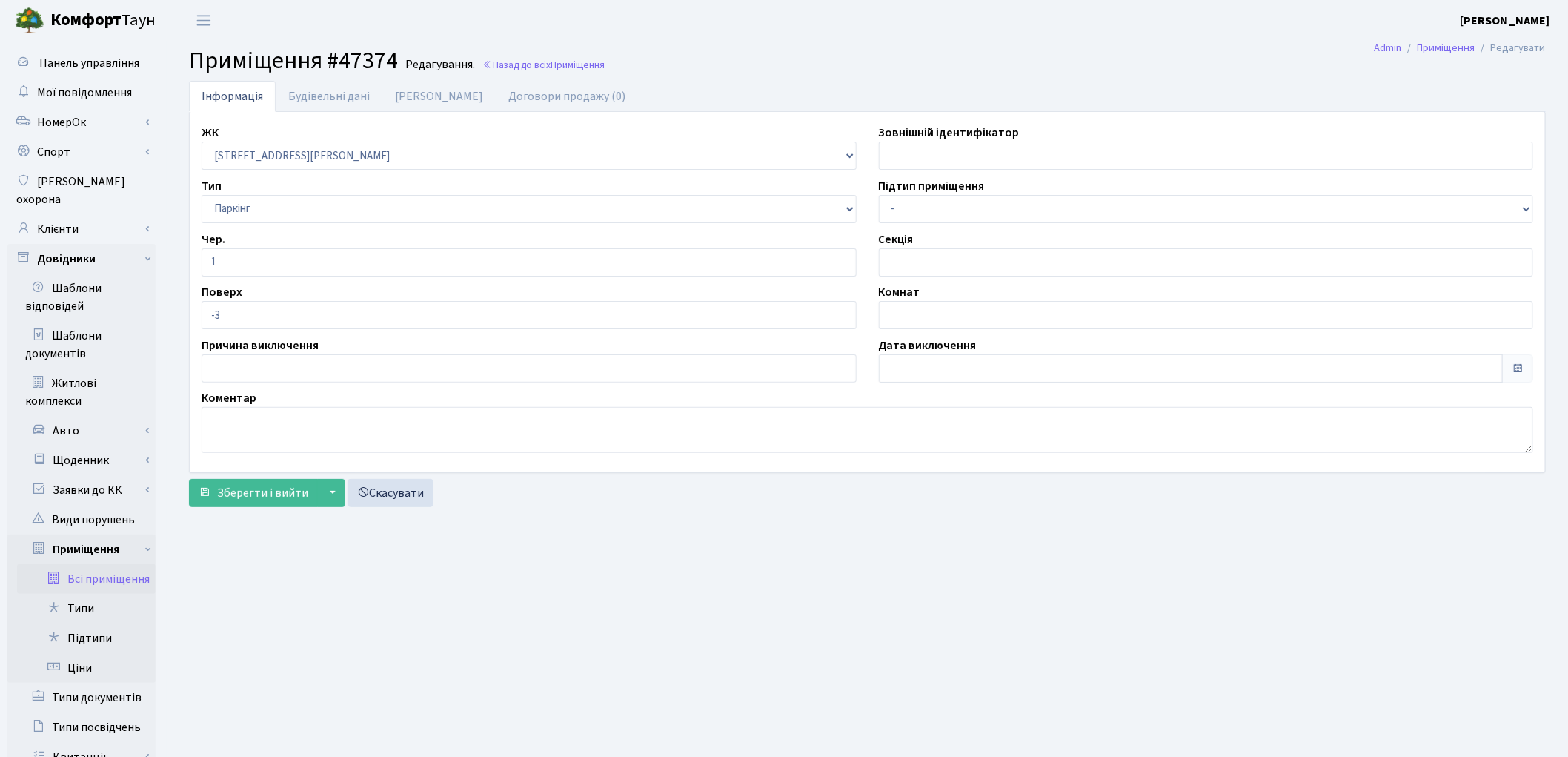
click at [1055, 588] on main "Admin Приміщення Редагувати Приміщення #47374 Редагування. Назад до всіх Приміщ…" at bounding box center [867, 514] width 1401 height 946
click at [271, 487] on span "Зберегти і вийти" at bounding box center [262, 493] width 91 height 17
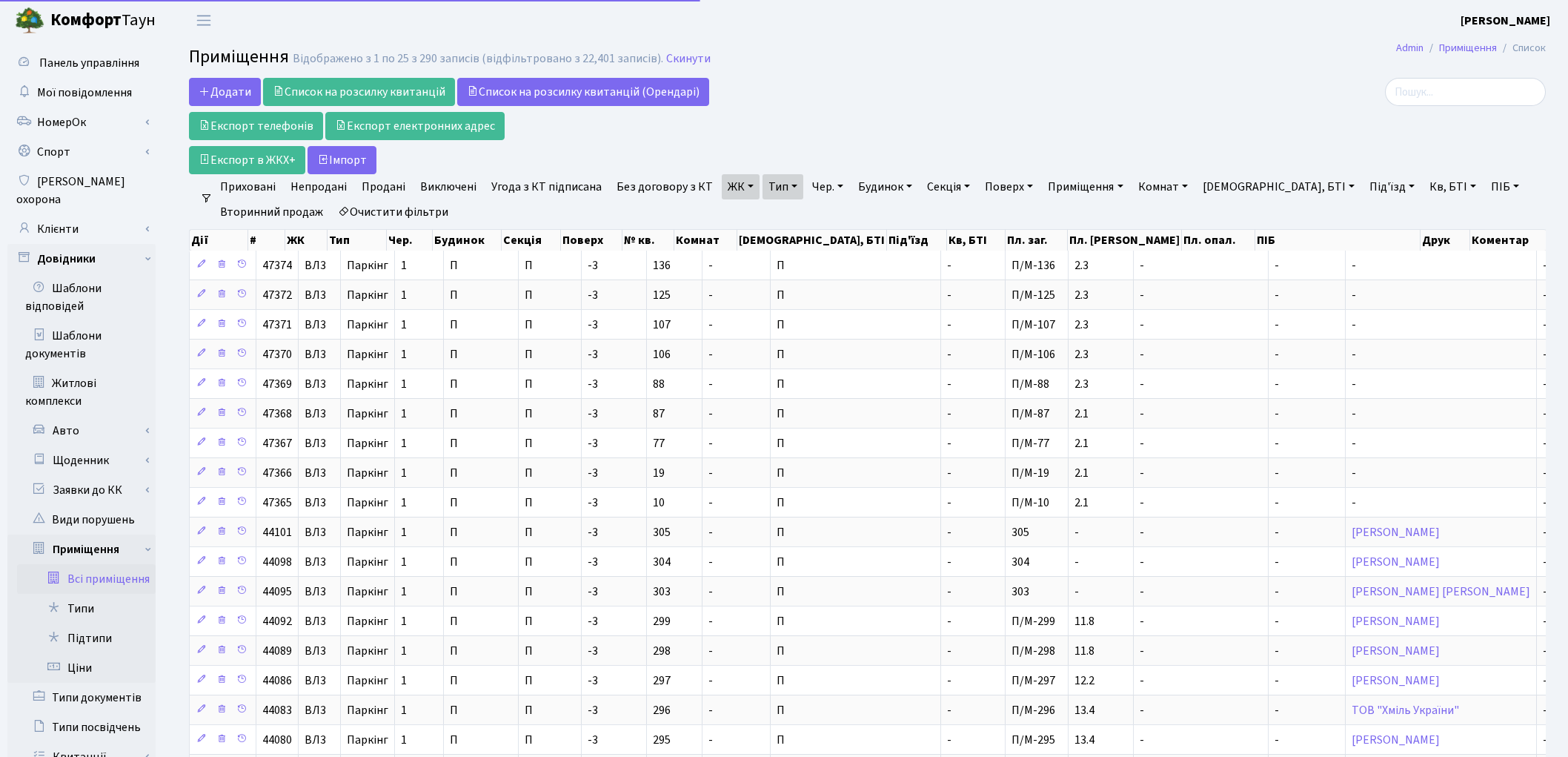
select select "25"
drag, startPoint x: 1079, startPoint y: 65, endPoint x: 1091, endPoint y: 69, distance: 12.6
click at [1089, 69] on h2 "Приміщення Відображено з 1 по 25 з 290 записів (відфільтровано з 22,401 записів…" at bounding box center [866, 59] width 1357 height 25
click at [209, 84] on span "Додати" at bounding box center [225, 92] width 53 height 17
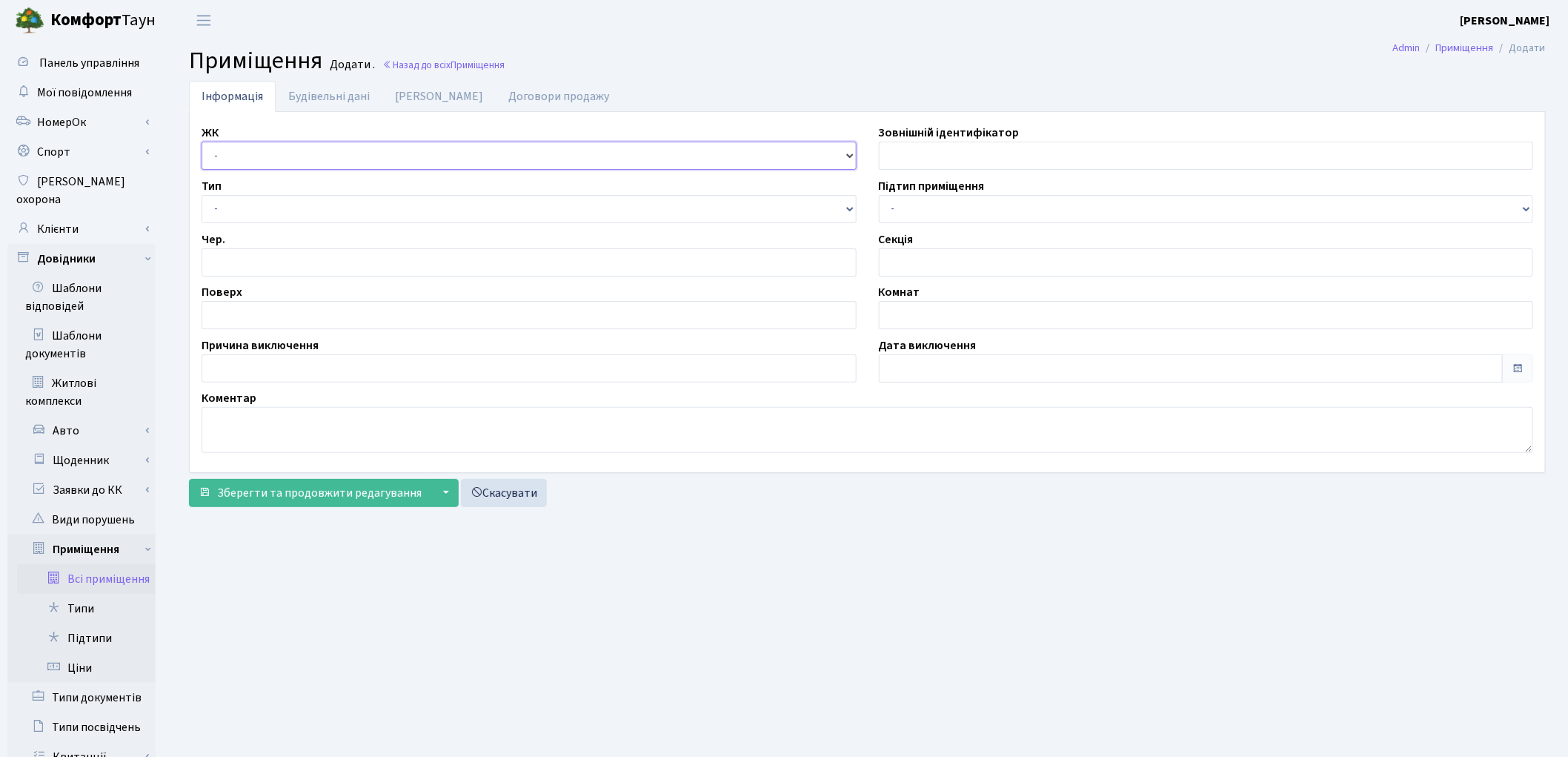
click at [243, 159] on select "- КТ, вул. Регенераторна, [GEOGRAPHIC_DATA], вул. [PERSON_NAME], [GEOGRAPHIC_DA…" at bounding box center [529, 156] width 655 height 28
select select "322"
click at [201, 141] on select "- КТ, вул. Регенераторна, [GEOGRAPHIC_DATA], вул. [PERSON_NAME], [GEOGRAPHIC_DA…" at bounding box center [529, 156] width 655 height 28
click at [246, 203] on select "- Квартира Комерція Нежитлове Паркінг П1001" at bounding box center [529, 209] width 655 height 28
select select "270"
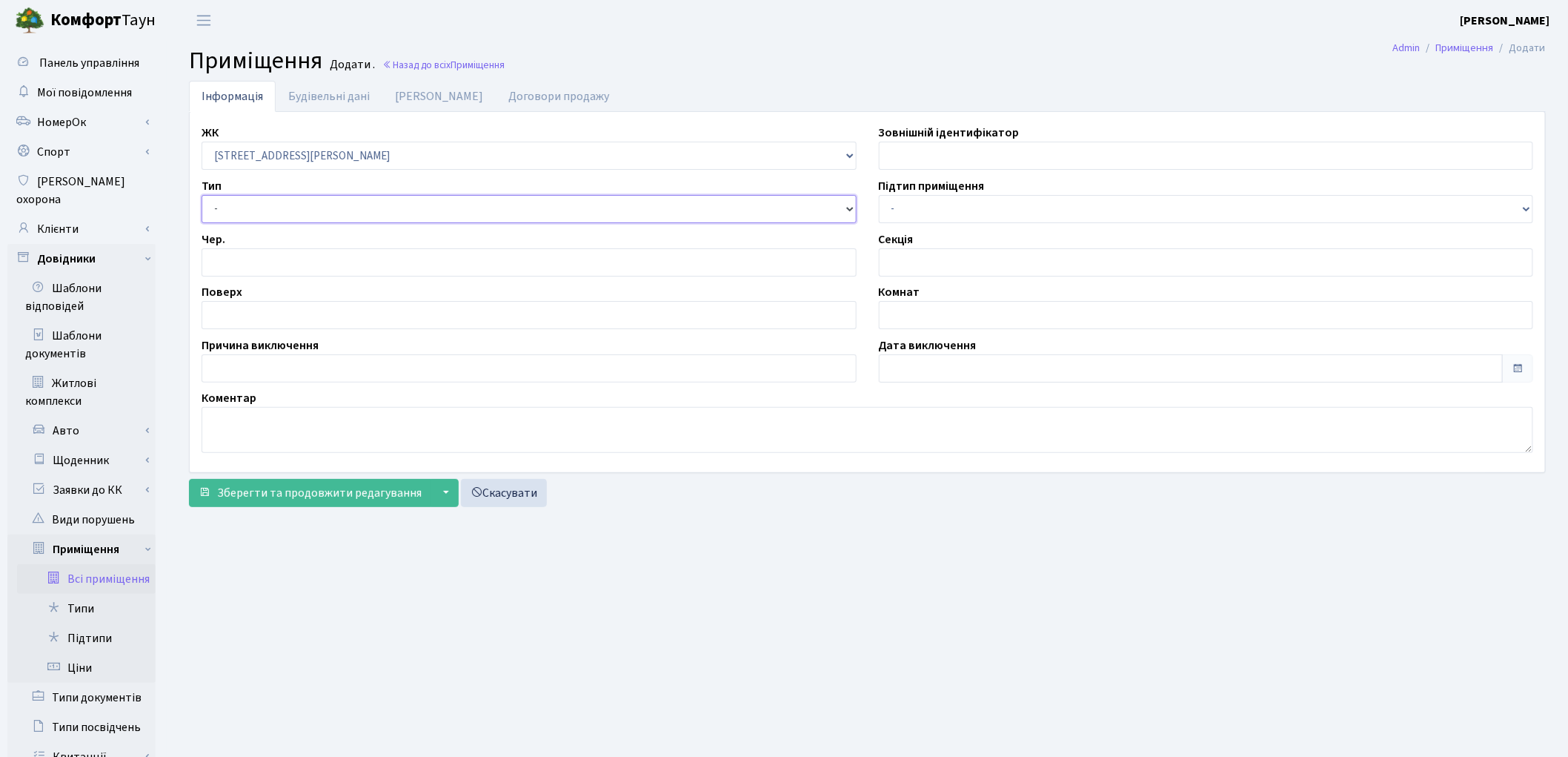
click at [201, 195] on select "- Квартира Комерція Нежитлове Паркінг П1001" at bounding box center [529, 209] width 655 height 28
click at [249, 262] on input "number" at bounding box center [529, 263] width 655 height 28
type input "1"
drag, startPoint x: 246, startPoint y: 311, endPoint x: 262, endPoint y: 307, distance: 16.5
click at [246, 311] on input "text" at bounding box center [529, 315] width 655 height 28
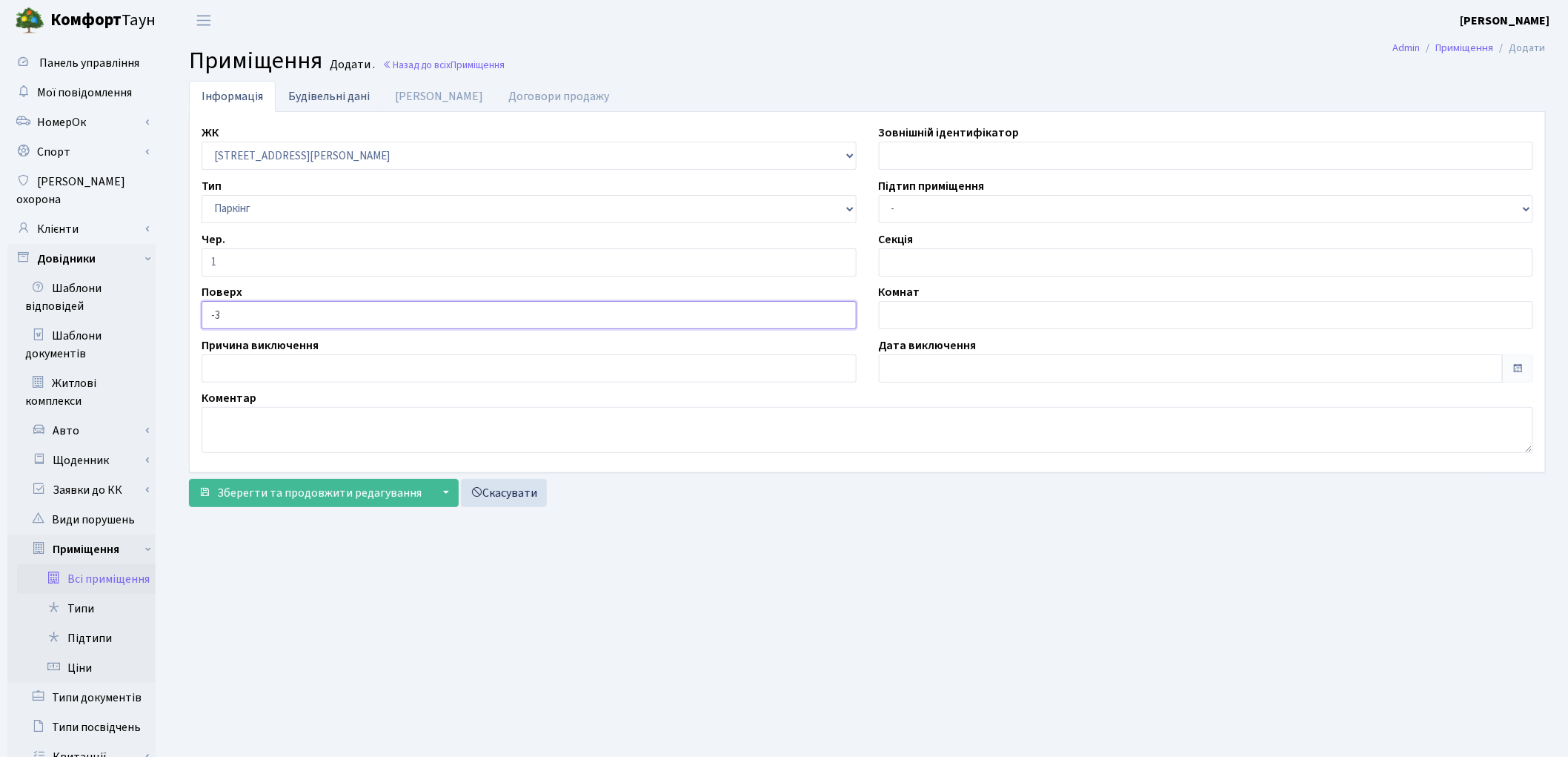
type input "-3"
click at [323, 95] on link "Будівельні дані" at bounding box center [328, 96] width 107 height 30
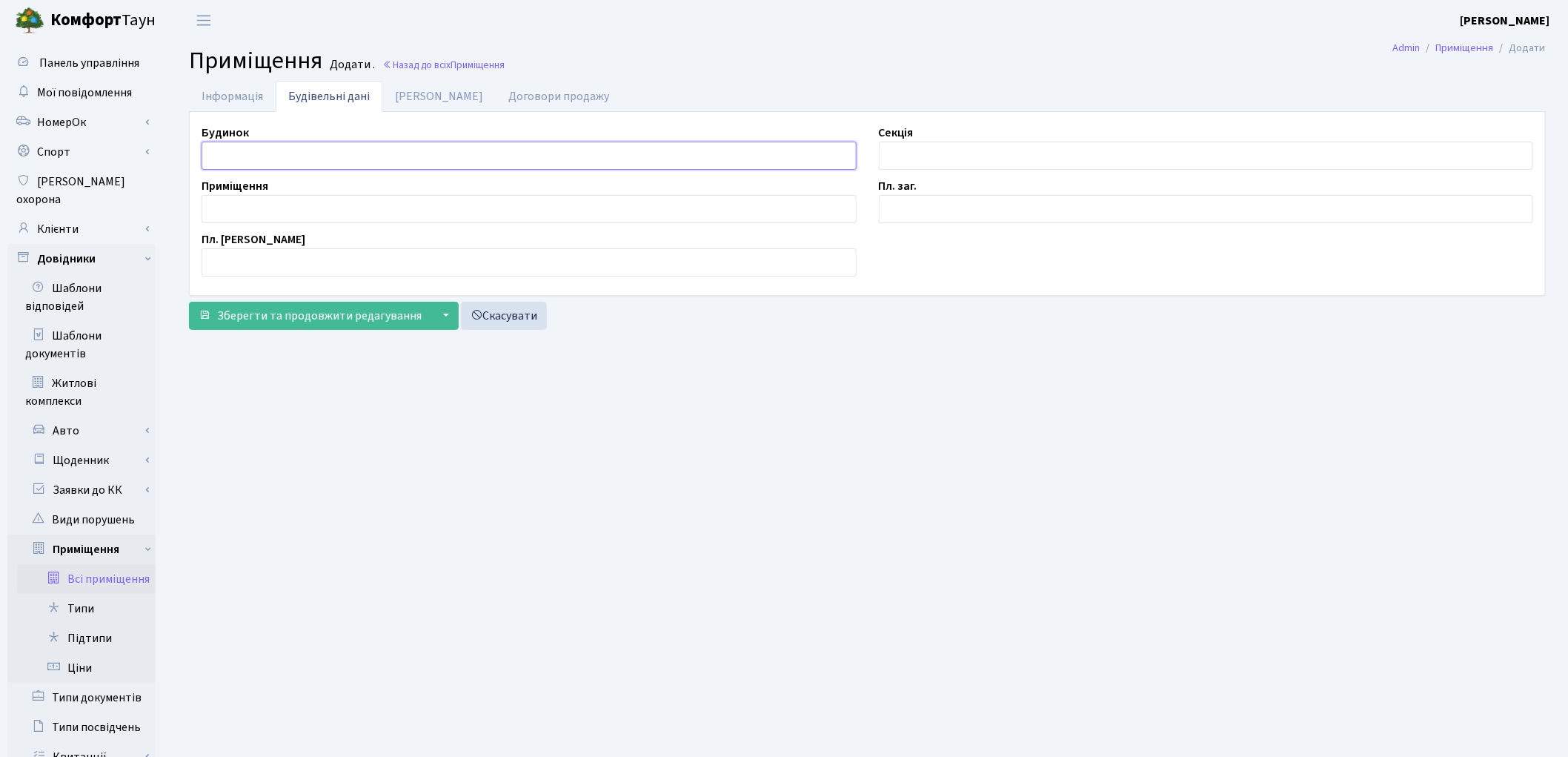
click at [283, 153] on input "text" at bounding box center [529, 156] width 655 height 28
type input "П"
click at [919, 153] on input "text" at bounding box center [1207, 156] width 655 height 28
type input "П"
click at [299, 199] on input "text" at bounding box center [529, 209] width 655 height 28
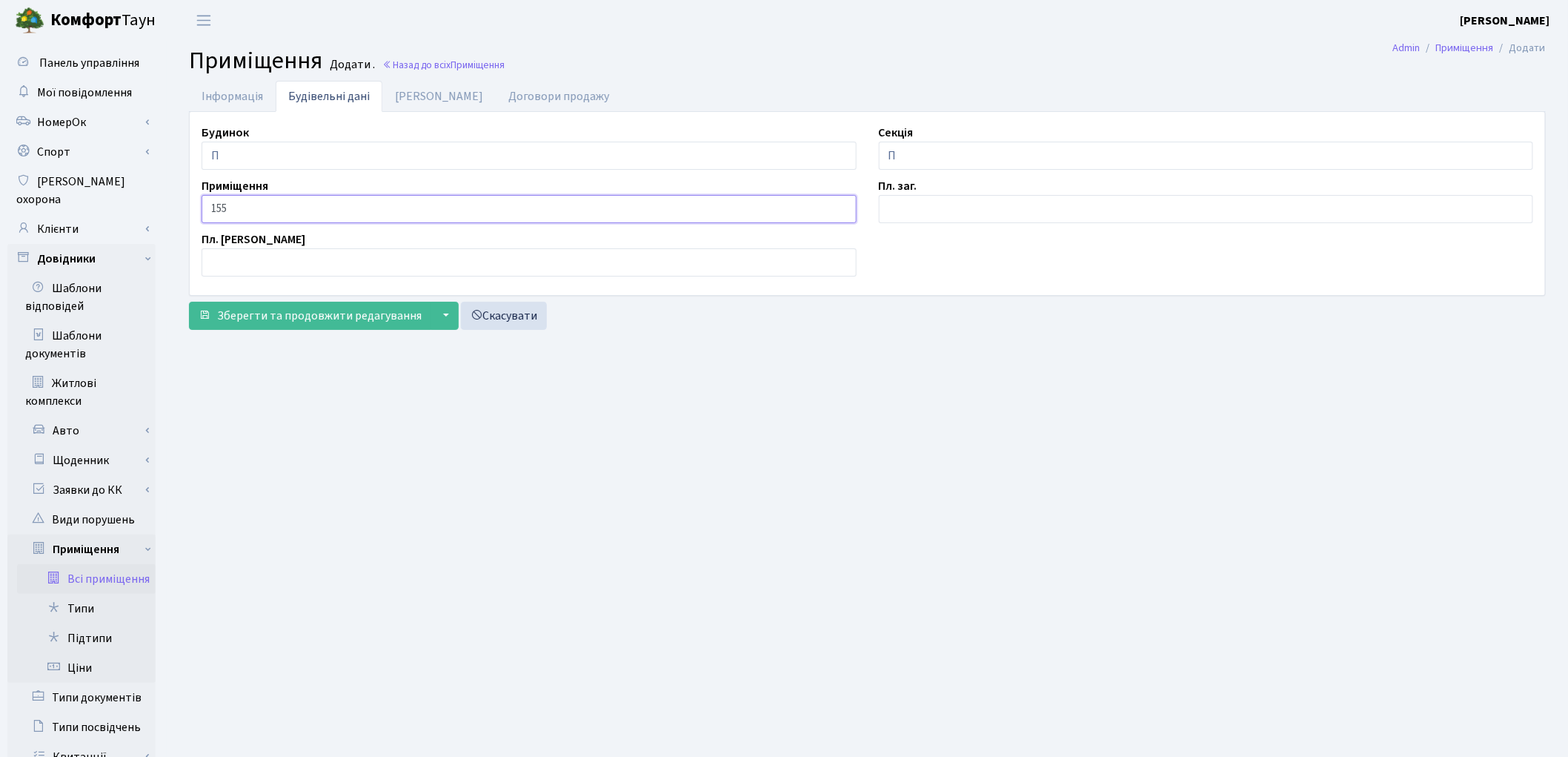
type input "155"
click at [900, 212] on input "text" at bounding box center [1207, 209] width 655 height 28
type input "2.3"
click at [391, 92] on link "Дані БТІ" at bounding box center [439, 96] width 114 height 30
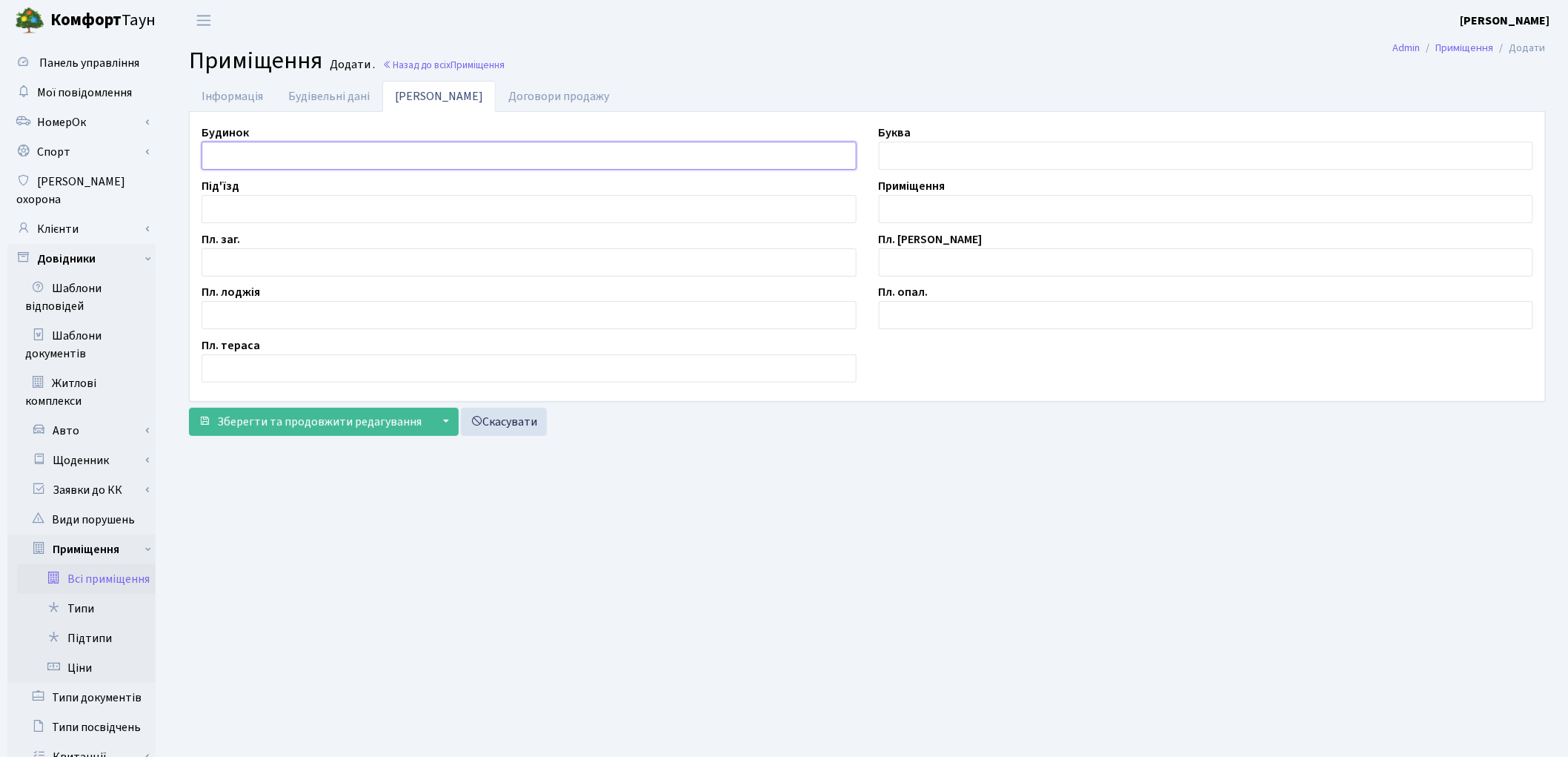
click at [245, 156] on input "text" at bounding box center [529, 156] width 655 height 28
type input "П"
click at [260, 256] on input "text" at bounding box center [529, 263] width 655 height 28
type input "2.3"
click at [905, 217] on input "text" at bounding box center [1207, 209] width 655 height 28
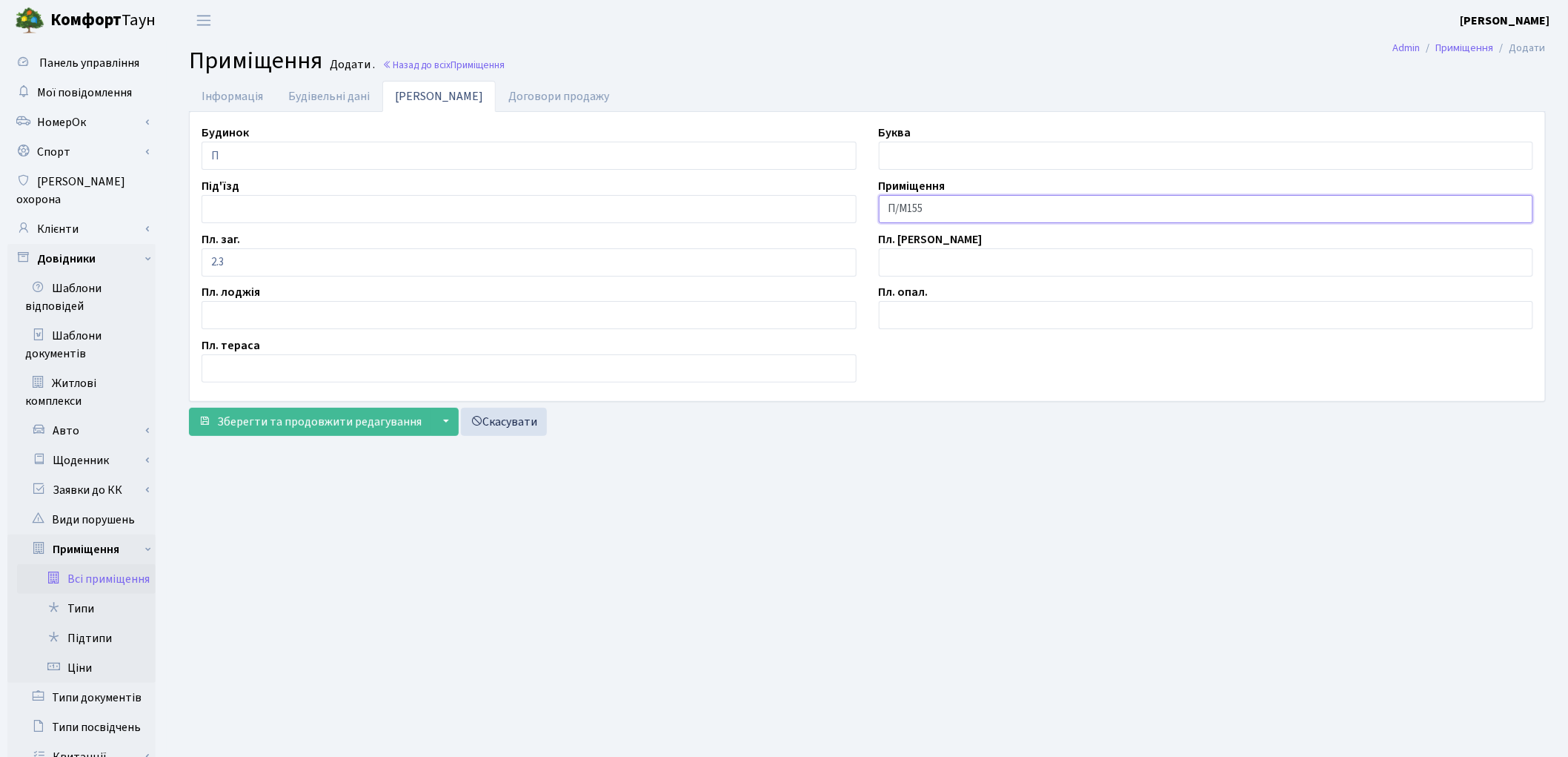
click at [906, 206] on input "П/М155" at bounding box center [1207, 209] width 655 height 28
type input "П/М-155"
click at [332, 427] on span "Зберегти та продовжити редагування" at bounding box center [319, 422] width 204 height 17
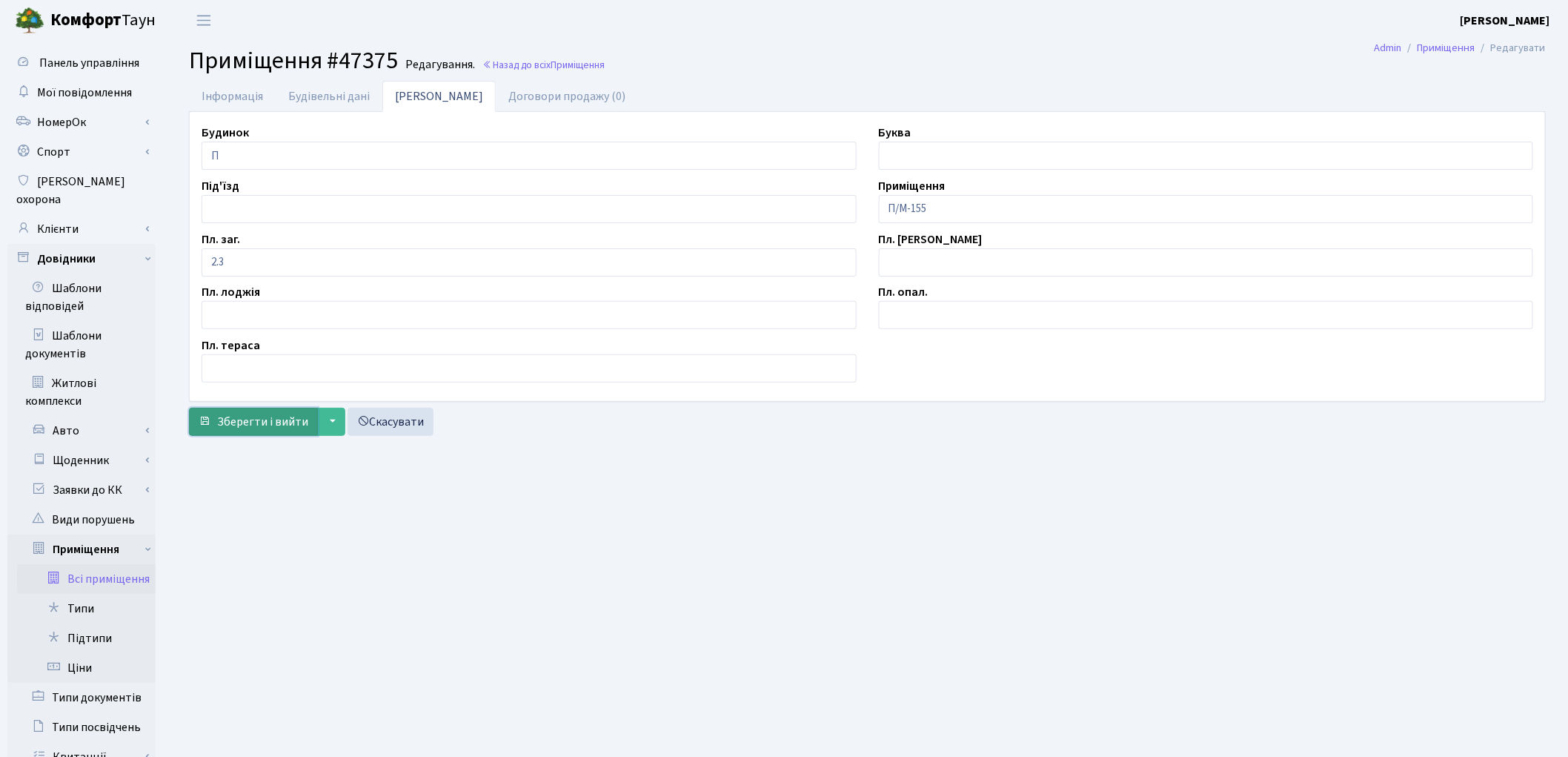
click at [268, 425] on span "Зберегти і вийти" at bounding box center [262, 422] width 91 height 17
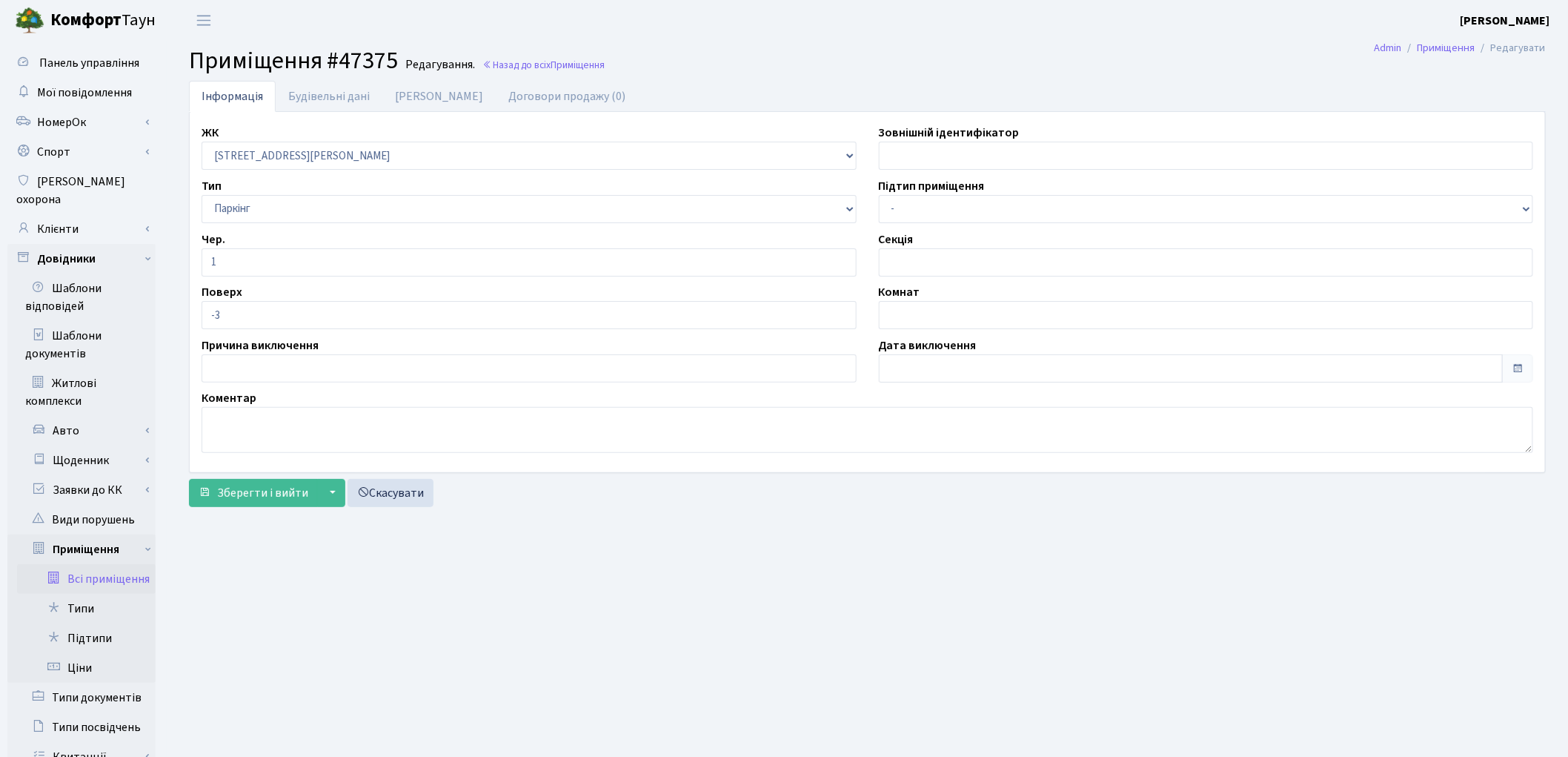
click at [107, 564] on link "Всі приміщення" at bounding box center [87, 579] width 139 height 30
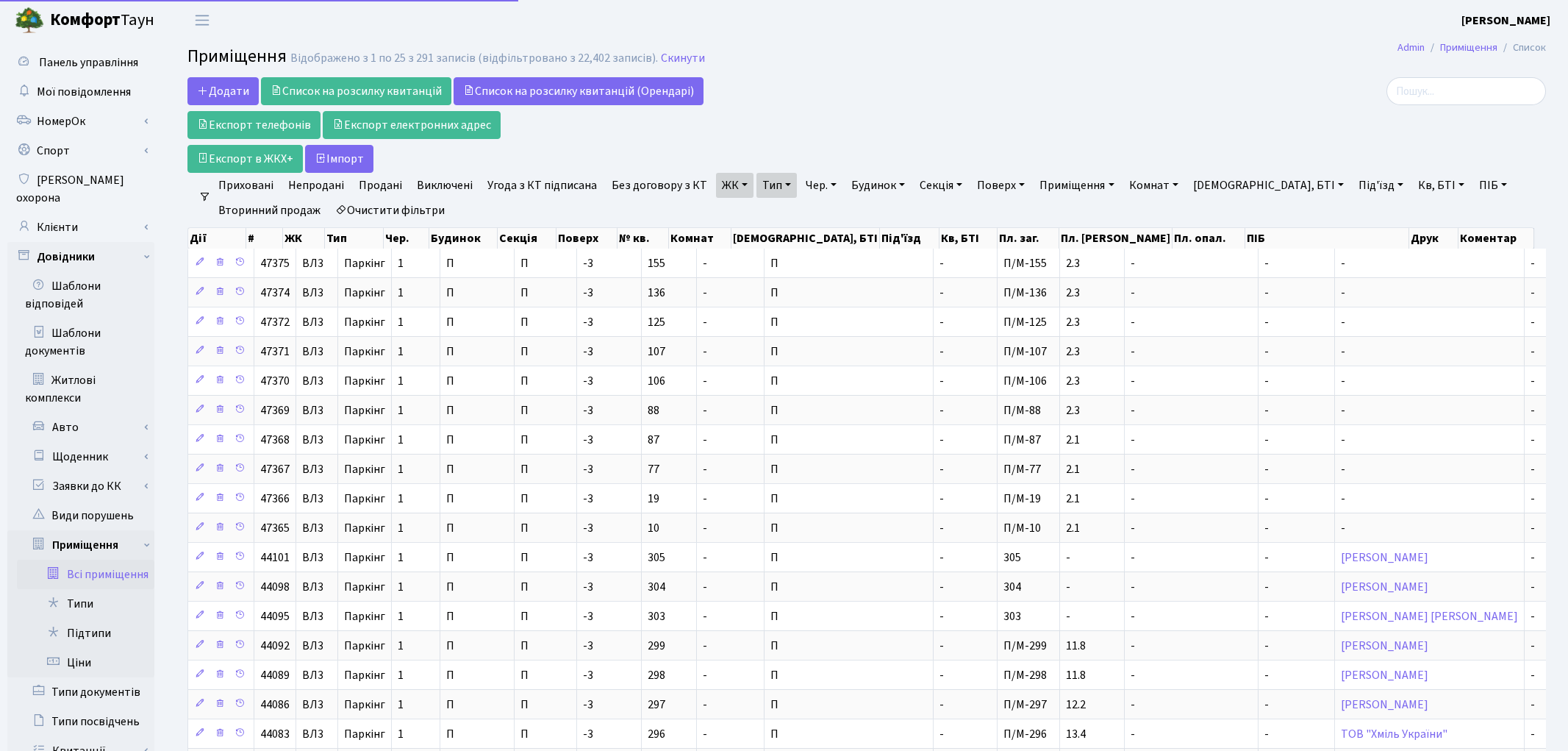
select select "25"
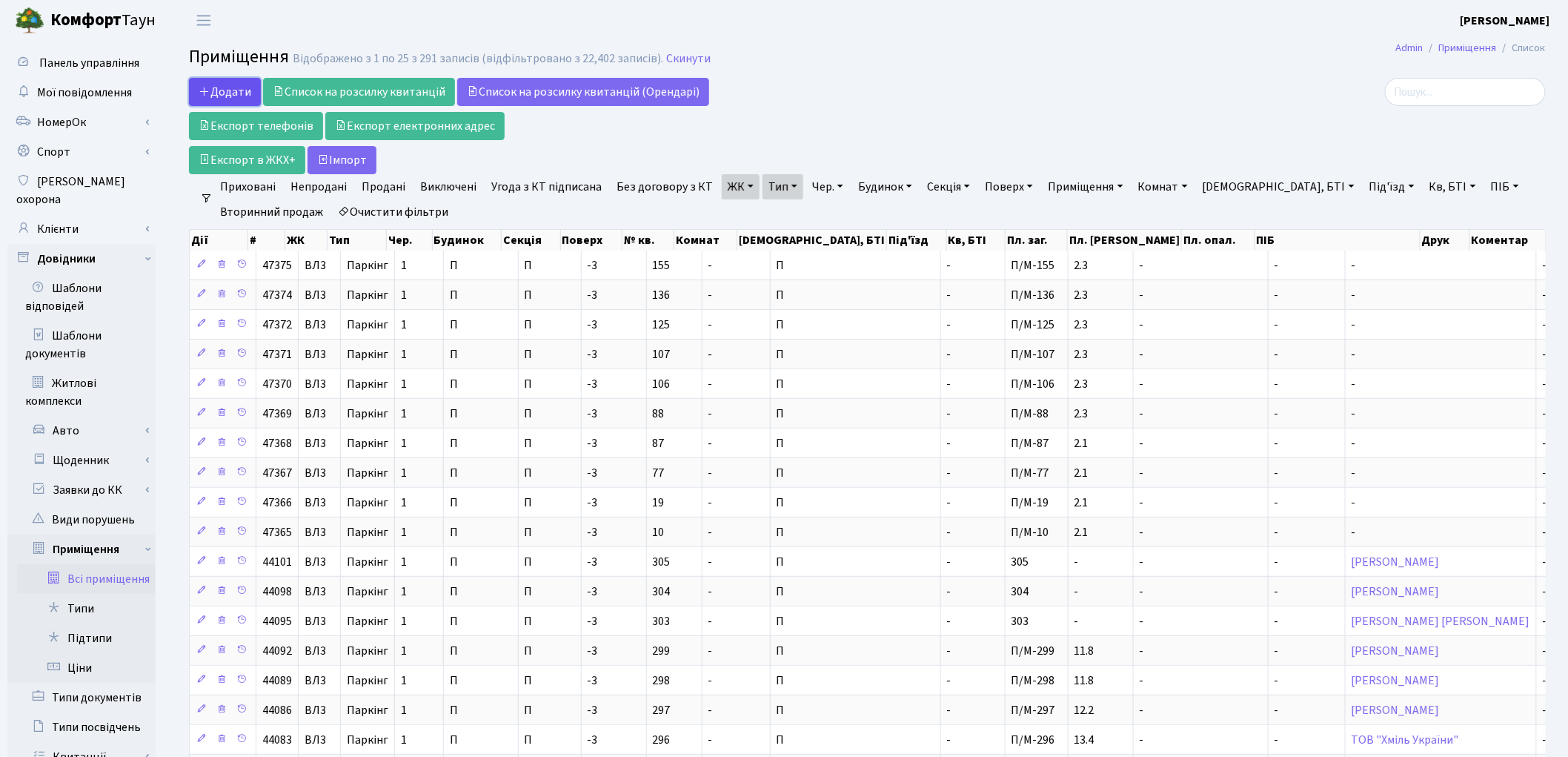
click at [208, 98] on span "Додати" at bounding box center [225, 92] width 53 height 17
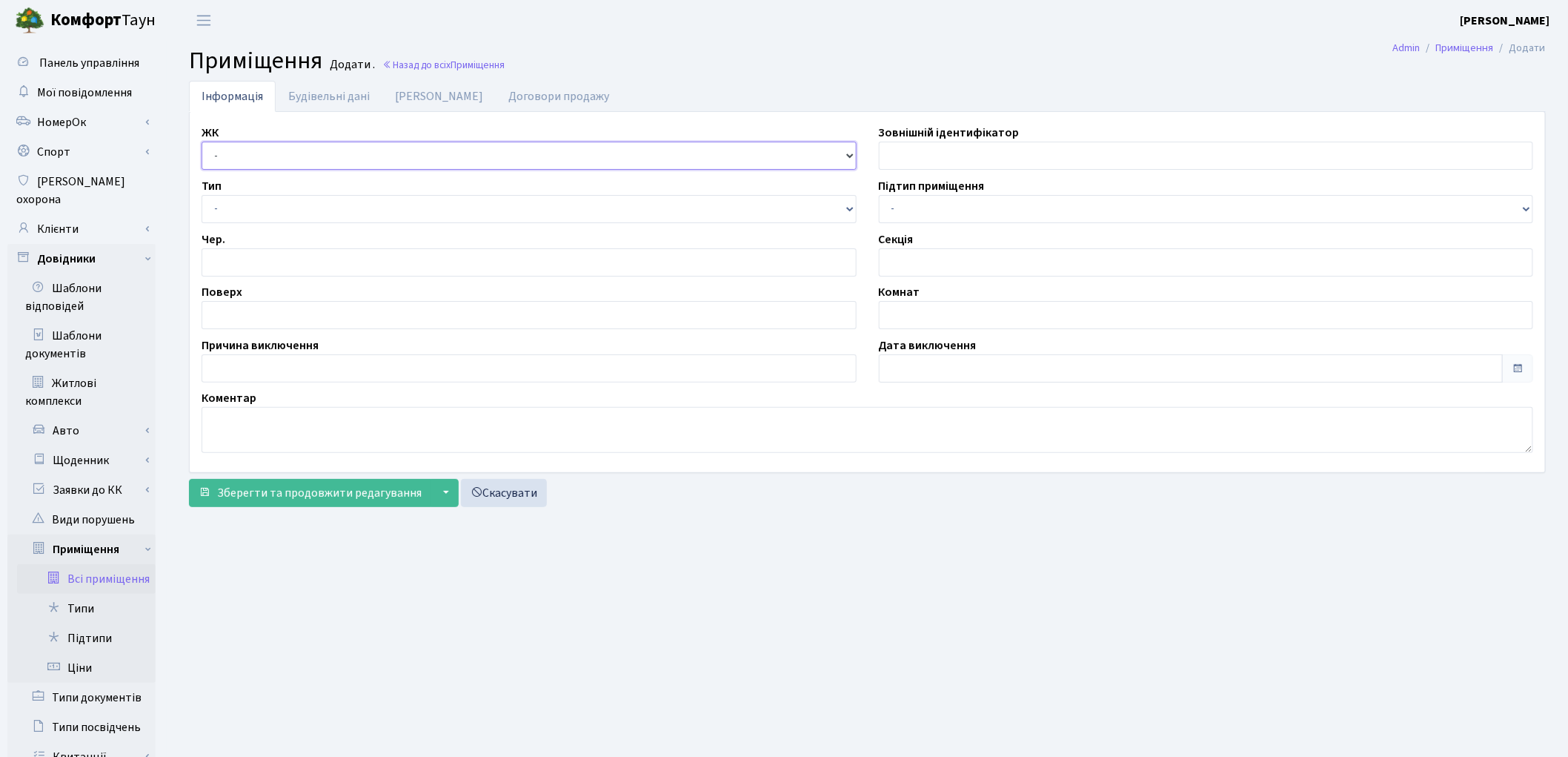
click at [295, 157] on select "- КТ, вул. Регенераторна, [GEOGRAPHIC_DATA], вул. [PERSON_NAME], [GEOGRAPHIC_DA…" at bounding box center [529, 156] width 655 height 28
select select "322"
click at [201, 141] on select "- КТ, вул. Регенераторна, [GEOGRAPHIC_DATA], вул. [PERSON_NAME], [GEOGRAPHIC_DA…" at bounding box center [529, 156] width 655 height 28
click at [256, 220] on select "- Квартира Комерція Нежитлове Паркінг П1001" at bounding box center [529, 209] width 655 height 28
select select "270"
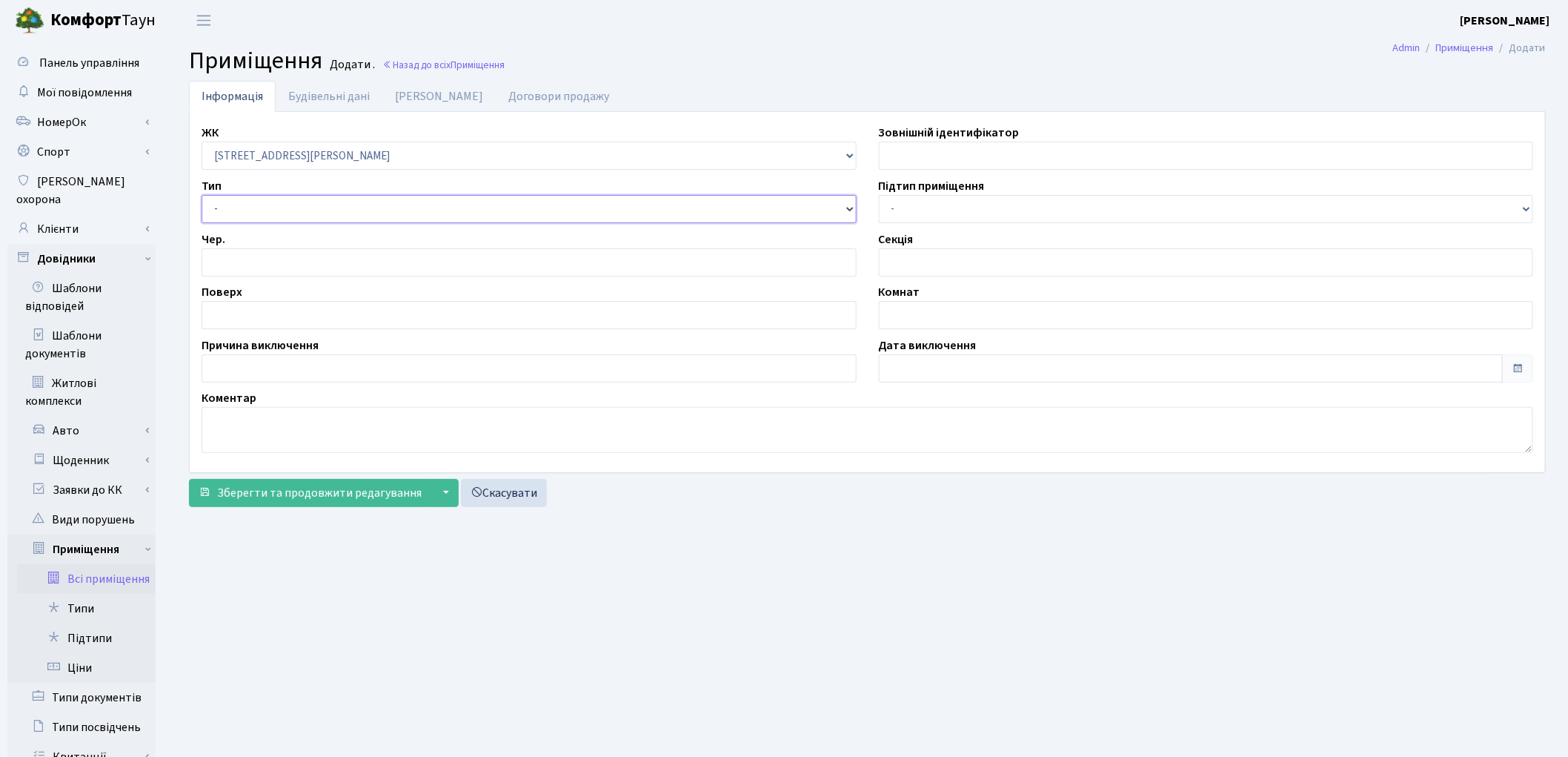
click at [201, 195] on select "- Квартира Комерція Нежитлове Паркінг П1001" at bounding box center [529, 209] width 655 height 28
click at [257, 272] on input "number" at bounding box center [529, 263] width 655 height 28
type input "1"
click at [262, 302] on input "text" at bounding box center [529, 315] width 655 height 28
type input "-3"
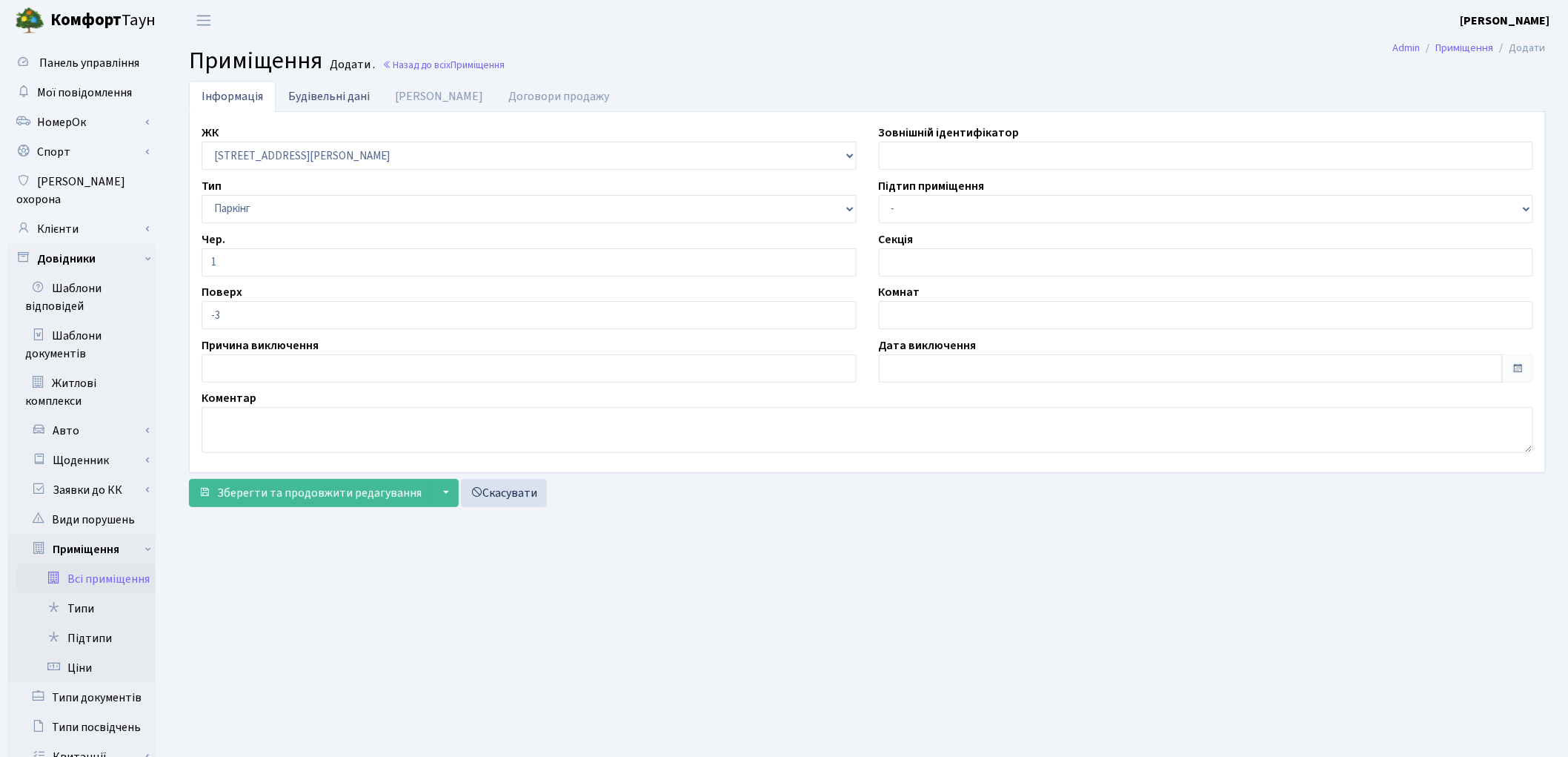
click at [315, 94] on link "Будівельні дані" at bounding box center [328, 96] width 107 height 30
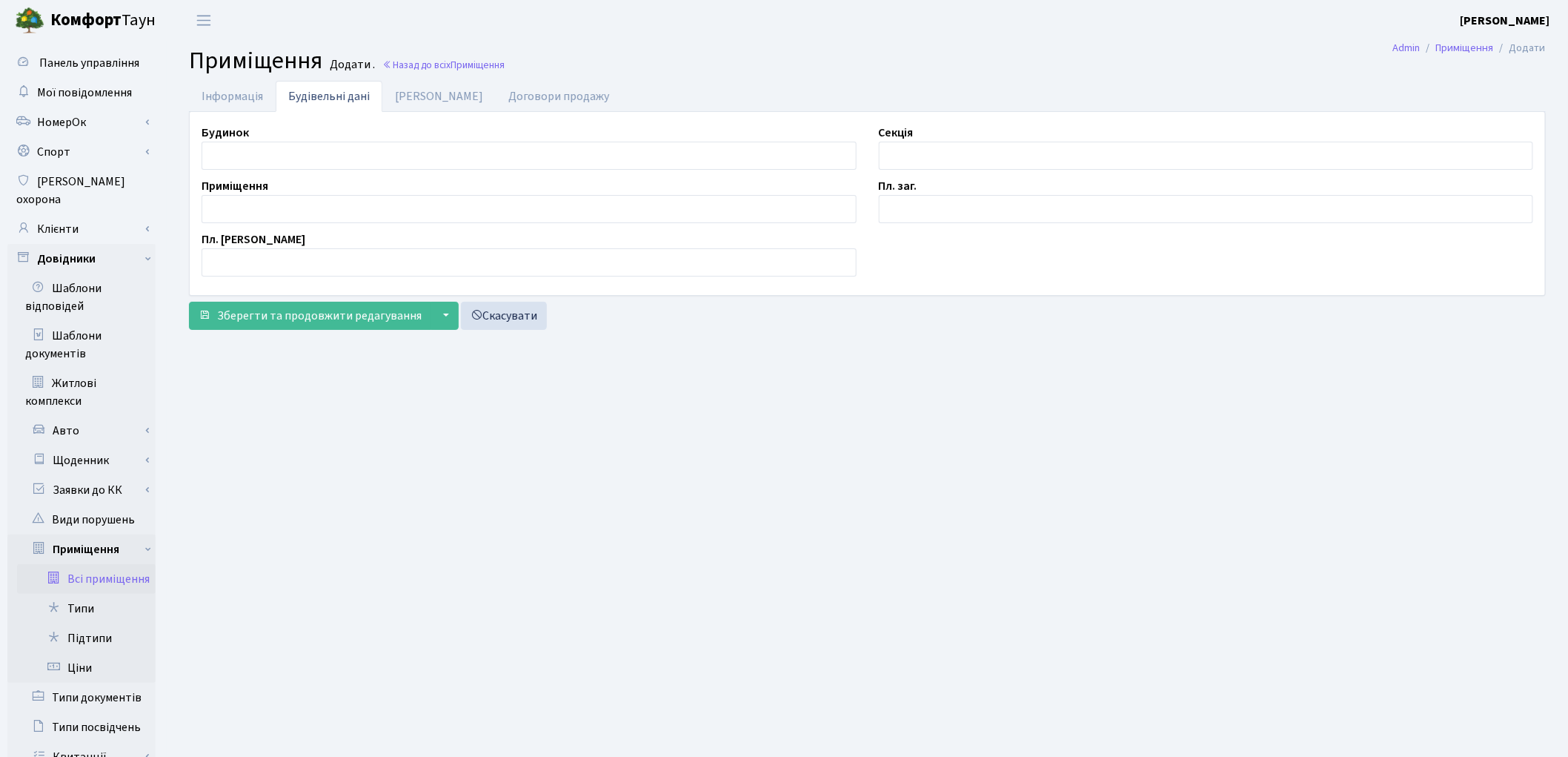
click at [305, 141] on div "Будинок" at bounding box center [529, 147] width 677 height 46
click at [302, 148] on input "text" at bounding box center [529, 156] width 655 height 28
type input "П"
click at [957, 145] on input "text" at bounding box center [1207, 156] width 655 height 28
type input "П"
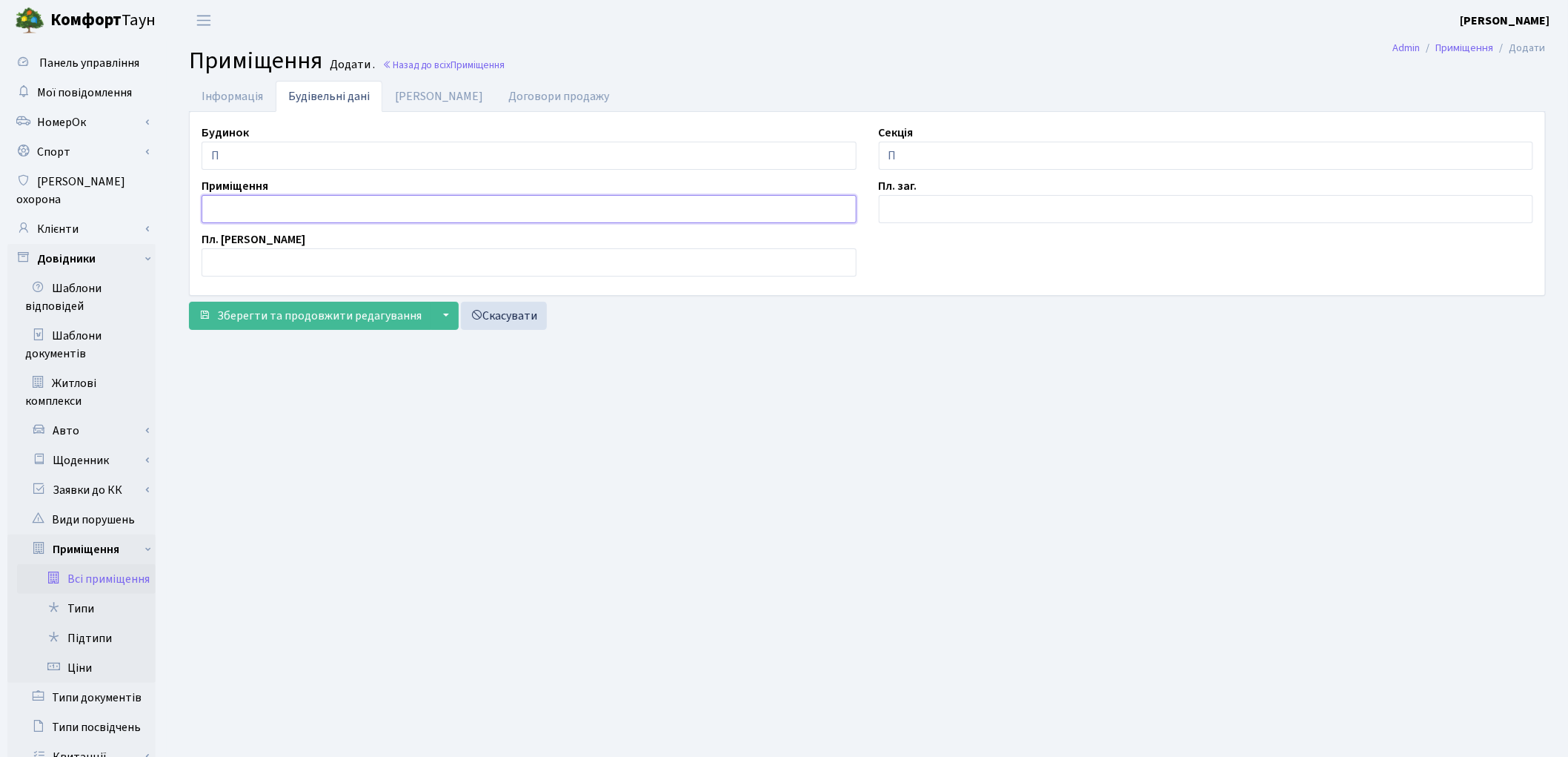
click at [234, 220] on input "text" at bounding box center [529, 209] width 655 height 28
type input "166"
drag, startPoint x: 914, startPoint y: 205, endPoint x: 913, endPoint y: 197, distance: 8.1
click at [914, 205] on input "text" at bounding box center [1207, 209] width 655 height 28
type input "."
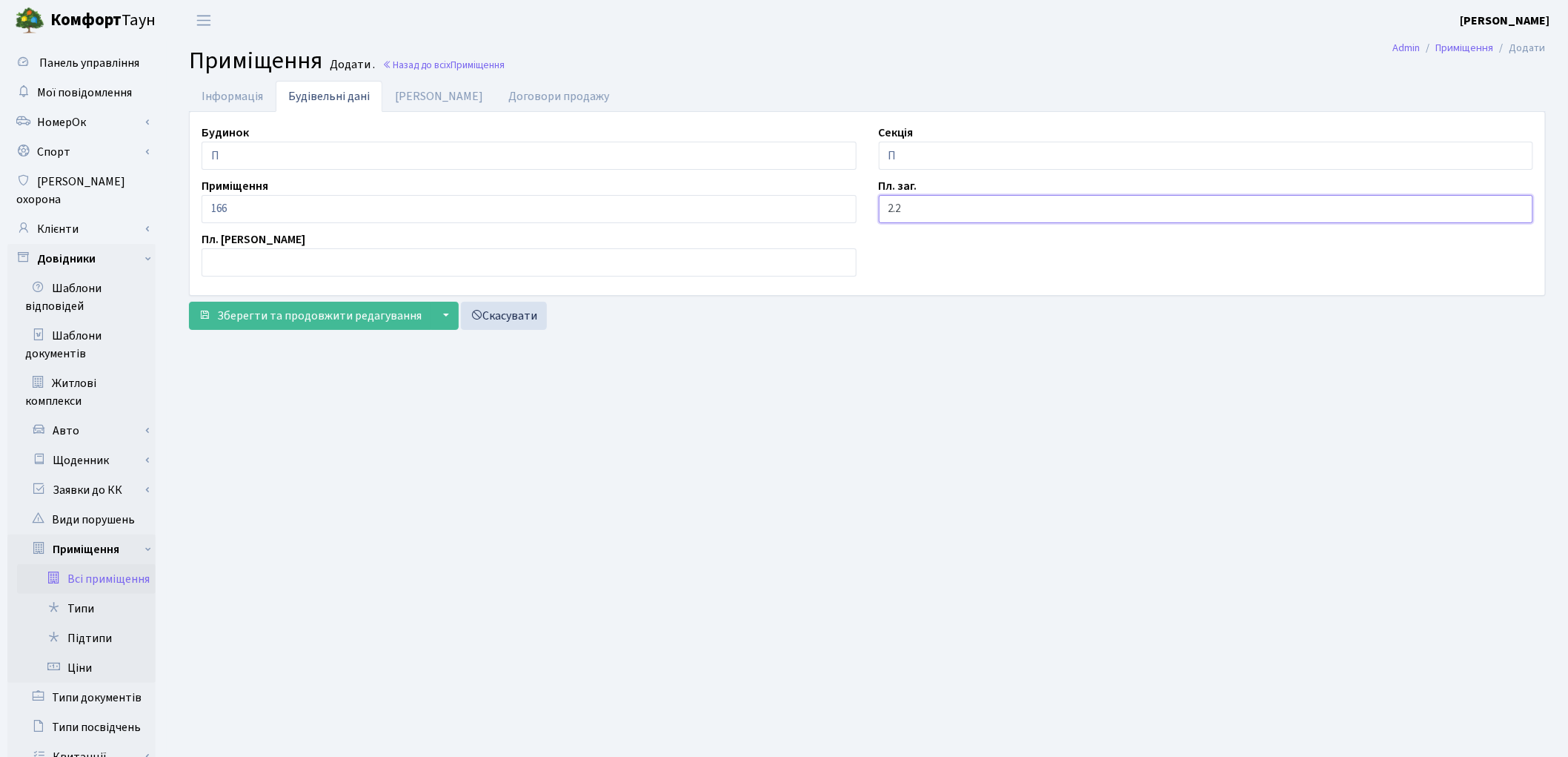
type input "2.2"
click at [1004, 639] on main "Admin Приміщення Додати Приміщення Додати . Назад до всіх Приміщення Інформація…" at bounding box center [867, 514] width 1401 height 946
click at [353, 308] on span "Зберегти та продовжити редагування" at bounding box center [319, 316] width 204 height 17
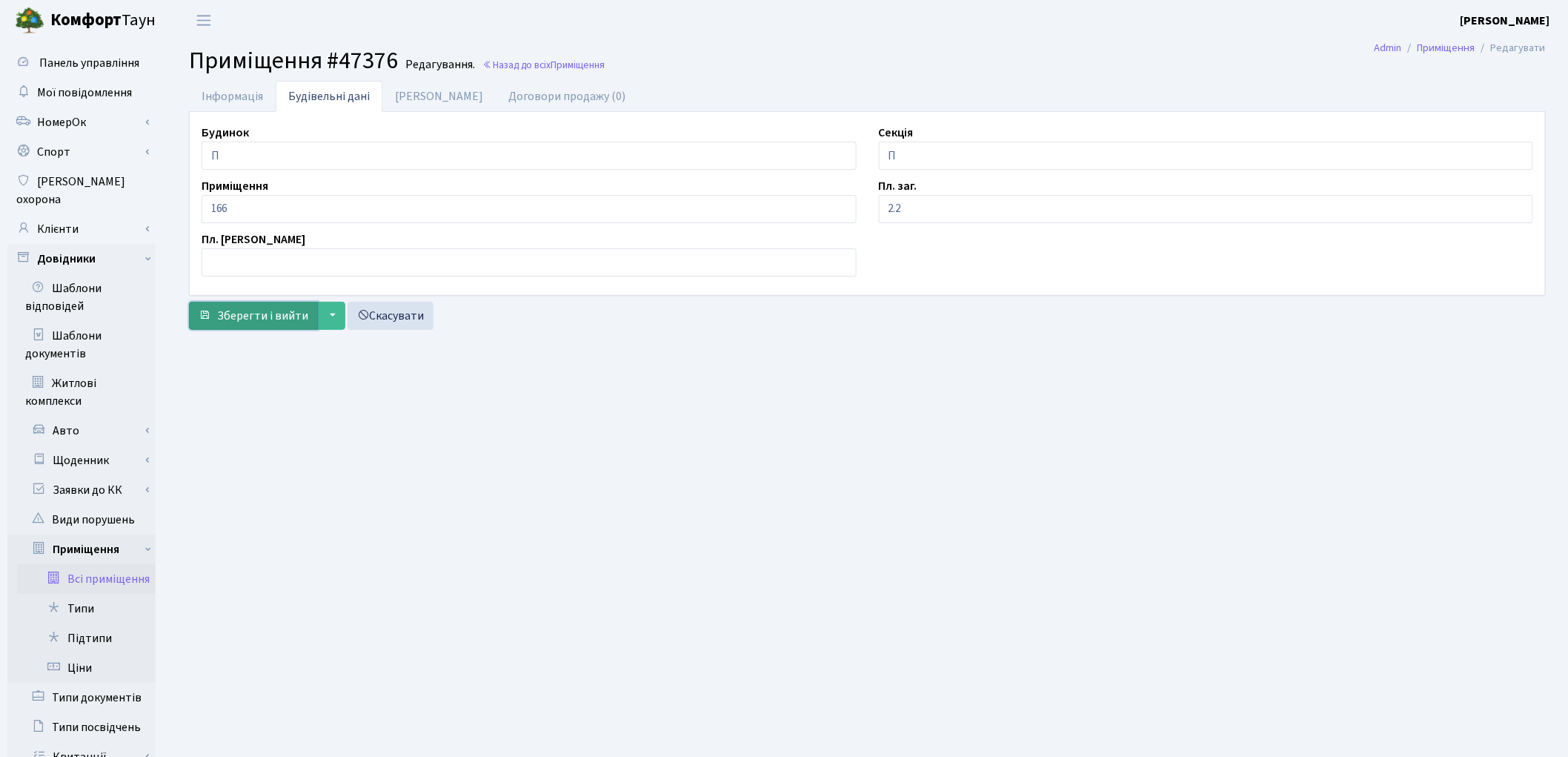
click at [268, 316] on span "Зберегти і вийти" at bounding box center [262, 316] width 91 height 17
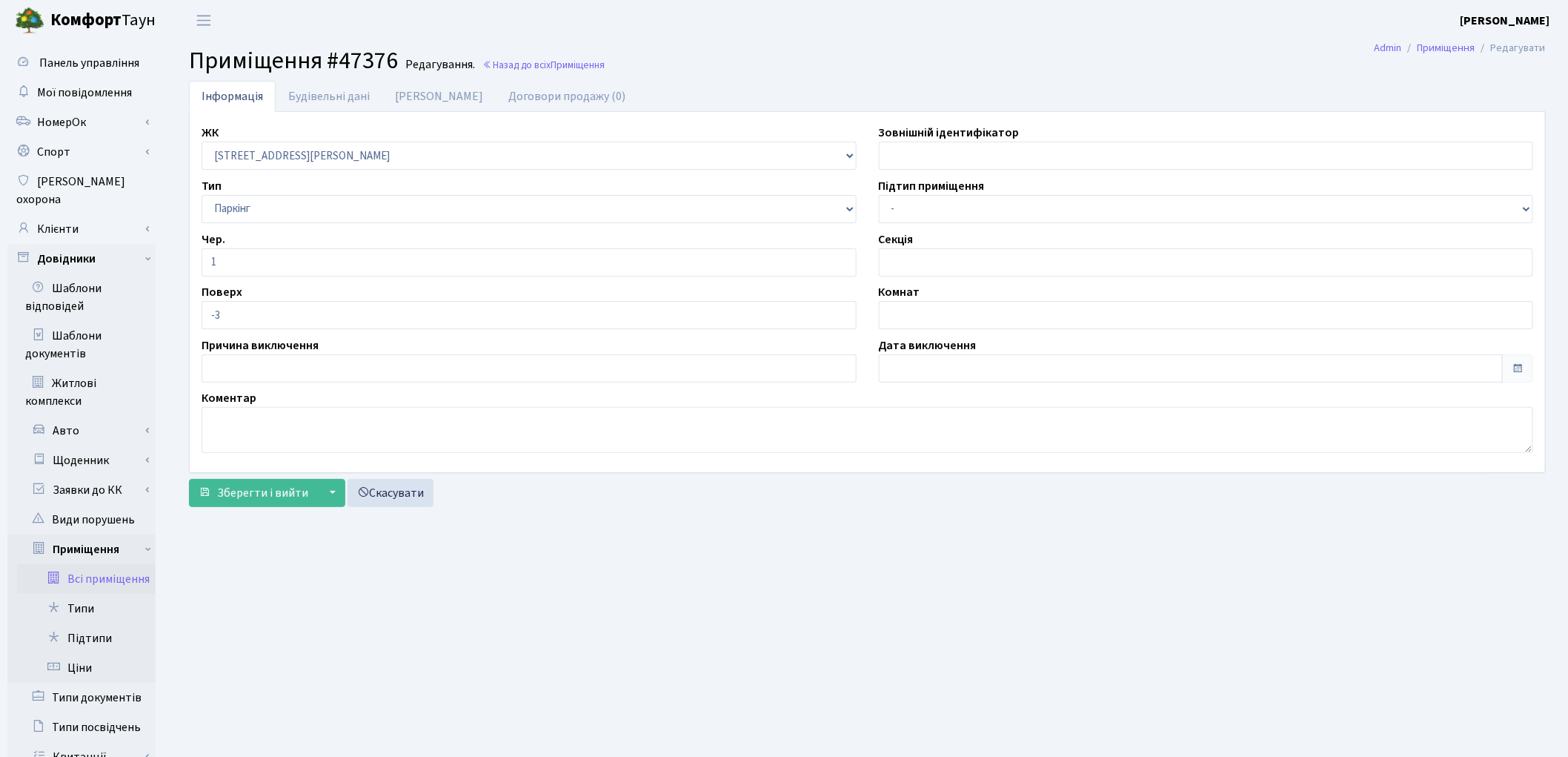
click at [82, 564] on link "Всі приміщення" at bounding box center [87, 579] width 139 height 30
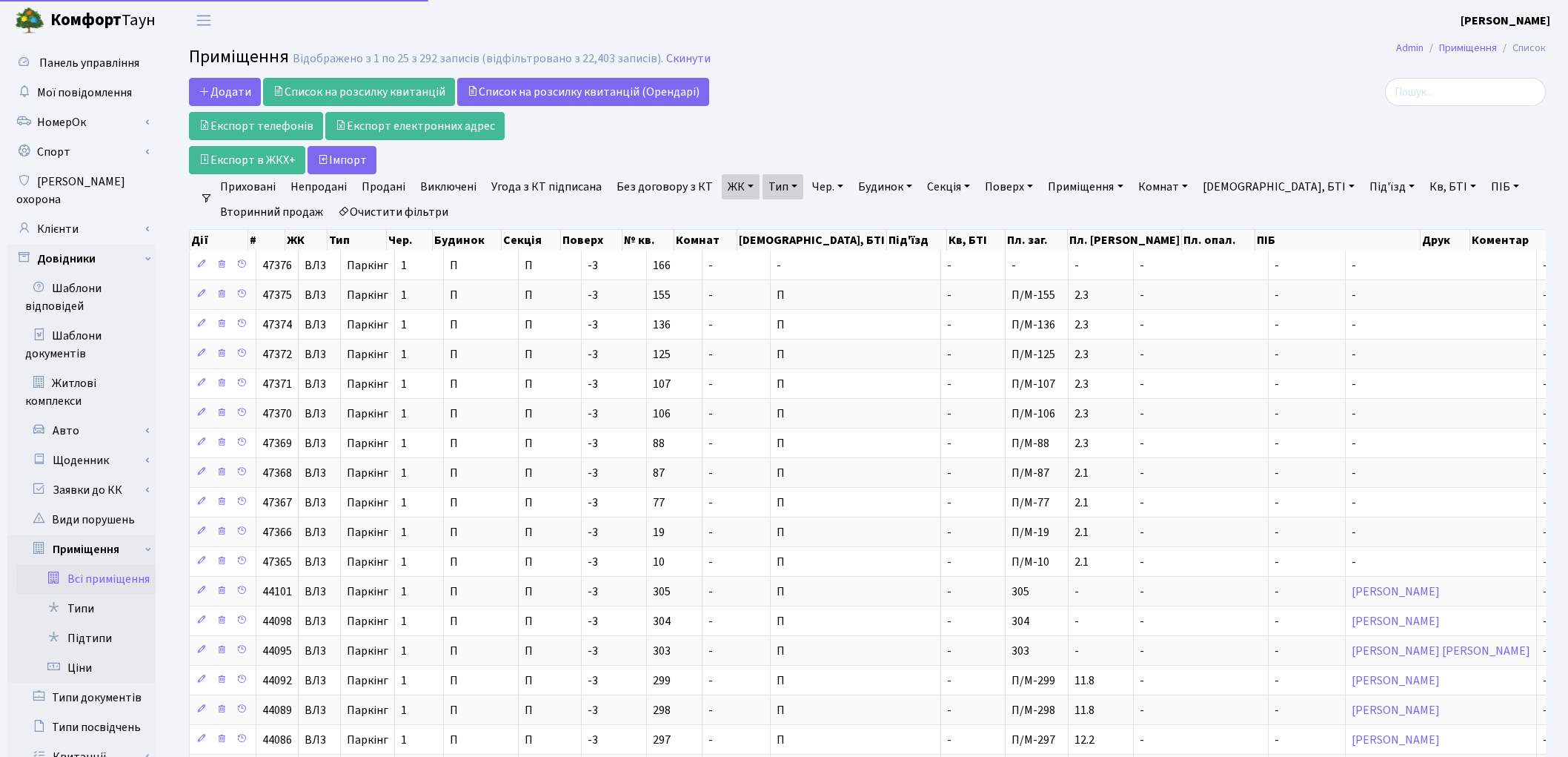
select select "25"
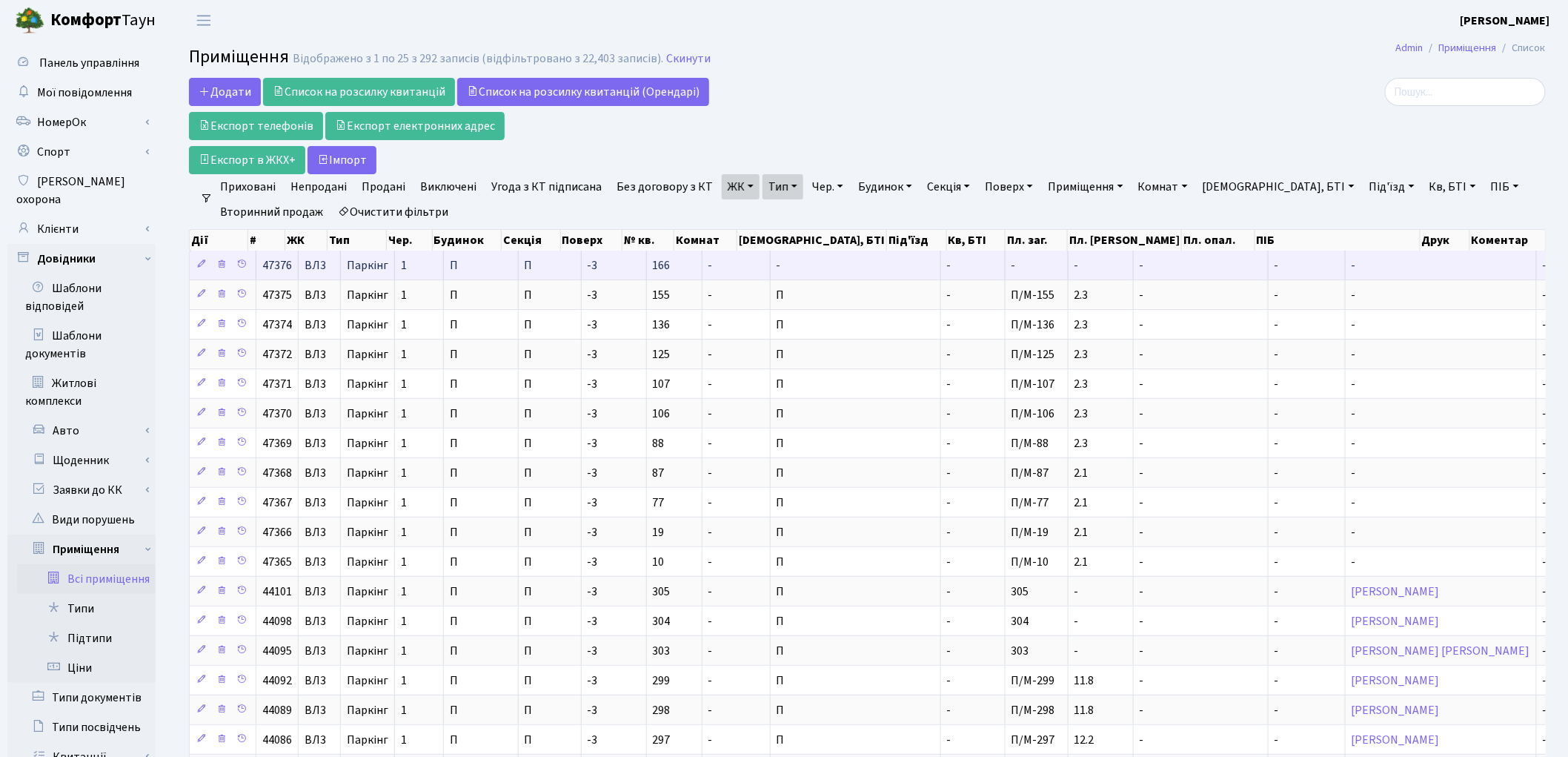
click at [1134, 260] on td "-" at bounding box center [1201, 264] width 135 height 29
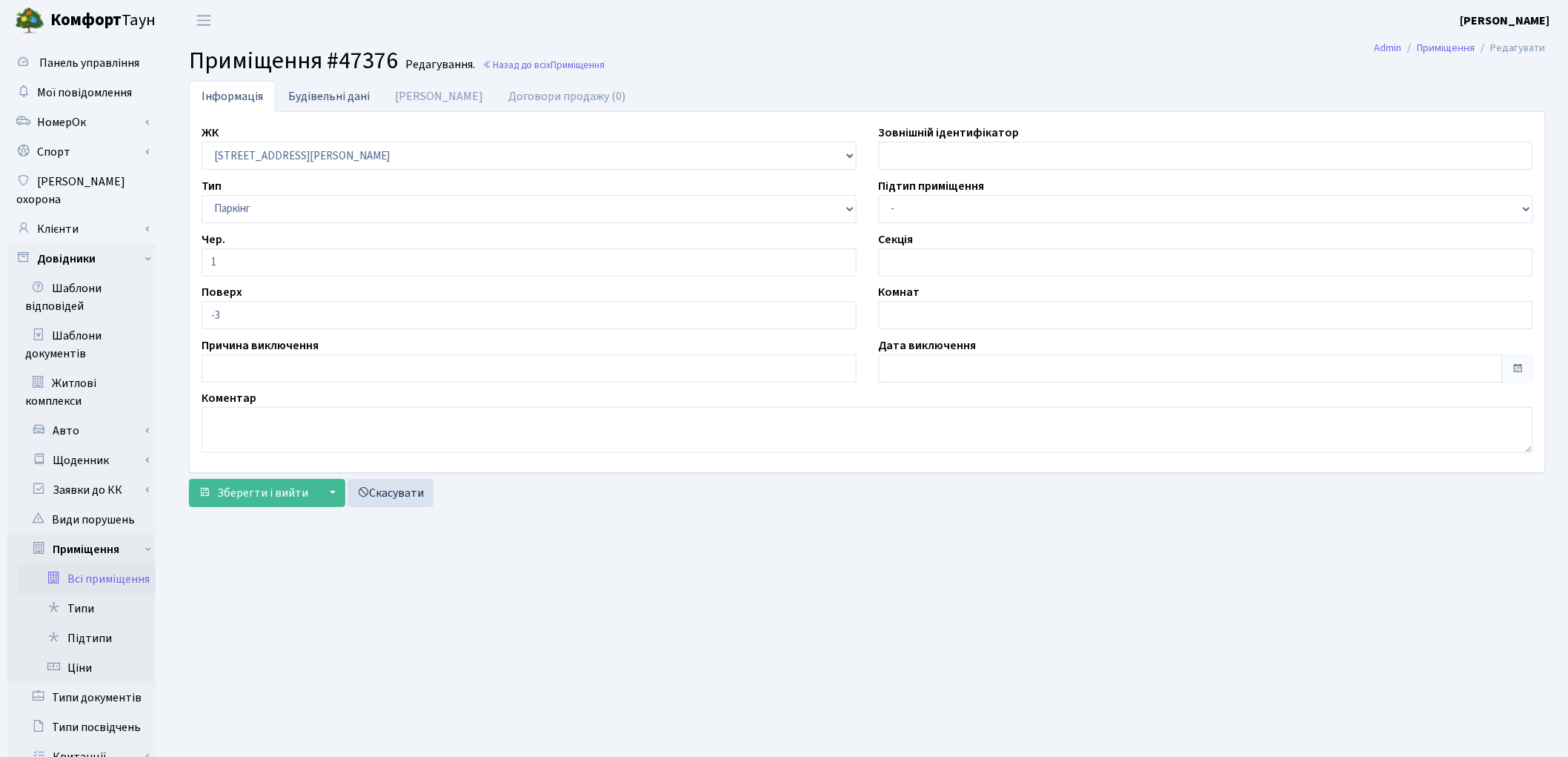
click at [343, 97] on link "Будівельні дані" at bounding box center [328, 96] width 107 height 30
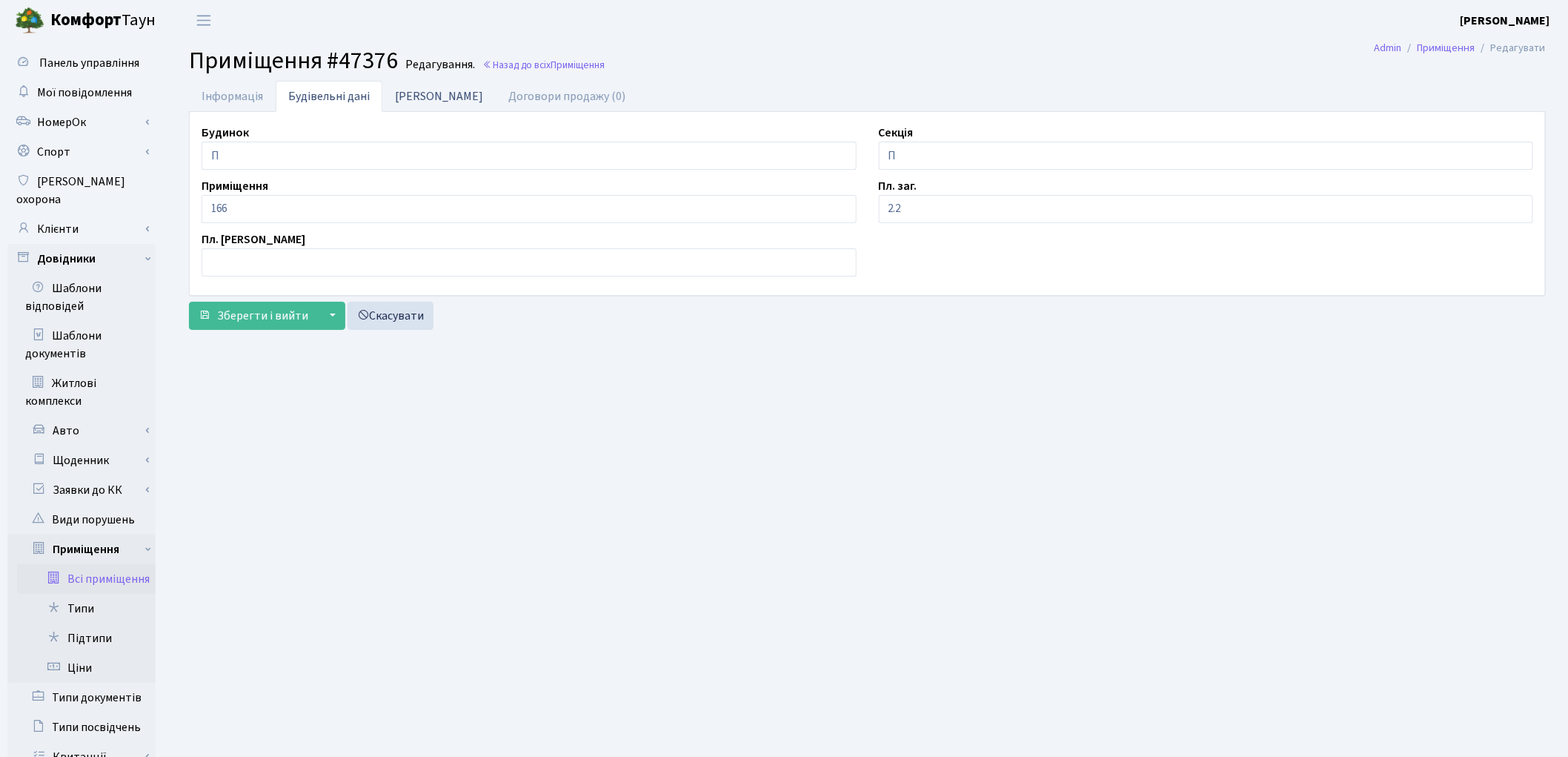
click at [422, 97] on link "Дані БТІ" at bounding box center [439, 96] width 114 height 30
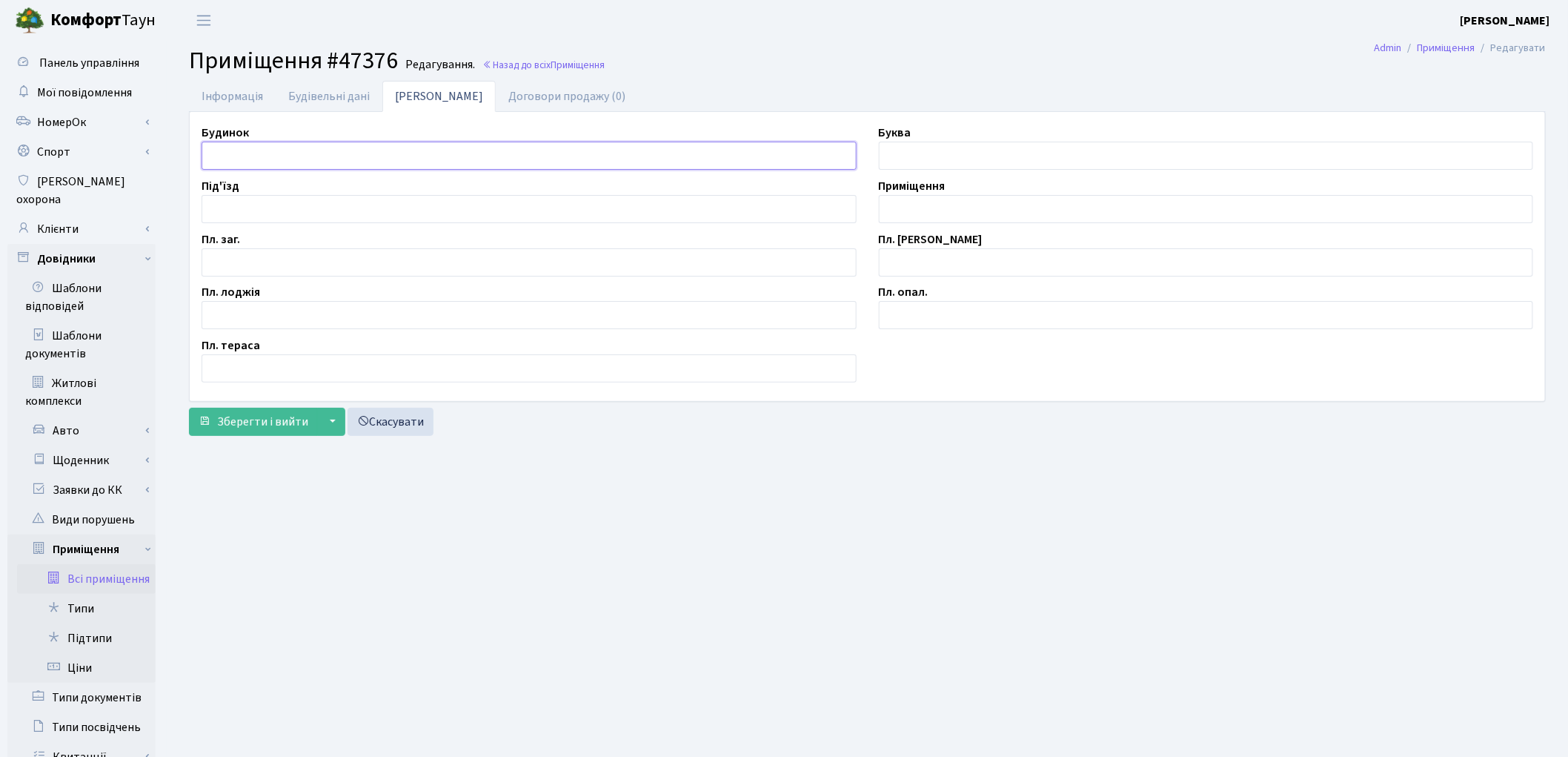
click at [309, 151] on input "text" at bounding box center [529, 156] width 655 height 28
type input "П"
click at [946, 208] on input "text" at bounding box center [1207, 209] width 655 height 28
type input "П/М-166"
click at [359, 270] on input "text" at bounding box center [529, 263] width 655 height 28
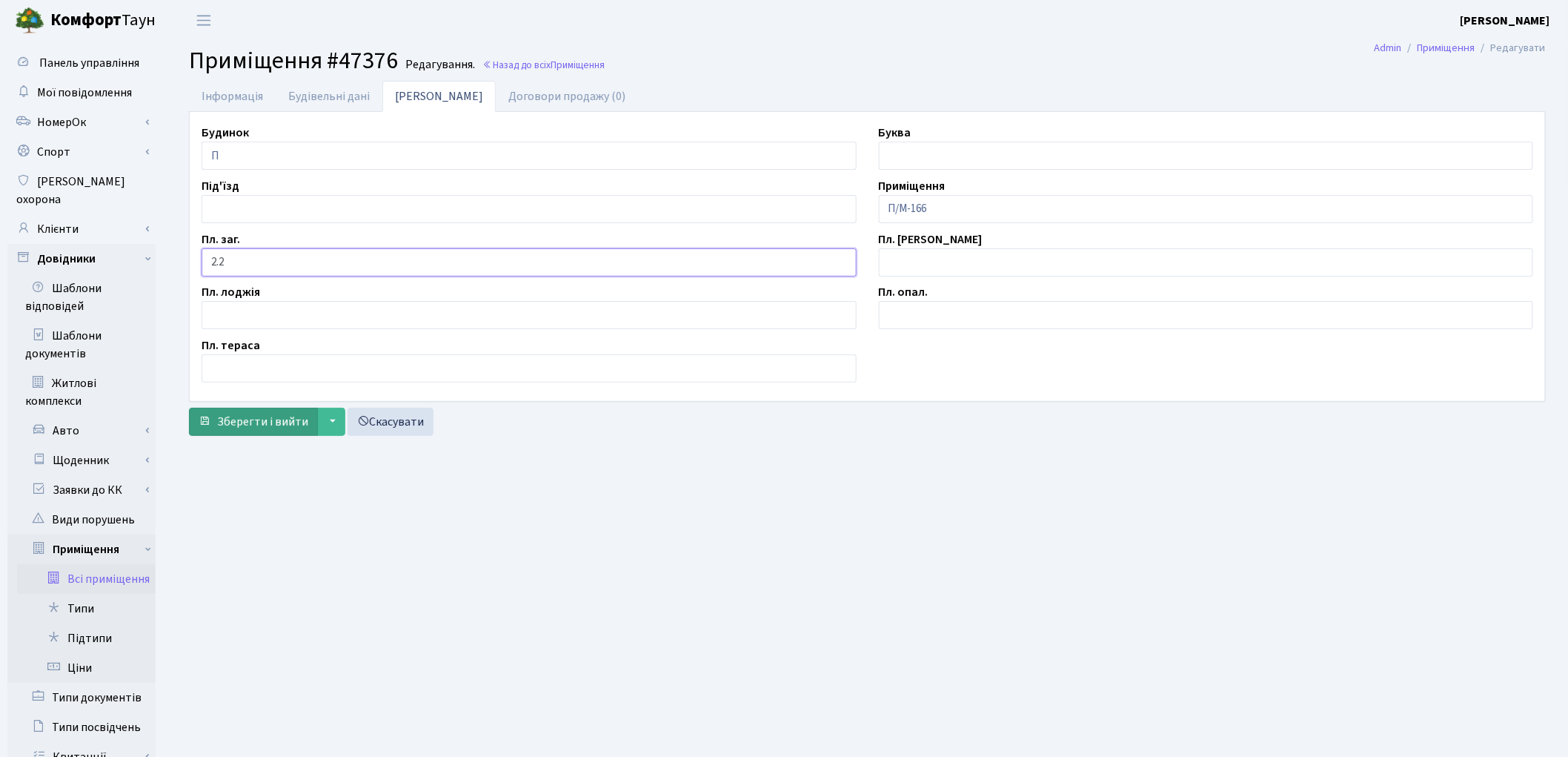
type input "2.2"
click at [285, 426] on span "Зберегти і вийти" at bounding box center [262, 422] width 91 height 17
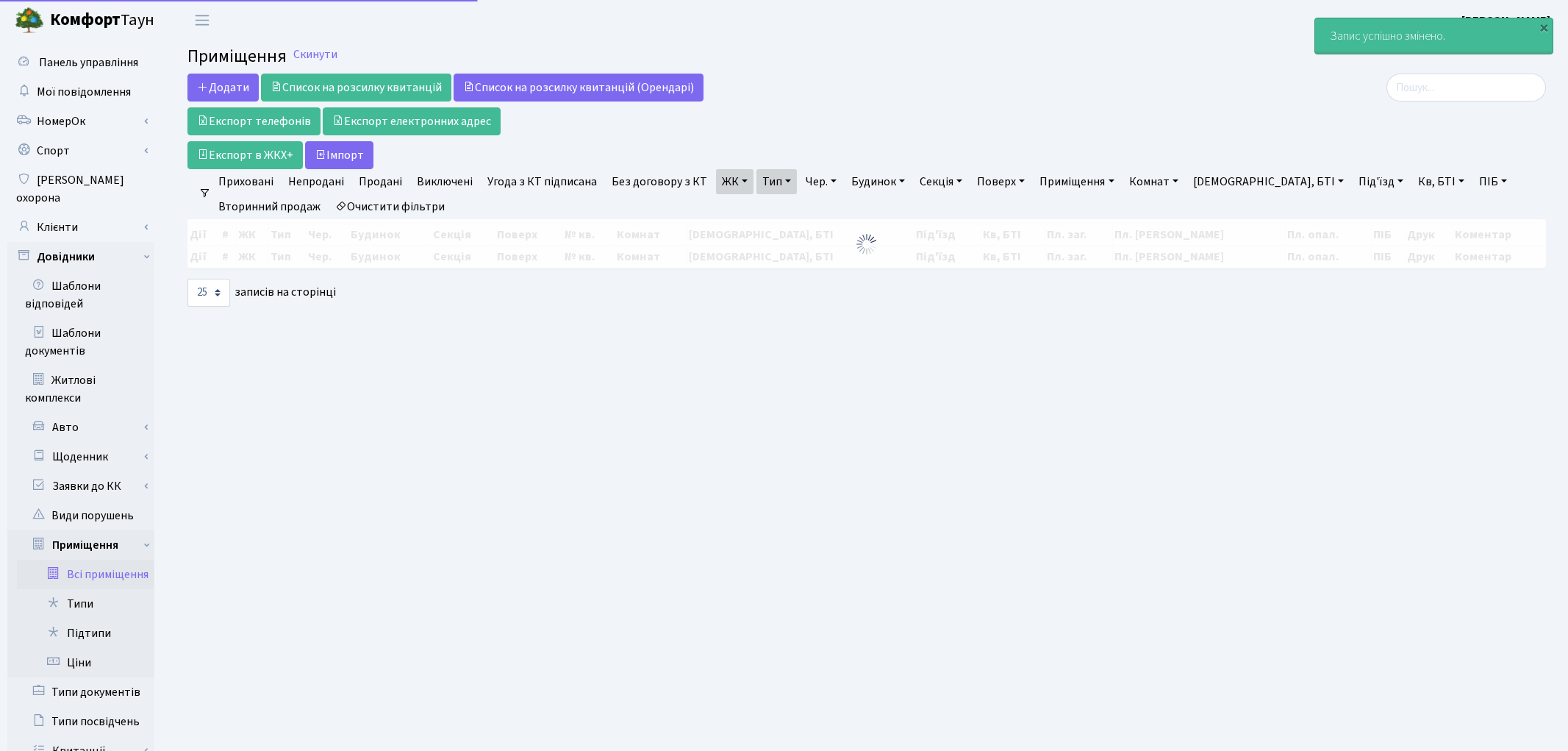
select select "25"
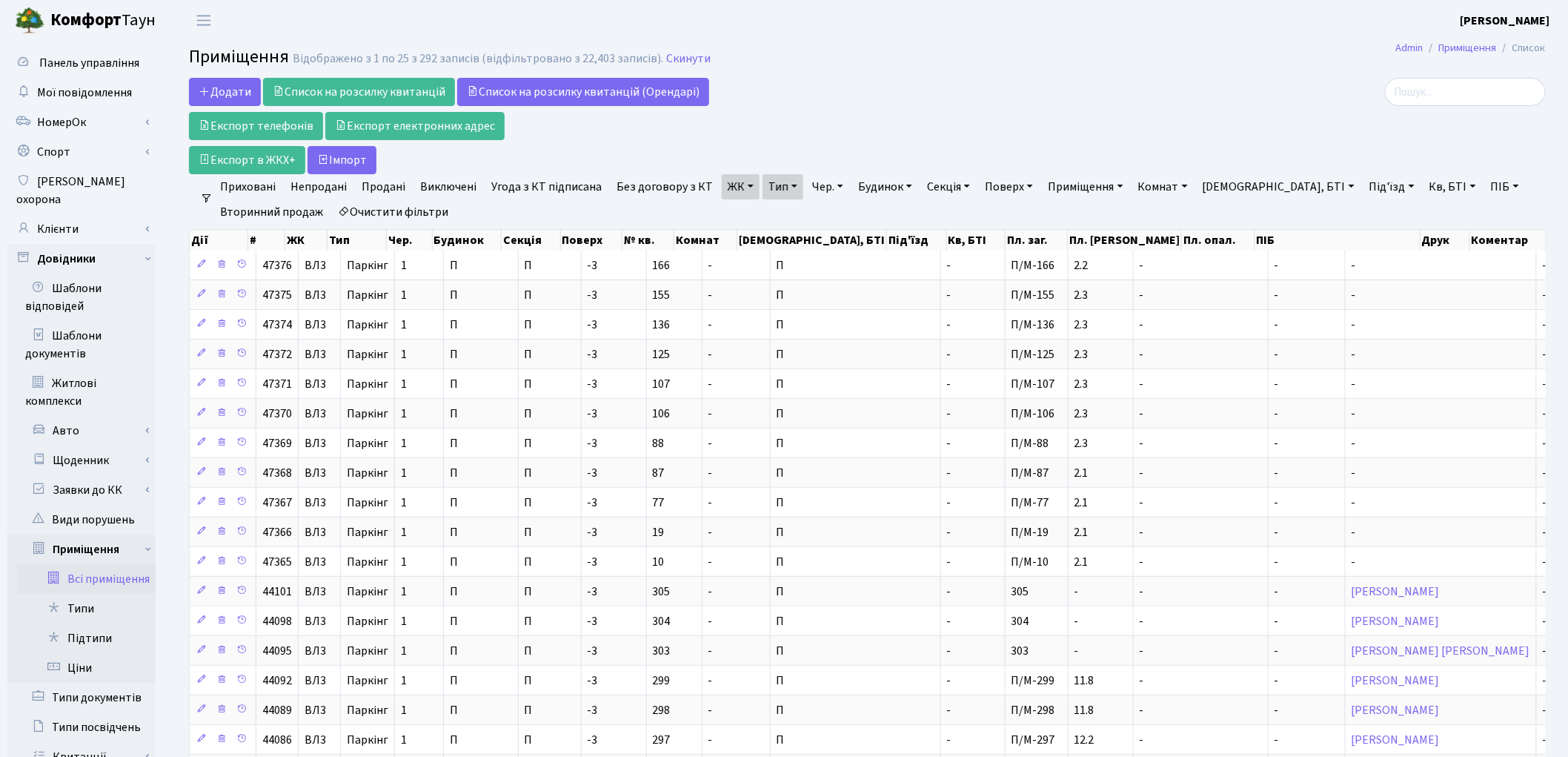
click at [1243, 103] on div at bounding box center [1327, 92] width 437 height 28
click at [234, 83] on link "Додати" at bounding box center [224, 92] width 72 height 28
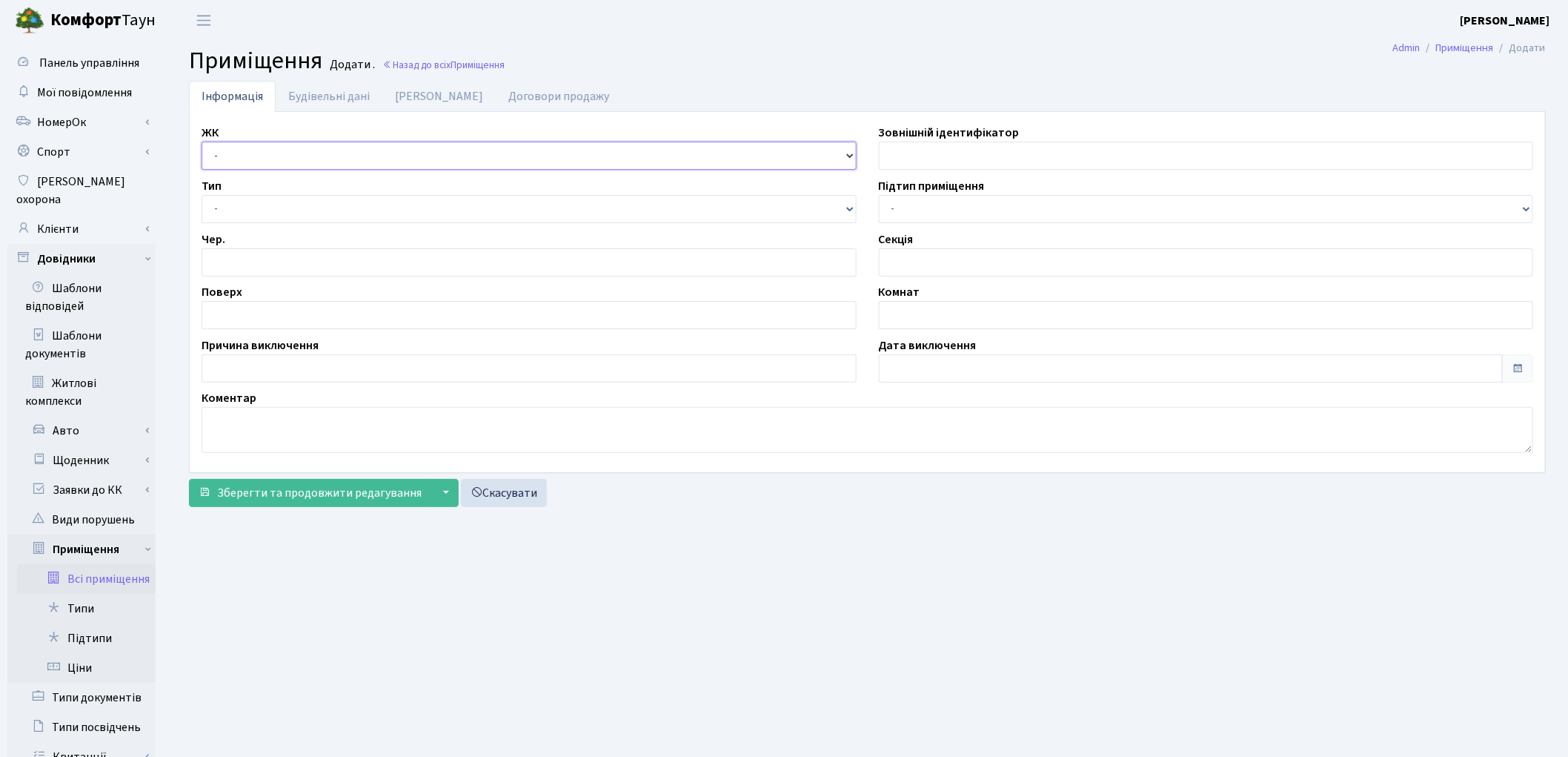
click at [237, 154] on select "- КТ, вул. Регенераторна, 4 ЦП, вул. Джона Маккейна, 7 ТХ, вул. Ділова, 1/2 КТ2…" at bounding box center [529, 156] width 655 height 28
select select "322"
click at [201, 141] on select "- КТ, вул. Регенераторна, 4 ЦП, вул. Джона Маккейна, 7 ТХ, вул. Ділова, 1/2 КТ2…" at bounding box center [529, 156] width 655 height 28
click at [260, 203] on select "- Квартира Комерція Нежитлове Паркінг П1001" at bounding box center [529, 209] width 655 height 28
select select "270"
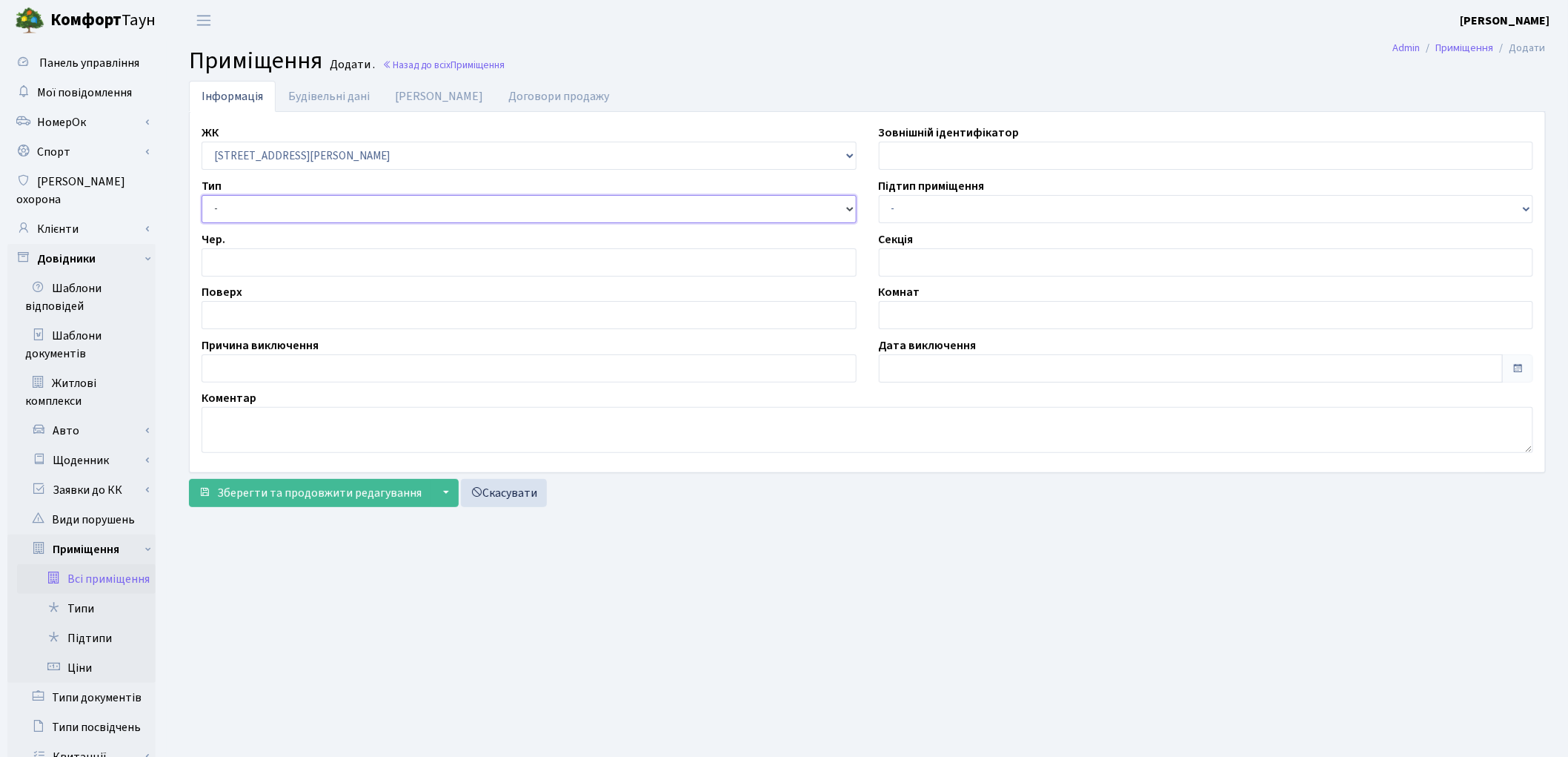
click at [201, 195] on select "- Квартира Комерція Нежитлове Паркінг П1001" at bounding box center [529, 209] width 655 height 28
click at [242, 257] on input "number" at bounding box center [529, 263] width 655 height 28
type input "1"
click at [234, 312] on input "text" at bounding box center [529, 315] width 655 height 28
type input "-3"
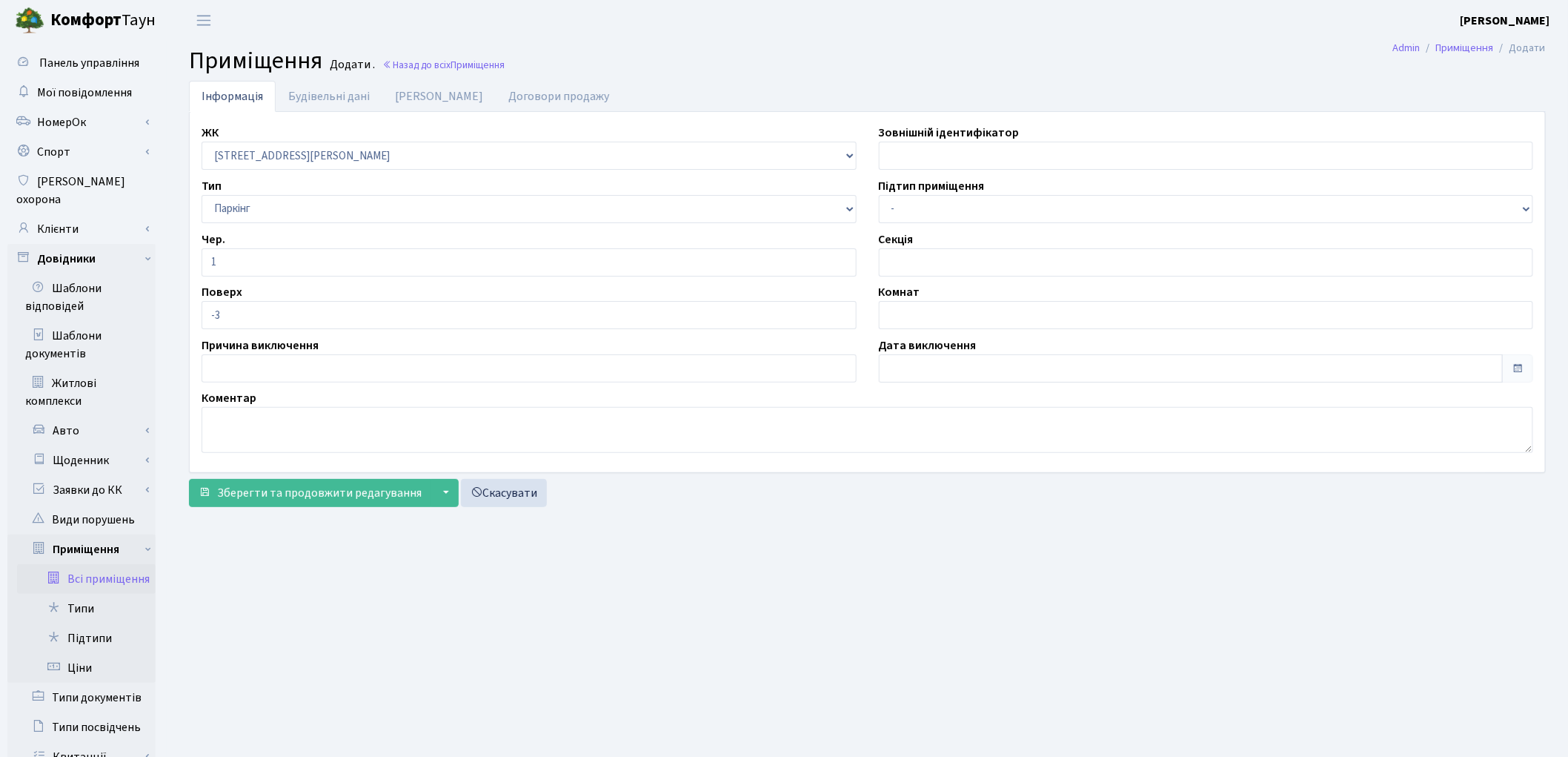
click at [916, 581] on main "Admin Приміщення Додати Приміщення Додати . Назад до всіх Приміщення Інформація…" at bounding box center [867, 514] width 1401 height 946
click at [343, 99] on link "Будівельні дані" at bounding box center [328, 96] width 107 height 30
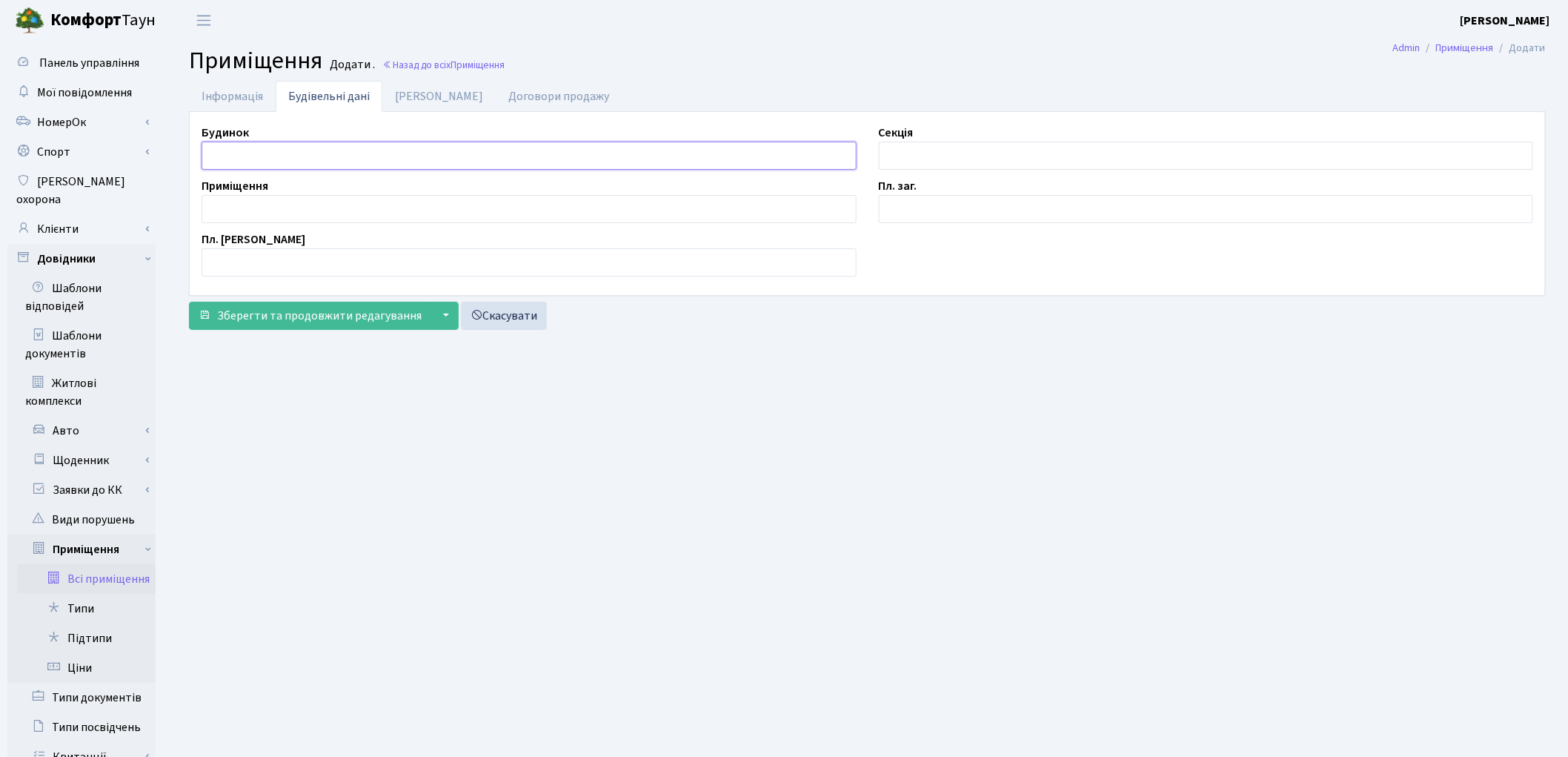
click at [305, 157] on input "text" at bounding box center [529, 156] width 655 height 28
type input "П"
click at [984, 164] on input "text" at bounding box center [1207, 156] width 655 height 28
type input "П"
click at [249, 208] on input "text" at bounding box center [529, 209] width 655 height 28
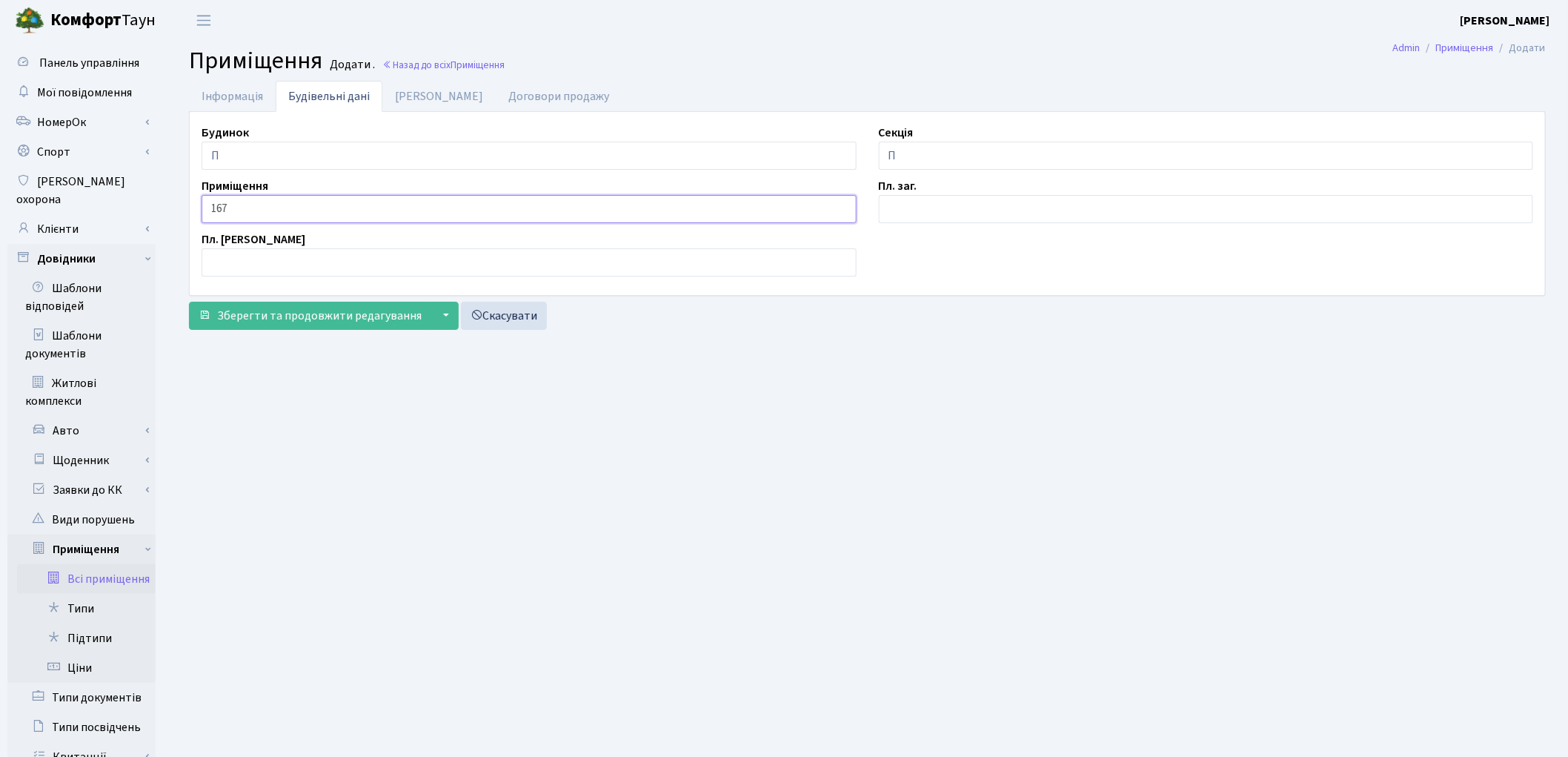
type input "167"
click at [935, 199] on input "text" at bounding box center [1207, 209] width 655 height 28
type input "2.2"
click at [416, 100] on link "[PERSON_NAME]" at bounding box center [439, 96] width 114 height 30
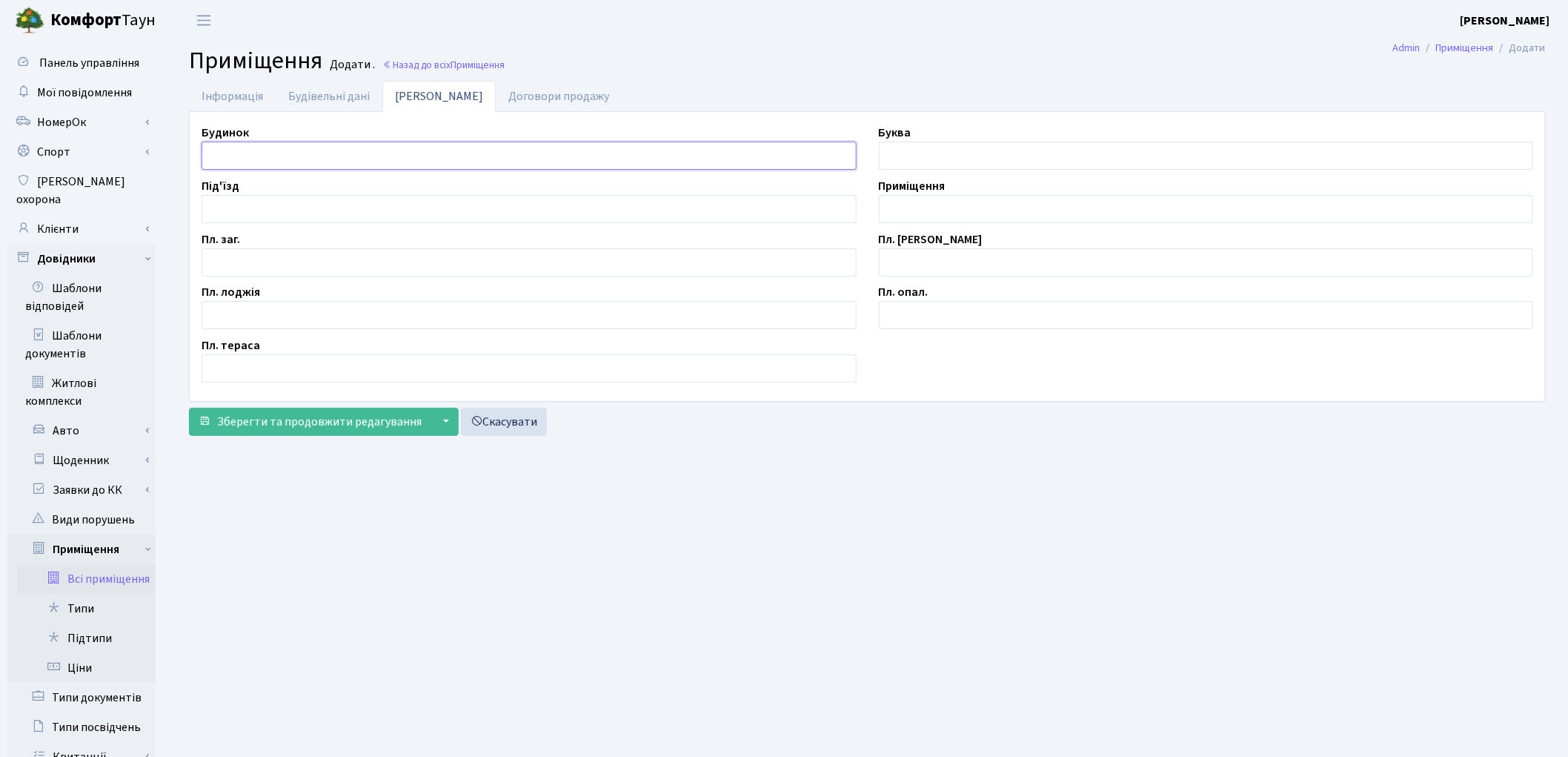
click at [345, 147] on input "text" at bounding box center [529, 156] width 655 height 28
type input "П"
click at [346, 257] on input "text" at bounding box center [529, 263] width 655 height 28
type input "2.2"
click at [942, 212] on input "text" at bounding box center [1207, 209] width 655 height 28
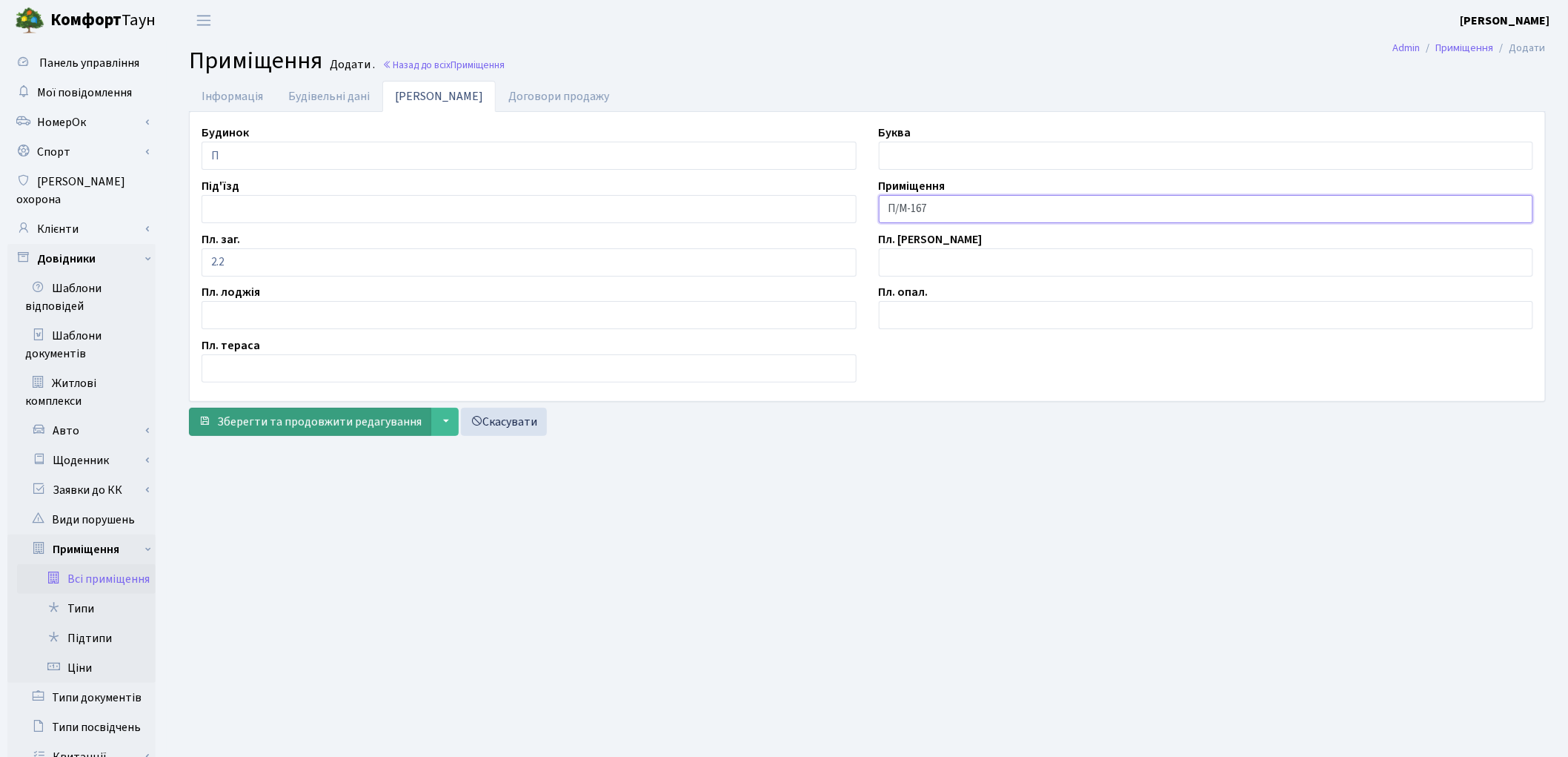
type input "П/М-167"
click at [309, 419] on span "Зберегти та продовжити редагування" at bounding box center [319, 422] width 204 height 17
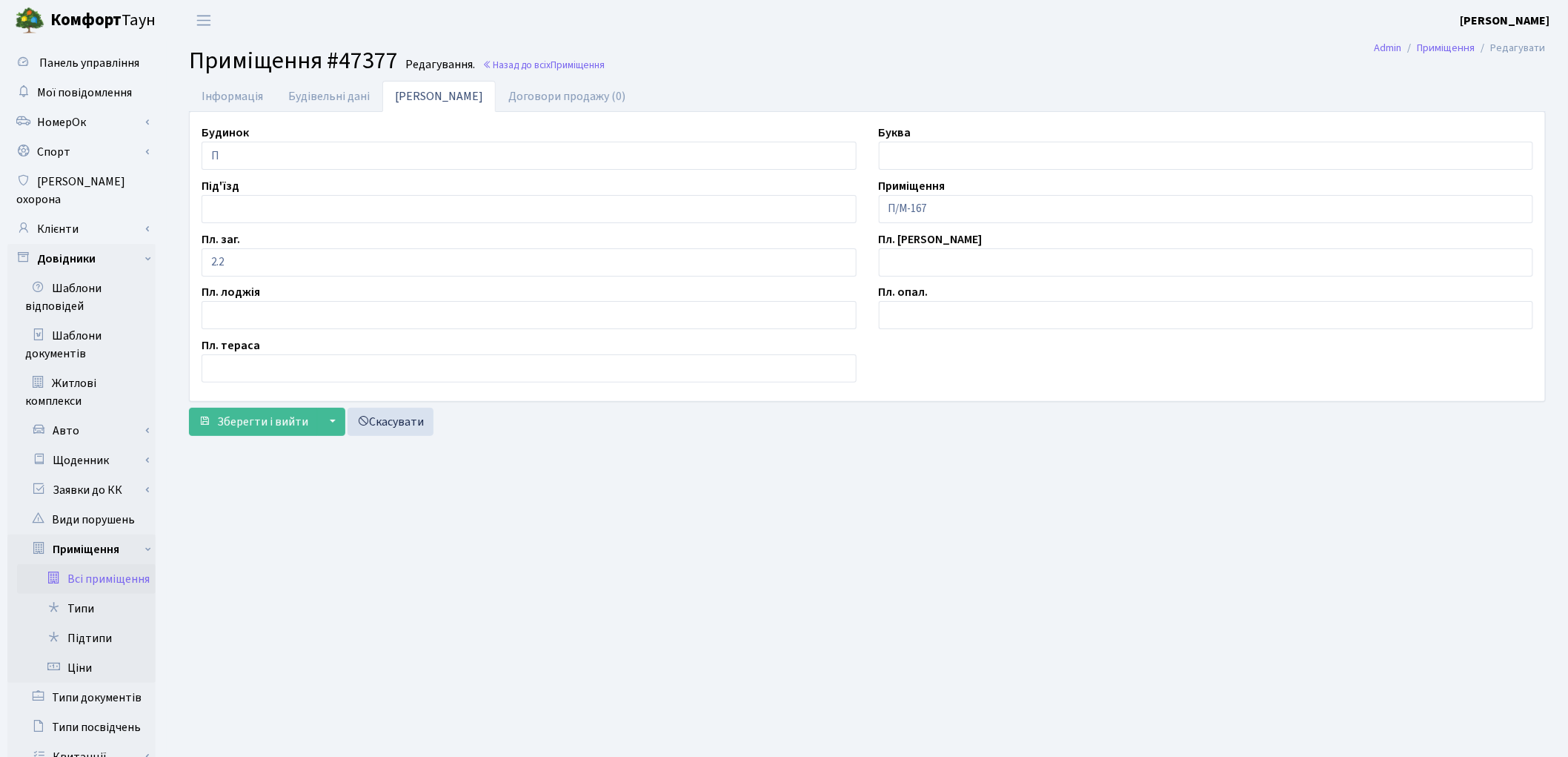
click at [1050, 474] on main "Admin Приміщення Редагувати Приміщення #47377 Редагування. Назад до всіх Приміщ…" at bounding box center [867, 514] width 1401 height 946
click at [257, 419] on span "Зберегти і вийти" at bounding box center [262, 422] width 91 height 17
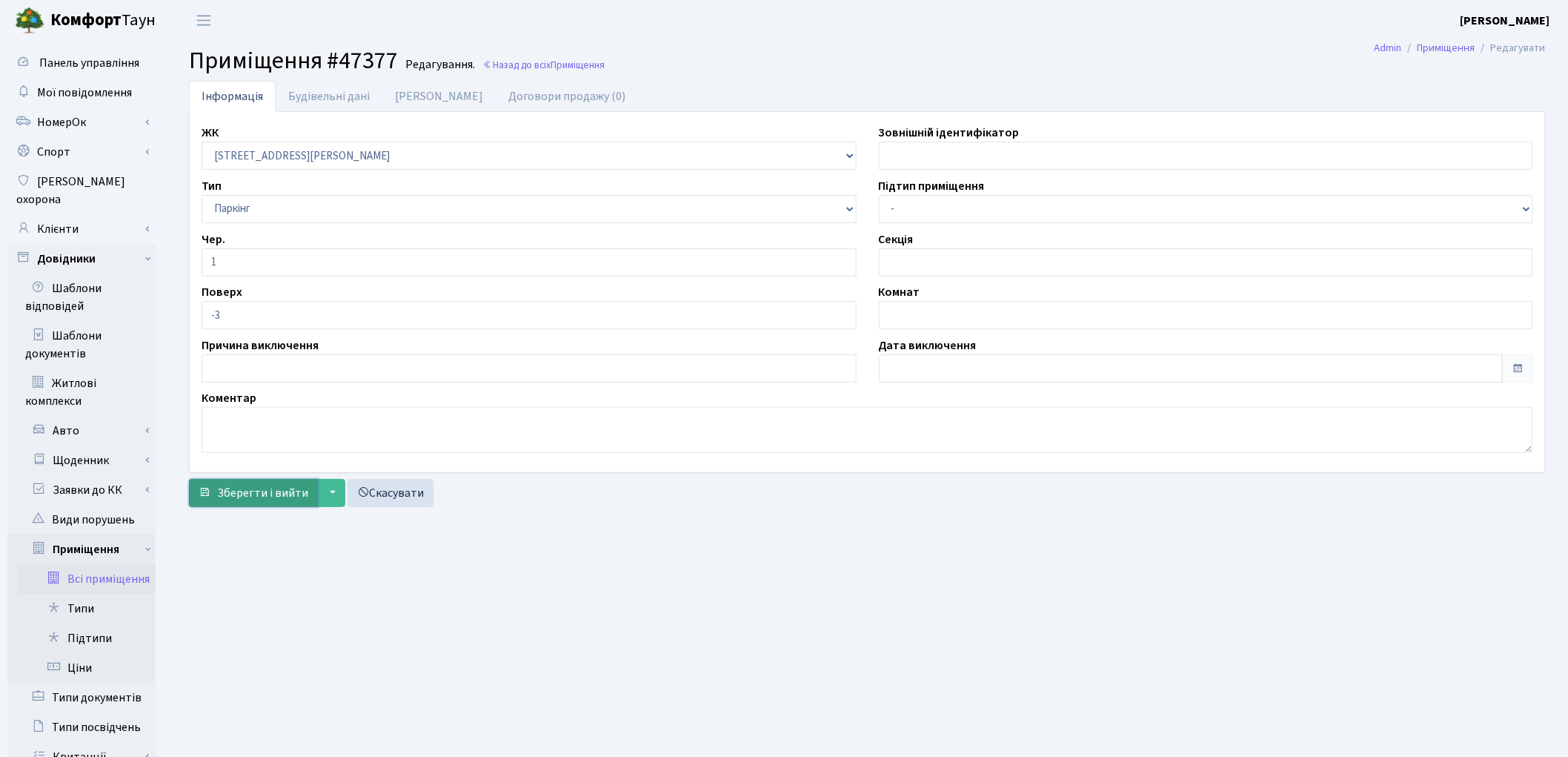
click at [275, 493] on span "Зберегти і вийти" at bounding box center [262, 493] width 91 height 17
click at [103, 564] on link "Всі приміщення" at bounding box center [87, 579] width 139 height 30
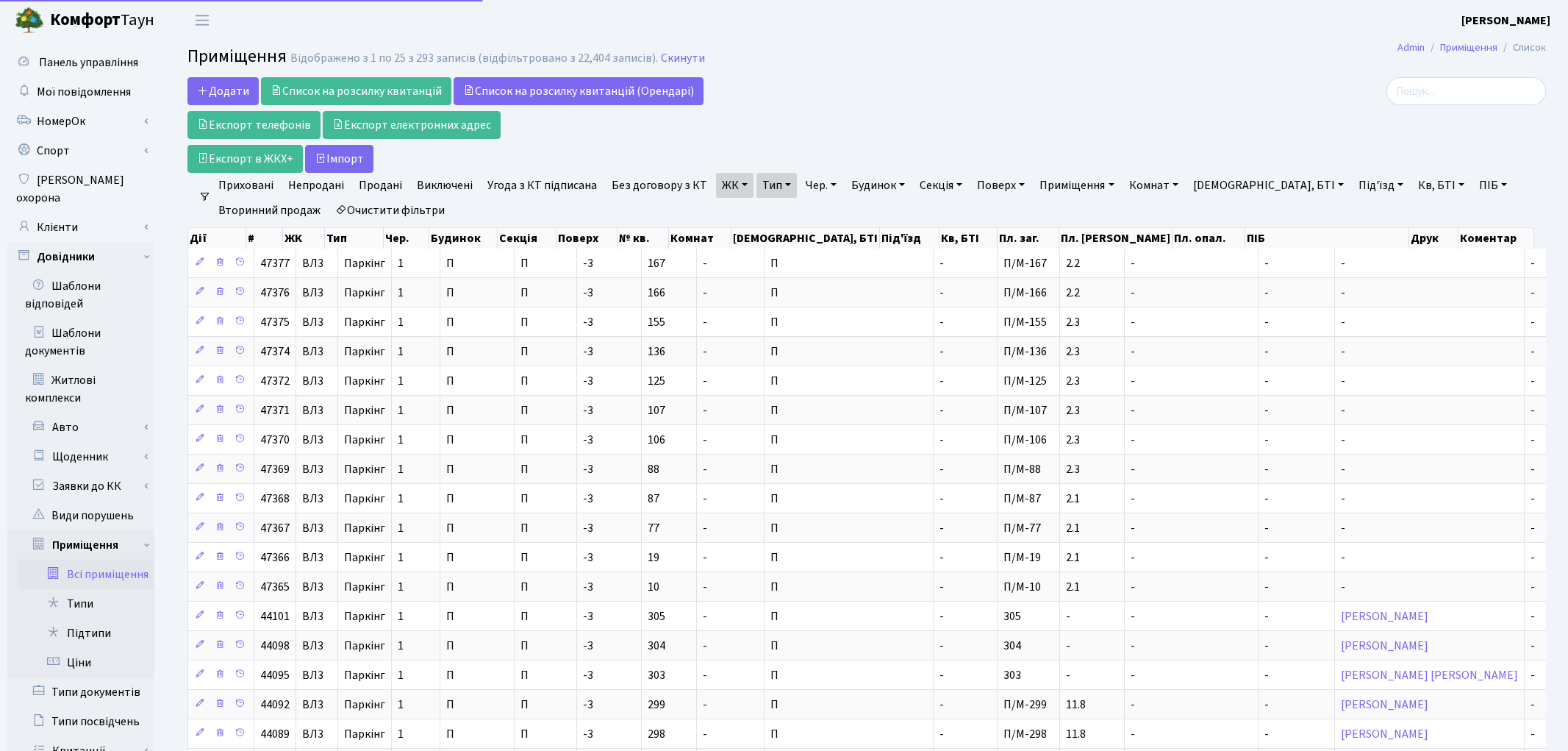
select select "25"
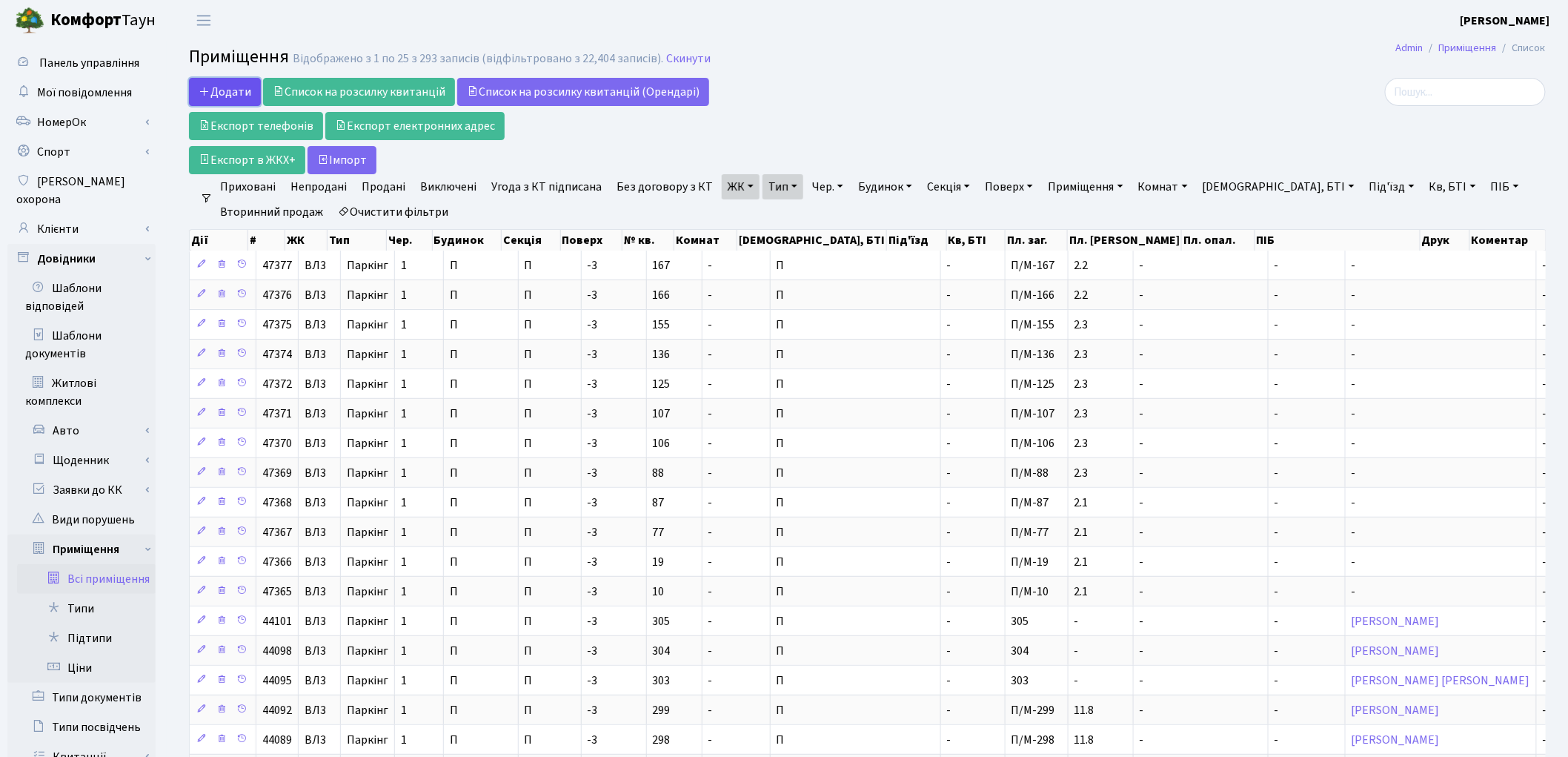
click at [221, 91] on span "Додати" at bounding box center [225, 92] width 53 height 17
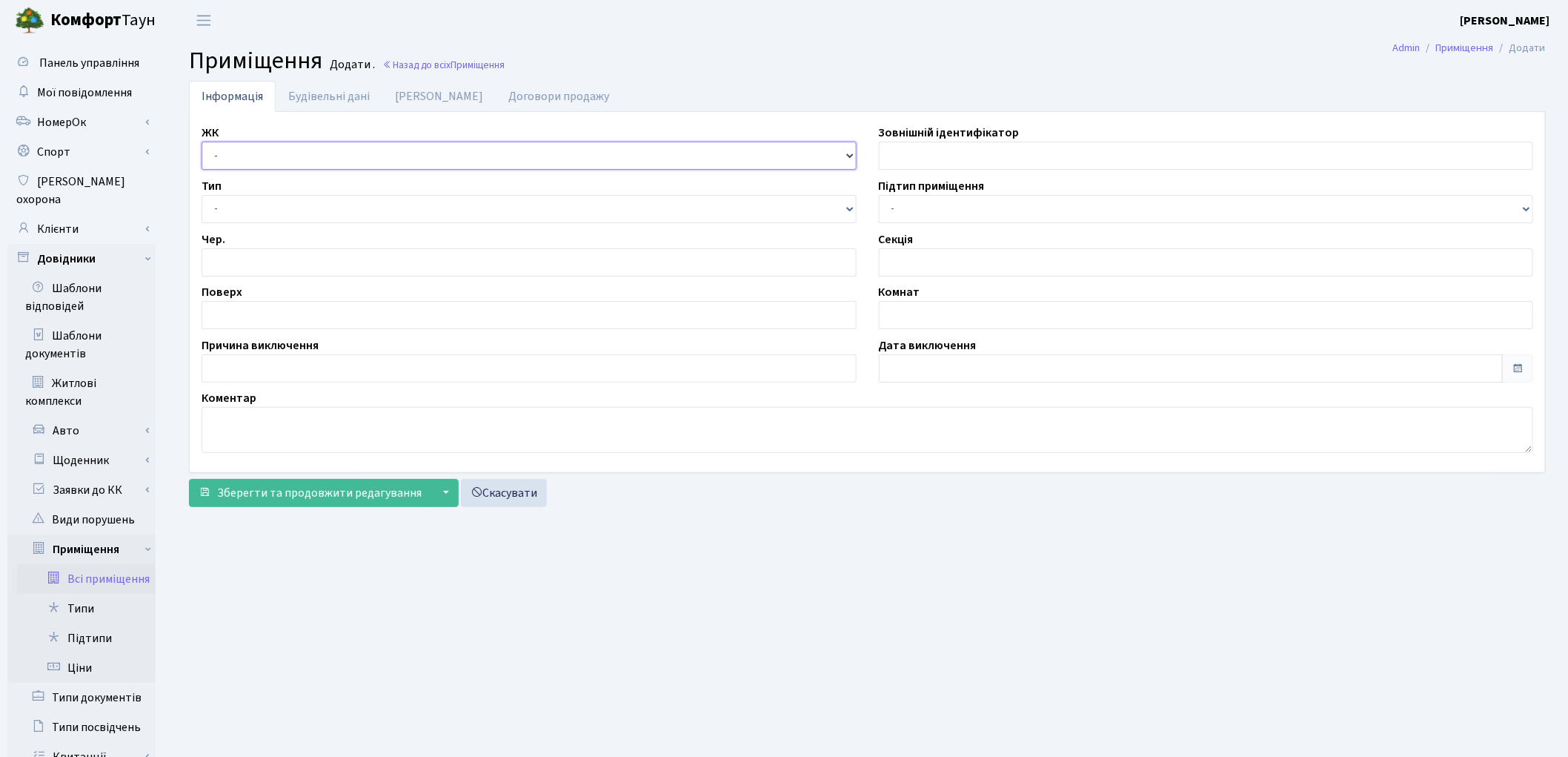
click at [235, 152] on select "- КТ, вул. Регенераторна, [GEOGRAPHIC_DATA], вул. [PERSON_NAME], [GEOGRAPHIC_DA…" at bounding box center [529, 156] width 655 height 28
select select "322"
click at [201, 141] on select "- КТ, вул. Регенераторна, [GEOGRAPHIC_DATA], вул. [PERSON_NAME], [GEOGRAPHIC_DA…" at bounding box center [529, 156] width 655 height 28
click at [236, 215] on select "- Квартира Комерція Нежитлове Паркінг П1001" at bounding box center [529, 209] width 655 height 28
select select "270"
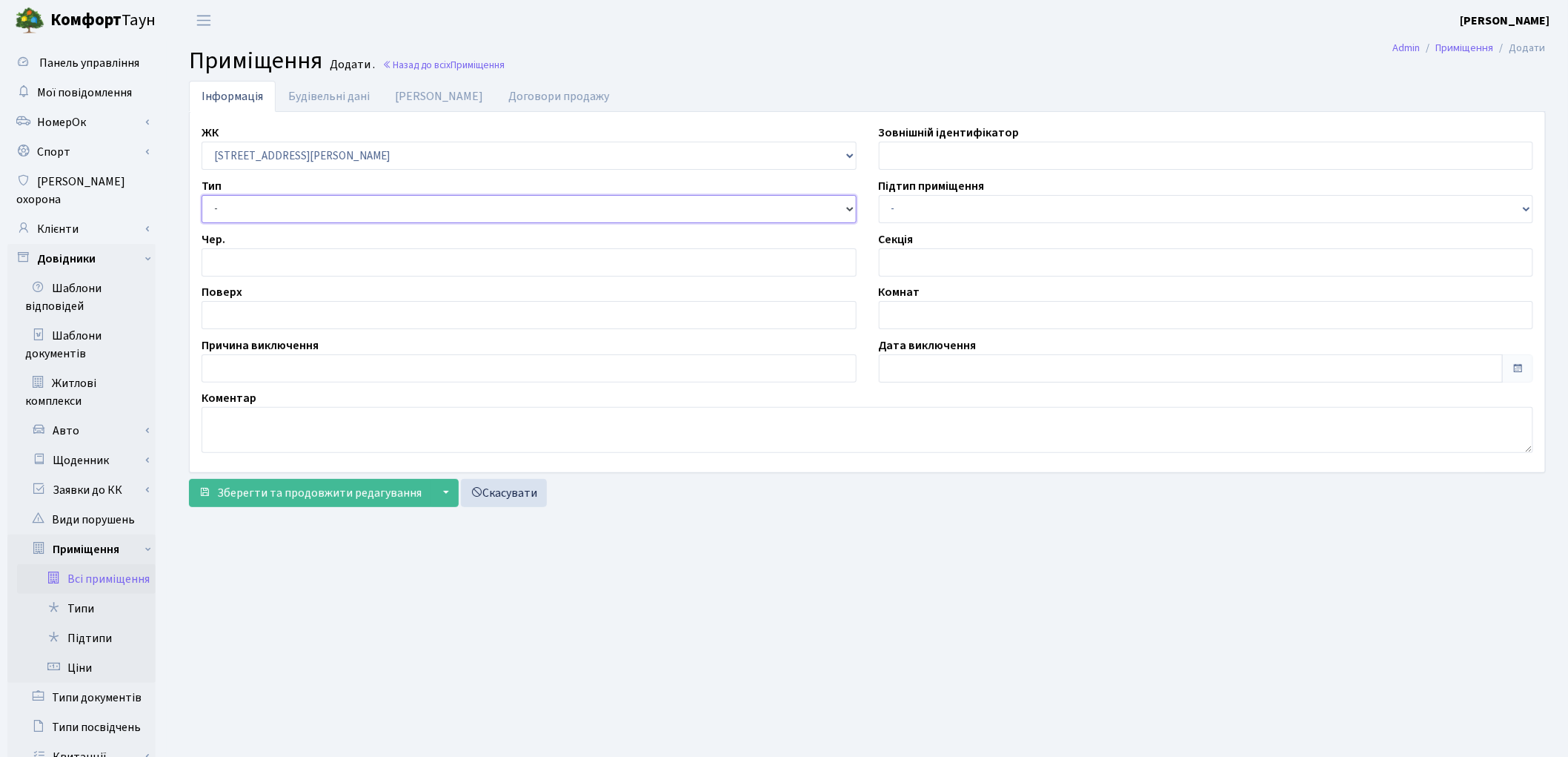
click at [201, 195] on select "- Квартира Комерція Нежитлове Паркінг П1001" at bounding box center [529, 209] width 655 height 28
click at [237, 264] on input "number" at bounding box center [529, 263] width 655 height 28
type input "1"
click at [247, 304] on input "text" at bounding box center [529, 315] width 655 height 28
type input "-3"
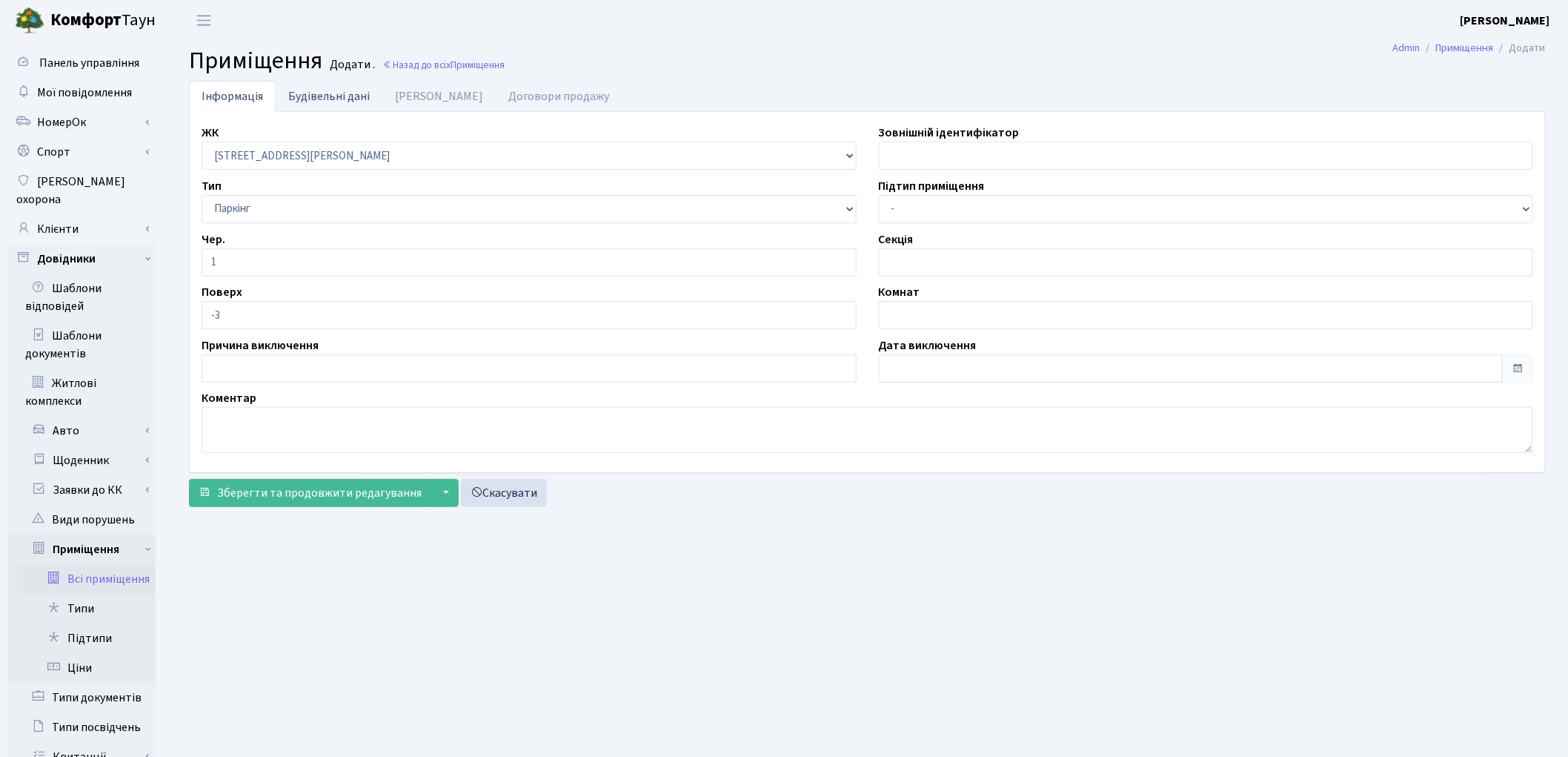
click at [345, 99] on link "Будівельні дані" at bounding box center [328, 96] width 107 height 30
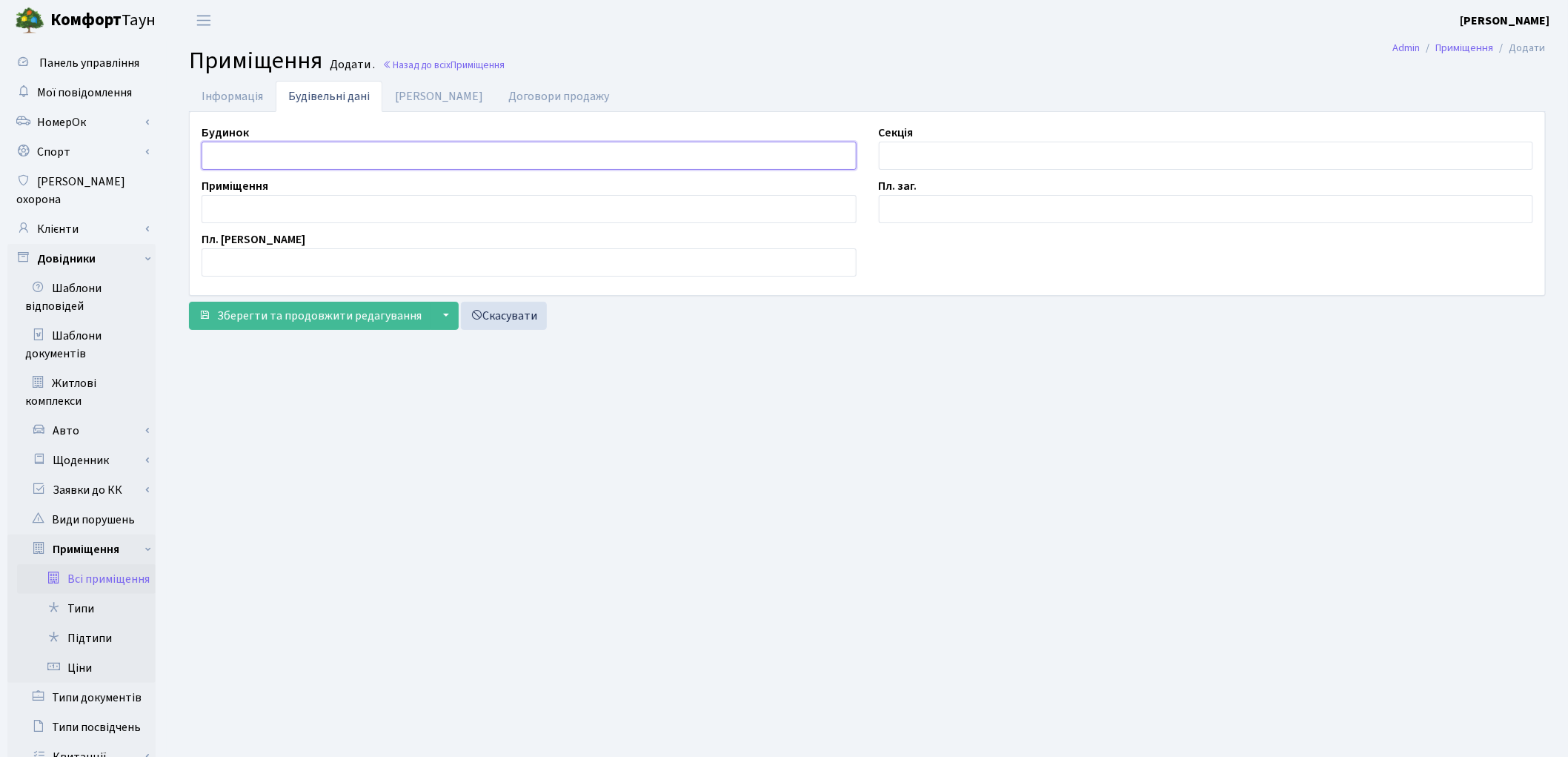
click at [279, 160] on input "text" at bounding box center [529, 156] width 655 height 28
type input "П"
click at [962, 158] on input "text" at bounding box center [1207, 156] width 655 height 28
type input "П"
click at [226, 211] on input "text" at bounding box center [529, 209] width 655 height 28
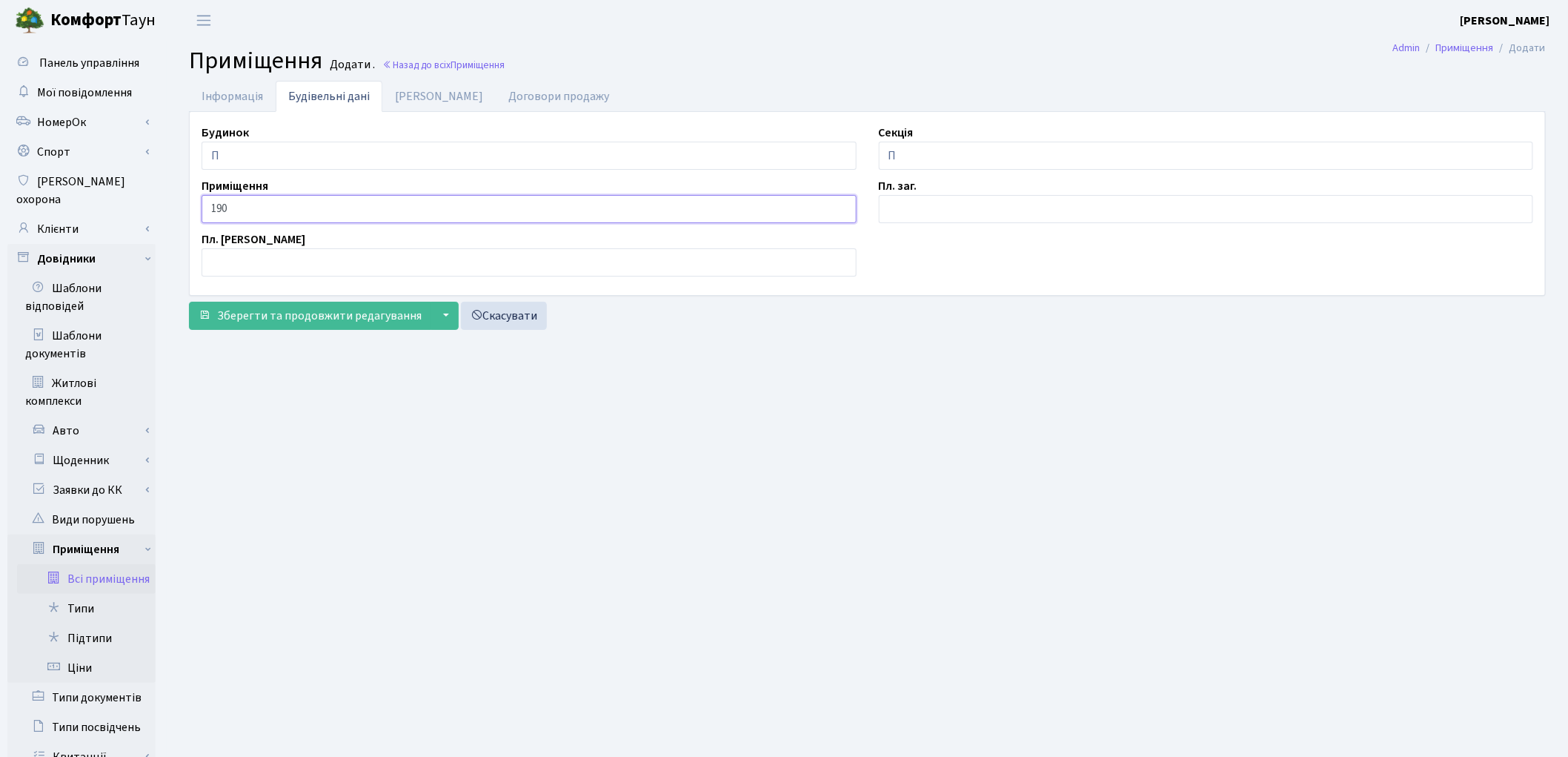
type input "190"
click at [967, 205] on input "text" at bounding box center [1207, 209] width 655 height 28
type input "2.3"
click at [419, 102] on link "[PERSON_NAME]" at bounding box center [439, 96] width 114 height 30
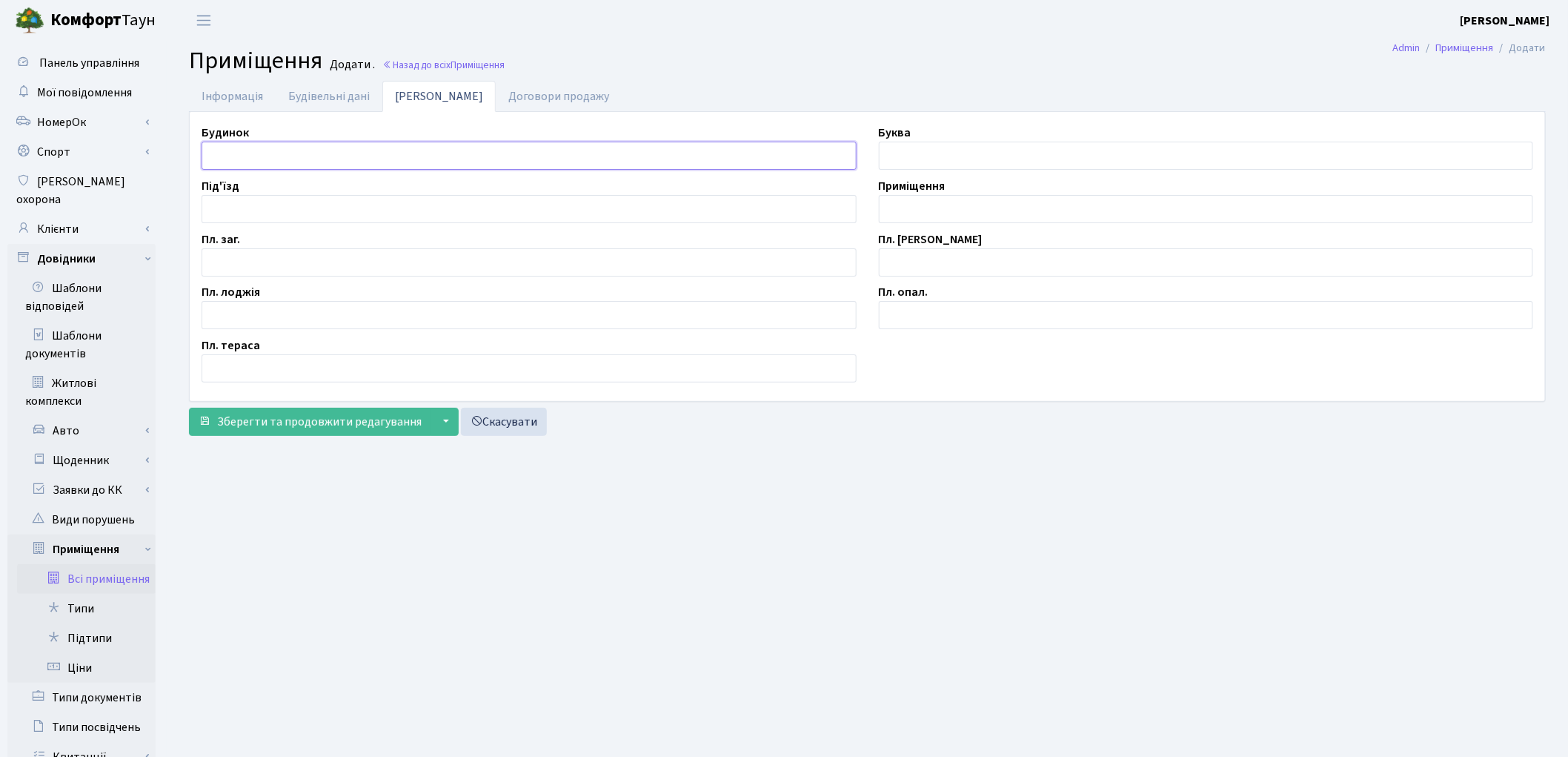
click at [283, 149] on input "text" at bounding box center [529, 156] width 655 height 28
type input "П"
click at [906, 210] on input "text" at bounding box center [1207, 209] width 655 height 28
type input "П"
drag, startPoint x: 969, startPoint y: 206, endPoint x: 824, endPoint y: 202, distance: 145.1
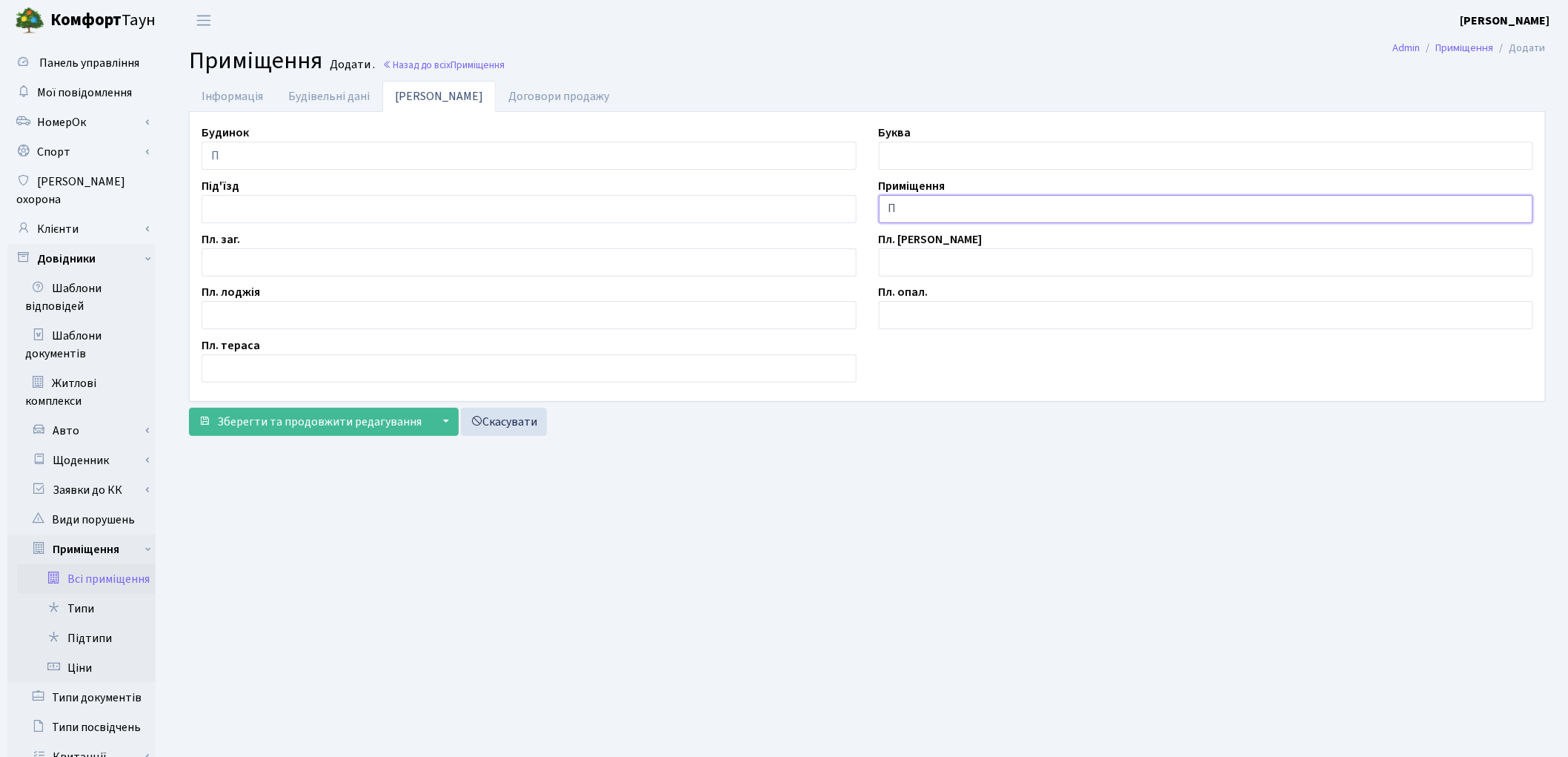
click at [824, 202] on div "Будинок П Буква Під'їзд Приміщення П Пл. заг. Пл. житлова Пл. лоджія Пл. опал. …" at bounding box center [866, 257] width 1353 height 265
type input "П/М-190"
click at [324, 254] on input "text" at bounding box center [529, 263] width 655 height 28
type input "2.3"
click at [263, 430] on span "Зберегти та продовжити редагування" at bounding box center [319, 422] width 204 height 17
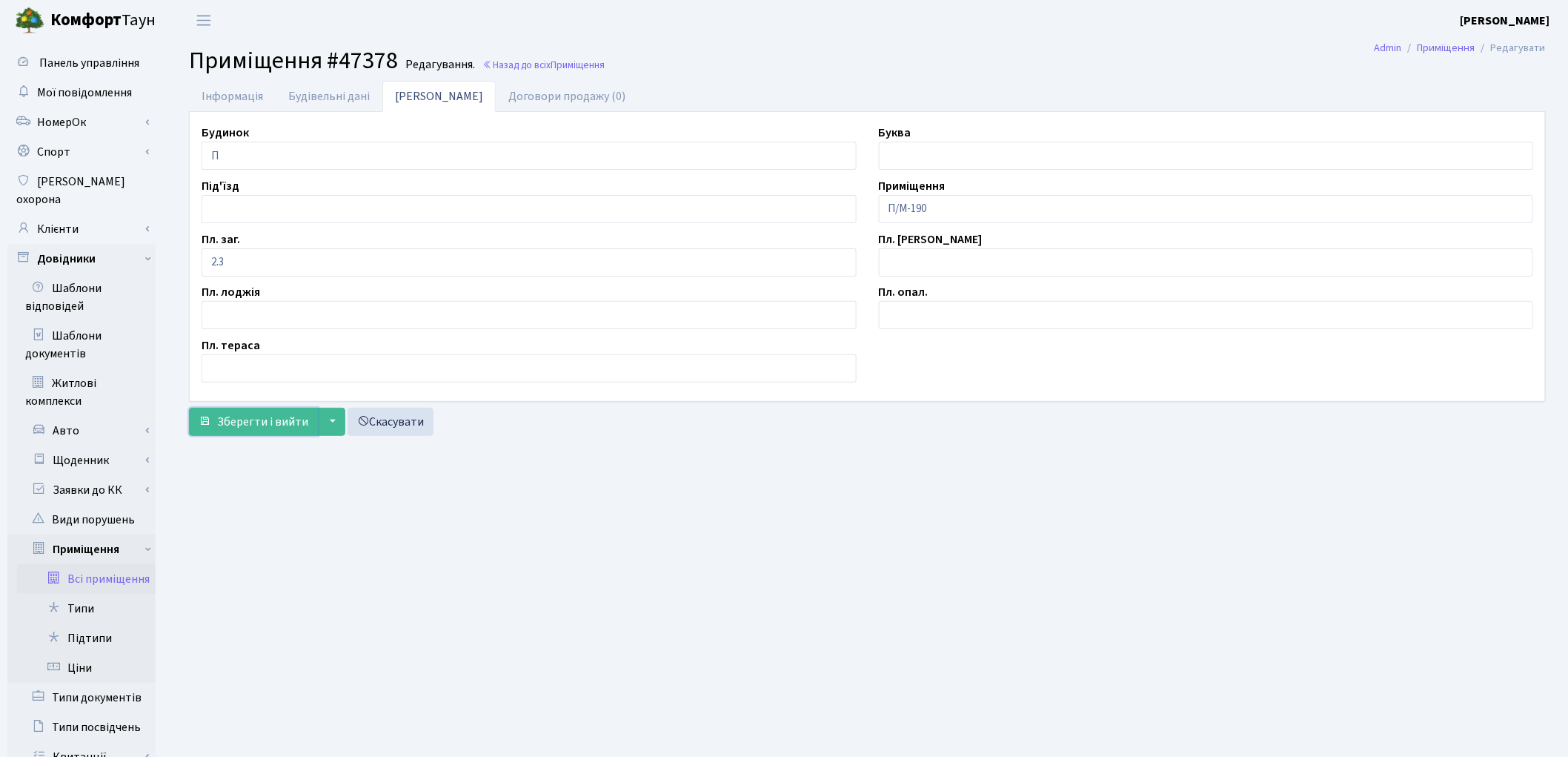
click at [264, 430] on span "Зберегти і вийти" at bounding box center [262, 422] width 91 height 17
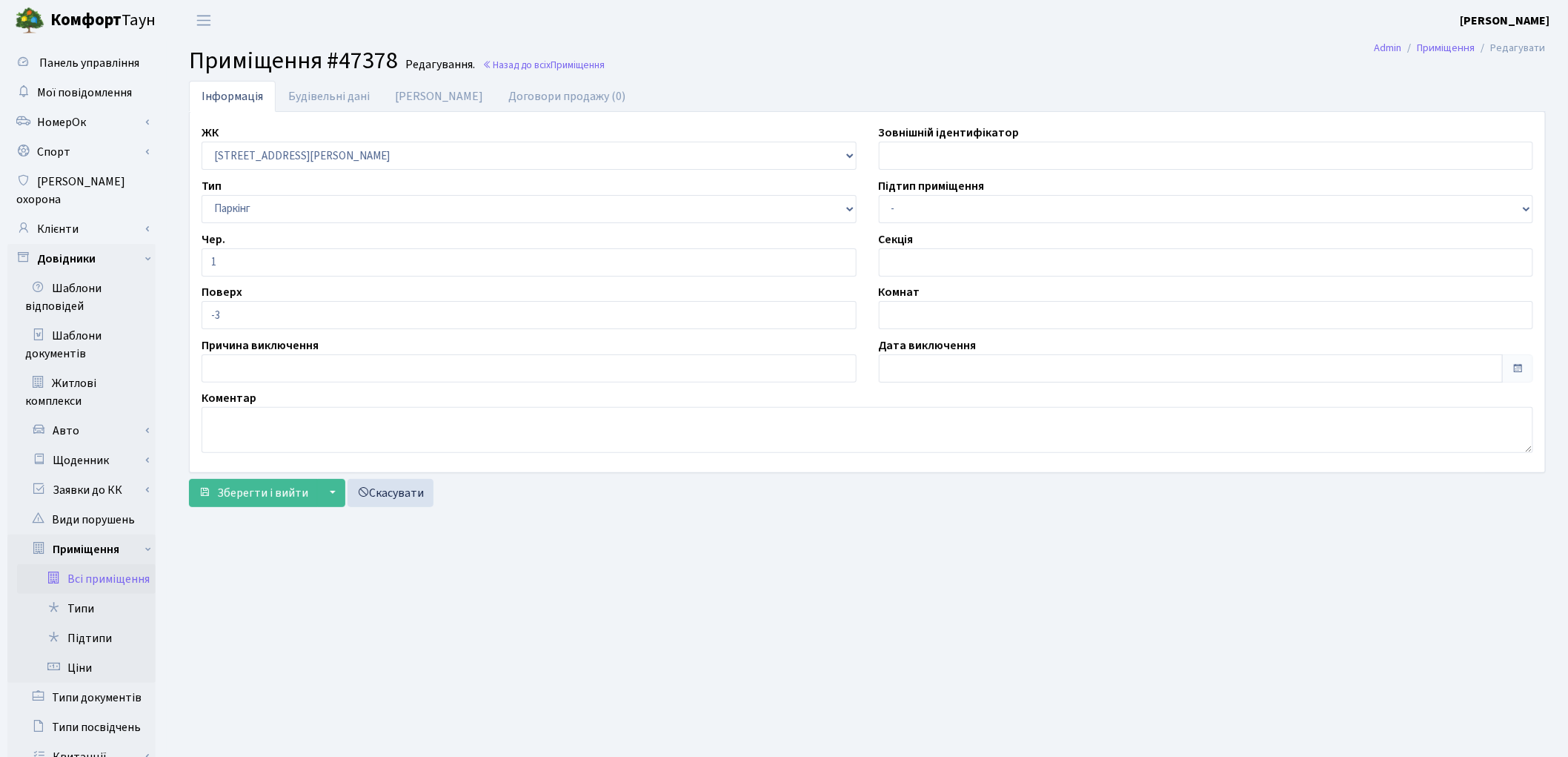
click at [127, 564] on link "Всі приміщення" at bounding box center [87, 579] width 139 height 30
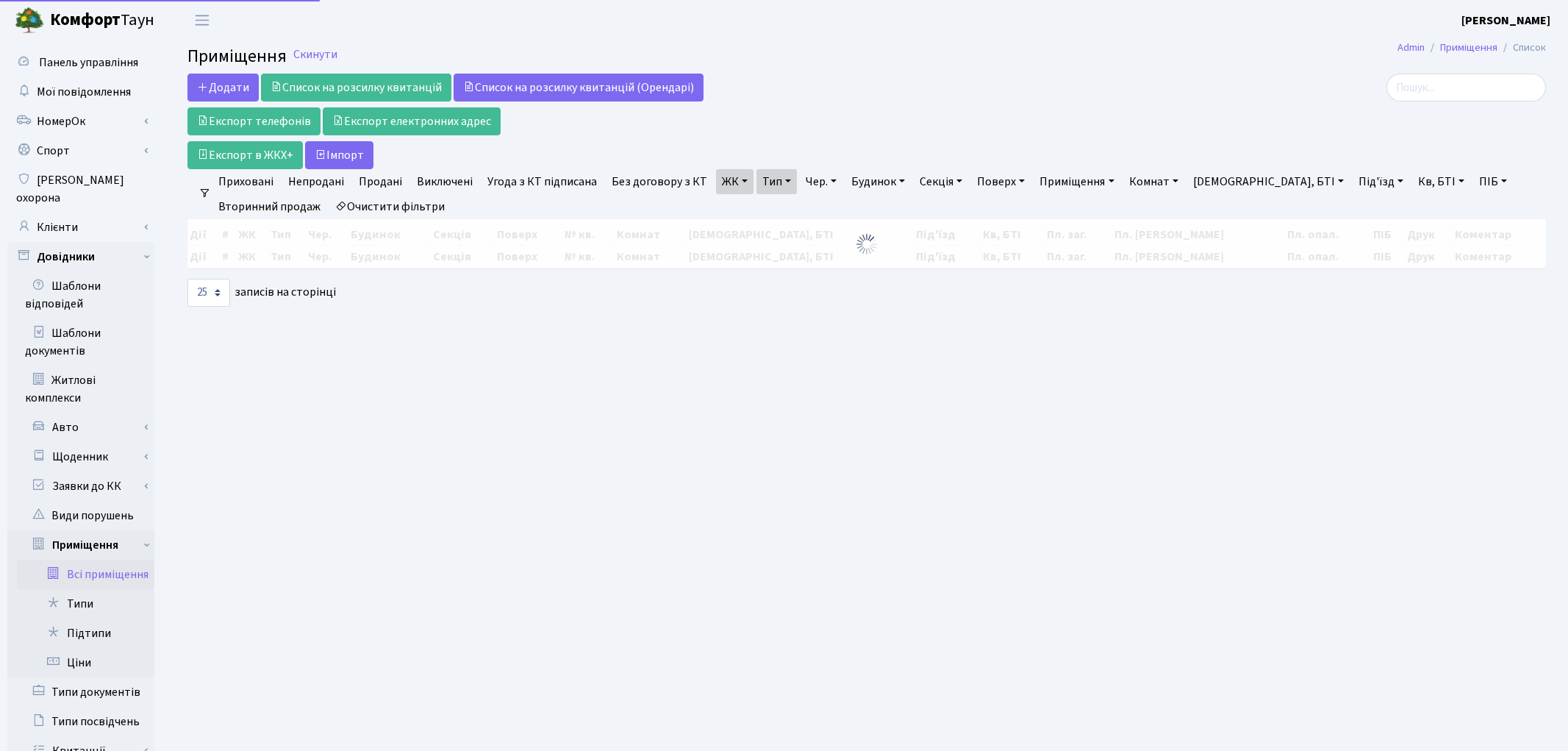
select select "25"
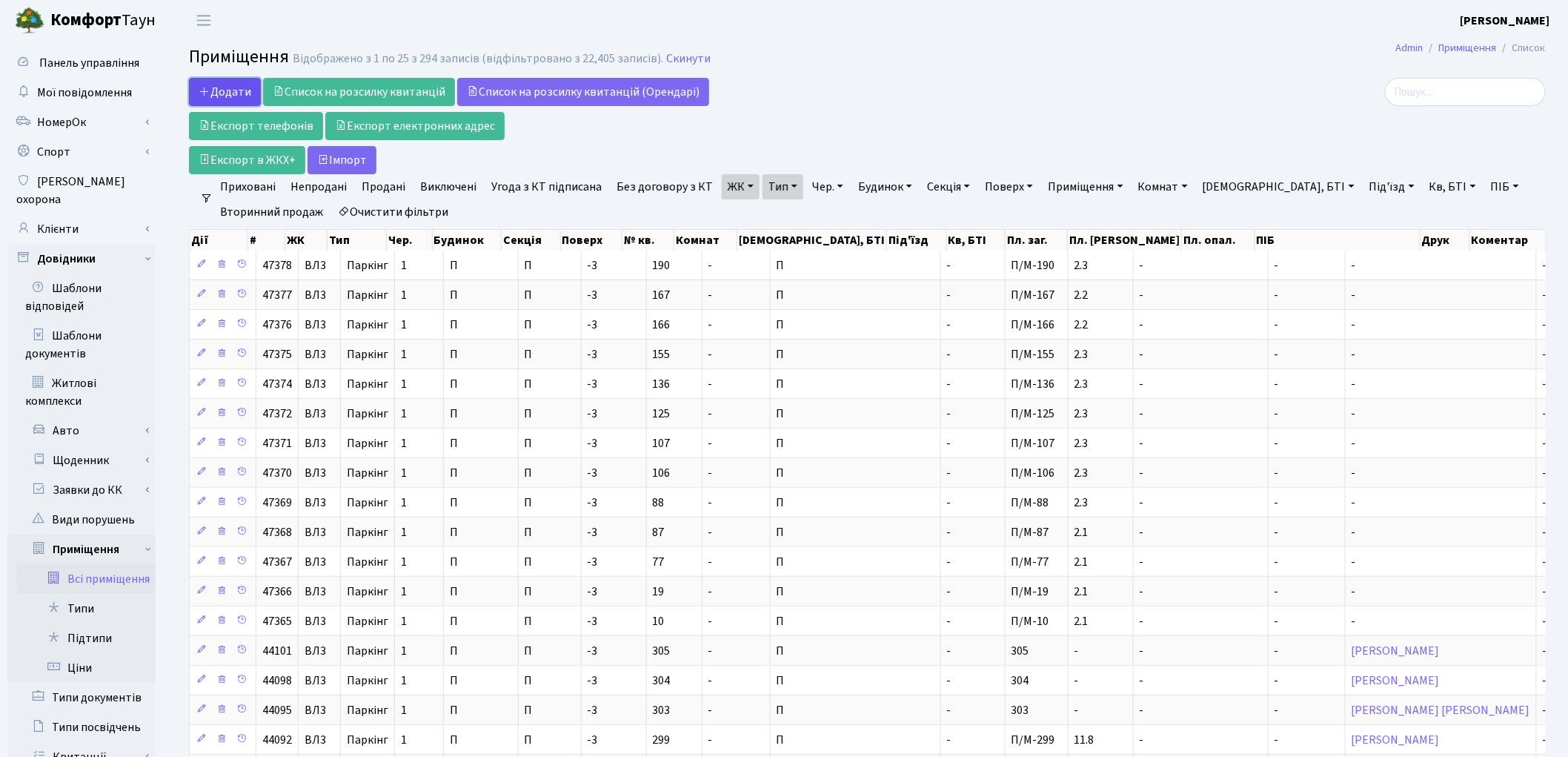
click at [230, 84] on span "Додати" at bounding box center [225, 92] width 53 height 17
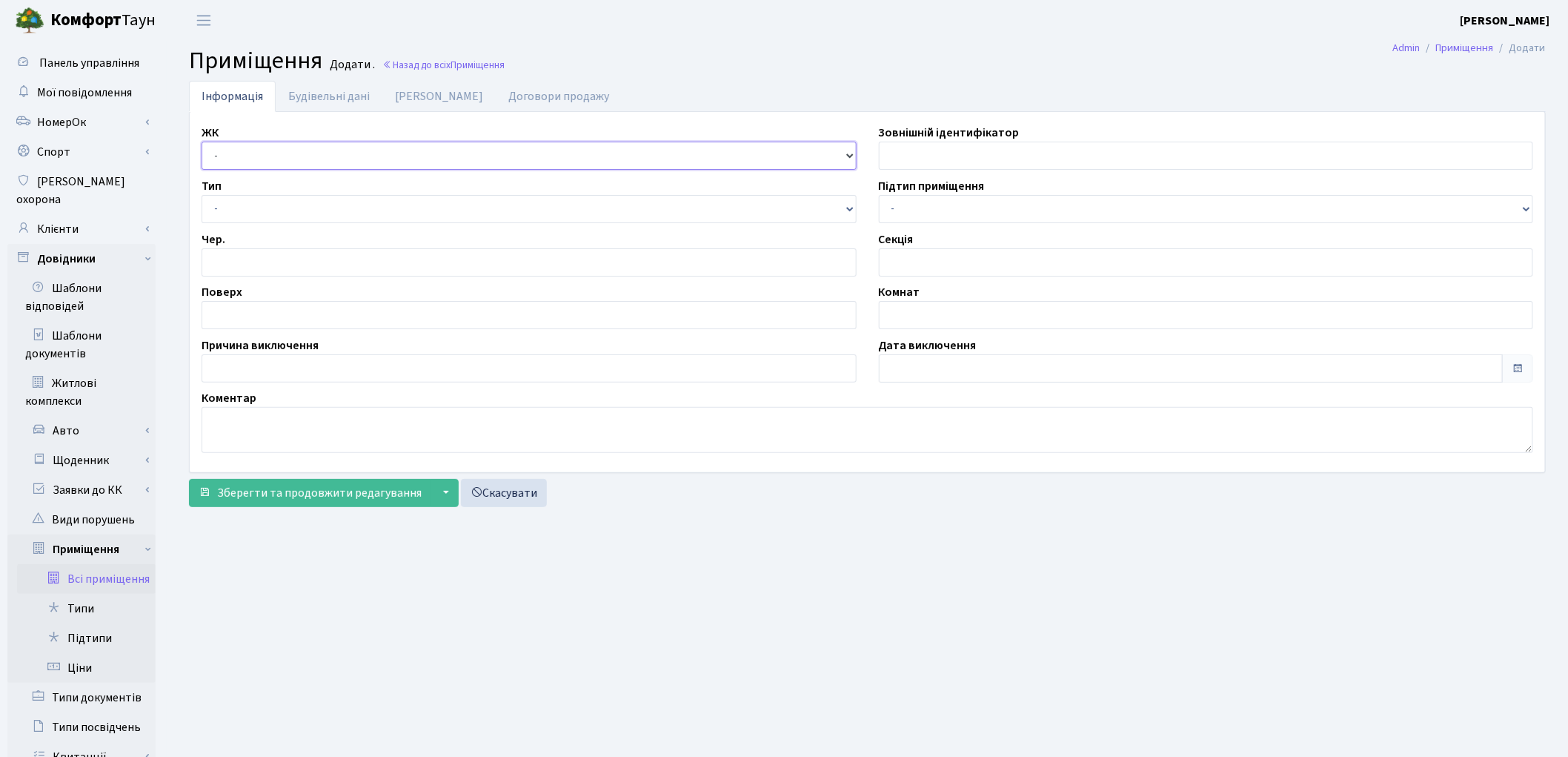
click at [250, 160] on select "- КТ, вул. Регенераторна, 4 ЦП, вул. Джона Маккейна, 7 ТХ, вул. Ділова, 1/2 КТ2…" at bounding box center [529, 156] width 655 height 28
select select "322"
click at [201, 141] on select "- КТ, вул. Регенераторна, 4 ЦП, вул. Джона Маккейна, 7 ТХ, вул. Ділова, 1/2 КТ2…" at bounding box center [529, 156] width 655 height 28
click at [241, 204] on select "- Квартира Комерція Нежитлове Паркінг П1001" at bounding box center [529, 209] width 655 height 28
select select "270"
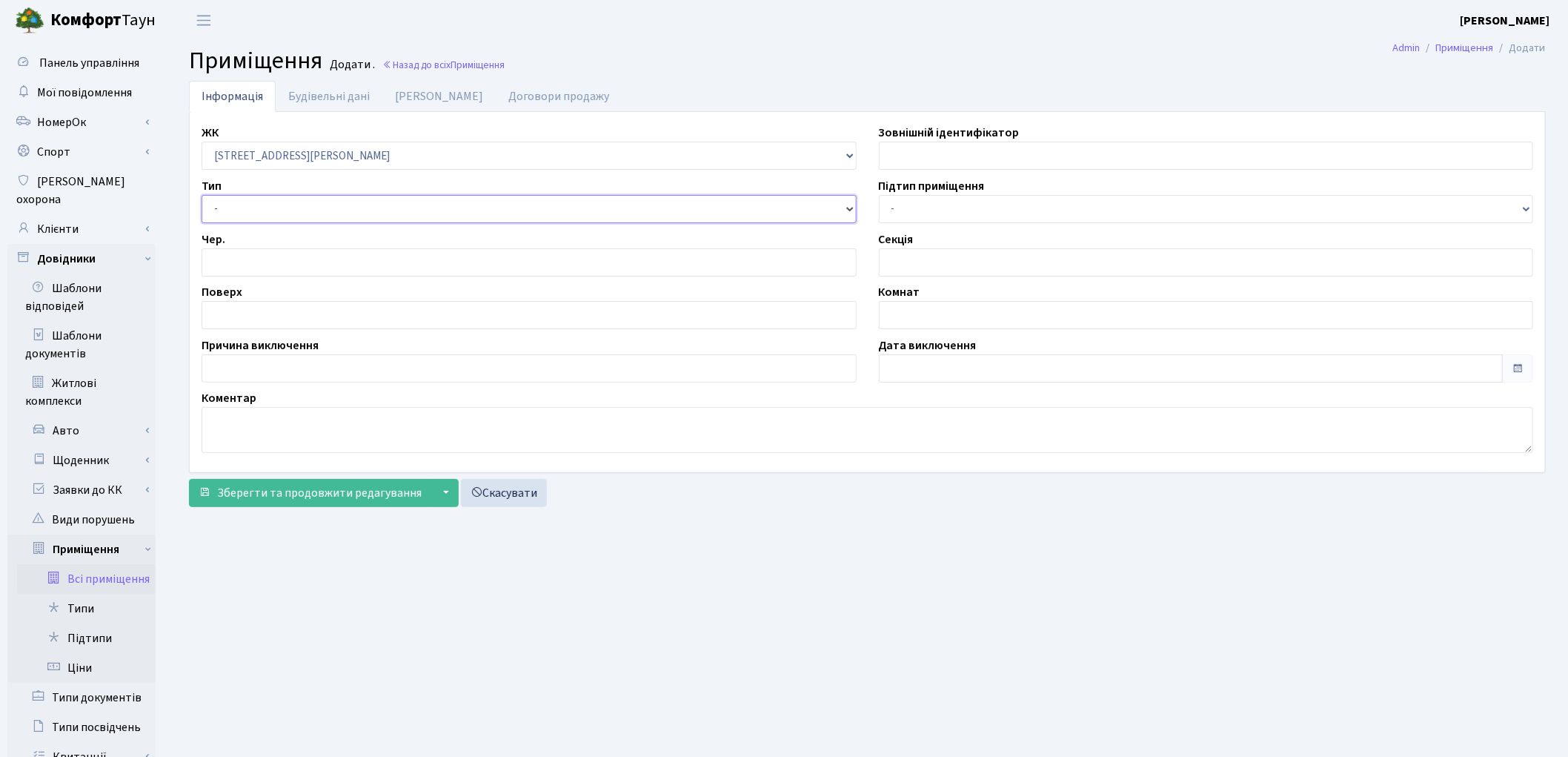
click at [201, 195] on select "- Квартира Комерція Нежитлове Паркінг П1001" at bounding box center [529, 209] width 655 height 28
click at [237, 264] on input "number" at bounding box center [529, 263] width 655 height 28
type input "1"
drag, startPoint x: 234, startPoint y: 307, endPoint x: 243, endPoint y: 307, distance: 9.0
click at [234, 307] on input "text" at bounding box center [529, 315] width 655 height 28
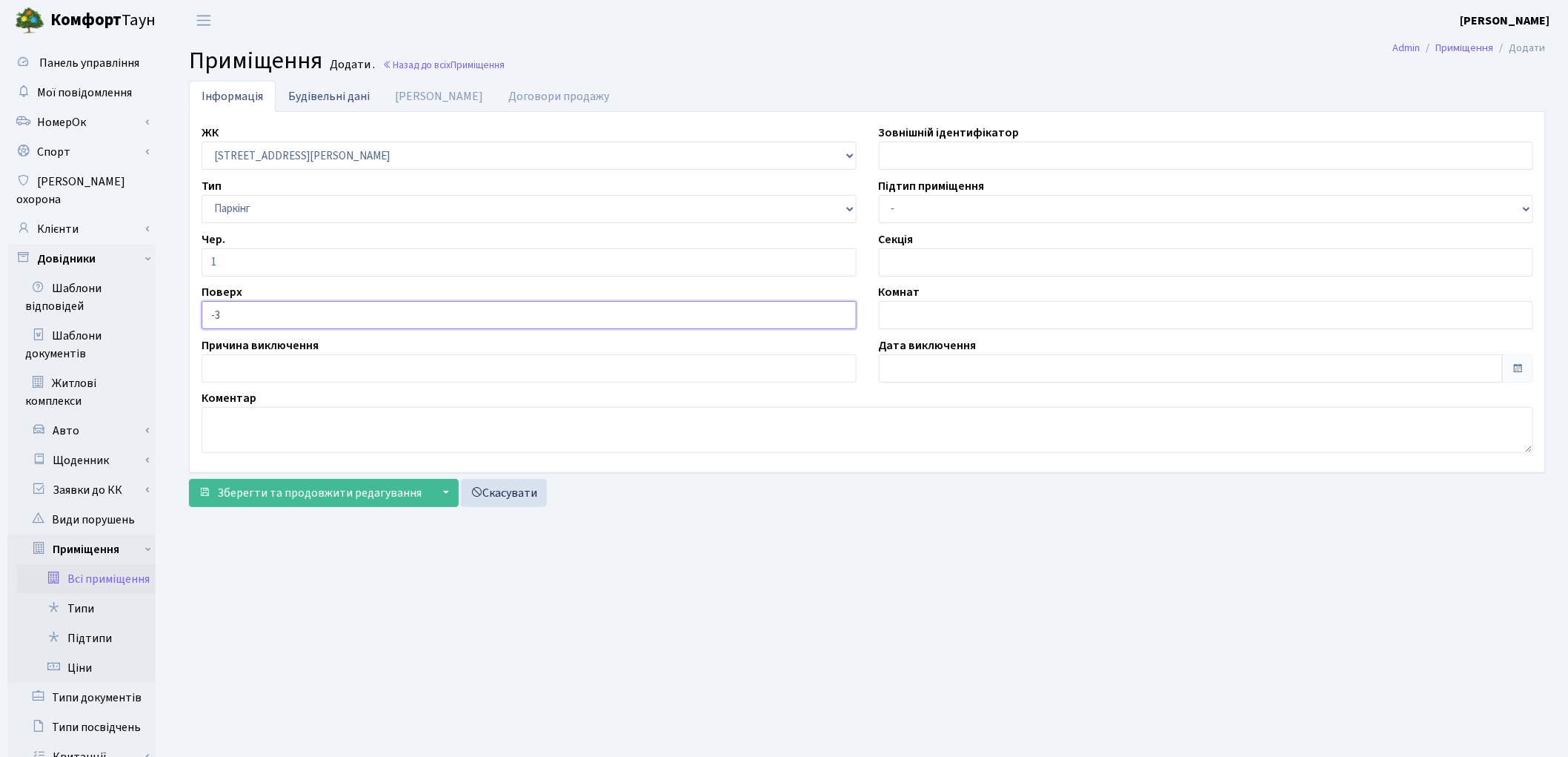
type input "-3"
click at [328, 87] on main "Admin Приміщення Додати Приміщення Додати . Назад до всіх Приміщення Інформація…" at bounding box center [867, 514] width 1401 height 946
click at [328, 90] on link "Будівельні дані" at bounding box center [328, 96] width 107 height 30
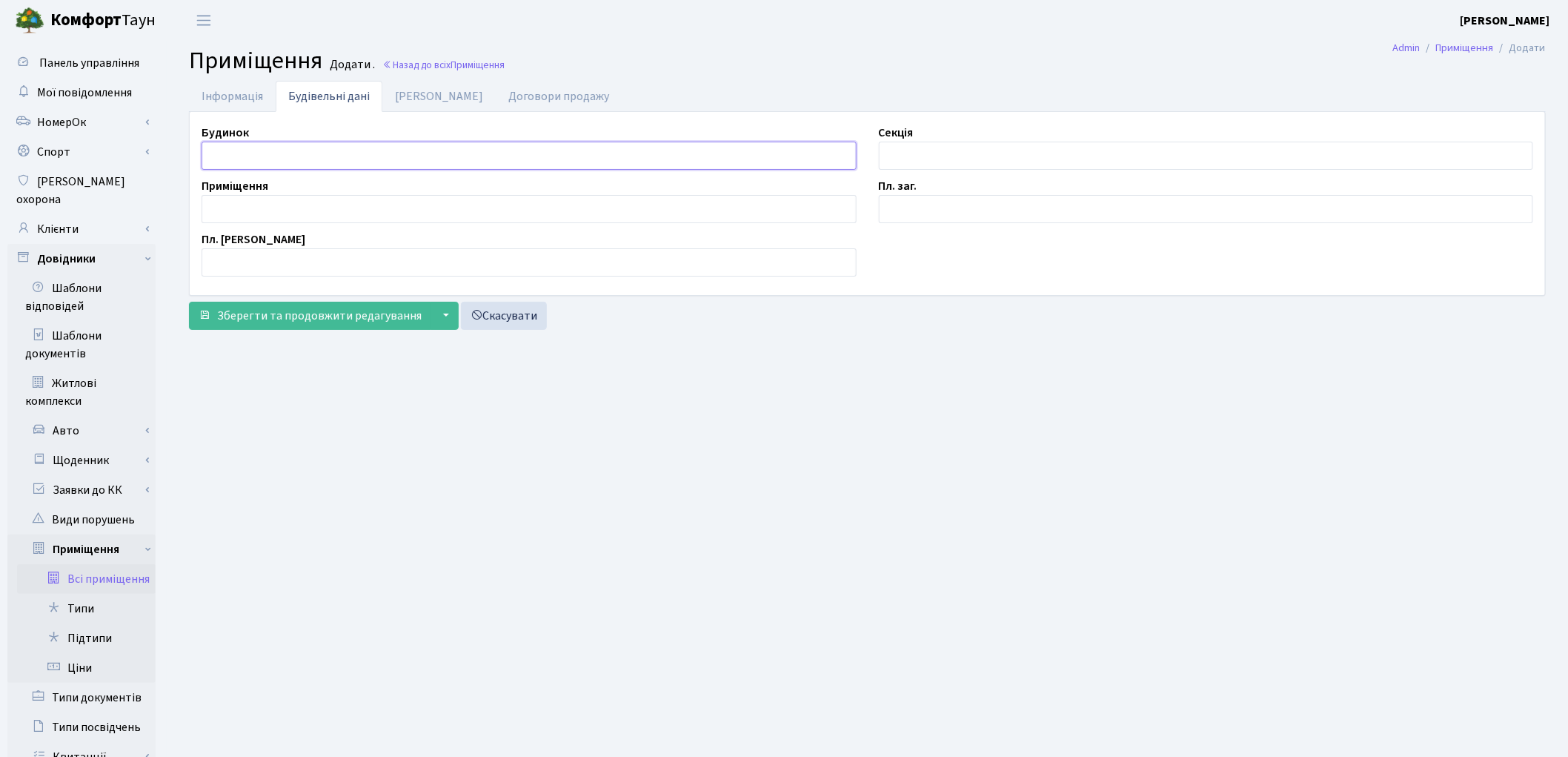
click at [267, 153] on input "text" at bounding box center [529, 156] width 655 height 28
type input "П"
click at [915, 159] on input "text" at bounding box center [1207, 156] width 655 height 28
type input "П"
click at [279, 208] on input "text" at bounding box center [529, 209] width 655 height 28
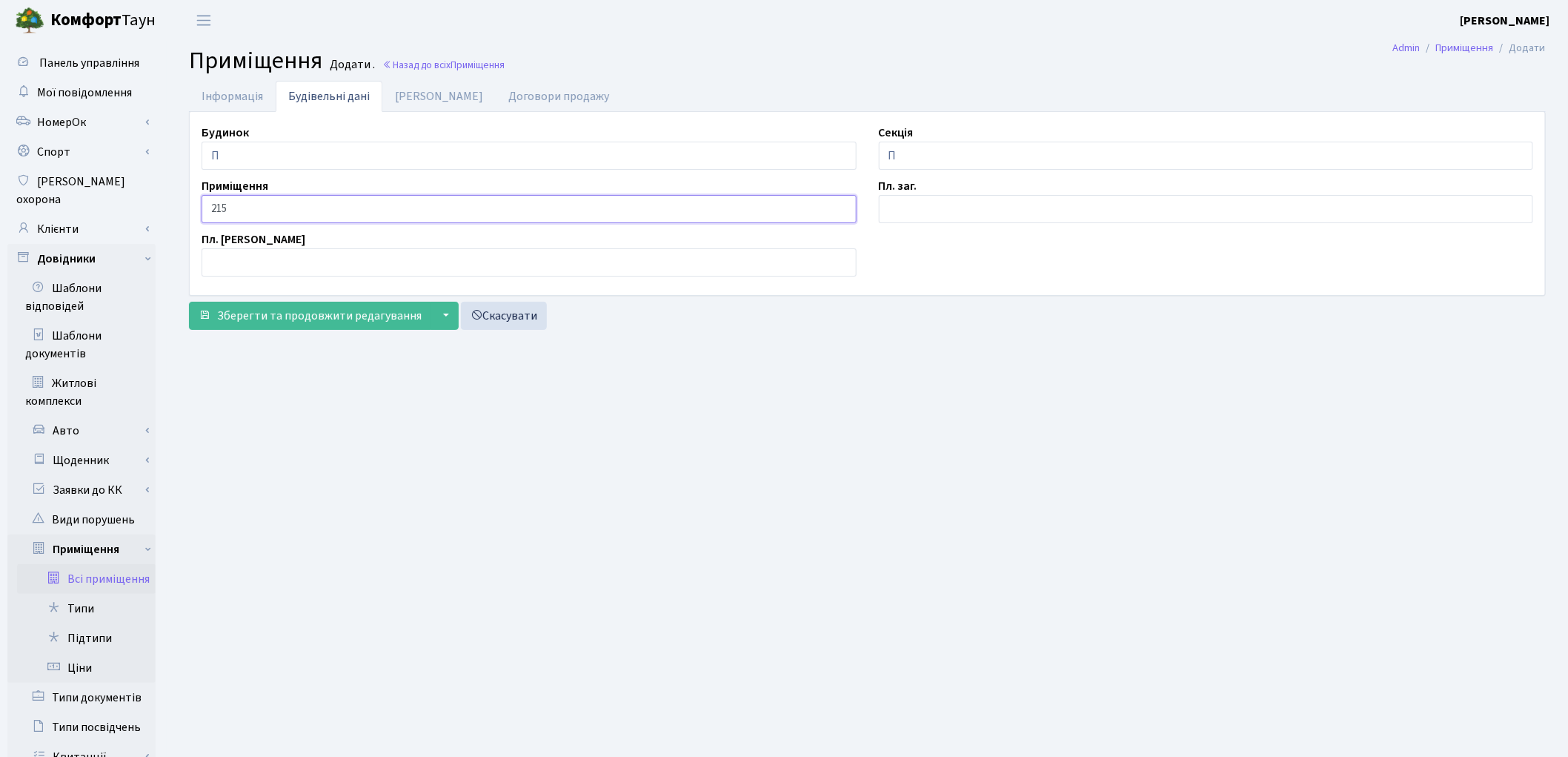
type input "215"
click at [932, 215] on input "text" at bounding box center [1207, 209] width 655 height 28
type input "2.1"
click at [423, 93] on link "Дані БТІ" at bounding box center [439, 96] width 114 height 30
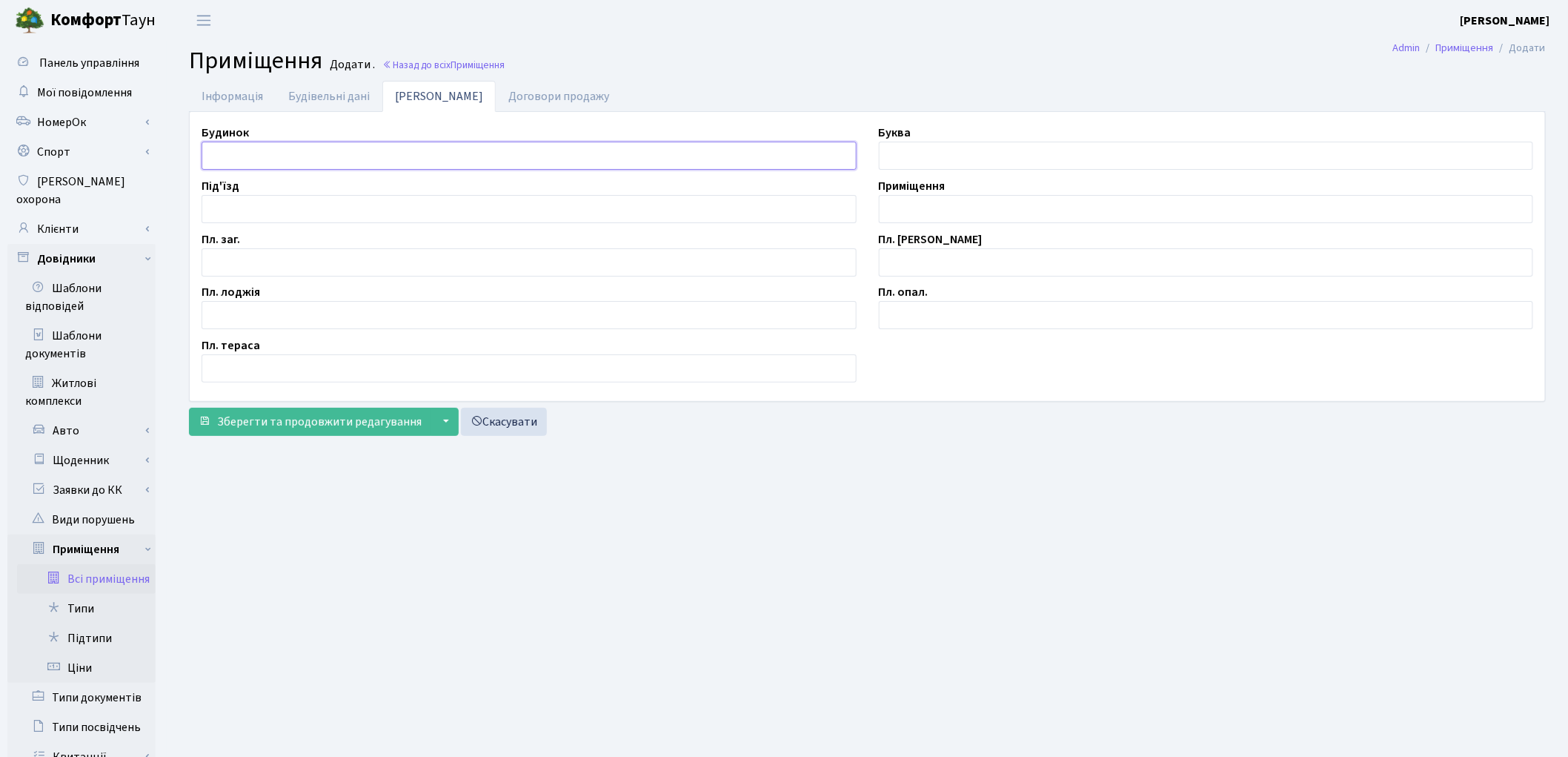
click at [277, 152] on input "text" at bounding box center [529, 156] width 655 height 28
type input "П"
click at [238, 268] on input "text" at bounding box center [529, 263] width 655 height 28
type input "2.1"
click at [937, 208] on input "text" at bounding box center [1207, 209] width 655 height 28
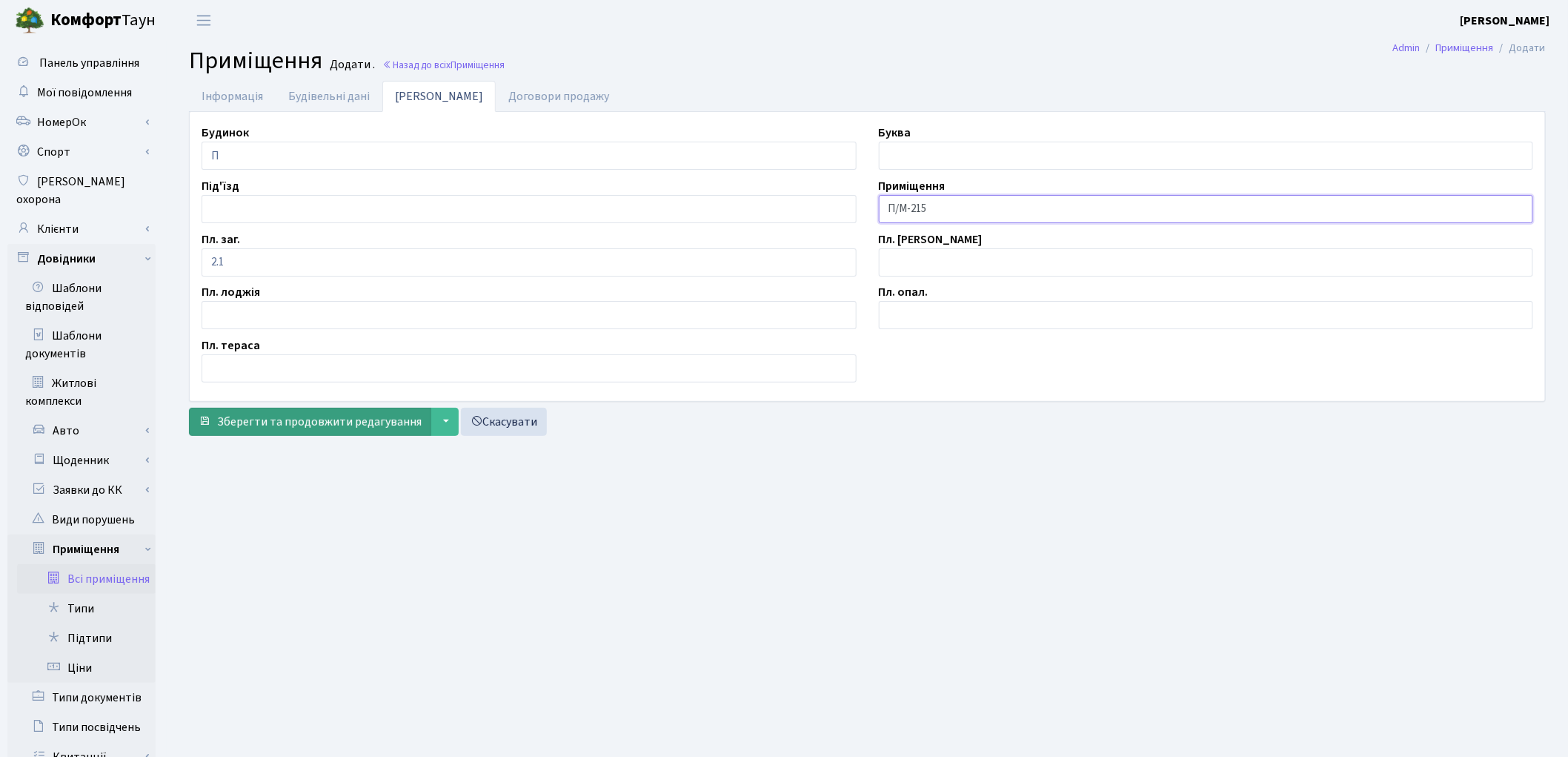
type input "П/М-215"
click at [253, 412] on button "Зберегти та продовжити редагування" at bounding box center [309, 422] width 242 height 28
drag, startPoint x: 0, startPoint y: 0, endPoint x: 256, endPoint y: 418, distance: 490.2
click at [254, 414] on span "Зберегти і вийти" at bounding box center [262, 422] width 91 height 17
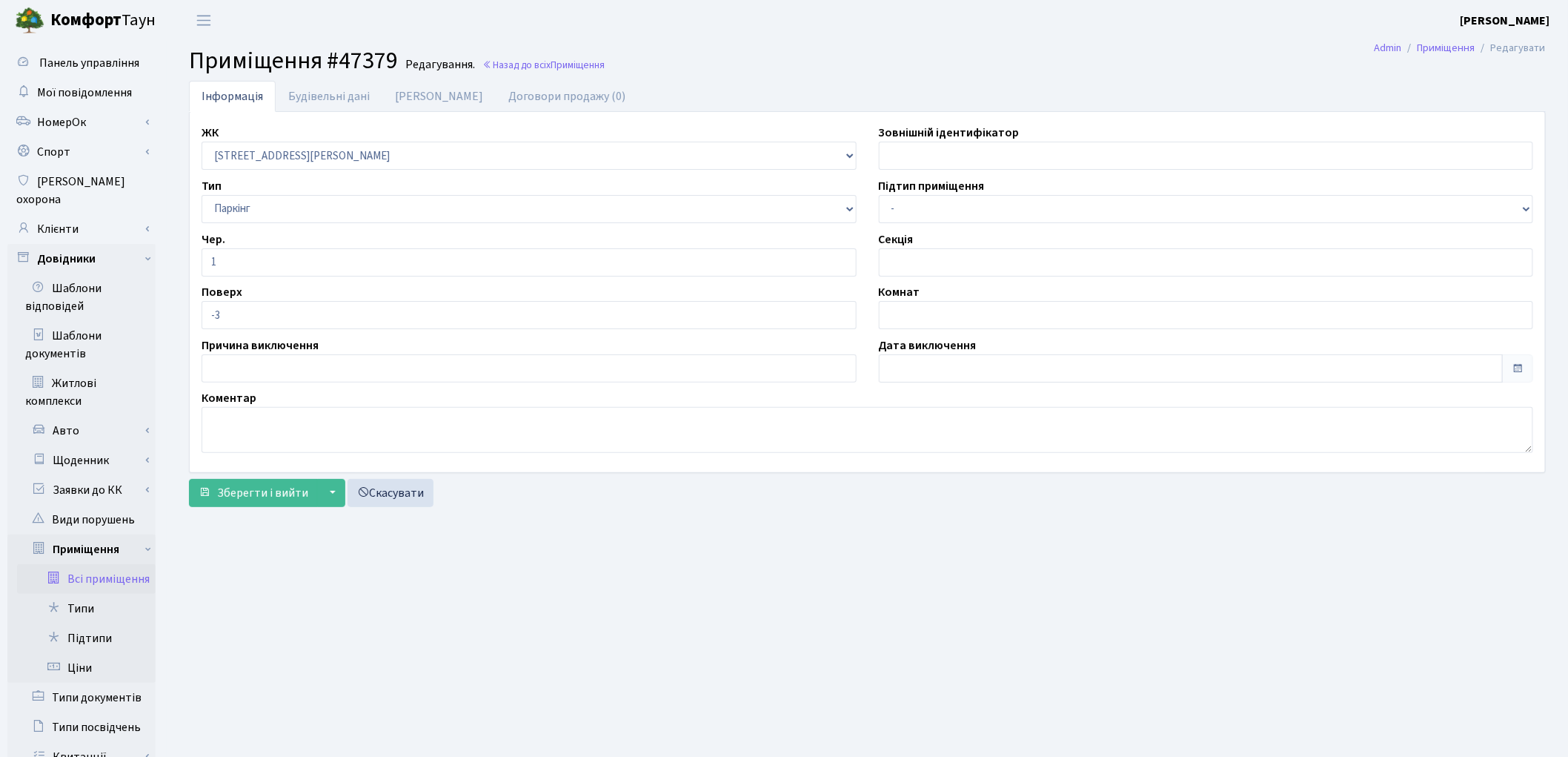
click at [937, 605] on main "Admin Приміщення Редагувати Приміщення #47379 Редагування. Назад до всіх Приміщ…" at bounding box center [867, 514] width 1401 height 946
click at [305, 103] on link "Будівельні дані" at bounding box center [328, 96] width 107 height 30
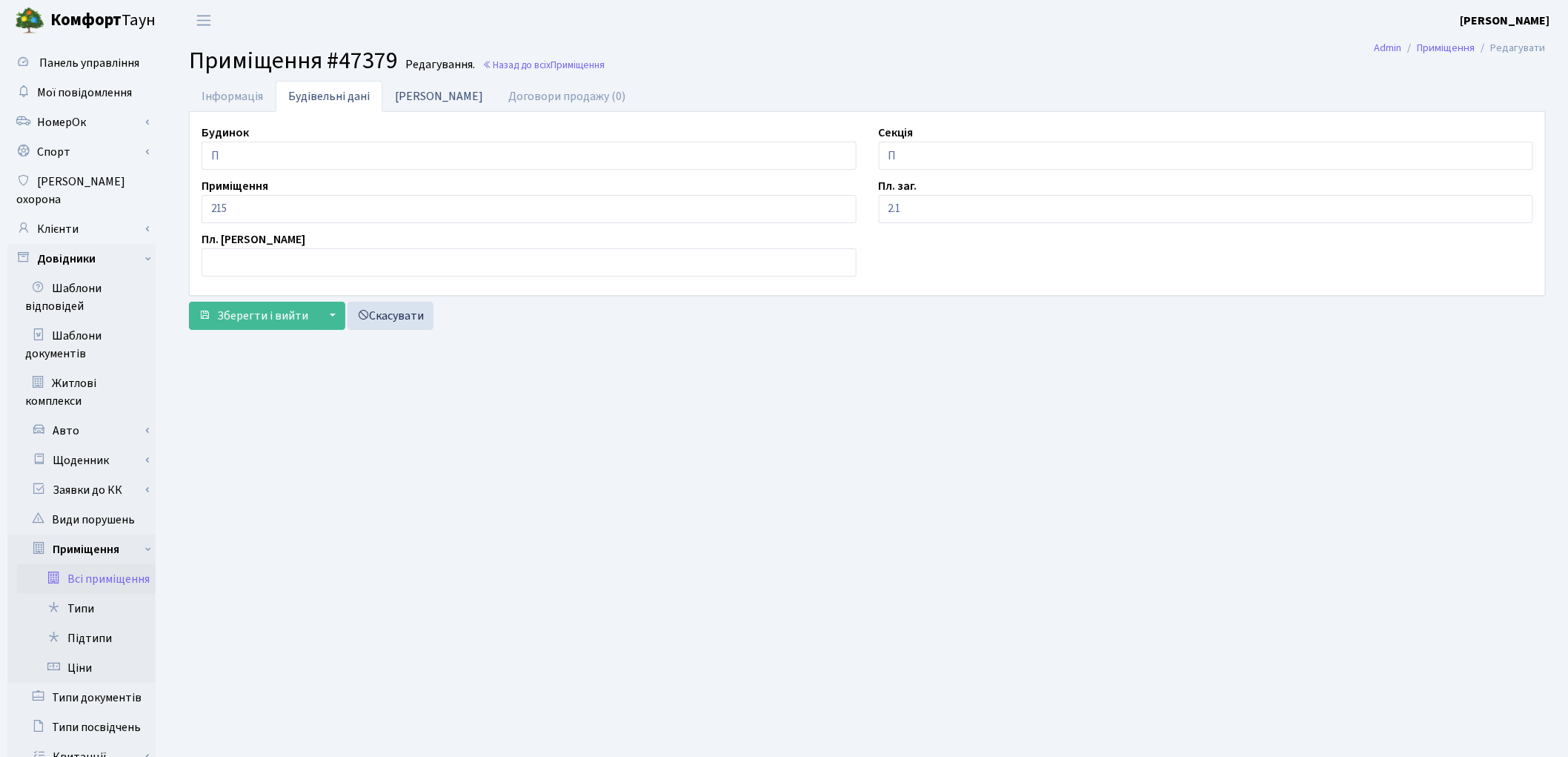
click at [409, 108] on link "[PERSON_NAME]" at bounding box center [439, 96] width 114 height 30
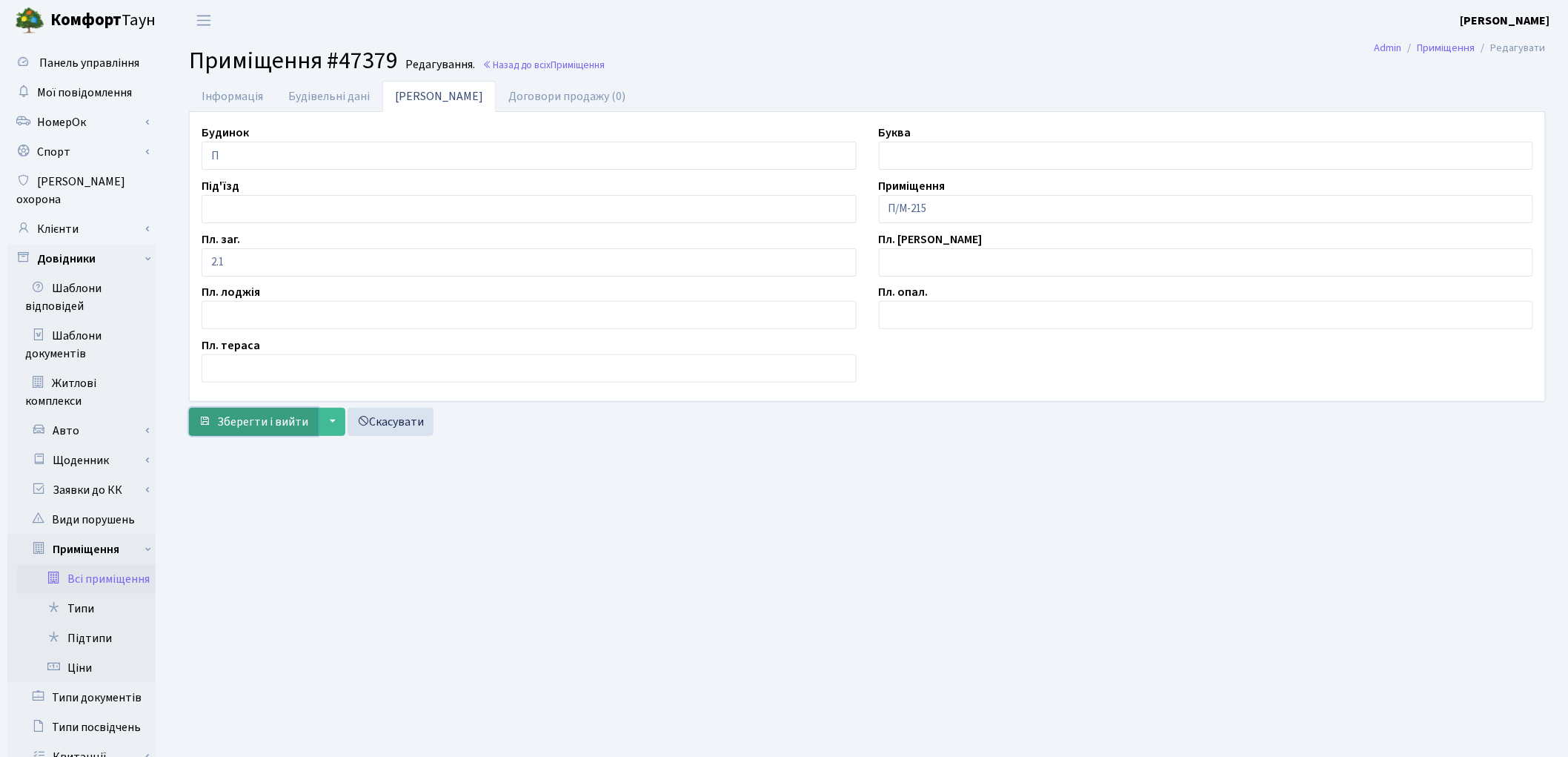
click at [245, 425] on span "Зберегти і вийти" at bounding box center [262, 422] width 91 height 17
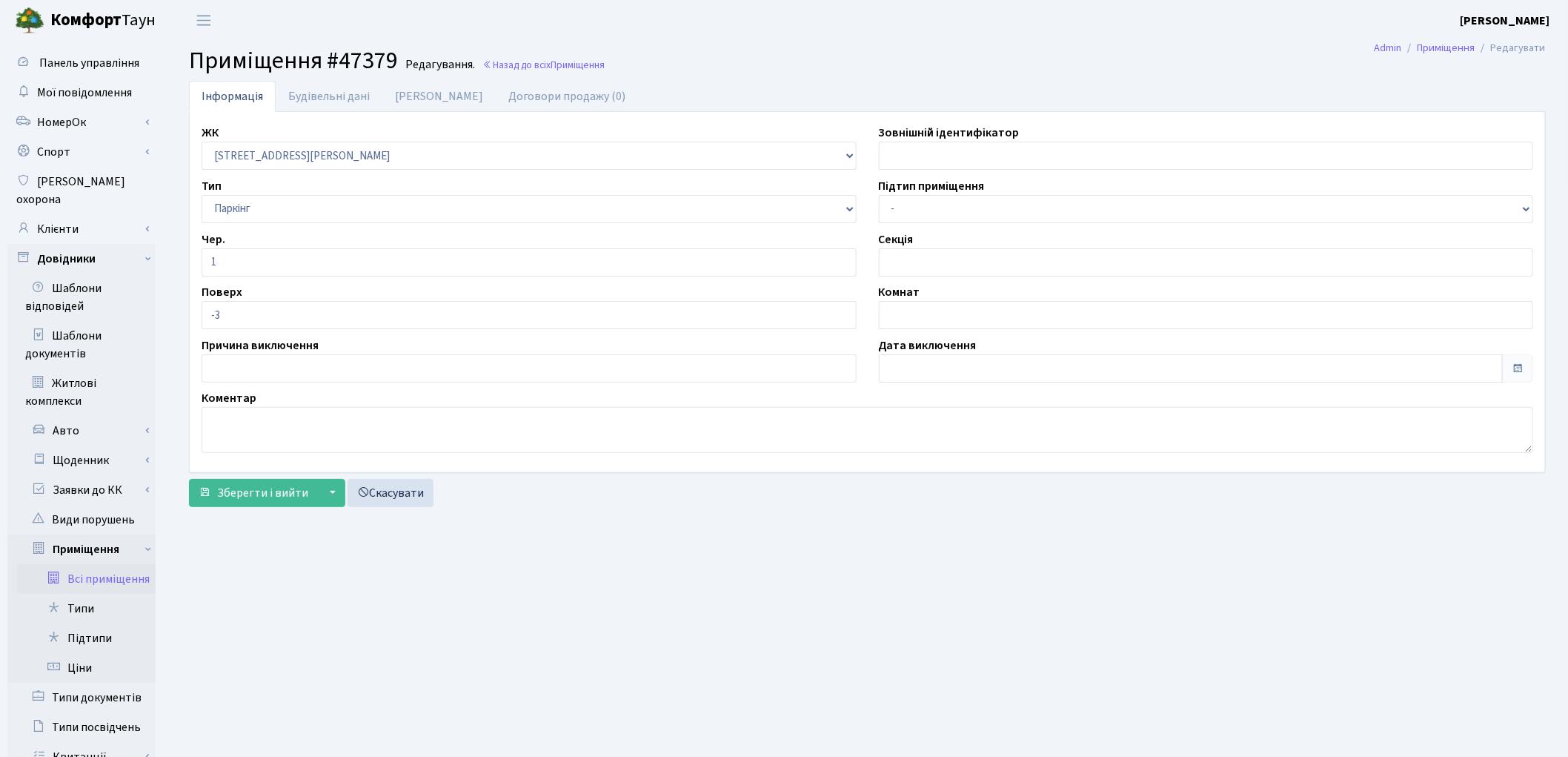
click at [122, 564] on link "Всі приміщення" at bounding box center [87, 579] width 139 height 30
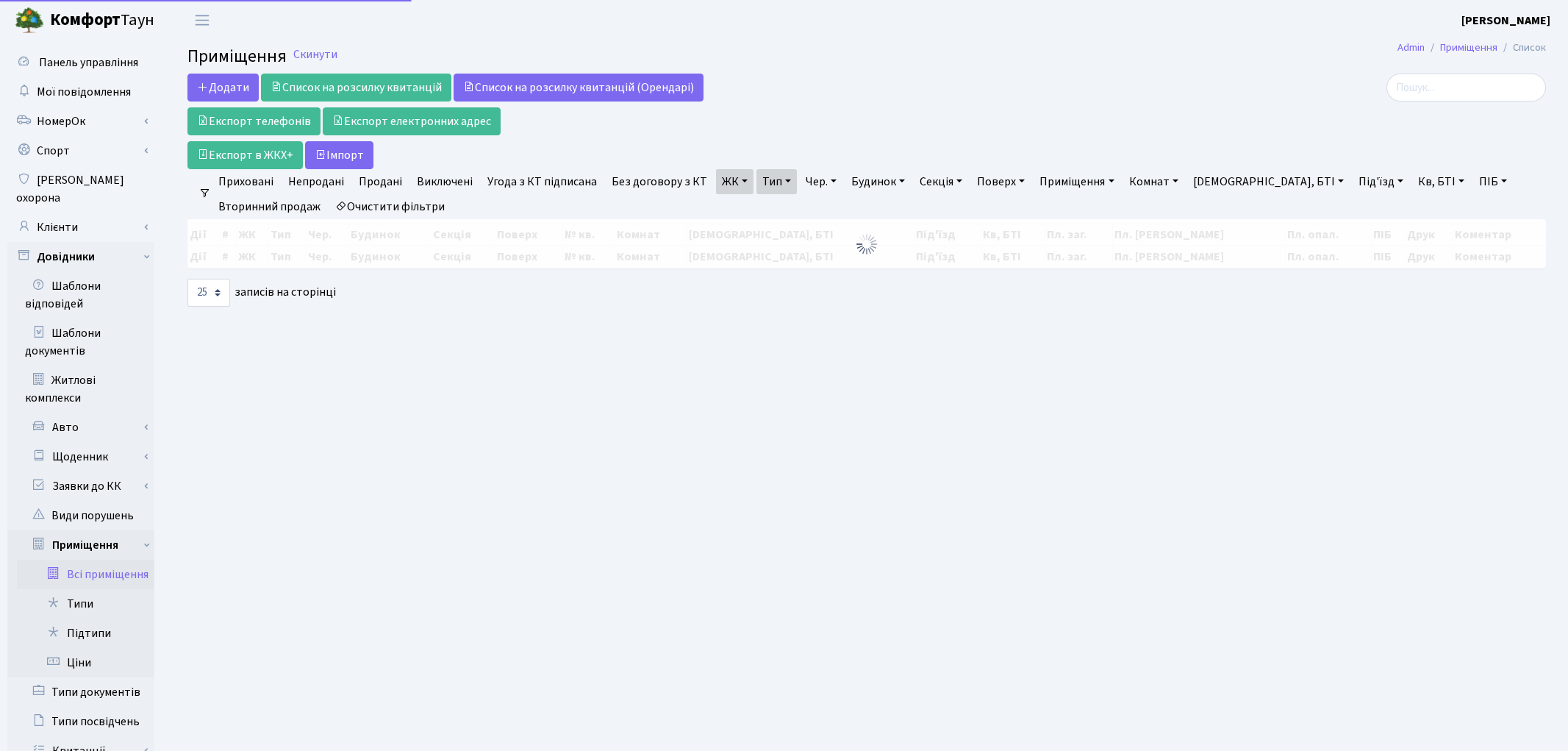
select select "25"
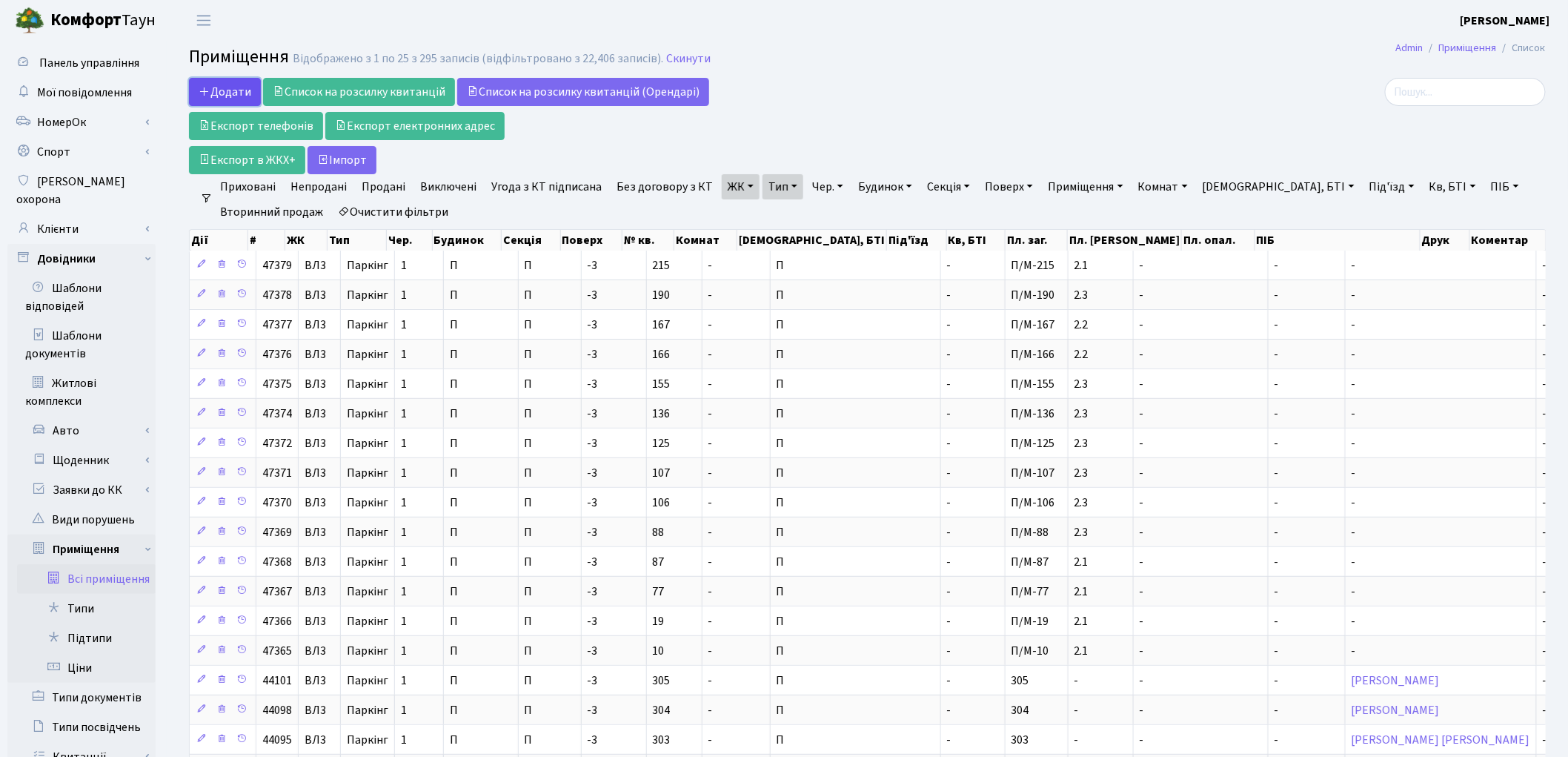
click at [223, 93] on span "Додати" at bounding box center [225, 92] width 53 height 17
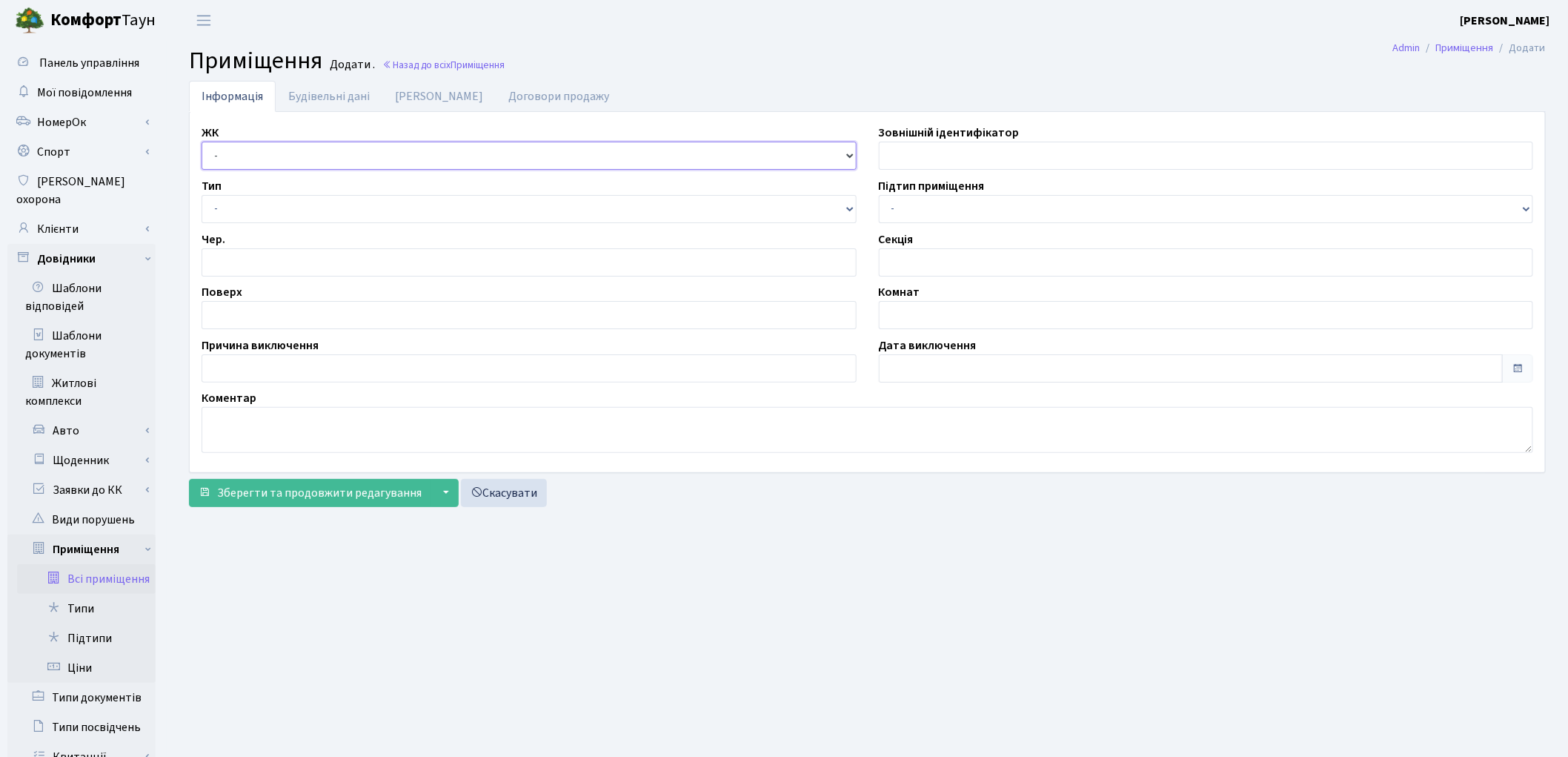
click at [250, 162] on select "- КТ, вул. Регенераторна, [GEOGRAPHIC_DATA], вул. [PERSON_NAME], [GEOGRAPHIC_DA…" at bounding box center [529, 156] width 655 height 28
select select "322"
click at [201, 141] on select "- КТ, вул. Регенераторна, [GEOGRAPHIC_DATA], вул. [PERSON_NAME], [GEOGRAPHIC_DA…" at bounding box center [529, 156] width 655 height 28
click at [231, 217] on select "- Квартира Комерція Нежитлове Паркінг П1001" at bounding box center [529, 209] width 655 height 28
select select "270"
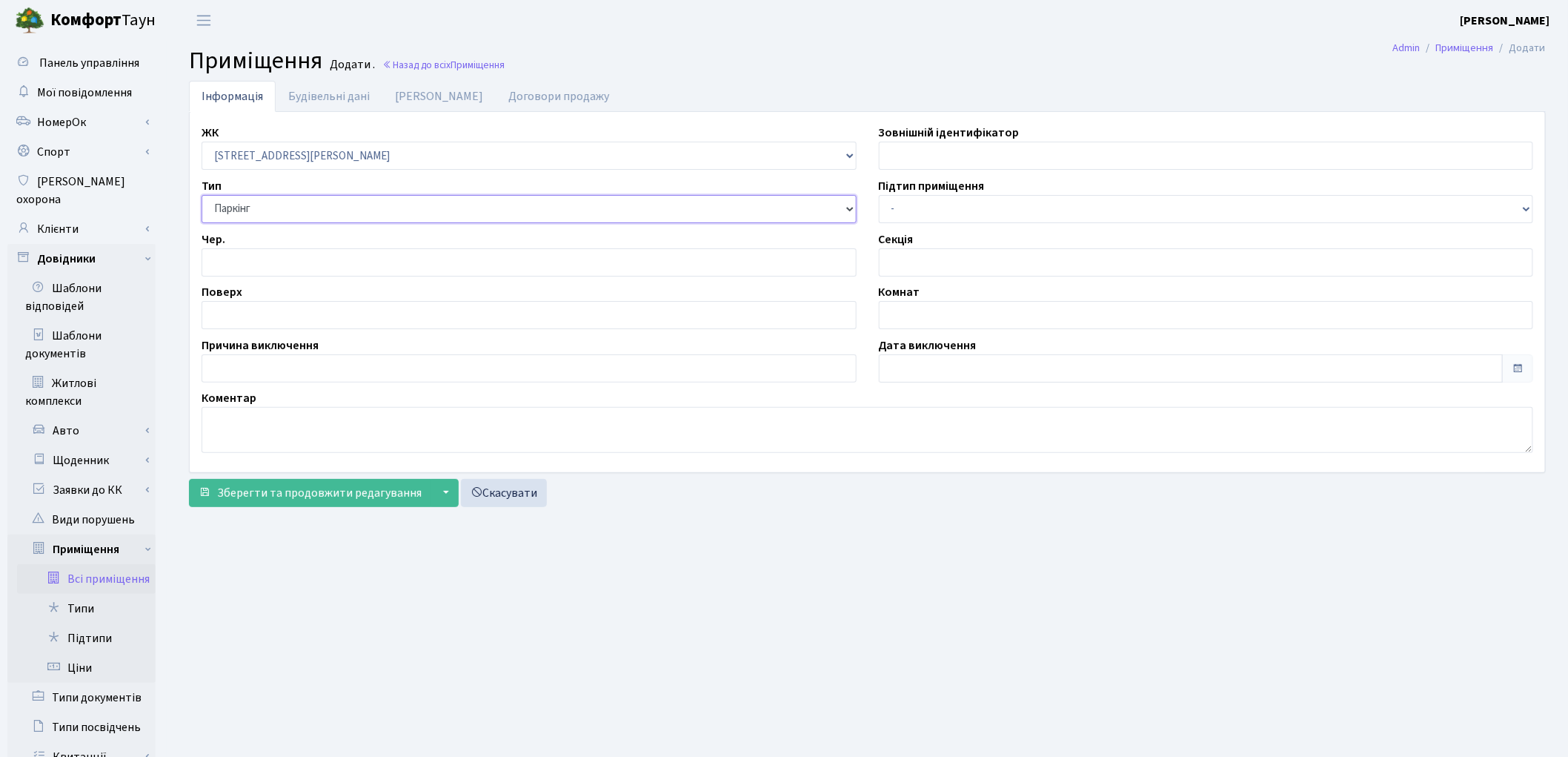
click at [201, 195] on select "- Квартира Комерція Нежитлове Паркінг П1001" at bounding box center [529, 209] width 655 height 28
click at [245, 256] on input "number" at bounding box center [529, 263] width 655 height 28
type input "1"
click at [290, 309] on input "text" at bounding box center [529, 315] width 655 height 28
type input "-3"
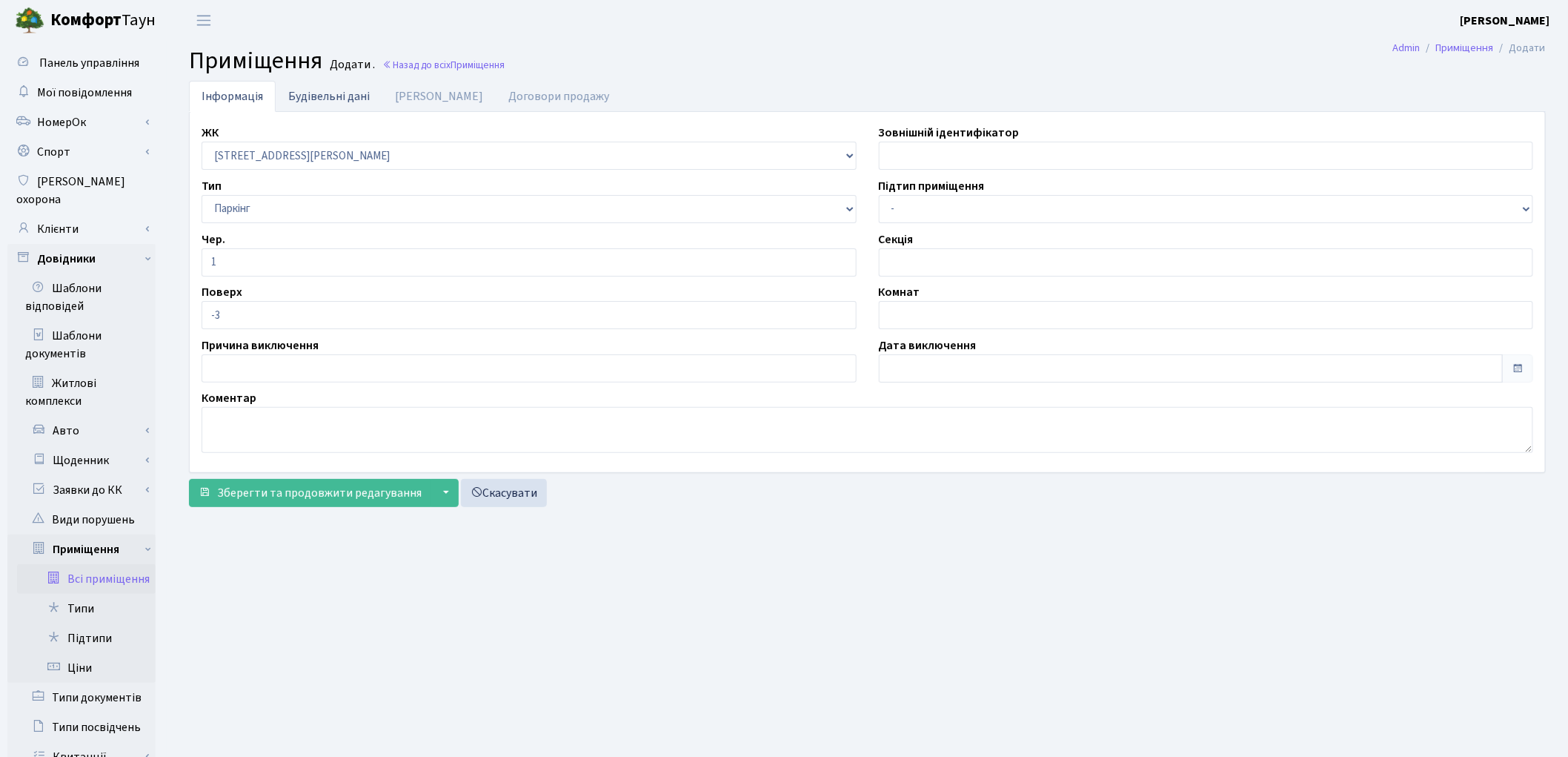
click at [316, 97] on link "Будівельні дані" at bounding box center [328, 96] width 107 height 30
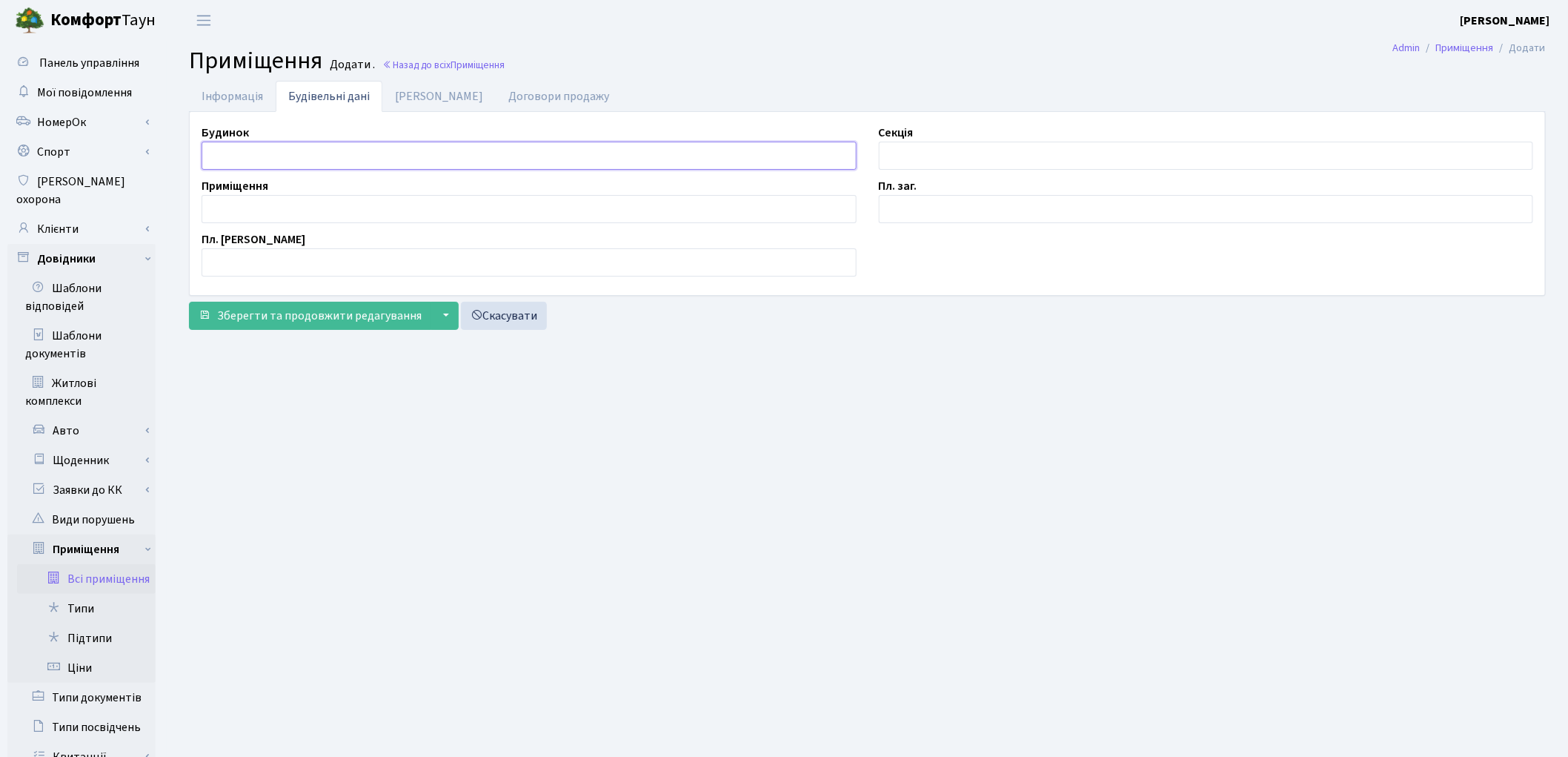
click at [275, 152] on input "text" at bounding box center [529, 156] width 655 height 28
type input "П"
click at [1001, 152] on input "text" at bounding box center [1207, 156] width 655 height 28
type input "П"
click at [298, 223] on input "text" at bounding box center [529, 209] width 655 height 28
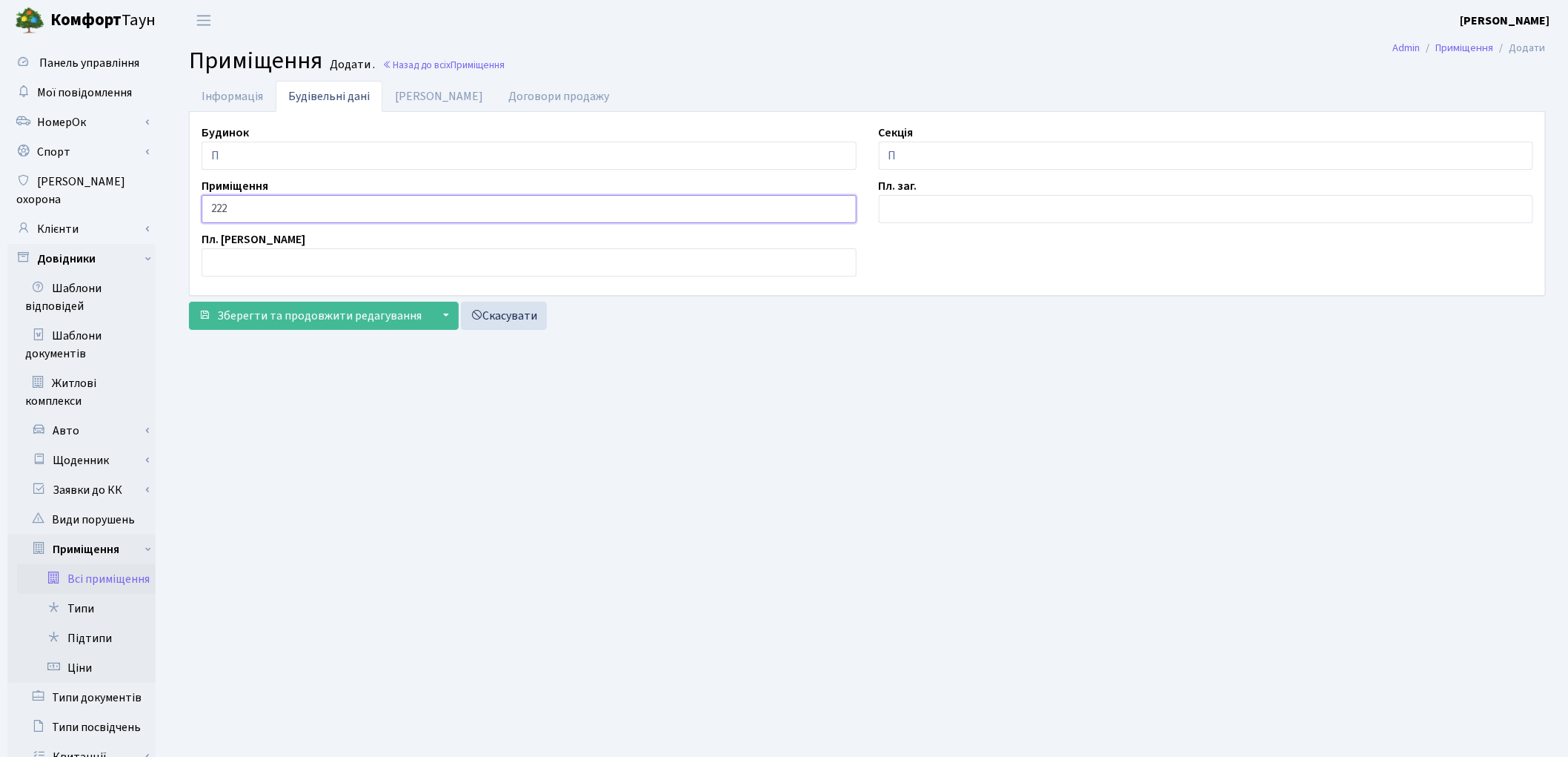
type input "222"
click at [924, 210] on input "text" at bounding box center [1207, 209] width 655 height 28
type input "2.1"
click at [406, 95] on link "[PERSON_NAME]" at bounding box center [439, 96] width 114 height 30
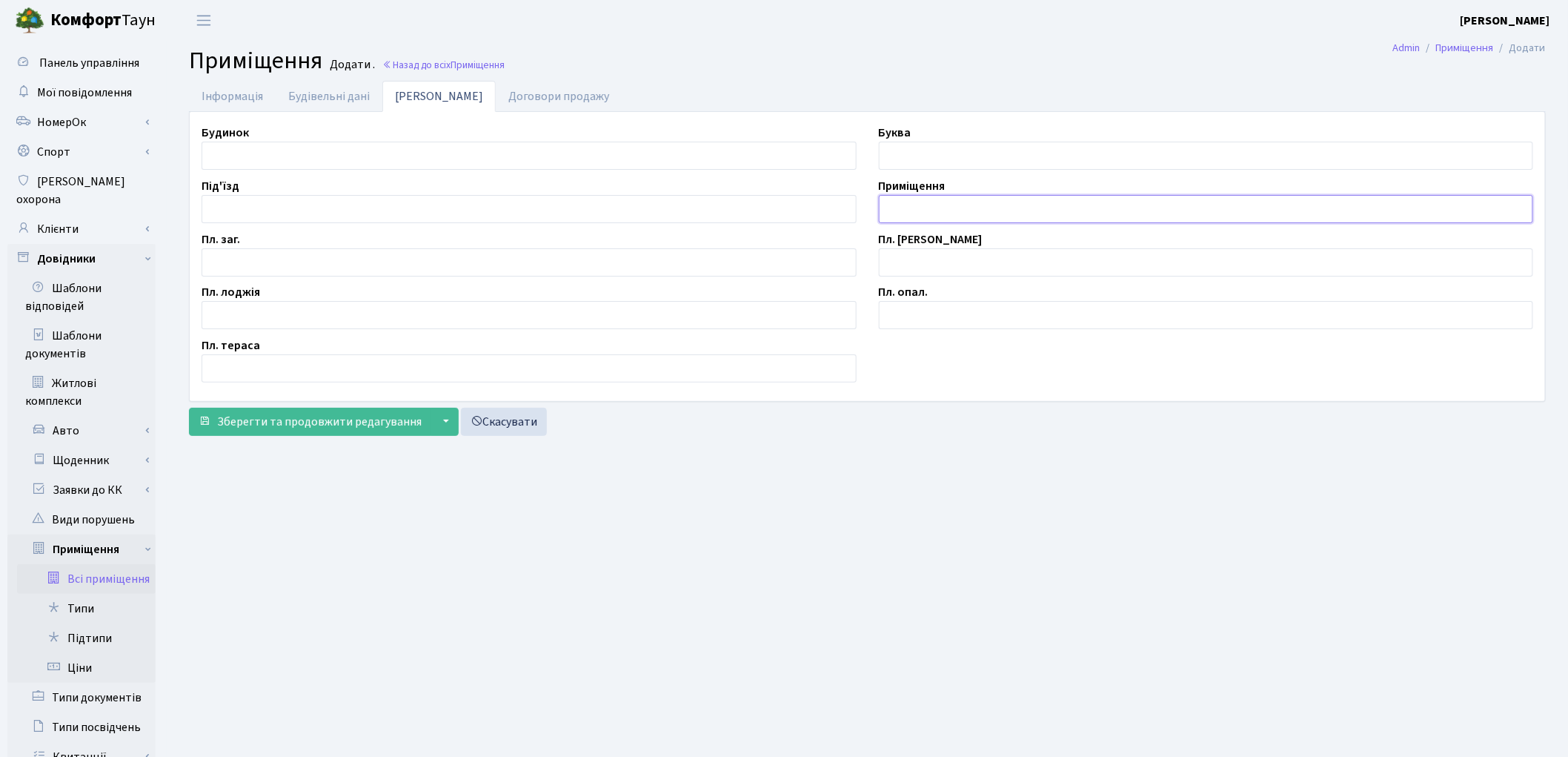
click at [923, 210] on input "text" at bounding box center [1207, 209] width 655 height 28
type input "П/М-222"
click at [353, 149] on input "text" at bounding box center [529, 156] width 655 height 28
type input "П"
click at [312, 269] on input "text" at bounding box center [529, 263] width 655 height 28
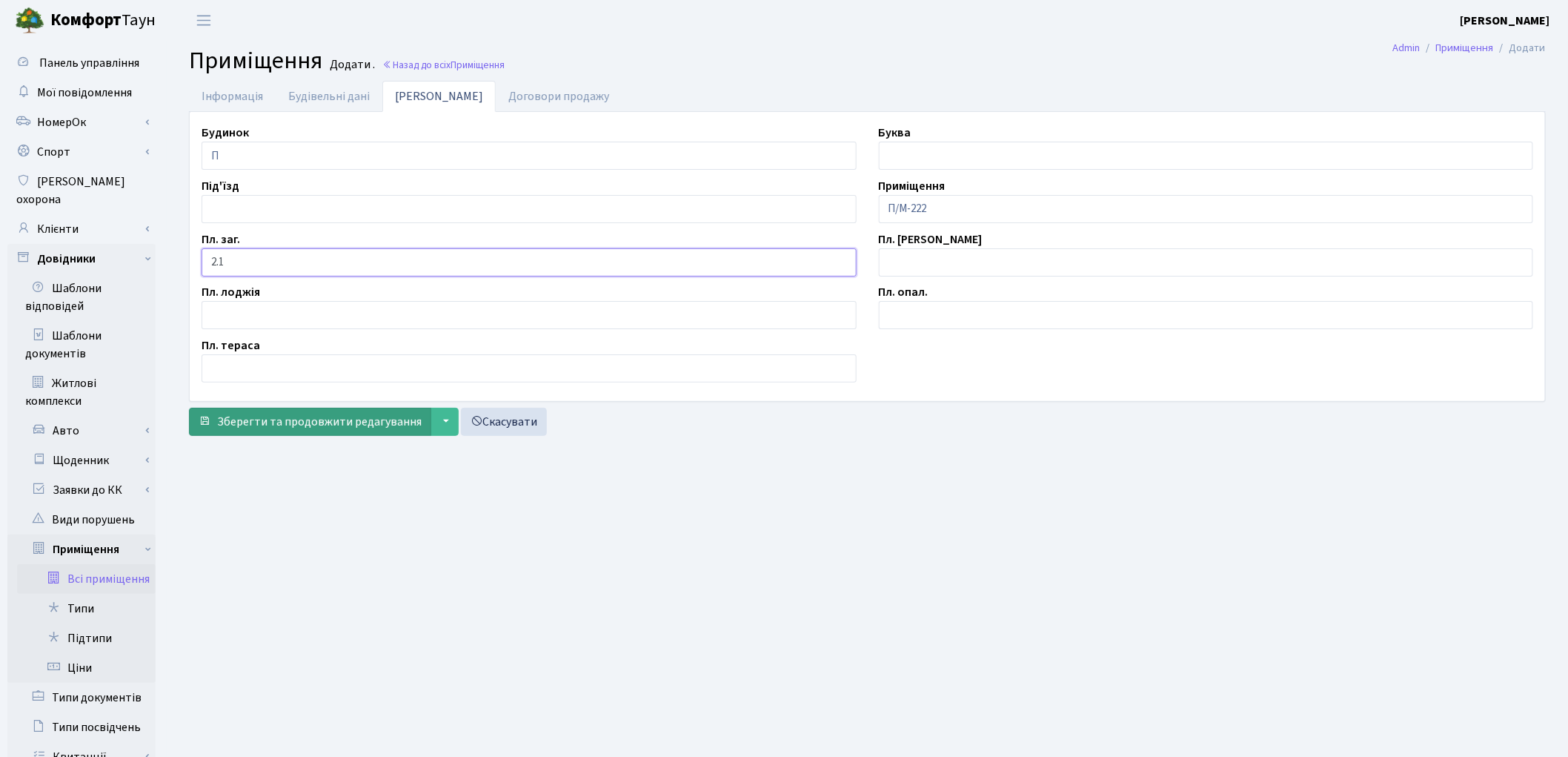
type input "2.1"
click at [317, 414] on span "Зберегти та продовжити редагування" at bounding box center [319, 422] width 204 height 17
click at [271, 423] on span "Зберегти і вийти" at bounding box center [262, 422] width 91 height 17
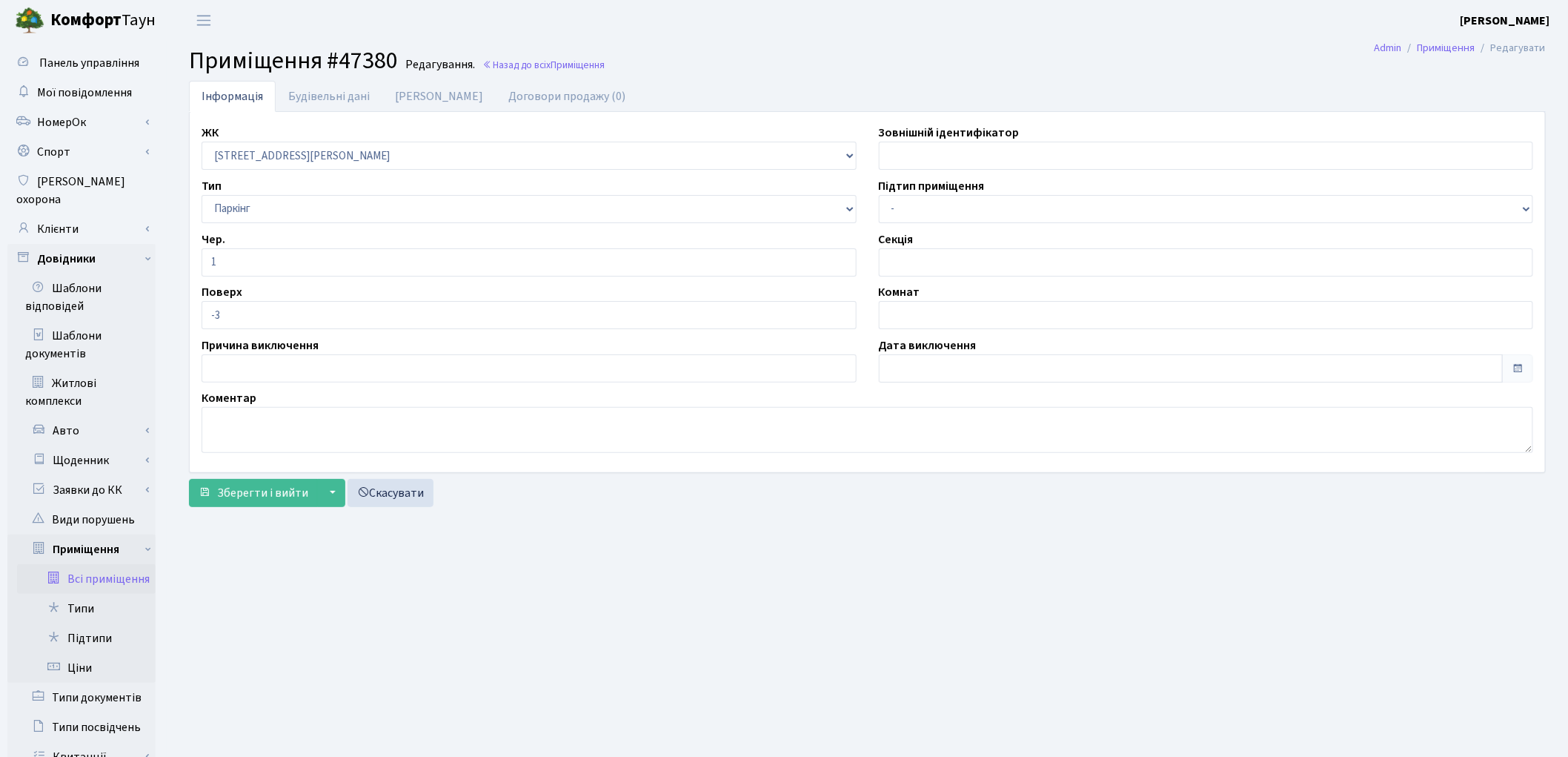
click at [111, 564] on link "Всі приміщення" at bounding box center [87, 579] width 139 height 30
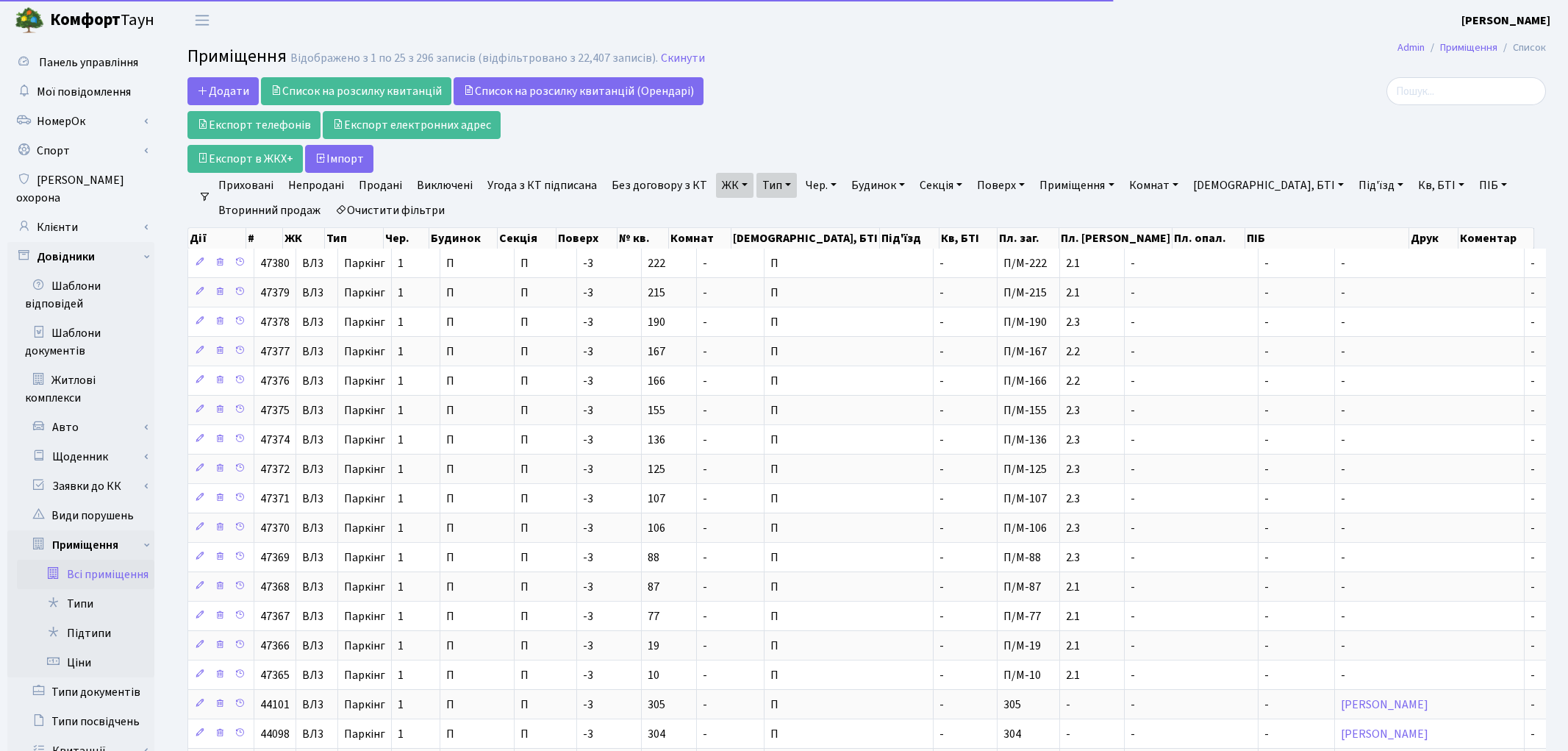
select select "25"
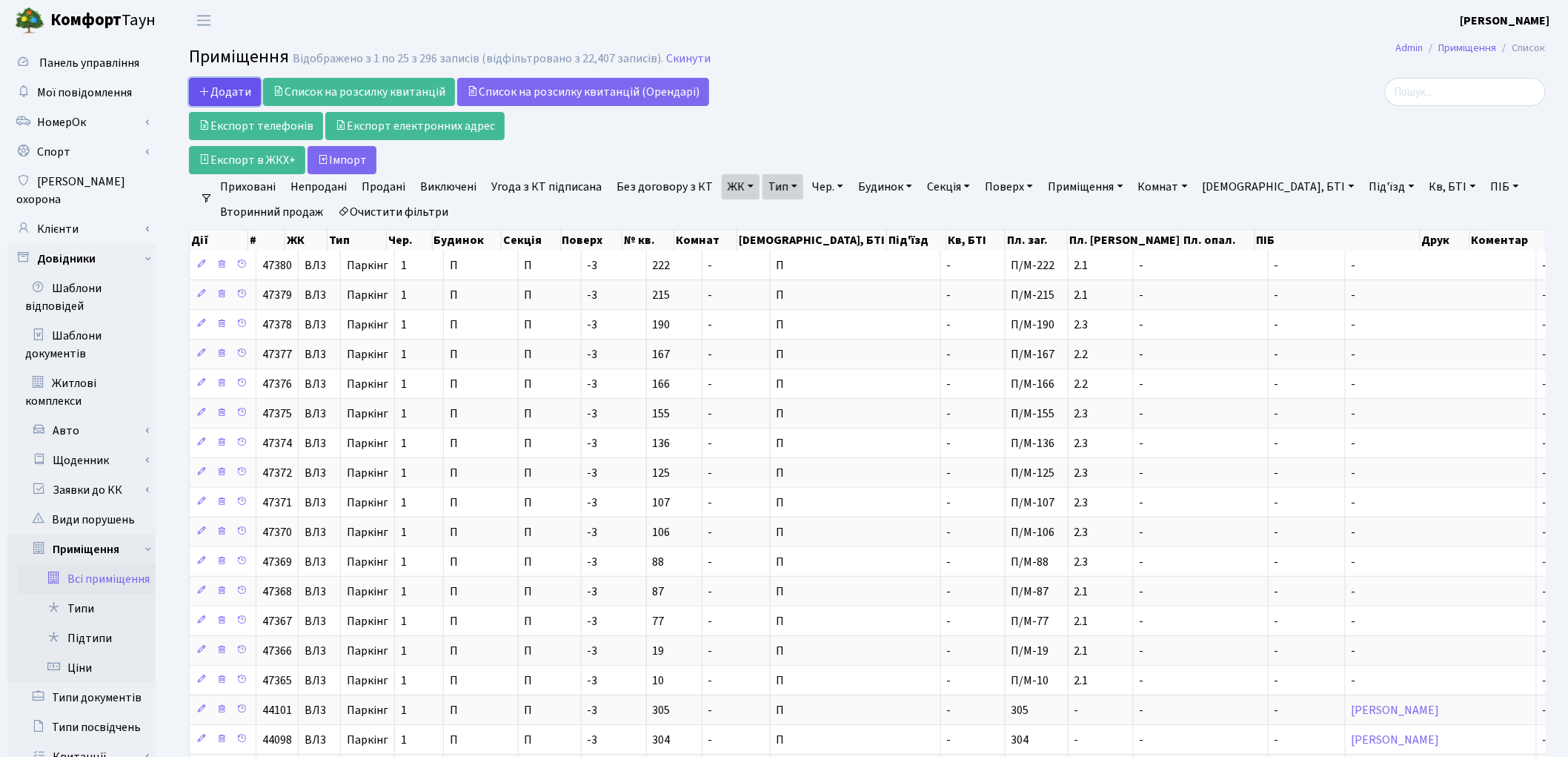
click at [212, 93] on span "Додати" at bounding box center [225, 92] width 53 height 17
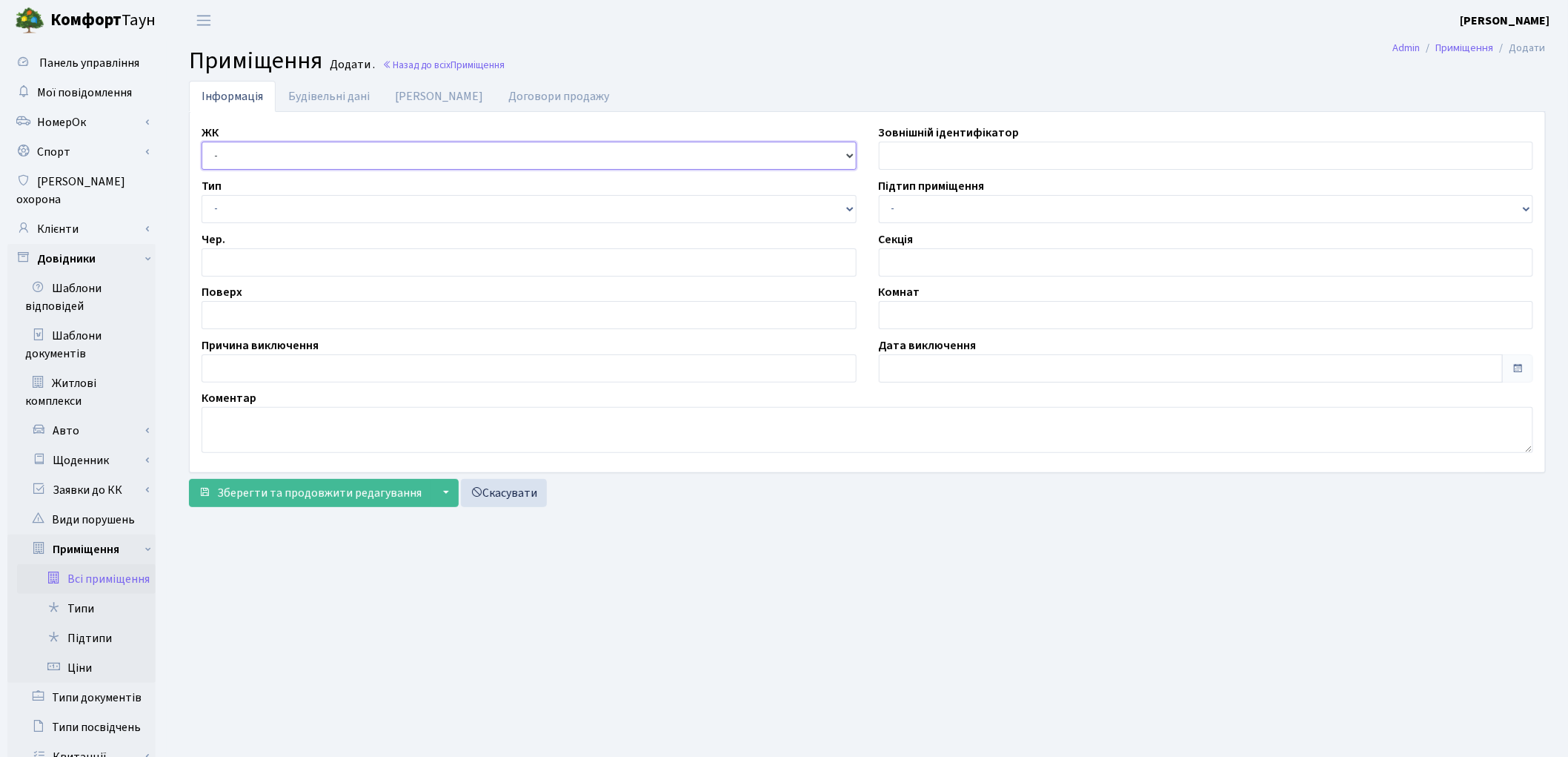
click at [279, 157] on select "- КТ, вул. Регенераторна, 4 ЦП, вул. Джона Маккейна, 7 ТХ, вул. Ділова, 1/2 КТ2…" at bounding box center [529, 156] width 655 height 28
select select "322"
click at [201, 141] on select "- КТ, вул. Регенераторна, 4 ЦП, вул. Джона Маккейна, 7 ТХ, вул. Ділова, 1/2 КТ2…" at bounding box center [529, 156] width 655 height 28
click at [219, 210] on select "- Квартира Комерція Нежитлове Паркінг П1001" at bounding box center [529, 209] width 655 height 28
select select "270"
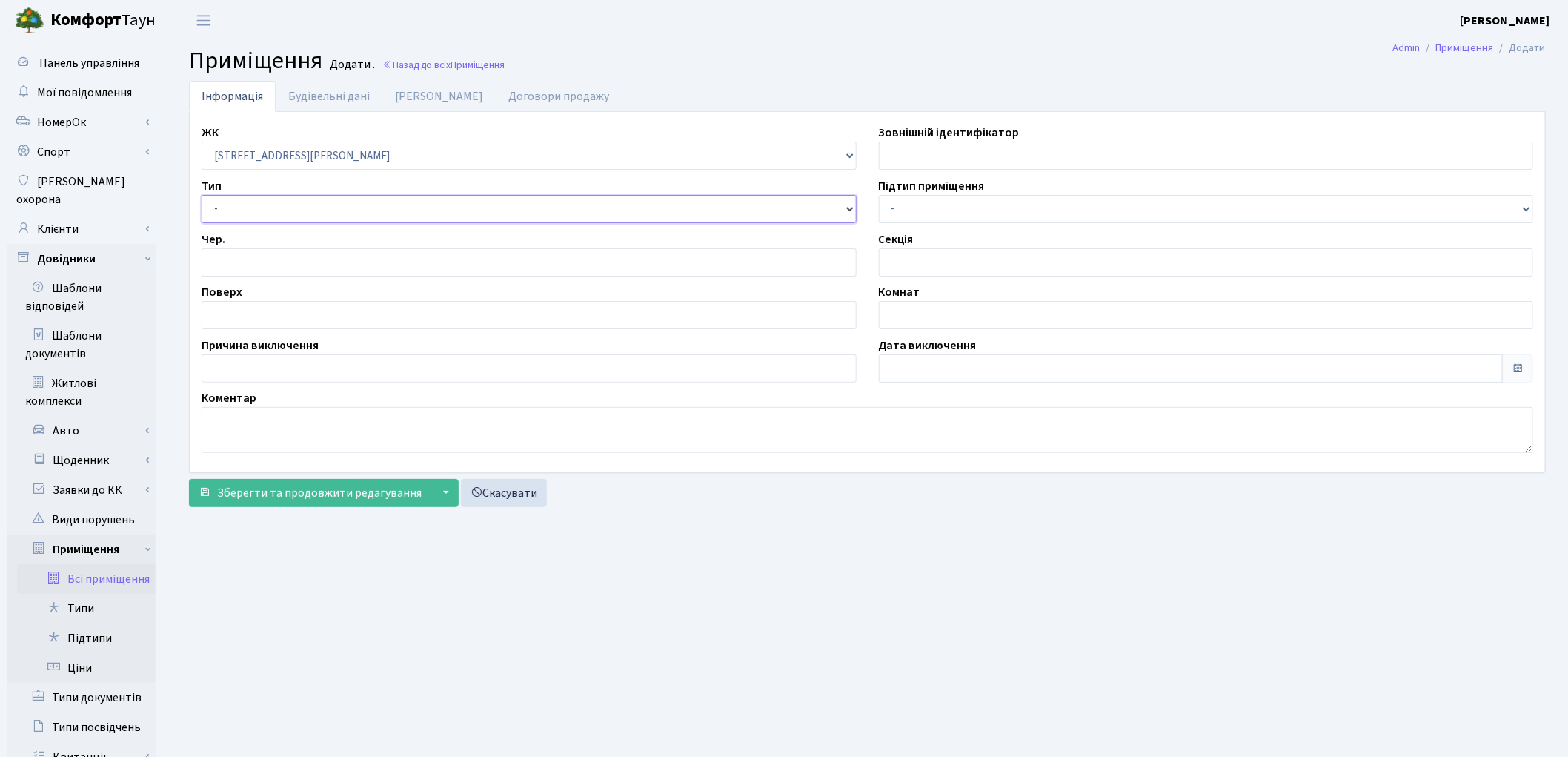
click at [201, 195] on select "- Квартира Комерція Нежитлове Паркінг П1001" at bounding box center [529, 209] width 655 height 28
click at [233, 260] on input "number" at bounding box center [529, 263] width 655 height 28
type input "1"
click at [236, 312] on input "text" at bounding box center [529, 315] width 655 height 28
type input "-3"
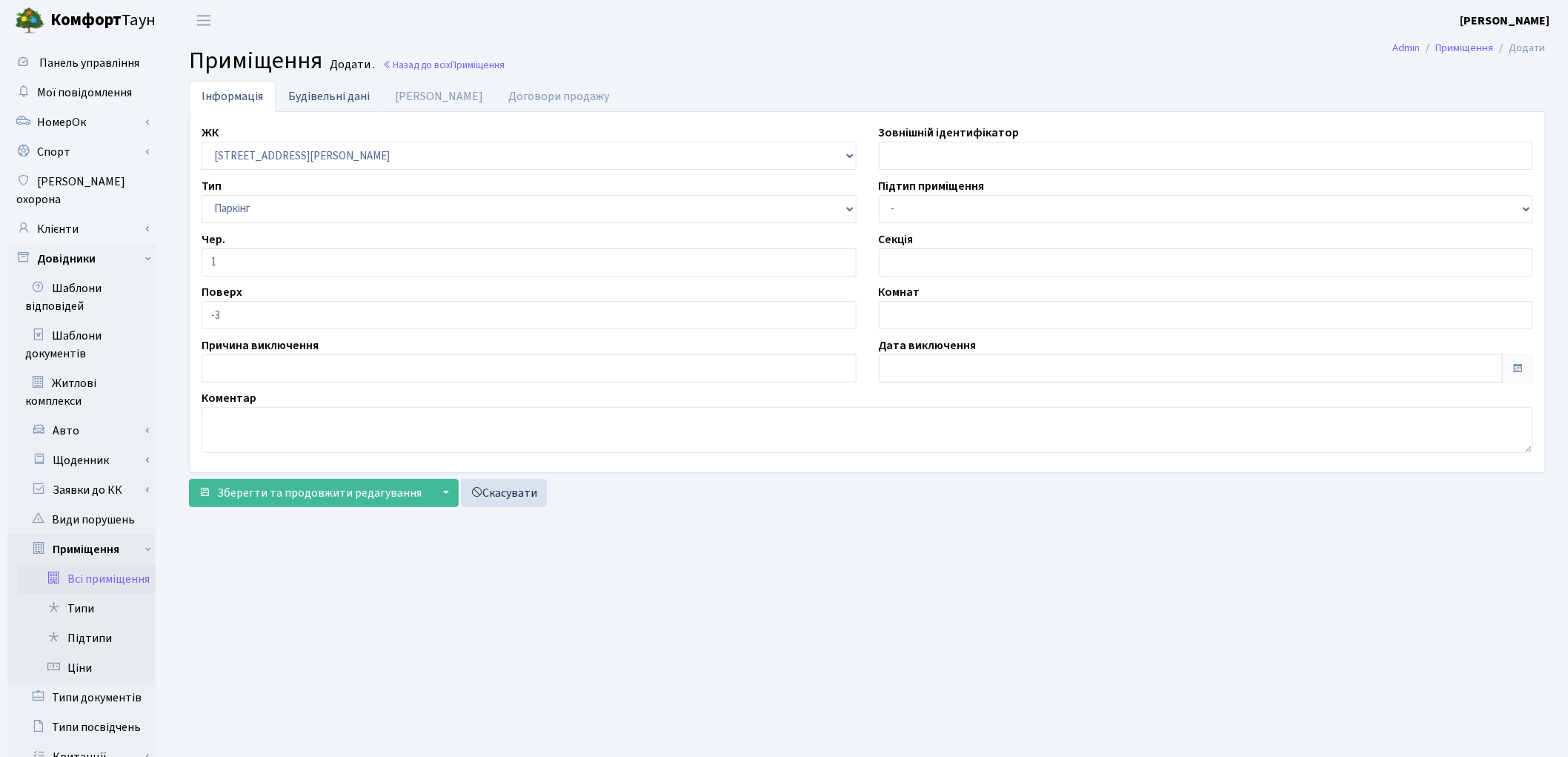
click at [327, 94] on link "Будівельні дані" at bounding box center [328, 96] width 107 height 30
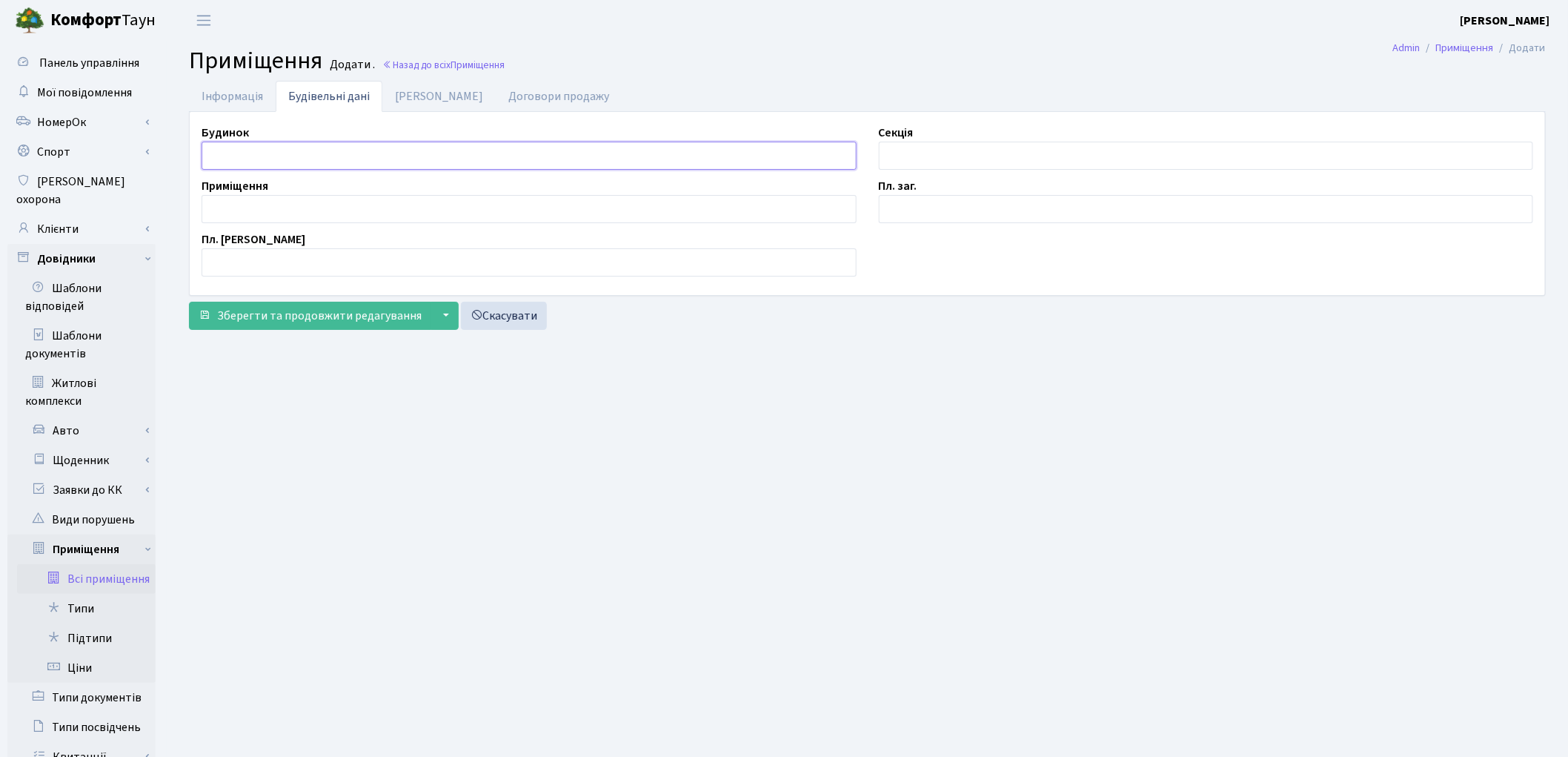
click at [301, 158] on input "text" at bounding box center [529, 156] width 655 height 28
type input "П"
click at [922, 150] on input "text" at bounding box center [1207, 156] width 655 height 28
type input "П"
click at [268, 219] on input "text" at bounding box center [529, 209] width 655 height 28
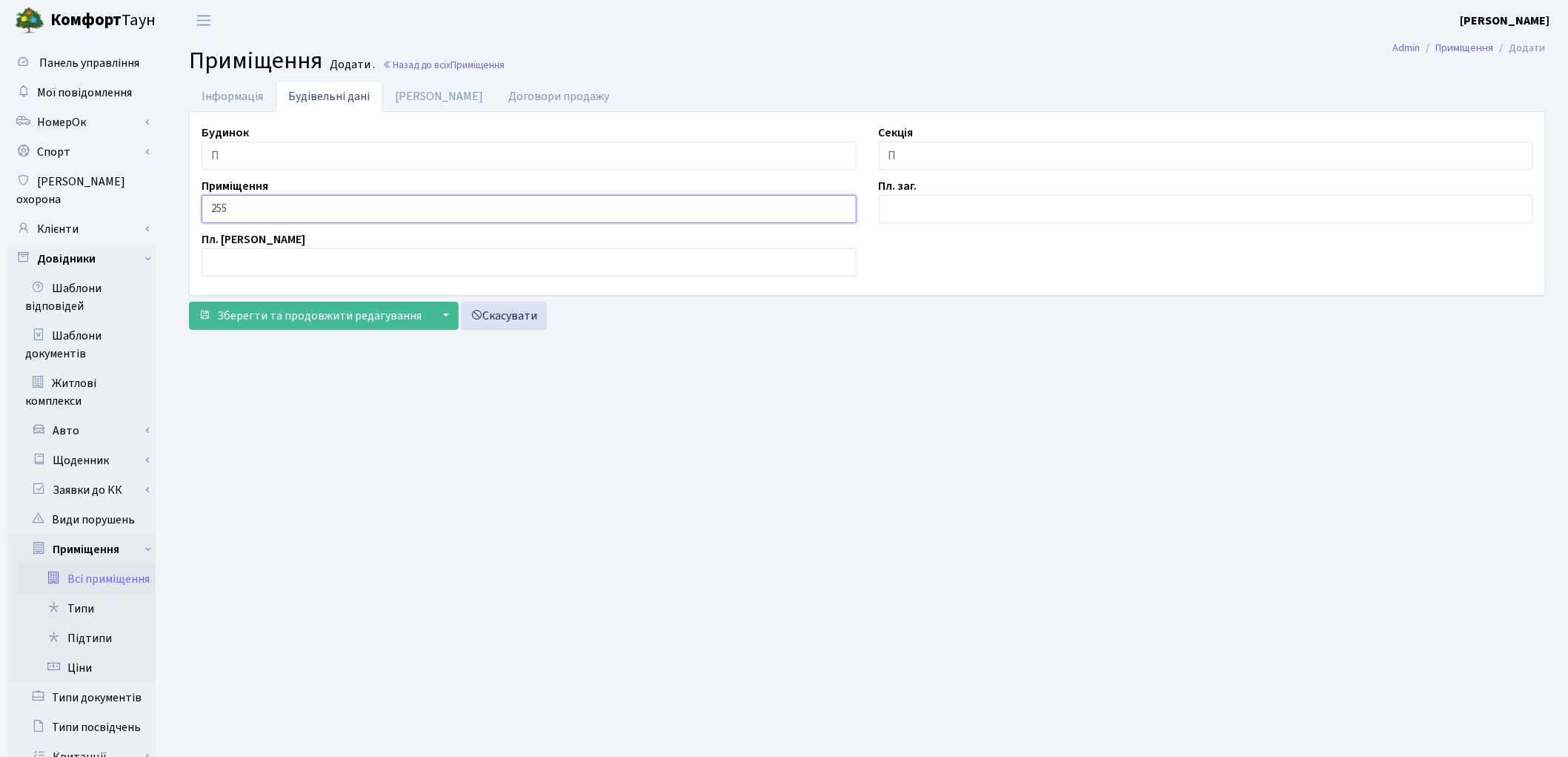
type input "255"
click at [900, 215] on input "text" at bounding box center [1207, 209] width 655 height 28
type input "2.4"
click at [417, 107] on link "[PERSON_NAME]" at bounding box center [439, 96] width 114 height 30
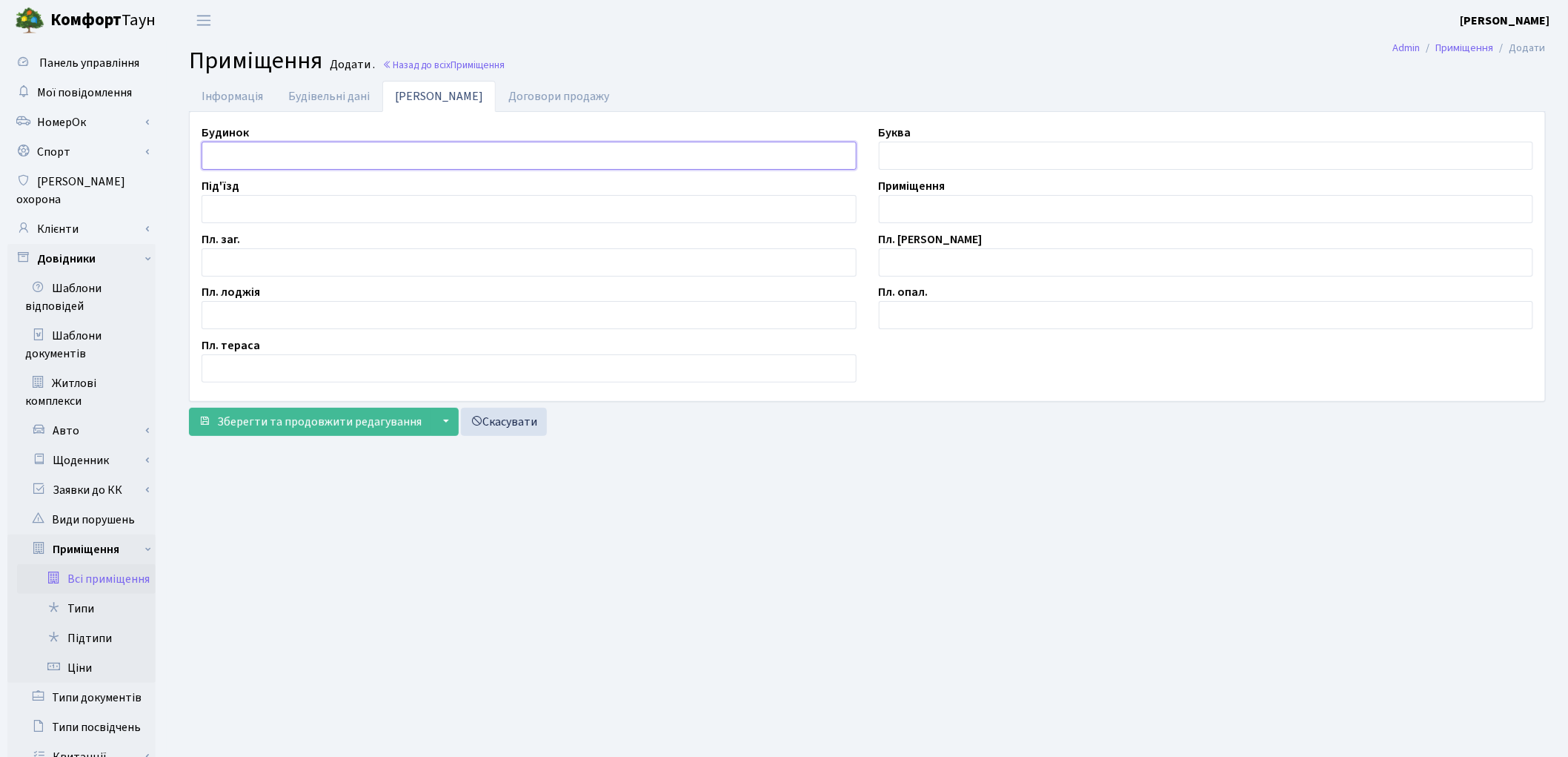
click at [277, 164] on input "text" at bounding box center [529, 156] width 655 height 28
type input "П"
click at [280, 254] on input "text" at bounding box center [529, 263] width 655 height 28
type input "2.4"
click at [974, 201] on input "text" at bounding box center [1207, 209] width 655 height 28
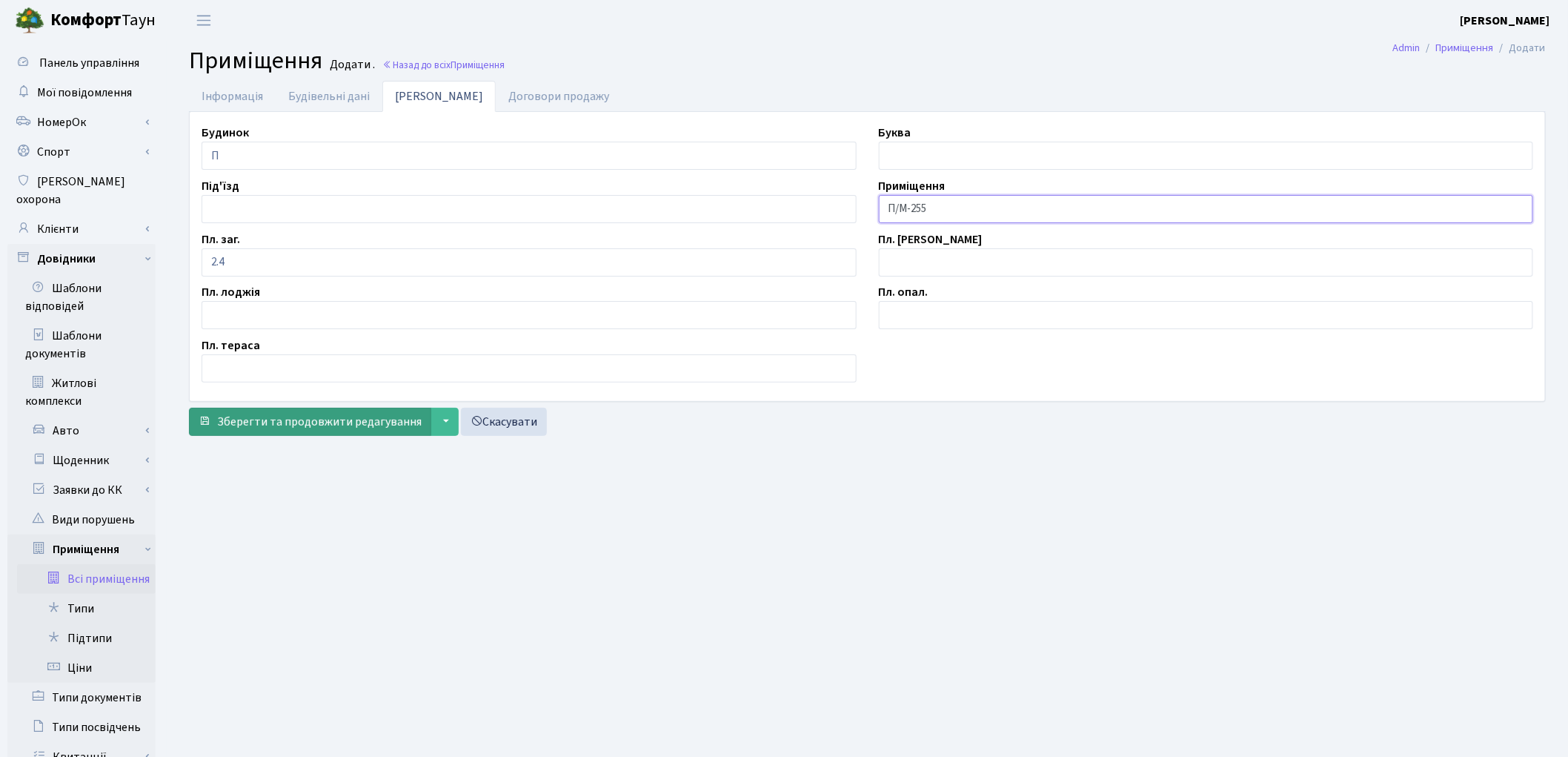
type input "П/М-255"
click at [364, 430] on span "Зберегти та продовжити редагування" at bounding box center [319, 422] width 204 height 17
click at [298, 423] on span "Зберегти і вийти" at bounding box center [262, 422] width 91 height 17
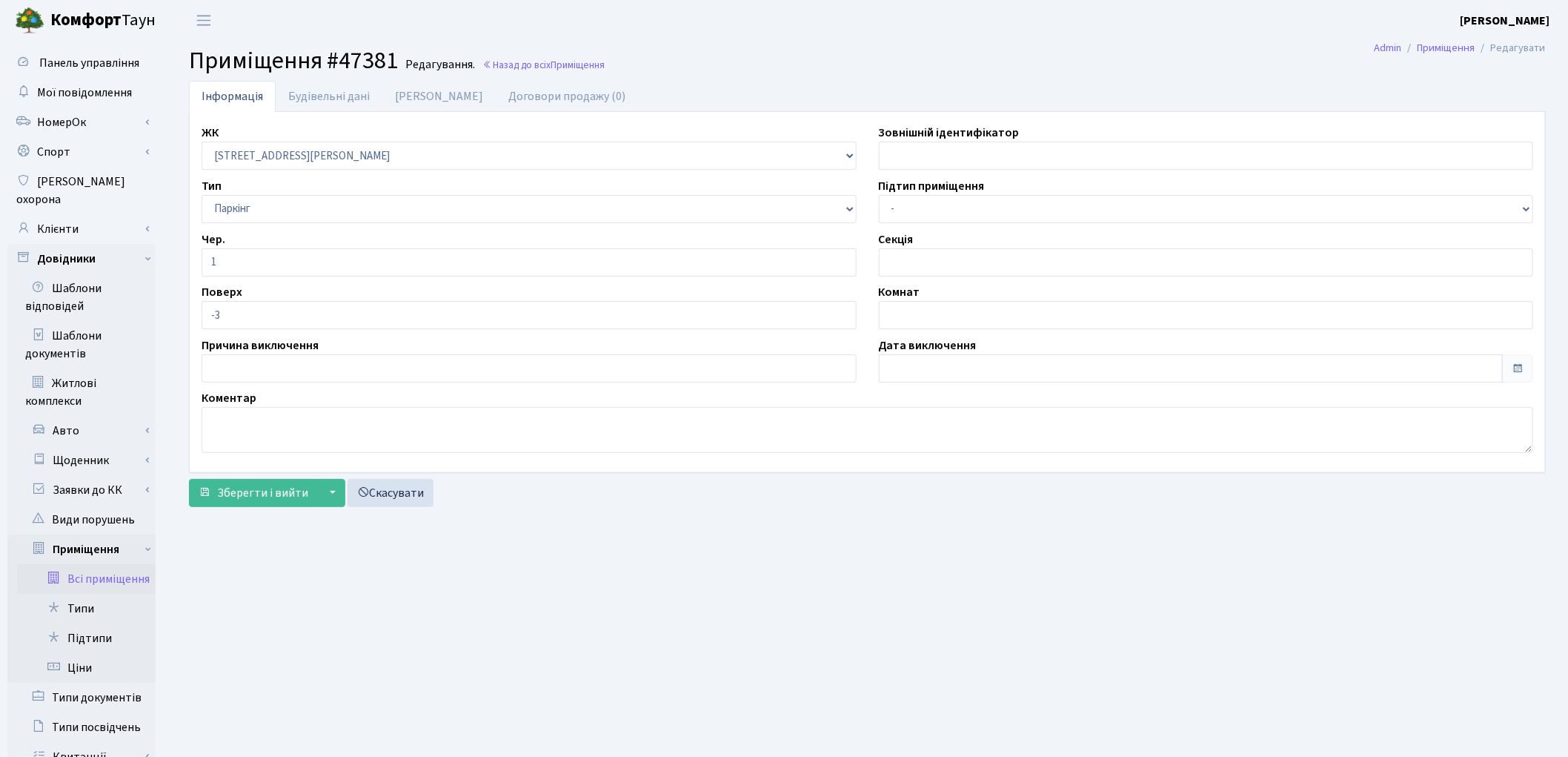
click at [140, 567] on link "Всі приміщення" at bounding box center [87, 579] width 139 height 30
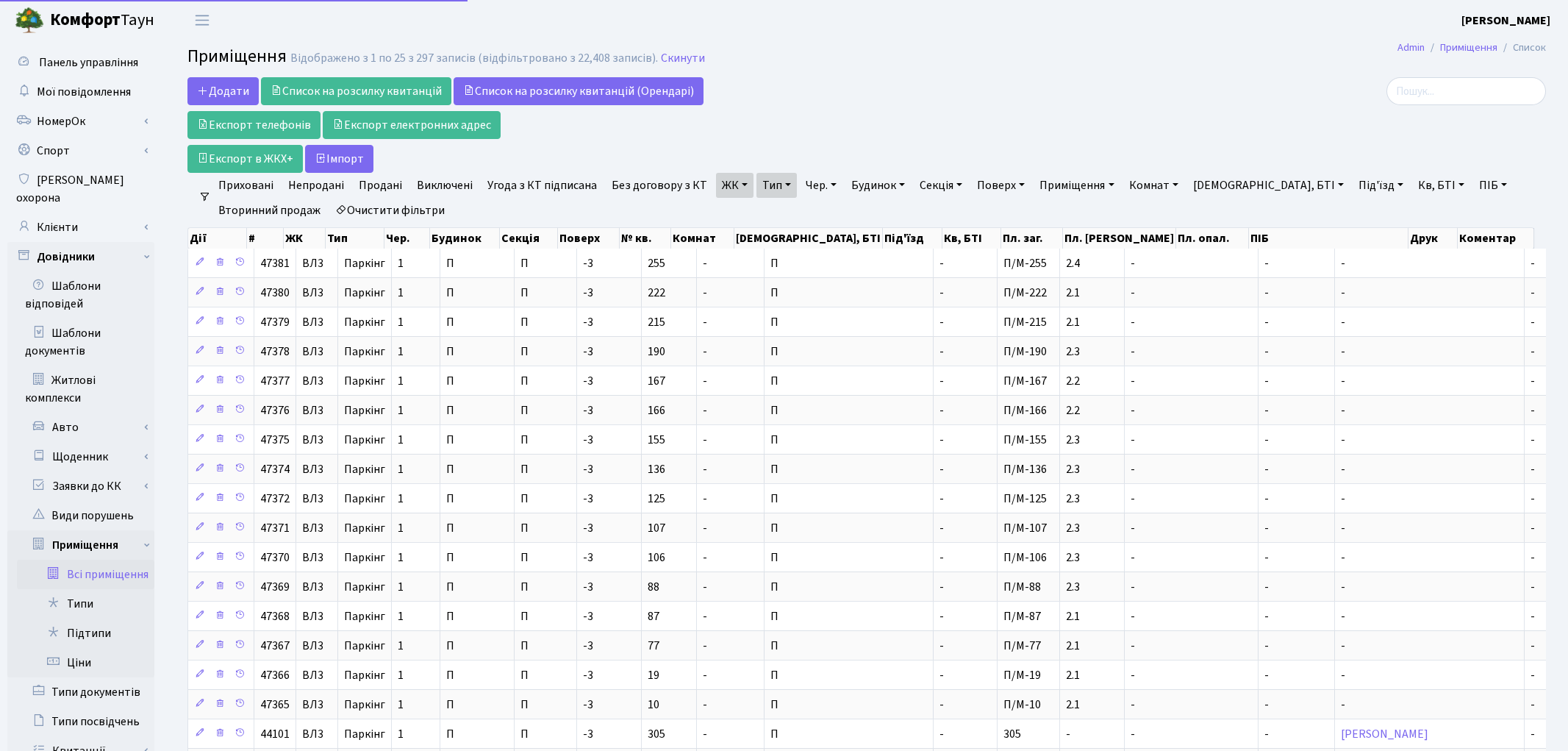
select select "25"
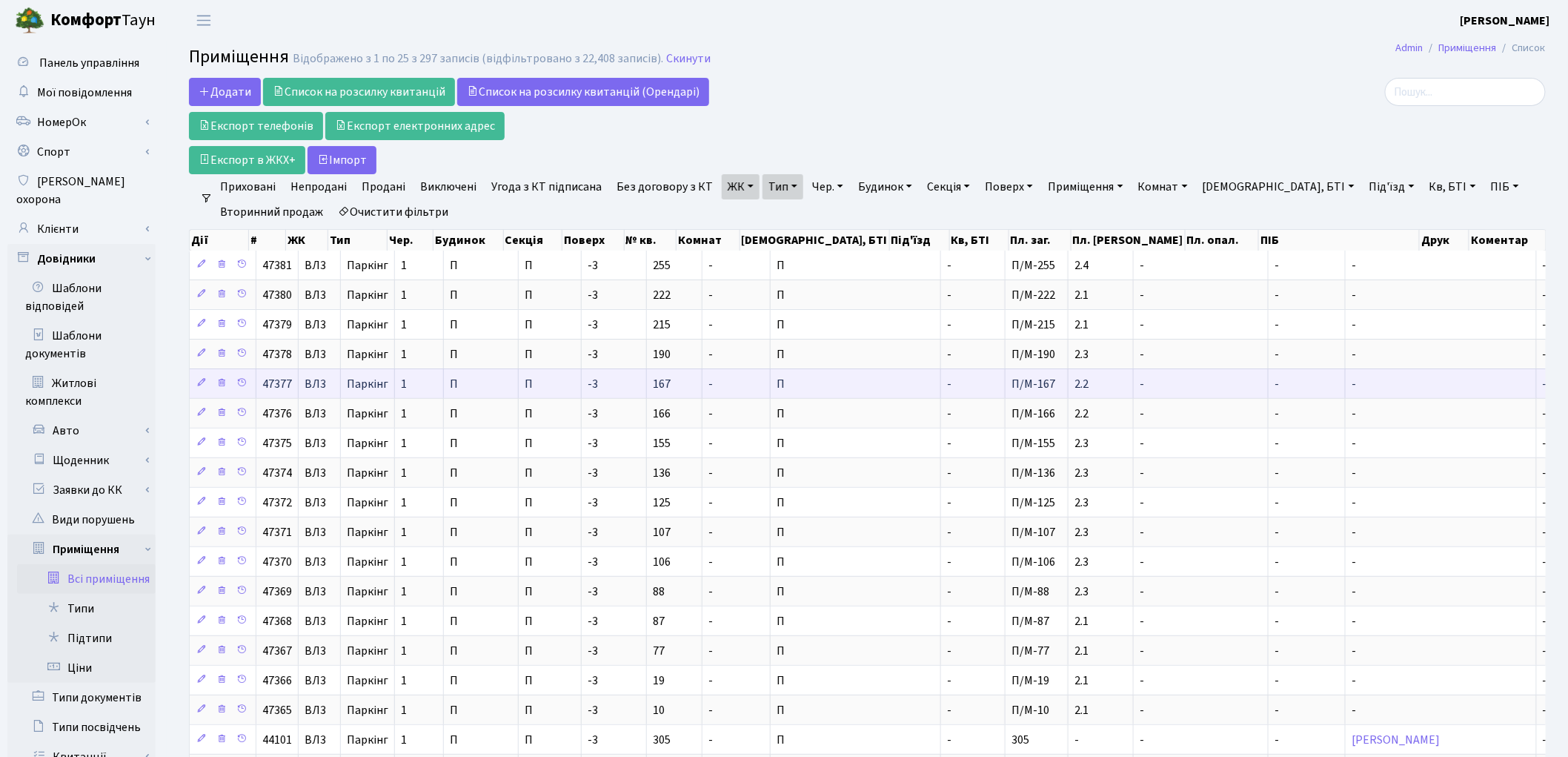
click at [1268, 382] on td "-" at bounding box center [1307, 384] width 77 height 30
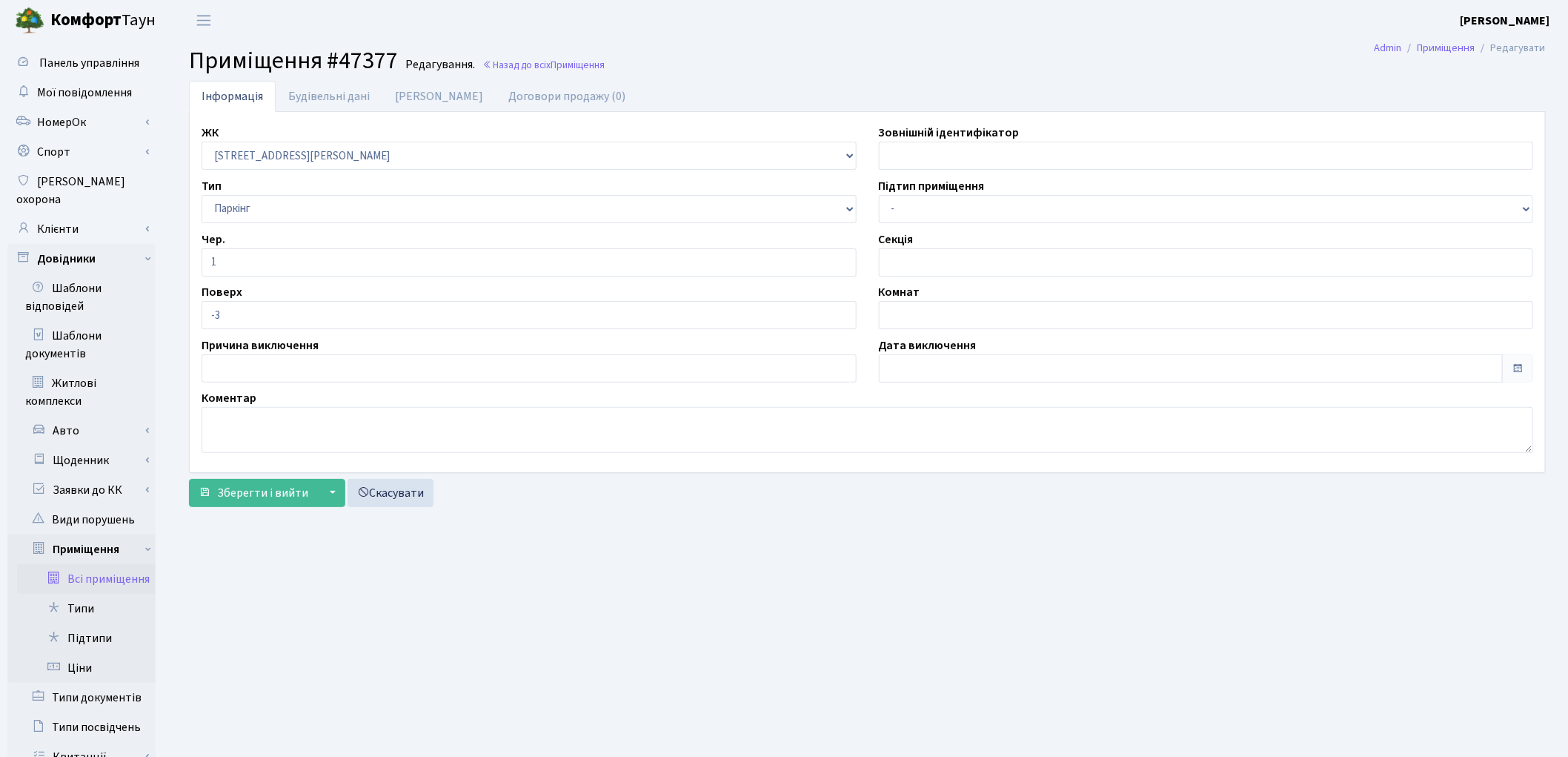
click at [126, 564] on link "Всі приміщення" at bounding box center [87, 579] width 139 height 30
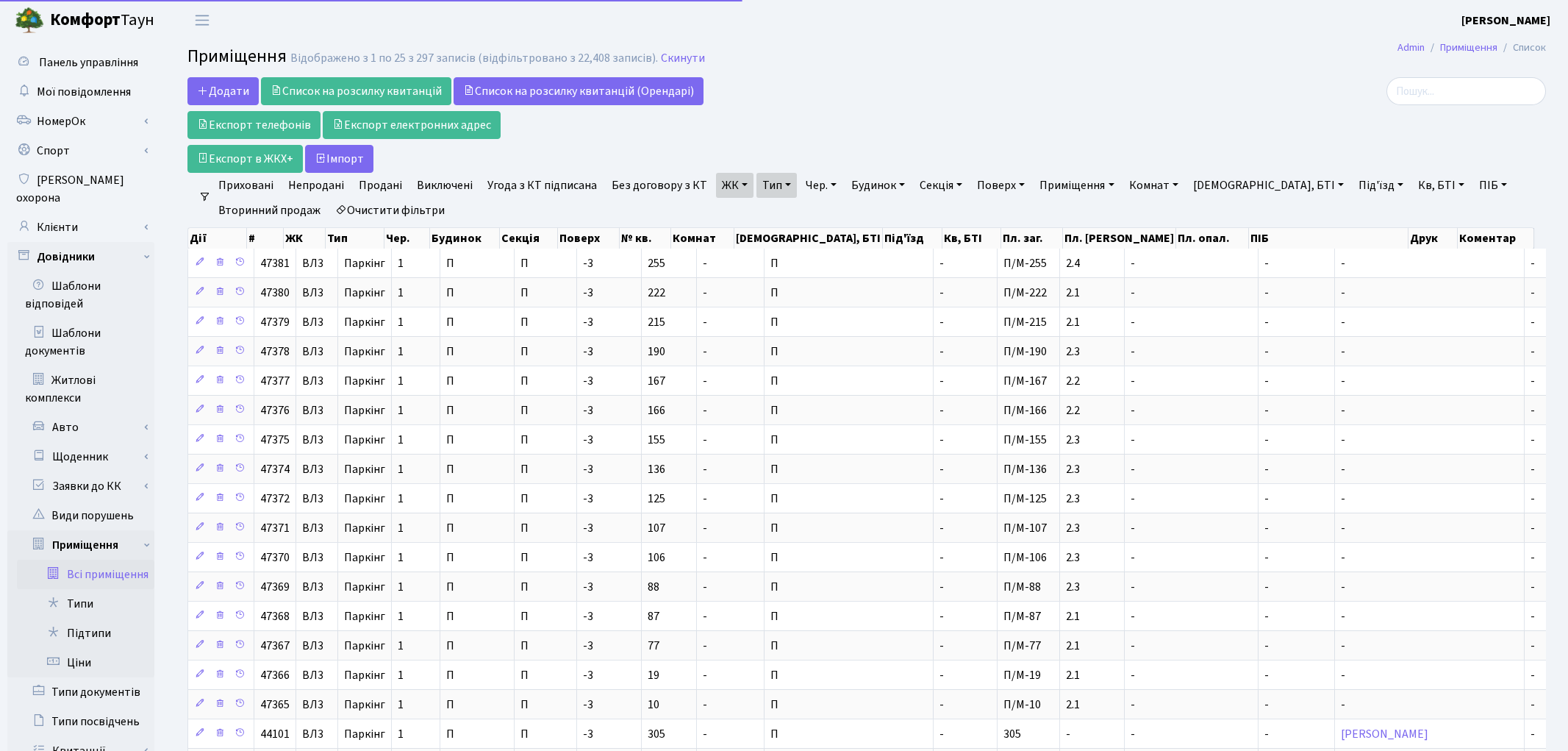
select select "25"
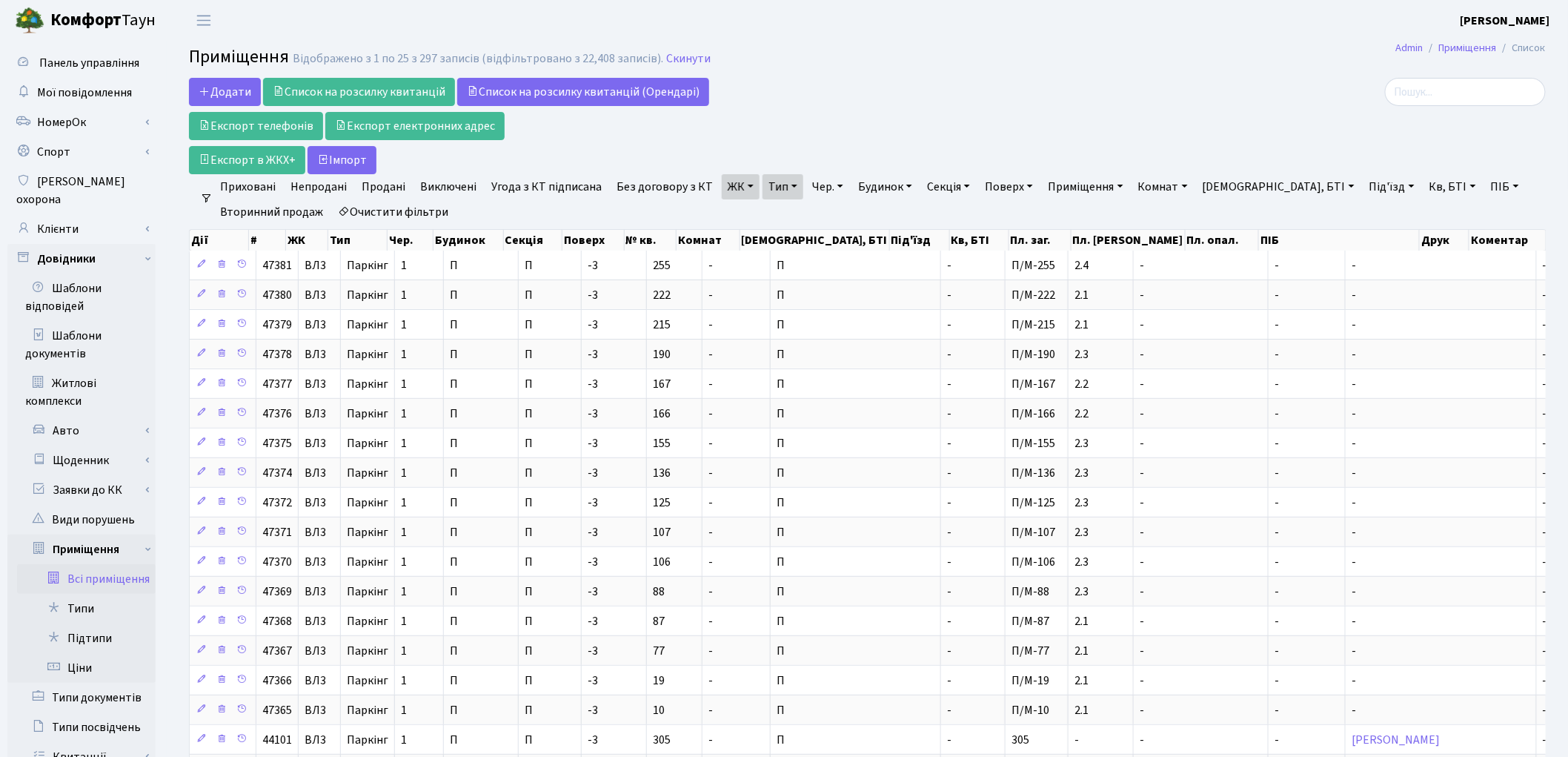
click at [1056, 114] on div "Додати Список на розсилку квитанцій Список на розсилку квитанцій (Орендарі) Екс…" at bounding box center [637, 126] width 897 height 96
click at [238, 95] on span "Додати" at bounding box center [225, 92] width 53 height 17
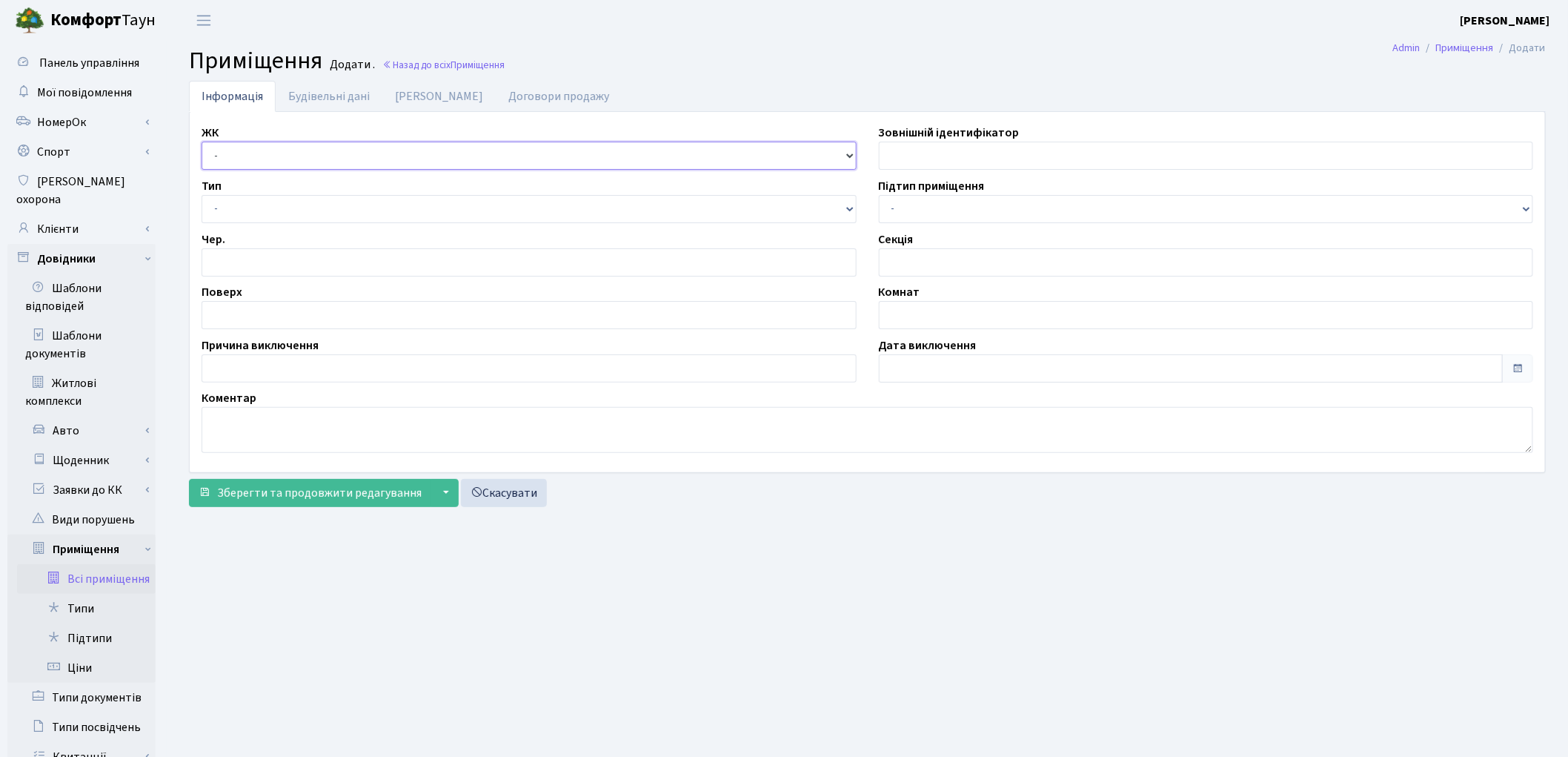
click at [234, 161] on select "- КТ, вул. Регенераторна, [GEOGRAPHIC_DATA], вул. [PERSON_NAME], [GEOGRAPHIC_DA…" at bounding box center [529, 156] width 655 height 28
select select "322"
click at [201, 141] on select "- КТ, вул. Регенераторна, [GEOGRAPHIC_DATA], вул. [PERSON_NAME], [GEOGRAPHIC_DA…" at bounding box center [529, 156] width 655 height 28
click at [230, 212] on select "- Квартира Комерція Нежитлове Паркінг П1001" at bounding box center [529, 209] width 655 height 28
select select "270"
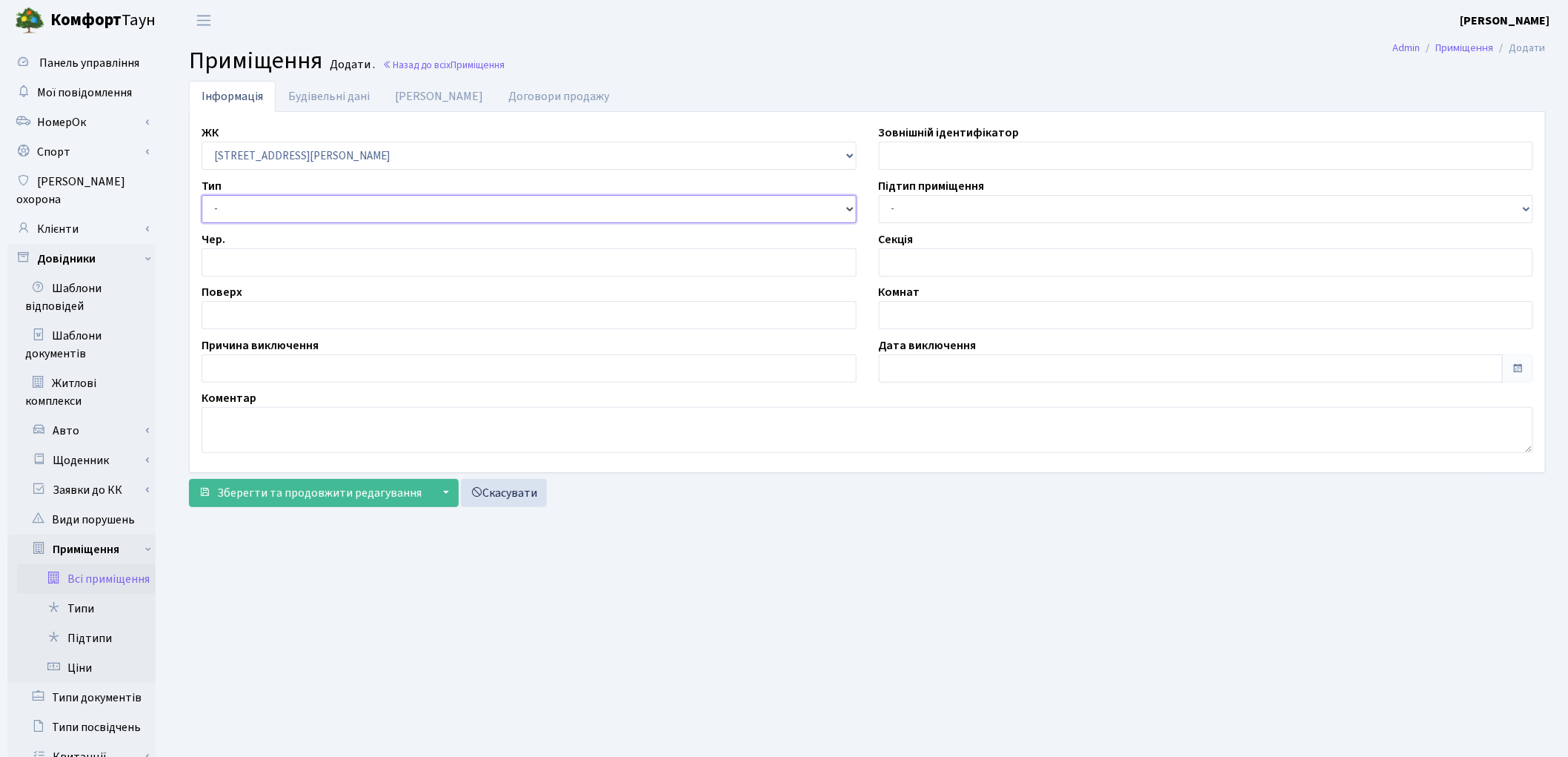
click at [201, 195] on select "- Квартира Комерція Нежитлове Паркінг П1001" at bounding box center [529, 209] width 655 height 28
click at [234, 264] on input "number" at bounding box center [529, 263] width 655 height 28
type input "1"
click at [235, 312] on input "text" at bounding box center [529, 315] width 655 height 28
type input "-3"
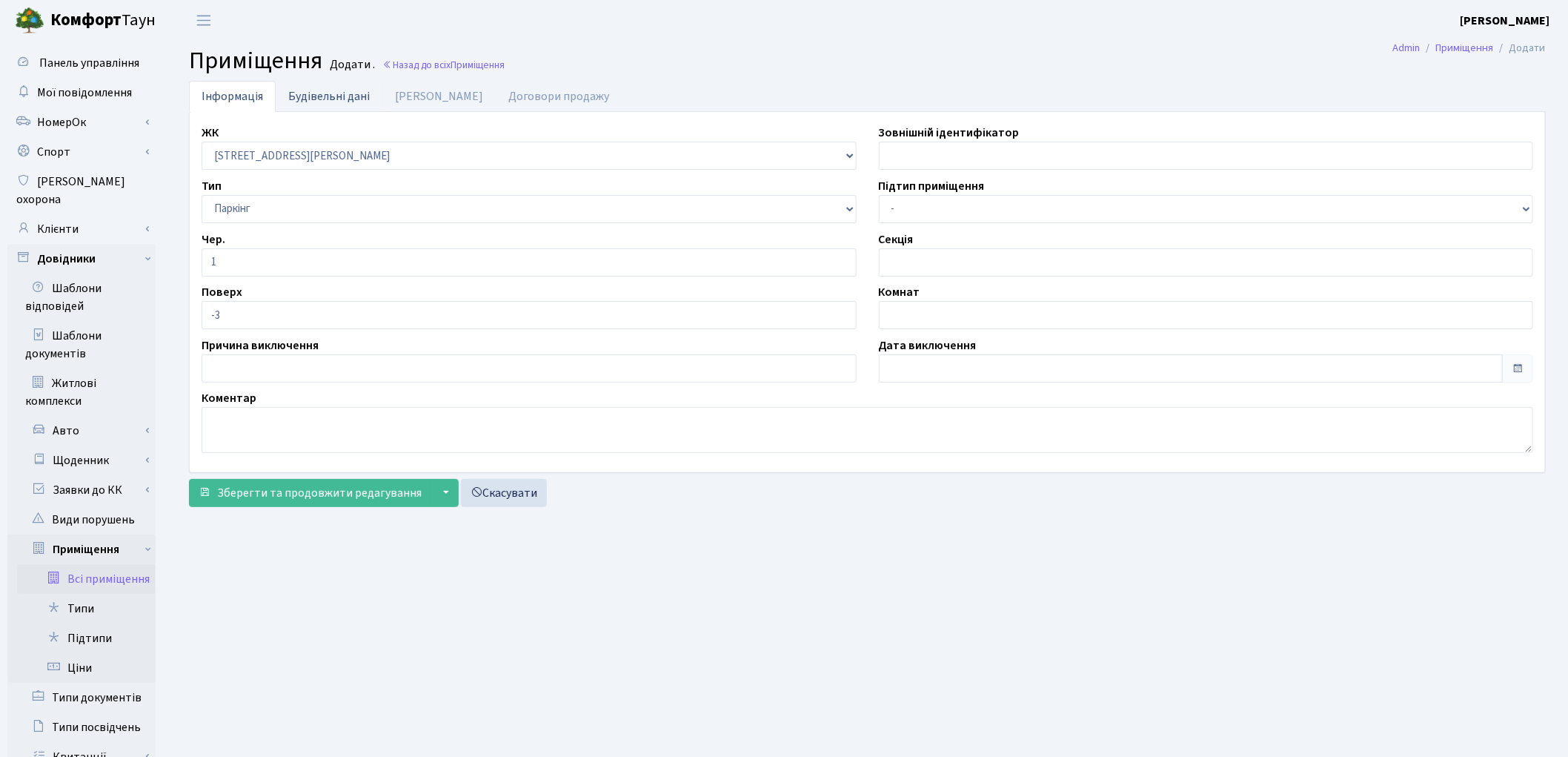
click at [336, 100] on link "Будівельні дані" at bounding box center [328, 96] width 107 height 30
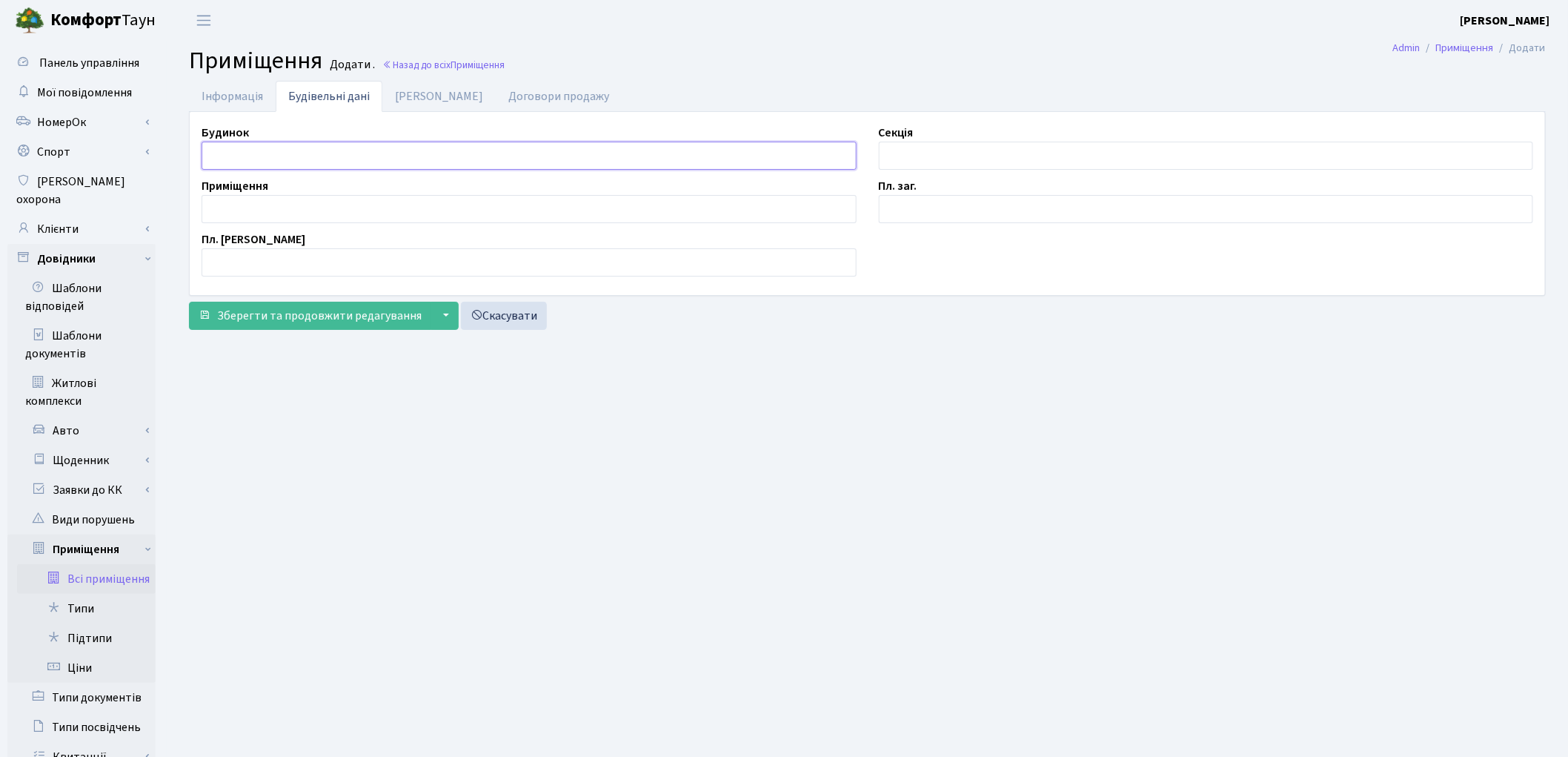
drag, startPoint x: 285, startPoint y: 150, endPoint x: 297, endPoint y: 151, distance: 12.0
click at [286, 151] on input "text" at bounding box center [529, 156] width 655 height 28
type input "П"
click at [937, 152] on input "text" at bounding box center [1207, 156] width 655 height 28
type input "П"
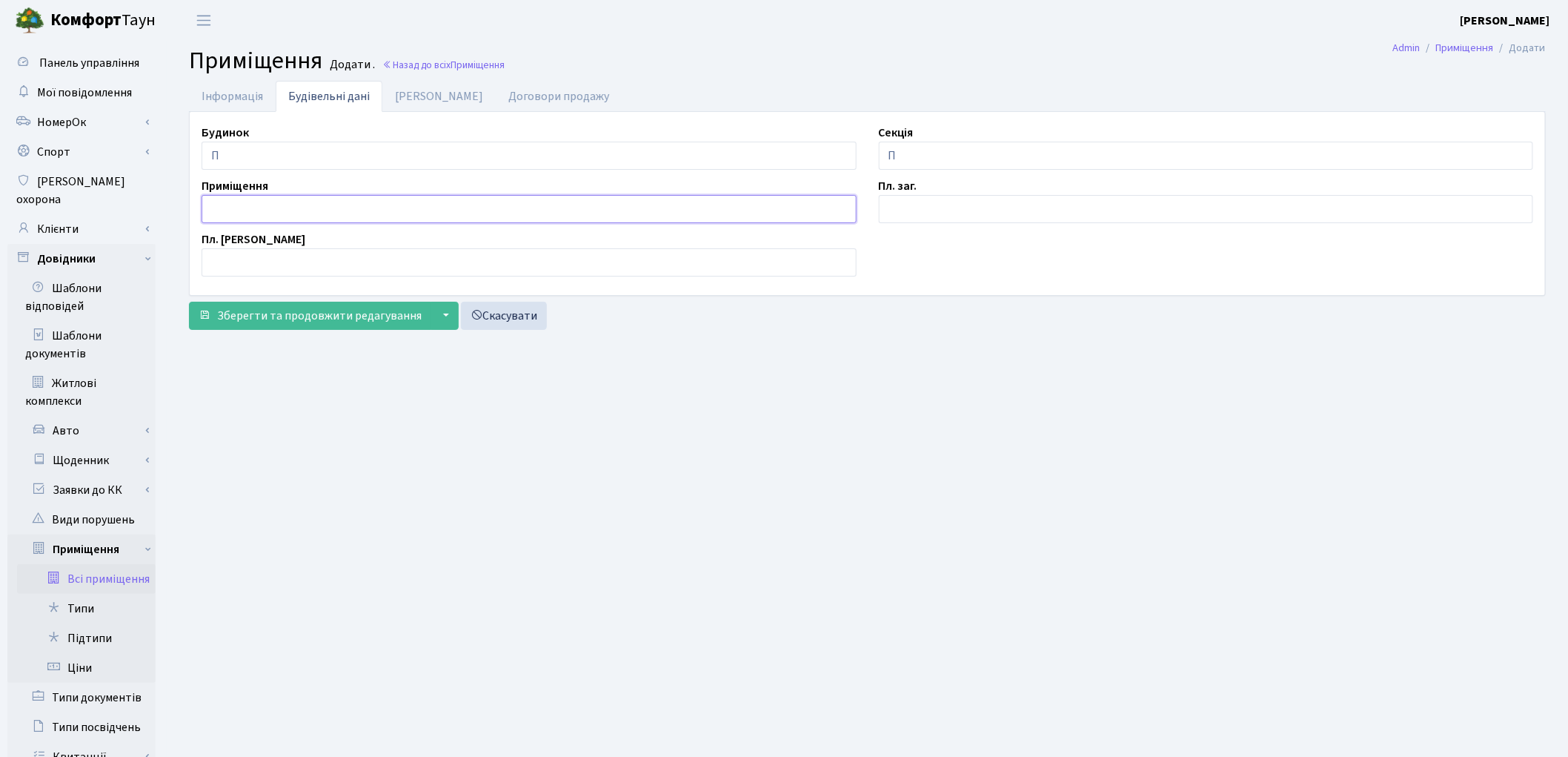
click at [425, 208] on input "text" at bounding box center [529, 209] width 655 height 28
type input "260"
click at [967, 219] on input "text" at bounding box center [1207, 209] width 655 height 28
type input "2.2"
click at [404, 85] on link "Дані БТІ" at bounding box center [439, 96] width 114 height 30
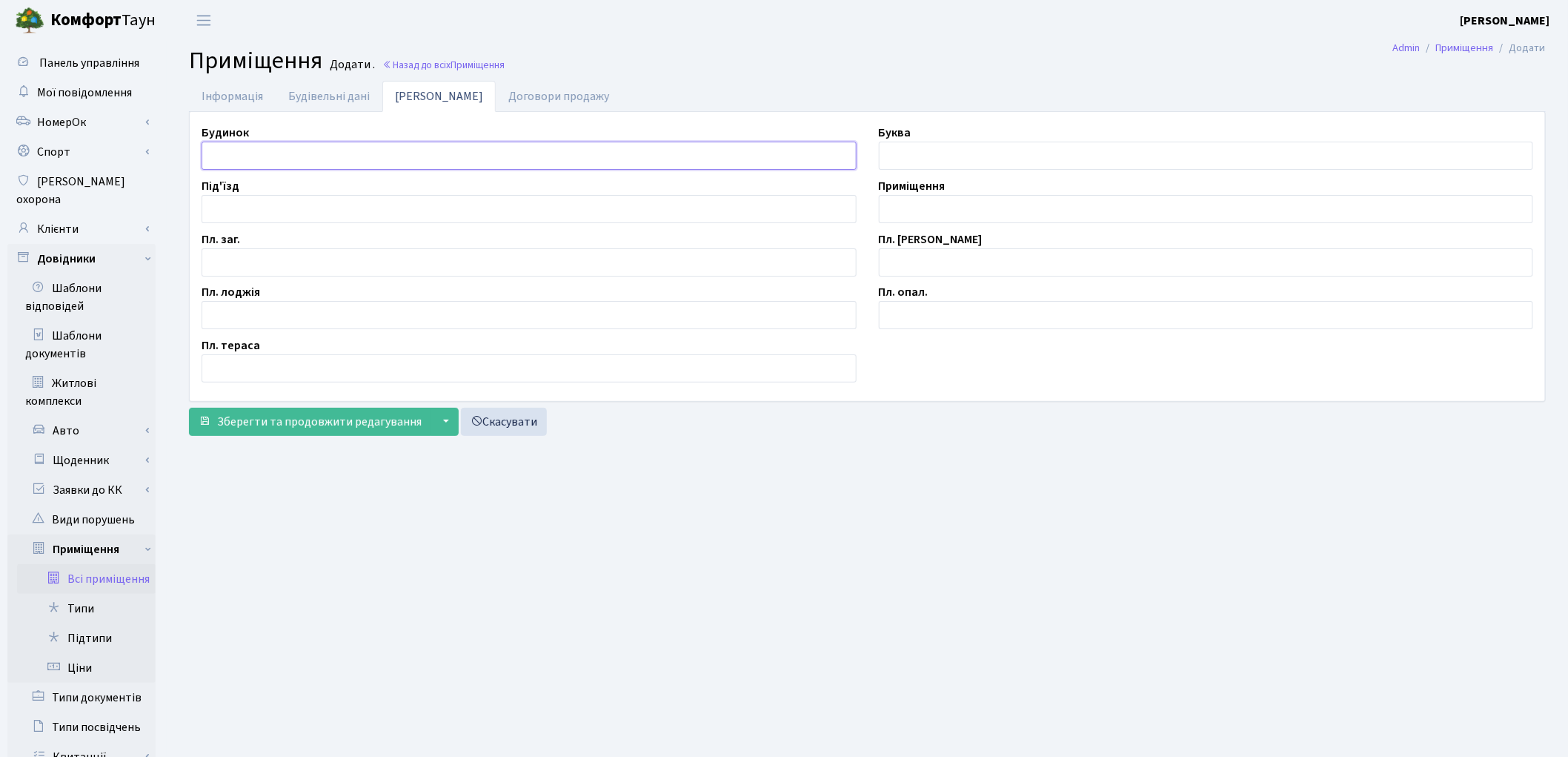
click at [273, 143] on input "text" at bounding box center [529, 156] width 655 height 28
type input "П"
click at [907, 212] on input "text" at bounding box center [1207, 209] width 655 height 28
type input "П/М-260"
click at [227, 264] on input "text" at bounding box center [529, 263] width 655 height 28
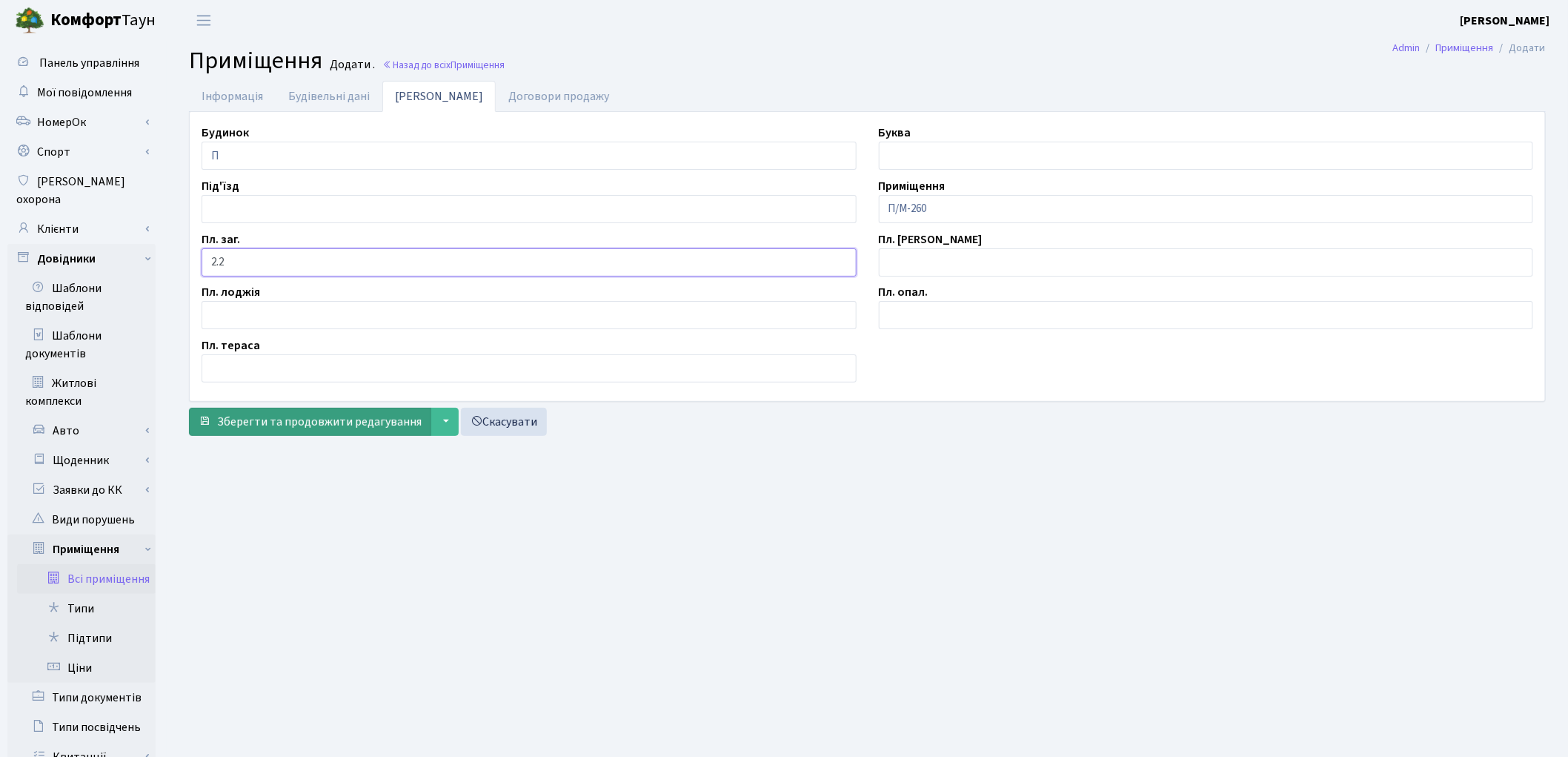
type input "2.2"
click at [267, 412] on button "Зберегти та продовжити редагування" at bounding box center [309, 422] width 242 height 28
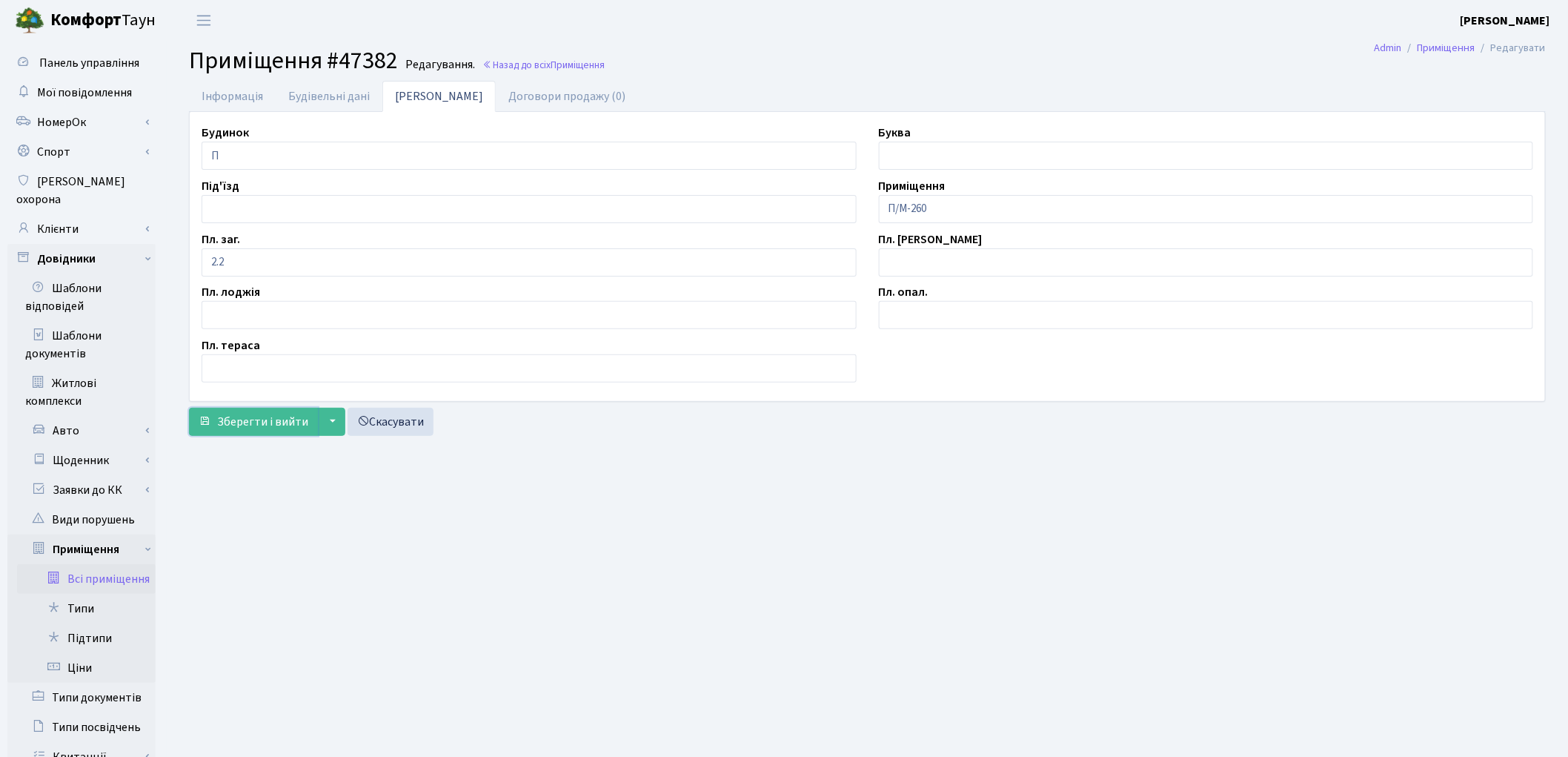
click at [267, 412] on button "Зберегти і вийти" at bounding box center [253, 422] width 129 height 28
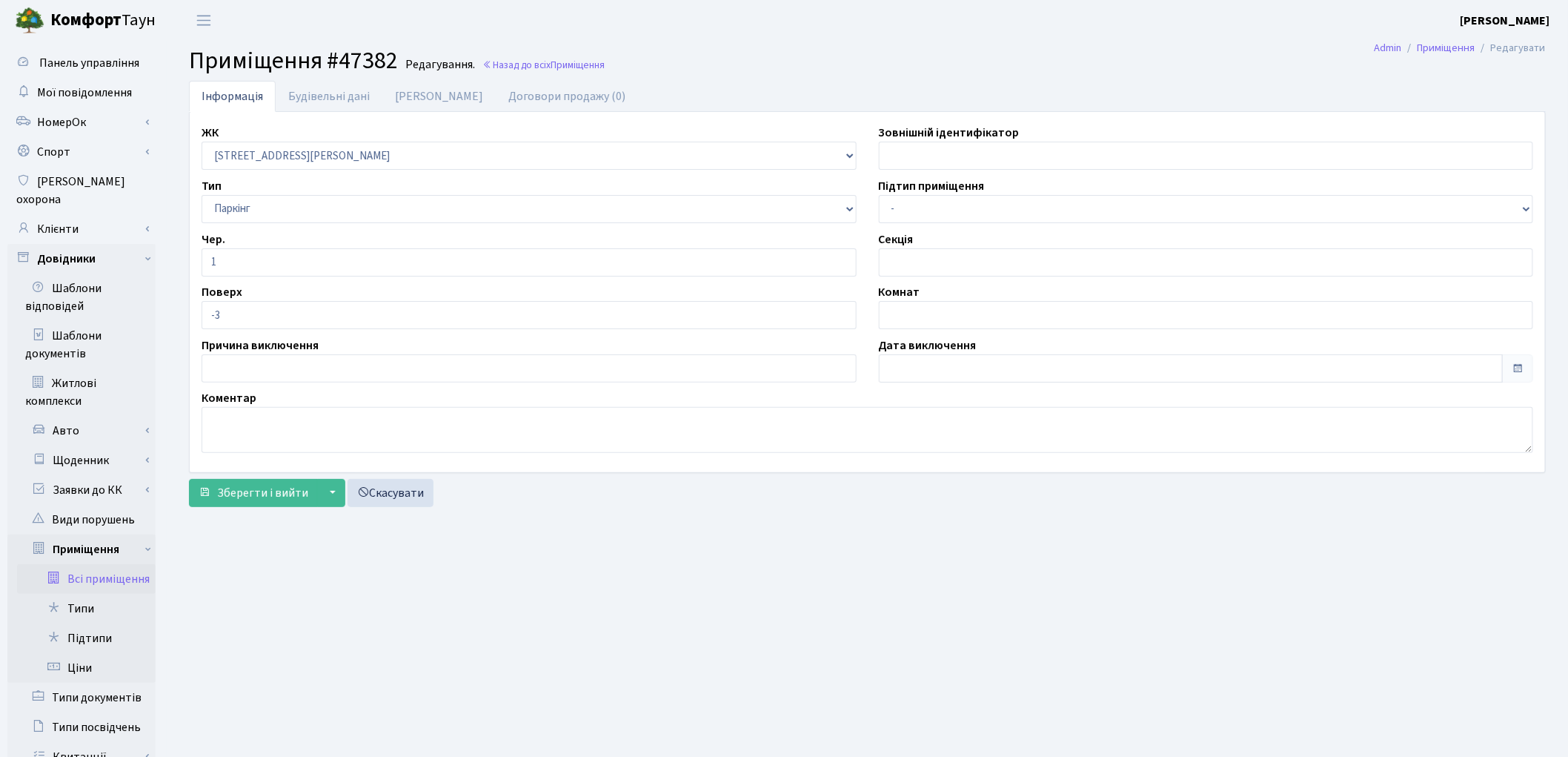
click at [117, 564] on link "Всі приміщення" at bounding box center [87, 579] width 139 height 30
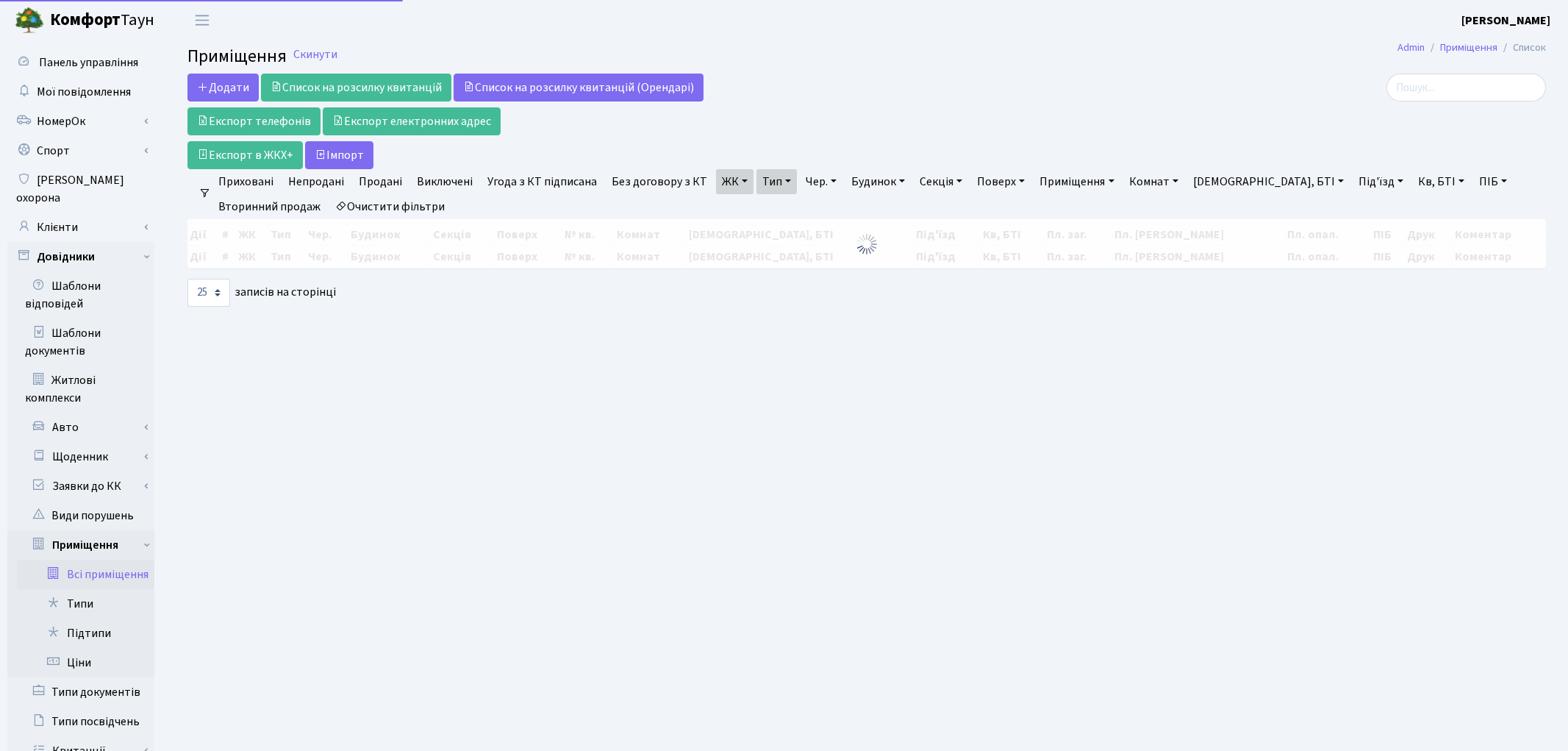
select select "25"
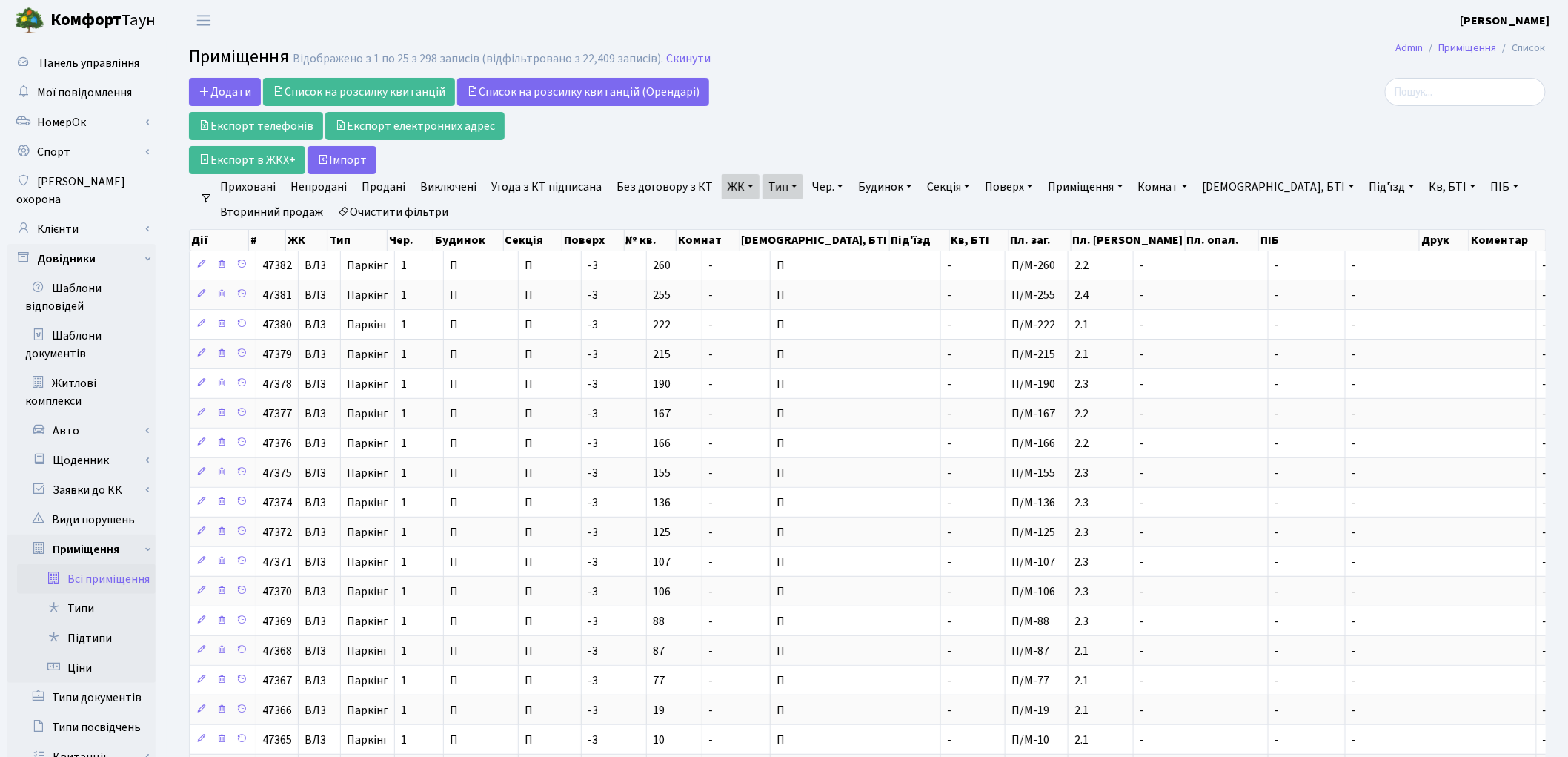
click at [1009, 83] on div "Додати Список на розсилку квитанцій Список на розсилку квитанцій (Орендарі) Екс…" at bounding box center [637, 126] width 897 height 96
click at [231, 91] on span "Додати" at bounding box center [225, 92] width 53 height 17
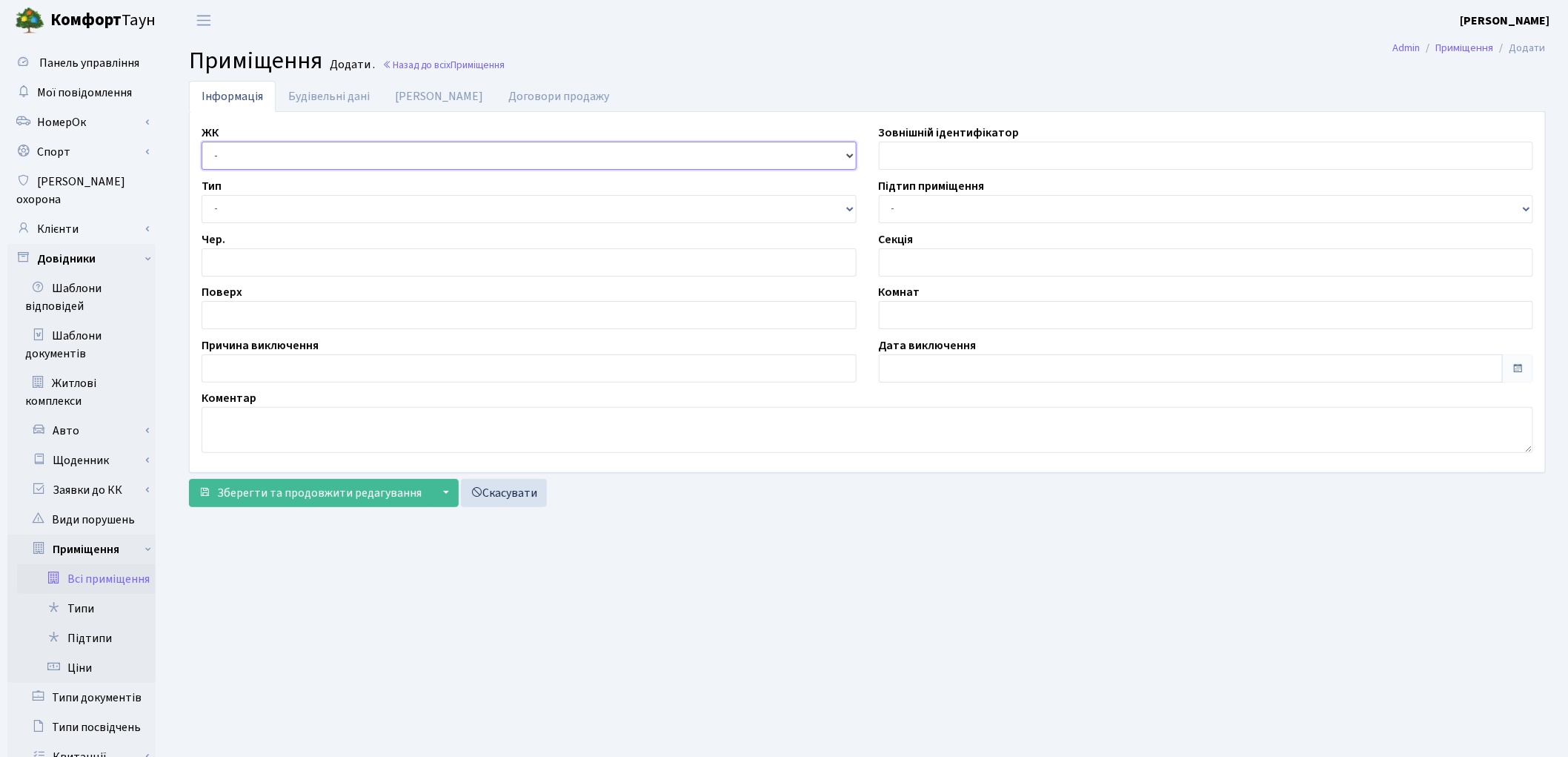
click at [234, 154] on select "- КТ, вул. Регенераторна, [GEOGRAPHIC_DATA], вул. [PERSON_NAME], [GEOGRAPHIC_DA…" at bounding box center [529, 156] width 655 height 28
select select "322"
click at [201, 141] on select "- КТ, вул. Регенераторна, [GEOGRAPHIC_DATA], вул. [PERSON_NAME], [GEOGRAPHIC_DA…" at bounding box center [529, 156] width 655 height 28
click at [253, 208] on select "- Квартира Комерція Нежитлове Паркінг П1001" at bounding box center [529, 209] width 655 height 28
select select "270"
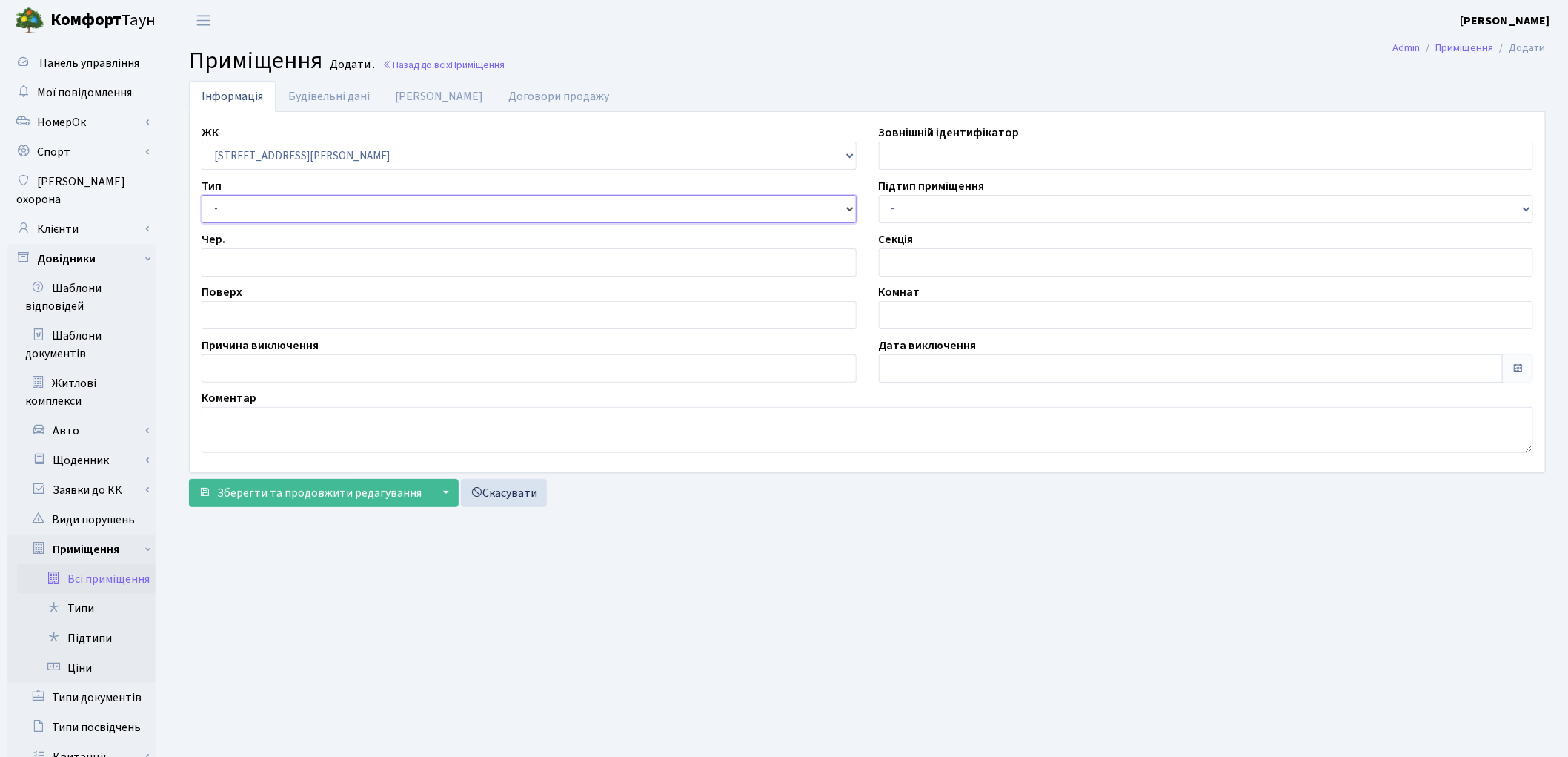
click at [201, 195] on select "- Квартира Комерція Нежитлове Паркінг П1001" at bounding box center [529, 209] width 655 height 28
click at [224, 255] on input "number" at bounding box center [529, 263] width 655 height 28
type input "1"
click at [236, 301] on input "text" at bounding box center [529, 315] width 655 height 28
type input "-3"
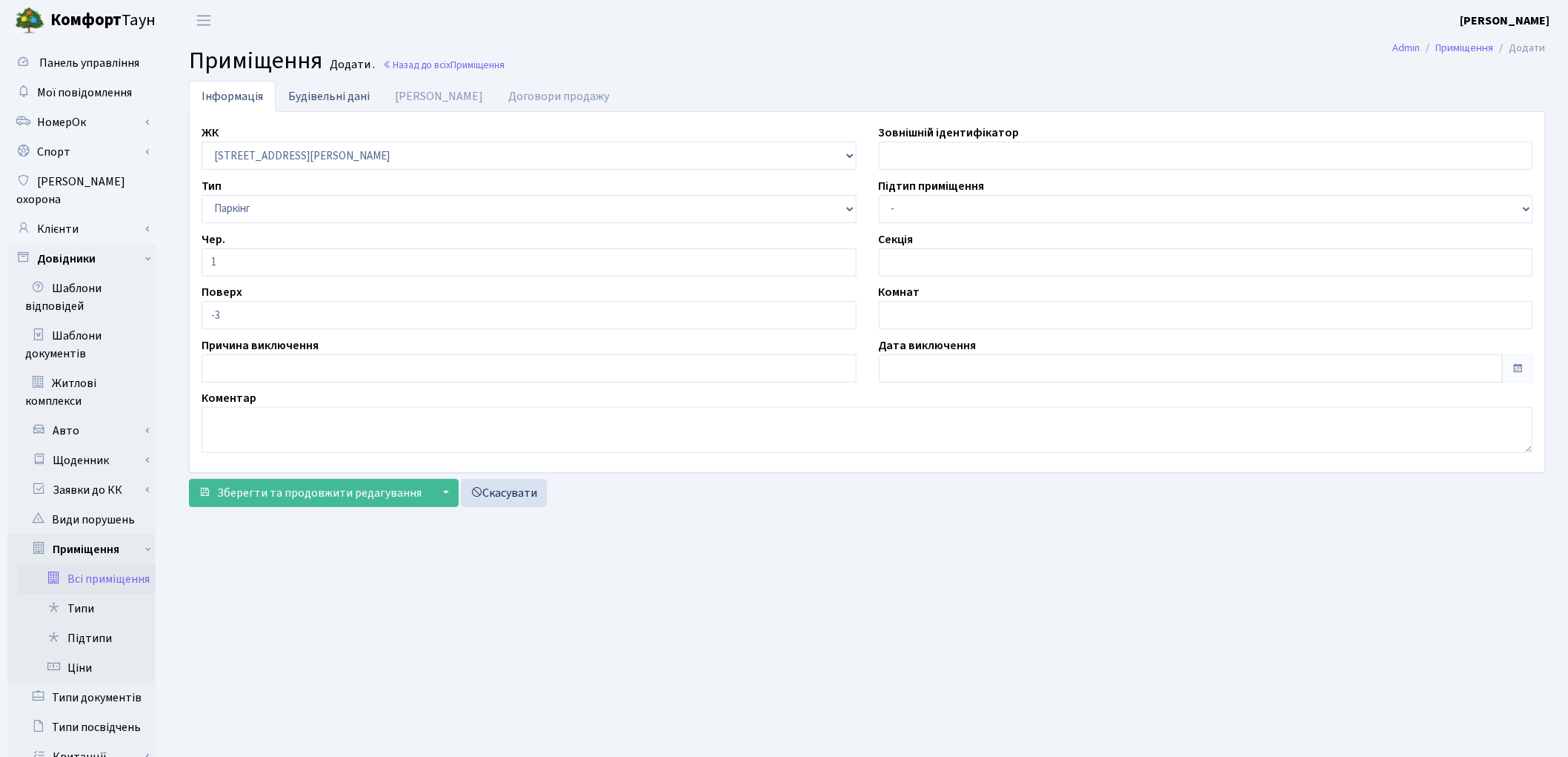
click at [304, 92] on link "Будівельні дані" at bounding box center [328, 96] width 107 height 30
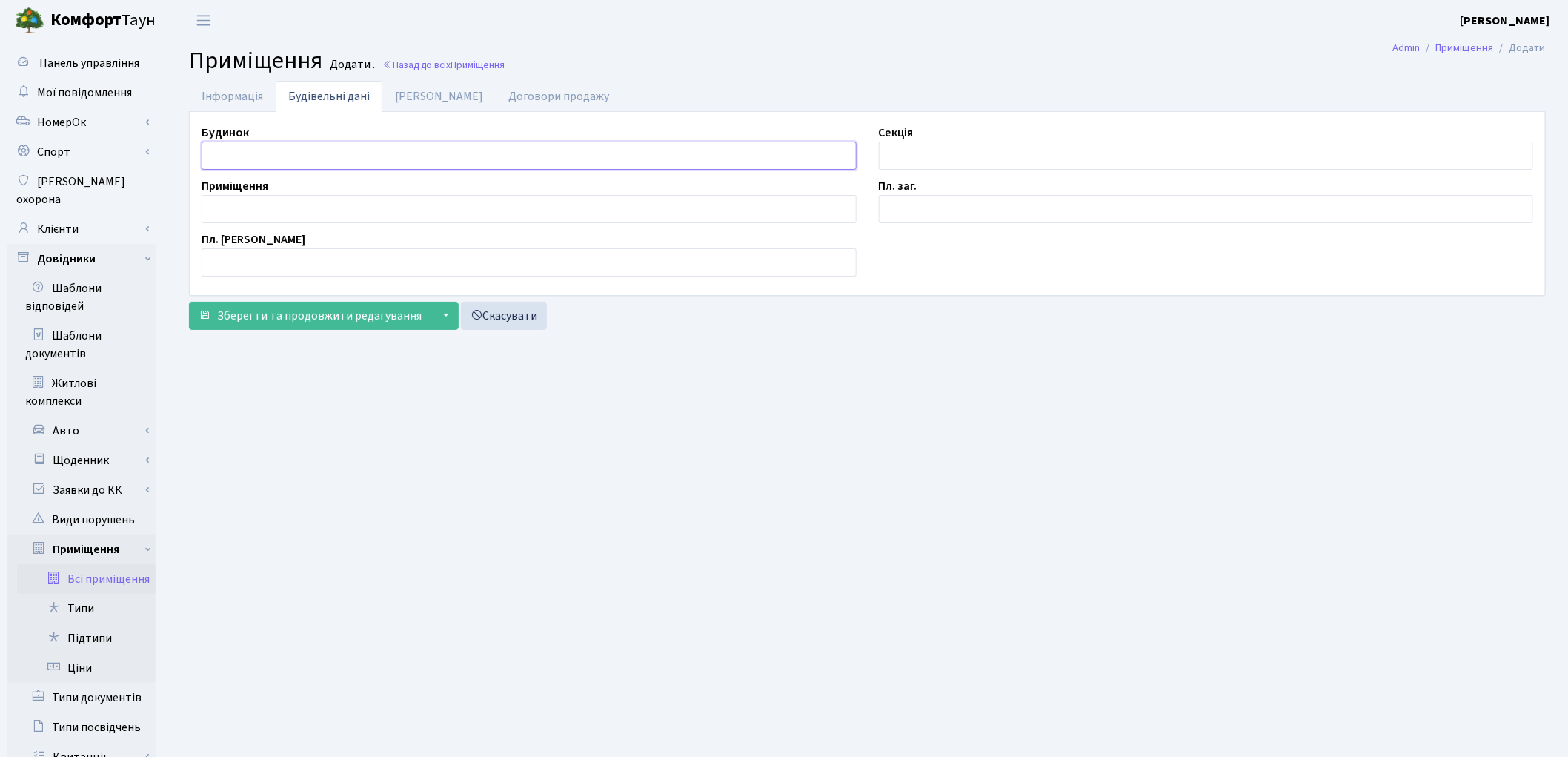
click at [276, 156] on input "text" at bounding box center [529, 156] width 655 height 28
type input "П"
click at [905, 145] on input "text" at bounding box center [1207, 156] width 655 height 28
type input "П"
click at [314, 215] on input "text" at bounding box center [529, 209] width 655 height 28
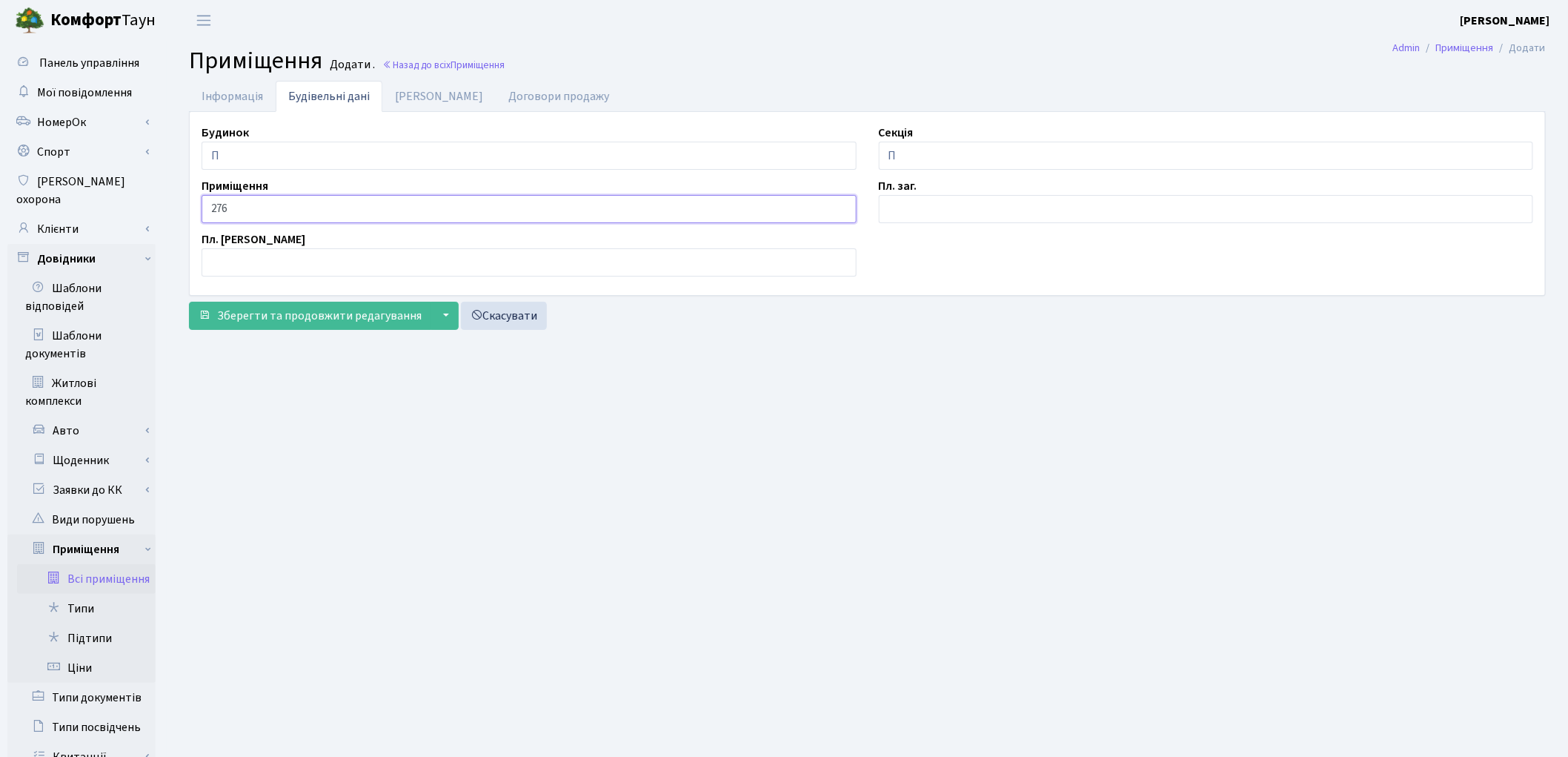
type input "276"
click at [907, 219] on input "text" at bounding box center [1207, 209] width 655 height 28
type input "2.1"
click at [418, 100] on link "[PERSON_NAME]" at bounding box center [439, 96] width 114 height 30
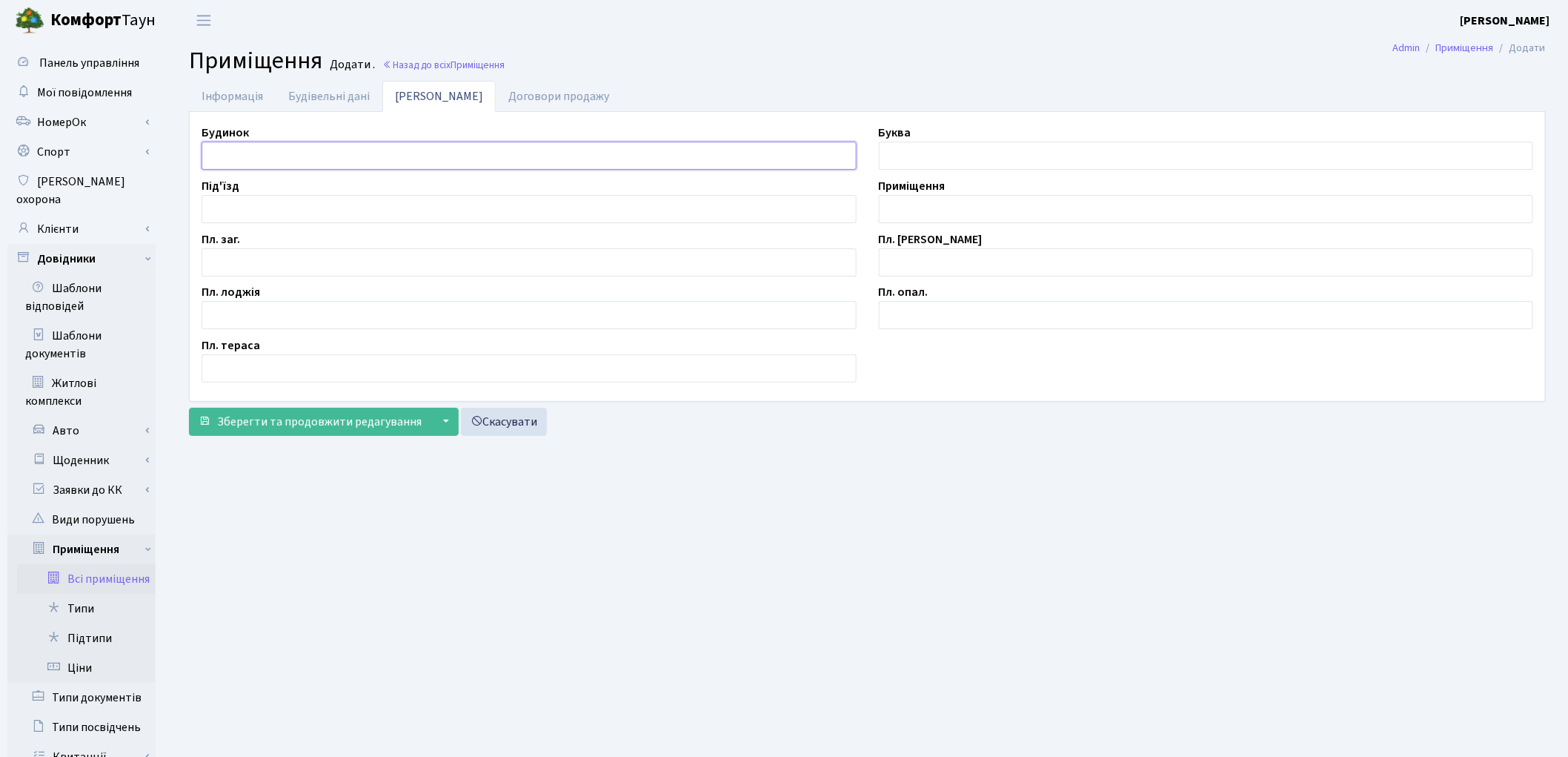
click at [292, 142] on input "text" at bounding box center [529, 156] width 655 height 28
type input "П"
click at [900, 205] on input "text" at bounding box center [1207, 209] width 655 height 28
type input "П/М-276"
click at [371, 274] on input "text" at bounding box center [529, 263] width 655 height 28
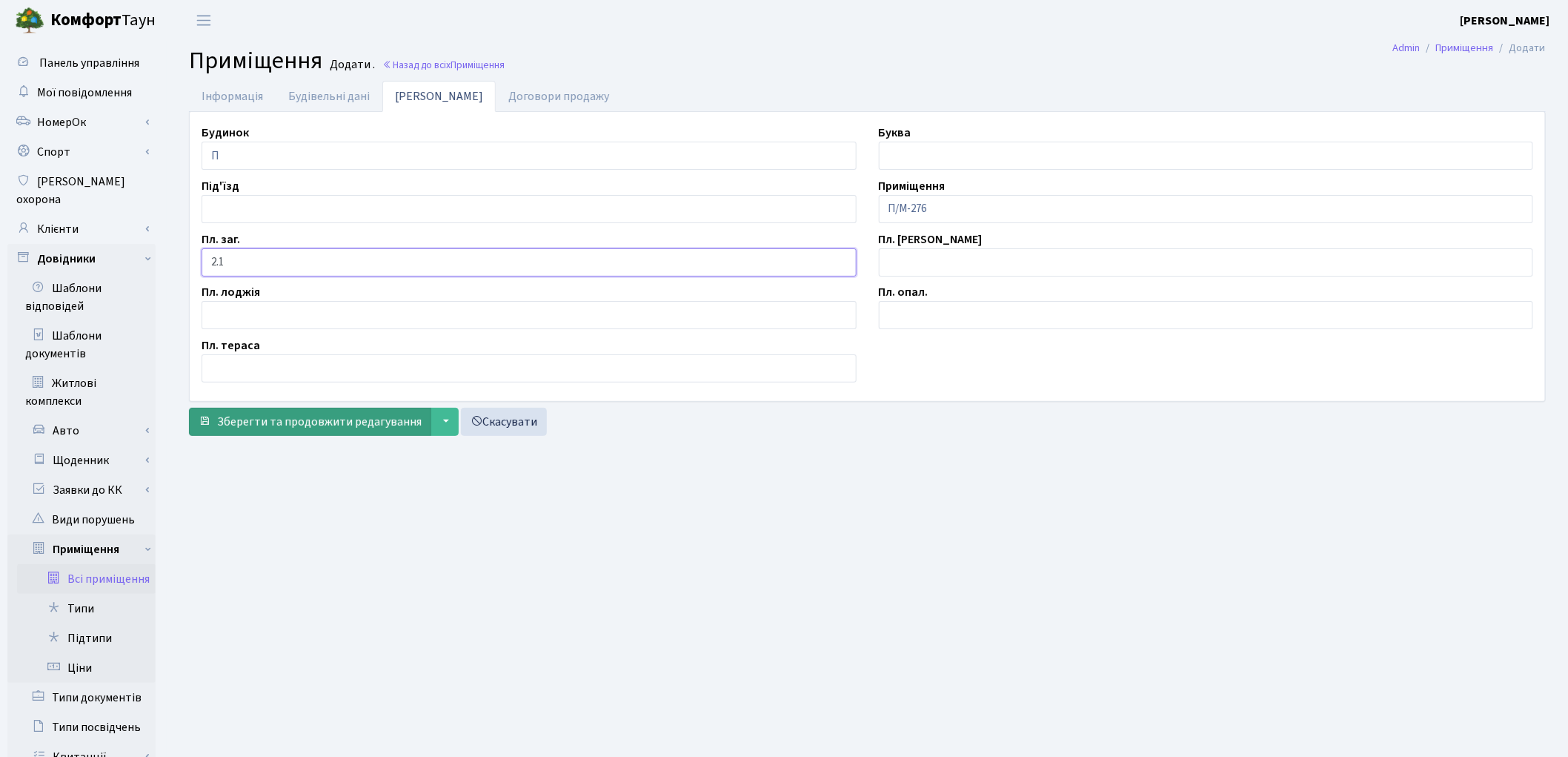
type input "2.1"
click at [300, 434] on button "Зберегти та продовжити редагування" at bounding box center [309, 422] width 242 height 28
click at [292, 418] on span "Зберегти і вийти" at bounding box center [262, 422] width 91 height 17
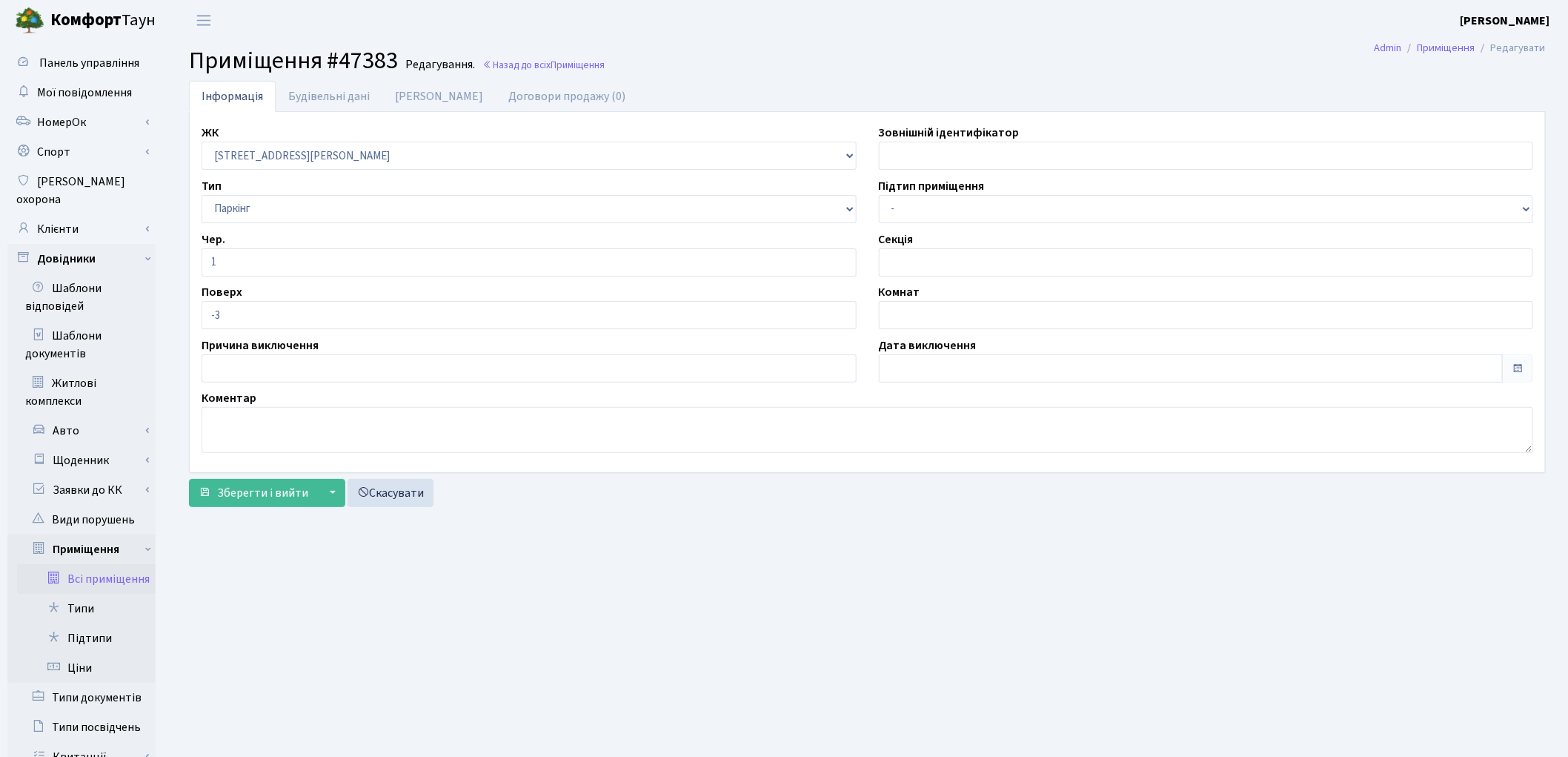
click at [125, 564] on link "Всі приміщення" at bounding box center [87, 579] width 139 height 30
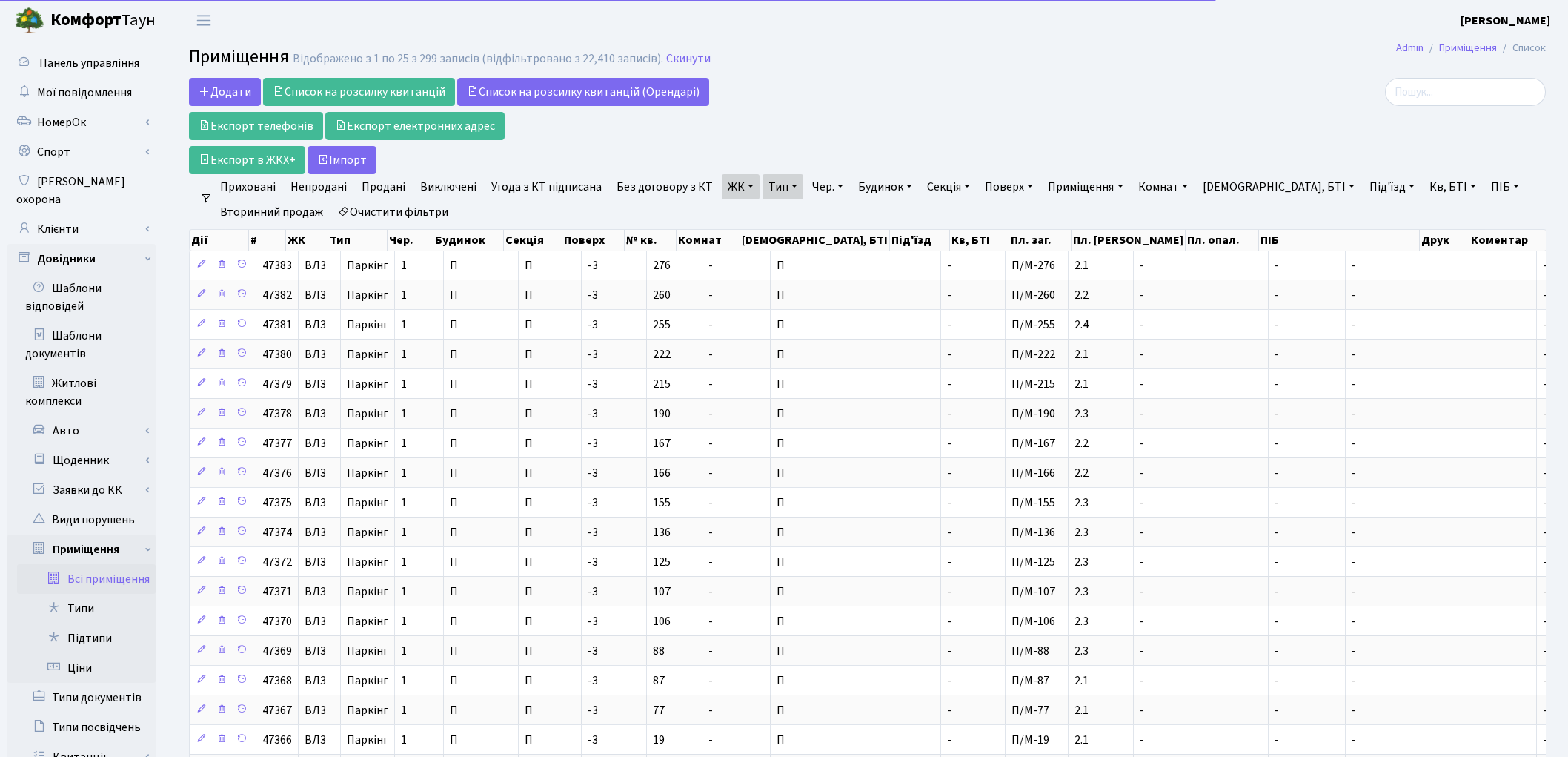
select select "25"
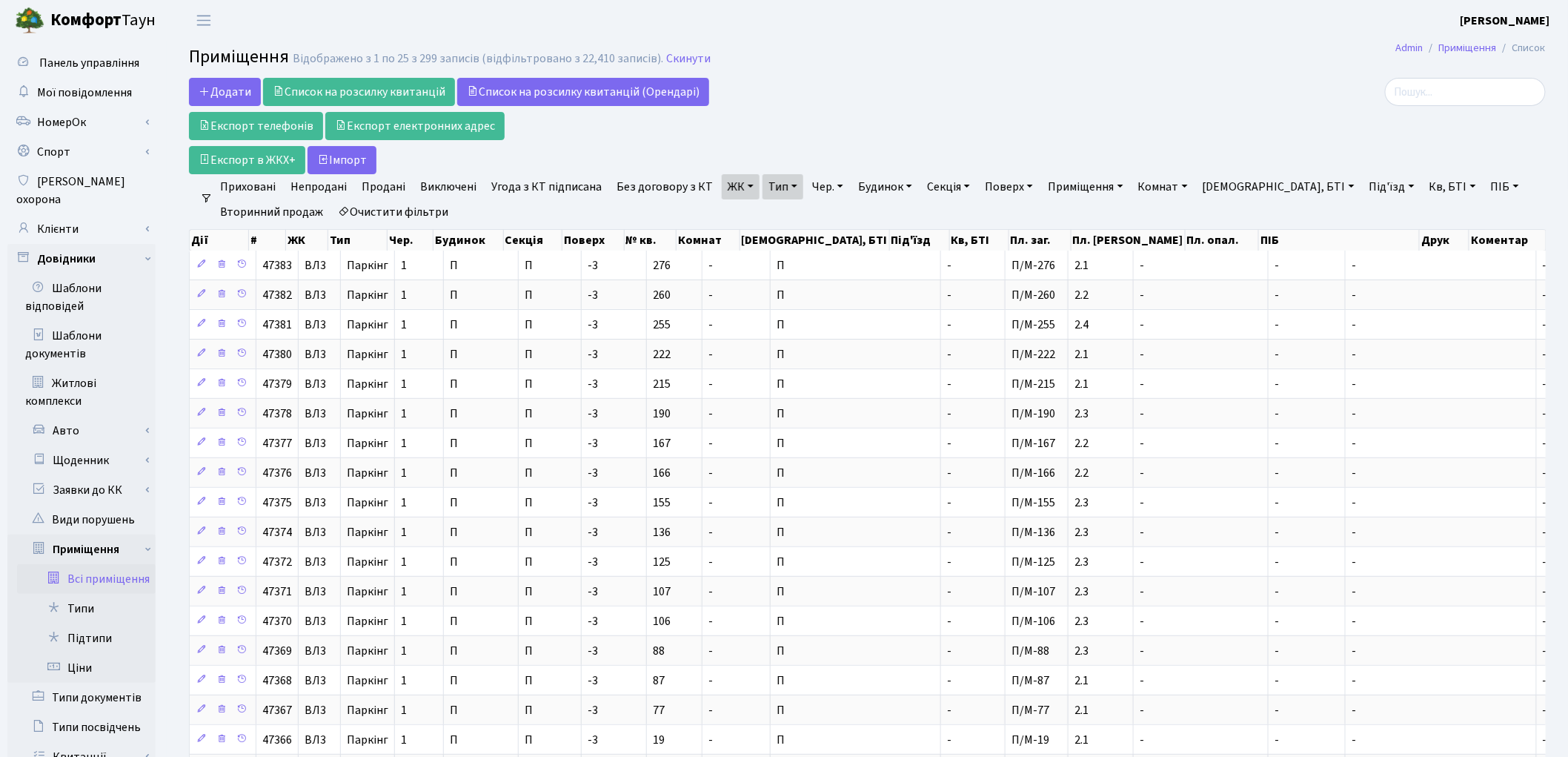
click at [1198, 86] on div at bounding box center [1327, 92] width 437 height 28
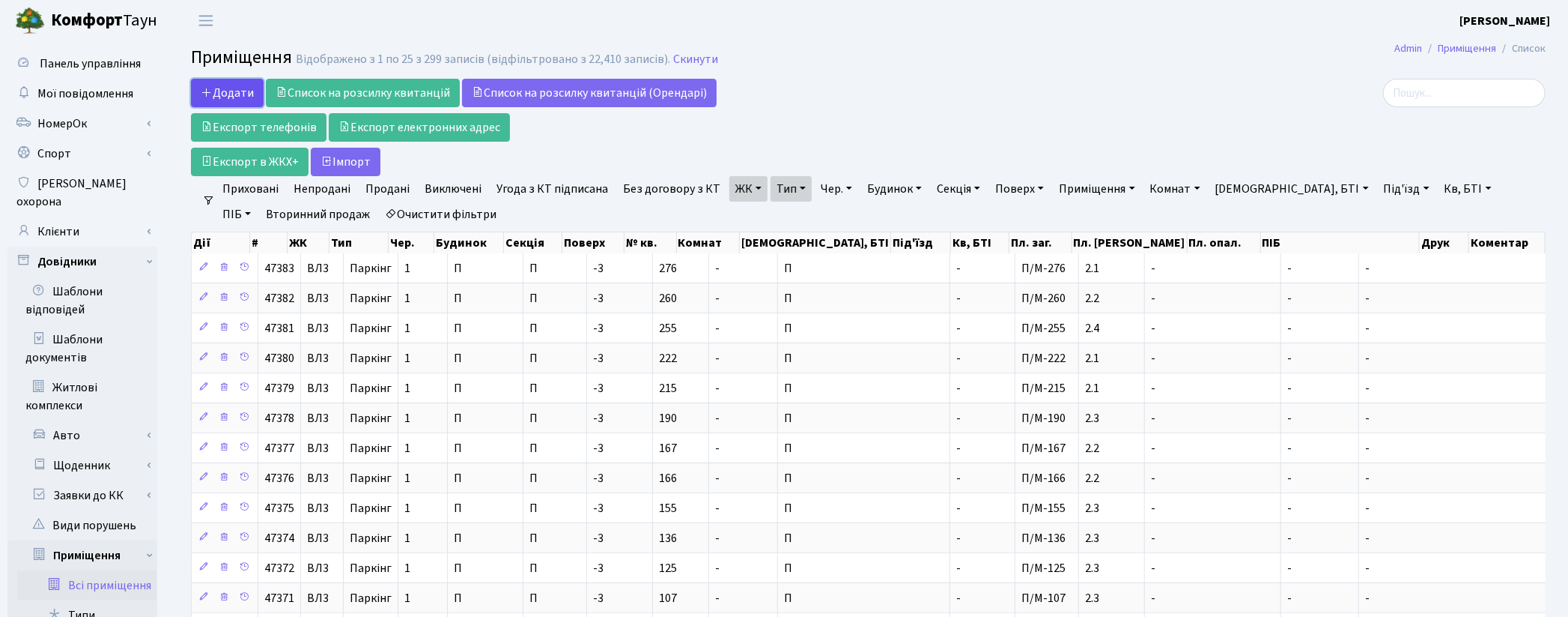
click at [227, 93] on span "Додати" at bounding box center [227, 93] width 53 height 17
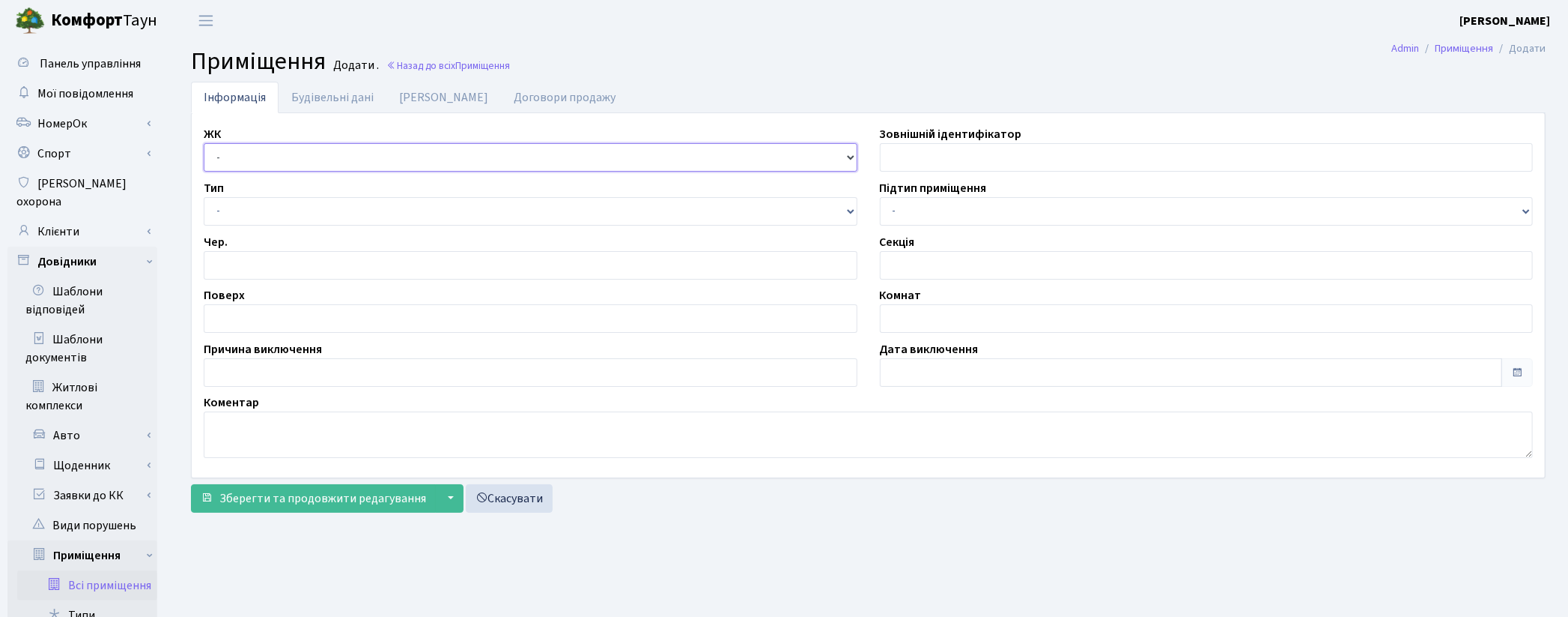
click at [225, 154] on select "- КТ, вул. Регенераторна, [GEOGRAPHIC_DATA], вул. [PERSON_NAME], [GEOGRAPHIC_DA…" at bounding box center [530, 157] width 654 height 29
select select "322"
click at [203, 143] on select "- КТ, вул. Регенераторна, [GEOGRAPHIC_DATA], вул. [PERSON_NAME], [GEOGRAPHIC_DA…" at bounding box center [530, 157] width 654 height 29
click at [293, 206] on select "- Квартира Комерція Нежитлове Паркінг П1001" at bounding box center [530, 212] width 654 height 29
select select "270"
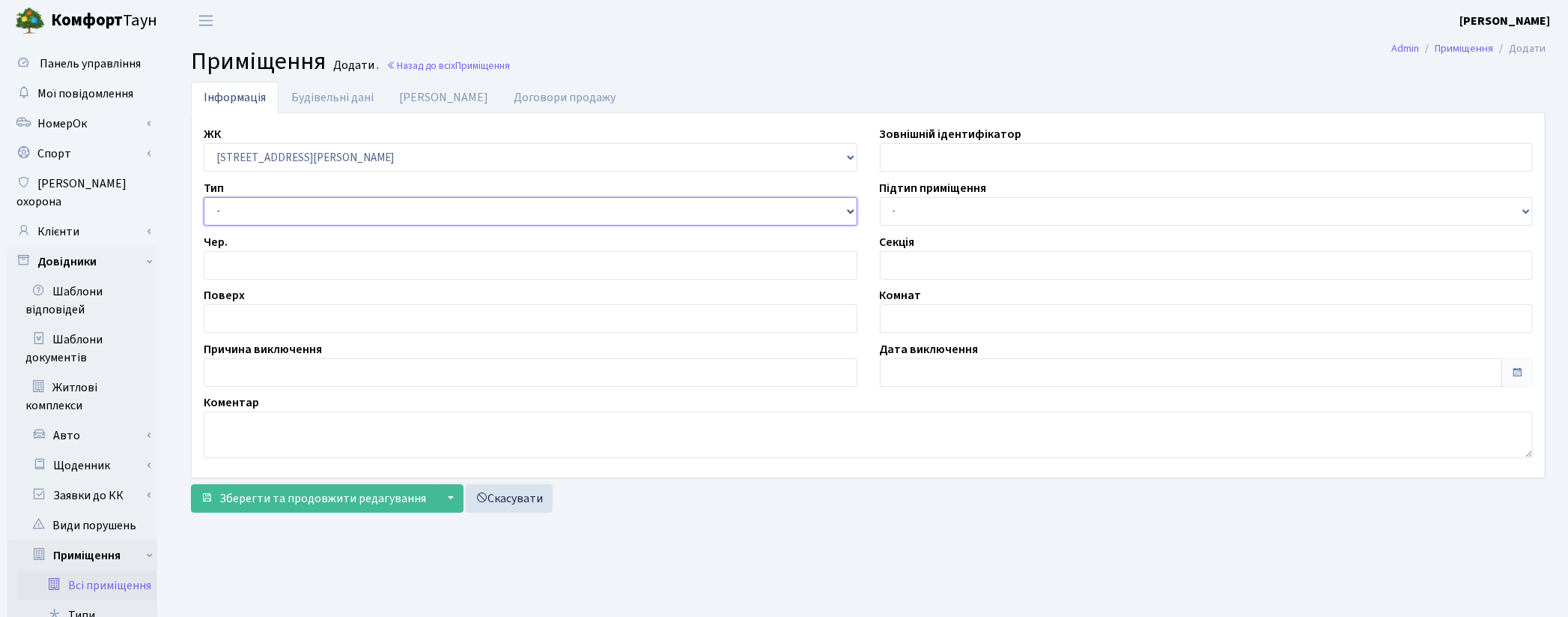
click at [203, 197] on select "- Квартира Комерція Нежитлове Паркінг П1001" at bounding box center [530, 212] width 654 height 29
click at [377, 271] on input "number" at bounding box center [530, 266] width 654 height 29
type input "1"
click at [349, 323] on input "text" at bounding box center [530, 318] width 654 height 29
type input "-3"
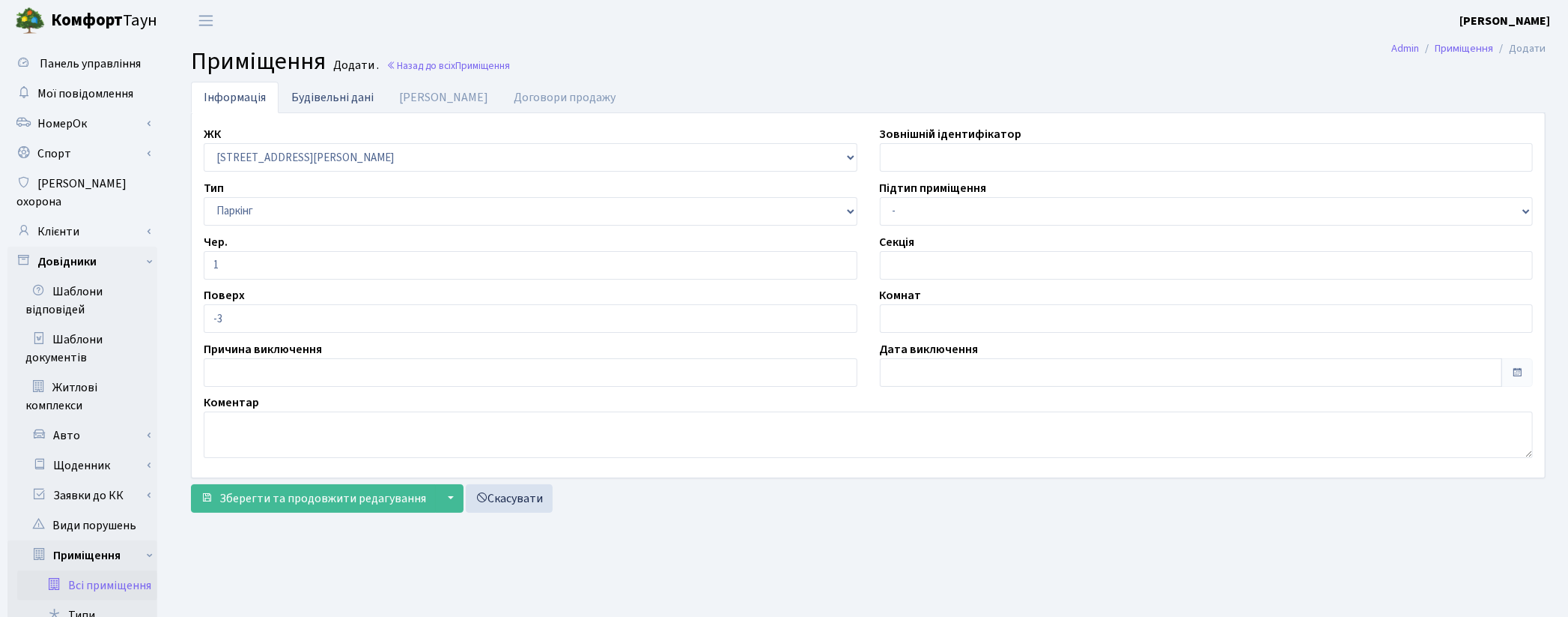
click at [337, 101] on link "Будівельні дані" at bounding box center [332, 97] width 108 height 30
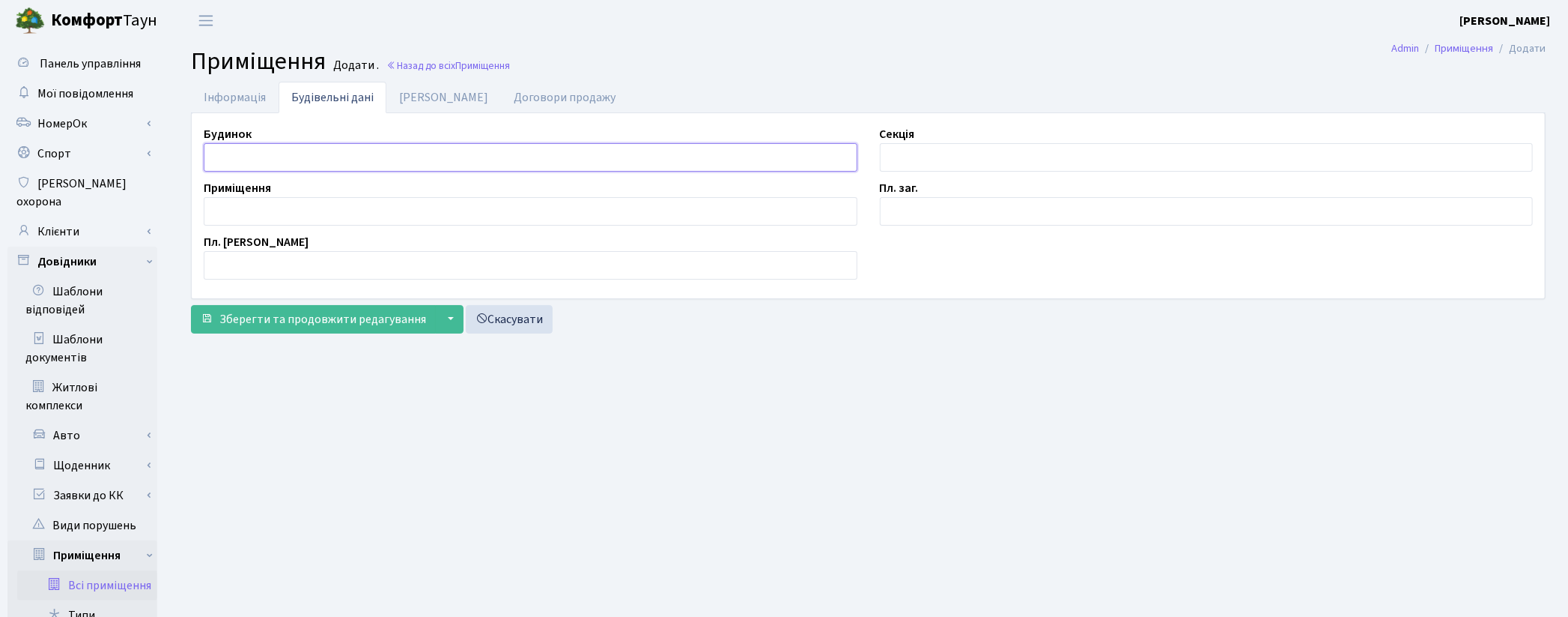
click at [283, 161] on input "text" at bounding box center [530, 157] width 654 height 29
type input "П"
click at [961, 166] on input "text" at bounding box center [1207, 157] width 654 height 29
type input "П"
click at [315, 225] on input "text" at bounding box center [530, 212] width 654 height 29
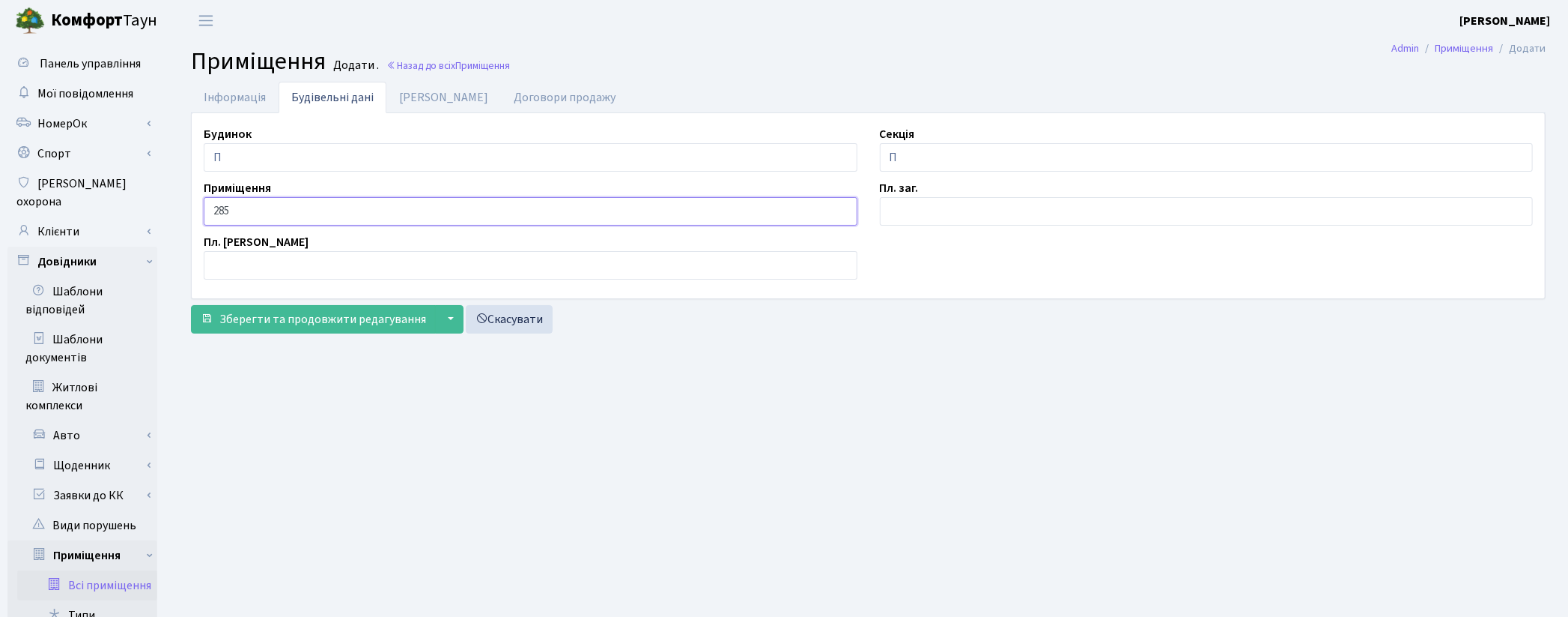
type input "285"
click at [909, 215] on input "text" at bounding box center [1207, 212] width 654 height 29
type input "2.1"
click at [425, 95] on link "Дані БТІ" at bounding box center [443, 97] width 115 height 30
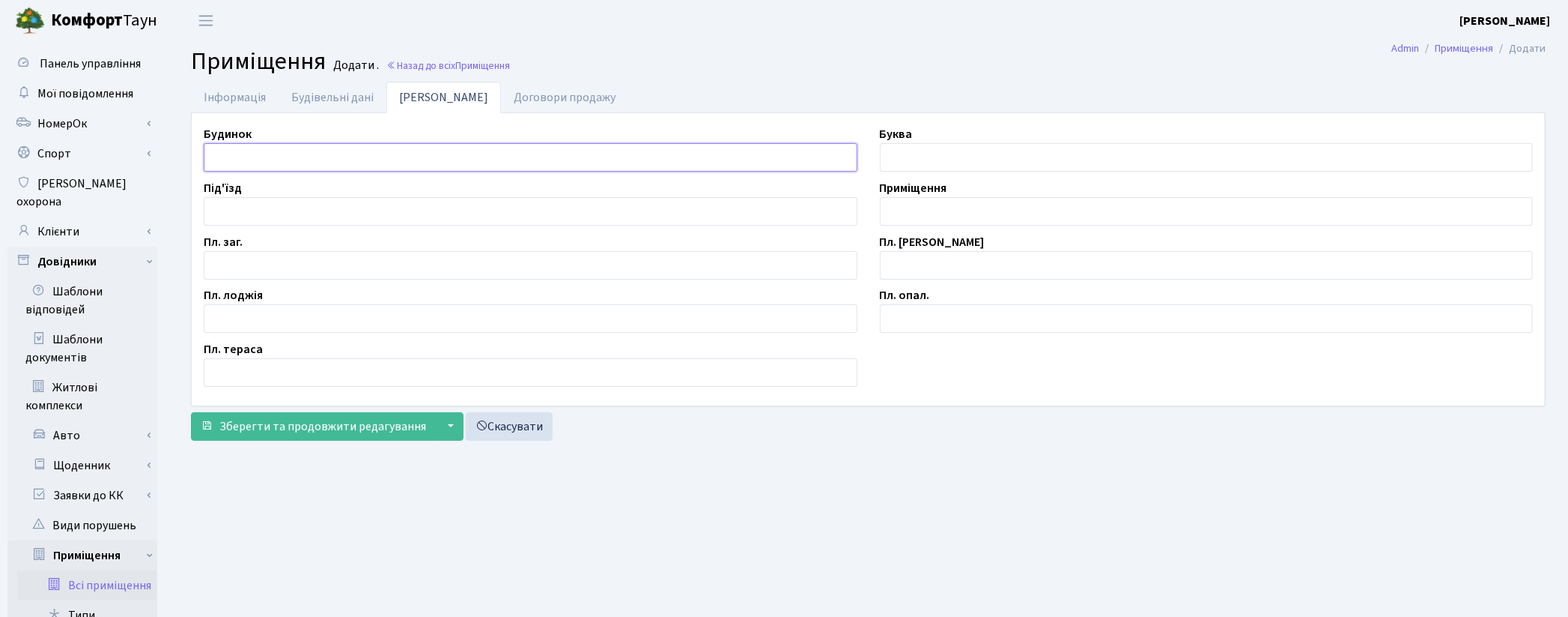
click at [219, 160] on input "text" at bounding box center [530, 157] width 654 height 29
type input "П"
click at [281, 270] on input "text" at bounding box center [530, 266] width 654 height 29
type input "2.1"
click at [900, 220] on input "text" at bounding box center [1207, 212] width 654 height 29
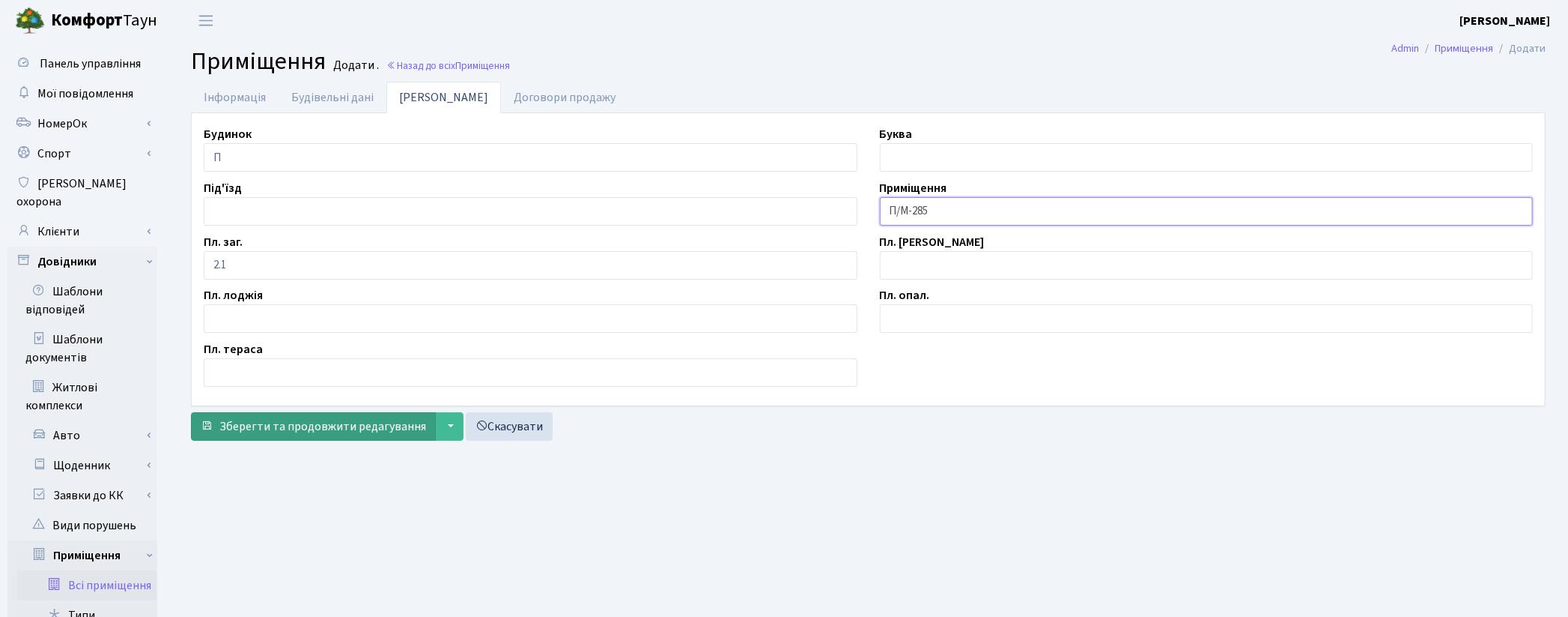
type input "П/М-285"
click at [295, 425] on span "Зберегти та продовжити редагування" at bounding box center [322, 426] width 207 height 17
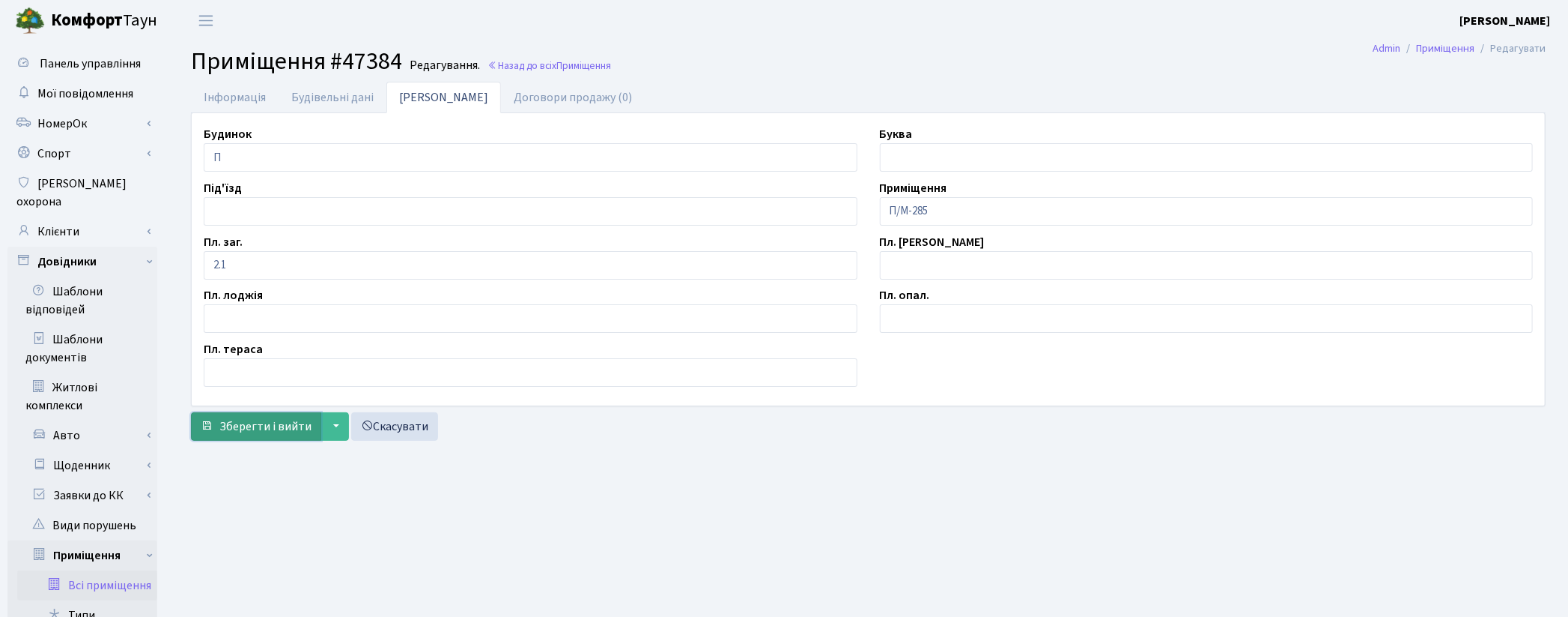
click at [286, 427] on span "Зберегти і вийти" at bounding box center [265, 426] width 92 height 17
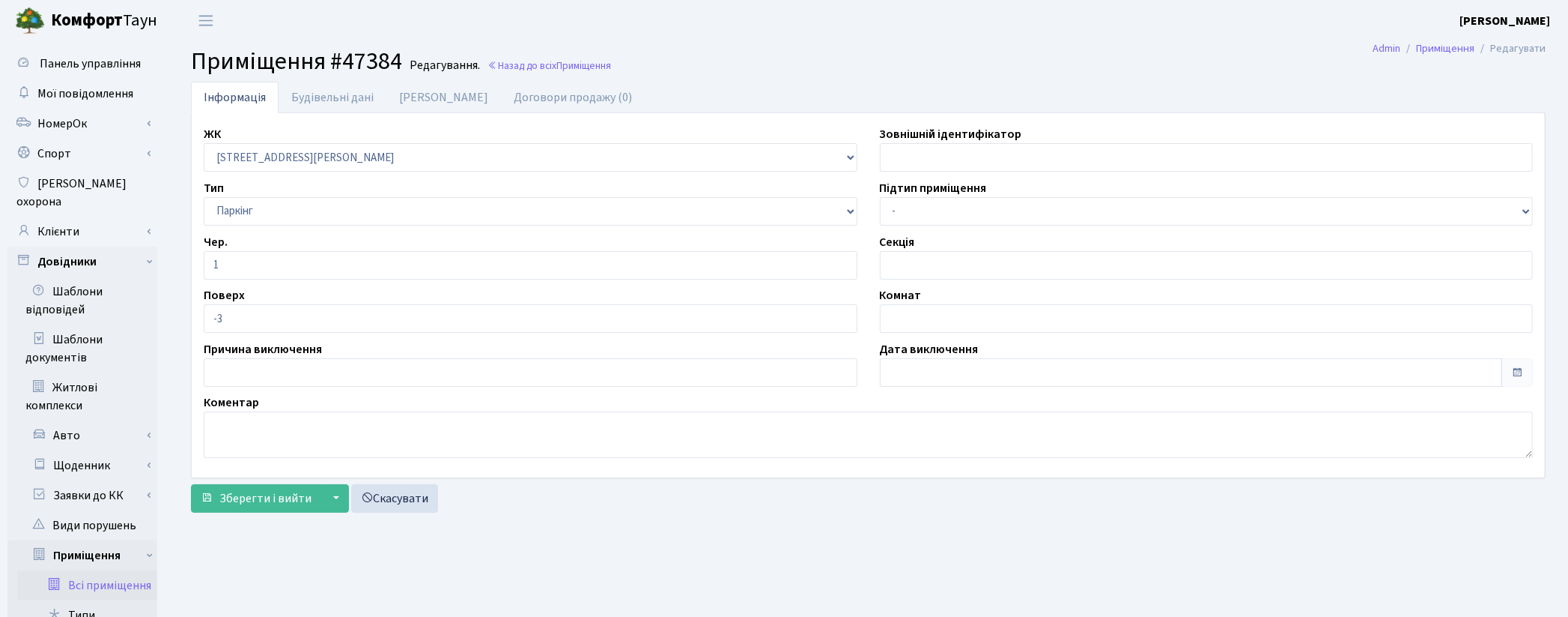
click at [133, 571] on link "Всі приміщення" at bounding box center [88, 586] width 140 height 30
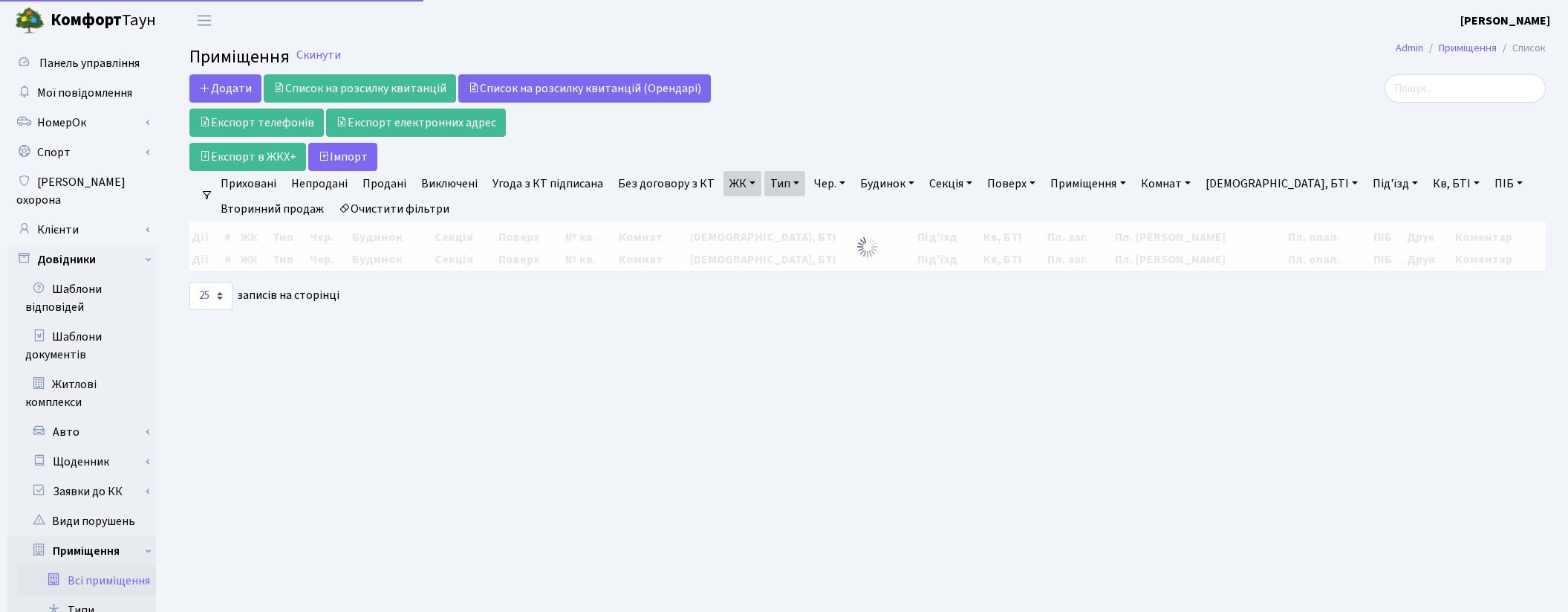
select select "25"
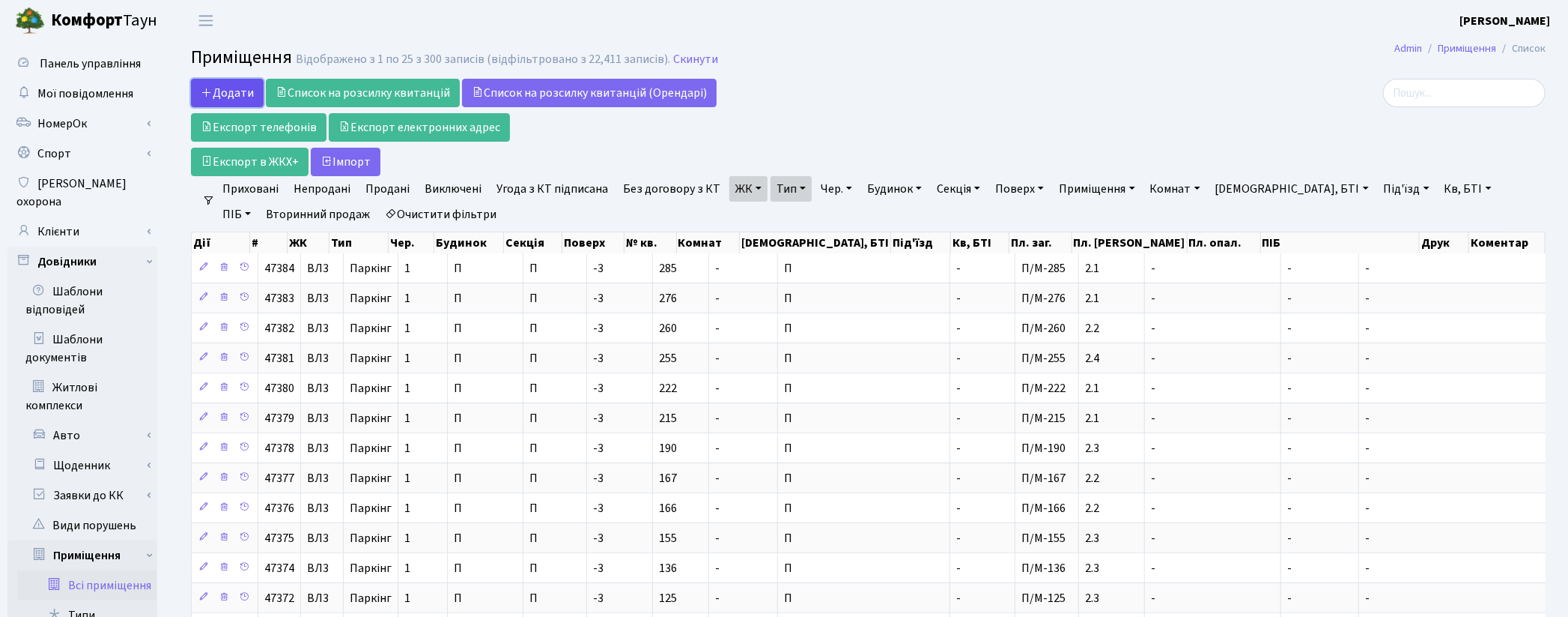
click at [223, 92] on span "Додати" at bounding box center [227, 93] width 53 height 17
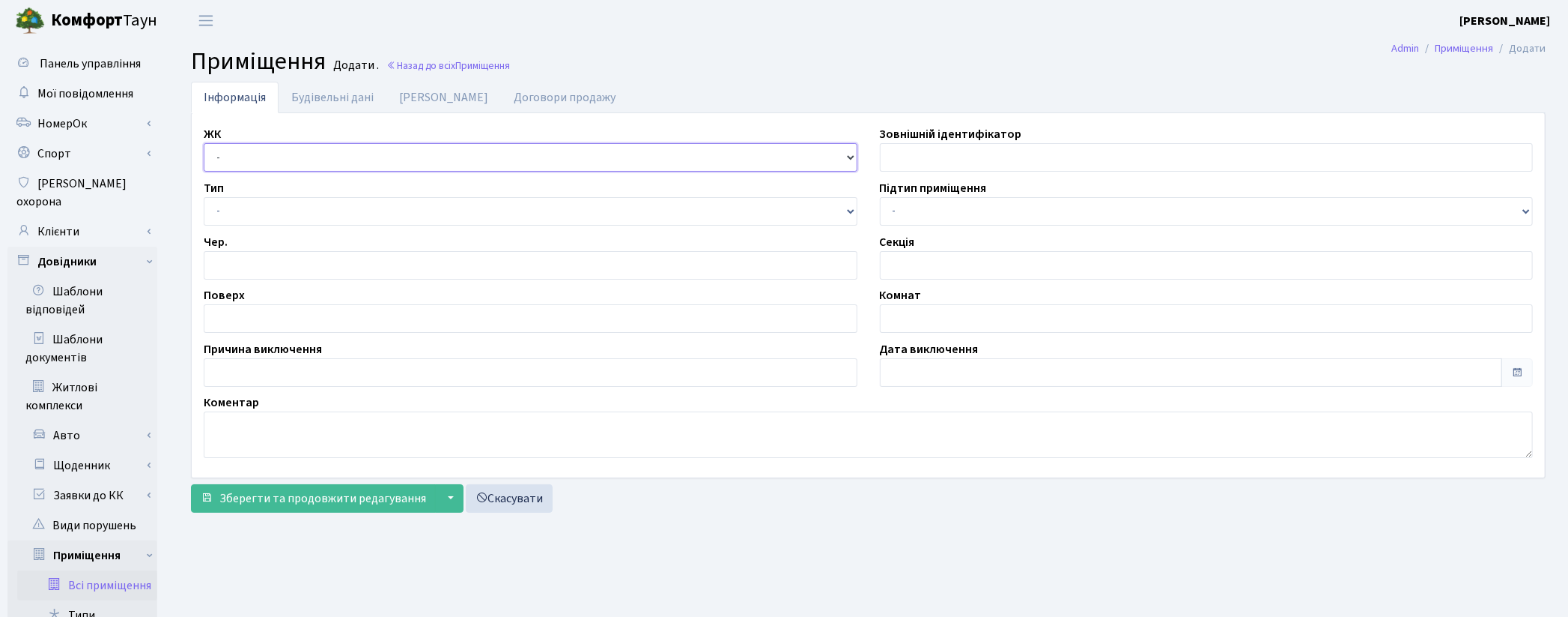
click at [266, 164] on select "- КТ, вул. Регенераторна, 4 ЦП, вул. Джона Маккейна, 7 ТХ, вул. Ділова, 1/2 КТ2…" at bounding box center [530, 157] width 654 height 29
select select "322"
click at [203, 143] on select "- КТ, вул. Регенераторна, [GEOGRAPHIC_DATA], вул. [PERSON_NAME], [GEOGRAPHIC_DA…" at bounding box center [530, 157] width 654 height 29
click at [230, 211] on select "- Квартира Комерція Нежитлове Паркінг П1001" at bounding box center [530, 212] width 654 height 29
select select "270"
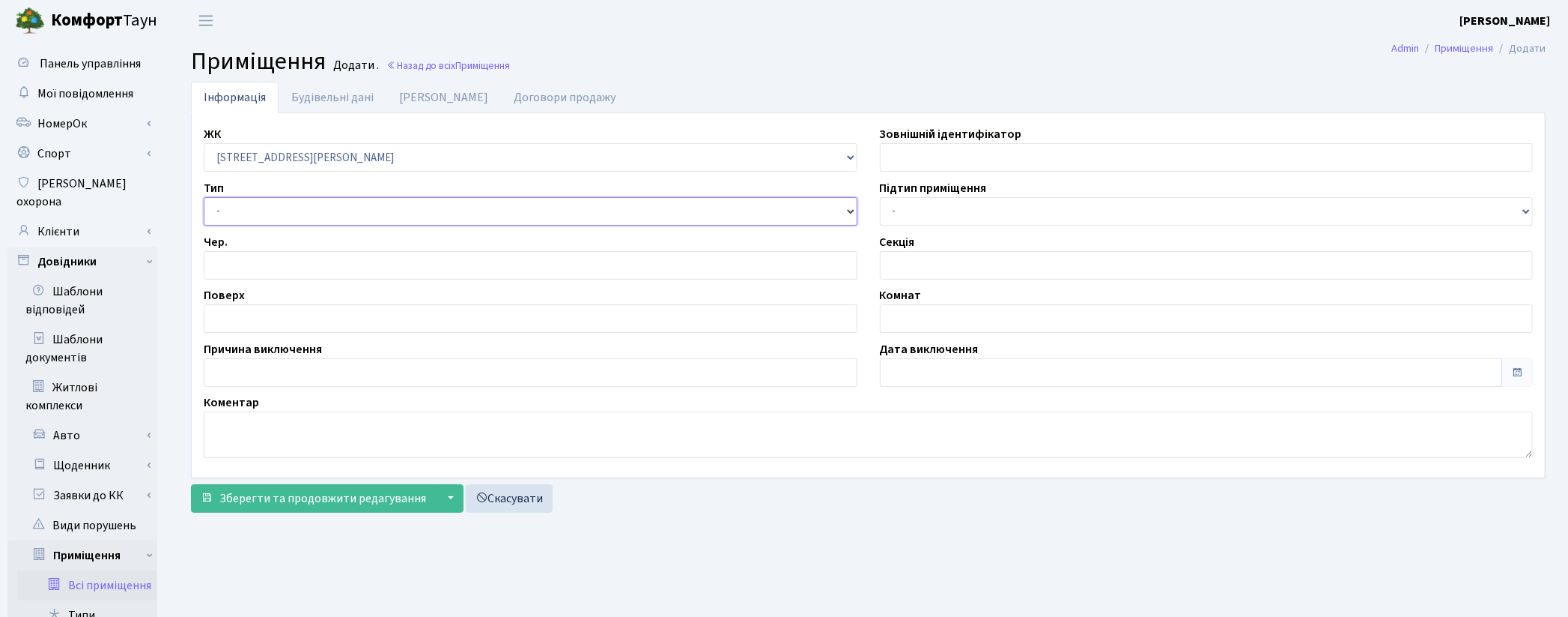
click at [203, 197] on select "- Квартира Комерція Нежитлове Паркінг П1001" at bounding box center [530, 212] width 654 height 29
click at [227, 261] on input "number" at bounding box center [530, 266] width 654 height 29
type input "1"
click at [242, 322] on input "text" at bounding box center [530, 318] width 654 height 29
type input "-3"
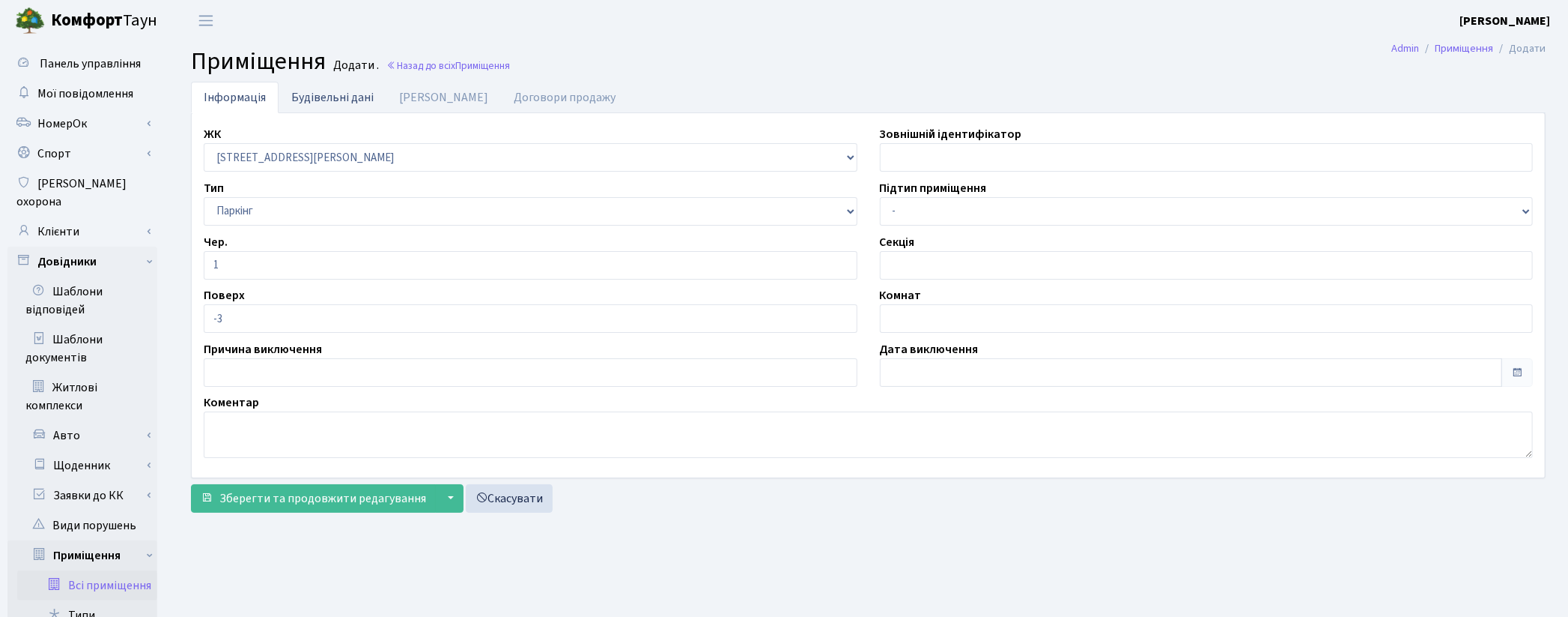
click at [309, 101] on link "Будівельні дані" at bounding box center [332, 97] width 108 height 30
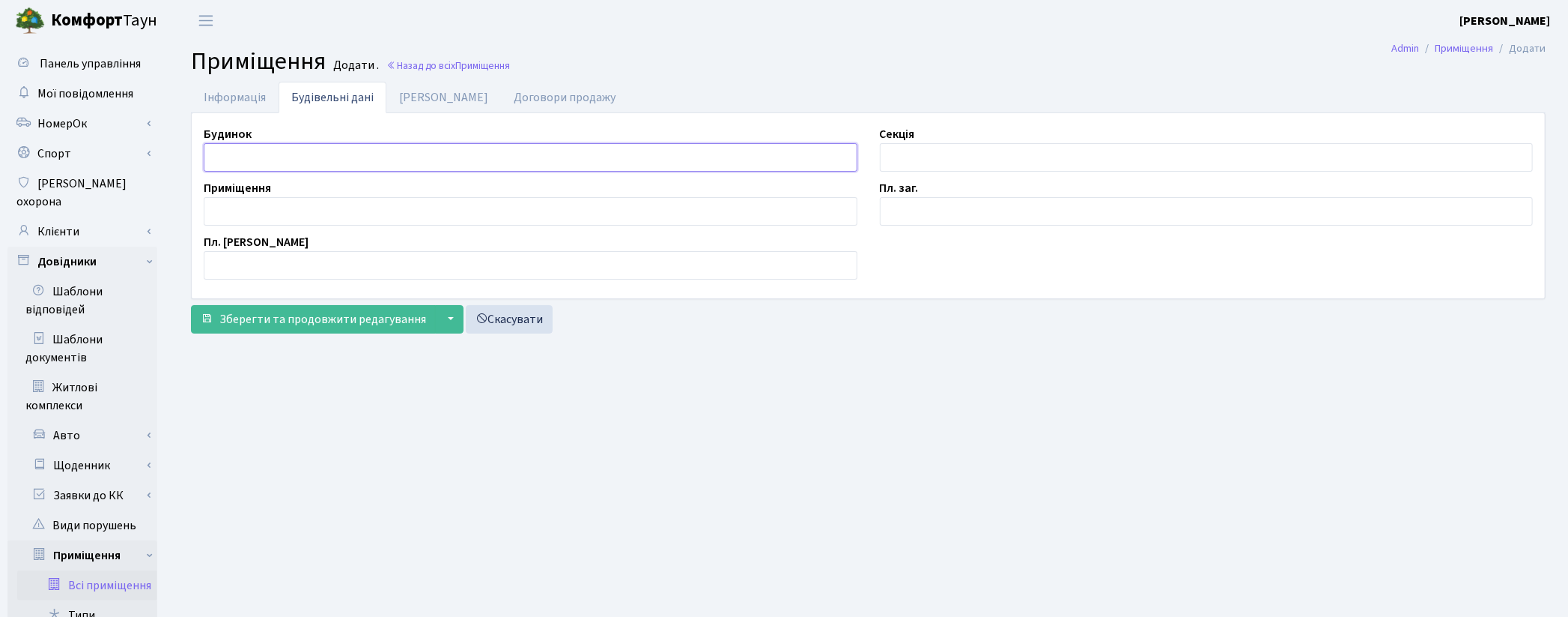
click at [290, 156] on input "text" at bounding box center [530, 157] width 654 height 29
type input "П"
click at [937, 204] on input "text" at bounding box center [1207, 212] width 654 height 29
type input "2.2"
click at [280, 213] on input "text" at bounding box center [530, 212] width 654 height 29
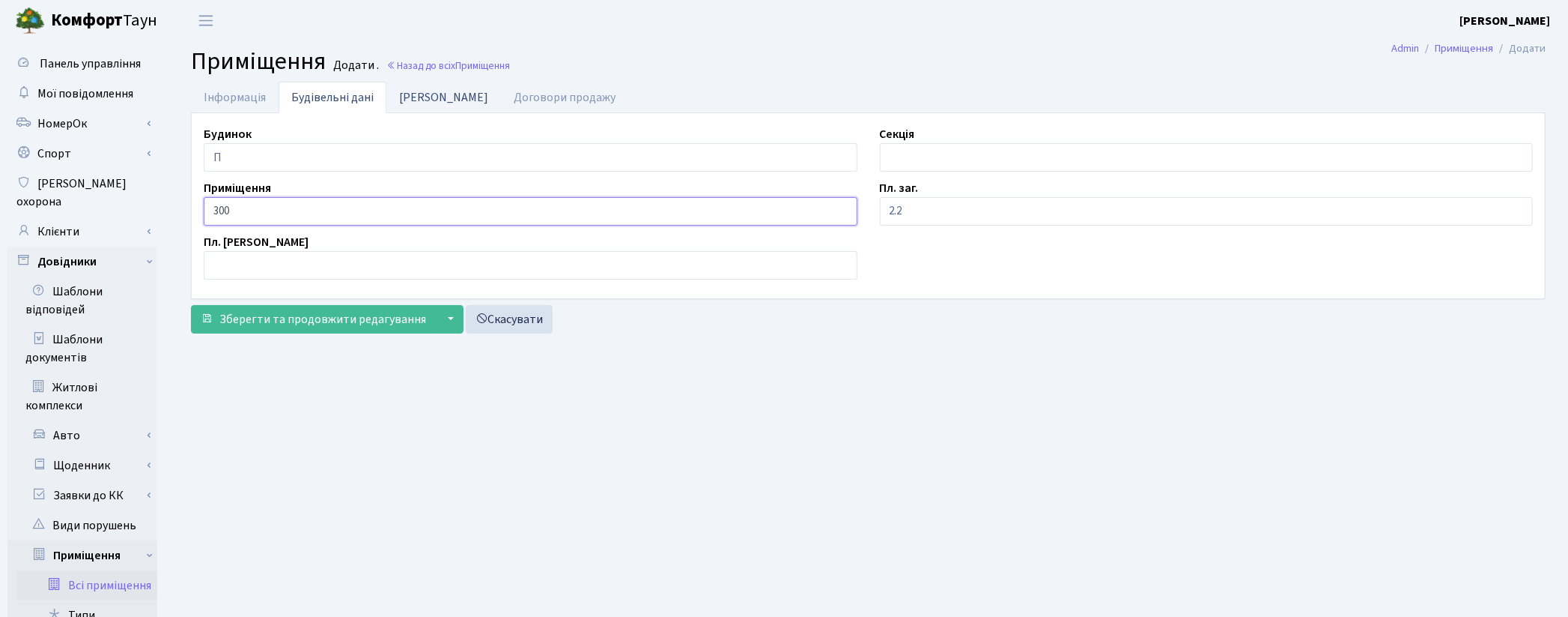
type input "300"
click at [406, 107] on link "Дані БТІ" at bounding box center [443, 97] width 115 height 30
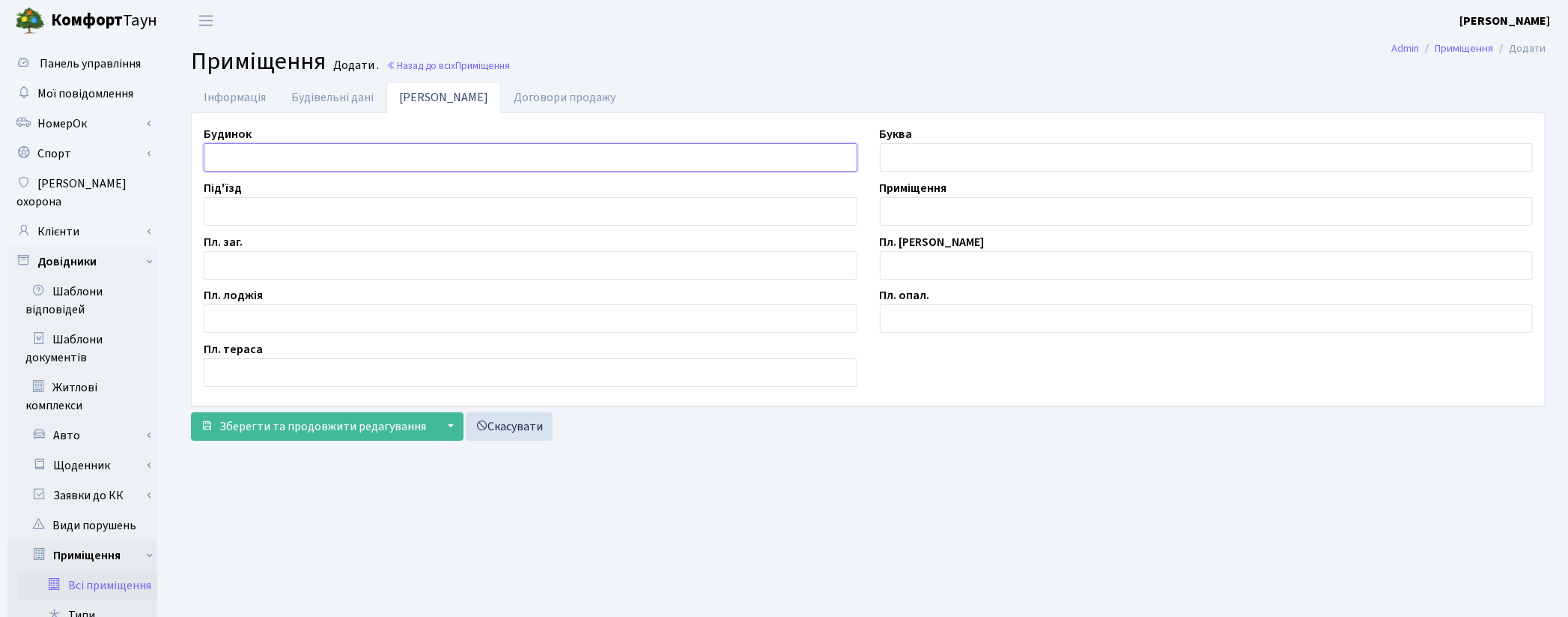
click at [289, 151] on input "text" at bounding box center [530, 157] width 654 height 29
type input "П"
click at [940, 203] on input "text" at bounding box center [1207, 212] width 654 height 29
type input "П/М-300"
click at [398, 266] on input "text" at bounding box center [530, 266] width 654 height 29
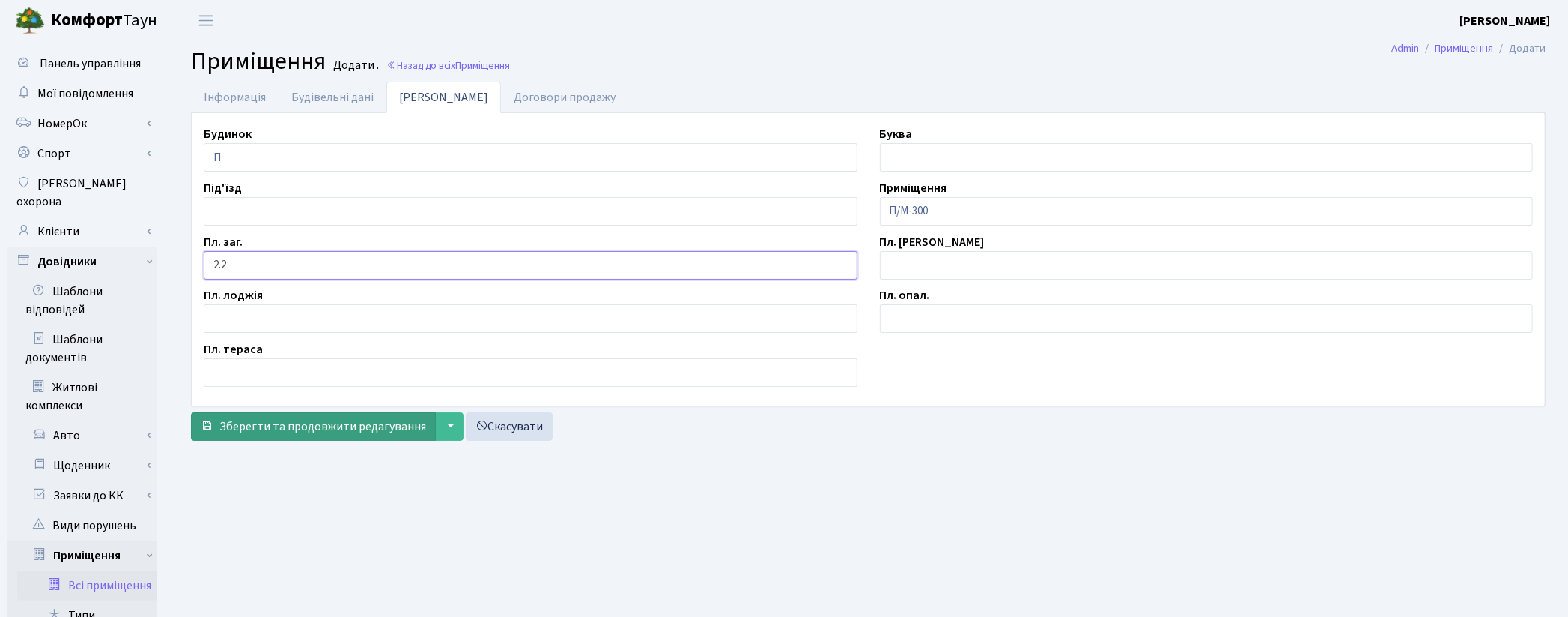
type input "2.2"
click at [354, 424] on span "Зберегти та продовжити редагування" at bounding box center [322, 426] width 207 height 17
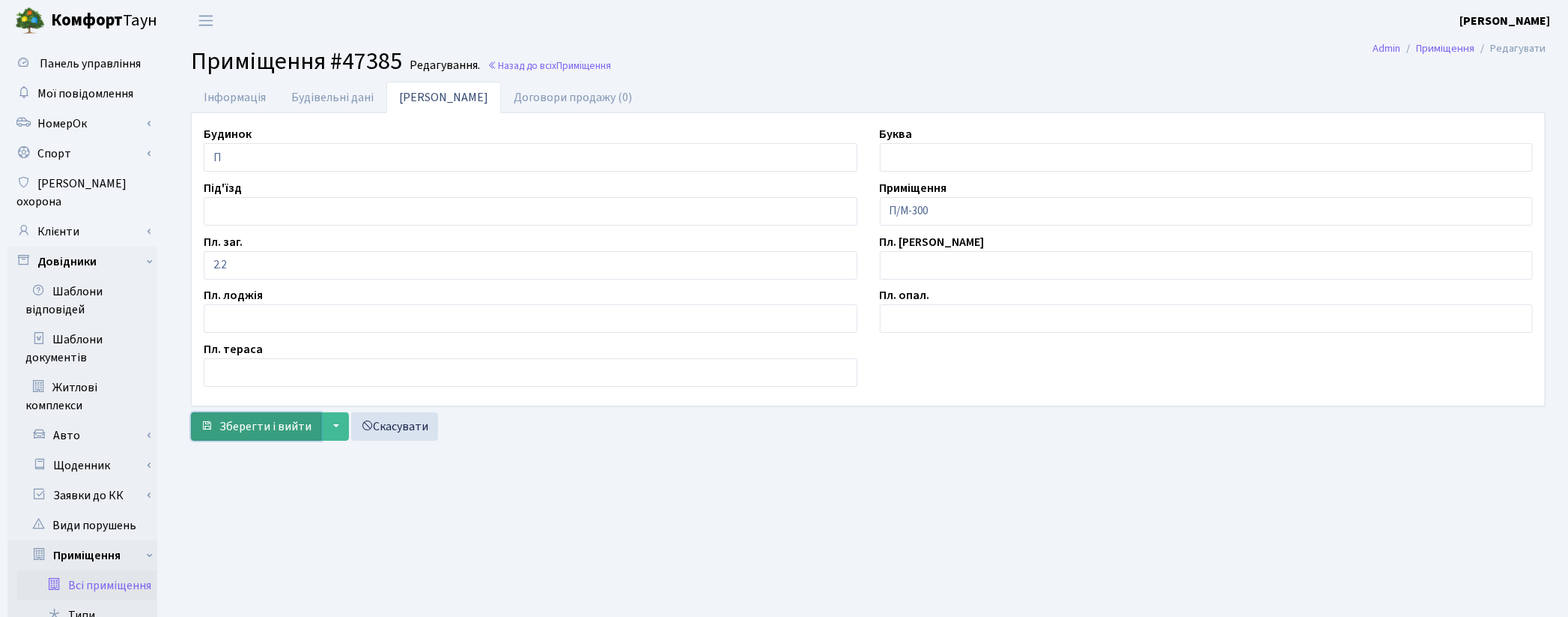
click at [264, 427] on span "Зберегти і вийти" at bounding box center [265, 426] width 92 height 17
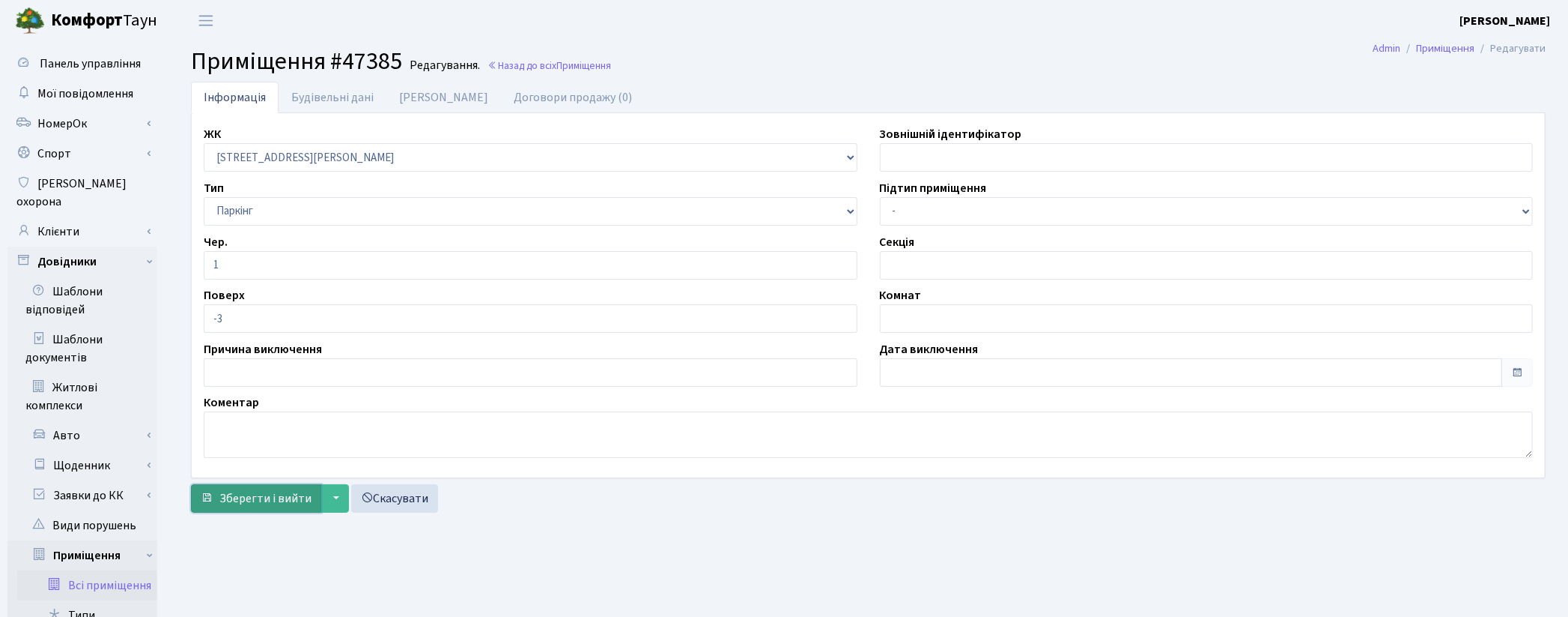
click at [265, 504] on span "Зберегти і вийти" at bounding box center [265, 498] width 92 height 17
click at [90, 571] on link "Всі приміщення" at bounding box center [88, 586] width 140 height 30
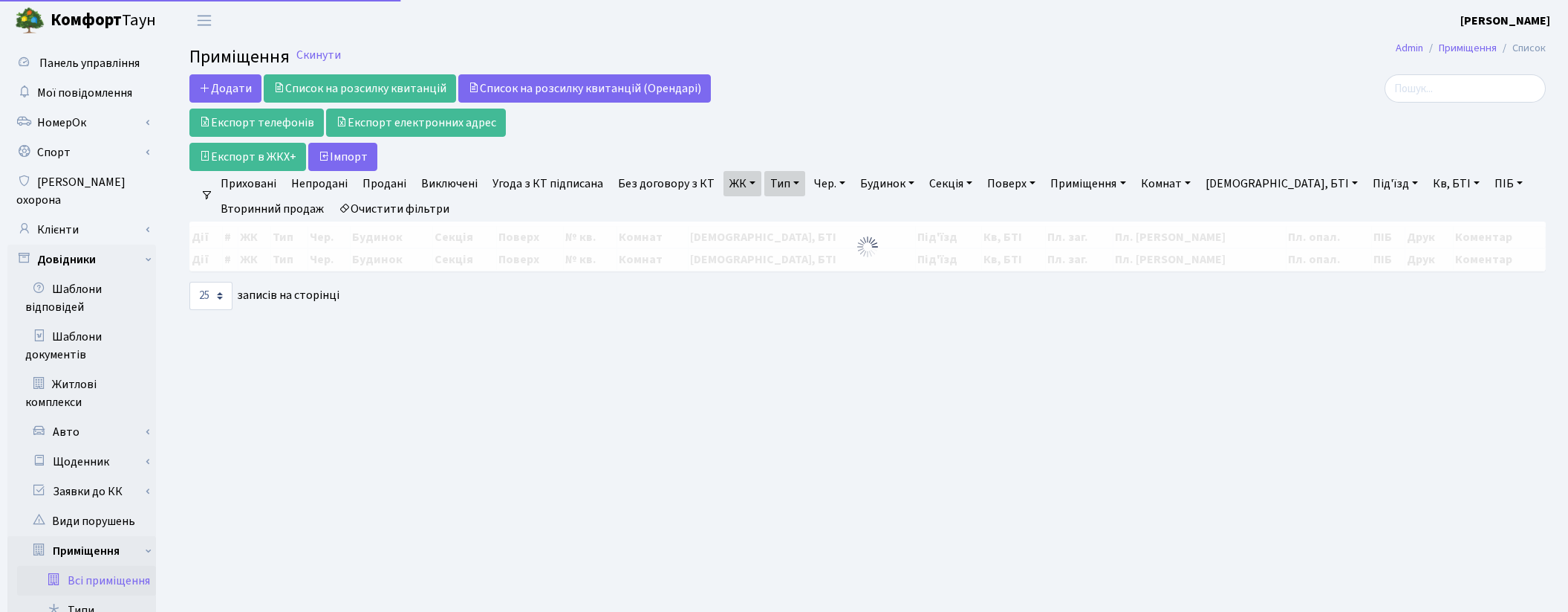
select select "25"
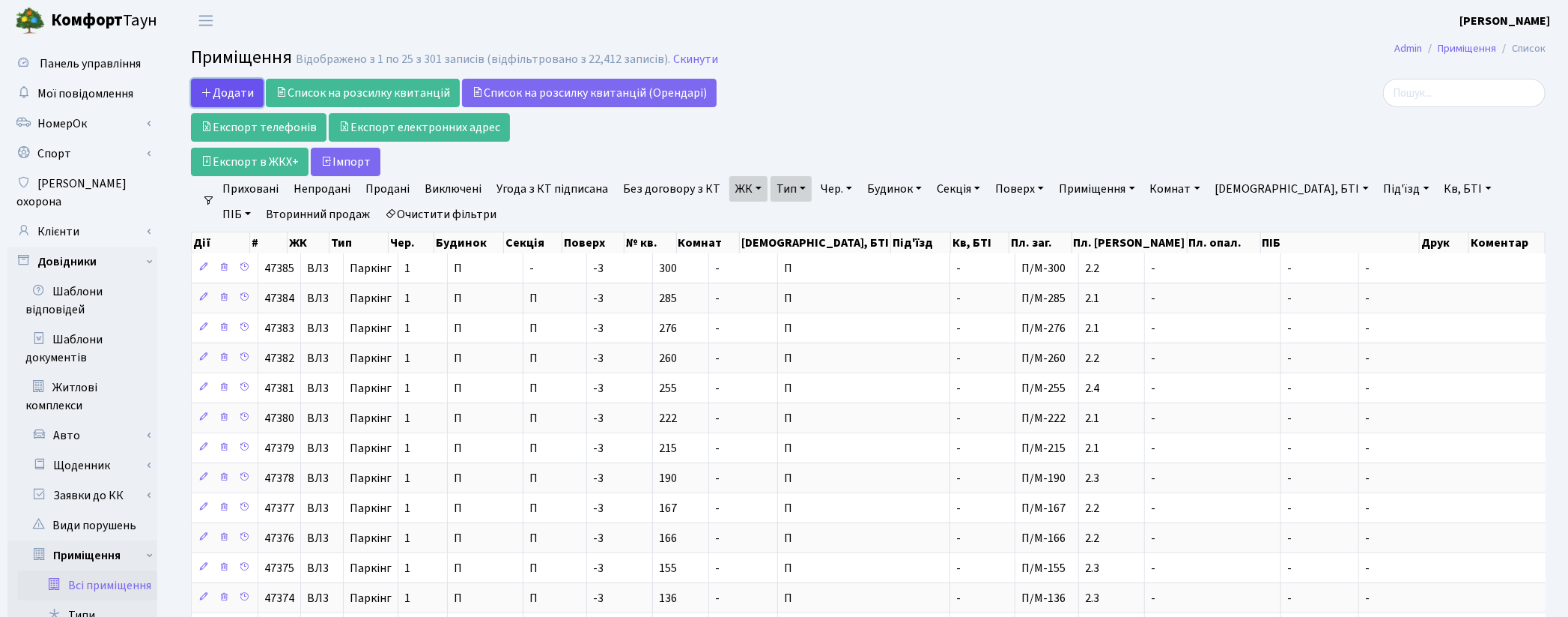
click at [223, 96] on span "Додати" at bounding box center [227, 93] width 53 height 17
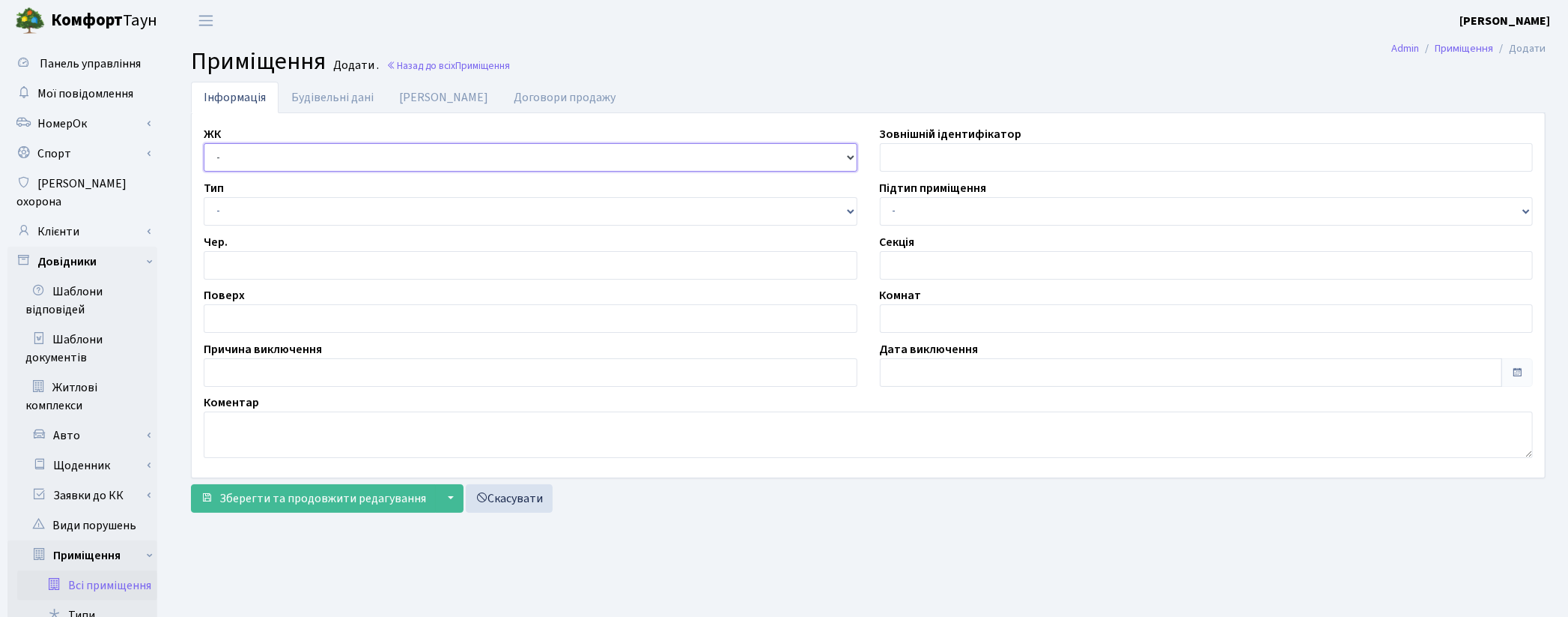
click at [244, 164] on select "- КТ, вул. Регенераторна, 4 ЦП, вул. Джона Маккейна, 7 ТХ, вул. Ділова, 1/2 КТ2…" at bounding box center [530, 157] width 654 height 29
select select "322"
click at [203, 143] on select "- КТ, вул. Регенераторна, 4 ЦП, вул. Джона Маккейна, 7 ТХ, вул. Ділова, 1/2 КТ2…" at bounding box center [530, 157] width 654 height 29
click at [233, 200] on select "- Квартира Комерція Нежитлове Паркінг П1001" at bounding box center [530, 212] width 654 height 29
select select "270"
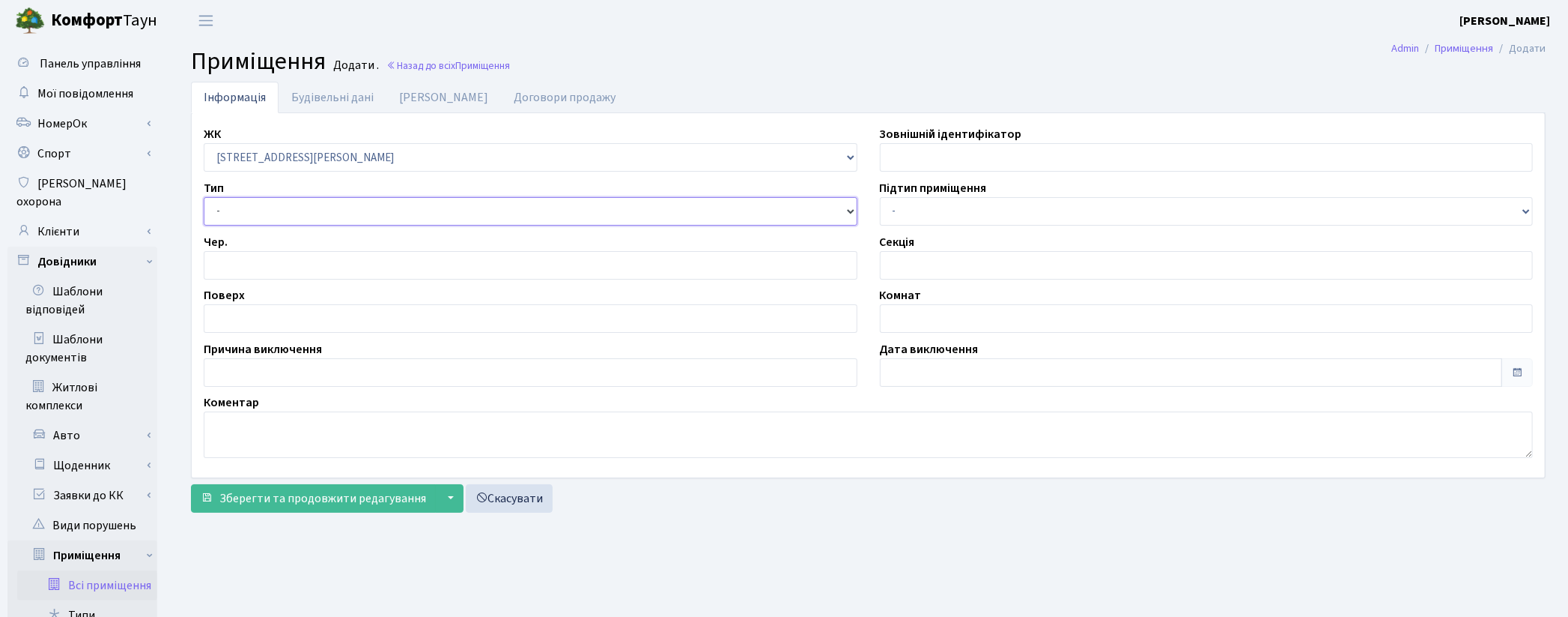
click at [203, 197] on select "- Квартира Комерція Нежитлове Паркінг П1001" at bounding box center [530, 212] width 654 height 29
click at [246, 275] on input "number" at bounding box center [530, 266] width 654 height 29
type input "1"
click at [254, 320] on input "text" at bounding box center [530, 318] width 654 height 29
type input "-3"
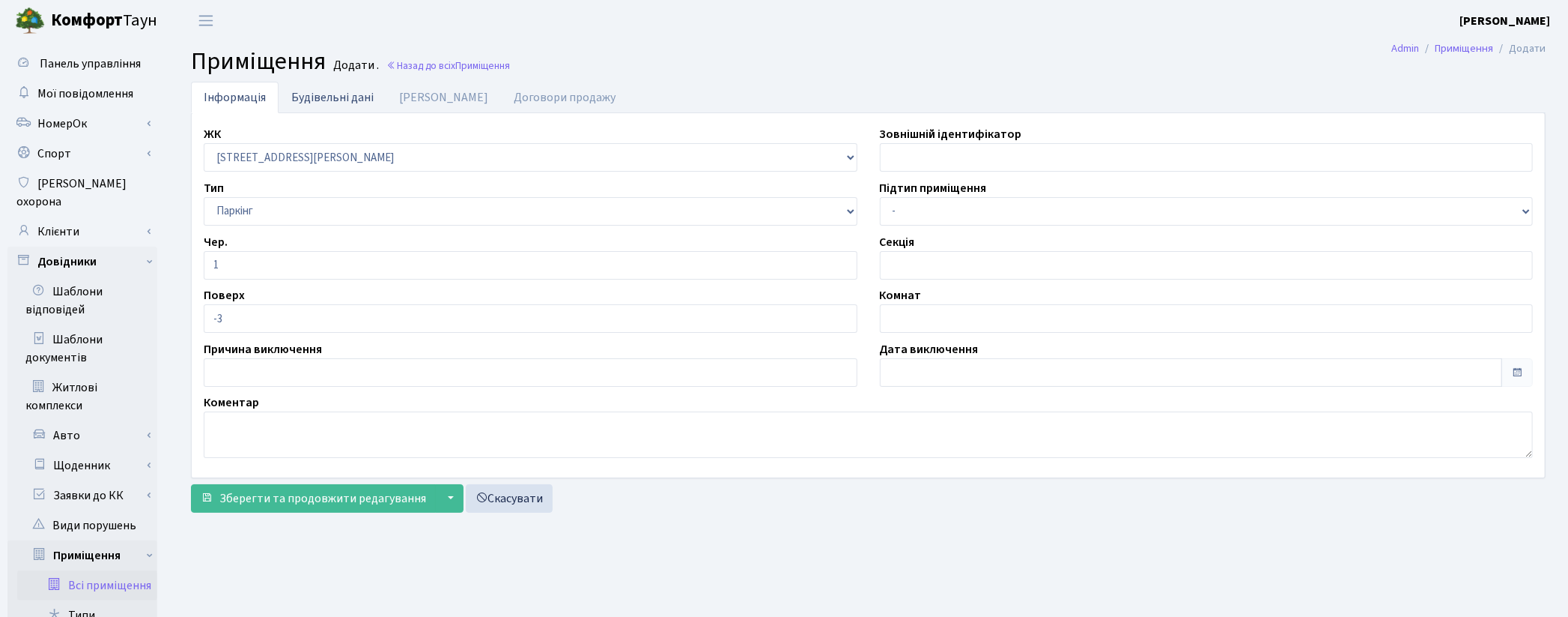
click at [333, 85] on link "Будівельні дані" at bounding box center [332, 97] width 108 height 30
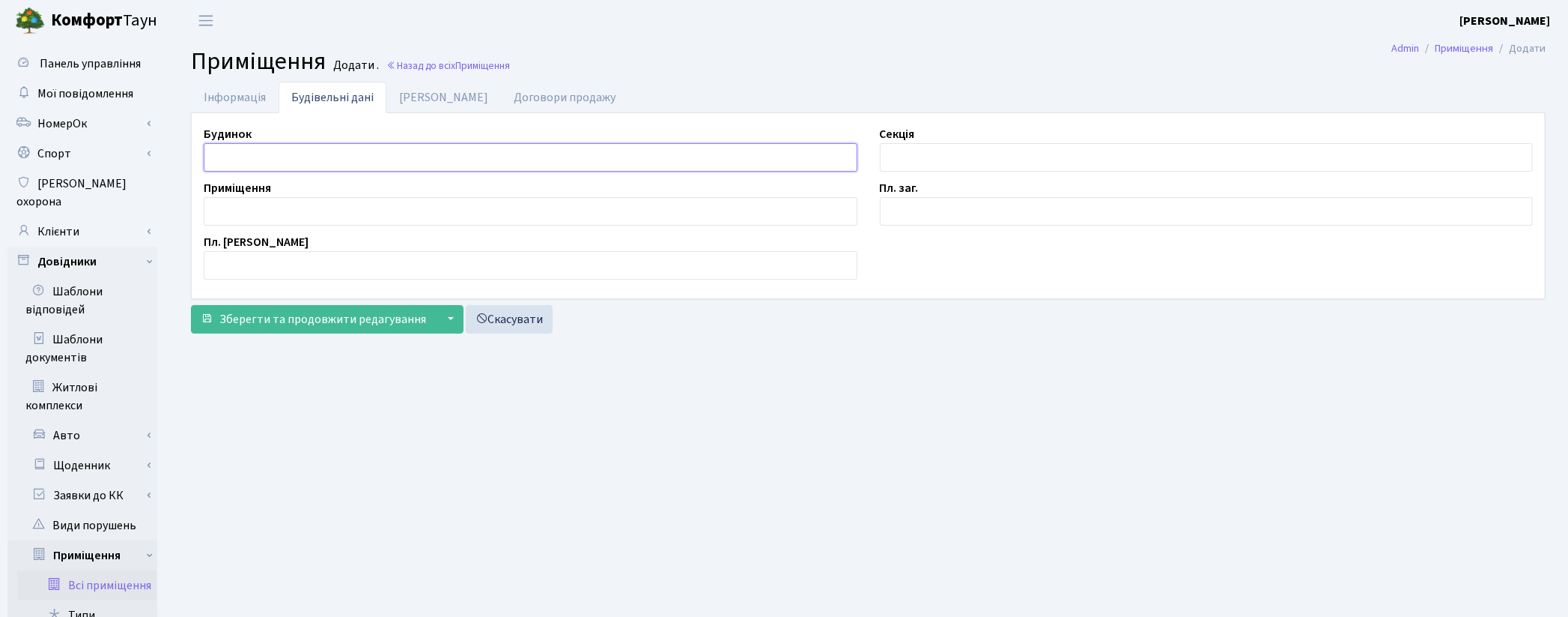
click at [264, 144] on input "text" at bounding box center [530, 157] width 654 height 29
type input "П"
click at [249, 206] on input "text" at bounding box center [530, 212] width 654 height 29
type input "301"
click at [906, 208] on input "text" at bounding box center [1207, 212] width 654 height 29
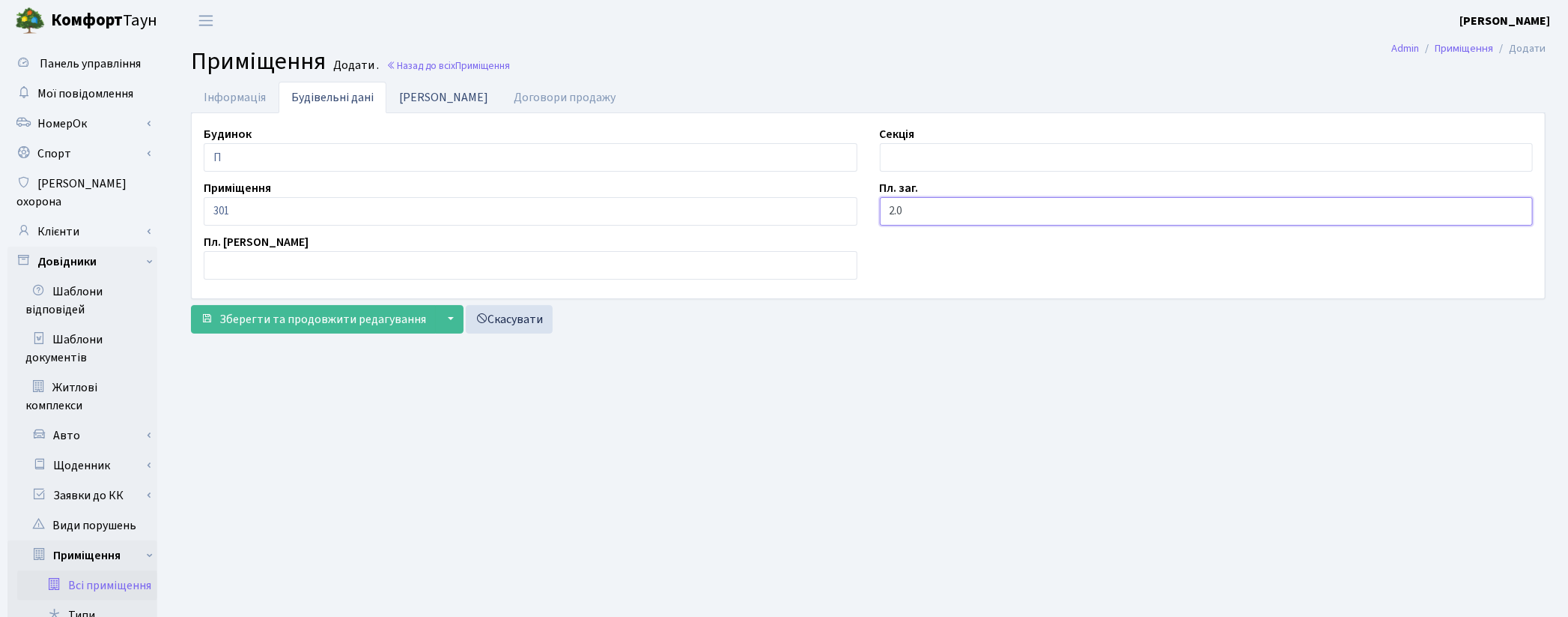
type input "2.0"
click at [422, 105] on link "Дані БТІ" at bounding box center [443, 97] width 115 height 30
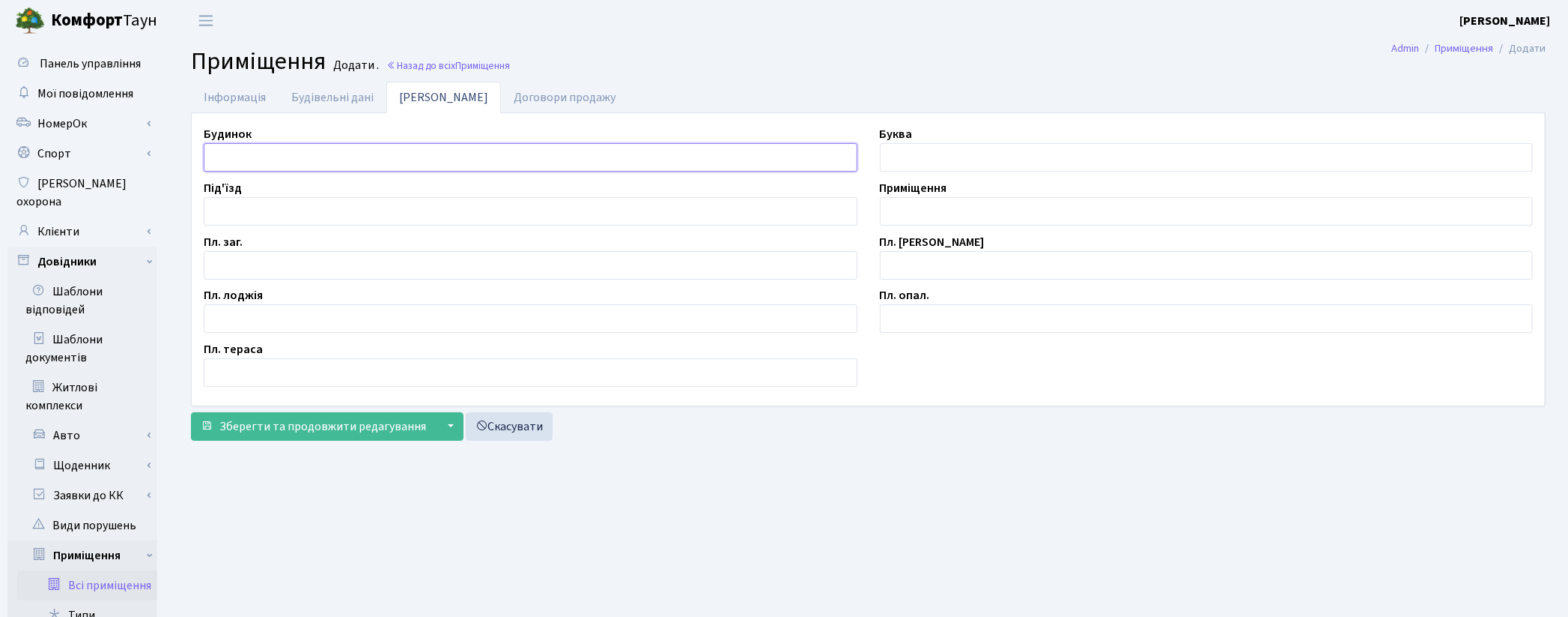
click at [218, 152] on input "text" at bounding box center [530, 157] width 654 height 29
type input "П"
click at [263, 276] on input "text" at bounding box center [530, 266] width 654 height 29
type input "2.0"
click at [957, 215] on input "text" at bounding box center [1207, 212] width 654 height 29
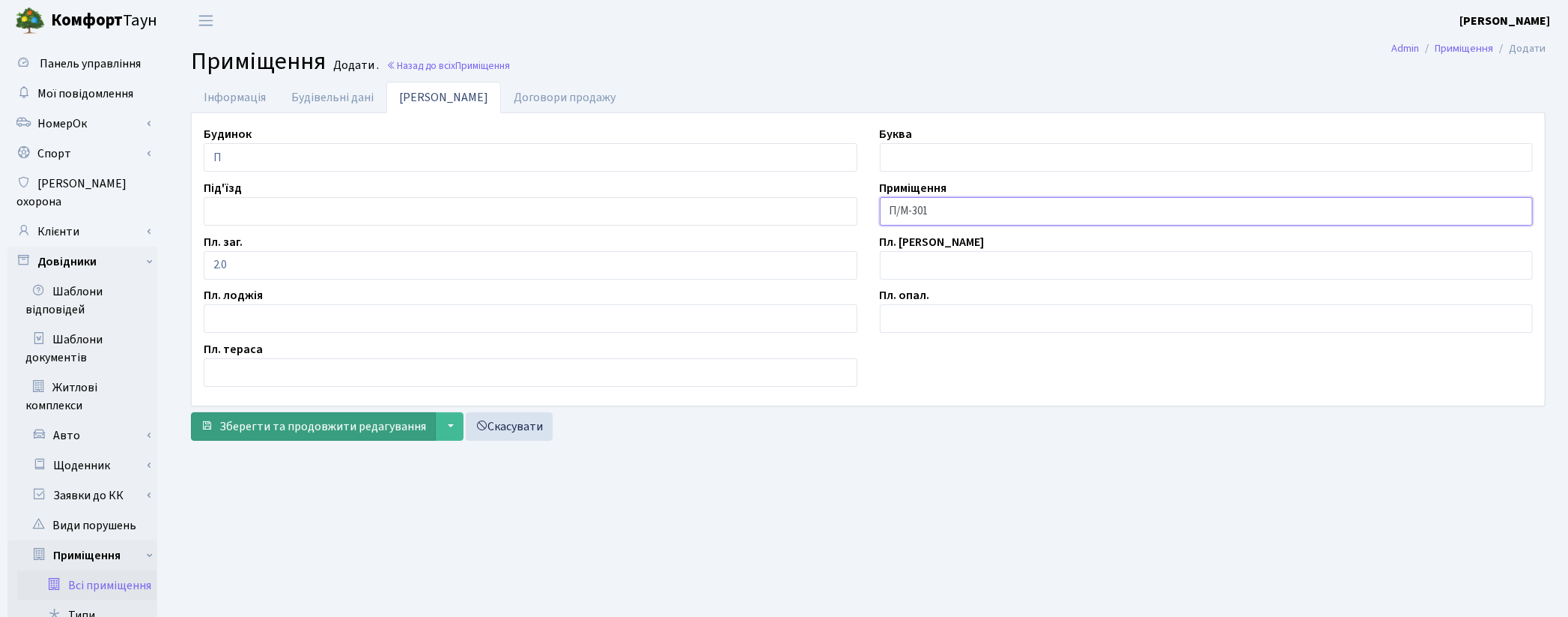
type input "П/М-301"
click at [323, 437] on button "Зберегти та продовжити редагування" at bounding box center [313, 426] width 245 height 29
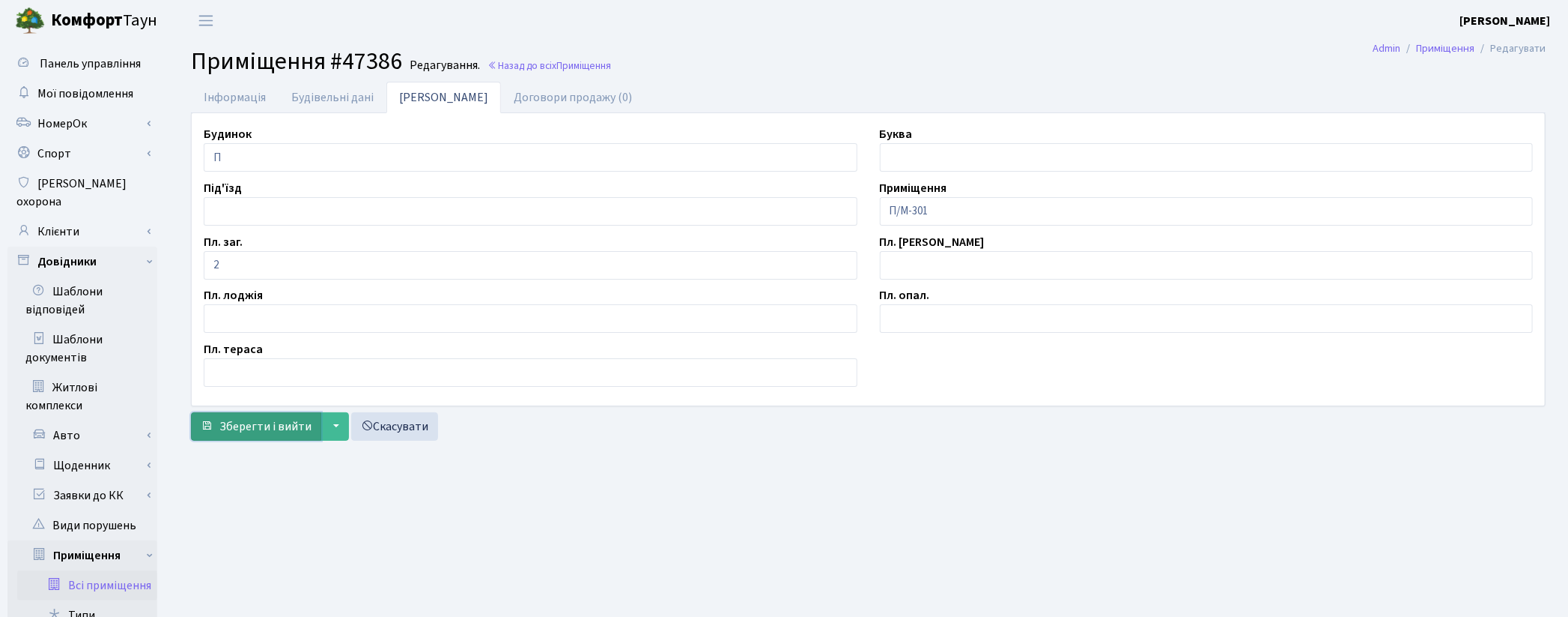
click at [282, 421] on span "Зберегти і вийти" at bounding box center [265, 426] width 92 height 17
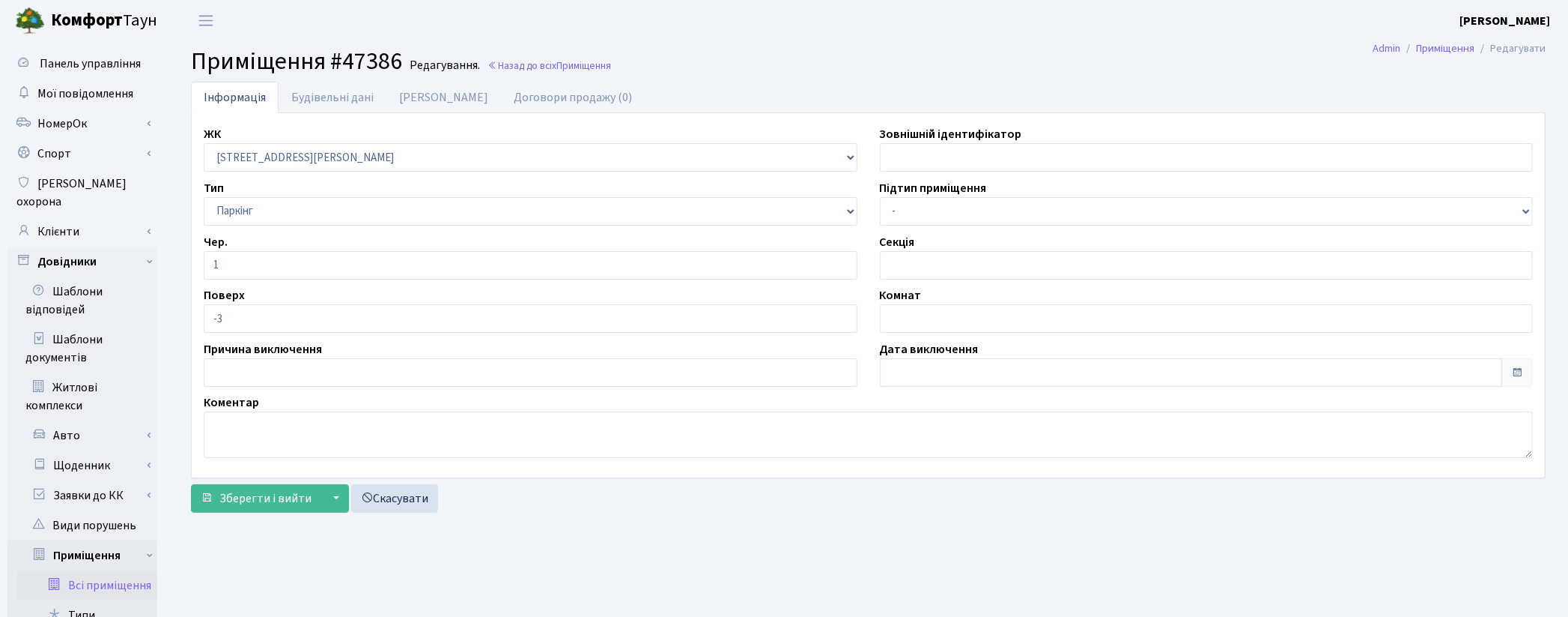
click at [121, 571] on link "Всі приміщення" at bounding box center [88, 586] width 140 height 30
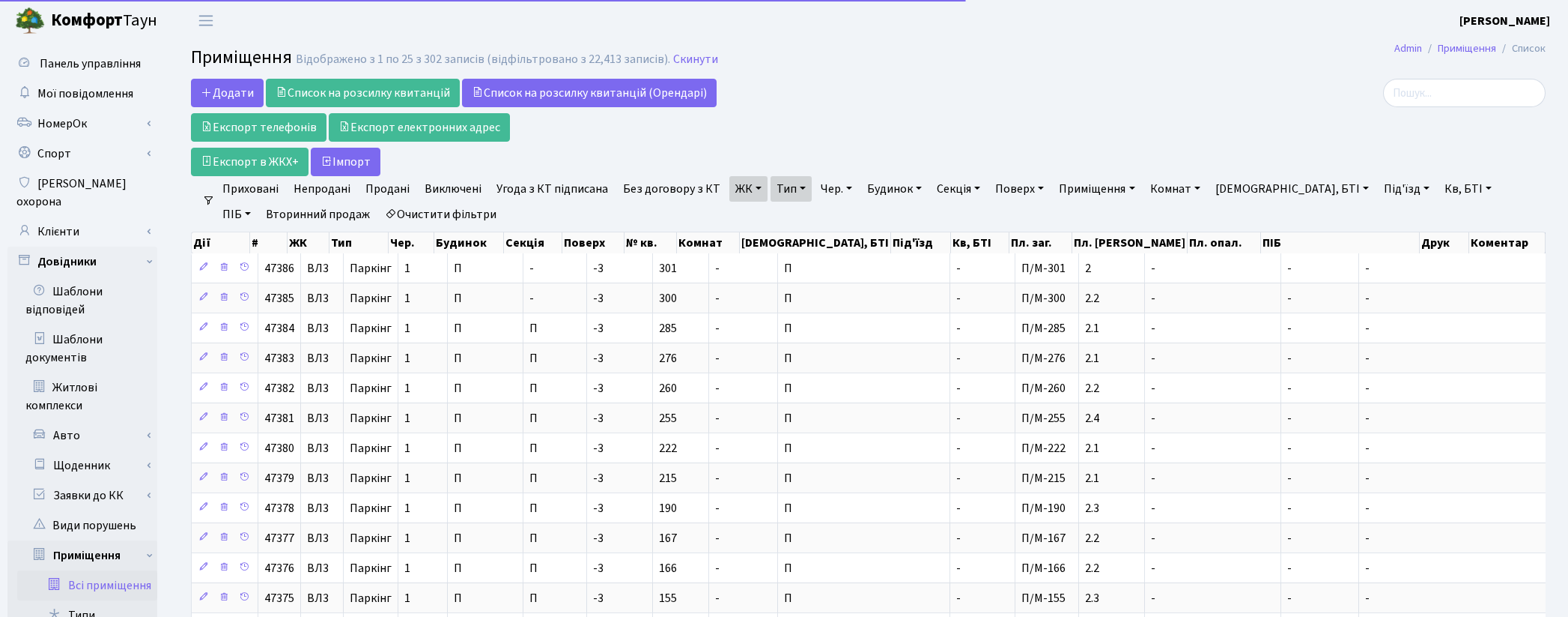
select select "25"
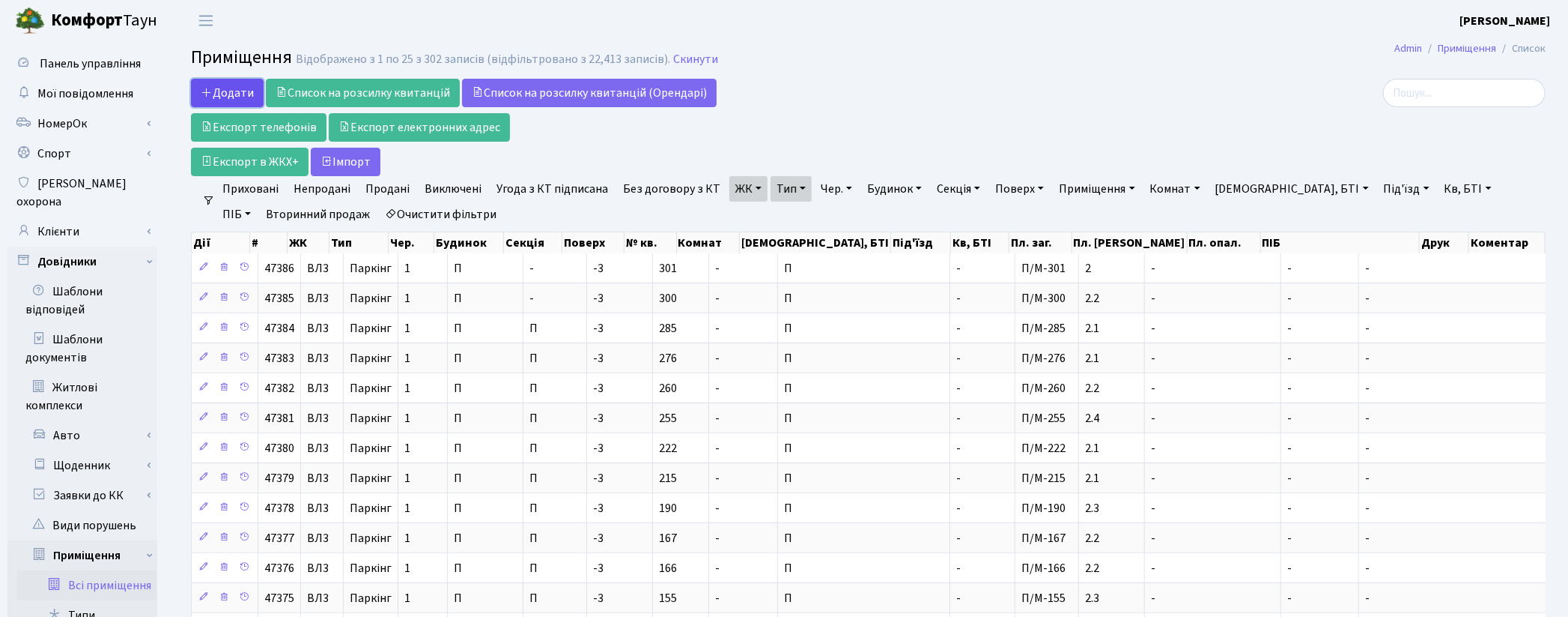
click at [236, 92] on span "Додати" at bounding box center [227, 93] width 53 height 17
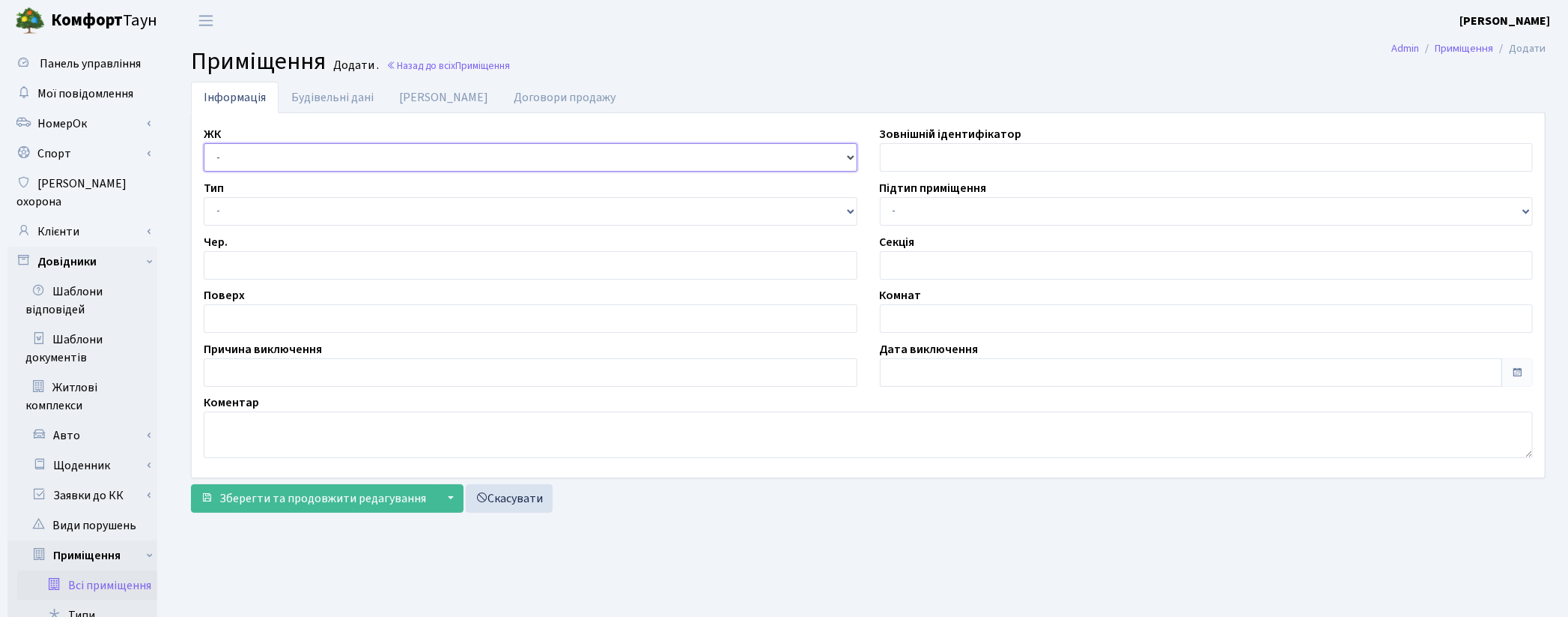
click at [243, 168] on select "- КТ, вул. Регенераторна, [GEOGRAPHIC_DATA], вул. [PERSON_NAME], [GEOGRAPHIC_DA…" at bounding box center [530, 157] width 654 height 29
select select "322"
click at [203, 143] on select "- КТ, вул. Регенераторна, [GEOGRAPHIC_DATA], вул. [PERSON_NAME], [GEOGRAPHIC_DA…" at bounding box center [530, 157] width 654 height 29
click at [252, 200] on select "- Квартира Комерція Нежитлове Паркінг П1001" at bounding box center [530, 212] width 654 height 29
select select "270"
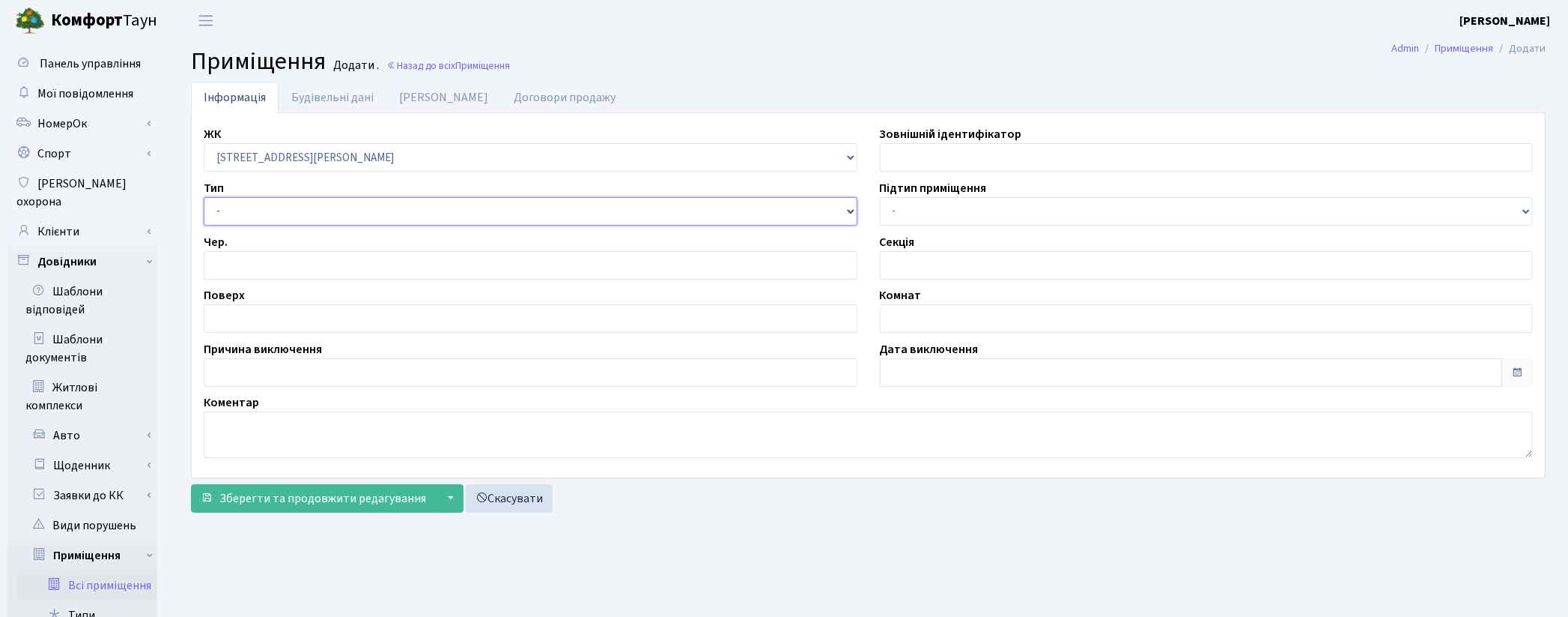
click at [203, 197] on select "- Квартира Комерція Нежитлове Паркінг П1001" at bounding box center [530, 212] width 654 height 29
click at [270, 261] on input "number" at bounding box center [530, 266] width 654 height 29
type input "1"
click at [257, 310] on input "text" at bounding box center [530, 318] width 654 height 29
type input "-3"
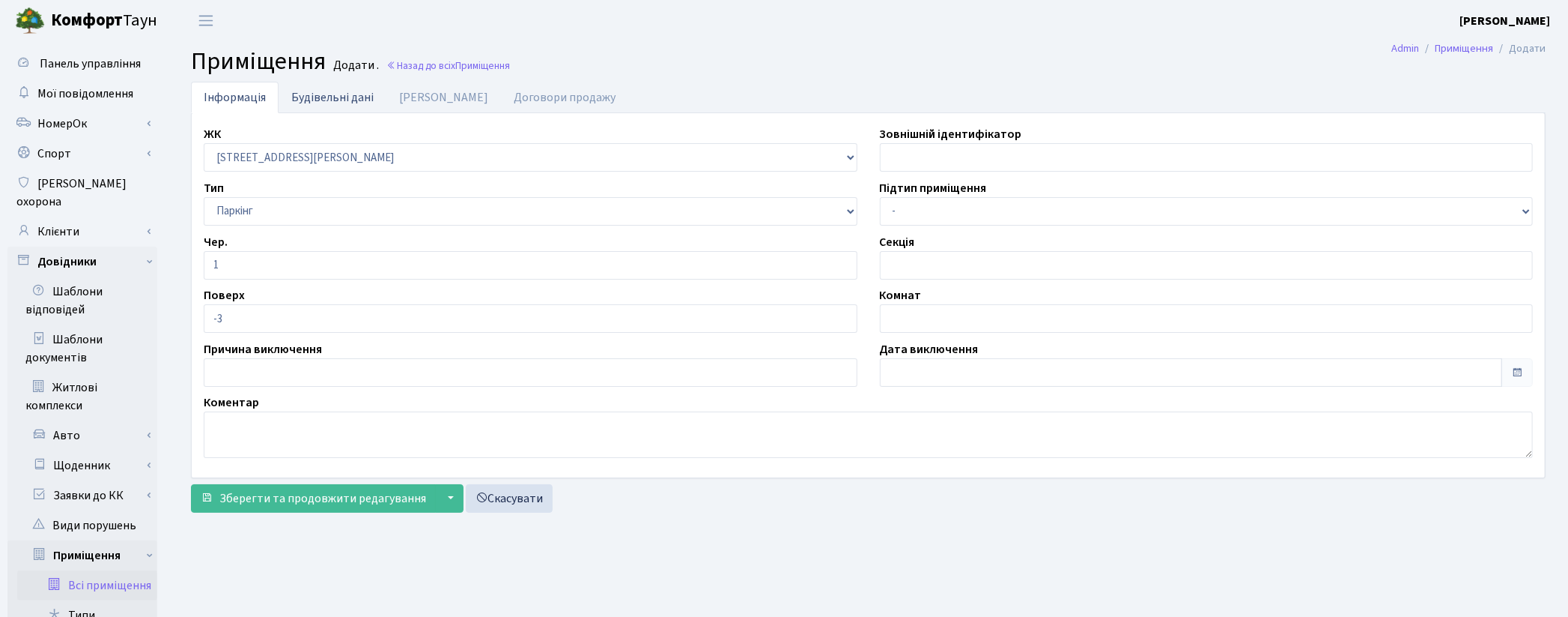
click at [331, 99] on link "Будівельні дані" at bounding box center [332, 97] width 108 height 30
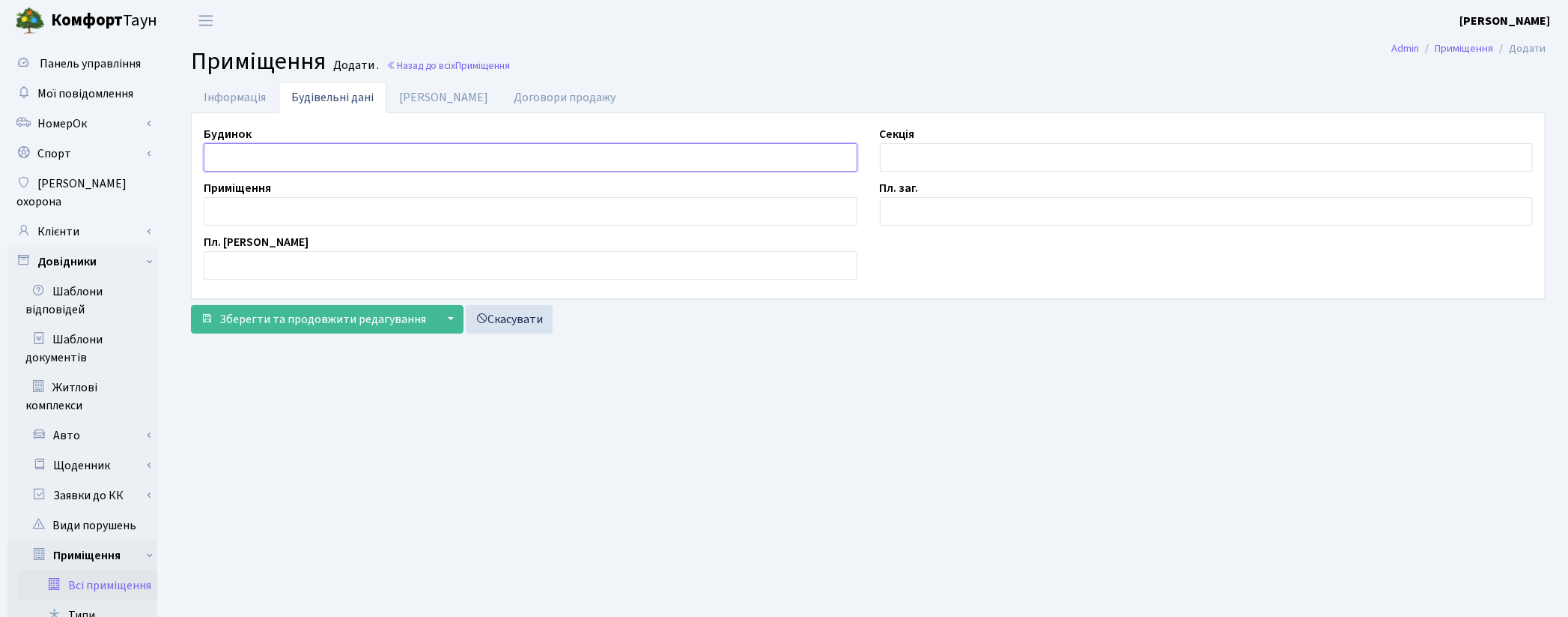
click at [235, 161] on input "text" at bounding box center [530, 157] width 654 height 29
type input "П"
click at [911, 166] on input "text" at bounding box center [1207, 157] width 654 height 29
type input "П"
click at [447, 200] on input "text" at bounding box center [530, 212] width 654 height 29
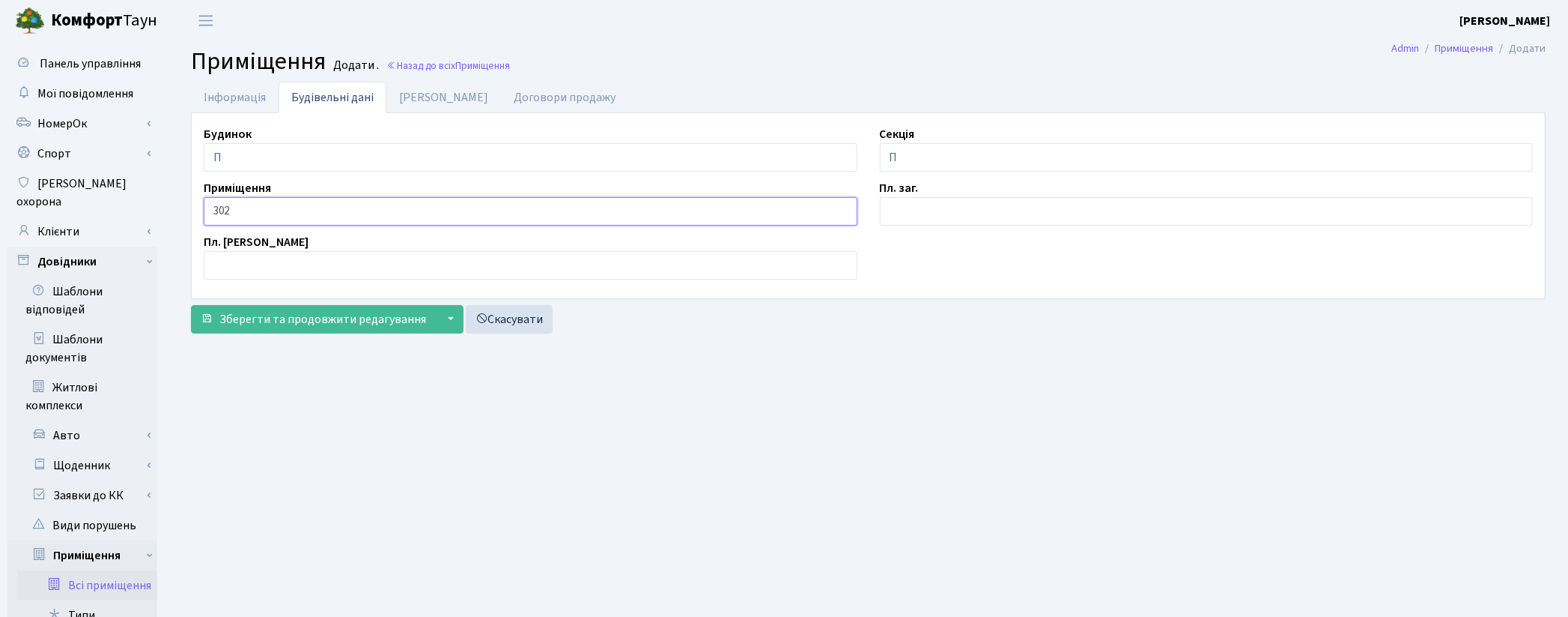
type input "302"
click at [906, 200] on input "text" at bounding box center [1207, 212] width 654 height 29
type input "2.0"
click at [394, 98] on link "[PERSON_NAME]" at bounding box center [443, 97] width 115 height 30
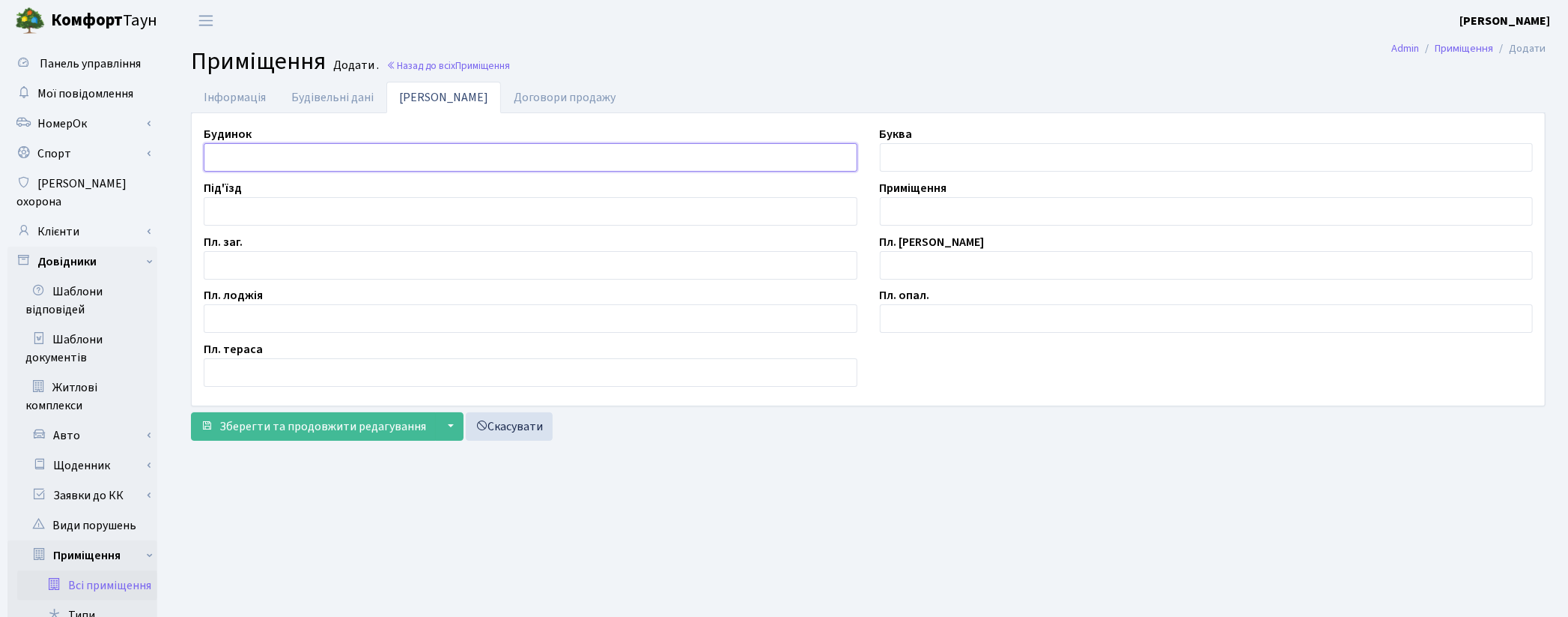
click at [288, 156] on input "text" at bounding box center [530, 157] width 654 height 29
type input "П"
click at [294, 252] on input "text" at bounding box center [530, 266] width 654 height 29
type input "2.0"
click at [902, 213] on input "text" at bounding box center [1207, 212] width 654 height 29
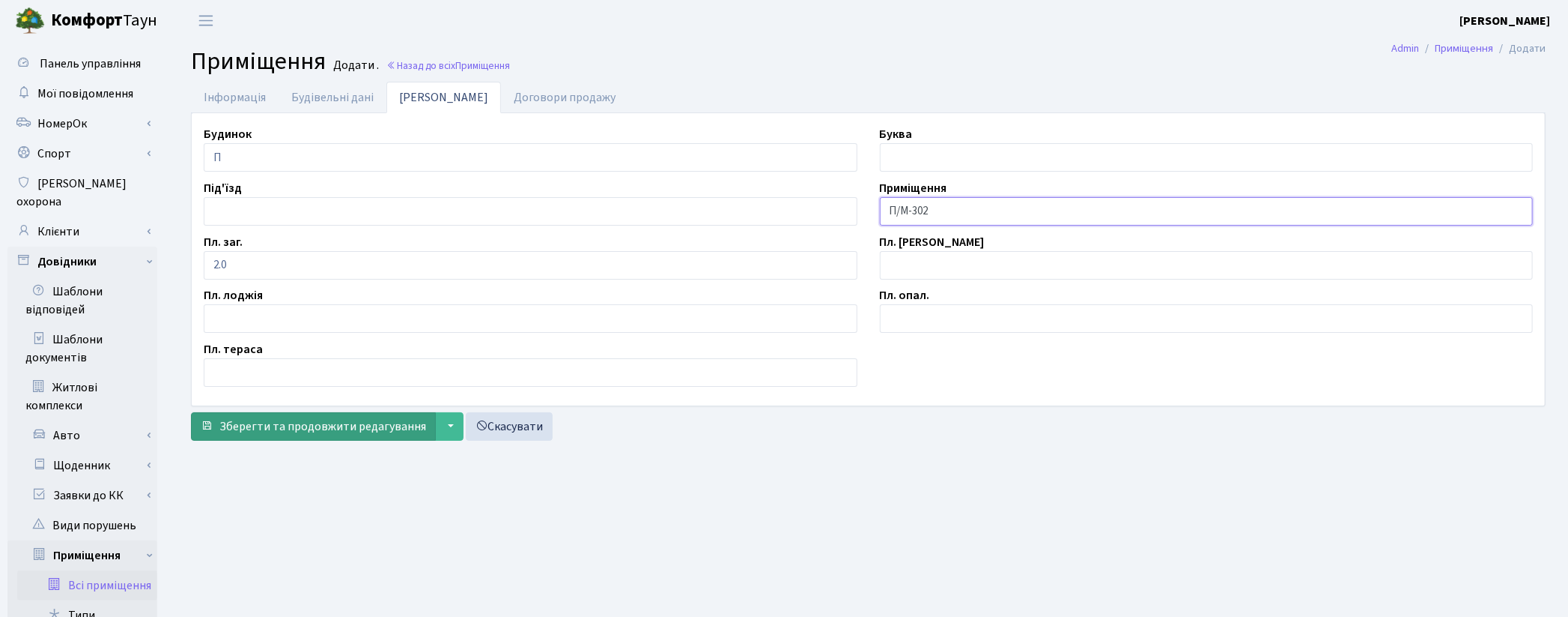
type input "П/М-302"
click at [308, 425] on span "Зберегти та продовжити редагування" at bounding box center [322, 426] width 207 height 17
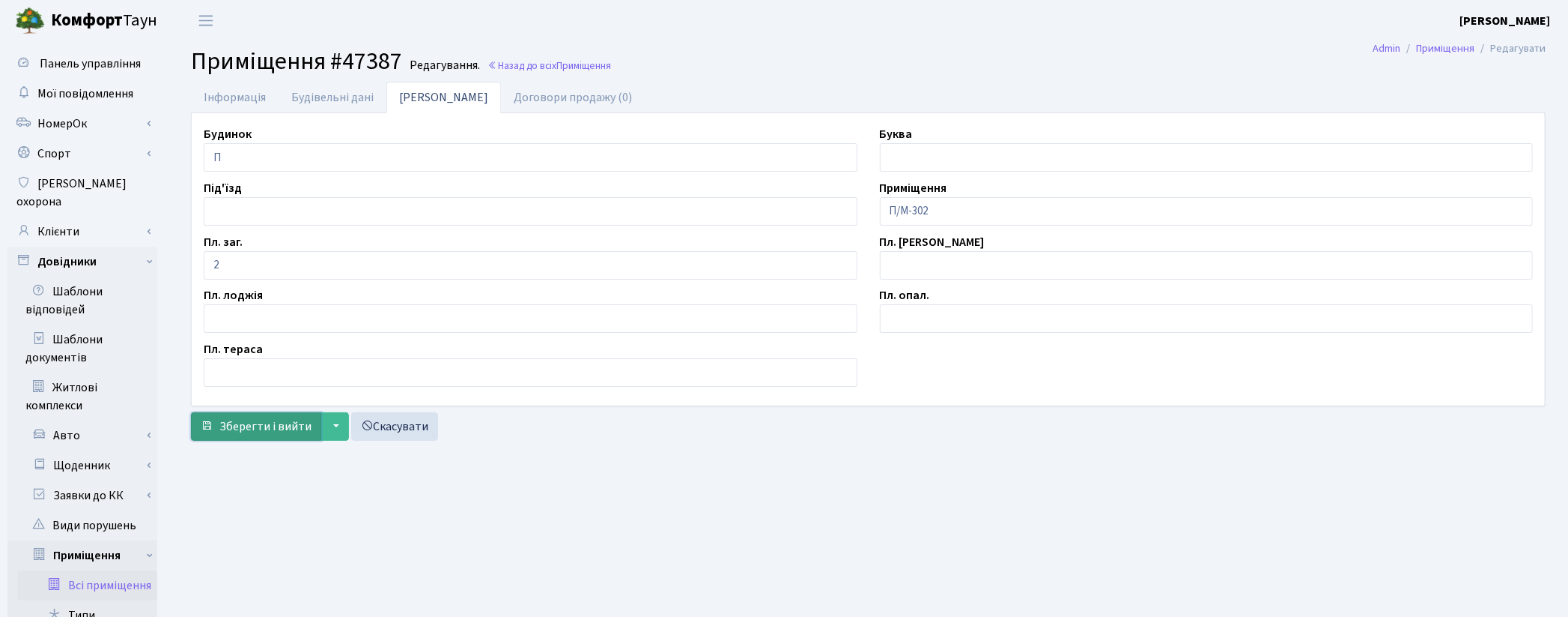
click at [282, 425] on span "Зберегти і вийти" at bounding box center [265, 426] width 92 height 17
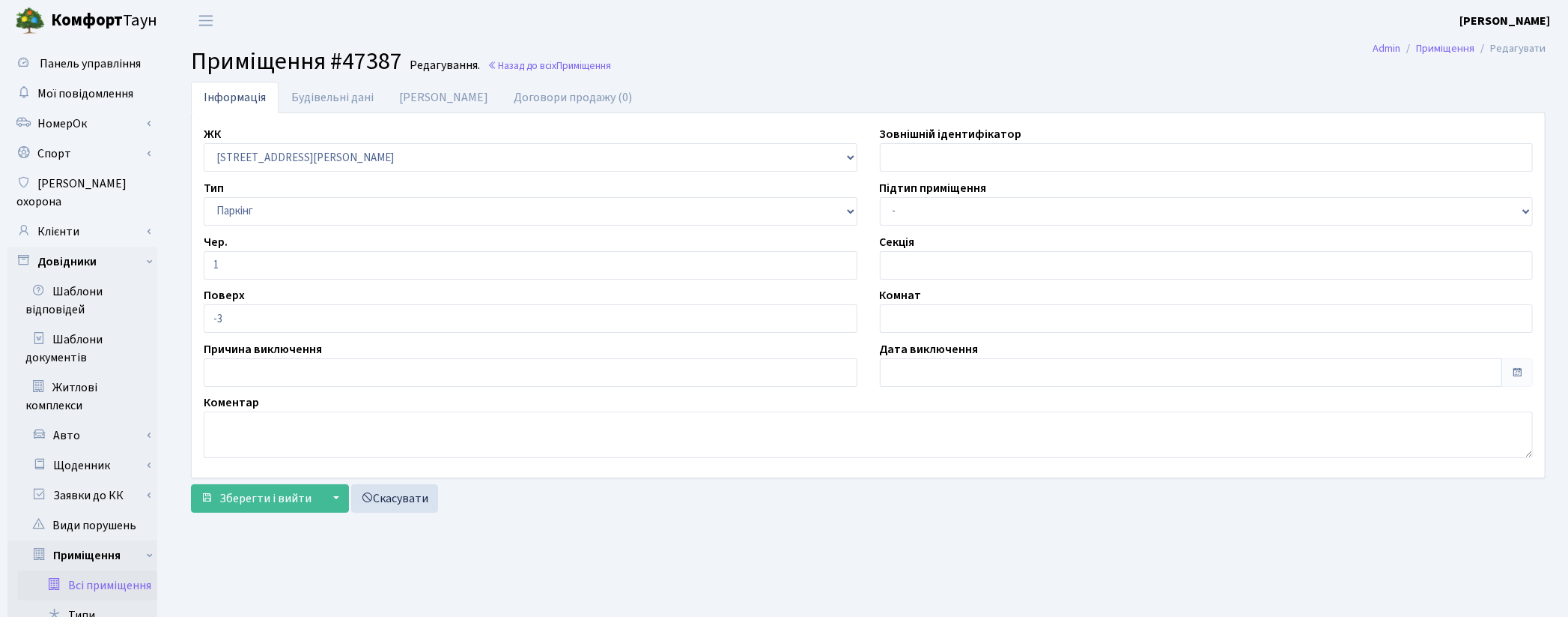
click at [118, 571] on link "Всі приміщення" at bounding box center [88, 586] width 140 height 30
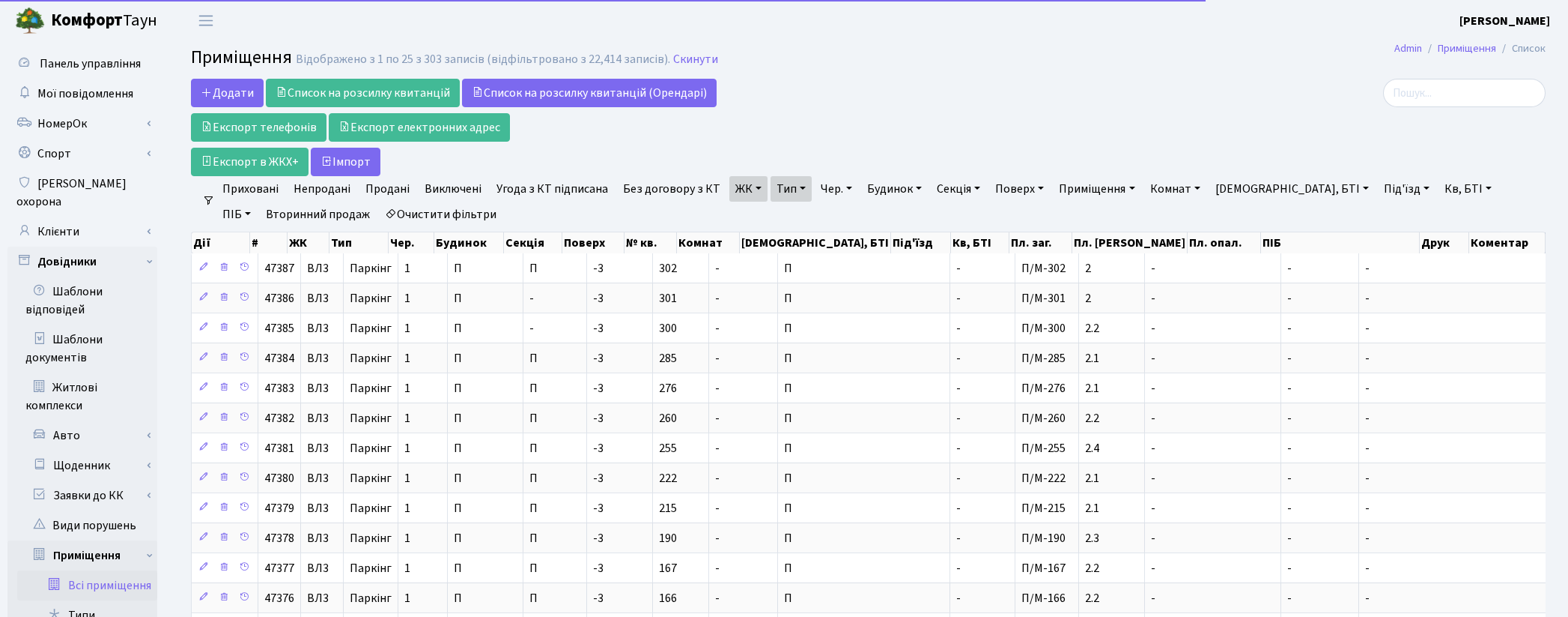
select select "25"
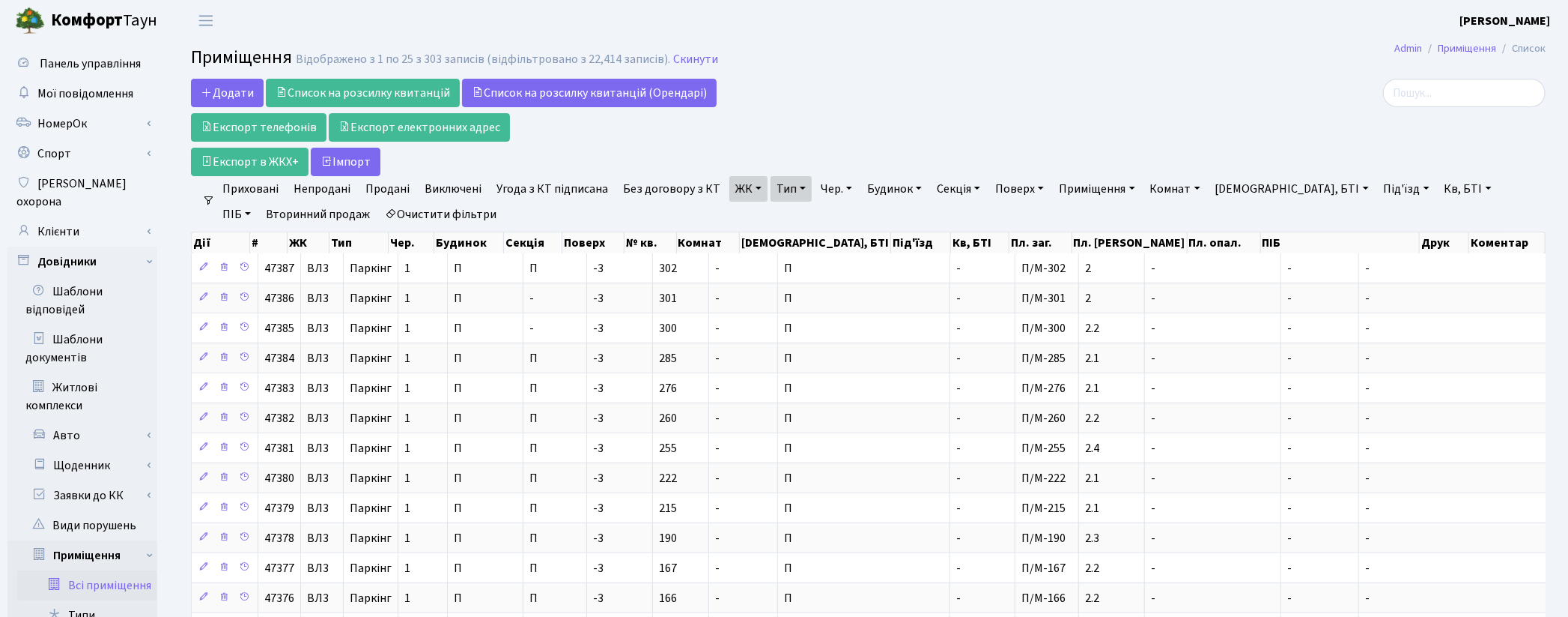
click at [111, 571] on link "Всі приміщення" at bounding box center [88, 586] width 140 height 30
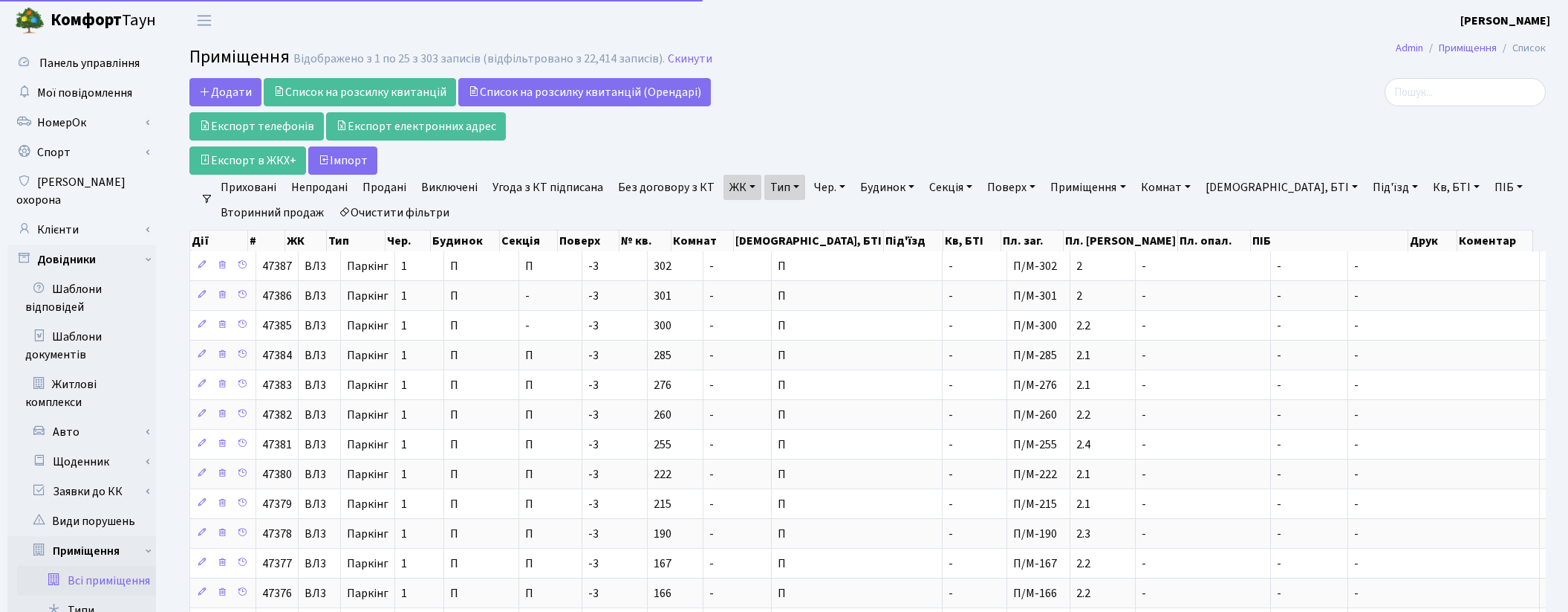
select select "25"
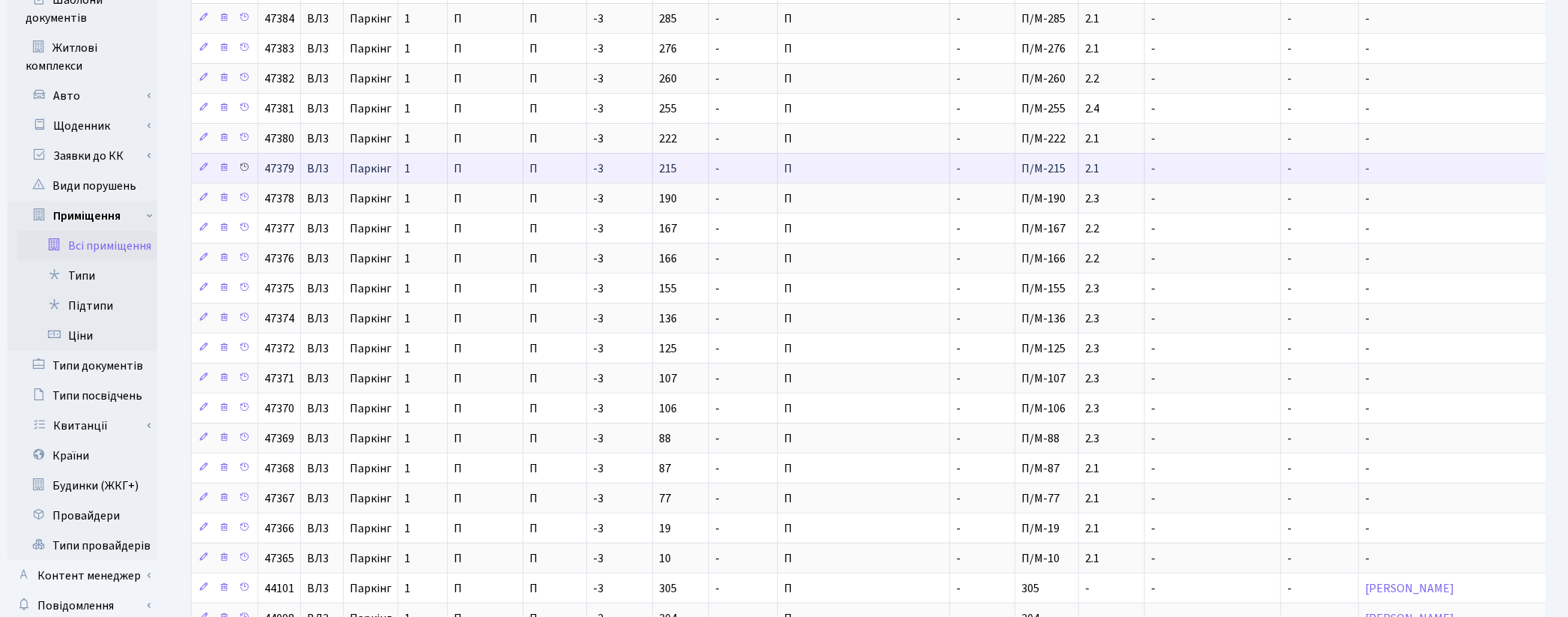
scroll to position [326, 0]
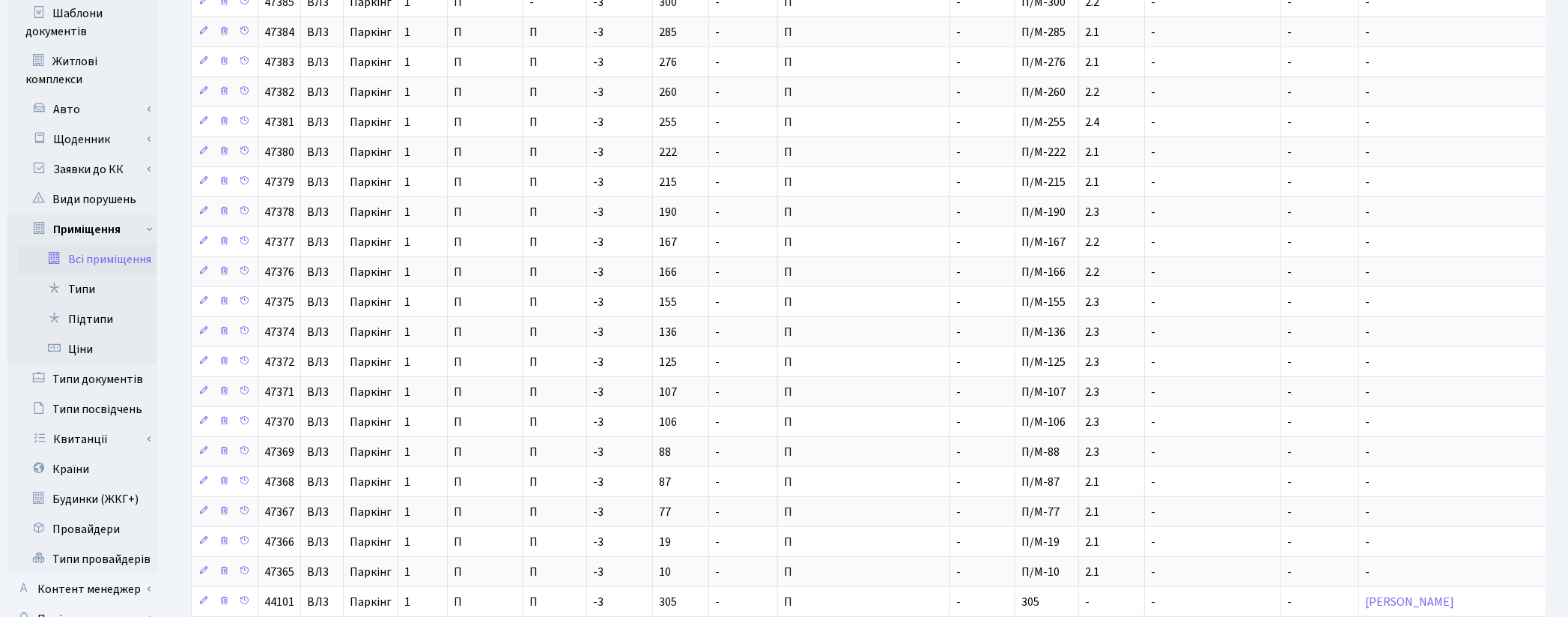
click at [121, 244] on link "Всі приміщення" at bounding box center [88, 259] width 140 height 30
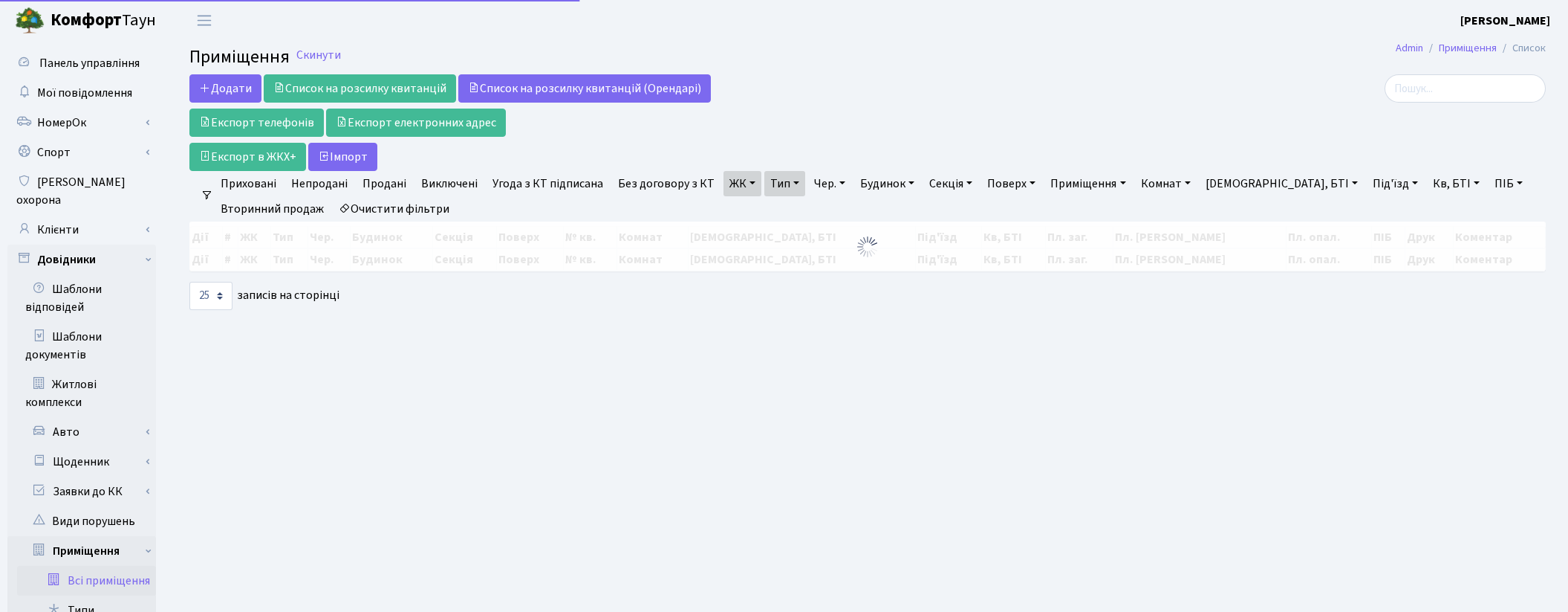
select select "25"
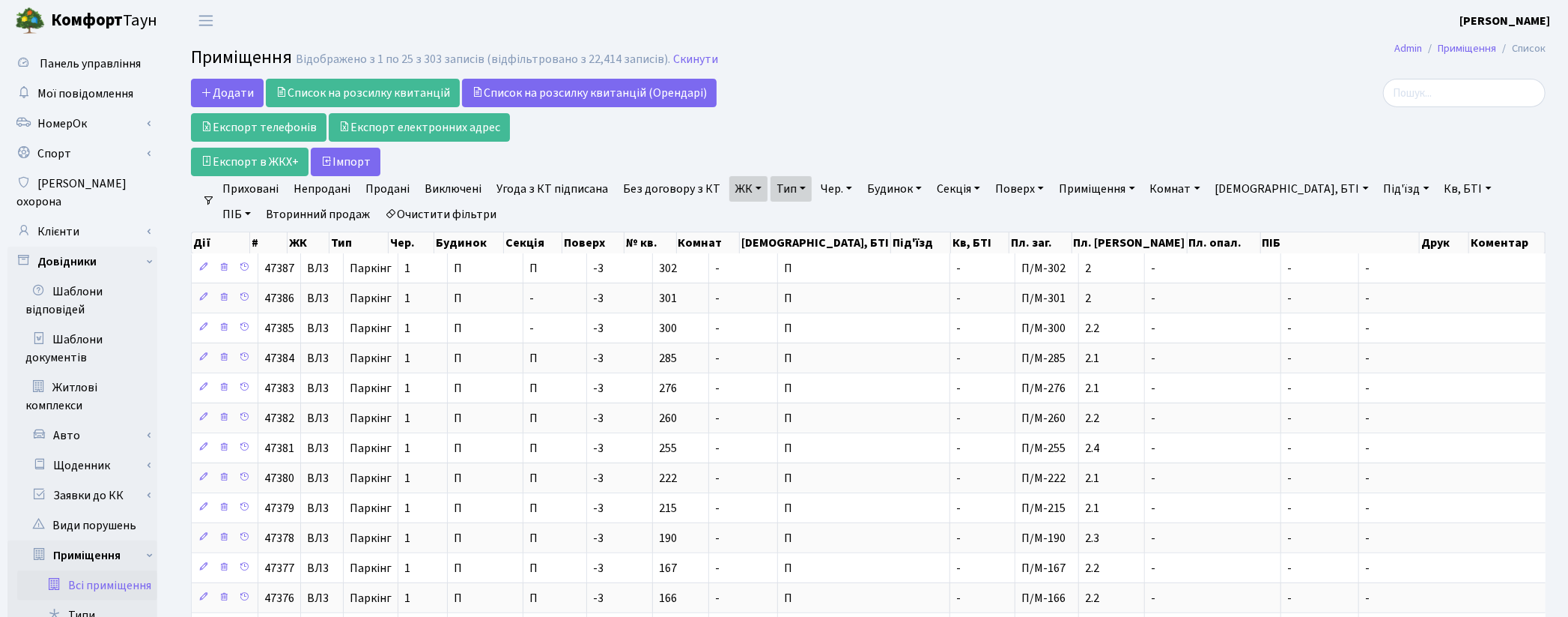
click at [432, 219] on link "Очистити фільтри" at bounding box center [440, 215] width 124 height 26
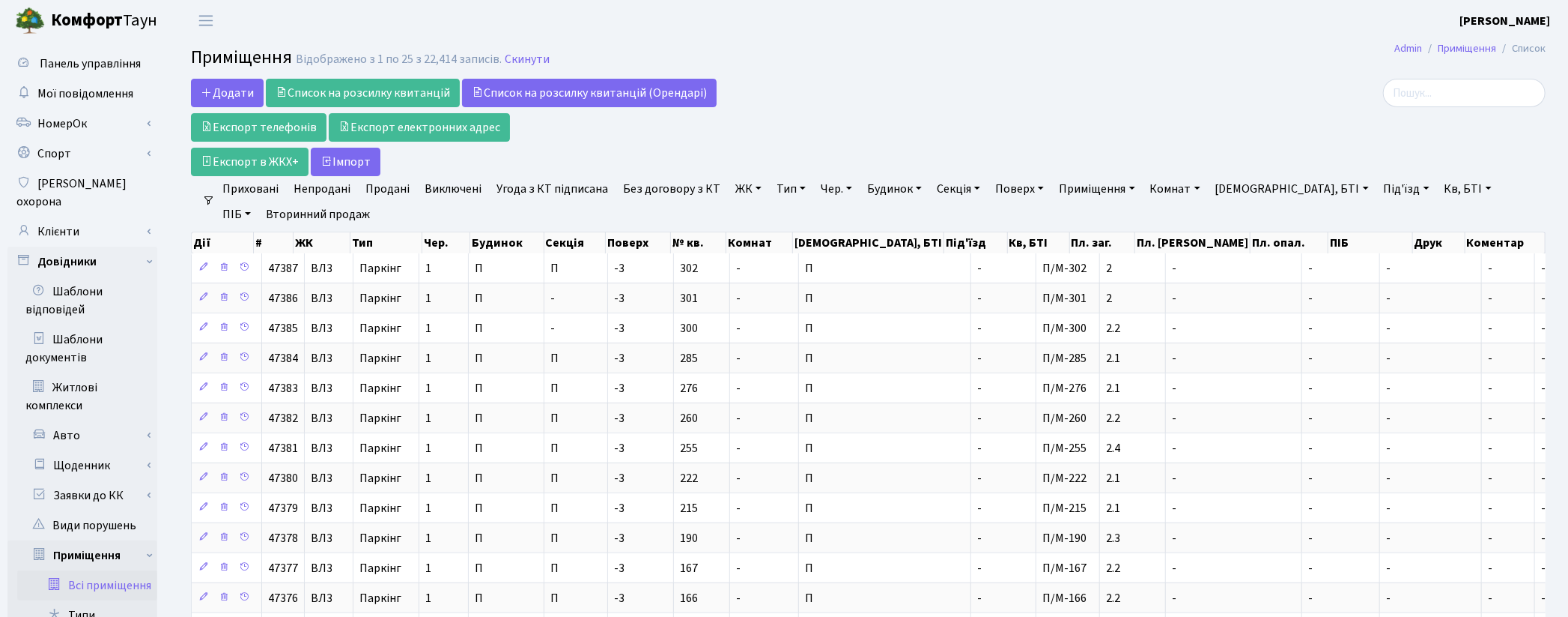
click at [732, 188] on link "ЖК" at bounding box center [749, 189] width 38 height 26
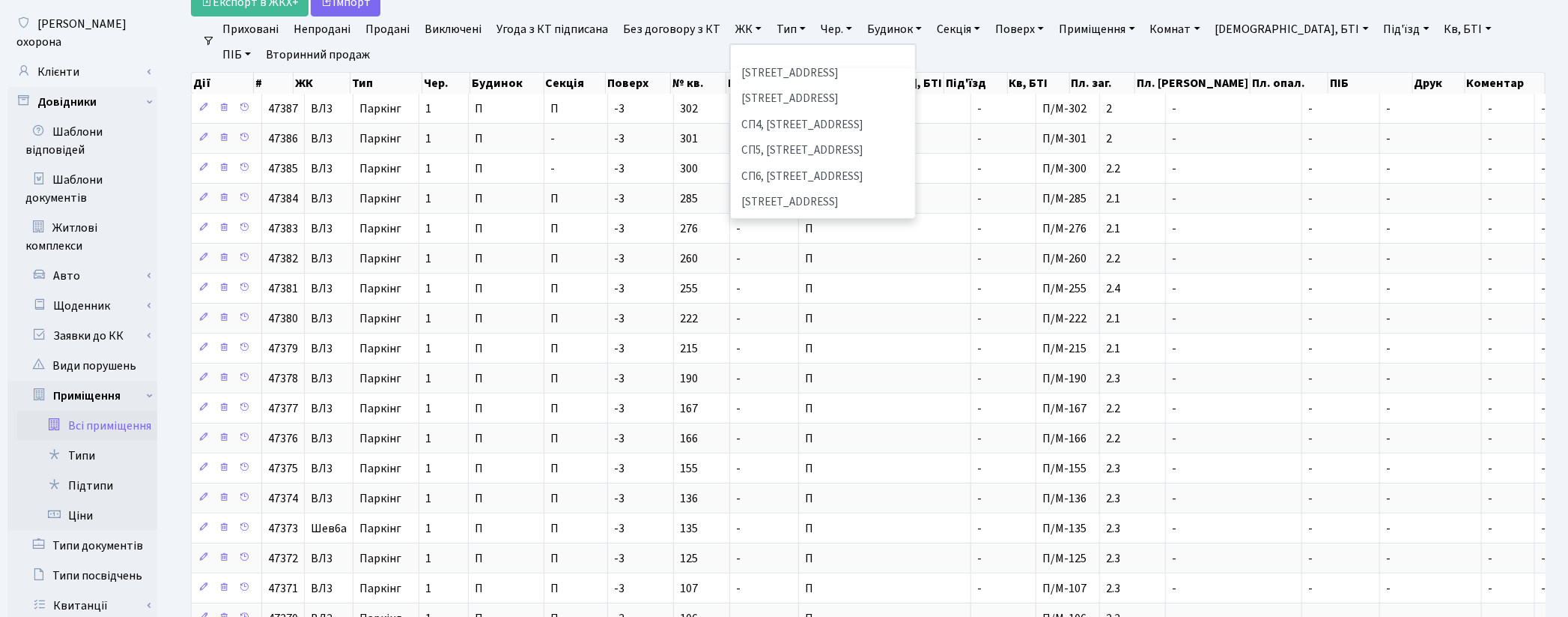
scroll to position [333, 0]
click at [825, 226] on li "[STREET_ADDRESS][PERSON_NAME]" at bounding box center [822, 247] width 181 height 43
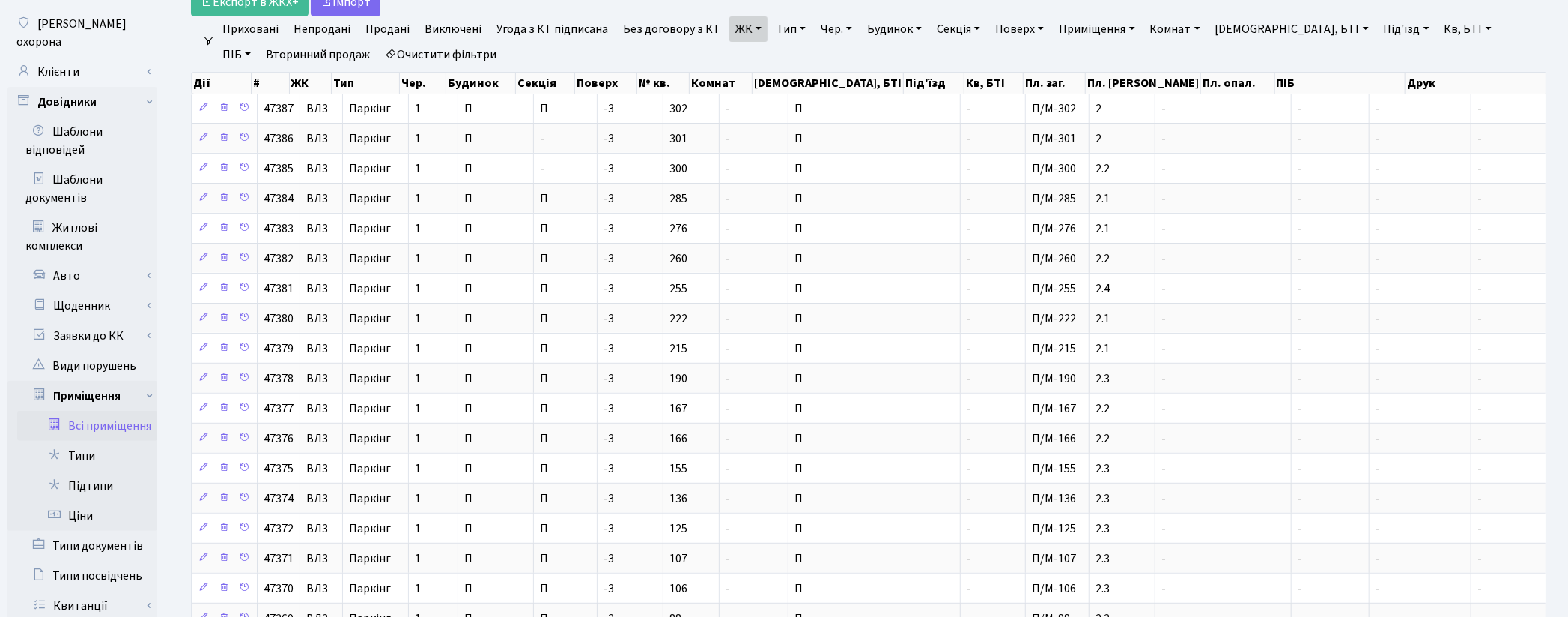
click at [782, 34] on link "Тип" at bounding box center [791, 30] width 41 height 26
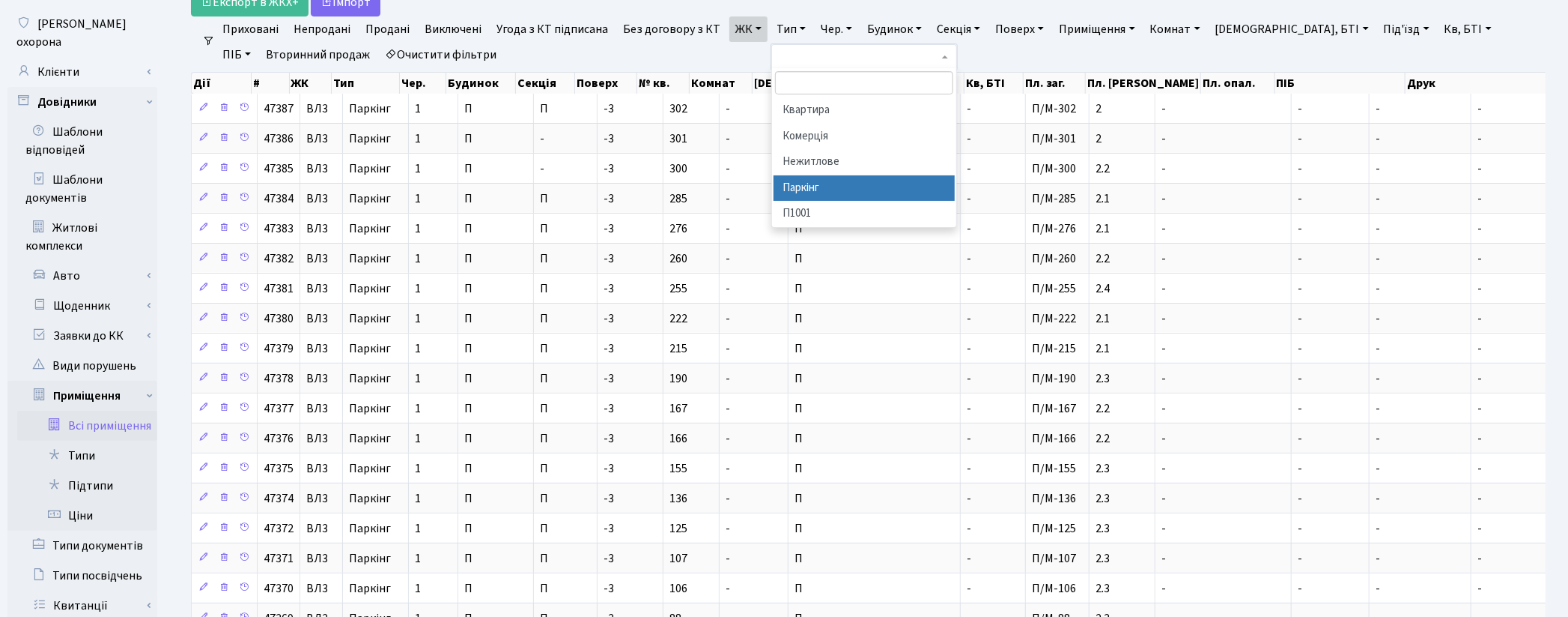
click at [826, 181] on li "Паркінг" at bounding box center [864, 188] width 181 height 26
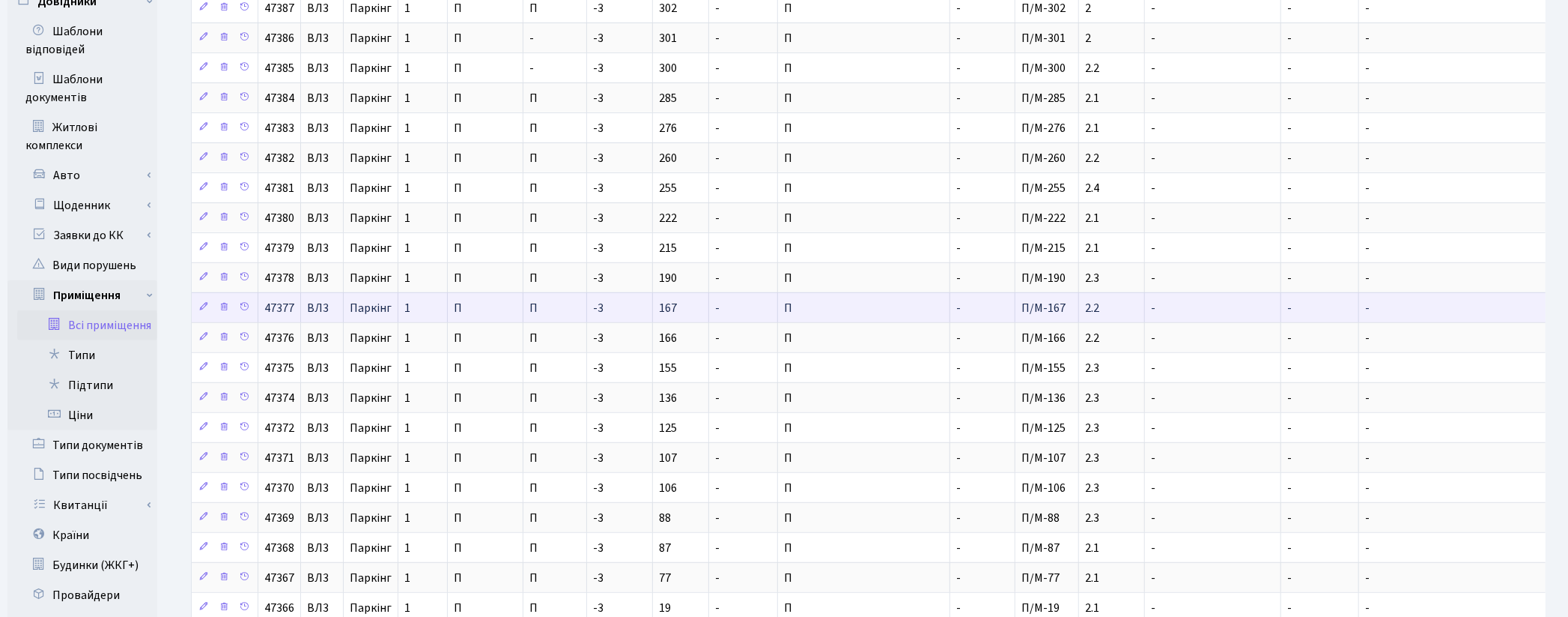
scroll to position [409, 0]
